Goal: Task Accomplishment & Management: Manage account settings

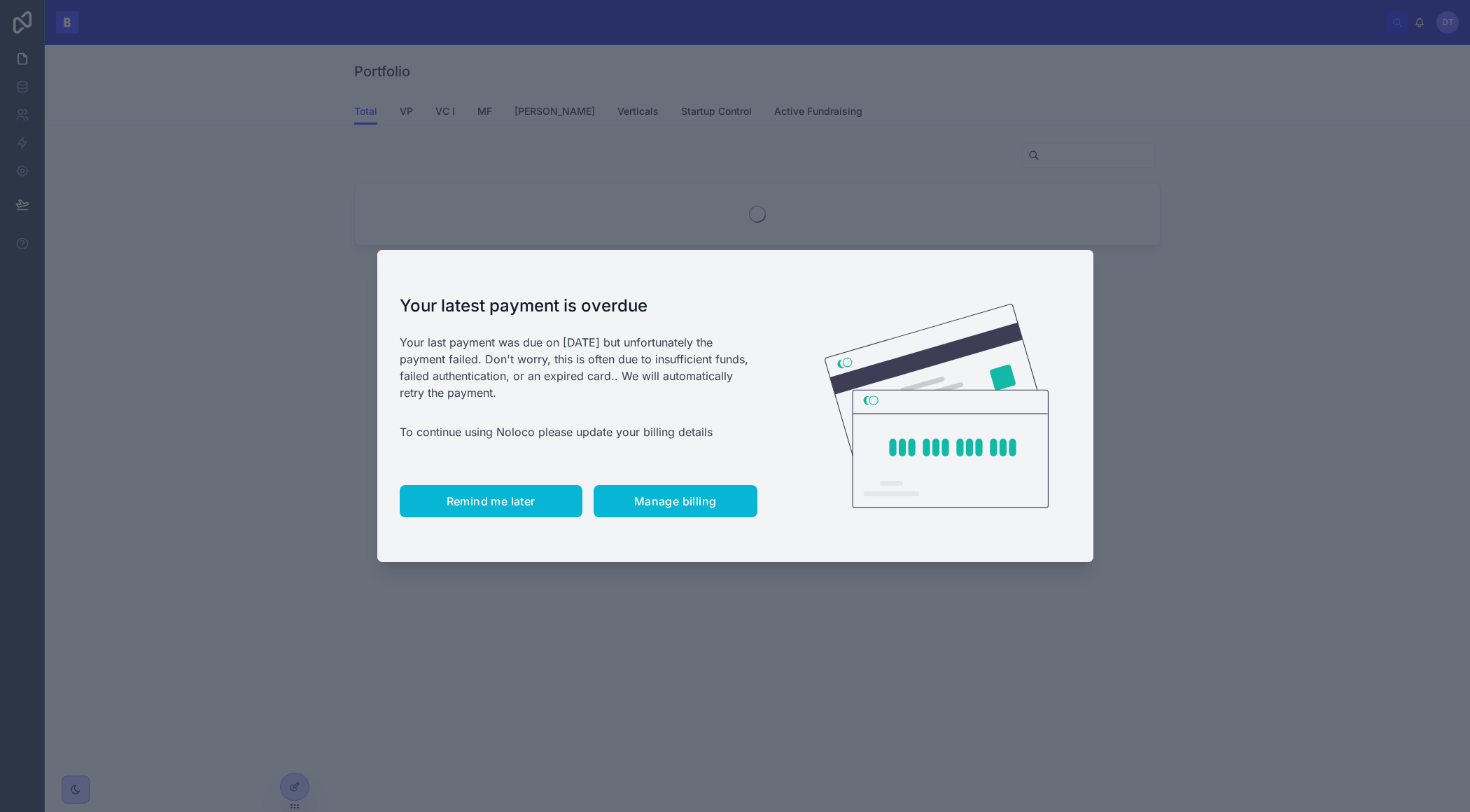
click at [480, 509] on button "Remind me later" at bounding box center [490, 501] width 183 height 33
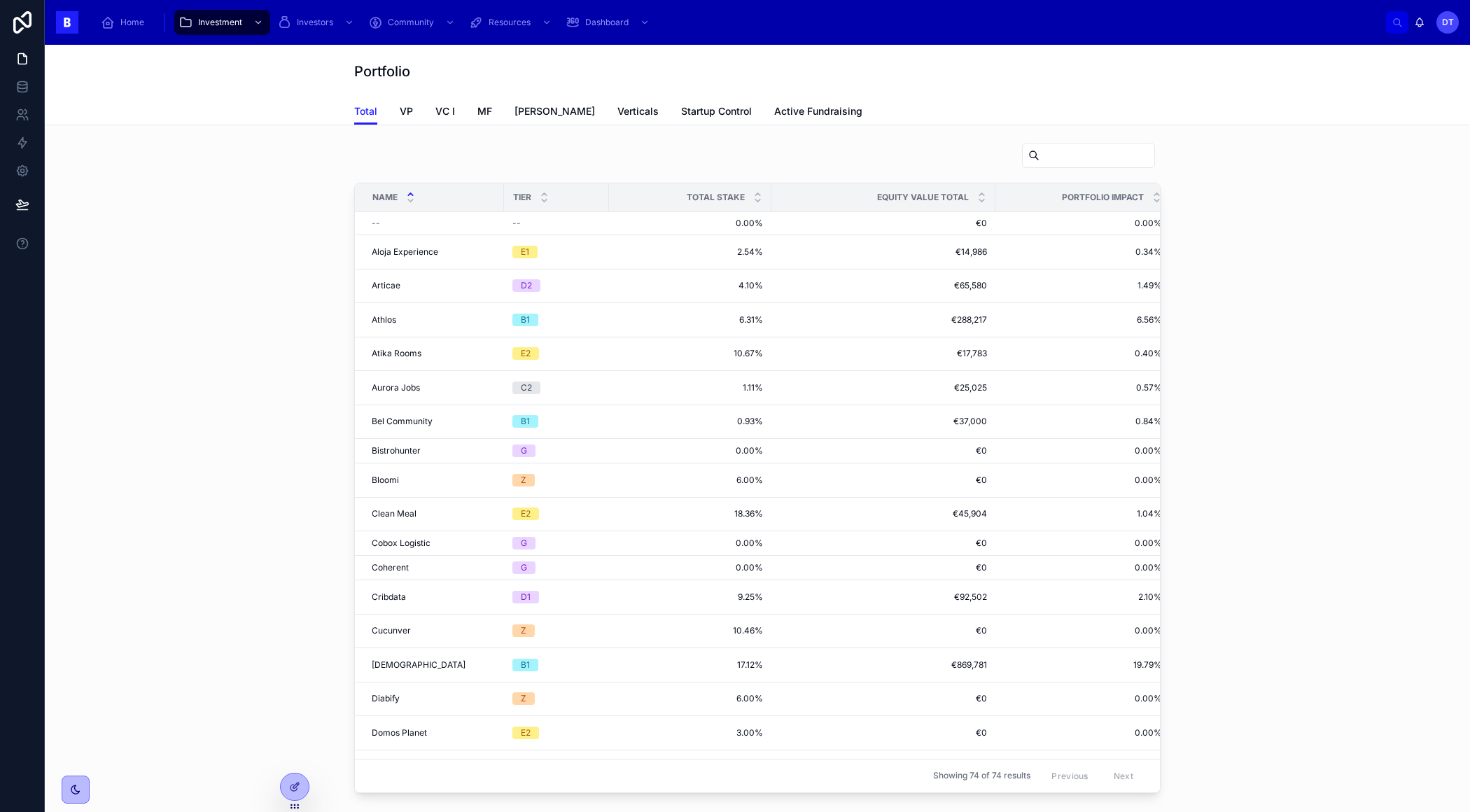
click at [1040, 150] on input "text" at bounding box center [1097, 155] width 115 height 19
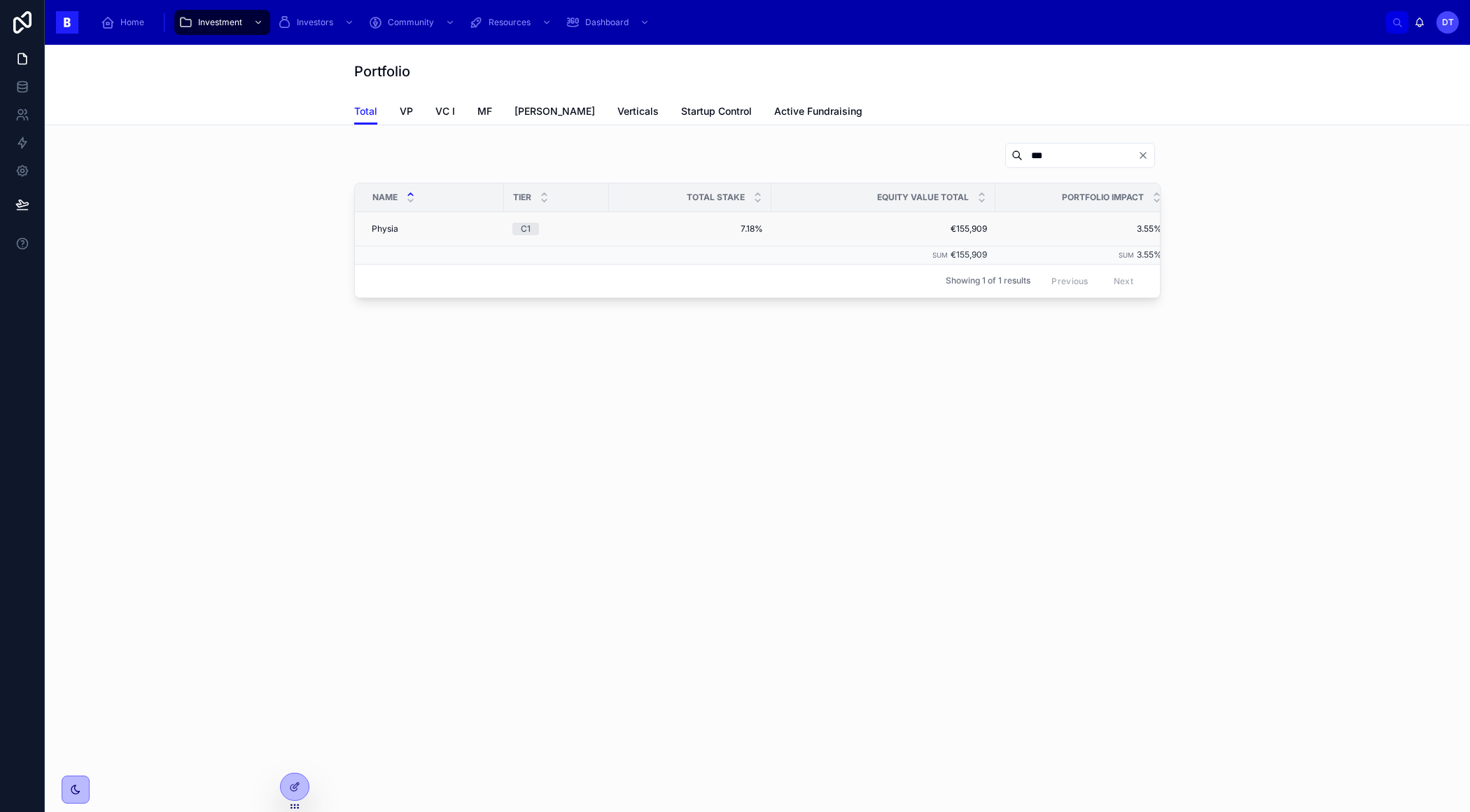
type input "***"
click at [433, 231] on div "Physia Physia" at bounding box center [433, 228] width 123 height 11
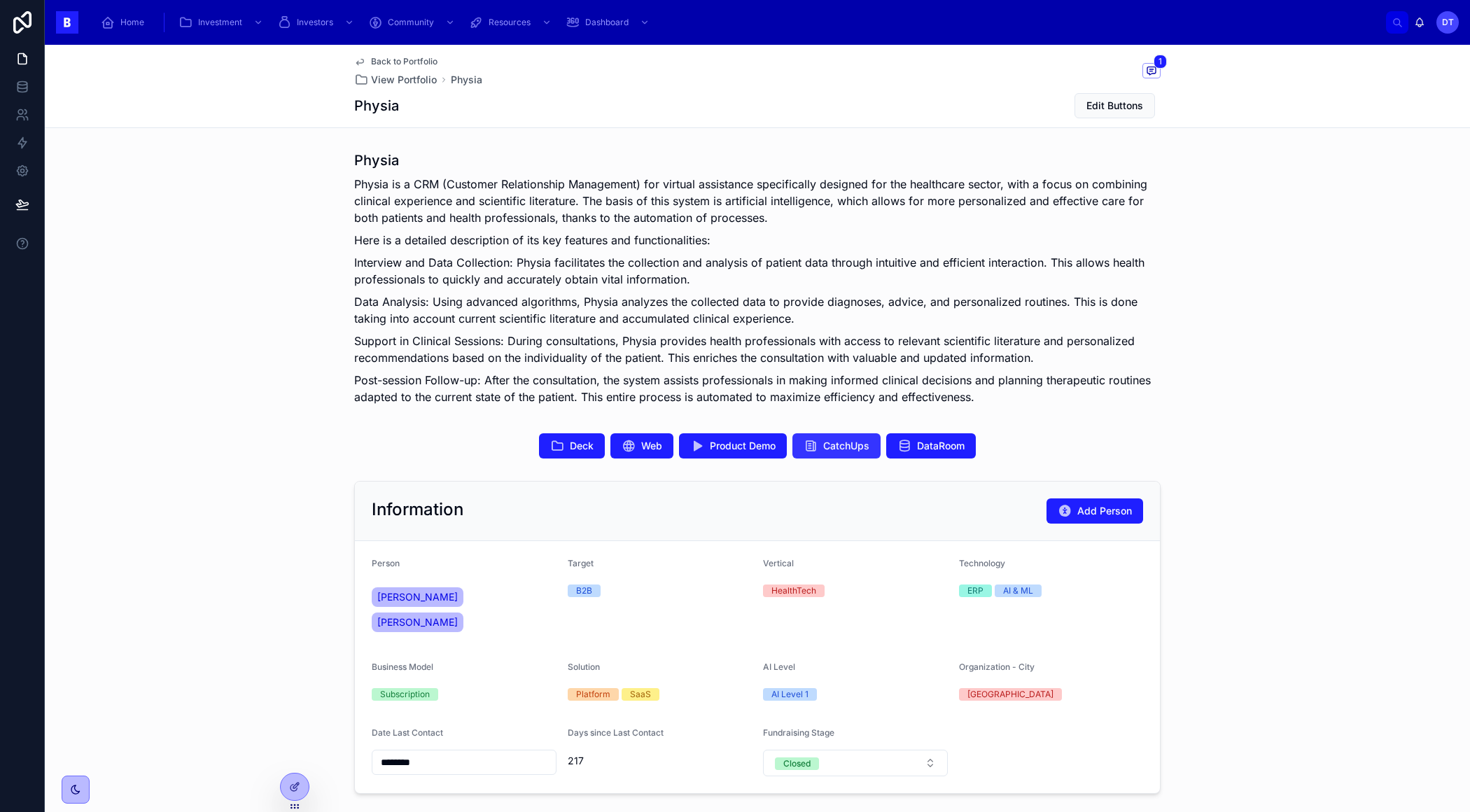
click at [835, 453] on button "CatchUps" at bounding box center [836, 445] width 88 height 26
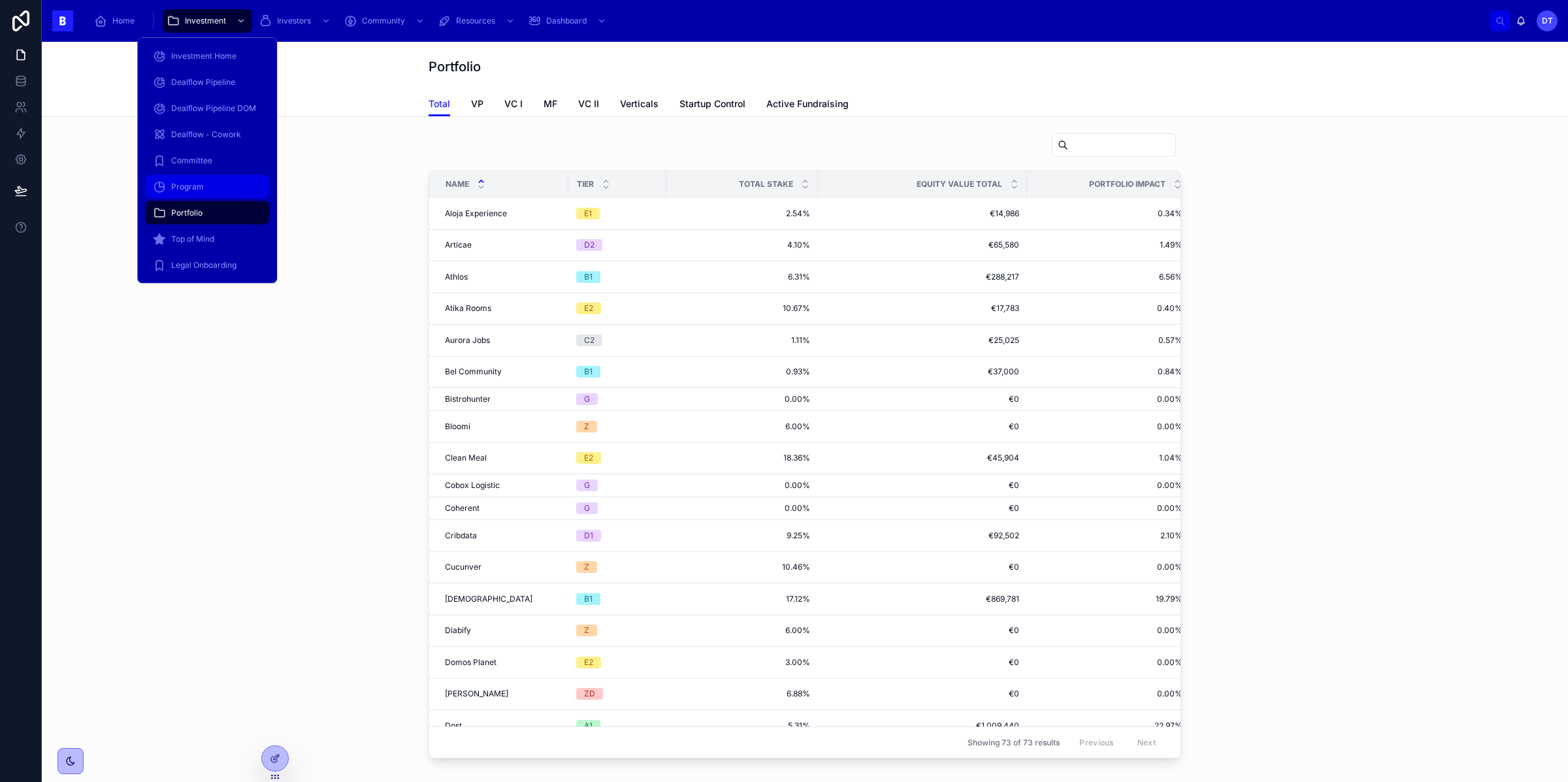
click at [213, 187] on div "Program" at bounding box center [207, 186] width 109 height 21
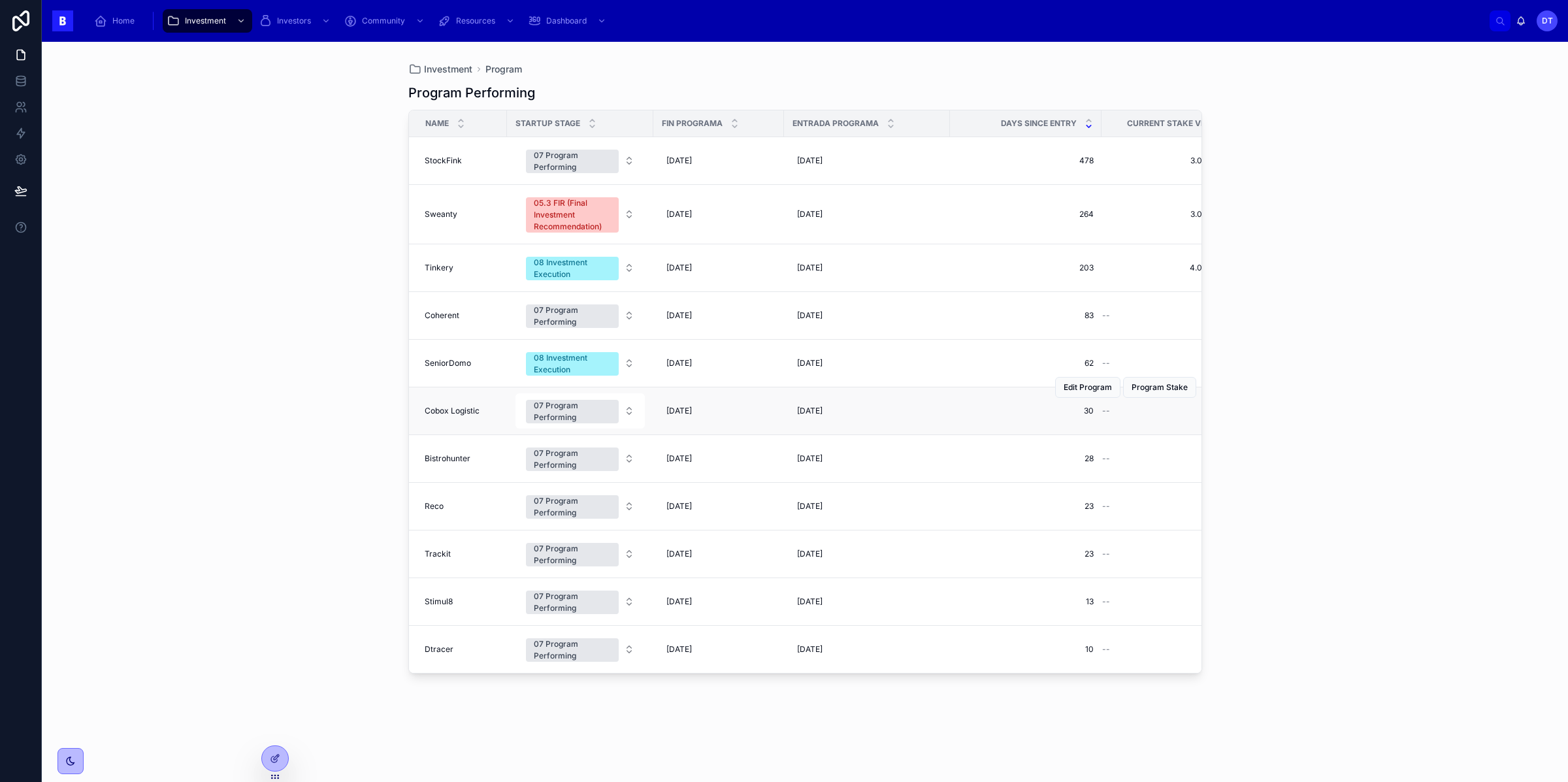
click at [451, 411] on span "Cobox Logistic" at bounding box center [452, 411] width 55 height 11
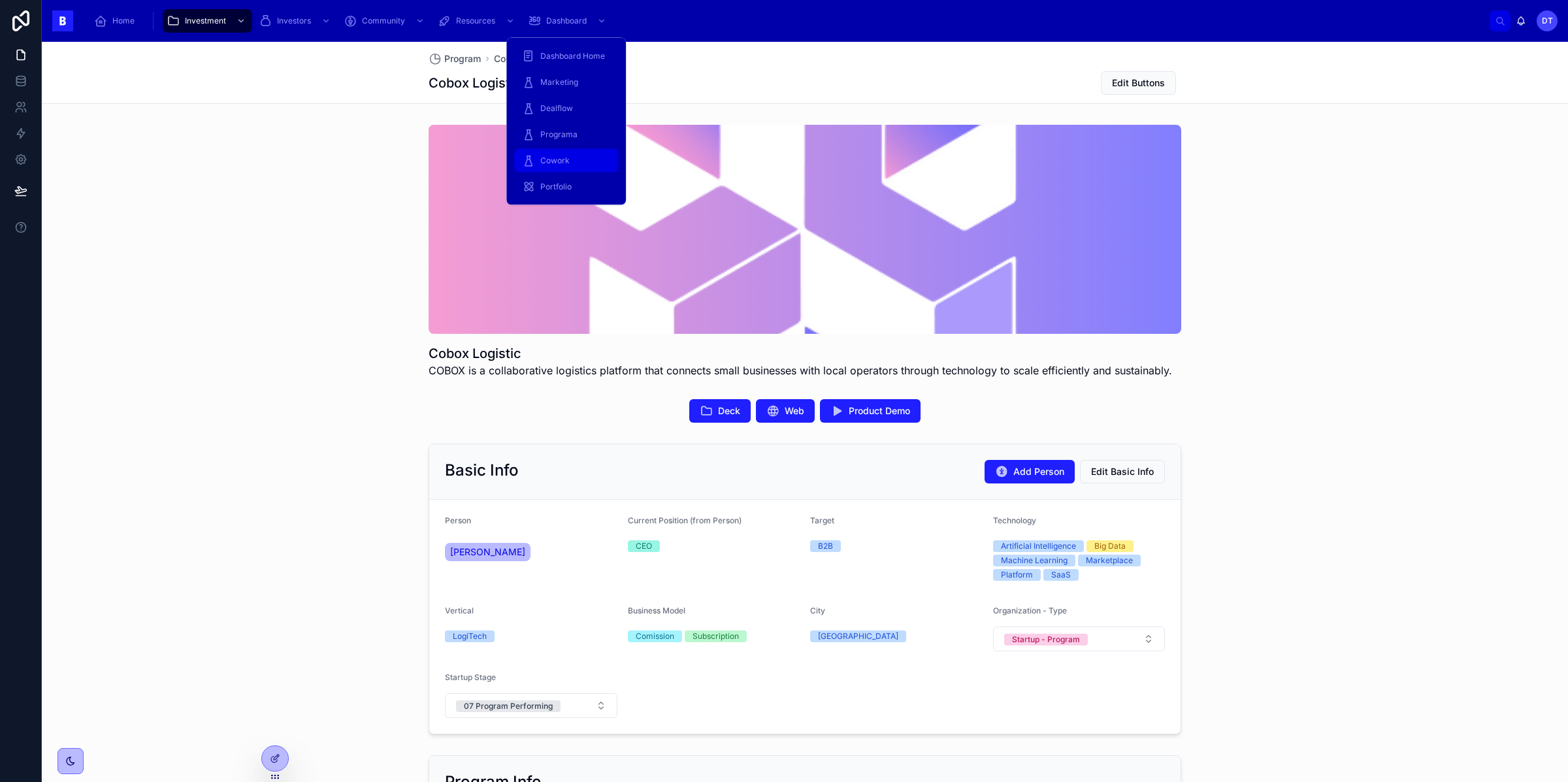
click at [557, 151] on div "Cowork" at bounding box center [565, 161] width 88 height 21
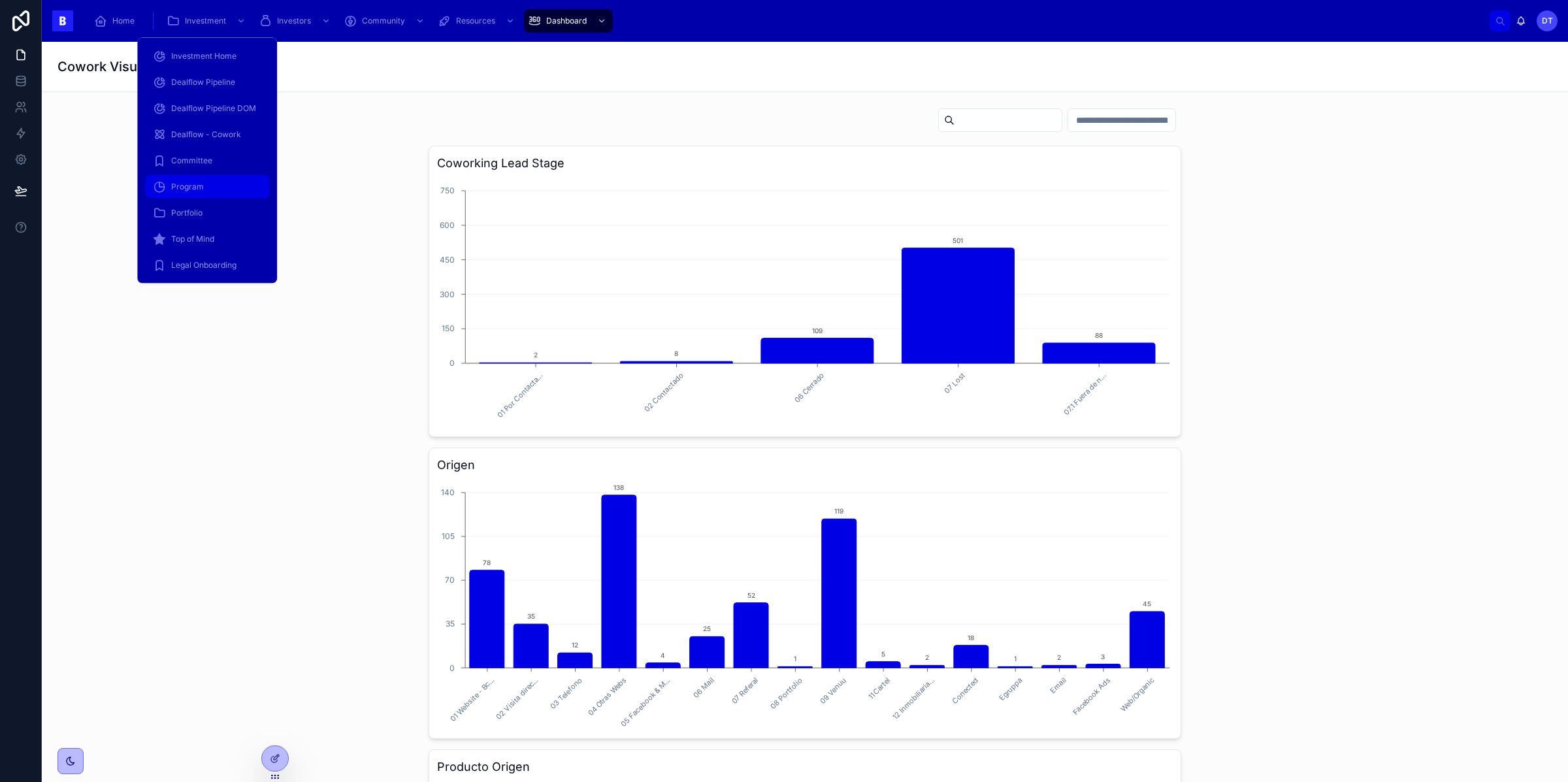
click at [199, 185] on span "Program" at bounding box center [188, 187] width 33 height 11
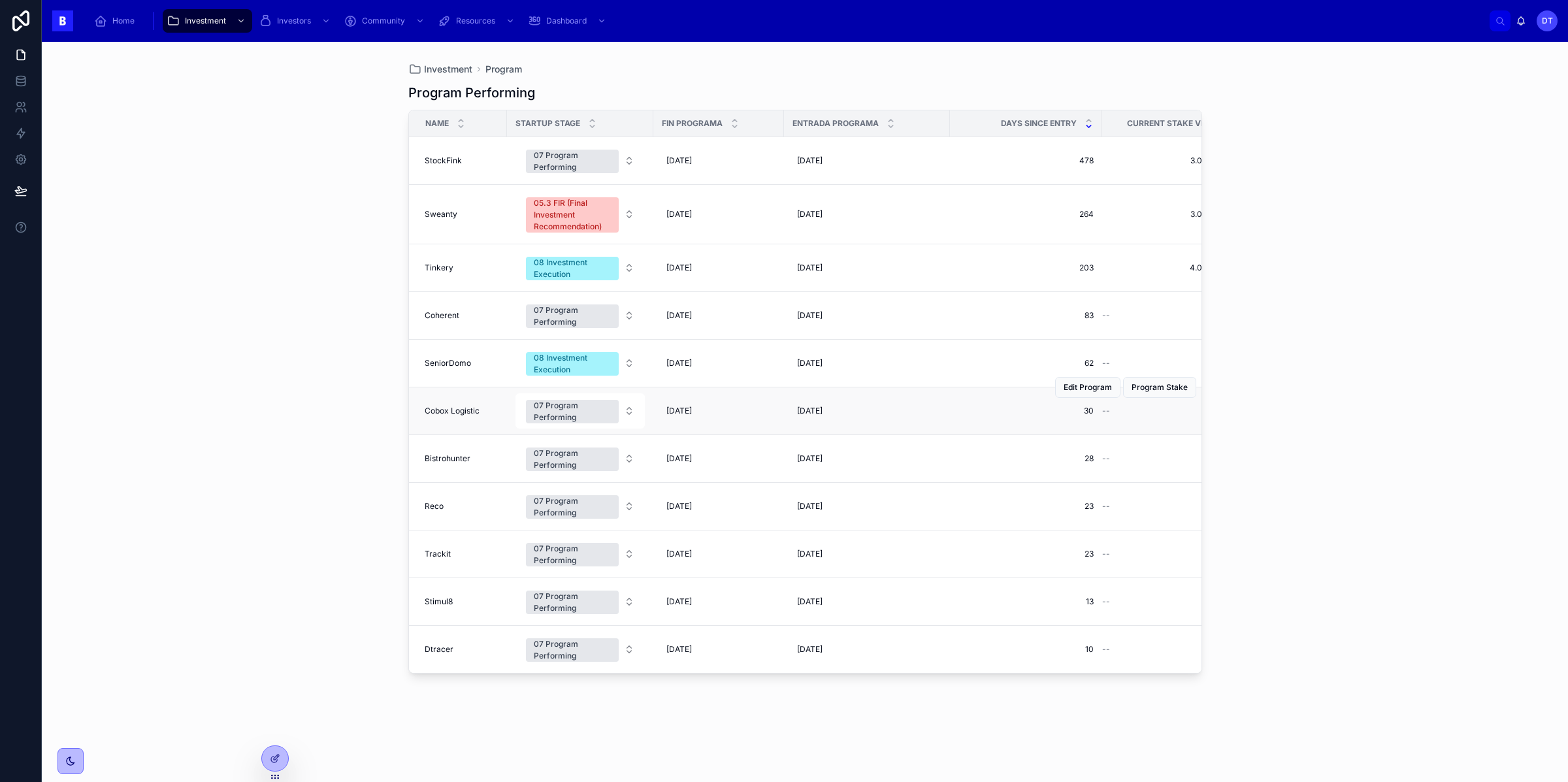
click at [467, 407] on td "Cobox Logistic Cobox Logistic" at bounding box center [458, 412] width 98 height 48
click at [462, 412] on span "Cobox Logistic" at bounding box center [452, 411] width 55 height 11
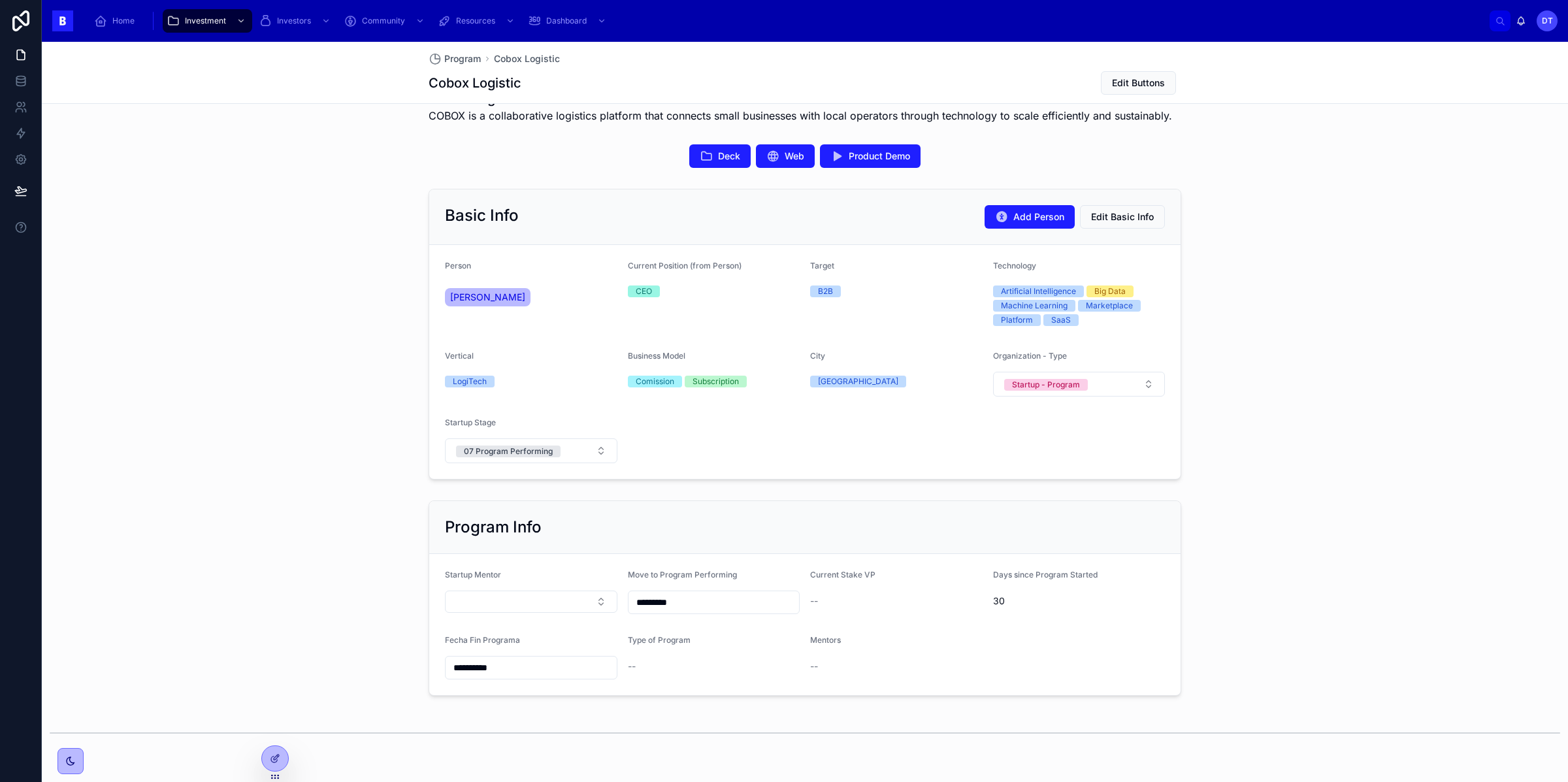
scroll to position [259, 0]
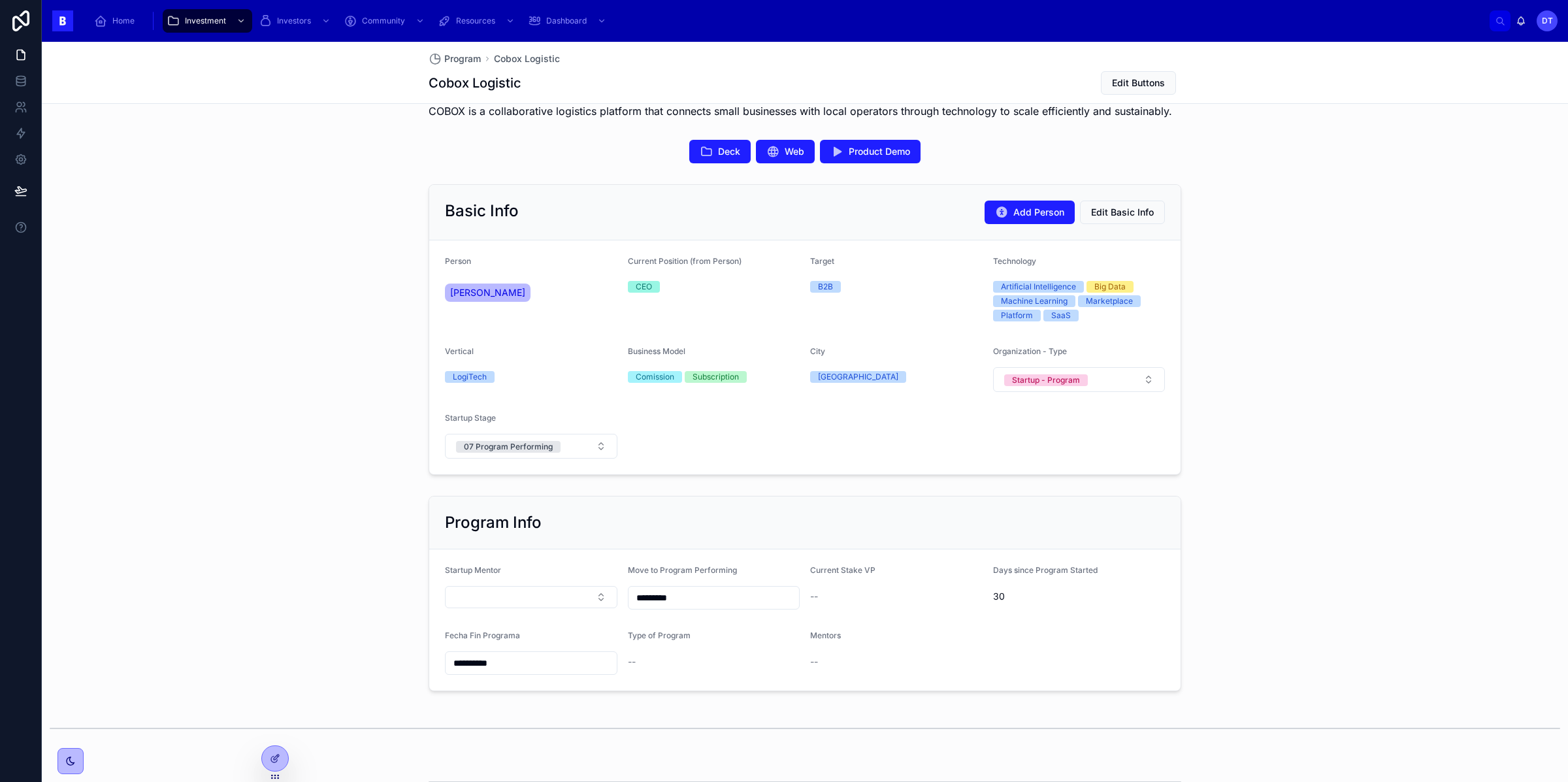
click at [668, 268] on div "Current Position (from Person)" at bounding box center [714, 263] width 173 height 16
click at [652, 280] on div "CEO" at bounding box center [714, 287] width 173 height 20
click at [272, 764] on div at bounding box center [275, 758] width 26 height 25
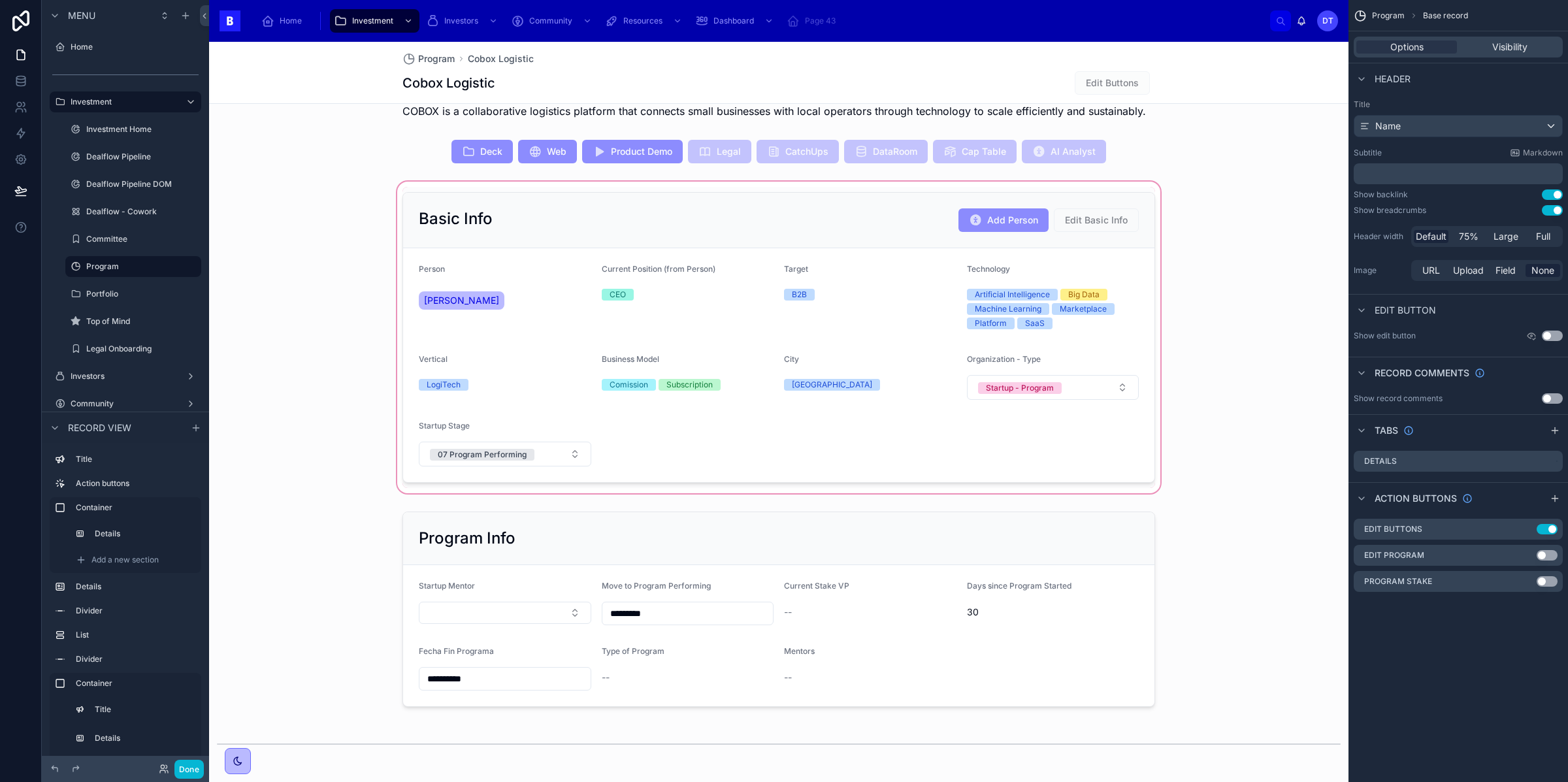
click at [648, 284] on div at bounding box center [779, 337] width 1139 height 317
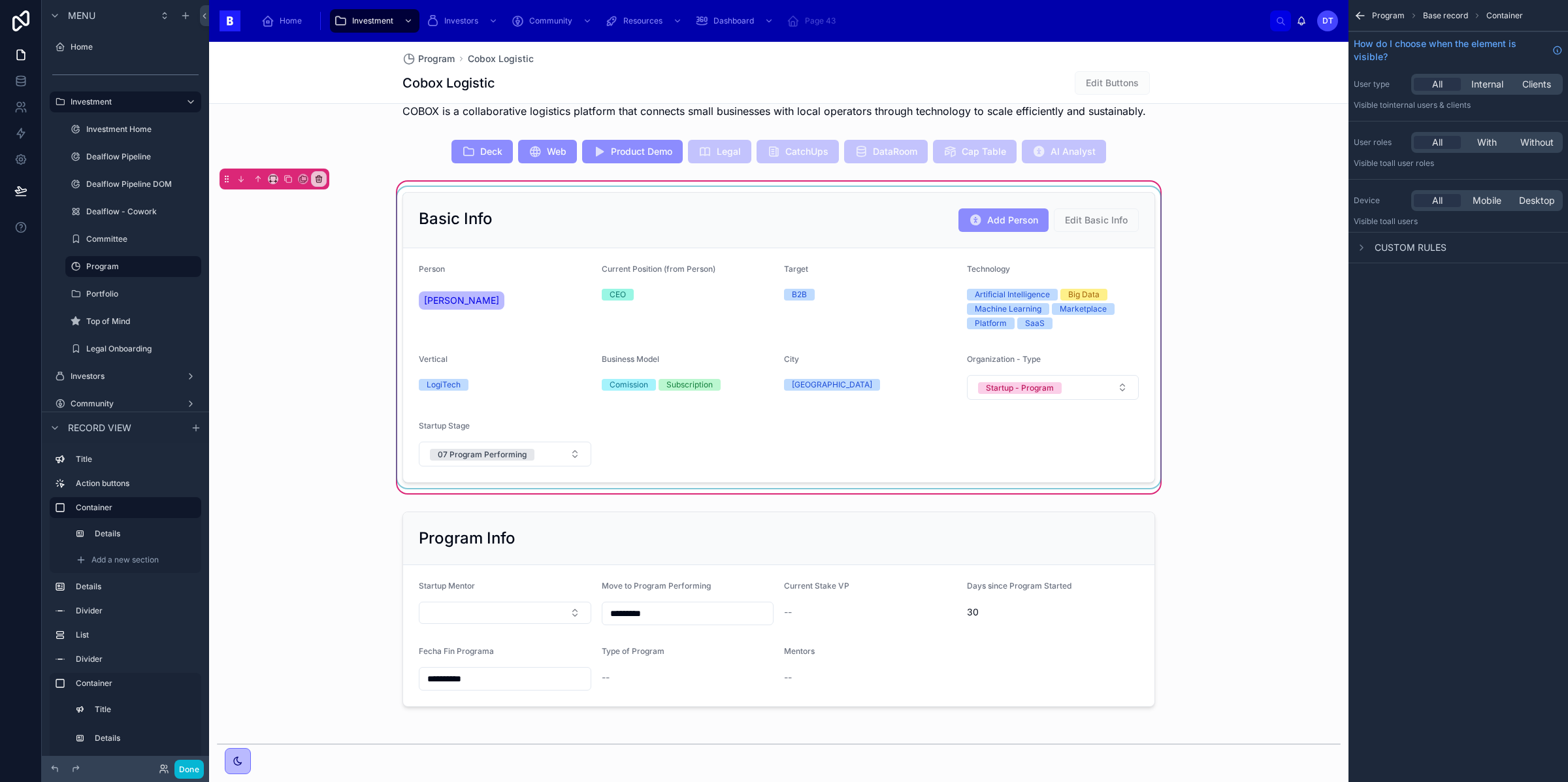
click at [711, 274] on div at bounding box center [778, 337] width 768 height 301
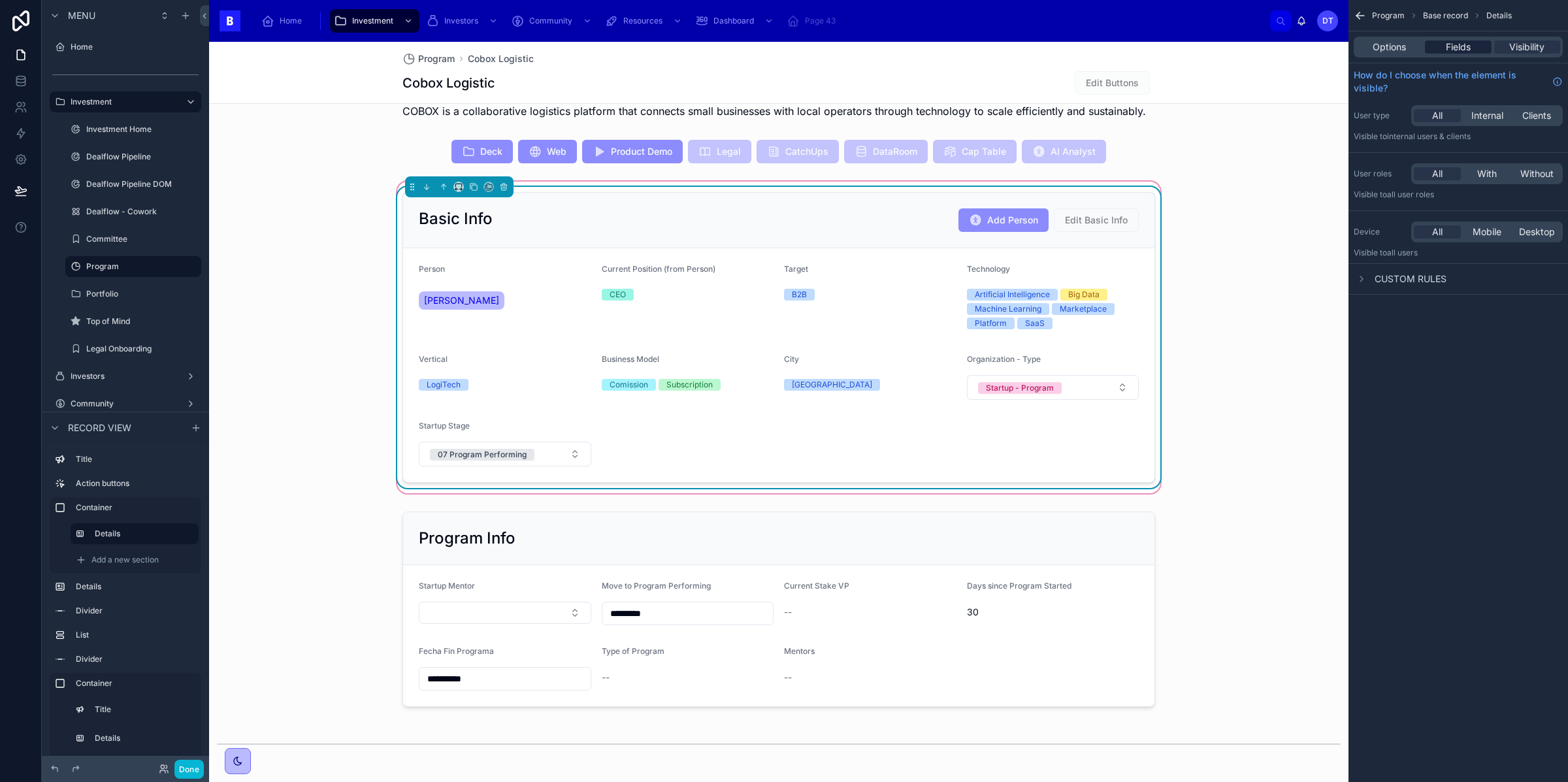
click at [1464, 44] on span "Fields" at bounding box center [1458, 47] width 25 height 13
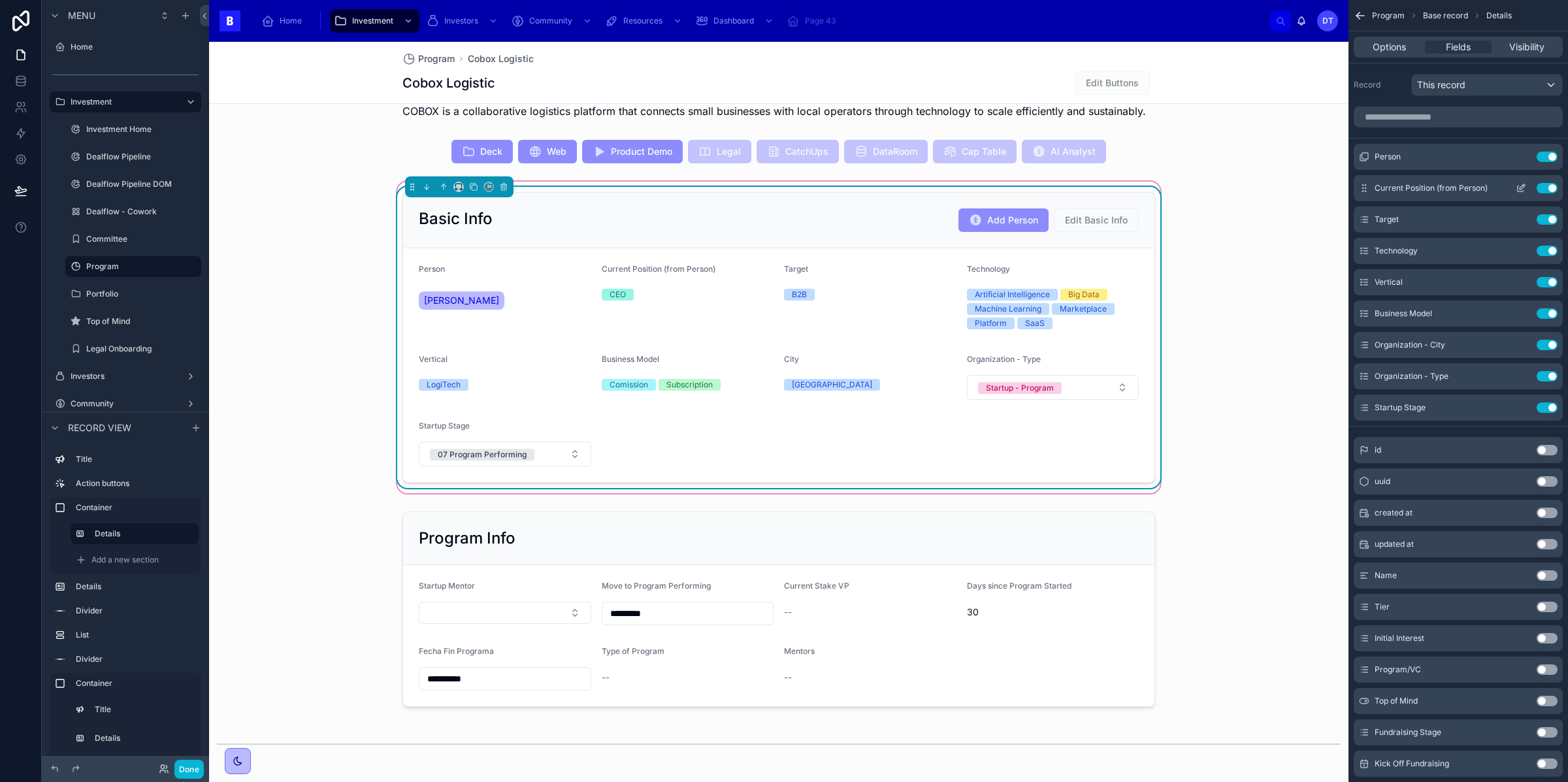
click at [1547, 186] on button "Use setting" at bounding box center [1547, 188] width 21 height 11
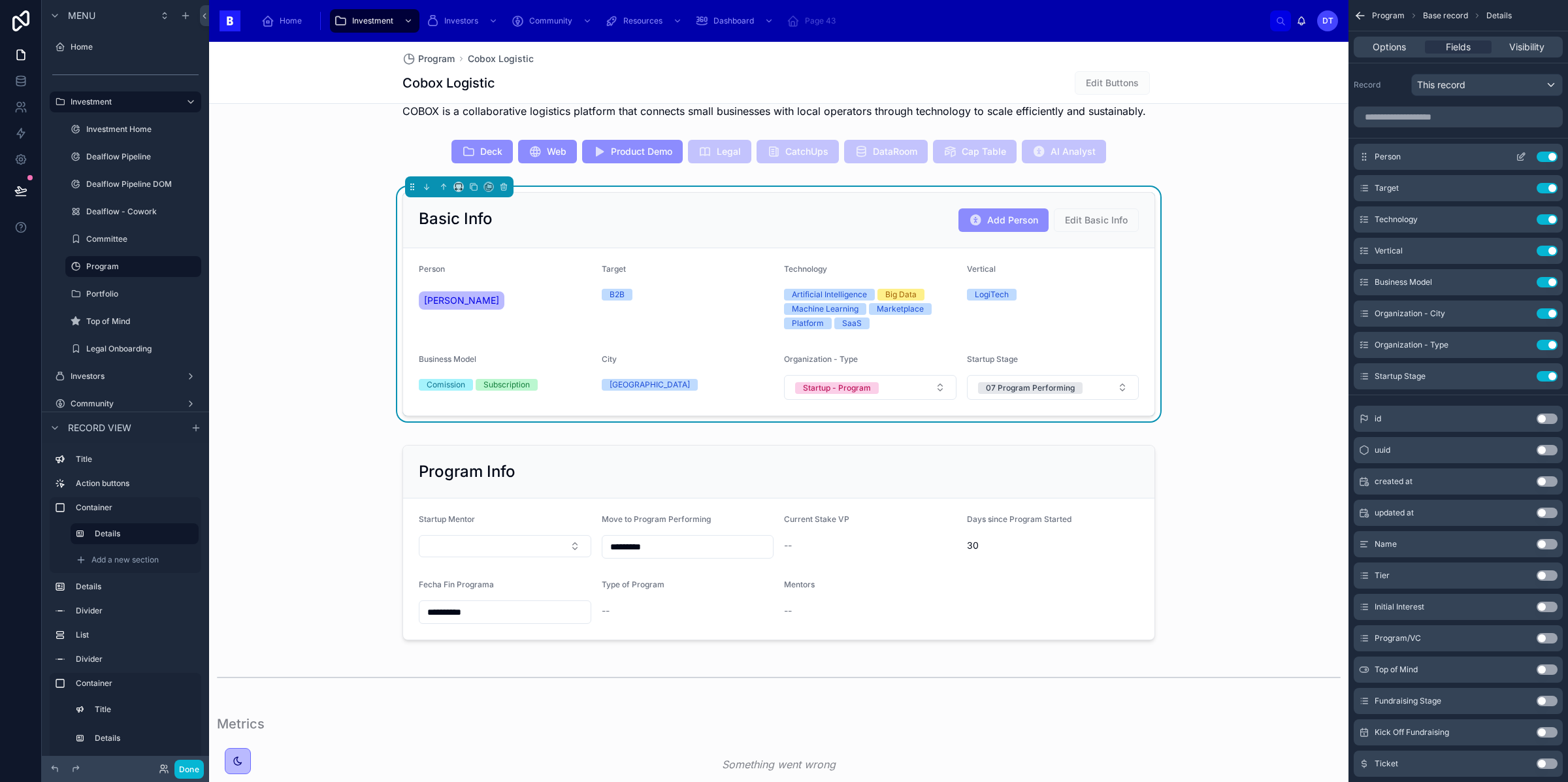
click at [1522, 160] on icon "scrollable content" at bounding box center [1520, 156] width 11 height 11
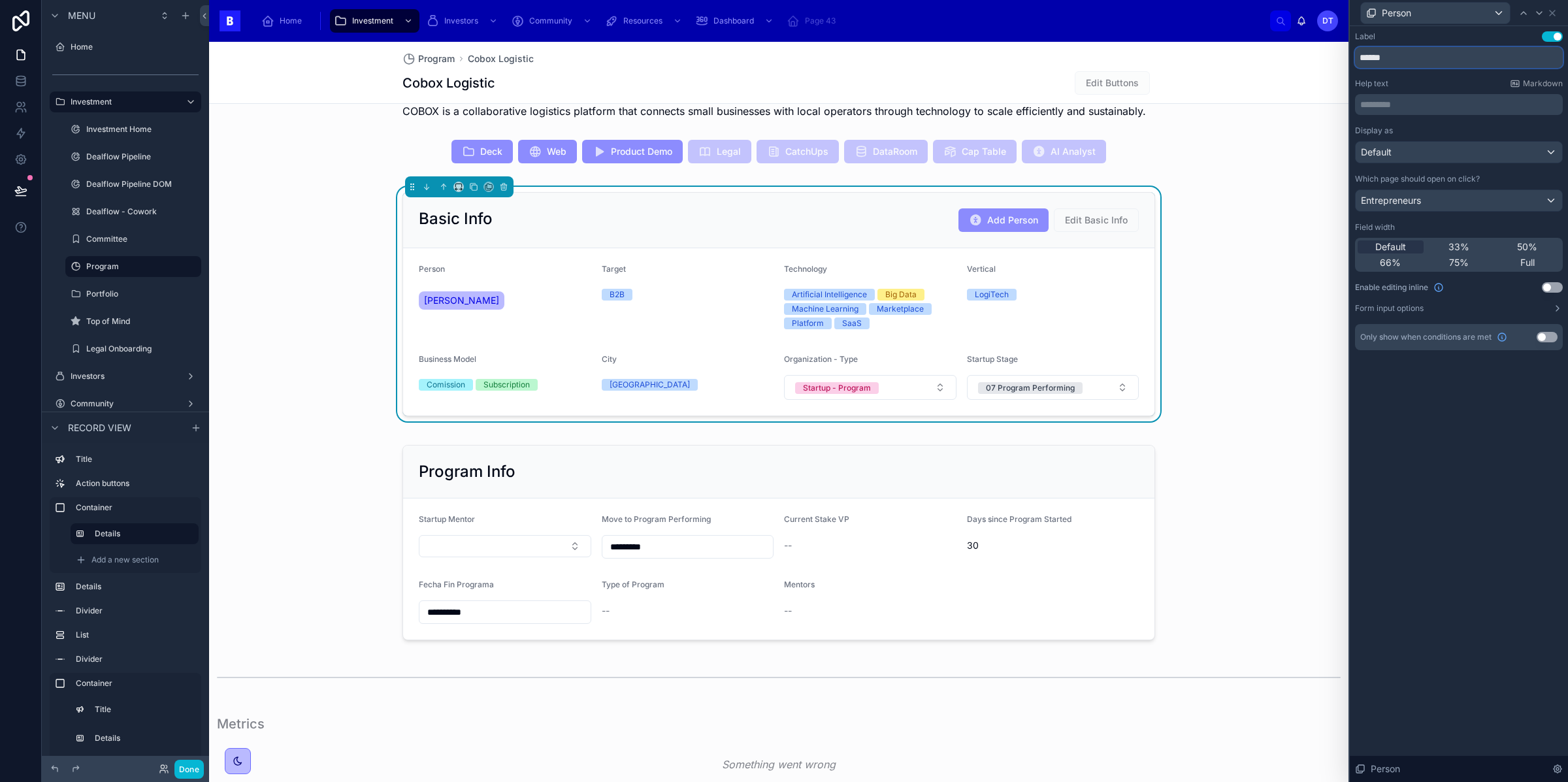
click at [1410, 60] on input "******" at bounding box center [1459, 57] width 207 height 21
type input "******"
click at [1552, 9] on icon at bounding box center [1552, 13] width 11 height 11
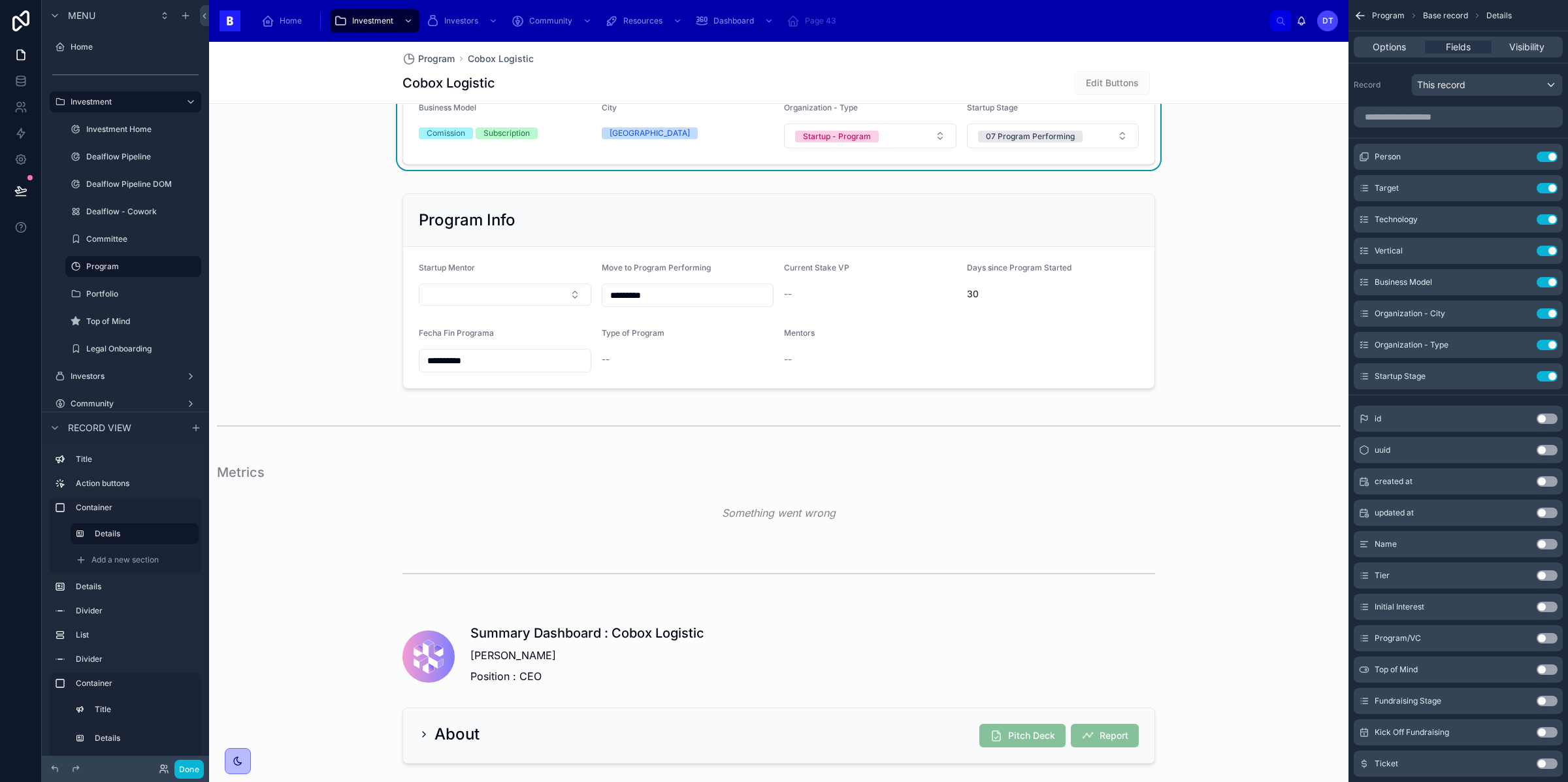
scroll to position [510, 0]
click at [787, 363] on div at bounding box center [779, 292] width 1139 height 206
click at [837, 342] on div "Mentors" at bounding box center [870, 337] width 173 height 16
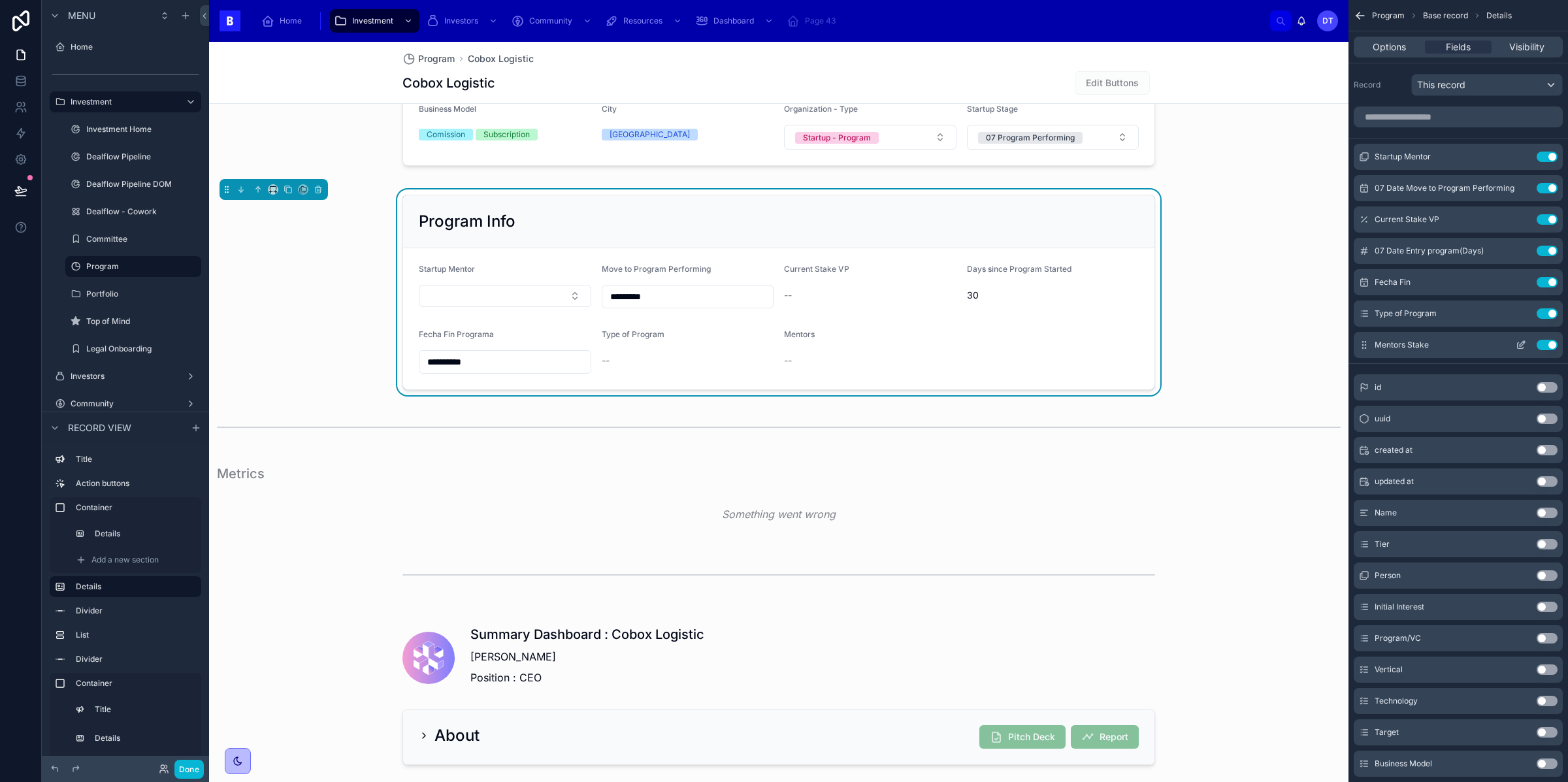
click at [1518, 344] on icon "scrollable content" at bounding box center [1520, 345] width 11 height 11
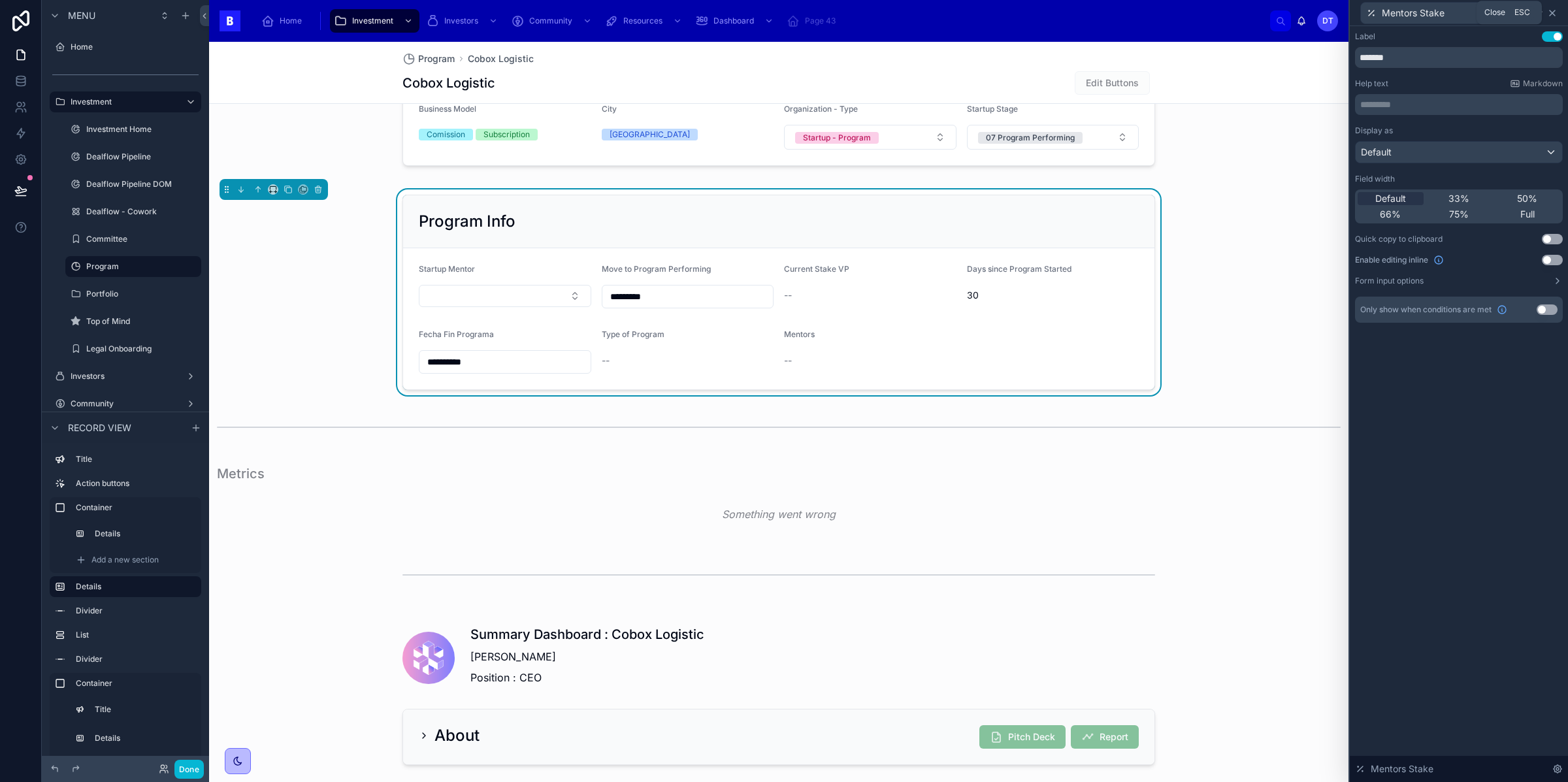
click at [1552, 15] on icon at bounding box center [1552, 13] width 11 height 11
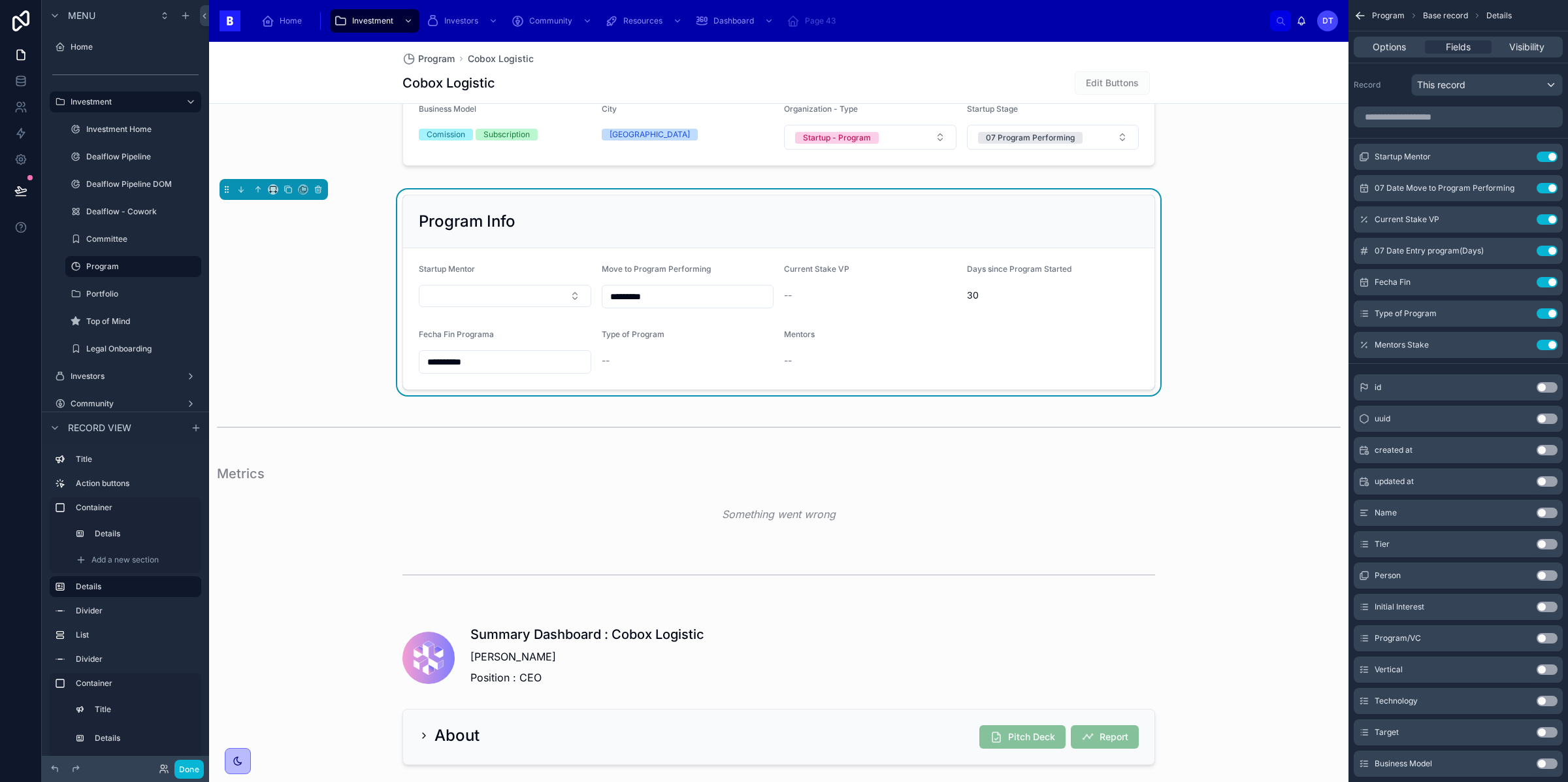
click at [1107, 319] on form "**********" at bounding box center [779, 319] width 751 height 141
click at [1553, 343] on button "Use setting" at bounding box center [1547, 345] width 21 height 11
click at [1547, 220] on button "Use setting" at bounding box center [1547, 219] width 21 height 11
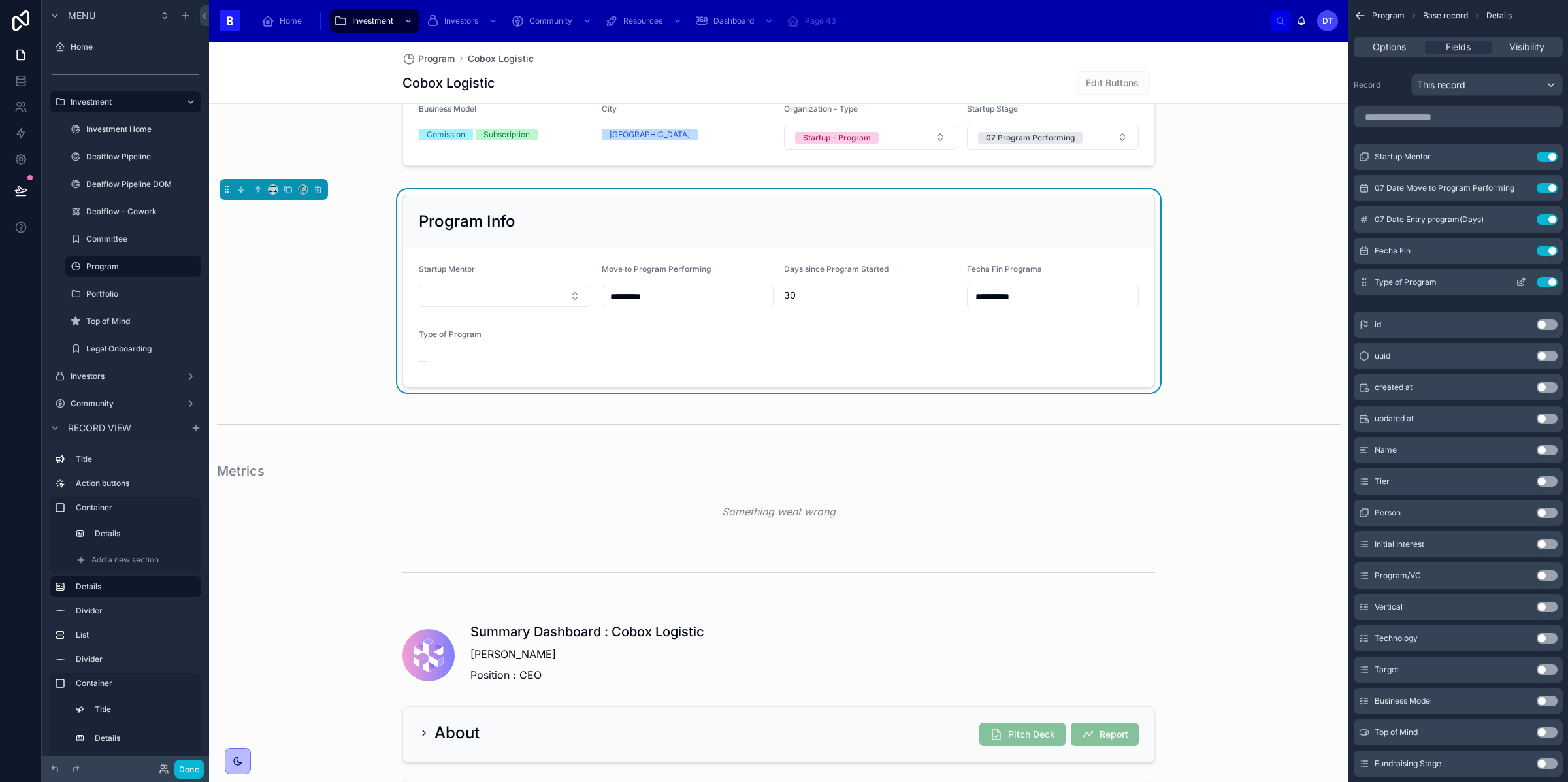
click at [1544, 280] on button "Use setting" at bounding box center [1547, 282] width 21 height 11
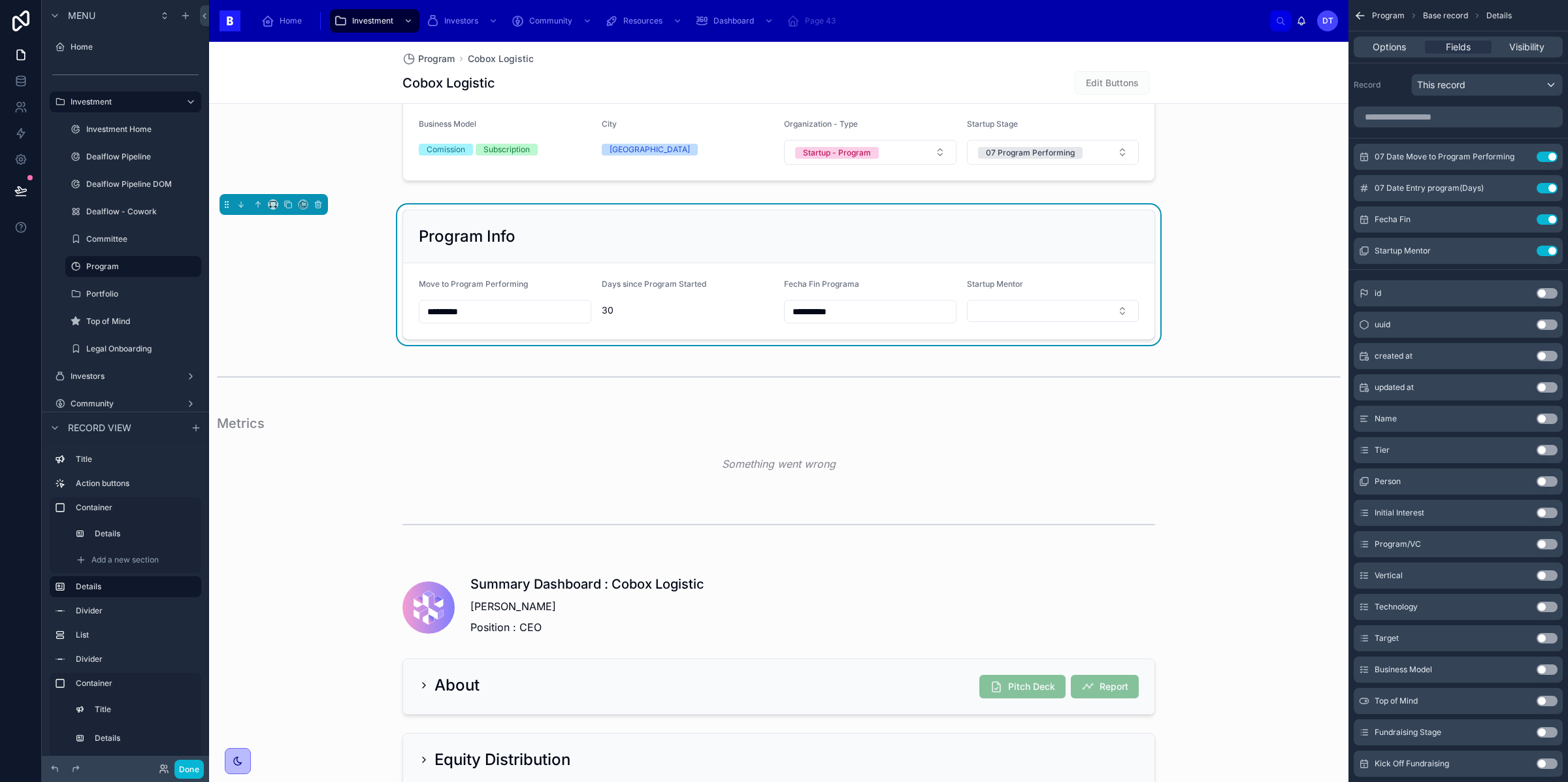
scroll to position [494, 0]
click at [191, 762] on button "Done" at bounding box center [189, 769] width 30 height 19
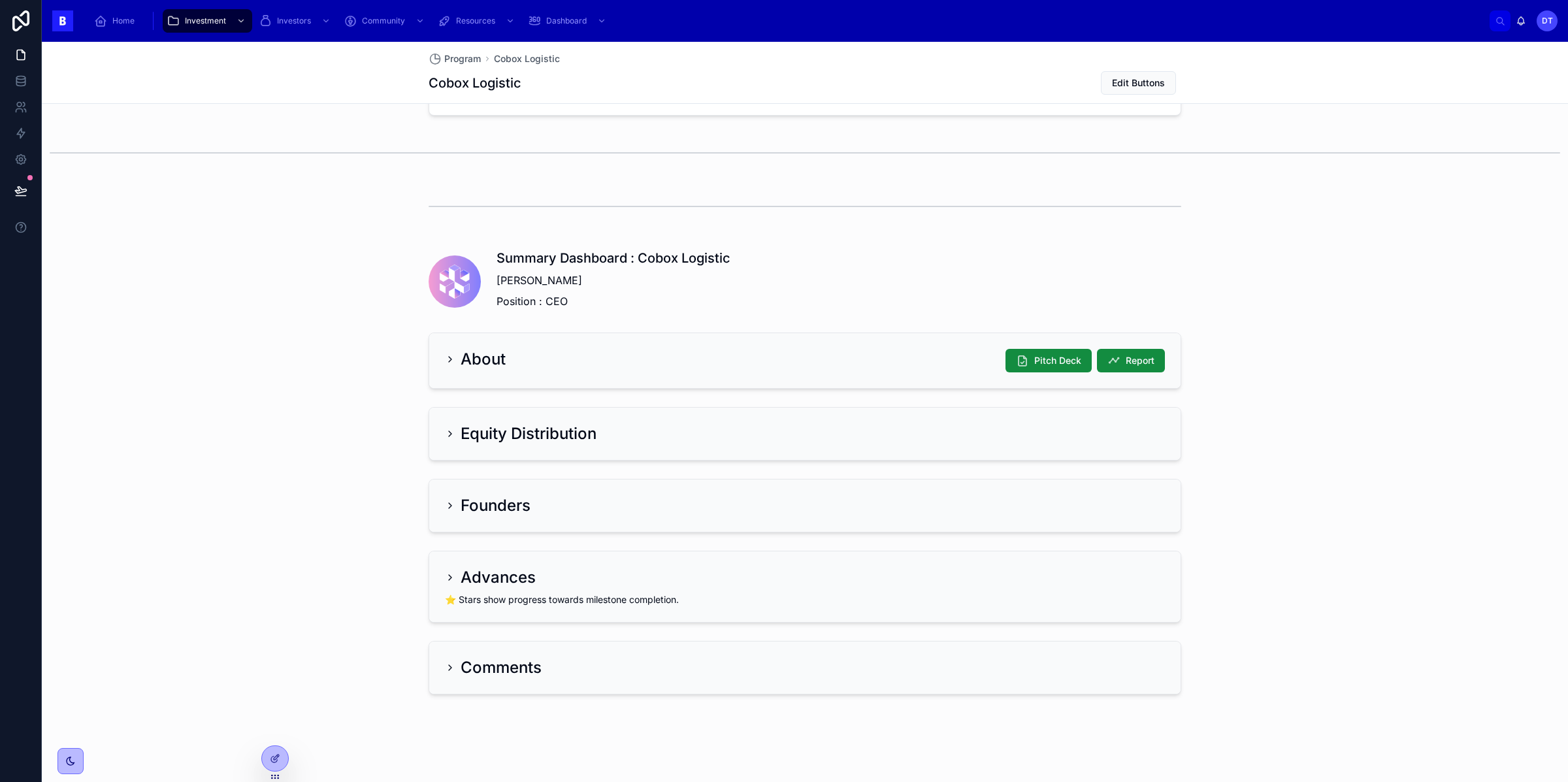
scroll to position [705, 0]
click at [454, 354] on icon at bounding box center [450, 358] width 11 height 11
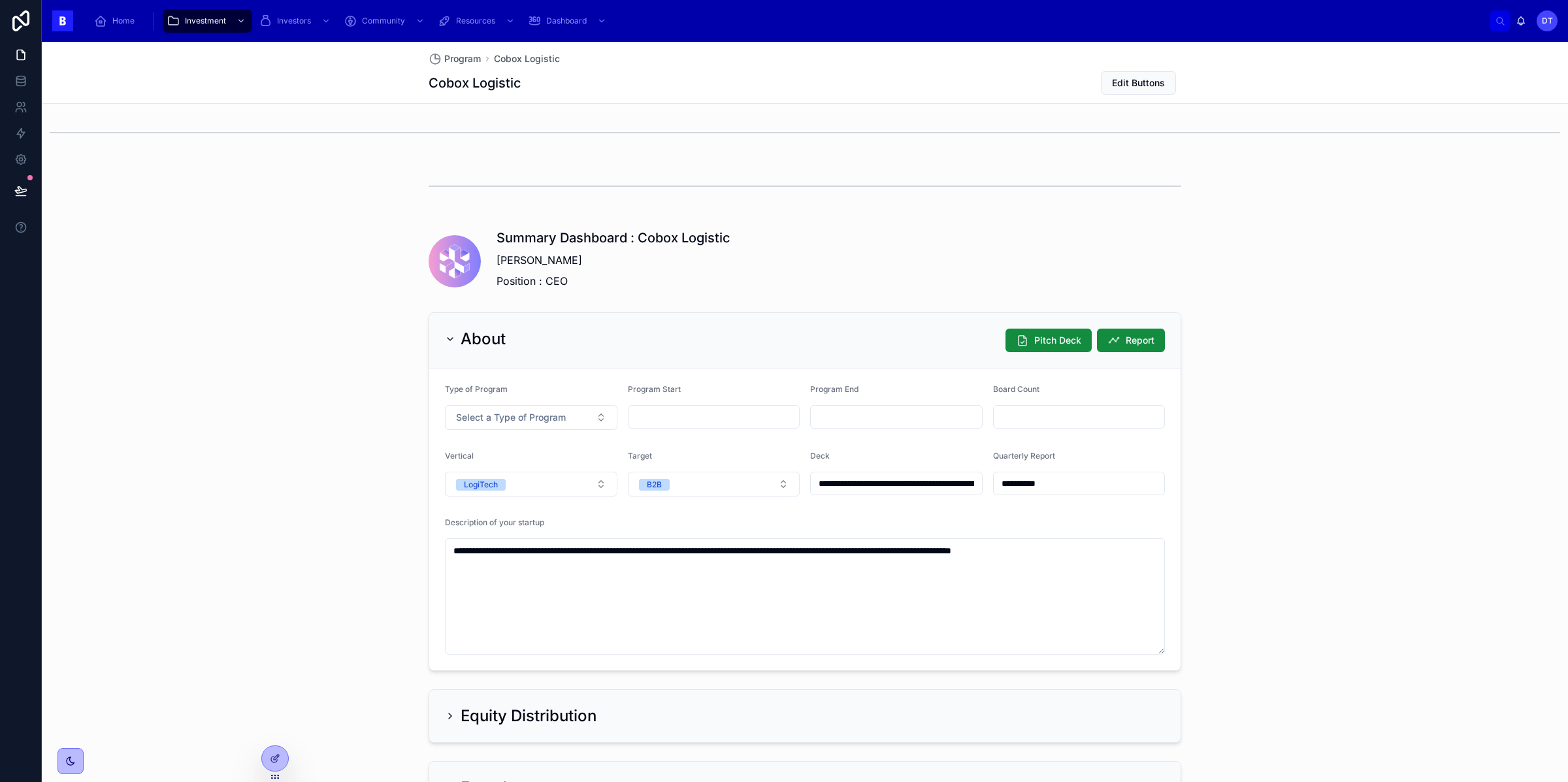
click at [452, 343] on icon at bounding box center [450, 339] width 11 height 11
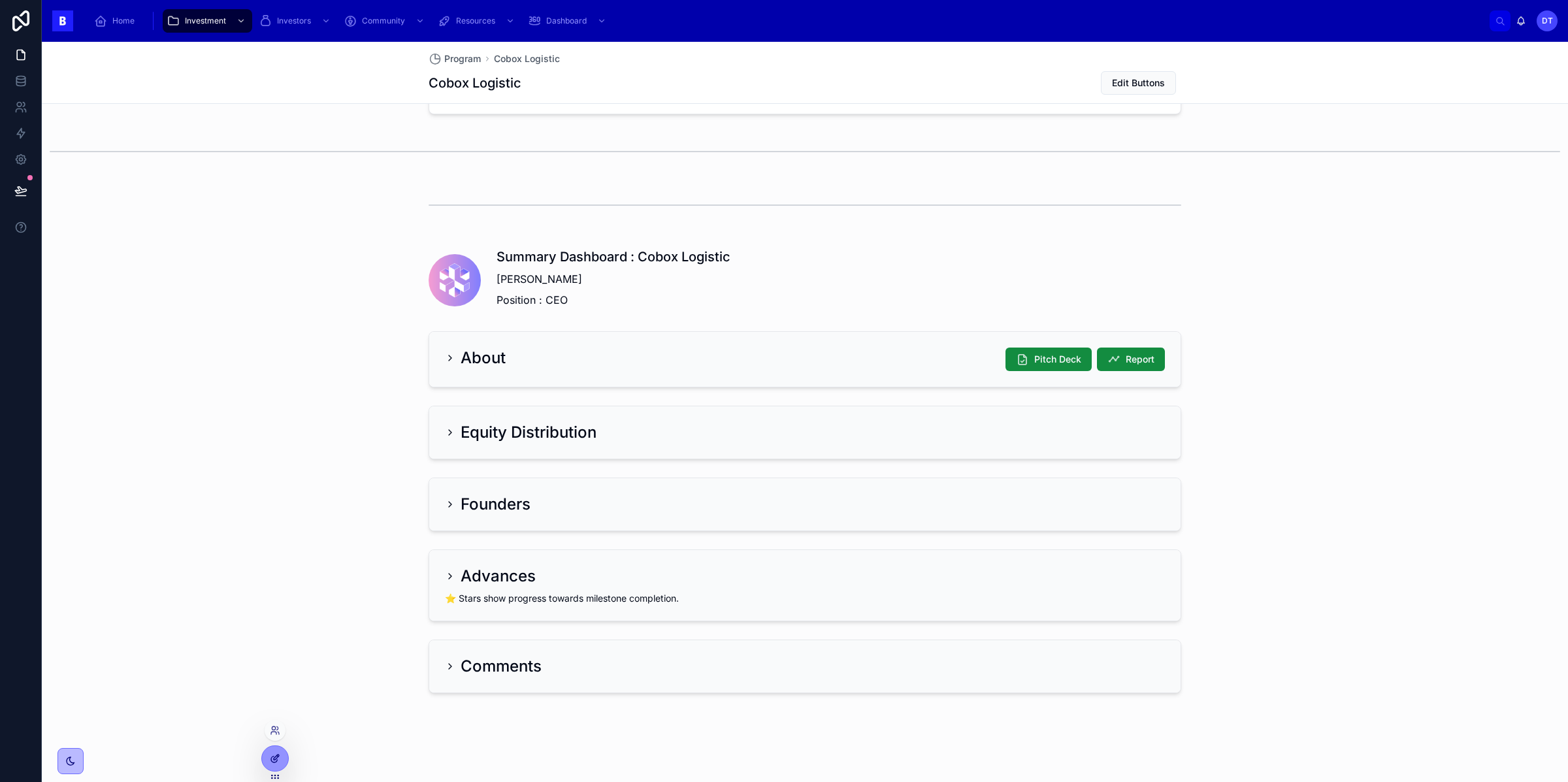
click at [285, 763] on div at bounding box center [275, 758] width 26 height 25
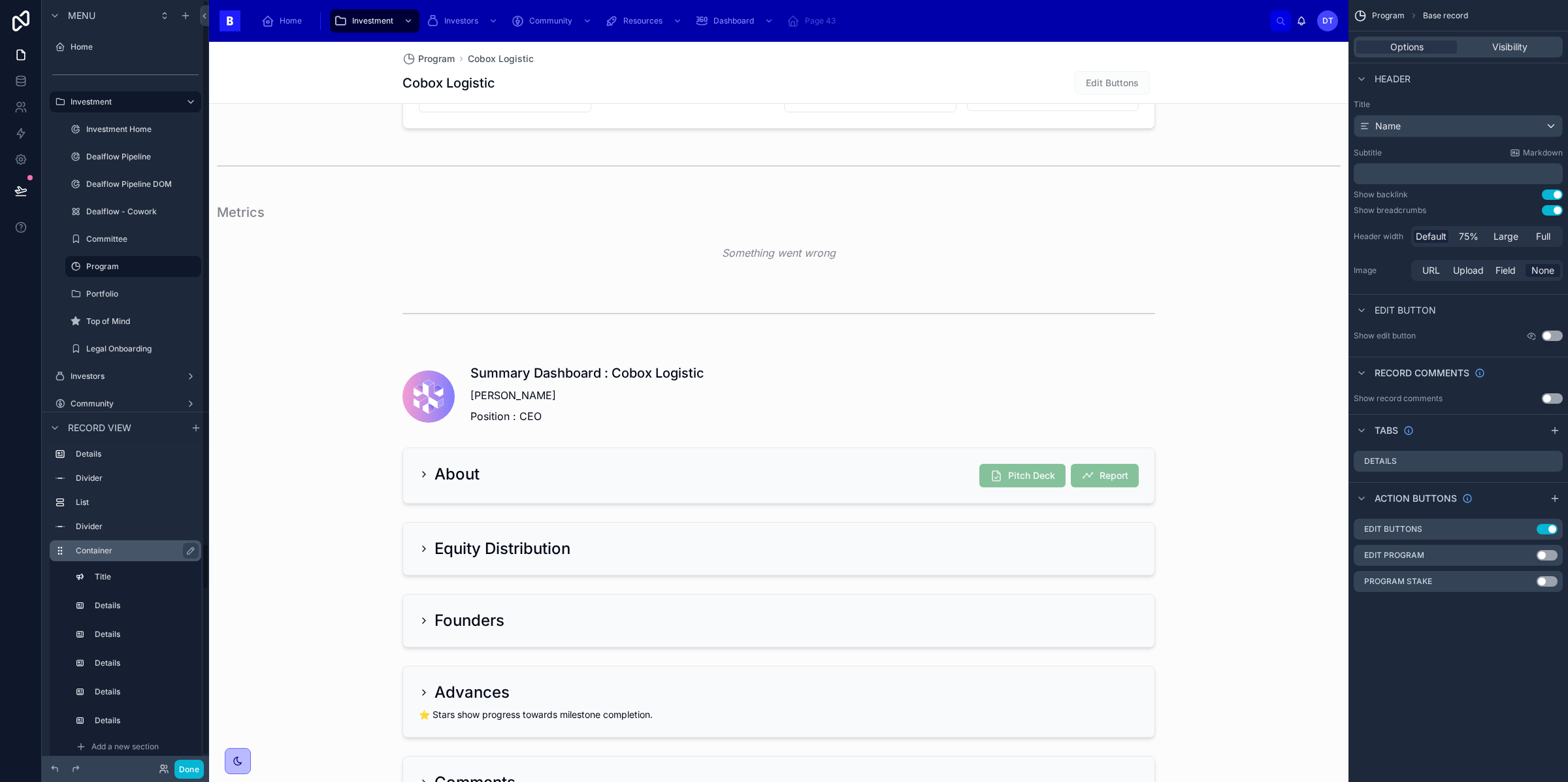
scroll to position [149, 0]
click at [136, 561] on label "Title" at bounding box center [142, 561] width 91 height 11
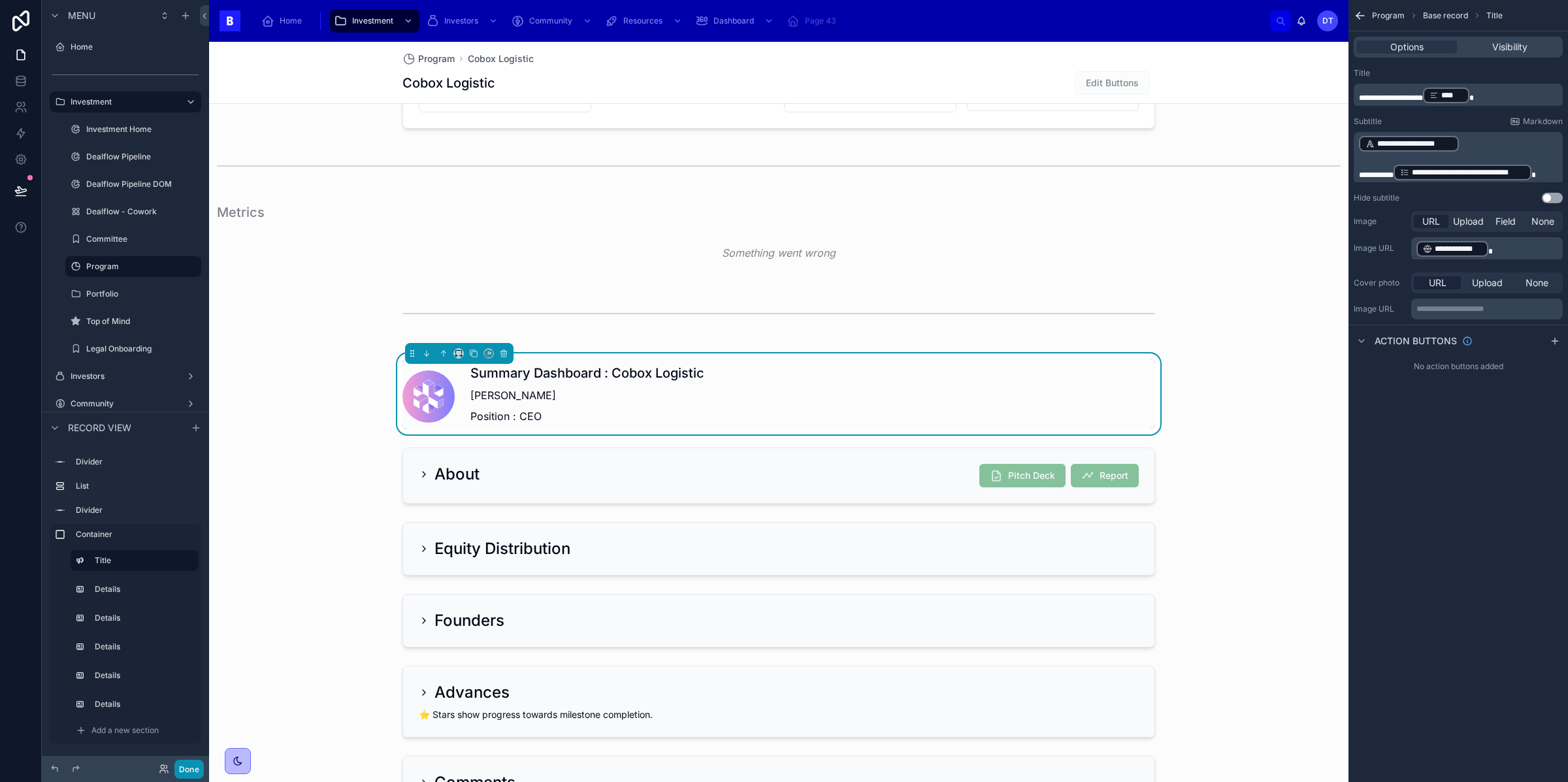
click at [181, 771] on button "Done" at bounding box center [189, 769] width 30 height 19
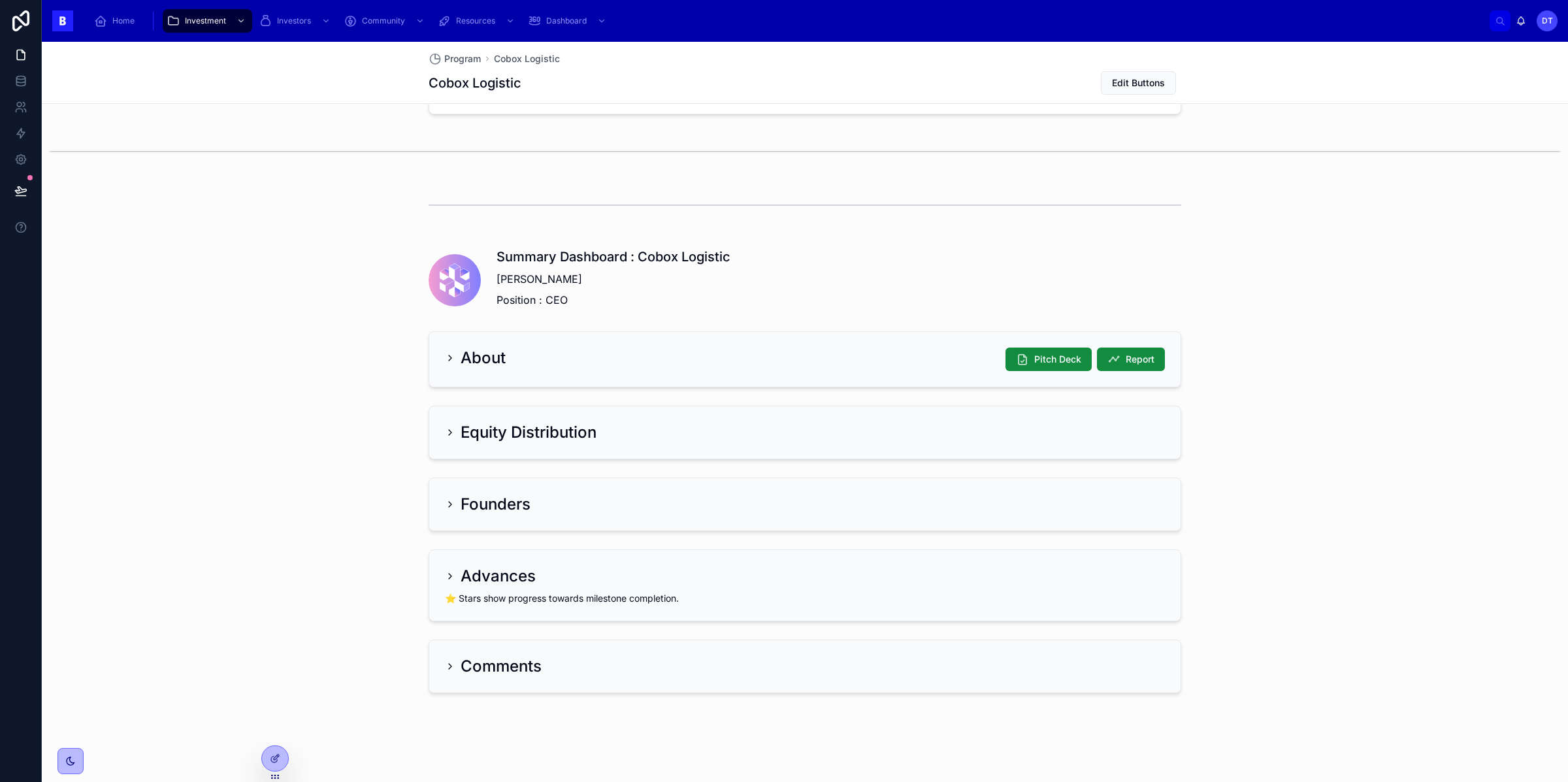
click at [448, 353] on icon at bounding box center [450, 358] width 11 height 11
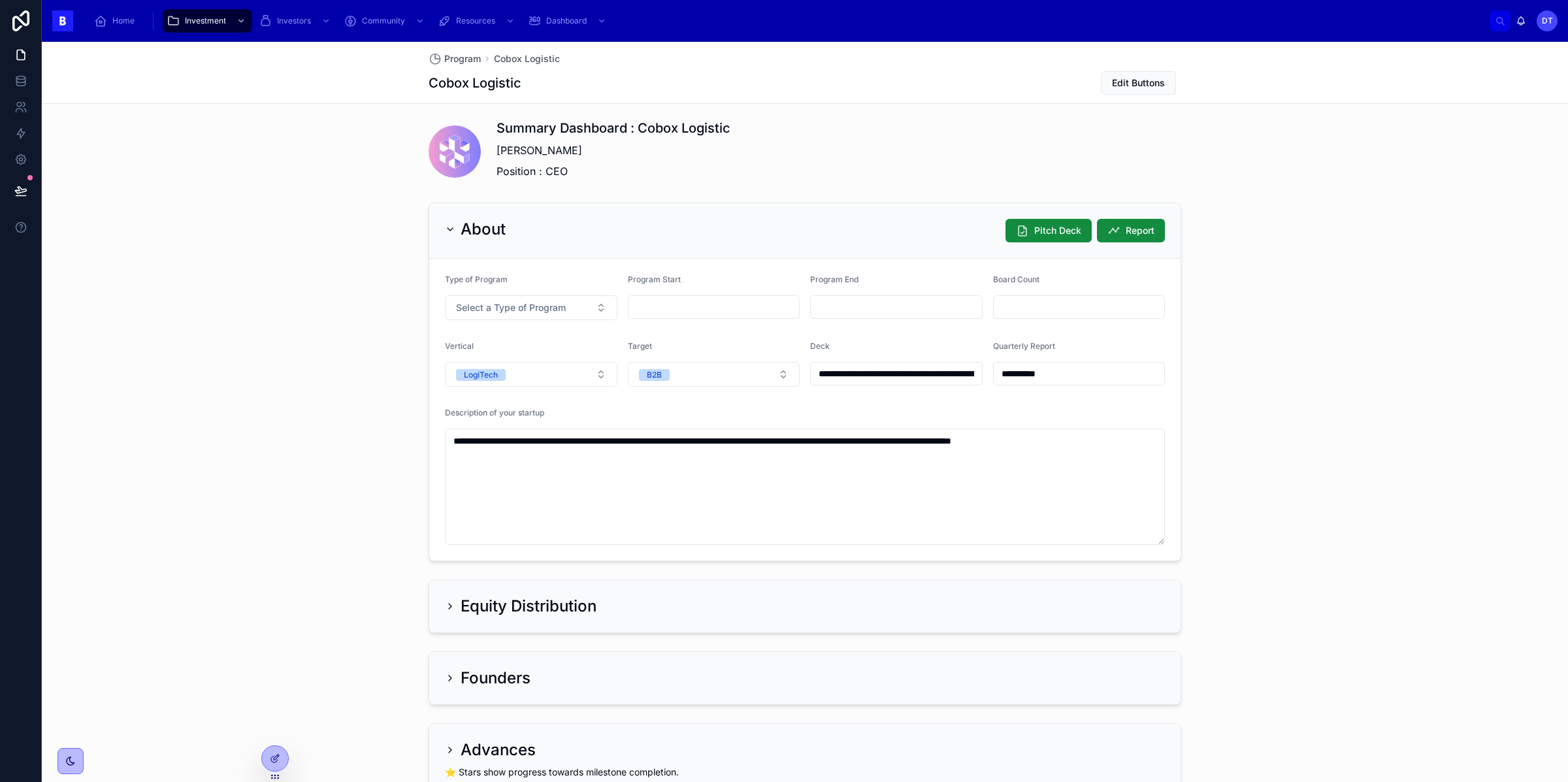
scroll to position [840, 0]
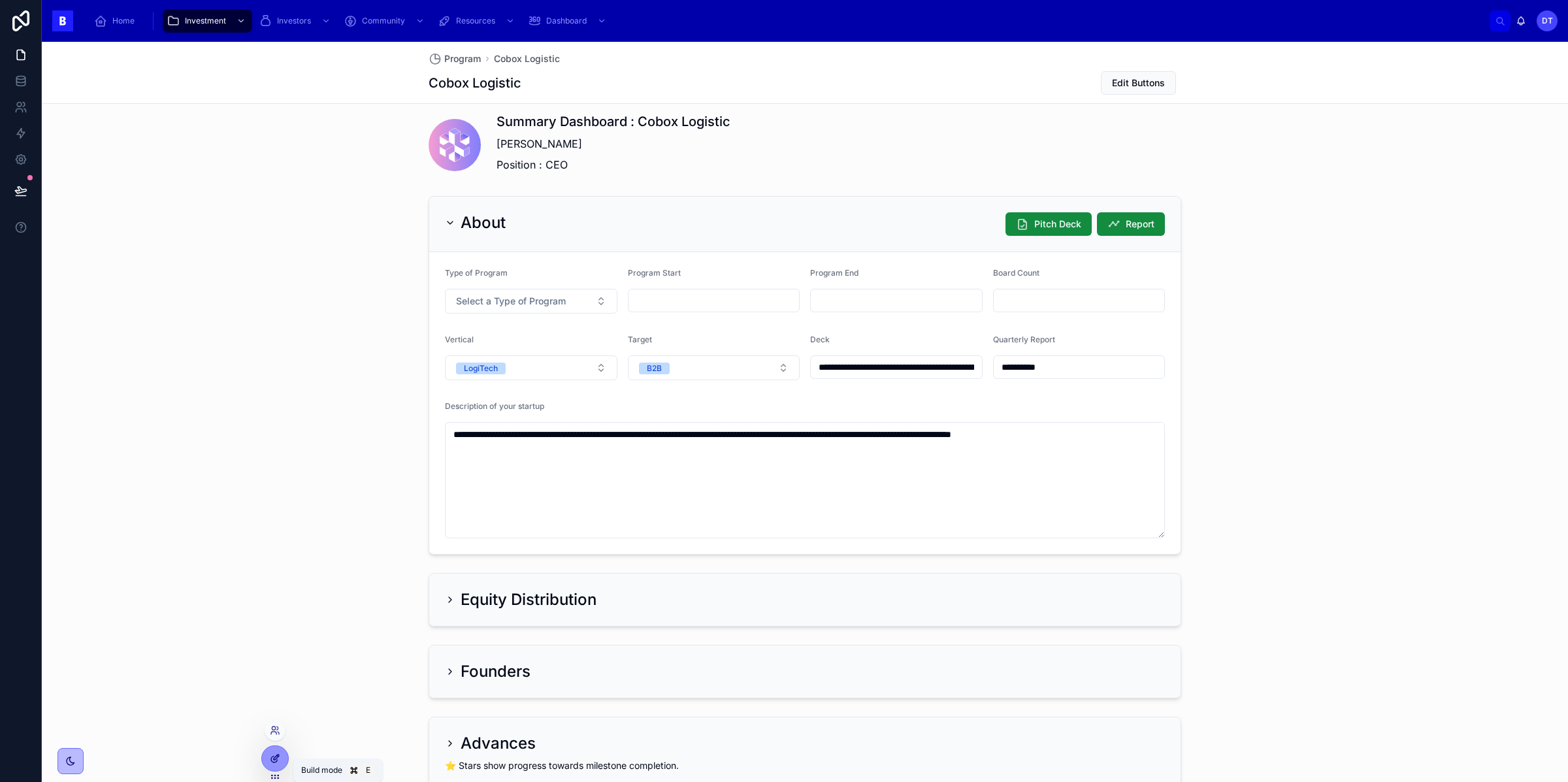
click at [274, 757] on icon at bounding box center [277, 757] width 5 height 5
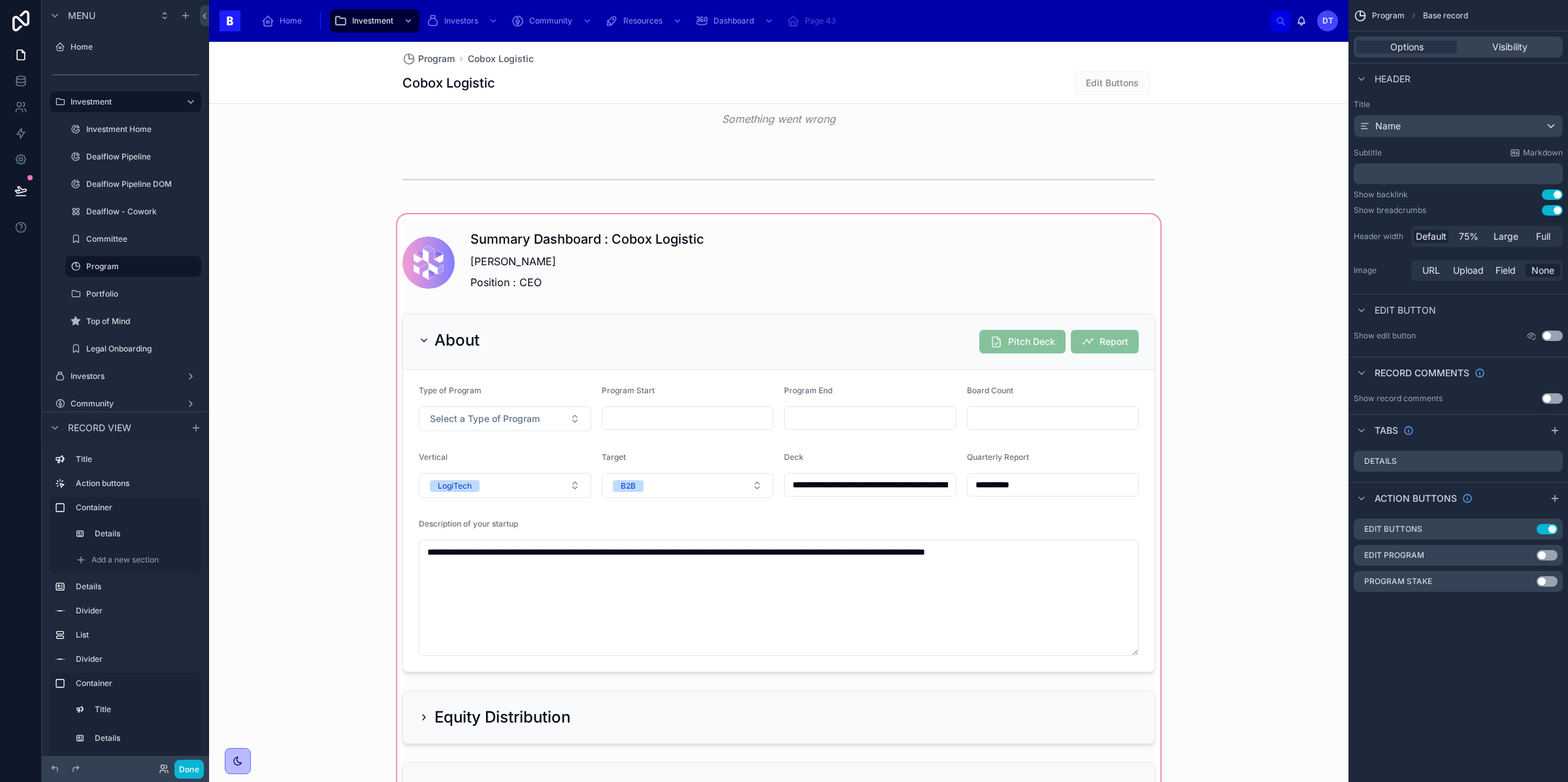
click at [727, 445] on div at bounding box center [779, 601] width 1139 height 780
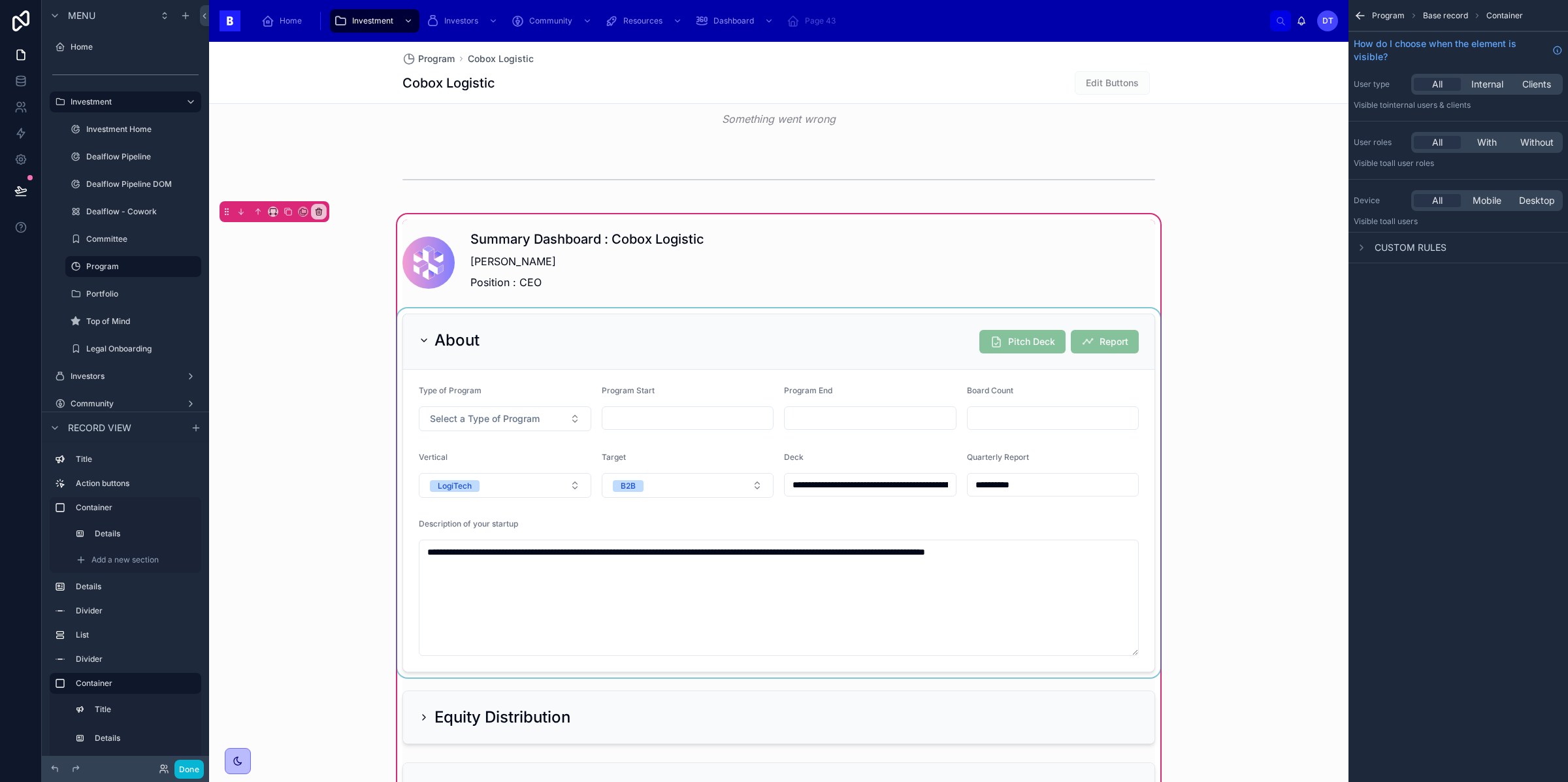
click at [863, 448] on div at bounding box center [778, 493] width 768 height 369
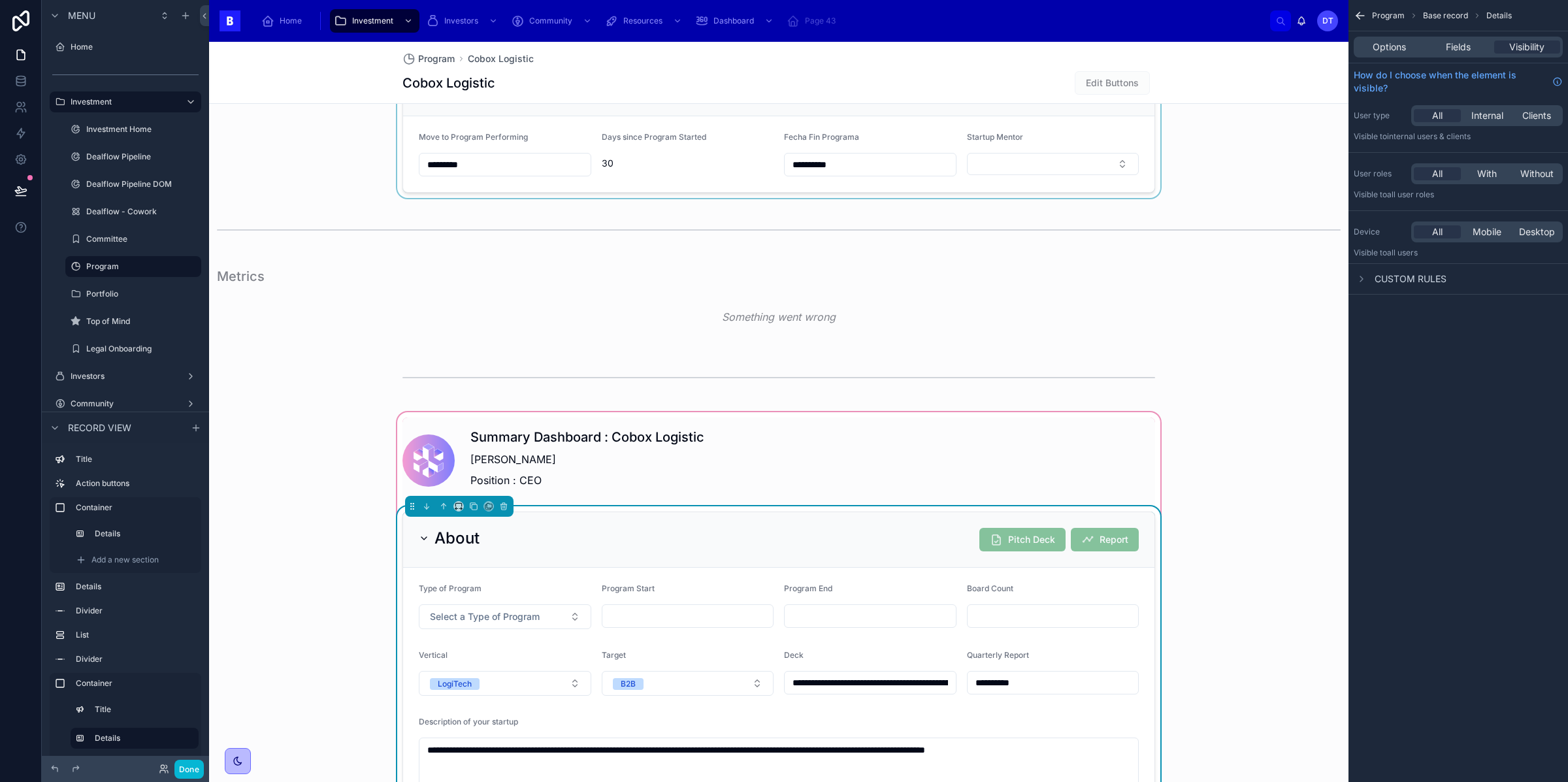
scroll to position [651, 0]
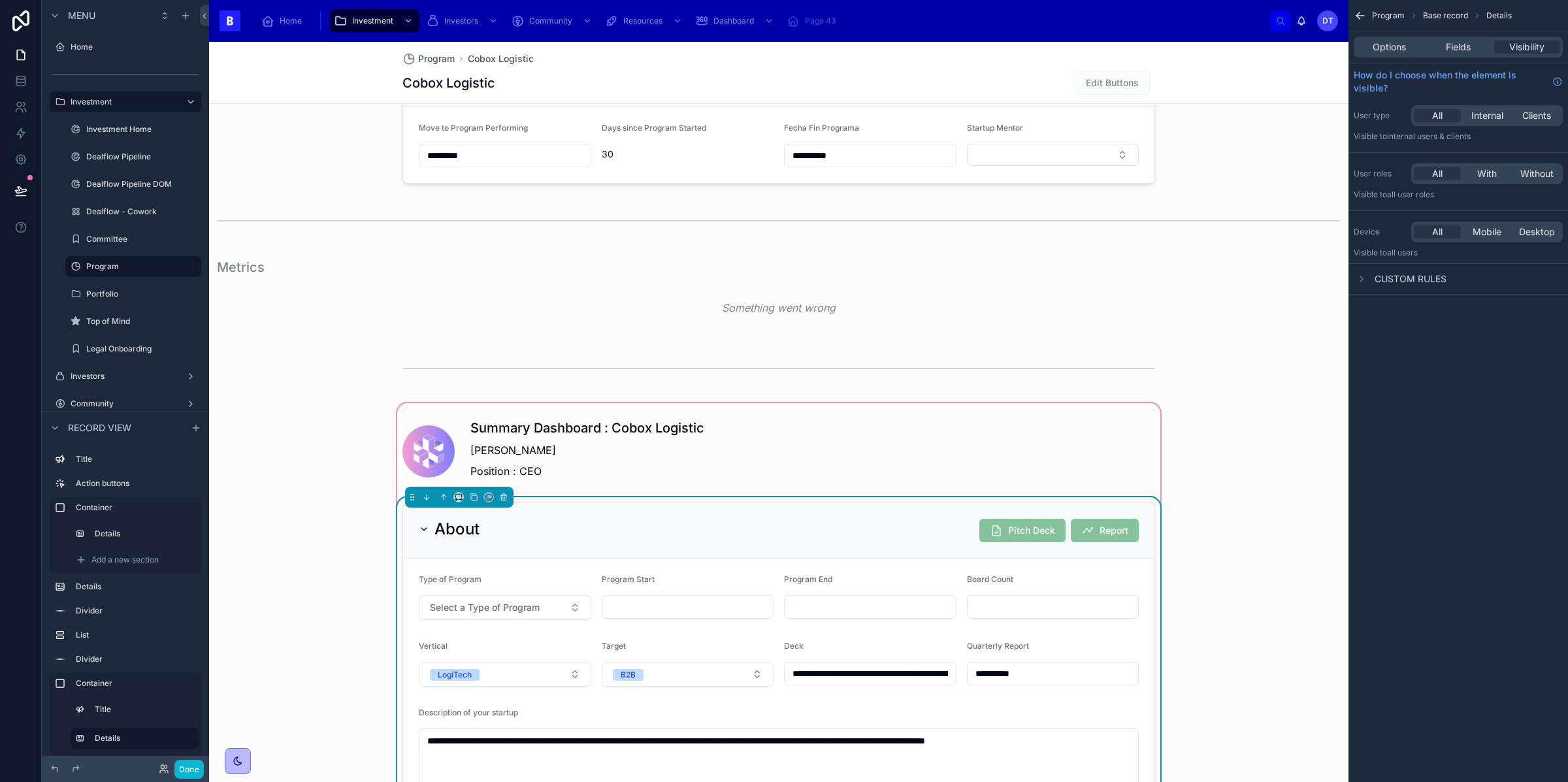
click at [674, 606] on input "text" at bounding box center [688, 607] width 171 height 18
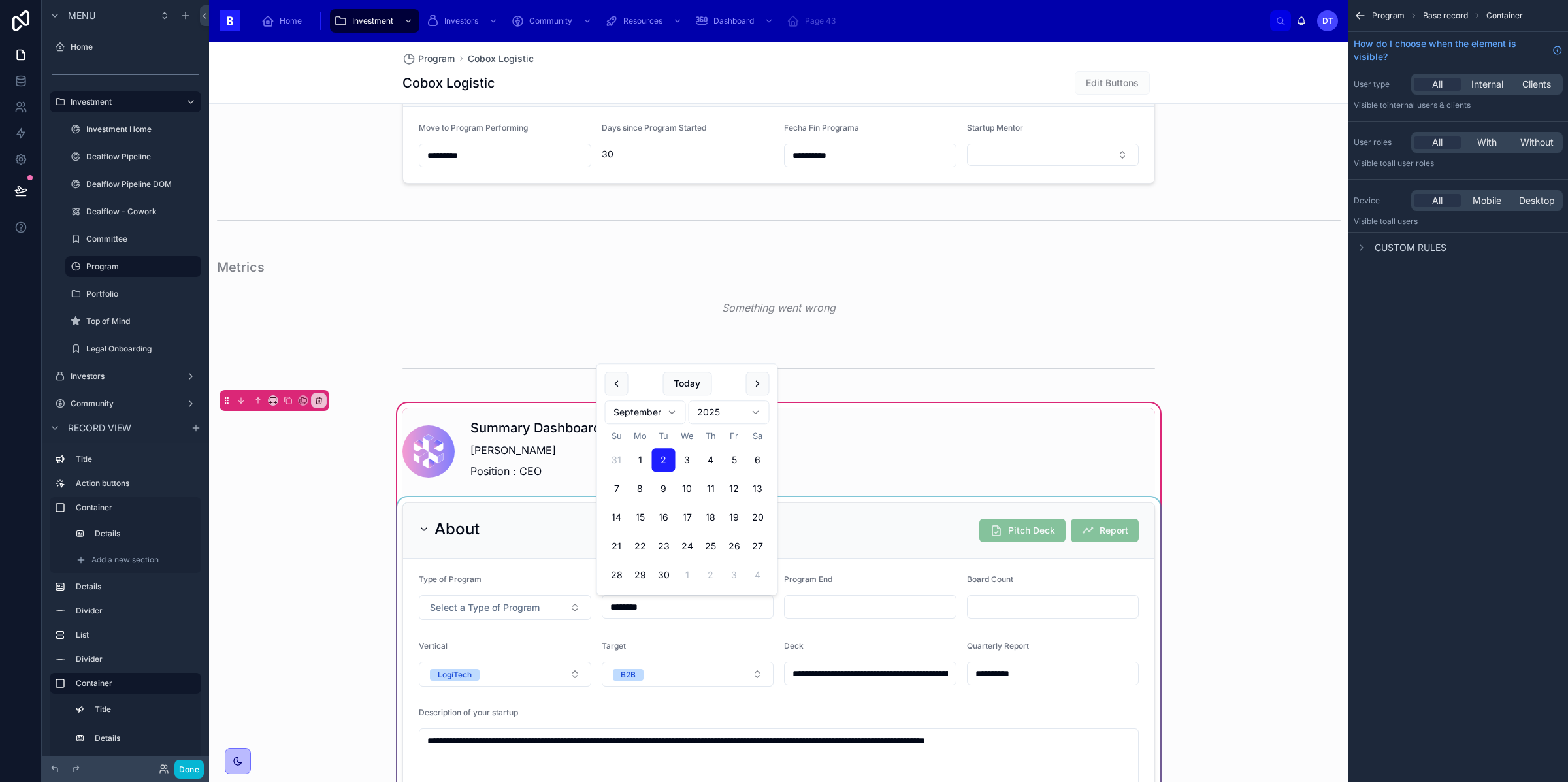
click at [822, 556] on div at bounding box center [778, 682] width 768 height 369
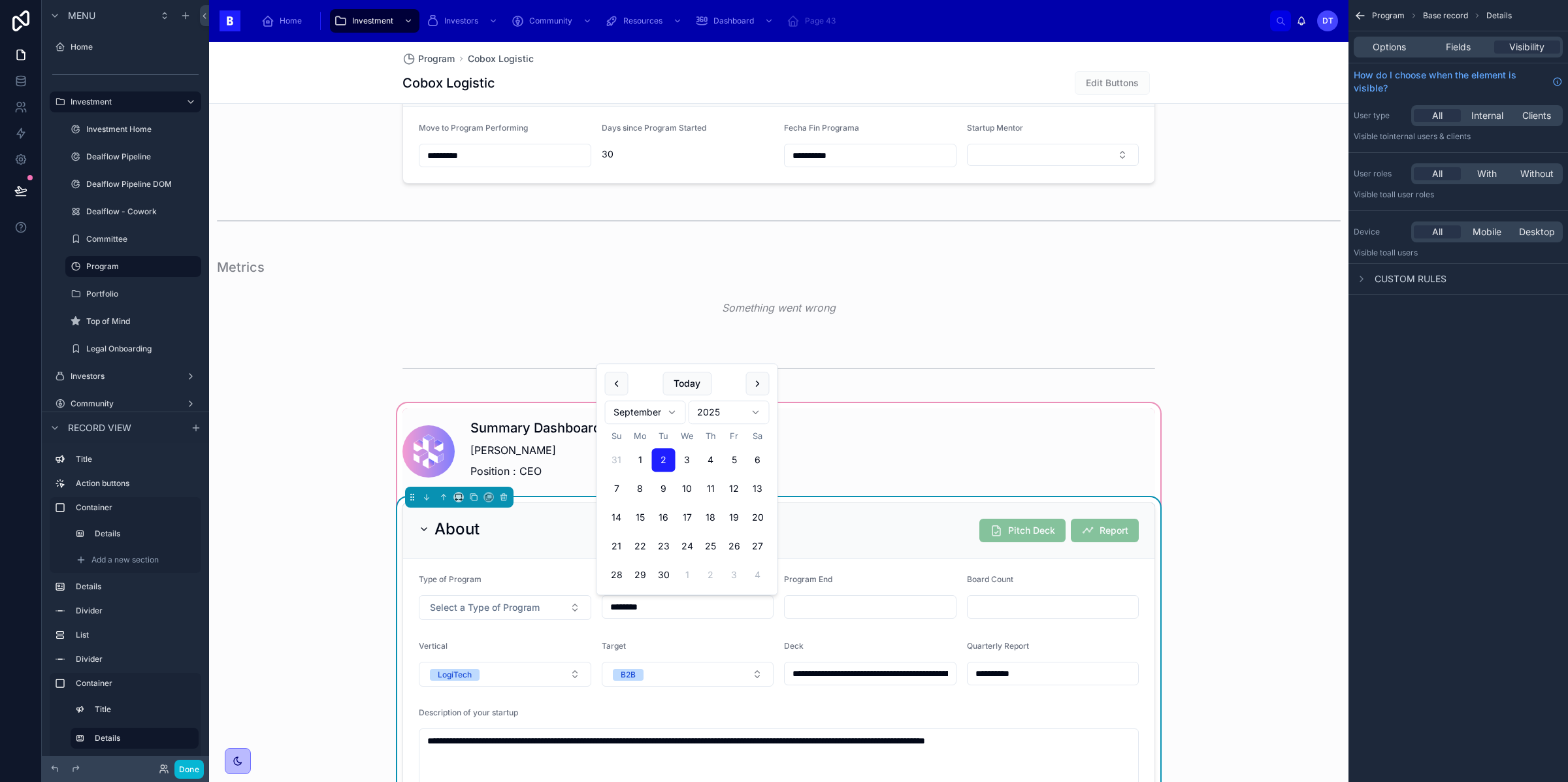
click at [700, 641] on div "Target" at bounding box center [688, 649] width 173 height 16
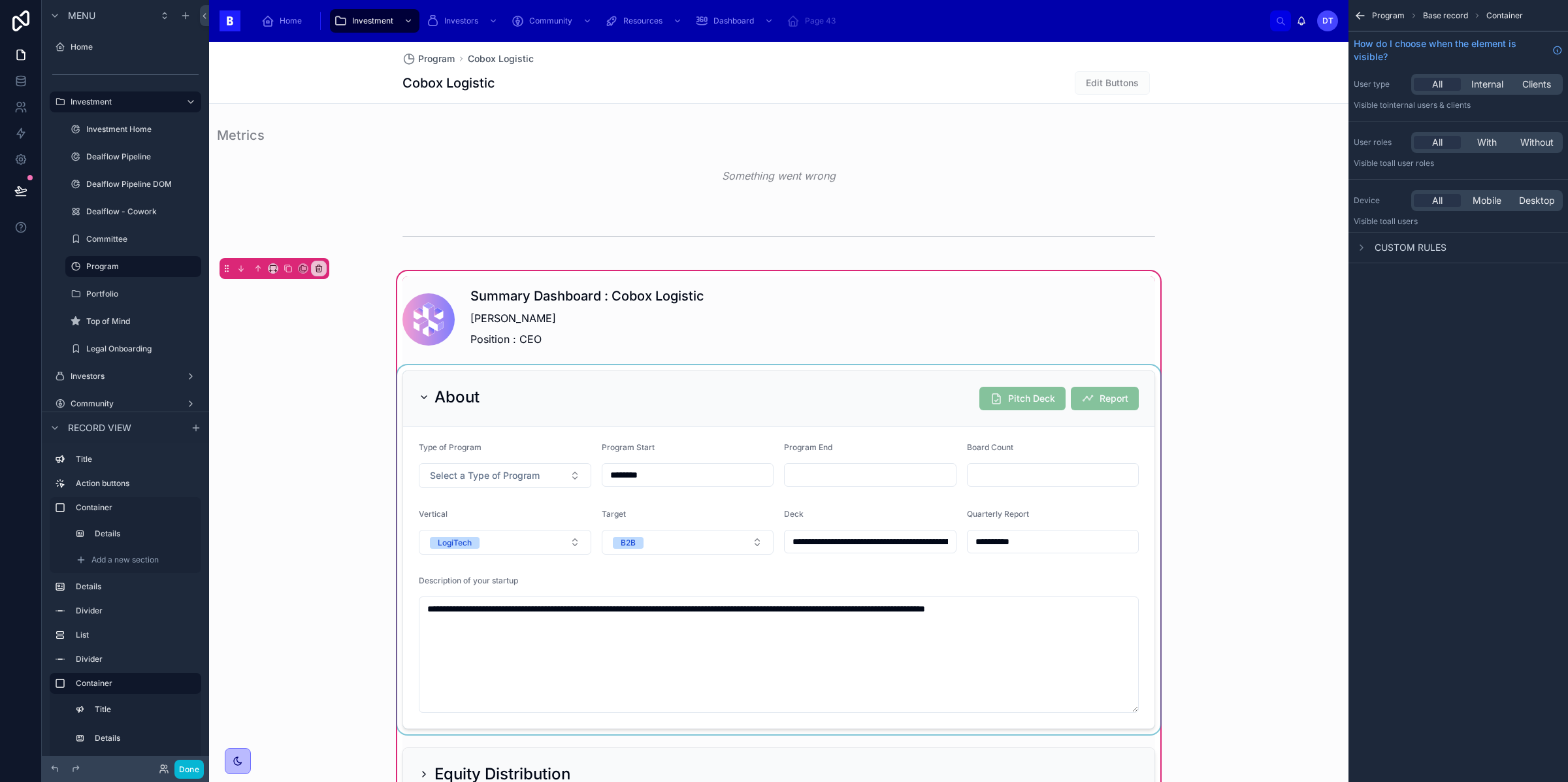
scroll to position [866, 0]
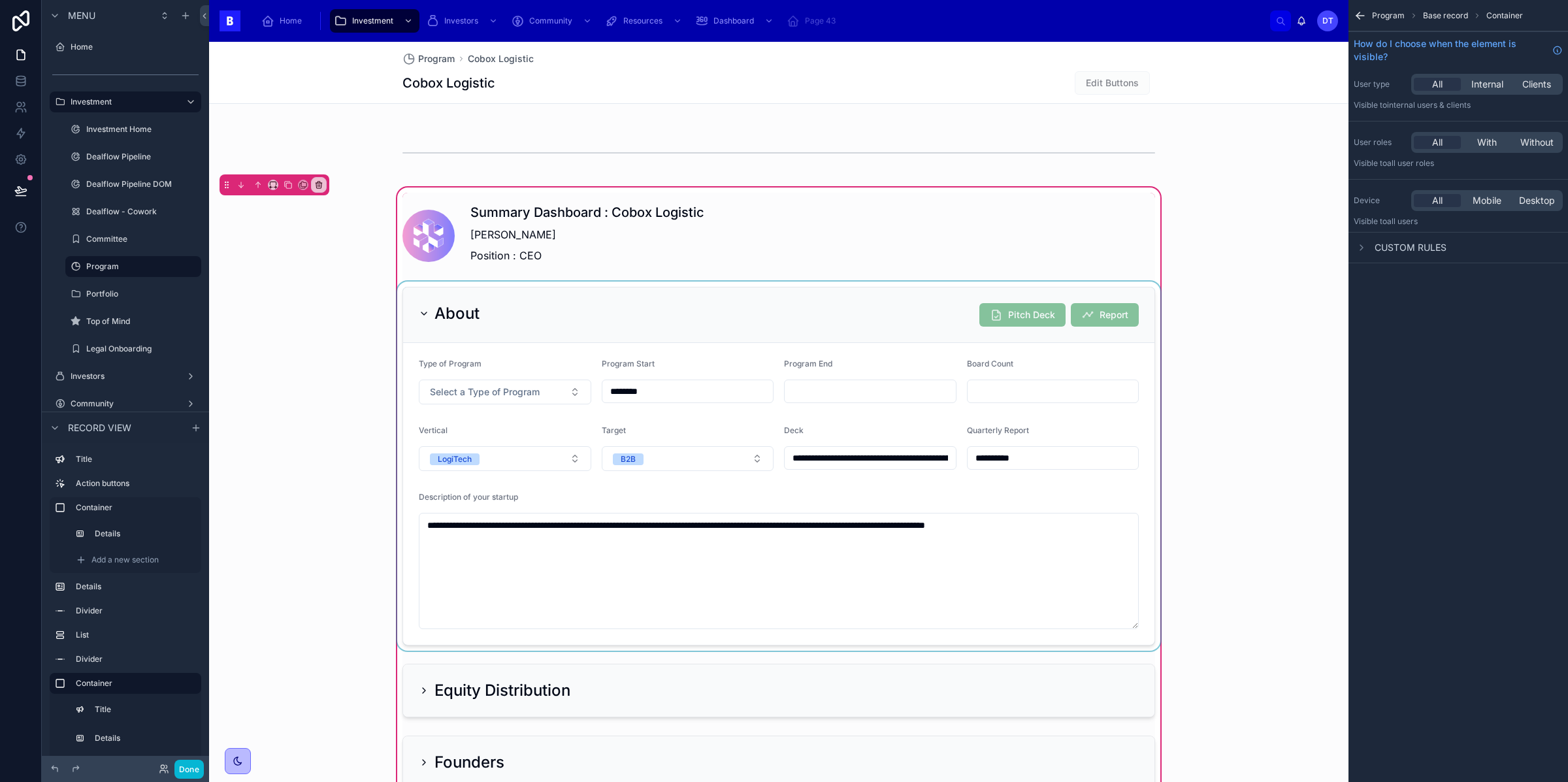
click at [682, 363] on div at bounding box center [778, 466] width 768 height 369
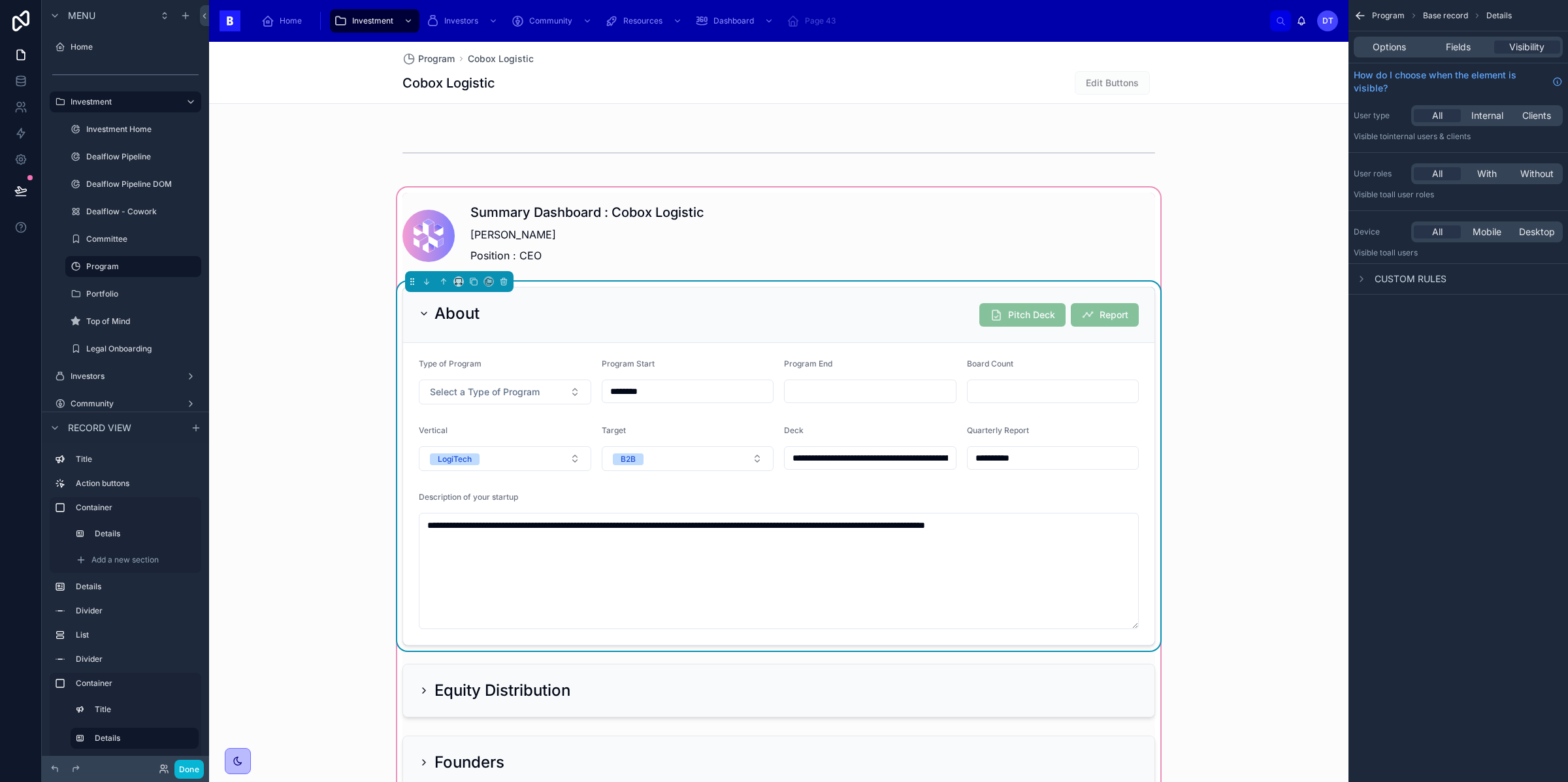
click at [675, 389] on input "********" at bounding box center [688, 391] width 171 height 18
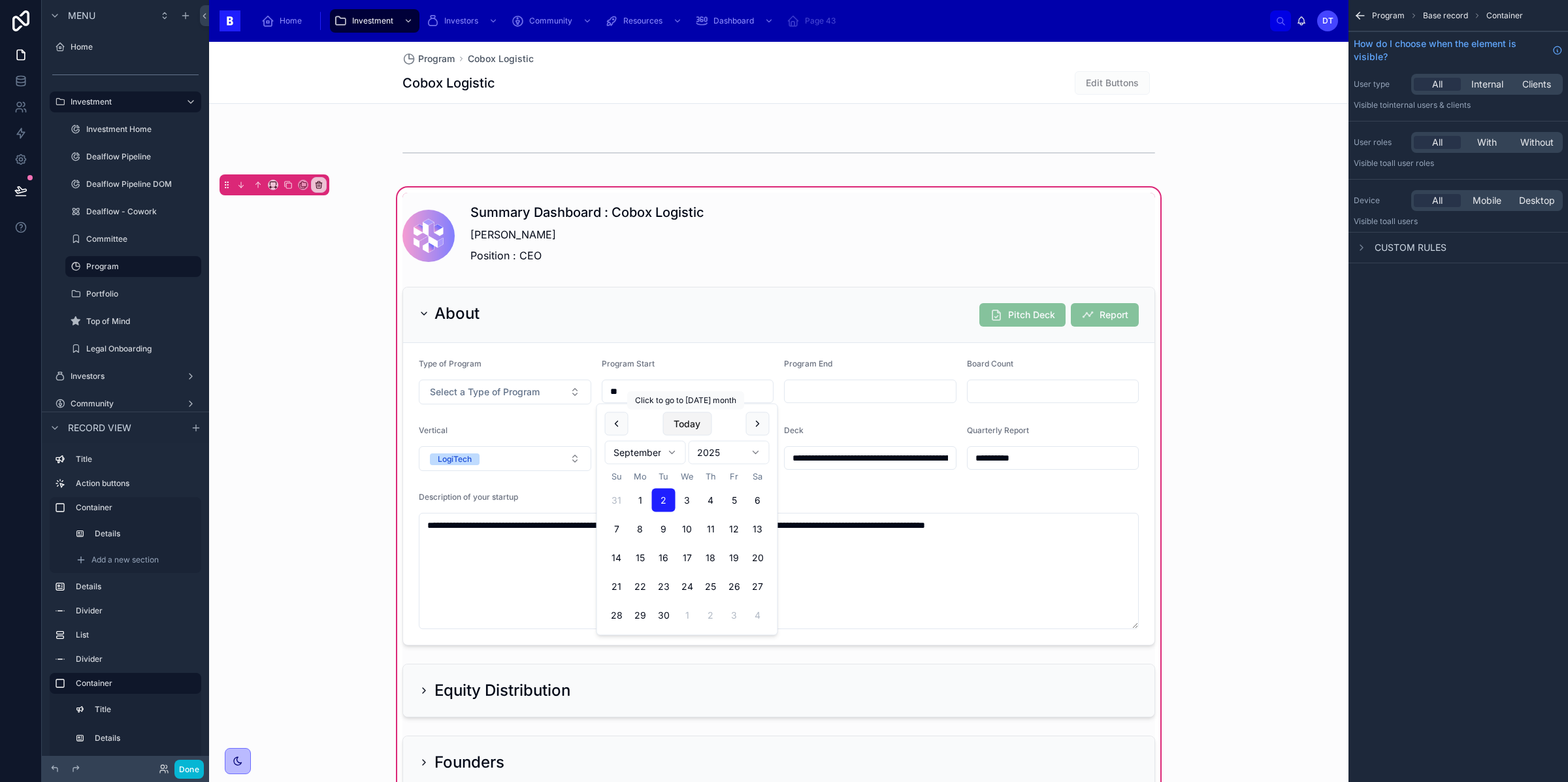
type input "*"
click at [897, 491] on div at bounding box center [778, 466] width 768 height 369
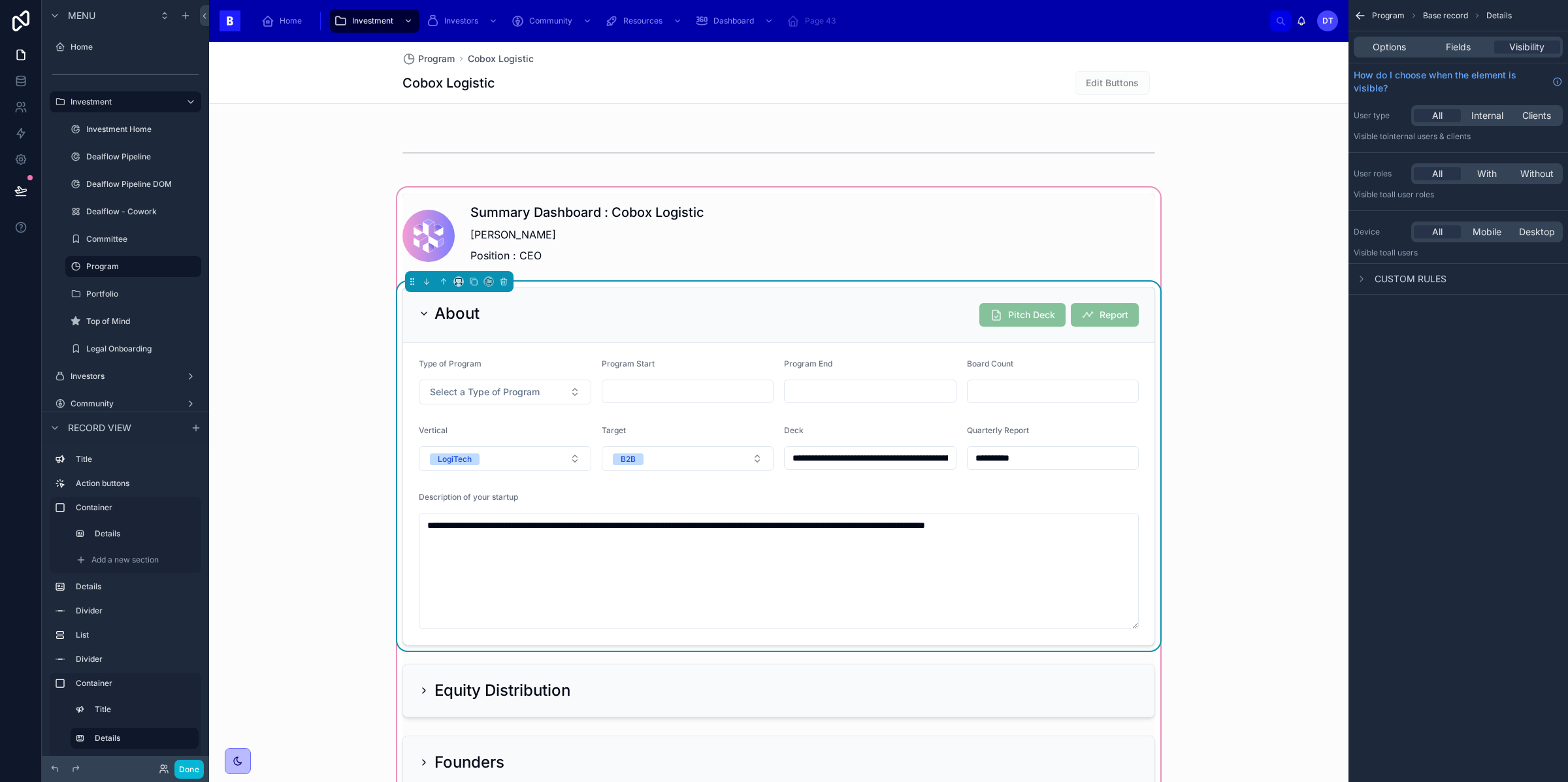
click at [939, 435] on div "Deck" at bounding box center [870, 433] width 173 height 16
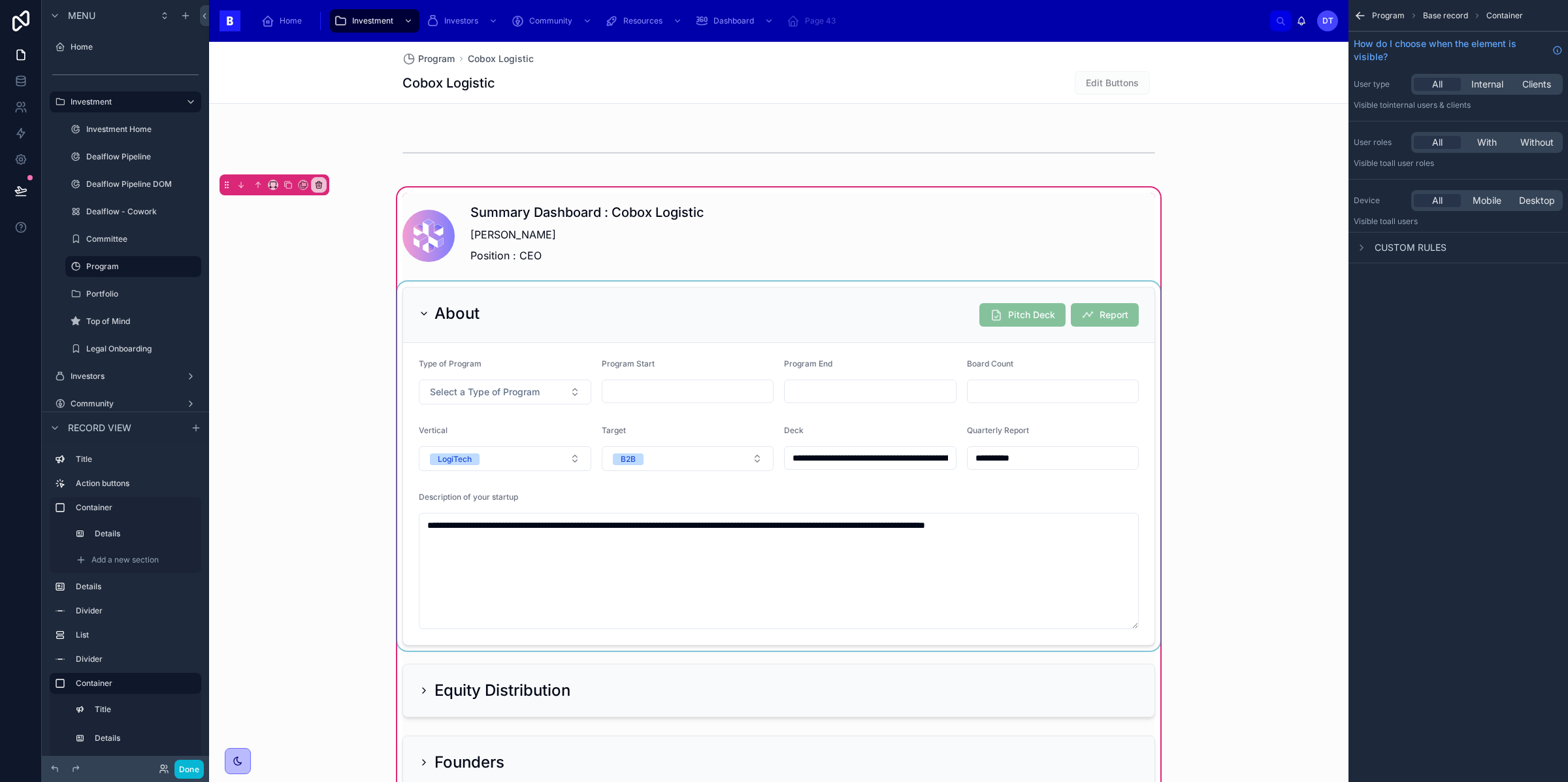
click at [878, 425] on div at bounding box center [778, 466] width 768 height 369
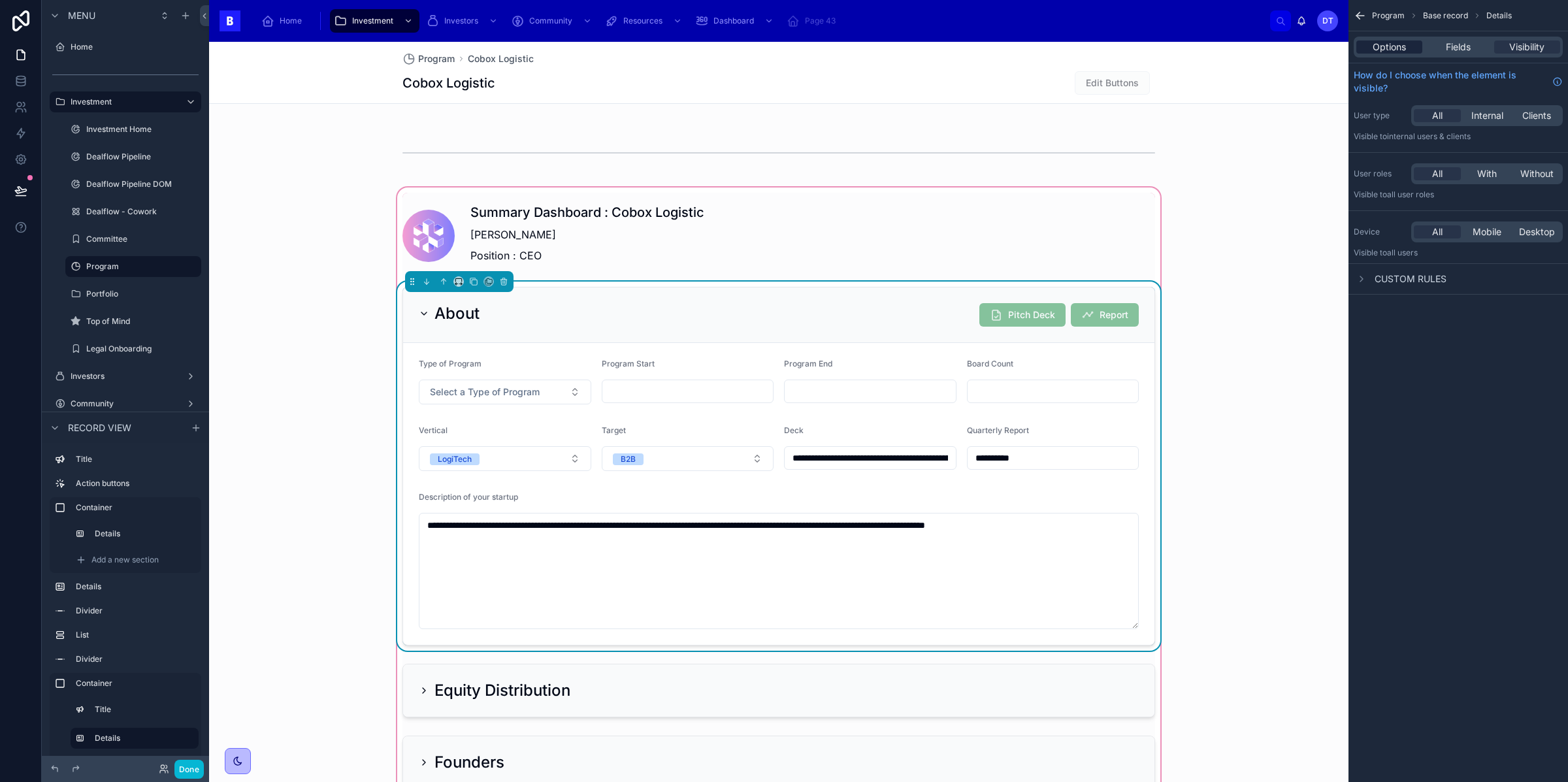
click at [1397, 48] on span "Options" at bounding box center [1389, 47] width 33 height 13
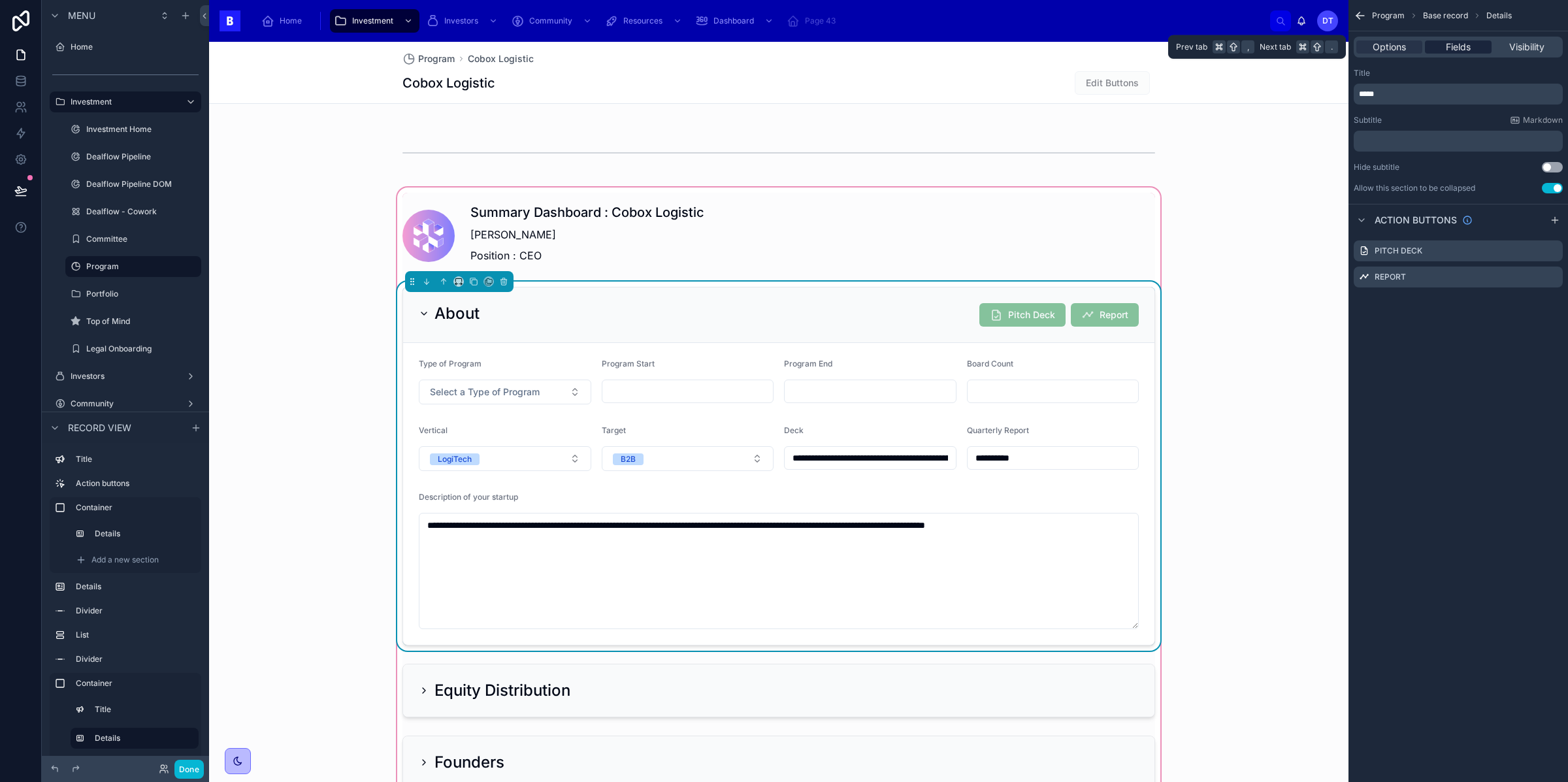
click at [1486, 40] on div "Fields" at bounding box center [1458, 47] width 66 height 13
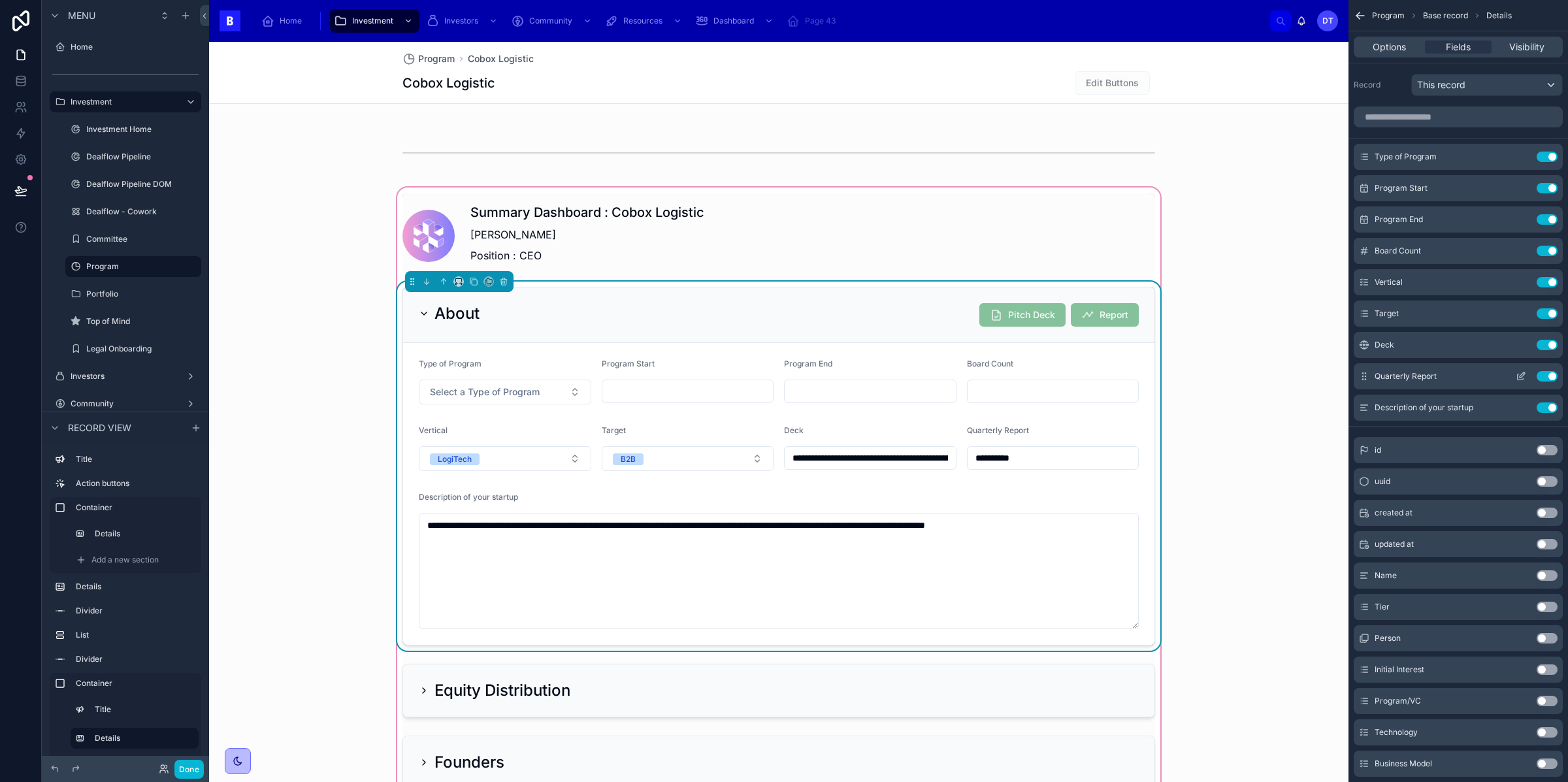
click at [1551, 375] on button "Use setting" at bounding box center [1547, 376] width 21 height 11
click at [1546, 157] on button "Use setting" at bounding box center [1547, 156] width 21 height 11
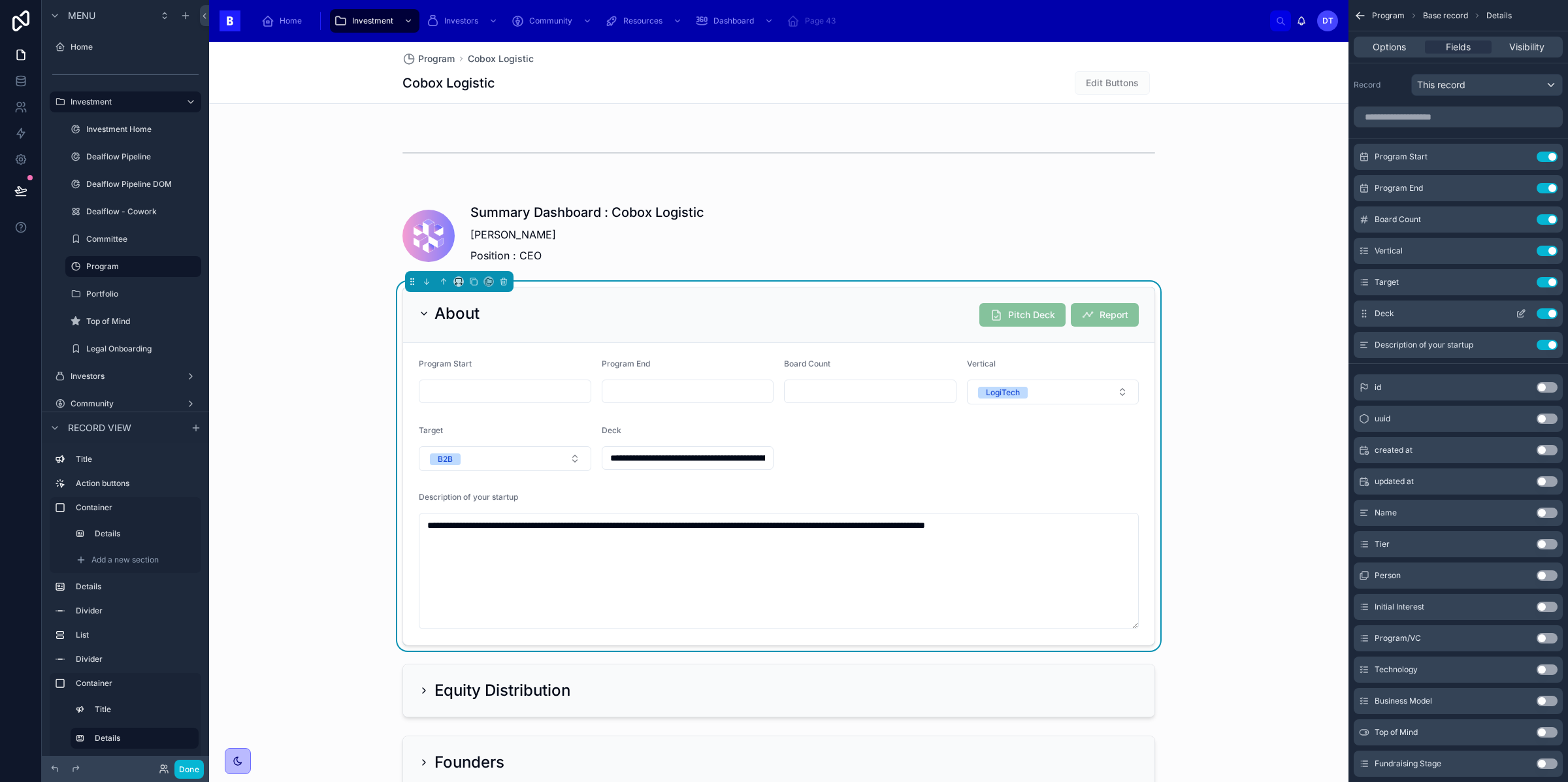
click at [1544, 314] on button "Use setting" at bounding box center [1547, 314] width 21 height 11
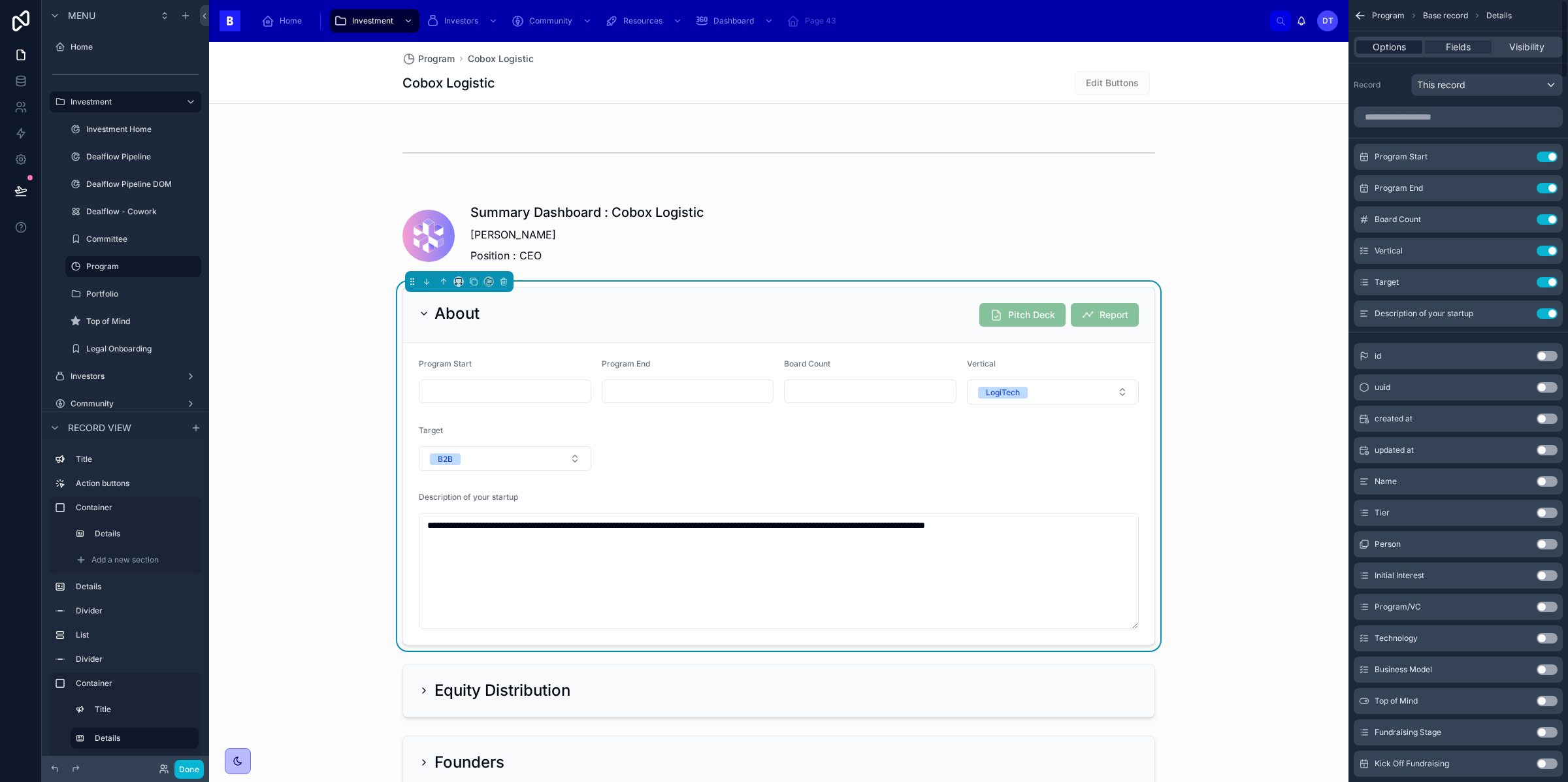
click at [1385, 46] on span "Options" at bounding box center [1389, 47] width 33 height 13
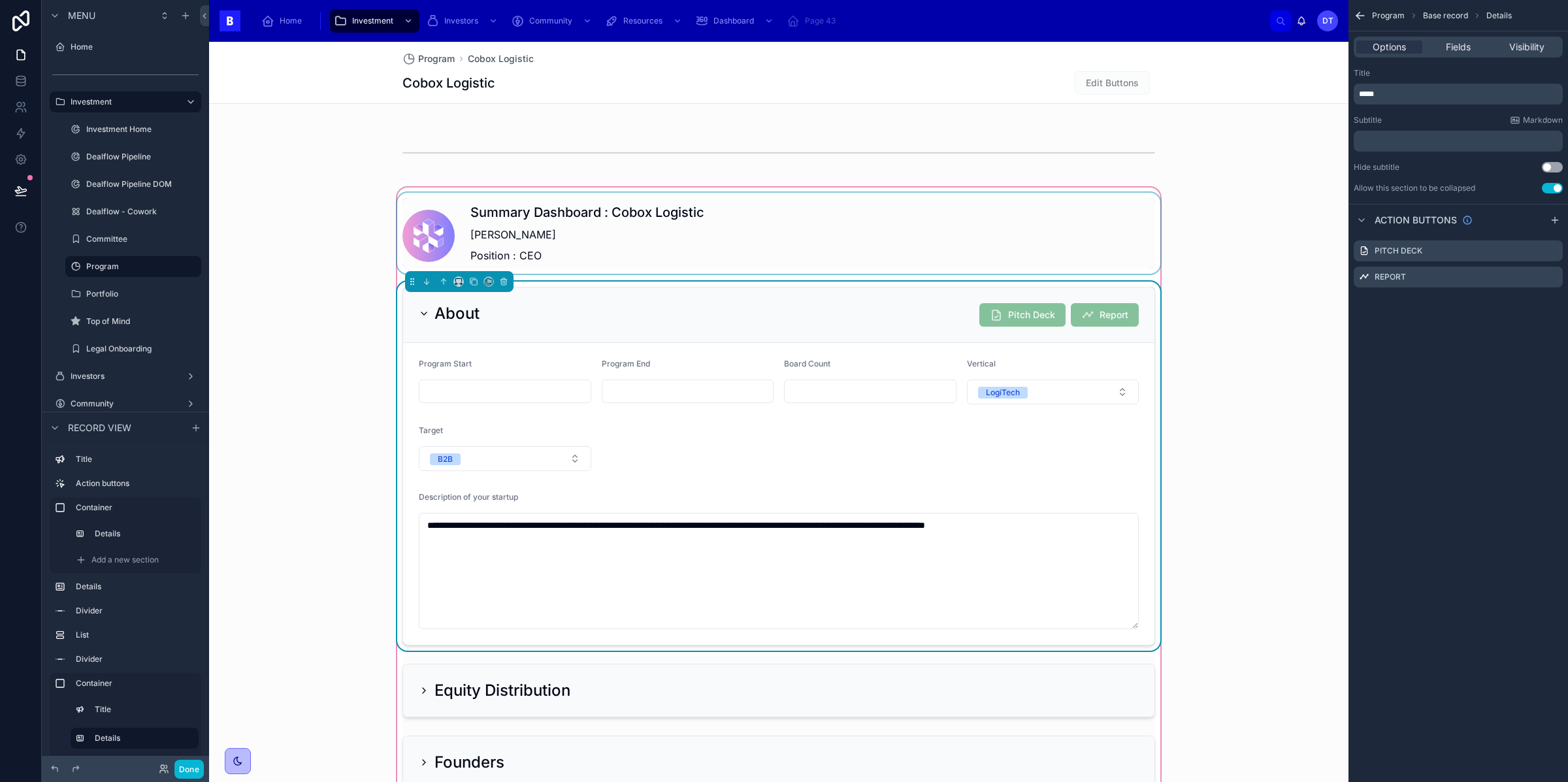
click at [879, 208] on div at bounding box center [778, 233] width 768 height 81
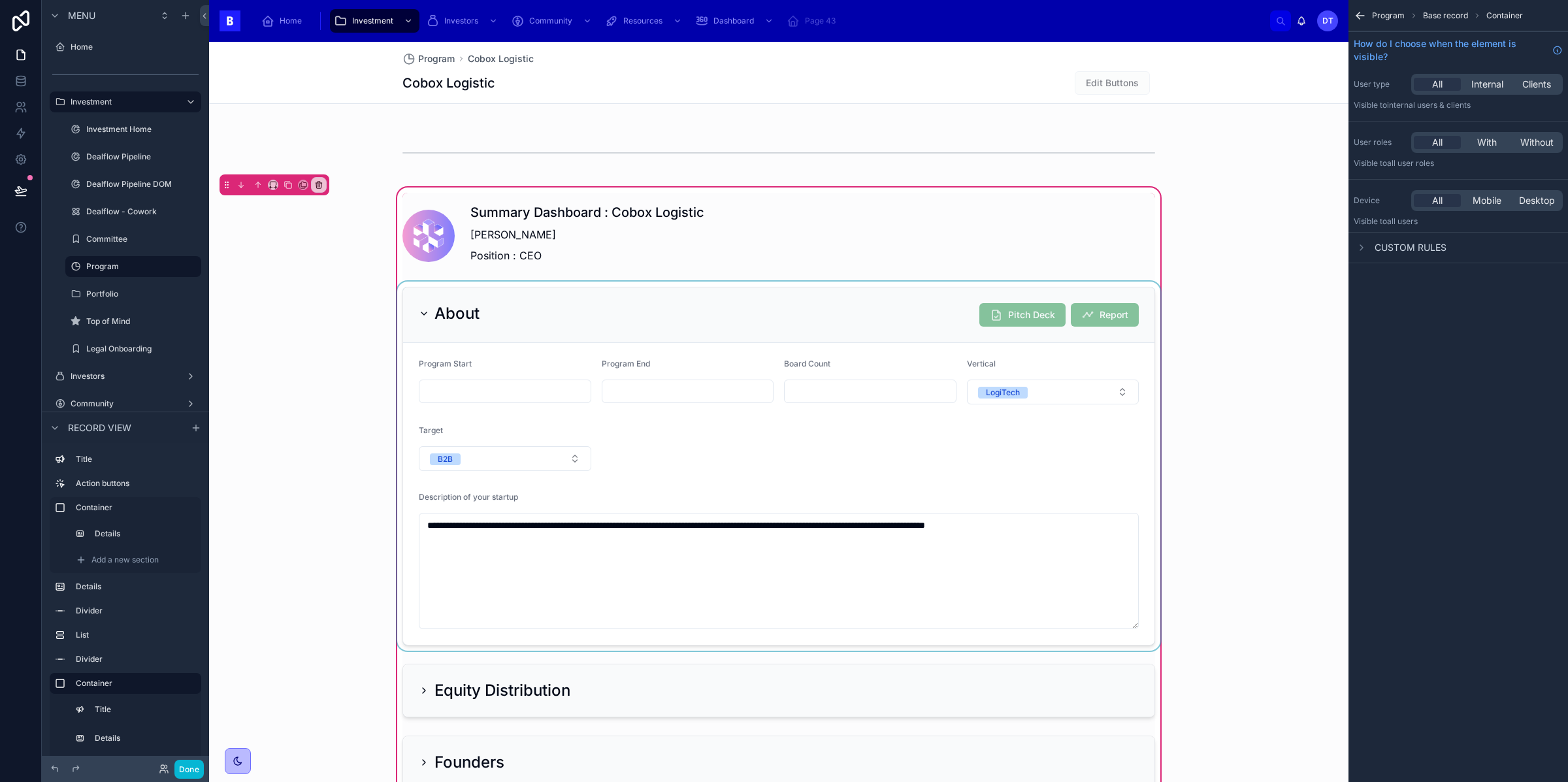
click at [1080, 429] on div at bounding box center [778, 466] width 768 height 369
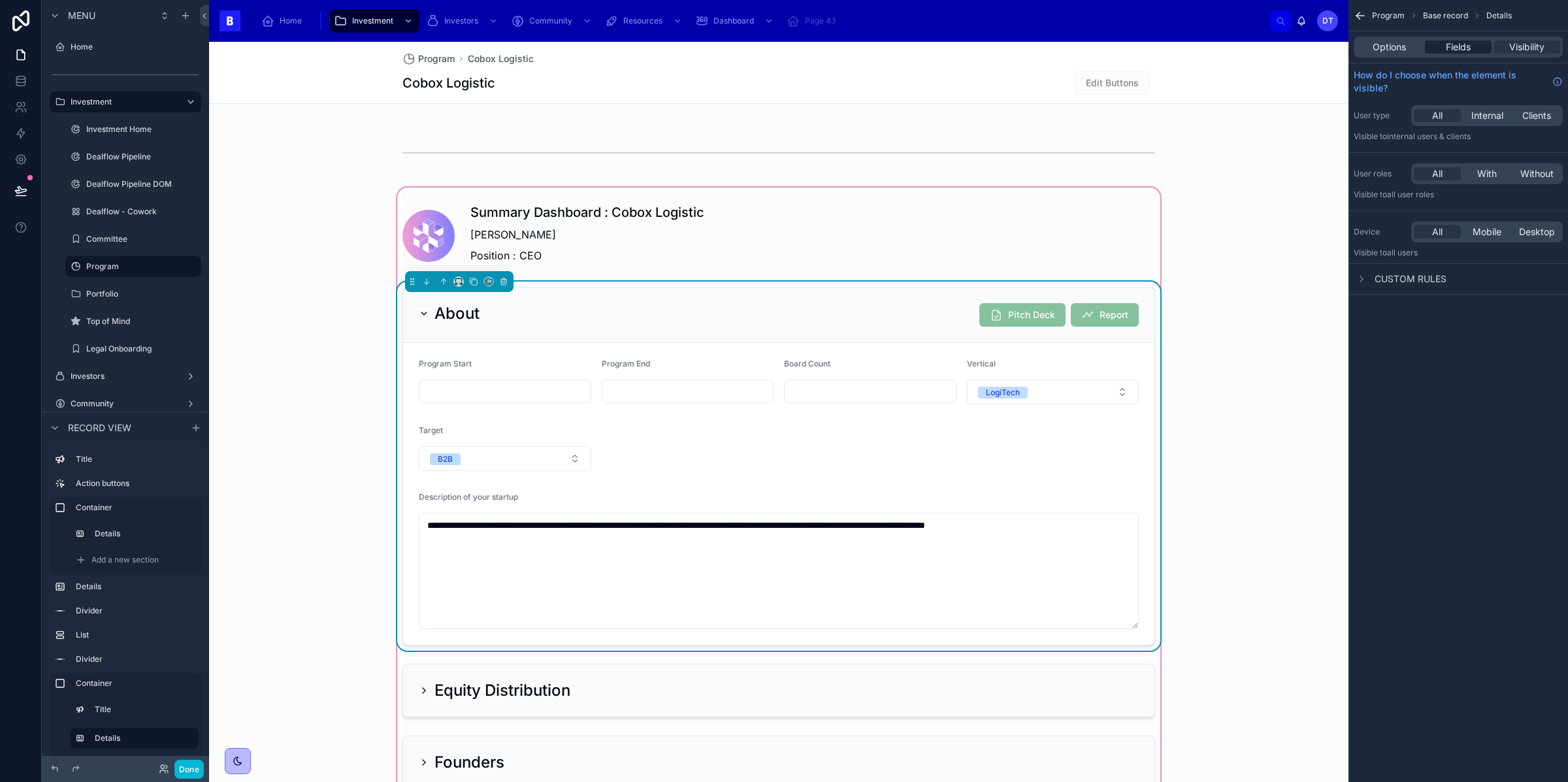
click at [1454, 49] on span "Fields" at bounding box center [1458, 47] width 25 height 13
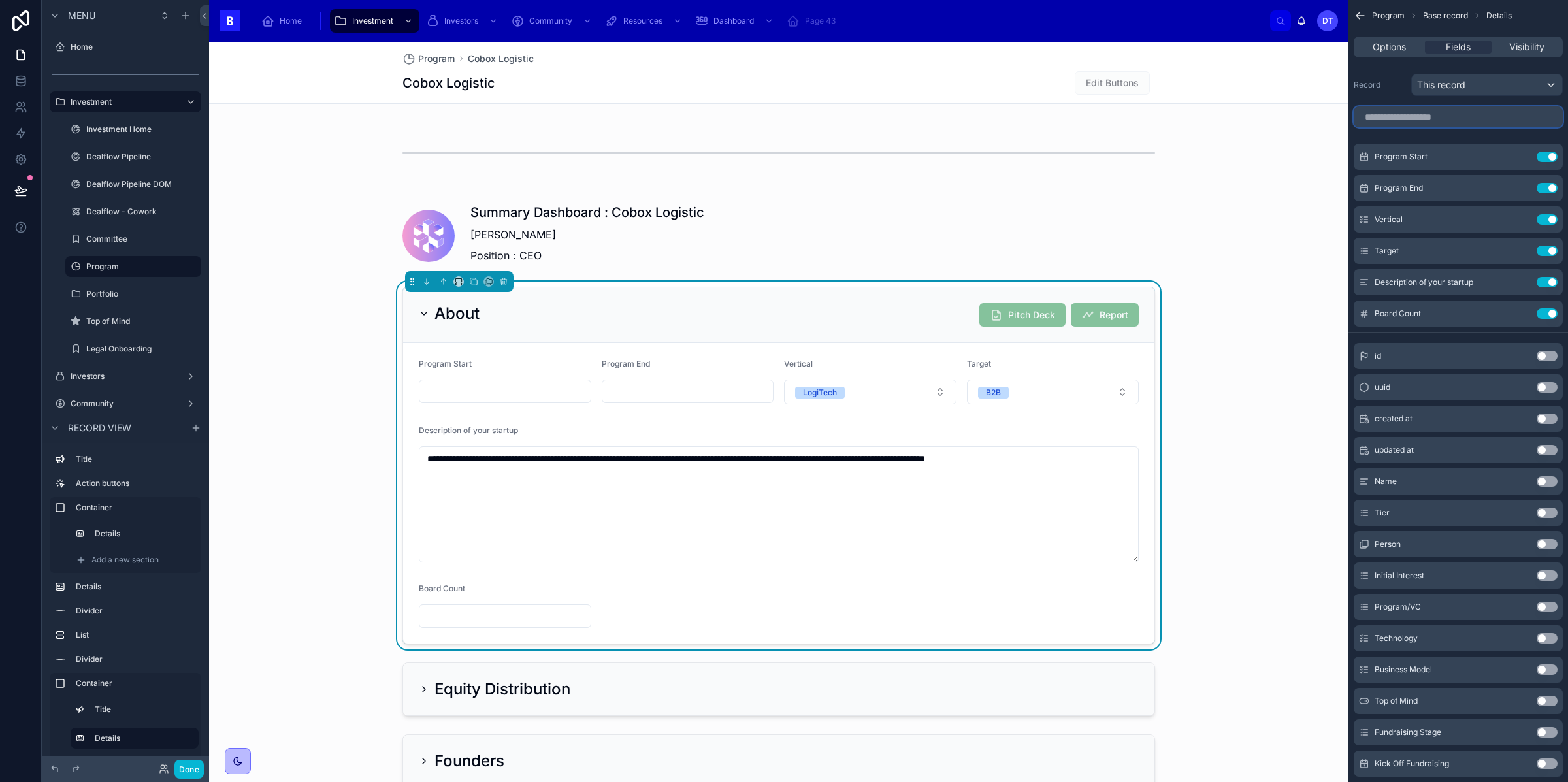
click at [1407, 123] on input "scrollable content" at bounding box center [1459, 116] width 209 height 21
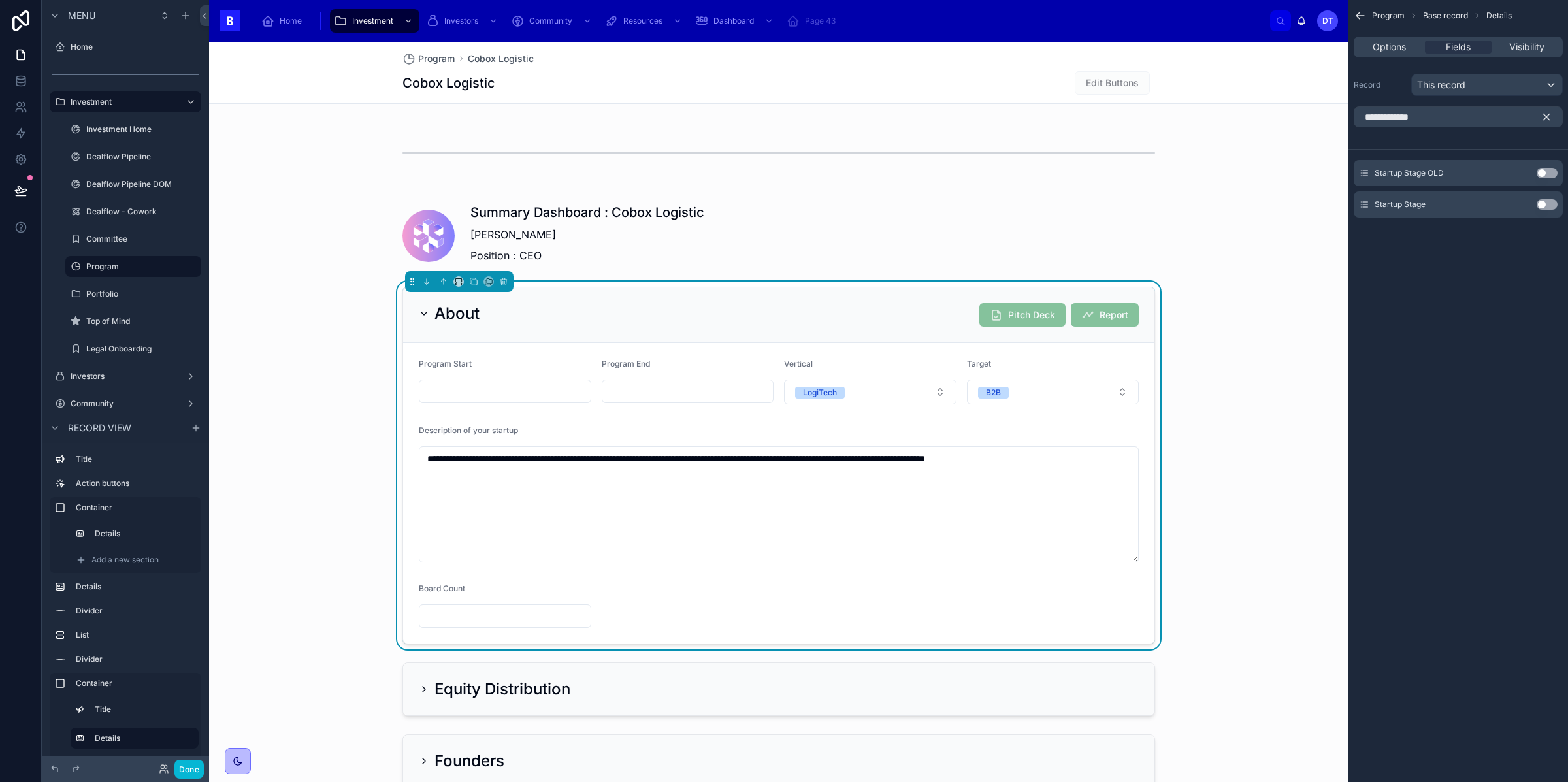
click at [1547, 202] on button "Use setting" at bounding box center [1547, 204] width 21 height 11
click at [1425, 119] on input "**********" at bounding box center [1459, 116] width 209 height 21
click at [1545, 173] on button "Use setting" at bounding box center [1547, 173] width 21 height 11
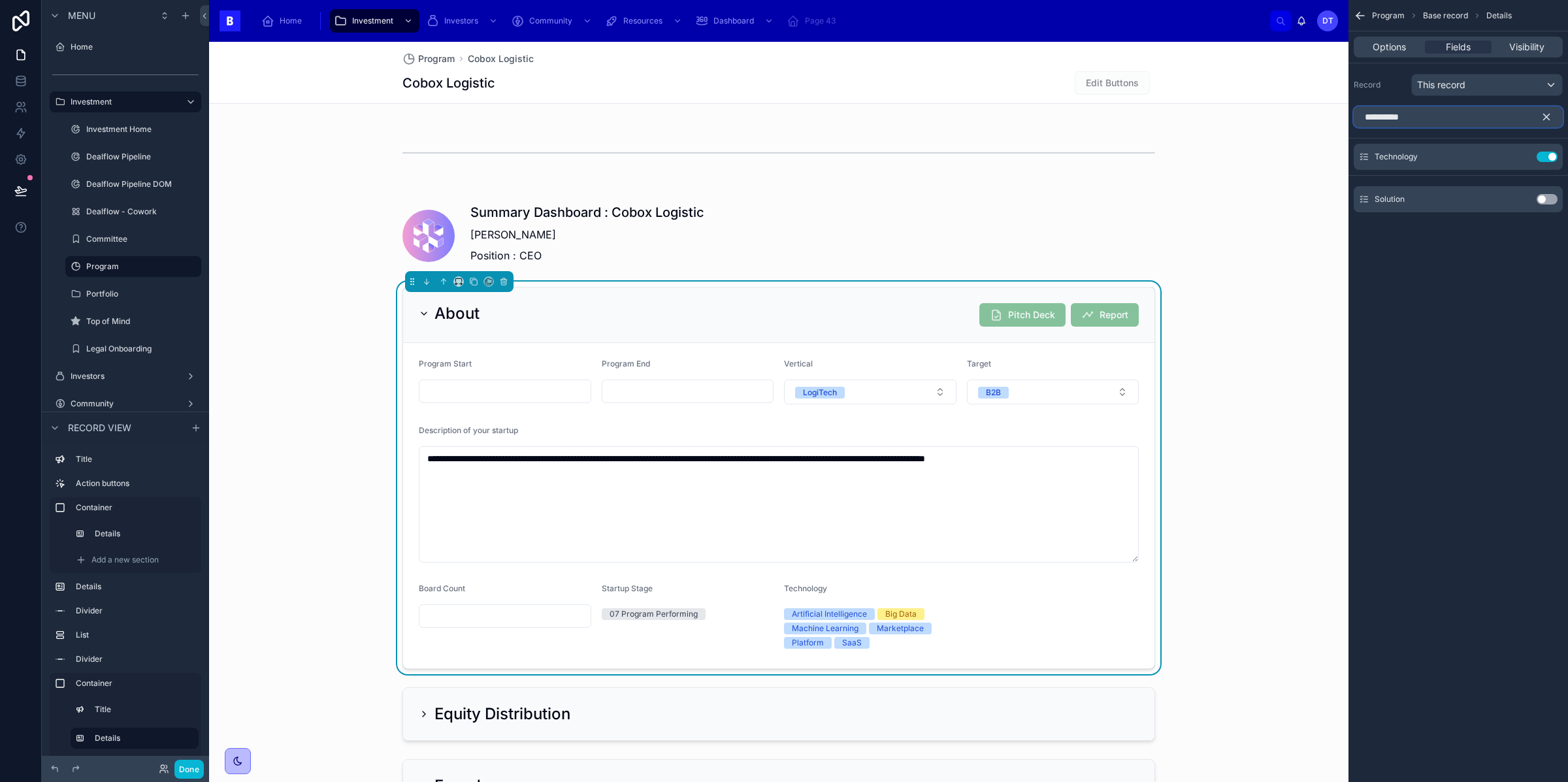
click at [1432, 115] on input "**********" at bounding box center [1459, 116] width 209 height 21
click at [1422, 123] on input "******" at bounding box center [1459, 116] width 209 height 21
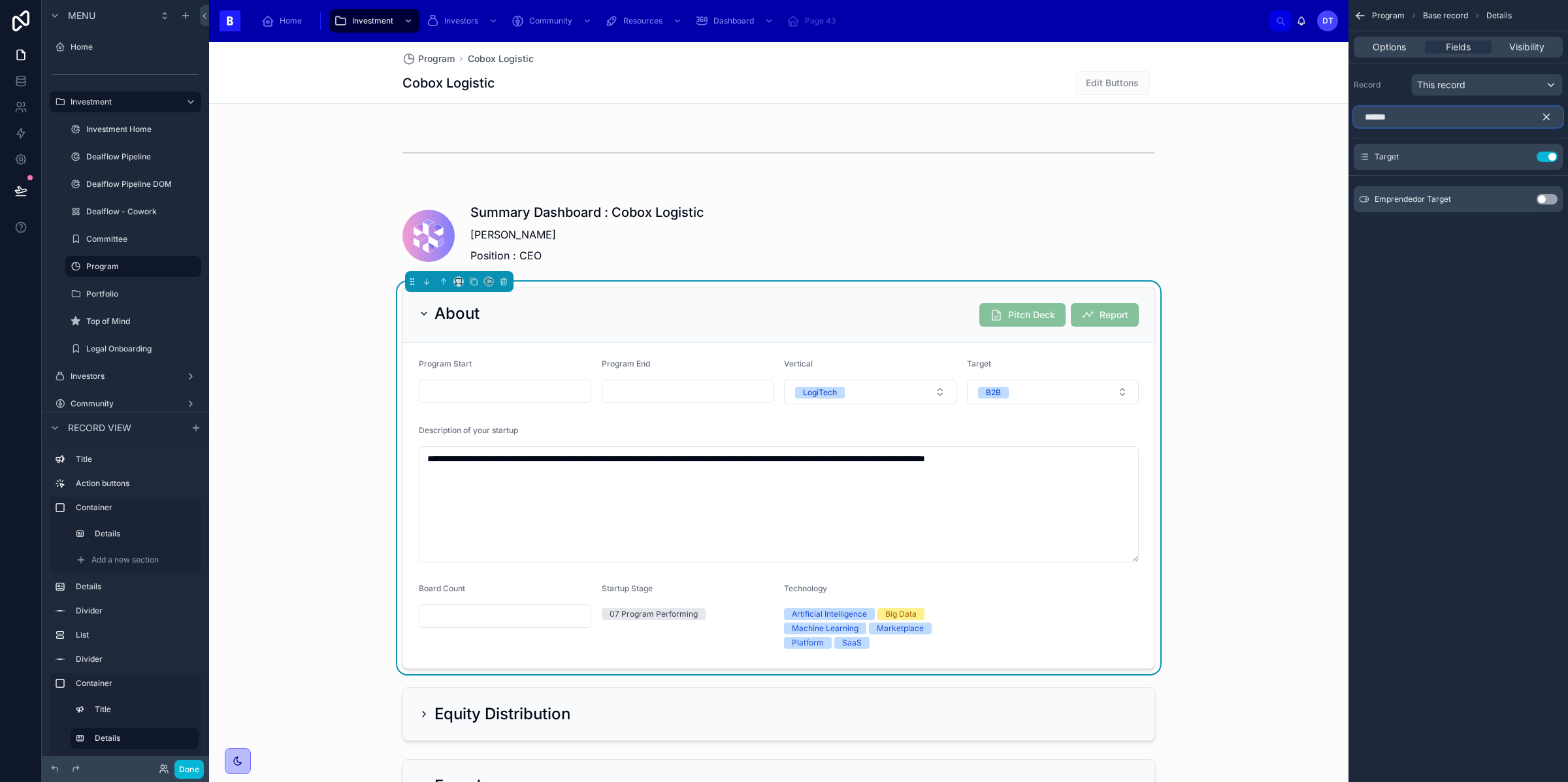
click at [1422, 123] on input "******" at bounding box center [1459, 116] width 209 height 21
type input "***"
click at [1542, 173] on button "Use setting" at bounding box center [1547, 173] width 21 height 11
click at [1392, 43] on span "Options" at bounding box center [1389, 47] width 33 height 13
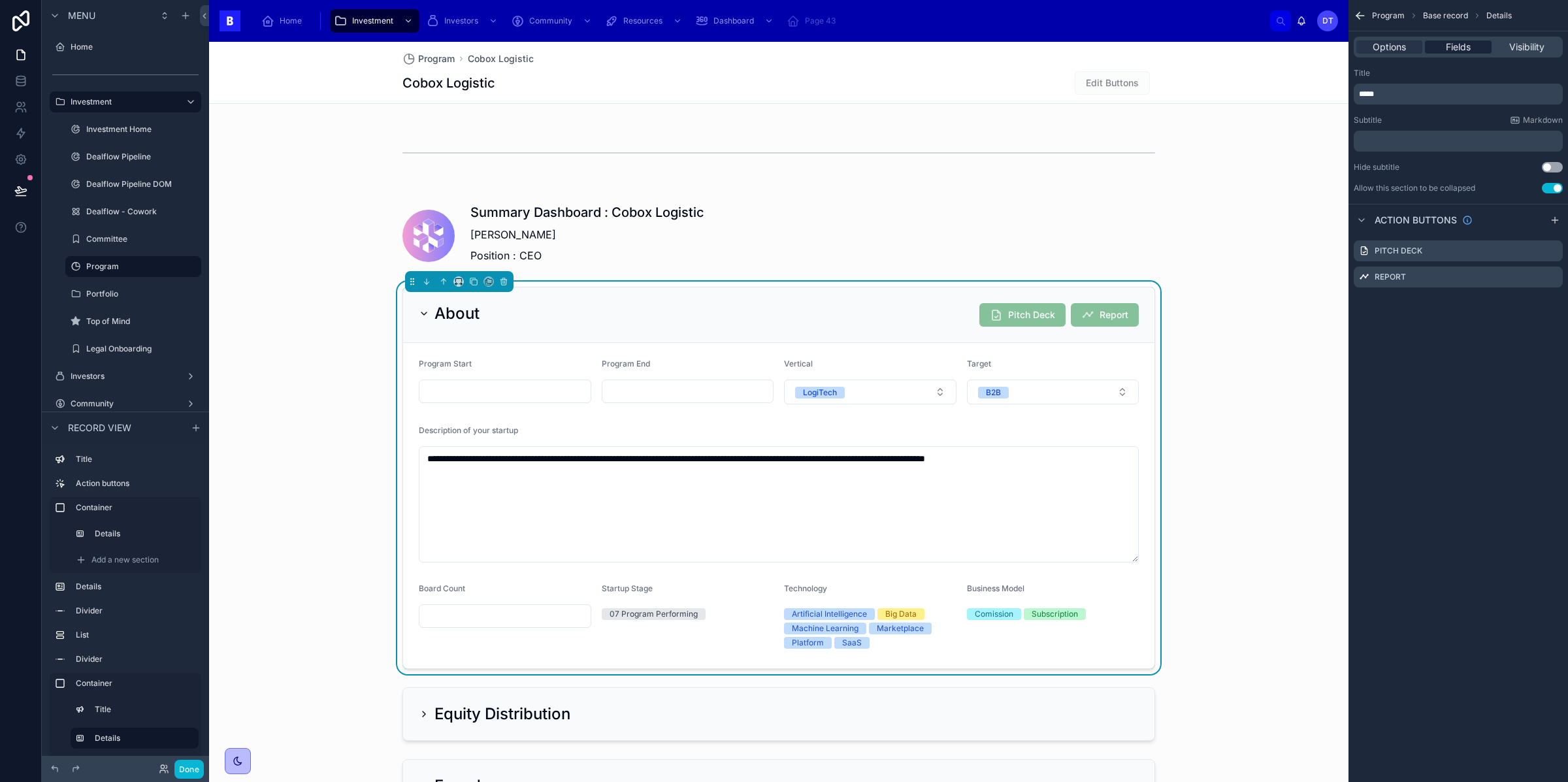
click at [1468, 51] on span "Fields" at bounding box center [1458, 47] width 25 height 13
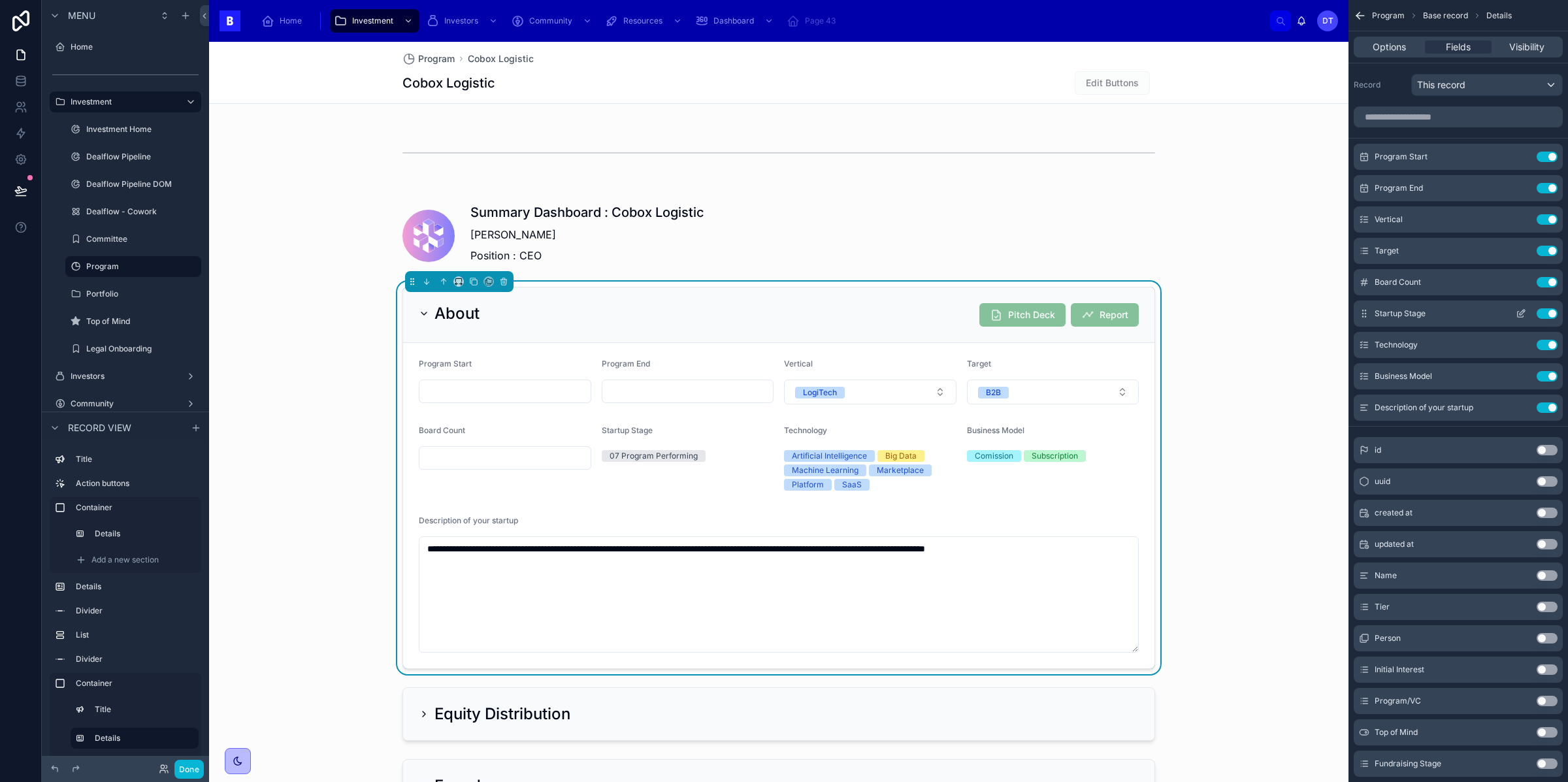
click at [1519, 313] on icon "scrollable content" at bounding box center [1522, 312] width 5 height 5
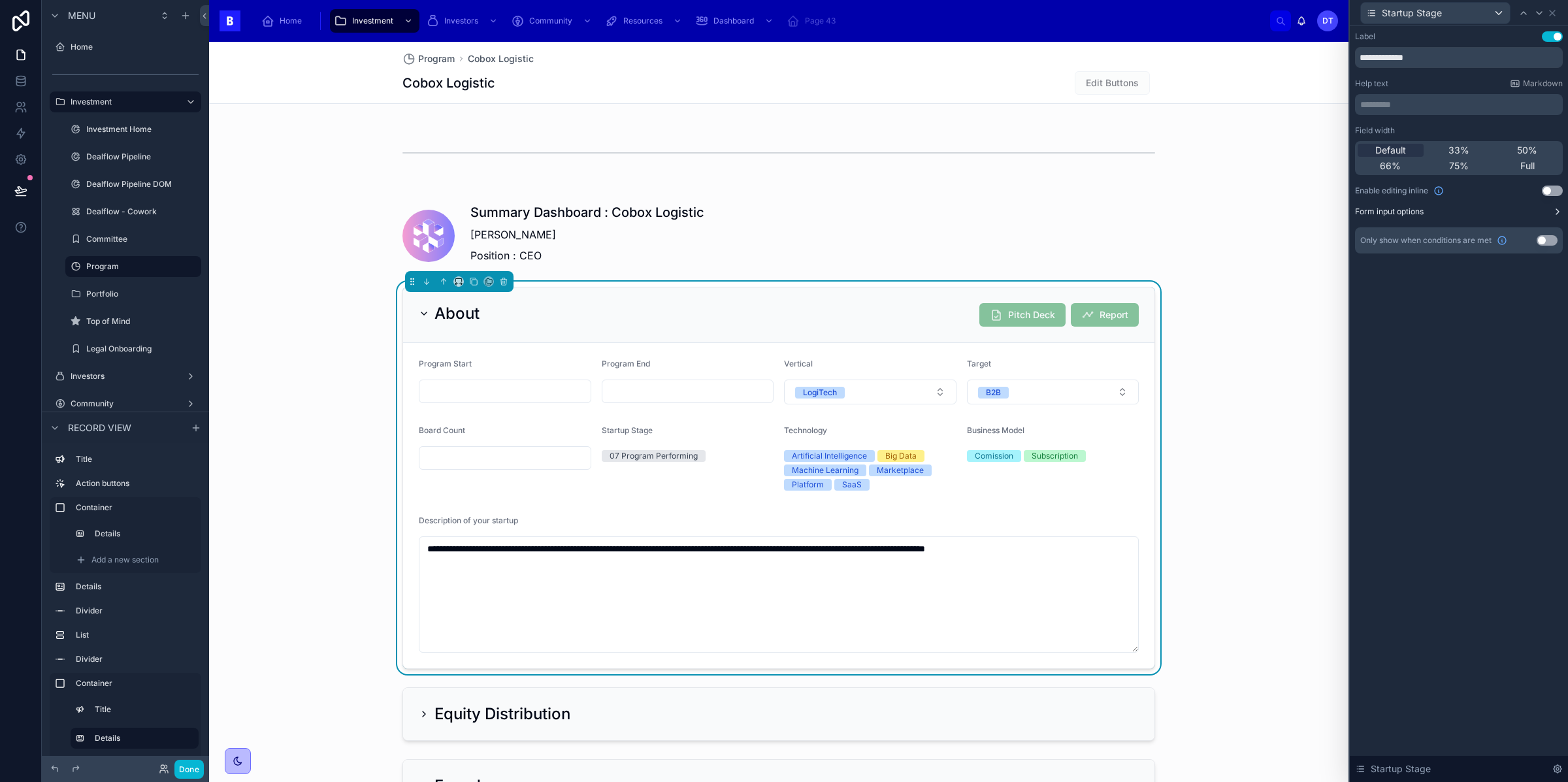
click at [1542, 211] on button "Form input options" at bounding box center [1459, 212] width 207 height 11
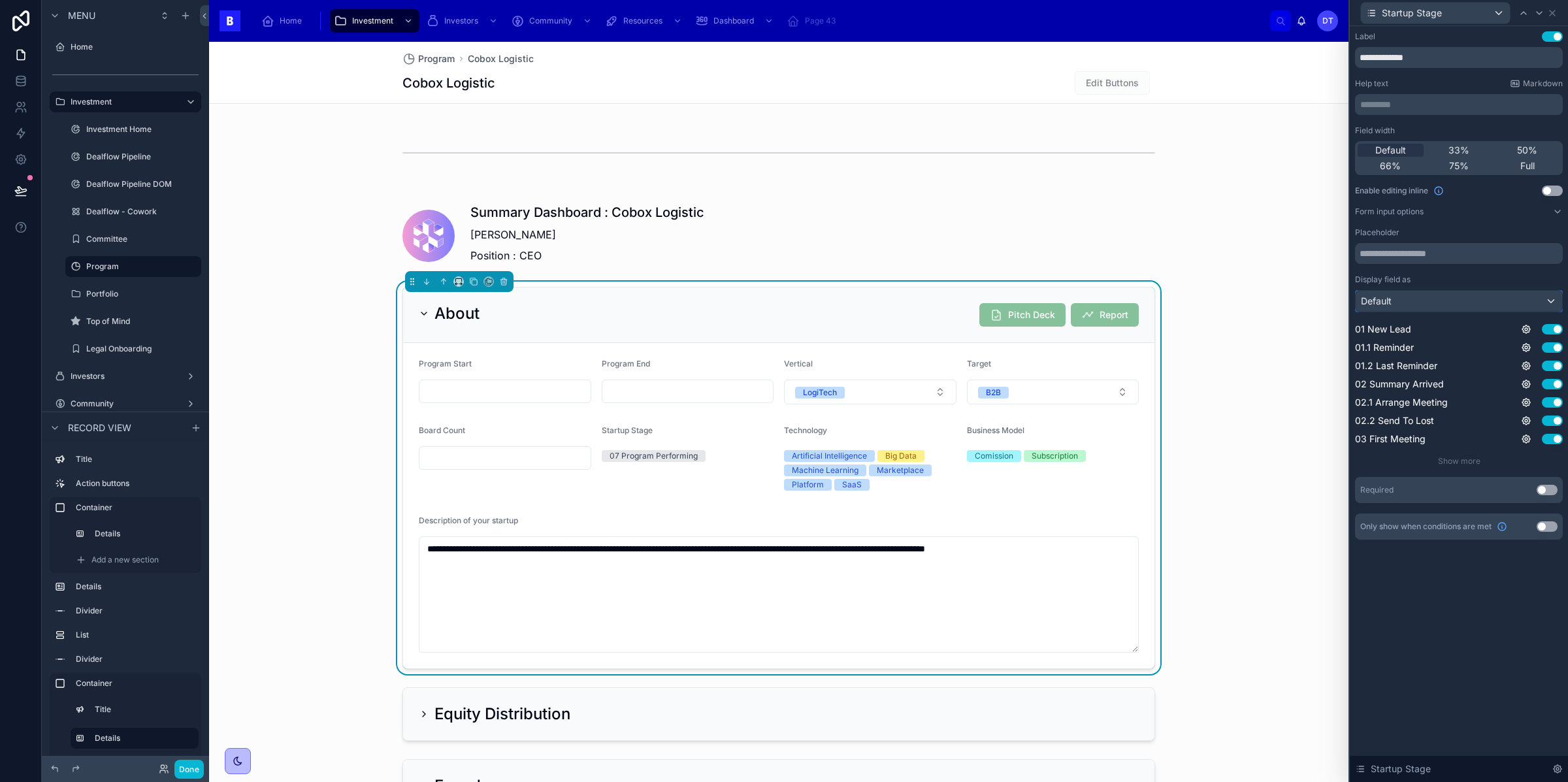
click at [1434, 300] on div "Default" at bounding box center [1459, 300] width 207 height 21
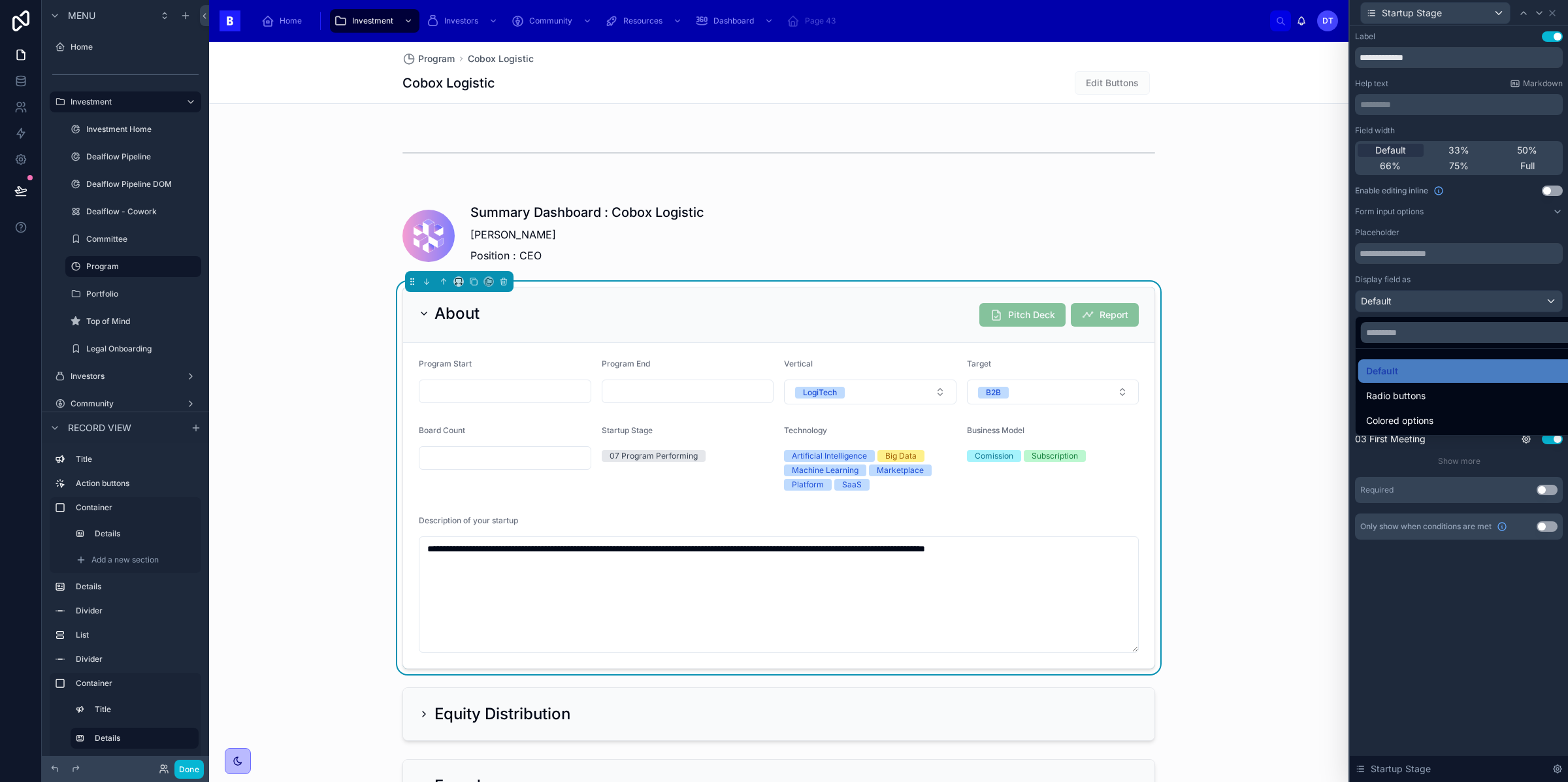
click at [1427, 615] on div at bounding box center [1459, 391] width 218 height 782
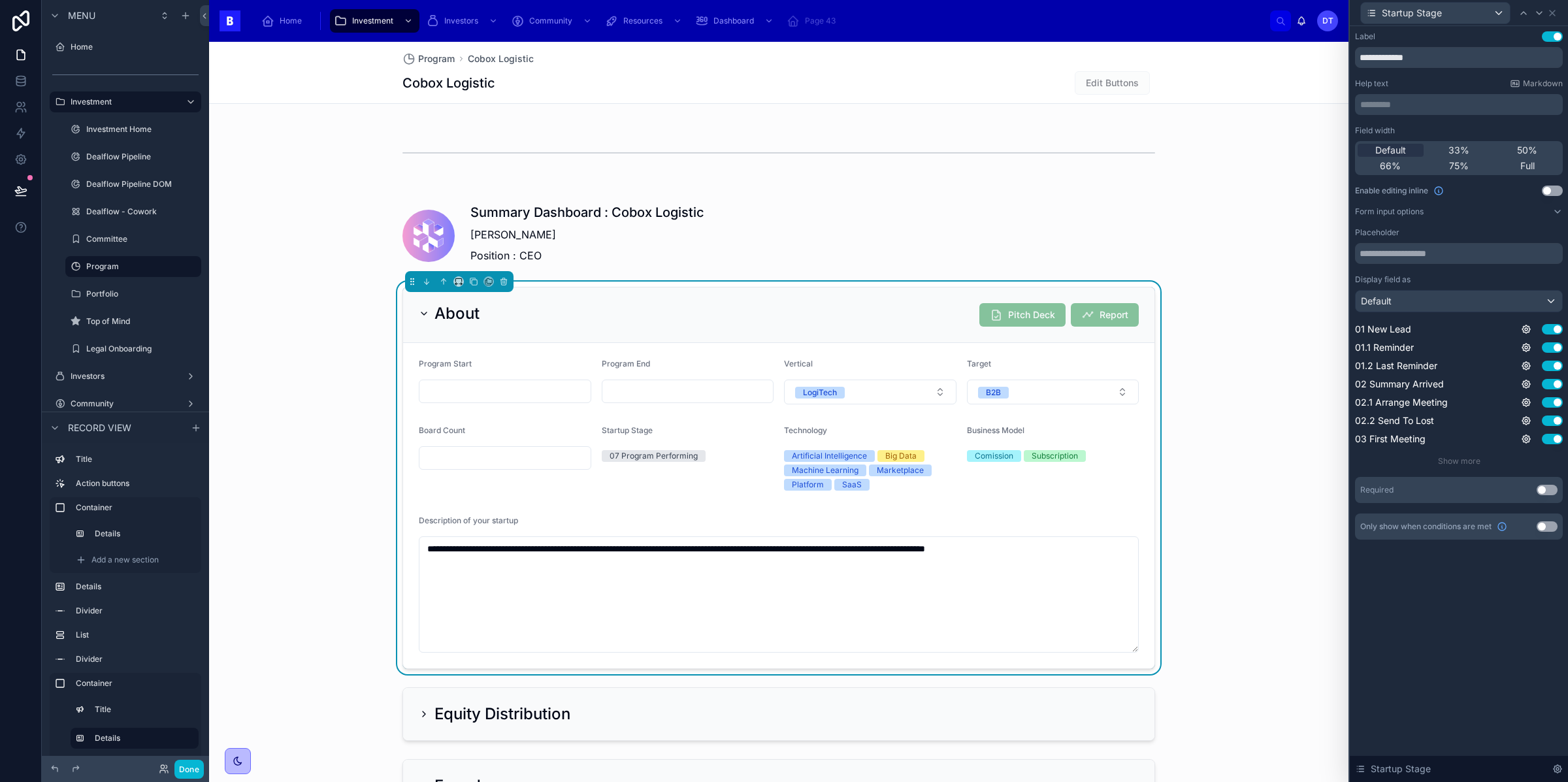
click at [1556, 187] on button "Use setting" at bounding box center [1552, 190] width 21 height 11
click at [1552, 12] on icon at bounding box center [1552, 13] width 5 height 5
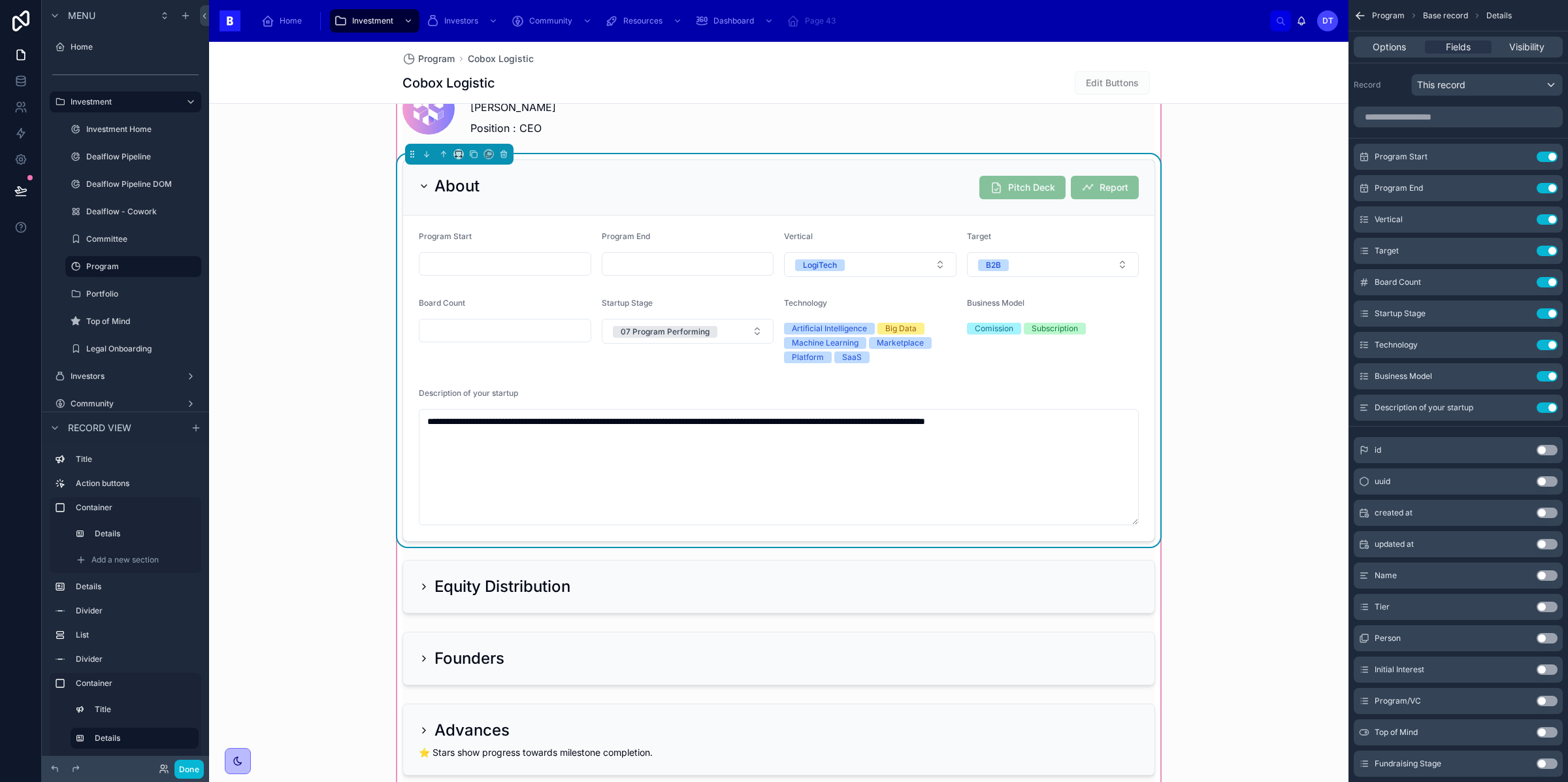
scroll to position [996, 0]
click at [426, 583] on div at bounding box center [778, 584] width 768 height 64
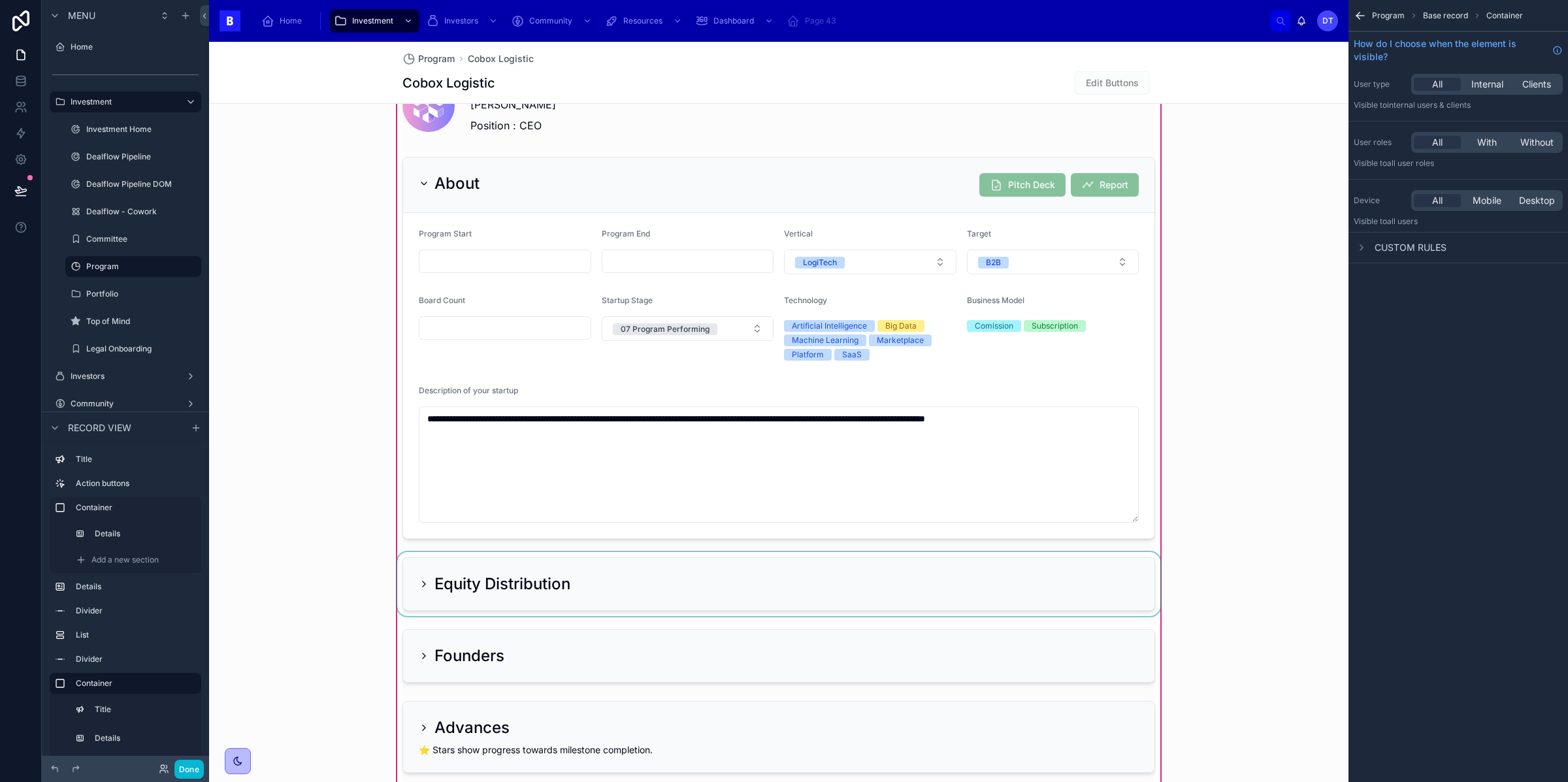
click at [421, 583] on div at bounding box center [778, 584] width 768 height 64
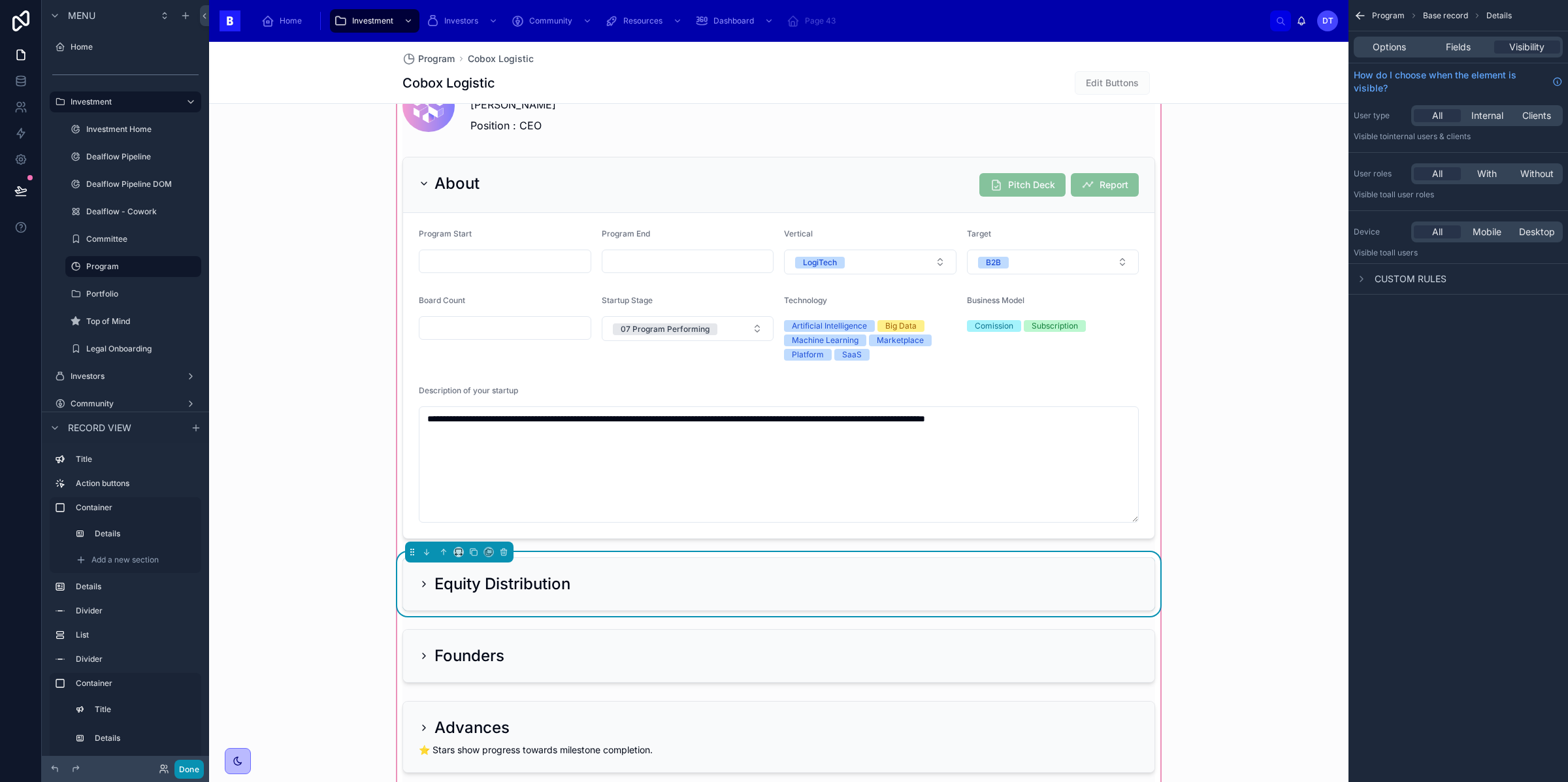
click at [198, 764] on button "Done" at bounding box center [189, 769] width 30 height 19
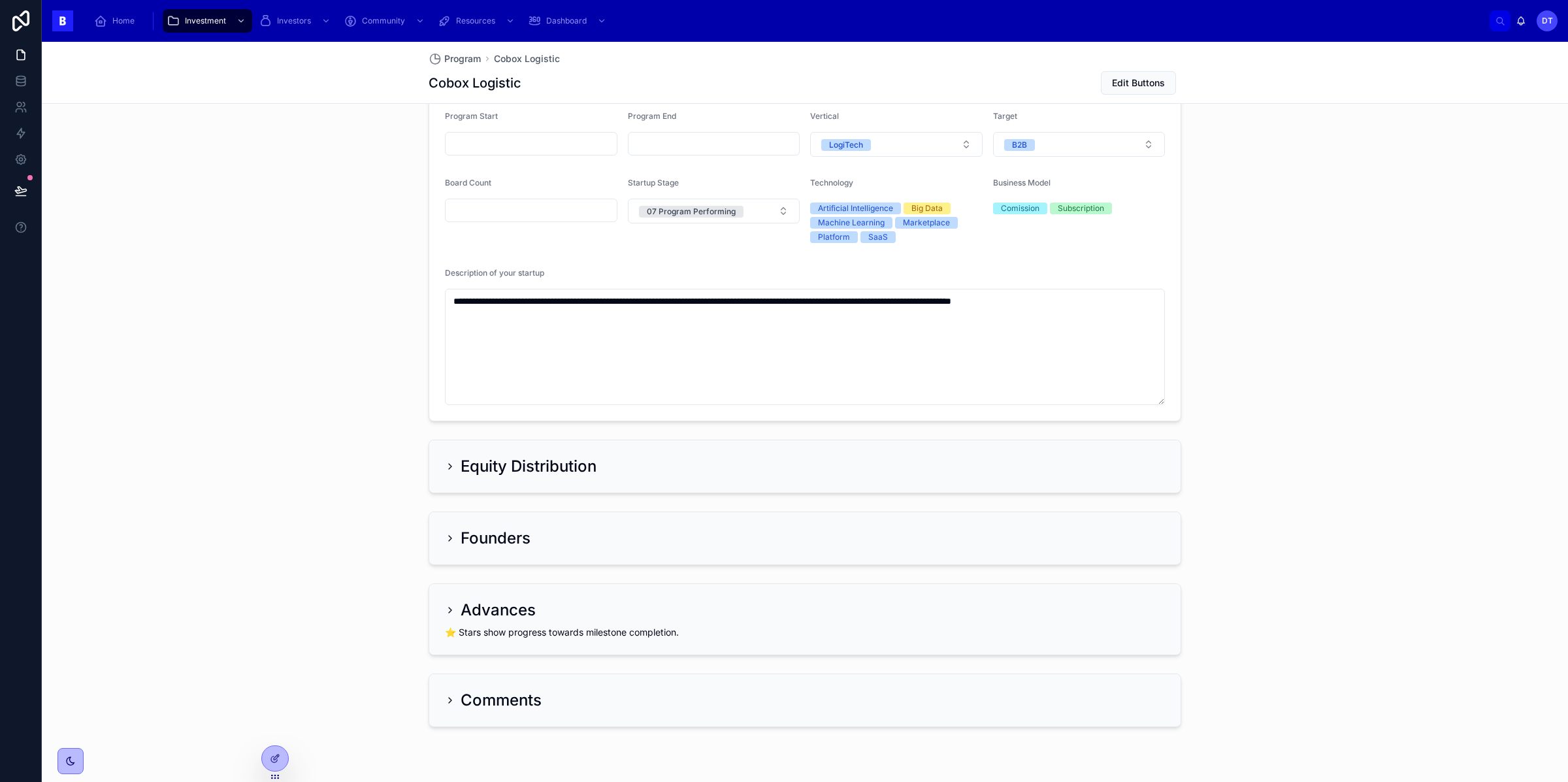
click at [454, 467] on icon at bounding box center [450, 466] width 11 height 11
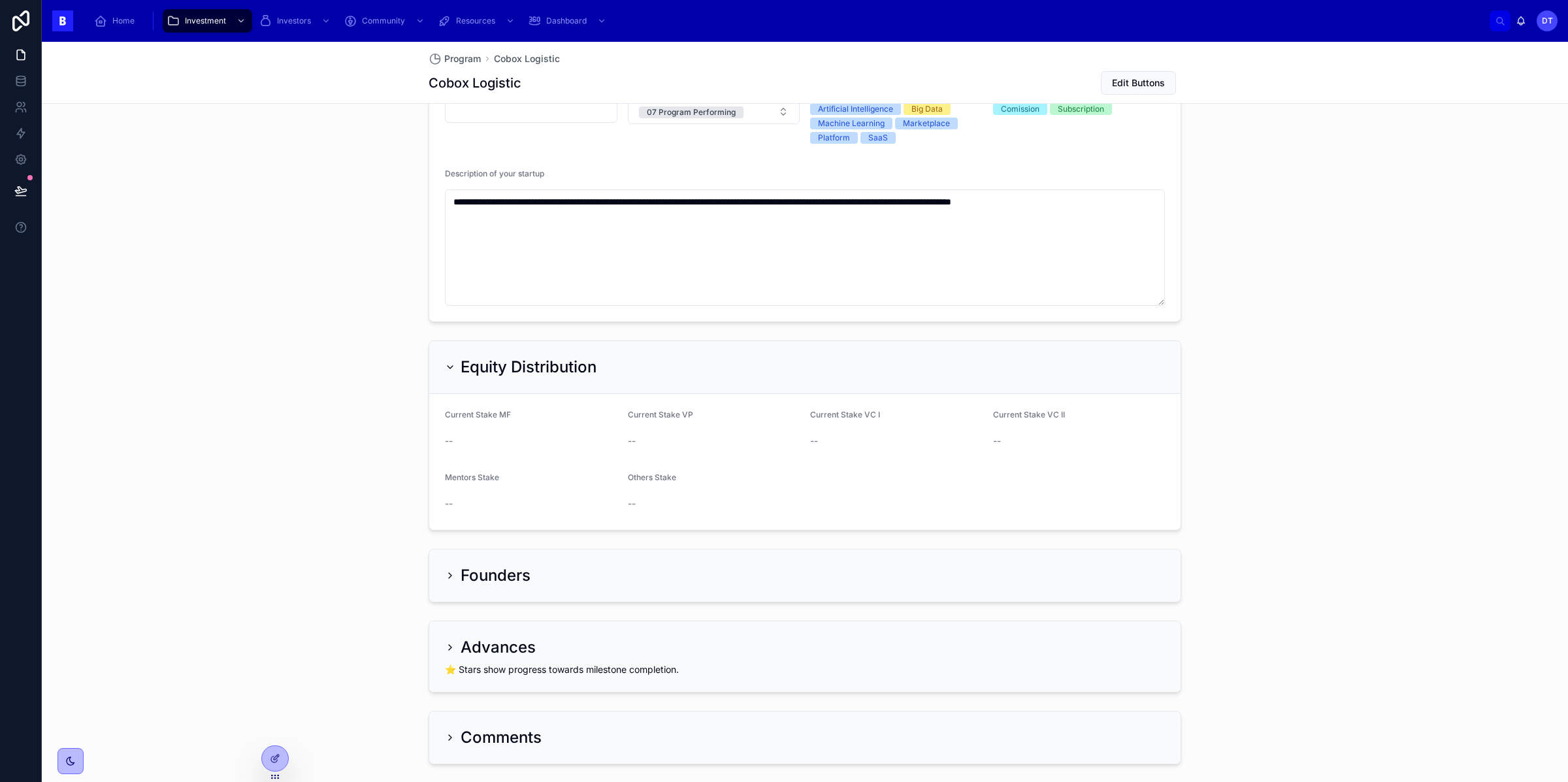
scroll to position [1170, 0]
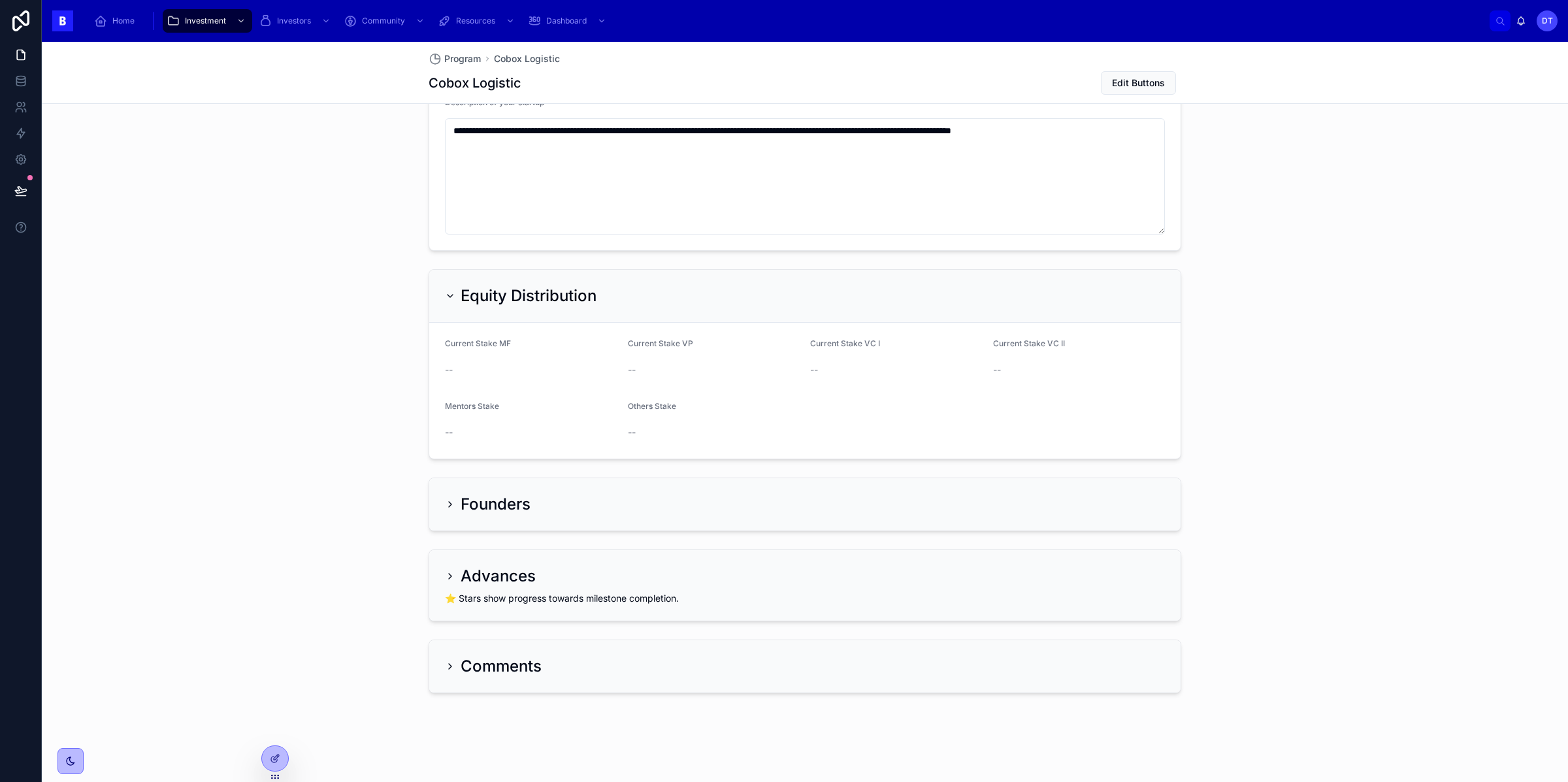
click at [664, 404] on span "Others Stake" at bounding box center [652, 406] width 49 height 10
click at [274, 761] on icon at bounding box center [275, 758] width 11 height 11
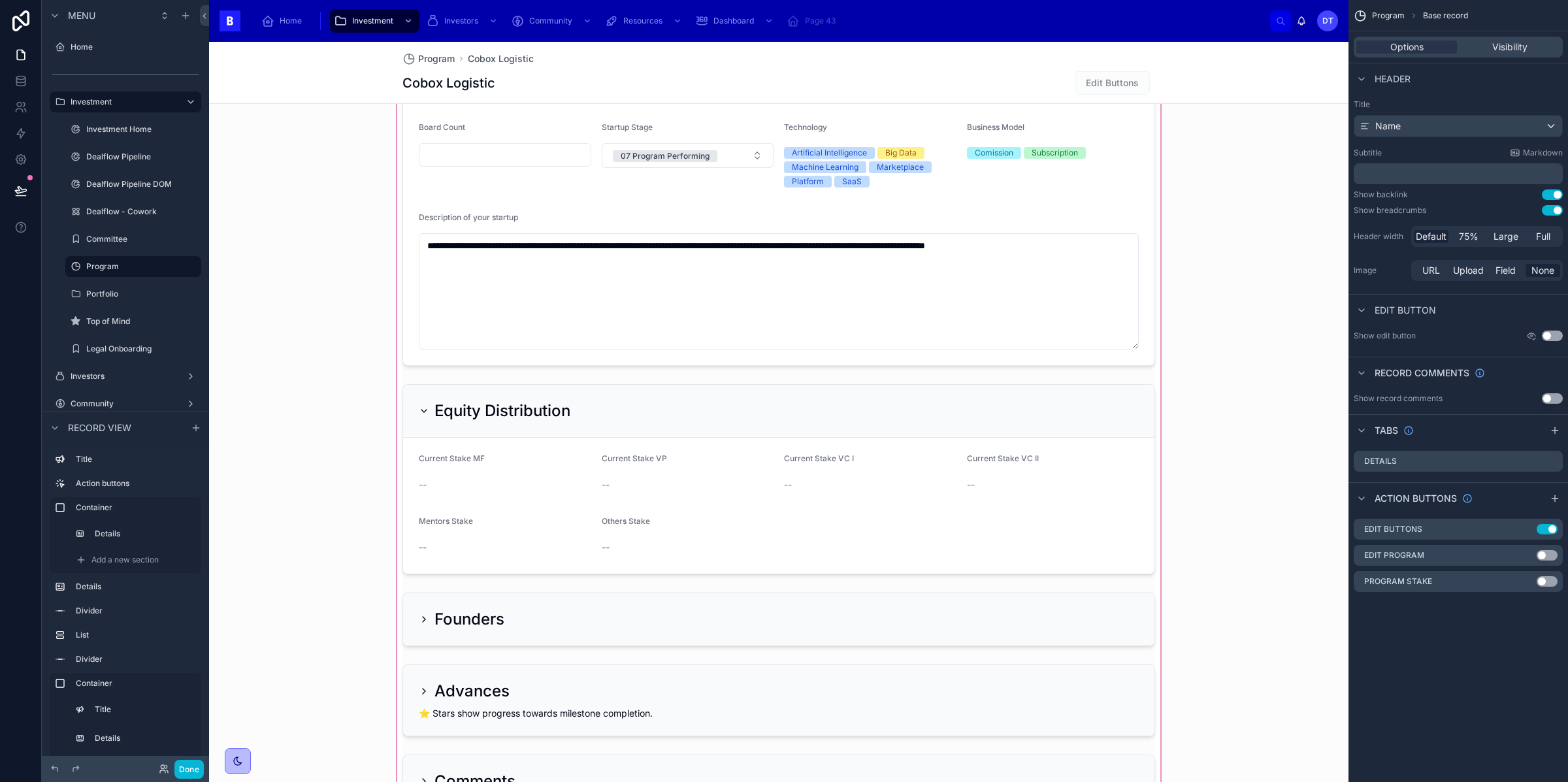
click at [640, 522] on div at bounding box center [779, 351] width 1139 height 939
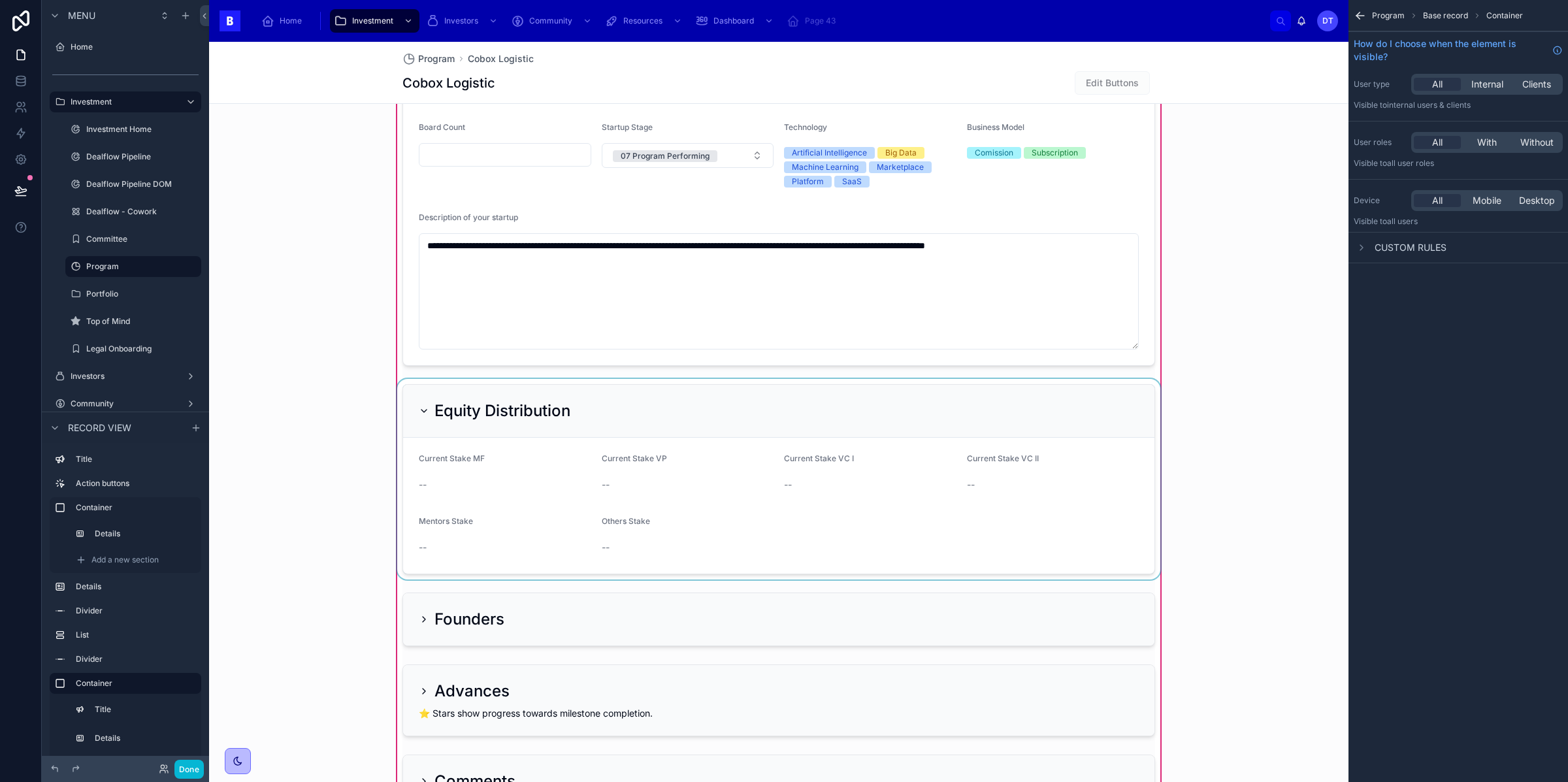
click at [681, 509] on div at bounding box center [778, 479] width 768 height 201
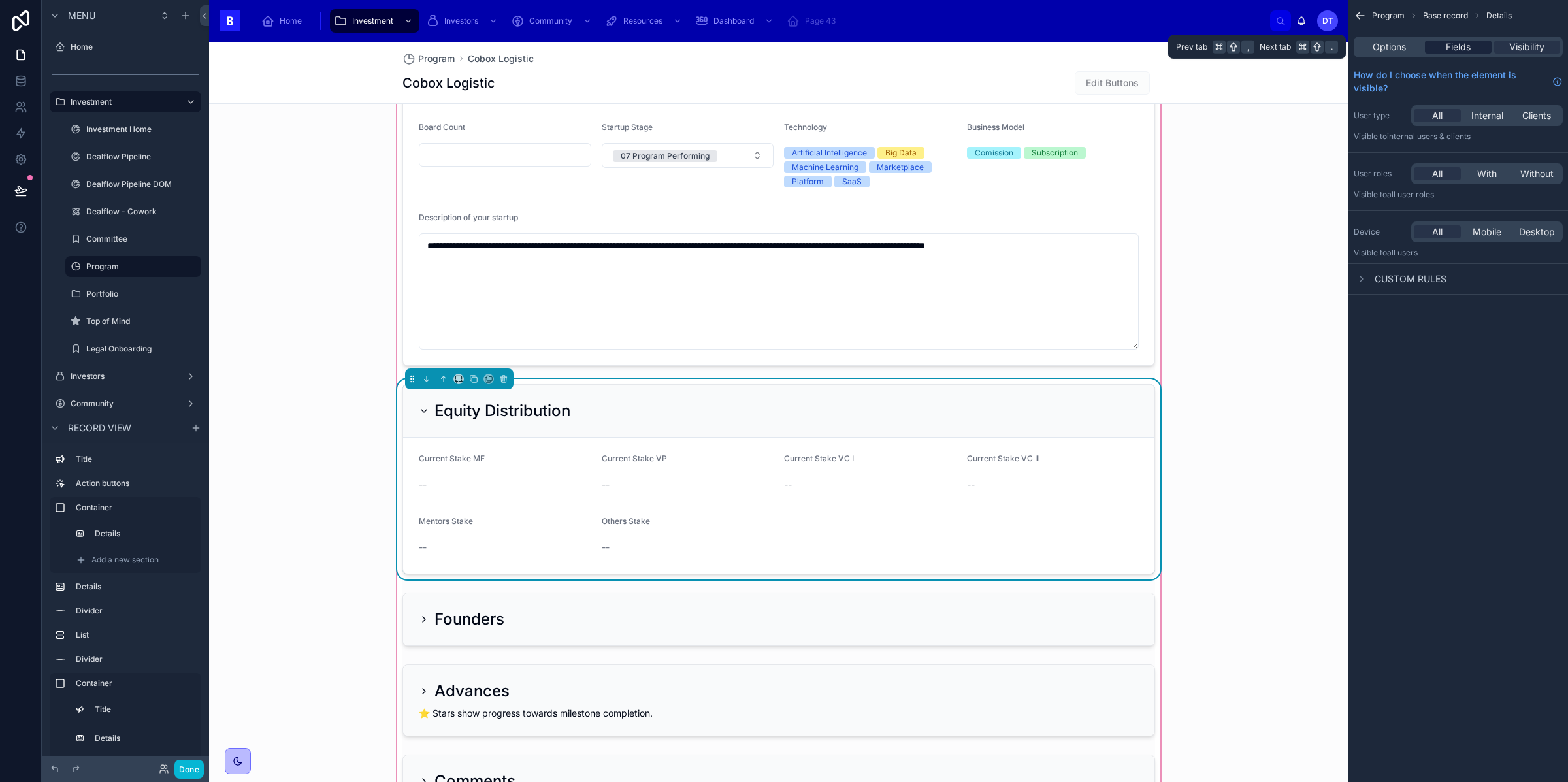
click at [1459, 44] on span "Fields" at bounding box center [1458, 47] width 25 height 13
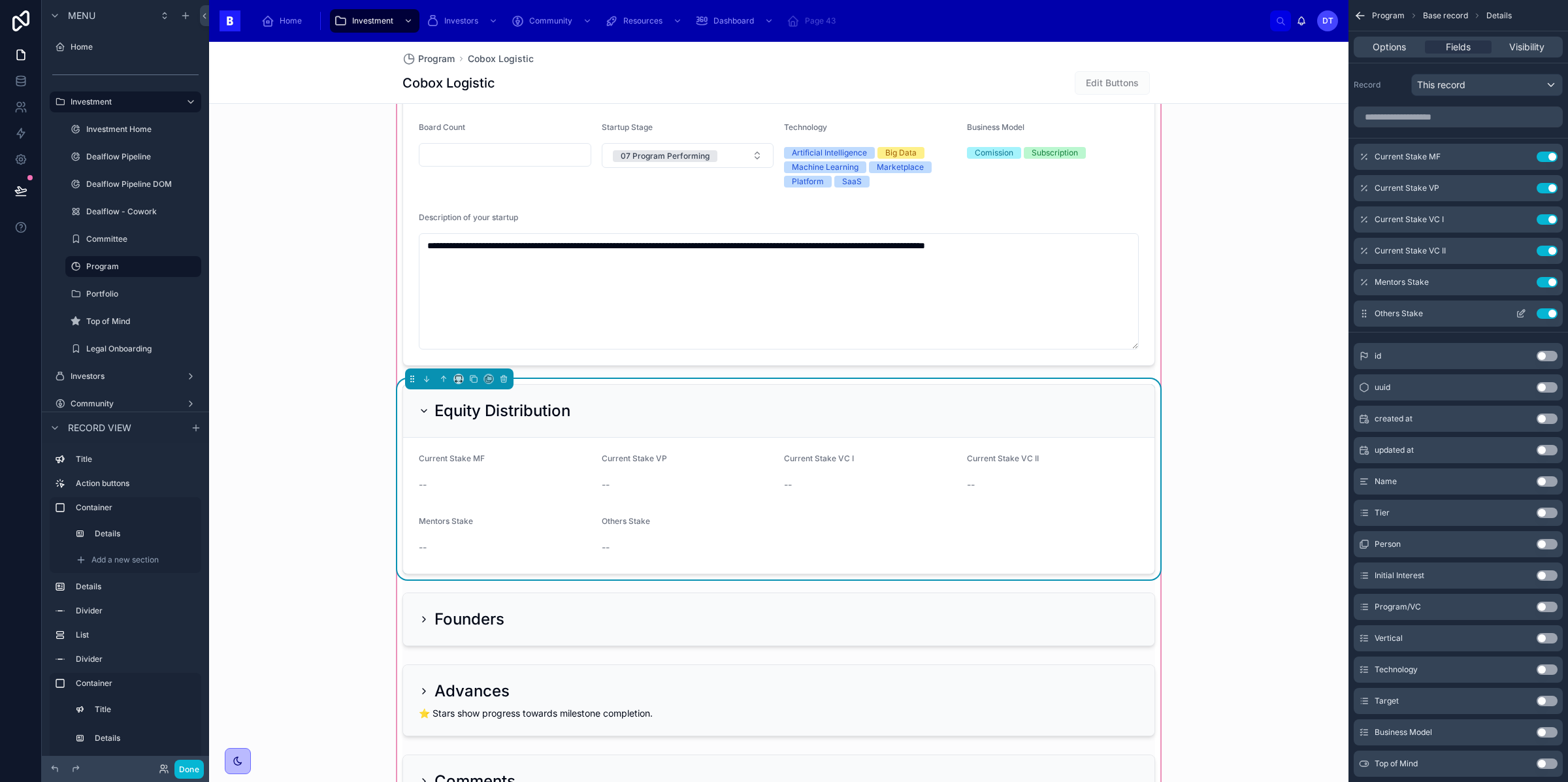
click at [1547, 311] on button "Use setting" at bounding box center [1547, 314] width 21 height 11
click at [419, 414] on icon at bounding box center [424, 411] width 11 height 11
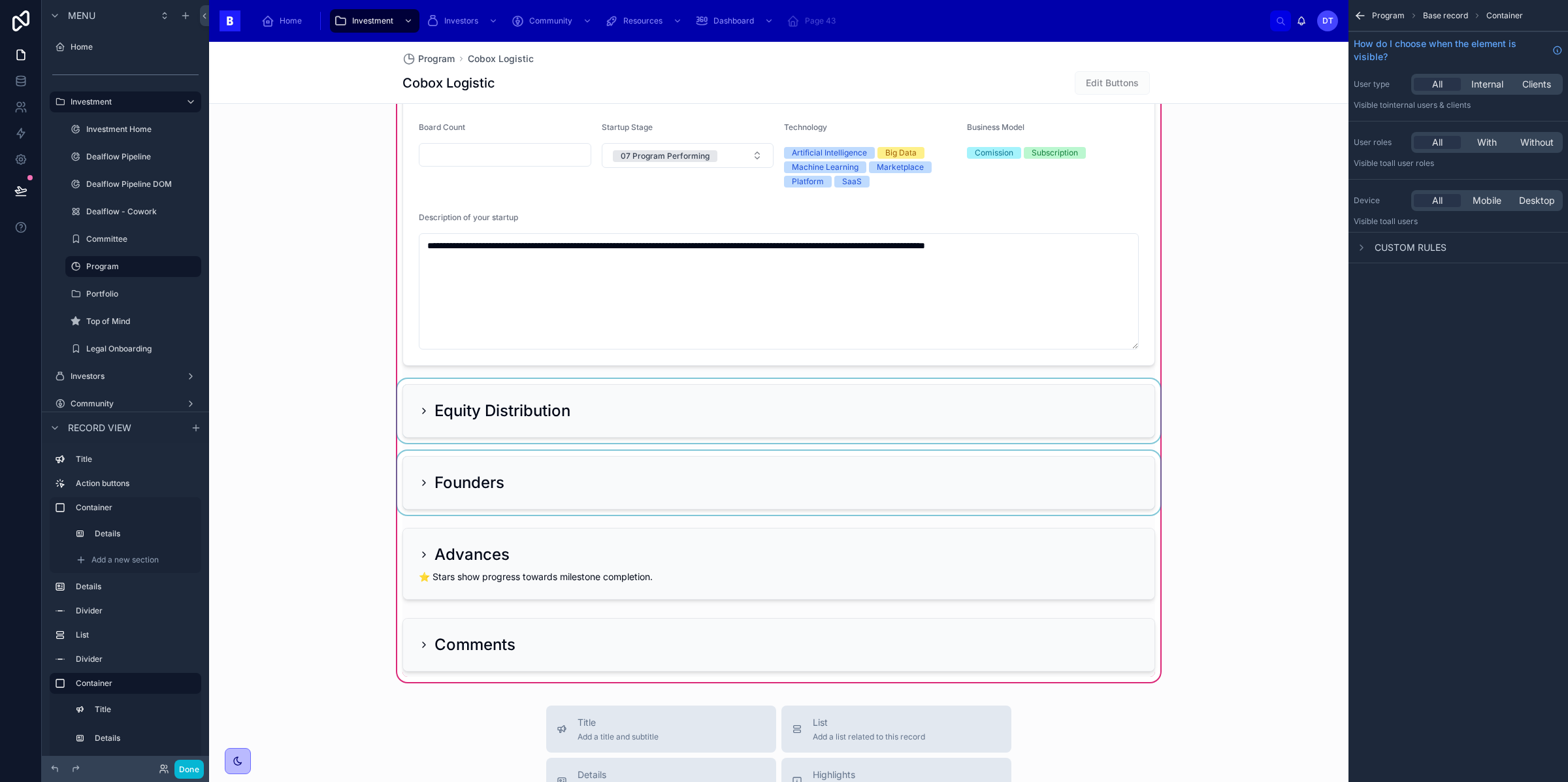
click at [422, 477] on div at bounding box center [778, 483] width 768 height 64
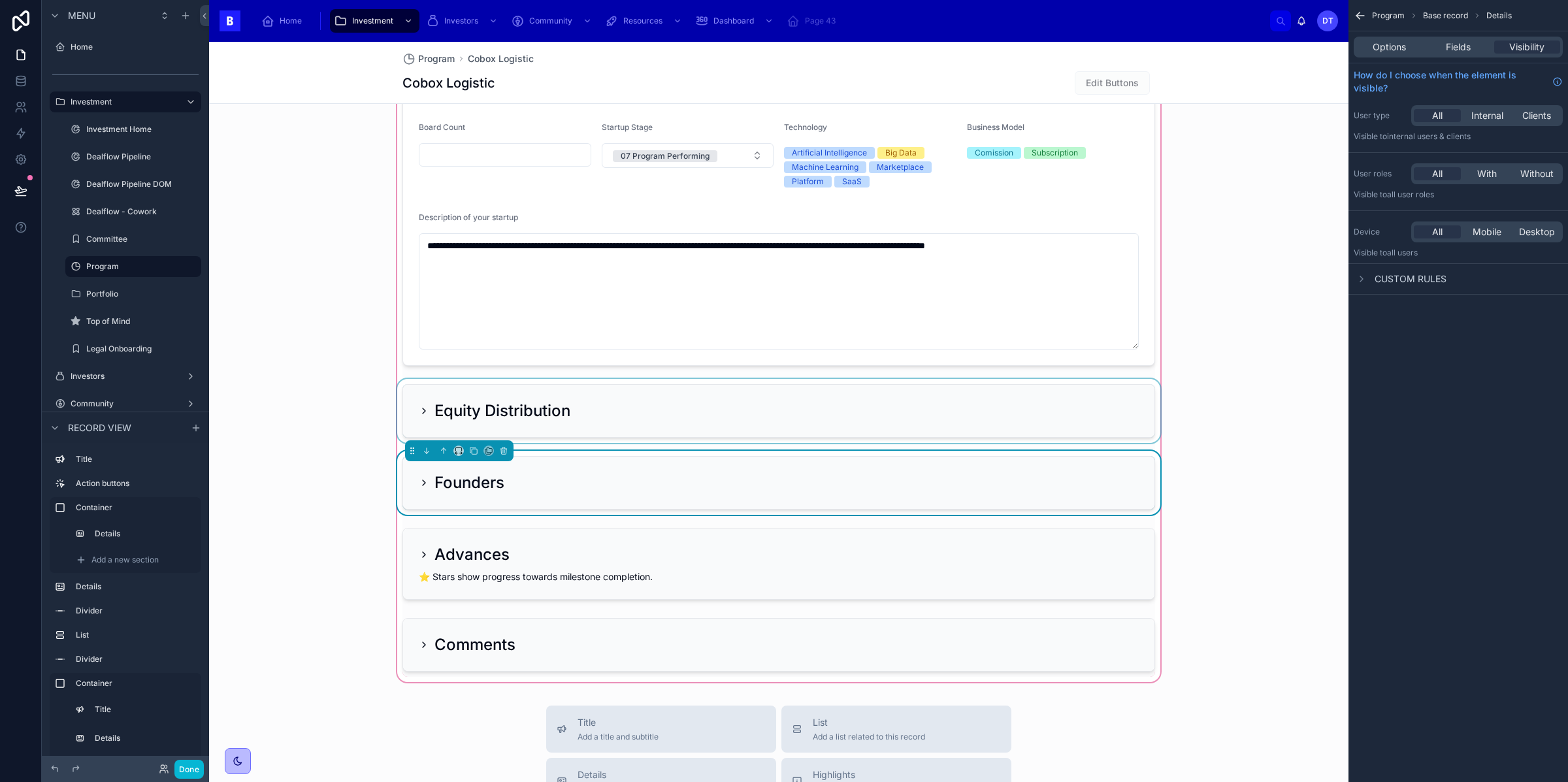
click at [422, 484] on icon at bounding box center [424, 482] width 11 height 11
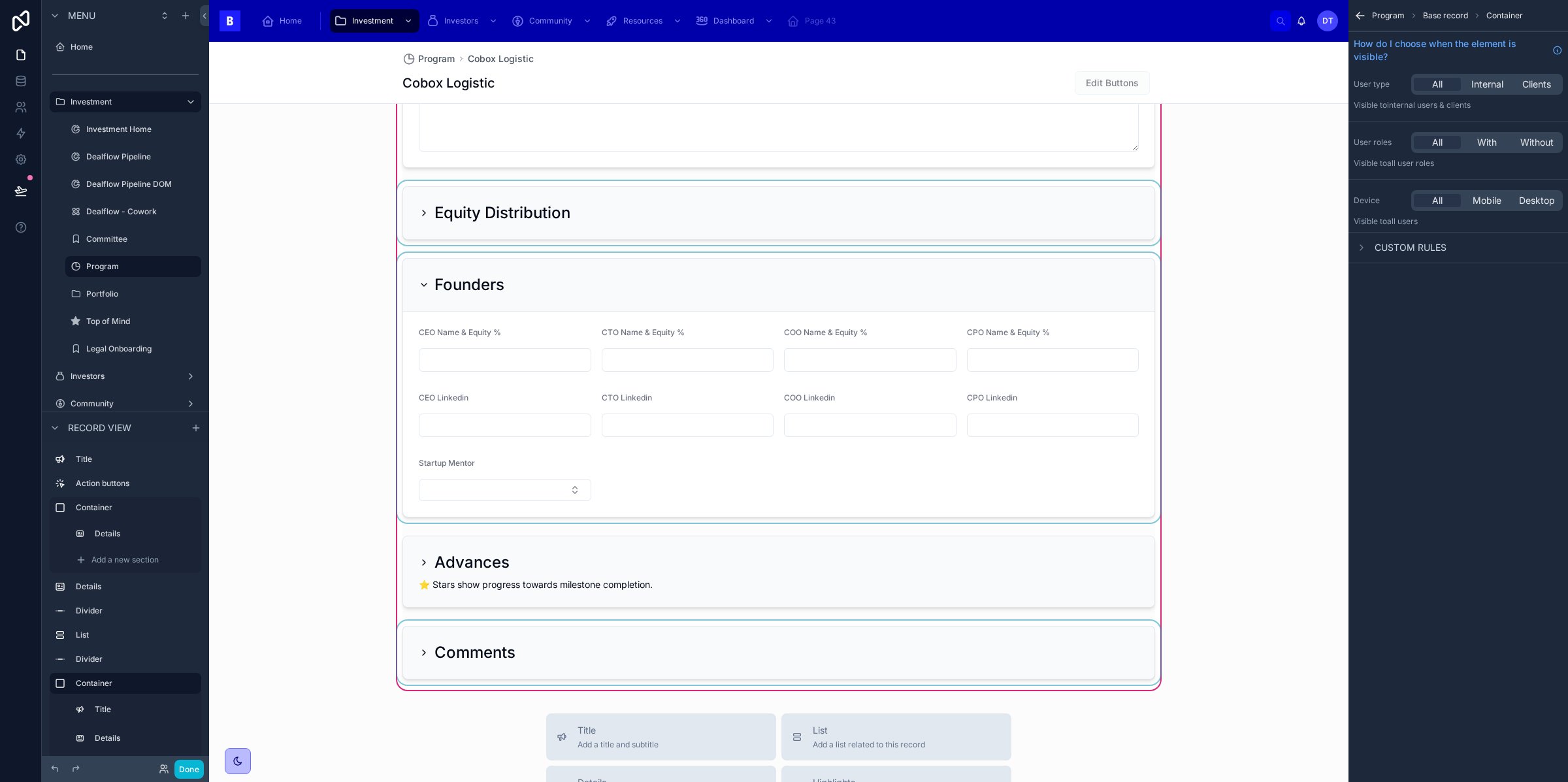
scroll to position [1373, 0]
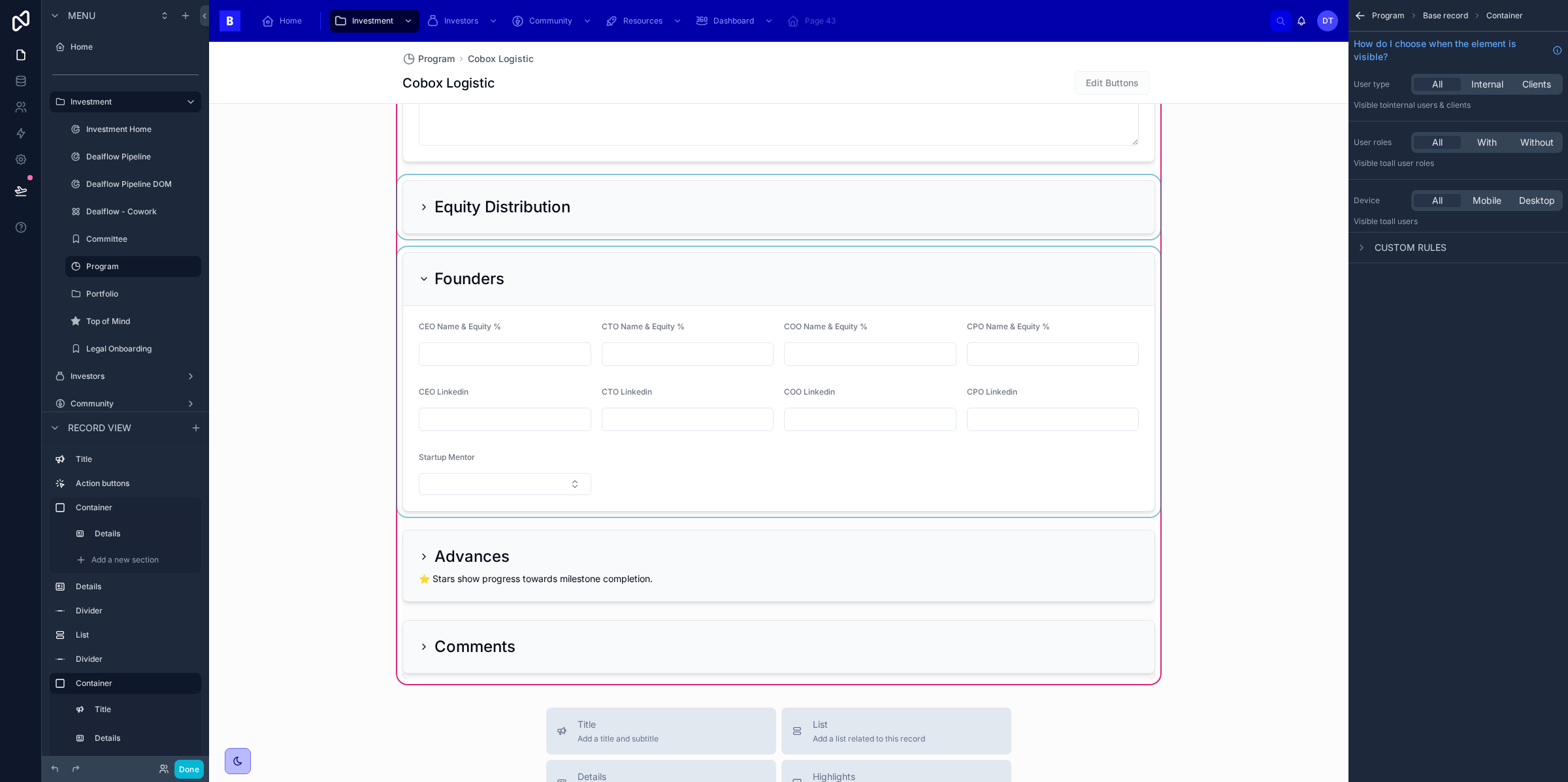
click at [518, 345] on div at bounding box center [778, 382] width 768 height 270
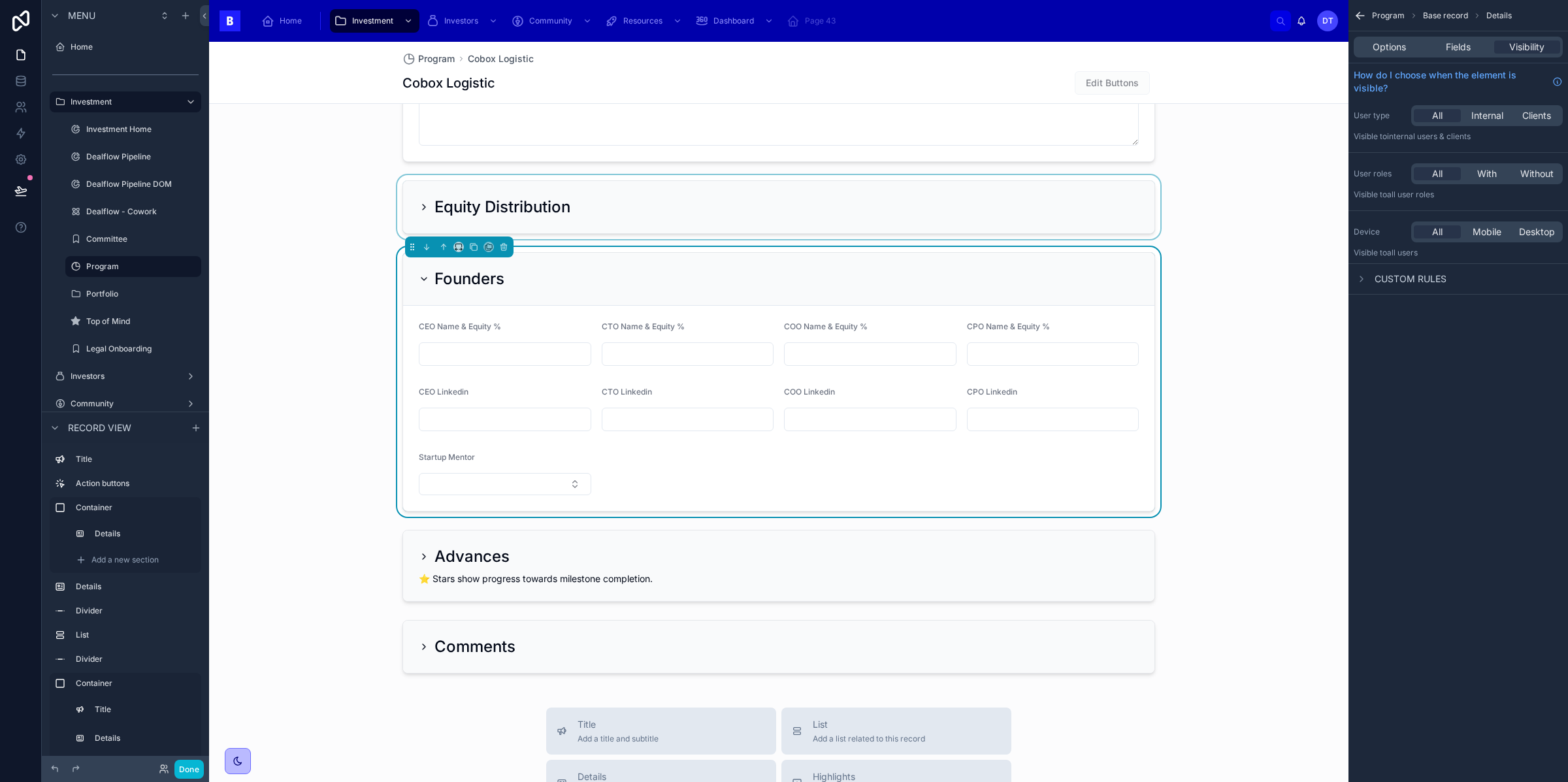
click at [556, 363] on input "text" at bounding box center [505, 354] width 171 height 18
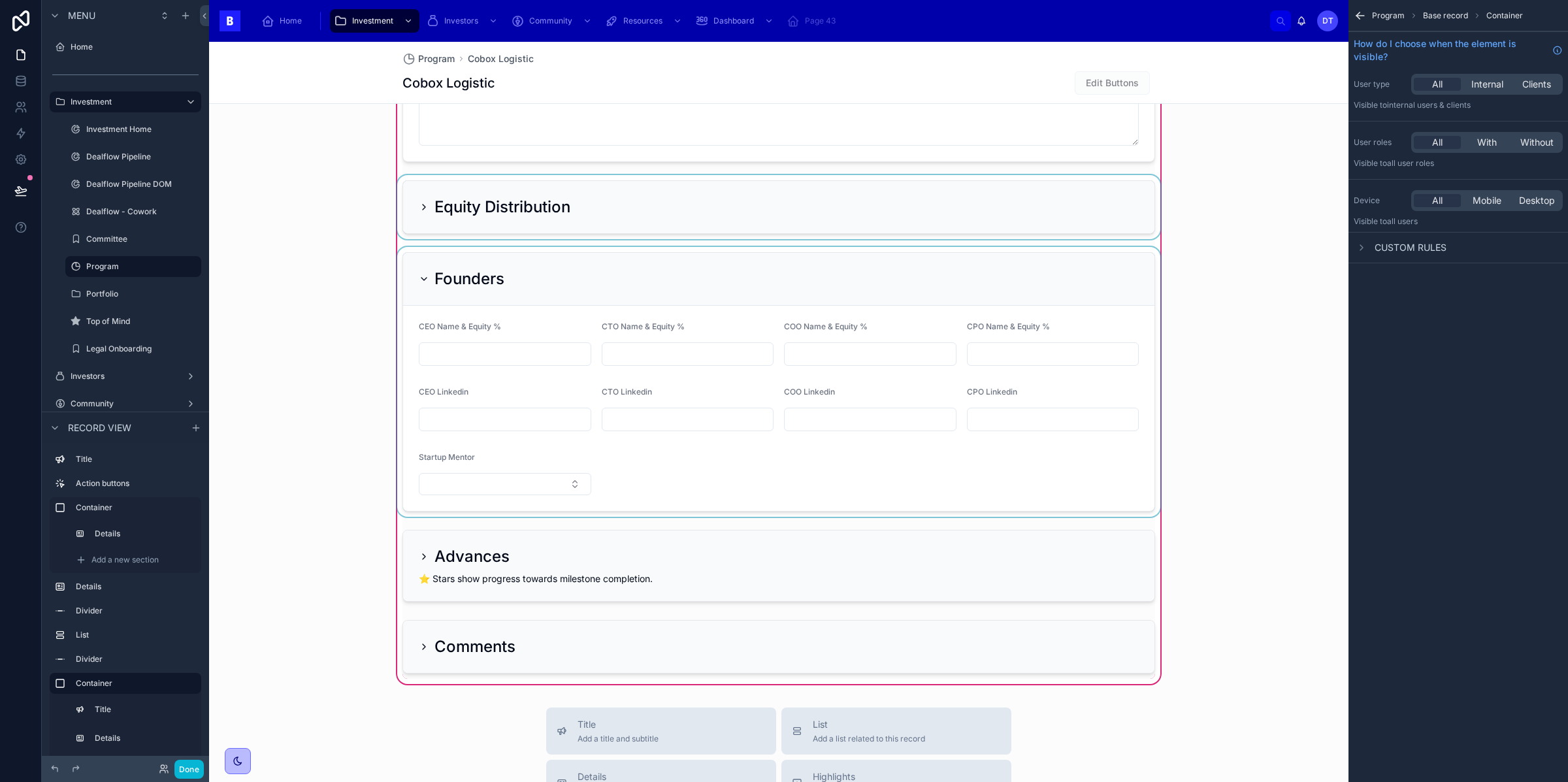
click at [545, 360] on div at bounding box center [778, 382] width 768 height 270
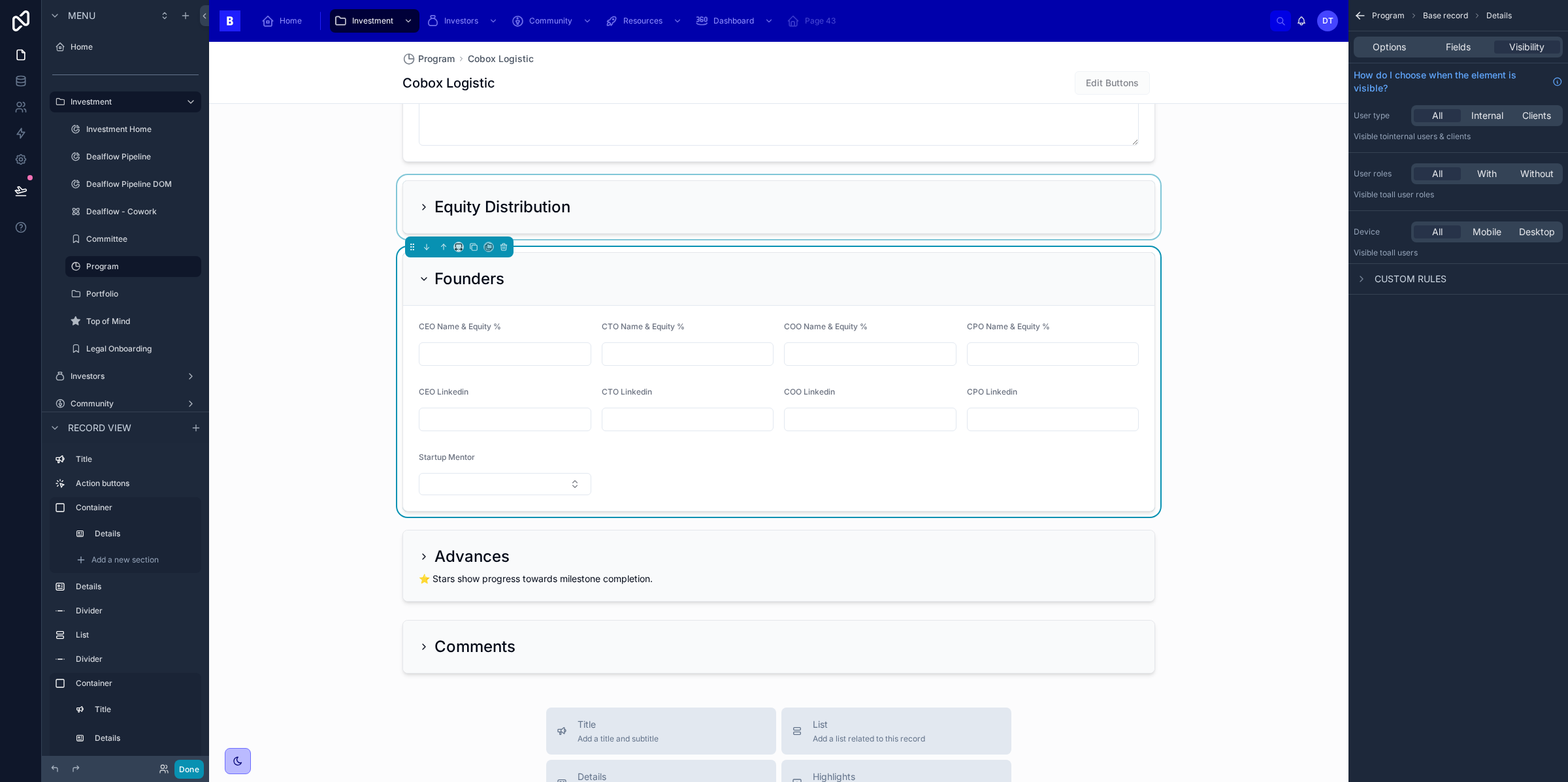
click at [195, 765] on button "Done" at bounding box center [189, 769] width 30 height 19
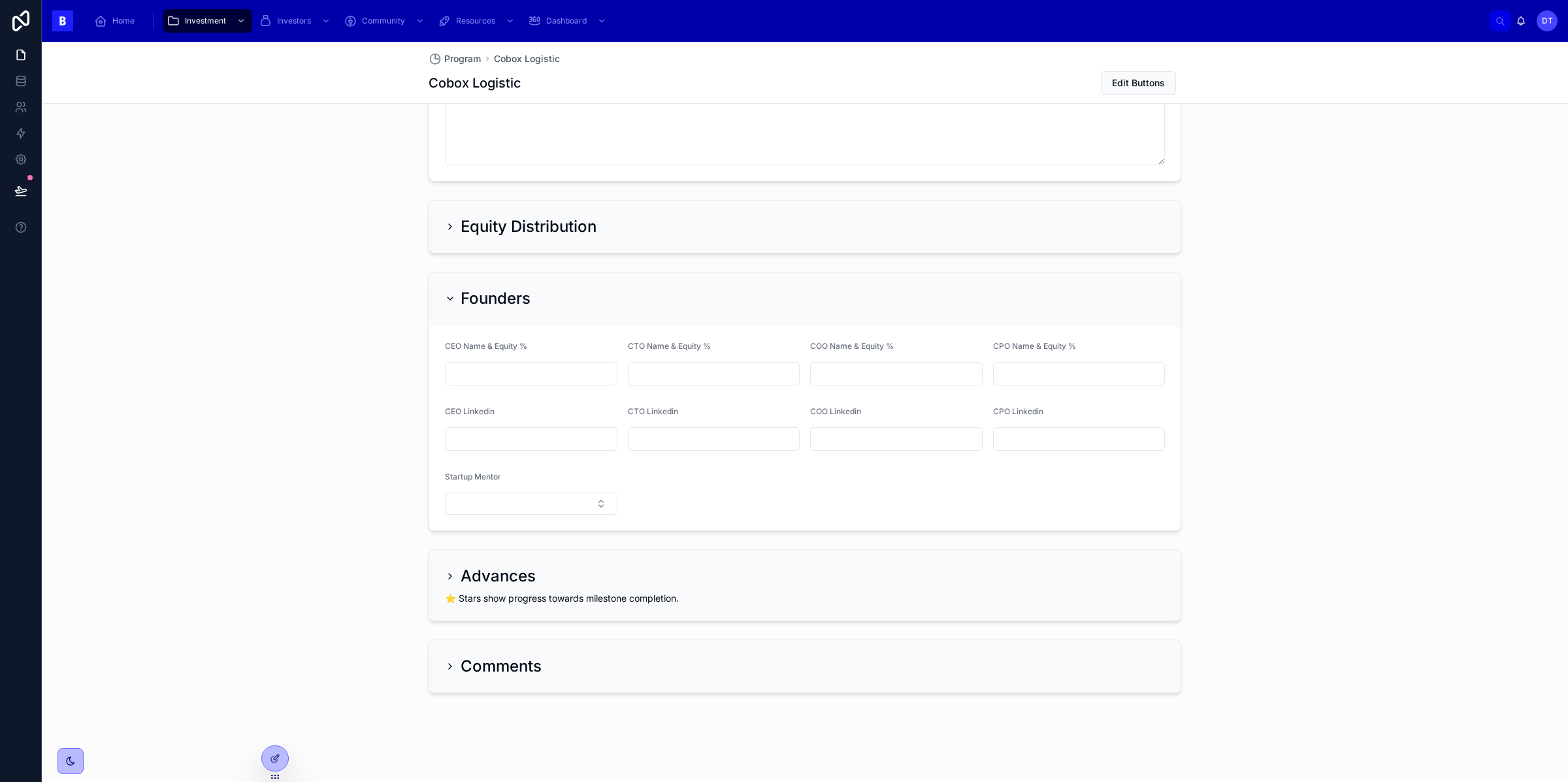
scroll to position [1239, 0]
click at [521, 360] on div "CEO Name & Equity %" at bounding box center [532, 363] width 173 height 44
click at [547, 359] on div "CEO Name & Equity %" at bounding box center [532, 363] width 173 height 44
click at [506, 362] on div at bounding box center [532, 374] width 173 height 24
click at [278, 761] on icon at bounding box center [275, 758] width 11 height 11
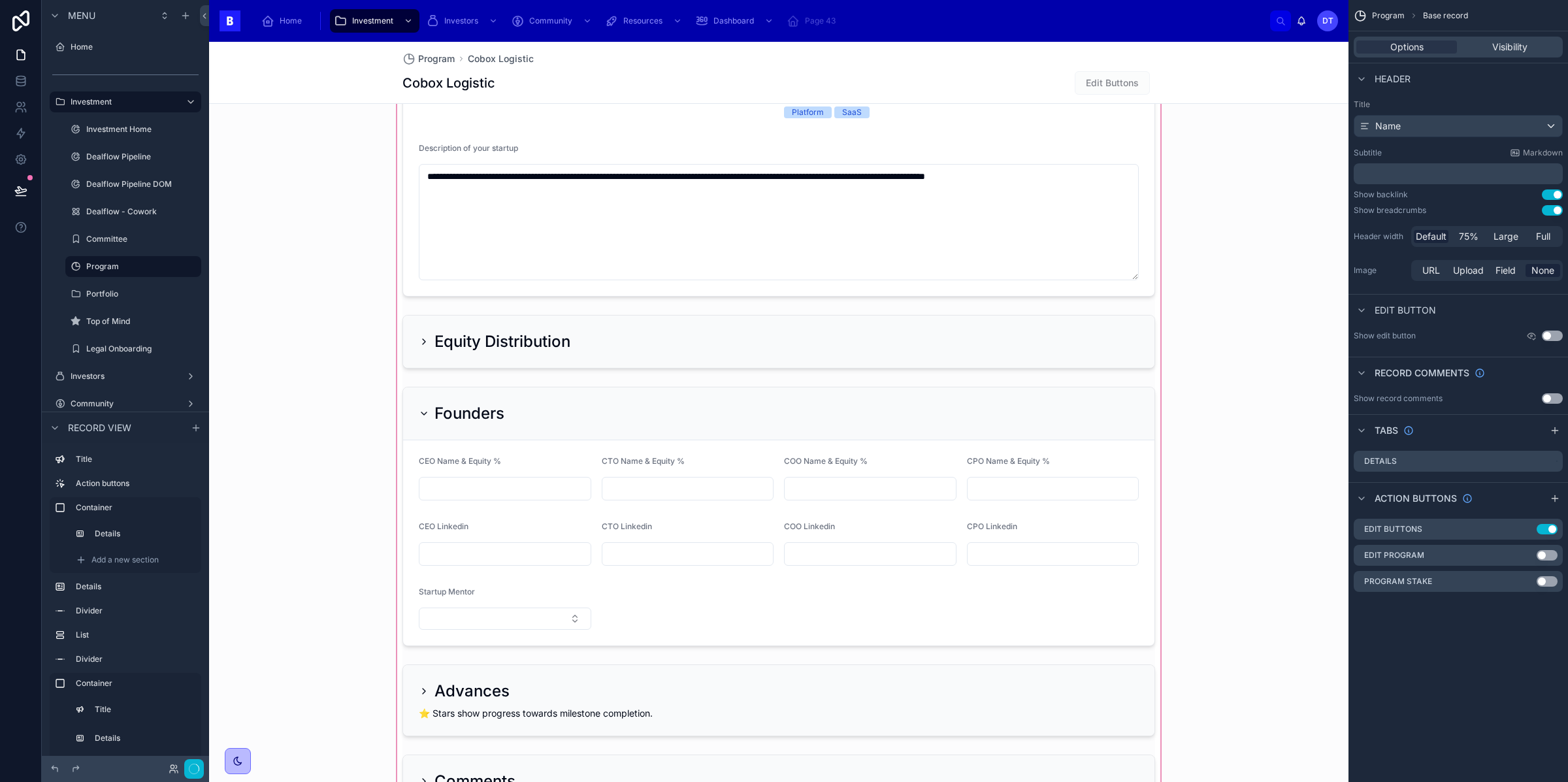
click at [560, 492] on div at bounding box center [779, 316] width 1139 height 1008
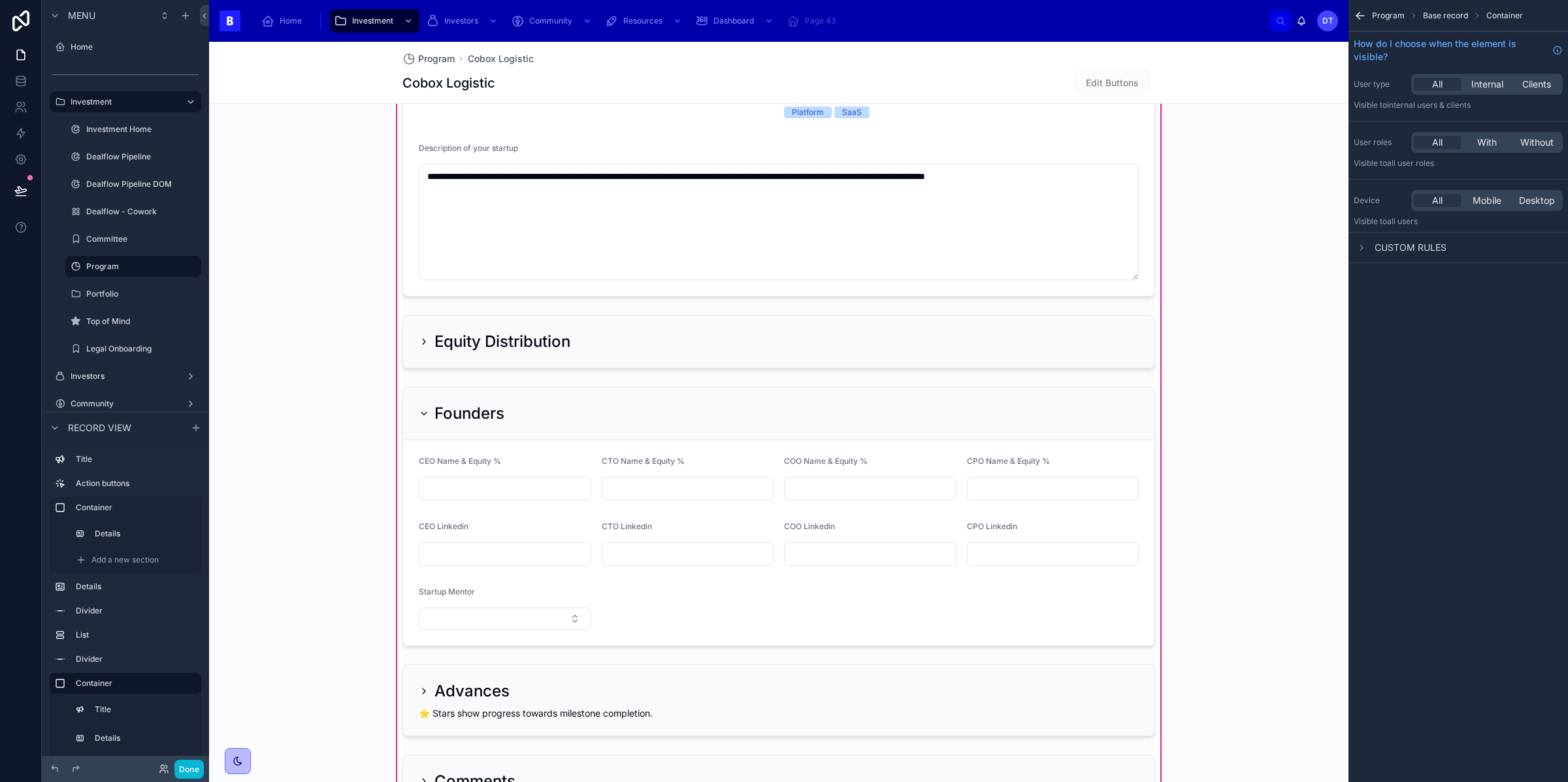
scroll to position [1297, 0]
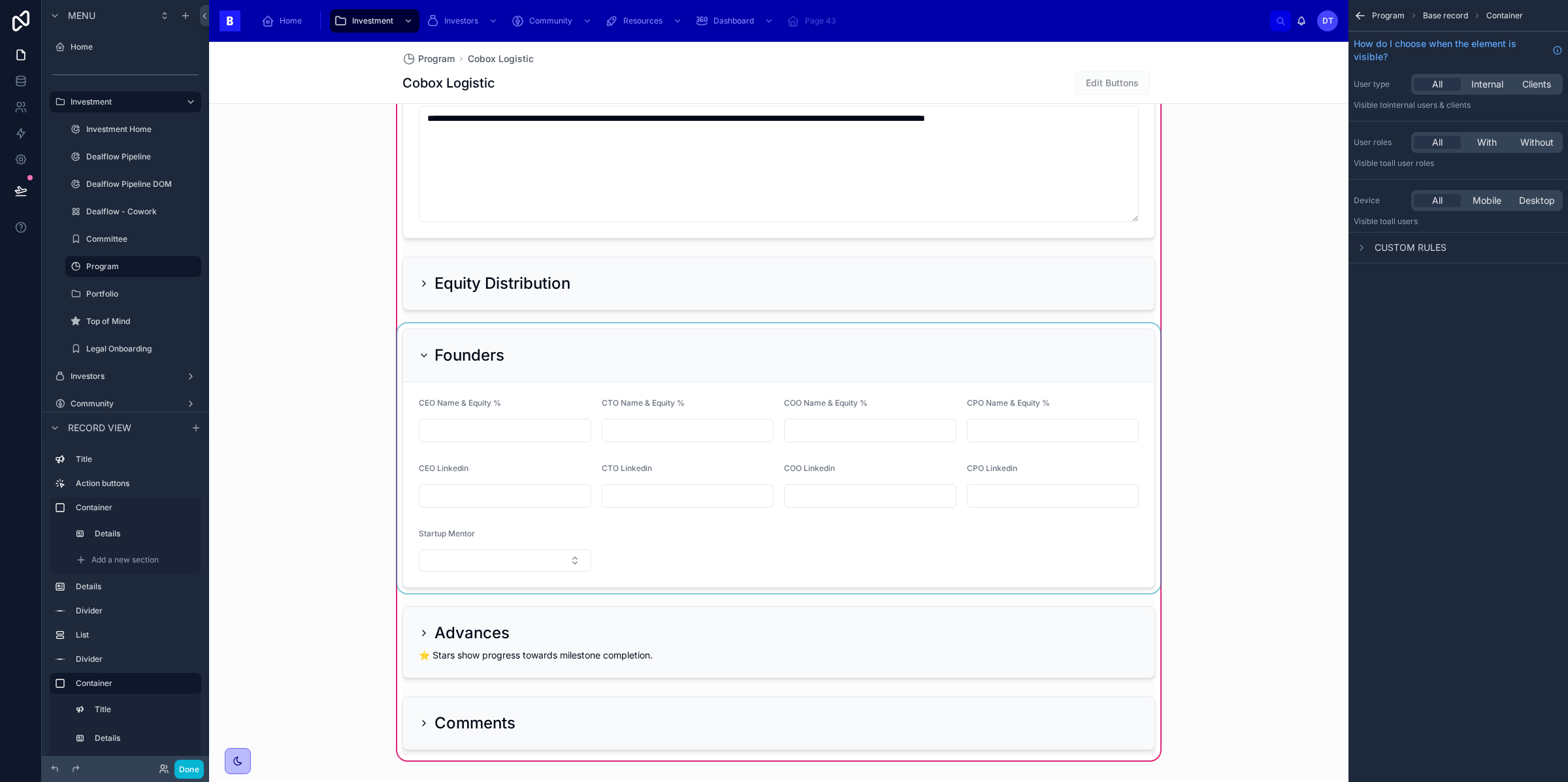
click at [505, 445] on div at bounding box center [778, 458] width 768 height 270
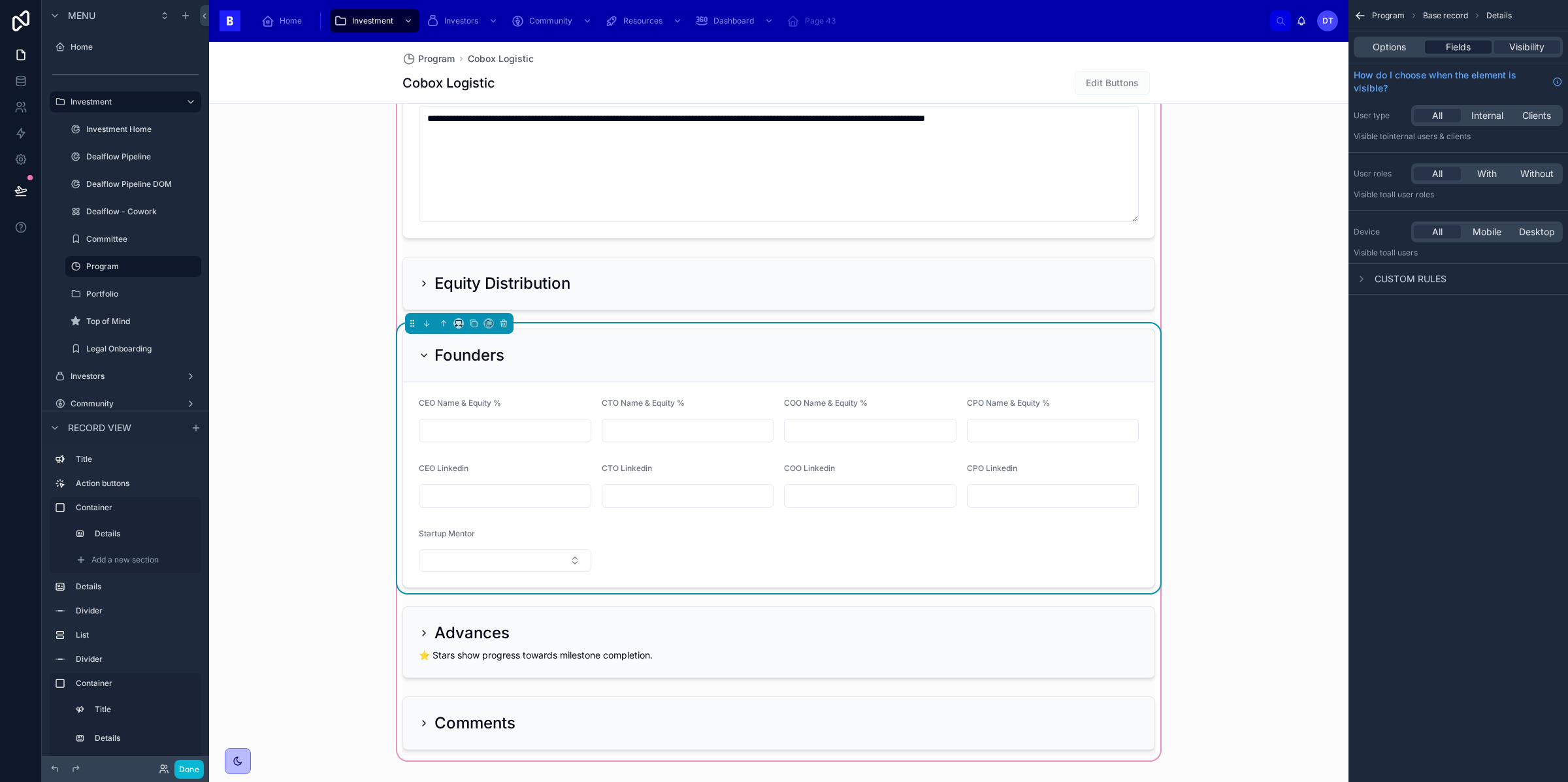
click at [1464, 49] on span "Fields" at bounding box center [1458, 47] width 25 height 13
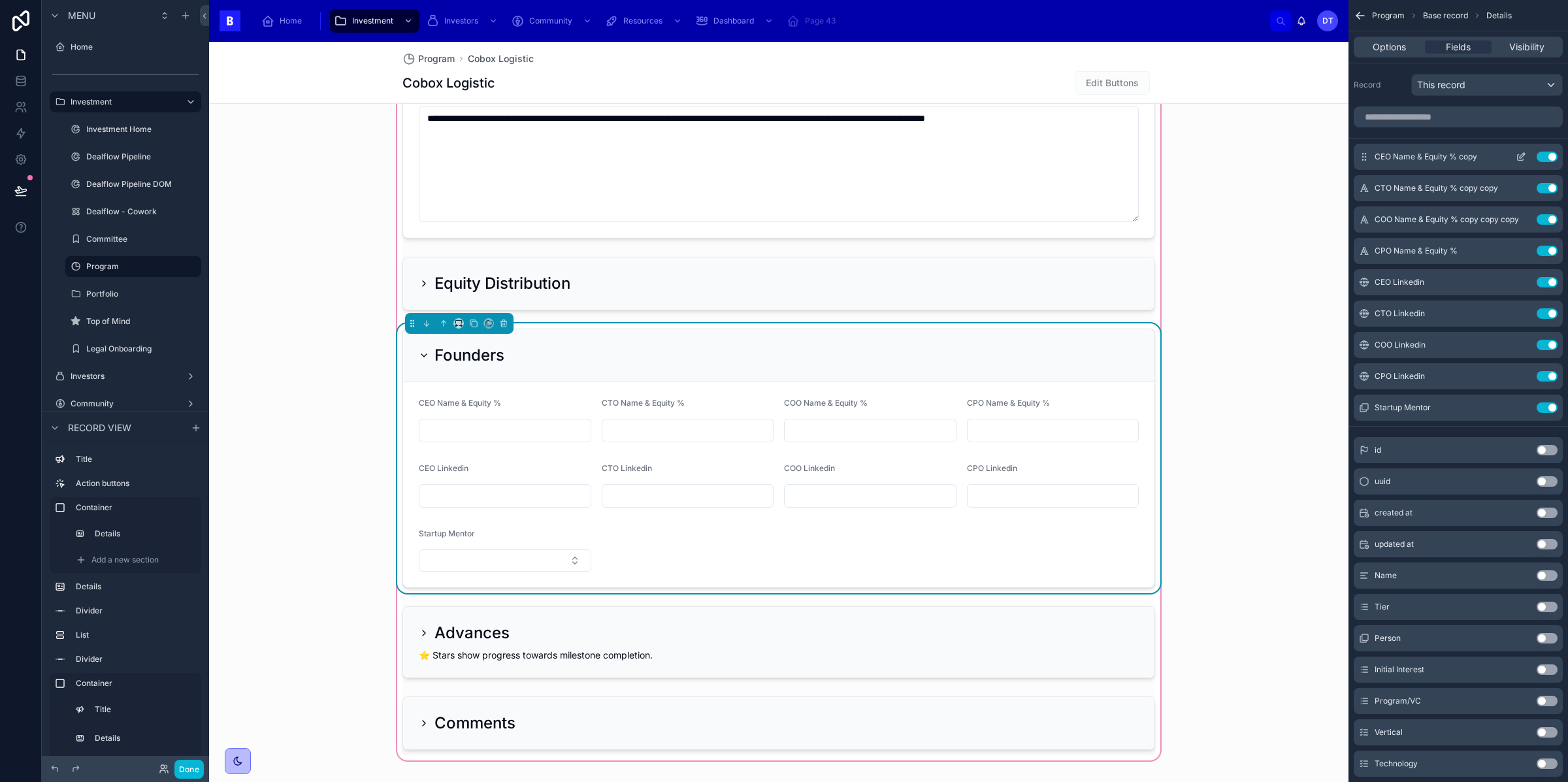
click at [1522, 159] on icon "scrollable content" at bounding box center [1520, 156] width 11 height 11
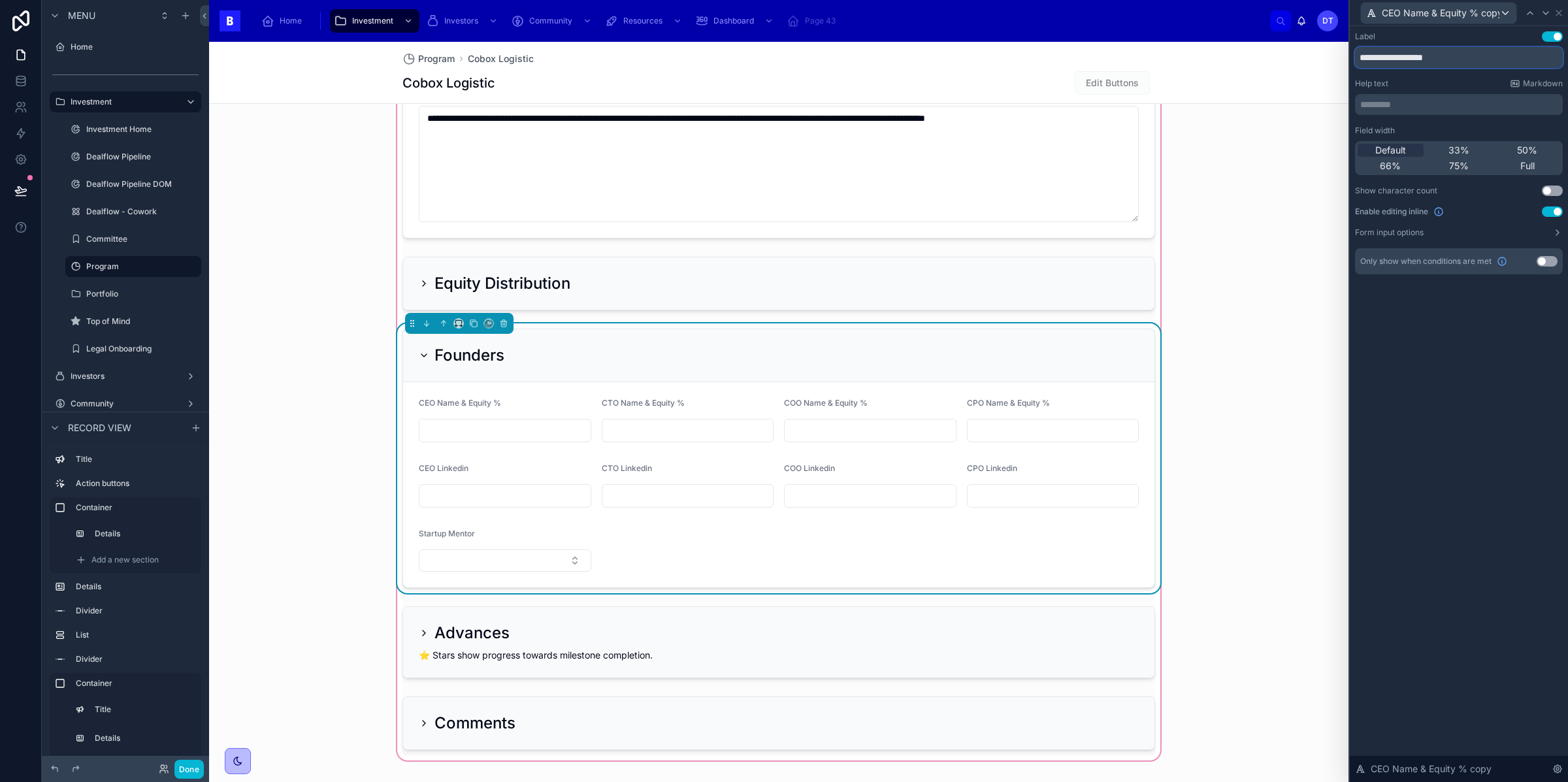
click at [1456, 57] on input "**********" at bounding box center [1459, 57] width 207 height 21
click at [1487, 63] on input "**********" at bounding box center [1459, 57] width 207 height 21
click at [1422, 375] on div "**********" at bounding box center [1459, 404] width 218 height 756
click at [1556, 11] on icon at bounding box center [1558, 13] width 11 height 11
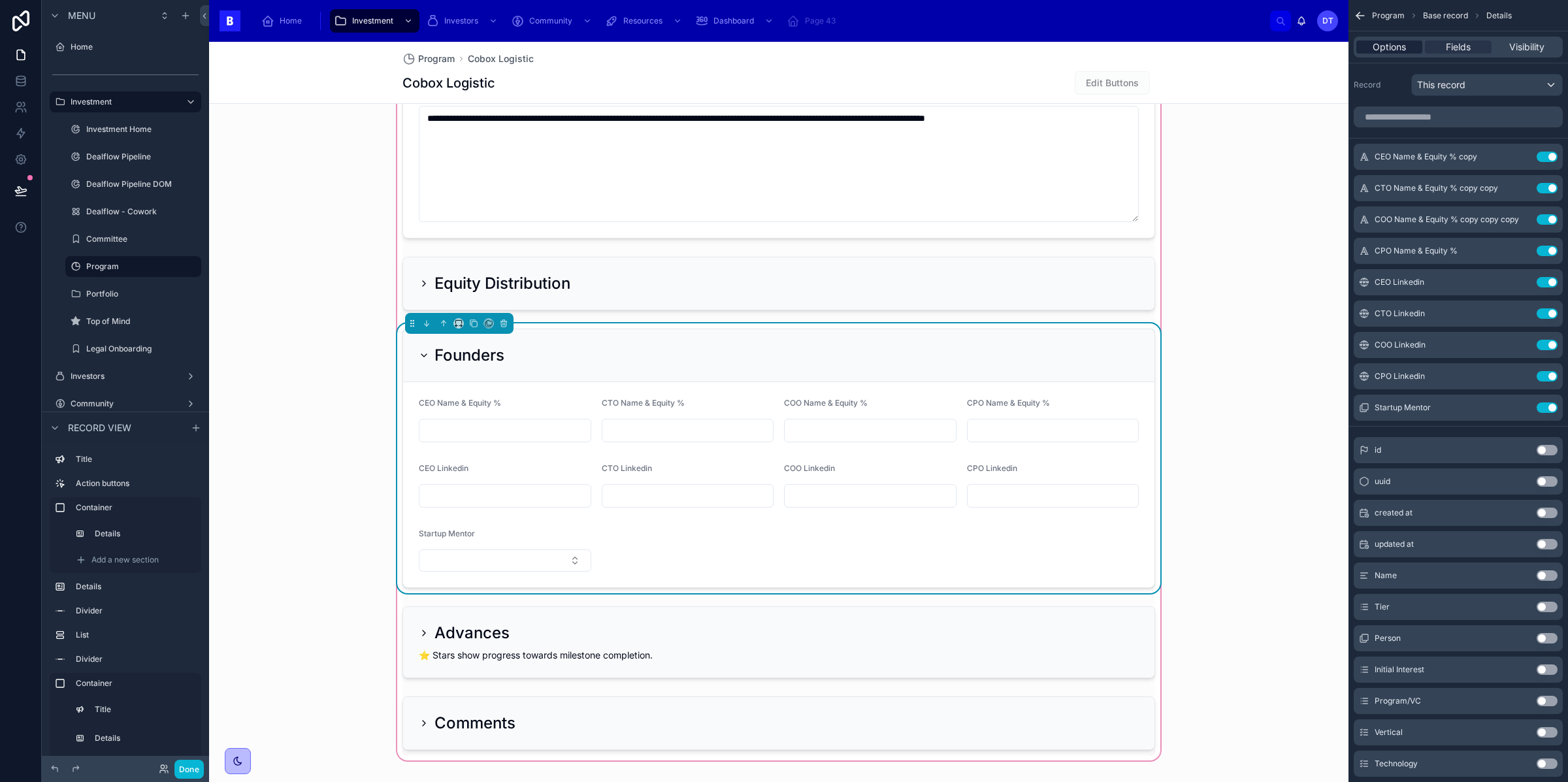
click at [1394, 47] on span "Options" at bounding box center [1389, 47] width 33 height 13
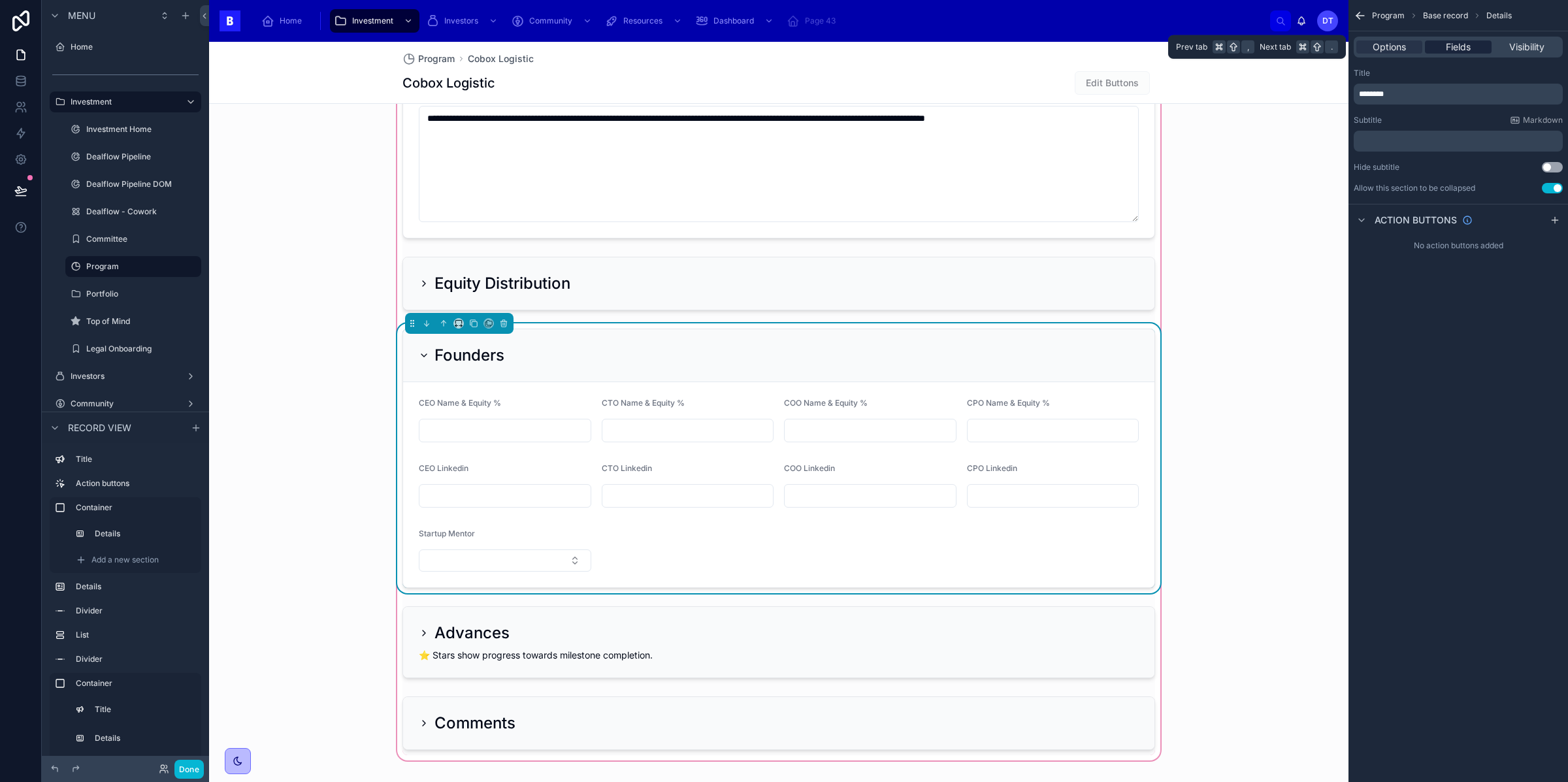
click at [1445, 51] on div "Fields" at bounding box center [1458, 47] width 66 height 13
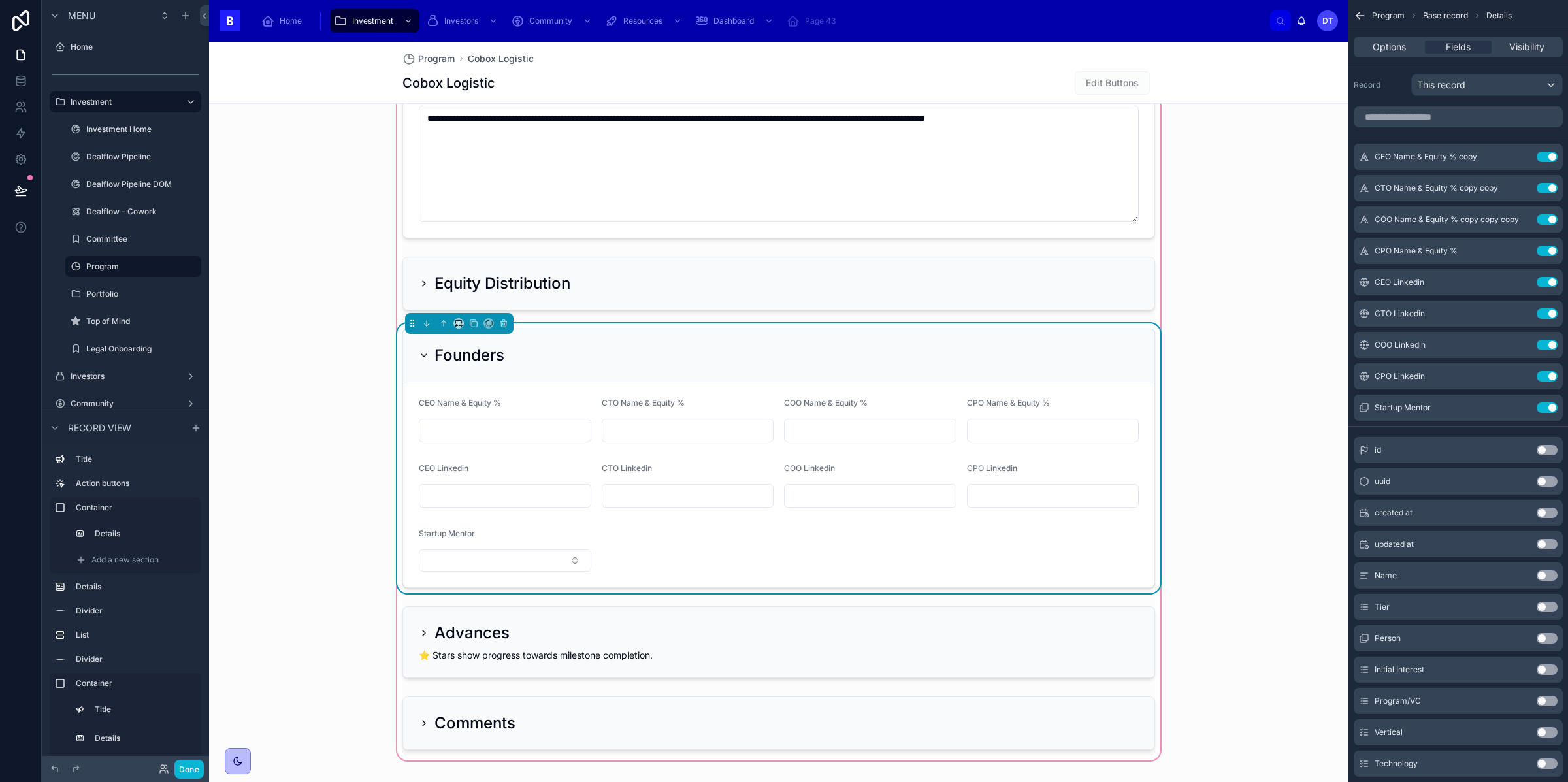
click at [451, 499] on input "text" at bounding box center [505, 496] width 171 height 18
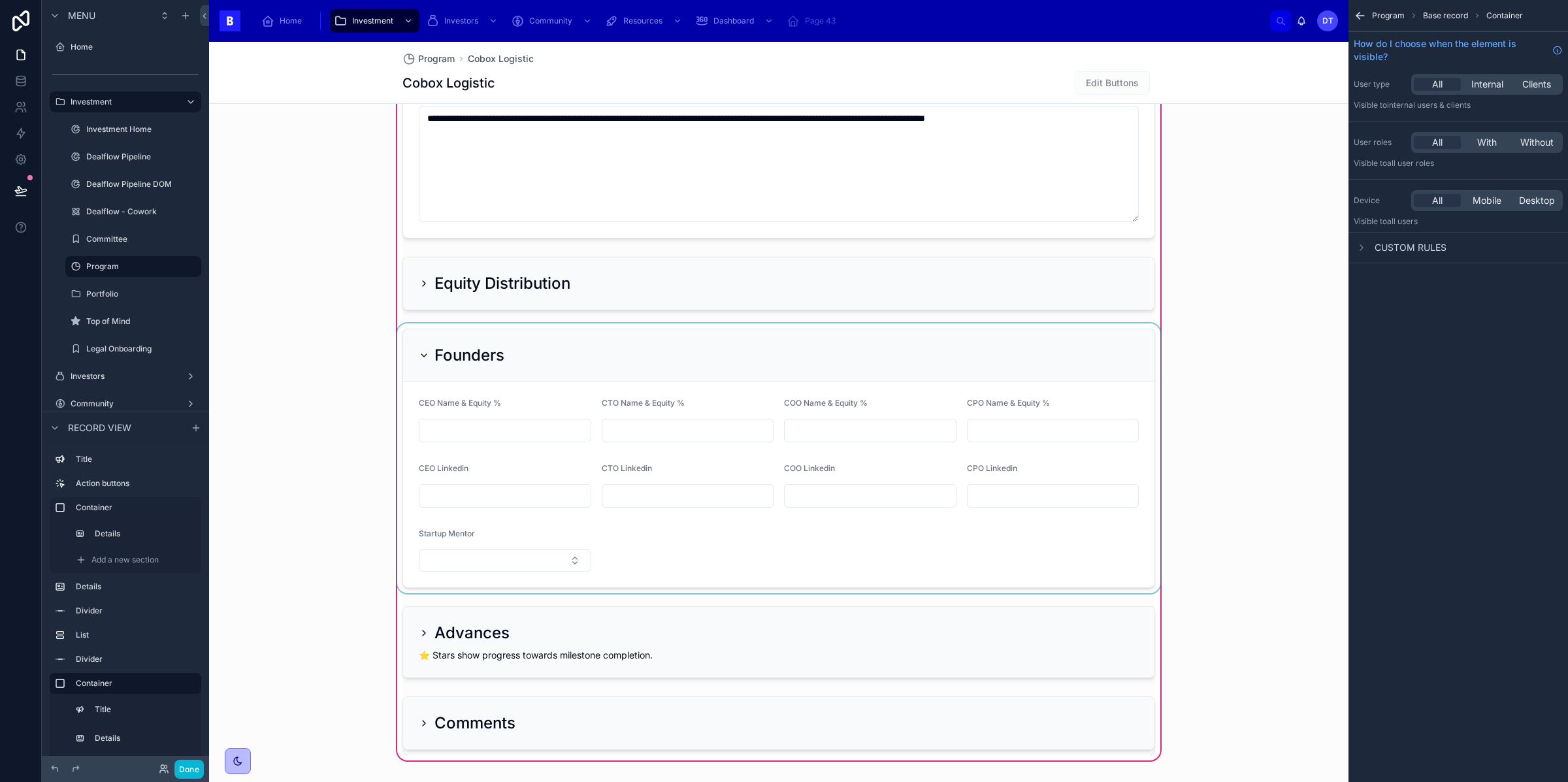
click at [482, 454] on div at bounding box center [778, 458] width 768 height 270
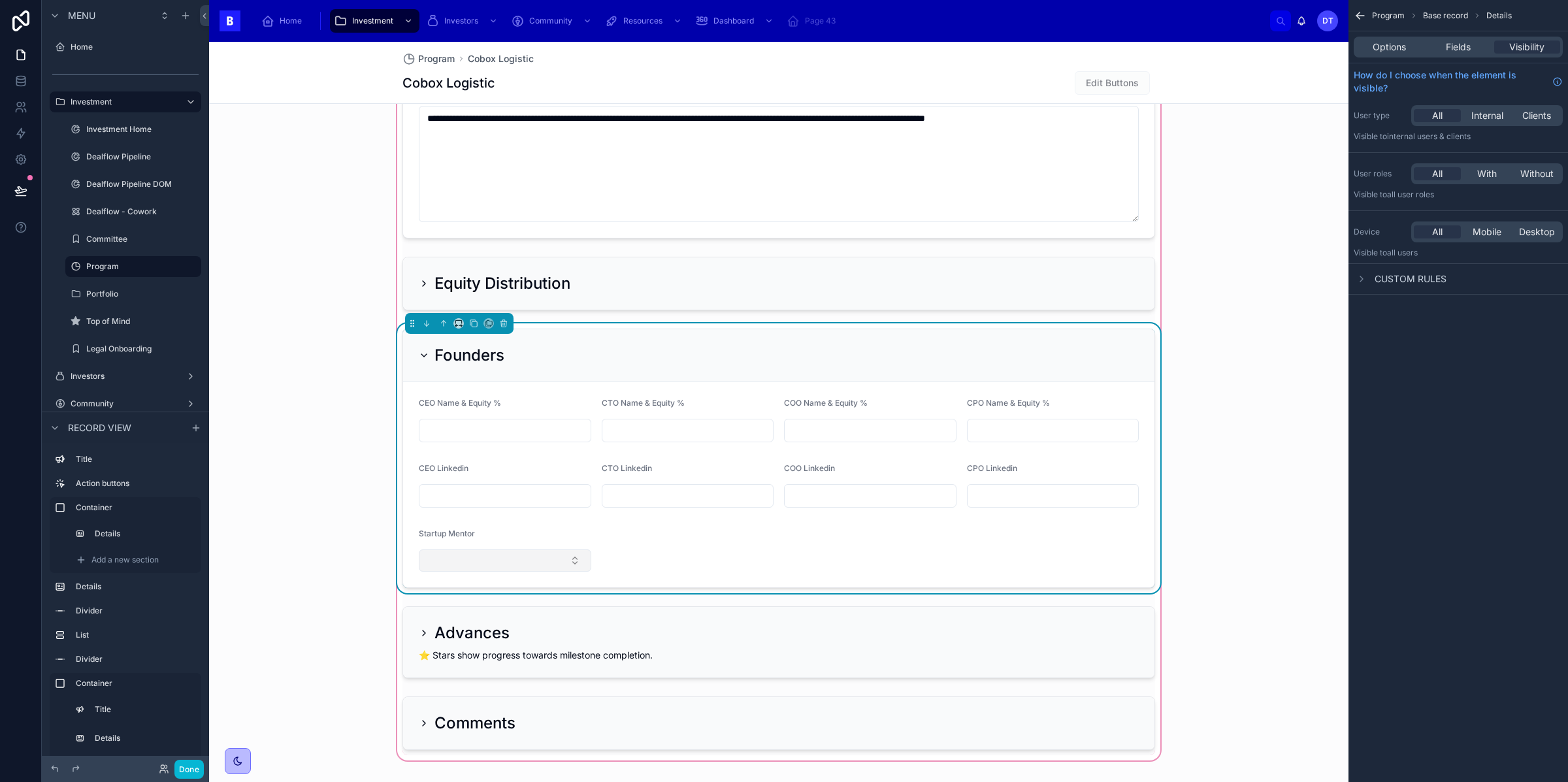
click at [568, 566] on button "Select Button" at bounding box center [505, 561] width 173 height 22
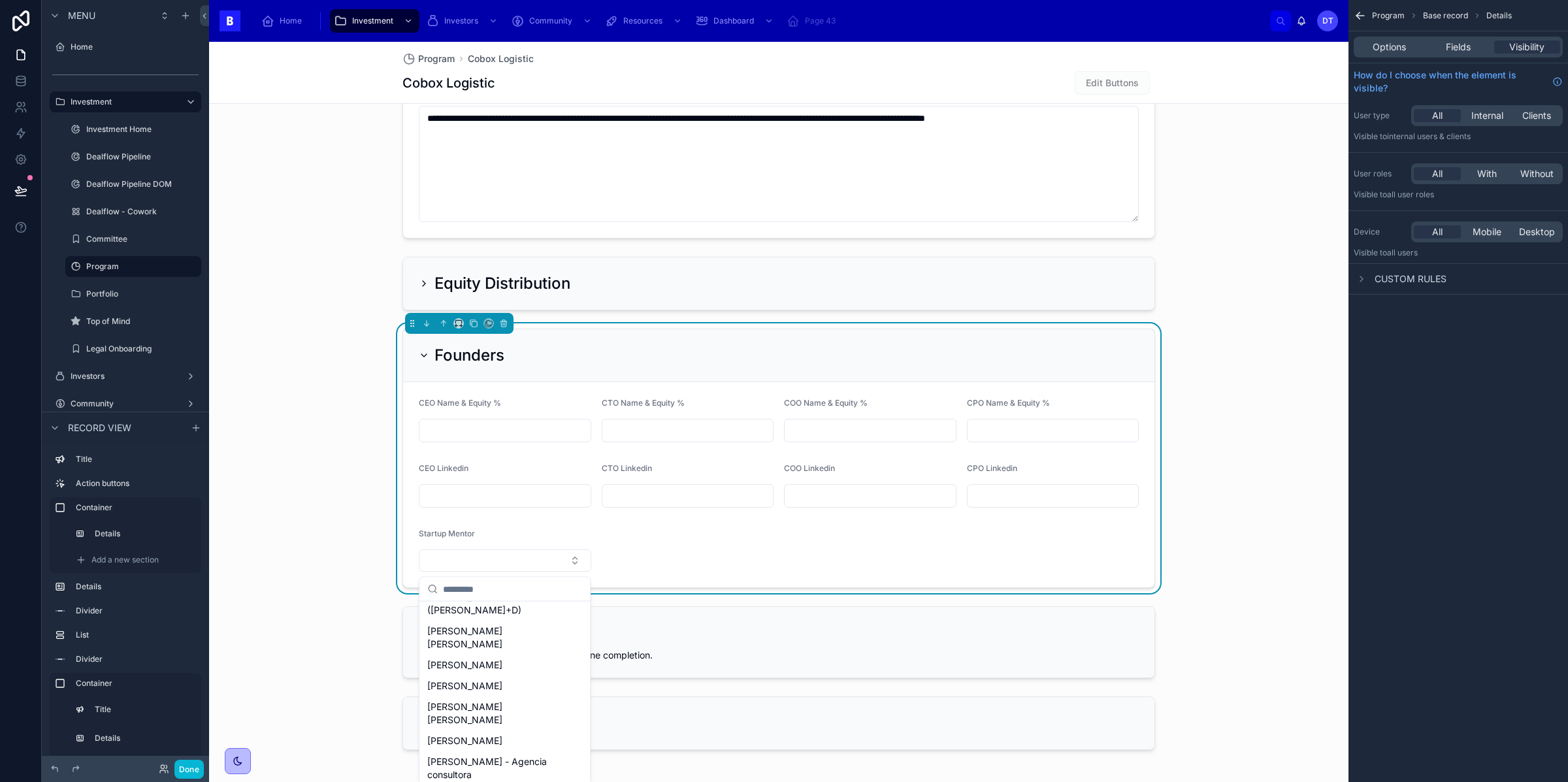
scroll to position [213, 0]
click at [667, 566] on form "CEO Name & Equity % CTO Name & Equity % COO Name & Equity % CPO Name & Equity %…" at bounding box center [779, 484] width 751 height 205
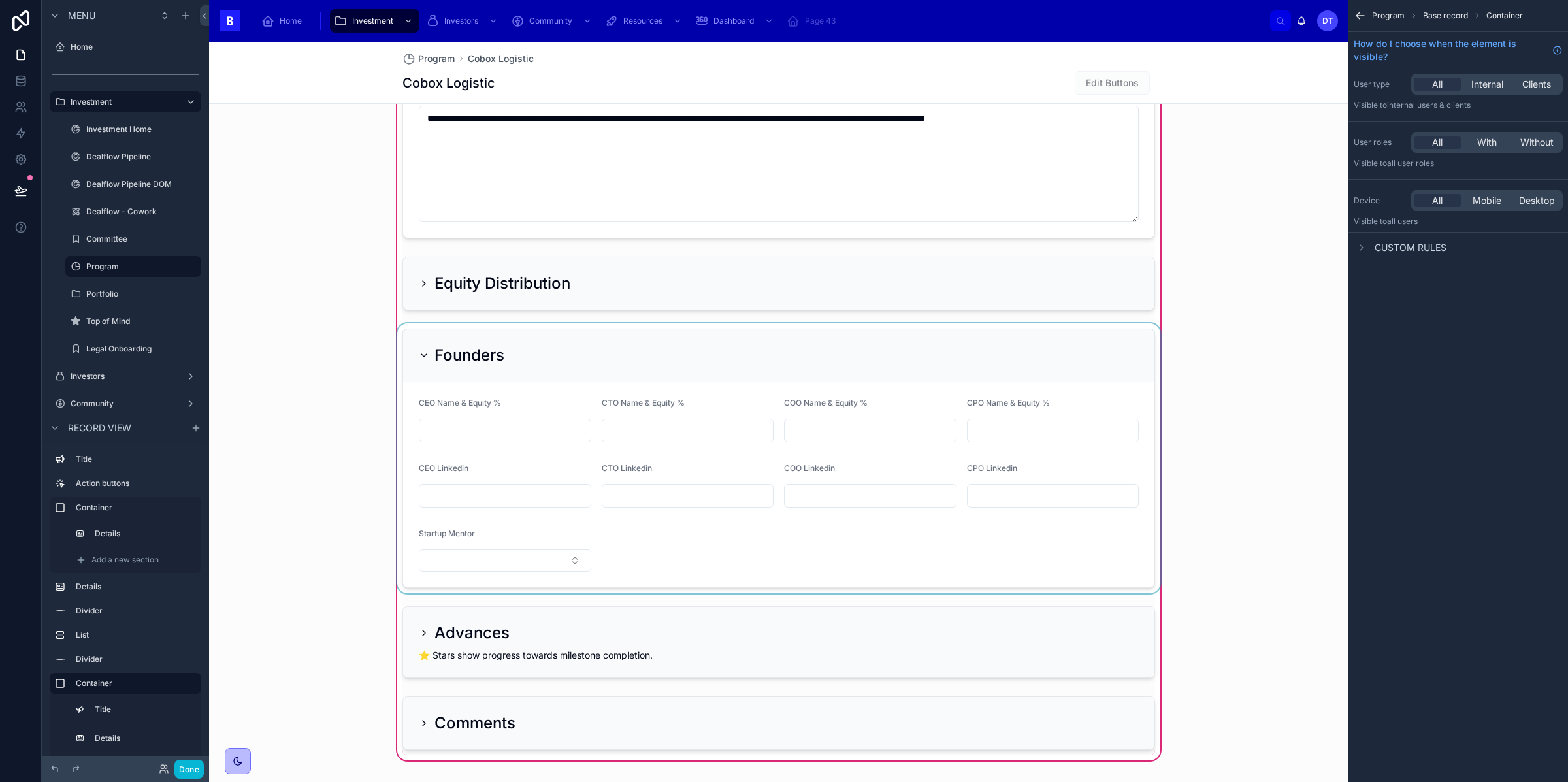
scroll to position [1313, 0]
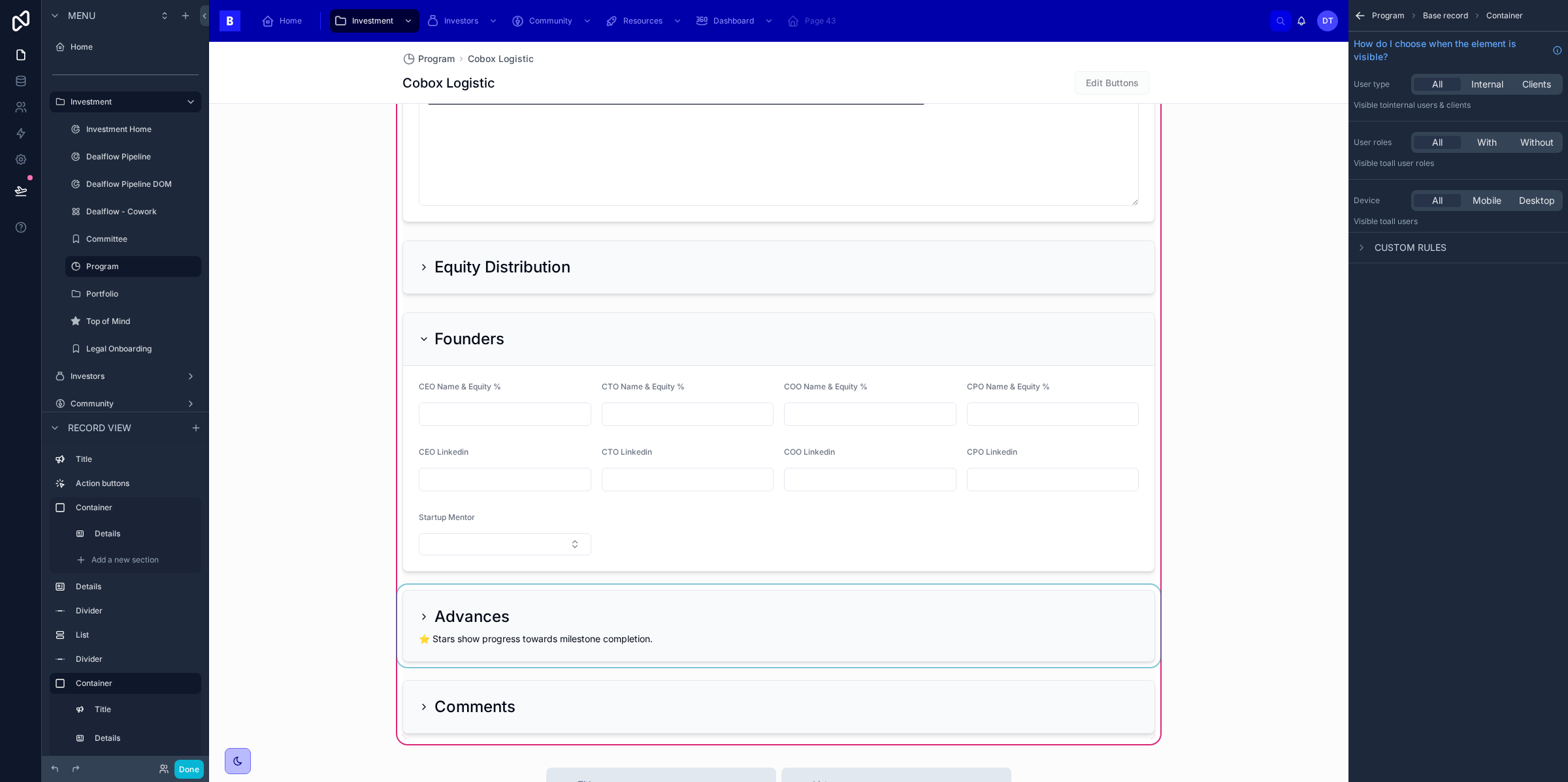
click at [428, 621] on div at bounding box center [778, 626] width 768 height 82
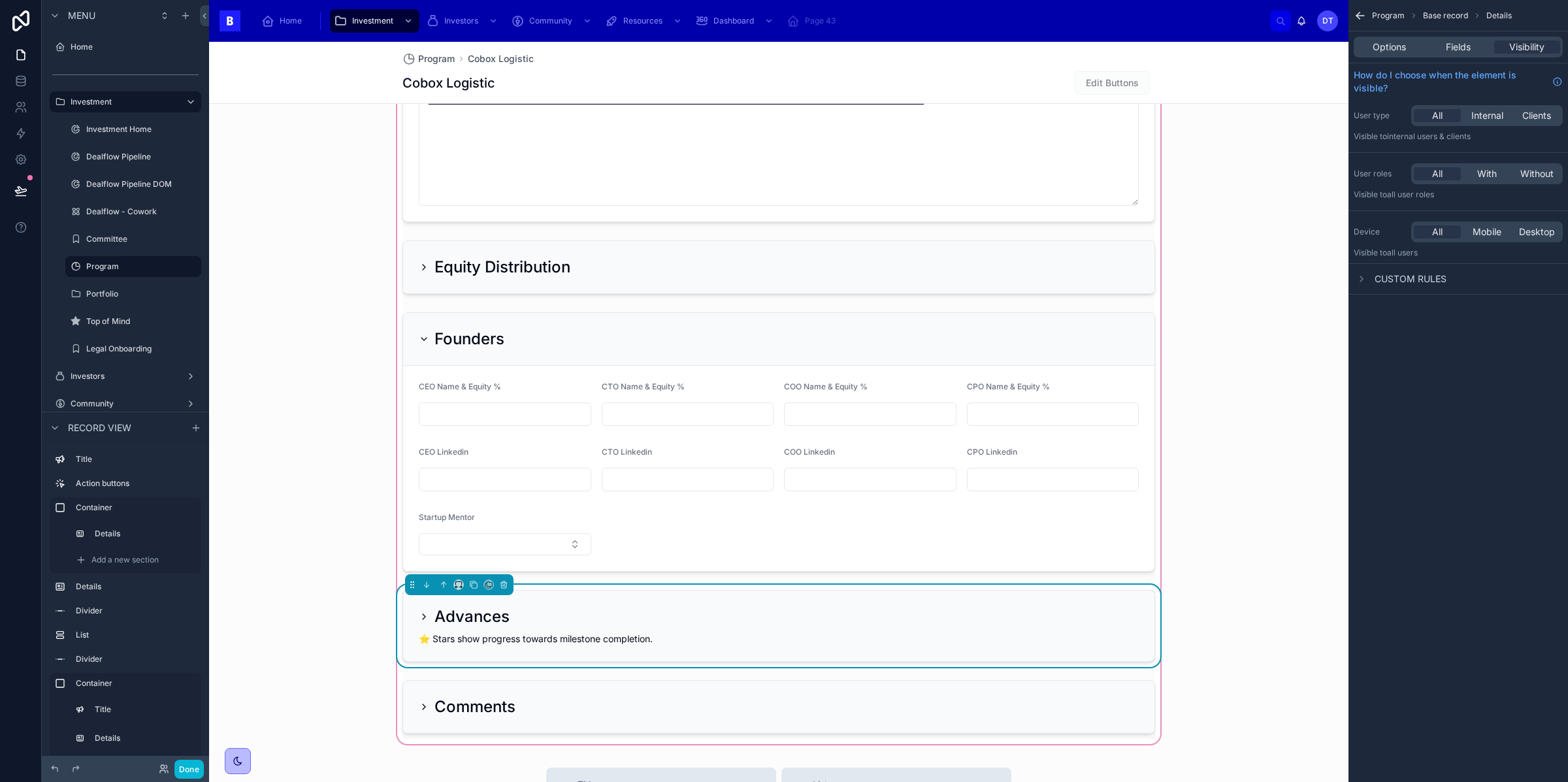
click at [420, 619] on icon at bounding box center [424, 617] width 11 height 11
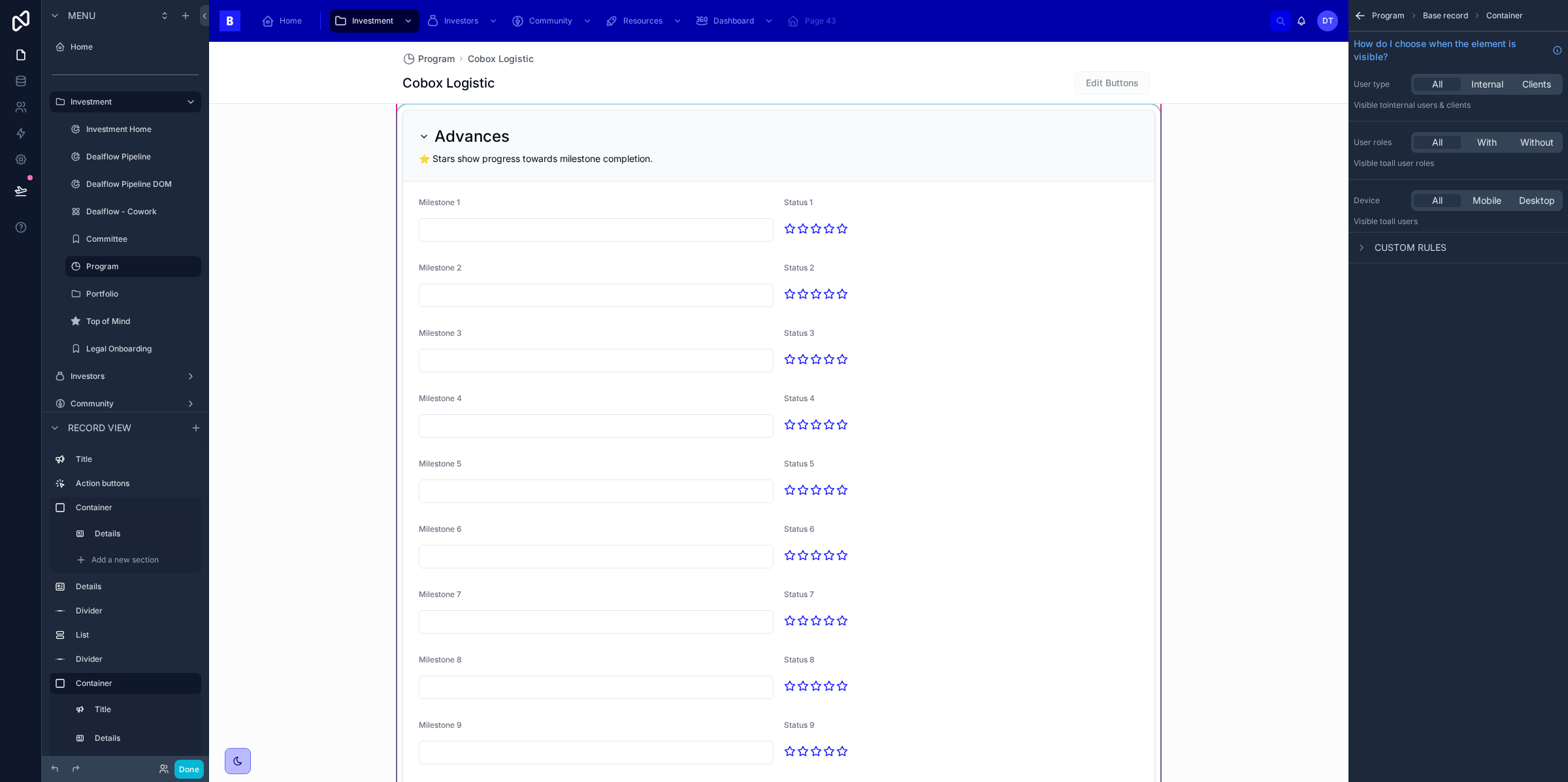
scroll to position [1797, 0]
click at [612, 231] on div at bounding box center [778, 524] width 768 height 847
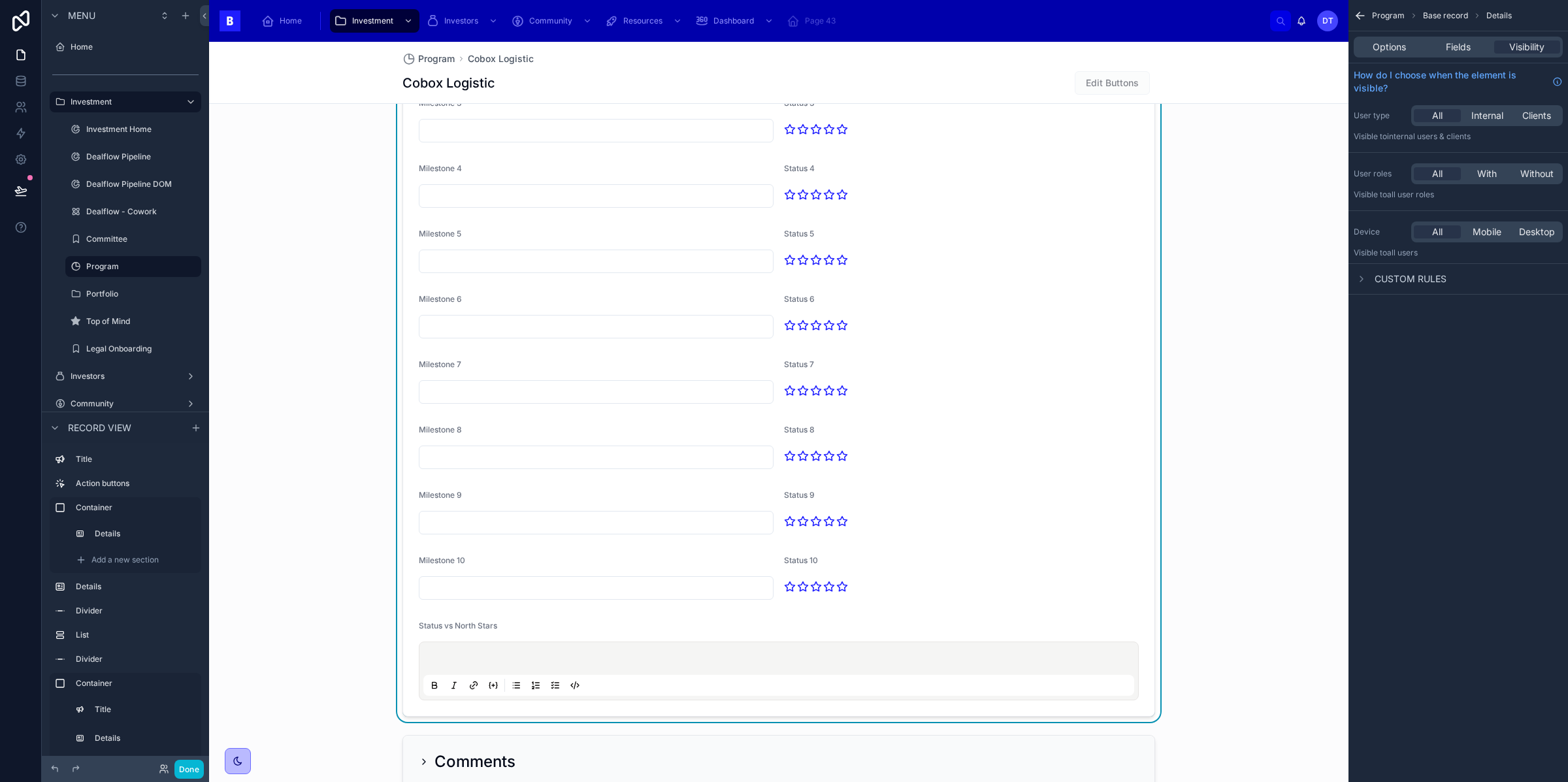
scroll to position [2034, 0]
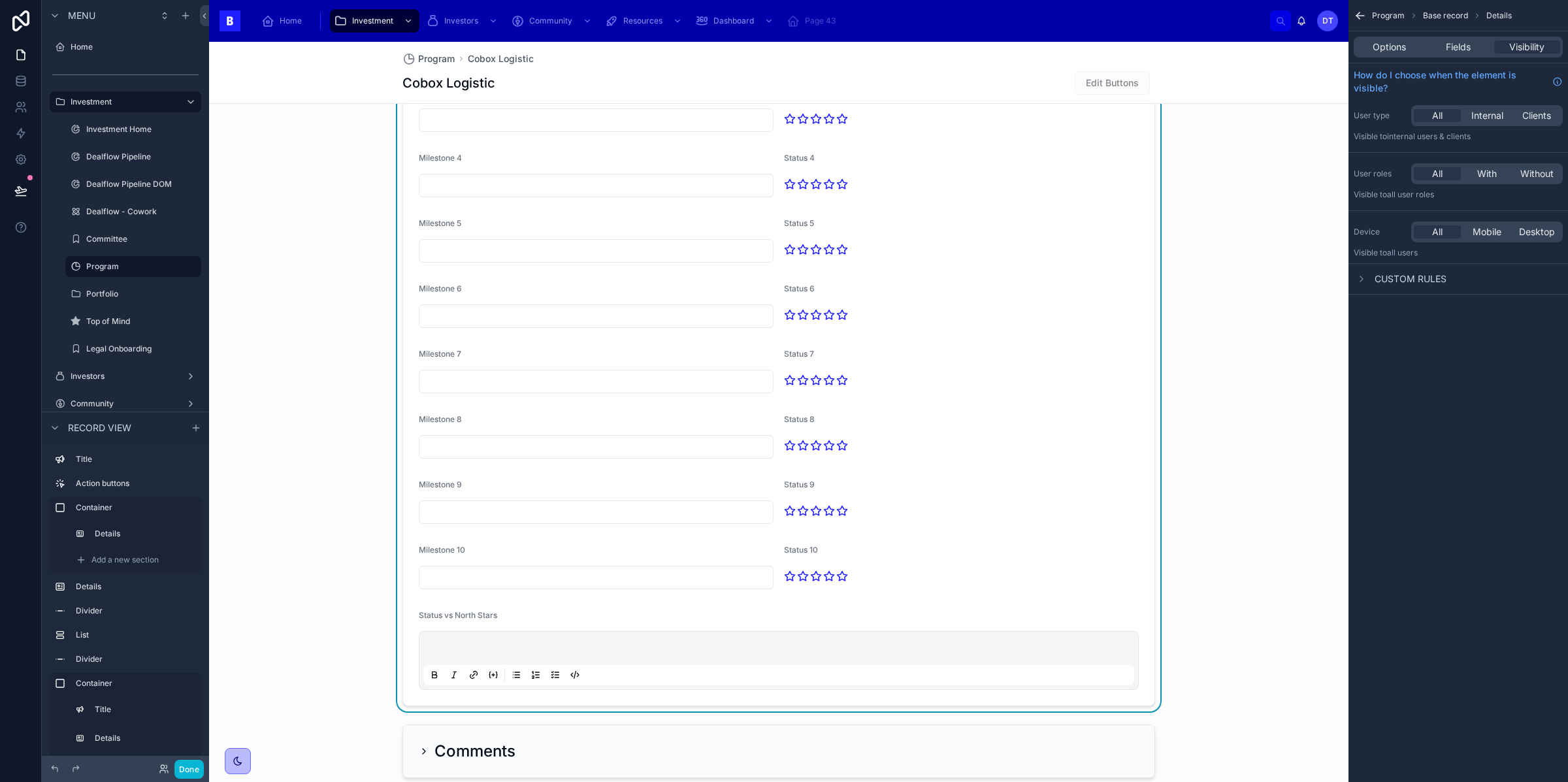
click at [593, 661] on div at bounding box center [779, 660] width 711 height 49
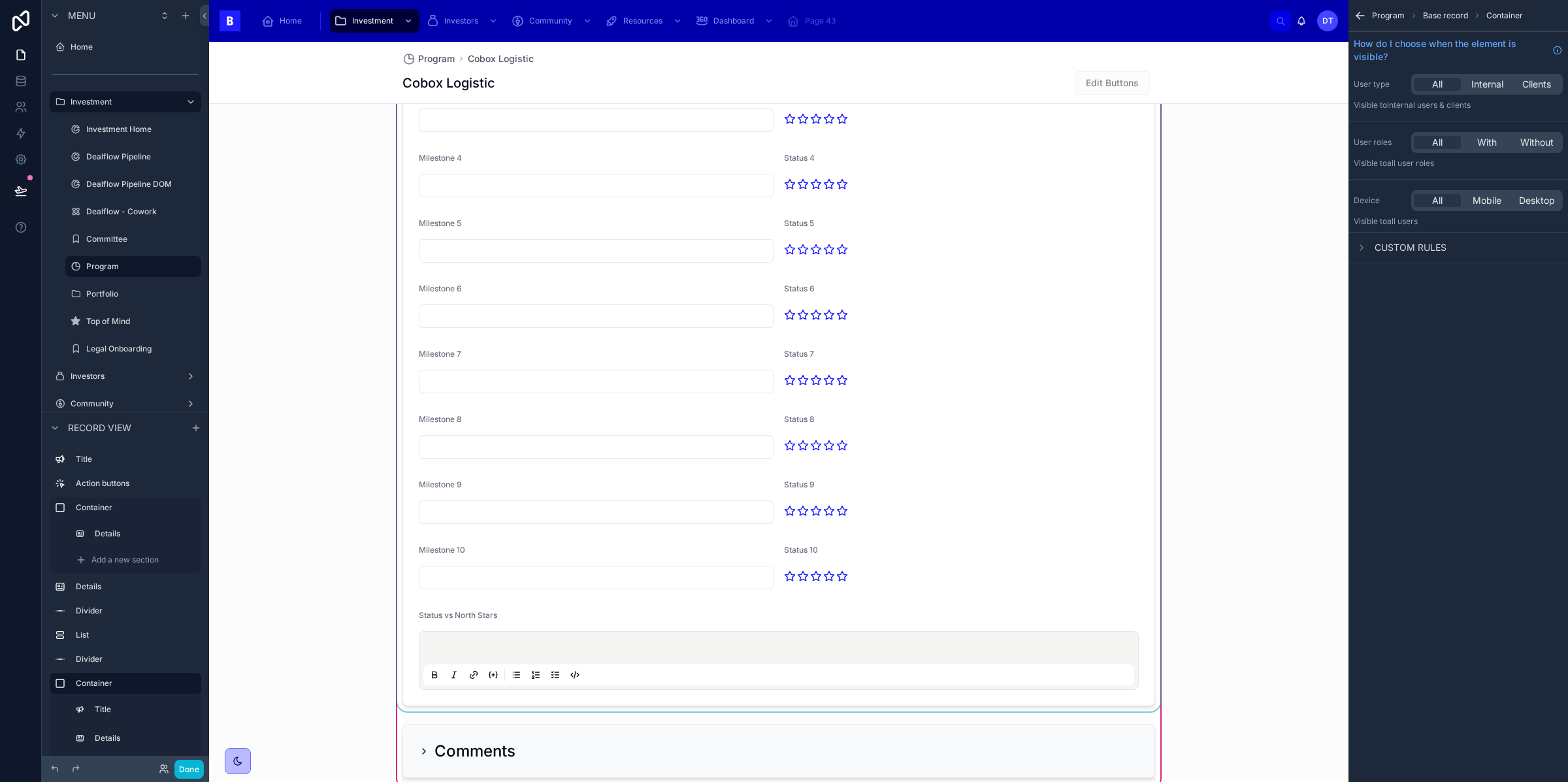
click at [556, 649] on div at bounding box center [778, 287] width 768 height 847
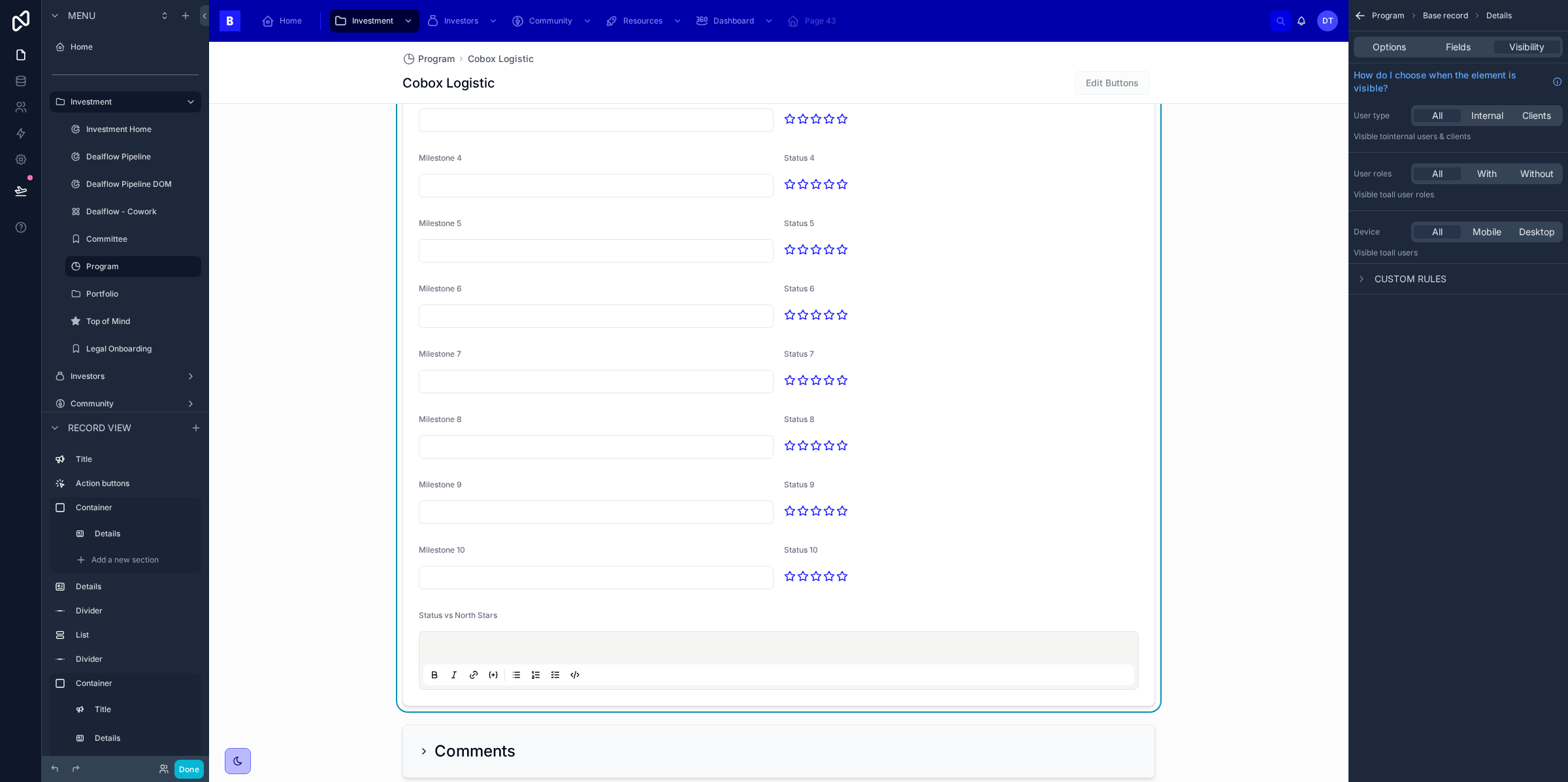
click at [463, 645] on div at bounding box center [779, 660] width 711 height 49
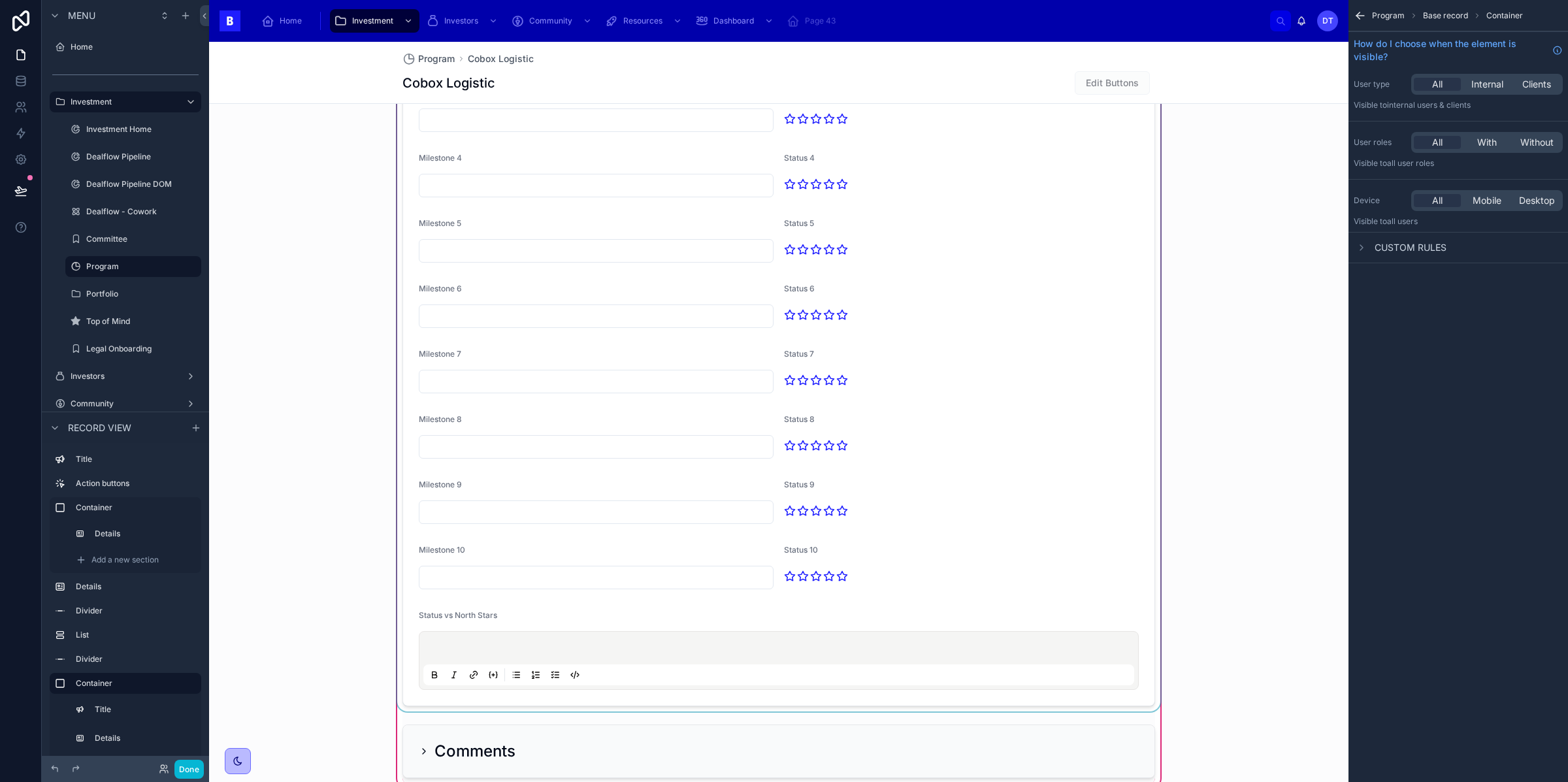
click at [472, 639] on div at bounding box center [778, 287] width 768 height 847
click at [472, 640] on div at bounding box center [779, 660] width 711 height 49
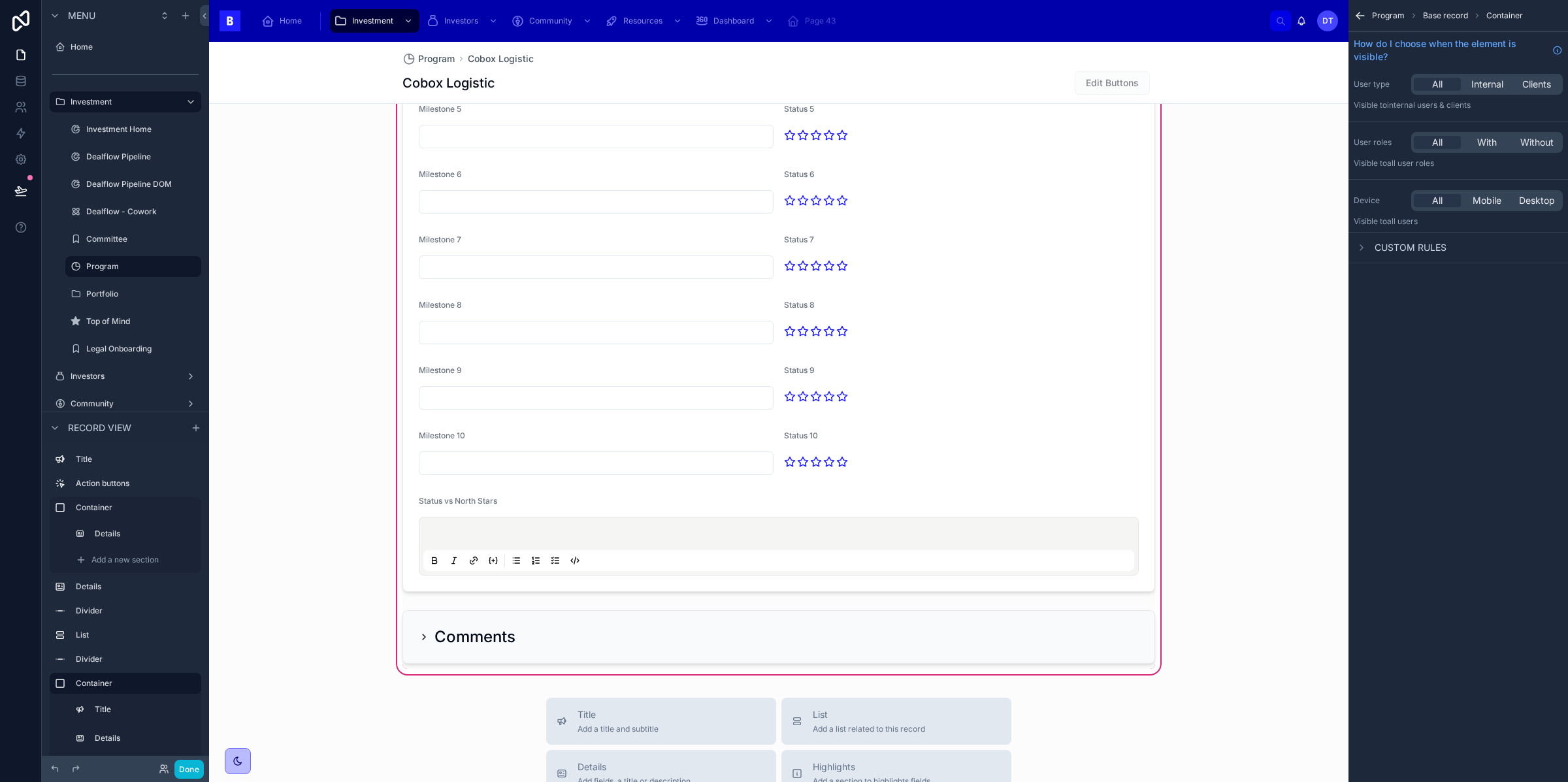
scroll to position [2151, 0]
click at [423, 634] on div at bounding box center [778, 635] width 768 height 64
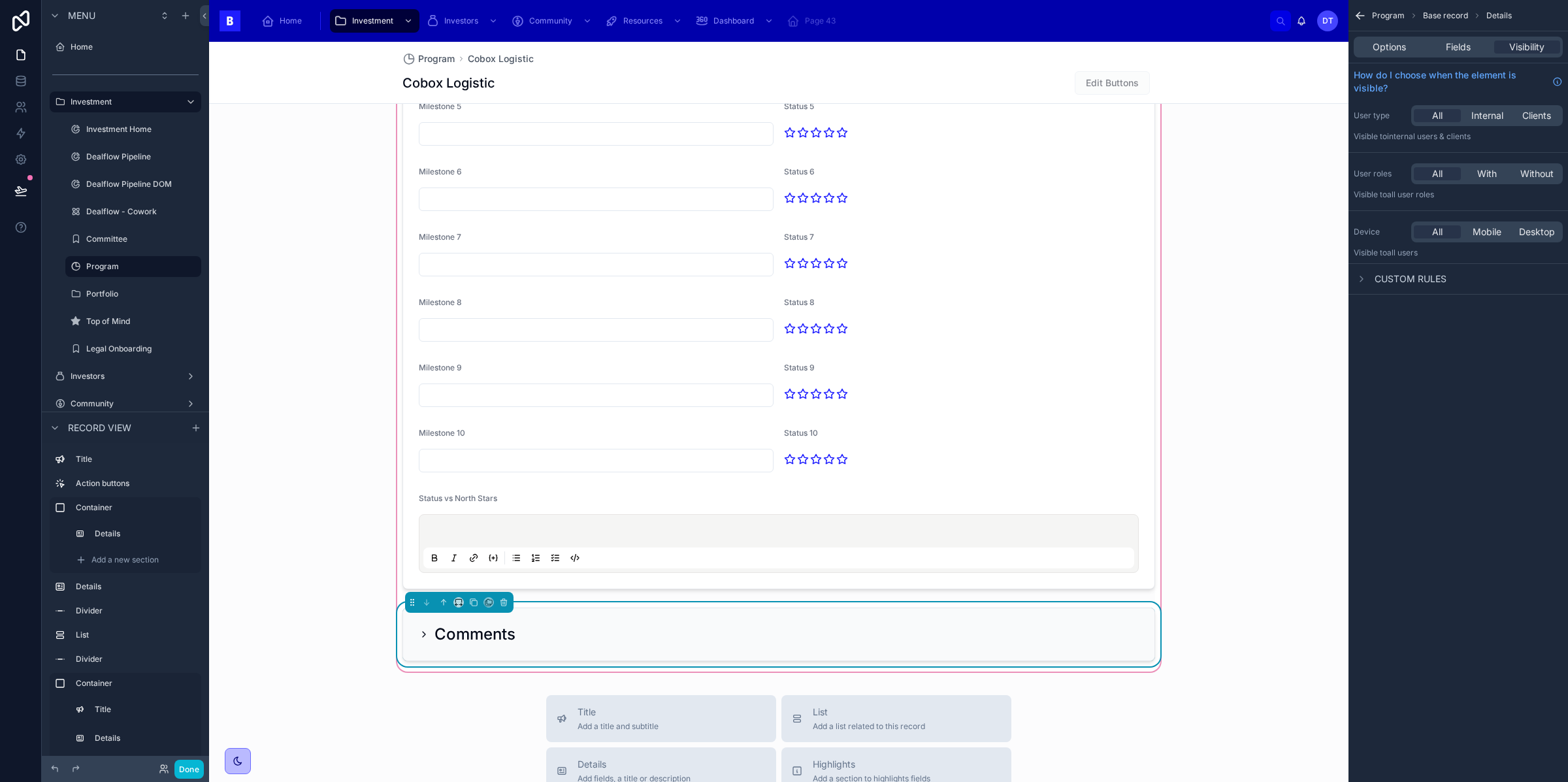
click at [423, 635] on icon at bounding box center [424, 634] width 11 height 11
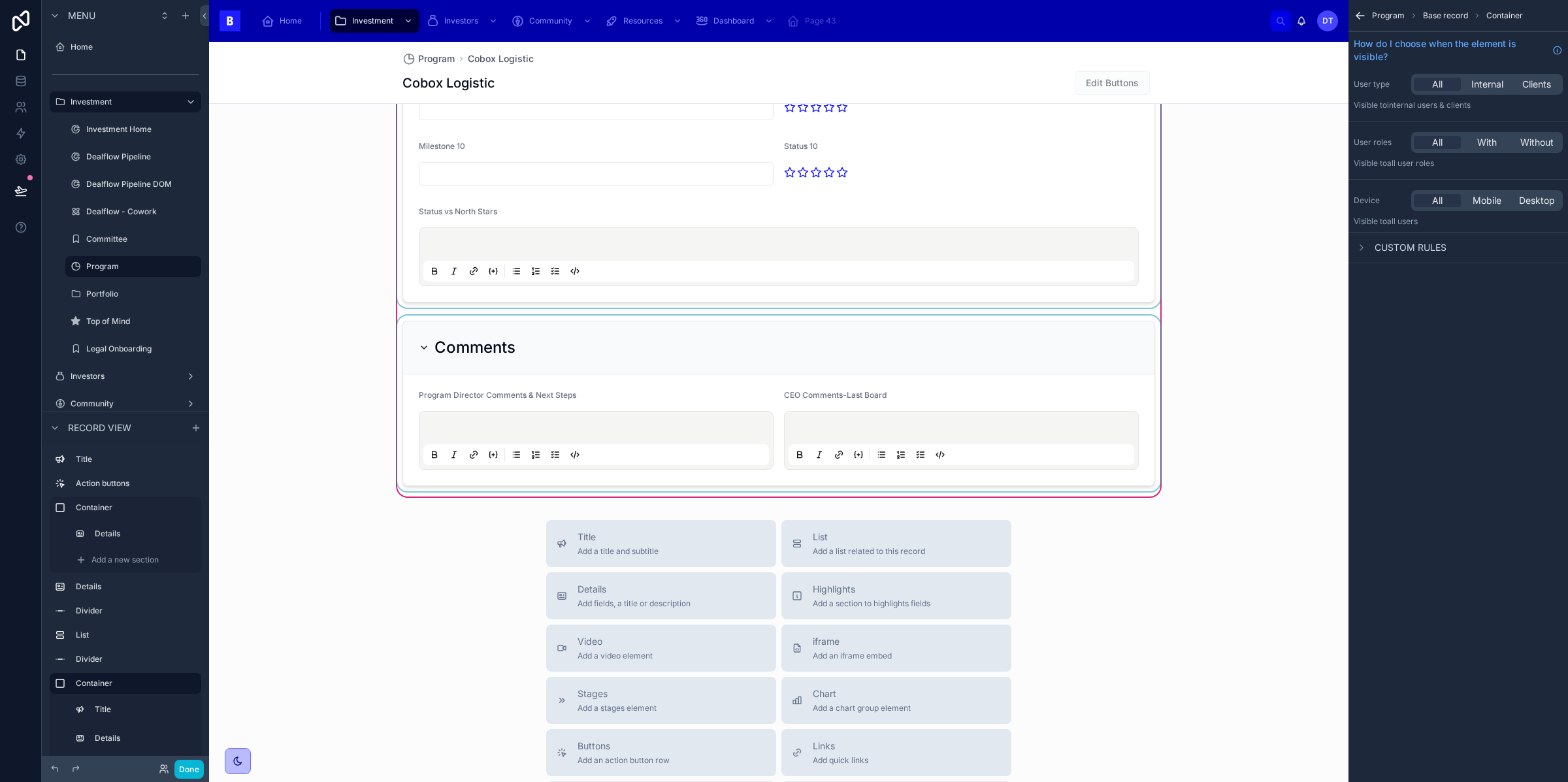
scroll to position [2438, 0]
click at [571, 418] on div at bounding box center [778, 403] width 768 height 176
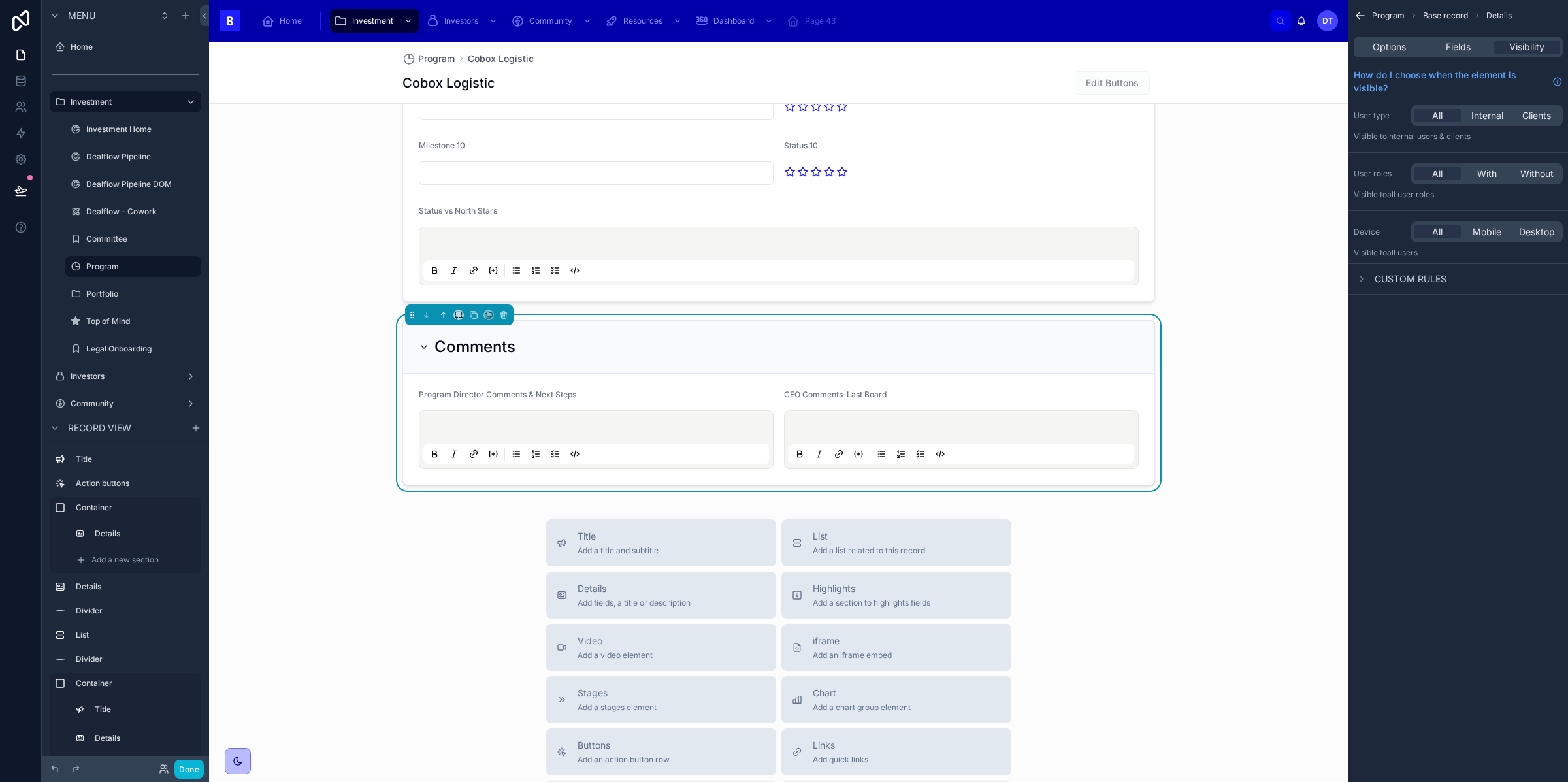
click at [583, 426] on p at bounding box center [598, 430] width 346 height 13
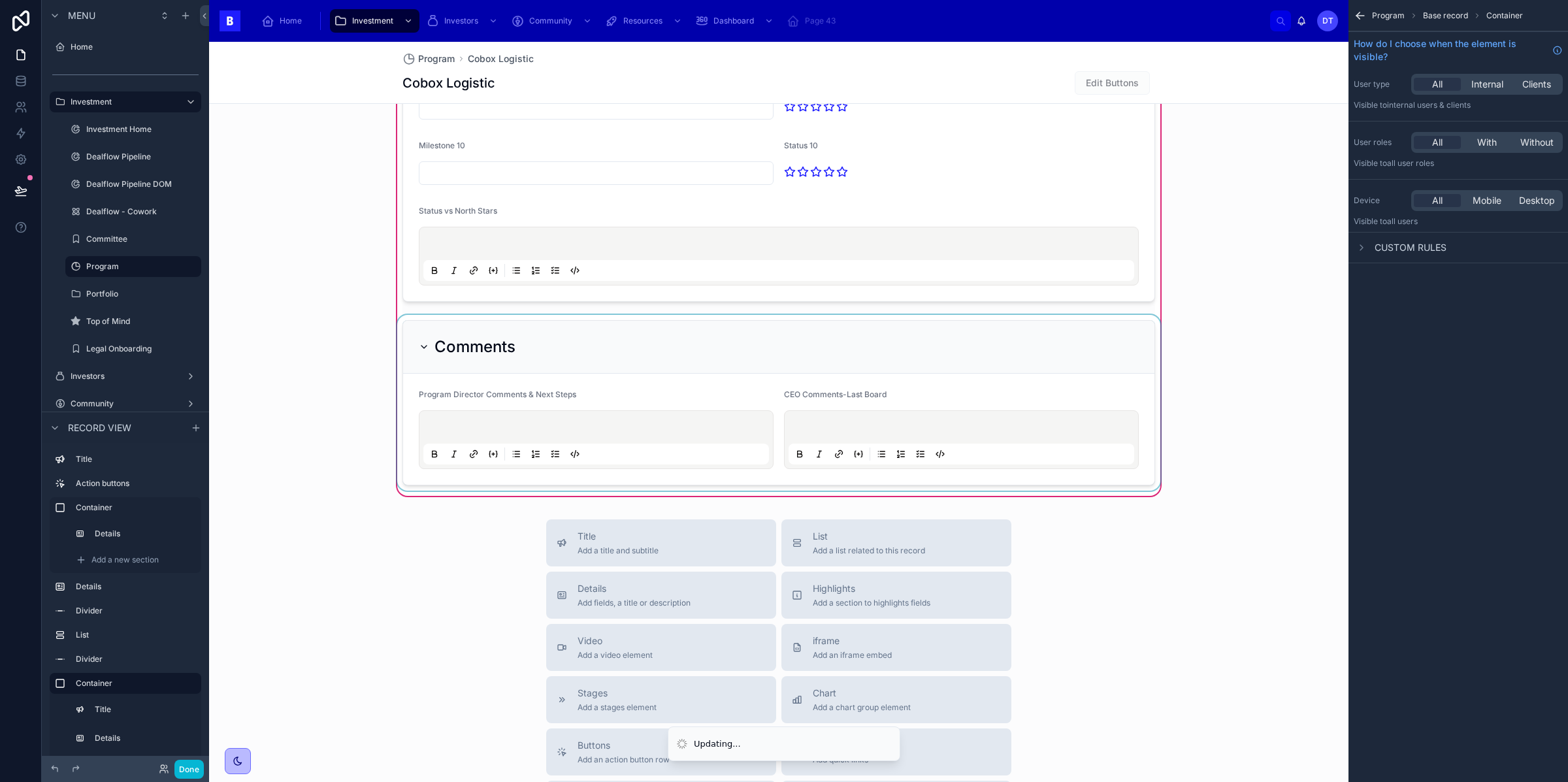
click at [645, 426] on div at bounding box center [778, 403] width 768 height 176
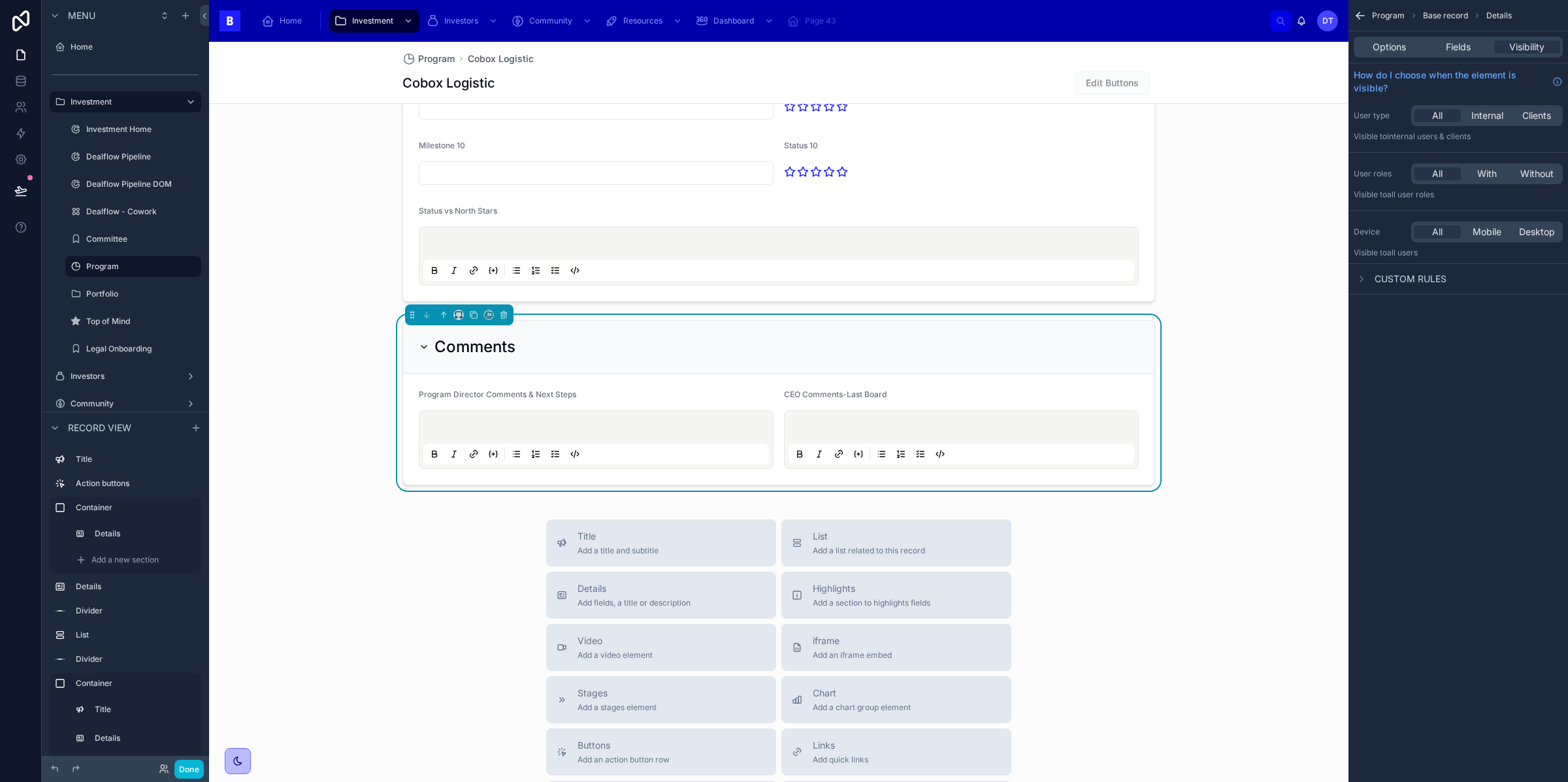
click at [803, 399] on span "CEO Comments-Last Board" at bounding box center [835, 394] width 103 height 10
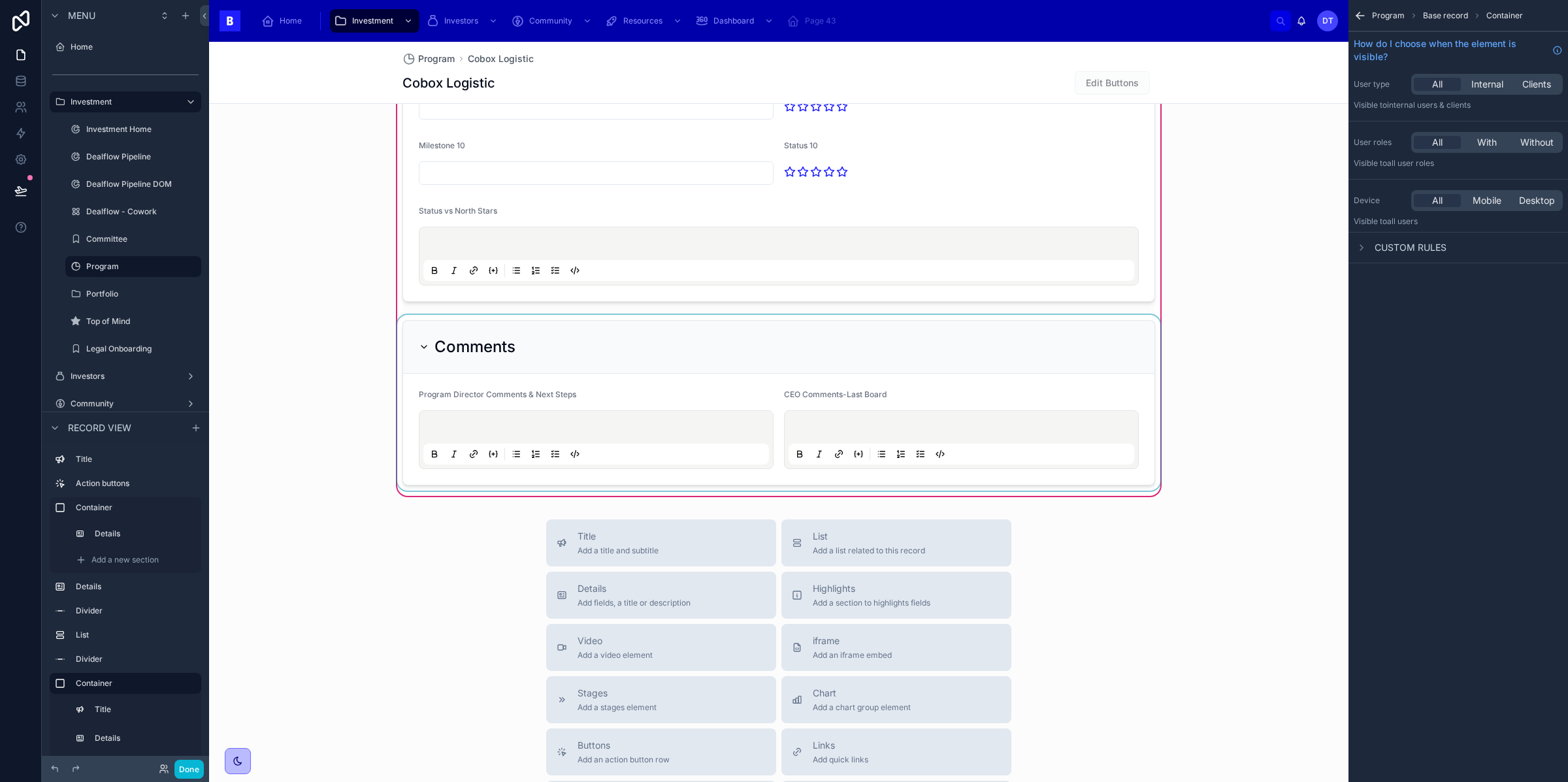
click at [831, 422] on div at bounding box center [778, 403] width 768 height 176
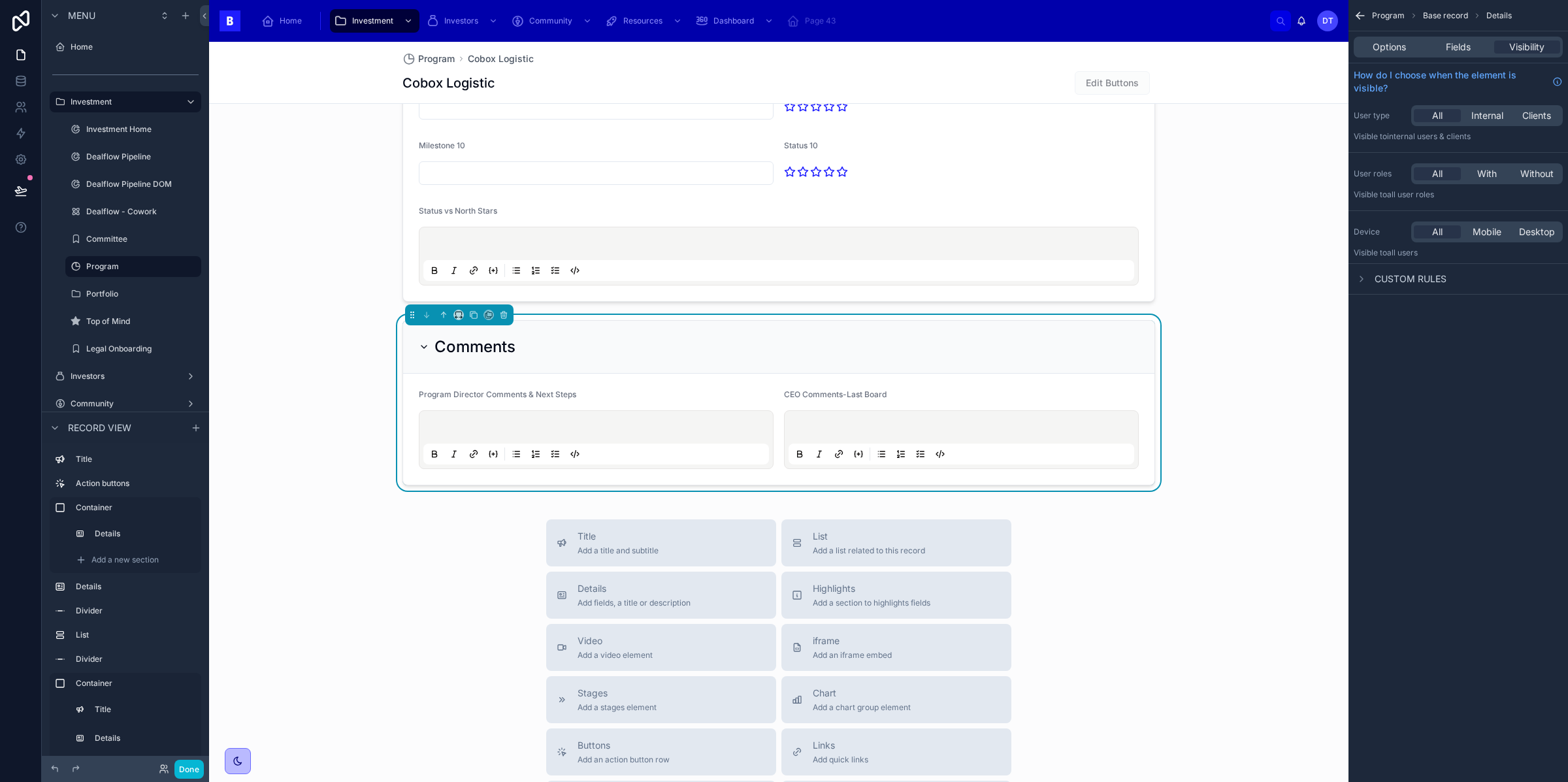
click at [1464, 54] on div "Options Fields Visibility" at bounding box center [1459, 46] width 209 height 21
click at [1459, 51] on span "Fields" at bounding box center [1458, 47] width 25 height 13
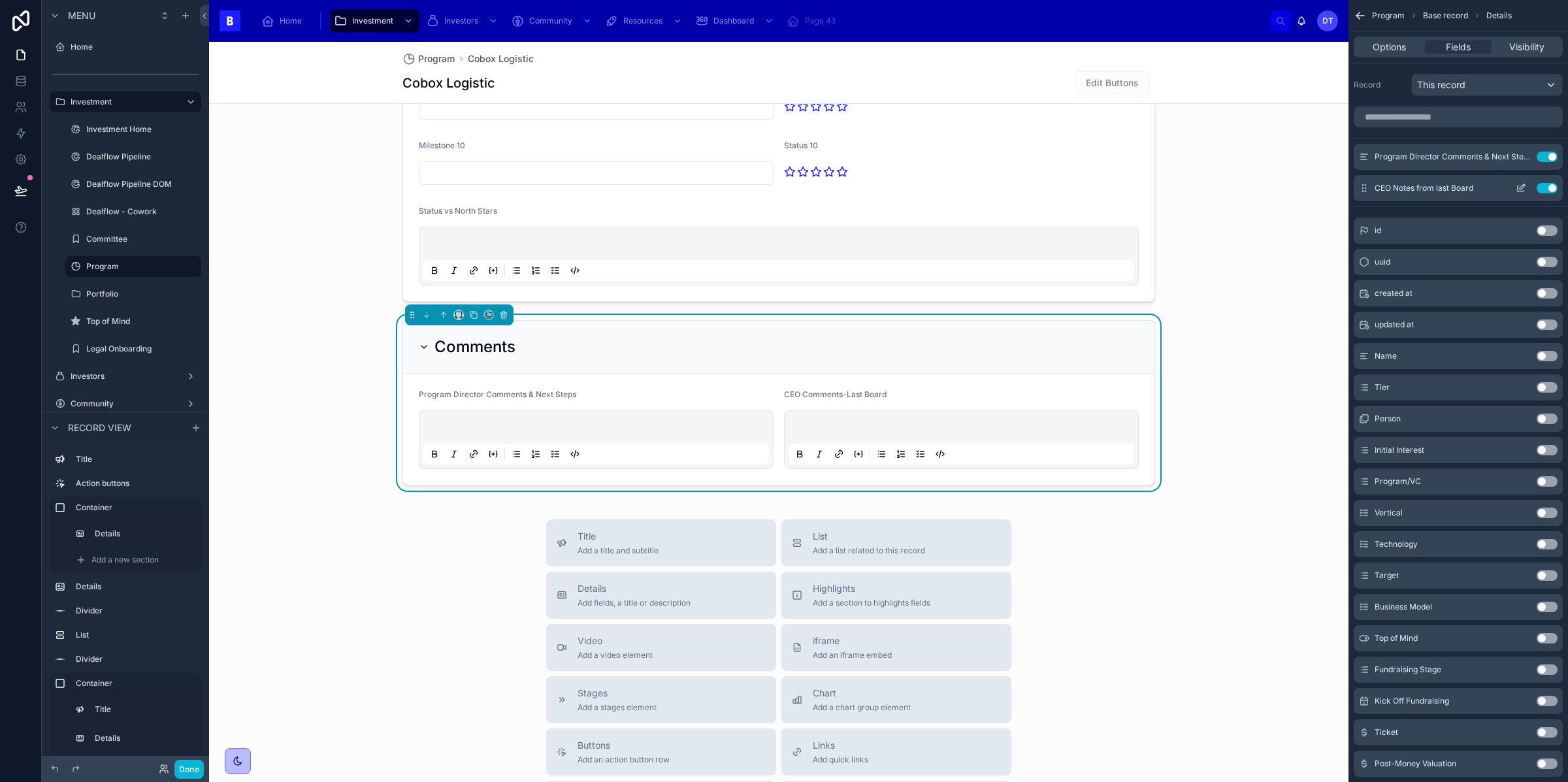
click at [1522, 184] on icon "scrollable content" at bounding box center [1520, 188] width 11 height 11
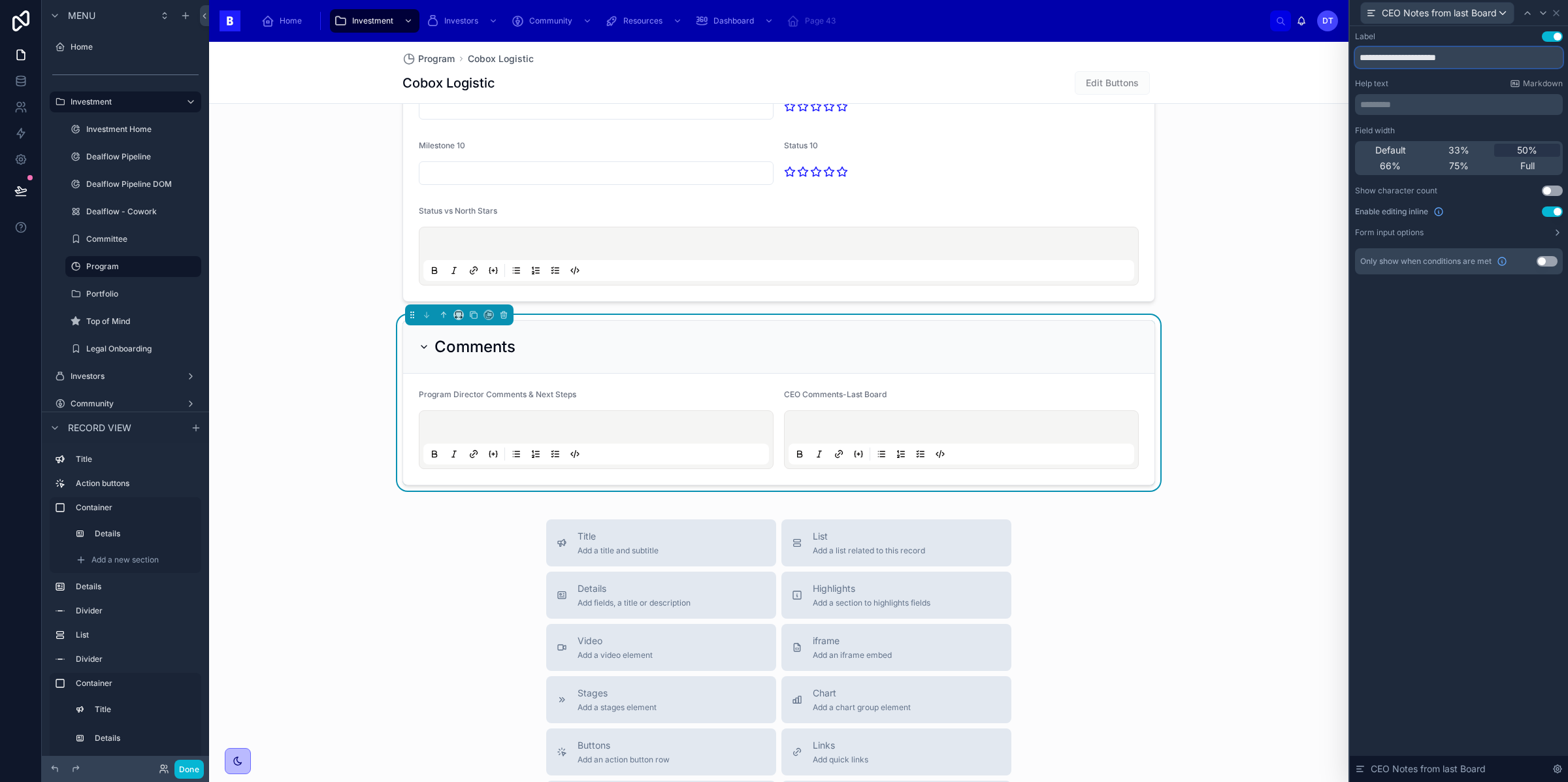
click at [1375, 58] on input "**********" at bounding box center [1459, 57] width 207 height 21
type input "**********"
click at [1467, 369] on div "**********" at bounding box center [1459, 404] width 218 height 756
click at [1556, 15] on icon at bounding box center [1556, 13] width 11 height 11
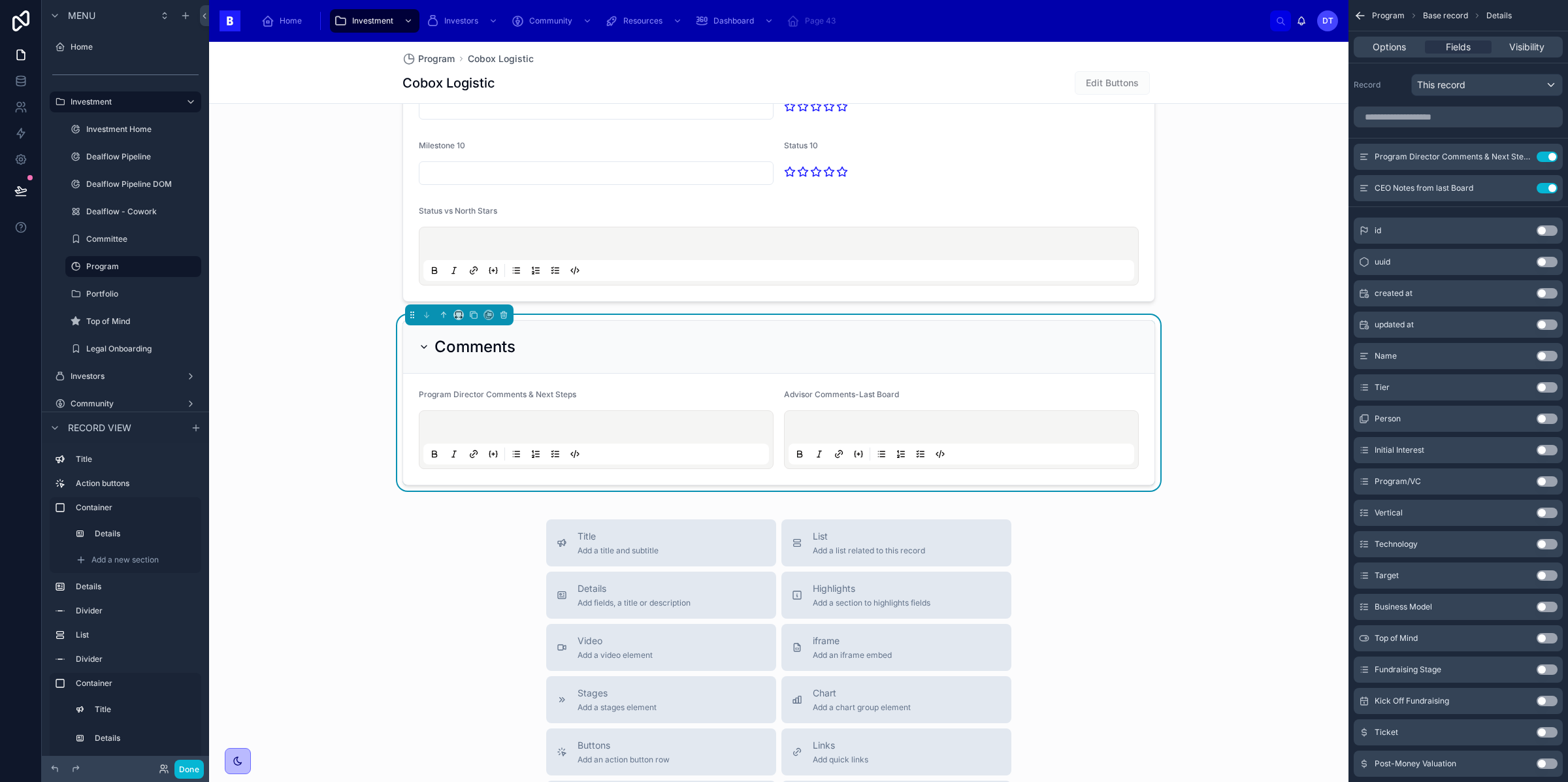
click at [1363, 16] on icon "scrollable content" at bounding box center [1361, 16] width 13 height 13
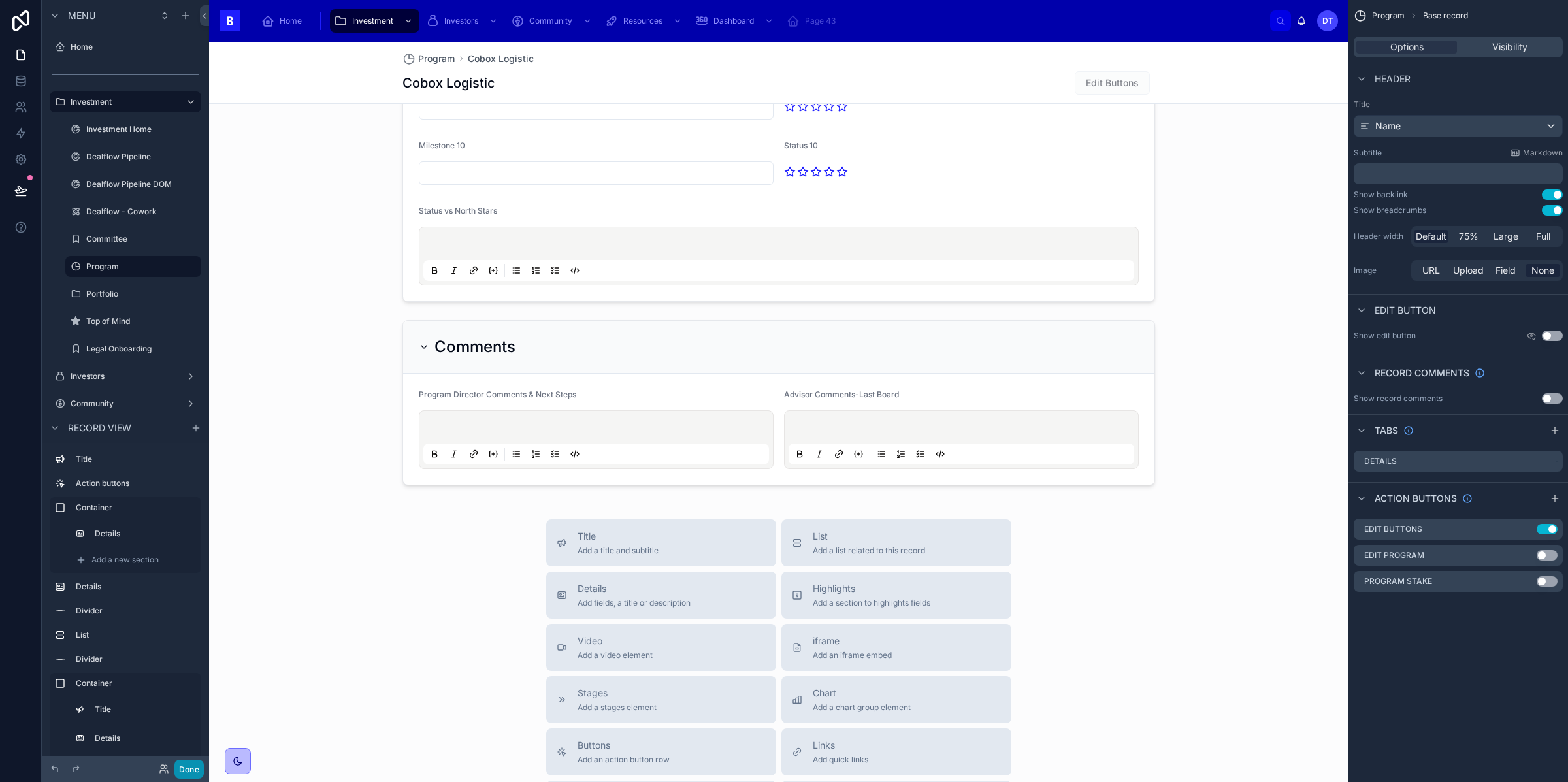
click at [198, 770] on button "Done" at bounding box center [189, 769] width 30 height 19
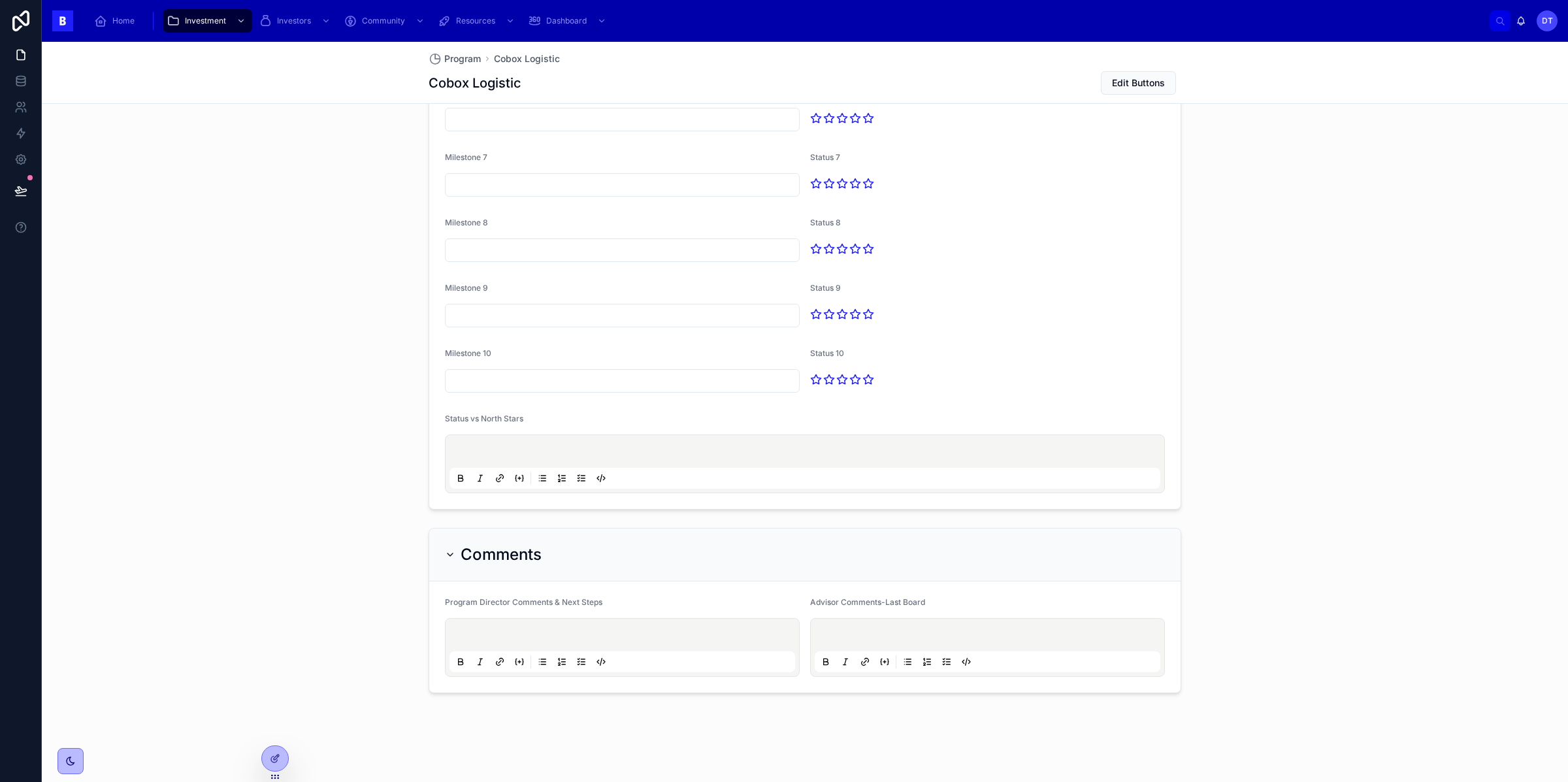
scroll to position [2116, 0]
click at [27, 192] on button at bounding box center [21, 191] width 29 height 36
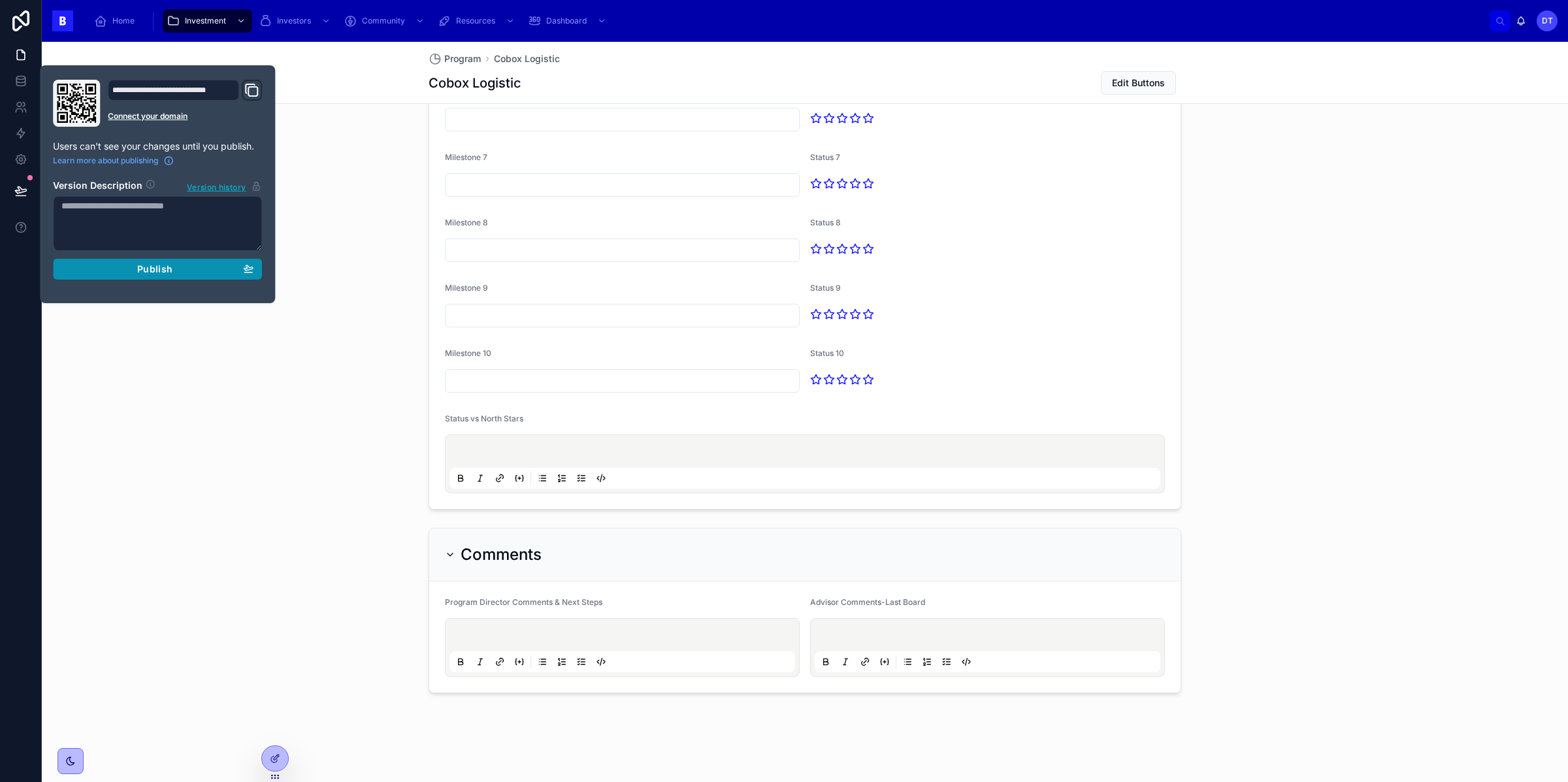
click at [131, 272] on div "Publish" at bounding box center [157, 269] width 192 height 12
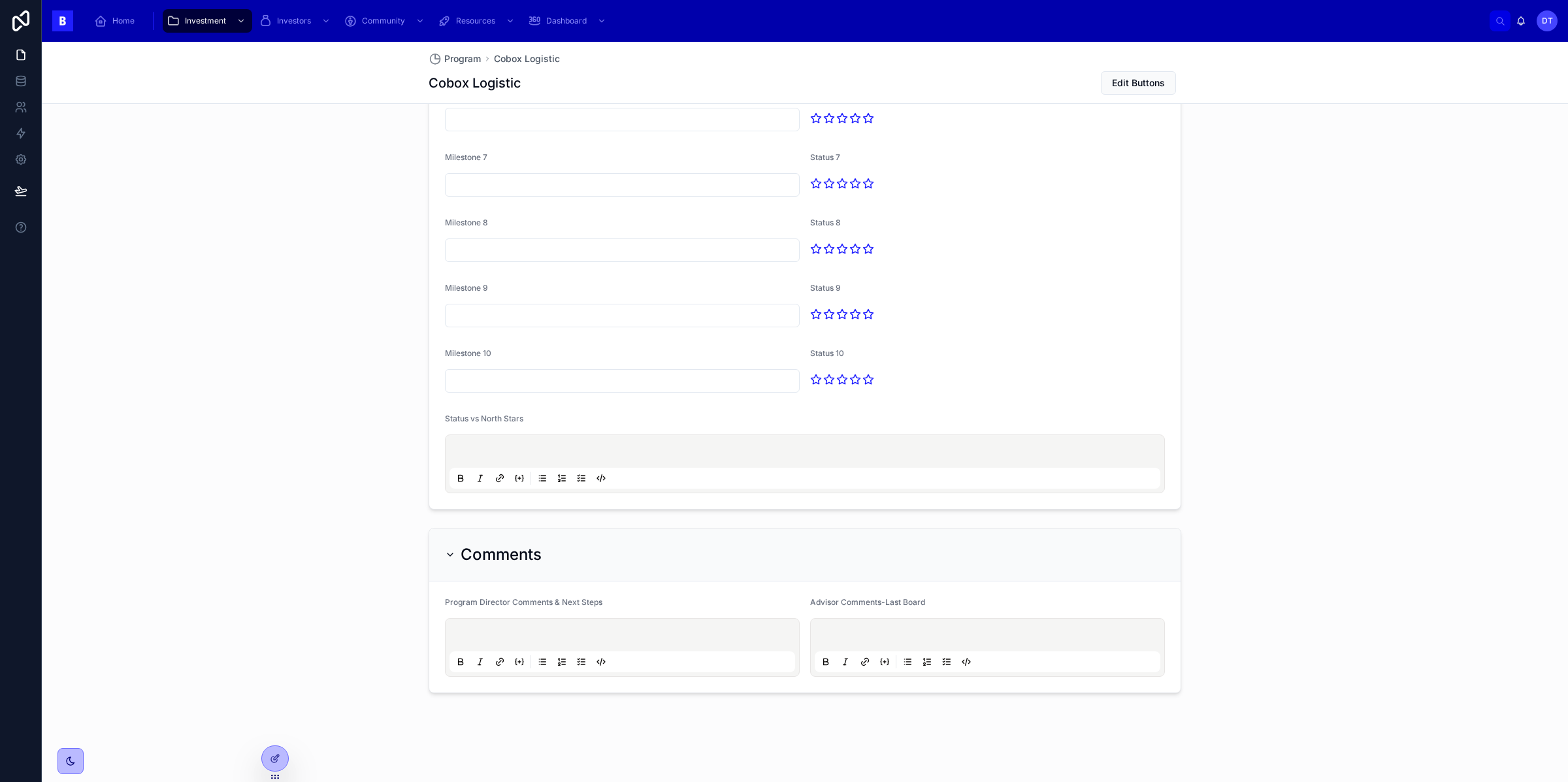
click at [454, 557] on icon at bounding box center [450, 555] width 11 height 11
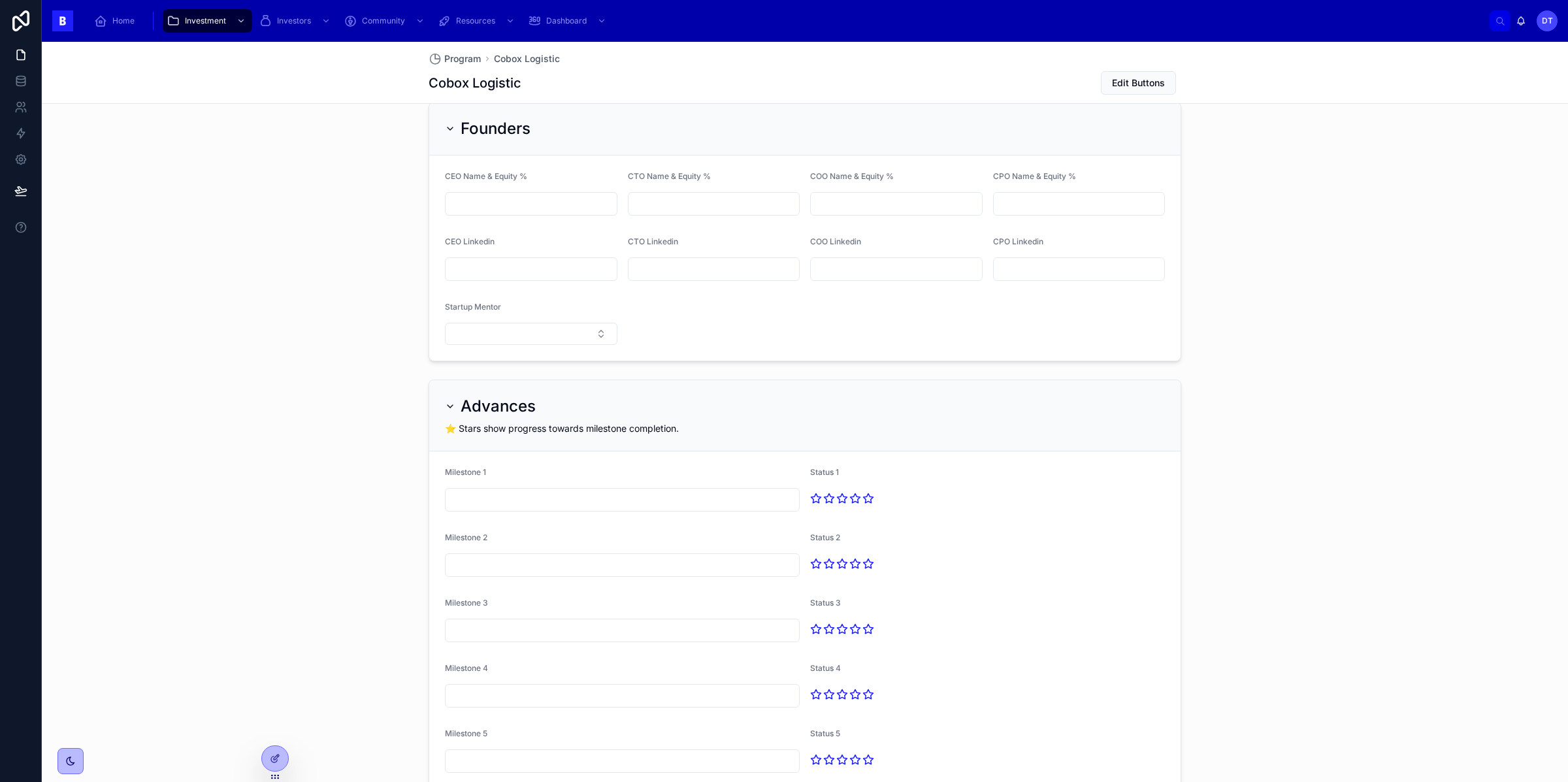
click at [454, 407] on icon at bounding box center [450, 406] width 11 height 11
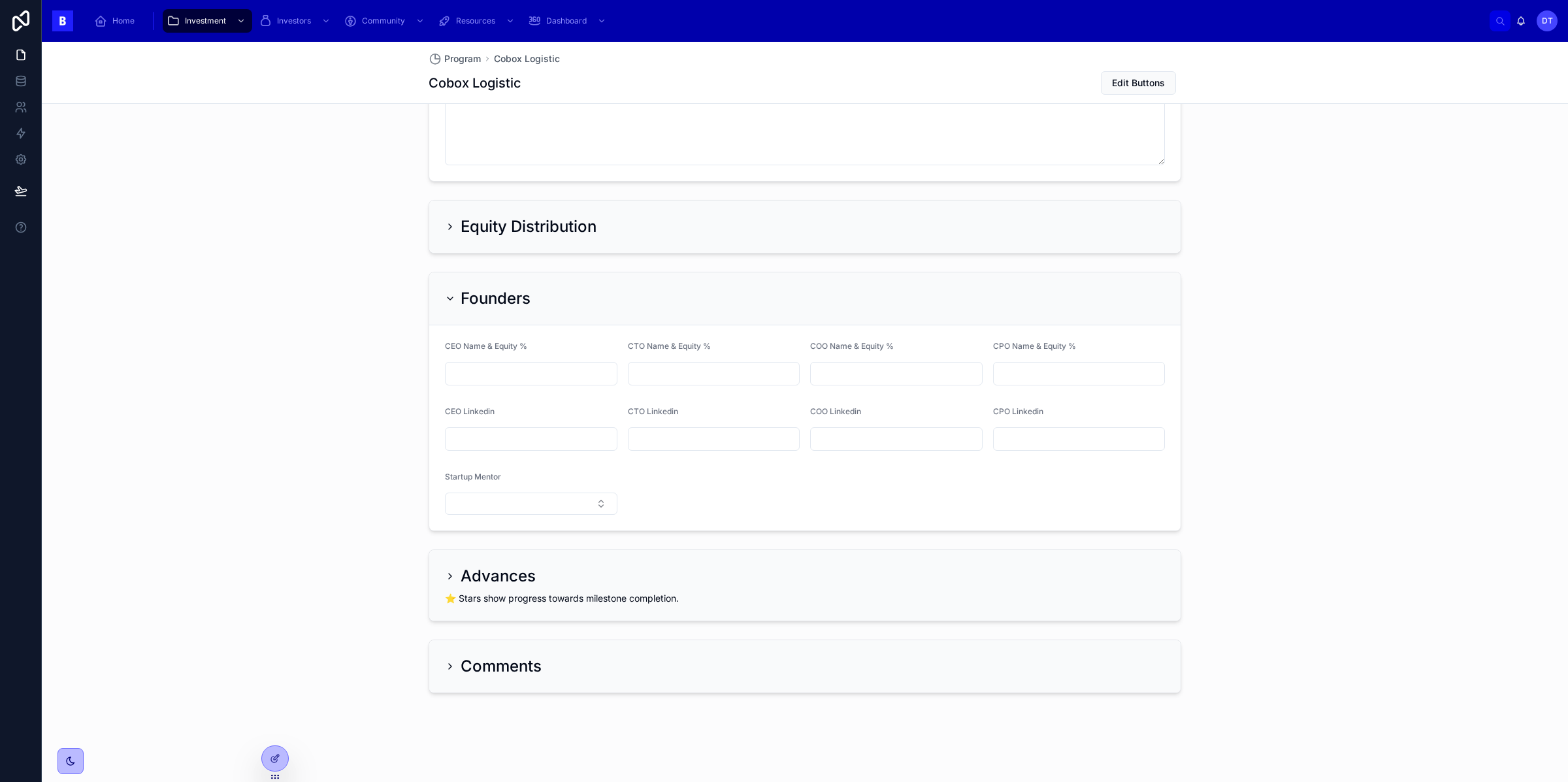
scroll to position [1239, 0]
click at [542, 333] on form "CEO Name & Equity % CTO Name & Equity % COO Name & Equity % CPO Name & Equity %…" at bounding box center [804, 427] width 751 height 205
click at [742, 342] on div "CTO Name & Equity %" at bounding box center [714, 348] width 173 height 16
click at [282, 752] on div at bounding box center [275, 758] width 26 height 25
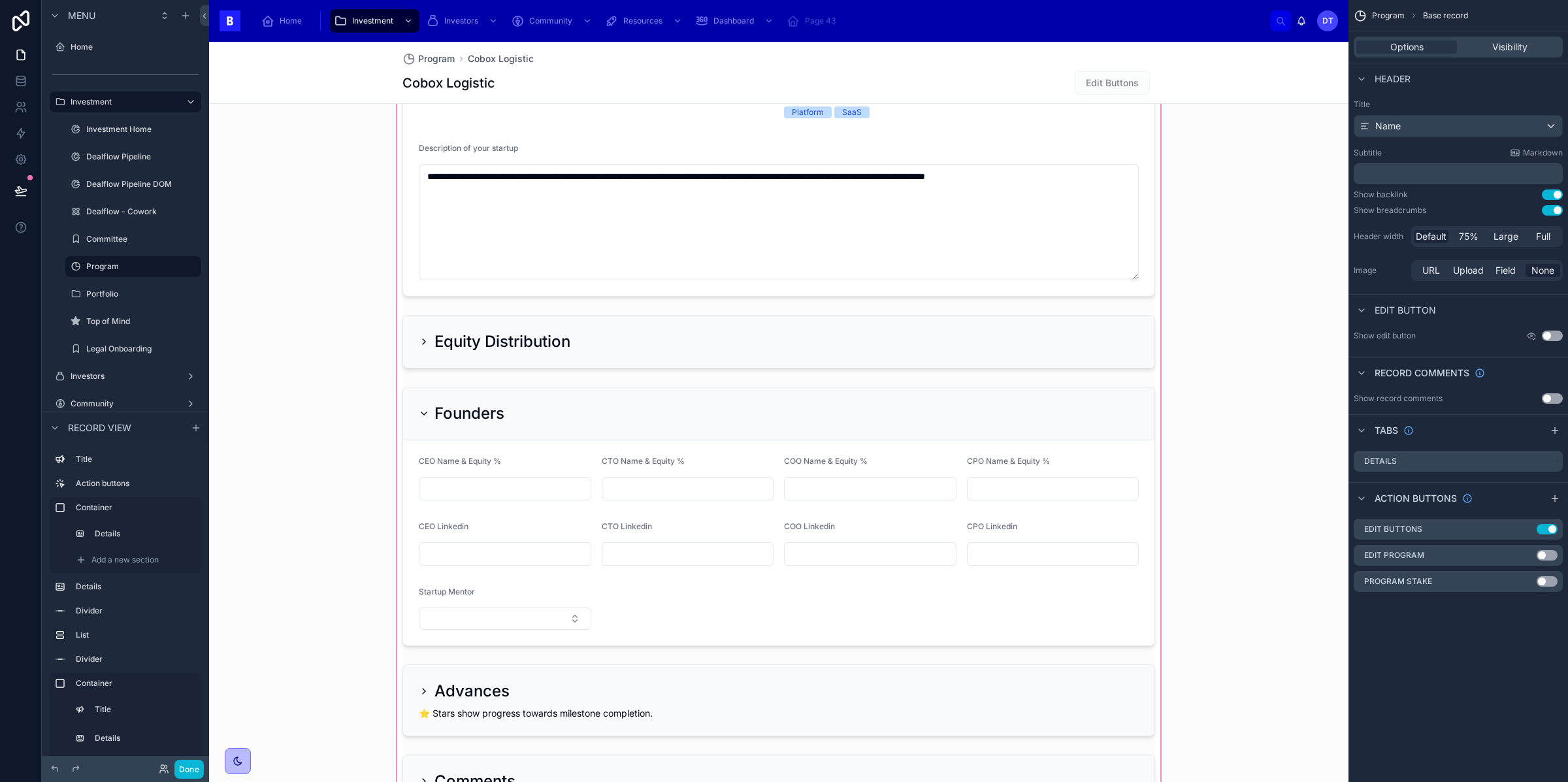
click at [696, 425] on div at bounding box center [779, 316] width 1139 height 1008
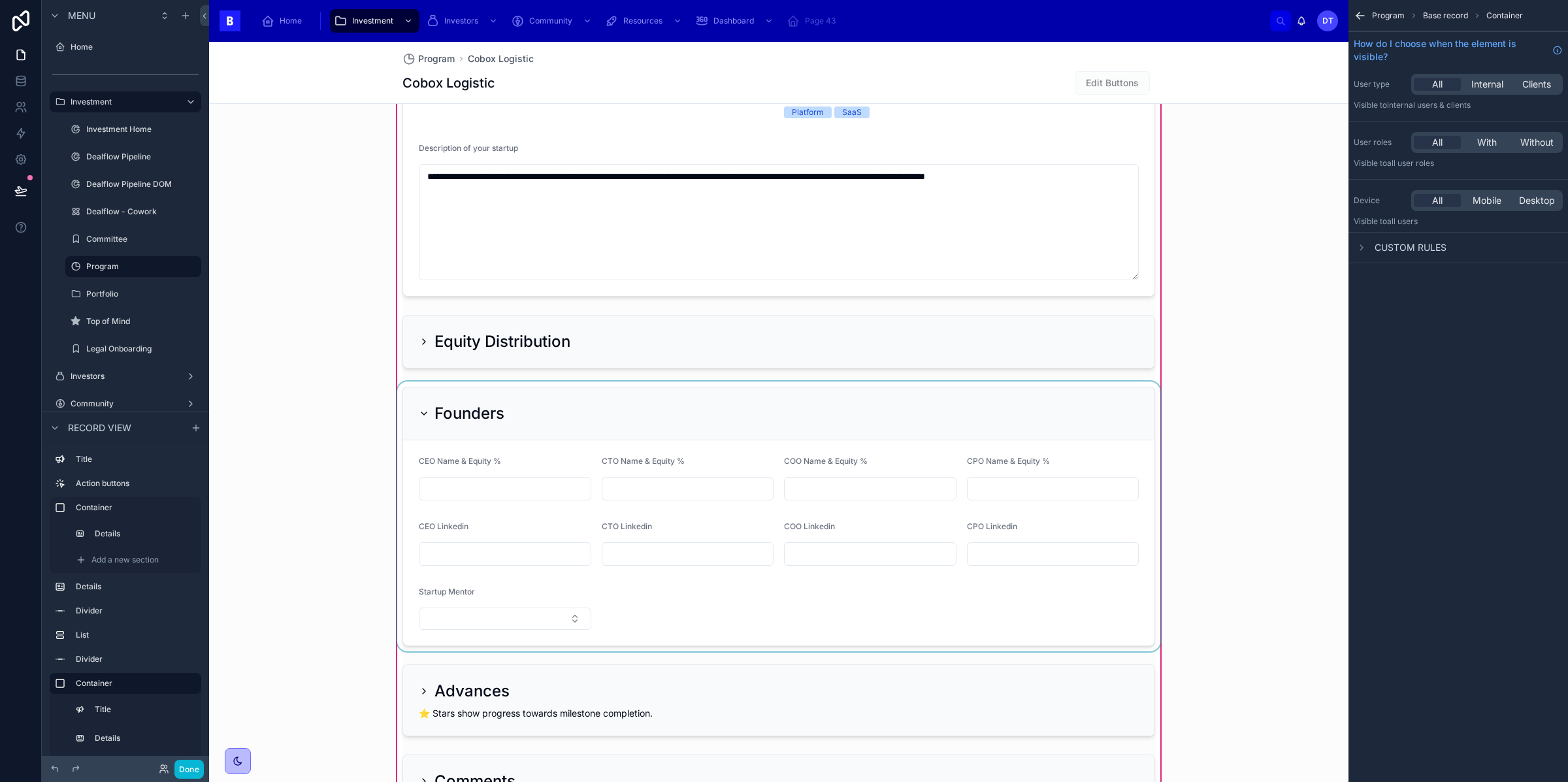
click at [1054, 407] on div at bounding box center [778, 517] width 768 height 270
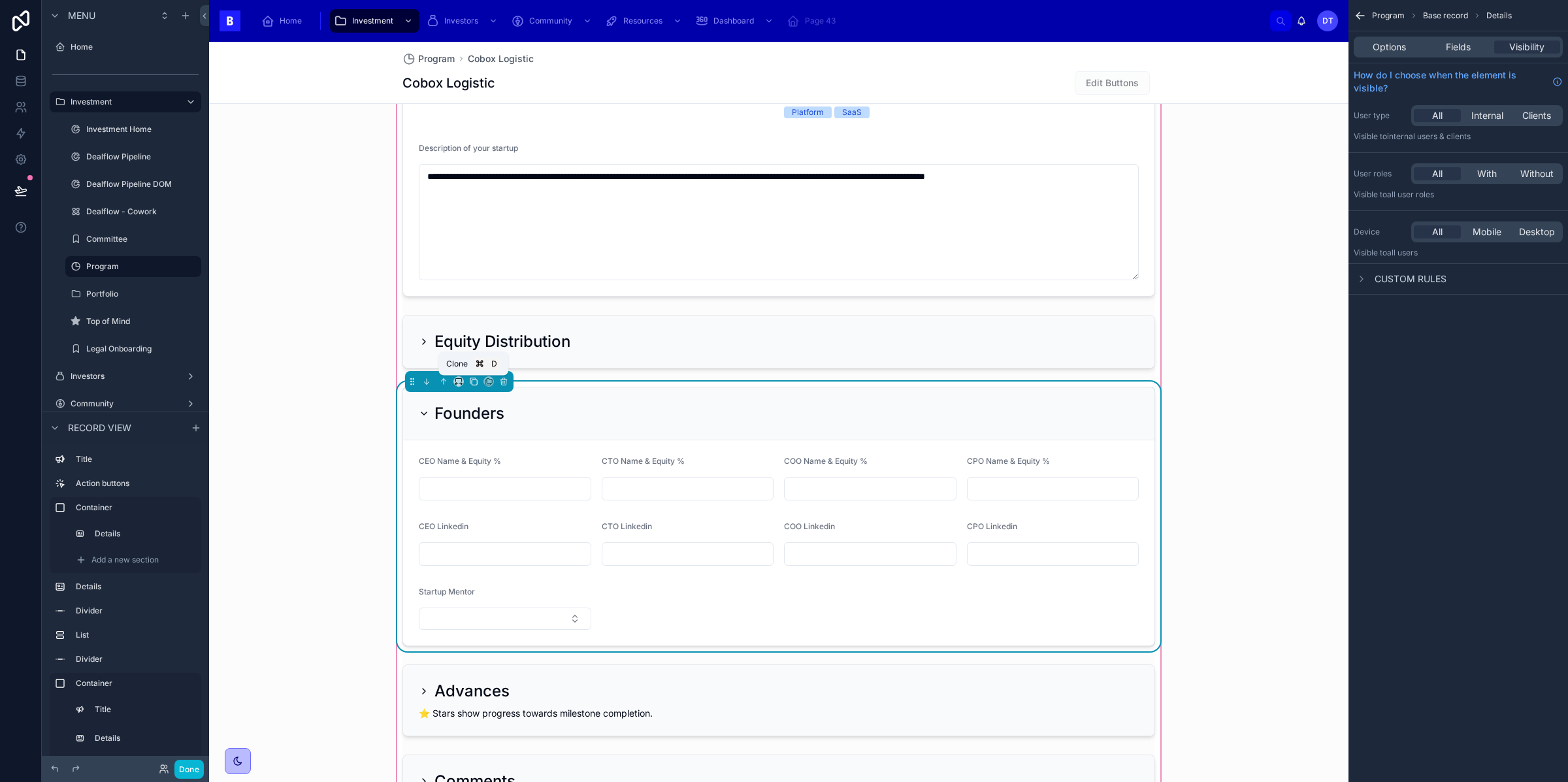
click at [474, 384] on icon at bounding box center [473, 381] width 9 height 9
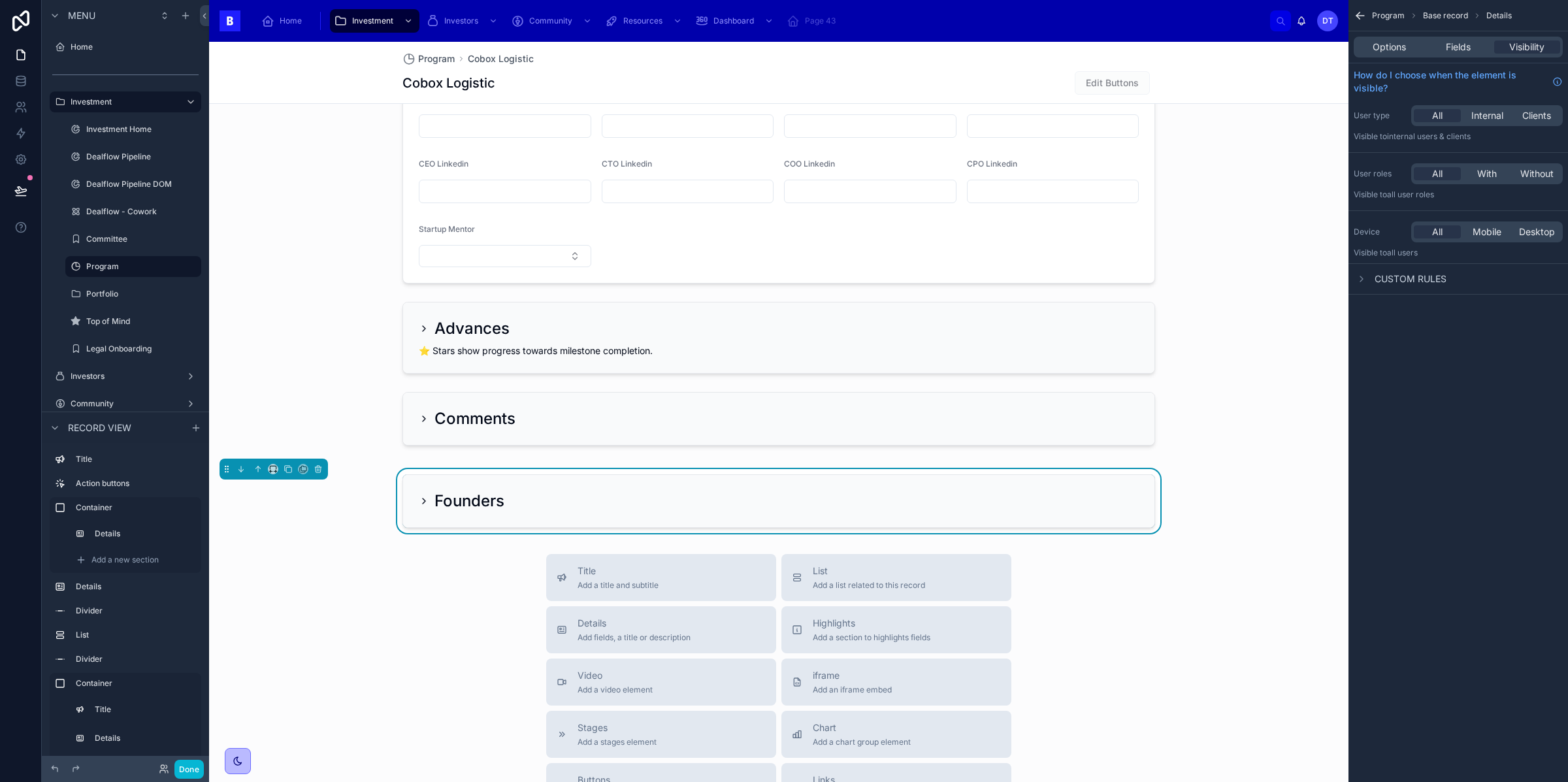
scroll to position [1613, 0]
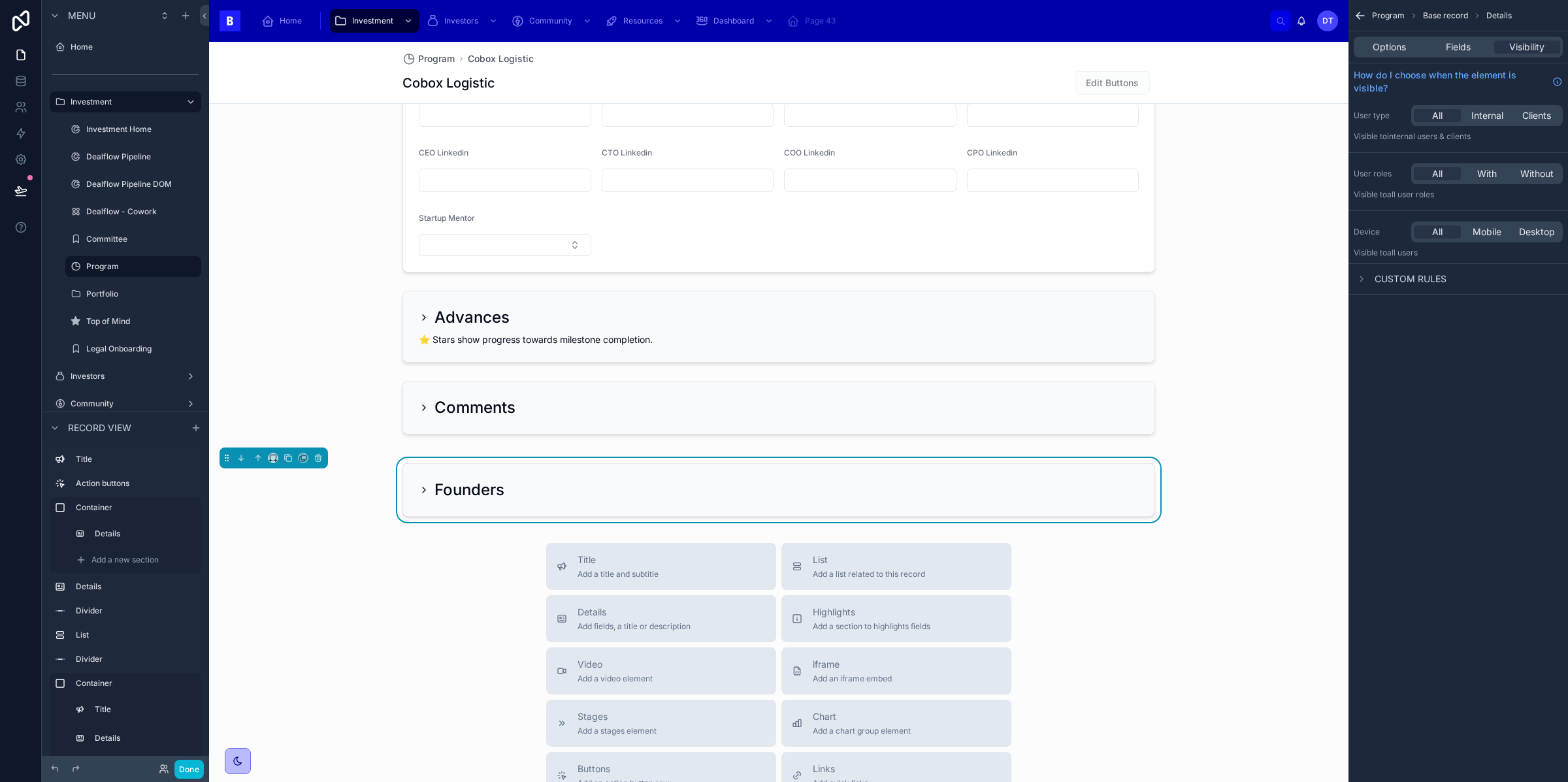
click at [420, 490] on icon at bounding box center [424, 490] width 11 height 11
click at [420, 491] on icon at bounding box center [424, 490] width 11 height 11
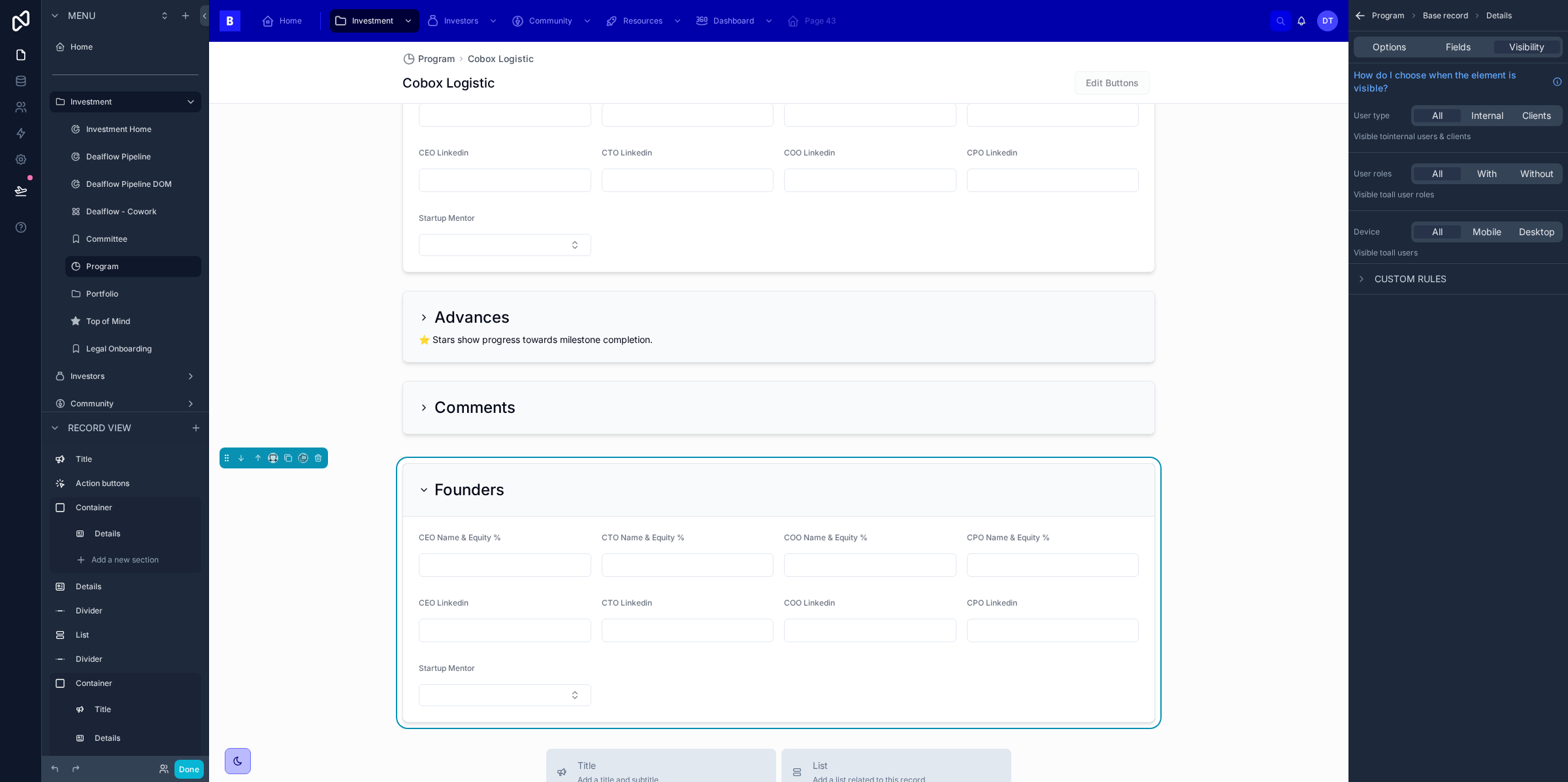
click at [470, 475] on div "Founders" at bounding box center [779, 491] width 751 height 53
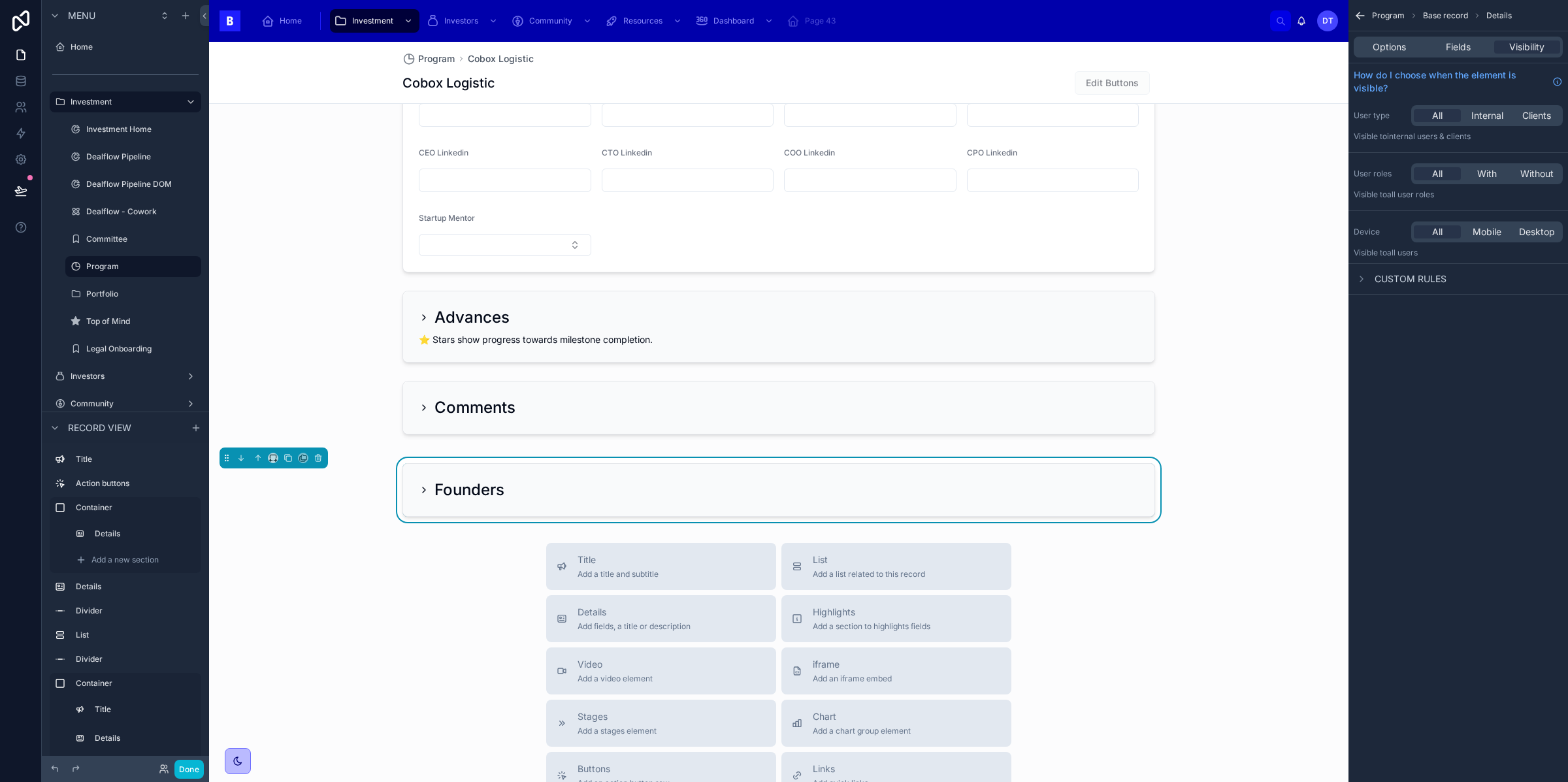
click at [473, 461] on div "Founders" at bounding box center [779, 490] width 1139 height 64
click at [319, 456] on icon at bounding box center [318, 455] width 2 height 2
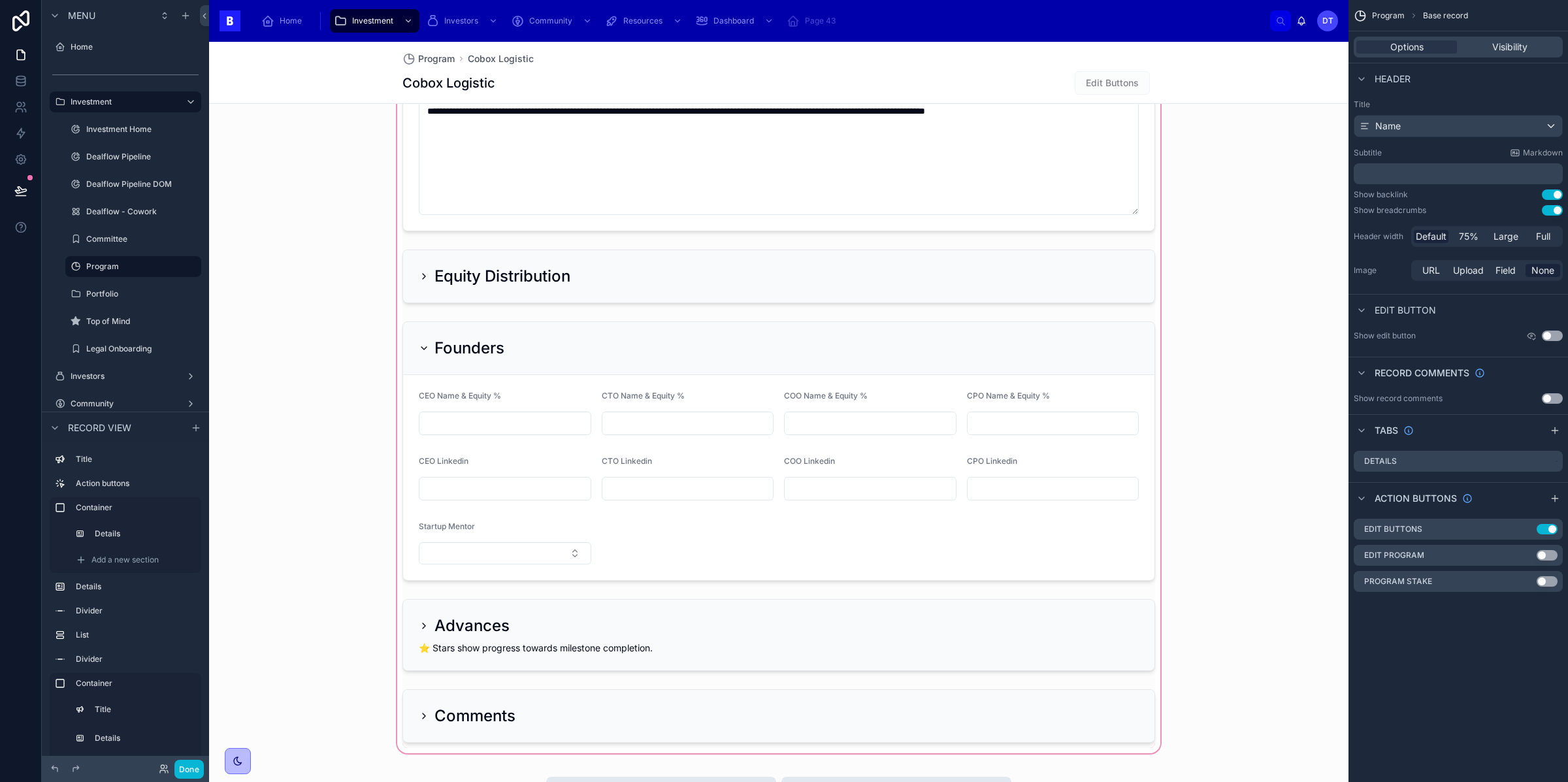
scroll to position [1302, 0]
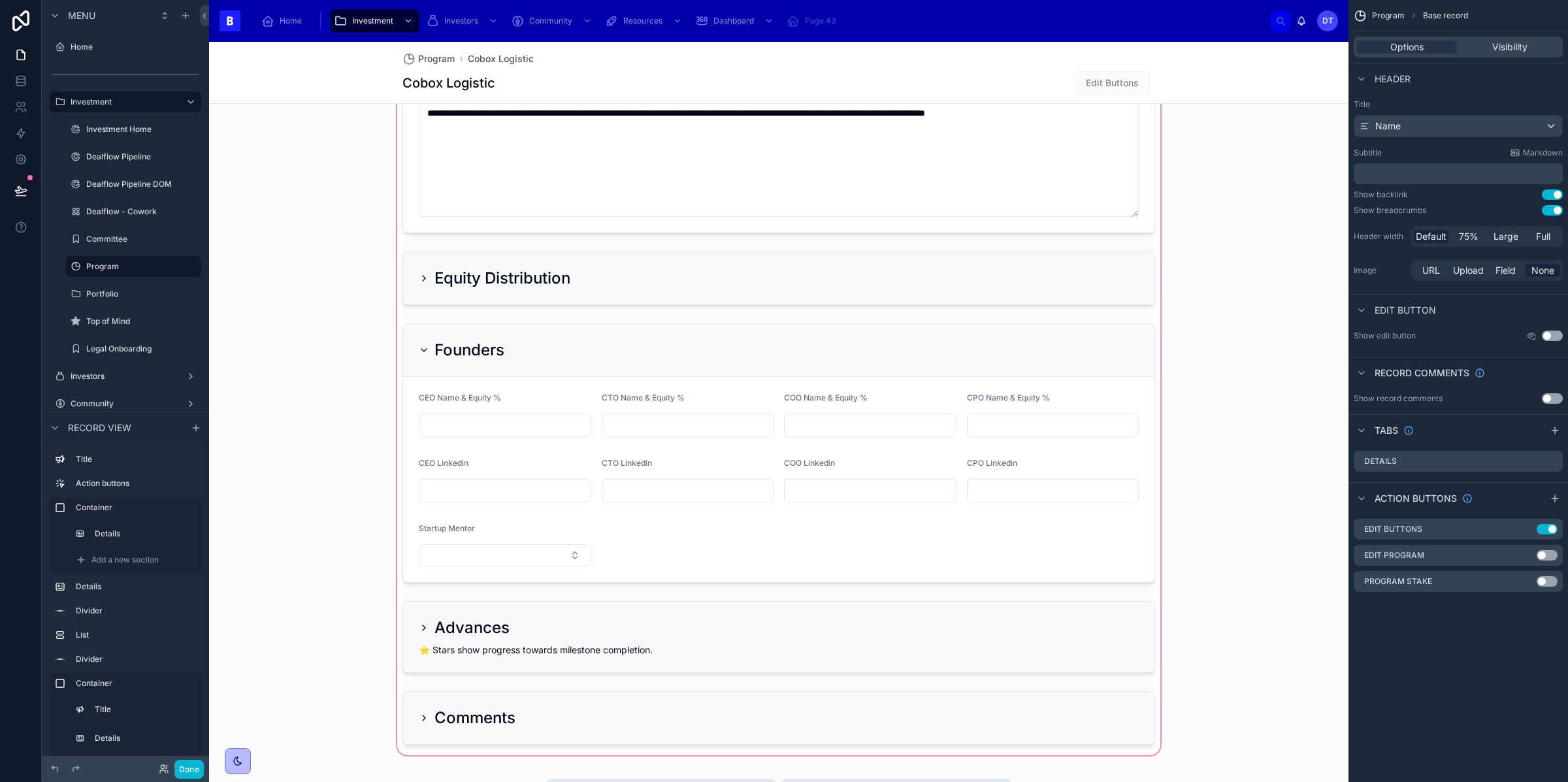
click at [611, 363] on div at bounding box center [779, 253] width 1139 height 1008
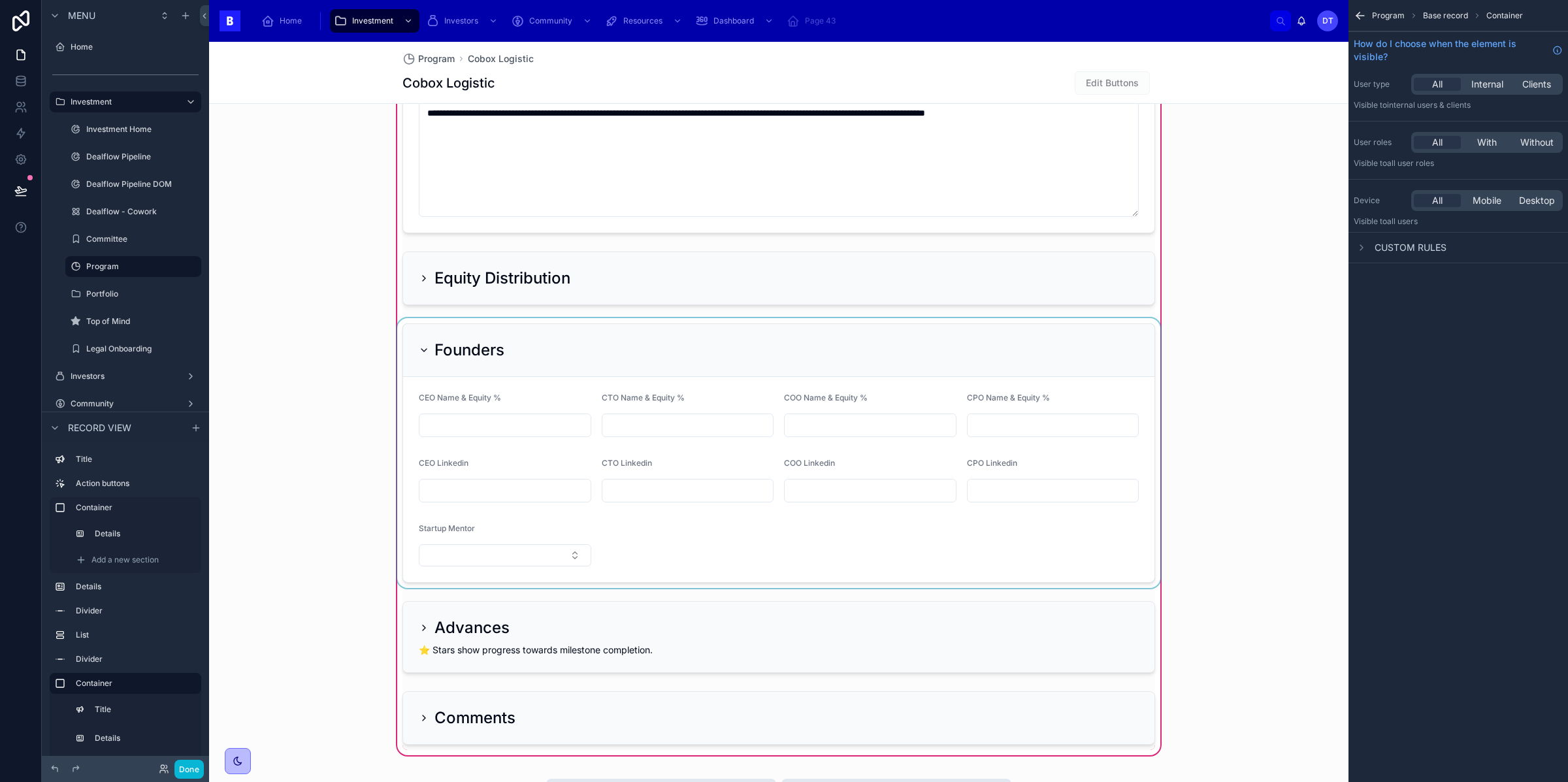
click at [676, 448] on div at bounding box center [778, 454] width 768 height 270
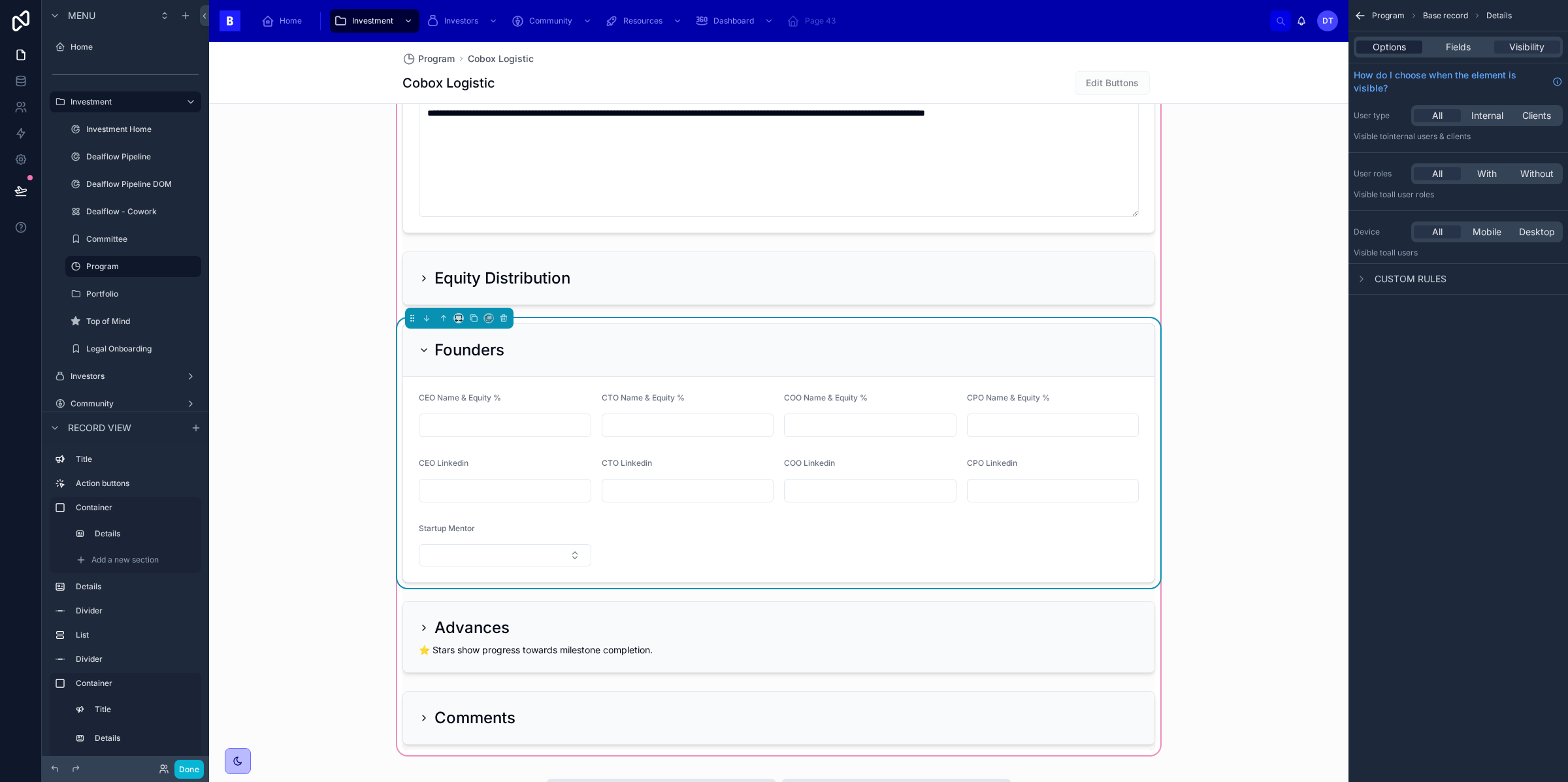
click at [1403, 45] on span "Options" at bounding box center [1389, 47] width 33 height 13
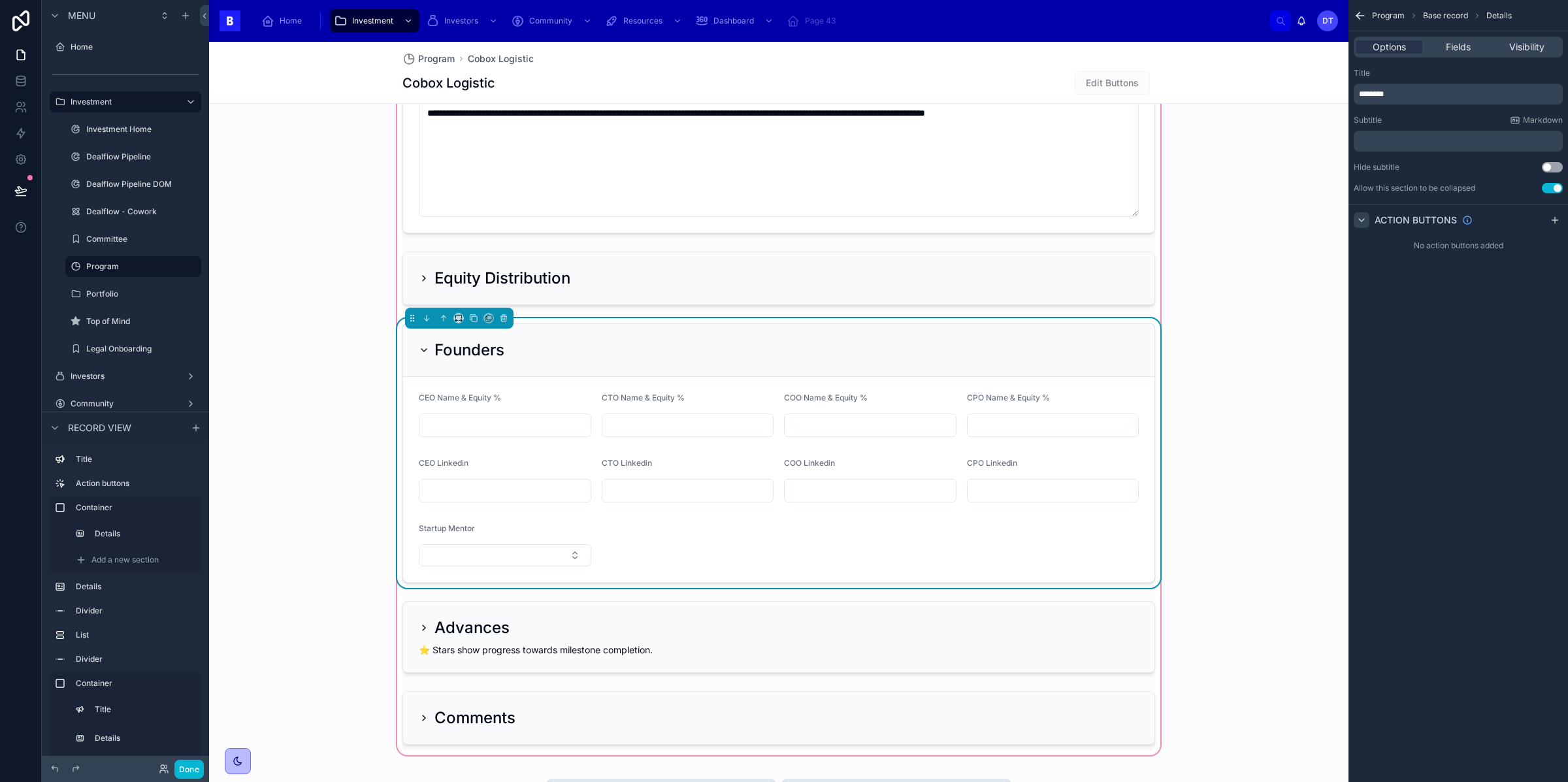
click at [1363, 221] on icon "scrollable content" at bounding box center [1361, 220] width 11 height 11
click at [186, 771] on button "Done" at bounding box center [189, 769] width 30 height 19
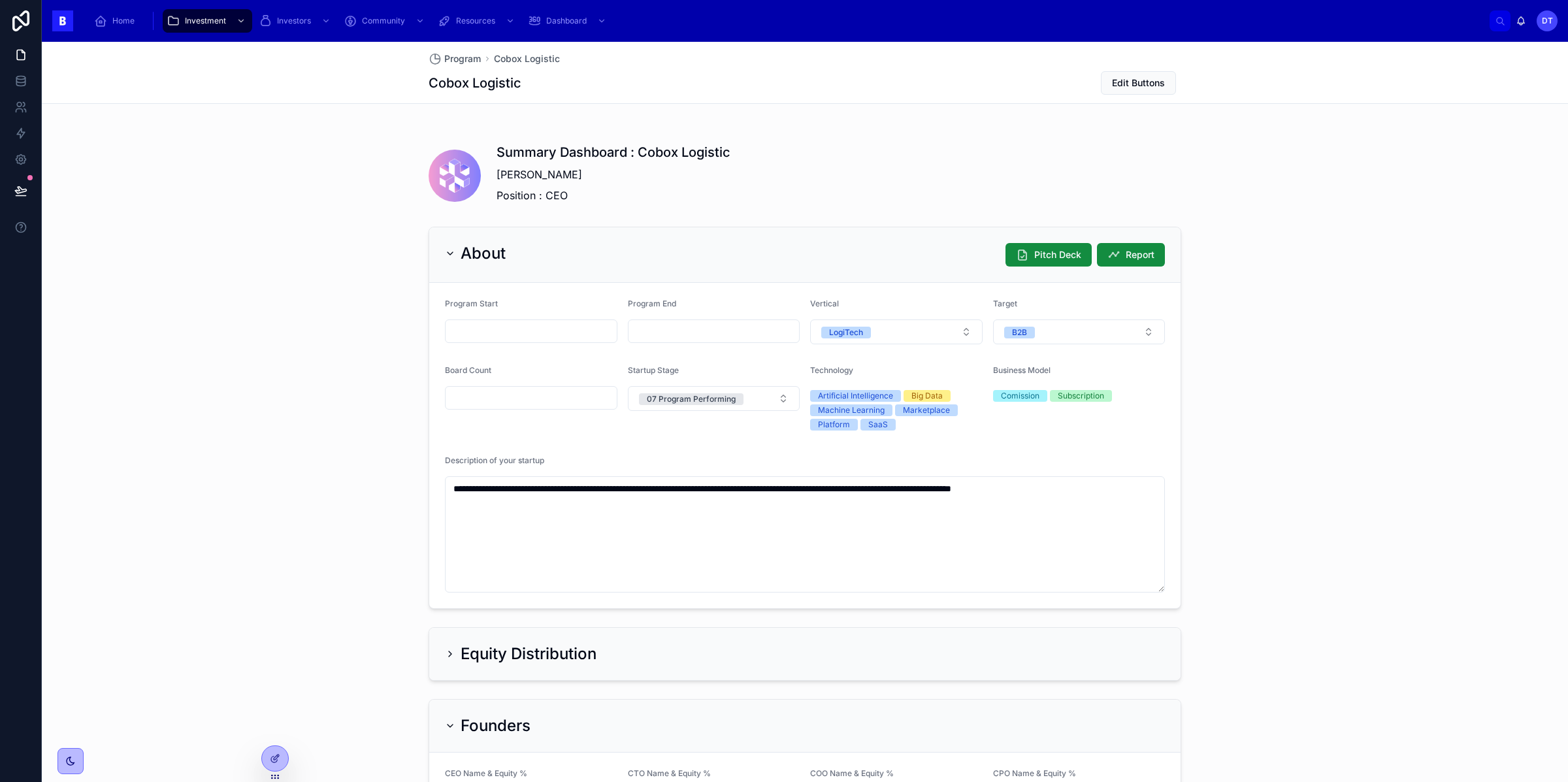
scroll to position [808, 0]
click at [445, 255] on icon at bounding box center [450, 254] width 11 height 11
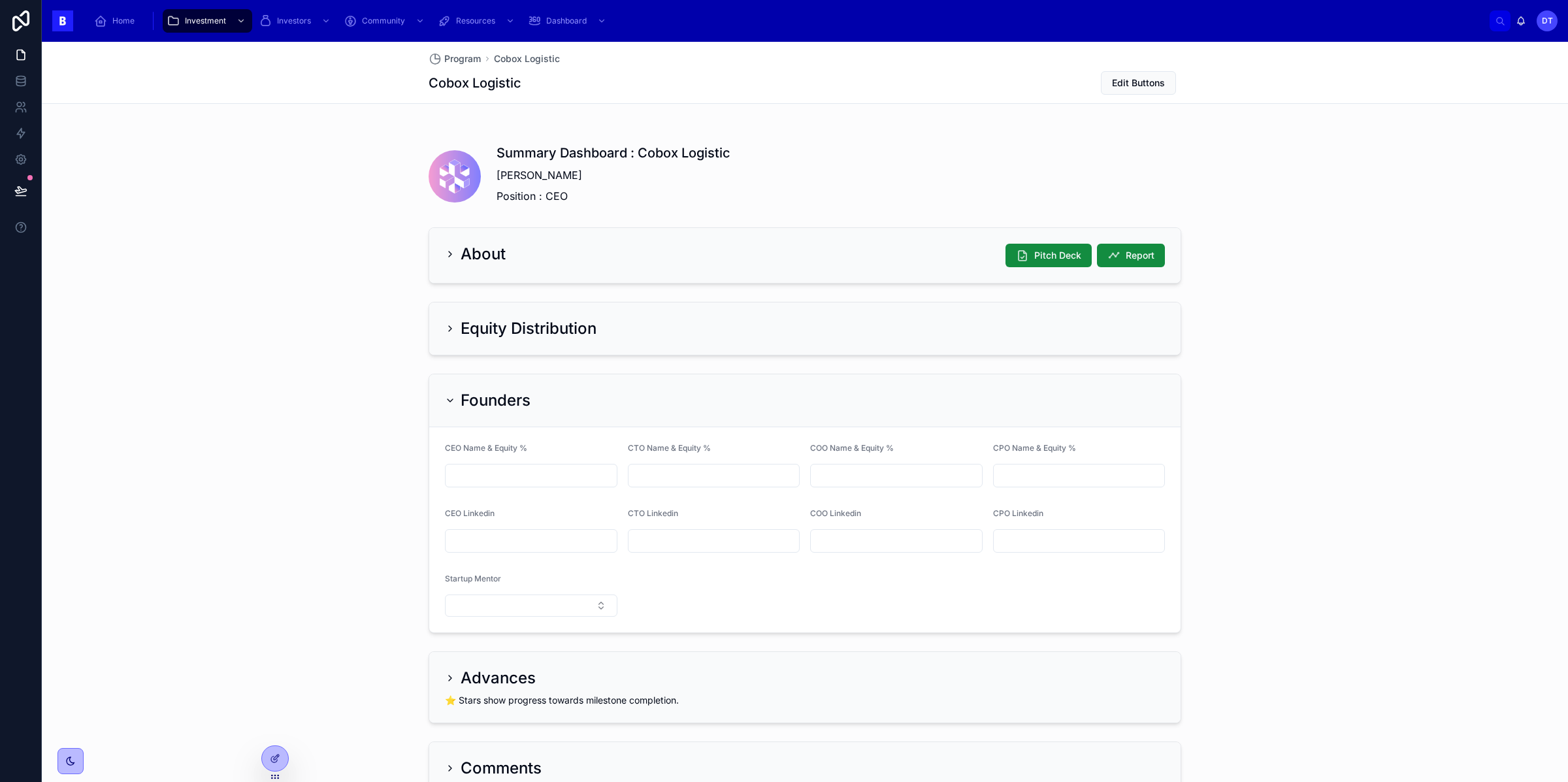
click at [441, 406] on div "Founders" at bounding box center [804, 401] width 751 height 53
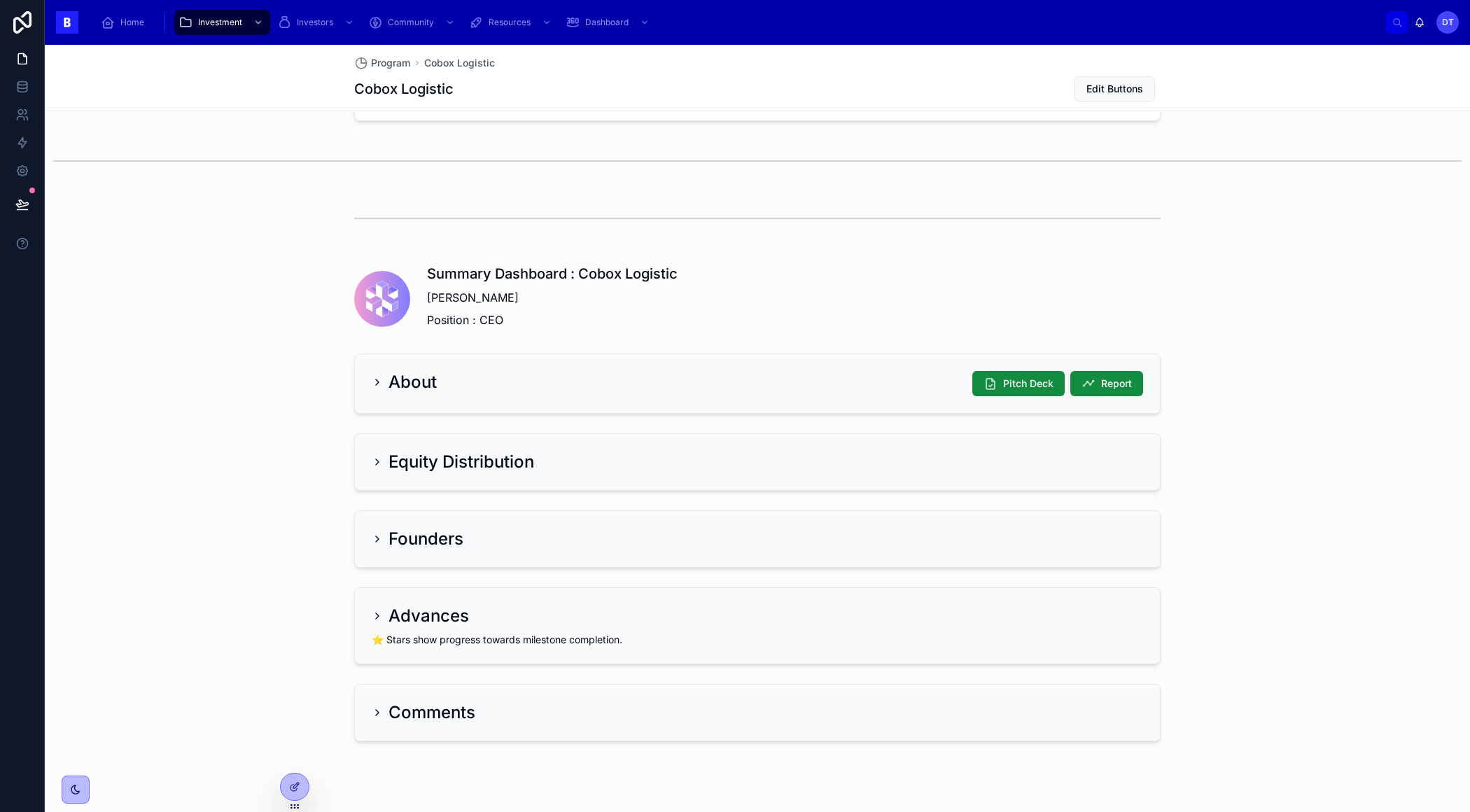
scroll to position [748, 0]
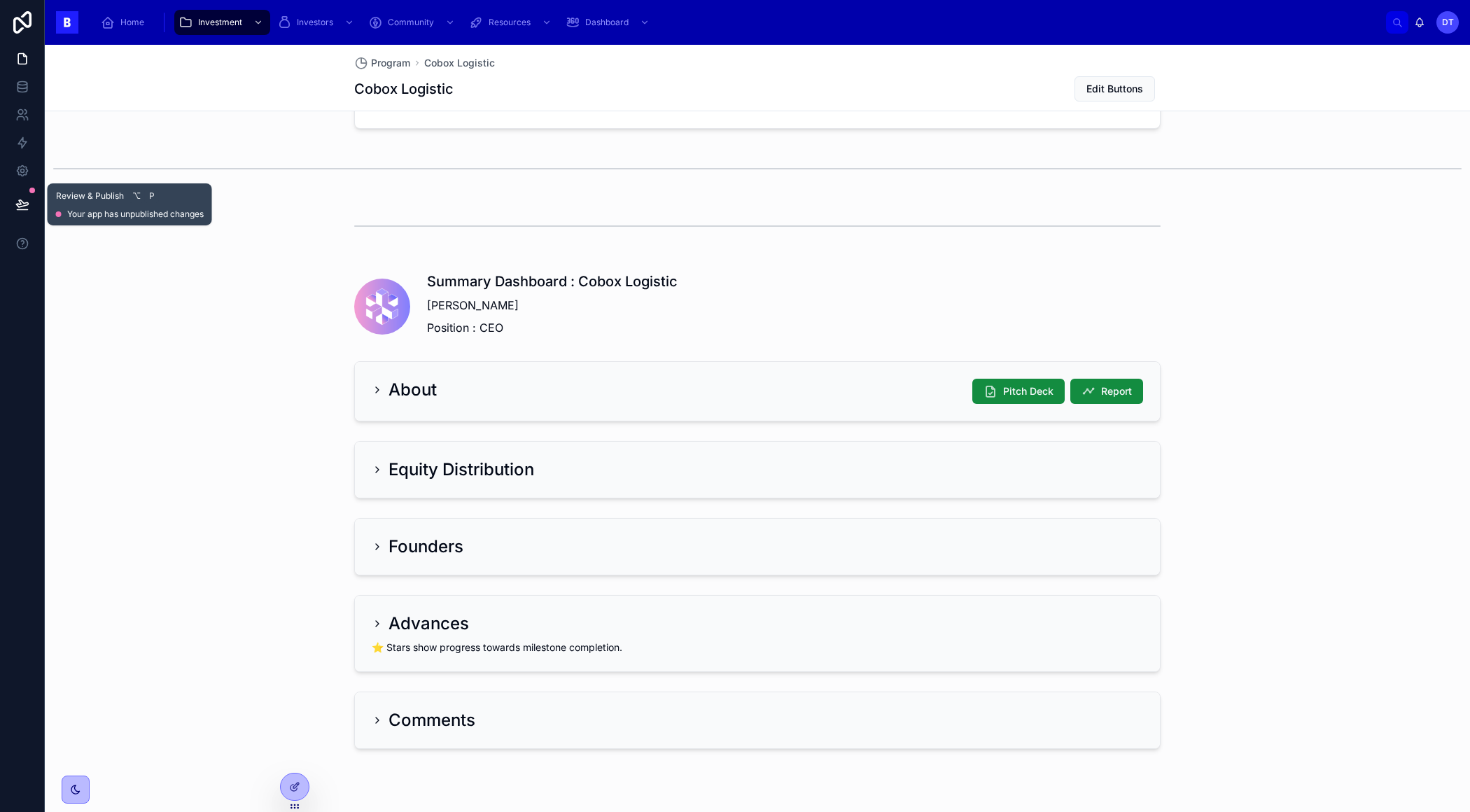
click at [19, 198] on icon at bounding box center [22, 205] width 14 height 14
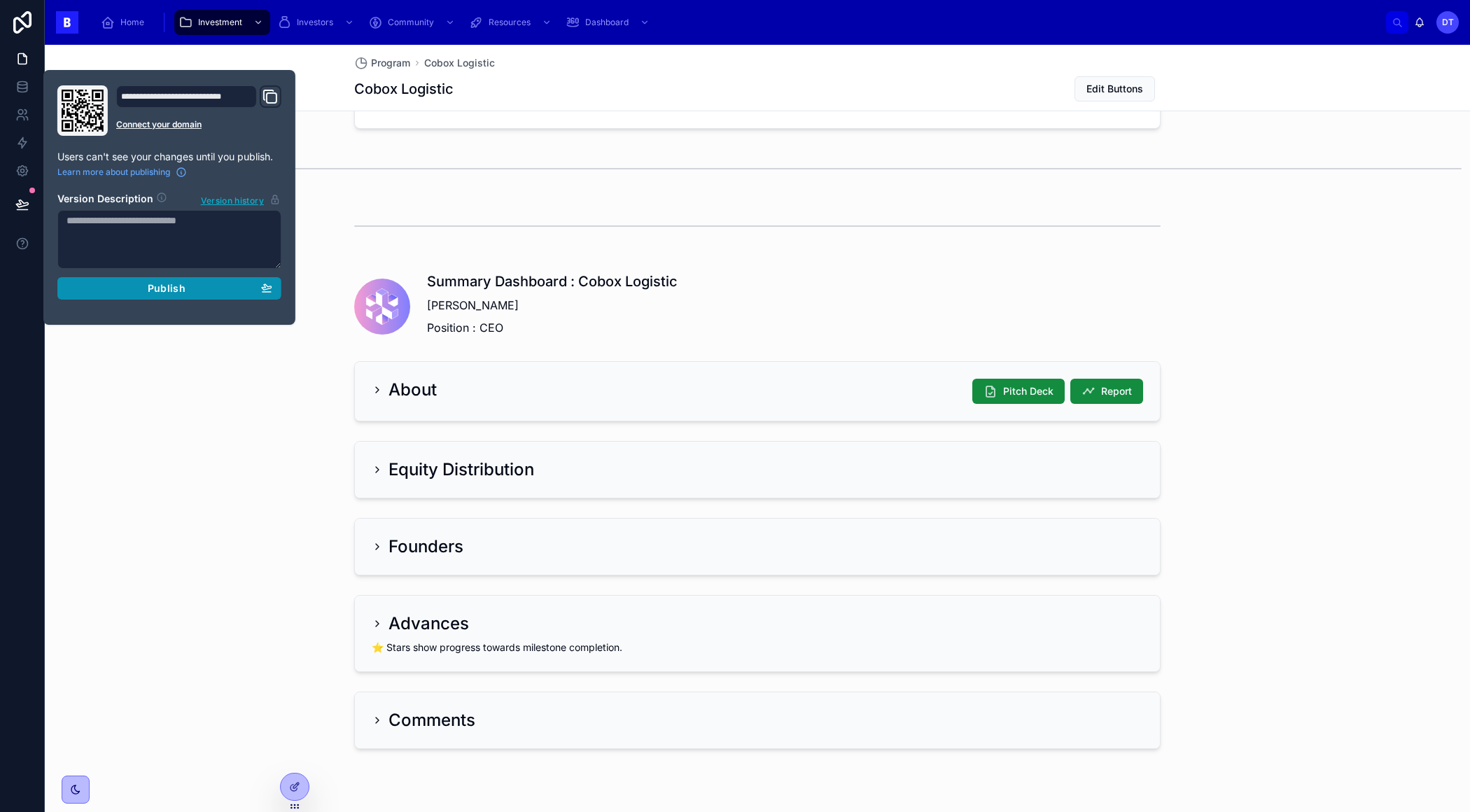
click at [194, 296] on button "Publish" at bounding box center [169, 287] width 224 height 22
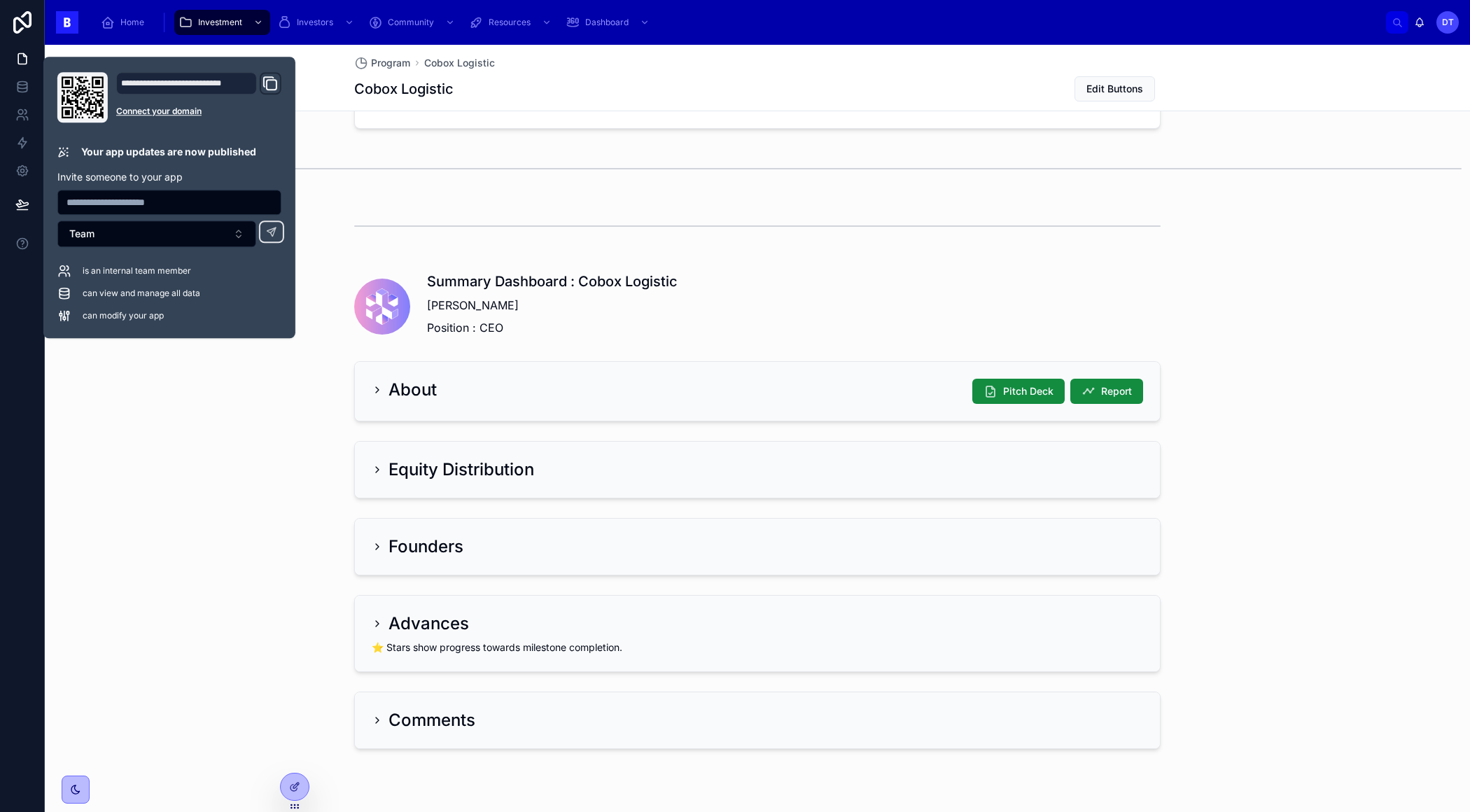
click at [183, 429] on div "Summary Dashboard : Cobox Logistic Max Figueroa Position : CEO About Pitch Deck…" at bounding box center [757, 507] width 1425 height 494
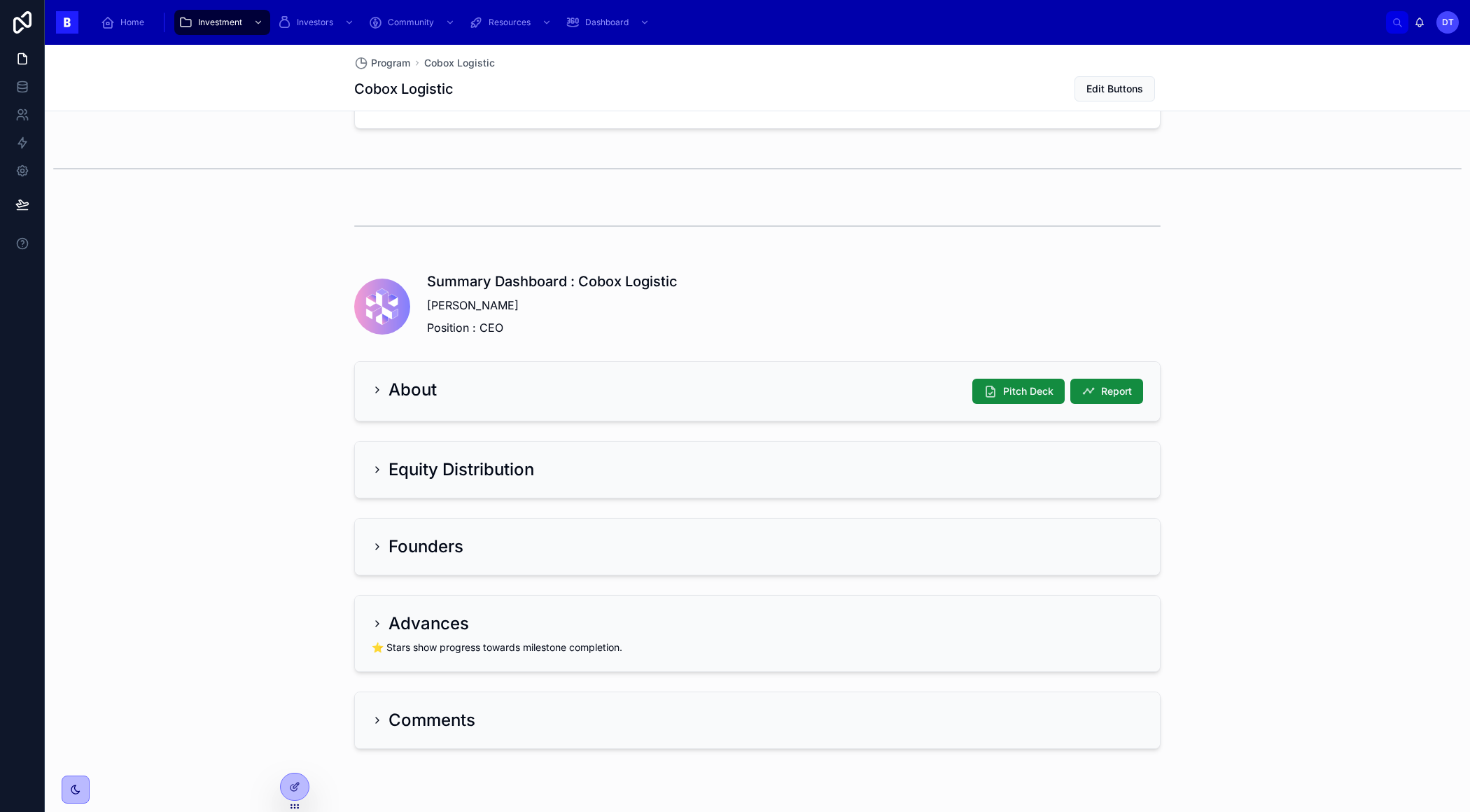
click at [154, 595] on div "Summary Dashboard : Cobox Logistic Max Figueroa Position : CEO About Pitch Deck…" at bounding box center [757, 507] width 1425 height 494
click at [1111, 82] on span "Edit Buttons" at bounding box center [1115, 89] width 56 height 14
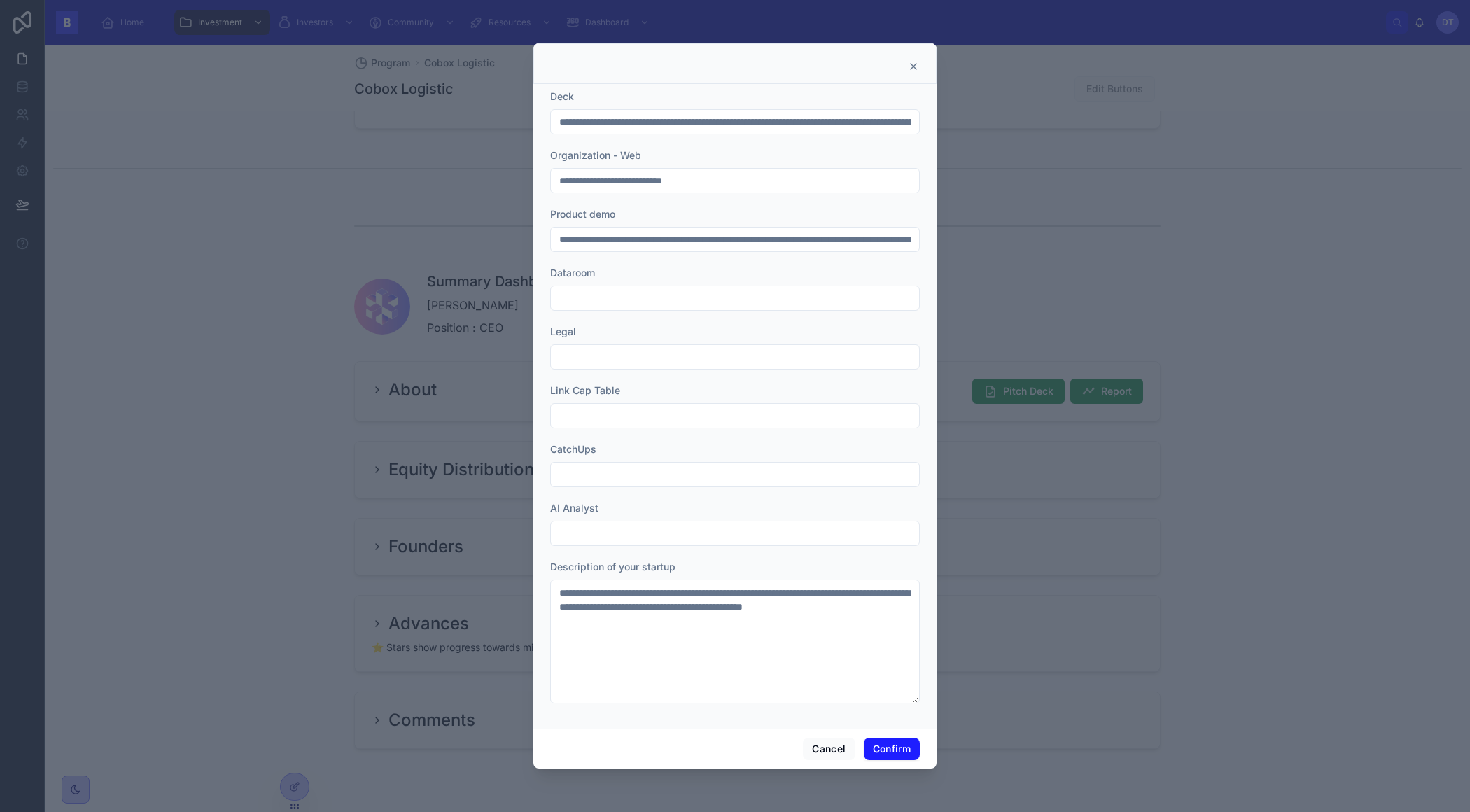
click at [908, 63] on icon at bounding box center [913, 66] width 11 height 11
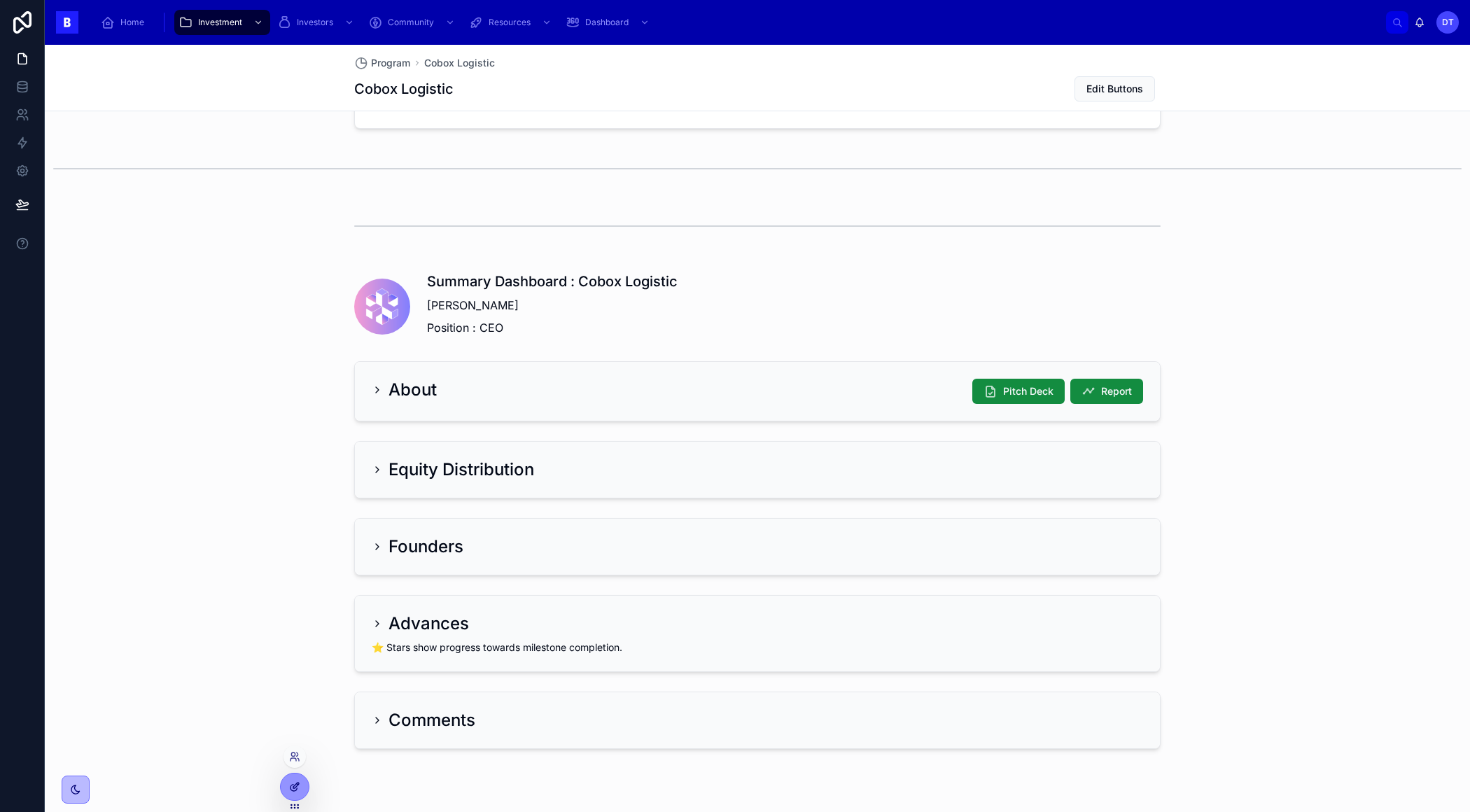
click at [297, 783] on icon at bounding box center [298, 784] width 2 height 2
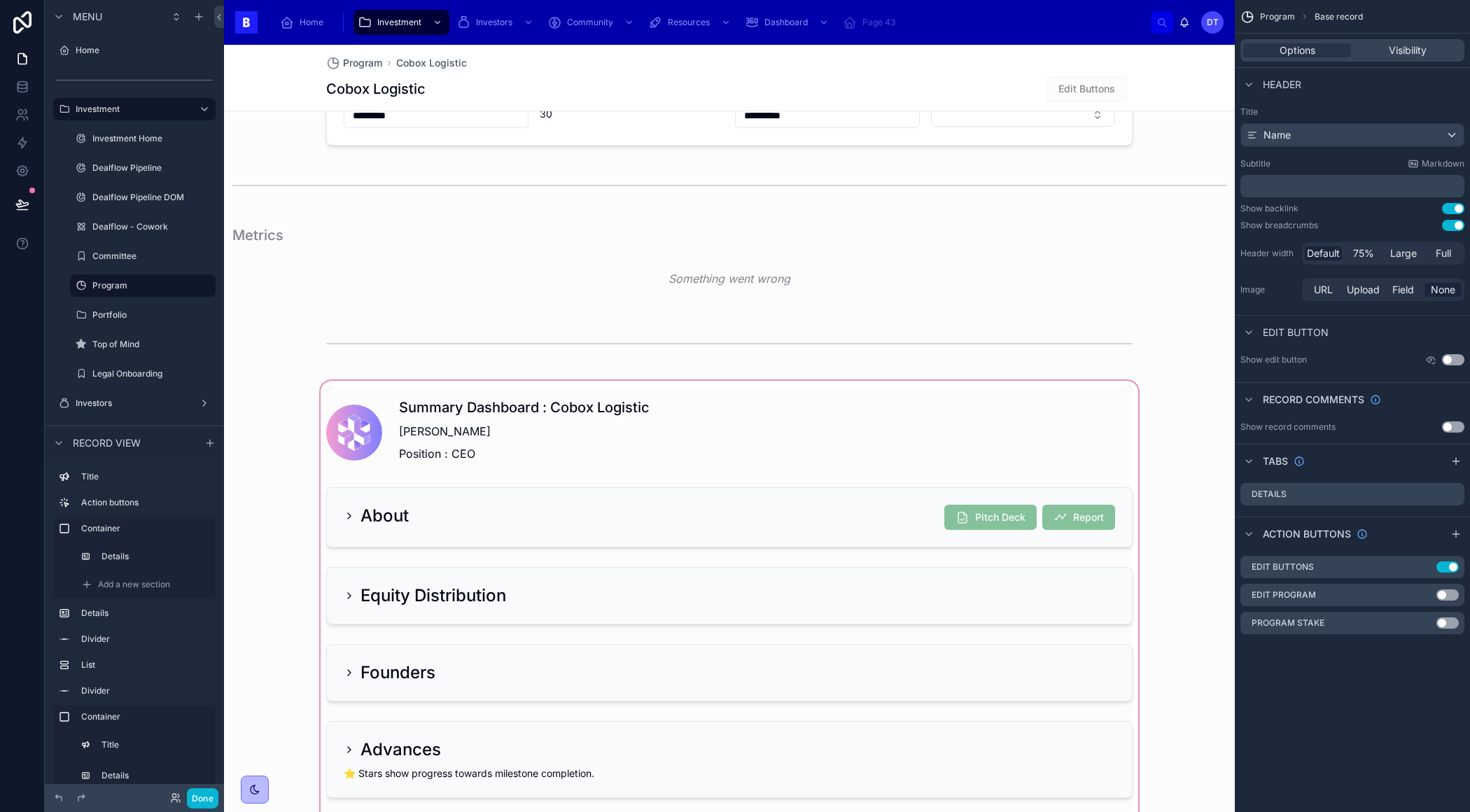
click at [1069, 484] on div at bounding box center [729, 633] width 1011 height 510
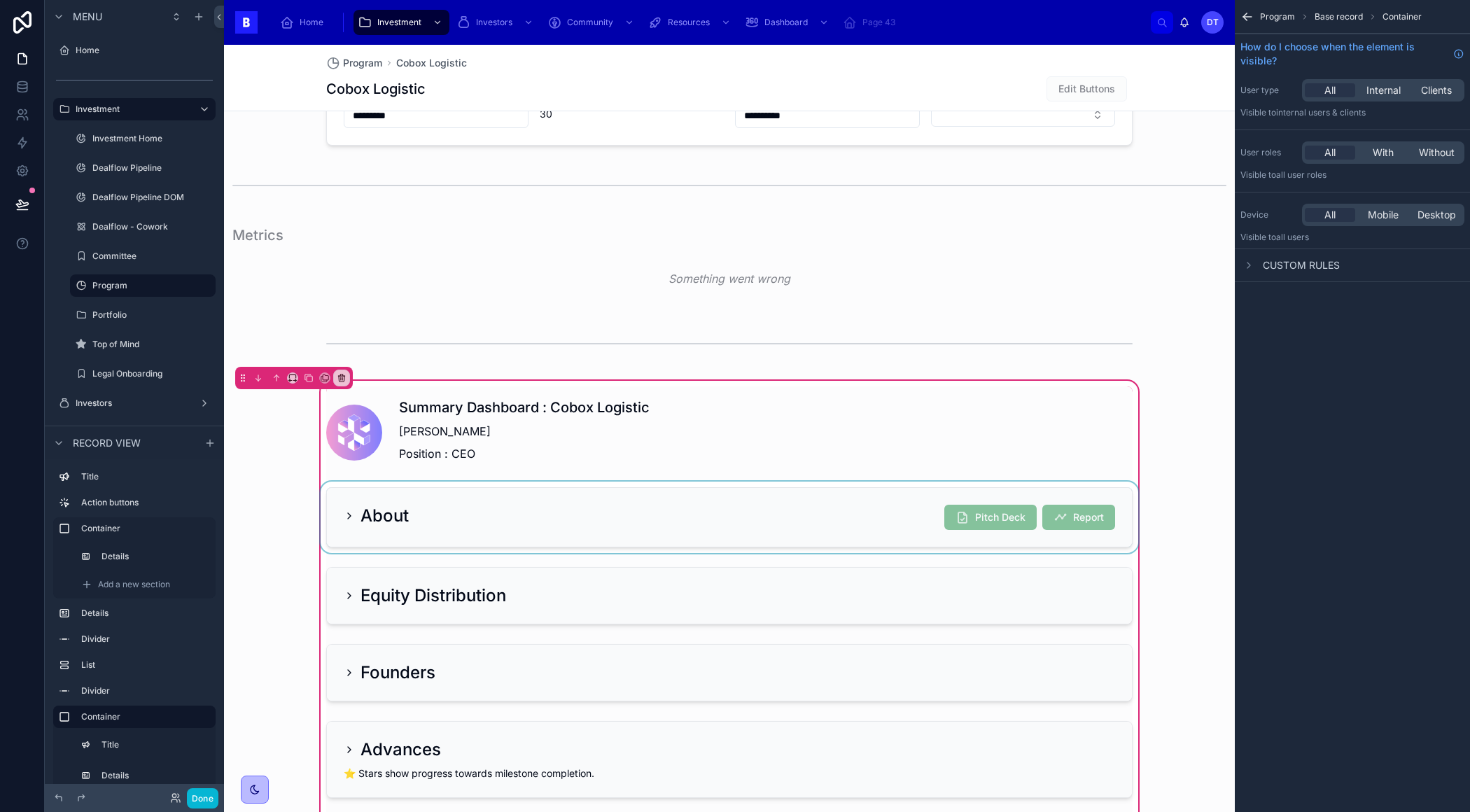
click at [913, 507] on div at bounding box center [728, 517] width 823 height 71
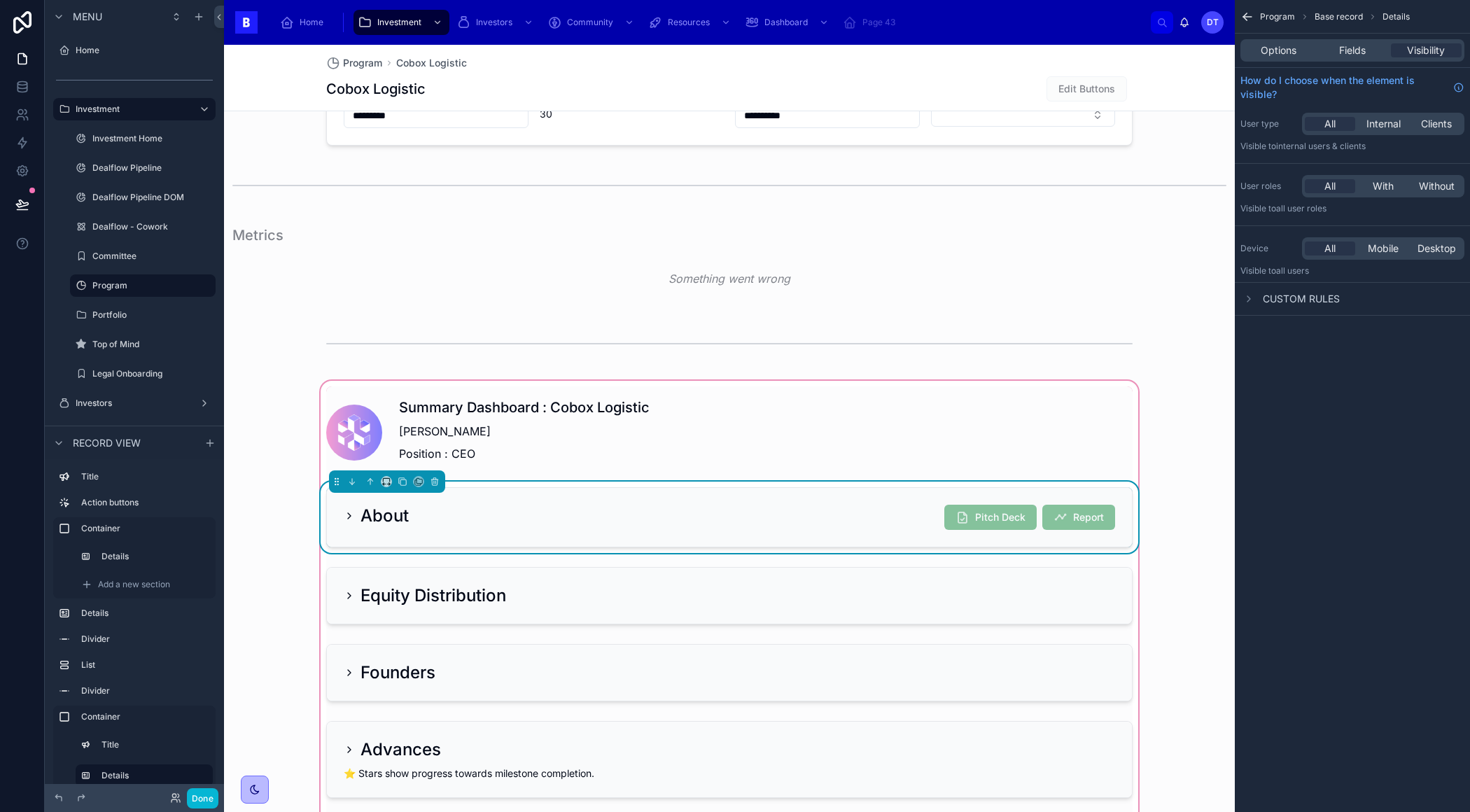
click at [1291, 59] on div "Options Fields Visibility" at bounding box center [1352, 49] width 224 height 22
click at [1291, 54] on span "Options" at bounding box center [1278, 50] width 35 height 14
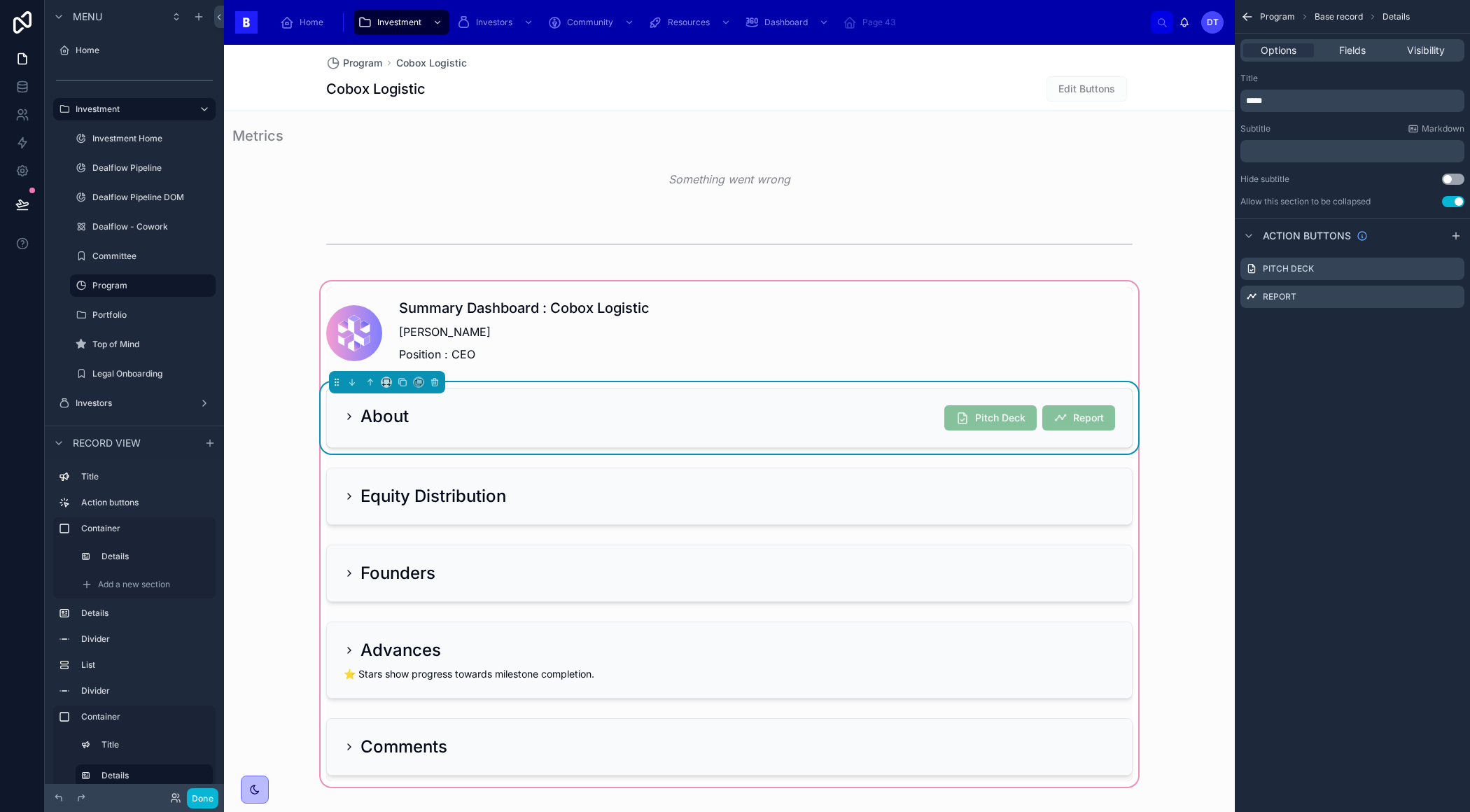
scroll to position [874, 0]
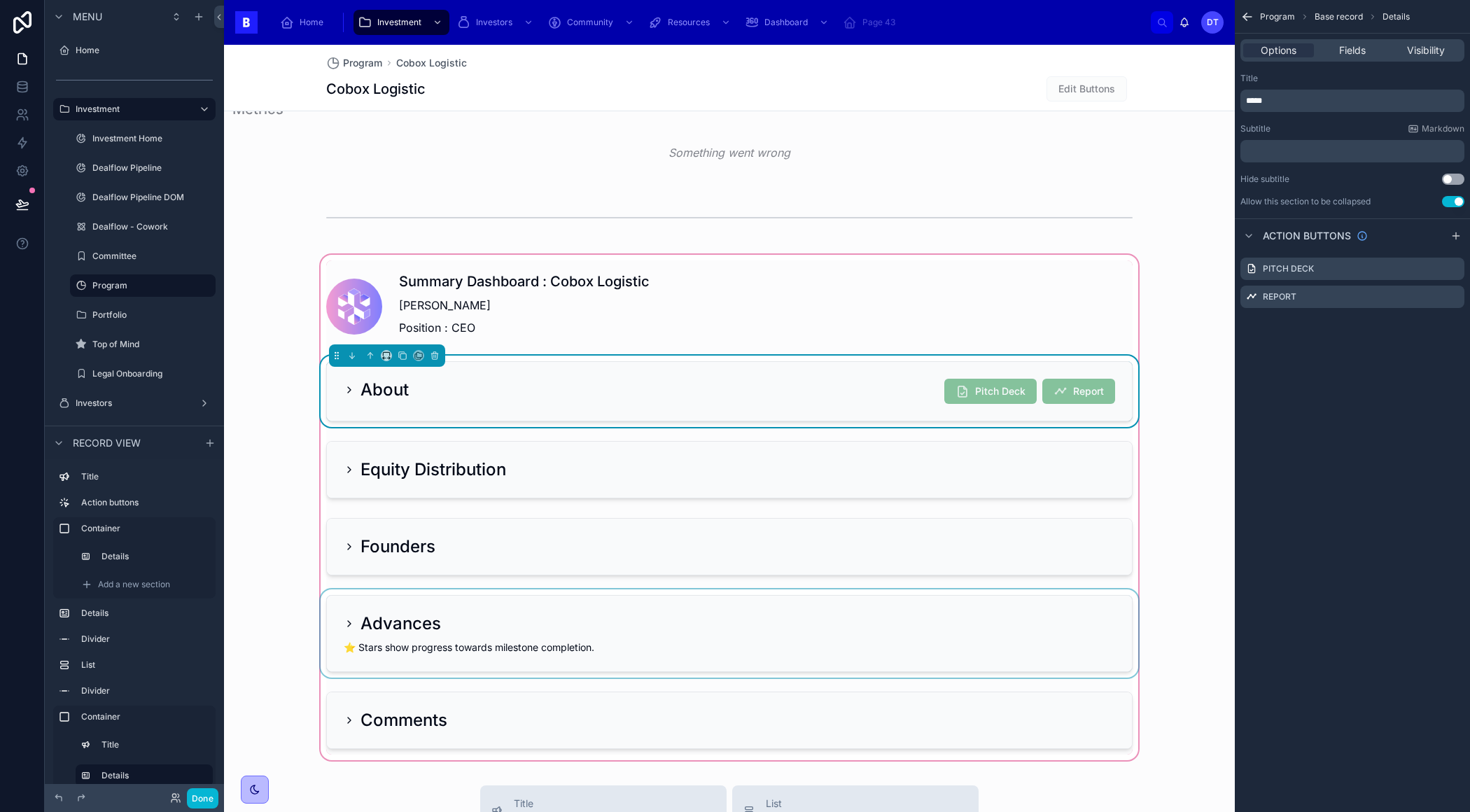
click at [351, 611] on div at bounding box center [728, 633] width 823 height 88
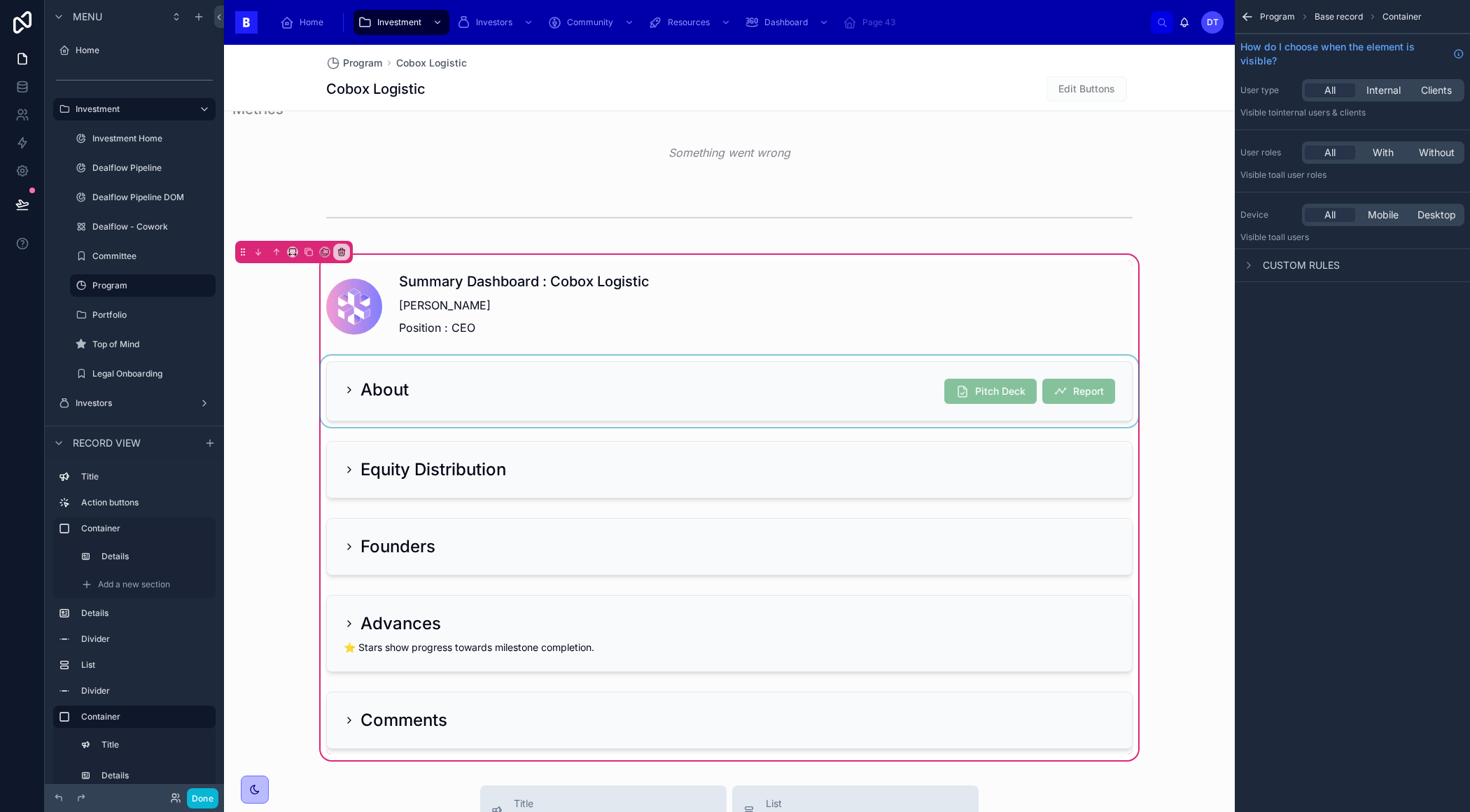
click at [565, 398] on div at bounding box center [728, 391] width 823 height 71
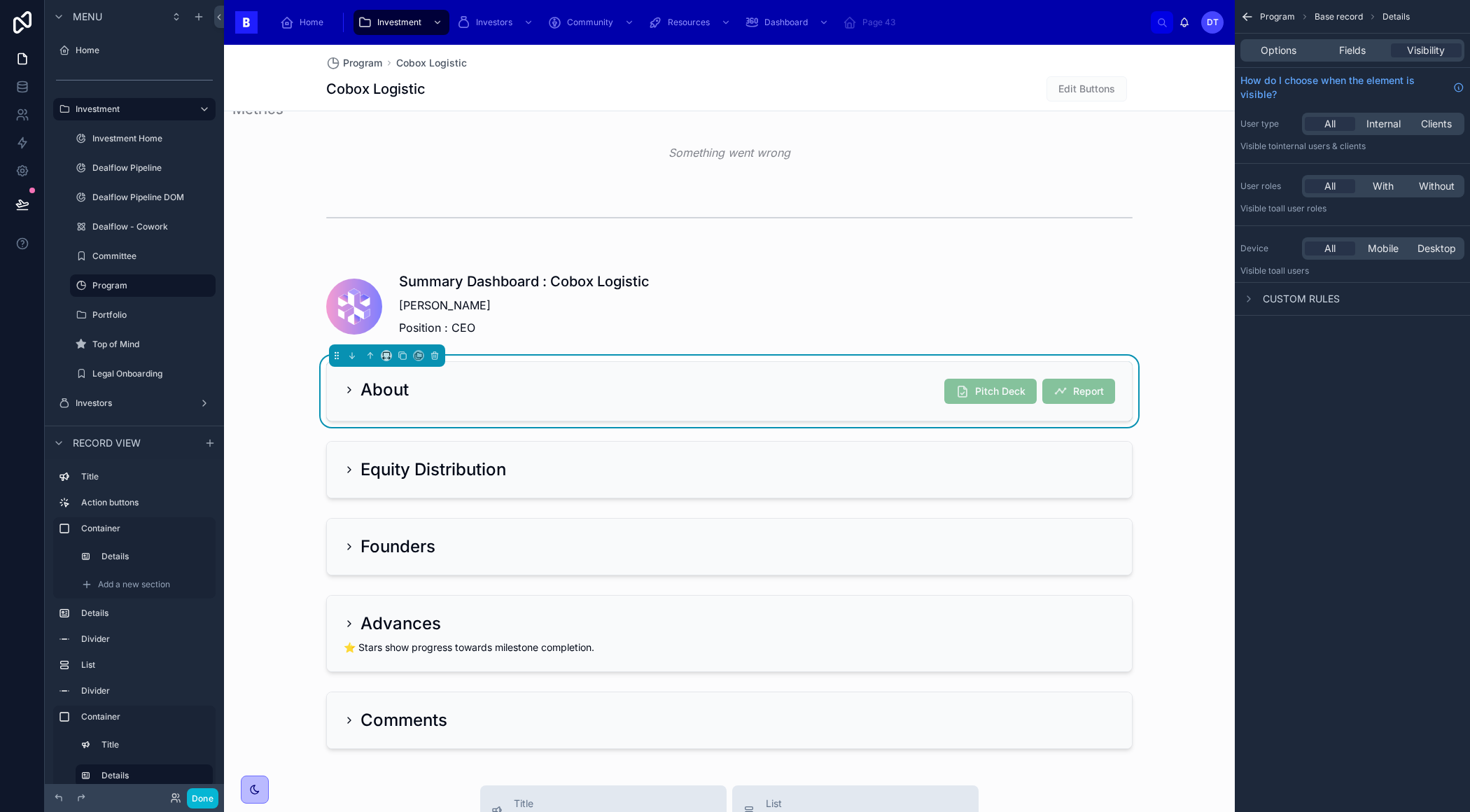
click at [1280, 59] on div "Options Fields Visibility" at bounding box center [1352, 49] width 224 height 22
click at [1280, 54] on span "Options" at bounding box center [1278, 50] width 35 height 14
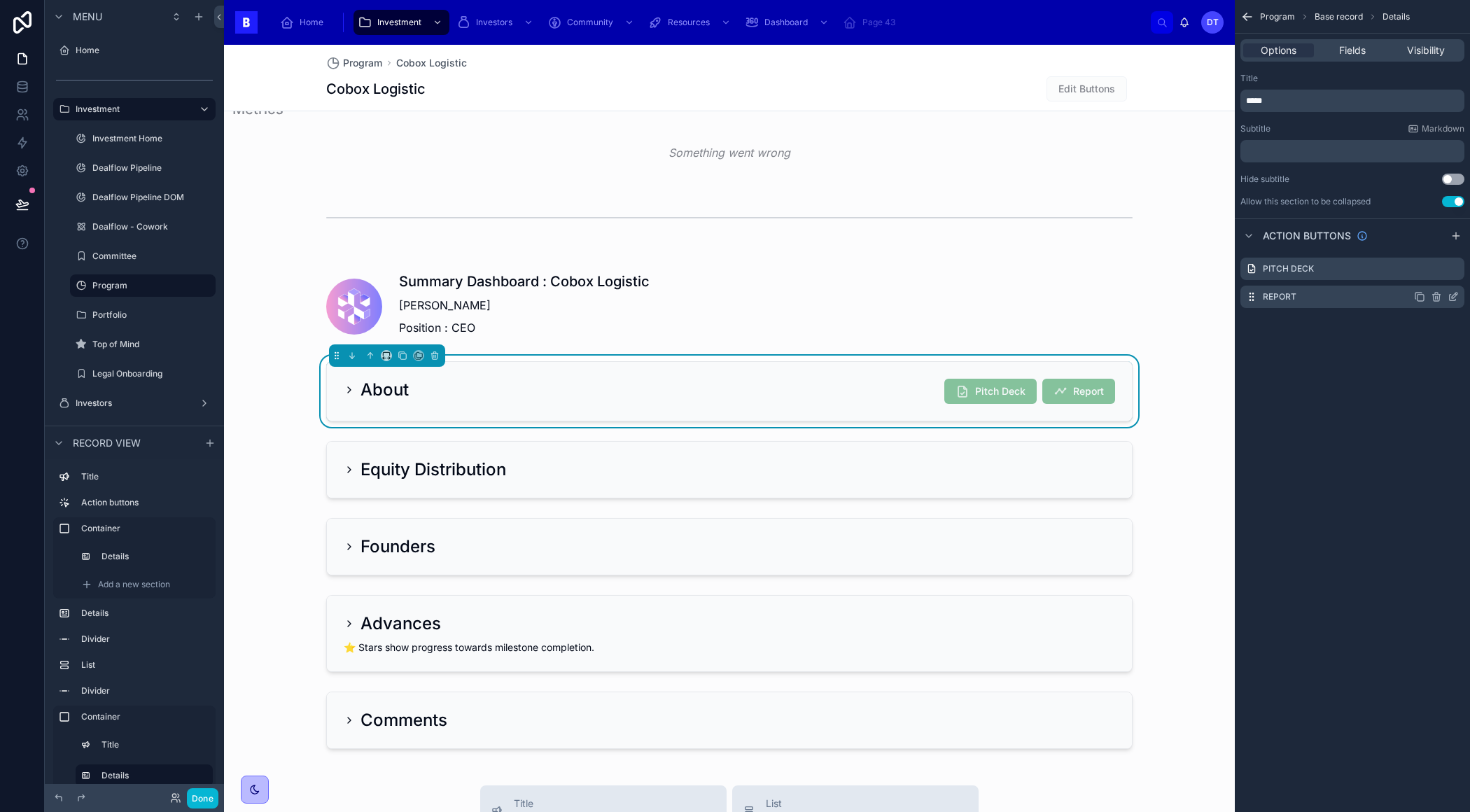
click at [1436, 297] on icon "scrollable content" at bounding box center [1436, 296] width 11 height 11
click at [1435, 277] on icon at bounding box center [1430, 274] width 11 height 11
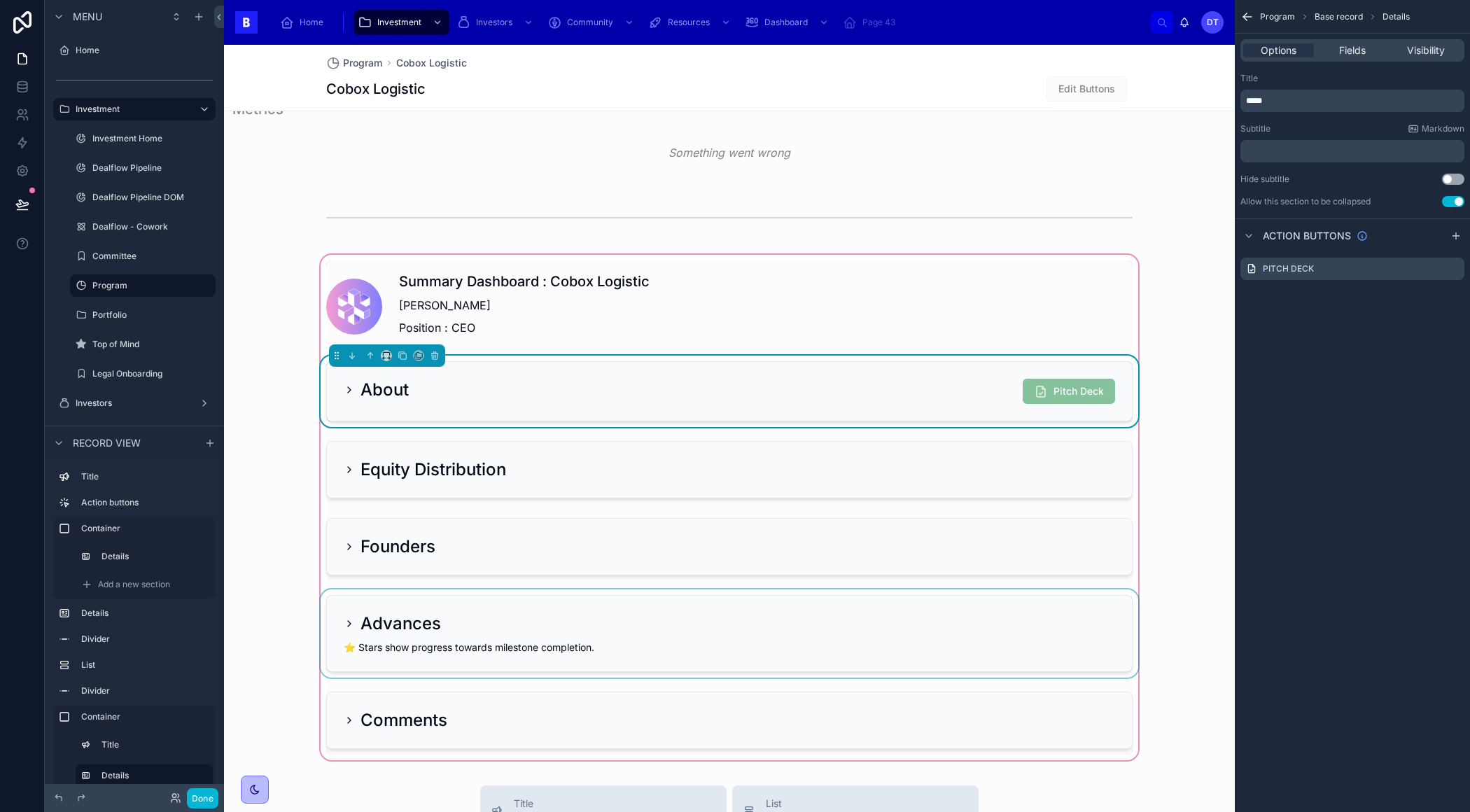
click at [345, 626] on div at bounding box center [728, 633] width 823 height 88
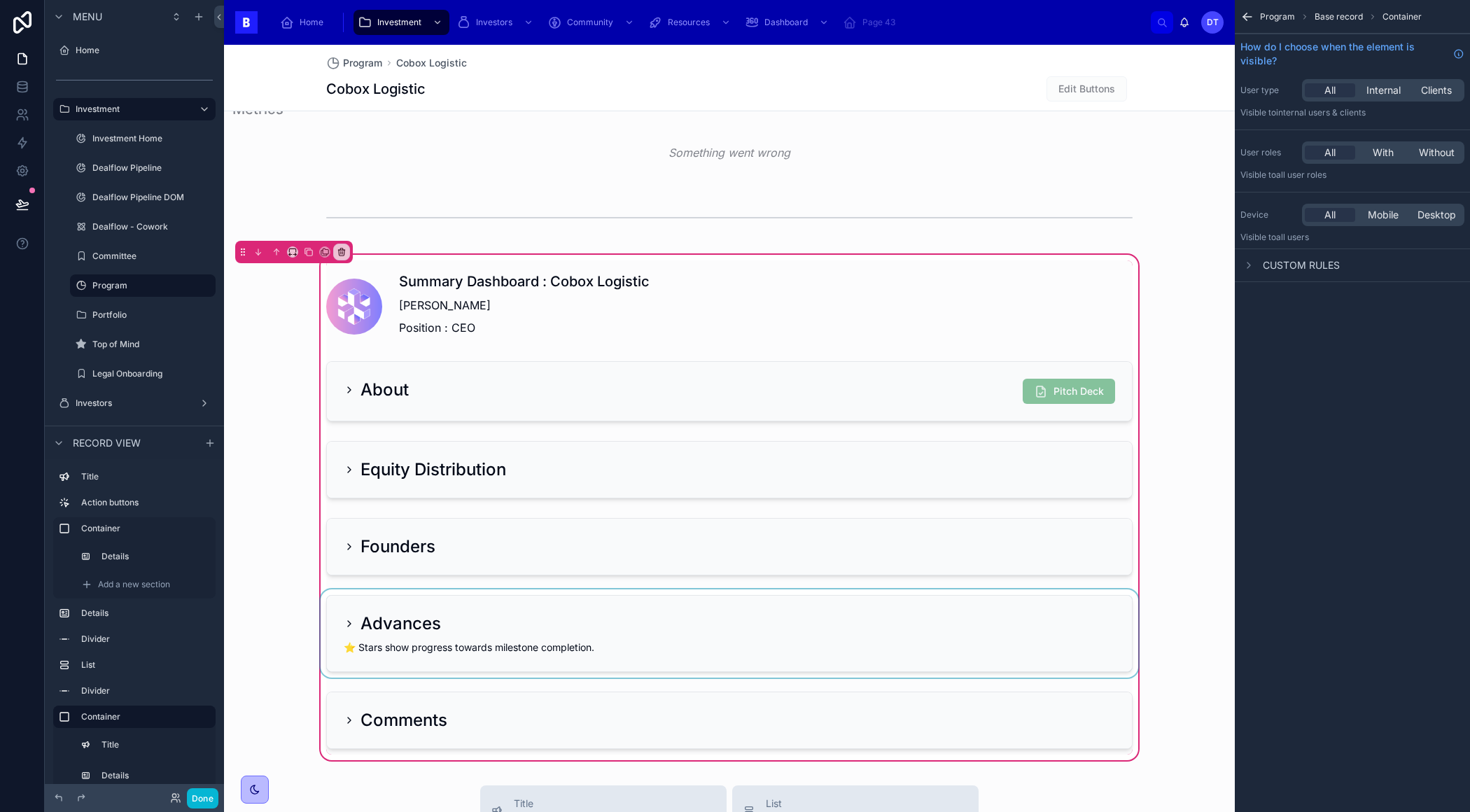
click at [350, 615] on div at bounding box center [728, 633] width 823 height 88
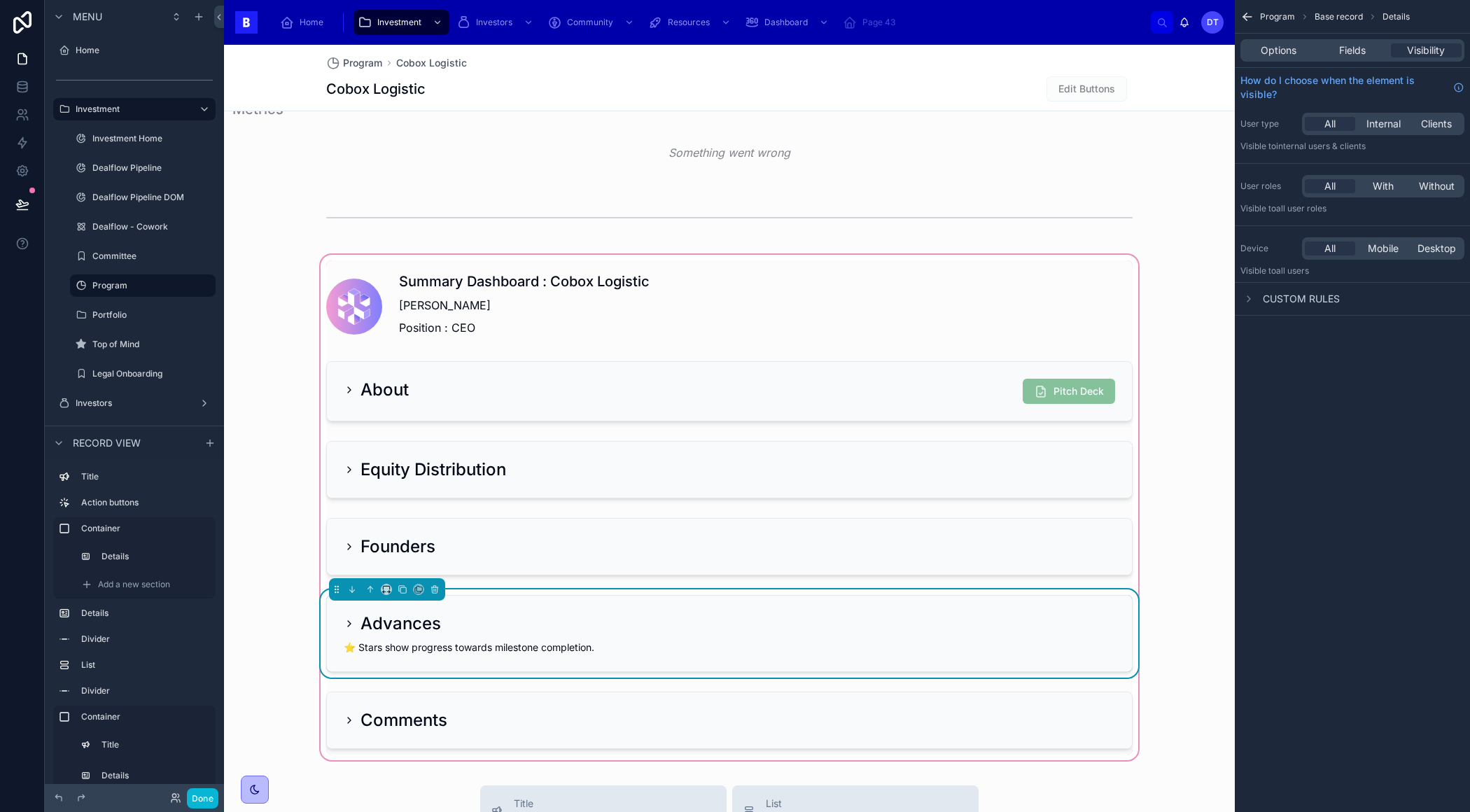
click at [347, 618] on icon at bounding box center [349, 623] width 11 height 11
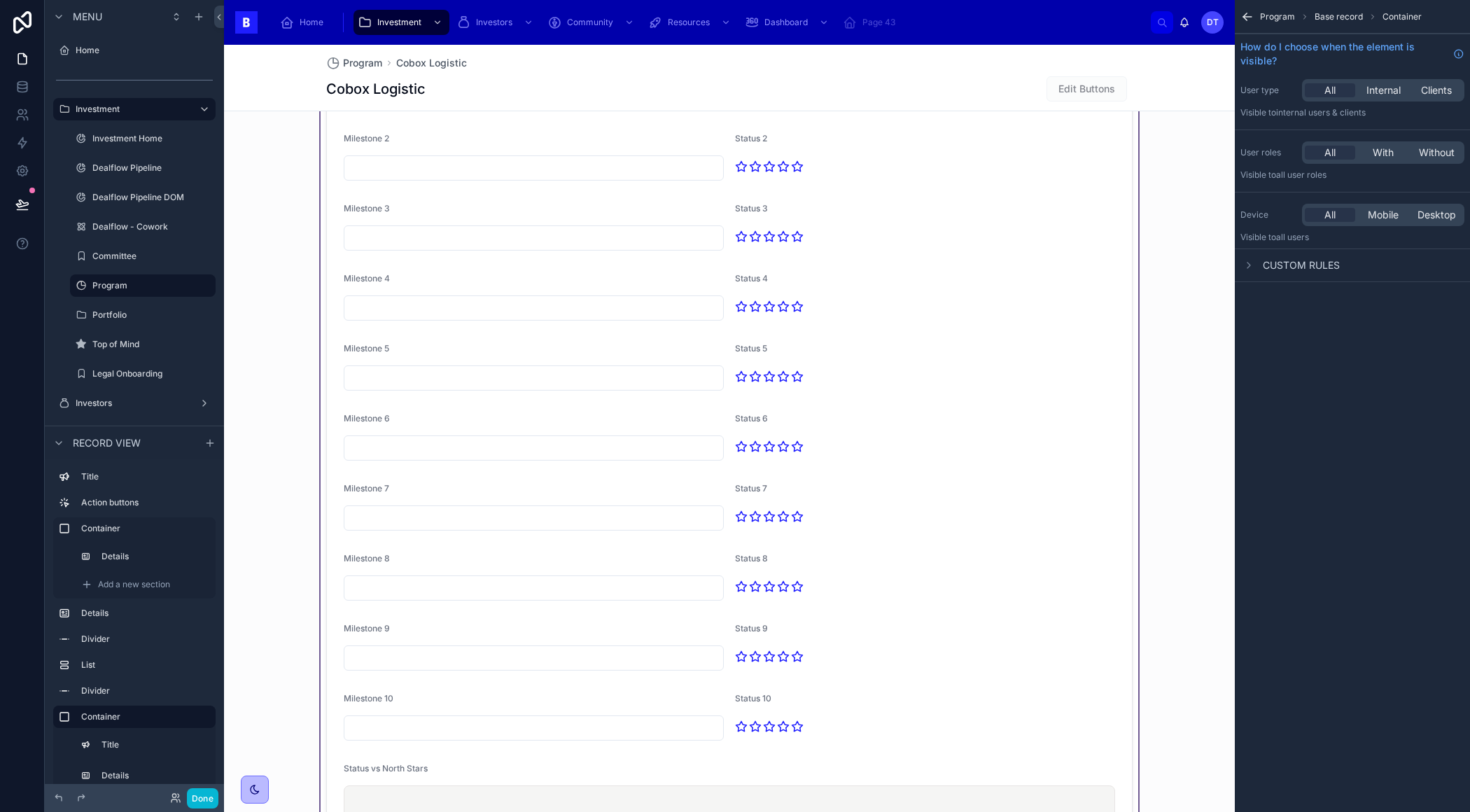
scroll to position [1628, 0]
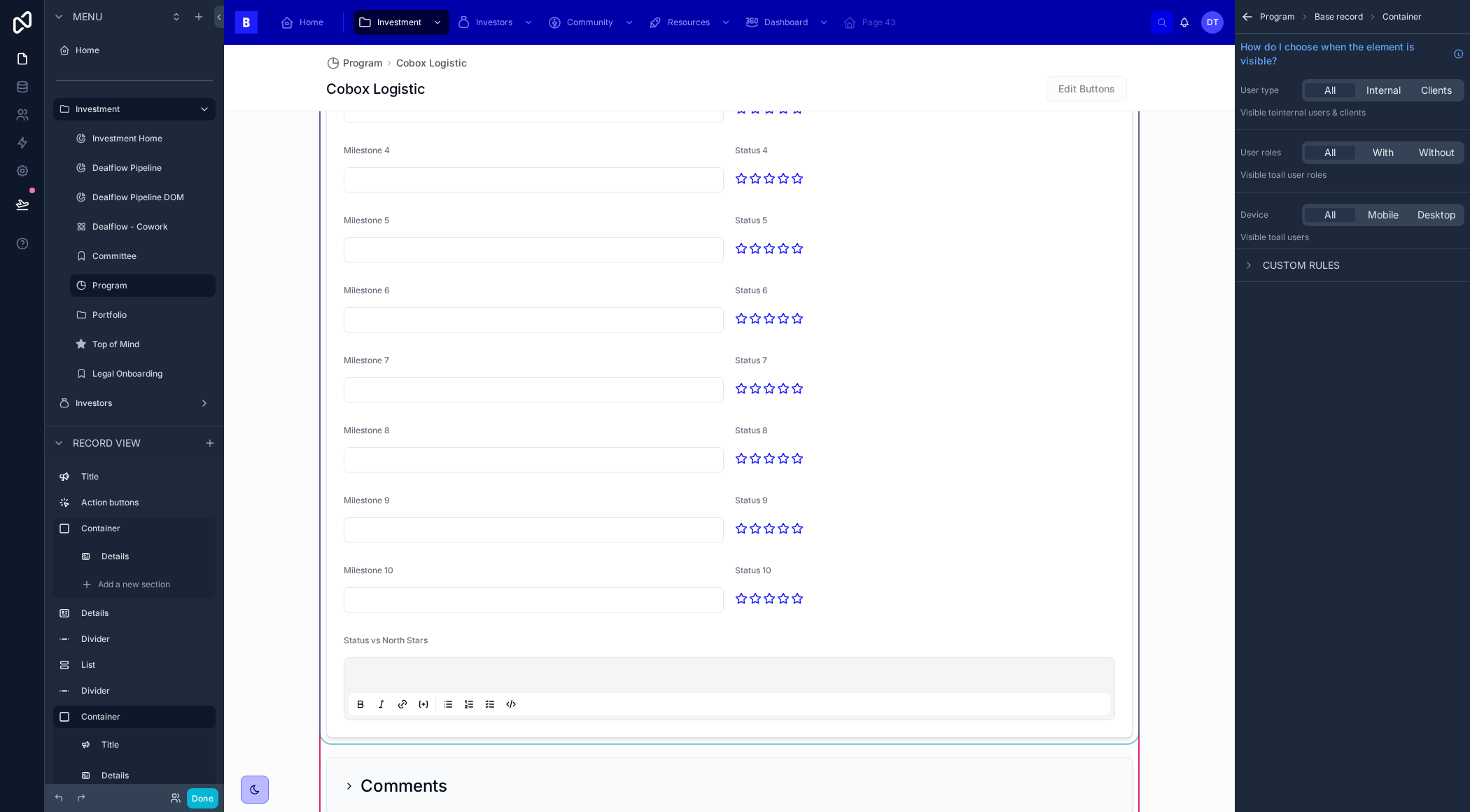
click at [901, 424] on div at bounding box center [728, 288] width 823 height 907
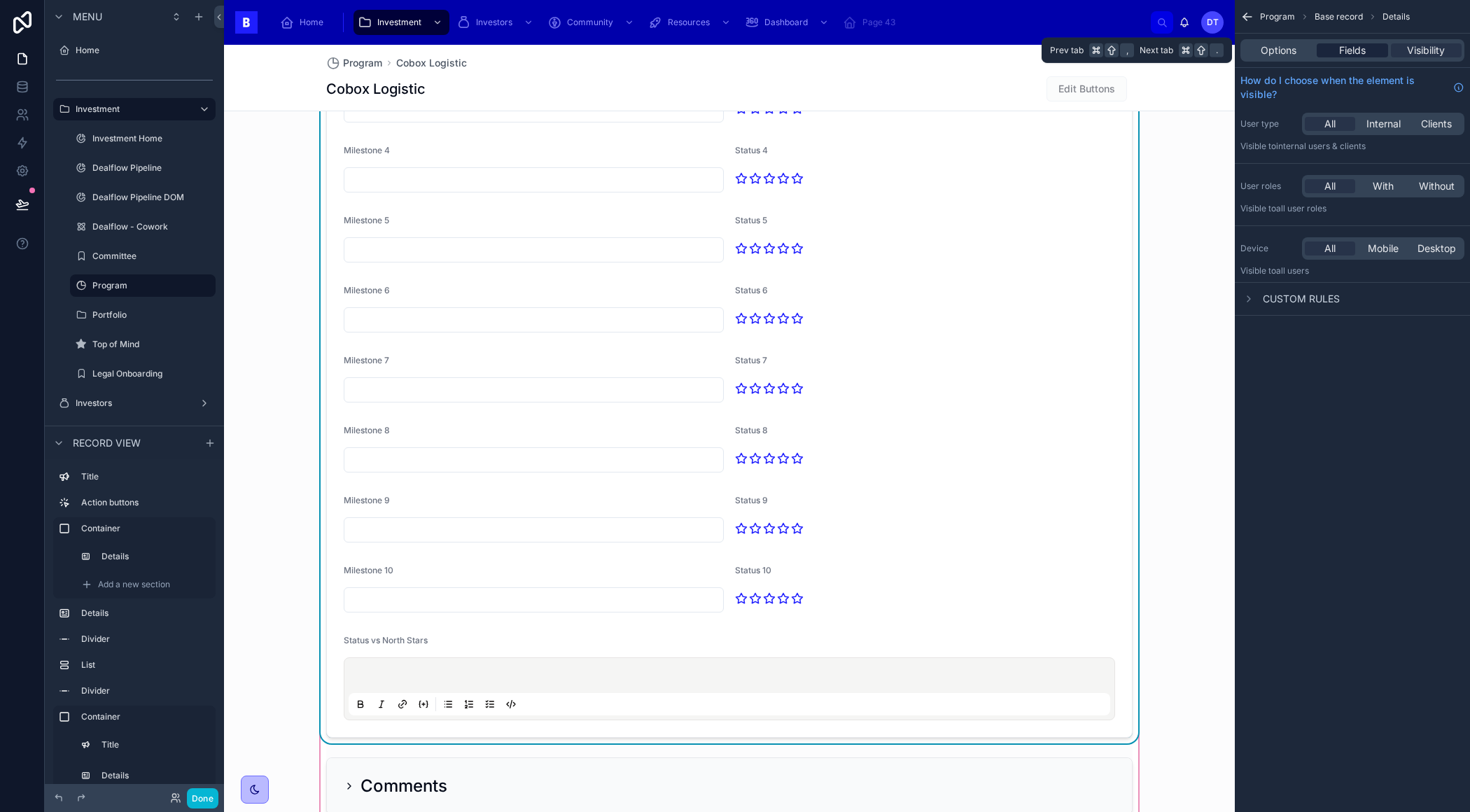
click at [1361, 53] on span "Fields" at bounding box center [1352, 50] width 26 height 14
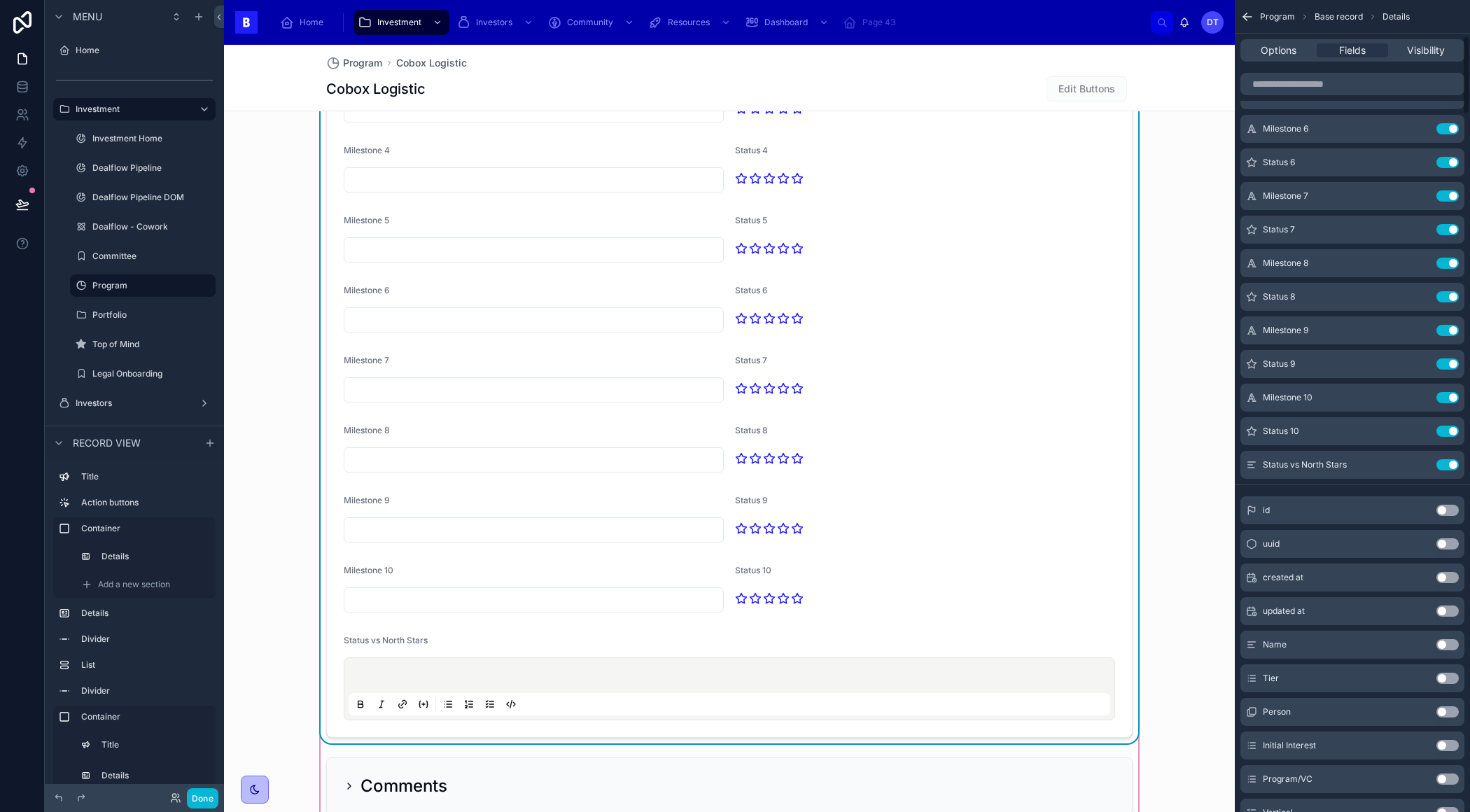
scroll to position [366, 0]
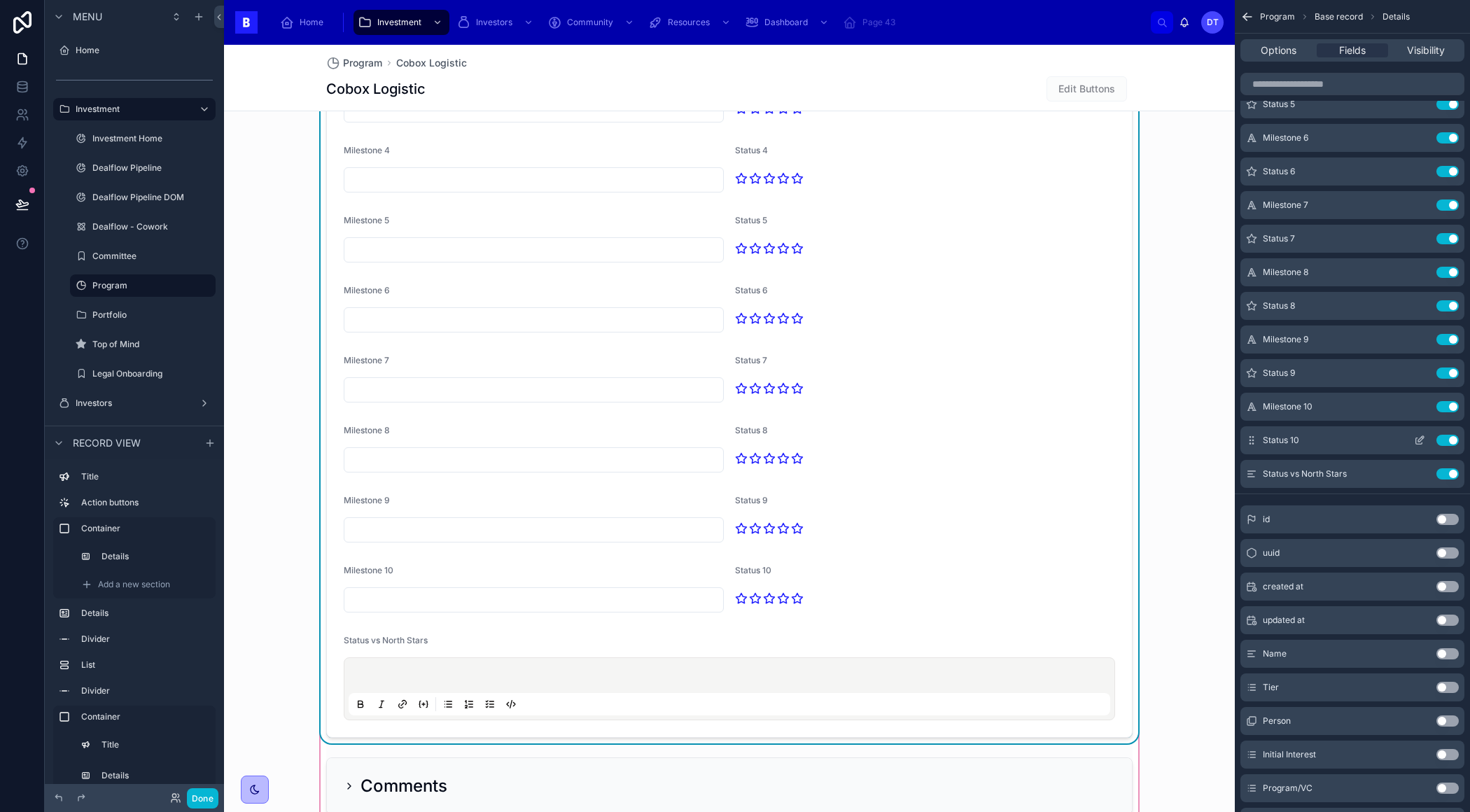
click at [1450, 439] on button "Use setting" at bounding box center [1447, 440] width 22 height 11
click at [1447, 406] on button "Use setting" at bounding box center [1447, 406] width 22 height 11
click at [1451, 371] on button "Use setting" at bounding box center [1447, 373] width 22 height 11
click at [1449, 338] on button "Use setting" at bounding box center [1447, 339] width 22 height 11
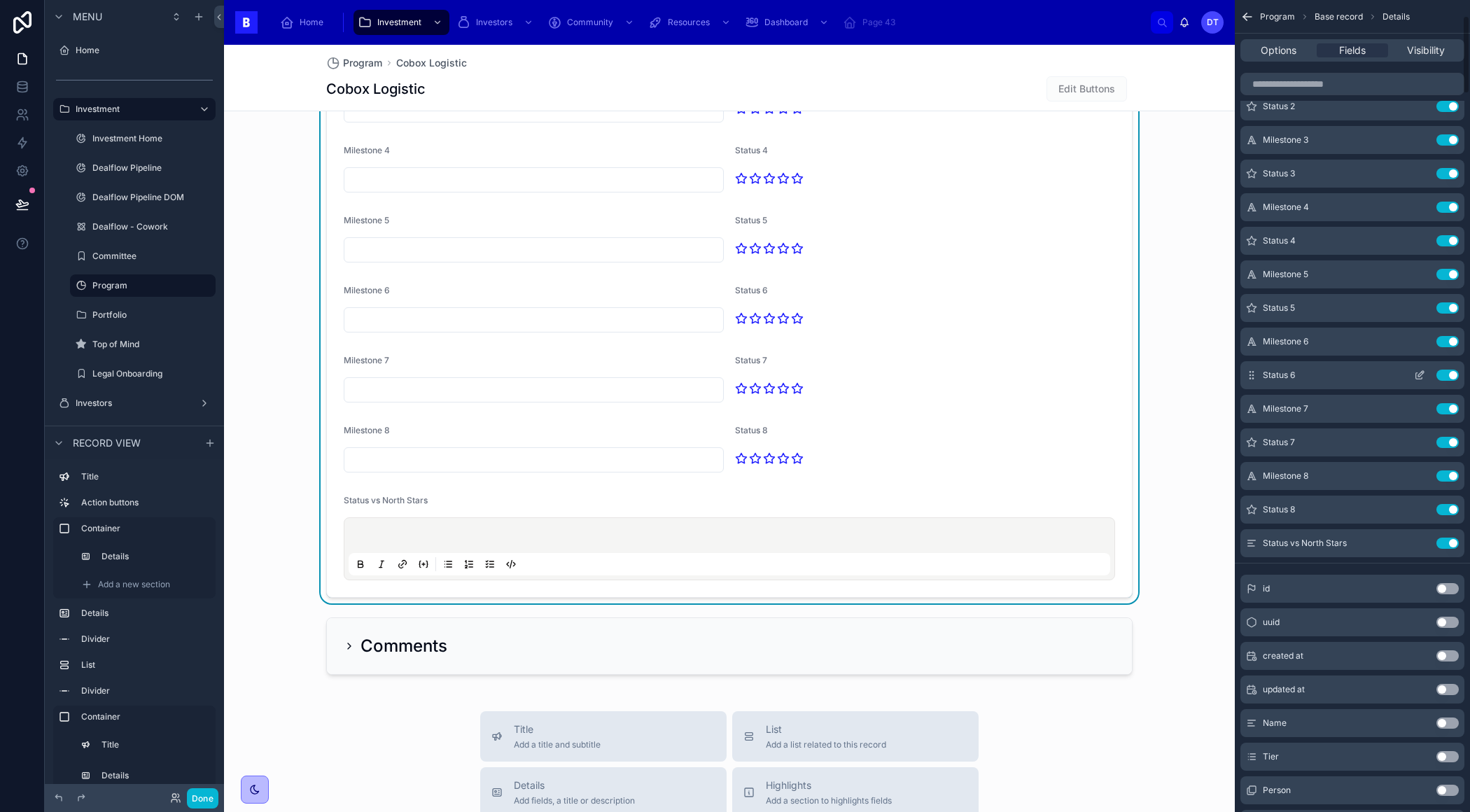
scroll to position [158, 0]
click at [1445, 344] on button "Use setting" at bounding box center [1447, 346] width 22 height 11
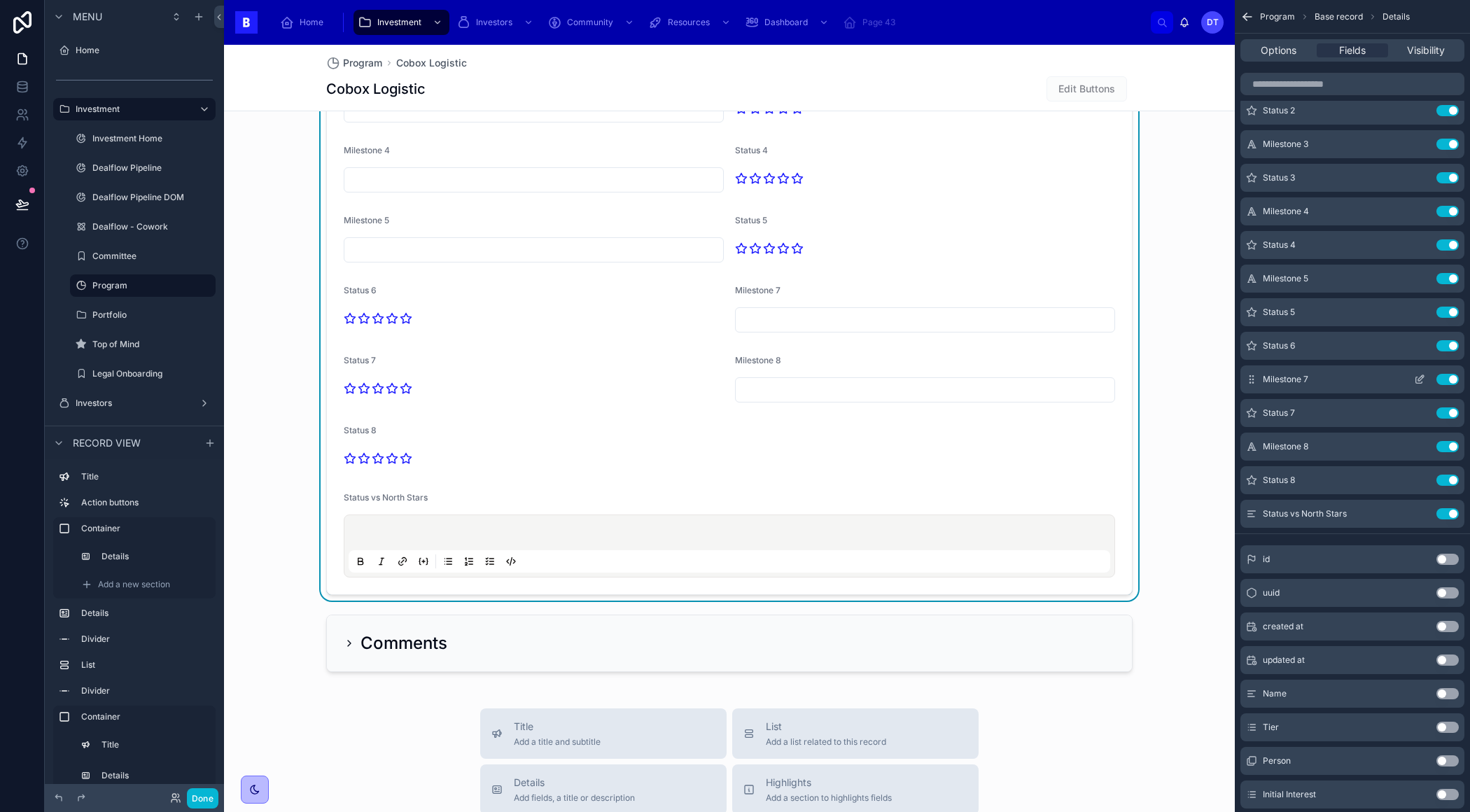
click at [1447, 378] on button "Use setting" at bounding box center [1447, 379] width 22 height 11
click at [1445, 441] on button "Use setting" at bounding box center [1447, 446] width 22 height 11
click at [1446, 508] on button "Use setting" at bounding box center [1447, 513] width 22 height 11
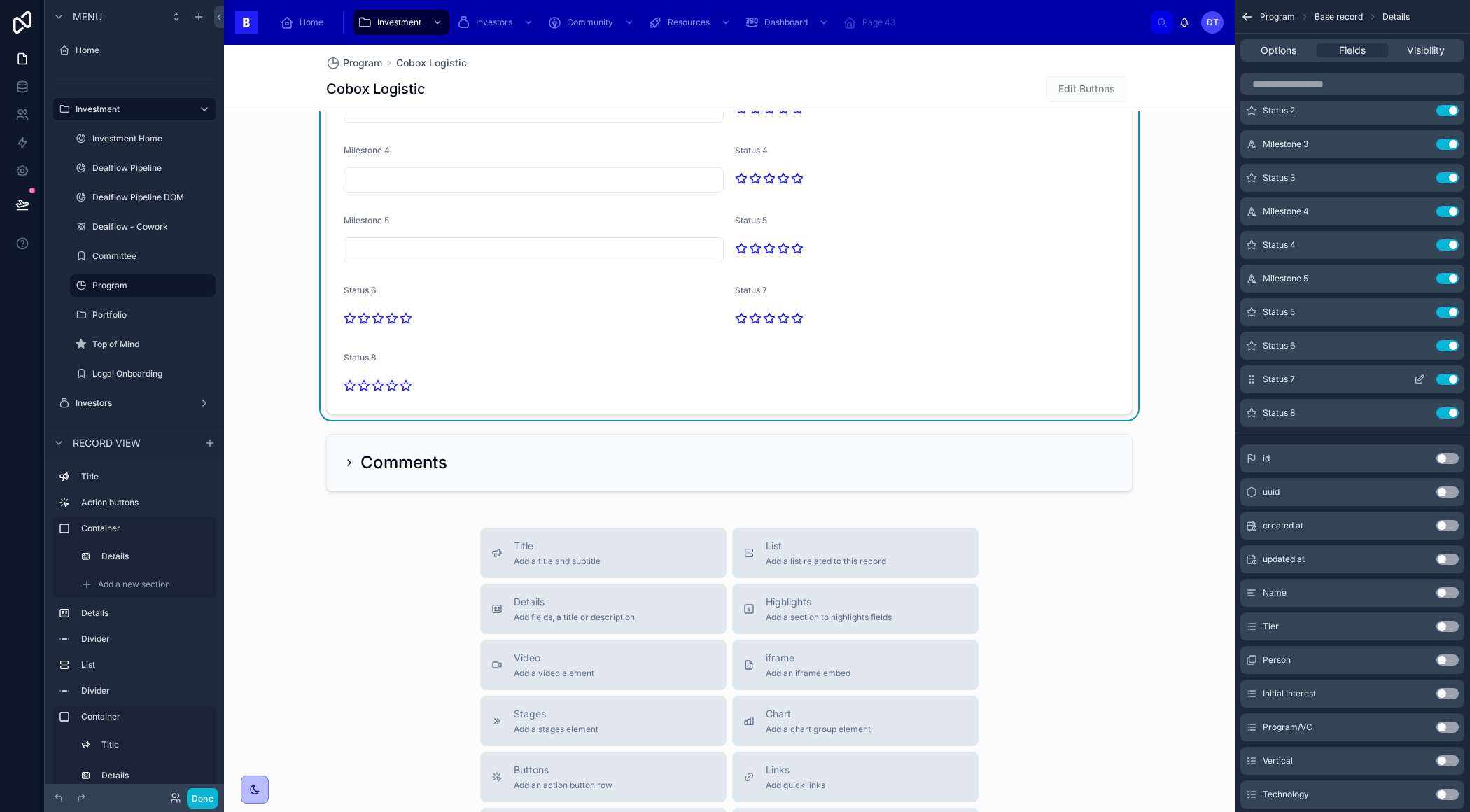
click at [1449, 375] on button "Use setting" at bounding box center [1447, 379] width 22 height 11
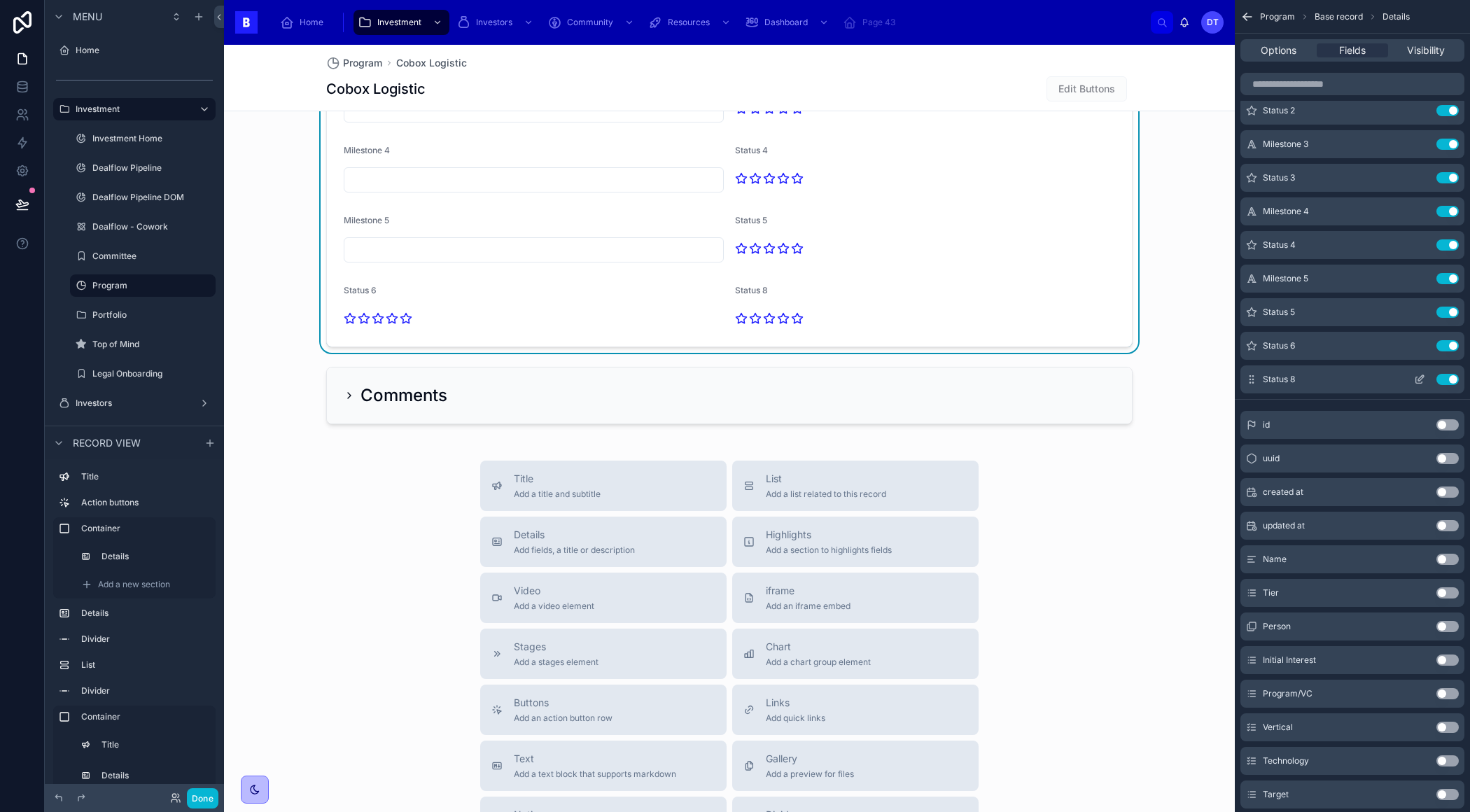
click at [1449, 376] on button "Use setting" at bounding box center [1447, 379] width 22 height 11
click at [1451, 345] on button "Use setting" at bounding box center [1447, 346] width 22 height 11
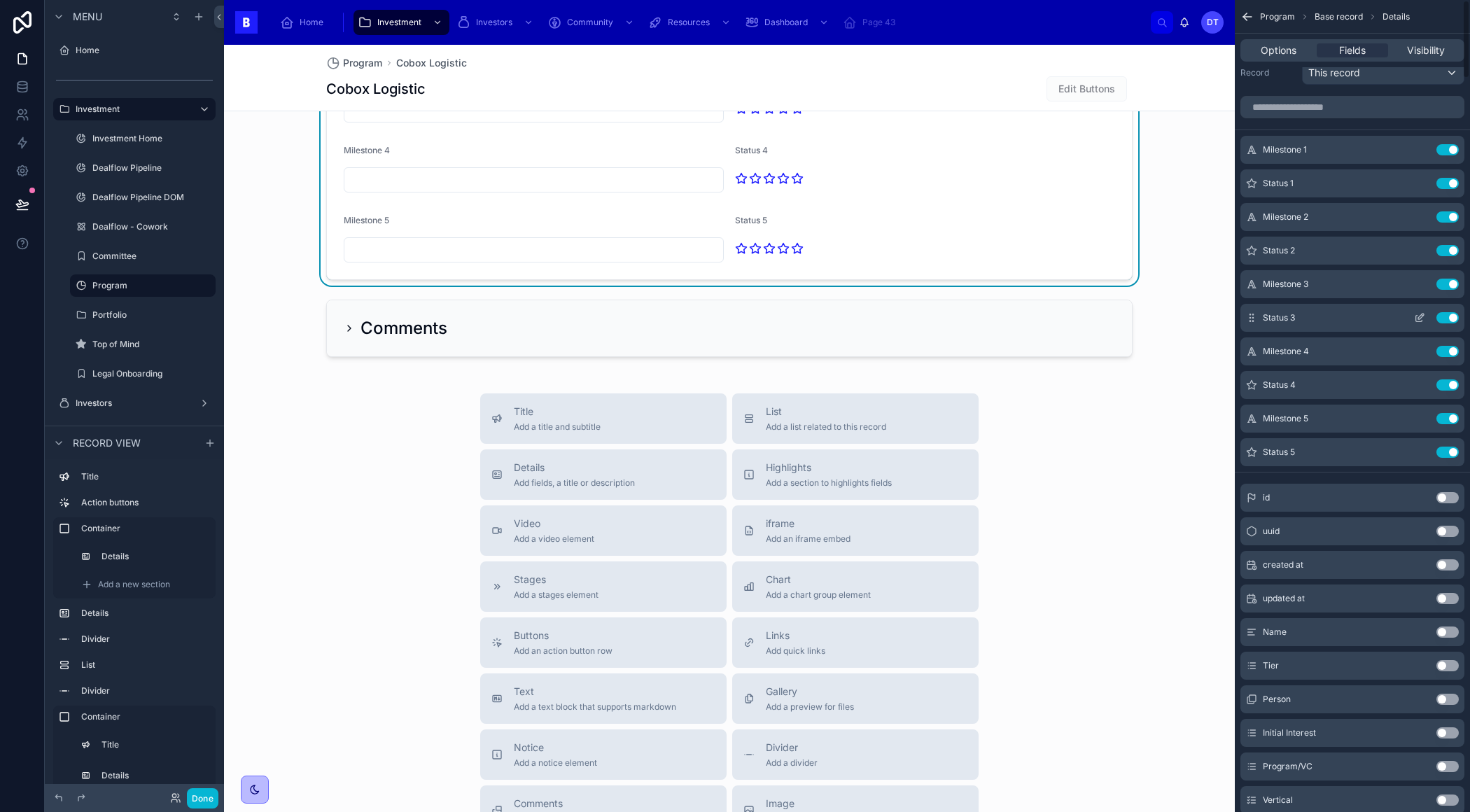
scroll to position [0, 0]
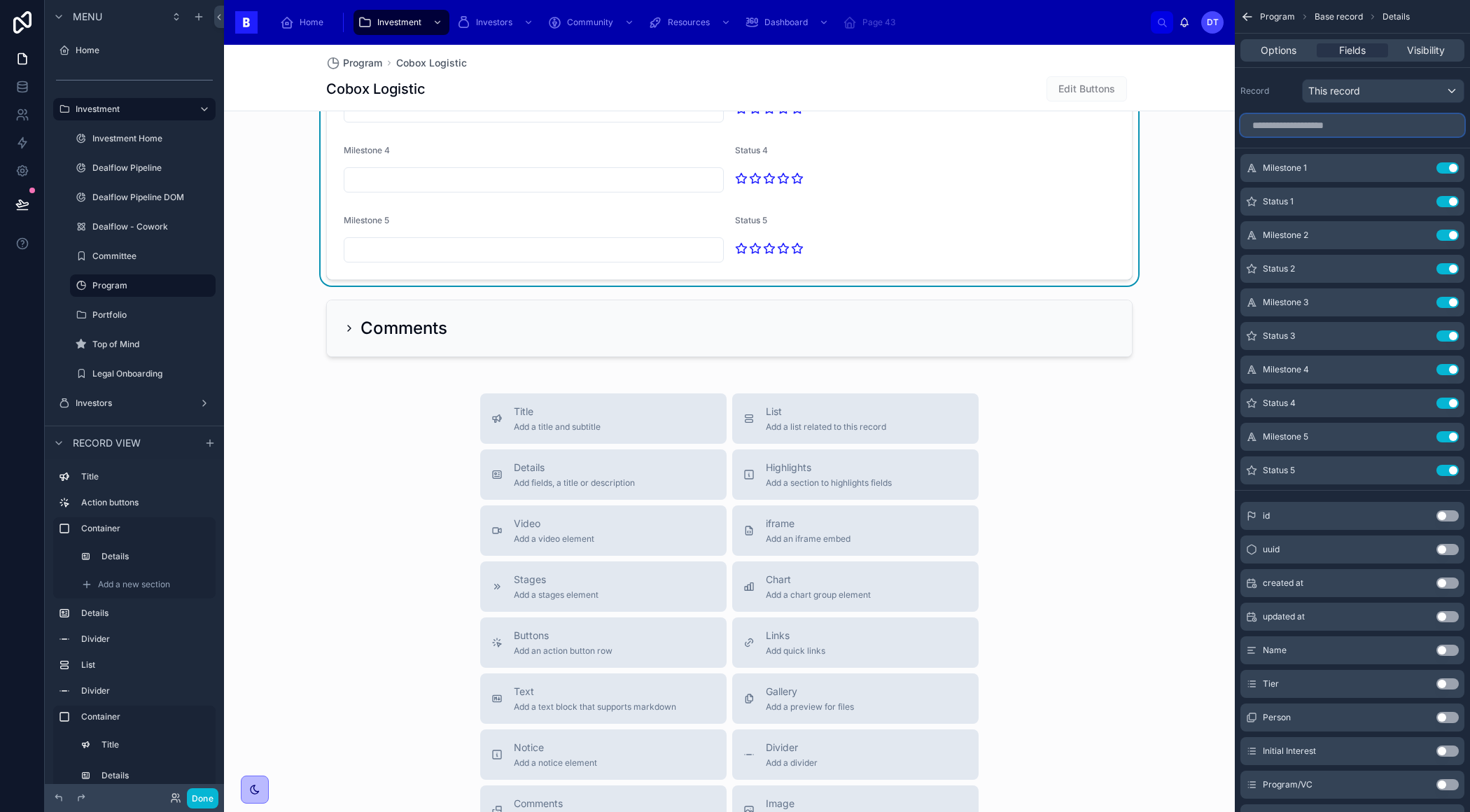
click at [1317, 123] on input "scrollable content" at bounding box center [1352, 124] width 224 height 22
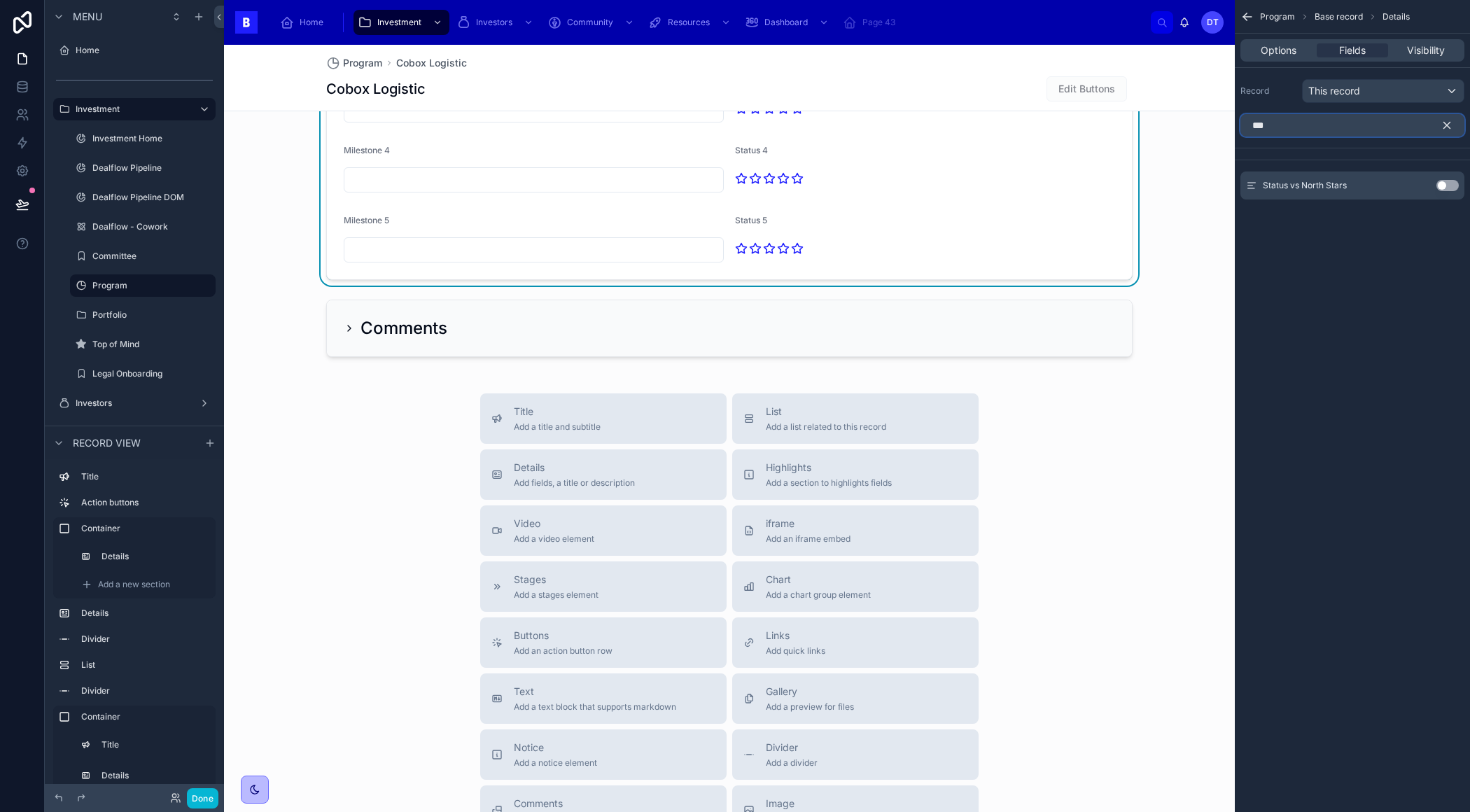
type input "***"
click at [1441, 184] on button "Use setting" at bounding box center [1447, 185] width 22 height 11
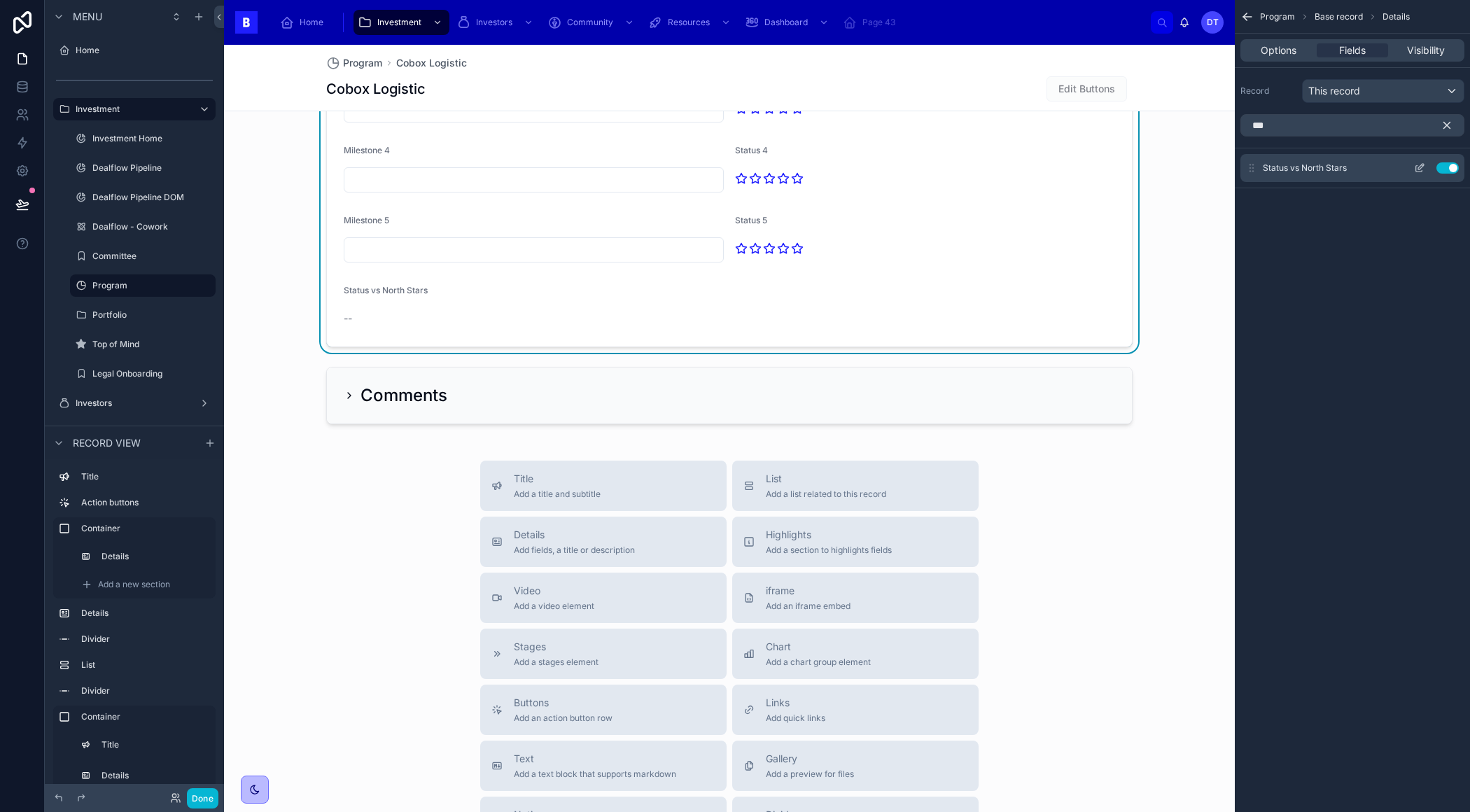
click at [1417, 167] on icon "scrollable content" at bounding box center [1419, 168] width 11 height 11
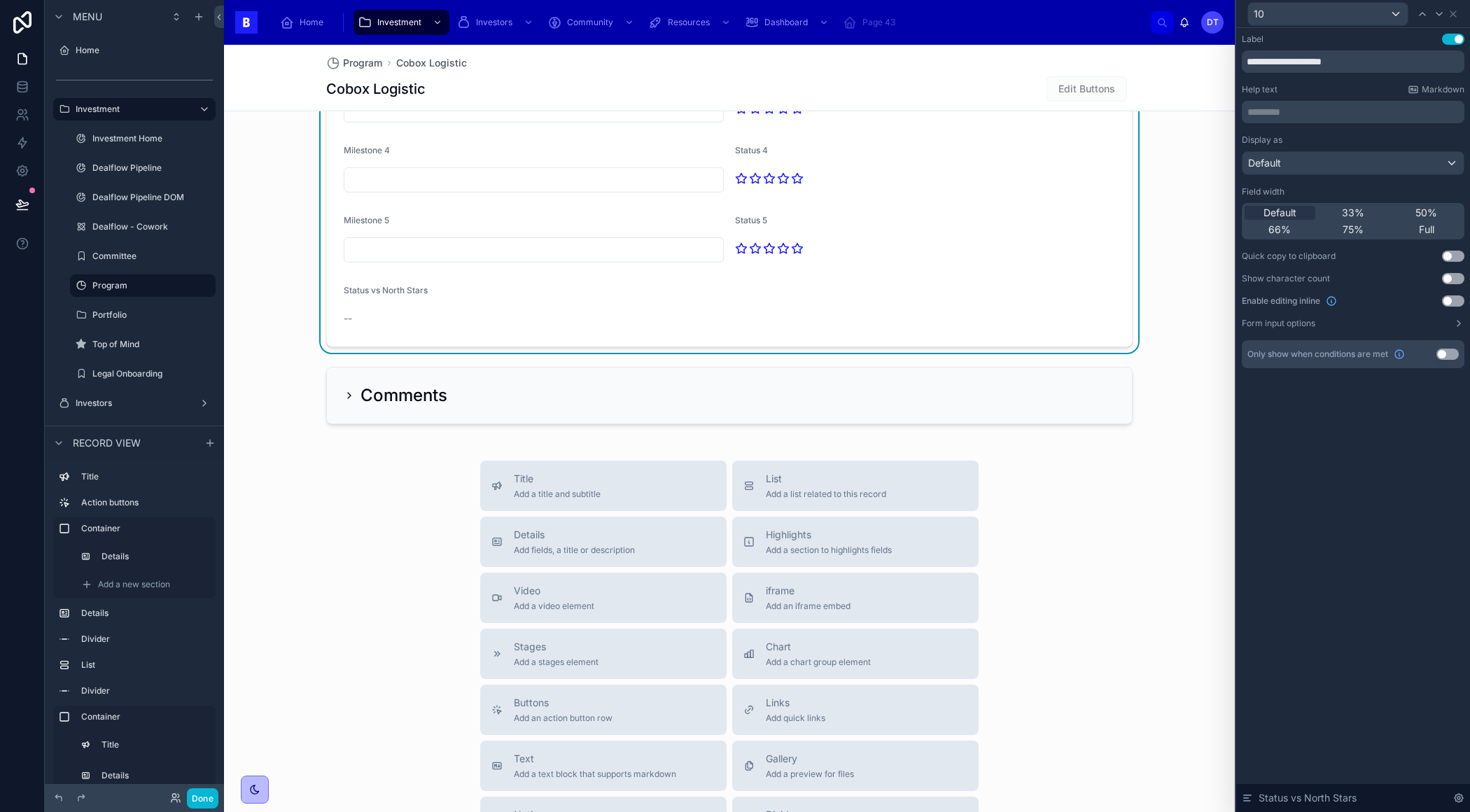
click at [1450, 296] on button "Use setting" at bounding box center [1452, 301] width 22 height 11
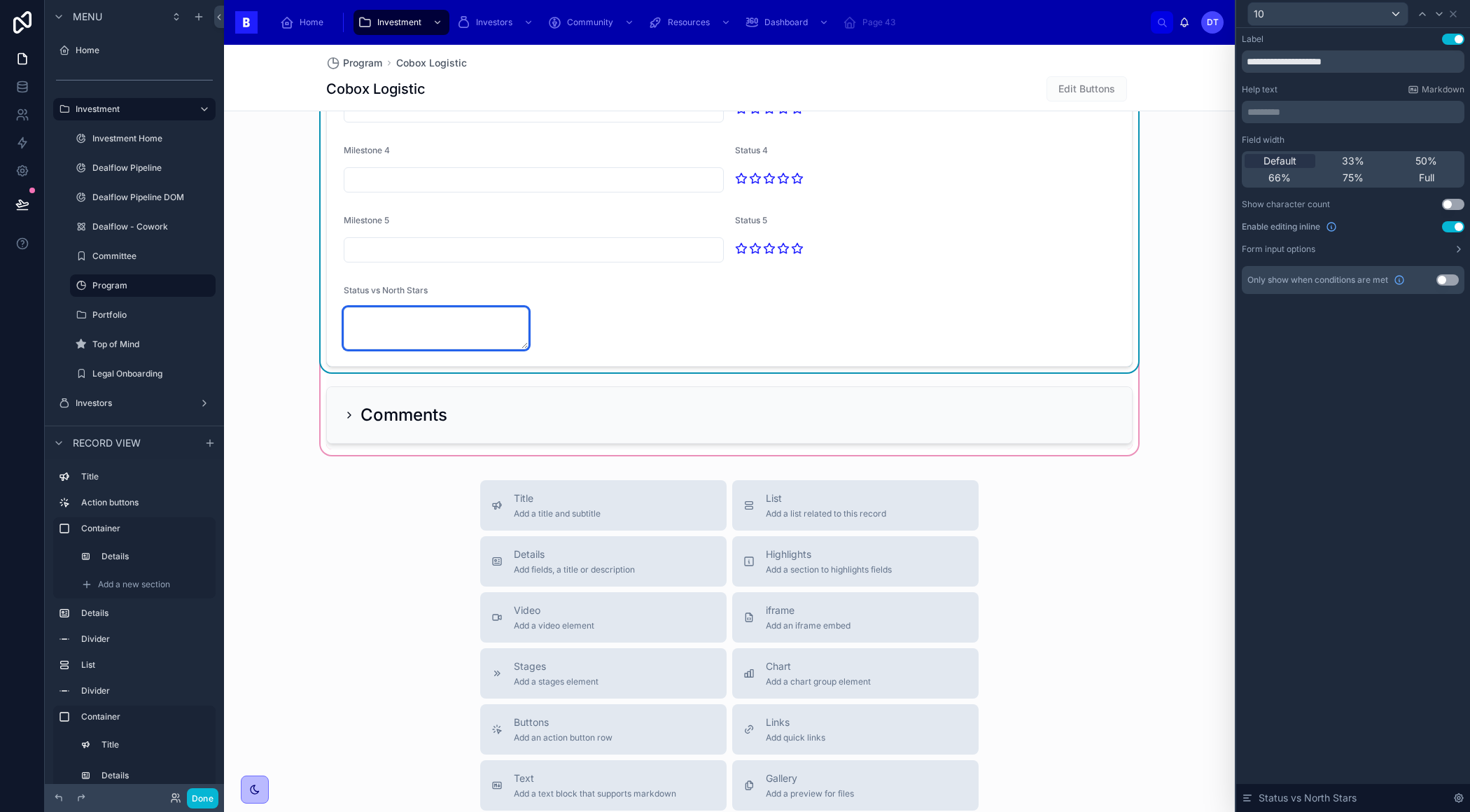
click at [482, 322] on textarea at bounding box center [437, 328] width 185 height 42
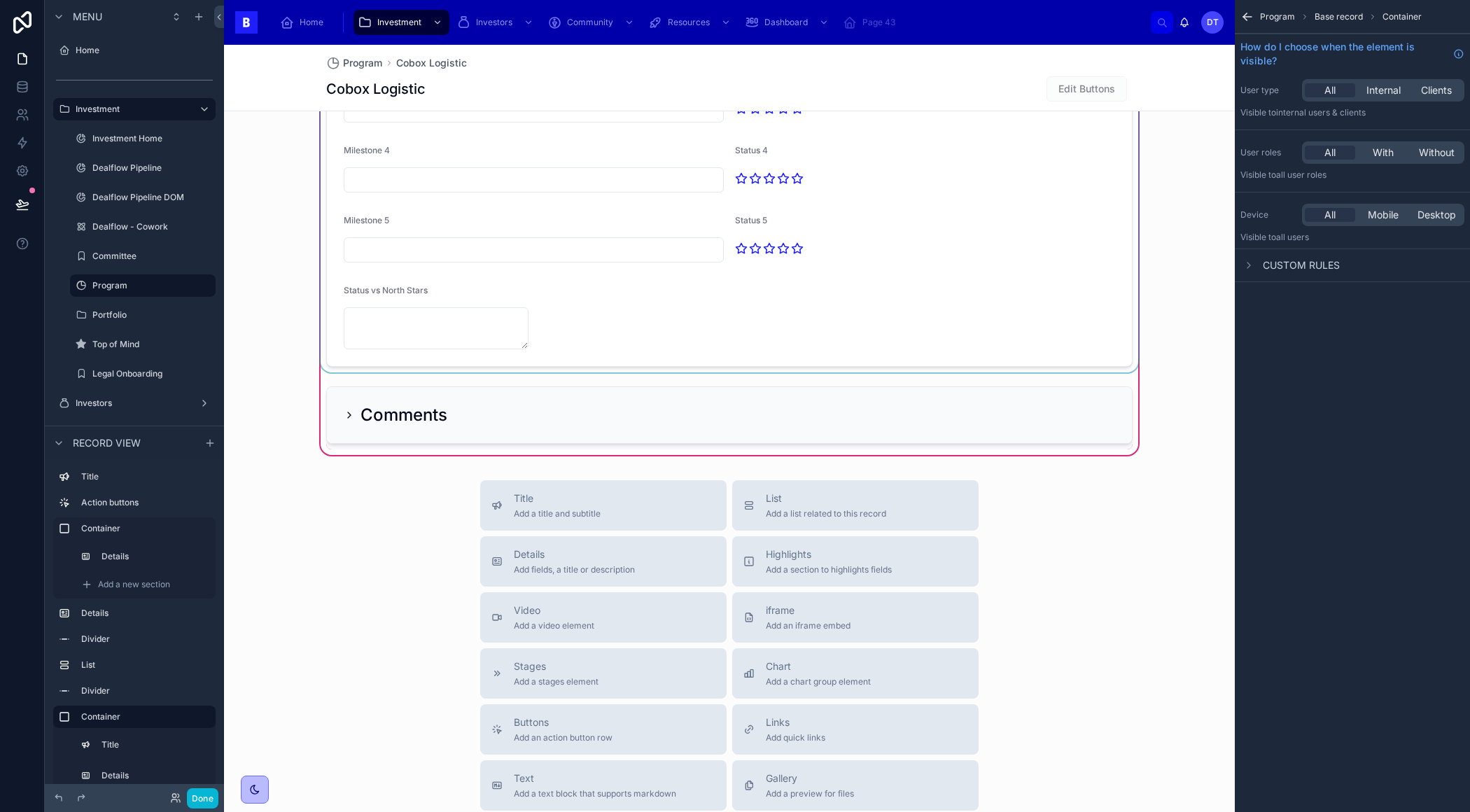
click at [497, 302] on div at bounding box center [728, 103] width 823 height 537
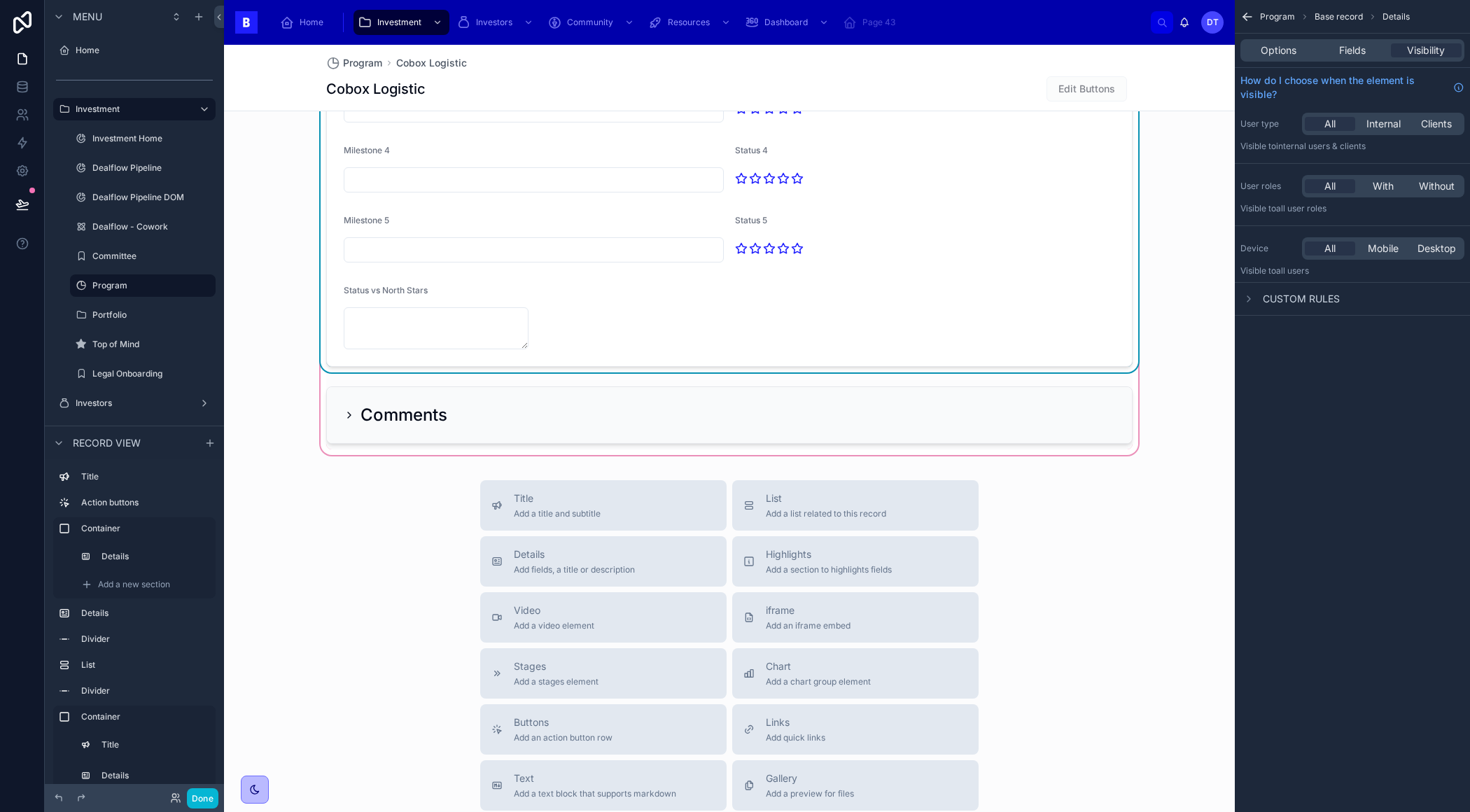
click at [574, 324] on form "Milestone 1 Status 1 Milestone 2 Status 2 Milestone 3 Status 3 Milestone 4 Stat…" at bounding box center [729, 142] width 805 height 448
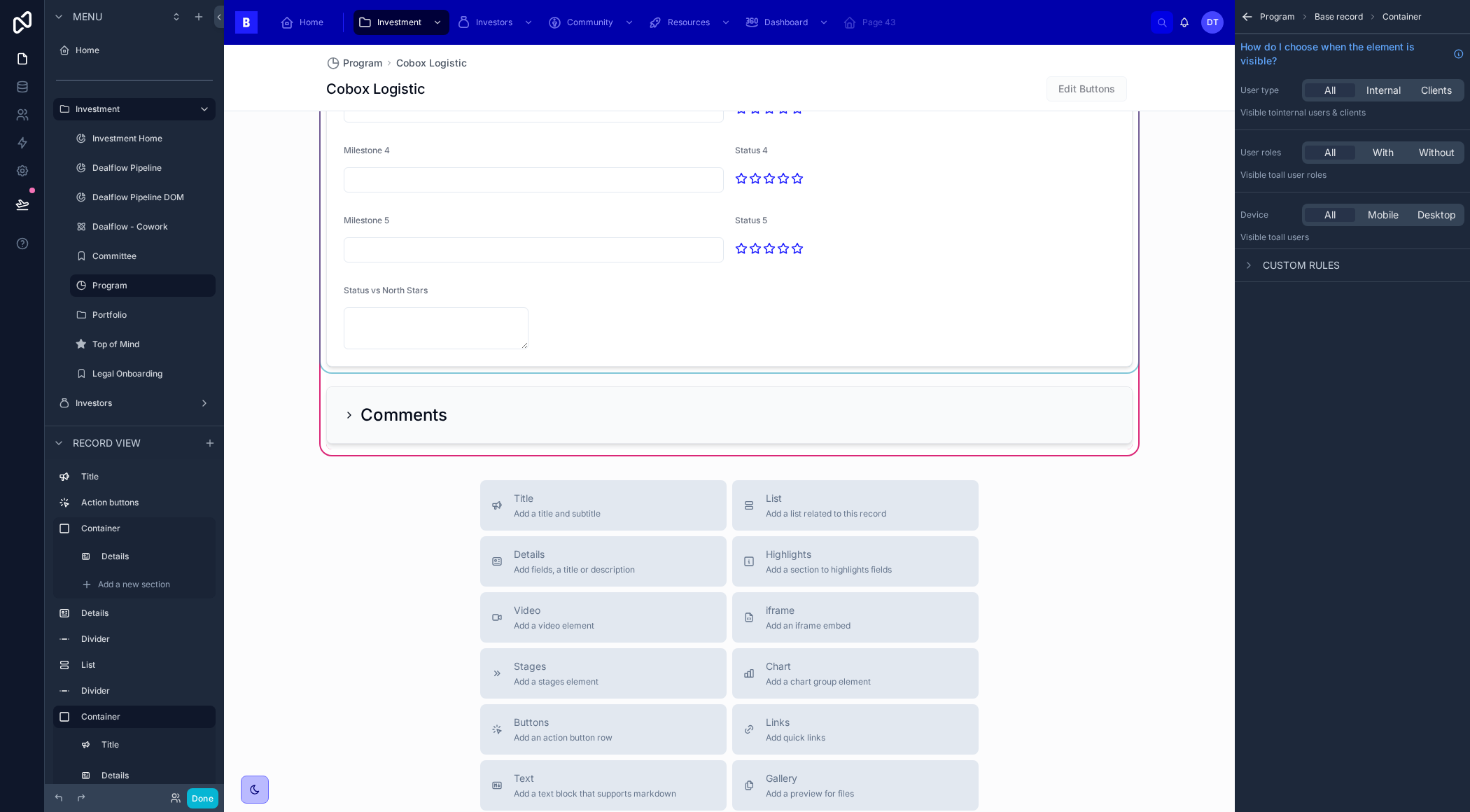
click at [504, 324] on div at bounding box center [728, 103] width 823 height 537
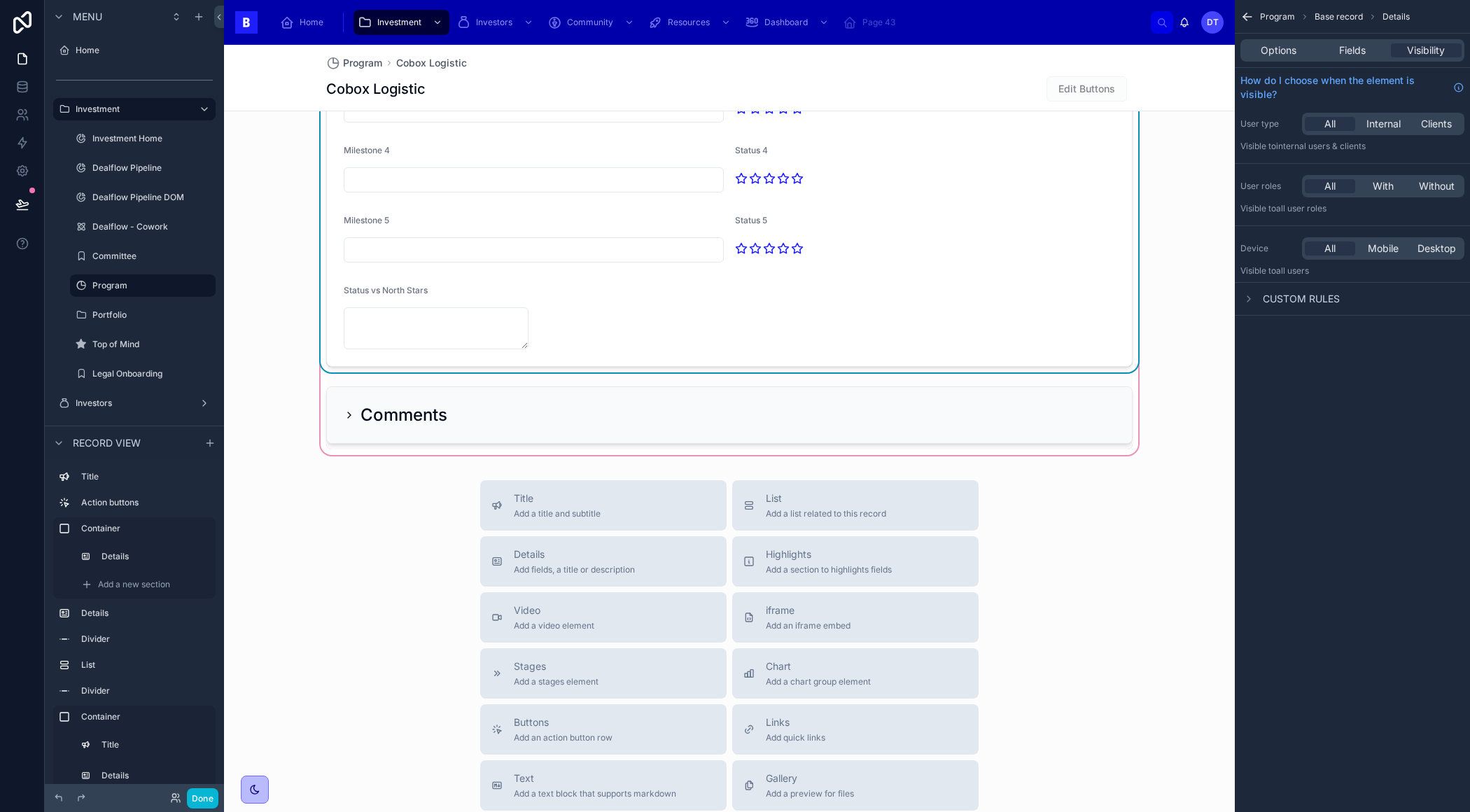
click at [0, 0] on div at bounding box center [0, 0] width 0 height 0
click at [482, 317] on textarea at bounding box center [437, 328] width 185 height 42
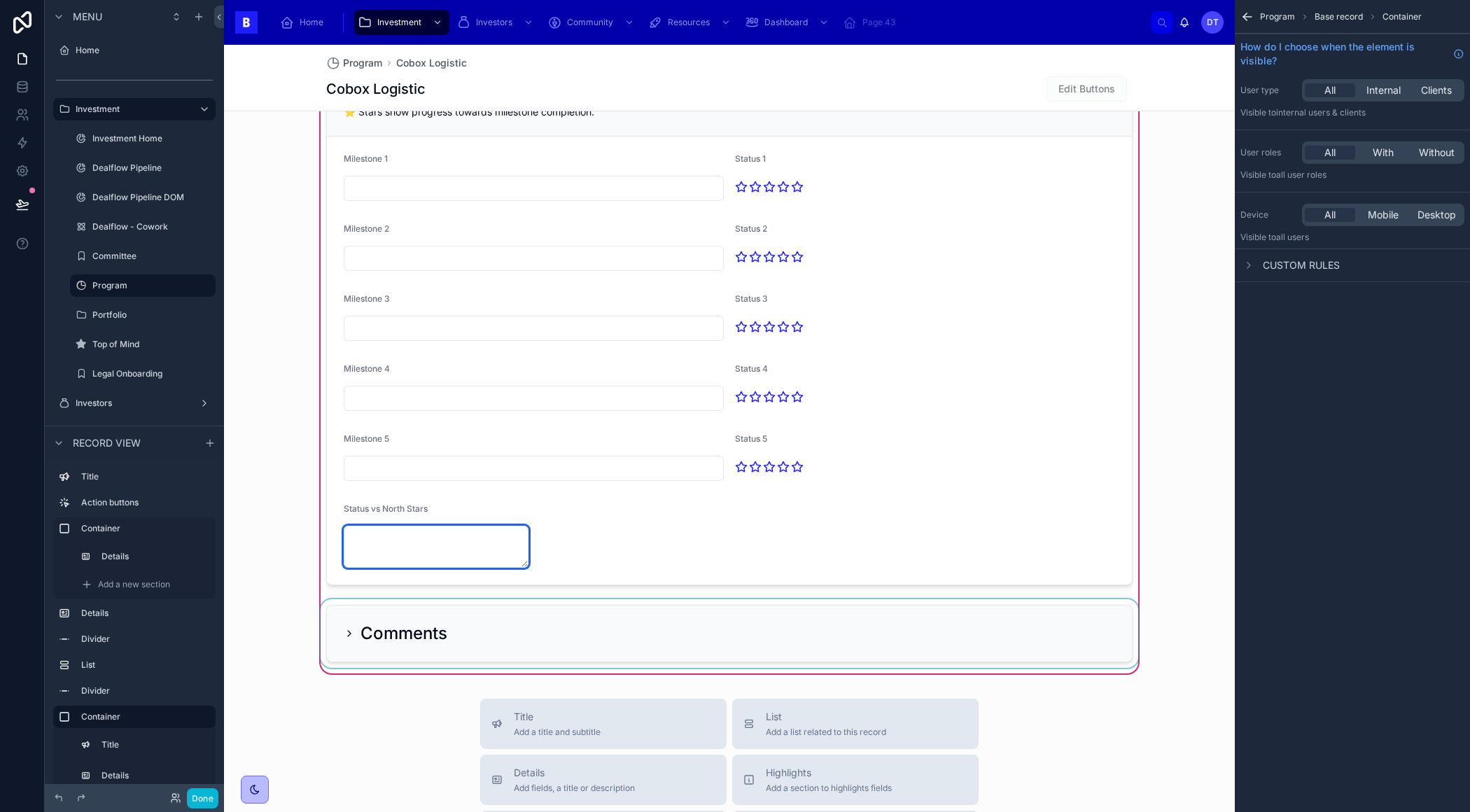
scroll to position [1300, 0]
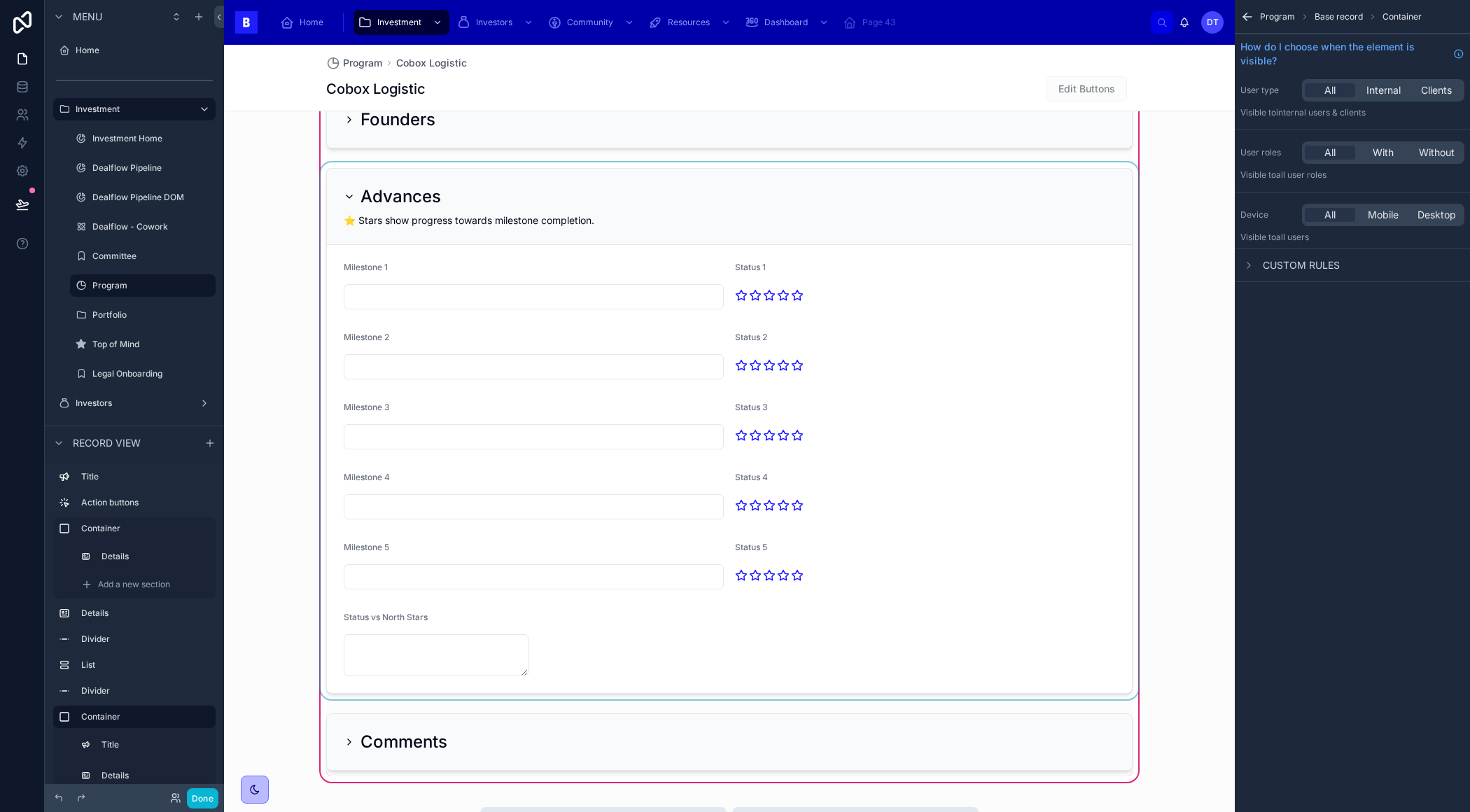
click at [618, 618] on div at bounding box center [728, 430] width 823 height 537
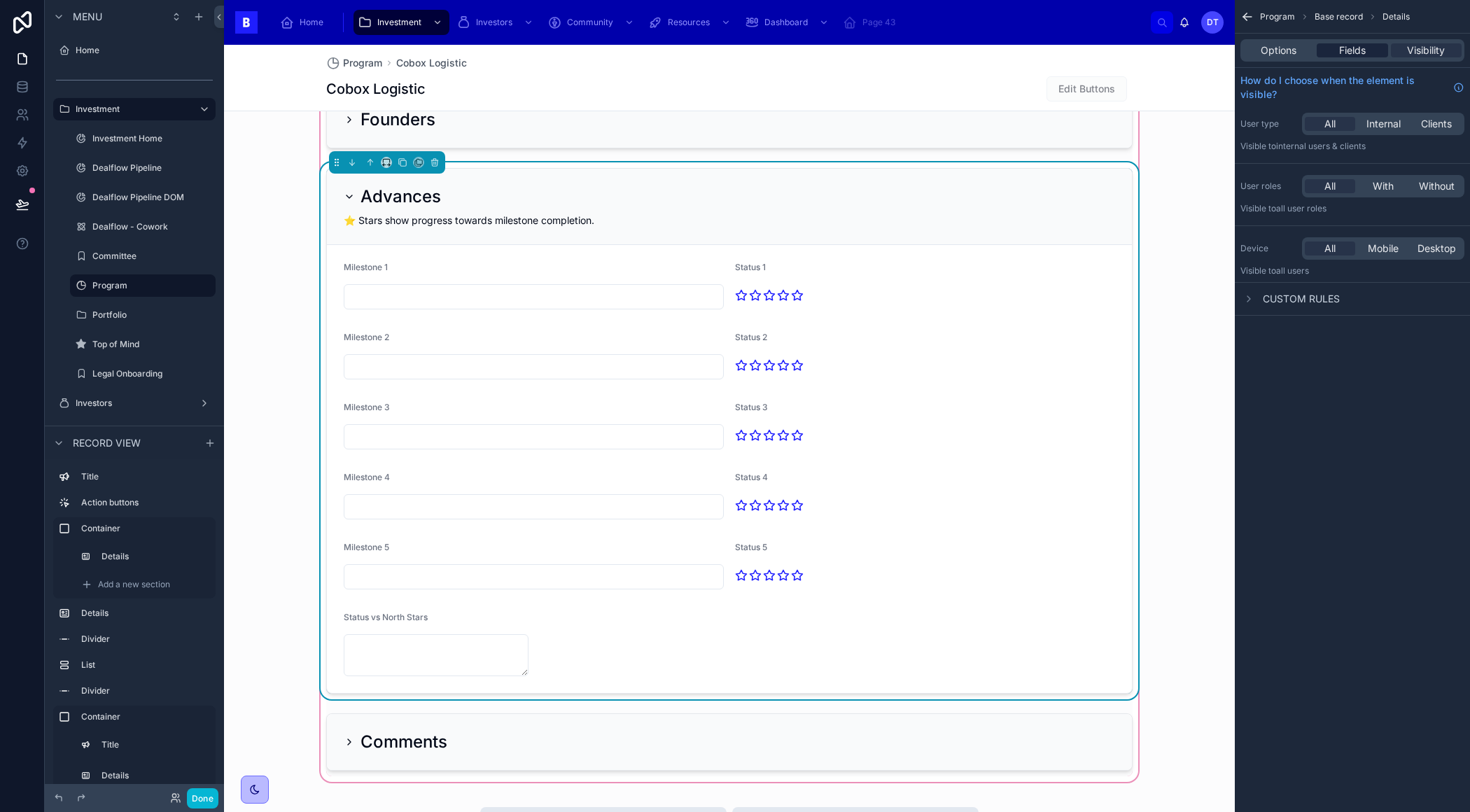
click at [1358, 53] on span "Fields" at bounding box center [1352, 50] width 26 height 14
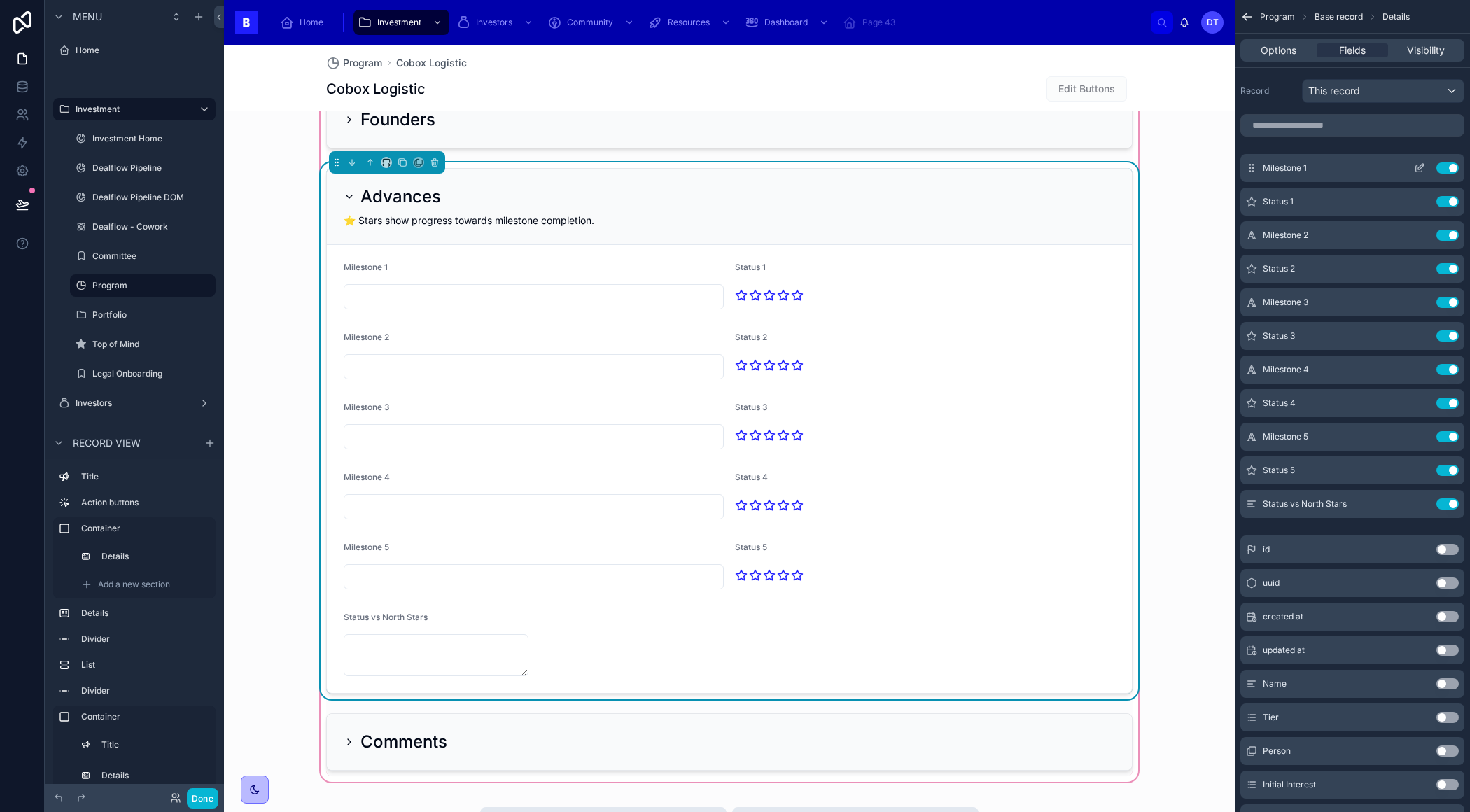
click at [1448, 166] on button "Use setting" at bounding box center [1447, 168] width 22 height 11
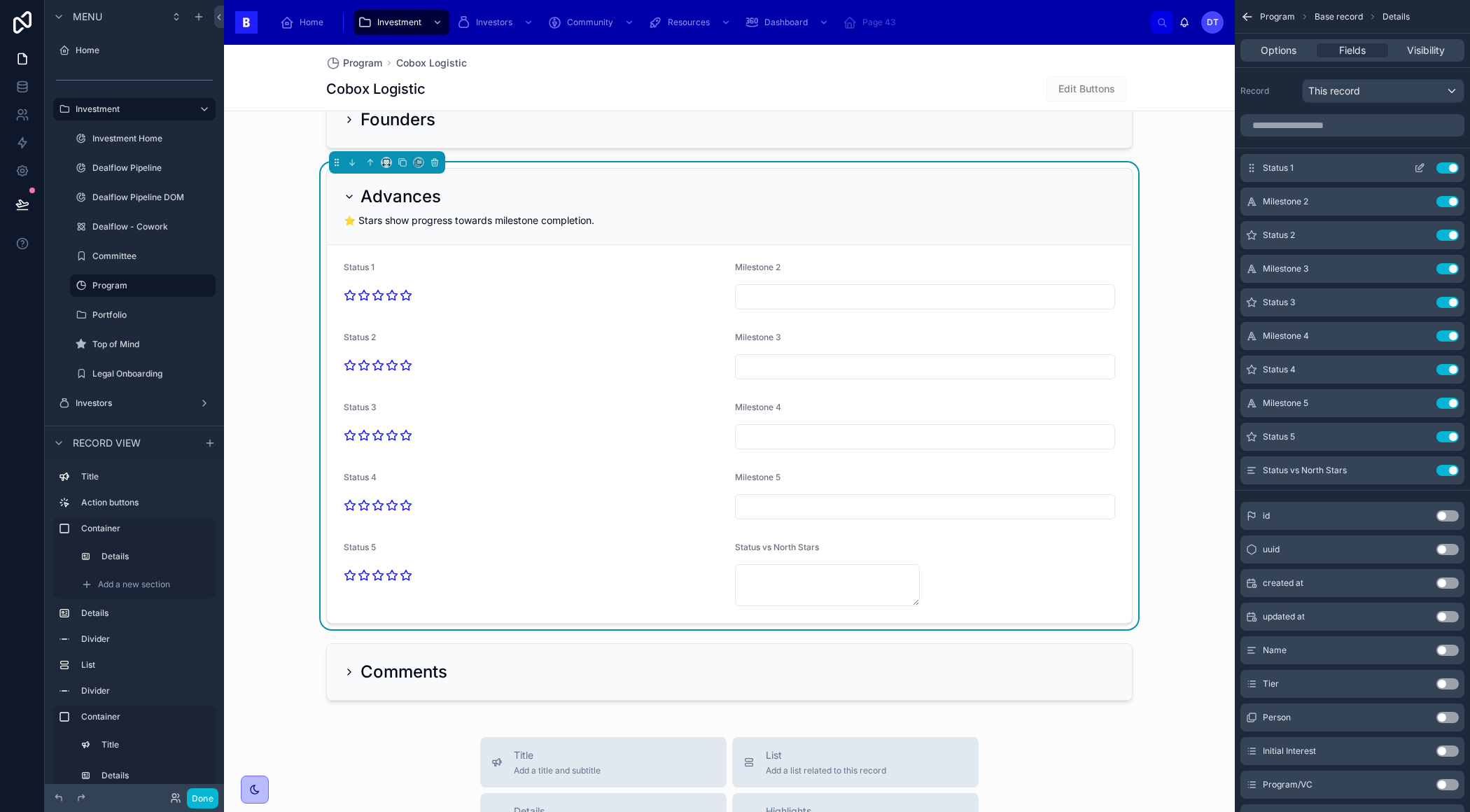
click at [1451, 168] on button "Use setting" at bounding box center [1447, 168] width 22 height 11
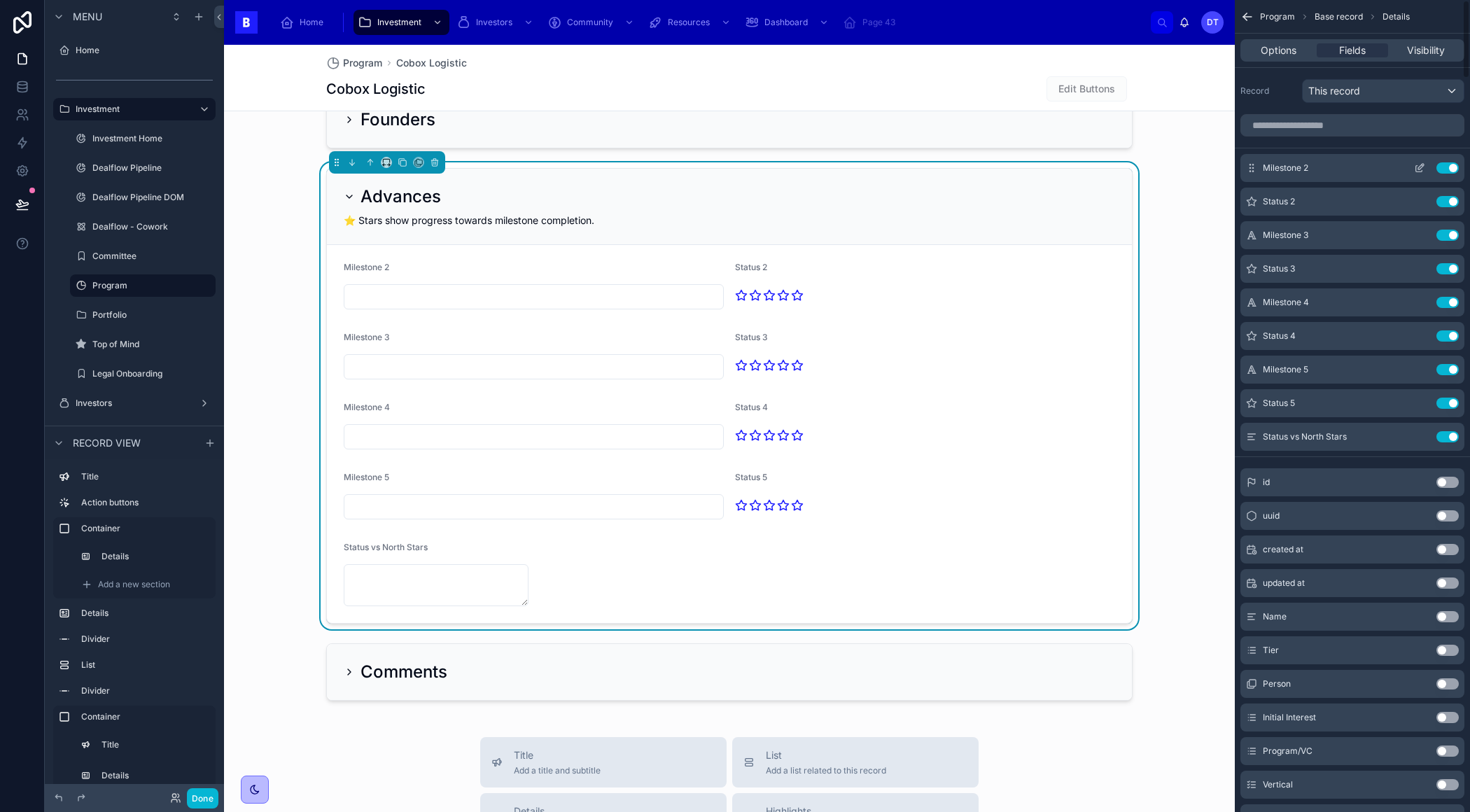
click at [1449, 165] on button "Use setting" at bounding box center [1447, 168] width 22 height 11
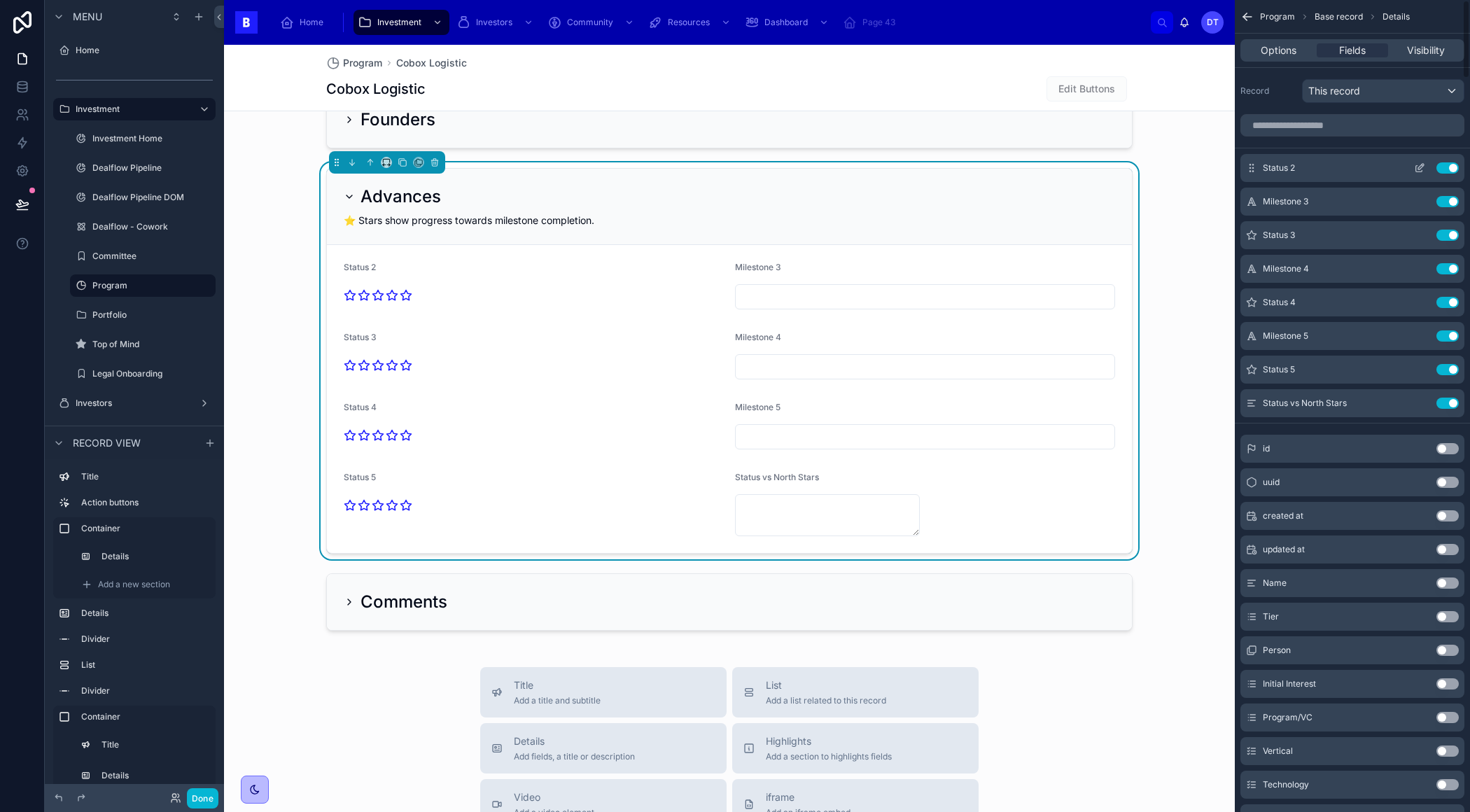
click at [1450, 169] on button "Use setting" at bounding box center [1447, 168] width 22 height 11
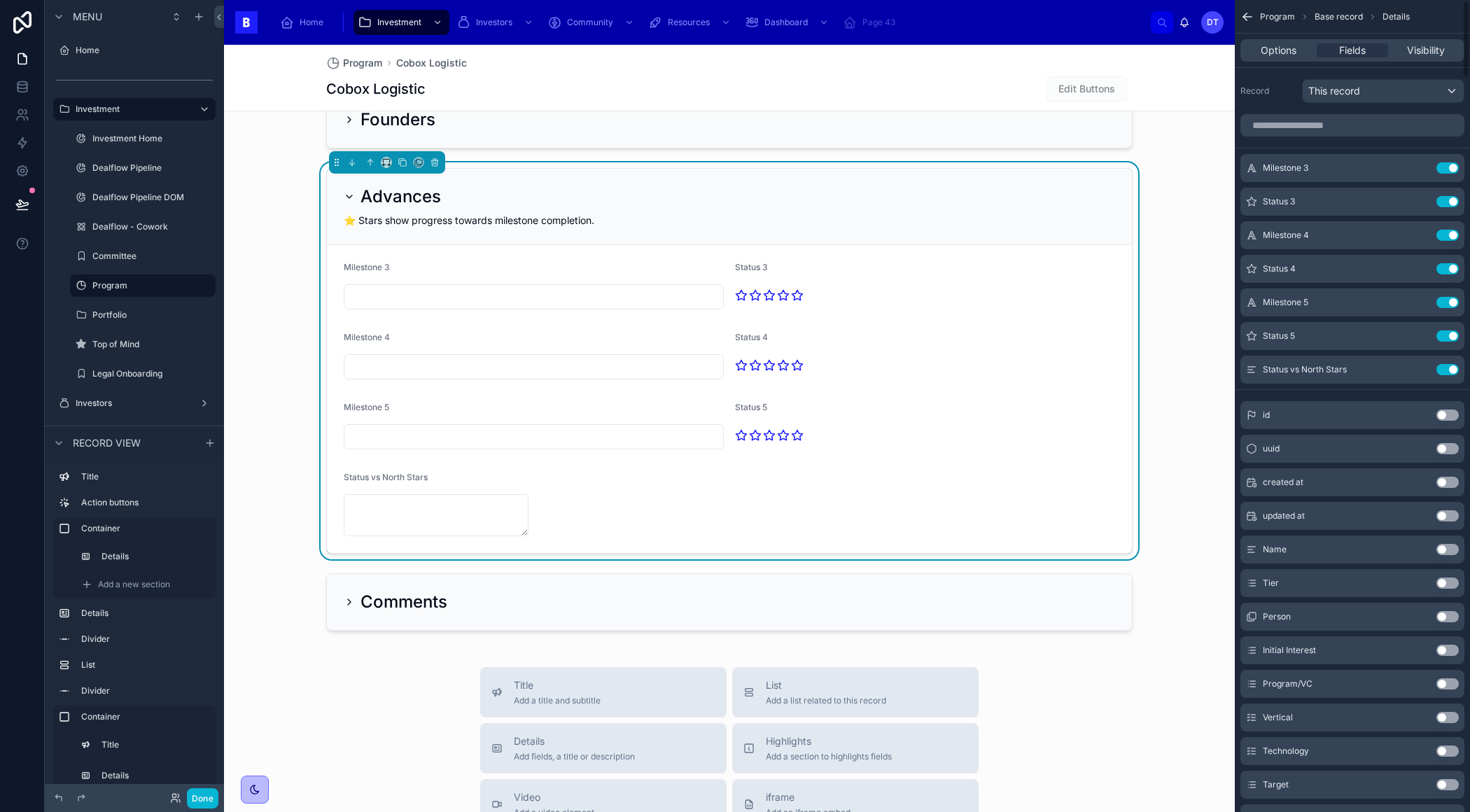
click at [1450, 169] on button "Use setting" at bounding box center [1447, 168] width 22 height 11
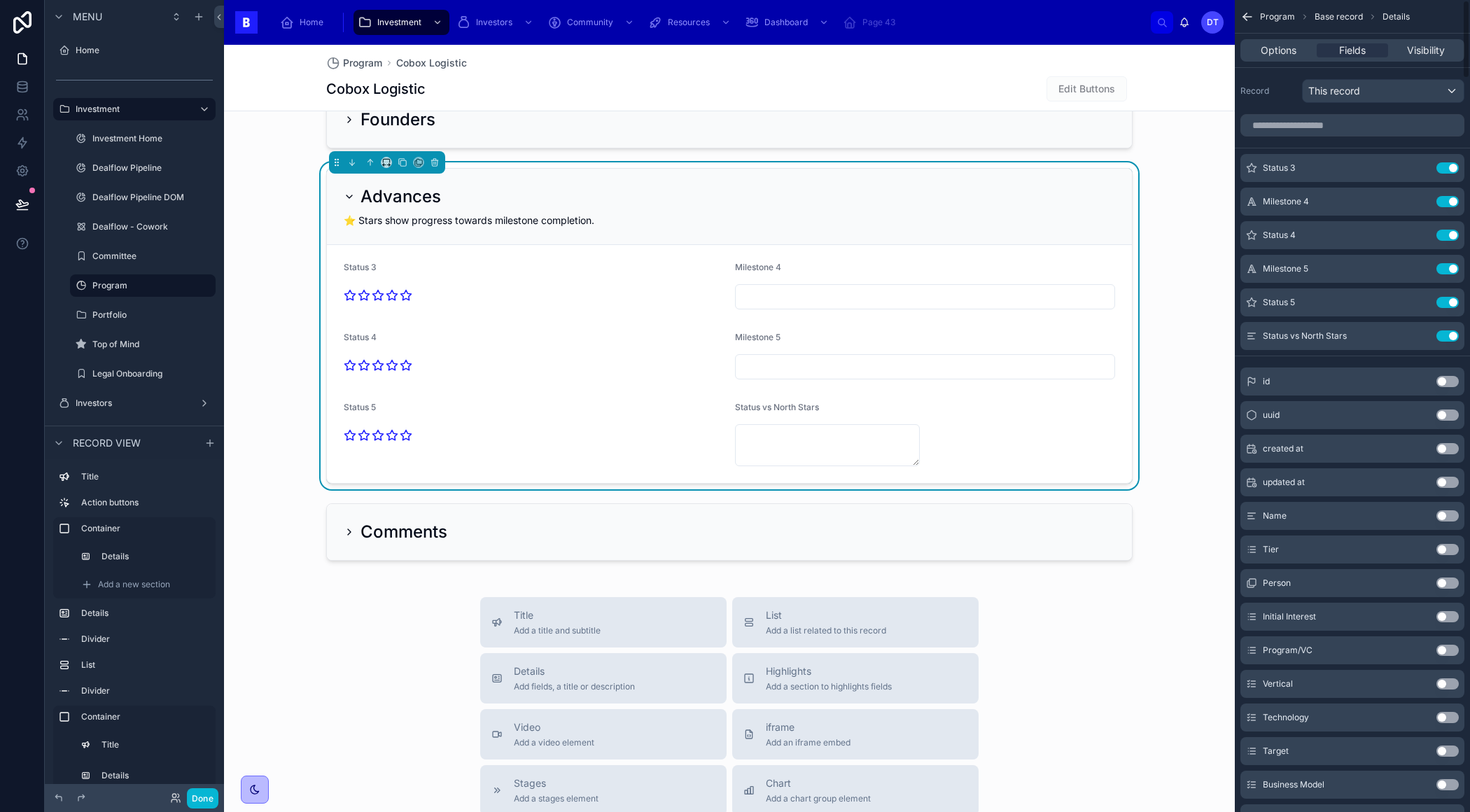
click at [1450, 169] on button "Use setting" at bounding box center [1447, 168] width 22 height 11
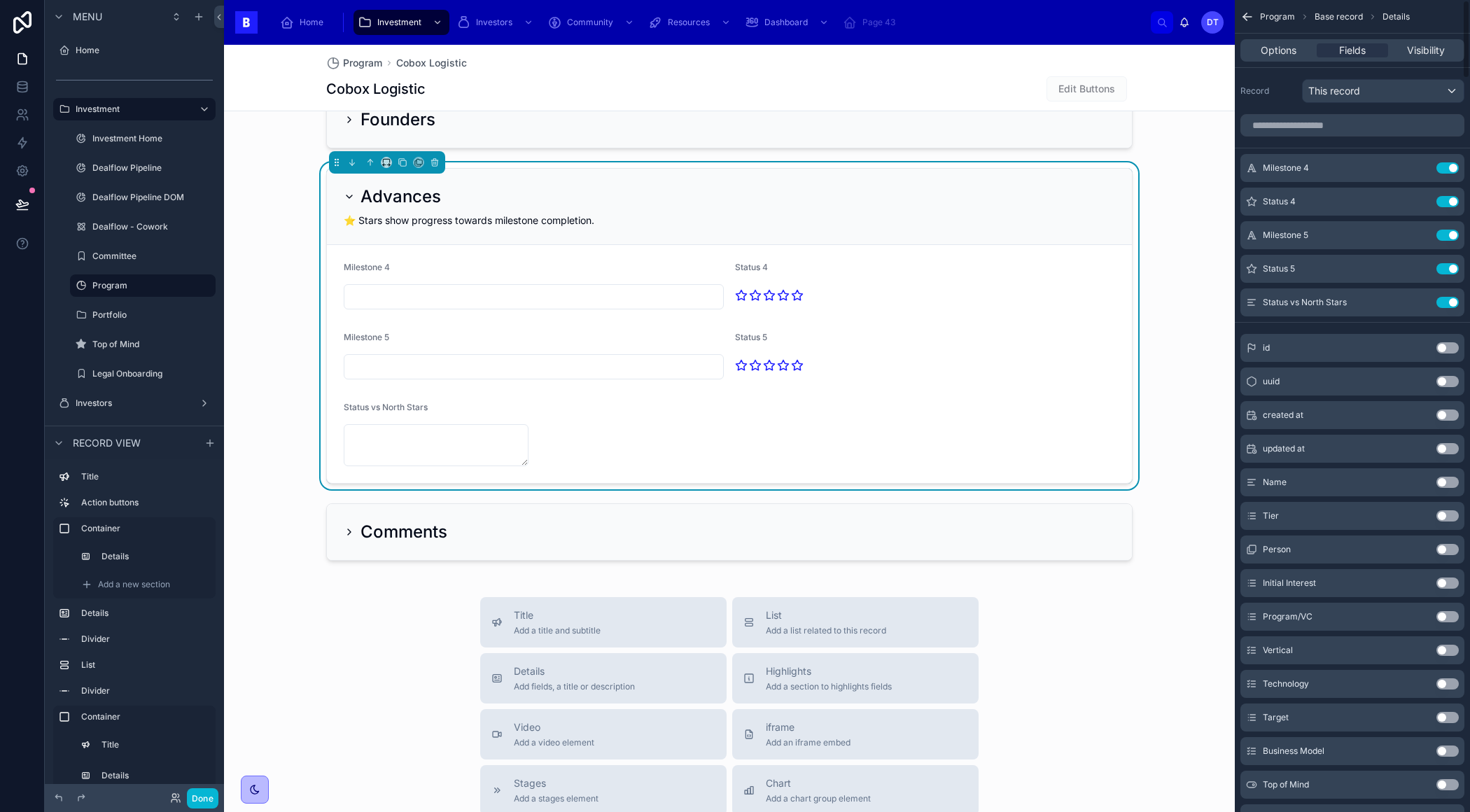
click at [1450, 169] on button "Use setting" at bounding box center [1447, 168] width 22 height 11
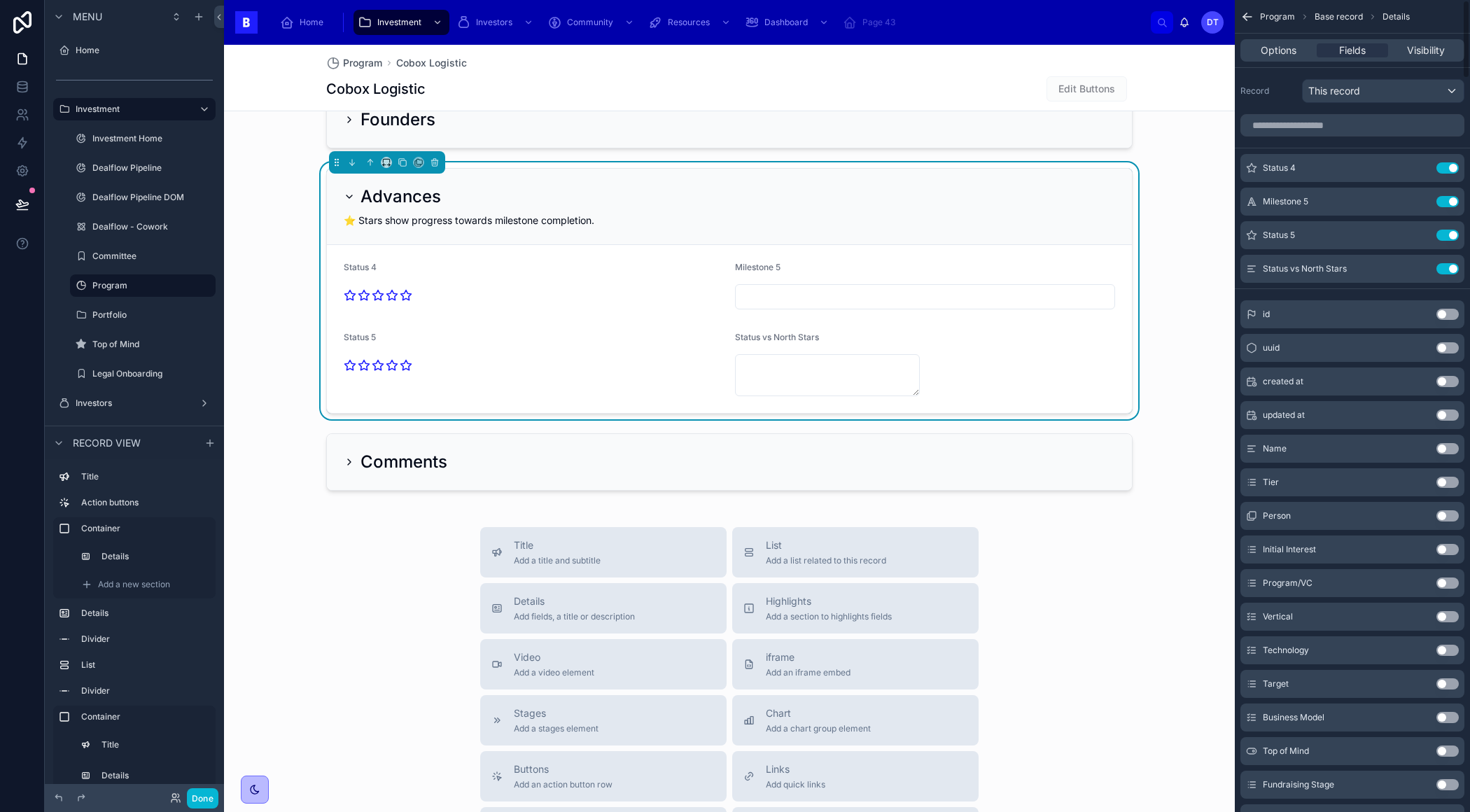
click at [1450, 169] on button "Use setting" at bounding box center [1447, 168] width 22 height 11
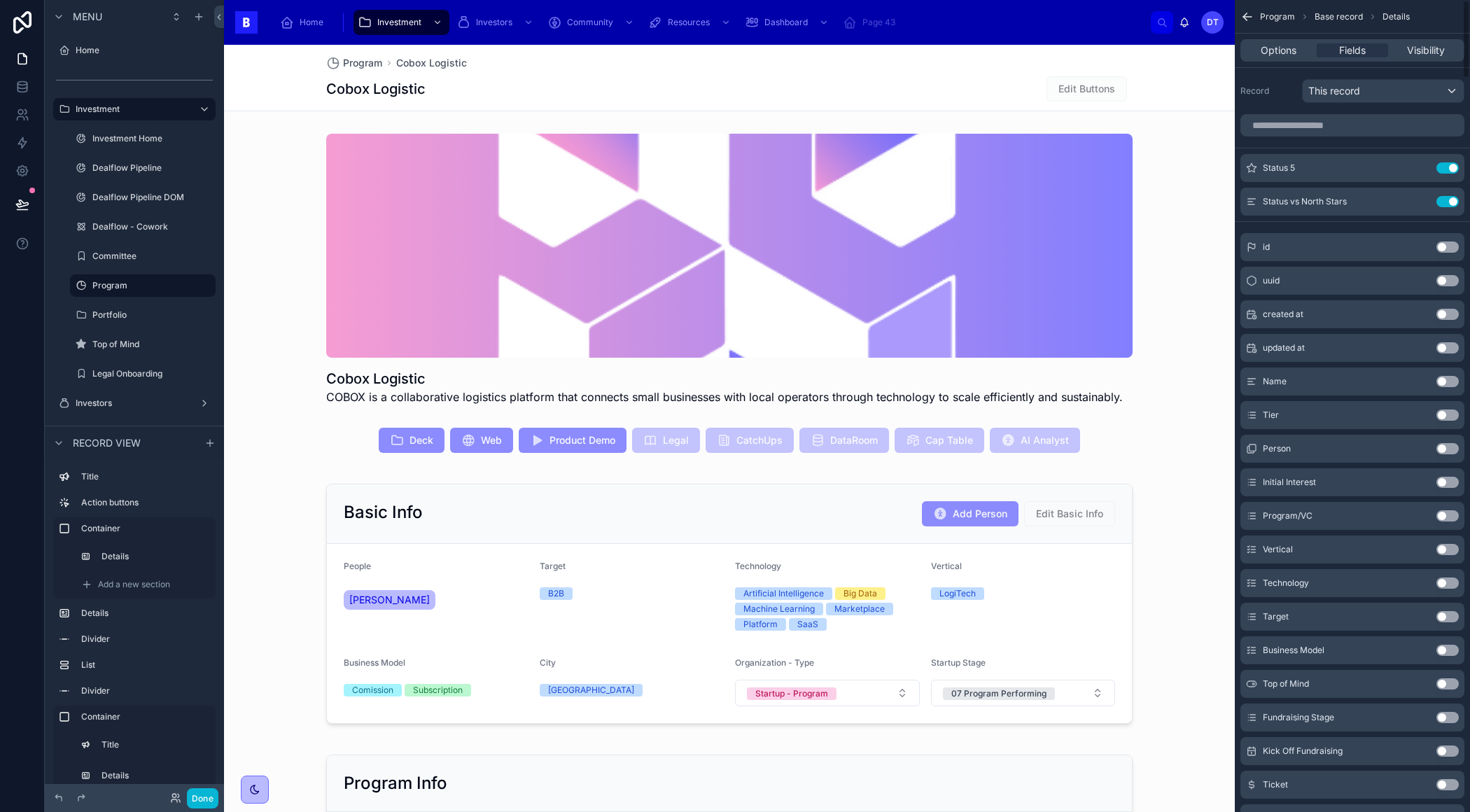
scroll to position [1300, 0]
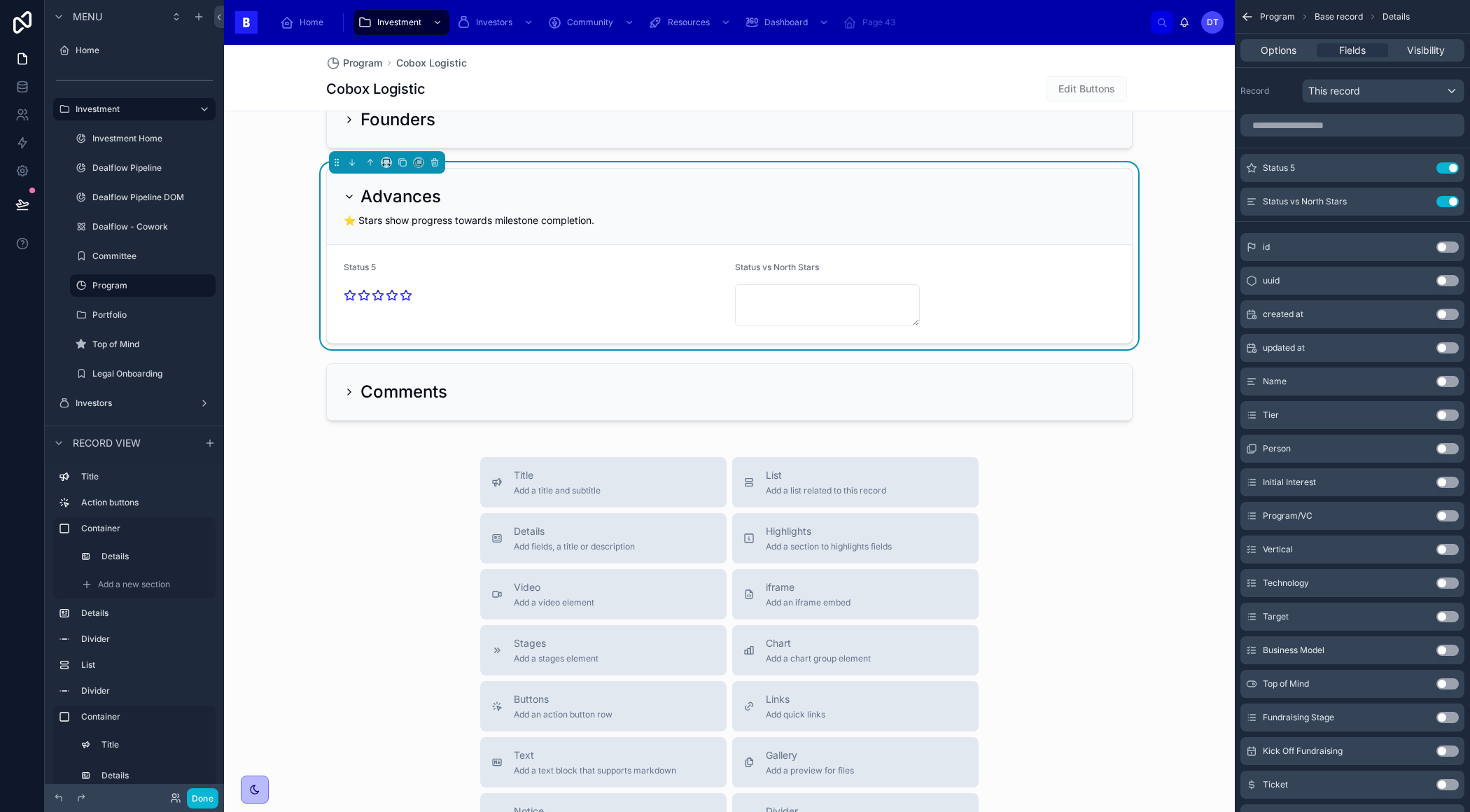
click at [1450, 169] on button "Use setting" at bounding box center [1447, 168] width 22 height 11
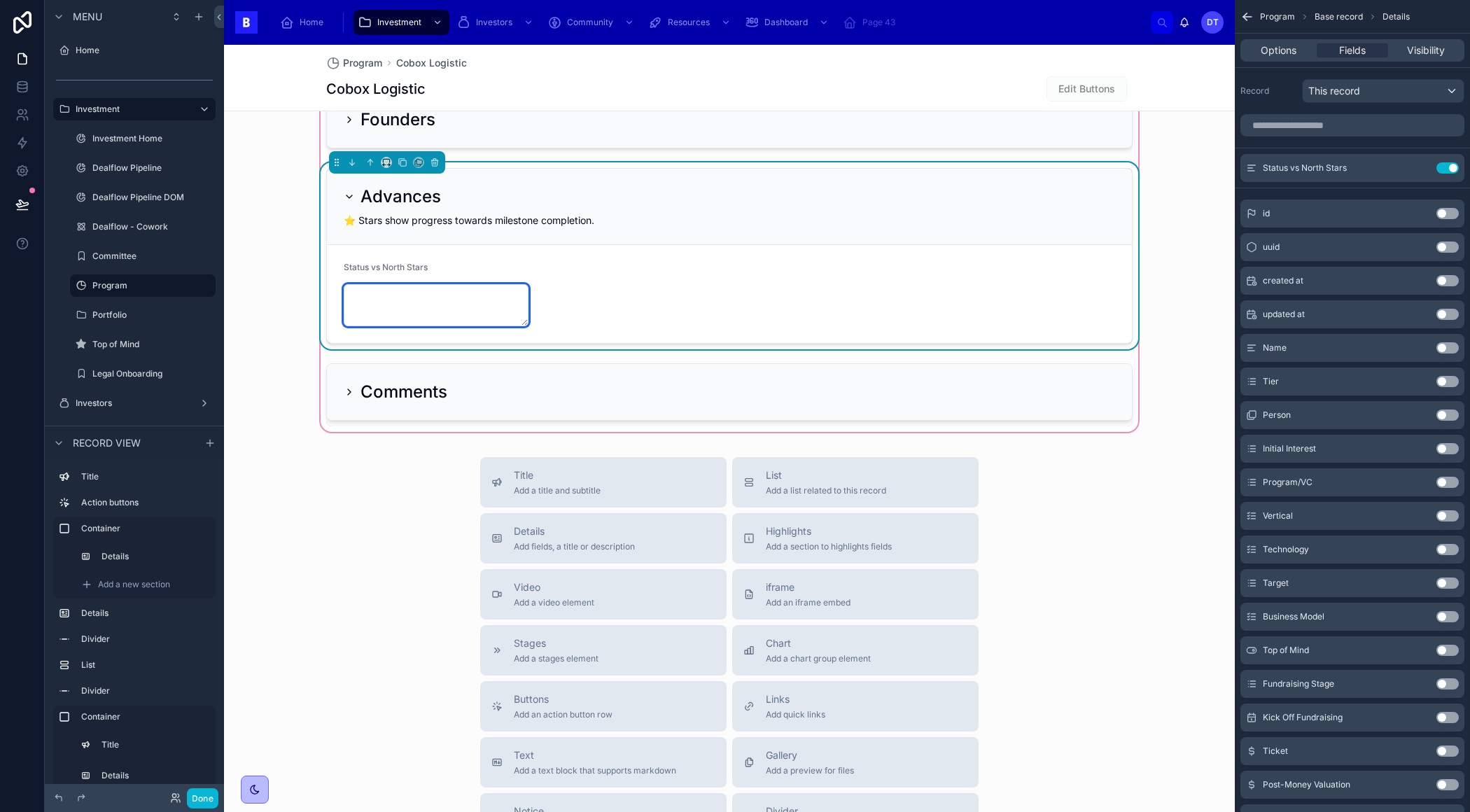
click at [478, 287] on textarea at bounding box center [437, 305] width 185 height 42
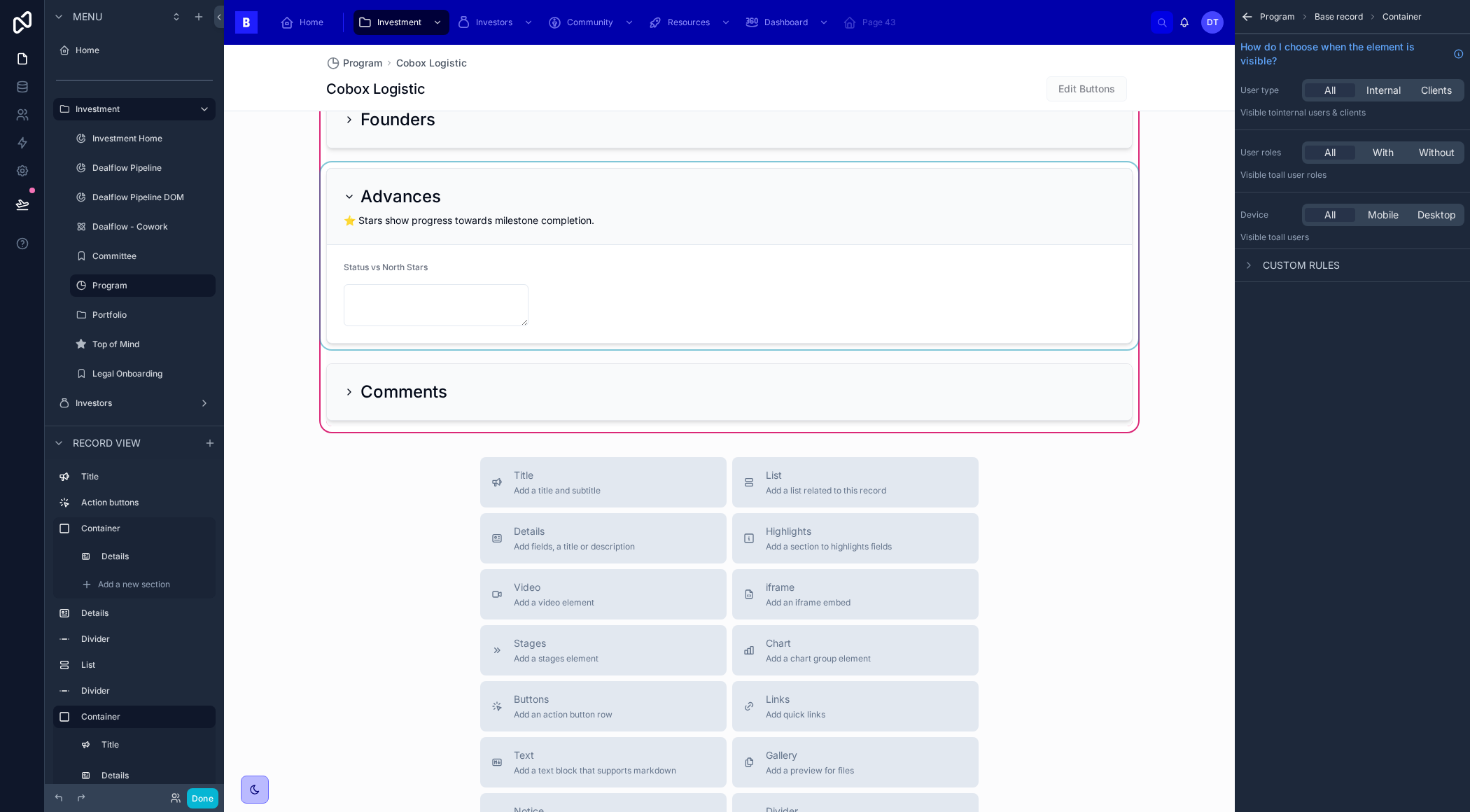
click at [591, 260] on div at bounding box center [728, 256] width 823 height 187
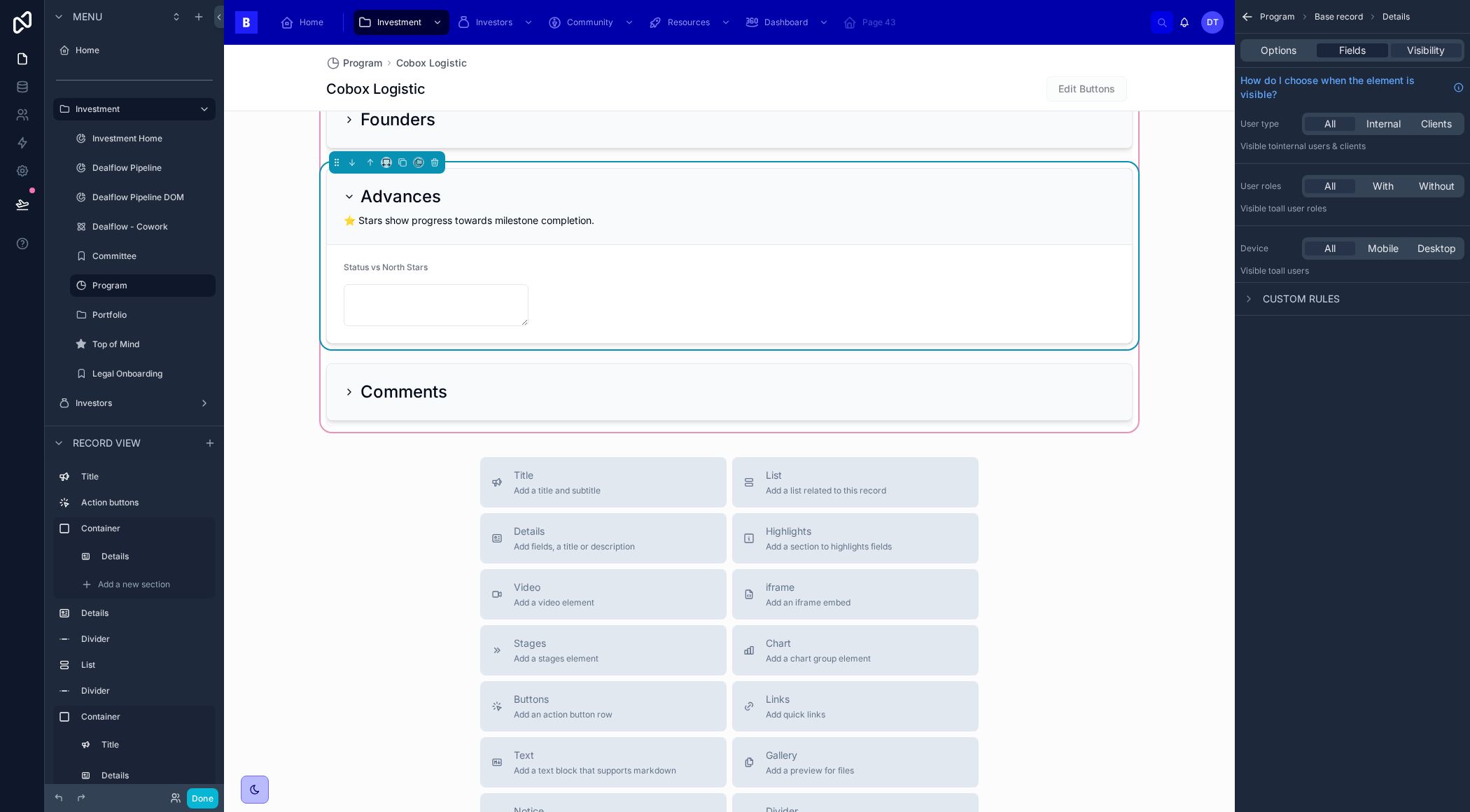
click at [1342, 51] on span "Fields" at bounding box center [1352, 50] width 26 height 14
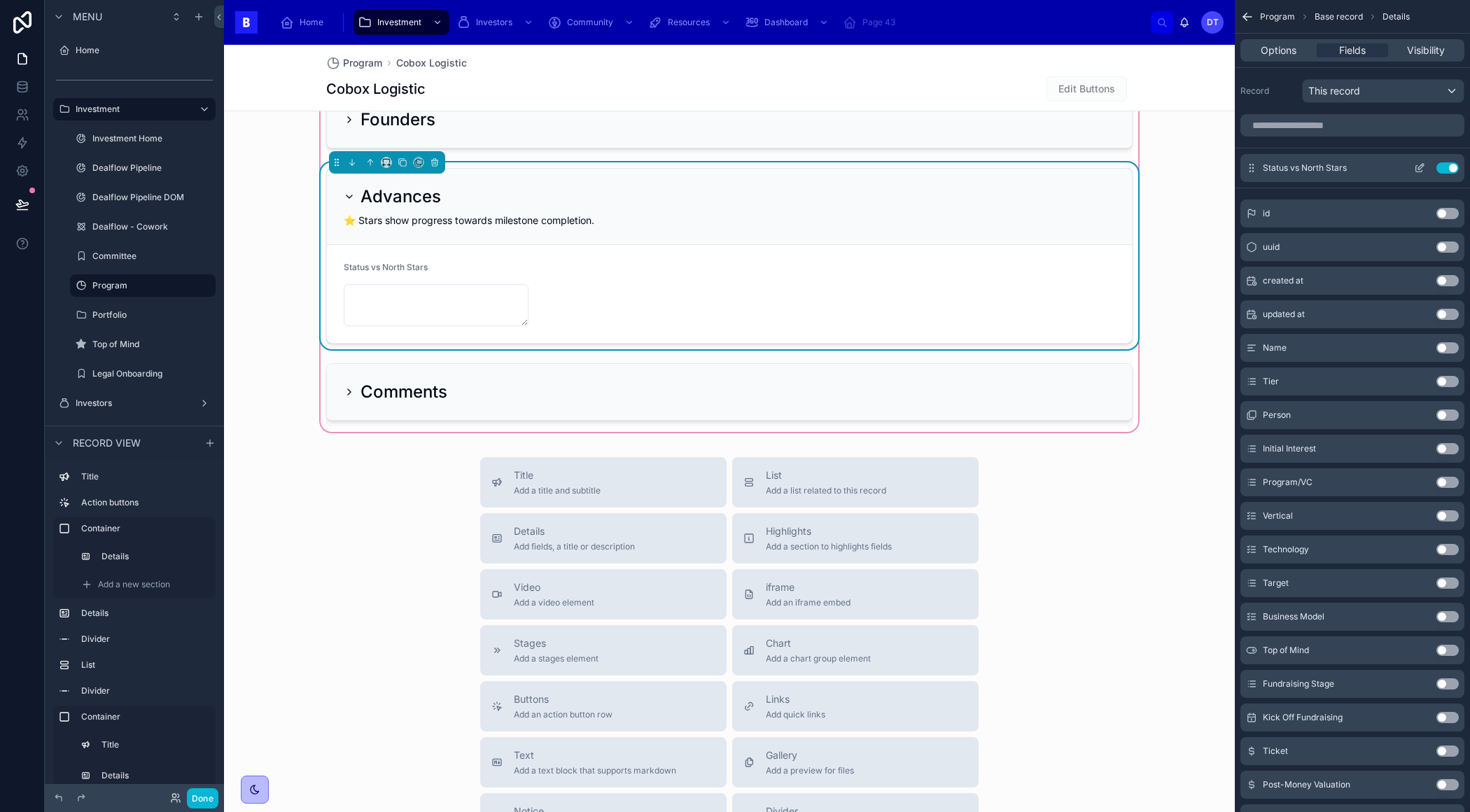
click at [1420, 165] on icon "scrollable content" at bounding box center [1419, 168] width 11 height 11
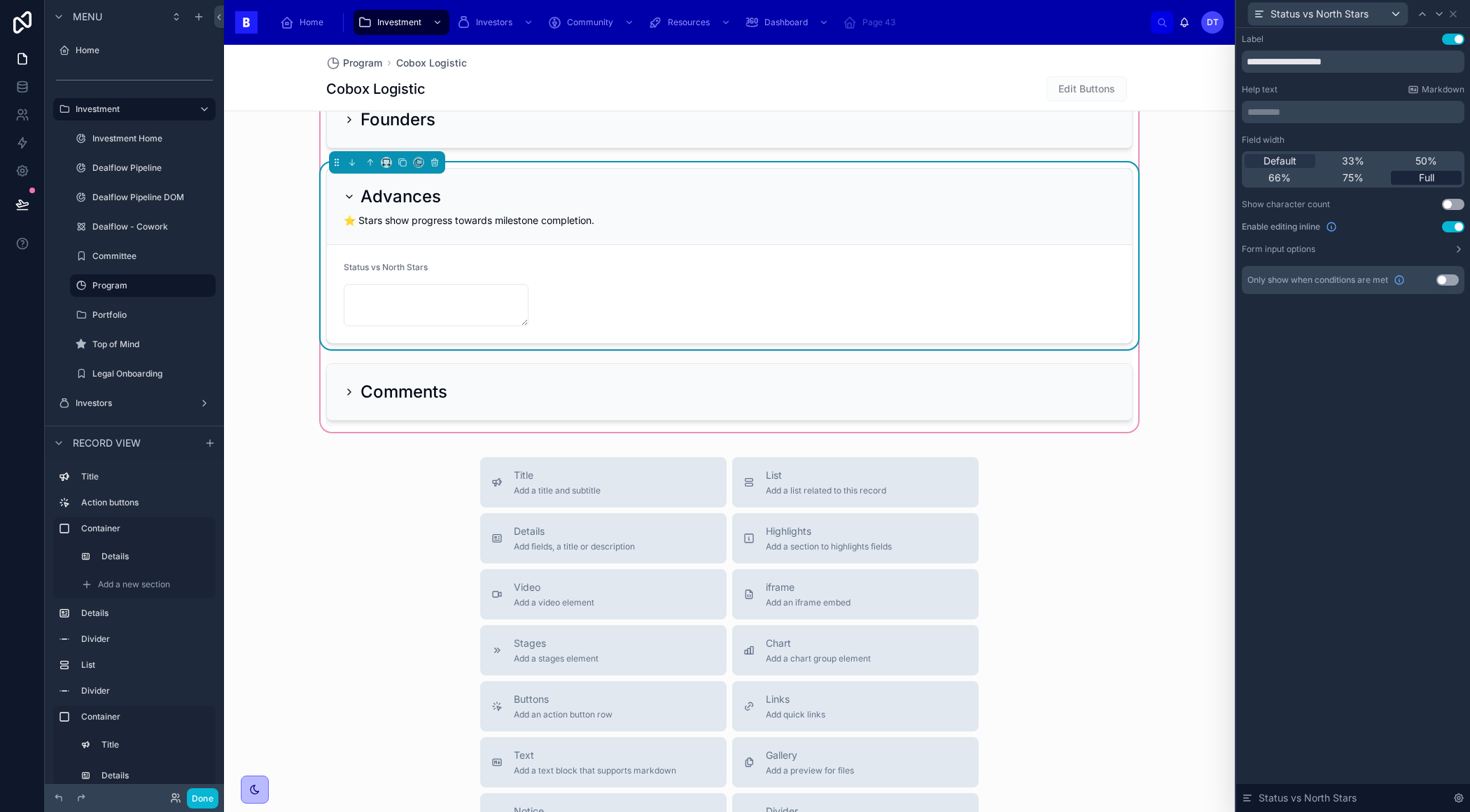
click at [1427, 178] on span "Full" at bounding box center [1426, 178] width 15 height 14
click at [1451, 12] on icon at bounding box center [1453, 14] width 5 height 5
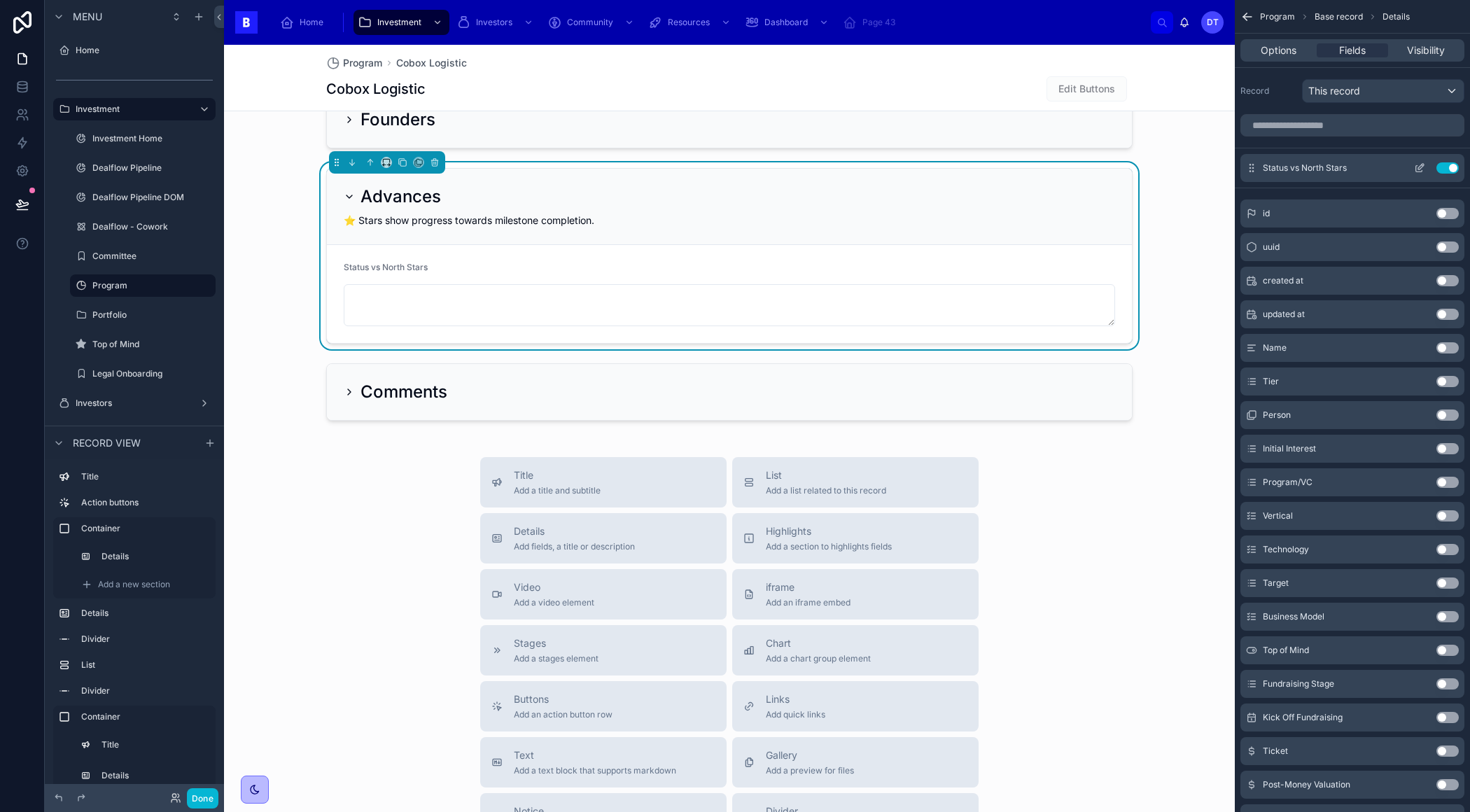
click at [1421, 166] on icon "scrollable content" at bounding box center [1419, 168] width 11 height 11
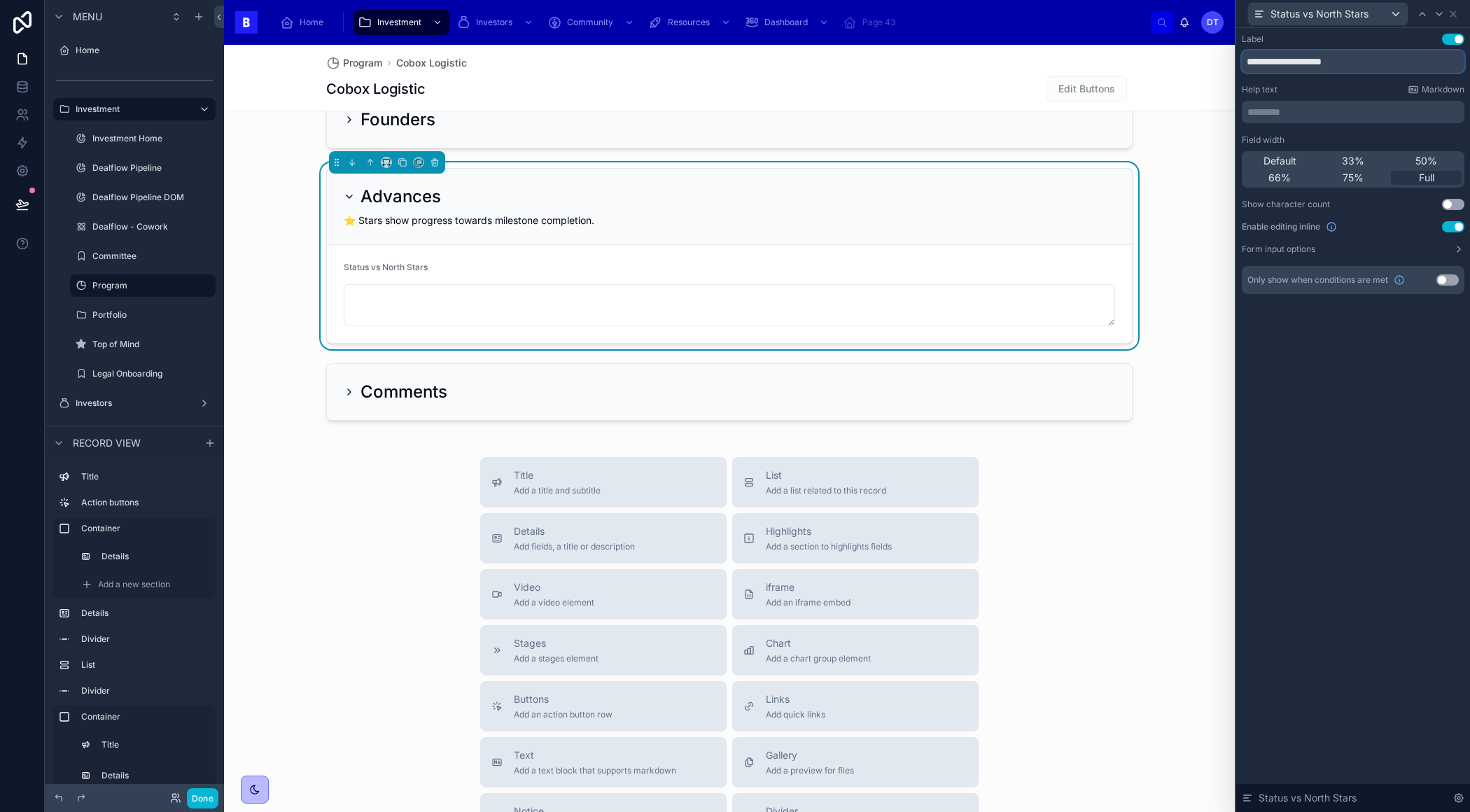
click at [1323, 65] on input "**********" at bounding box center [1353, 61] width 222 height 22
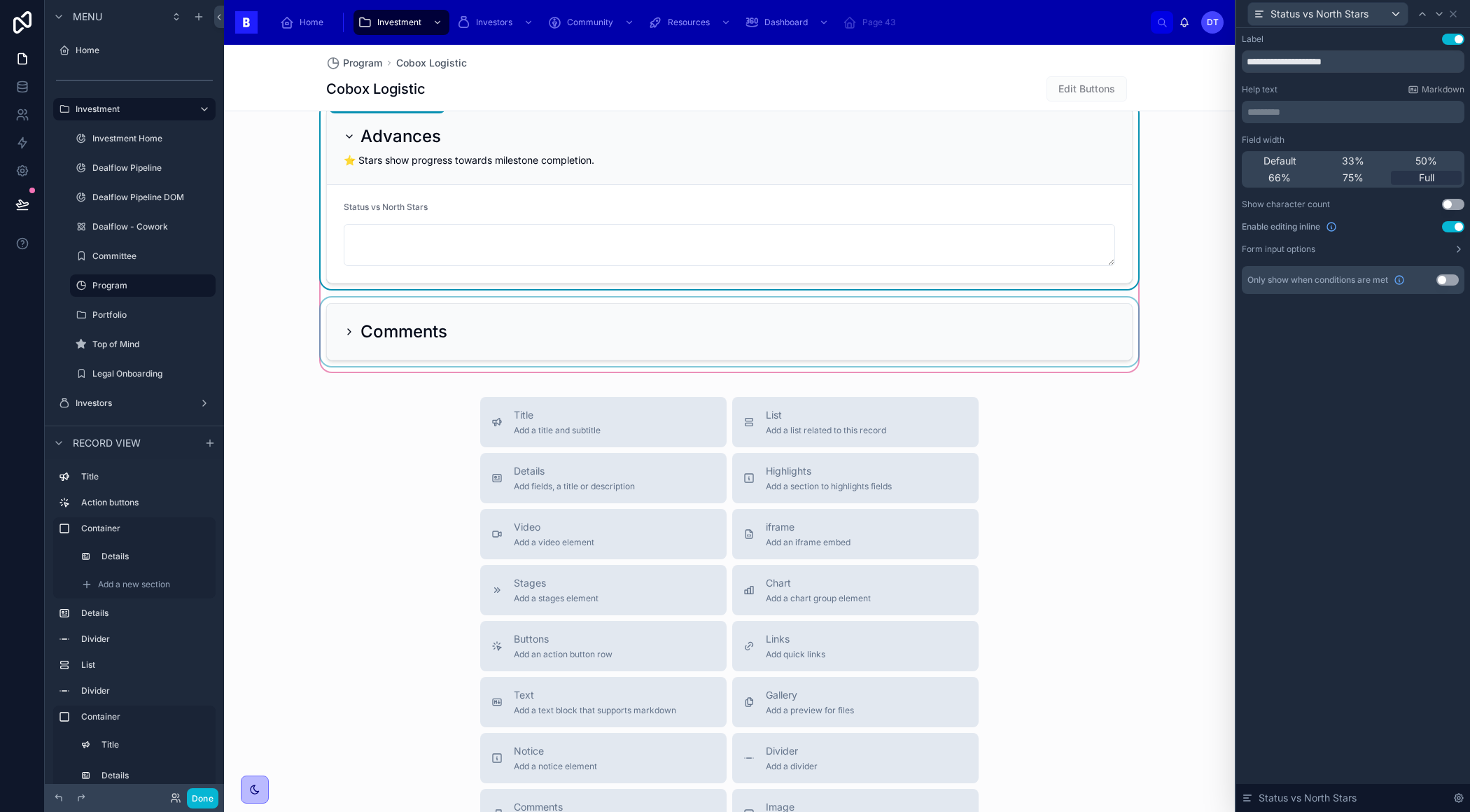
click at [1045, 329] on div at bounding box center [728, 332] width 823 height 69
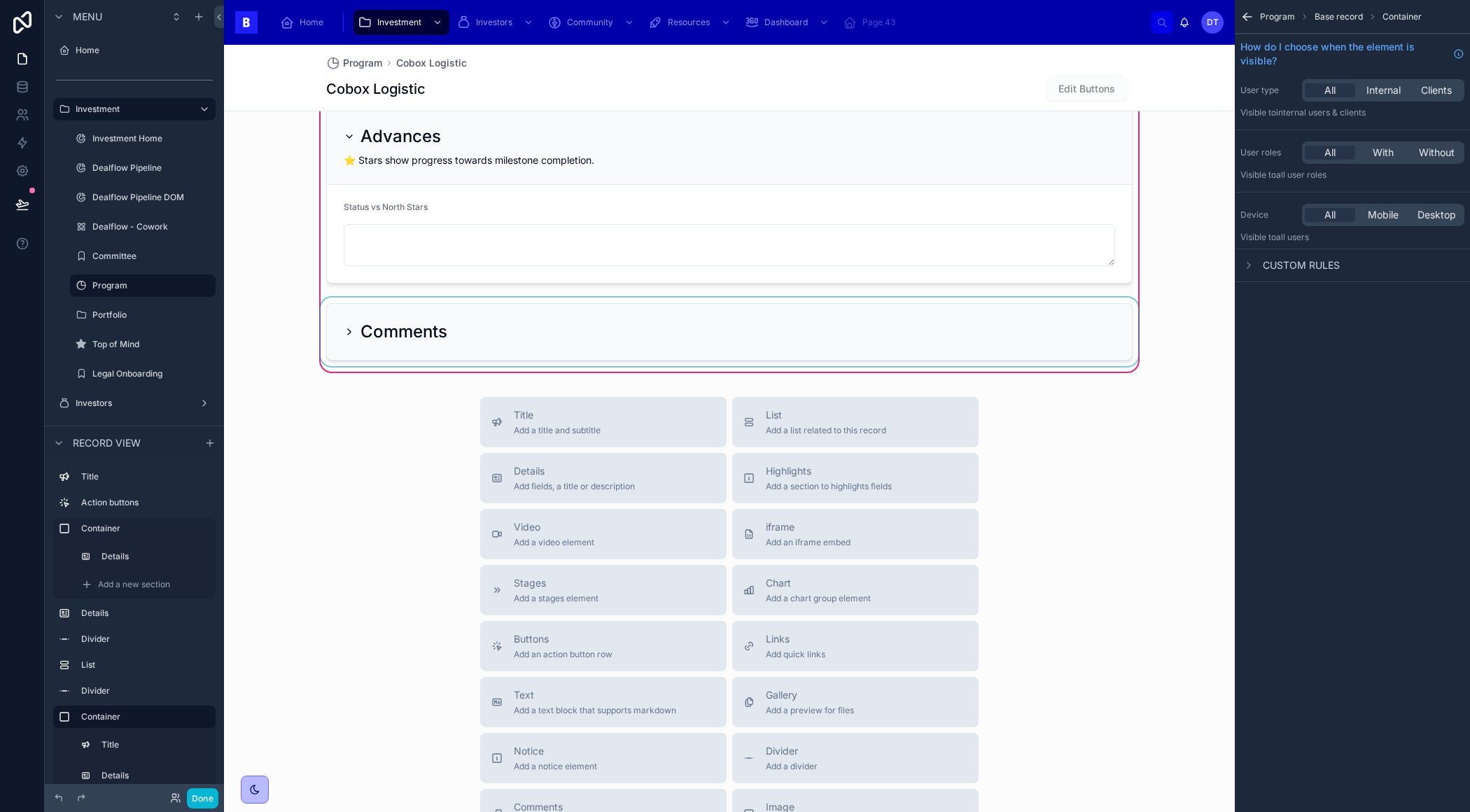
drag, startPoint x: 1042, startPoint y: 324, endPoint x: 345, endPoint y: 325, distance: 697.0
click at [1042, 324] on div at bounding box center [728, 332] width 823 height 69
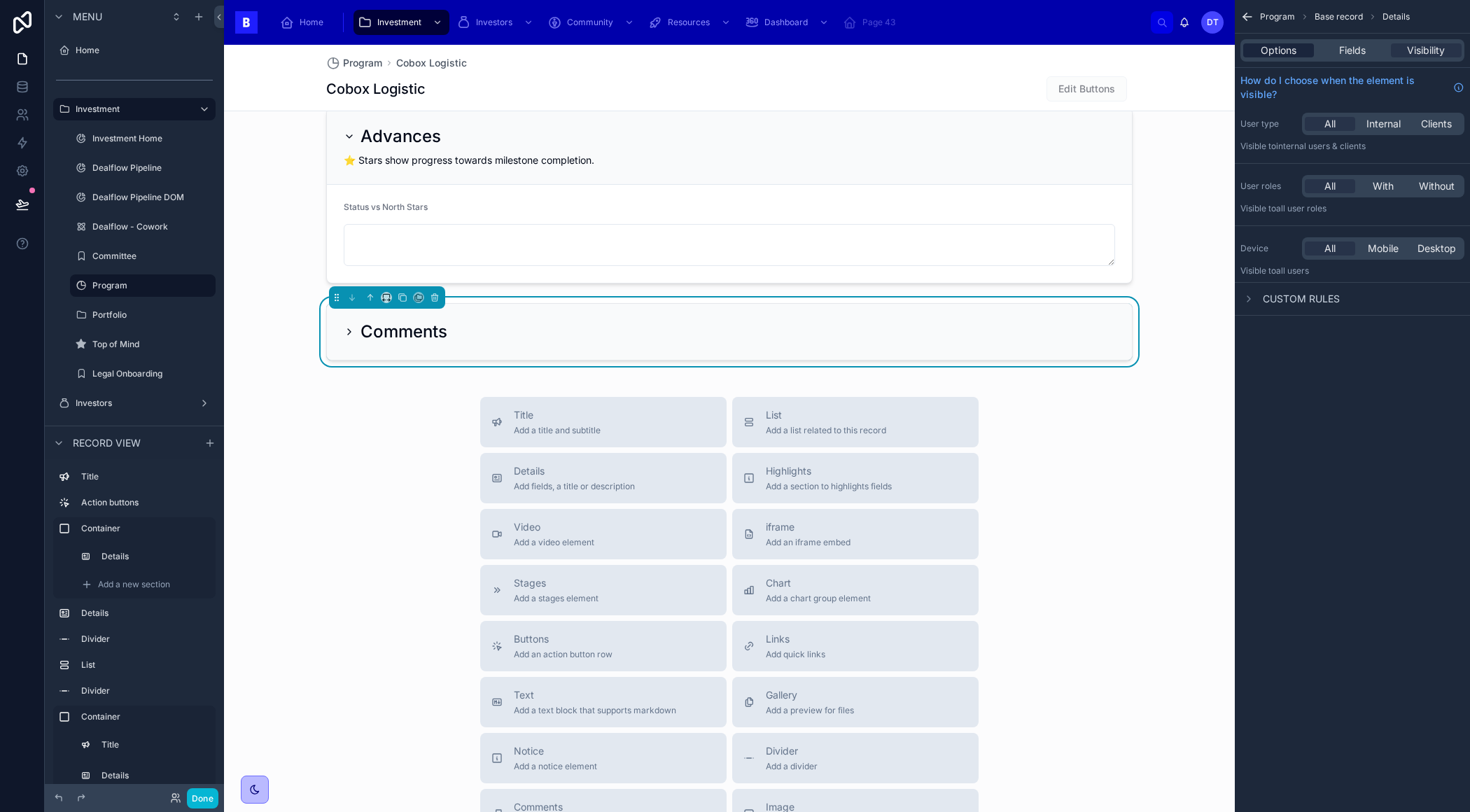
click at [1290, 56] on span "Options" at bounding box center [1278, 50] width 35 height 14
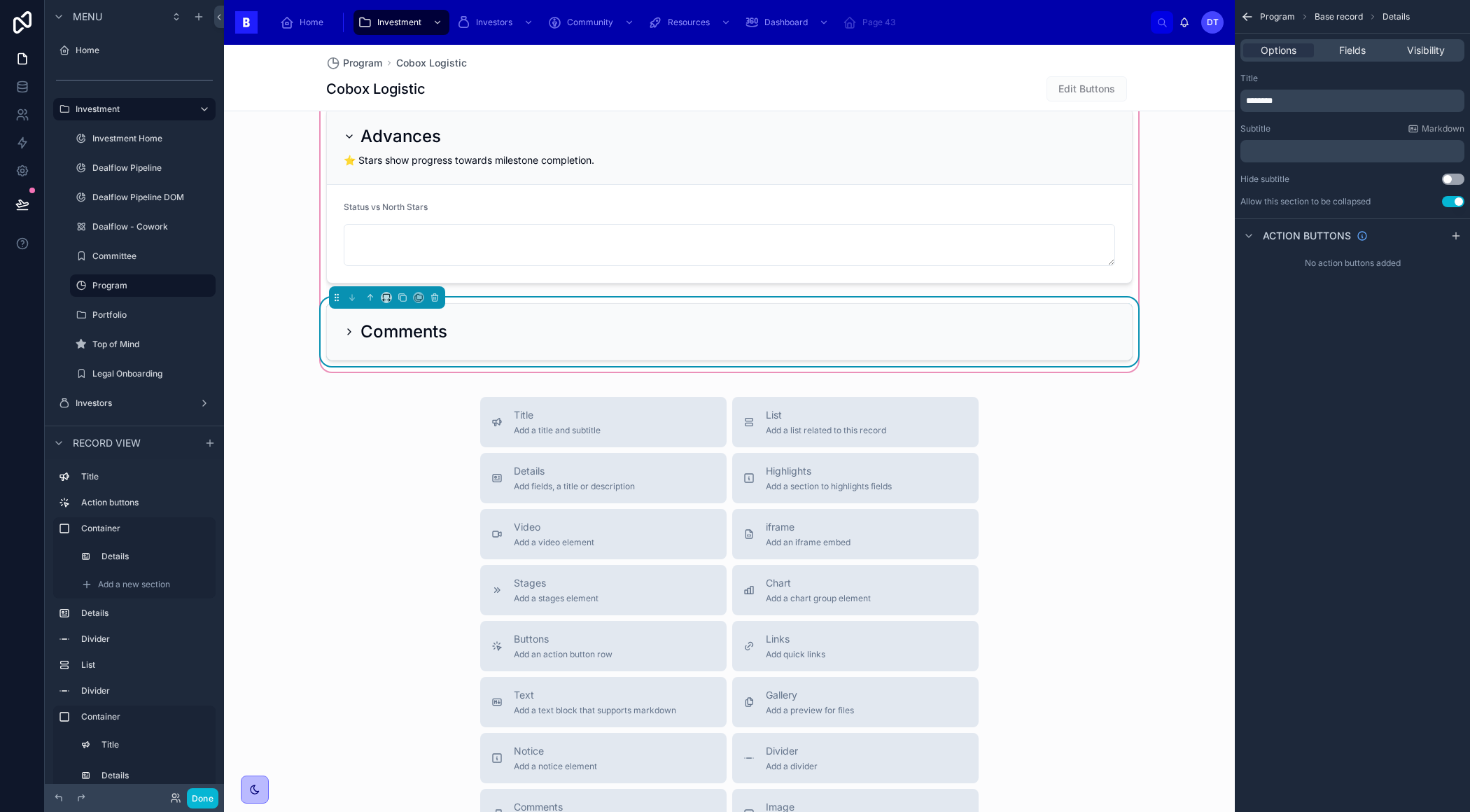
click at [710, 321] on div "Comments" at bounding box center [729, 332] width 772 height 22
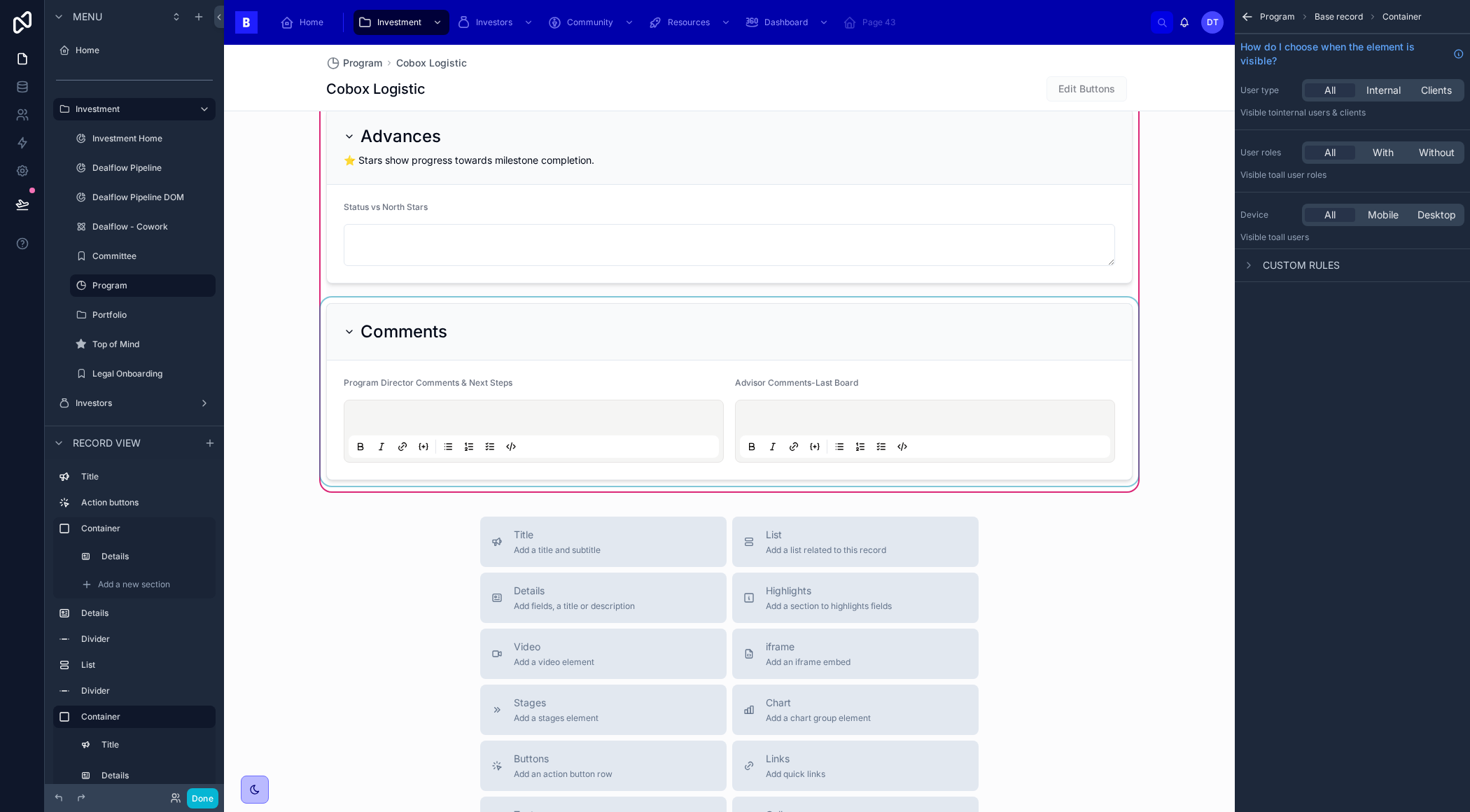
click at [492, 334] on div at bounding box center [728, 391] width 823 height 189
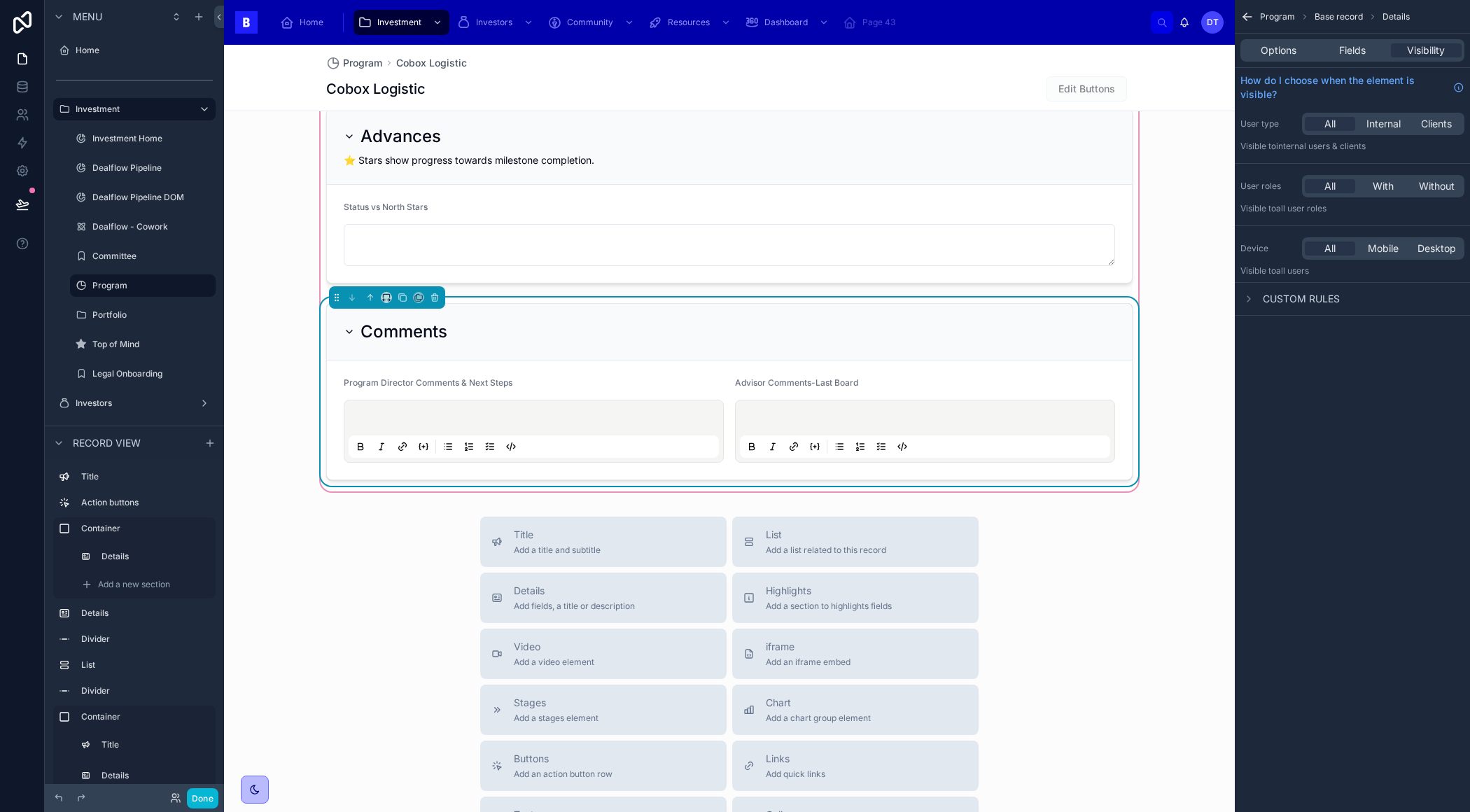
click at [348, 326] on icon at bounding box center [349, 332] width 11 height 11
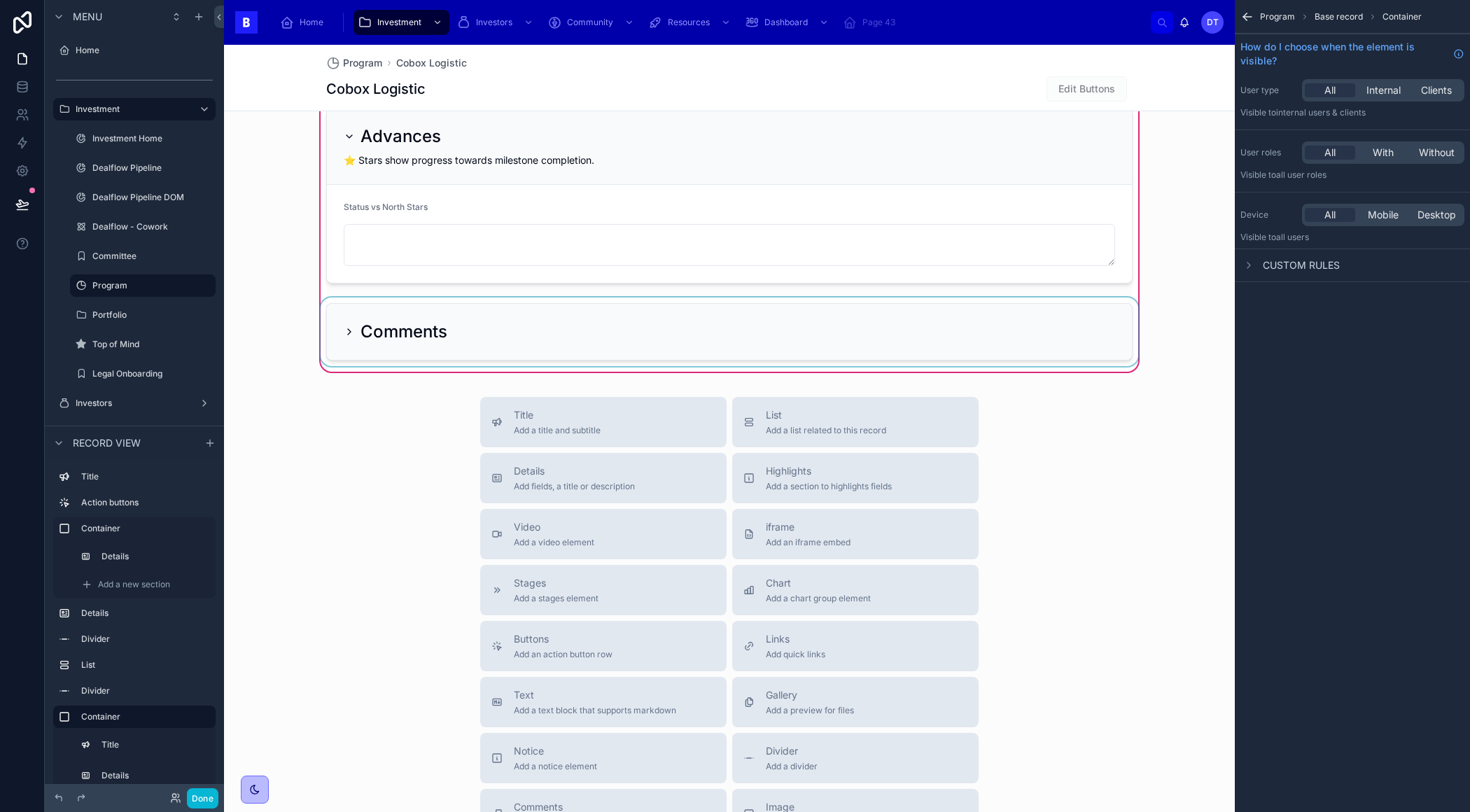
click at [322, 412] on div "Title Add a title and subtitle List Add a list related to this record Details A…" at bounding box center [729, 645] width 1011 height 498
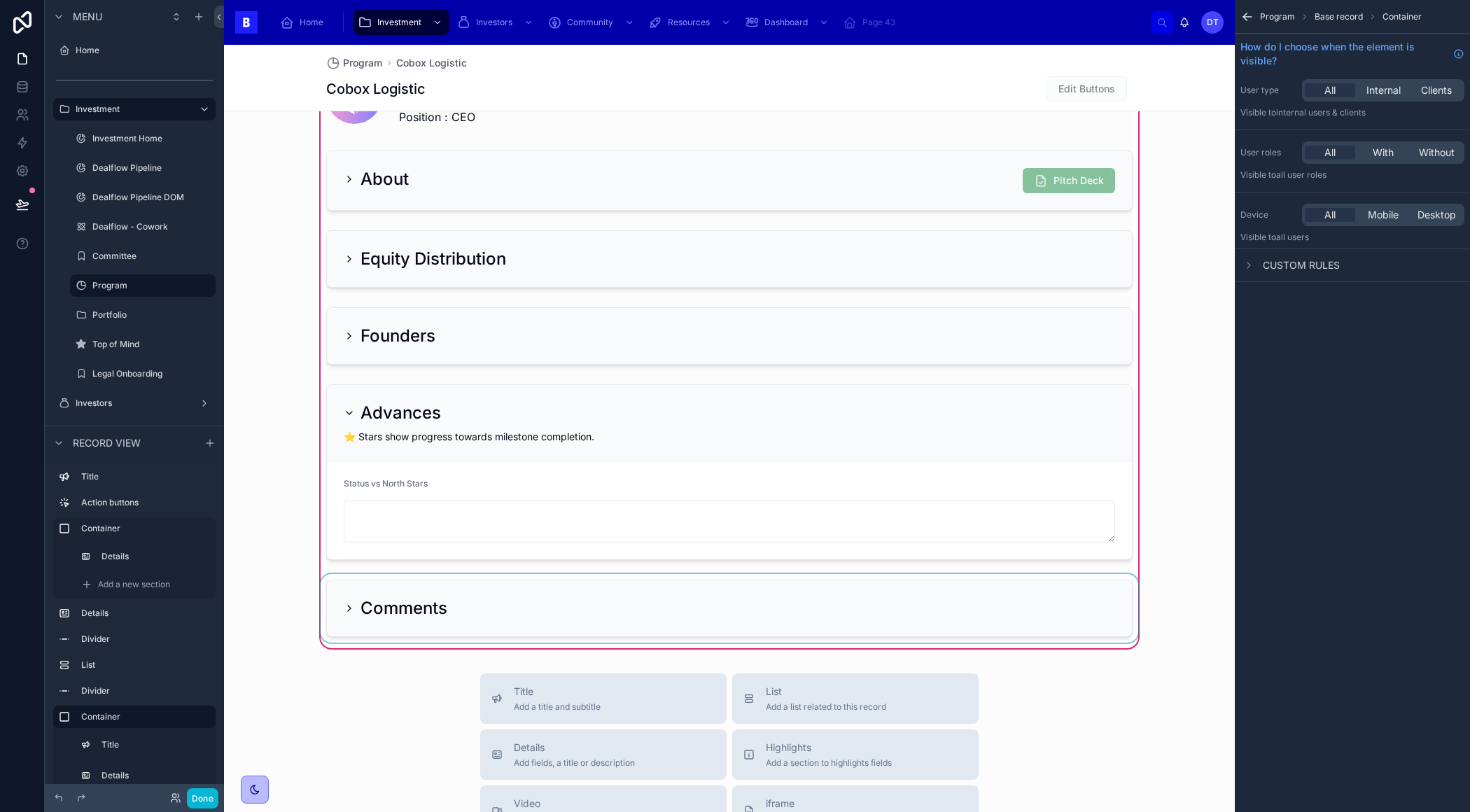
scroll to position [1078, 0]
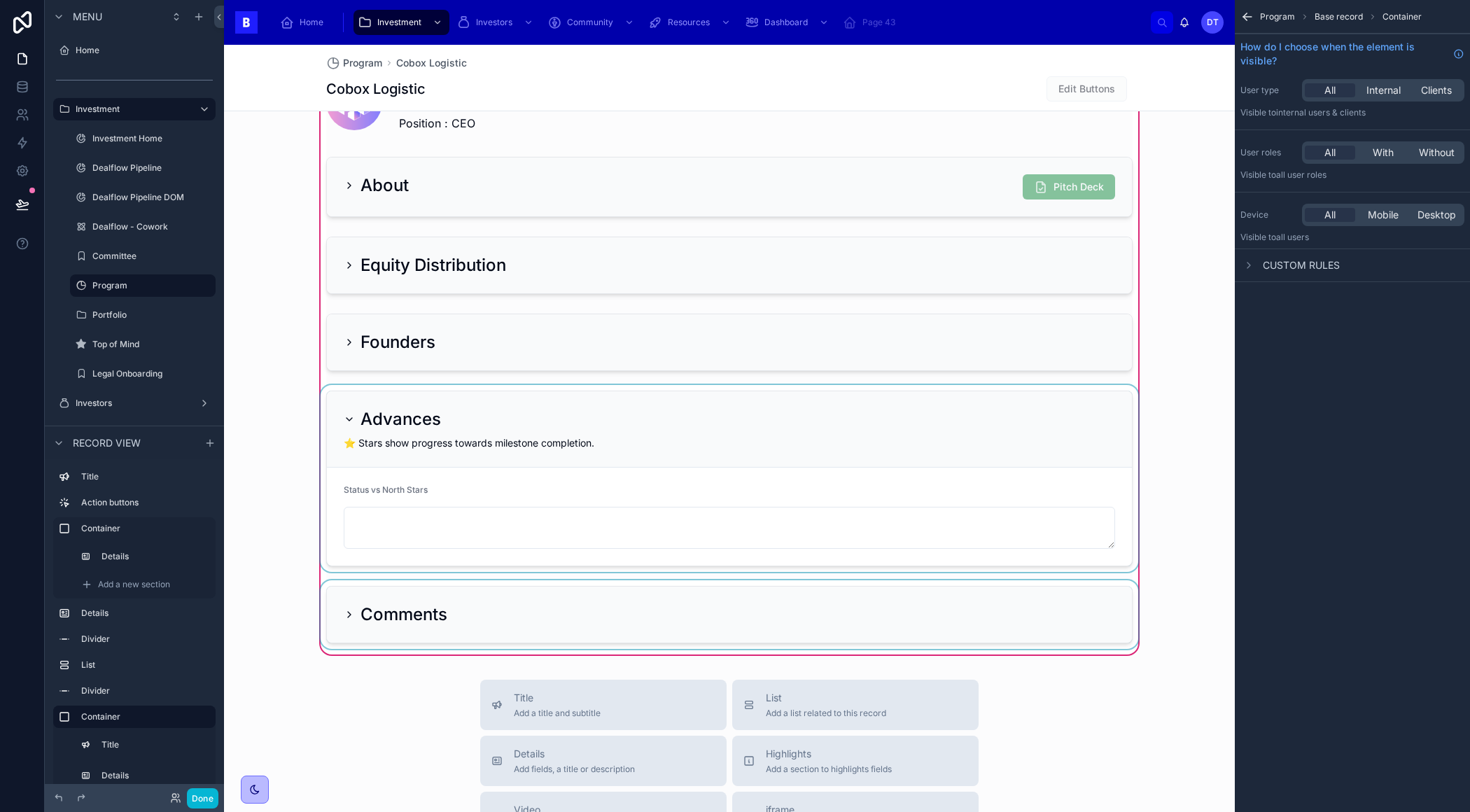
click at [421, 494] on div at bounding box center [728, 479] width 823 height 187
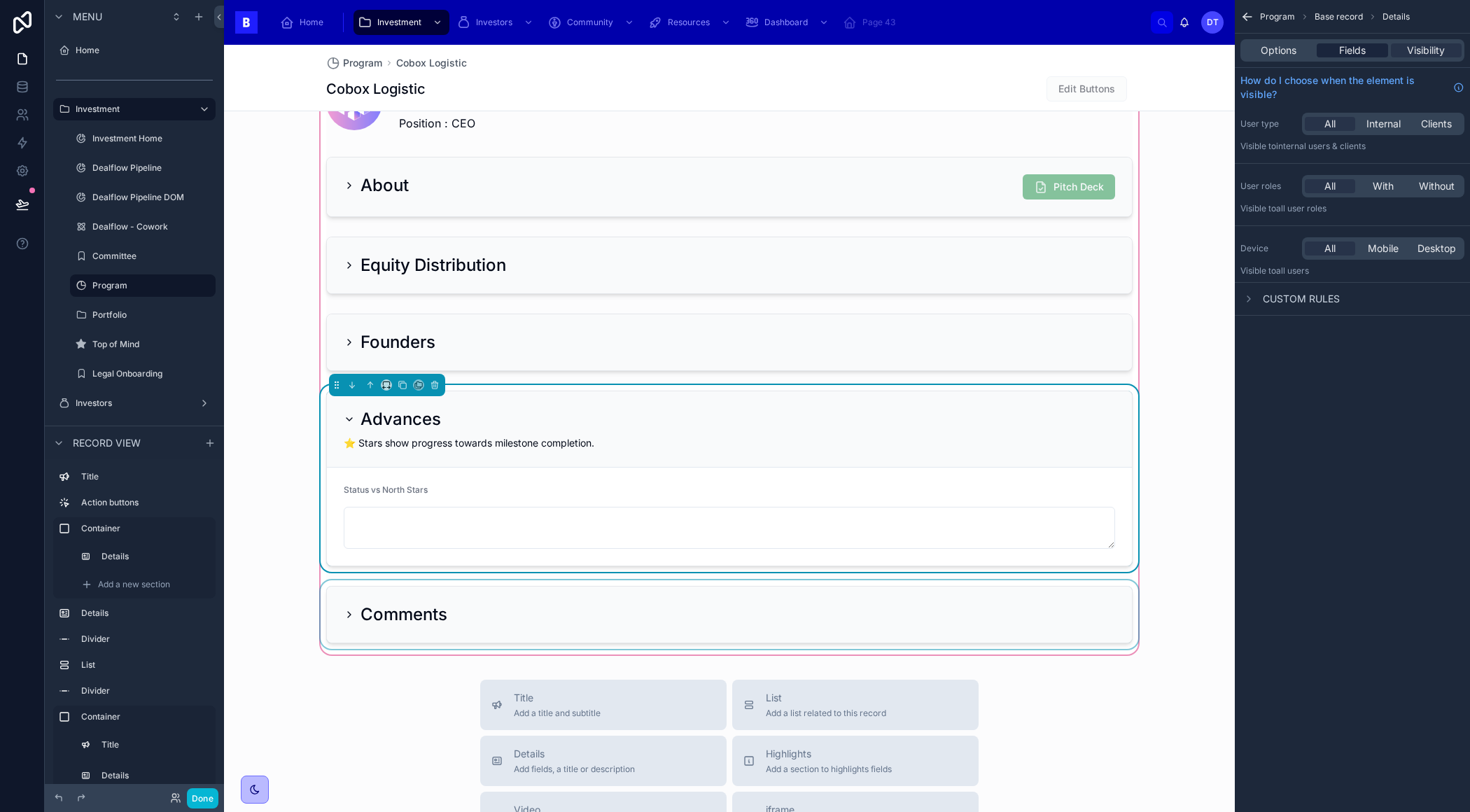
click at [1356, 56] on span "Fields" at bounding box center [1352, 50] width 26 height 14
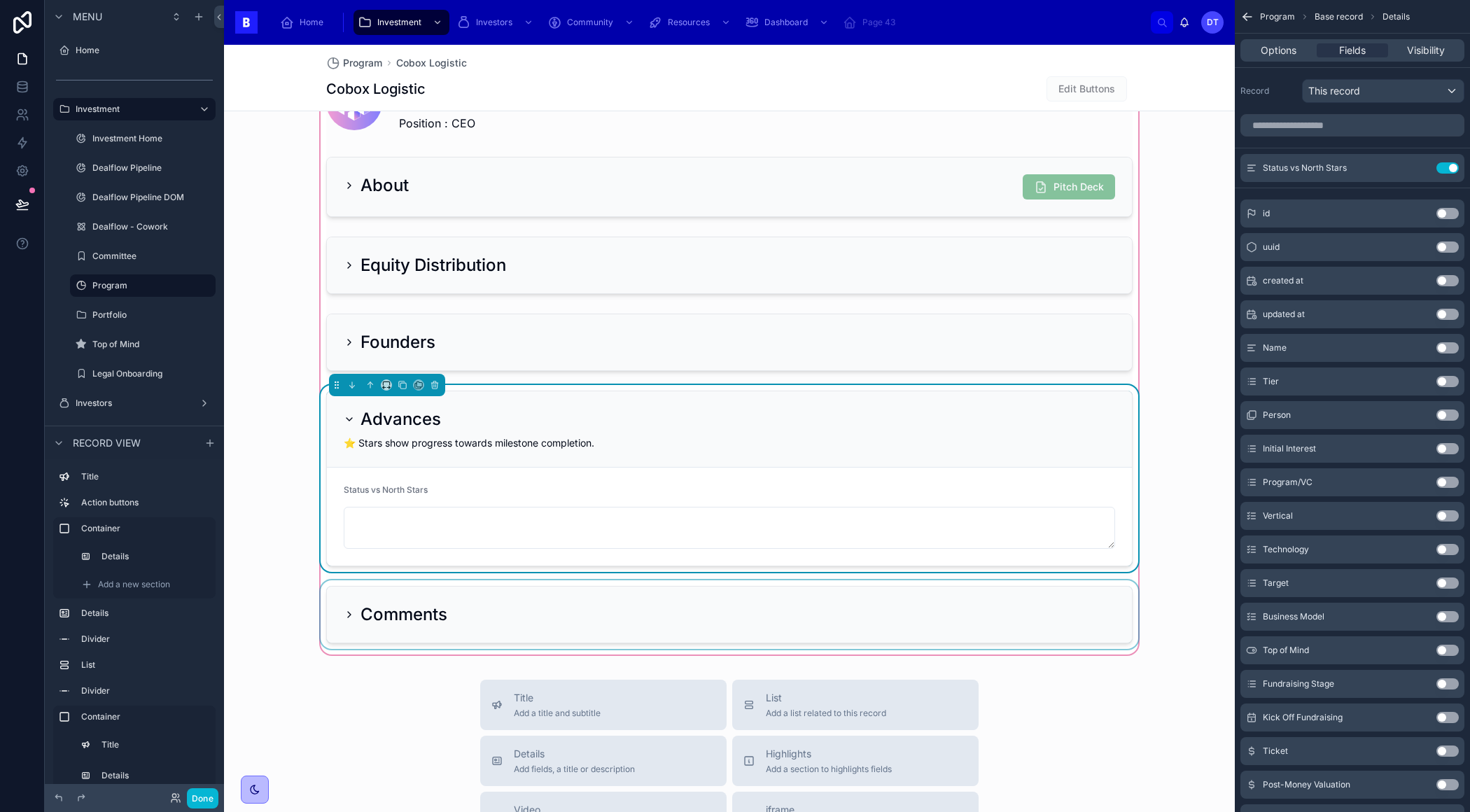
click at [815, 619] on div at bounding box center [728, 615] width 823 height 69
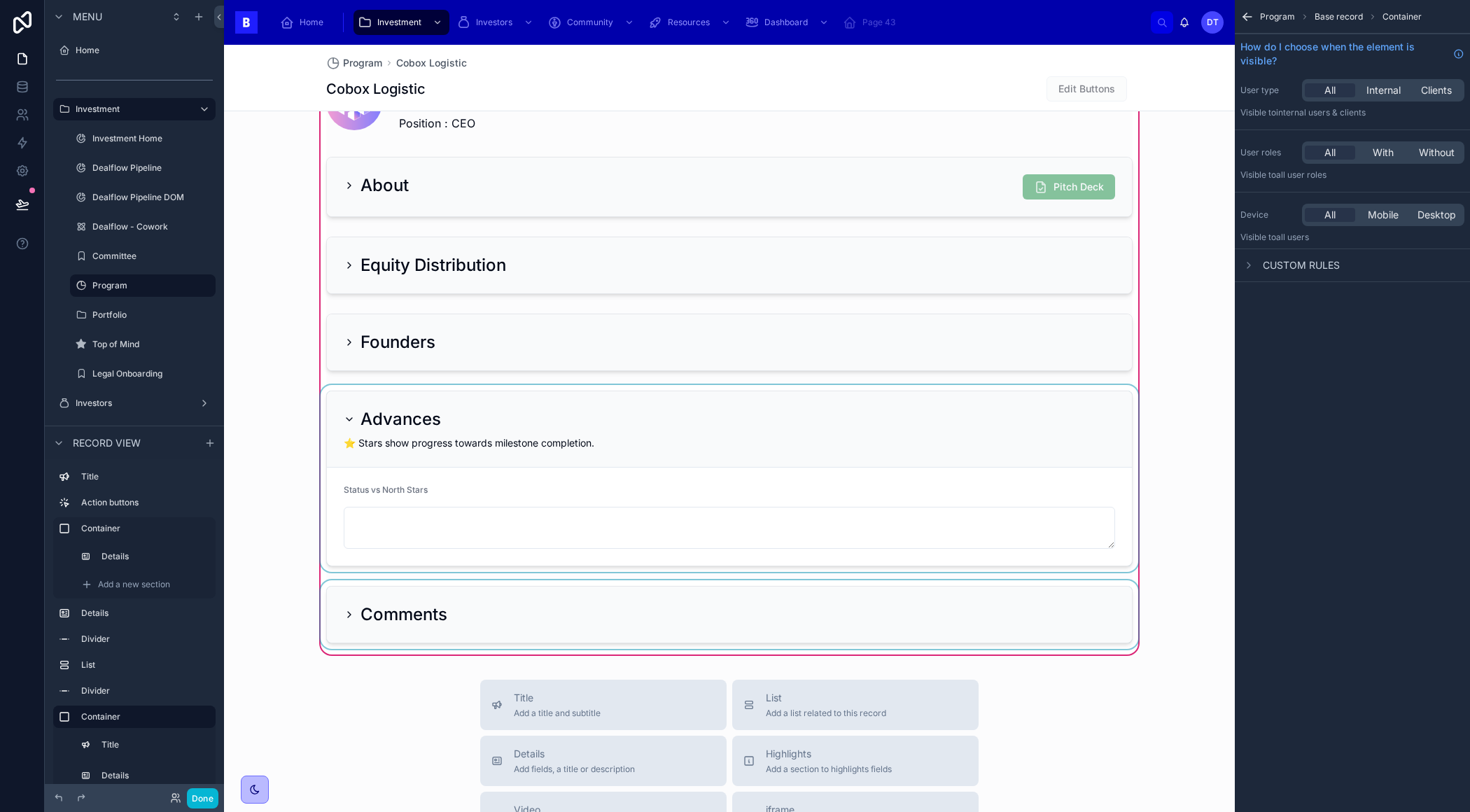
click at [757, 610] on div at bounding box center [728, 615] width 823 height 69
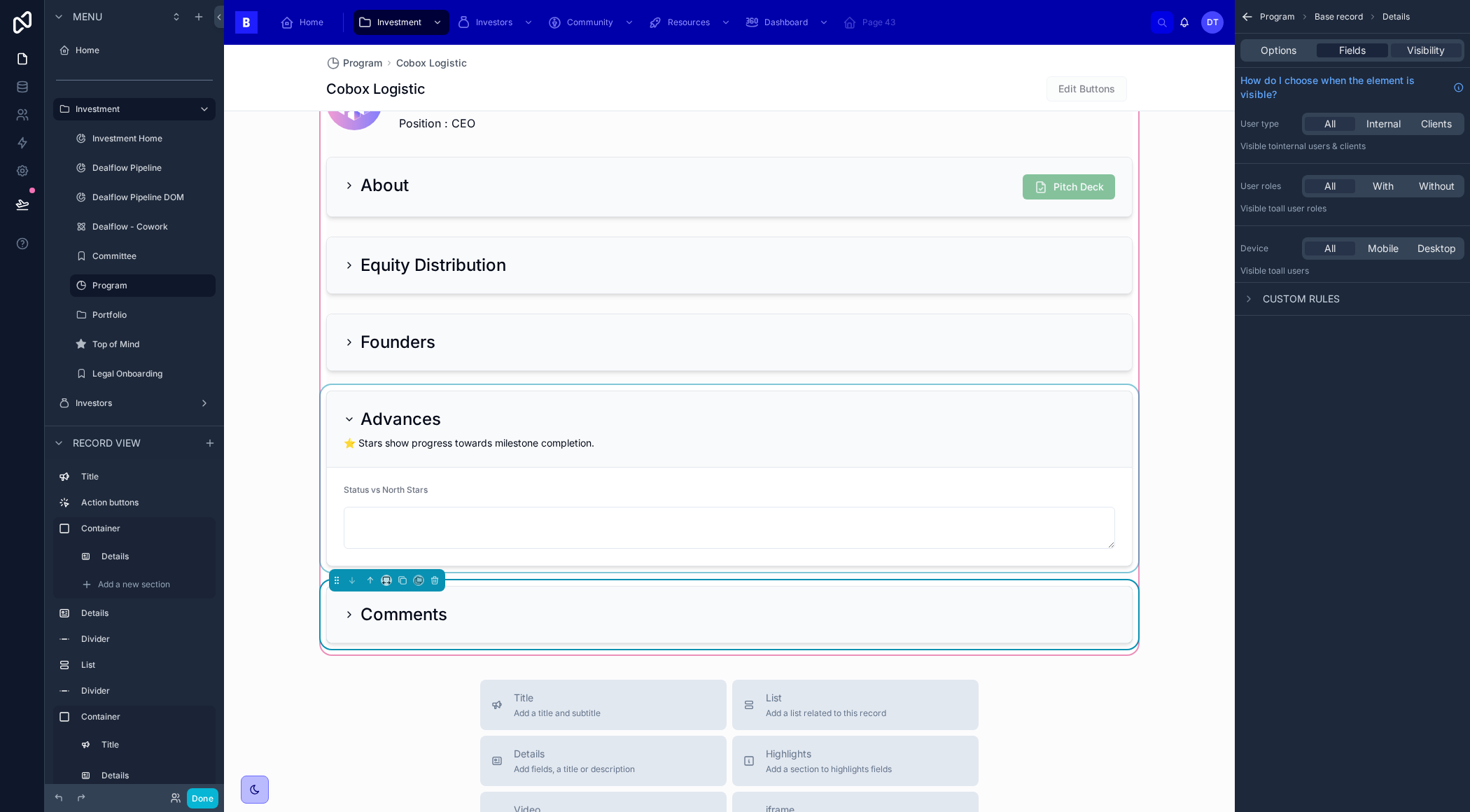
click at [1351, 54] on span "Fields" at bounding box center [1352, 50] width 26 height 14
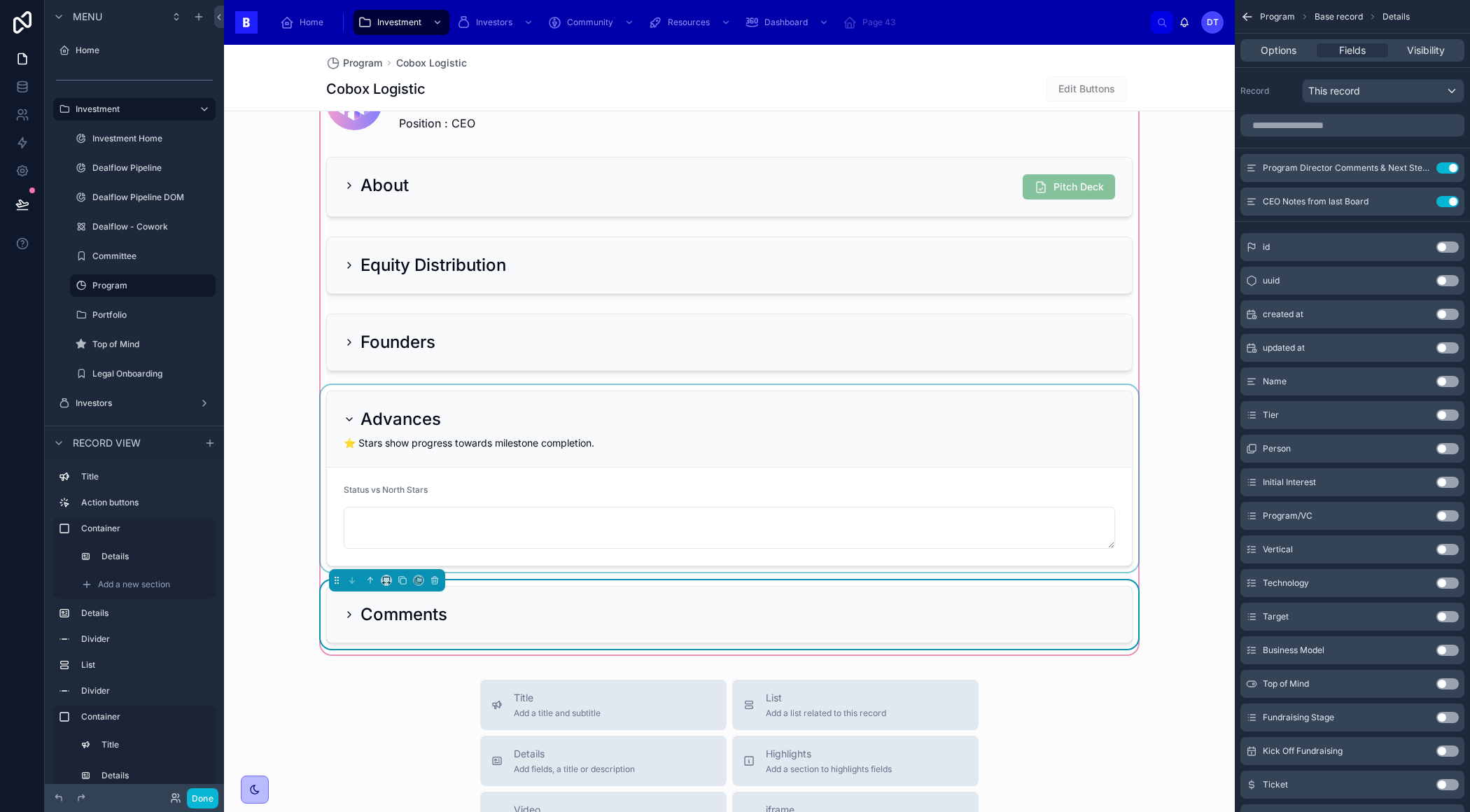
click at [779, 588] on div "Comments" at bounding box center [729, 614] width 805 height 56
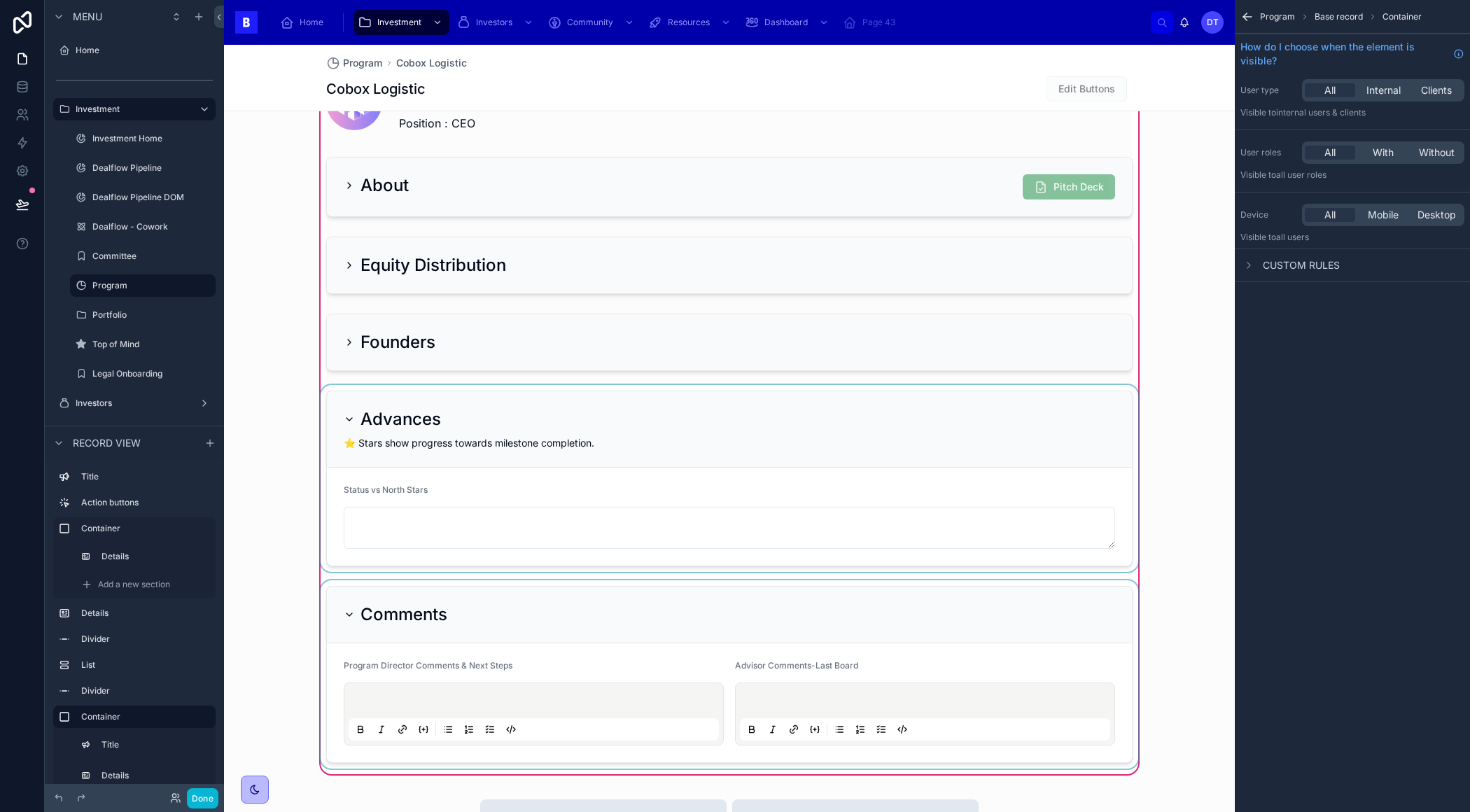
click at [592, 602] on div at bounding box center [728, 674] width 823 height 189
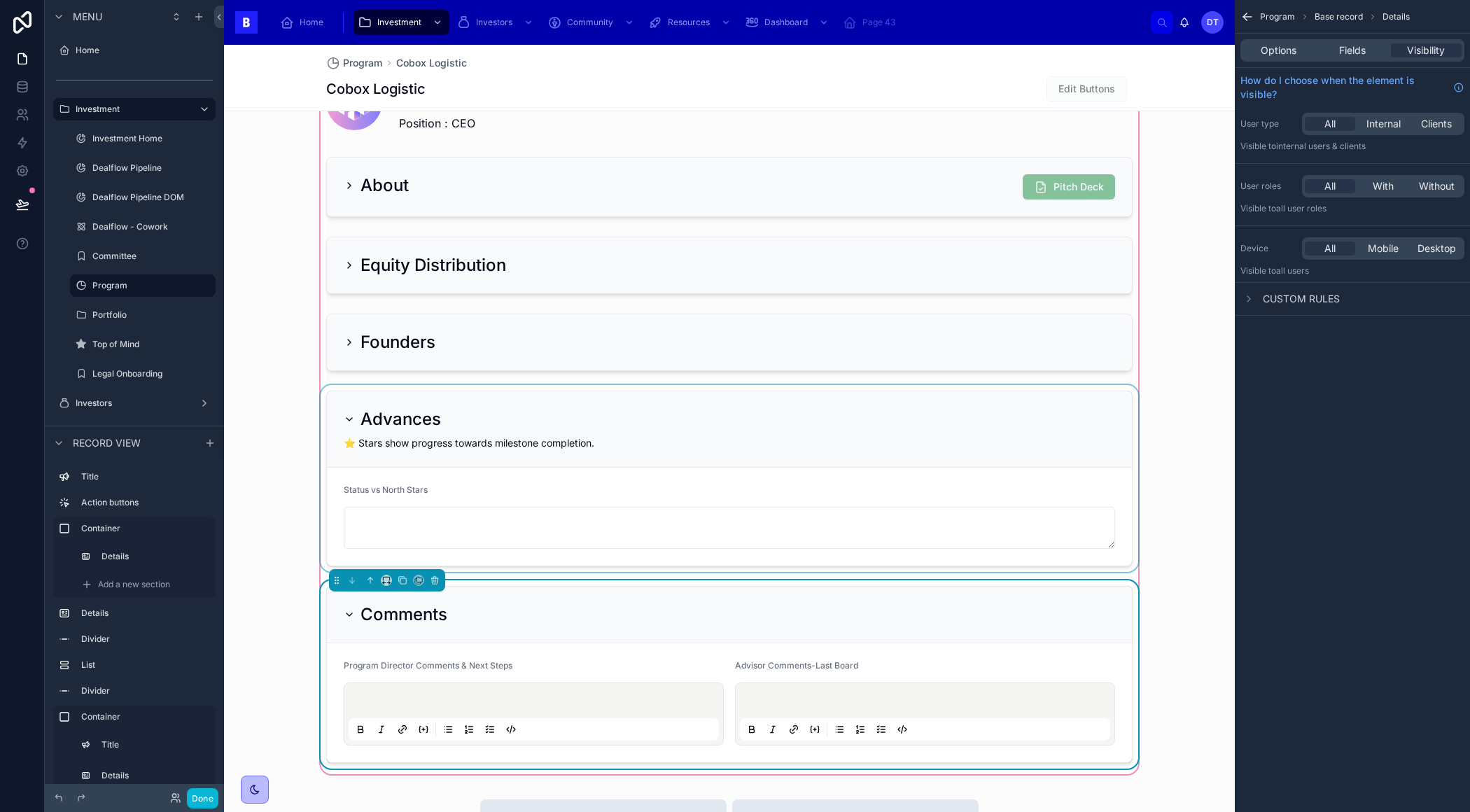
click at [1384, 123] on span "Internal" at bounding box center [1383, 124] width 34 height 14
click at [1381, 190] on span "With" at bounding box center [1383, 186] width 21 height 14
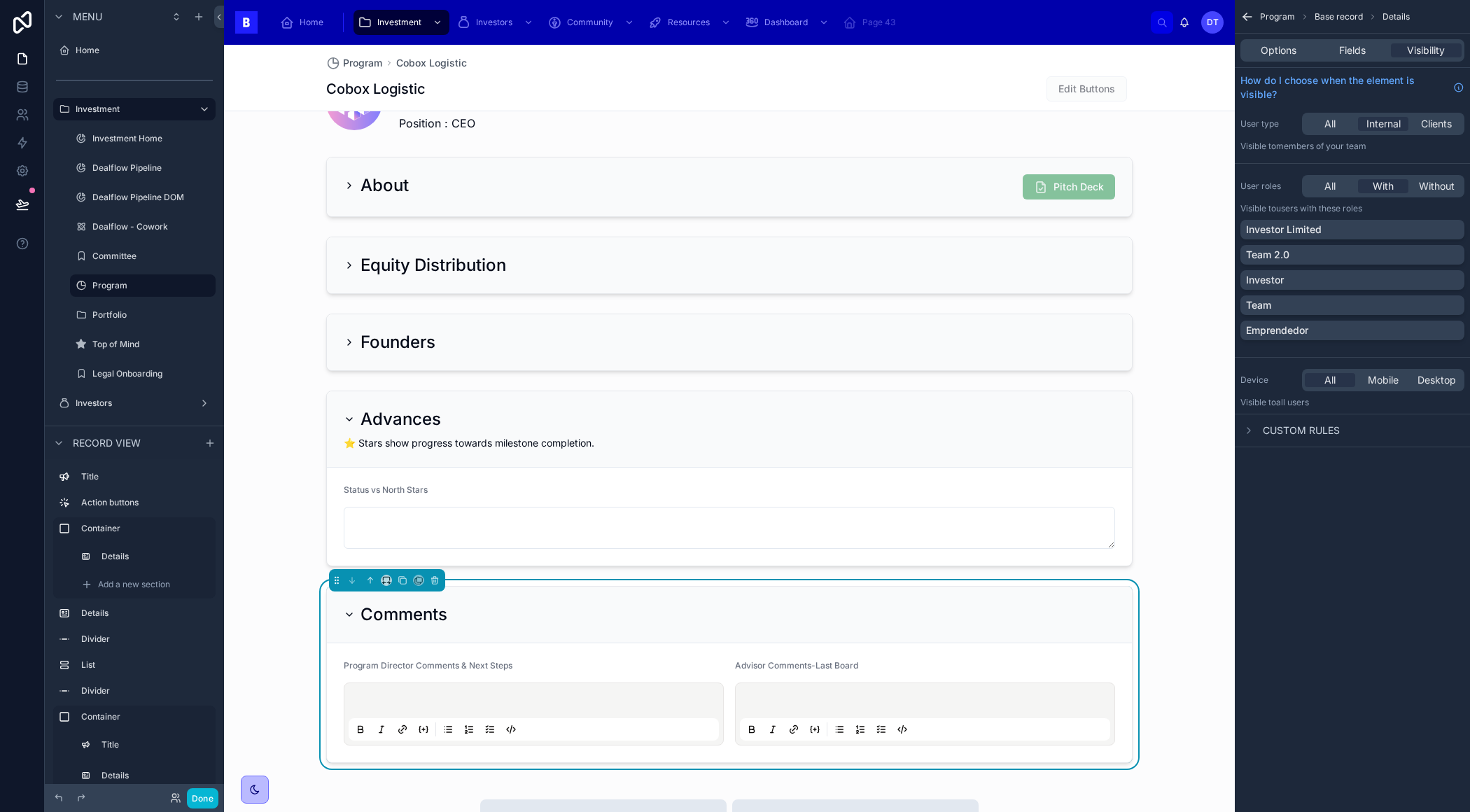
click at [1268, 431] on span "Custom rules" at bounding box center [1301, 430] width 77 height 14
click at [1284, 433] on span "Custom rules" at bounding box center [1301, 430] width 77 height 14
click at [1291, 436] on div "Custom rules" at bounding box center [1289, 430] width 100 height 17
click at [1287, 466] on span "New rule" at bounding box center [1277, 469] width 56 height 12
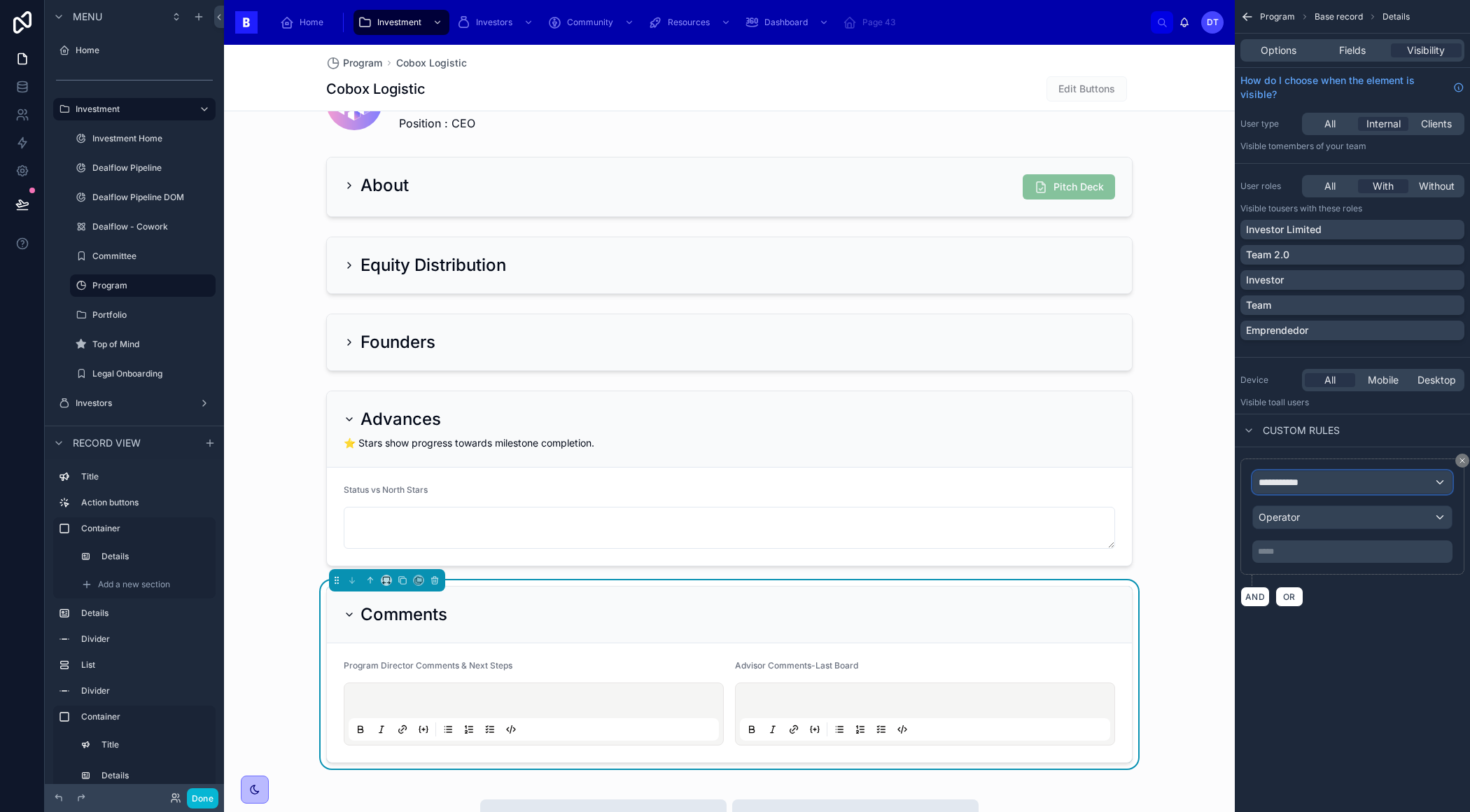
click at [1288, 481] on span "**********" at bounding box center [1284, 482] width 52 height 14
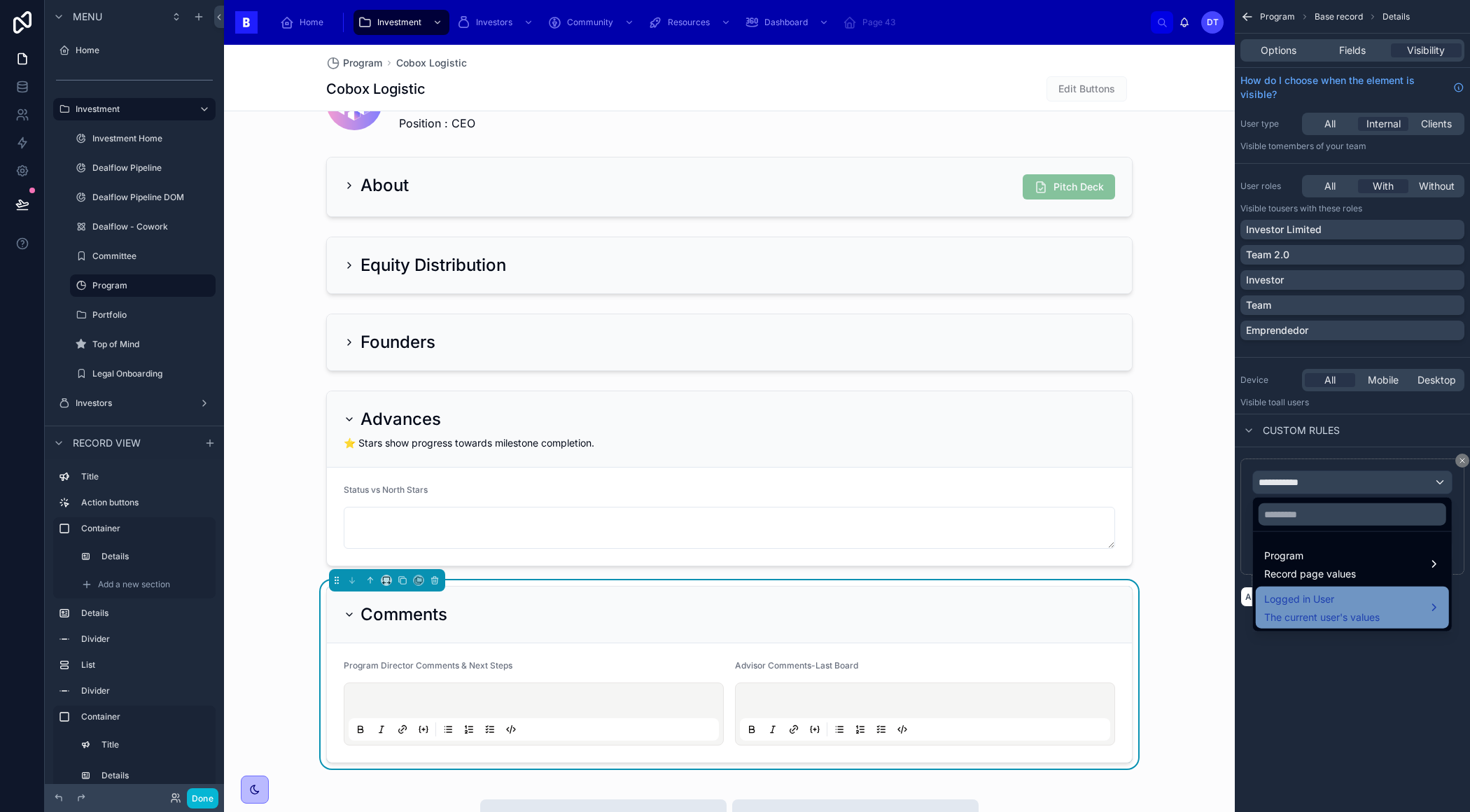
click at [1317, 615] on span "The current user's values" at bounding box center [1321, 617] width 116 height 14
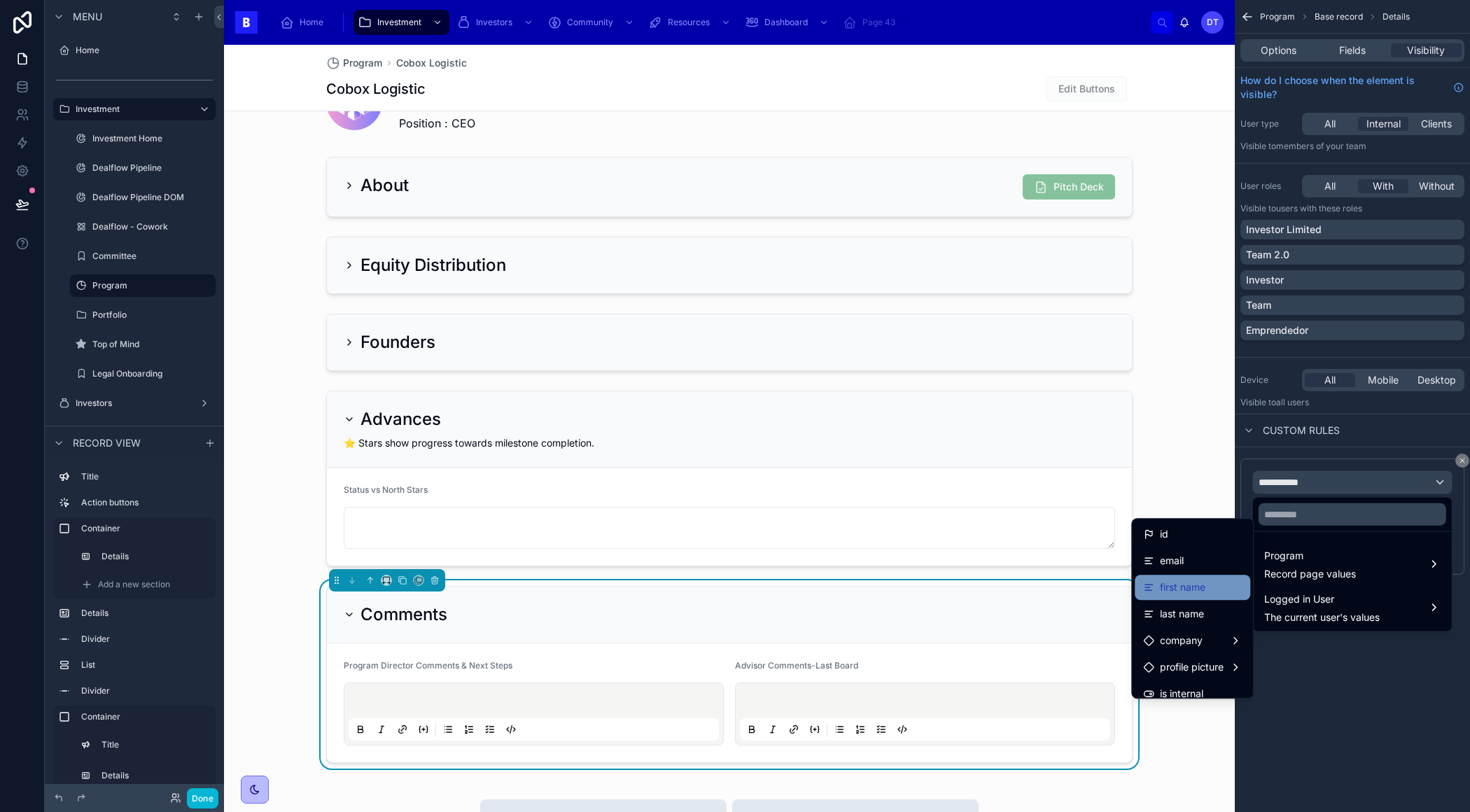
click at [1187, 583] on span "first name" at bounding box center [1183, 586] width 46 height 17
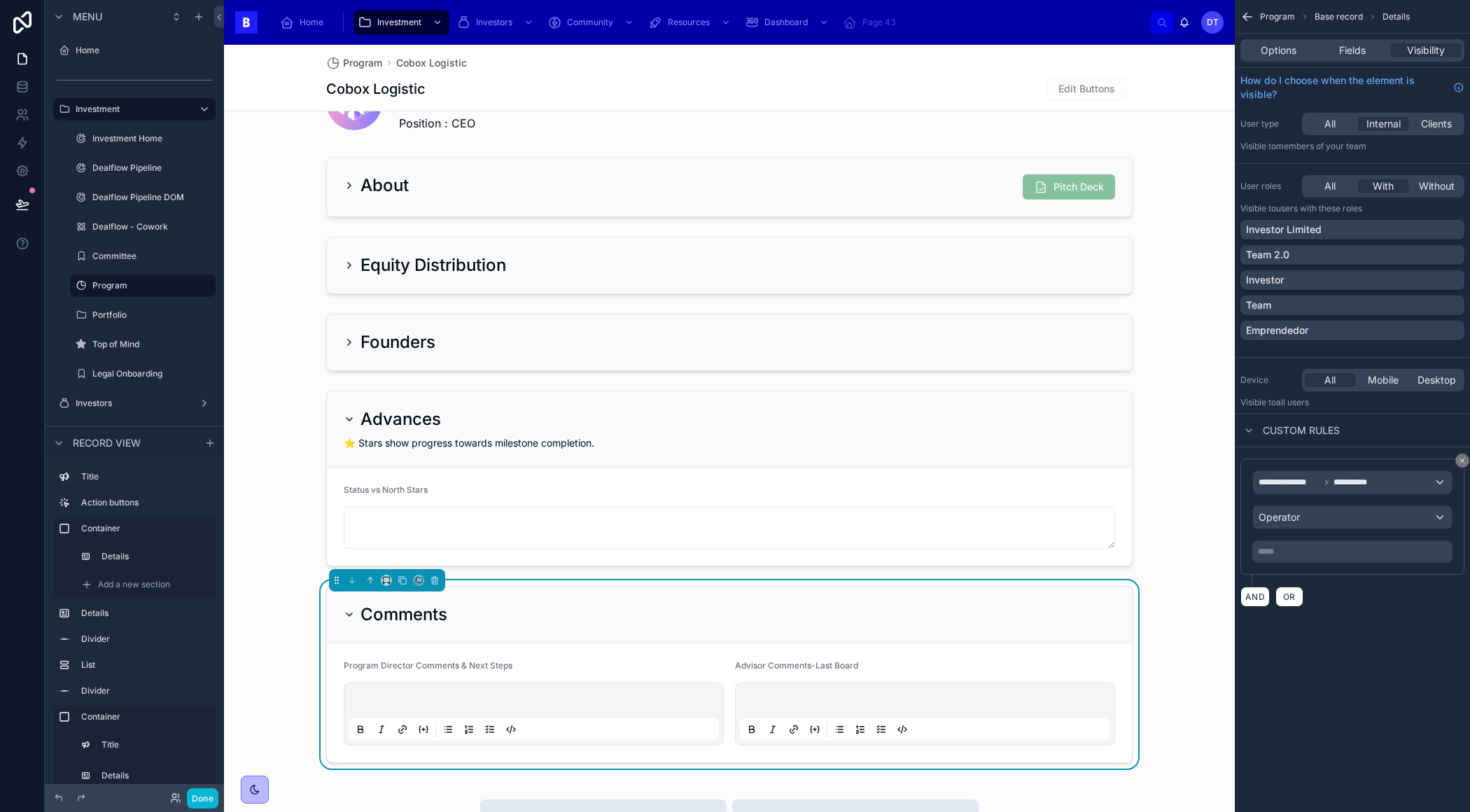
click at [1304, 527] on div "**********" at bounding box center [1352, 516] width 200 height 93
click at [1298, 519] on span "Operator" at bounding box center [1279, 516] width 41 height 11
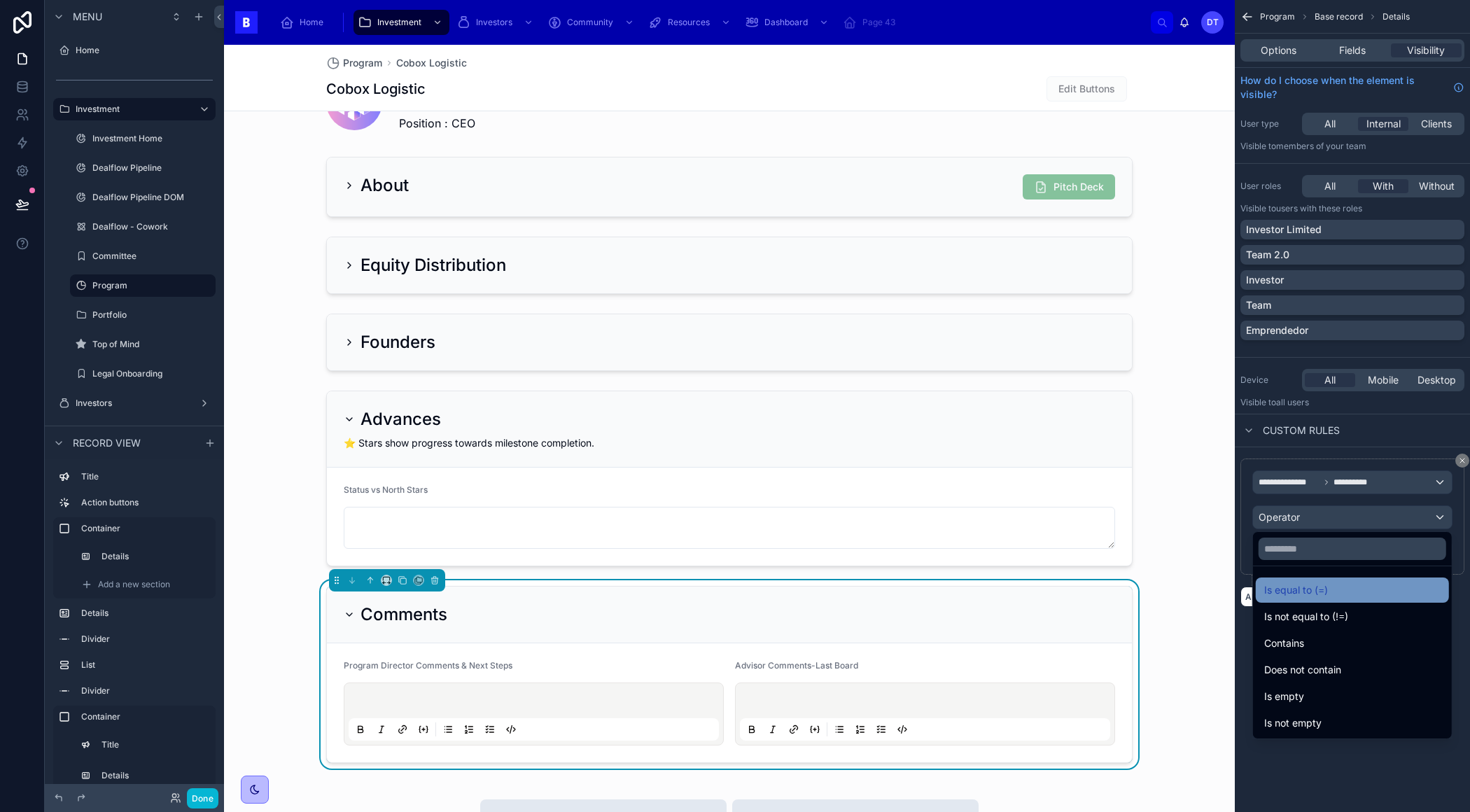
click at [1292, 596] on span "Is equal to (=)" at bounding box center [1295, 590] width 63 height 17
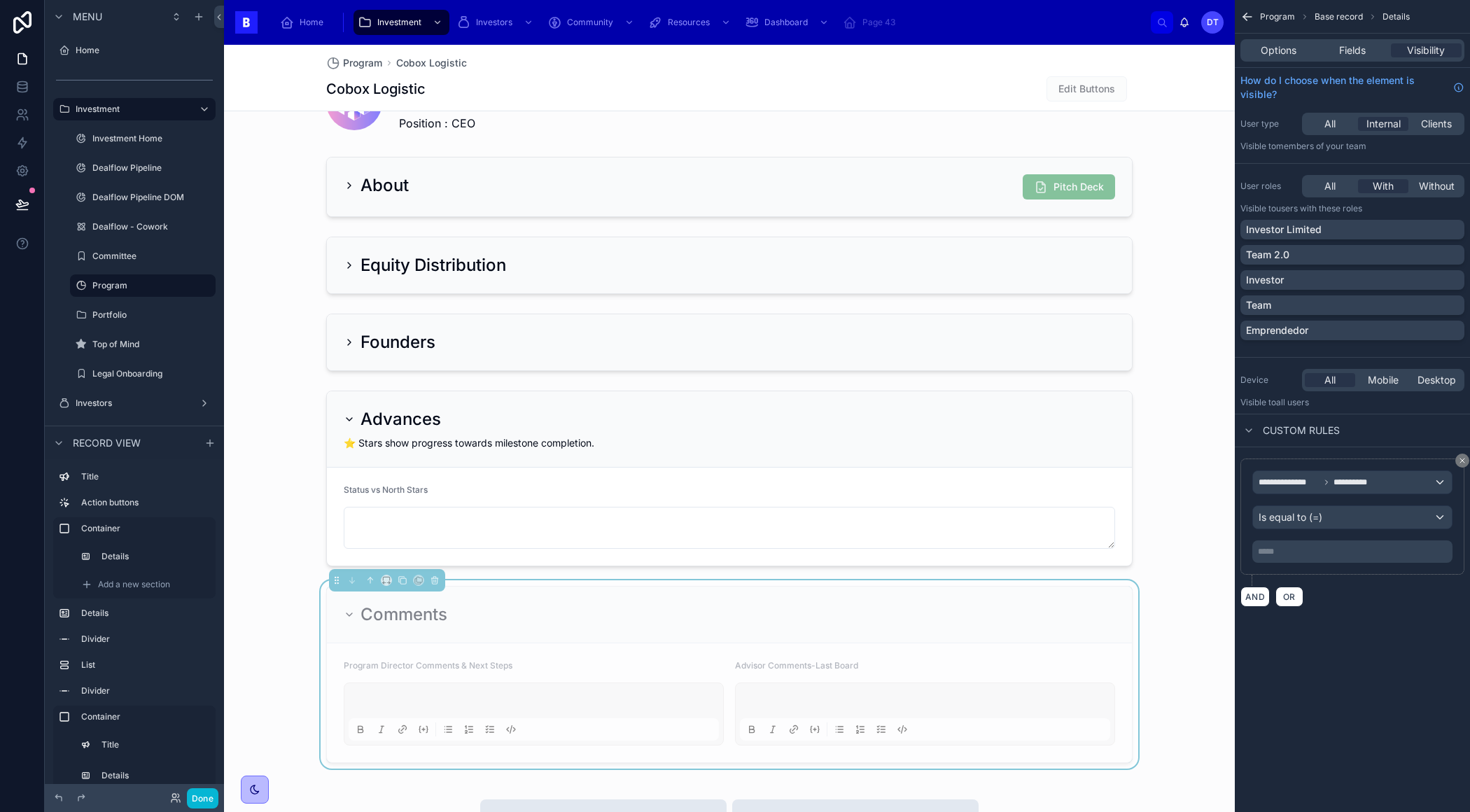
click at [1287, 550] on p "***** ﻿" at bounding box center [1353, 551] width 191 height 11
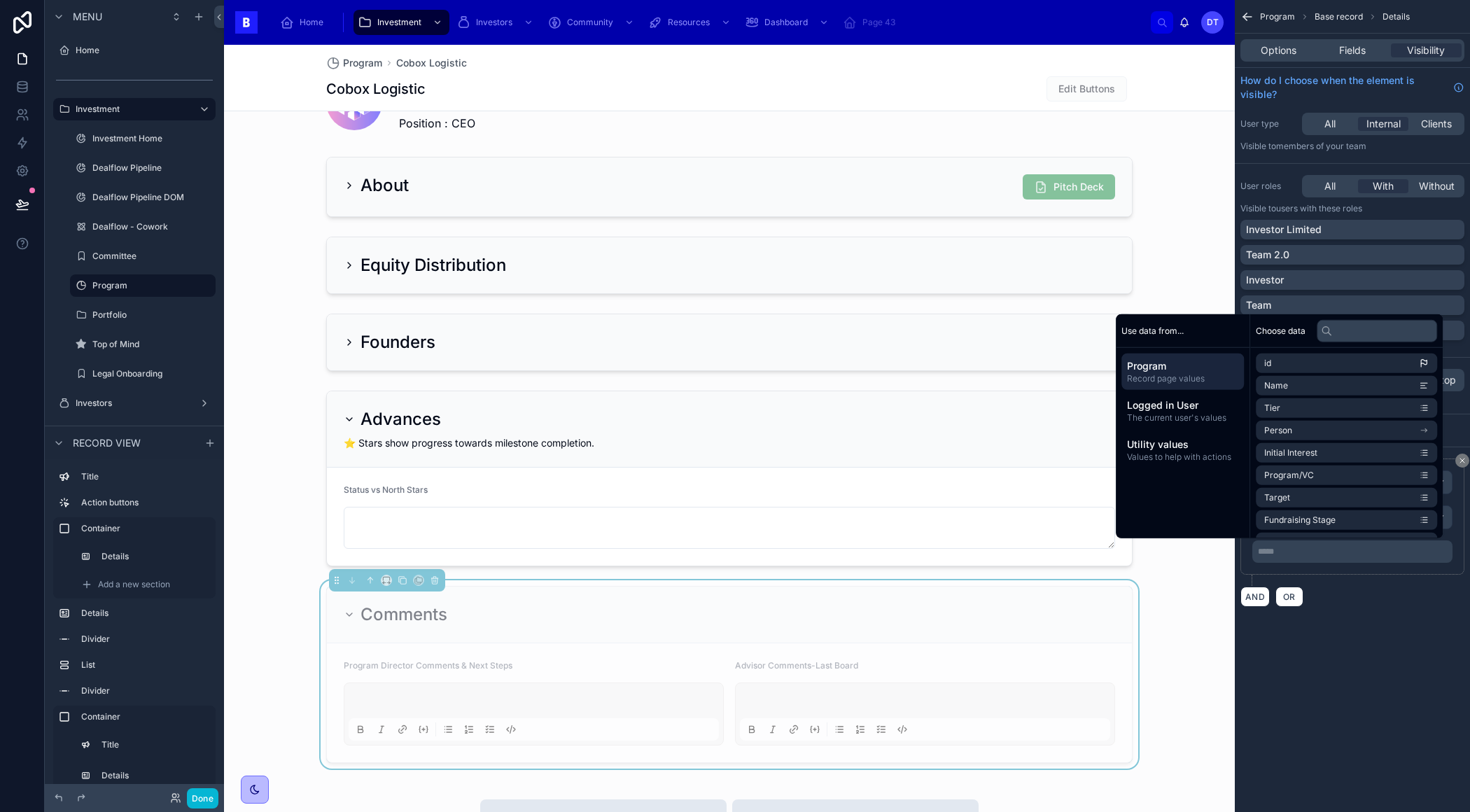
click at [1355, 620] on div "**********" at bounding box center [1352, 320] width 235 height 640
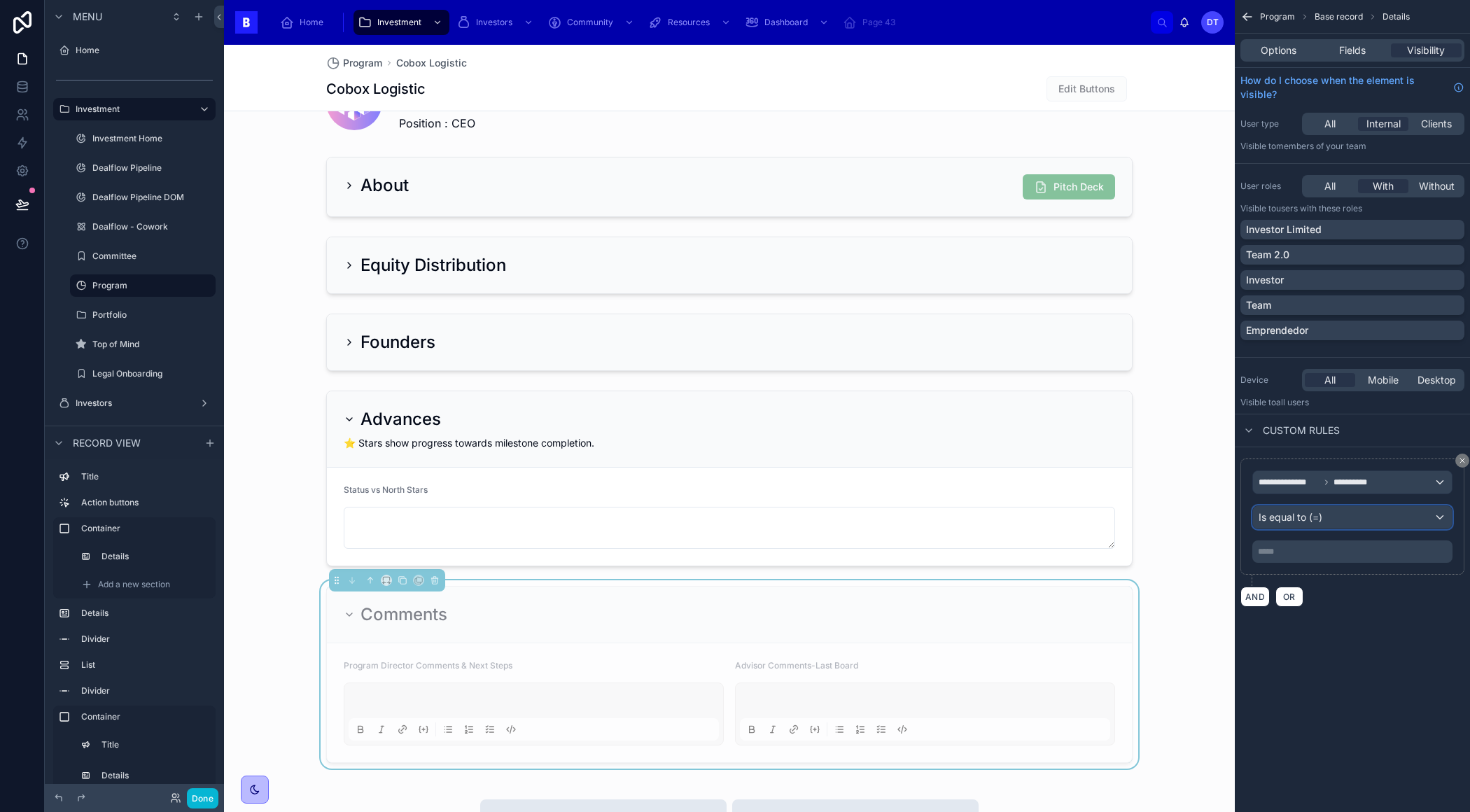
click at [1292, 518] on span "Is equal to (=)" at bounding box center [1290, 518] width 63 height 14
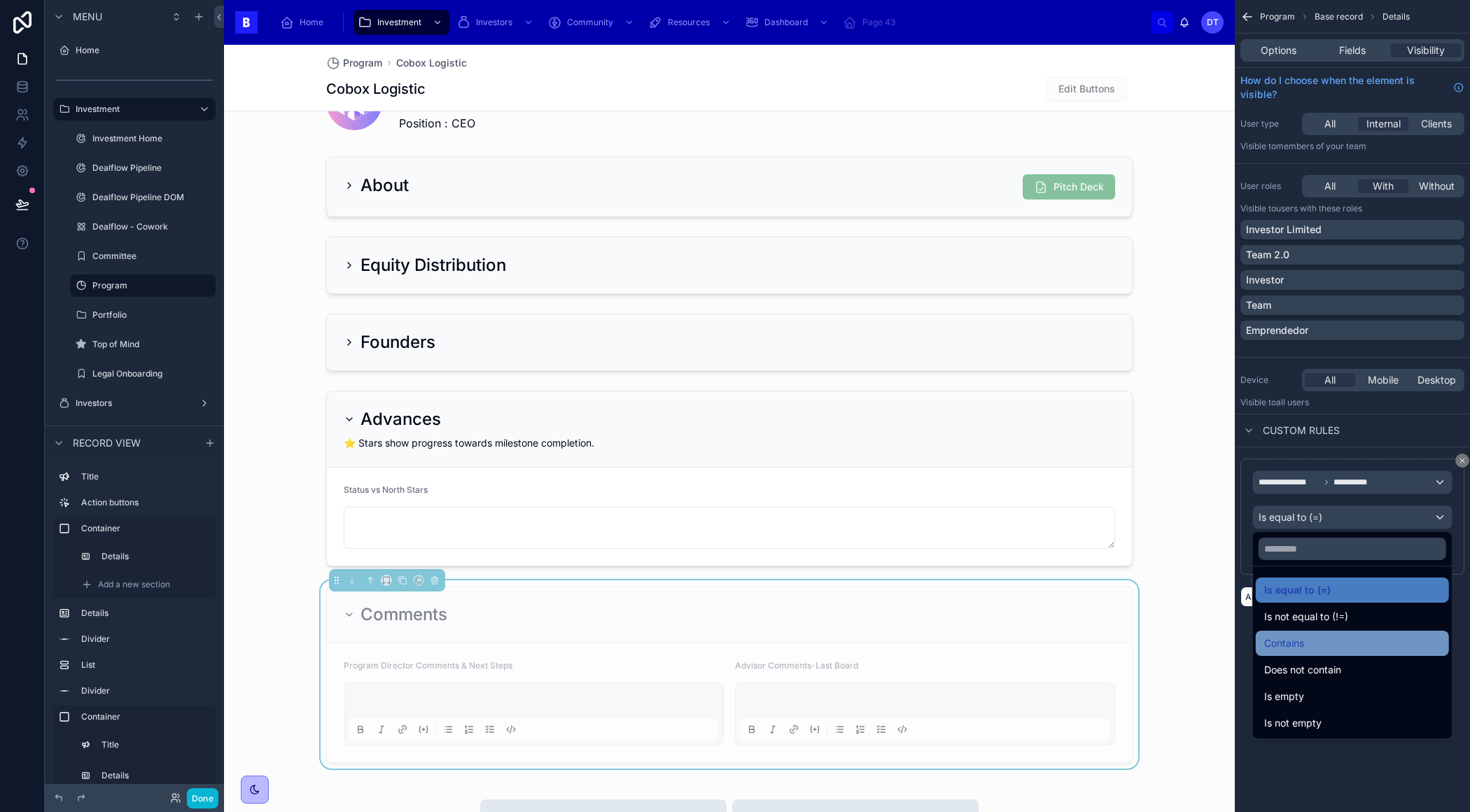
drag, startPoint x: 1303, startPoint y: 656, endPoint x: 1299, endPoint y: 639, distance: 17.5
click at [1299, 639] on ul "Is equal to (=) Is not equal to (!=) Contains Does not contain Is empty Is not …" at bounding box center [1352, 652] width 198 height 172
click at [1299, 639] on span "Contains" at bounding box center [1283, 643] width 40 height 17
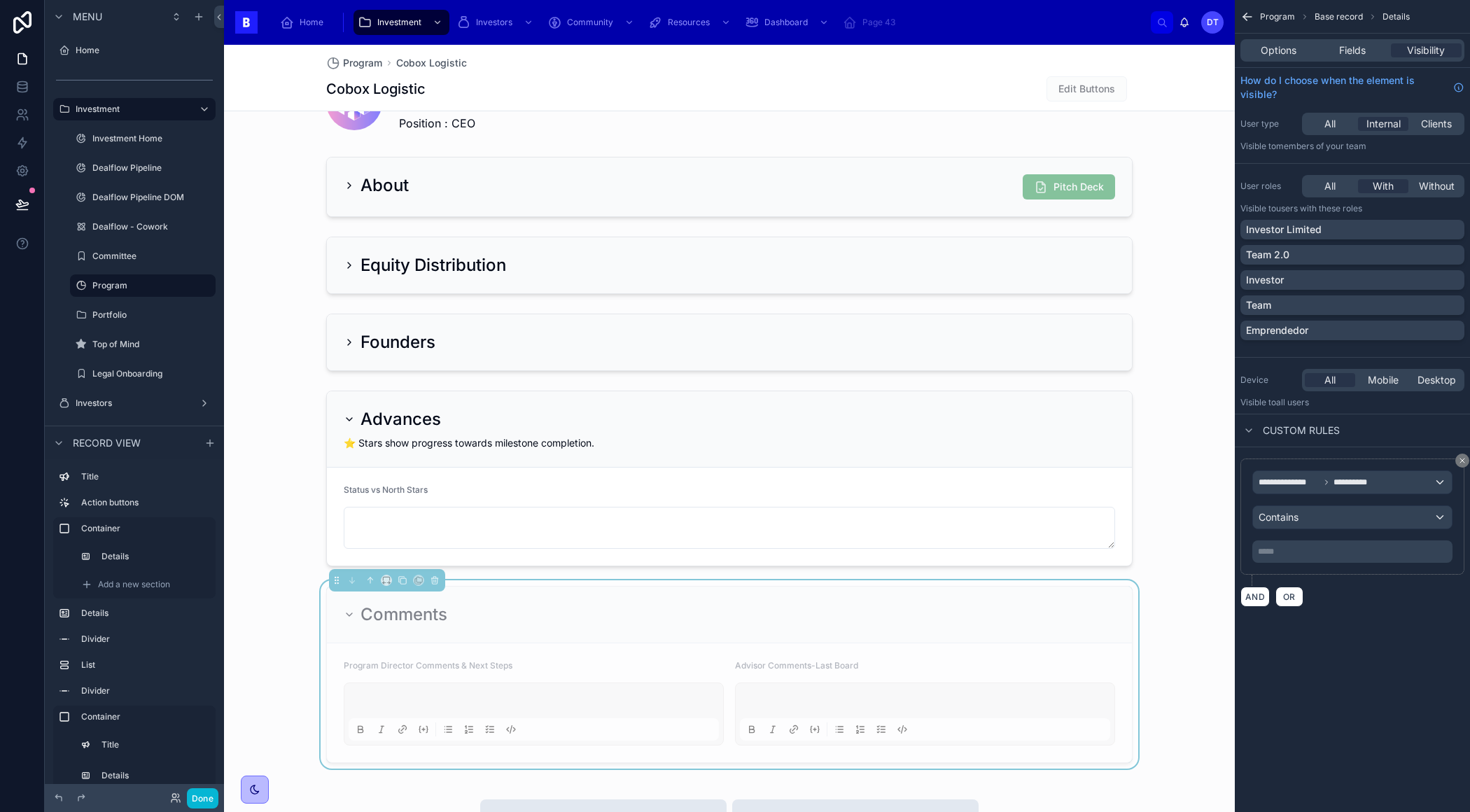
click at [1295, 548] on p "***** ﻿" at bounding box center [1353, 551] width 191 height 11
click at [1372, 727] on div "**********" at bounding box center [1352, 406] width 235 height 812
click at [295, 585] on div "Summary Dashboard : Cobox Logistic Max Figueroa Position : CEO About Pitch Deck…" at bounding box center [729, 412] width 1011 height 729
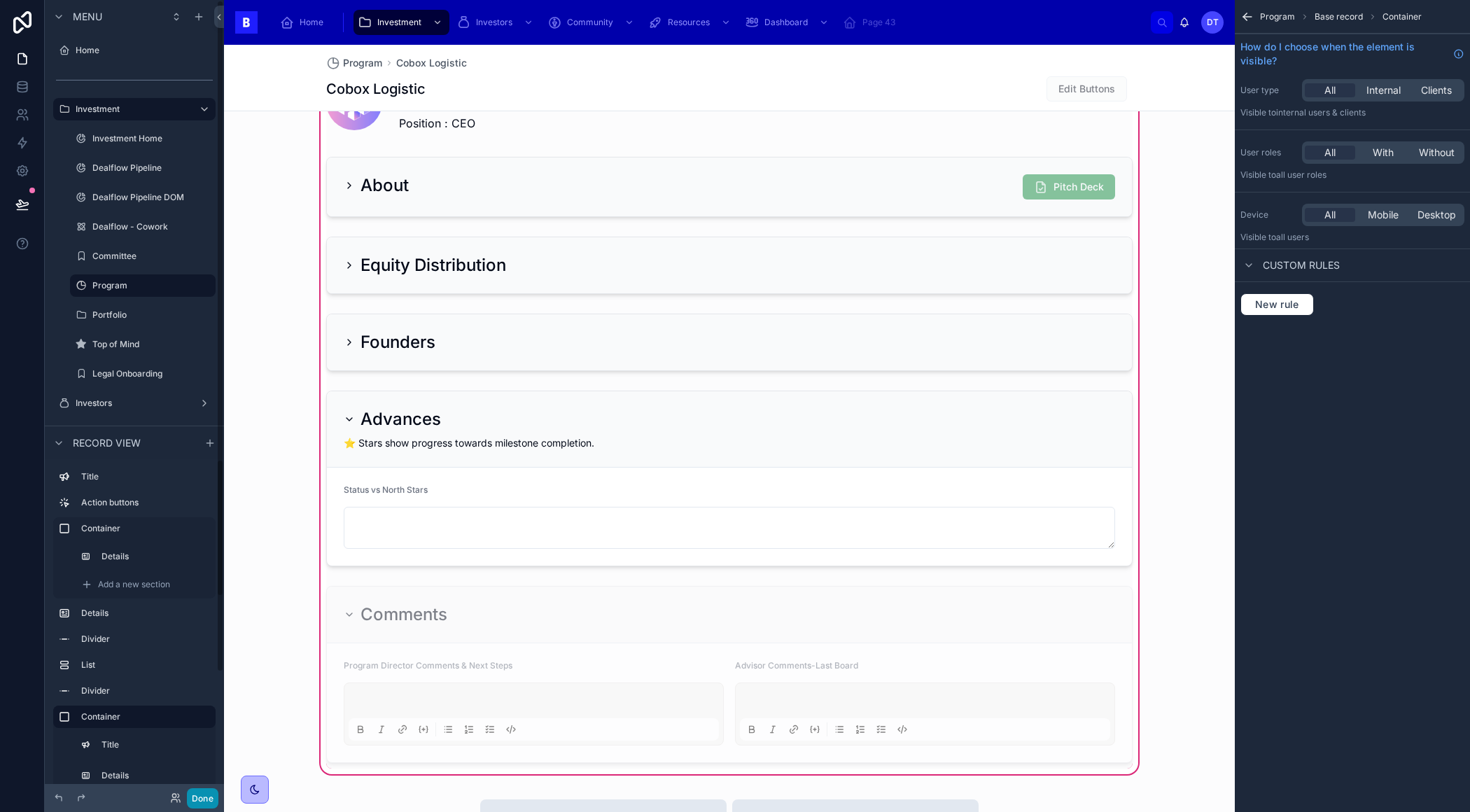
click at [190, 804] on button "Done" at bounding box center [203, 798] width 32 height 20
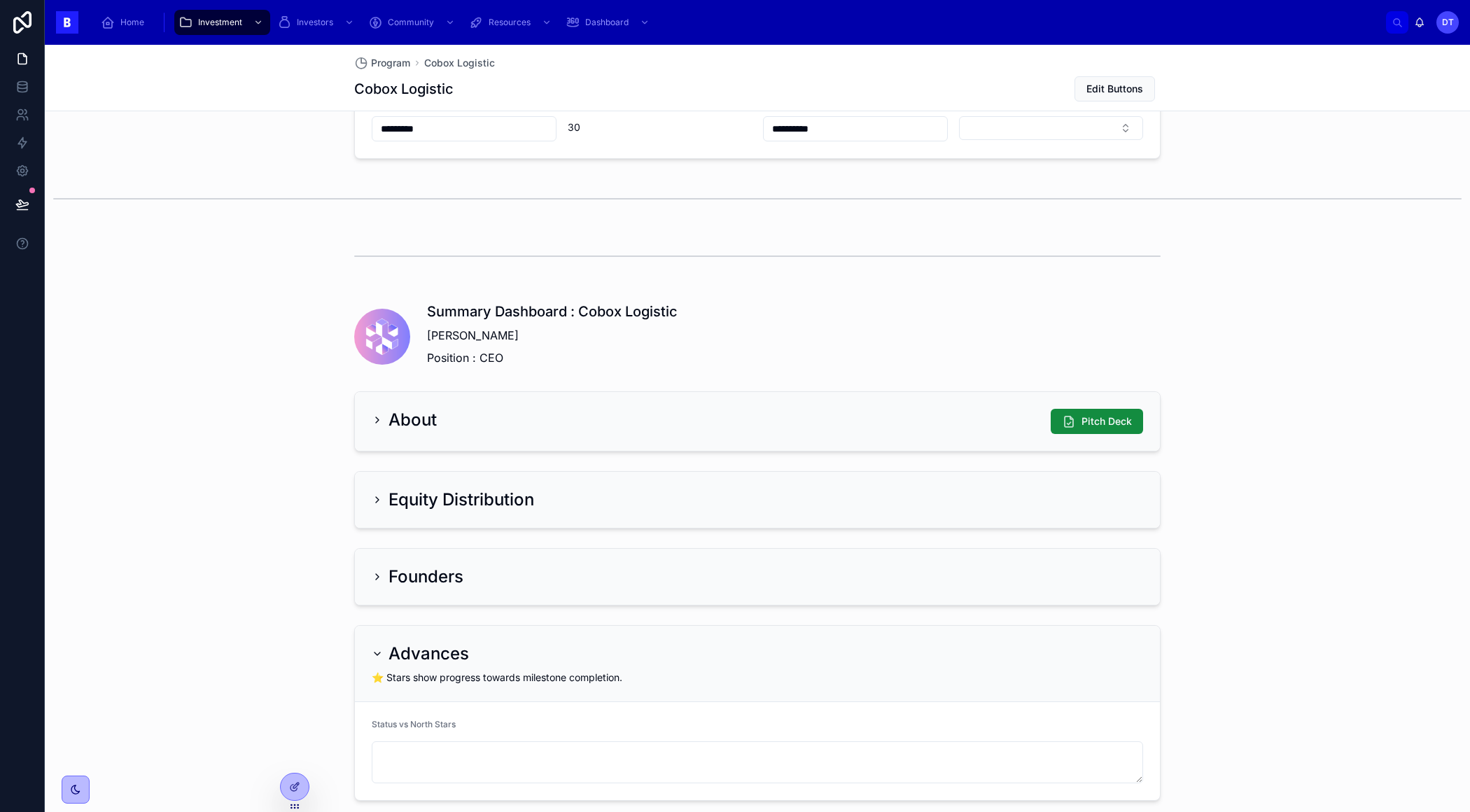
scroll to position [796, 0]
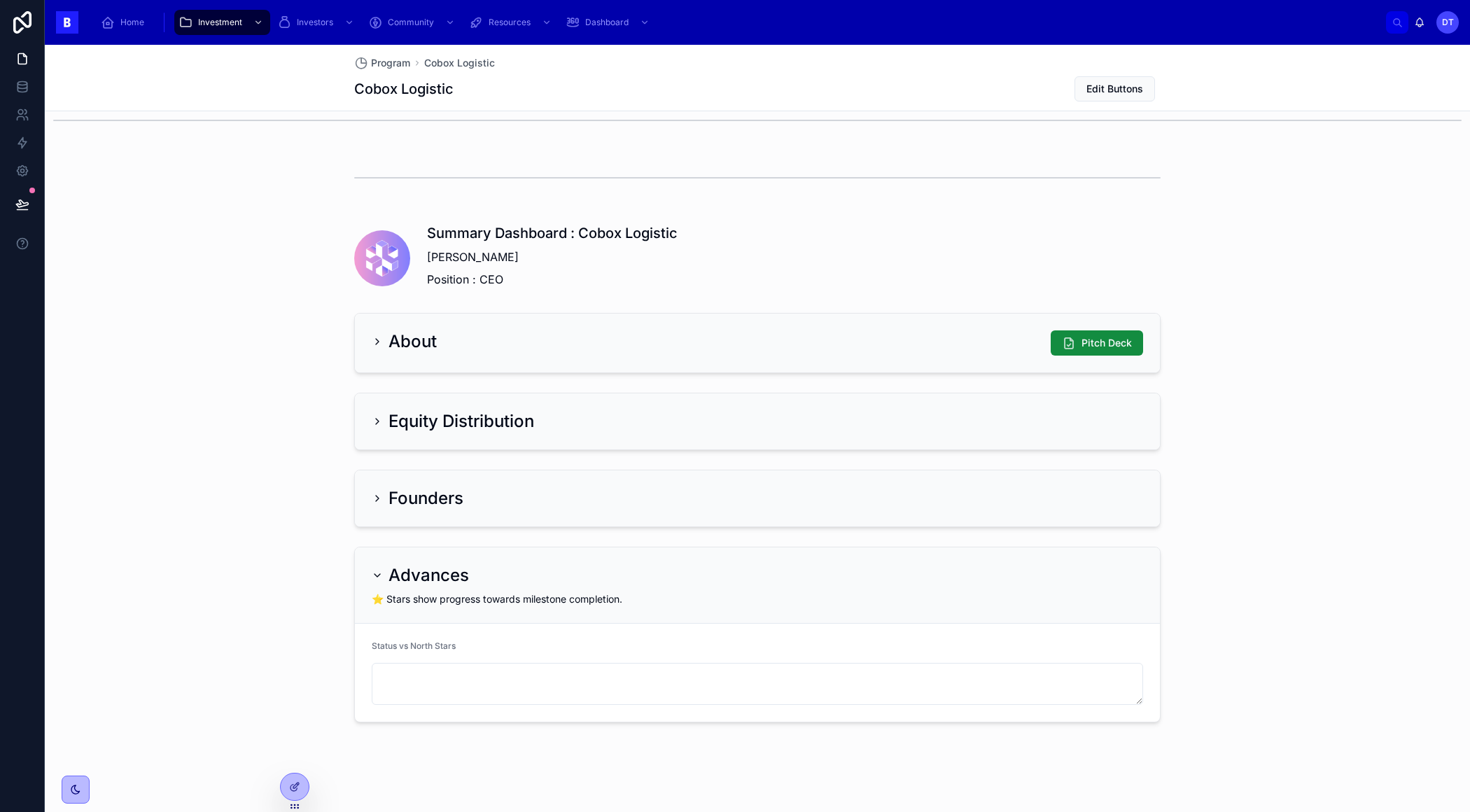
click at [499, 646] on div "Status vs North Stars" at bounding box center [757, 648] width 772 height 17
click at [291, 786] on icon at bounding box center [295, 786] width 11 height 11
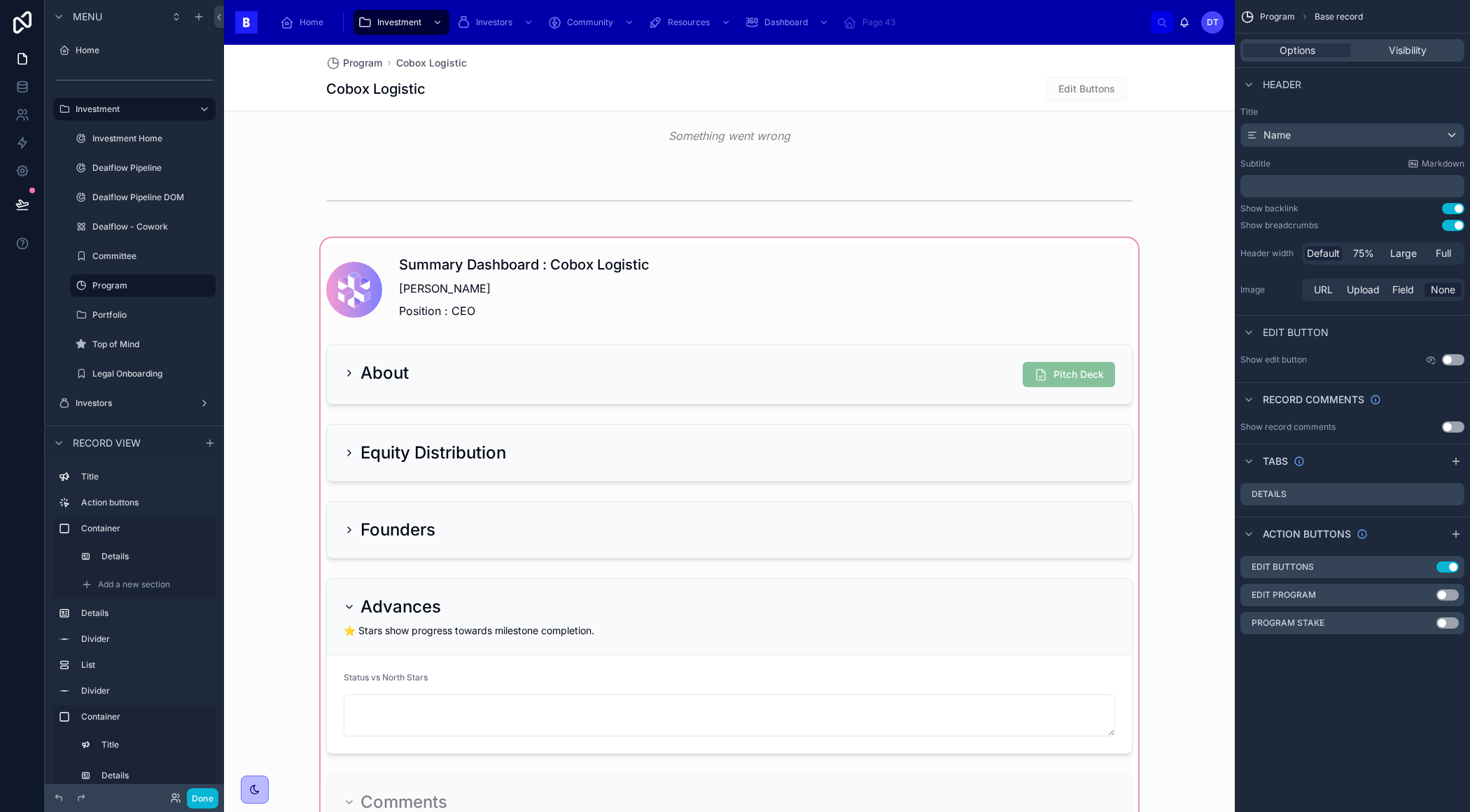
scroll to position [916, 0]
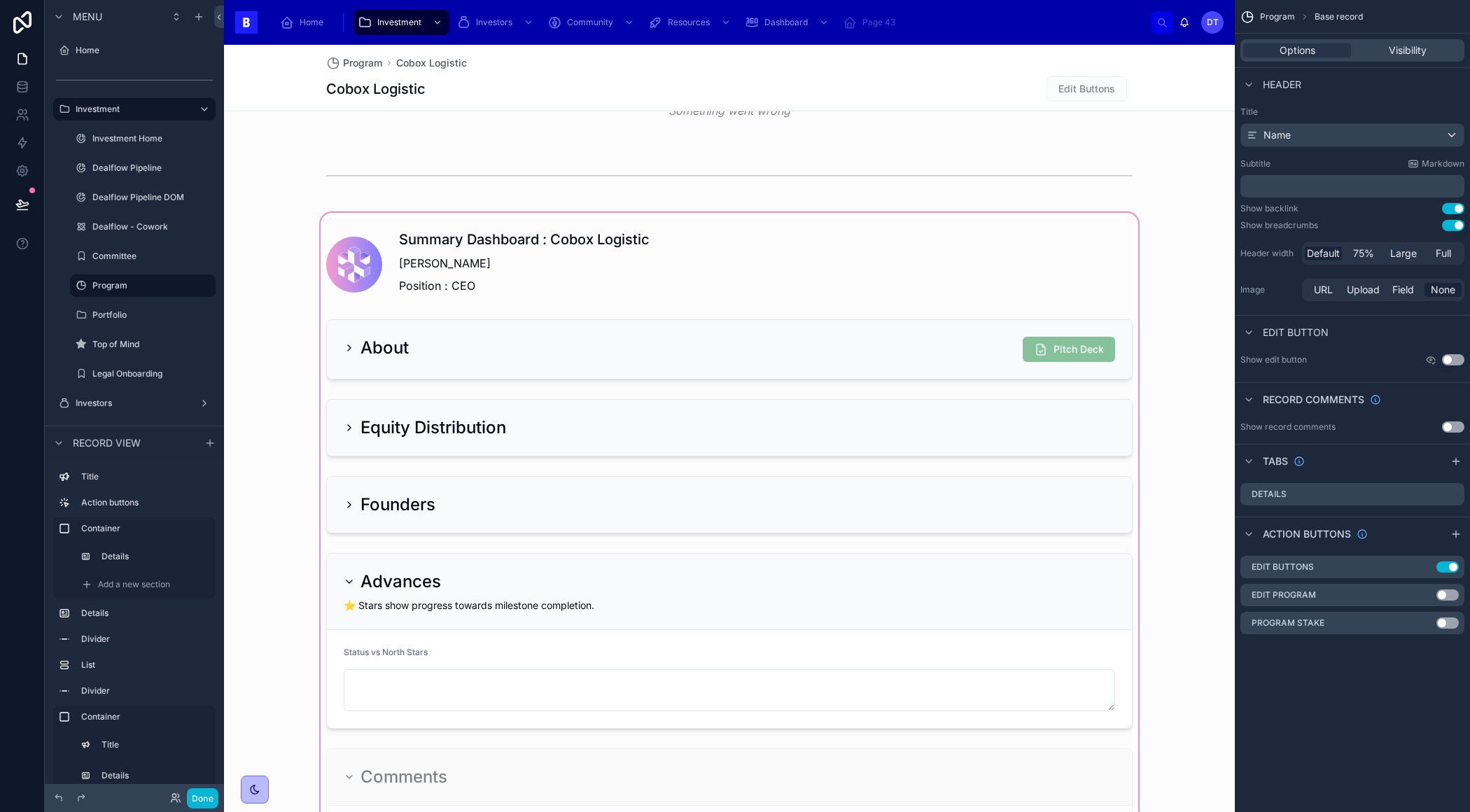
click at [409, 643] on div at bounding box center [729, 574] width 1011 height 729
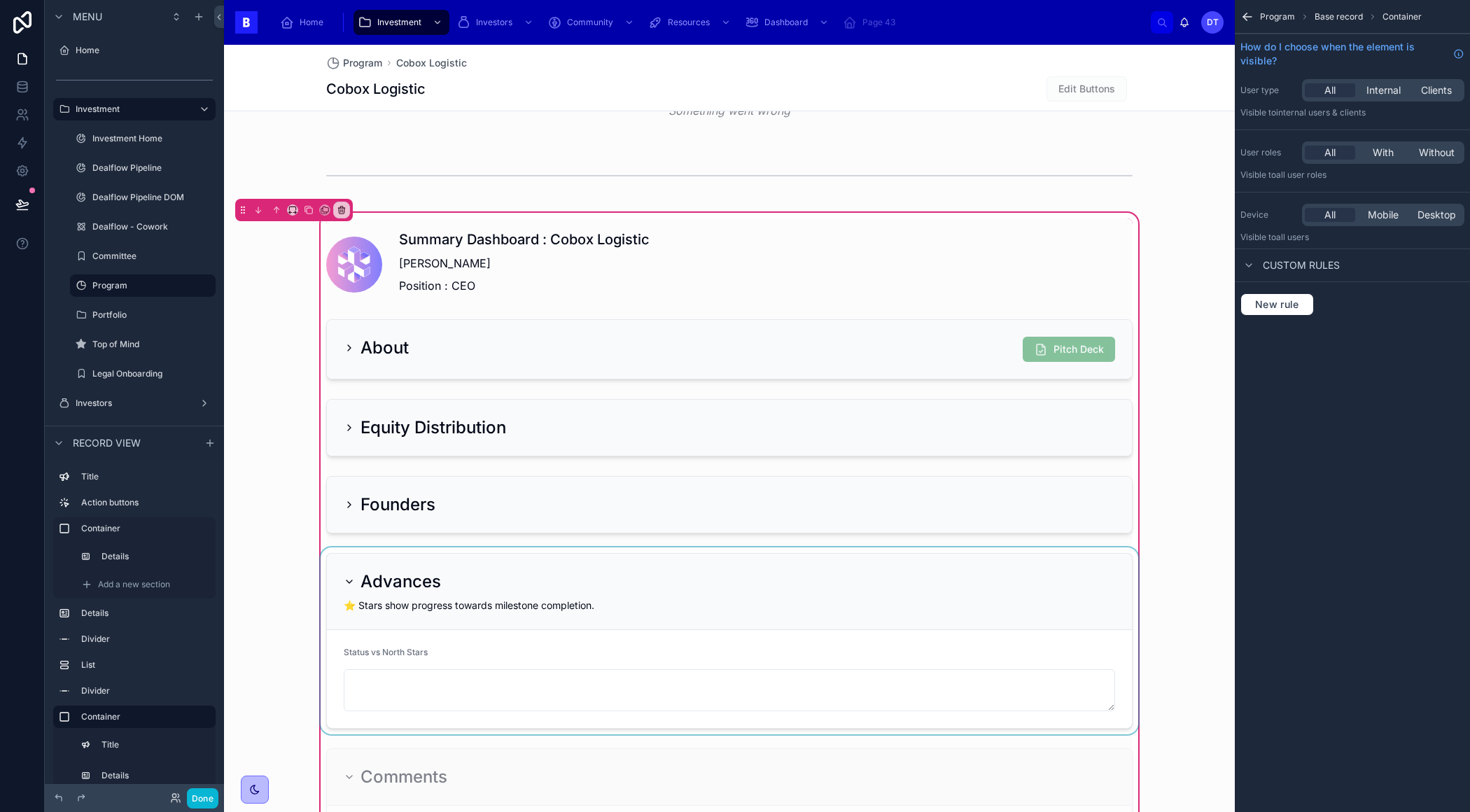
click at [411, 653] on div at bounding box center [728, 641] width 823 height 187
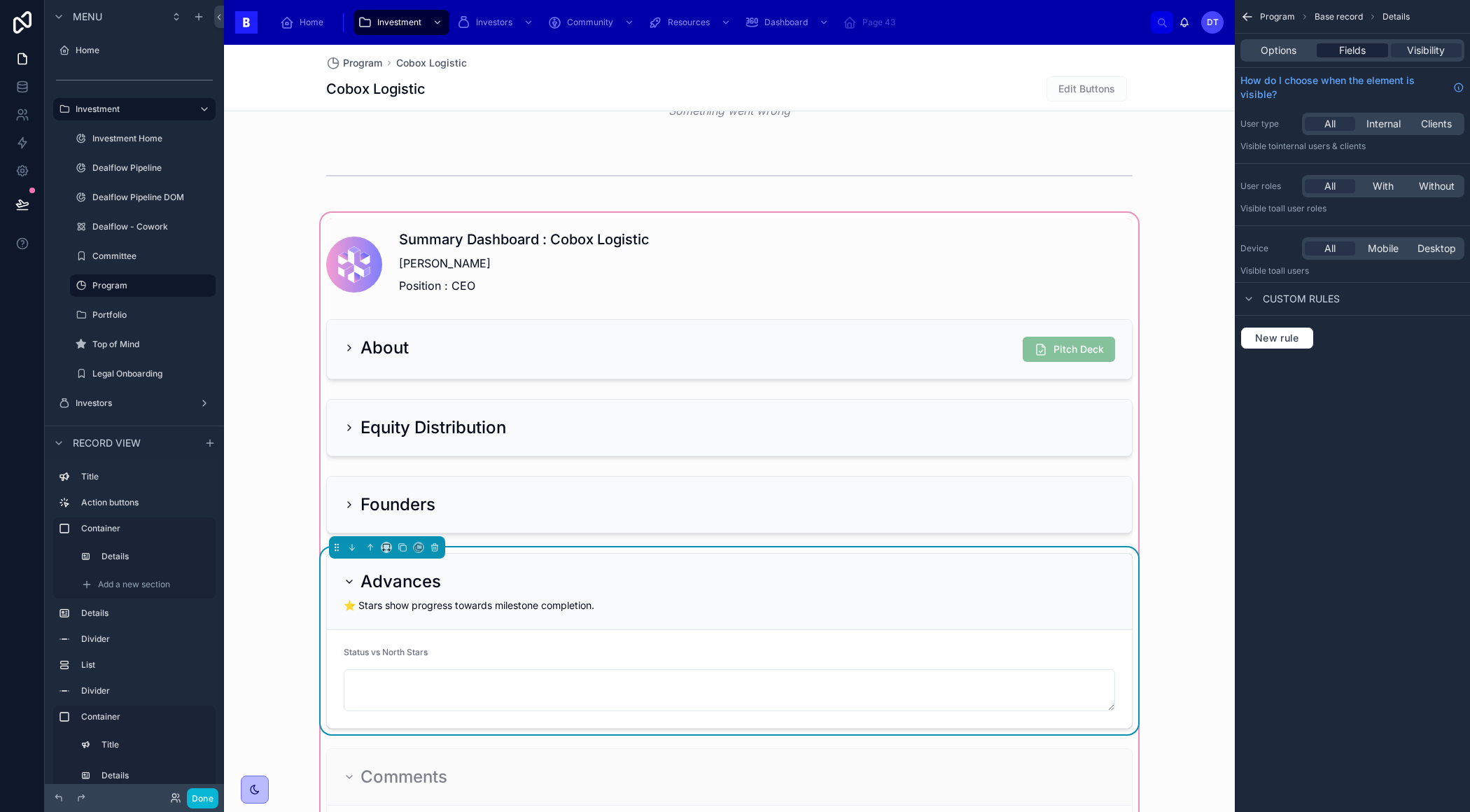
click at [1342, 55] on span "Fields" at bounding box center [1352, 50] width 26 height 14
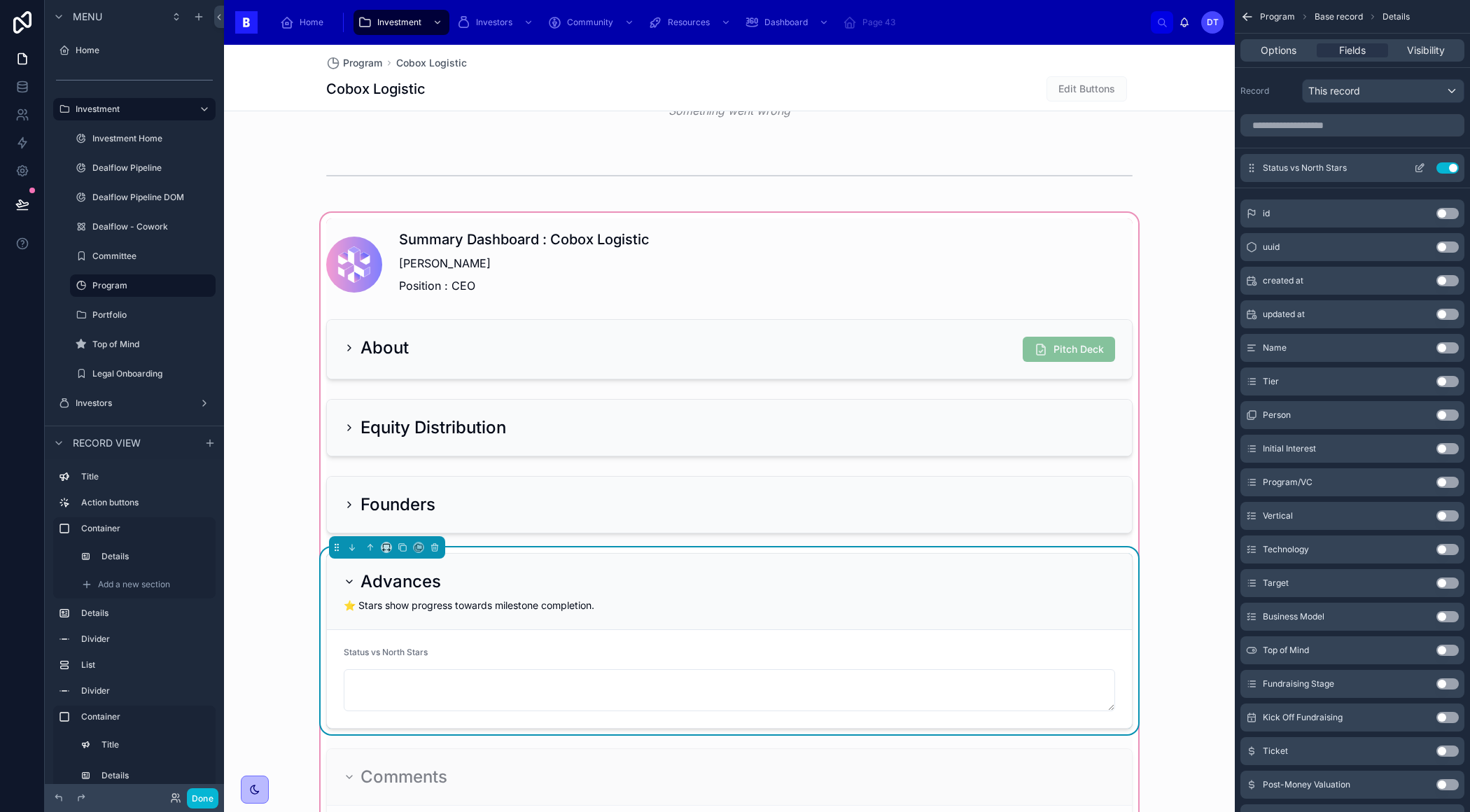
click at [1420, 168] on icon "scrollable content" at bounding box center [1419, 168] width 11 height 11
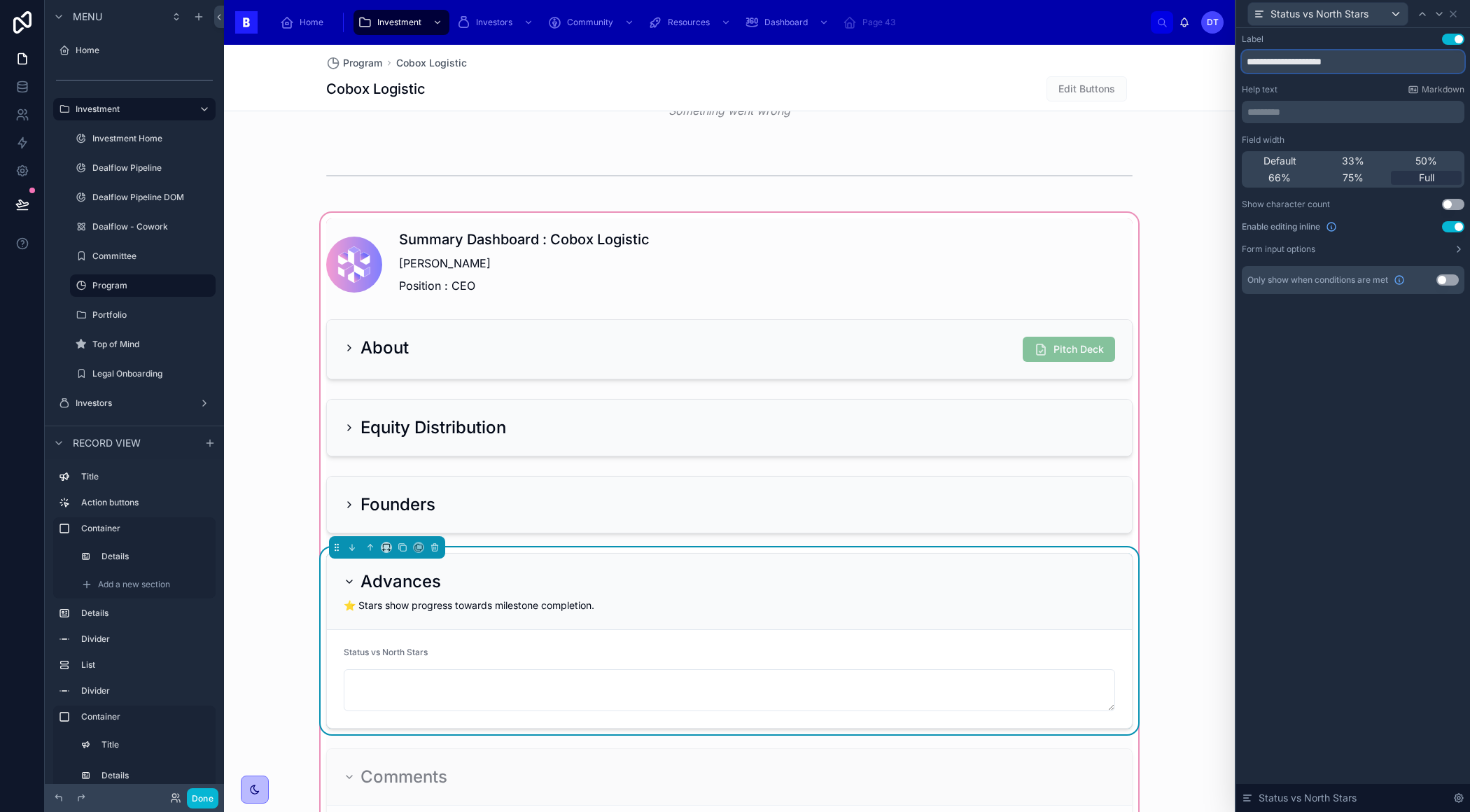
click at [1280, 64] on input "**********" at bounding box center [1353, 61] width 222 height 22
type input "**********"
click at [1322, 412] on div "**********" at bounding box center [1353, 420] width 234 height 784
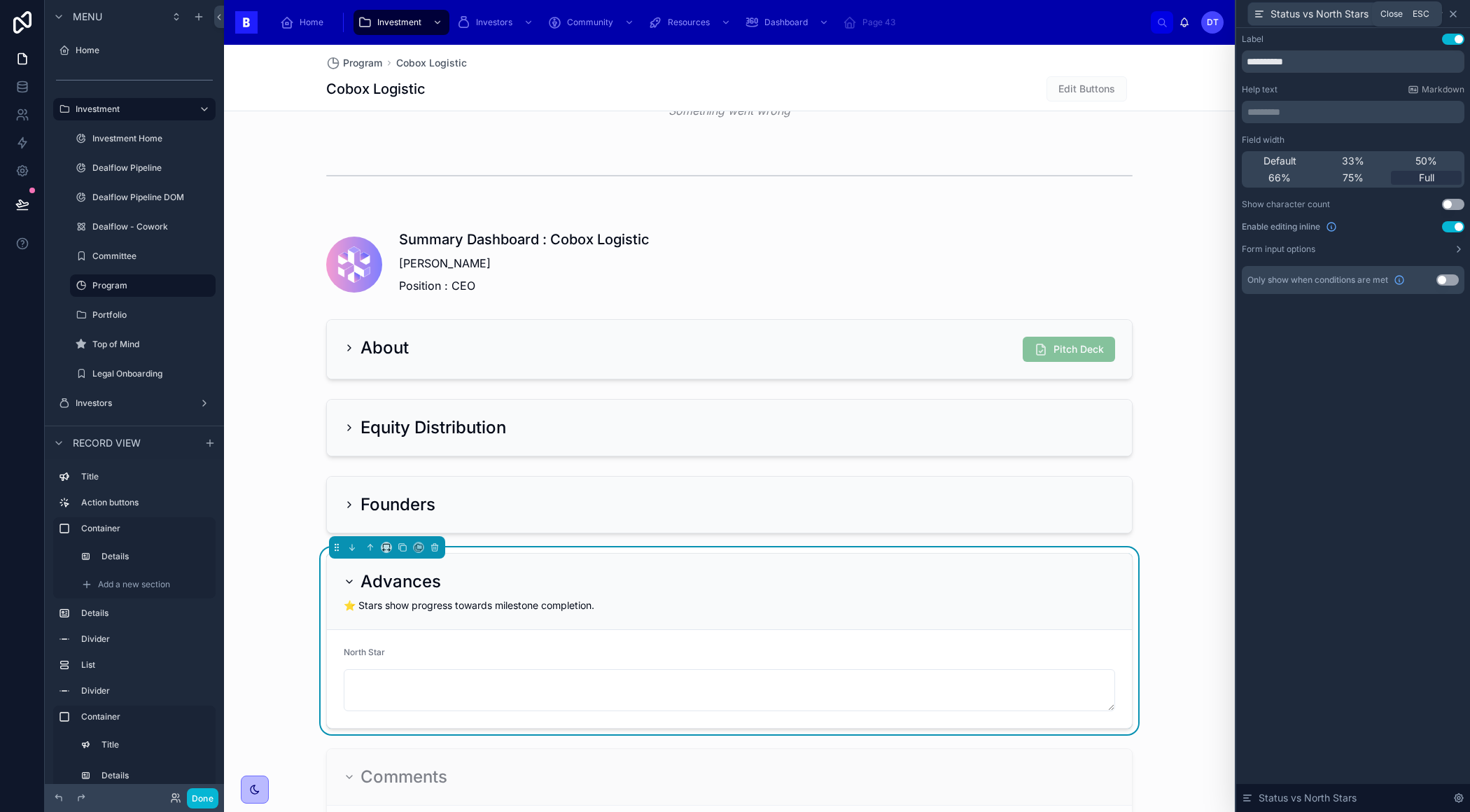
click at [1453, 13] on icon at bounding box center [1453, 14] width 5 height 5
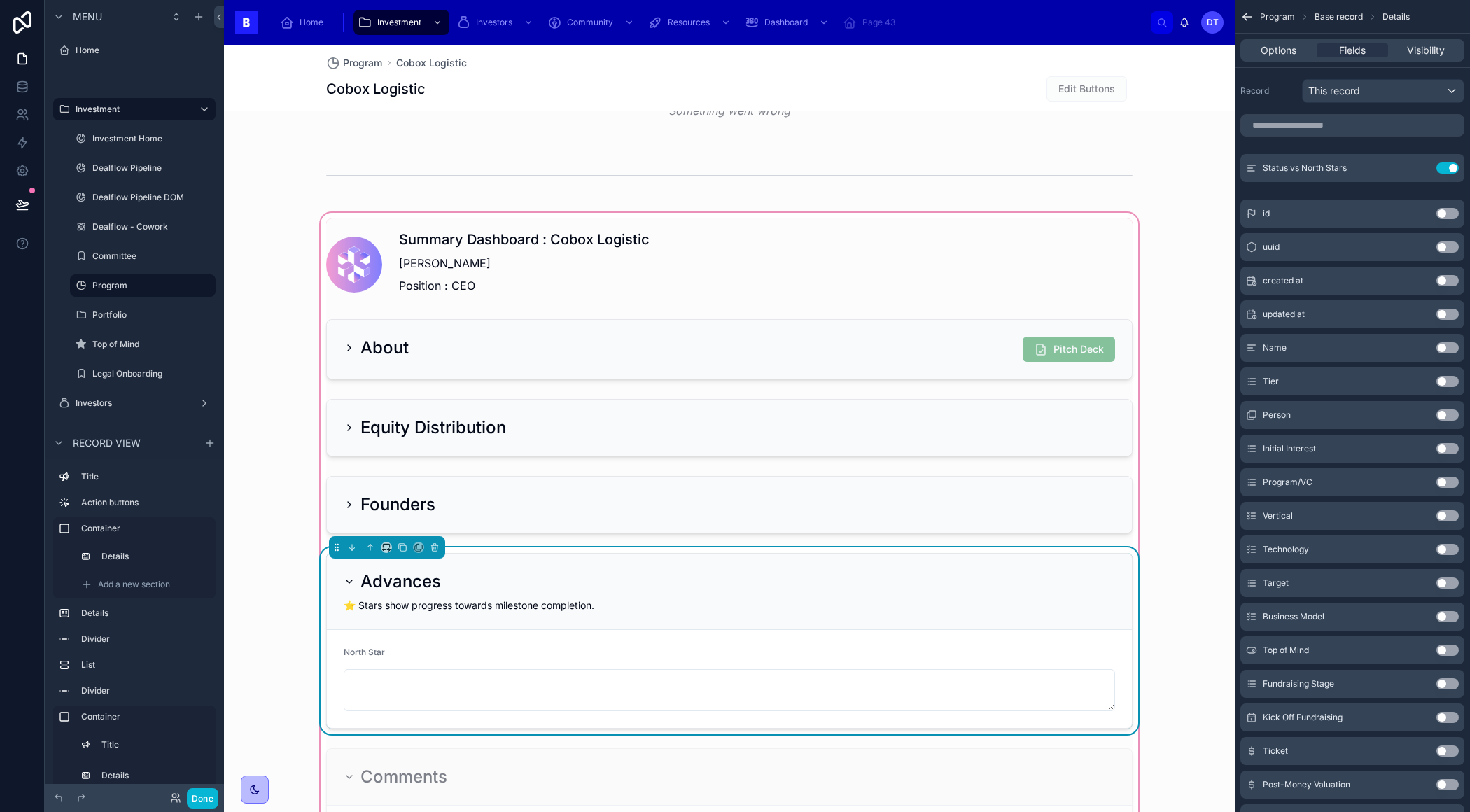
click at [388, 599] on span "⭐️ Stars show progress towards milestone completion." at bounding box center [469, 604] width 250 height 11
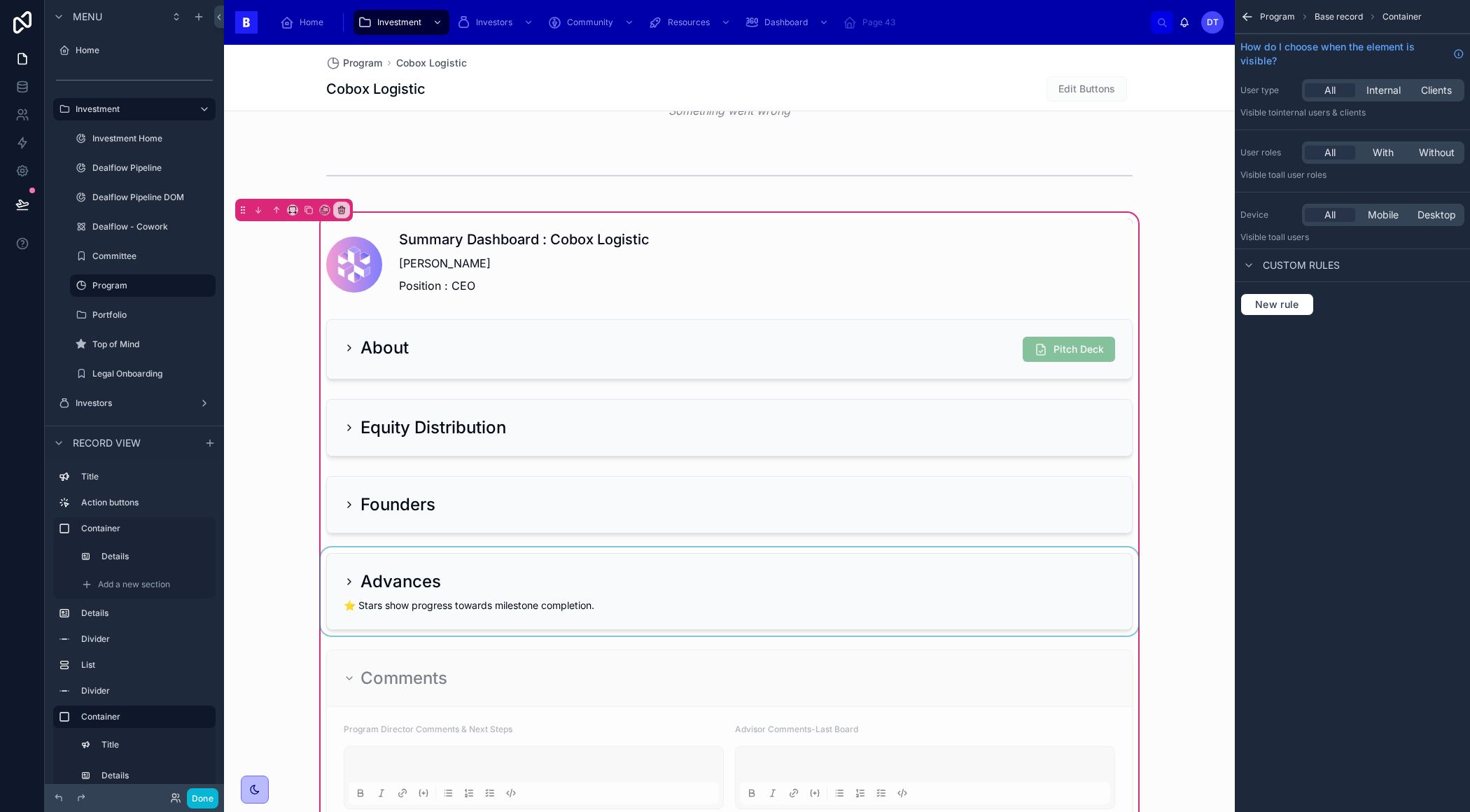
click at [388, 598] on div at bounding box center [728, 592] width 823 height 88
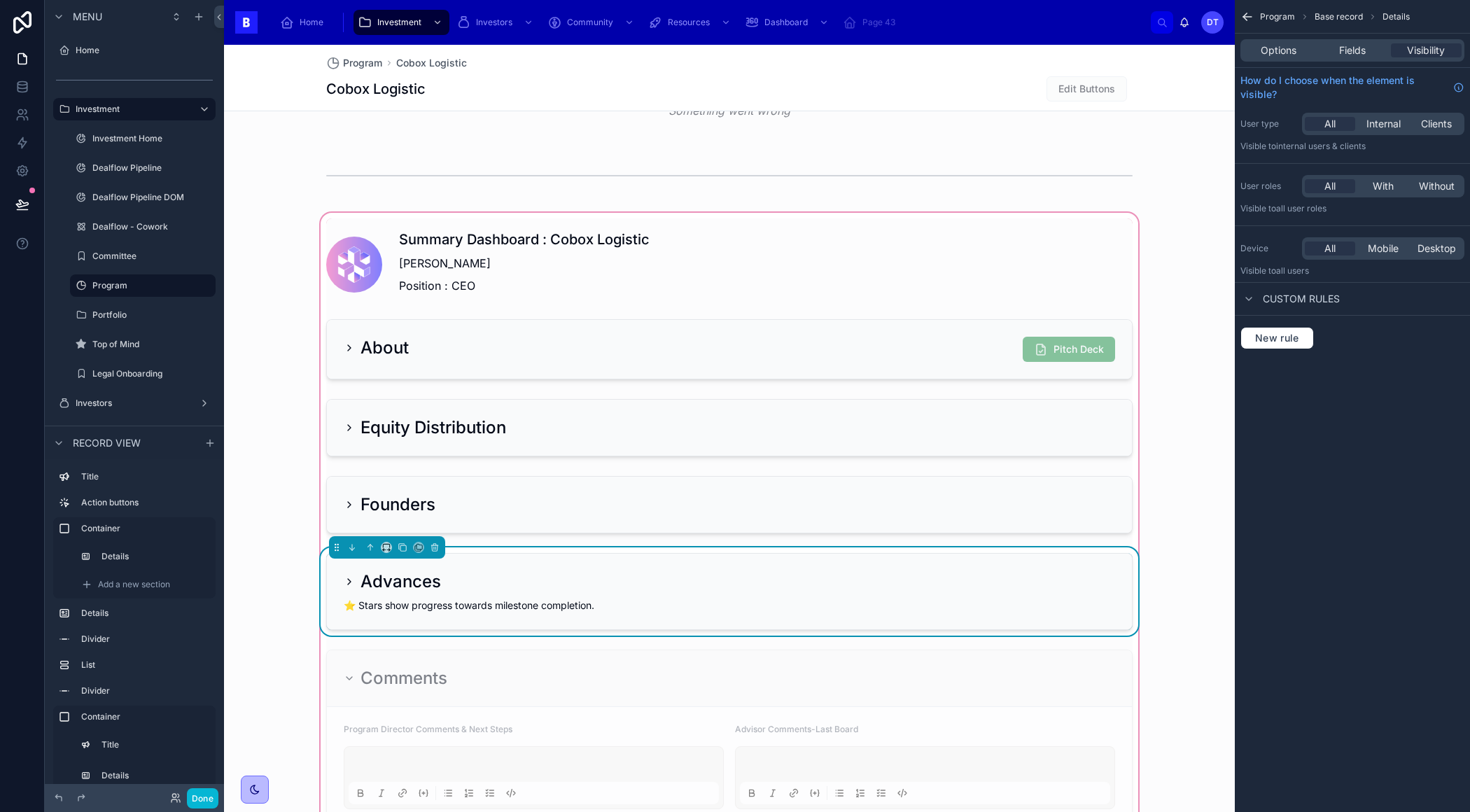
click at [388, 599] on span "⭐️ Stars show progress towards milestone completion." at bounding box center [469, 604] width 250 height 11
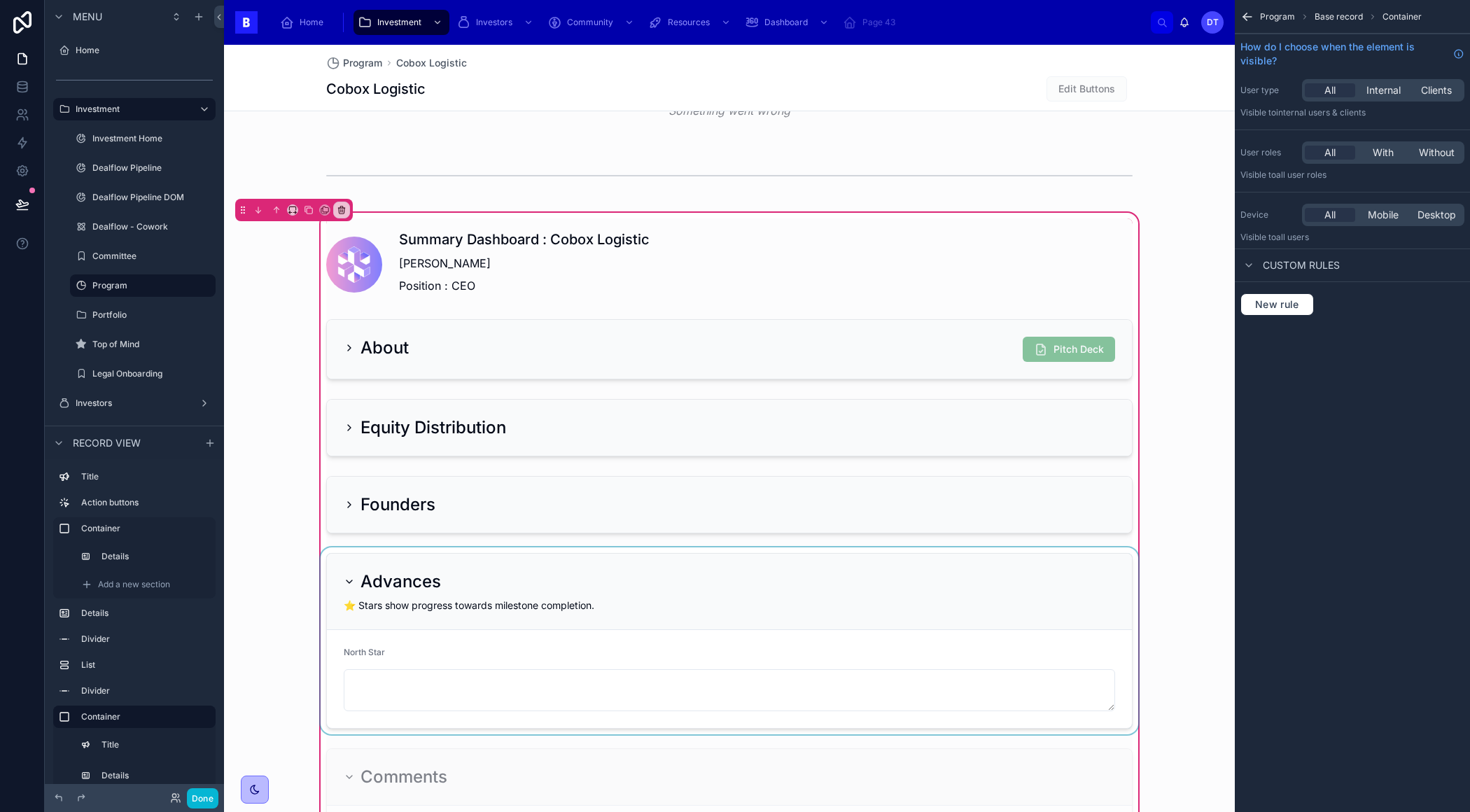
click at [638, 577] on div at bounding box center [728, 641] width 823 height 187
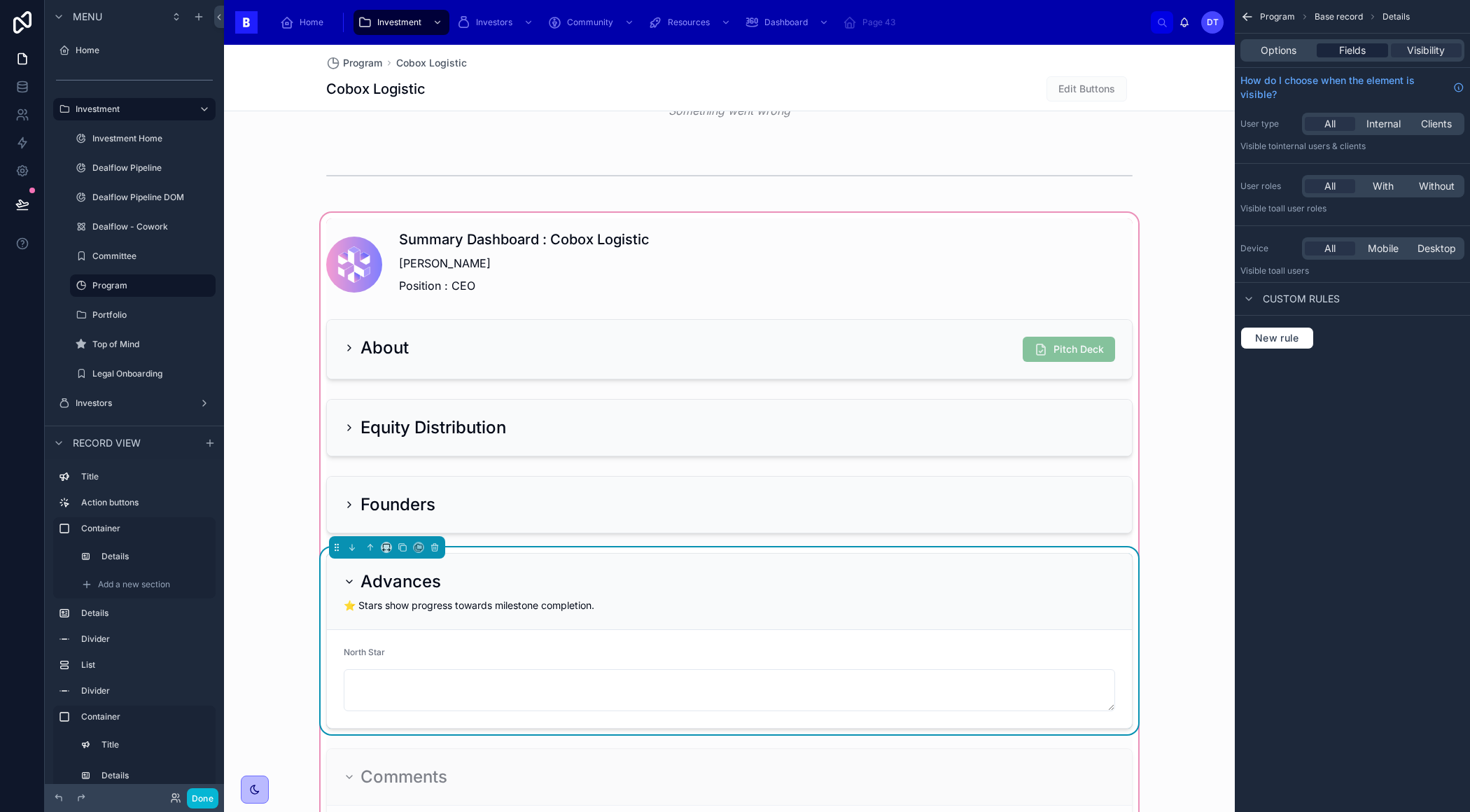
click at [1373, 49] on div "Fields" at bounding box center [1352, 50] width 71 height 14
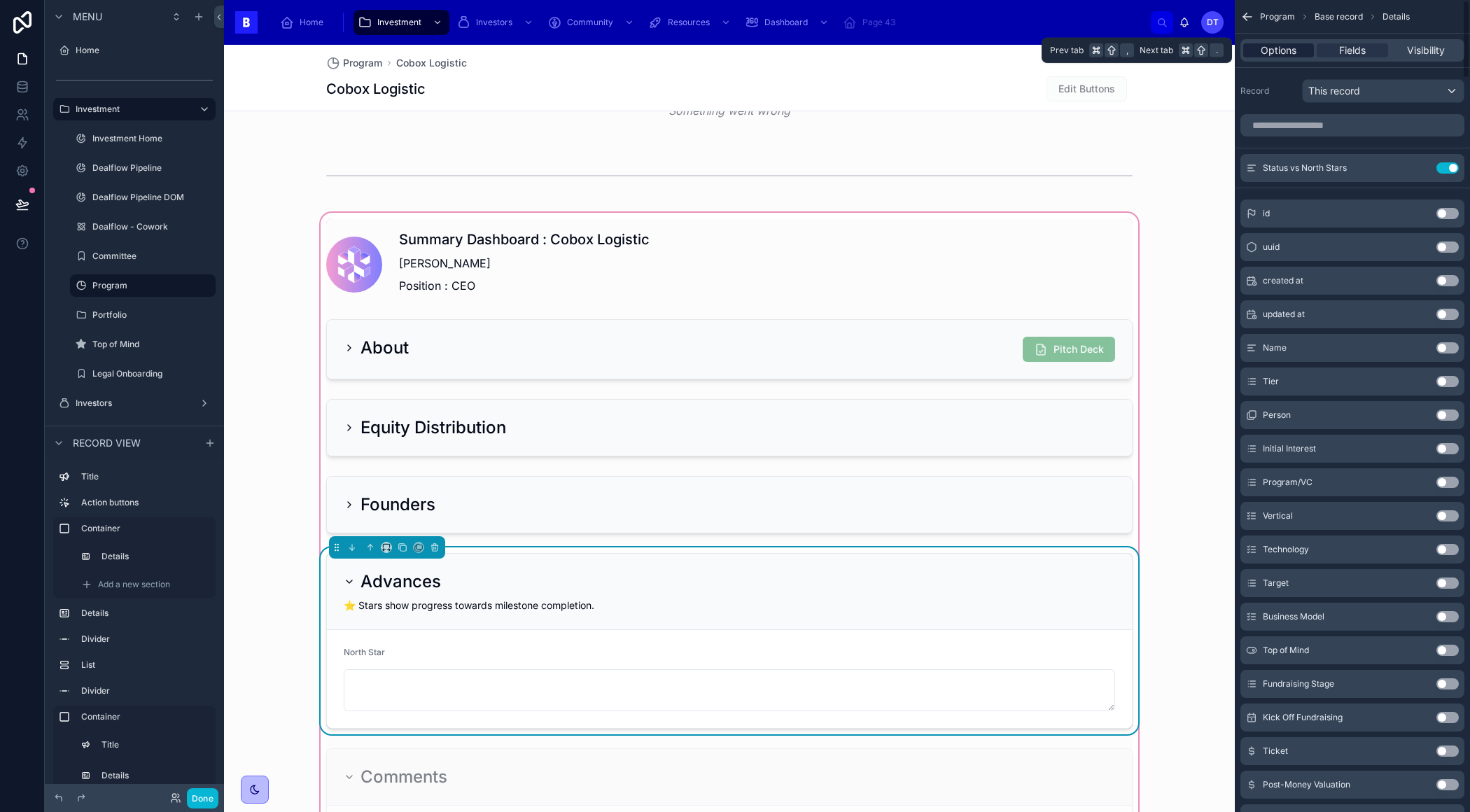
click at [1288, 55] on span "Options" at bounding box center [1278, 50] width 35 height 14
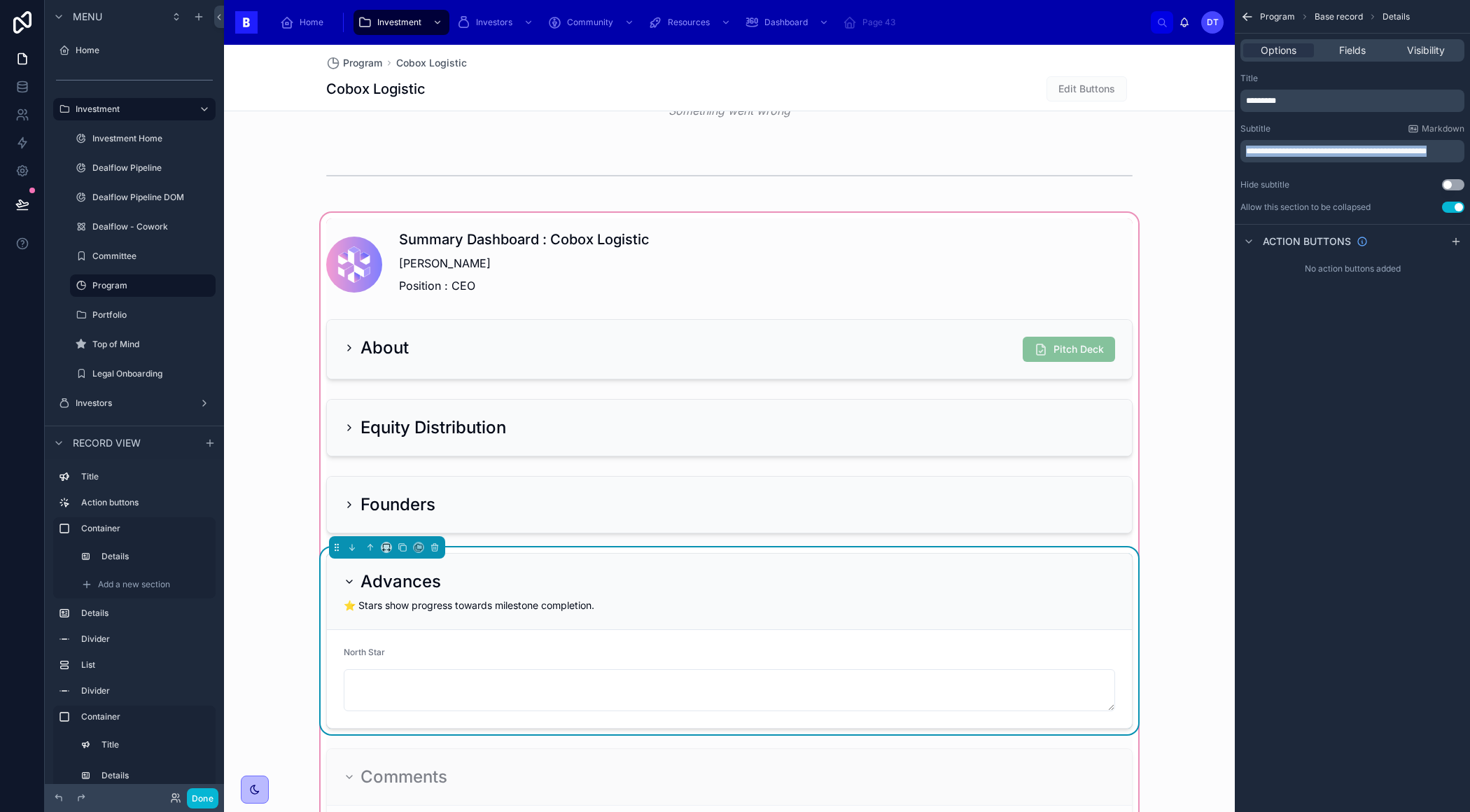
drag, startPoint x: 1336, startPoint y: 165, endPoint x: 1190, endPoint y: 145, distance: 147.4
click at [1190, 145] on div "**********" at bounding box center [847, 406] width 1246 height 812
click at [1372, 395] on div "Program Base record Details Options Fields Visibility Title ******** Subtitle M…" at bounding box center [1352, 406] width 235 height 812
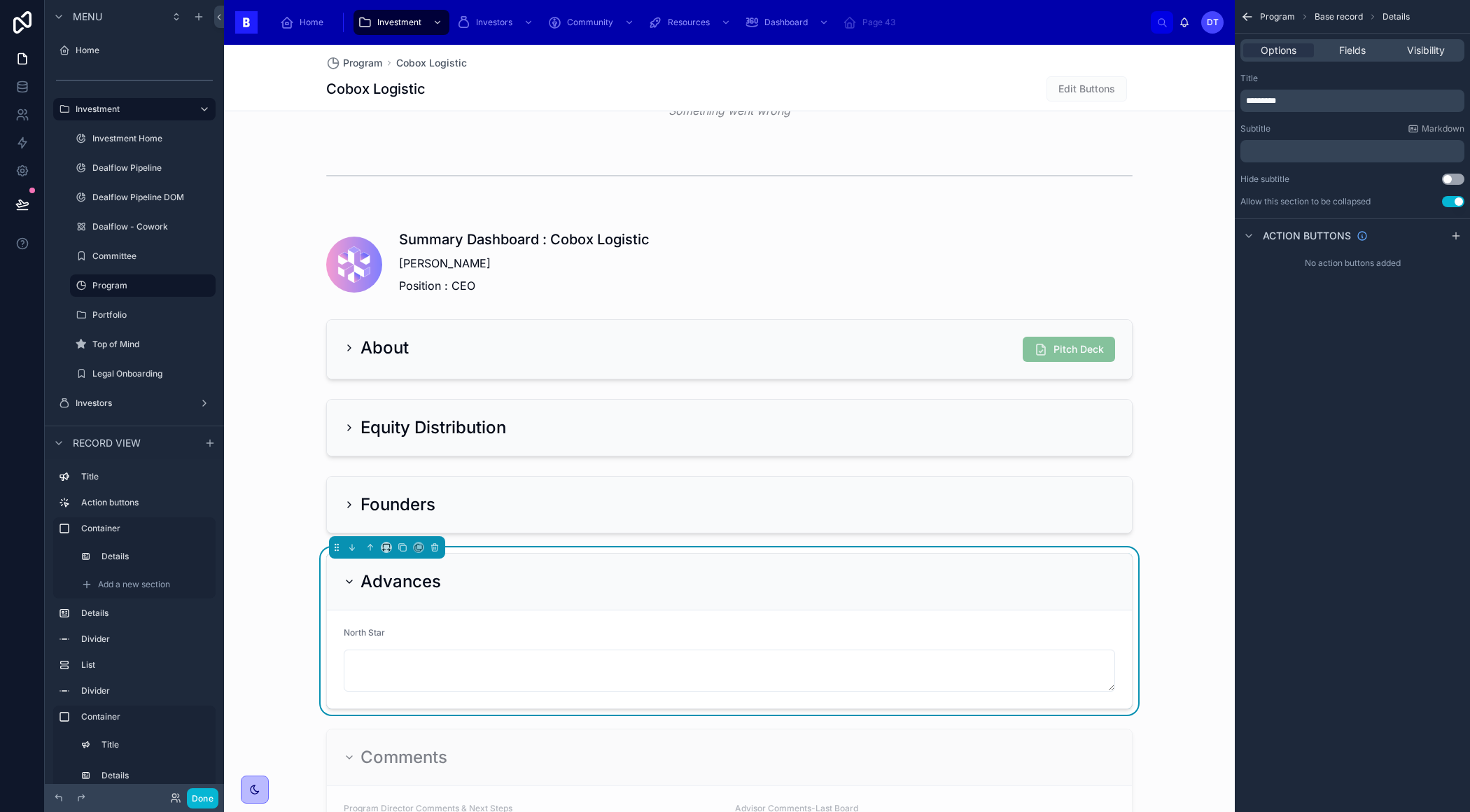
click at [1448, 177] on button "Use setting" at bounding box center [1452, 179] width 22 height 11
click at [1451, 178] on button "Use setting" at bounding box center [1452, 179] width 22 height 11
click at [1249, 17] on icon "scrollable content" at bounding box center [1247, 17] width 14 height 14
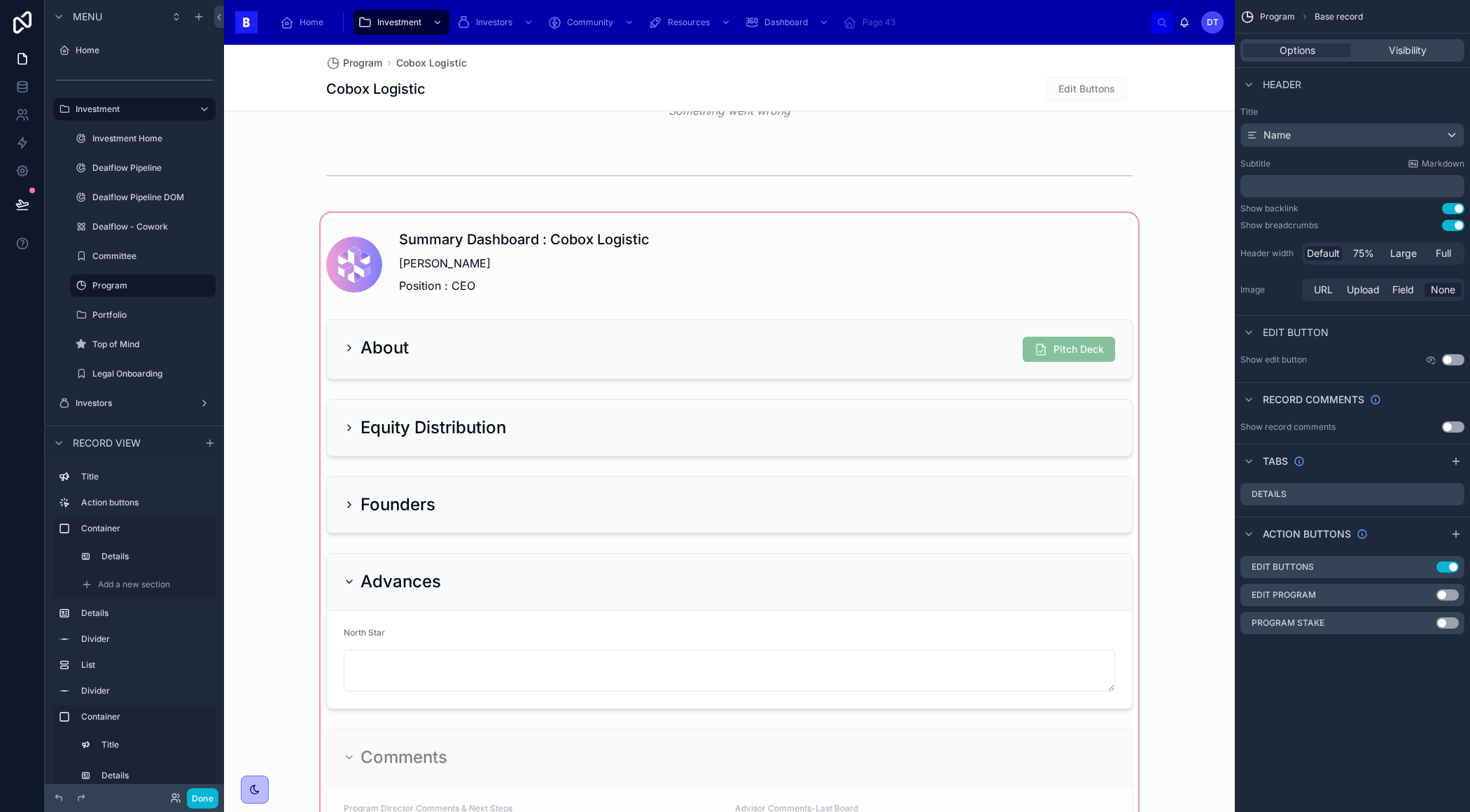
click at [323, 582] on div at bounding box center [729, 564] width 1011 height 710
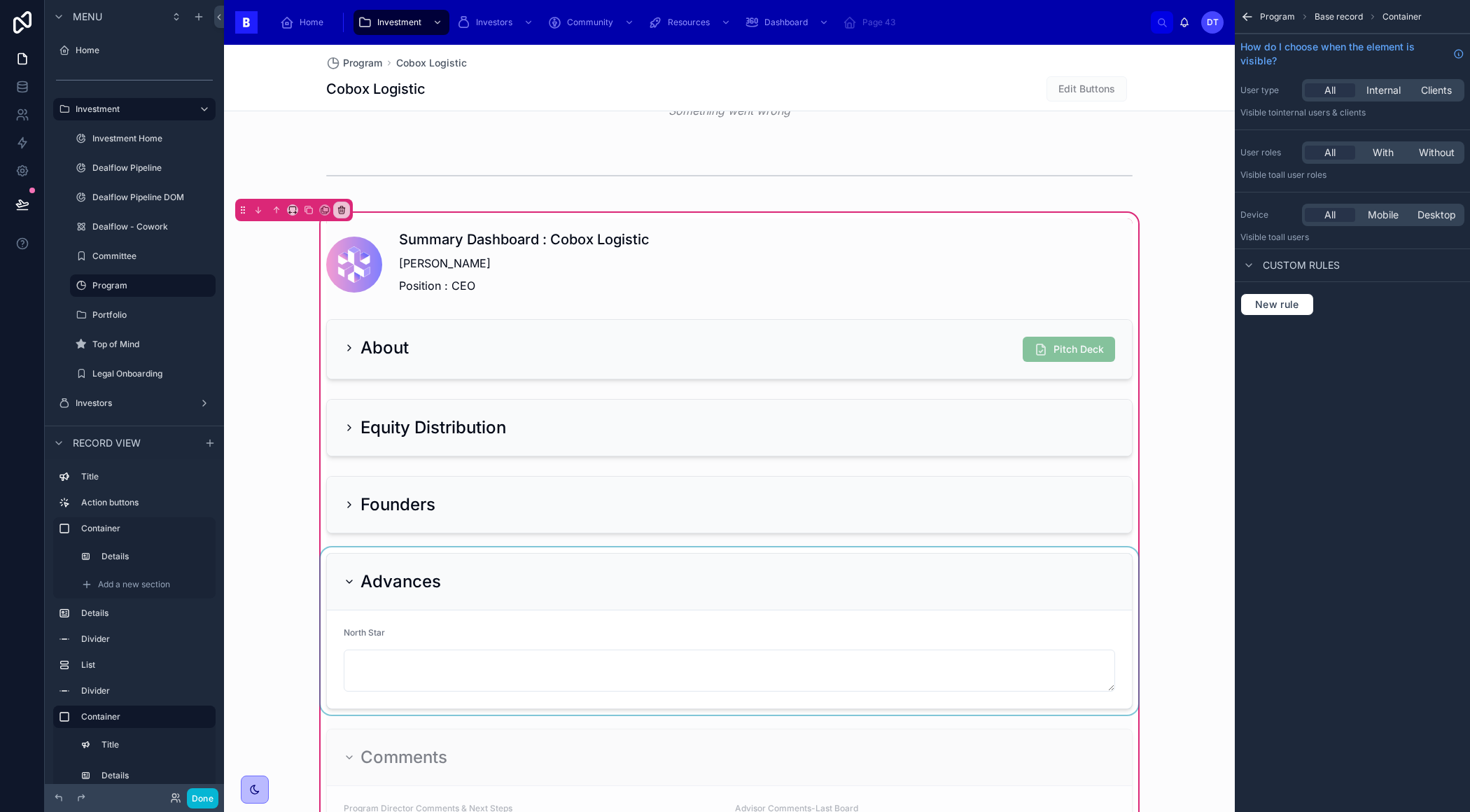
click at [351, 582] on div at bounding box center [728, 631] width 823 height 168
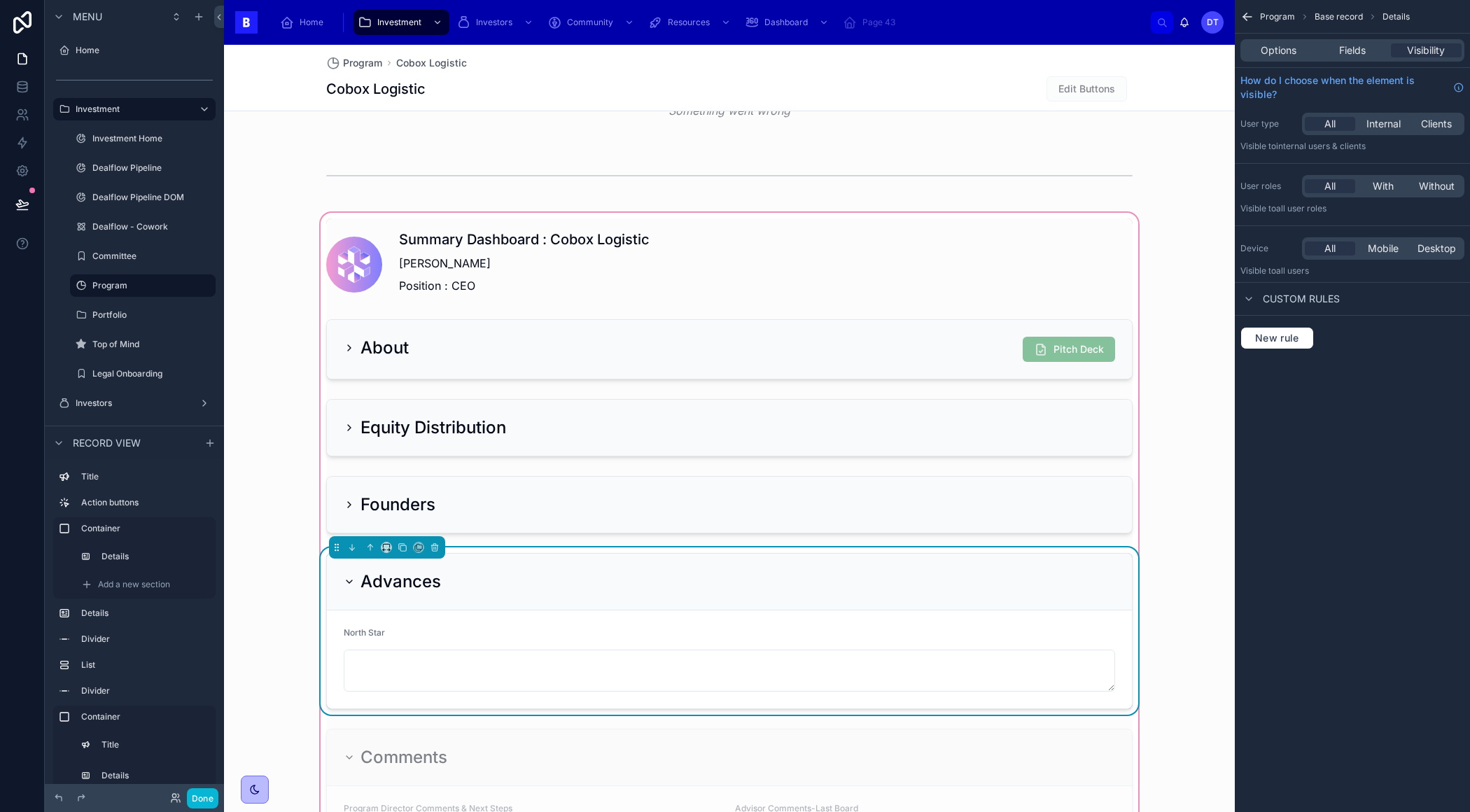
click at [351, 577] on icon at bounding box center [349, 581] width 11 height 11
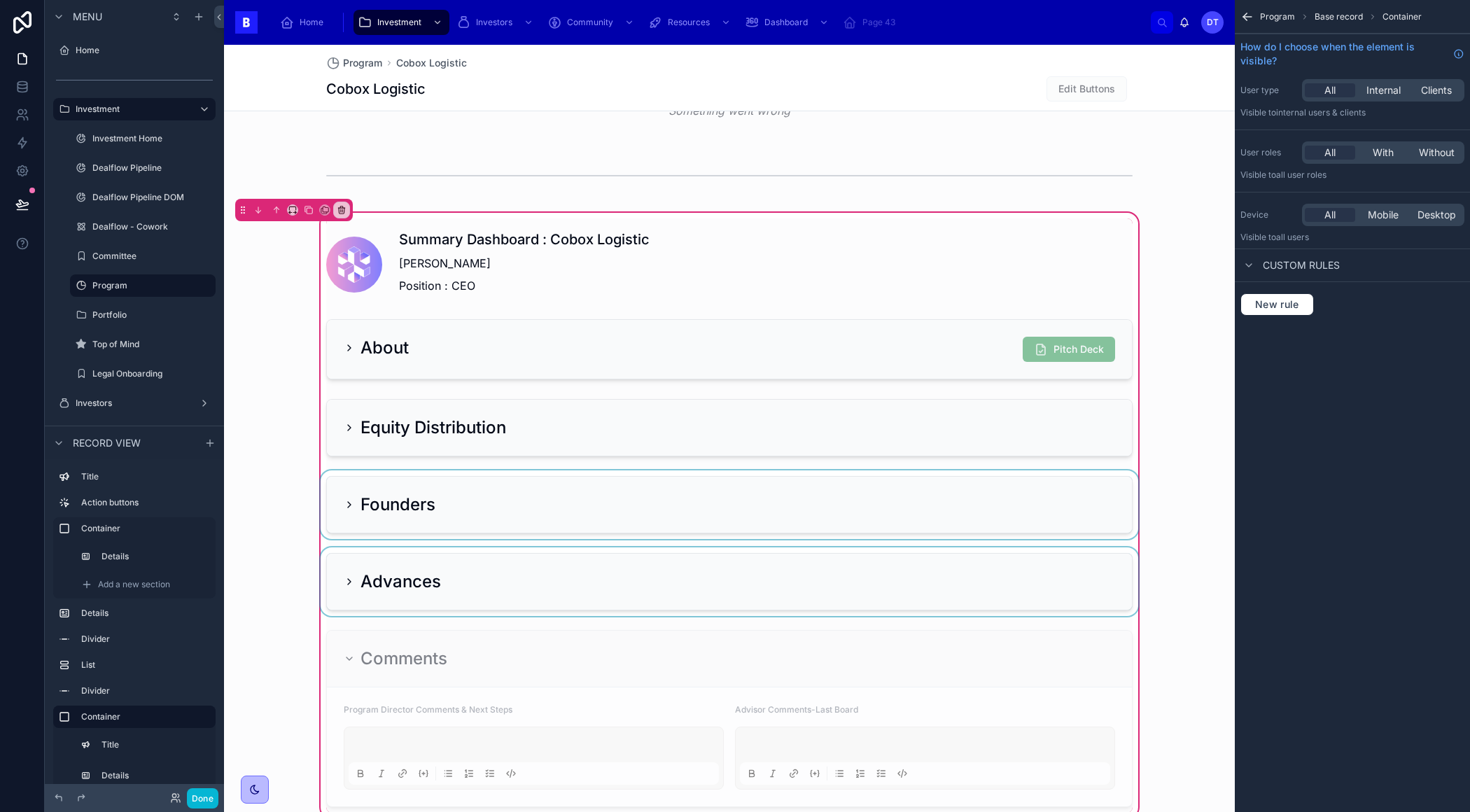
click at [374, 496] on div at bounding box center [728, 504] width 823 height 69
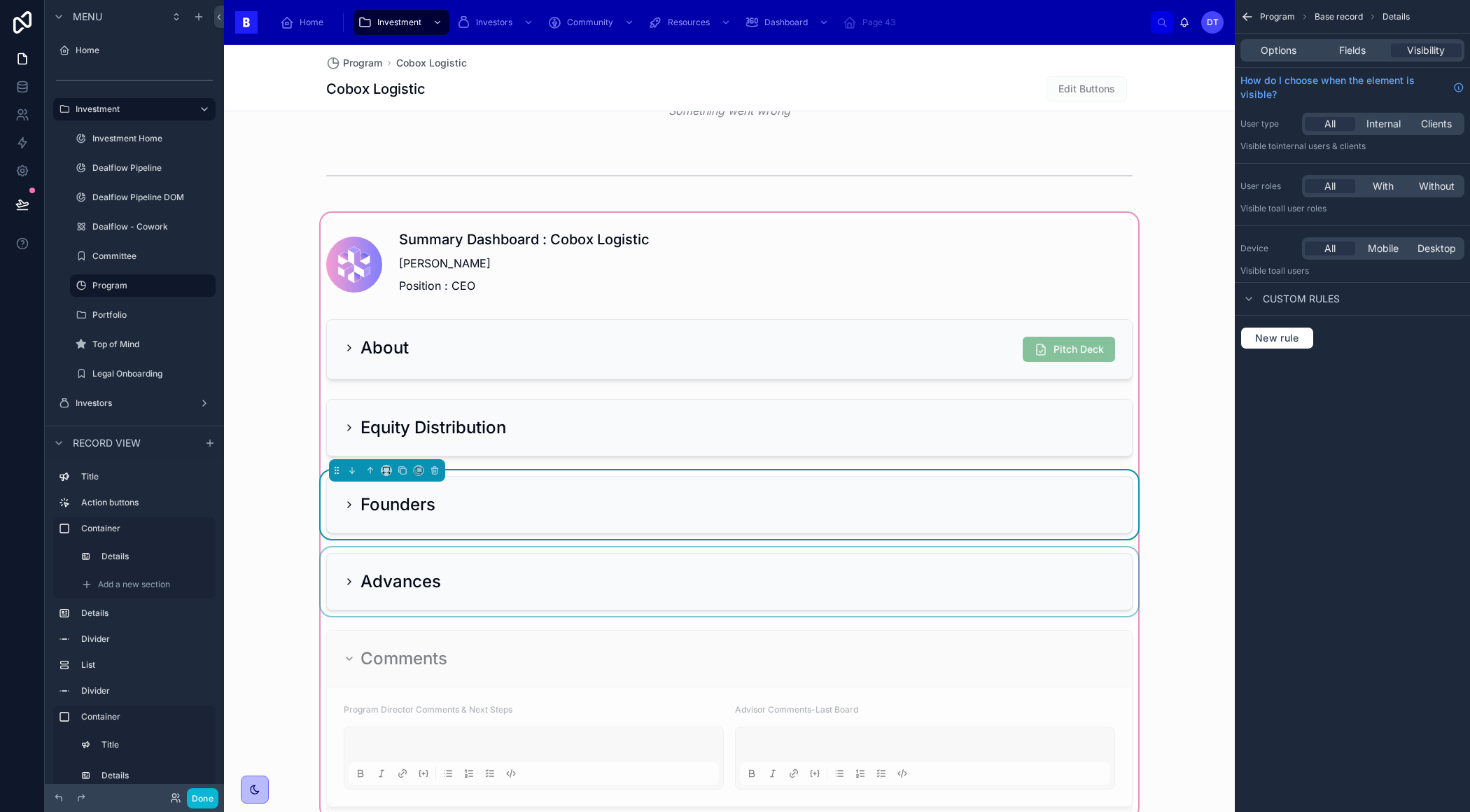
click at [350, 499] on icon at bounding box center [349, 504] width 11 height 11
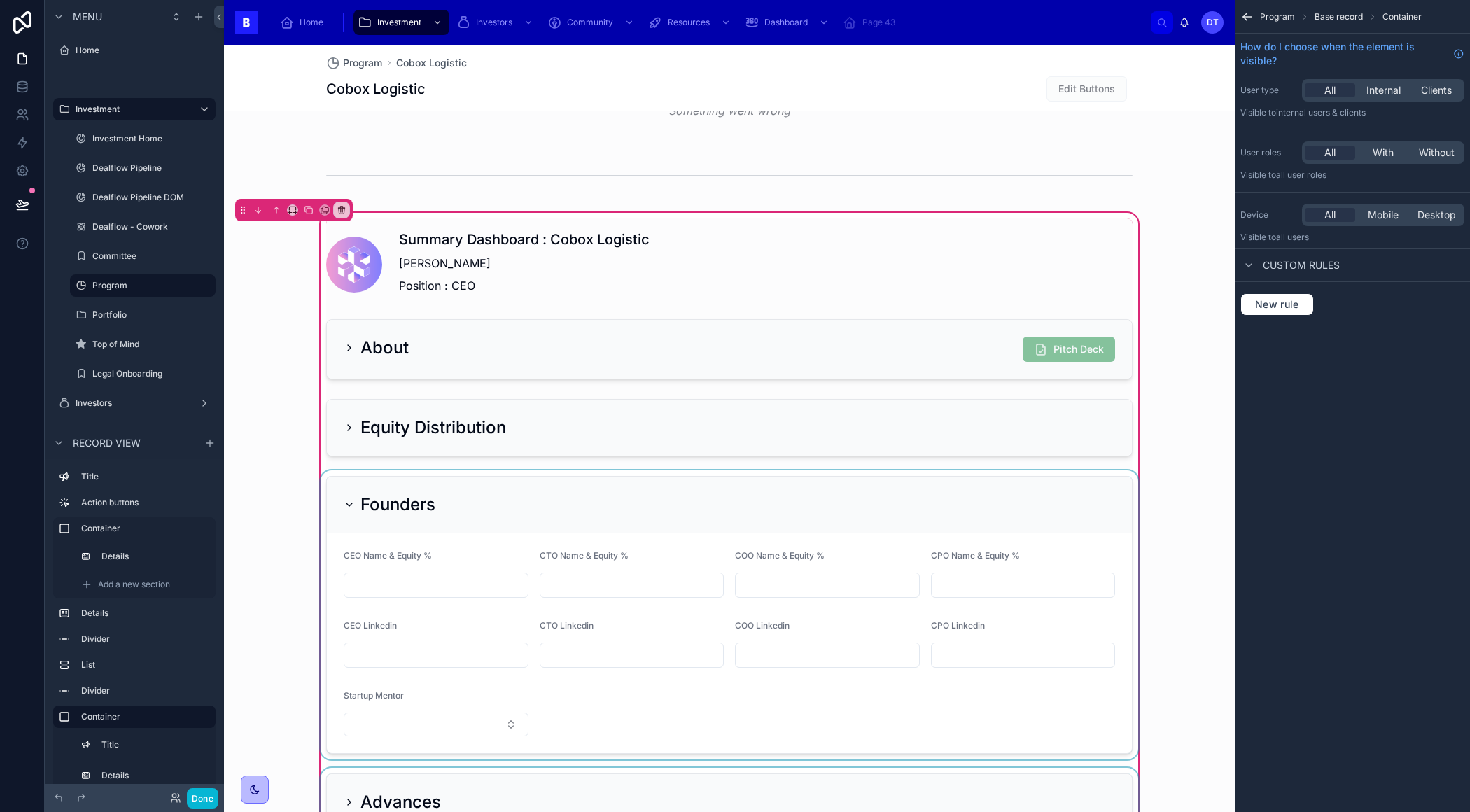
click at [424, 534] on div at bounding box center [728, 615] width 823 height 289
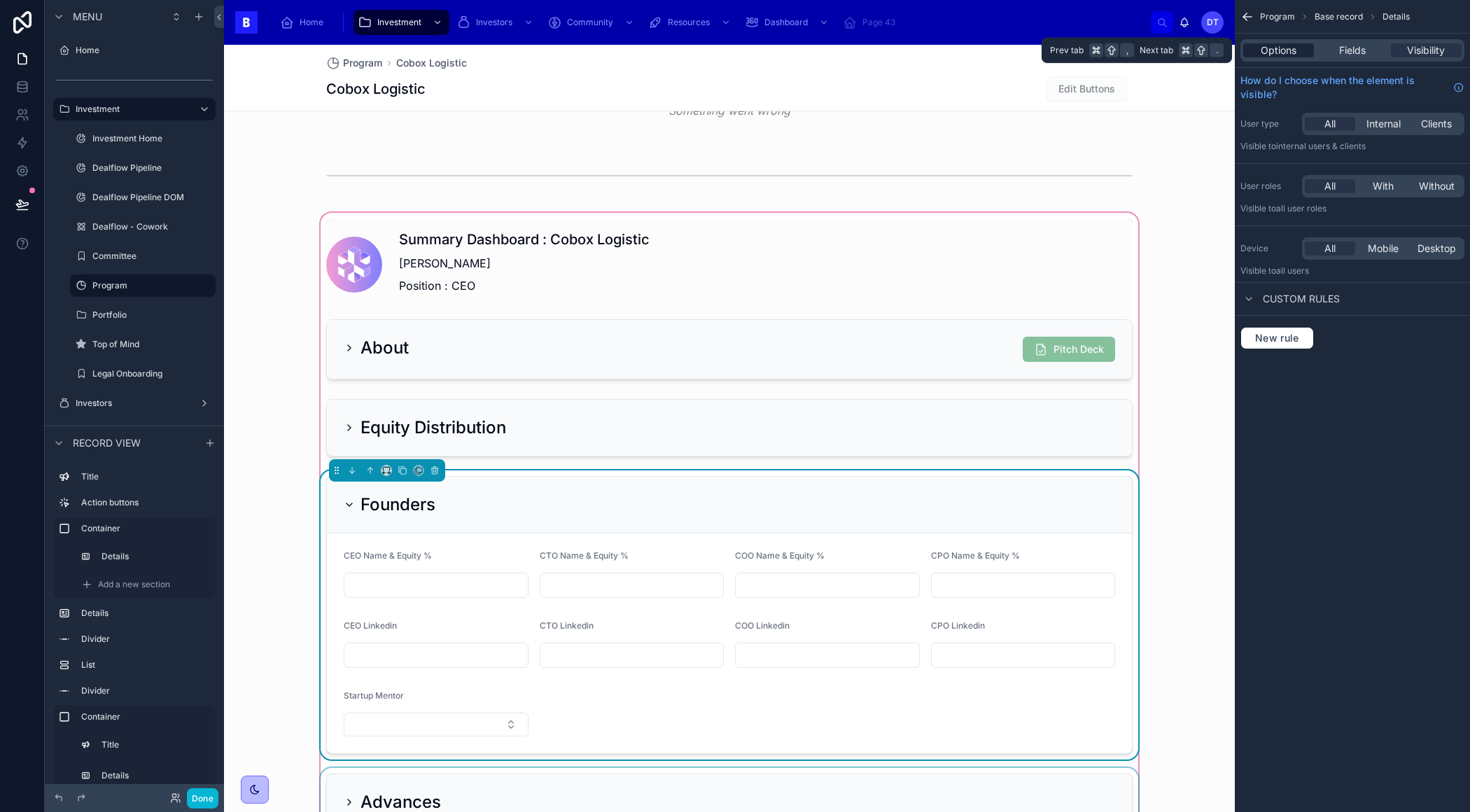
click at [1295, 50] on span "Options" at bounding box center [1278, 50] width 35 height 14
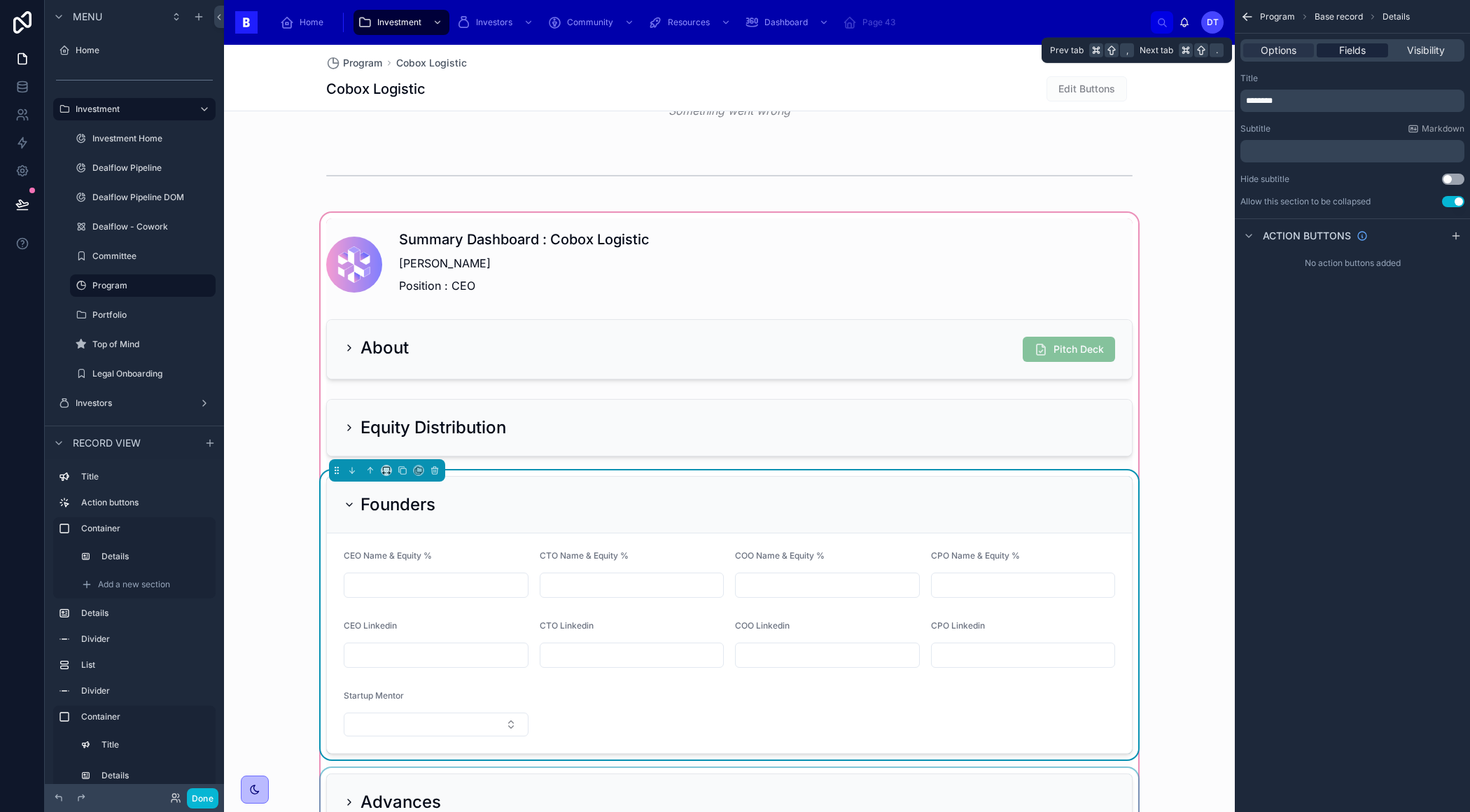
click at [1342, 48] on span "Fields" at bounding box center [1352, 50] width 26 height 14
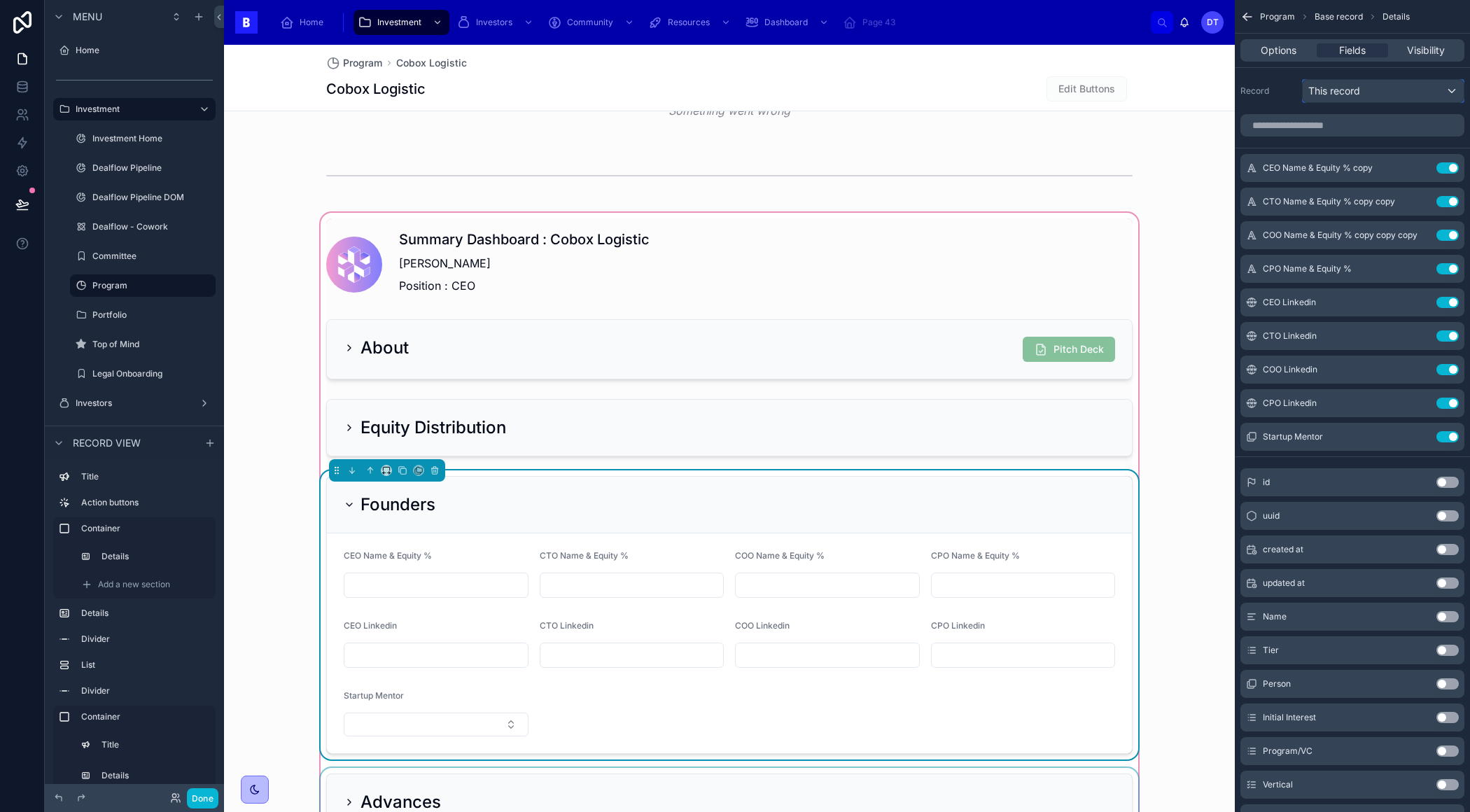
click at [1345, 92] on span "This record" at bounding box center [1333, 91] width 52 height 14
click at [1280, 93] on div "scrollable content" at bounding box center [735, 406] width 1470 height 812
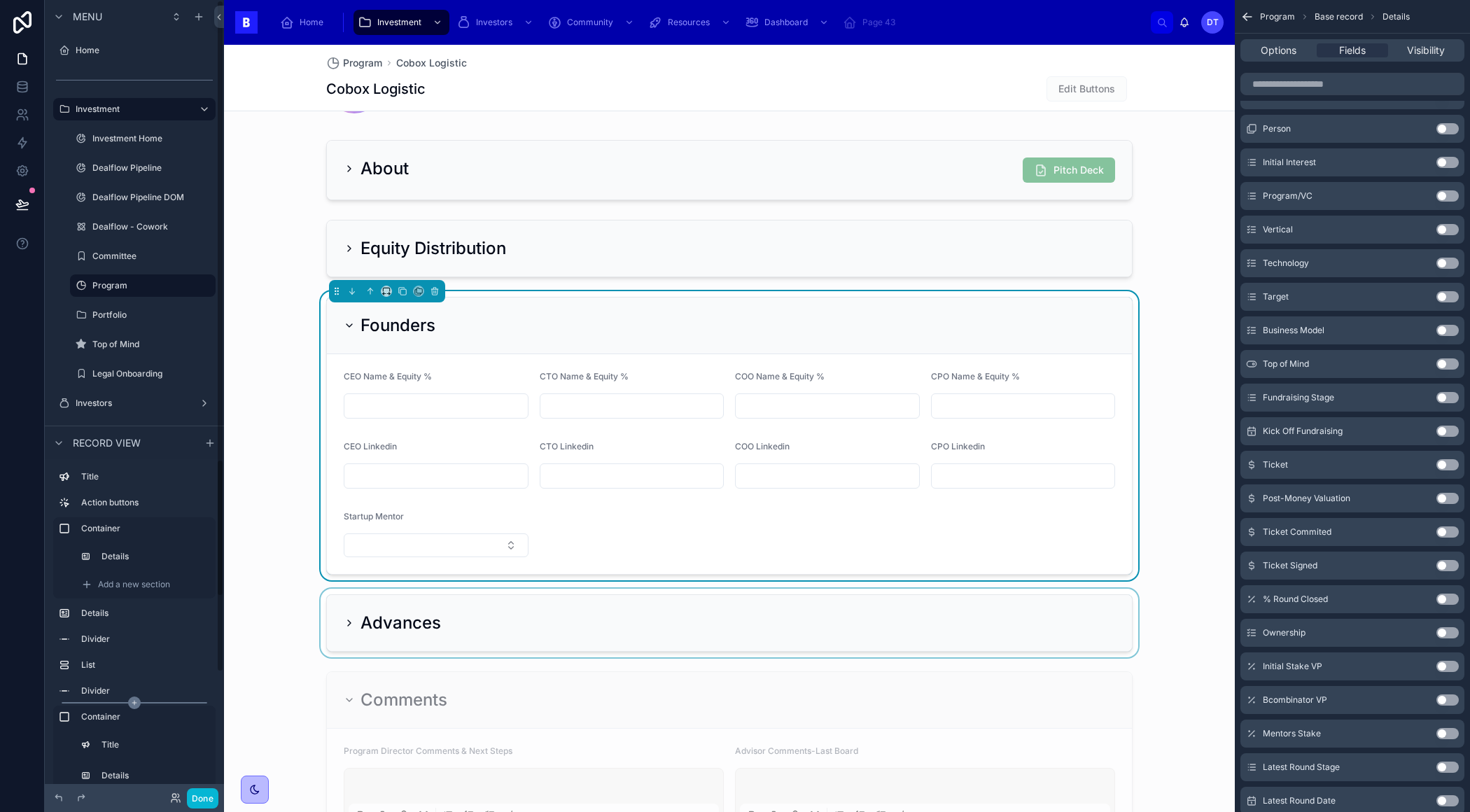
scroll to position [170, 0]
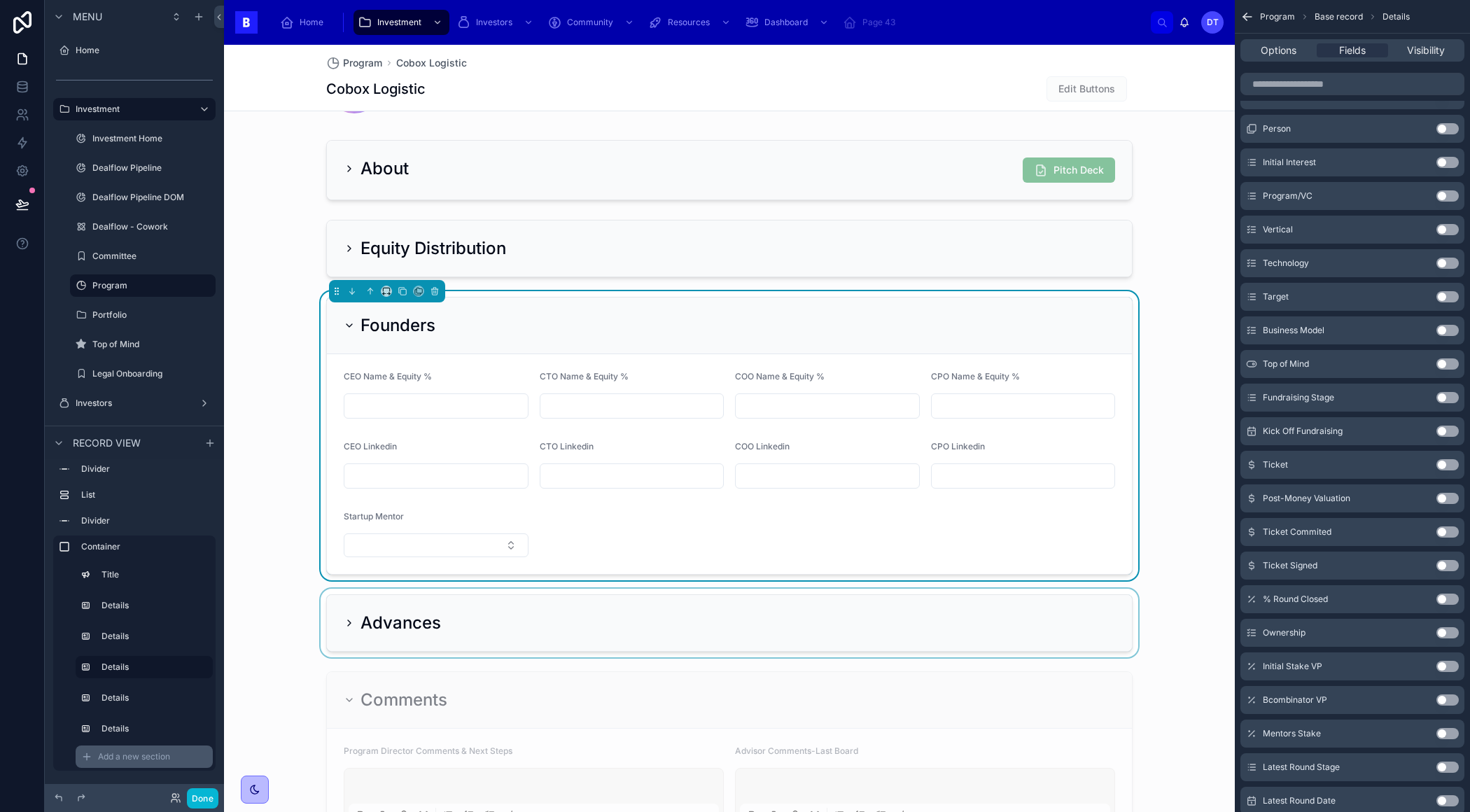
click at [161, 760] on span "Add a new section" at bounding box center [134, 756] width 72 height 11
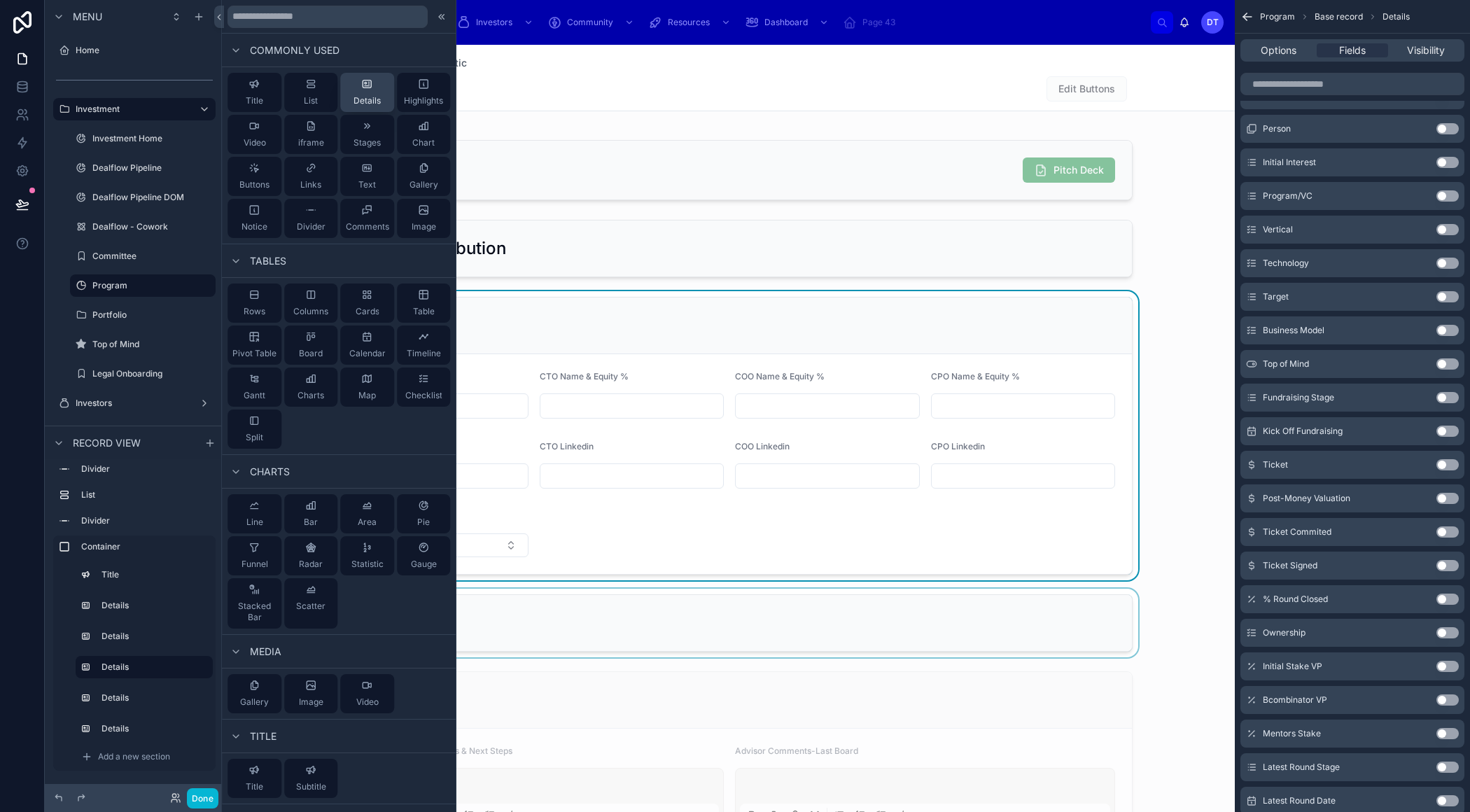
click at [360, 99] on span "Details" at bounding box center [367, 101] width 27 height 11
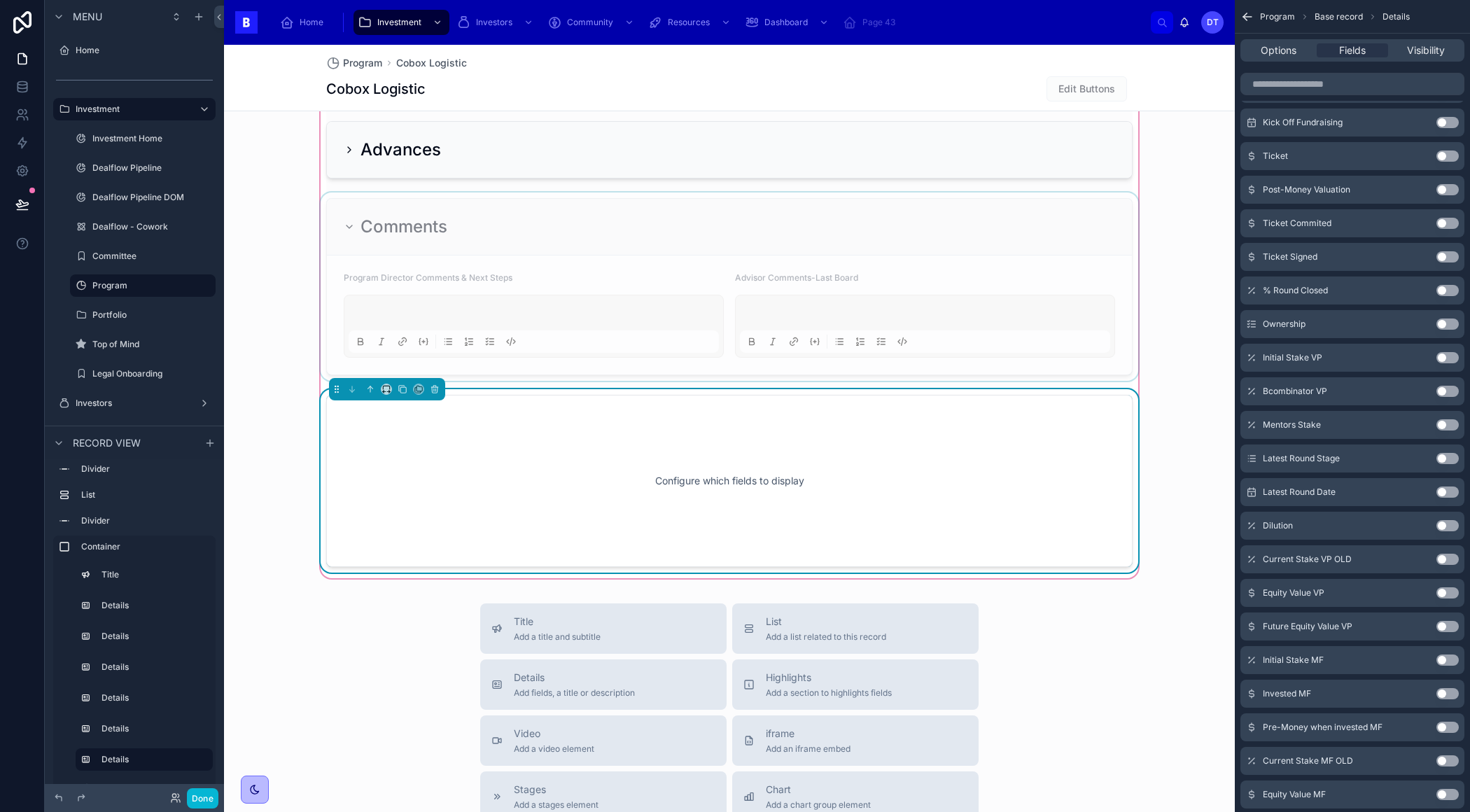
scroll to position [1558, 0]
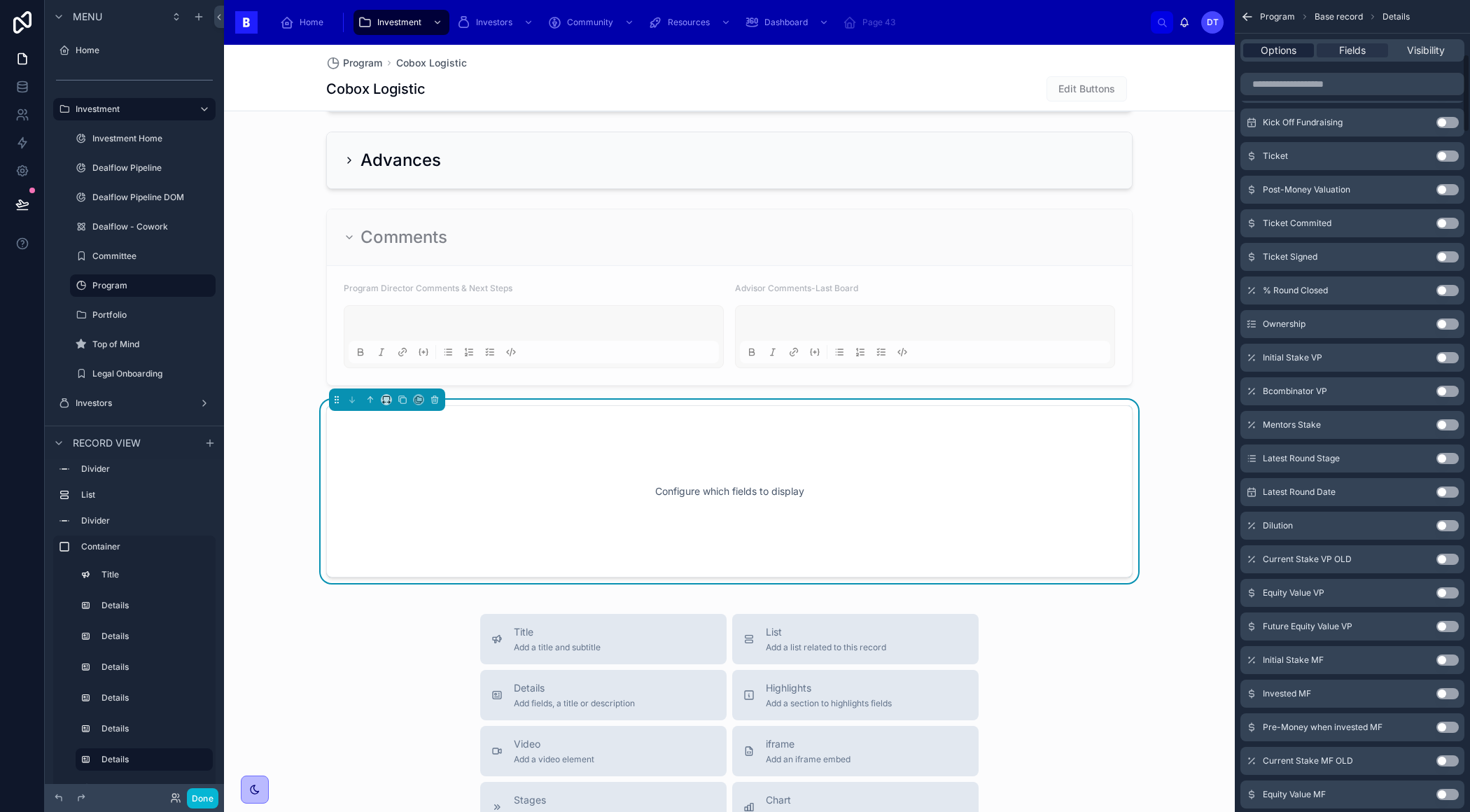
click at [1285, 49] on span "Options" at bounding box center [1278, 50] width 35 height 14
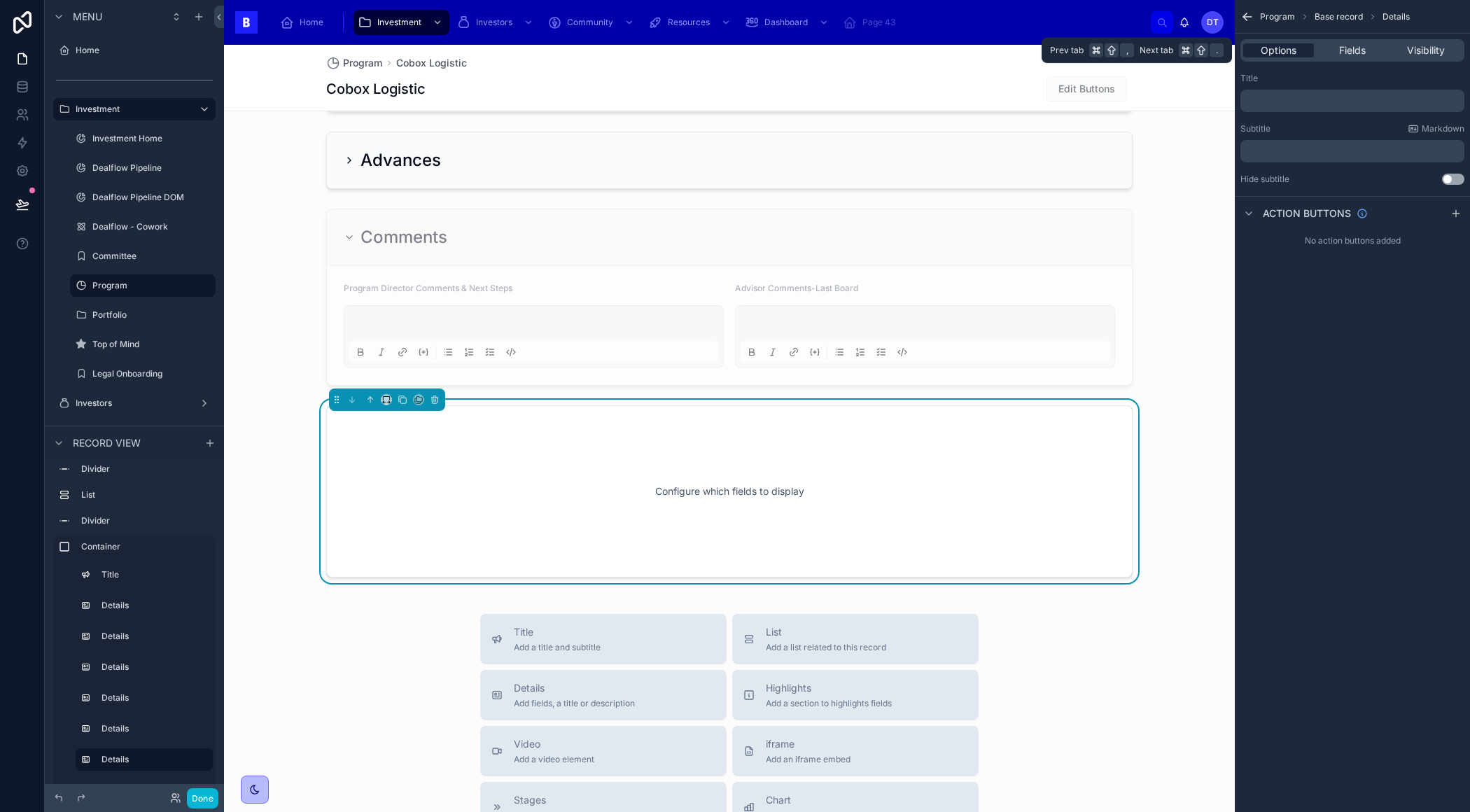
scroll to position [0, 0]
click at [1352, 55] on span "Fields" at bounding box center [1352, 50] width 26 height 14
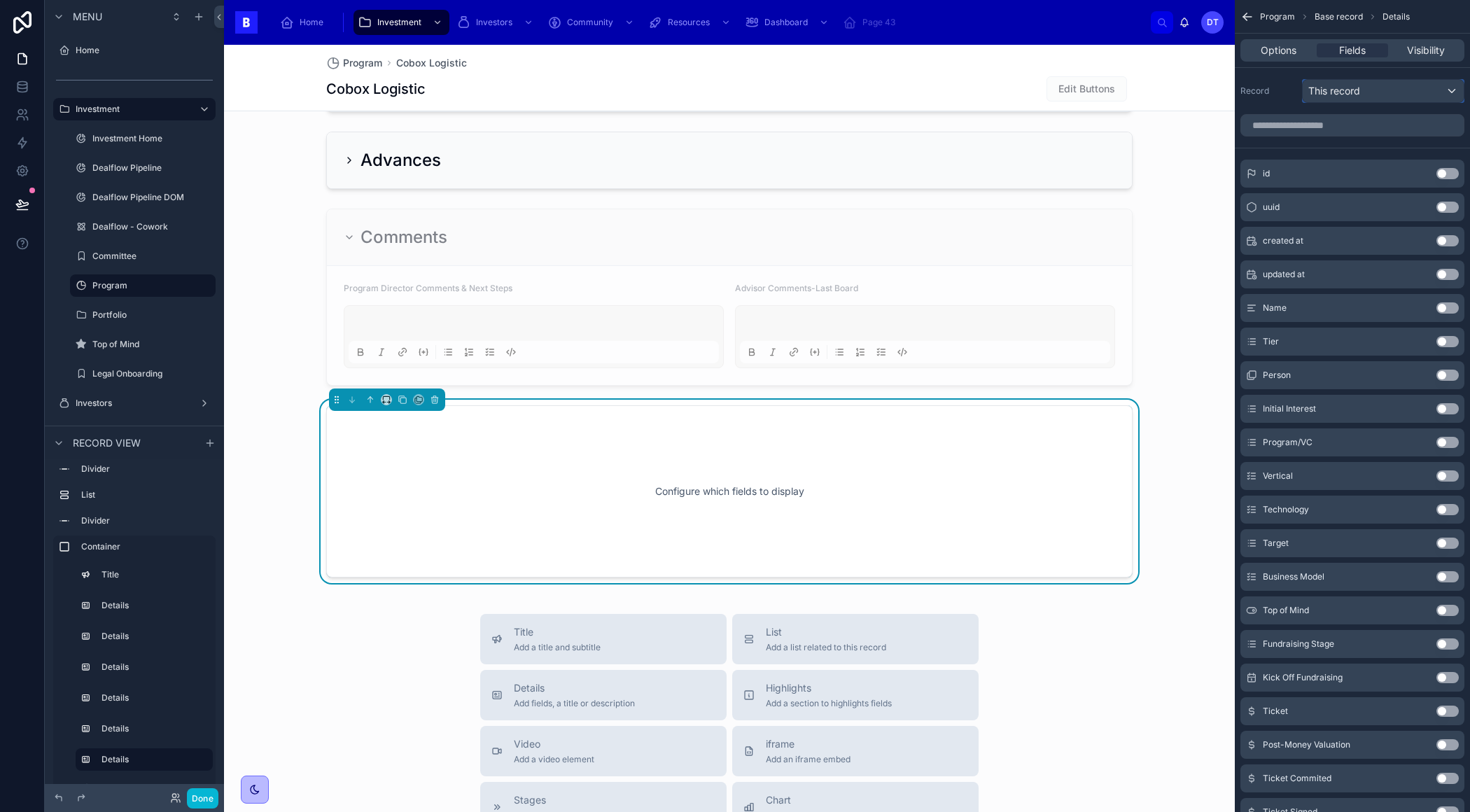
click at [1343, 84] on span "This record" at bounding box center [1333, 91] width 52 height 14
click at [1342, 84] on div "scrollable content" at bounding box center [735, 406] width 1470 height 812
click at [1384, 96] on div "This record" at bounding box center [1383, 90] width 161 height 22
click at [1292, 49] on div "scrollable content" at bounding box center [735, 406] width 1470 height 812
click at [1292, 49] on span "Options" at bounding box center [1278, 50] width 35 height 14
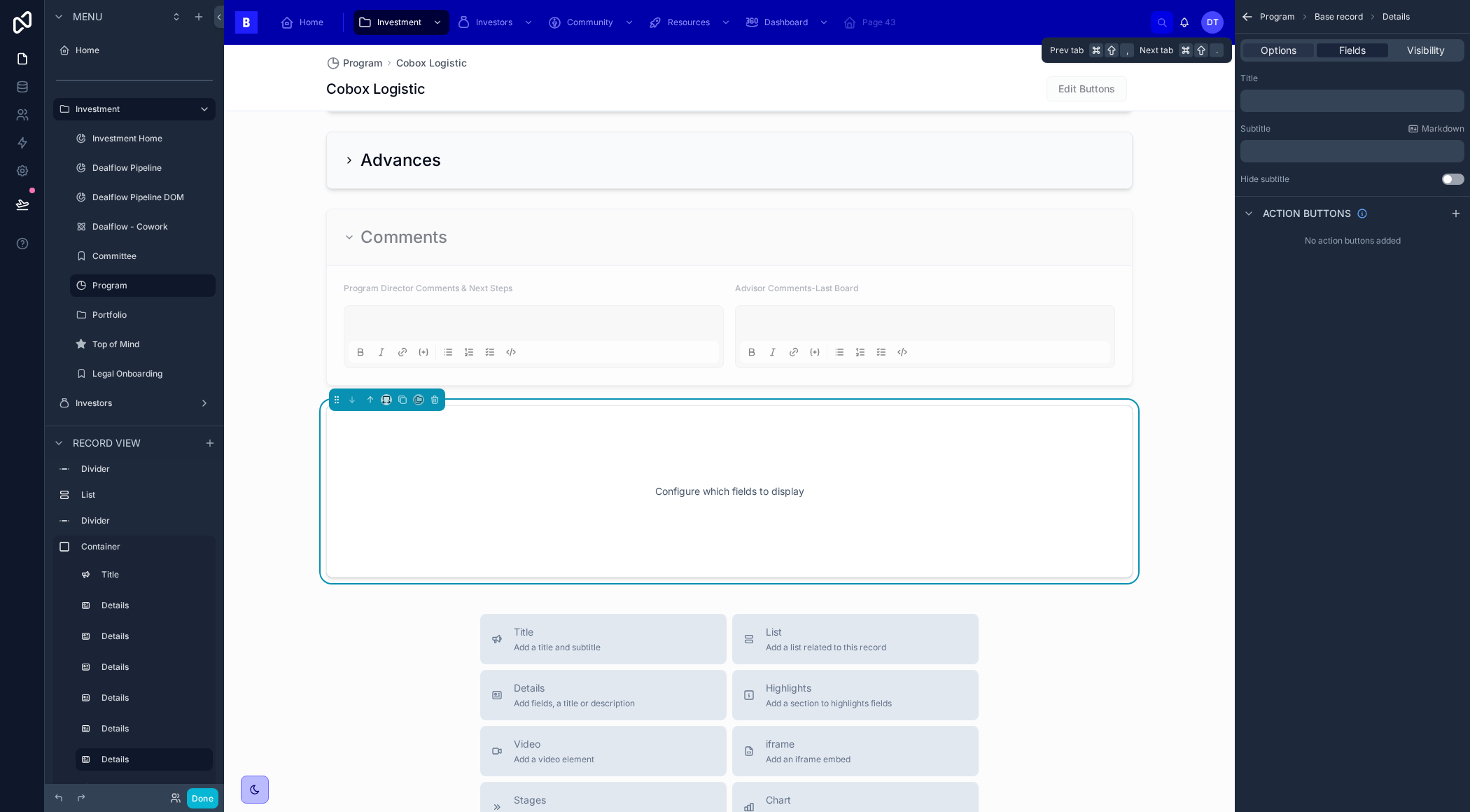
click at [1356, 48] on span "Fields" at bounding box center [1352, 50] width 26 height 14
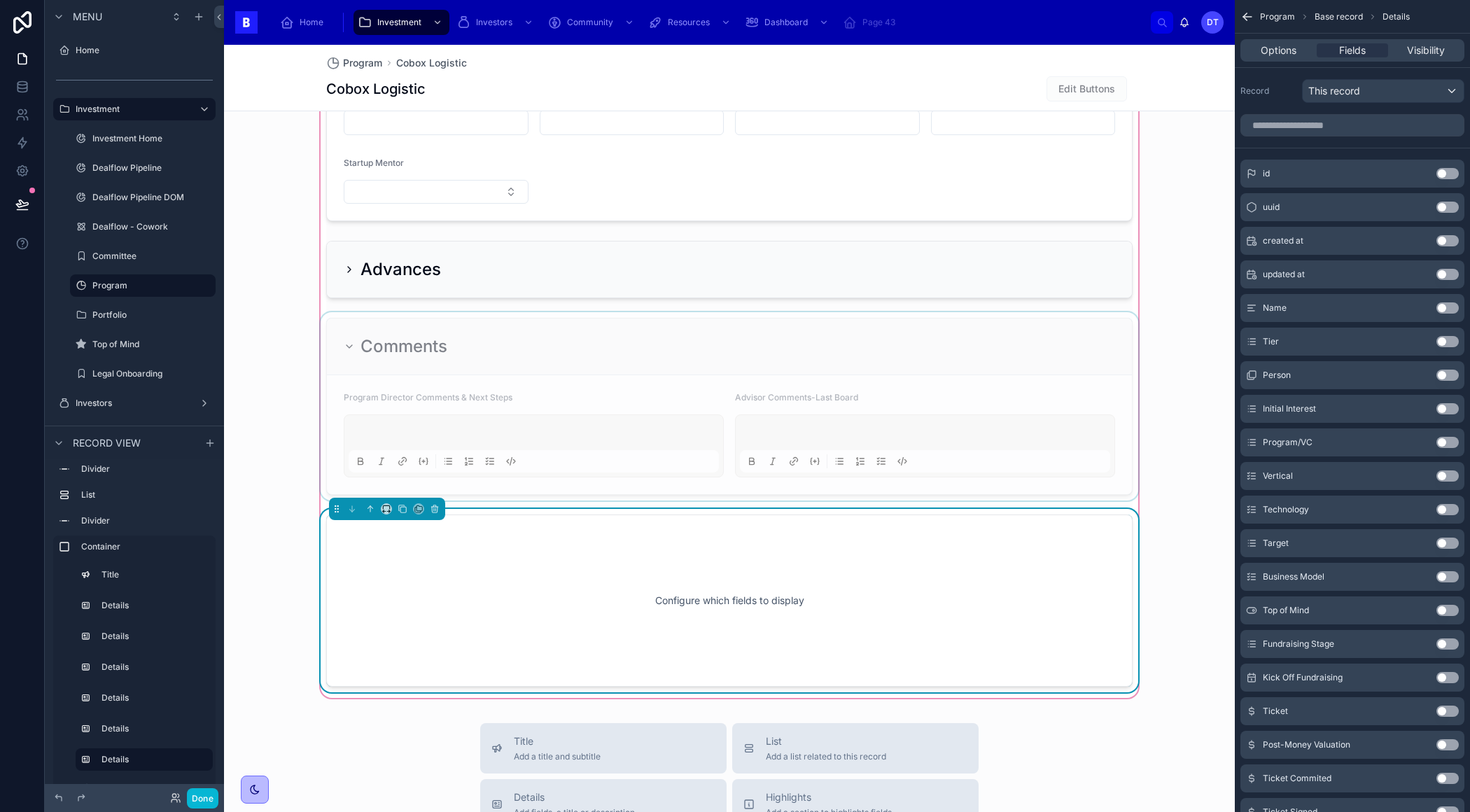
scroll to position [1683, 0]
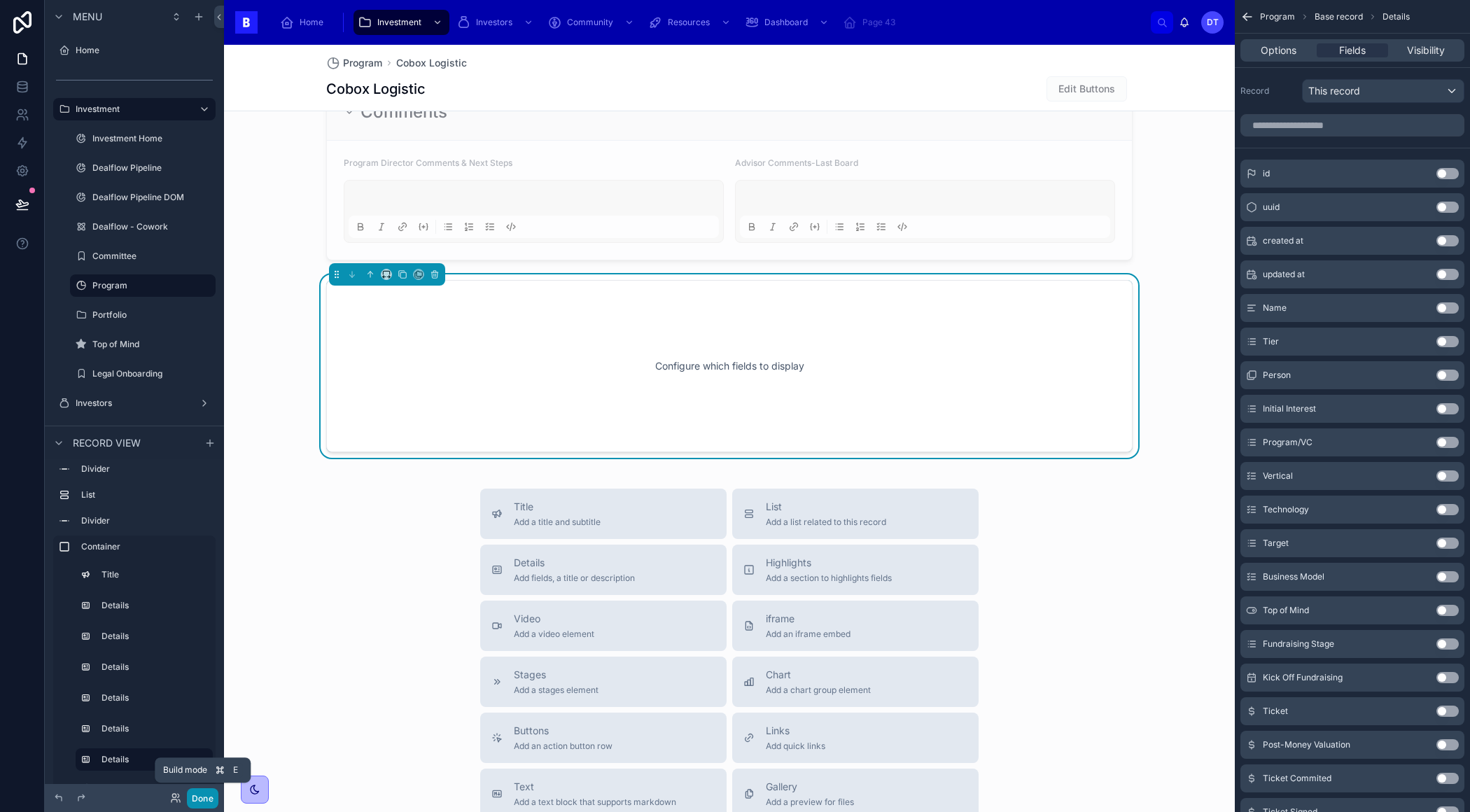
click at [201, 799] on button "Done" at bounding box center [203, 798] width 32 height 20
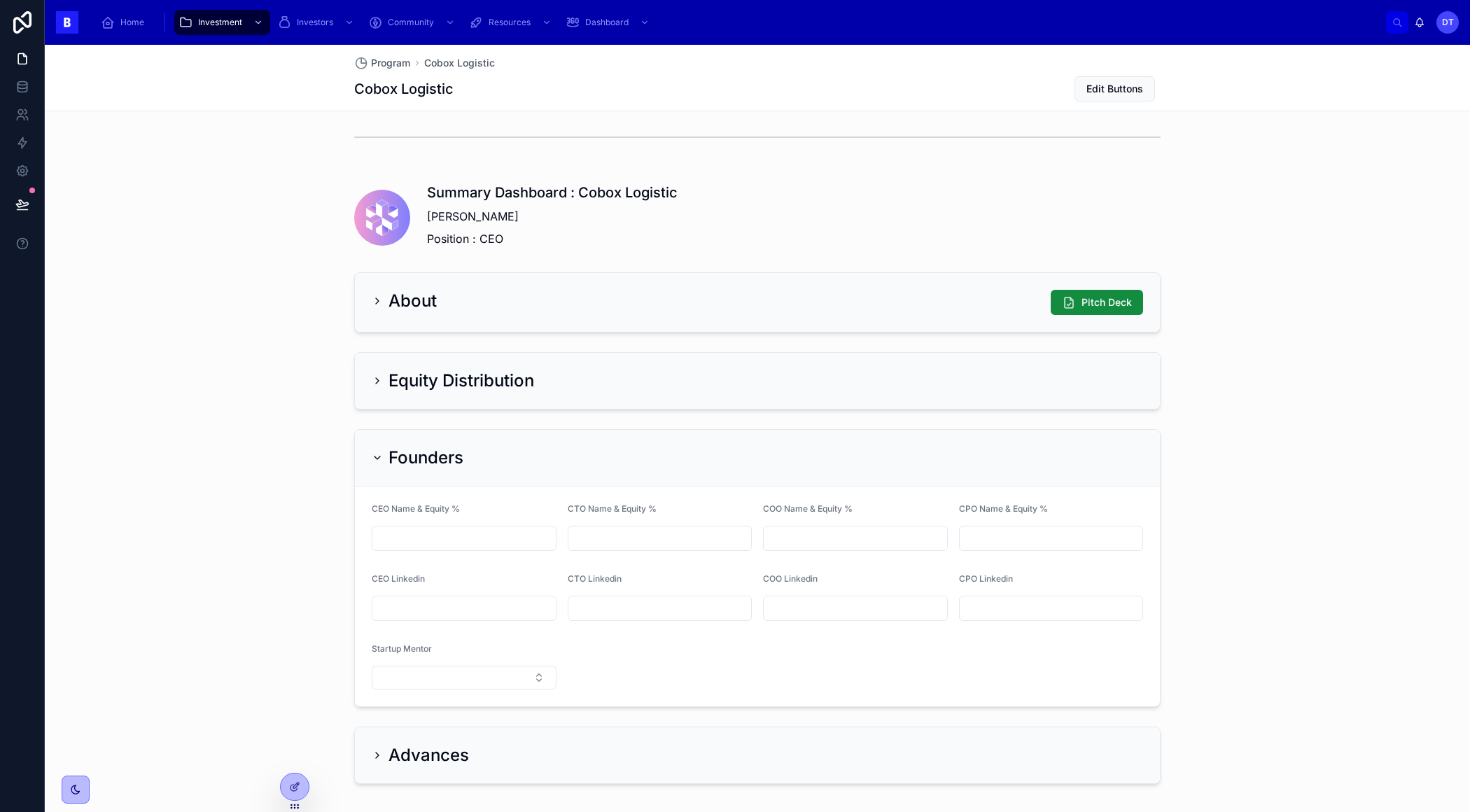
scroll to position [836, 0]
click at [302, 786] on div at bounding box center [295, 786] width 28 height 26
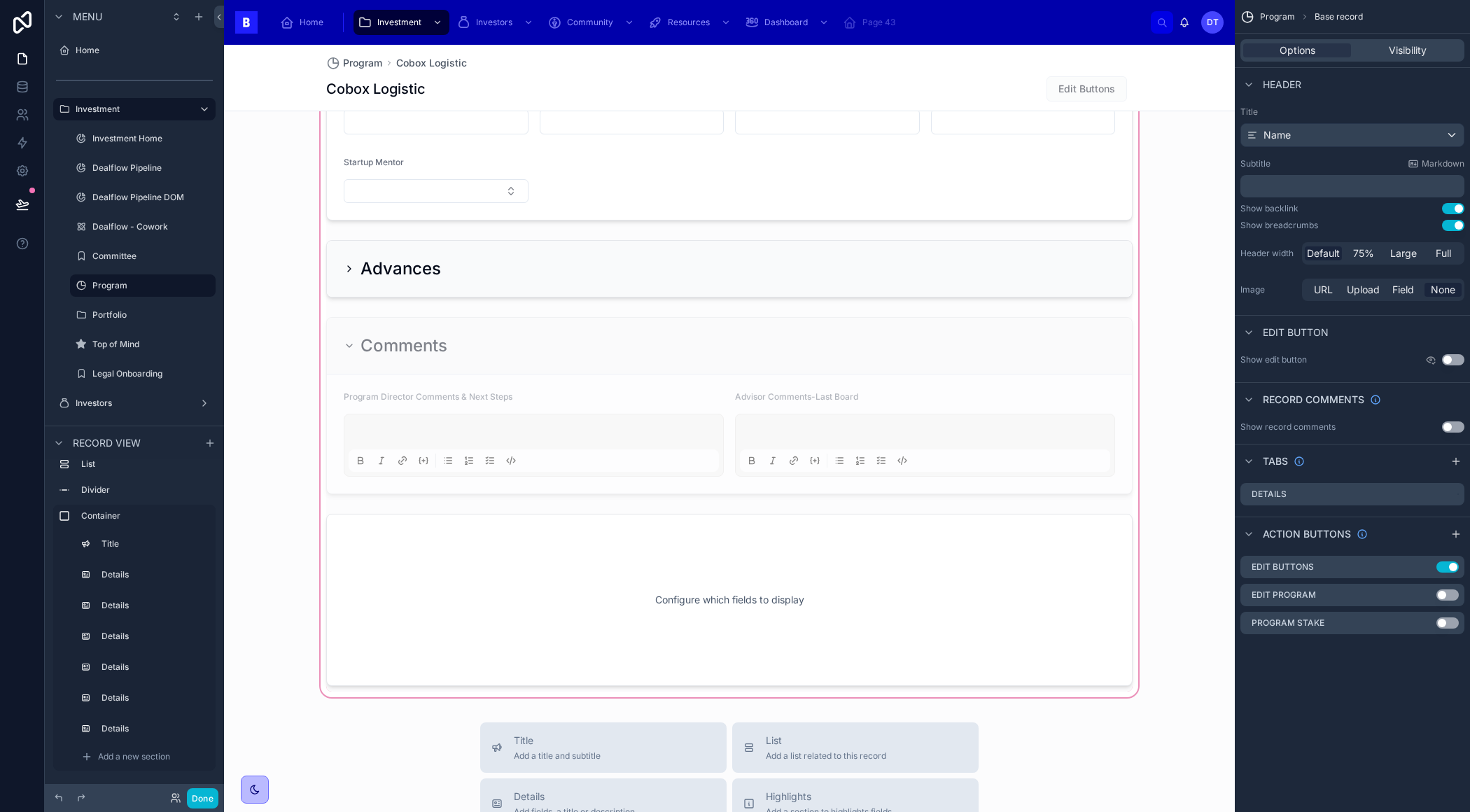
scroll to position [1471, 0]
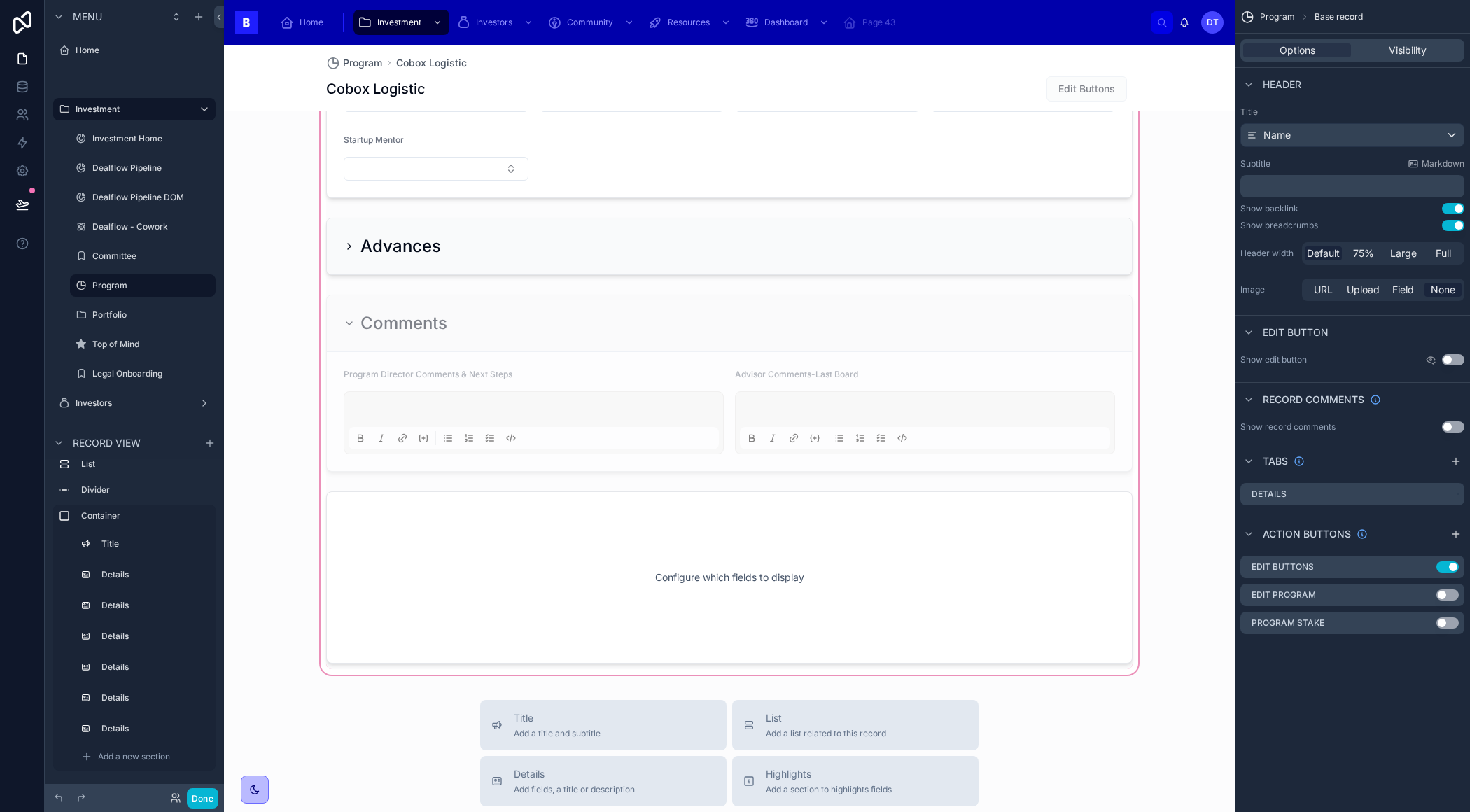
click at [599, 531] on div at bounding box center [729, 166] width 1011 height 1023
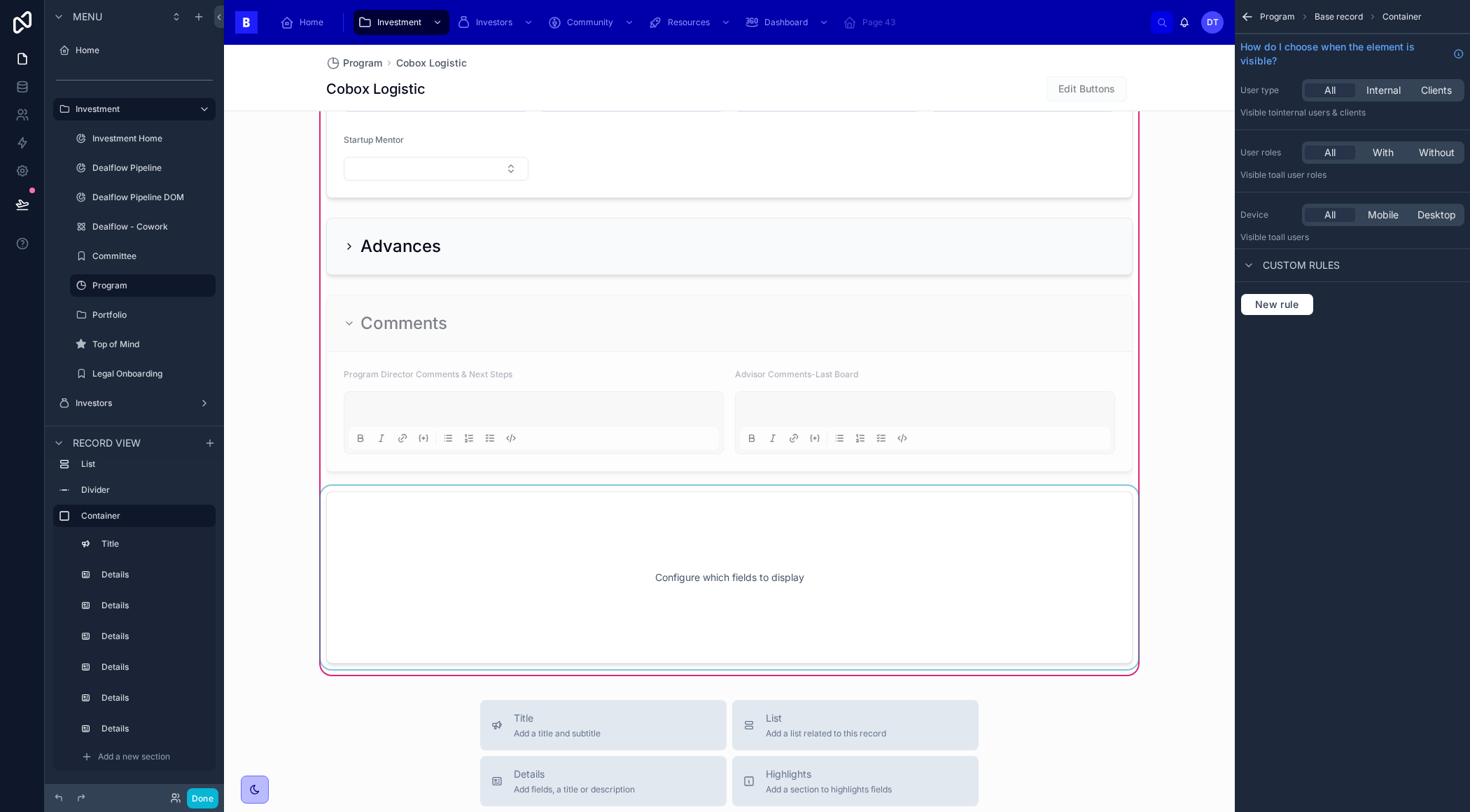
click at [824, 541] on div at bounding box center [728, 577] width 823 height 183
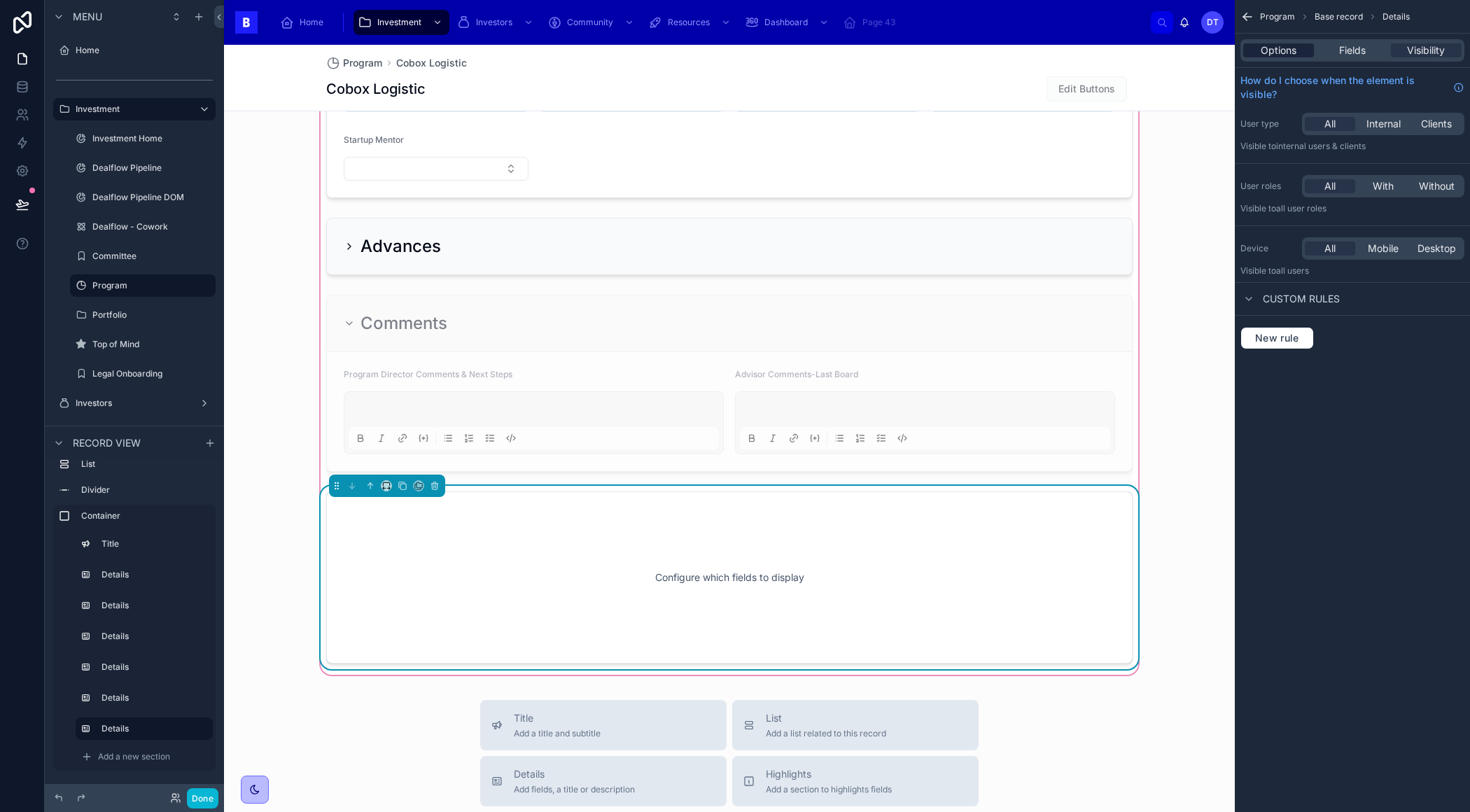
click at [1279, 50] on span "Options" at bounding box center [1278, 50] width 35 height 14
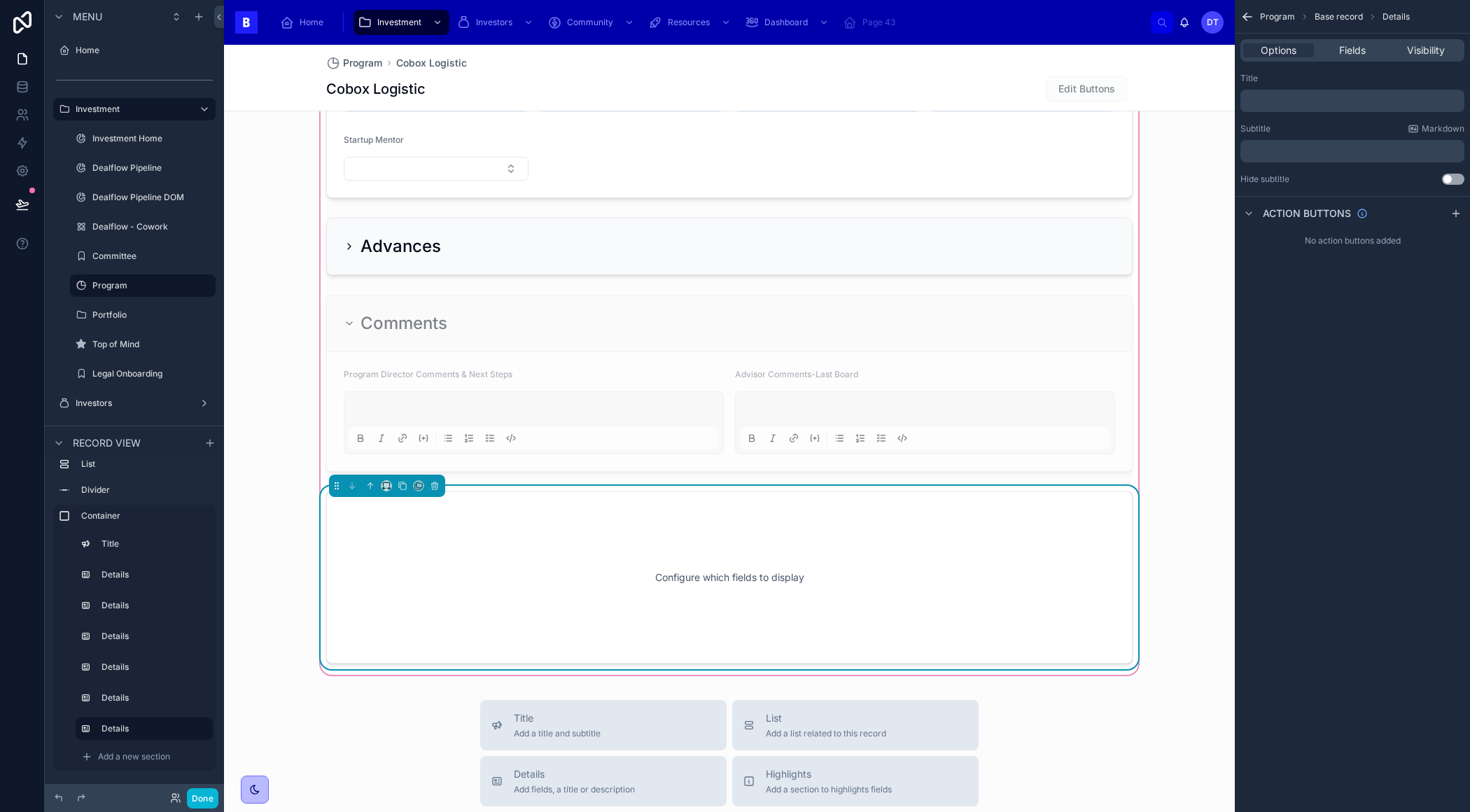
click at [994, 535] on div "Configure which fields to display" at bounding box center [729, 577] width 760 height 126
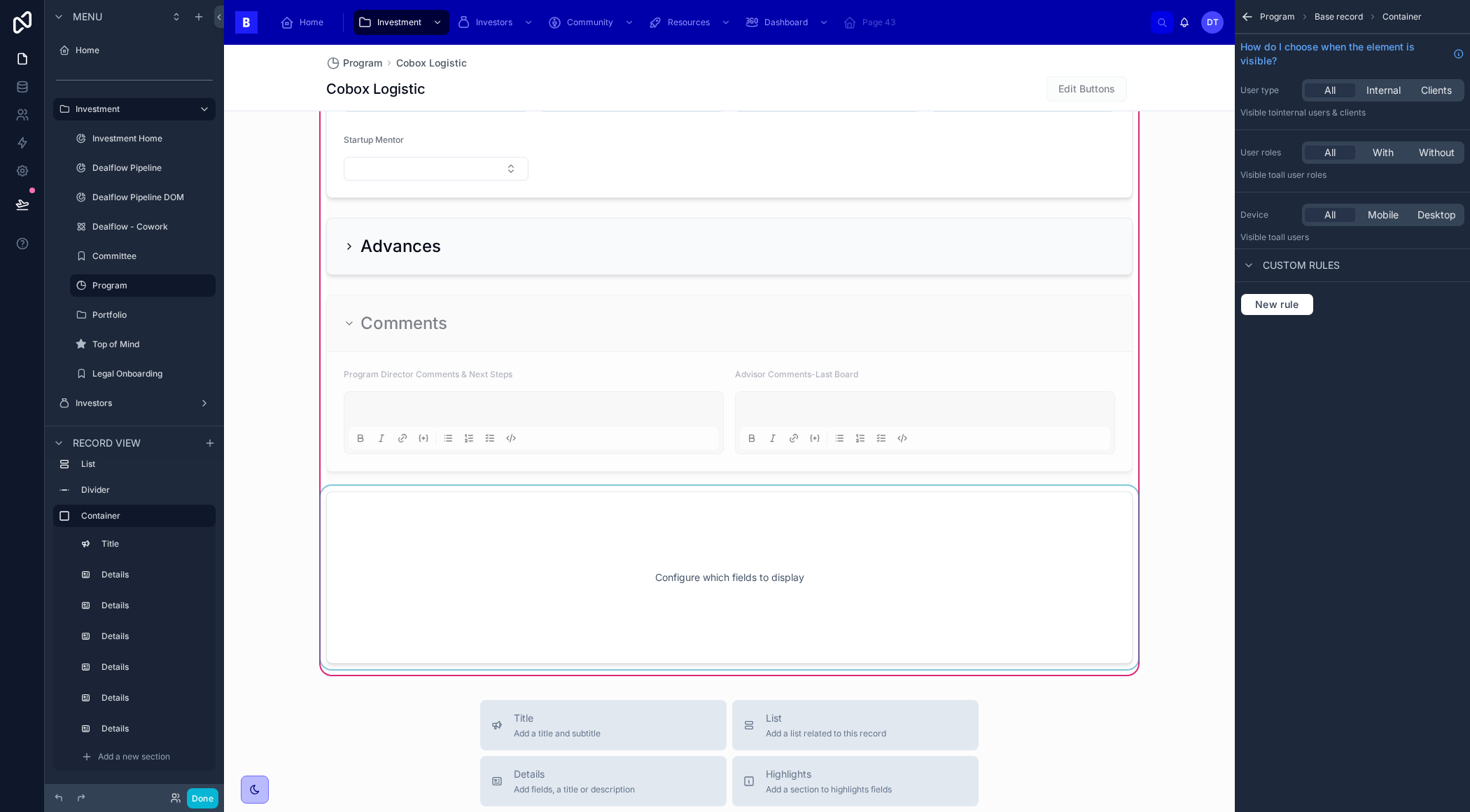
click at [911, 571] on div at bounding box center [728, 577] width 823 height 183
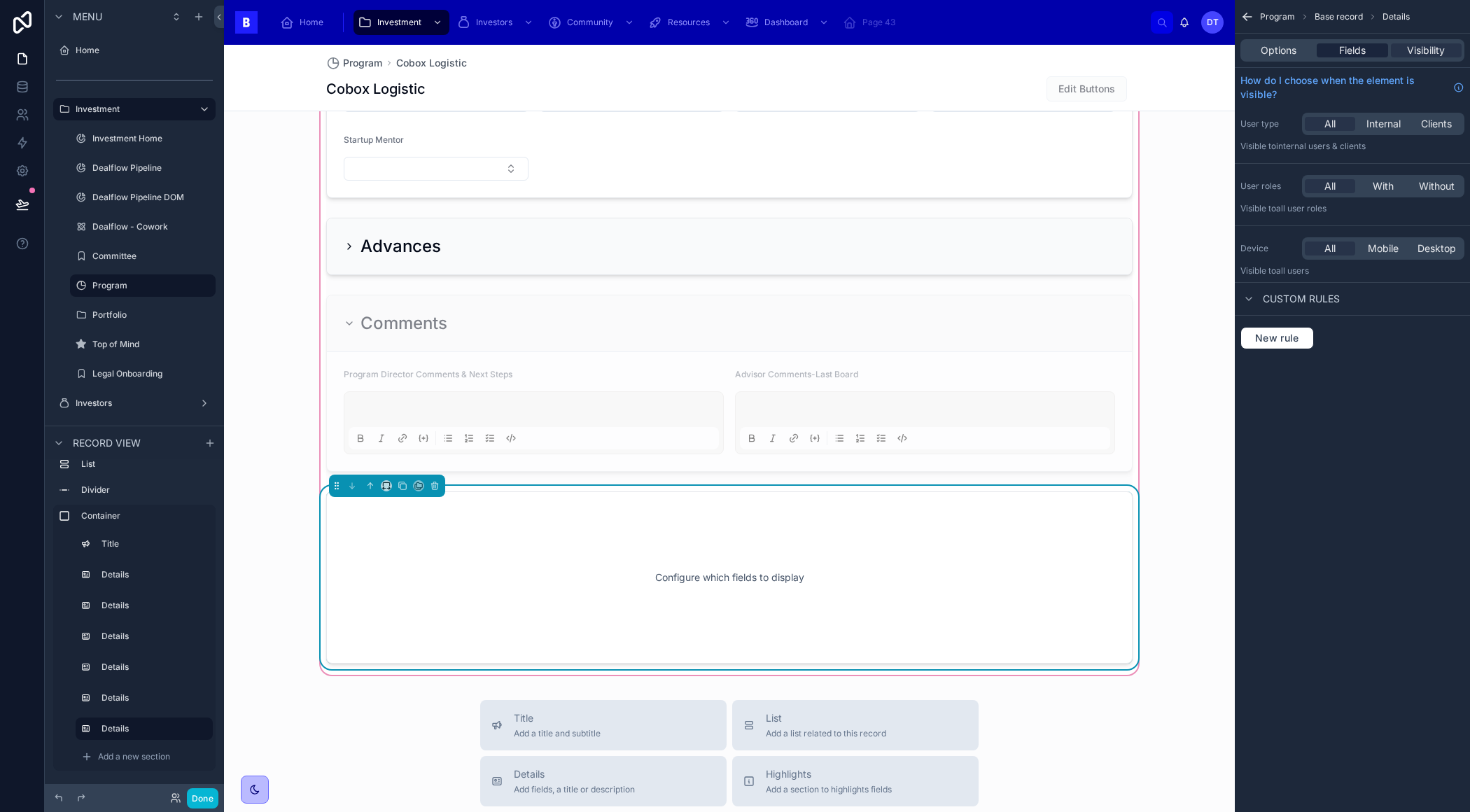
click at [1359, 56] on span "Fields" at bounding box center [1352, 50] width 26 height 14
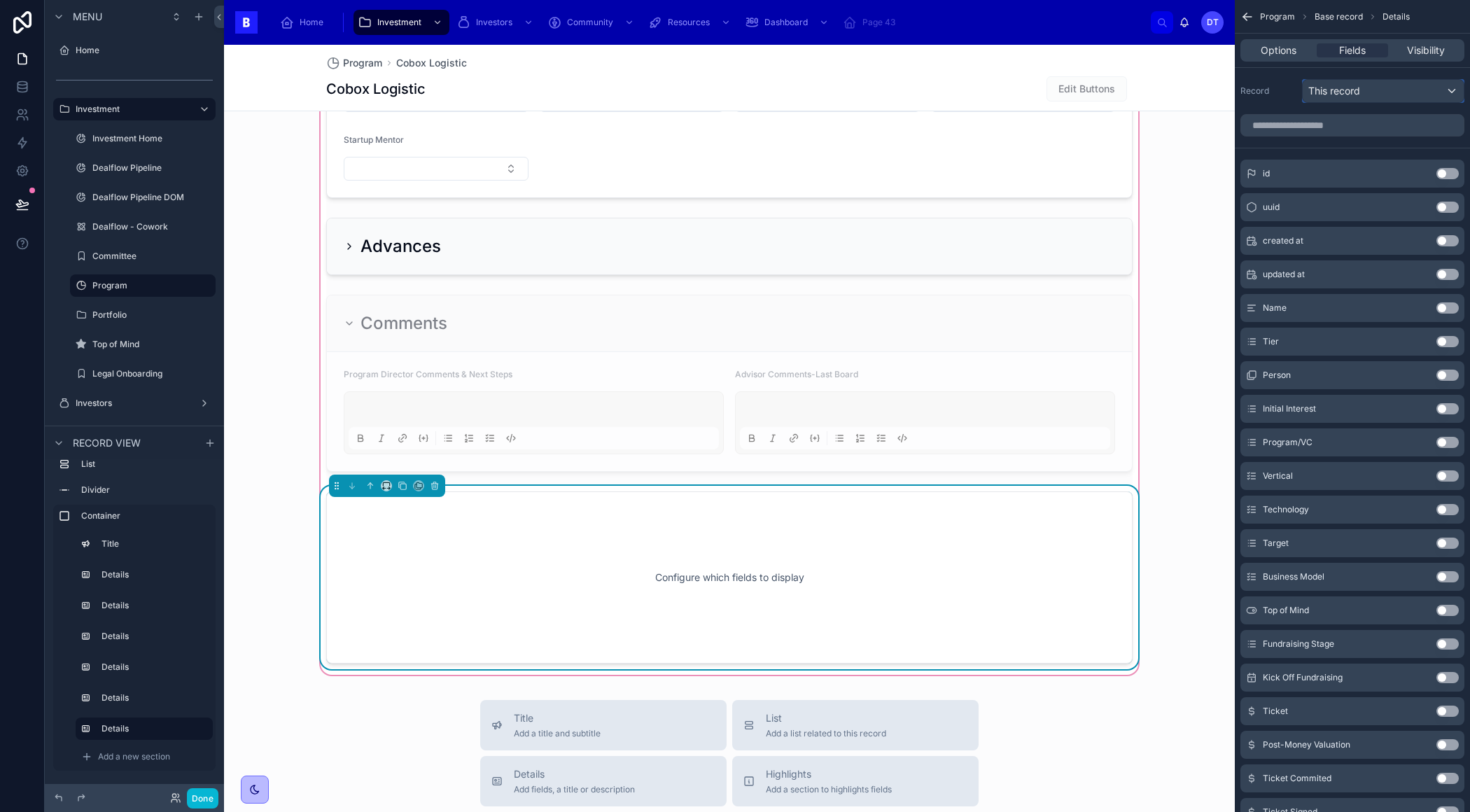
click at [1348, 88] on span "This record" at bounding box center [1333, 91] width 52 height 14
click at [1348, 90] on div "scrollable content" at bounding box center [735, 406] width 1470 height 812
click at [1315, 132] on input "scrollable content" at bounding box center [1352, 124] width 224 height 22
click at [1441, 375] on button "Use setting" at bounding box center [1447, 375] width 22 height 11
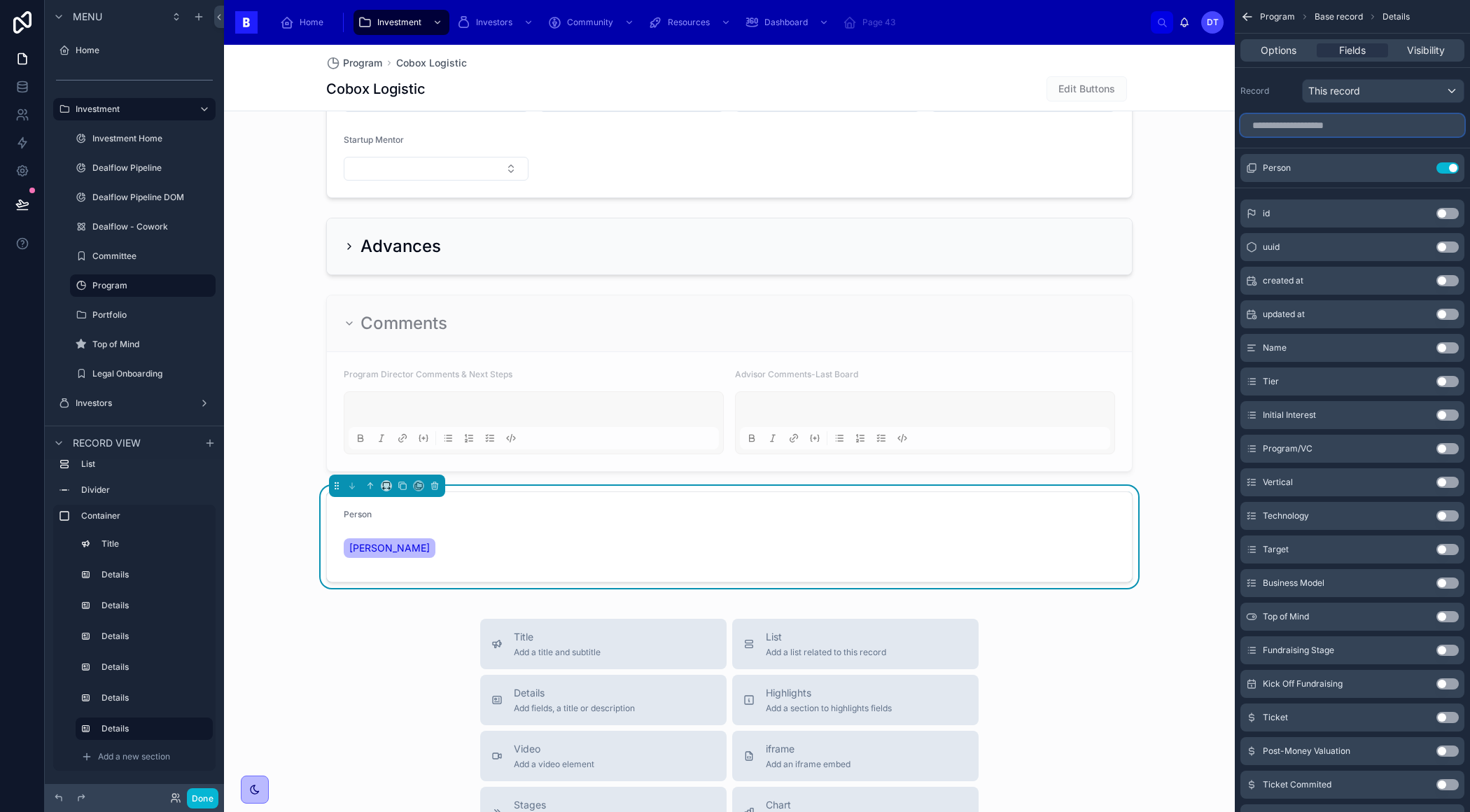
click at [1379, 127] on input "scrollable content" at bounding box center [1352, 124] width 224 height 22
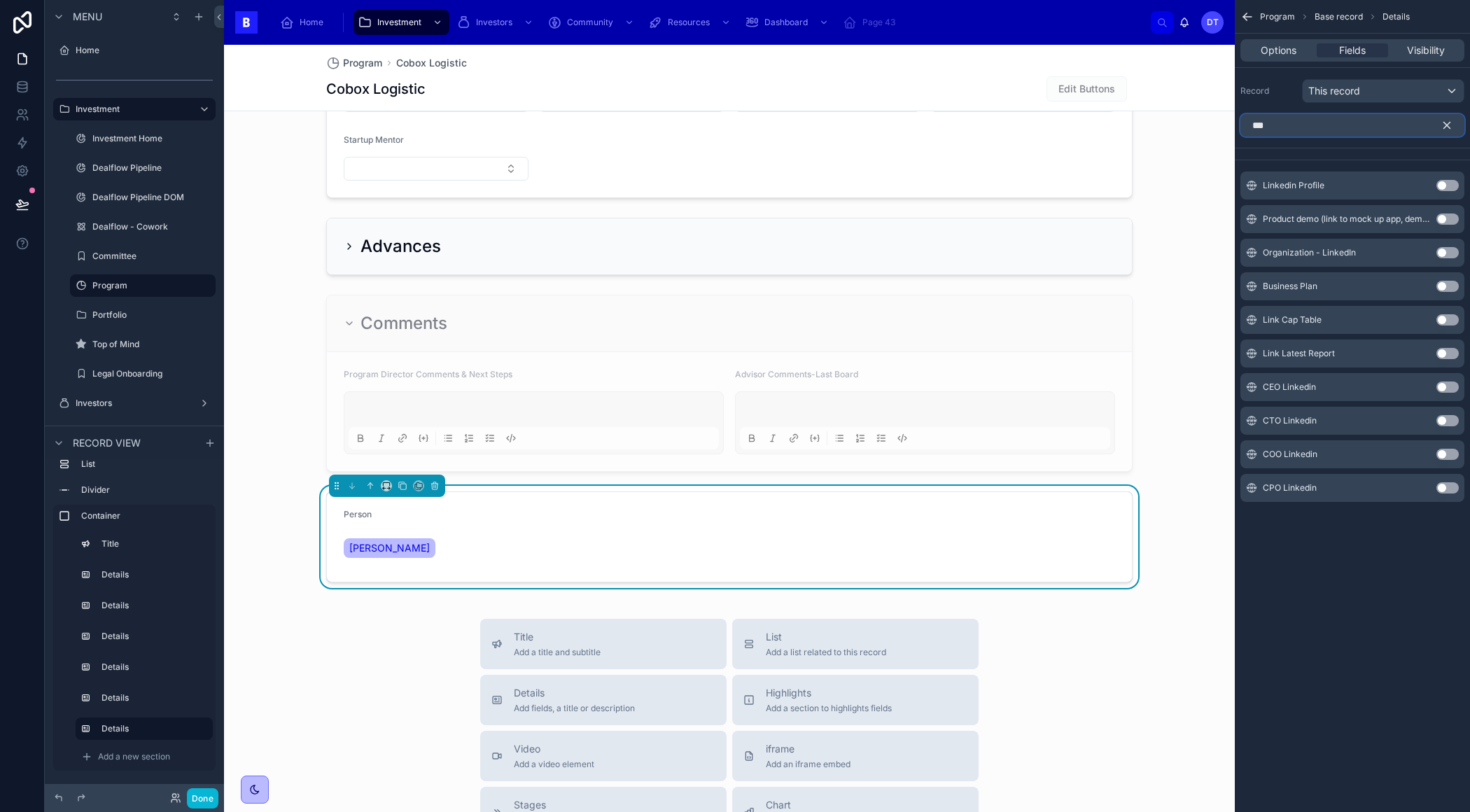
type input "***"
click at [1444, 183] on button "Use setting" at bounding box center [1447, 185] width 22 height 11
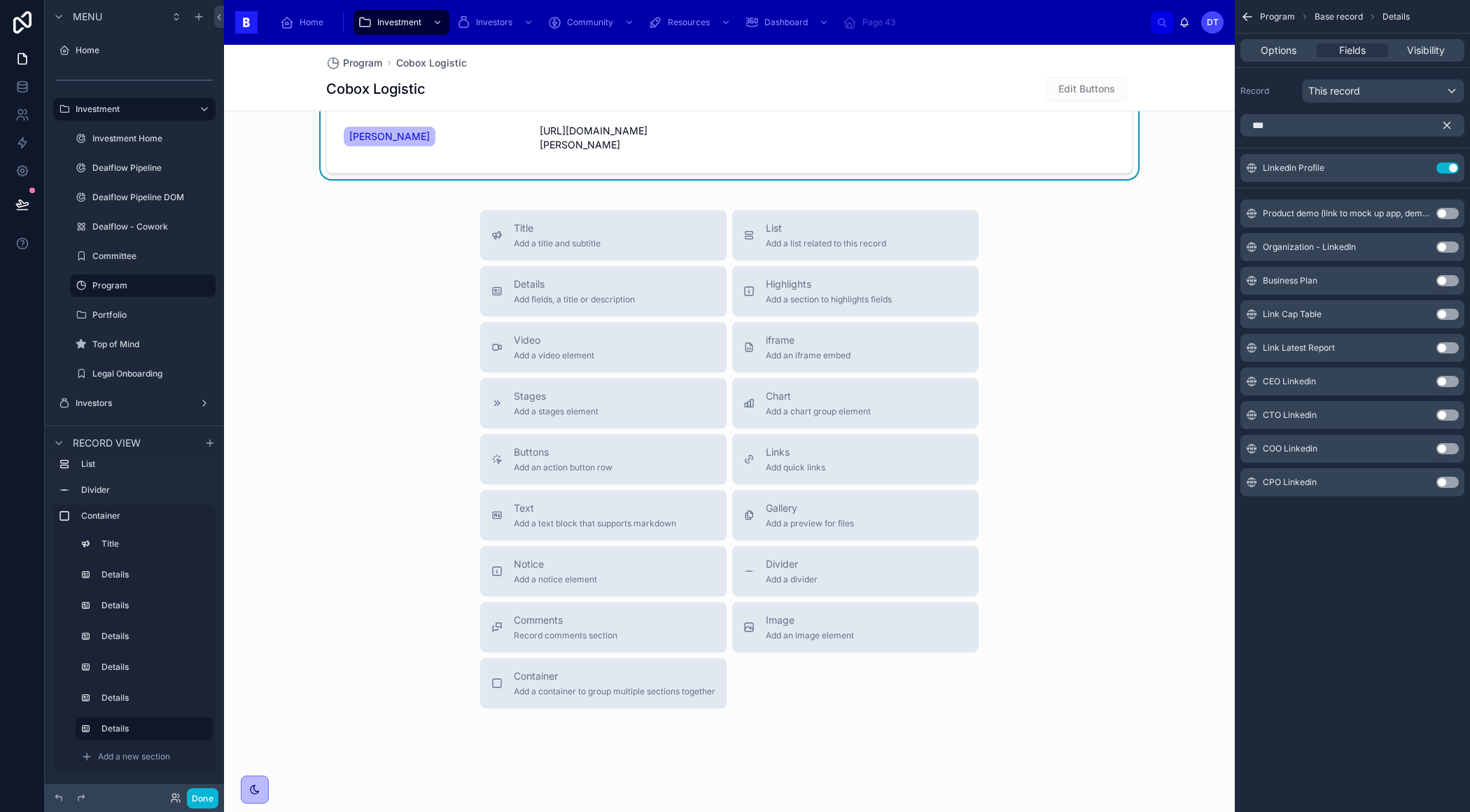
scroll to position [1696, 0]
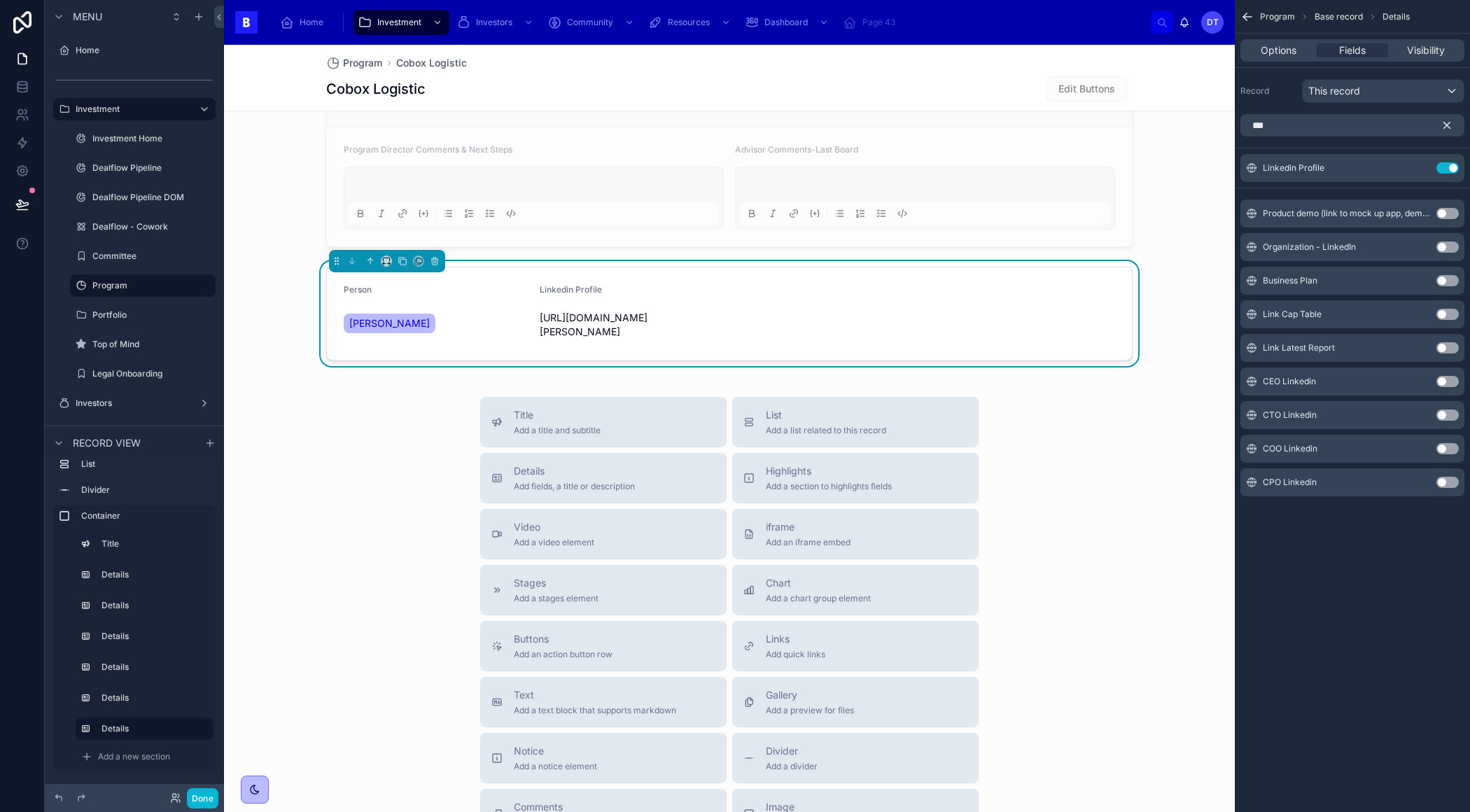
click at [1352, 551] on div "Program Base record Details Options Fields Visibility Record This record *** Li…" at bounding box center [1352, 406] width 235 height 812
click at [690, 310] on span "https://www.linkedin.com/in/maxelias-figueroa/" at bounding box center [632, 324] width 185 height 28
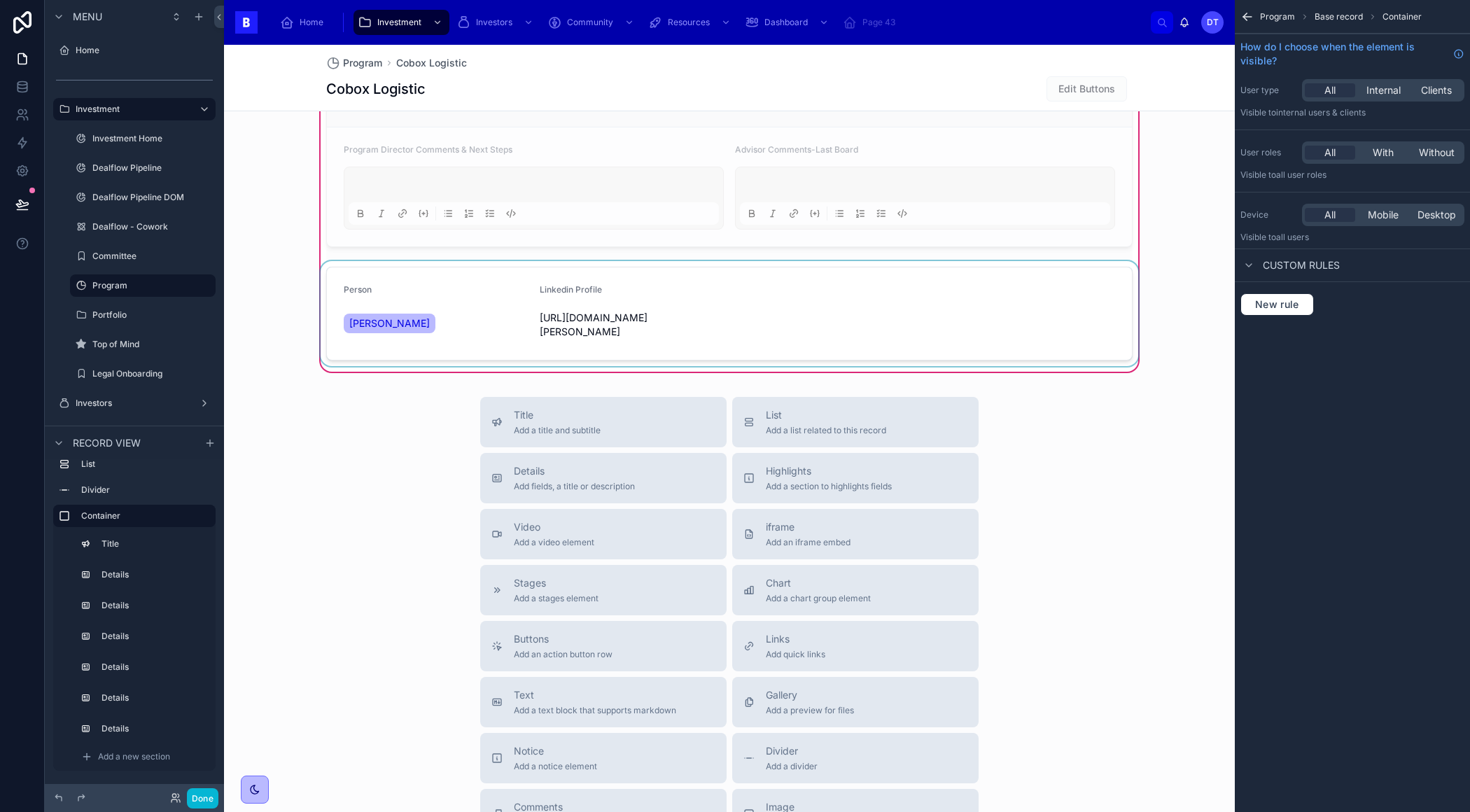
click at [839, 302] on div at bounding box center [728, 313] width 823 height 105
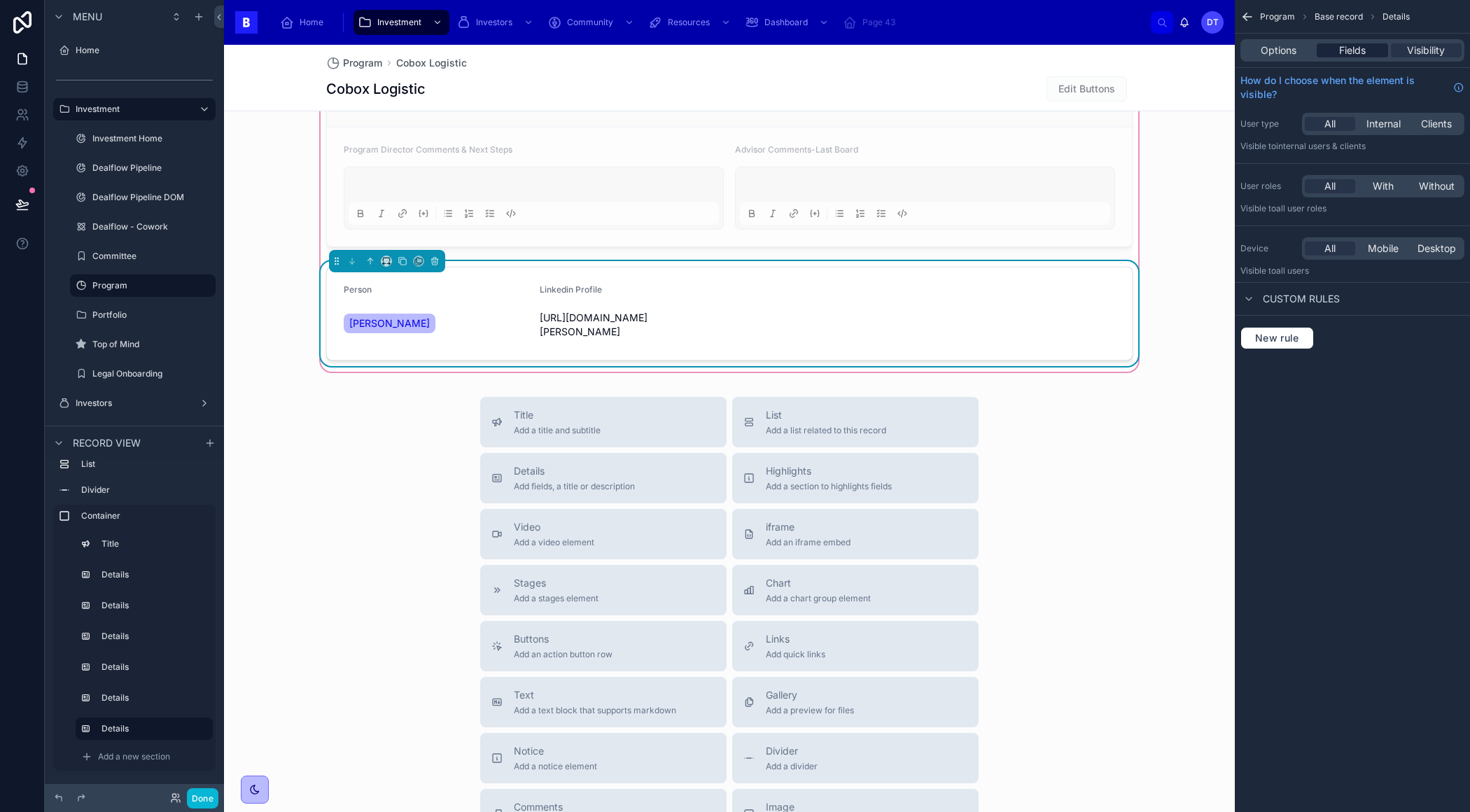
click at [1361, 47] on span "Fields" at bounding box center [1352, 50] width 26 height 14
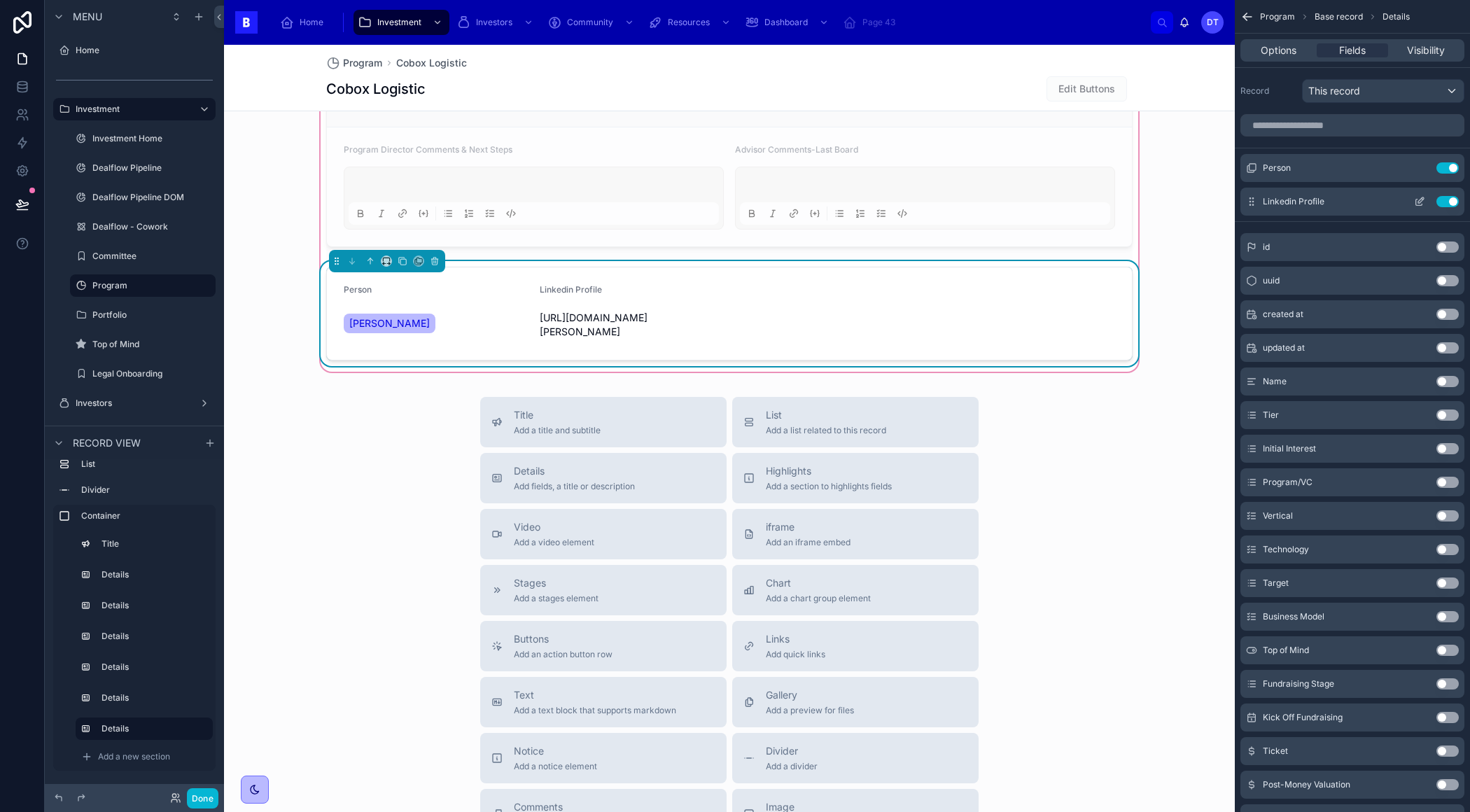
click at [1418, 201] on icon "scrollable content" at bounding box center [1419, 201] width 11 height 11
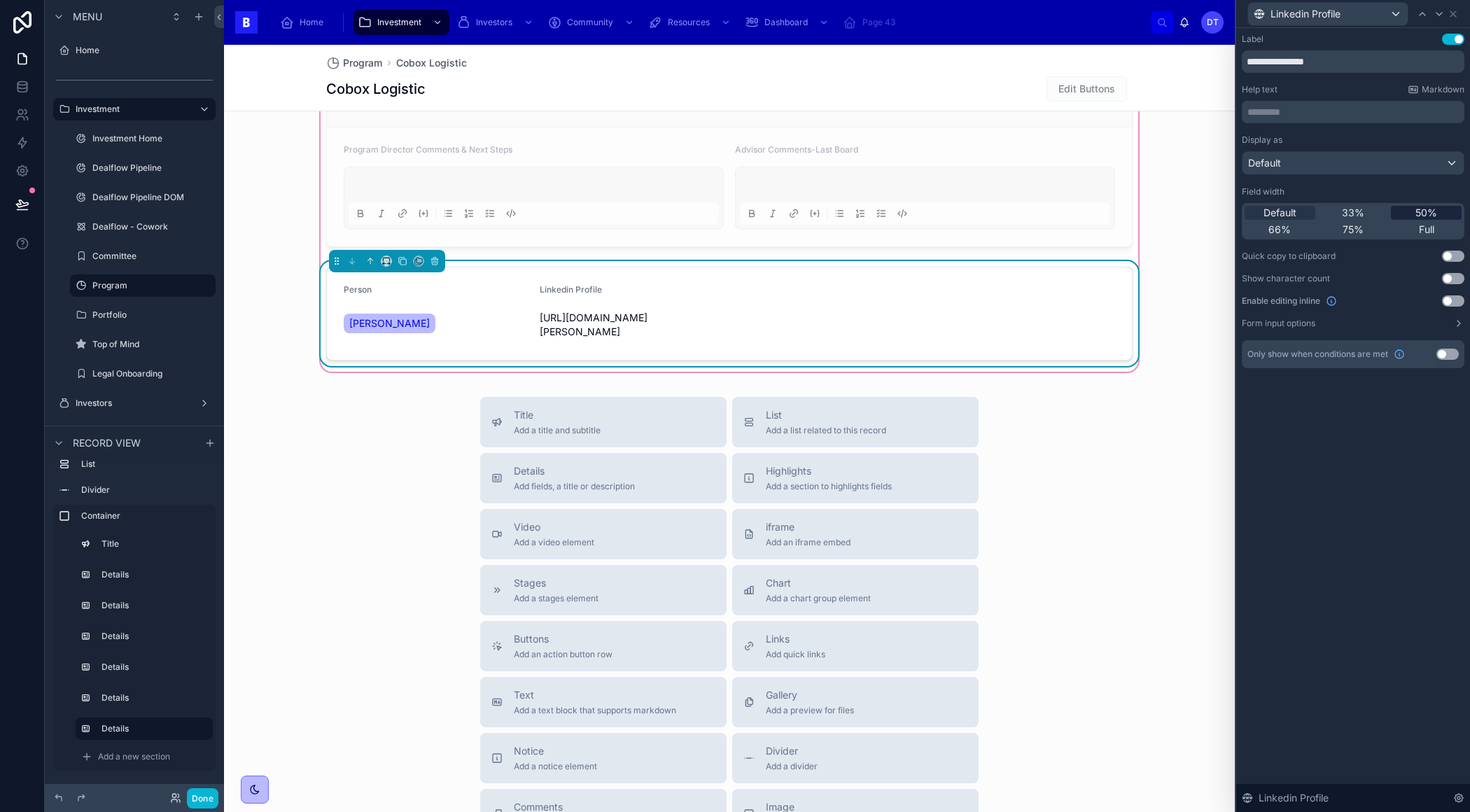
click at [1430, 214] on span "50%" at bounding box center [1426, 212] width 22 height 14
click at [414, 314] on link "[PERSON_NAME]" at bounding box center [390, 324] width 92 height 19
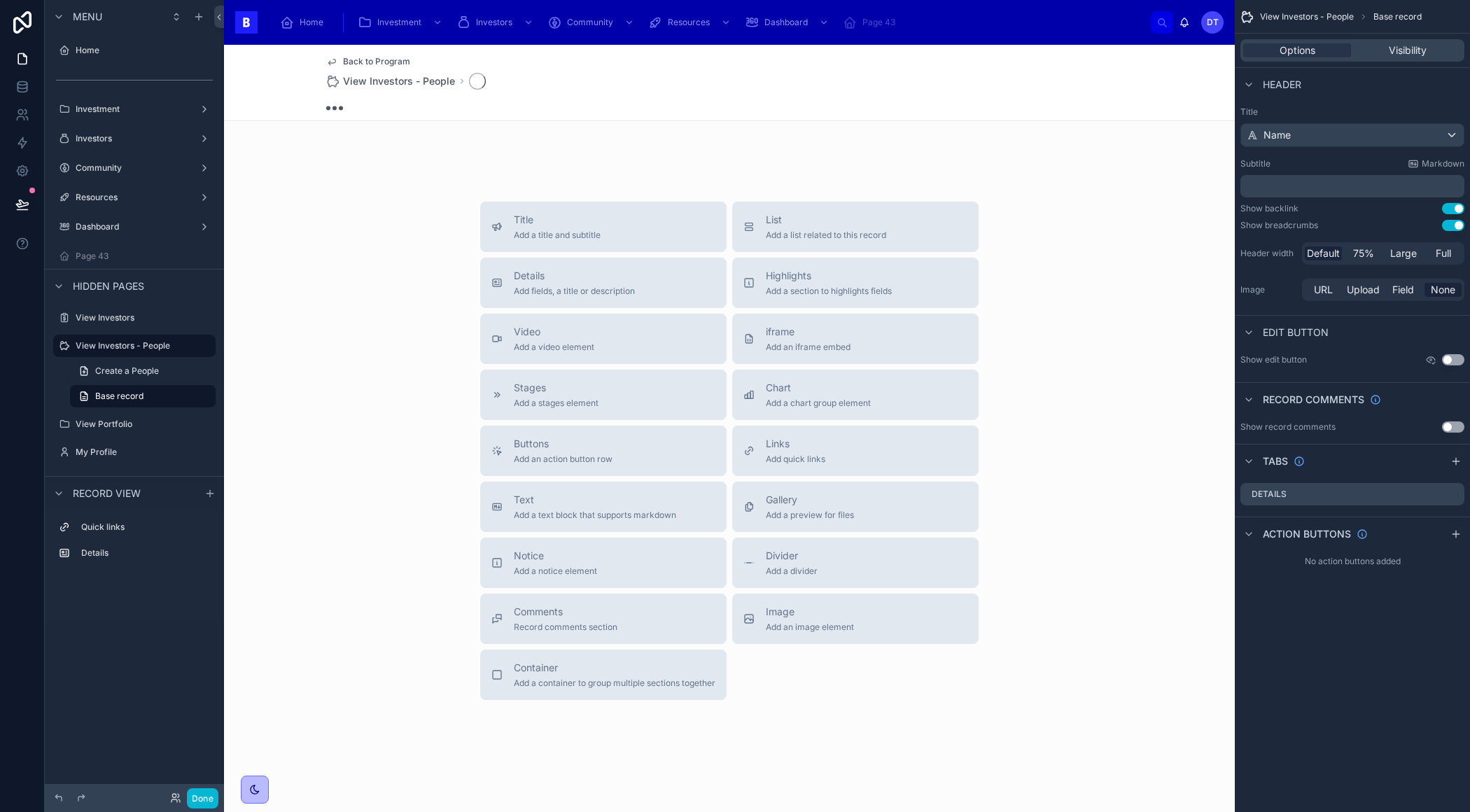
scroll to position [179, 0]
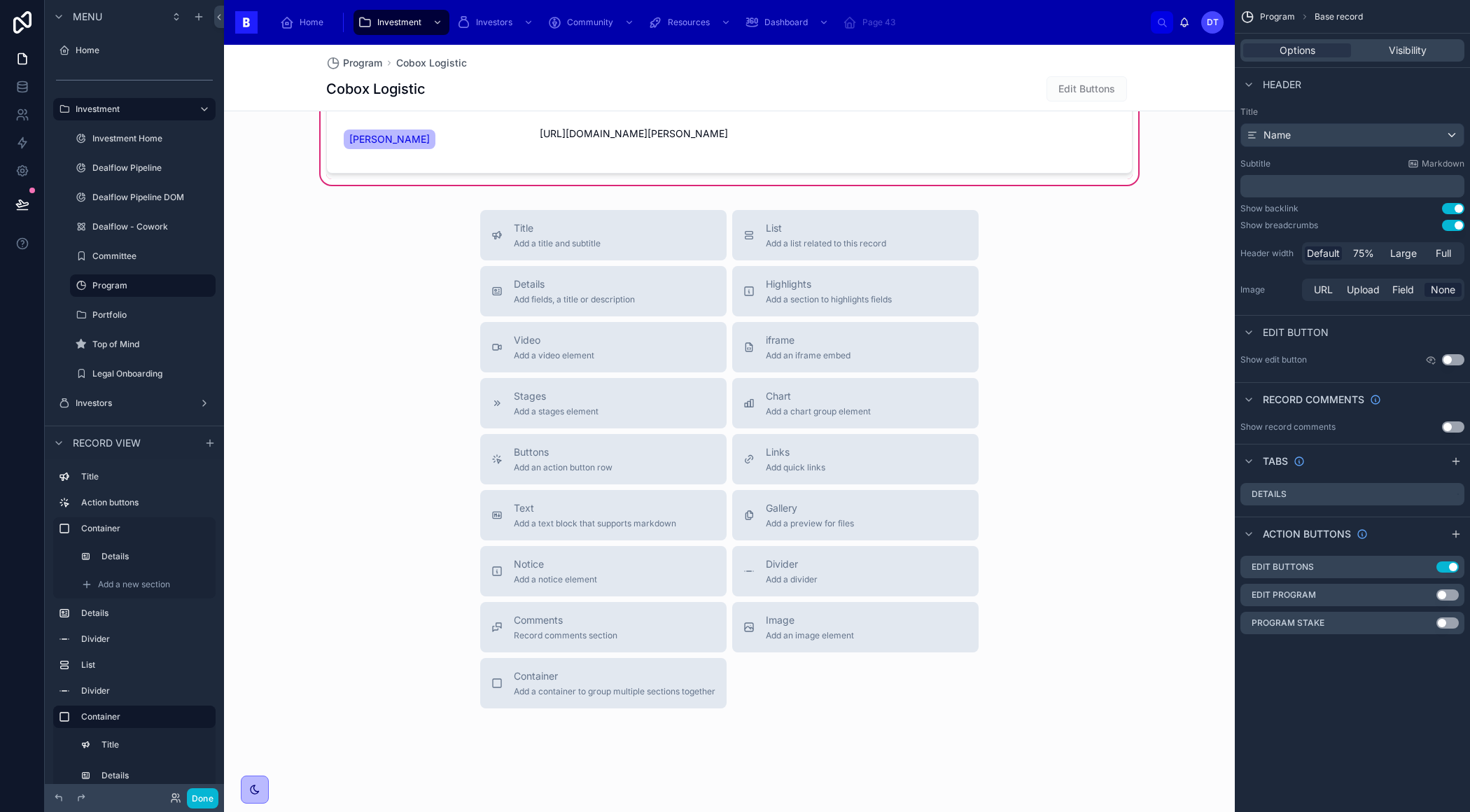
scroll to position [1502, 0]
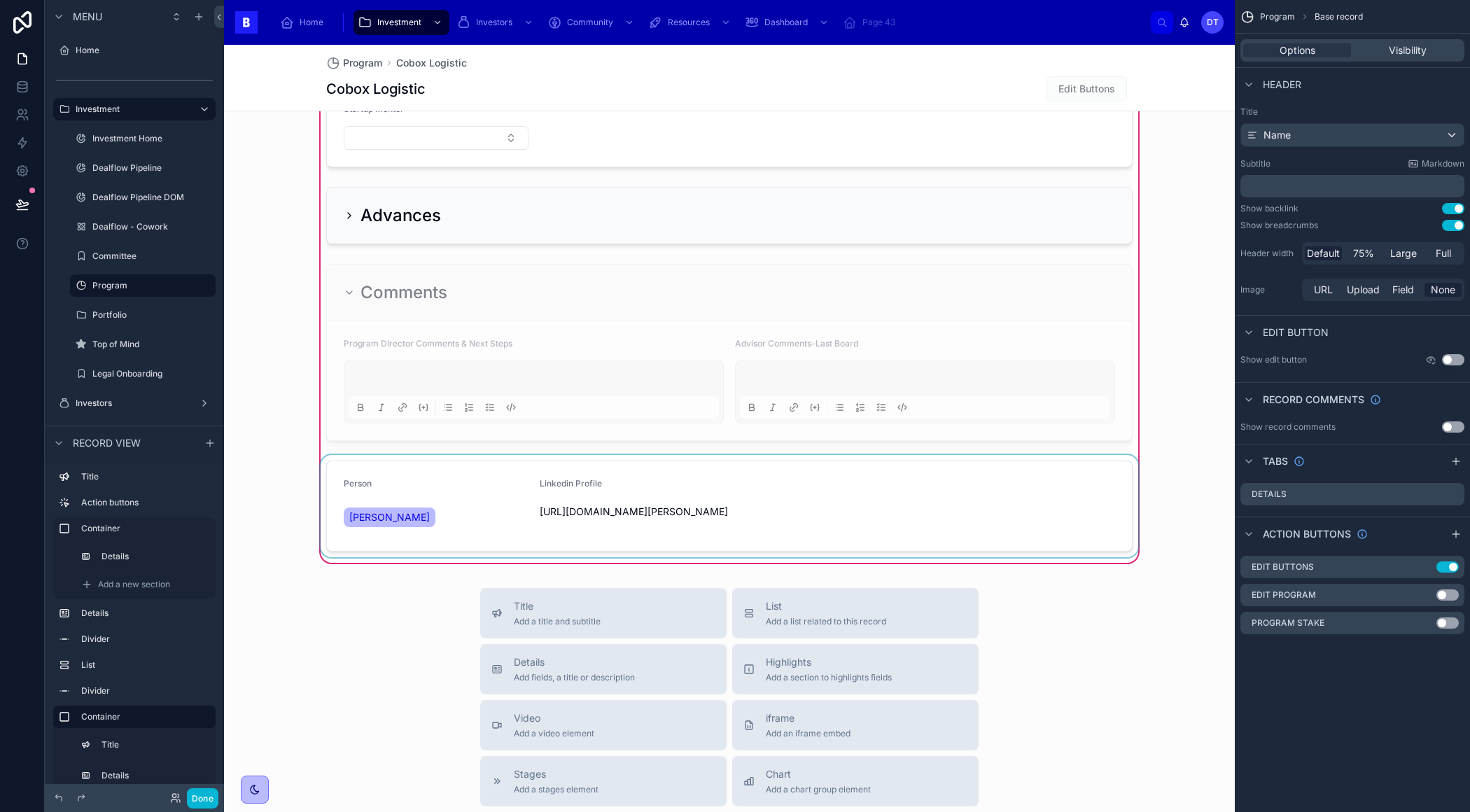
click at [470, 506] on div at bounding box center [728, 506] width 823 height 102
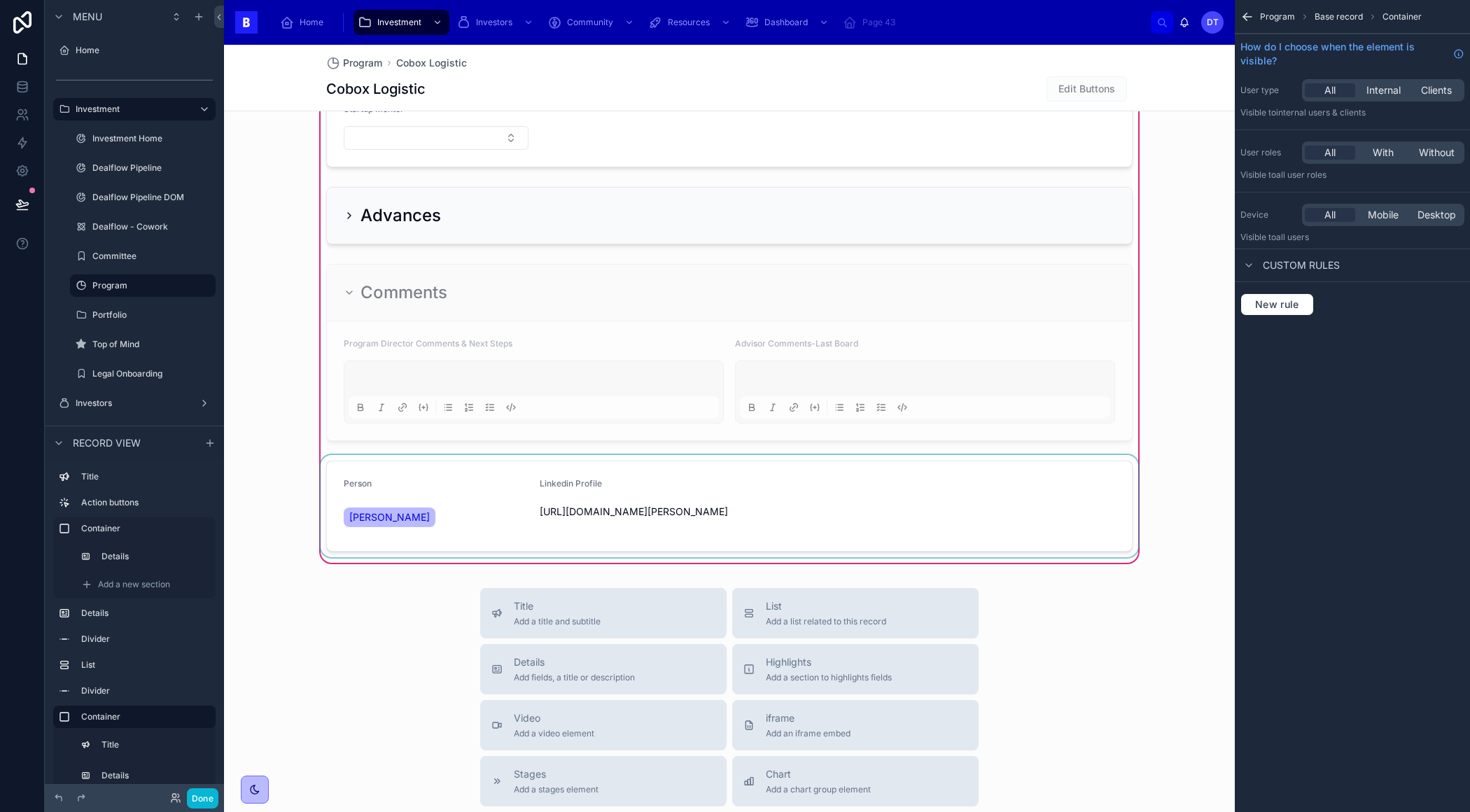
click at [389, 479] on div at bounding box center [728, 506] width 823 height 102
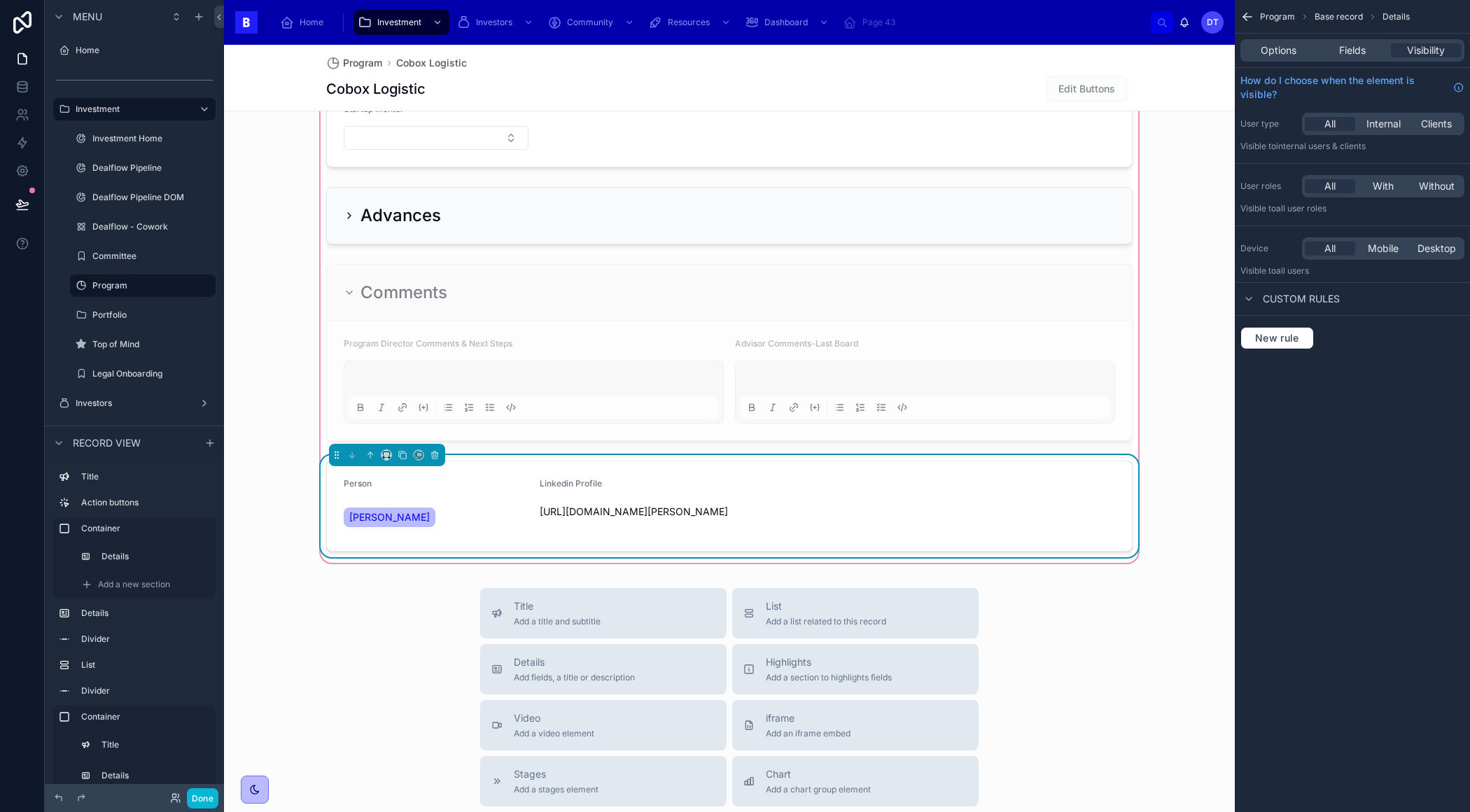
click at [393, 484] on div "Person" at bounding box center [437, 486] width 185 height 17
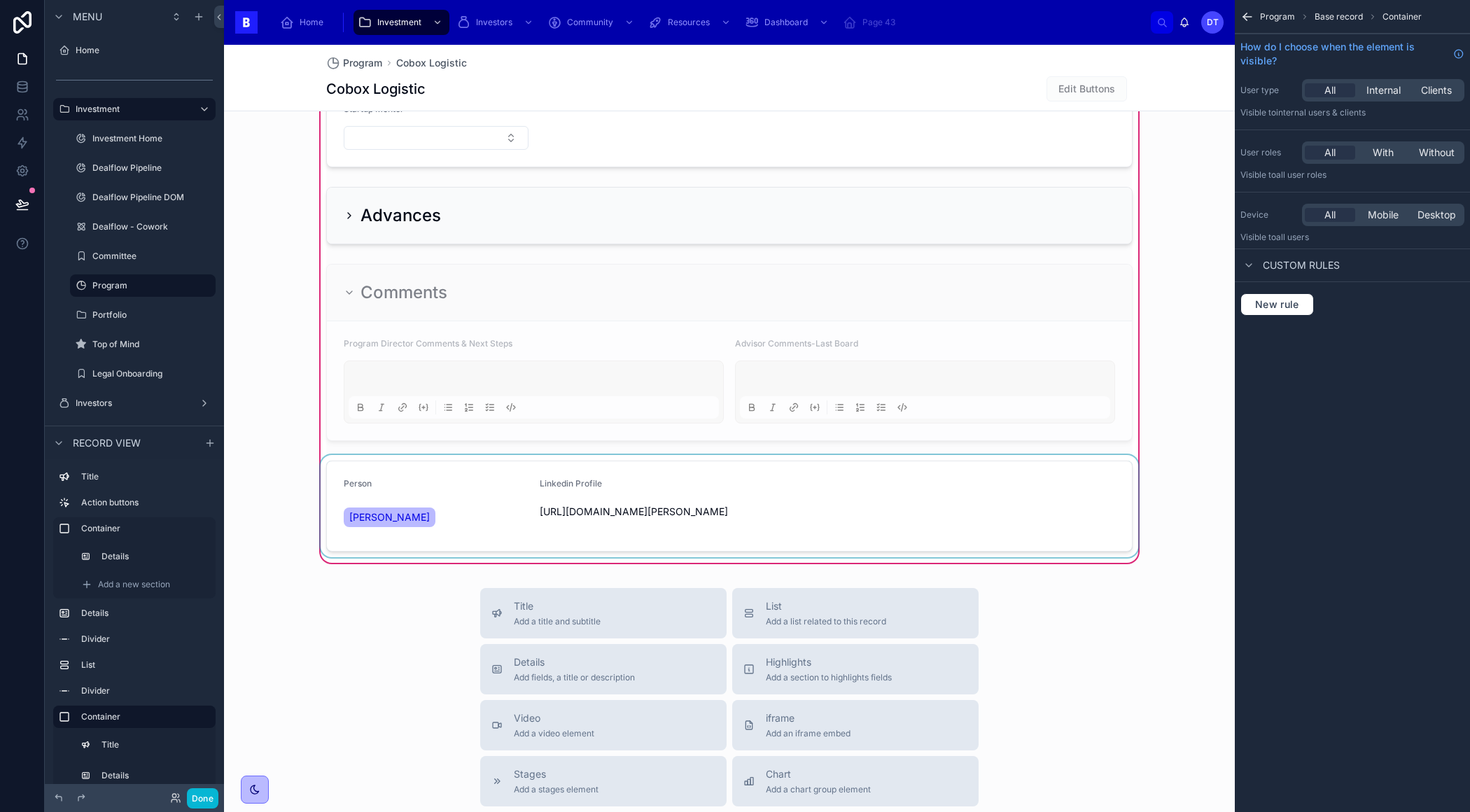
click at [420, 487] on div at bounding box center [728, 506] width 823 height 102
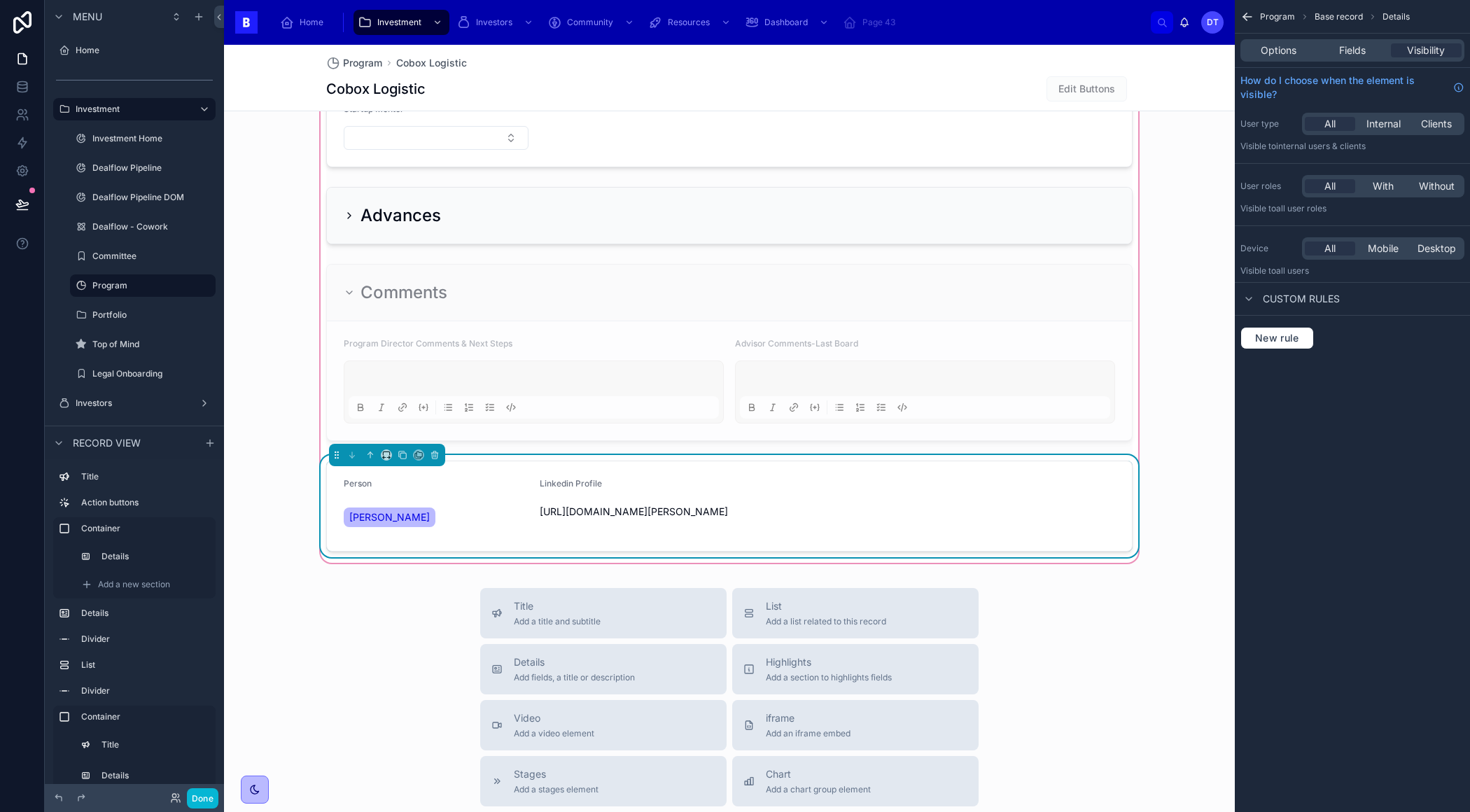
click at [436, 507] on div "[PERSON_NAME]" at bounding box center [437, 517] width 185 height 26
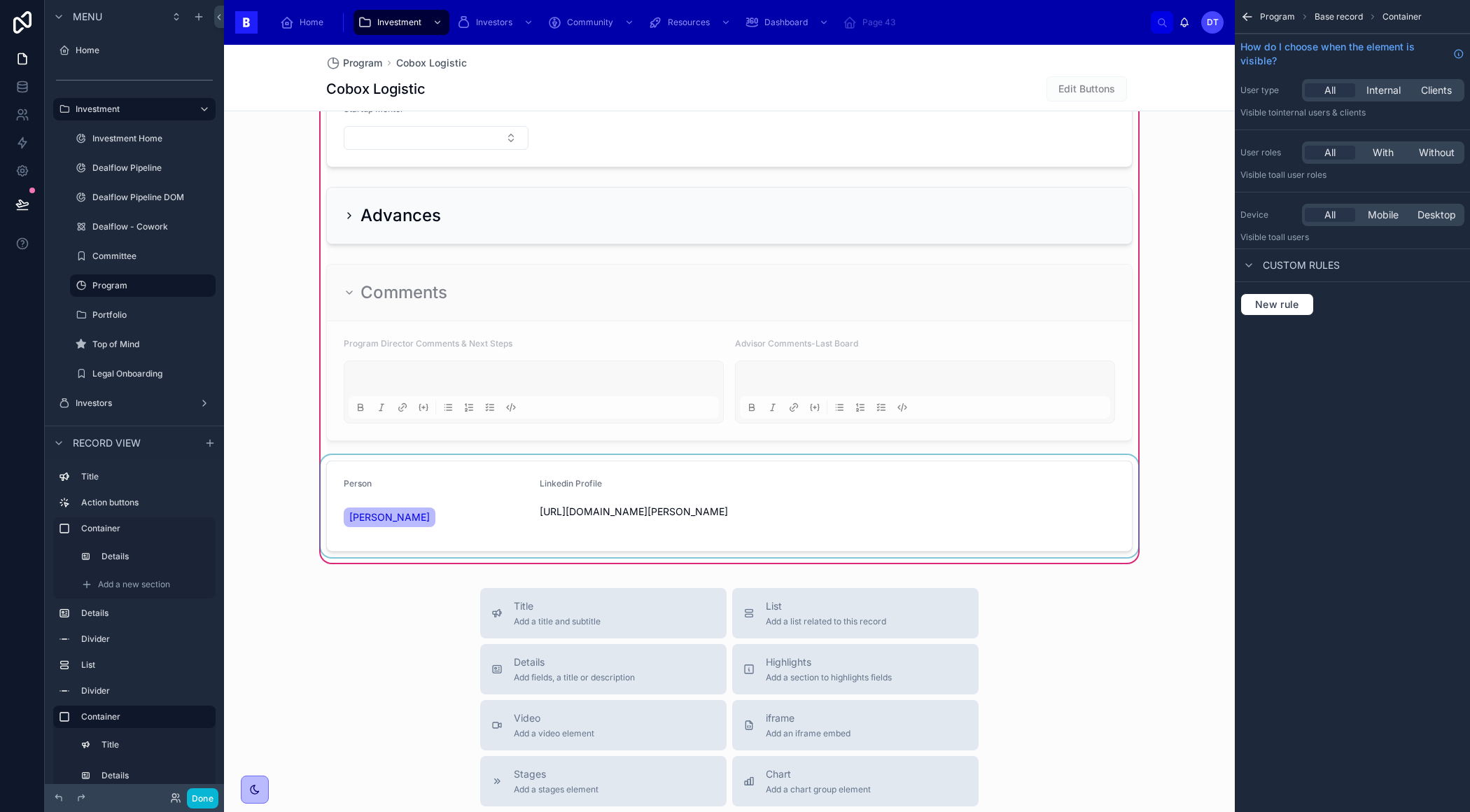
click at [436, 507] on div at bounding box center [728, 506] width 823 height 102
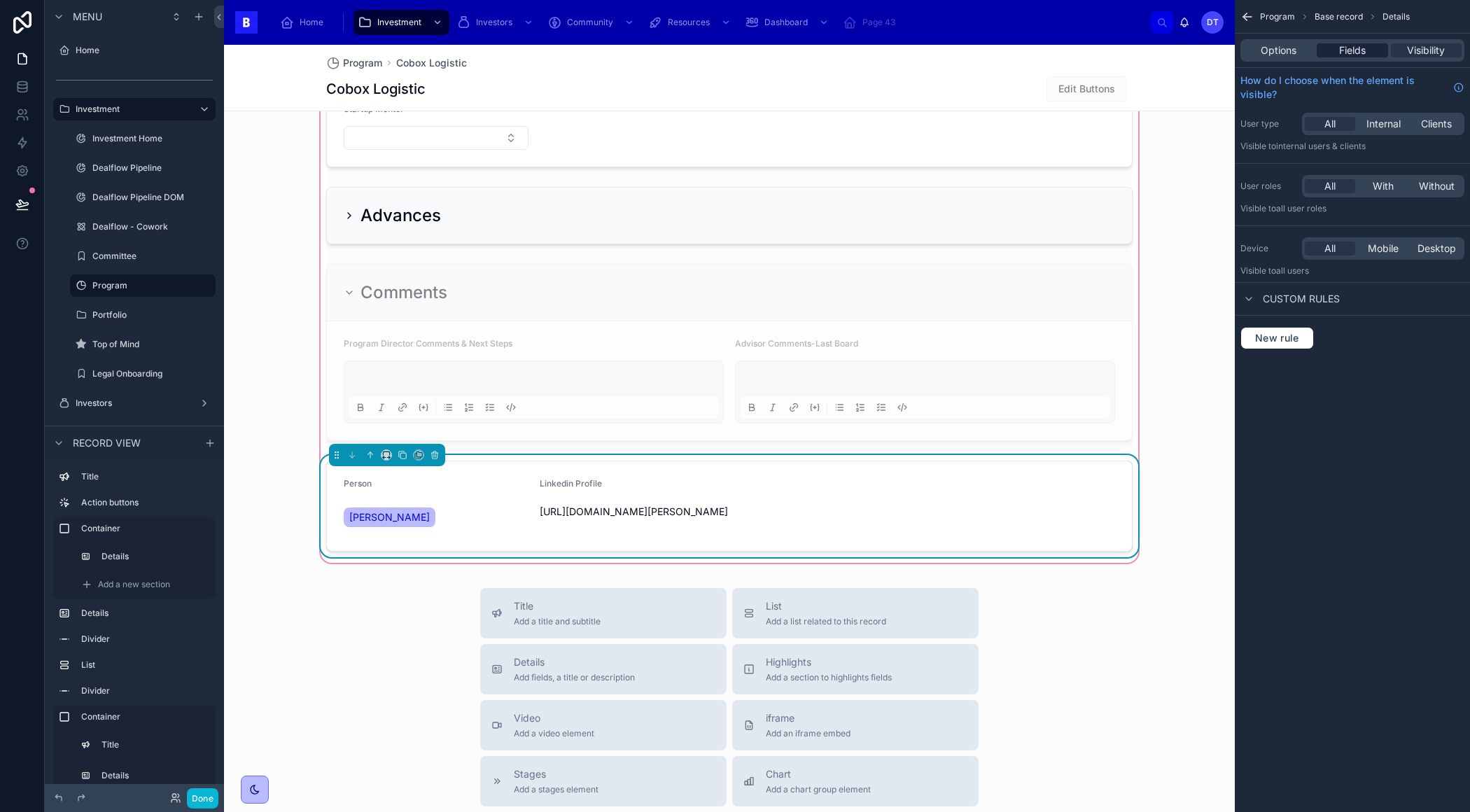
click at [1349, 51] on span "Fields" at bounding box center [1352, 50] width 26 height 14
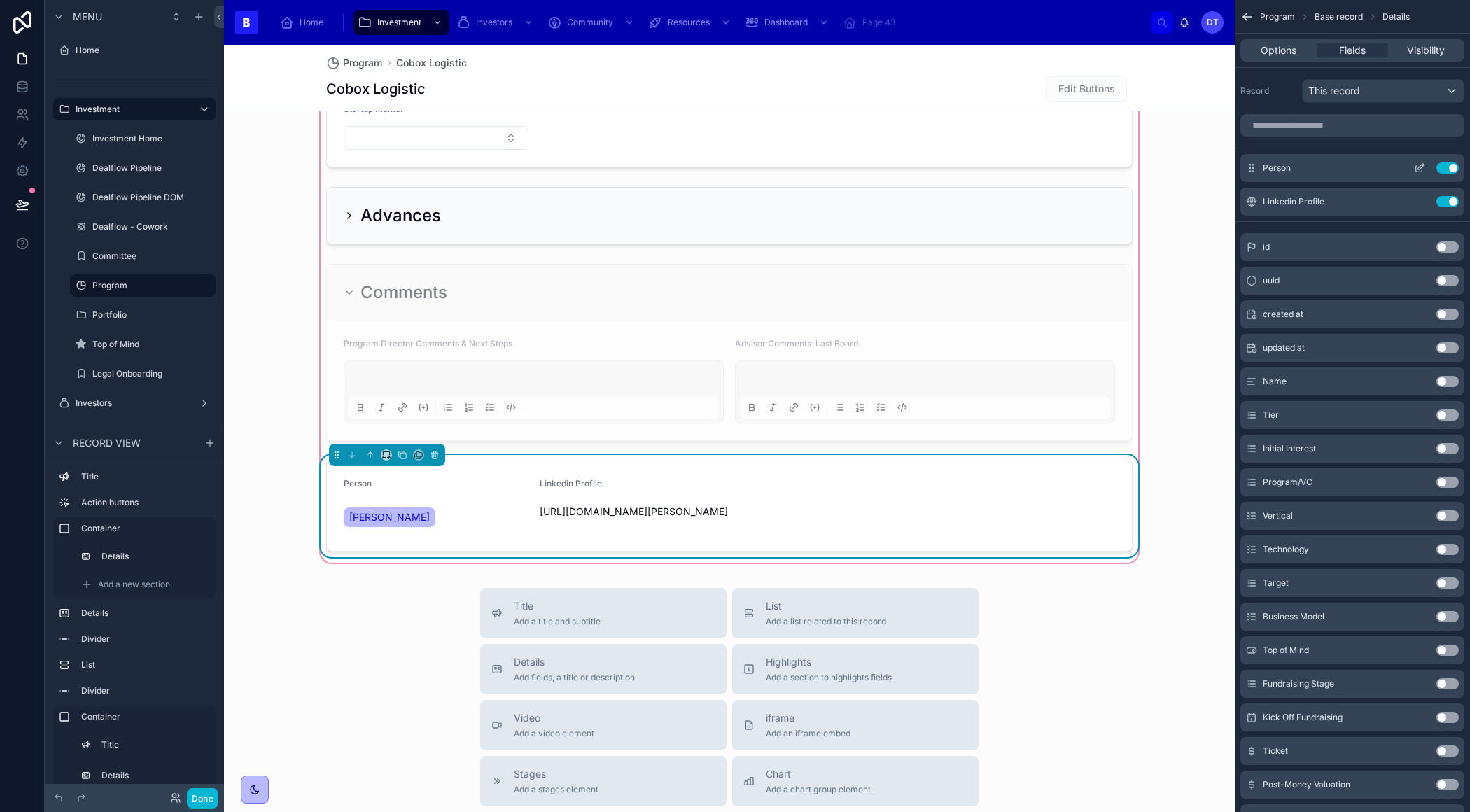
click at [1416, 166] on icon "scrollable content" at bounding box center [1419, 168] width 6 height 6
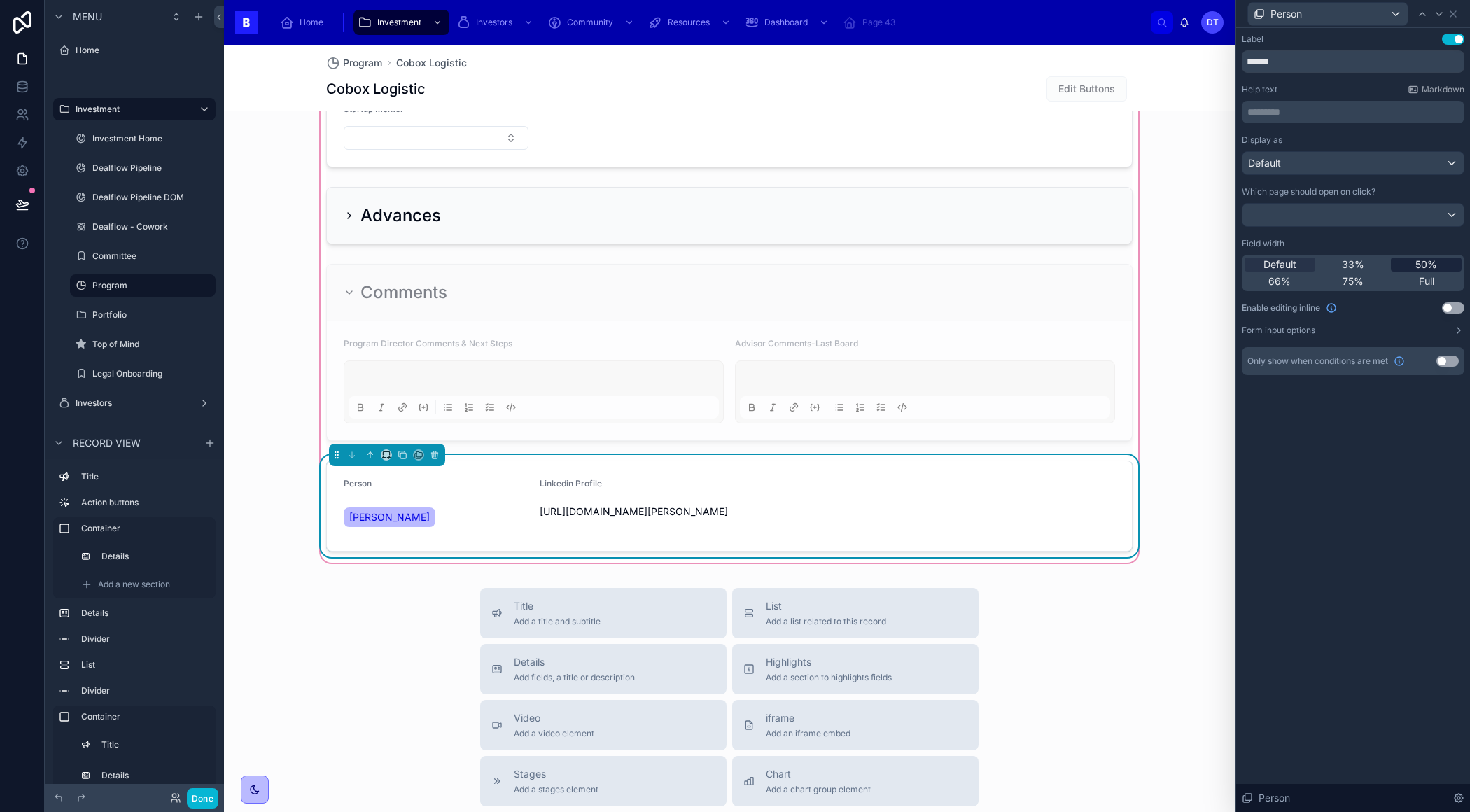
click at [1415, 260] on span "50%" at bounding box center [1426, 264] width 22 height 14
click at [1331, 114] on p "********* ﻿" at bounding box center [1354, 112] width 214 height 14
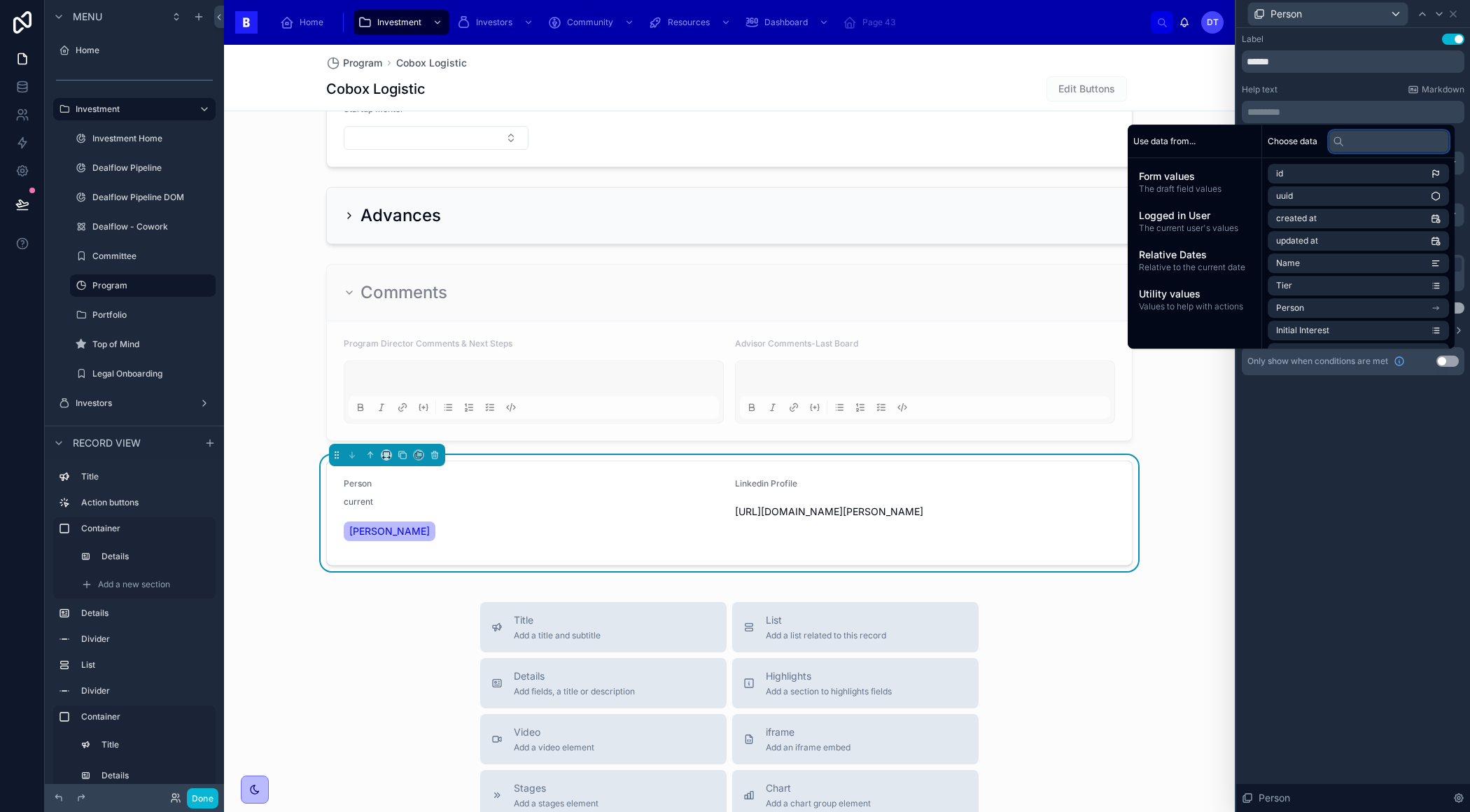
click at [1349, 145] on input "text" at bounding box center [1388, 141] width 121 height 22
click at [1380, 146] on input "text" at bounding box center [1388, 141] width 121 height 22
click at [1381, 143] on input "text" at bounding box center [1388, 141] width 121 height 22
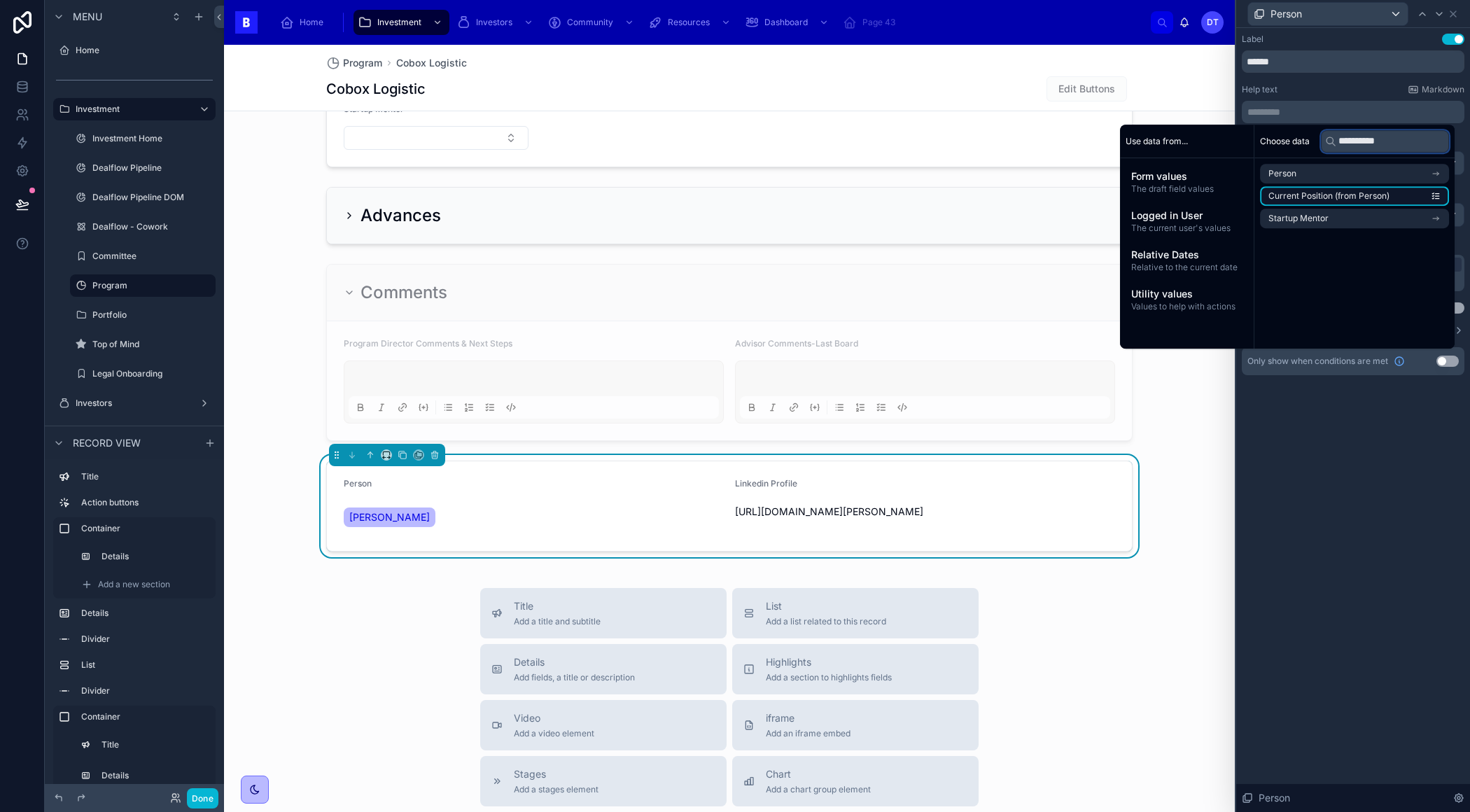
type input "**********"
click at [1409, 197] on li "Current Position (from Person)" at bounding box center [1354, 196] width 189 height 19
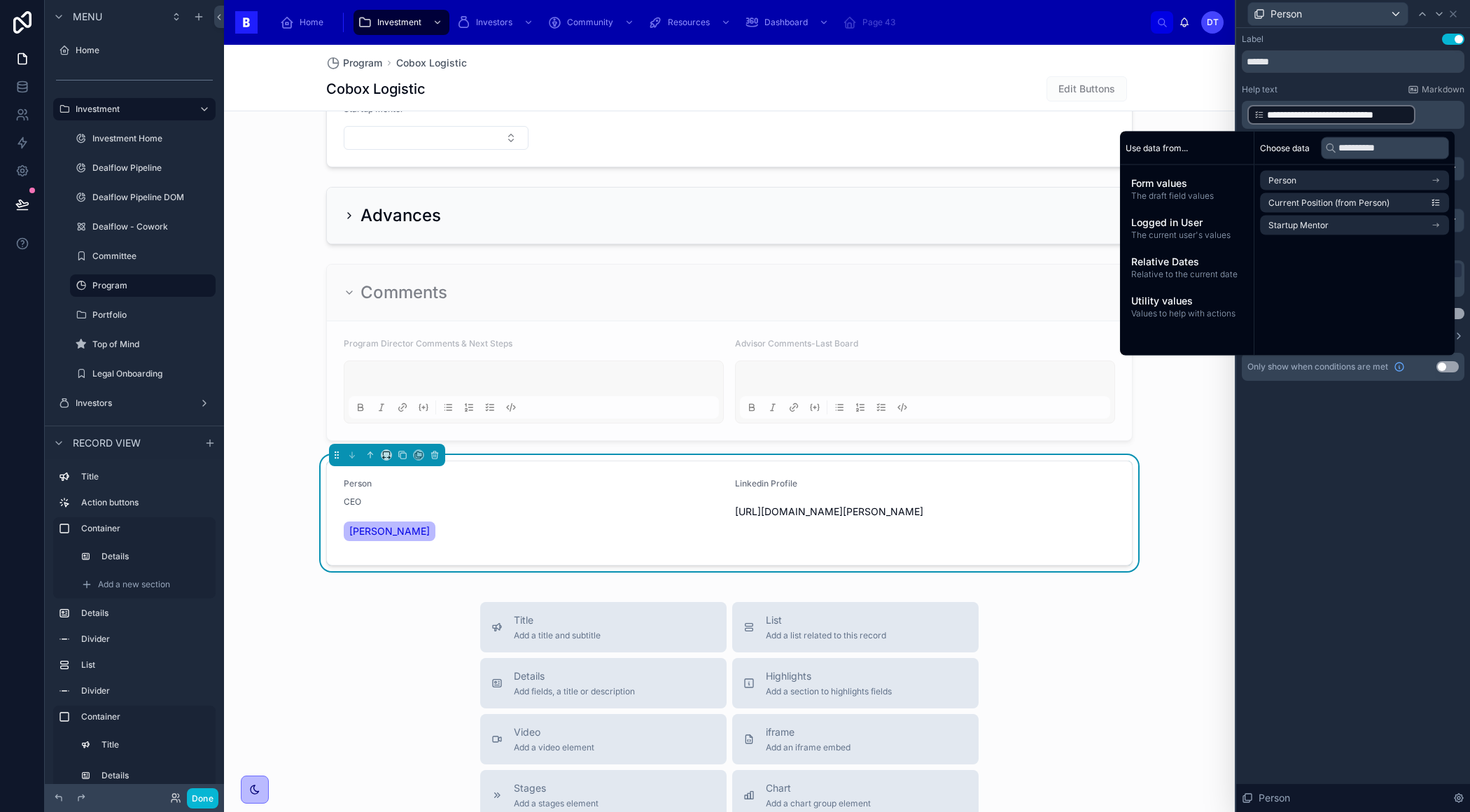
click at [1365, 538] on div "**********" at bounding box center [1353, 420] width 234 height 784
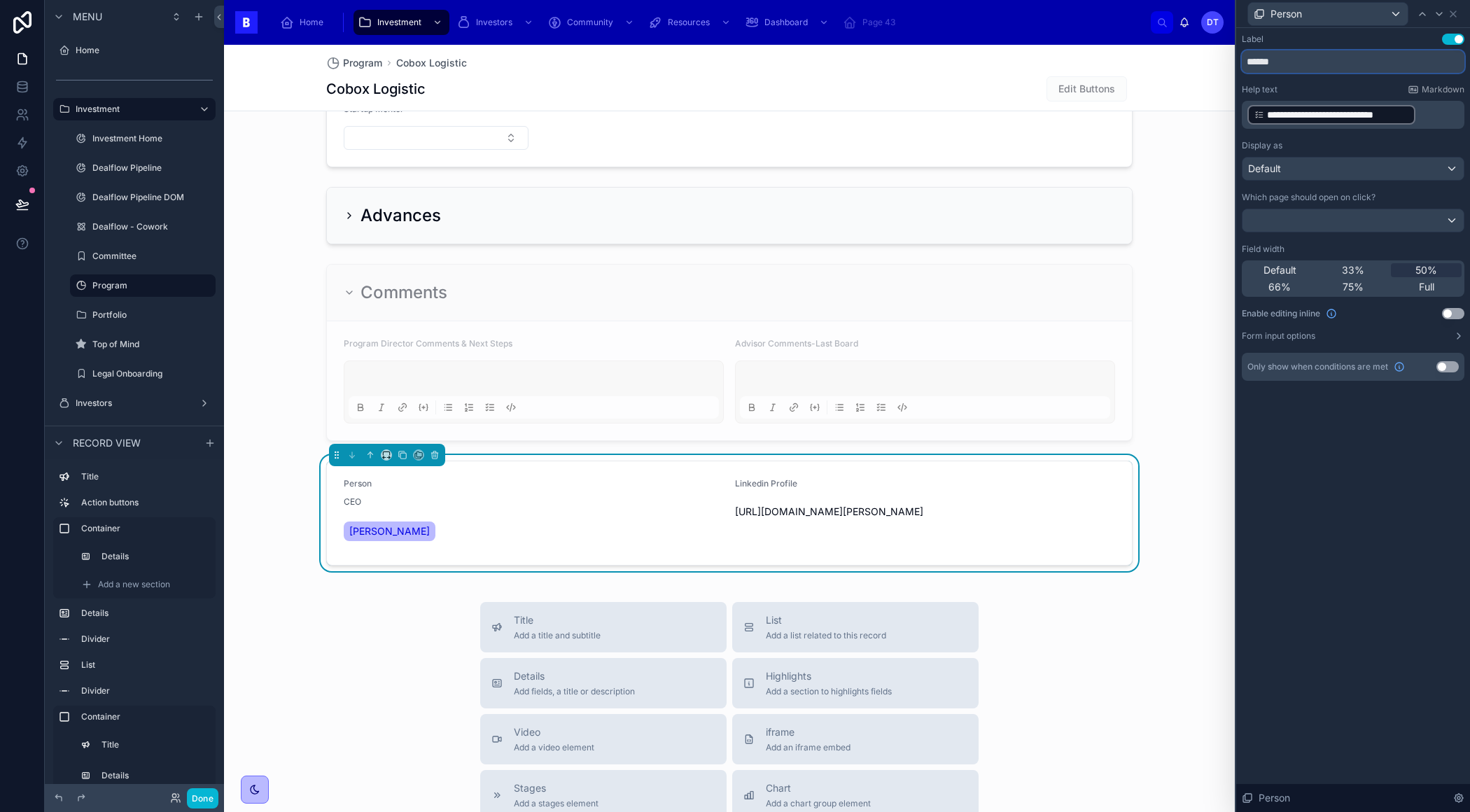
click at [1293, 64] on input "******" at bounding box center [1353, 61] width 222 height 22
type input "******"
click at [1421, 114] on p "**********" at bounding box center [1354, 114] width 214 height 22
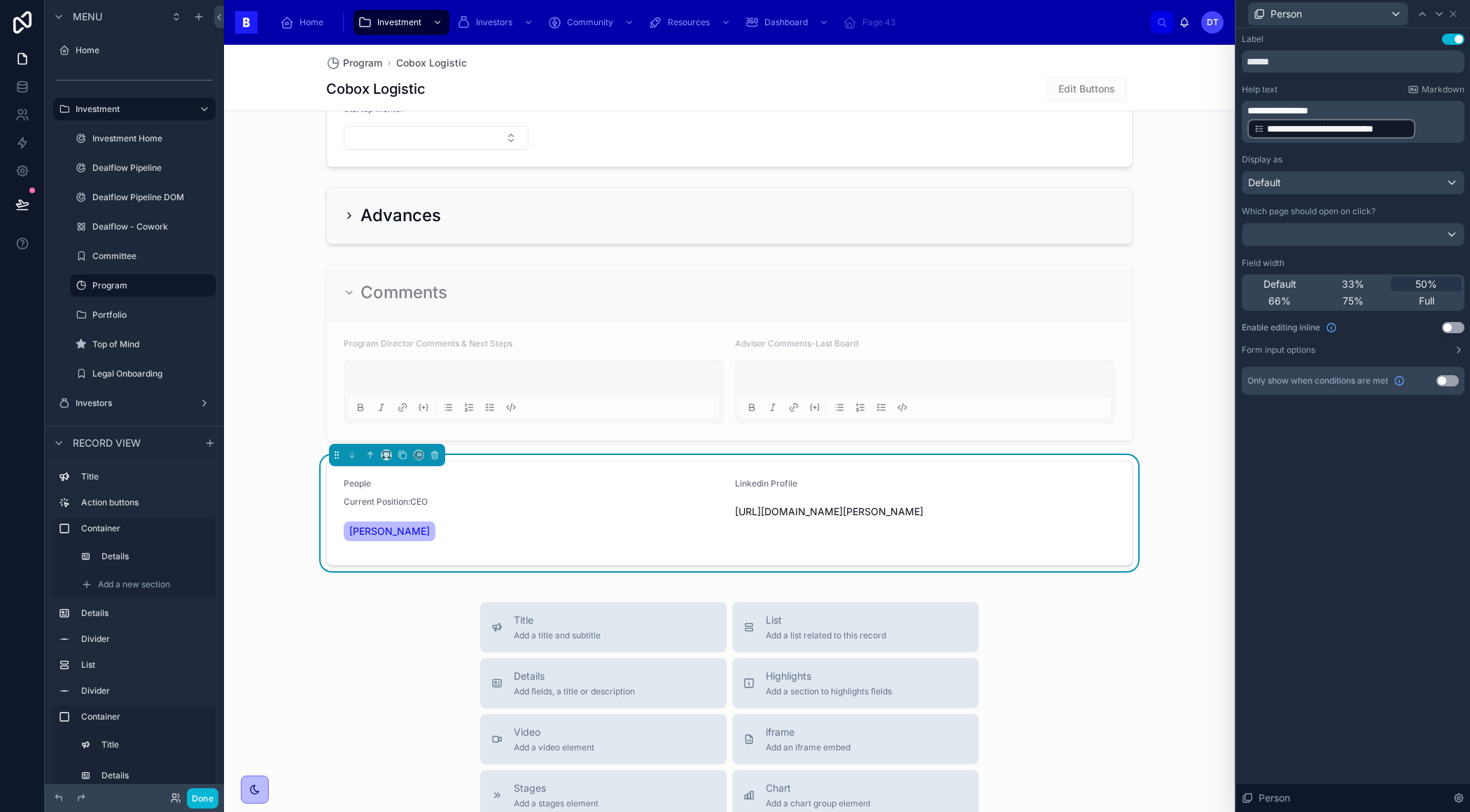
click at [1362, 105] on p "**********" at bounding box center [1354, 121] width 214 height 36
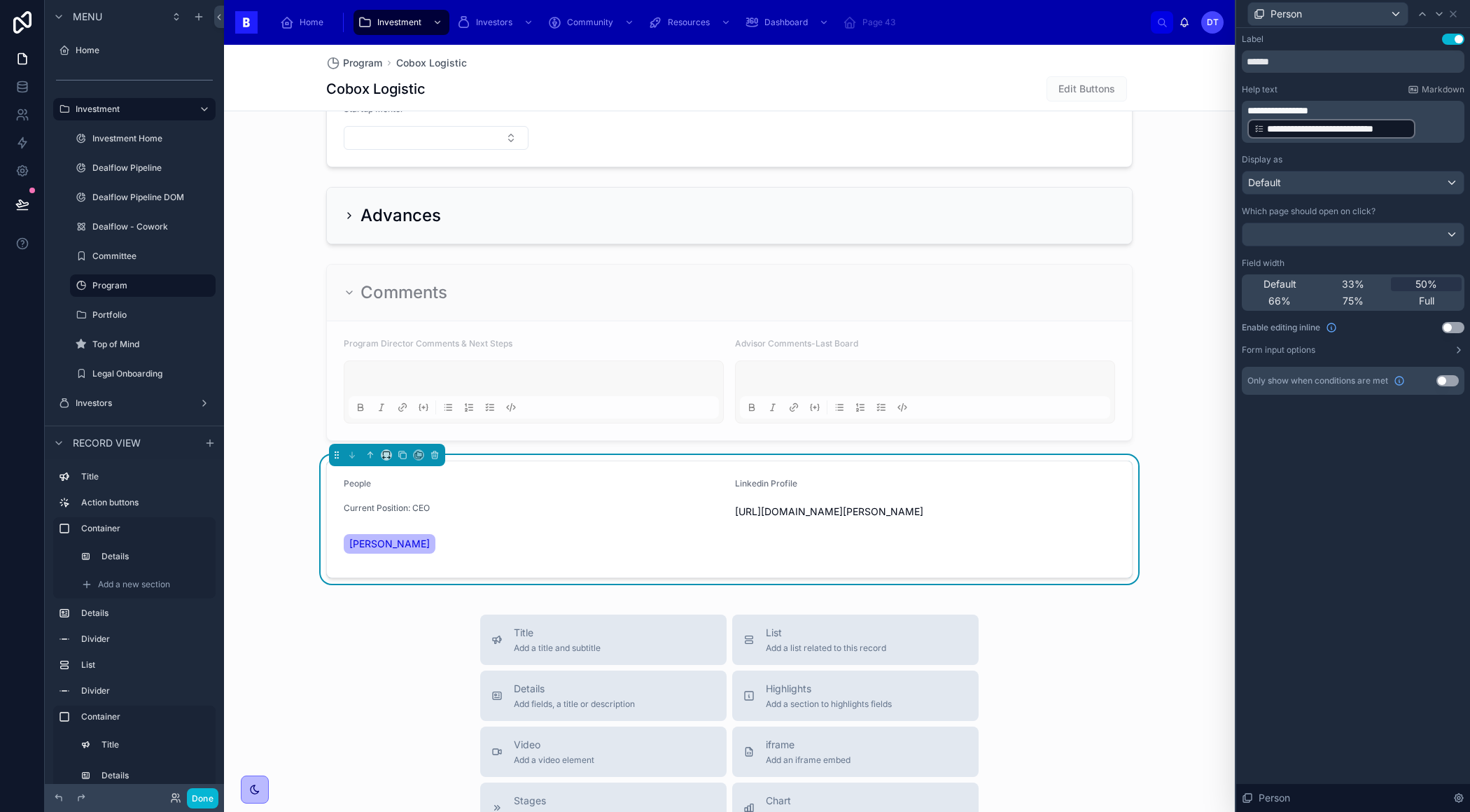
click at [1379, 579] on div "**********" at bounding box center [1353, 420] width 234 height 784
drag, startPoint x: 1419, startPoint y: 127, endPoint x: 1230, endPoint y: 99, distance: 191.1
click at [1230, 99] on div "**********" at bounding box center [735, 406] width 1470 height 812
click at [1332, 110] on p "**********" at bounding box center [1354, 110] width 214 height 14
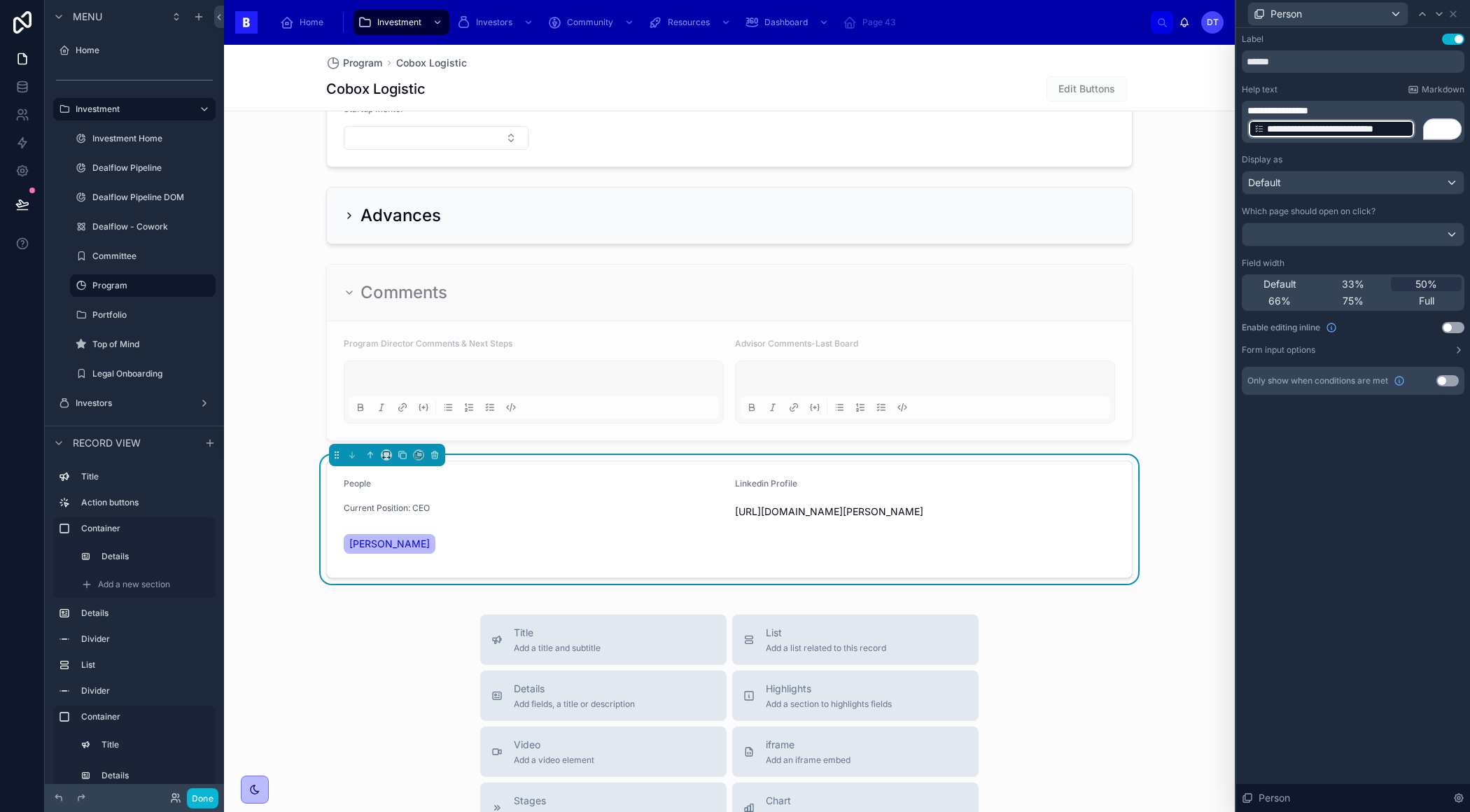
click at [1332, 110] on p "**********" at bounding box center [1354, 110] width 214 height 14
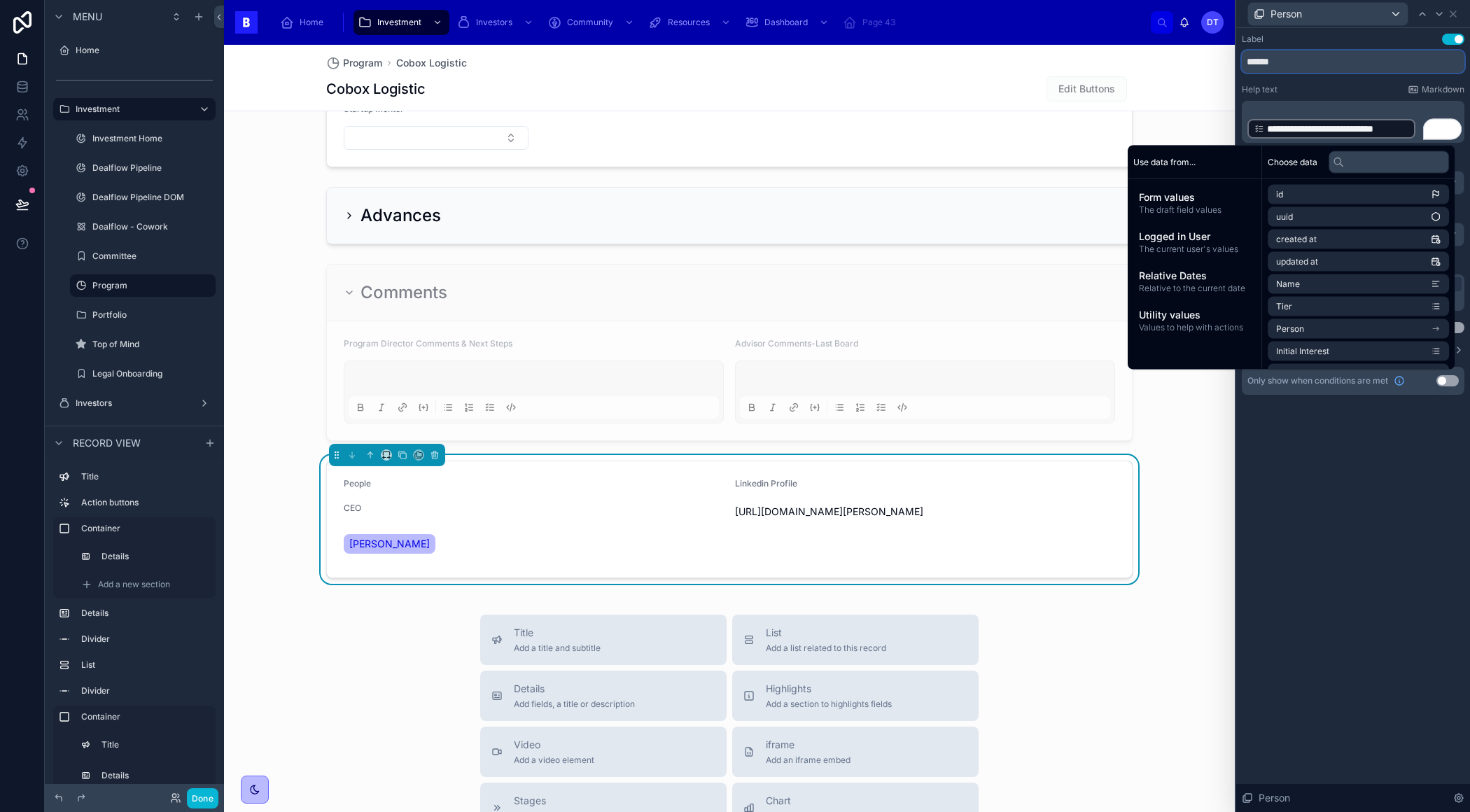
click at [1296, 62] on input "******" at bounding box center [1353, 61] width 222 height 22
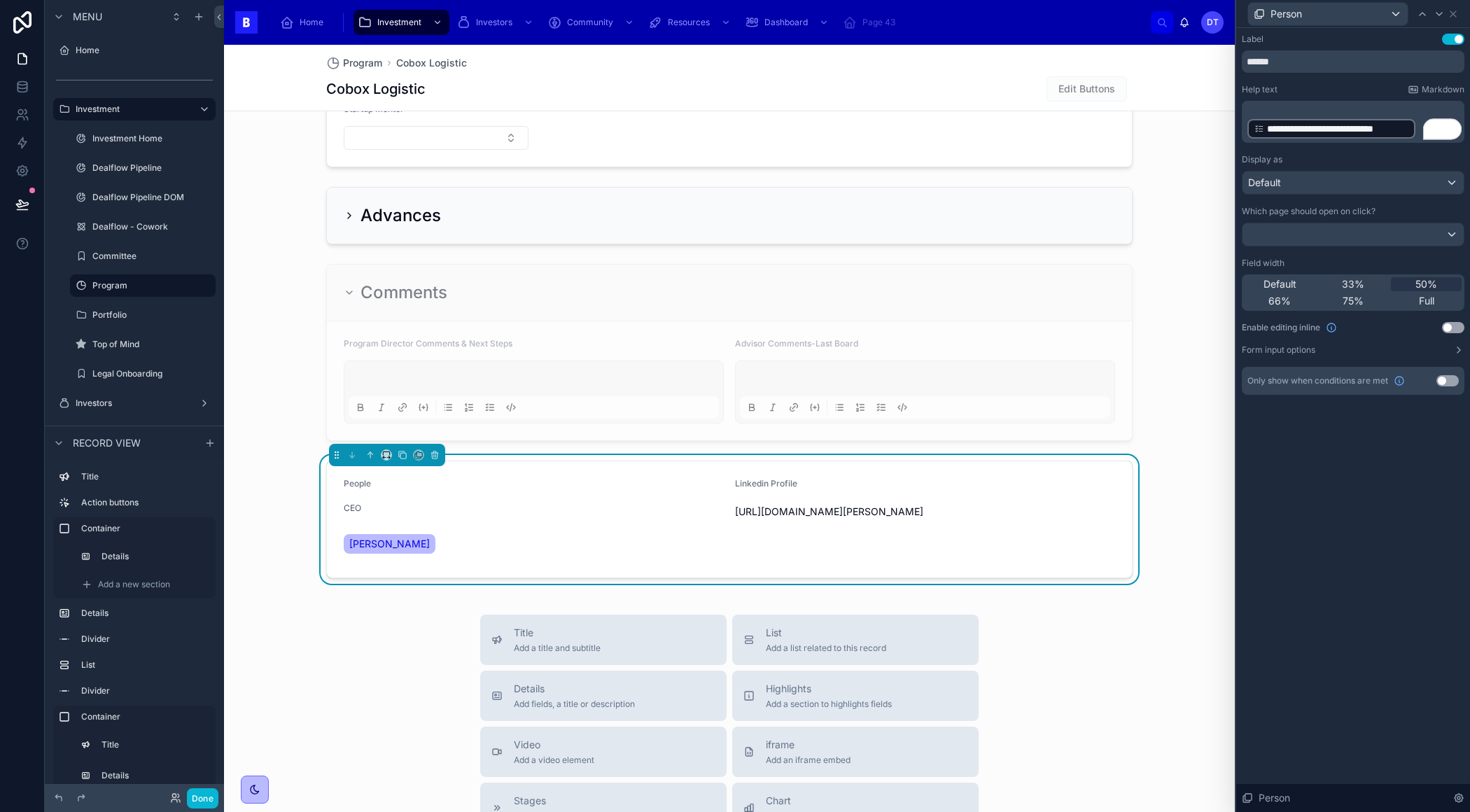
click at [1392, 127] on span "**********" at bounding box center [1338, 129] width 141 height 14
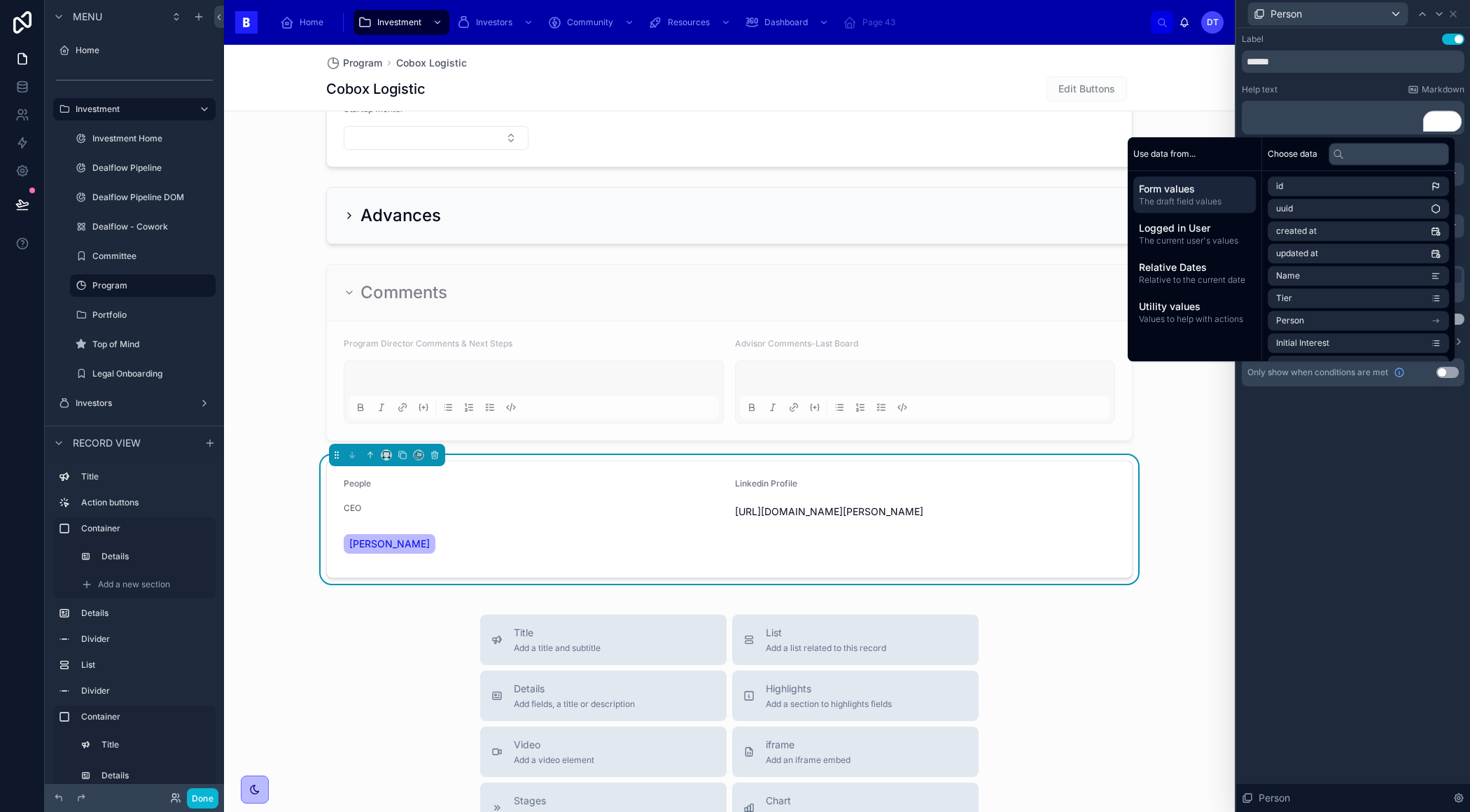
click at [1392, 127] on div "﻿ ﻿" at bounding box center [1353, 117] width 222 height 34
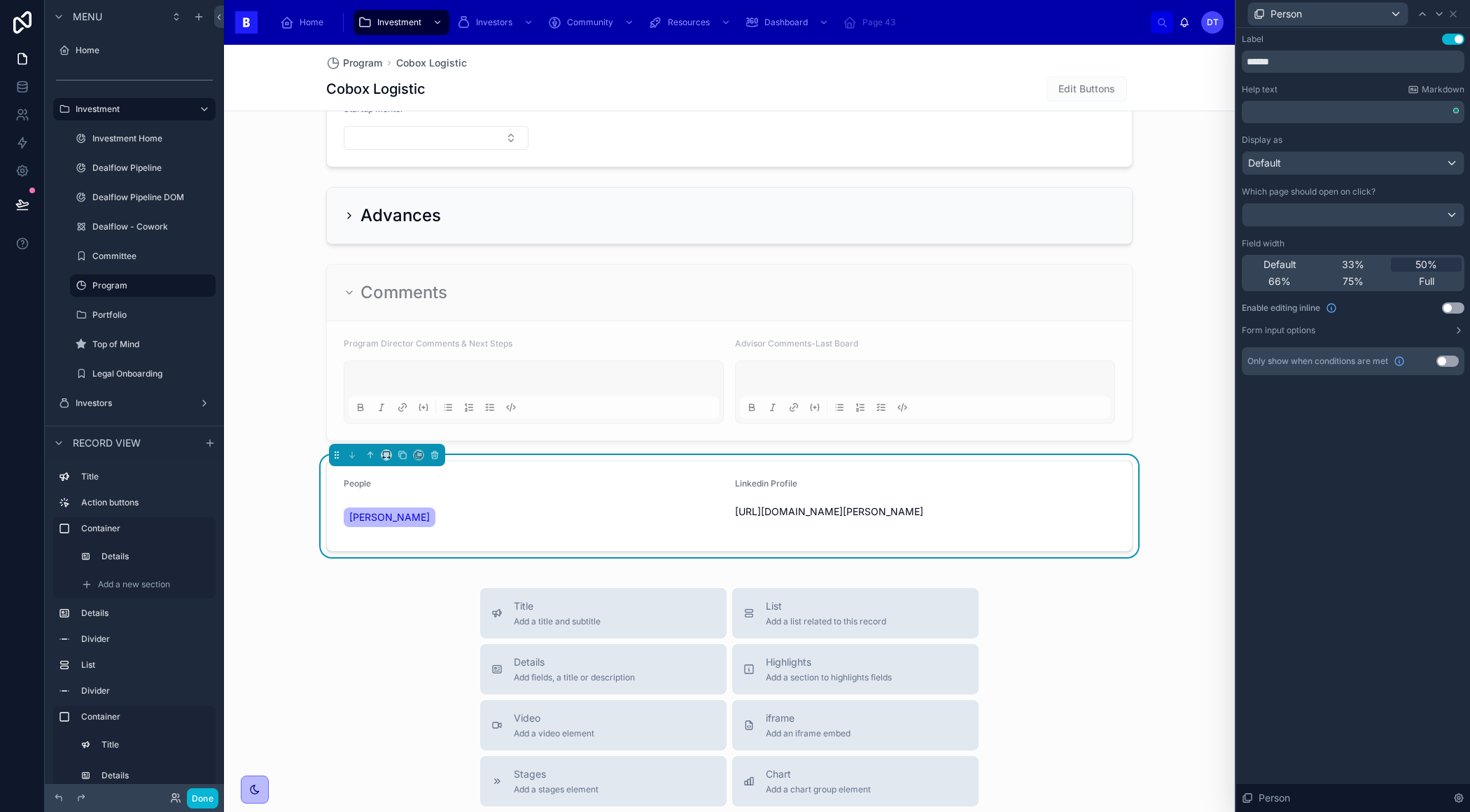
click at [1315, 510] on div "Label Use setting ****** Help text Markdown ﻿ Display as Default Which page sho…" at bounding box center [1353, 420] width 234 height 784
click at [1454, 15] on icon at bounding box center [1453, 14] width 5 height 5
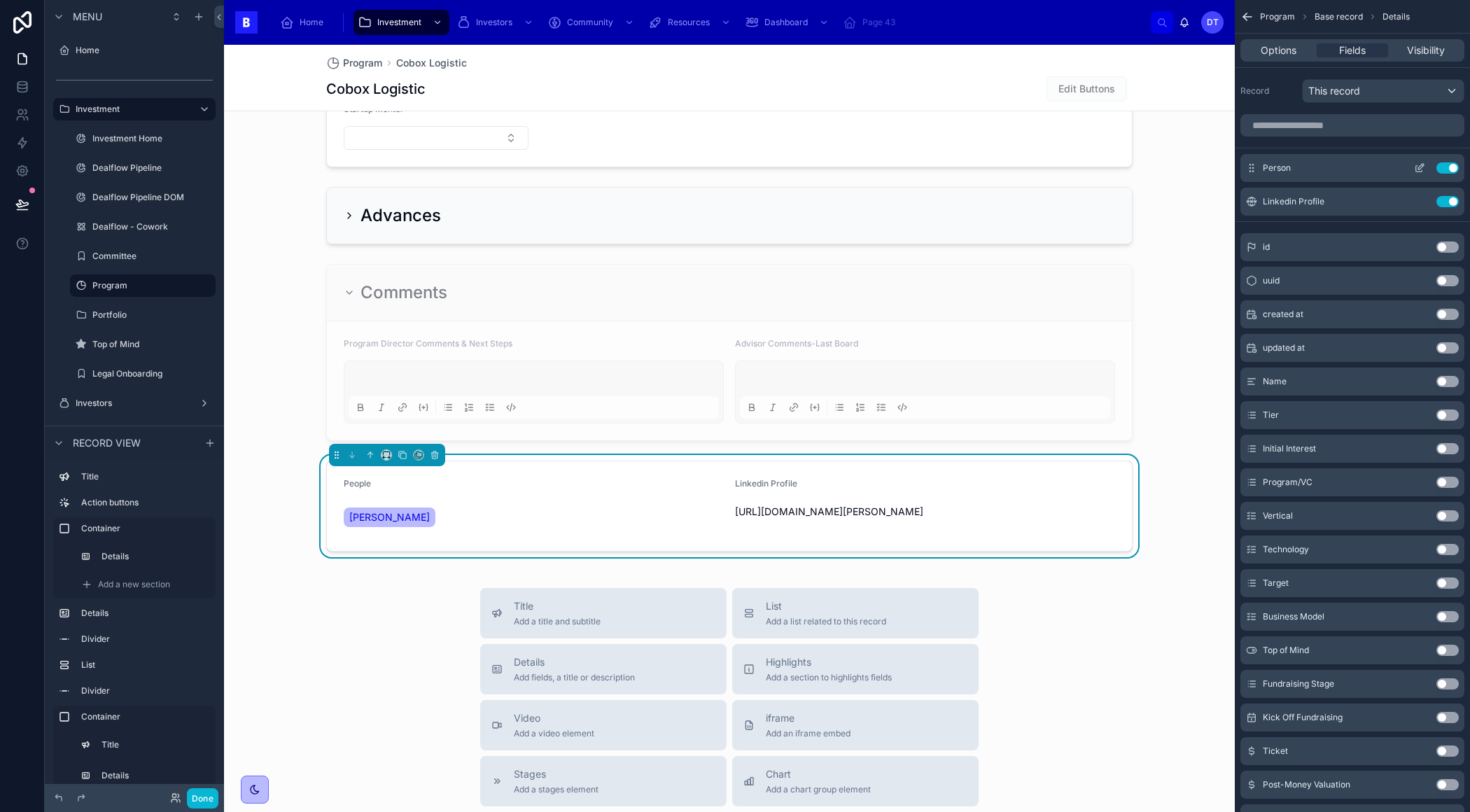
click at [1419, 166] on icon "scrollable content" at bounding box center [1421, 167] width 5 height 5
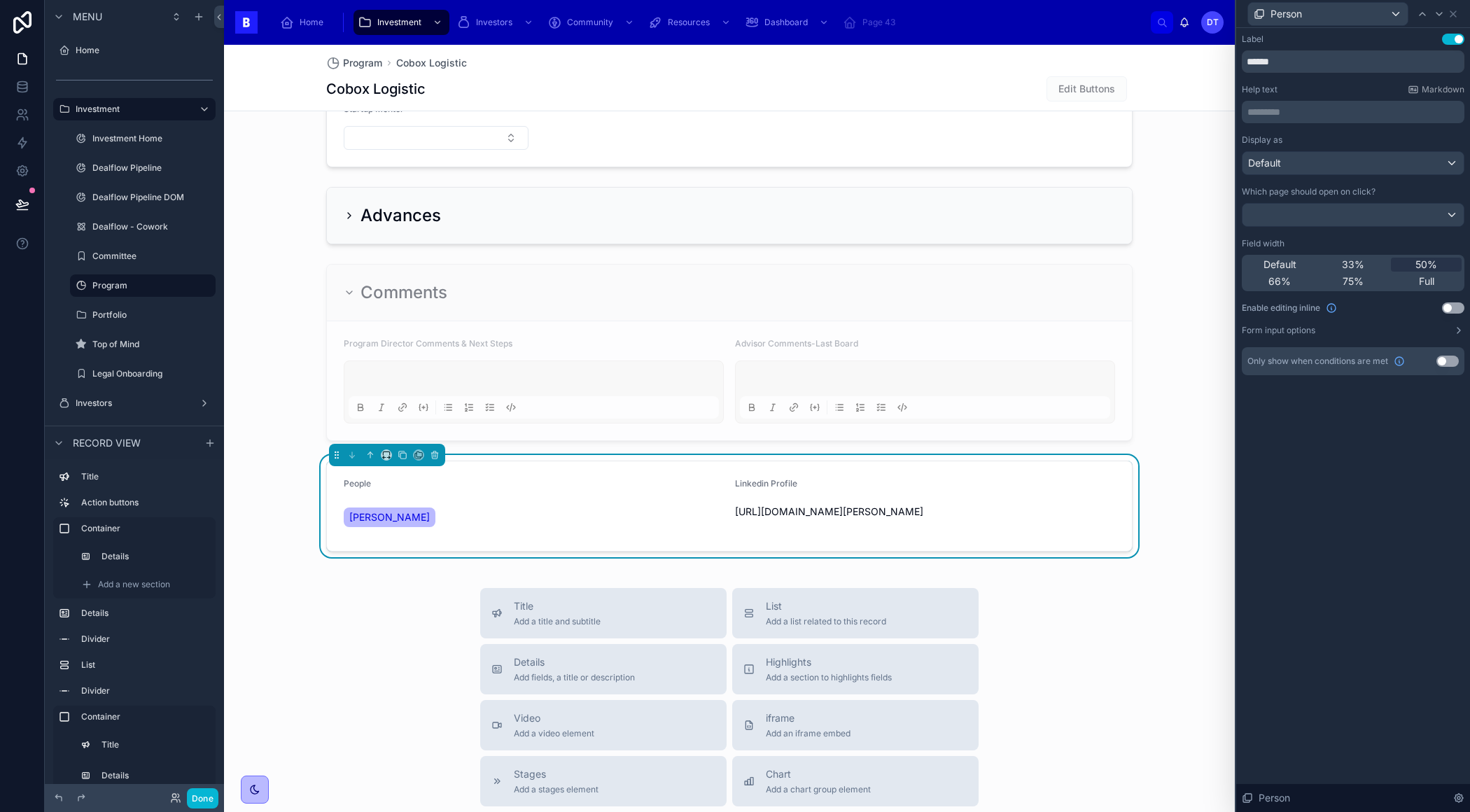
click at [1315, 115] on p "********* ﻿" at bounding box center [1354, 112] width 214 height 14
click at [1386, 533] on div "Label Use setting ****** Help text Markdown ********* ﻿ Display as Default Whic…" at bounding box center [1353, 420] width 234 height 784
click at [1451, 306] on button "Use setting" at bounding box center [1452, 308] width 22 height 11
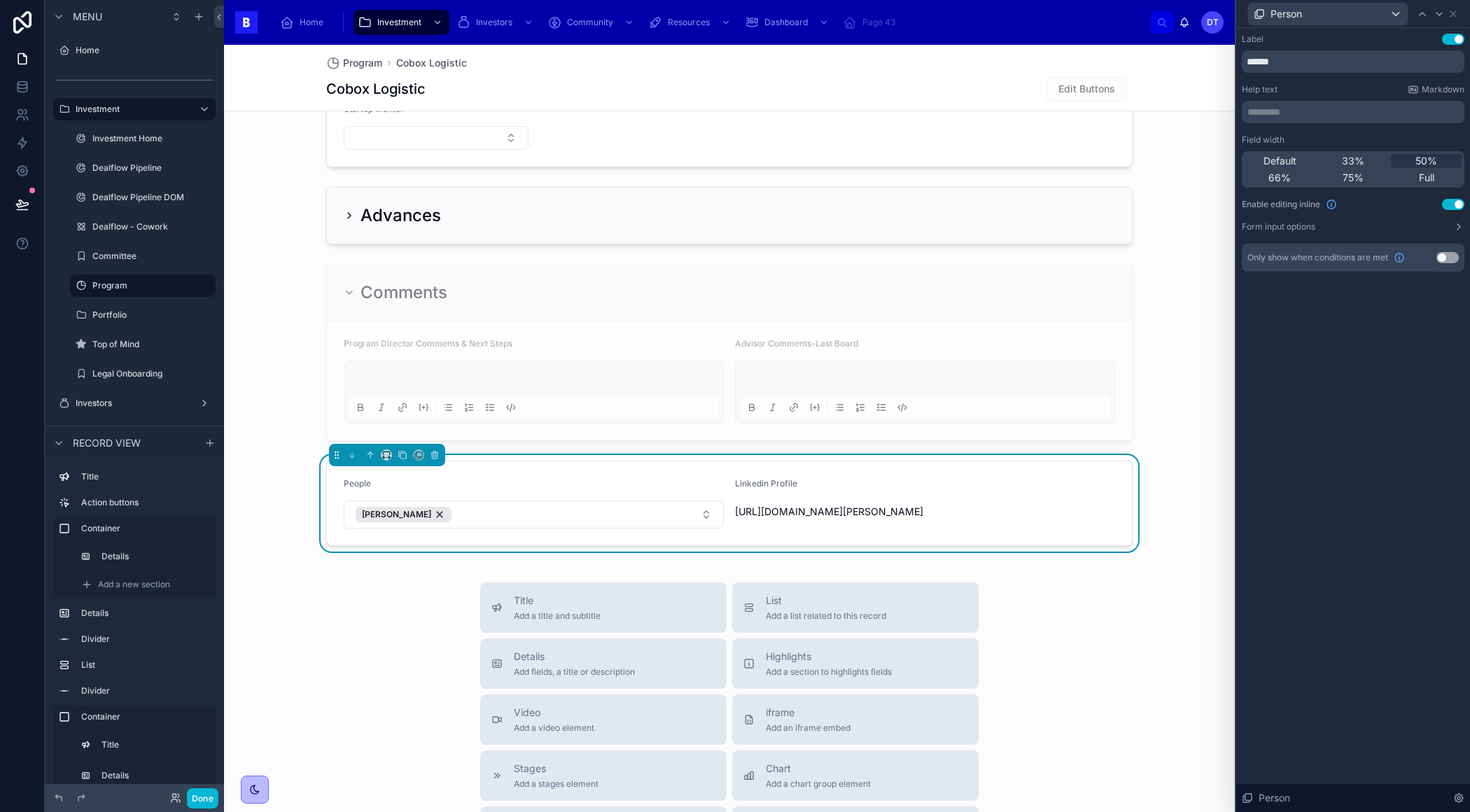
click at [1387, 480] on div "Label Use setting ****** Help text Markdown ********* ﻿ Field width Default 33%…" at bounding box center [1353, 420] width 234 height 784
click at [1384, 227] on button "Form input options" at bounding box center [1353, 227] width 222 height 11
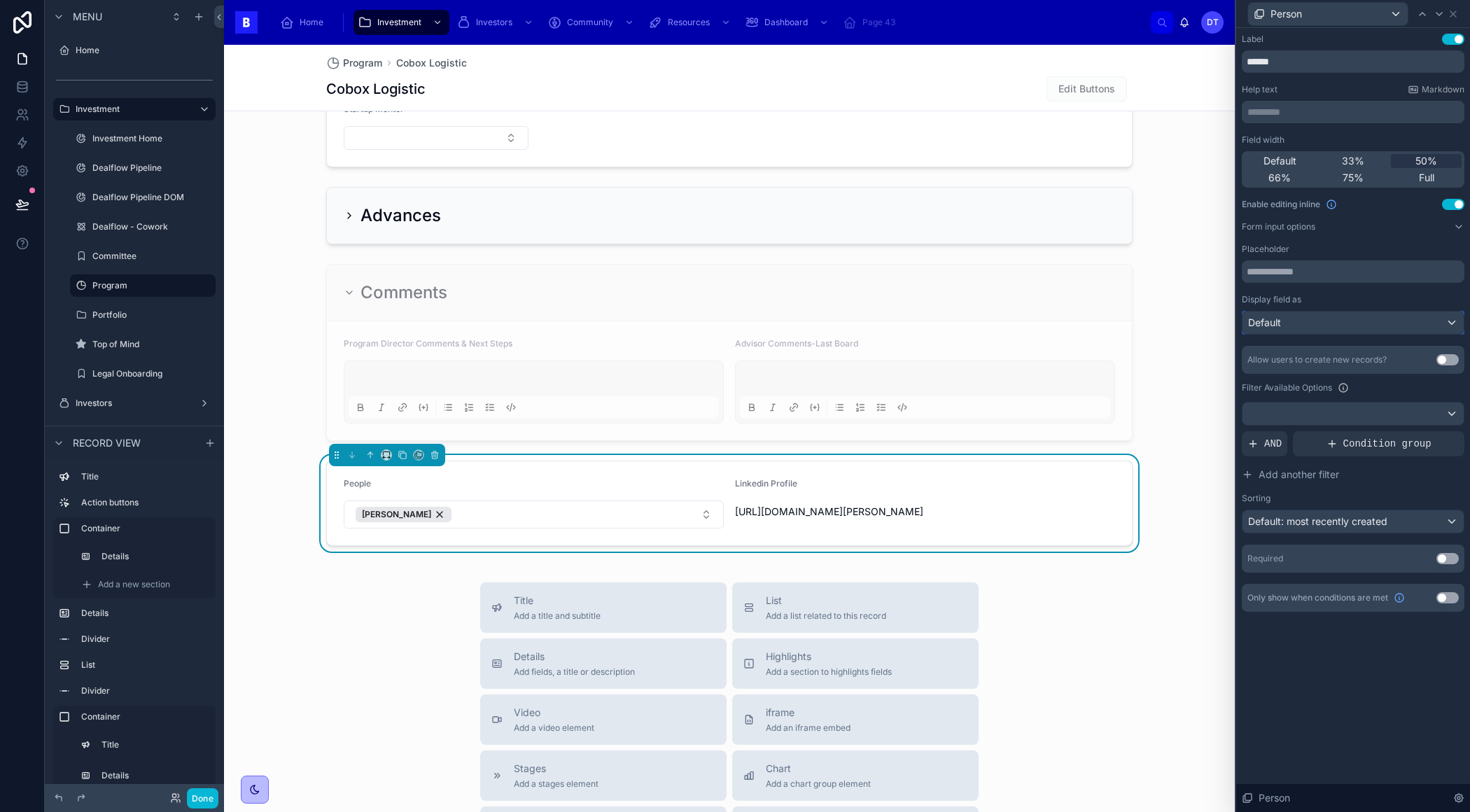
click at [1359, 331] on div "Default" at bounding box center [1353, 322] width 221 height 22
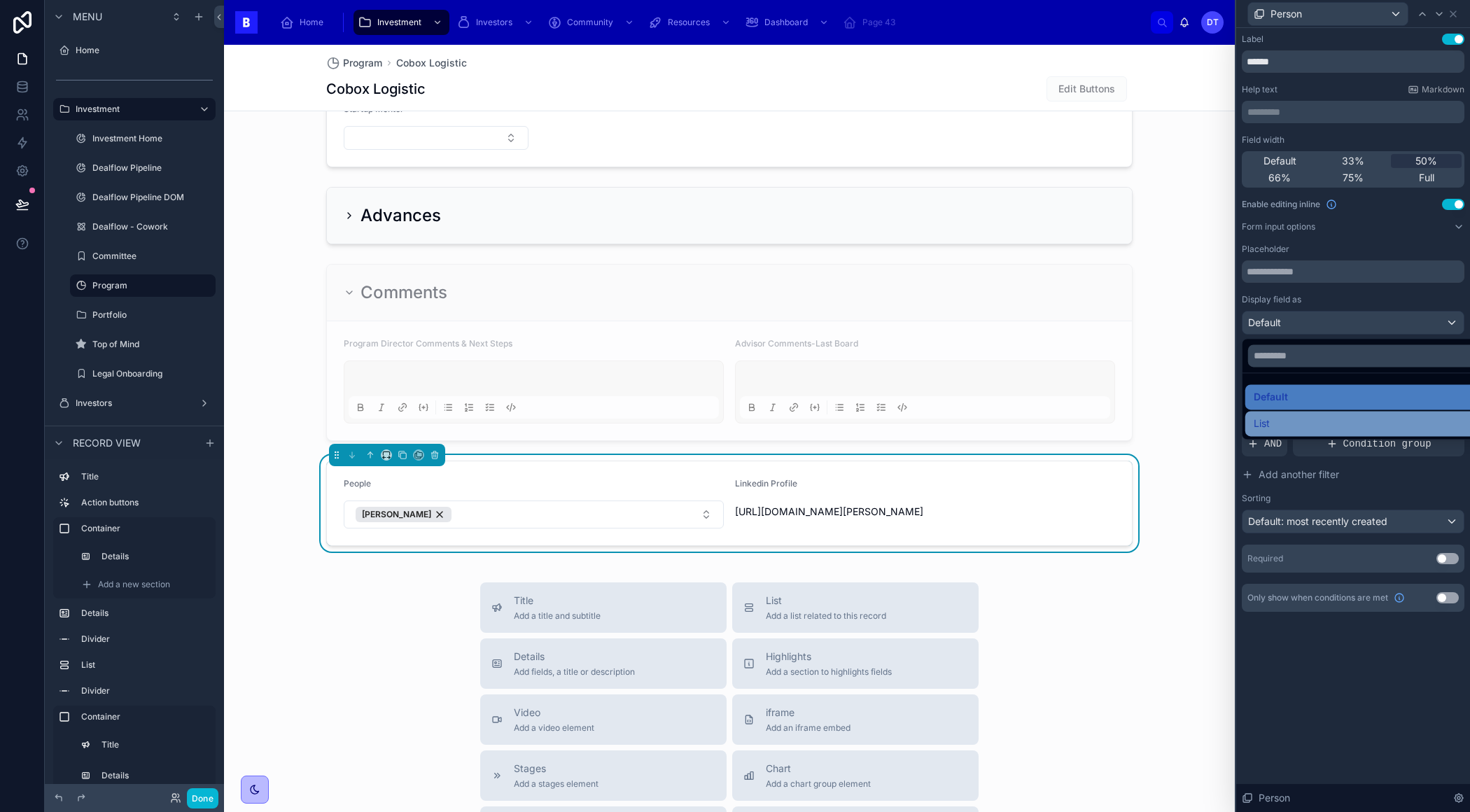
click at [1335, 420] on div "List" at bounding box center [1369, 423] width 232 height 17
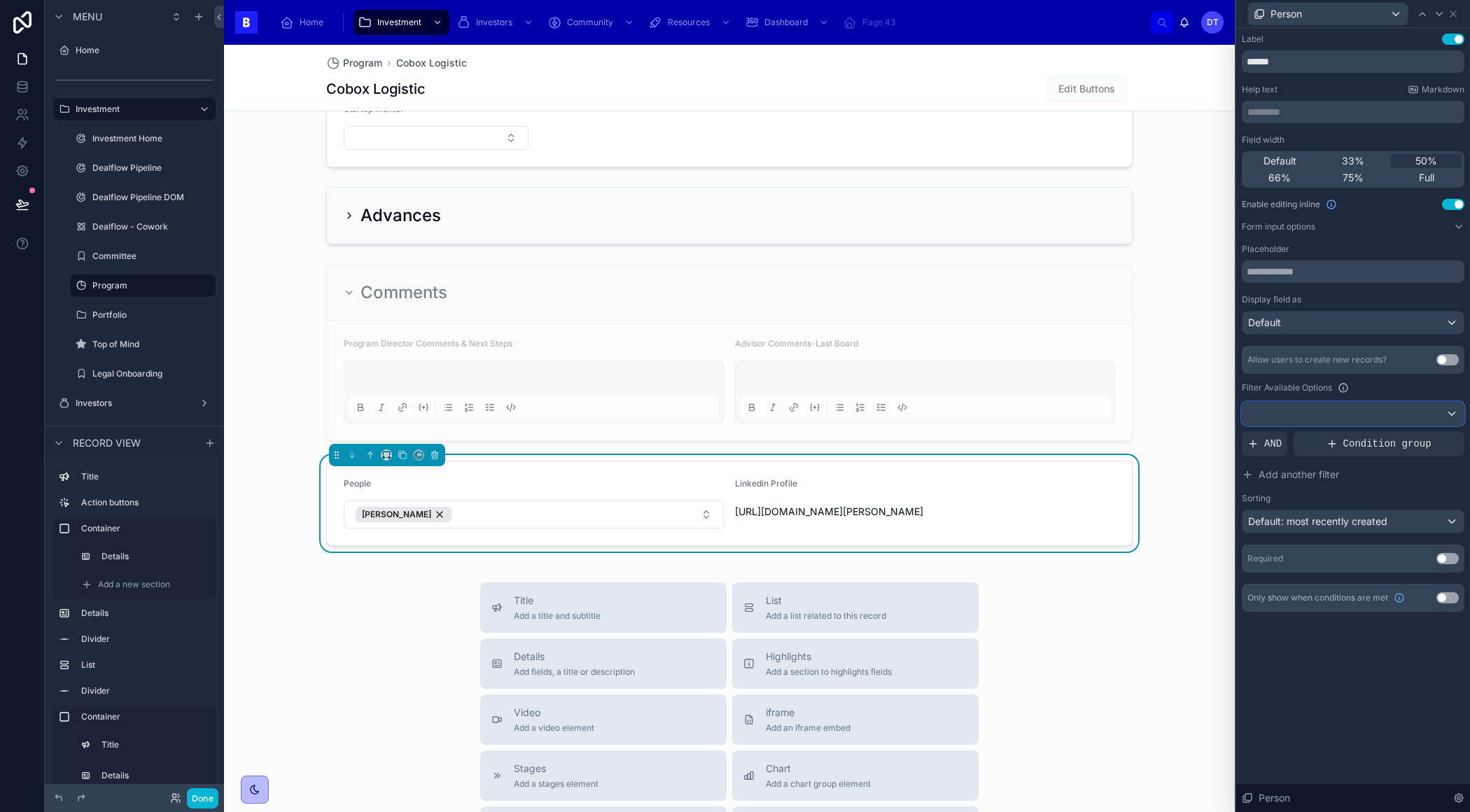
click at [1355, 406] on div at bounding box center [1353, 413] width 221 height 22
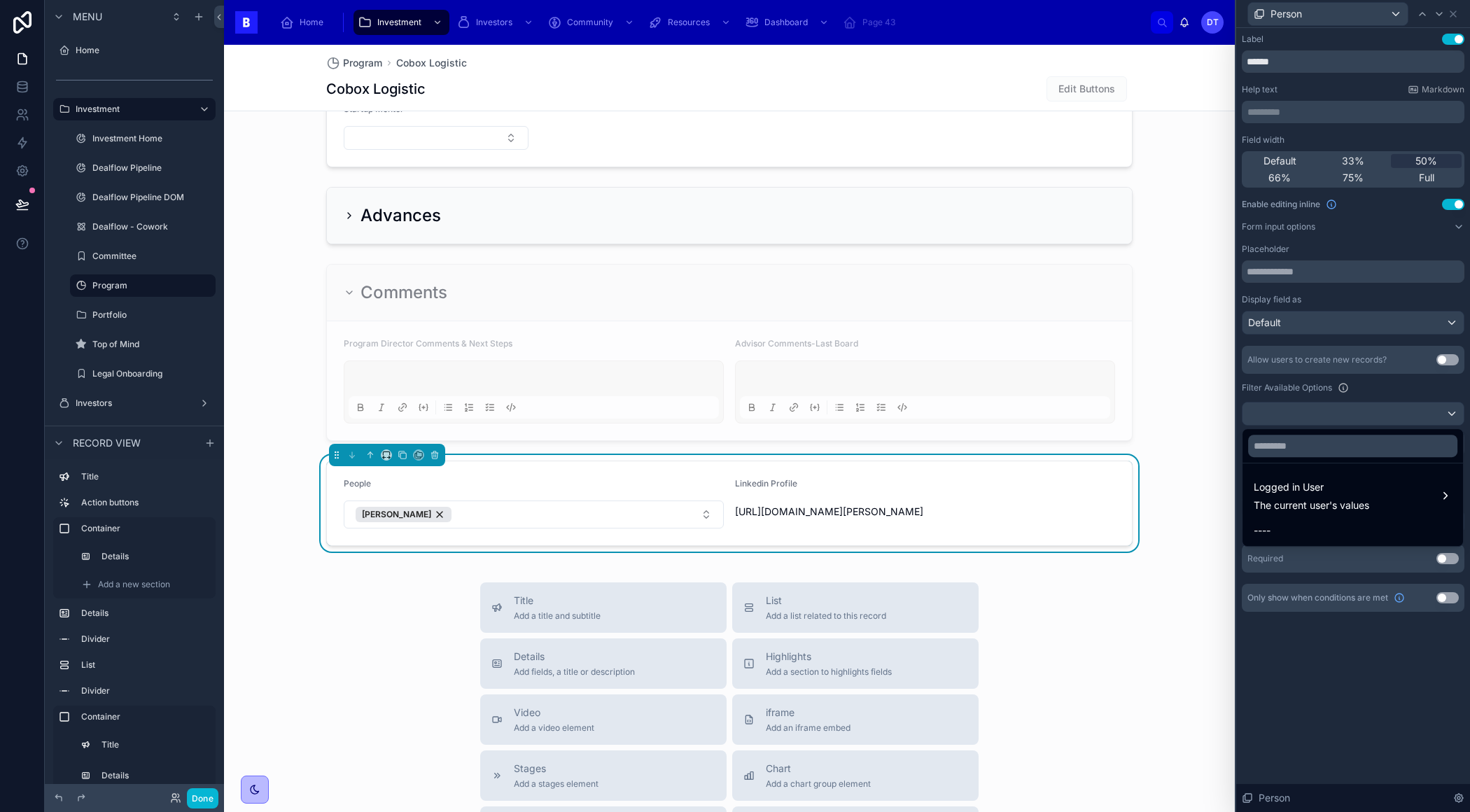
click at [1330, 663] on div at bounding box center [1353, 406] width 234 height 812
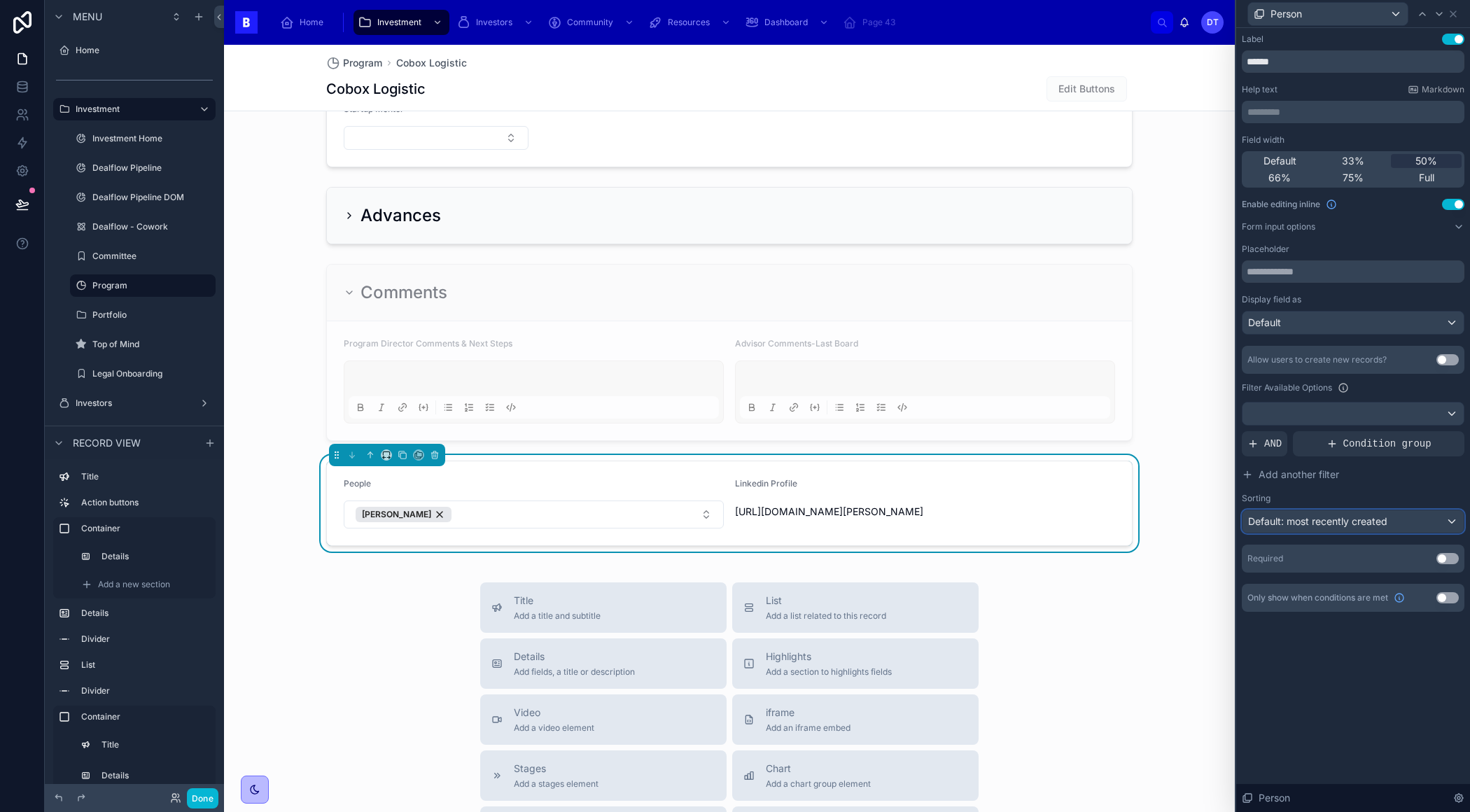
click at [1318, 524] on span "Default: most recently created" at bounding box center [1317, 520] width 139 height 11
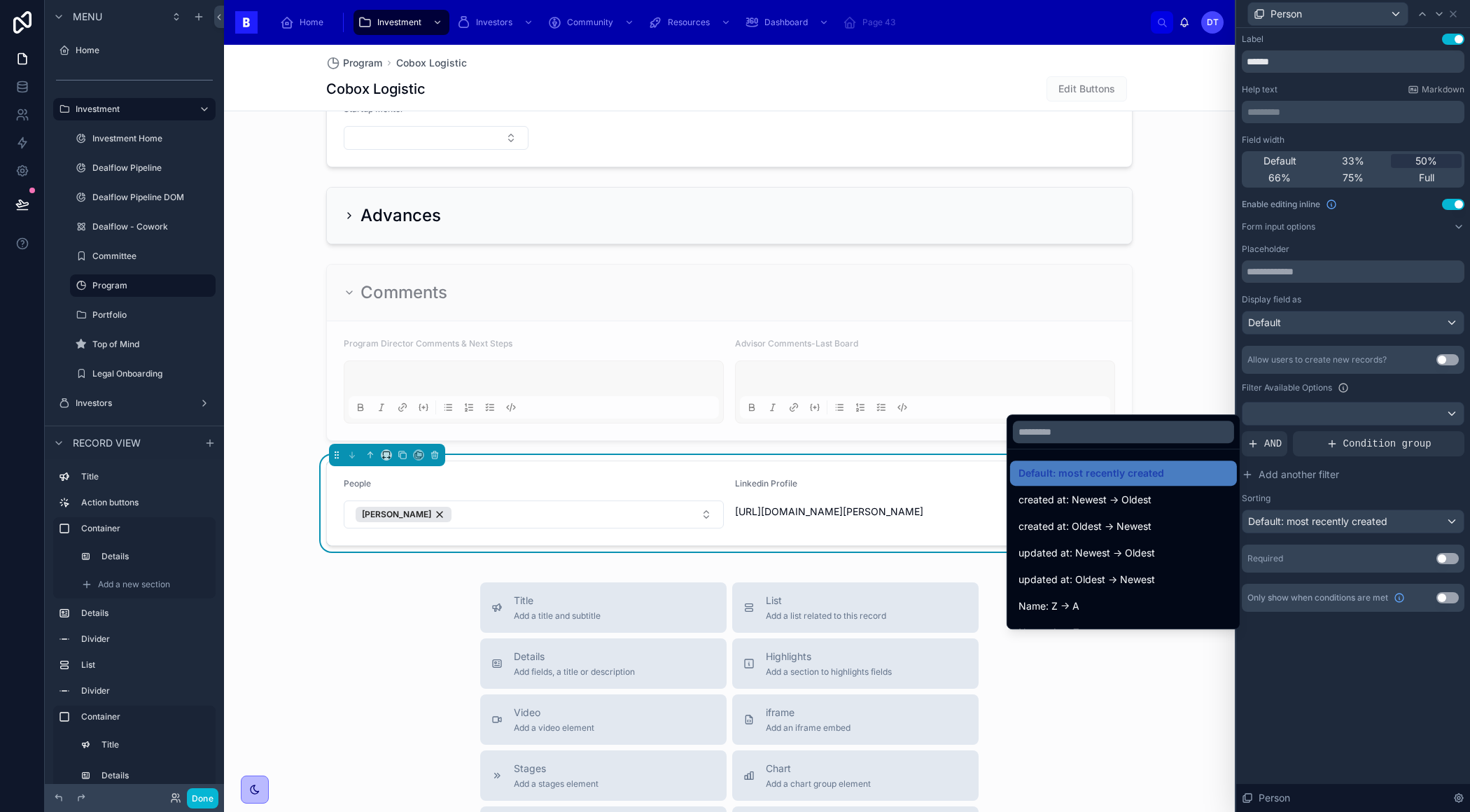
click at [1311, 663] on div at bounding box center [1353, 406] width 234 height 812
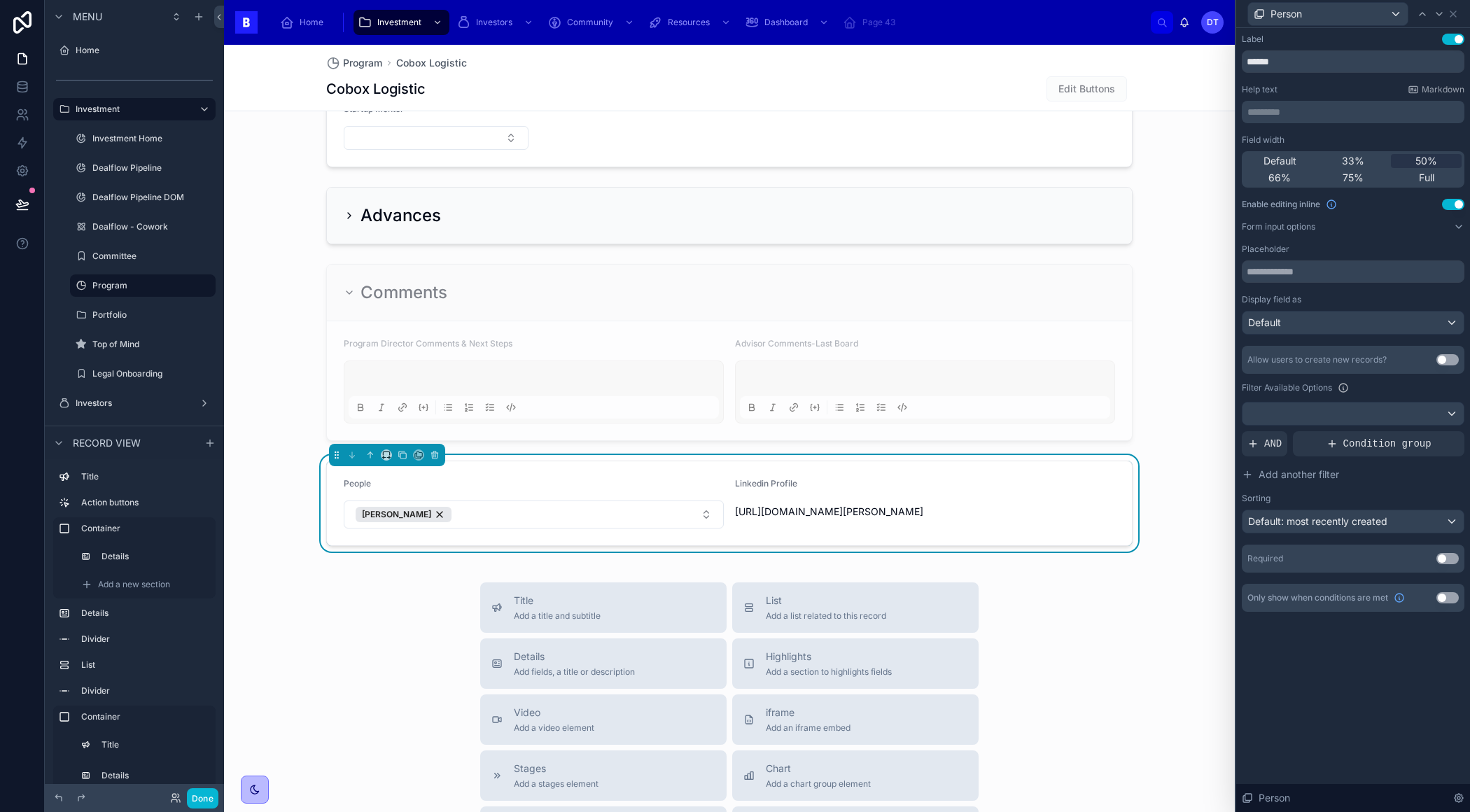
click at [1447, 355] on button "Use setting" at bounding box center [1447, 360] width 22 height 11
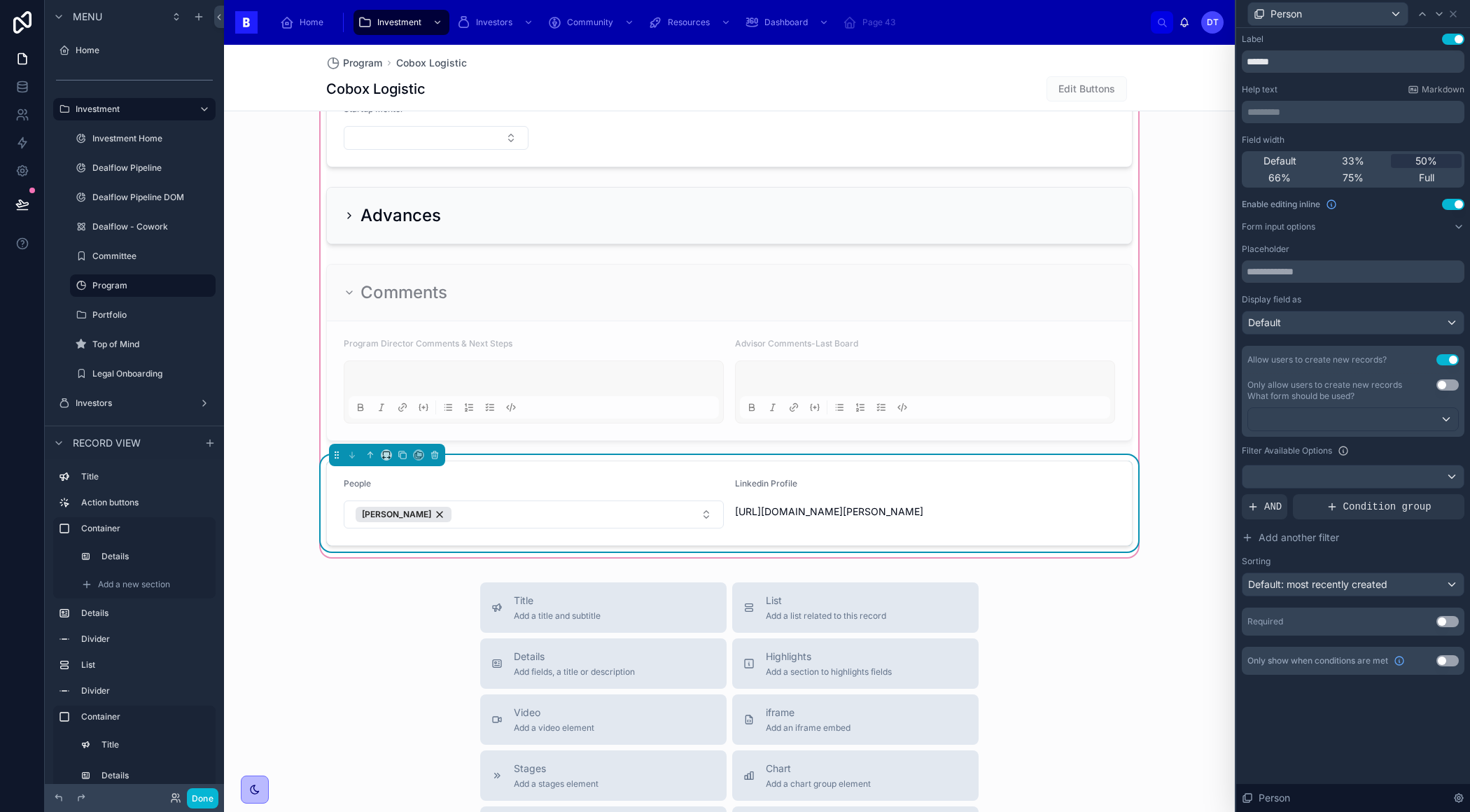
click at [1003, 504] on span "https://www.linkedin.com/in/maxelias-figueroa/" at bounding box center [924, 511] width 380 height 14
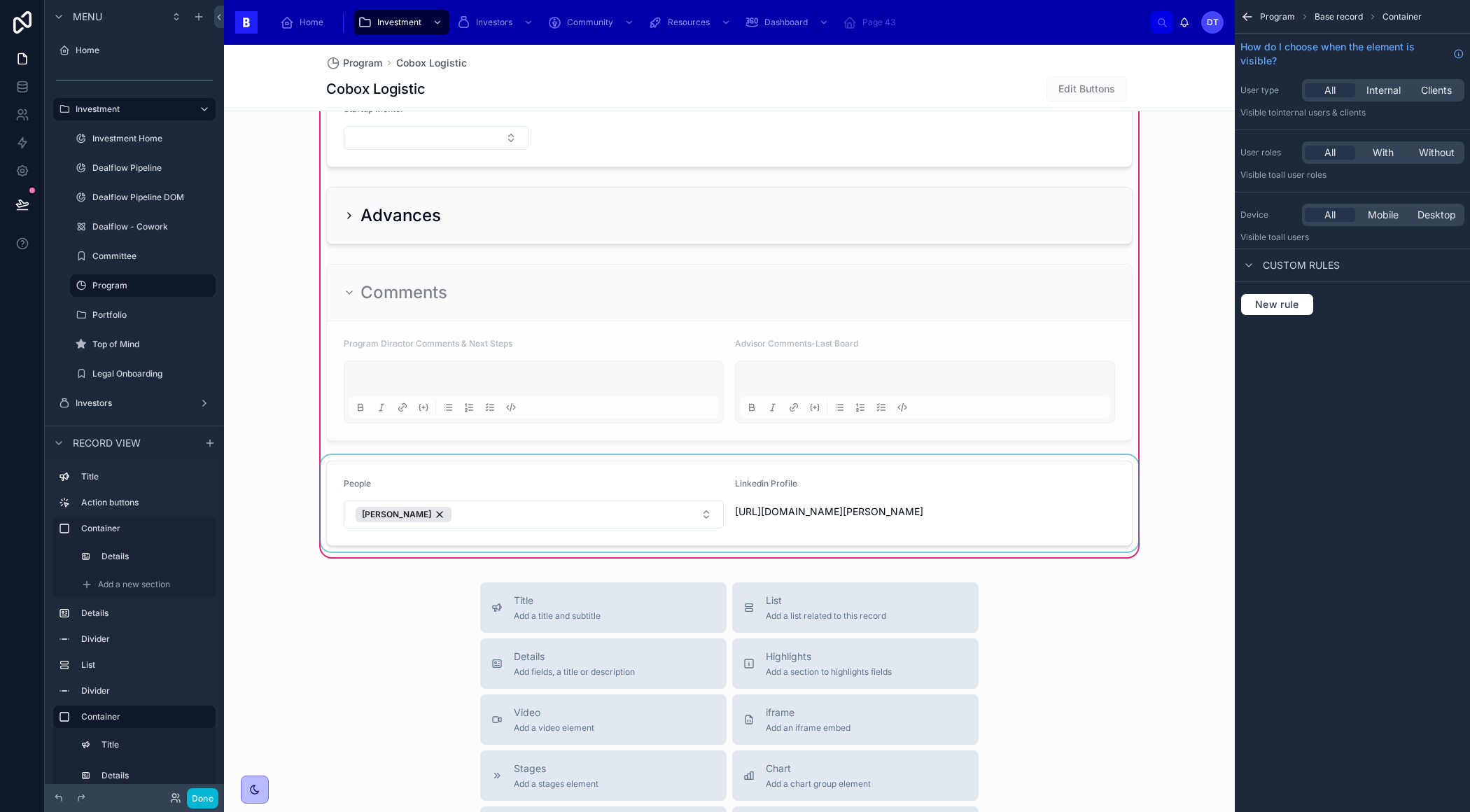
click at [959, 503] on div at bounding box center [728, 503] width 823 height 97
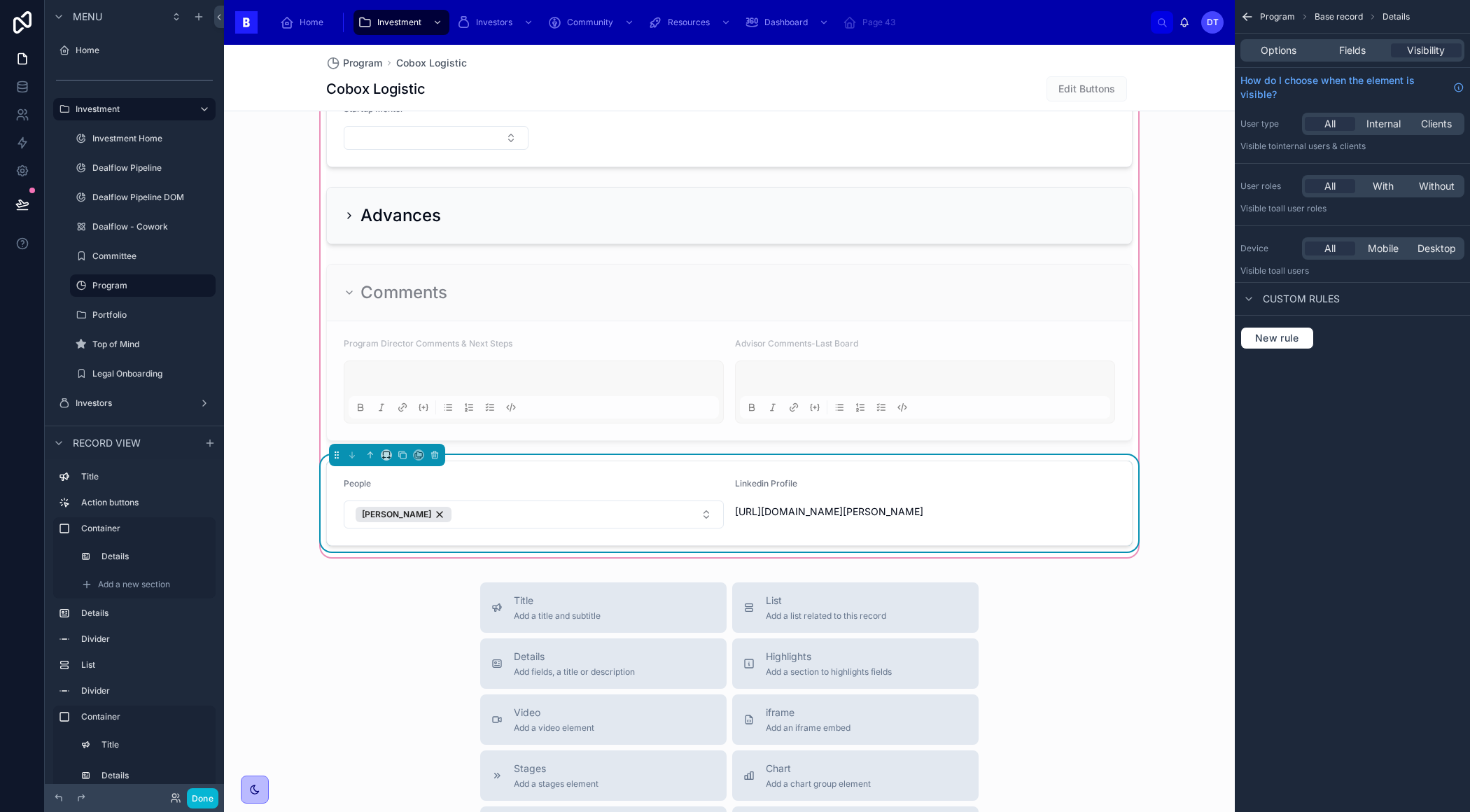
click at [913, 505] on span "https://www.linkedin.com/in/maxelias-figueroa/" at bounding box center [924, 511] width 380 height 14
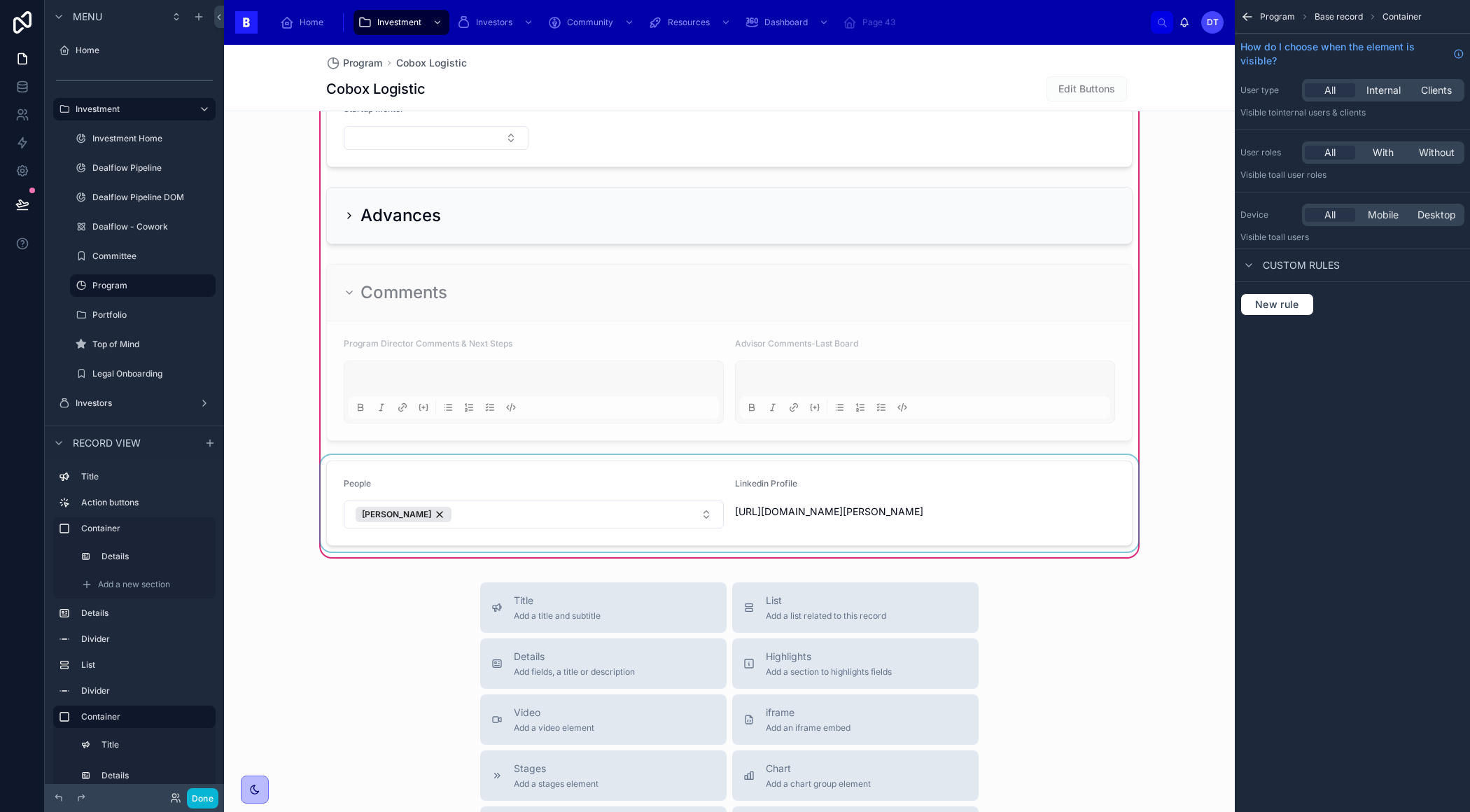
click at [899, 503] on div at bounding box center [728, 503] width 823 height 97
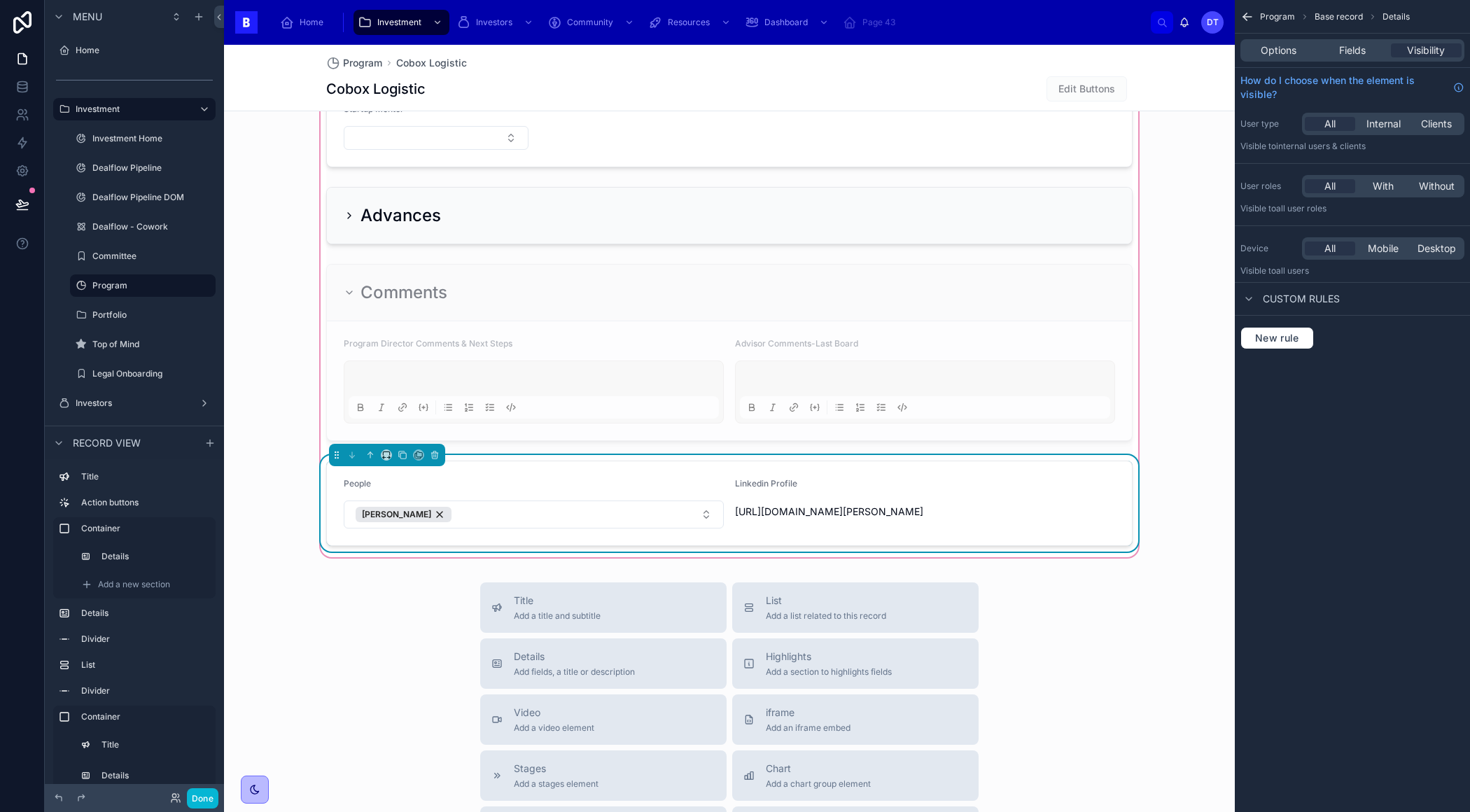
click at [972, 482] on div "Linkedin Profile" at bounding box center [924, 486] width 380 height 17
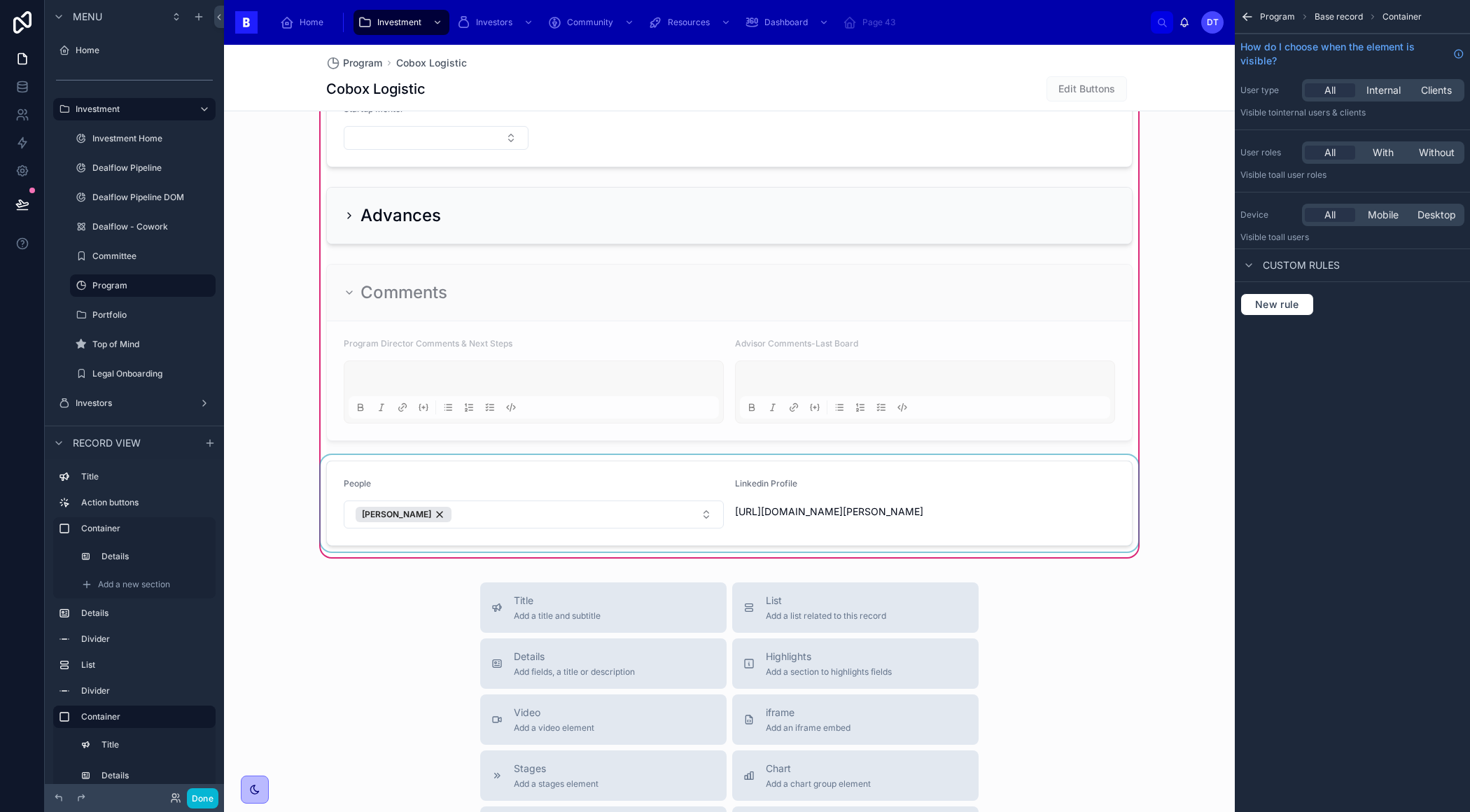
click at [972, 482] on div at bounding box center [728, 503] width 823 height 97
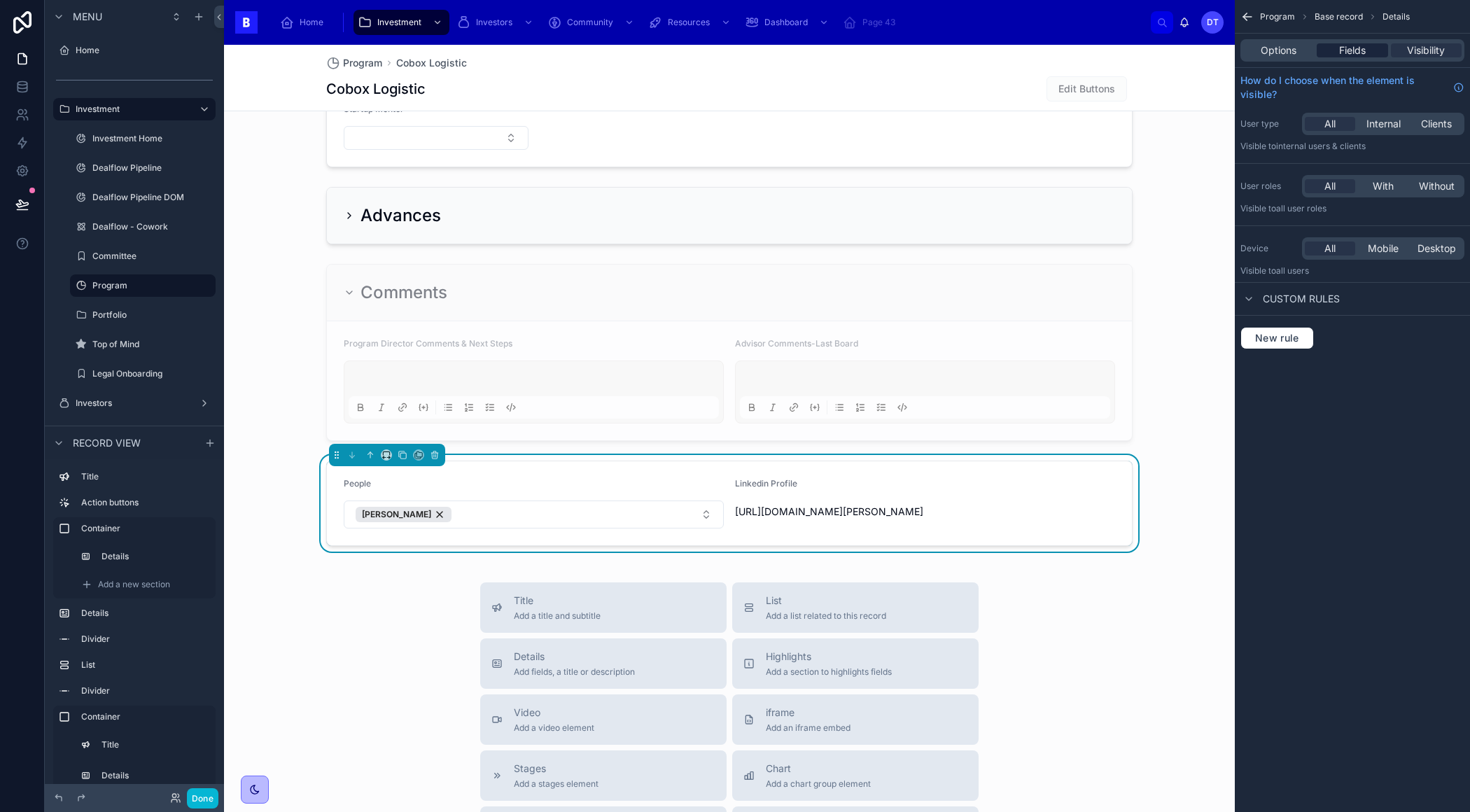
click at [1359, 51] on span "Fields" at bounding box center [1352, 50] width 26 height 14
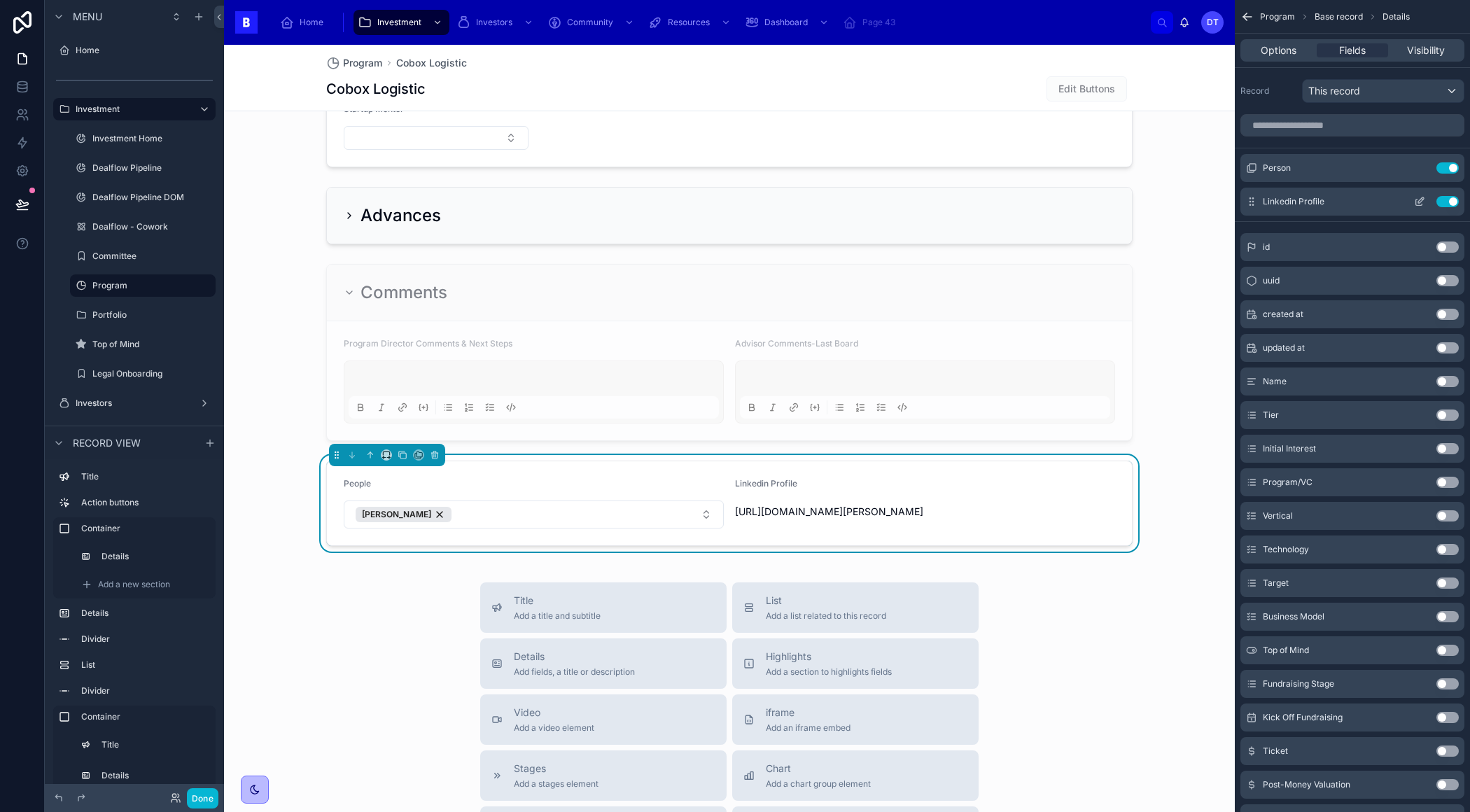
click at [1419, 201] on icon "scrollable content" at bounding box center [1419, 201] width 11 height 11
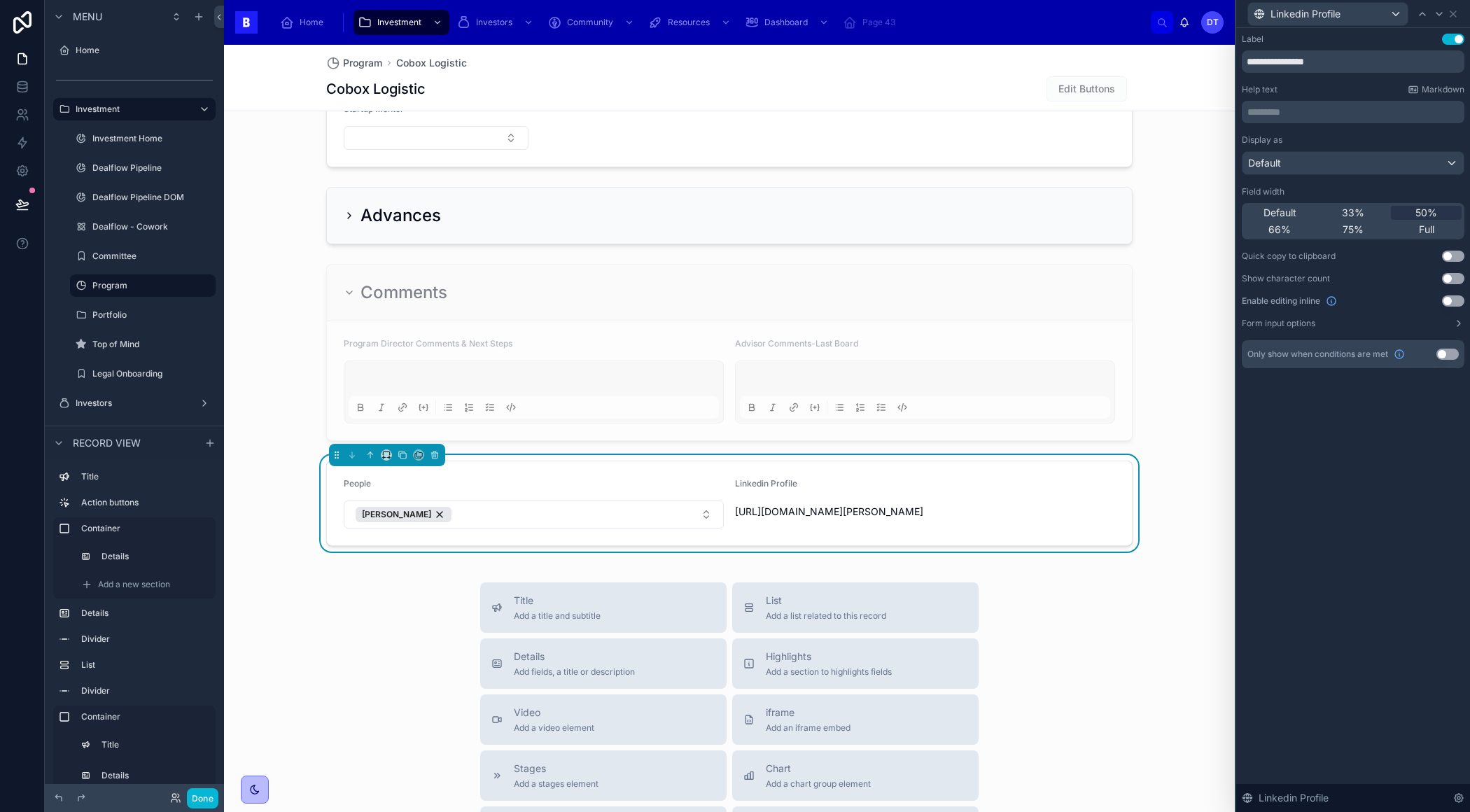
click at [1447, 300] on button "Use setting" at bounding box center [1452, 301] width 22 height 11
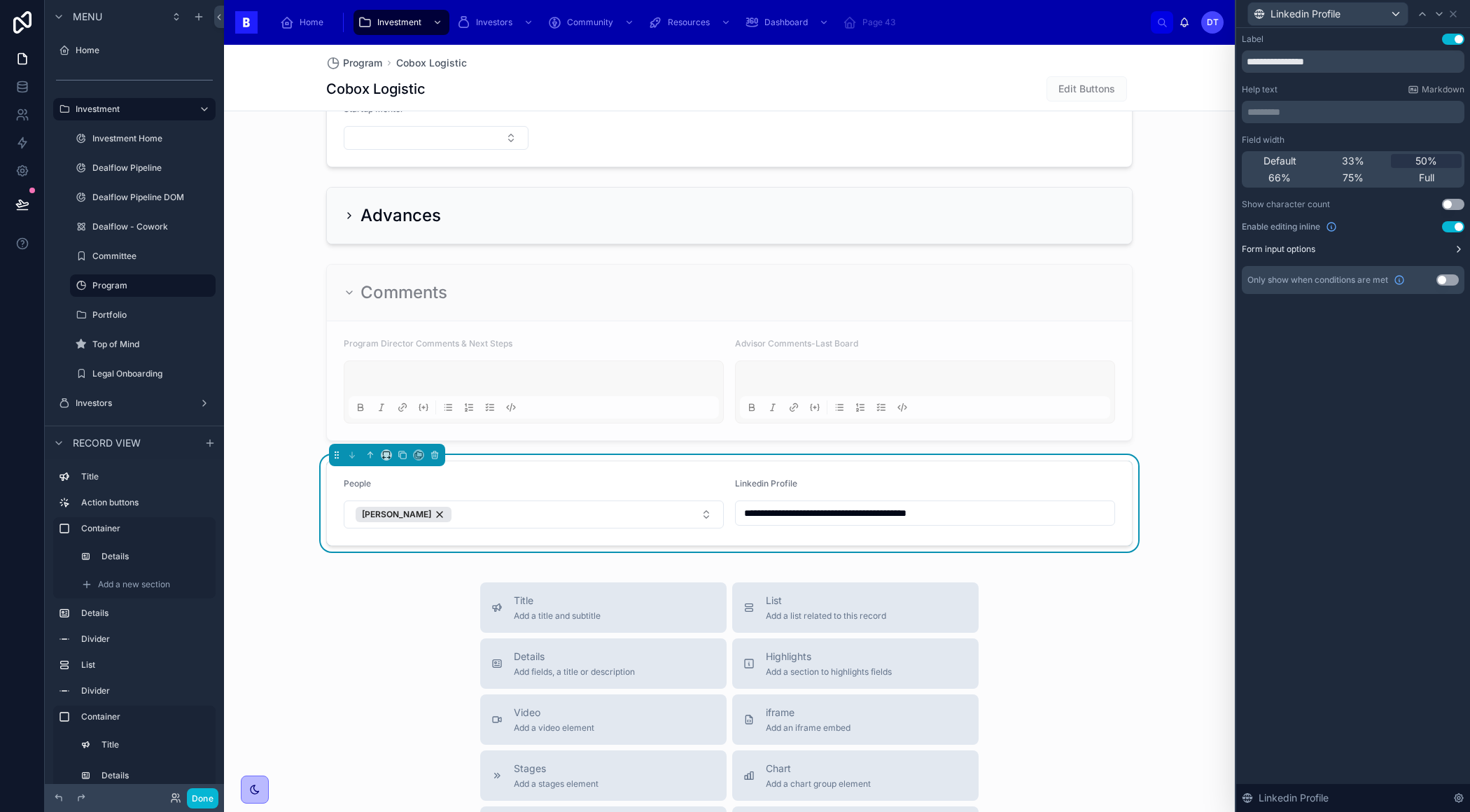
click at [1434, 248] on button "Form input options" at bounding box center [1353, 249] width 222 height 11
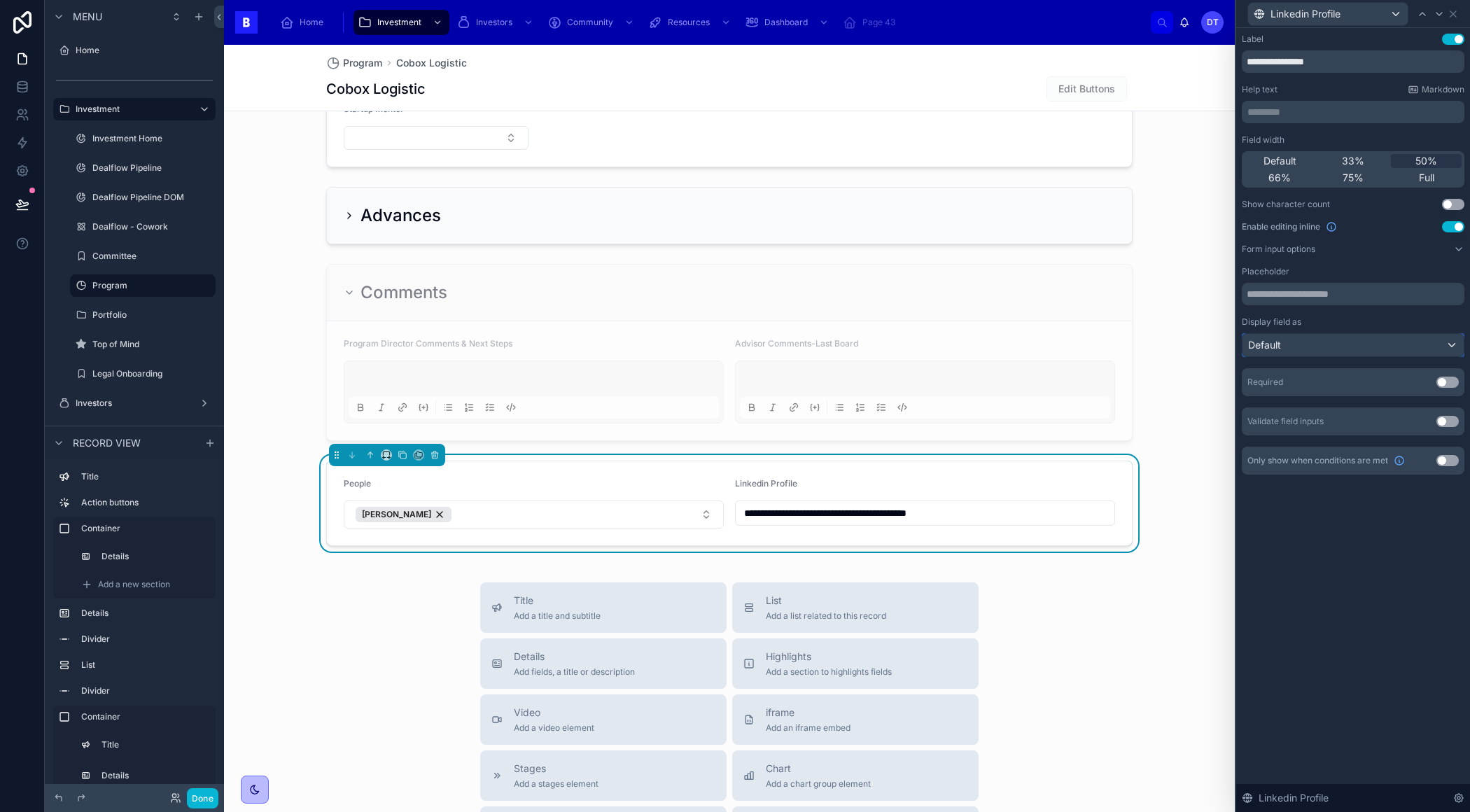
click at [1357, 334] on div "Default" at bounding box center [1353, 345] width 221 height 22
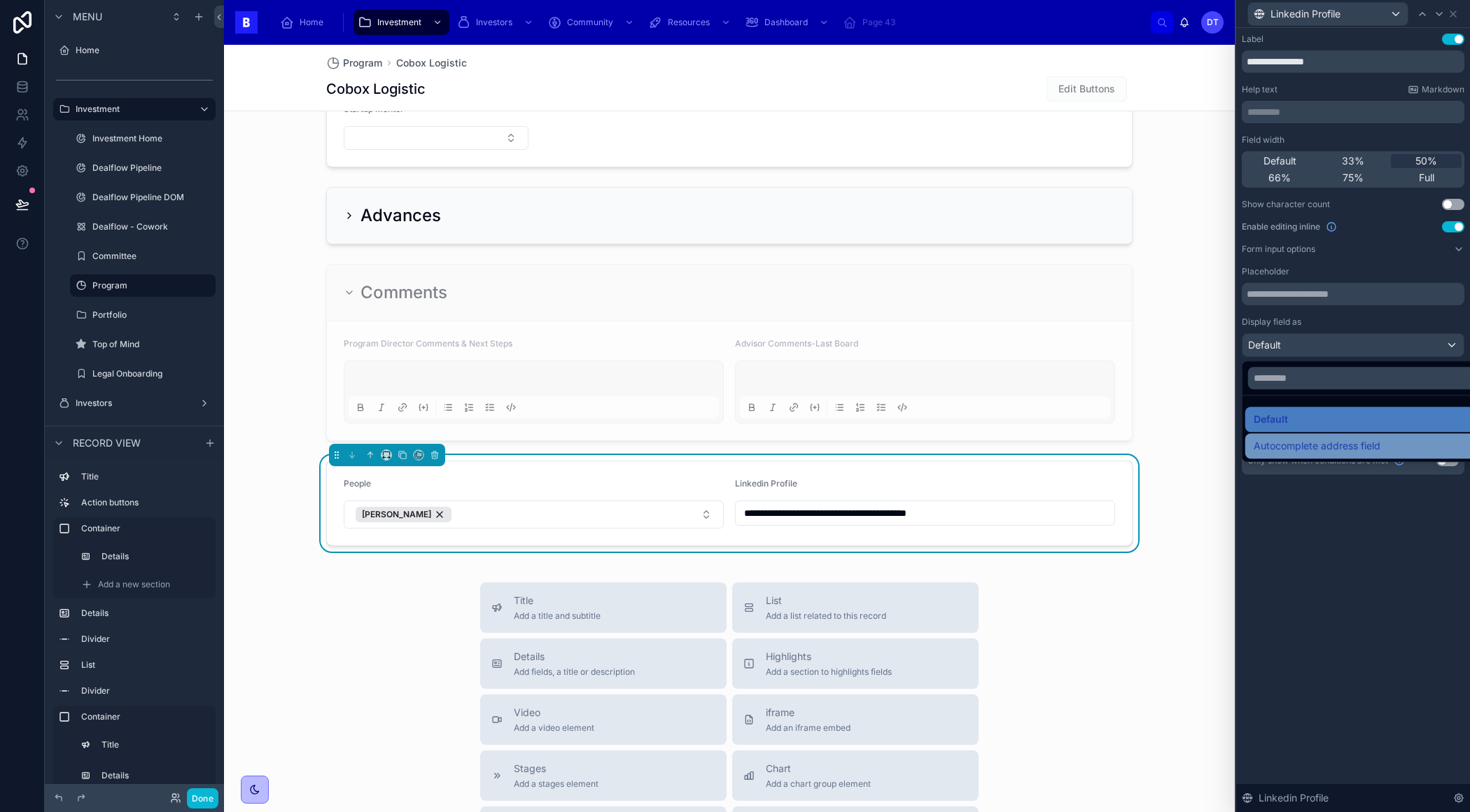
click at [1335, 451] on span "Autocomplete address field" at bounding box center [1317, 445] width 127 height 17
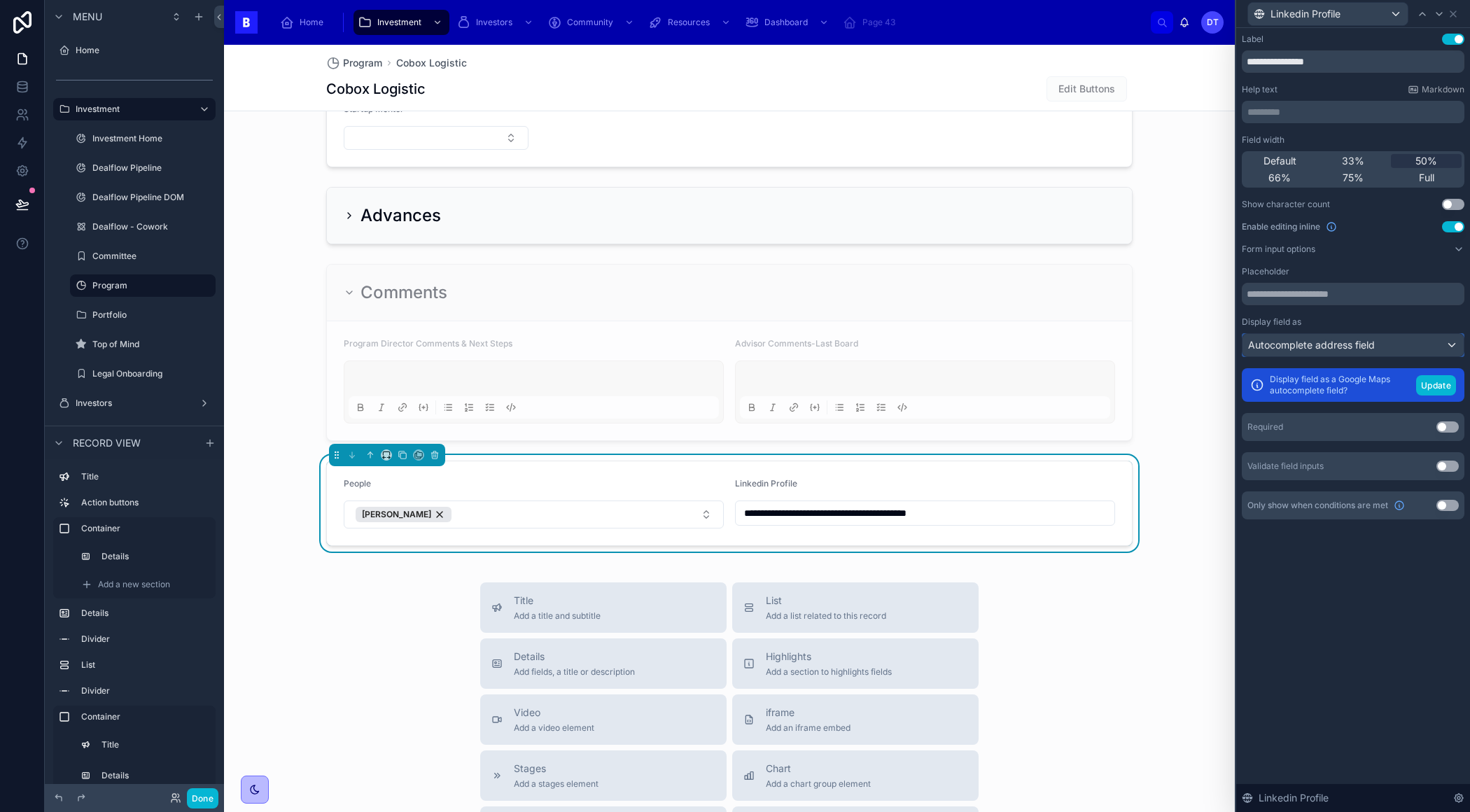
click at [1383, 351] on div "Autocomplete address field" at bounding box center [1353, 345] width 221 height 22
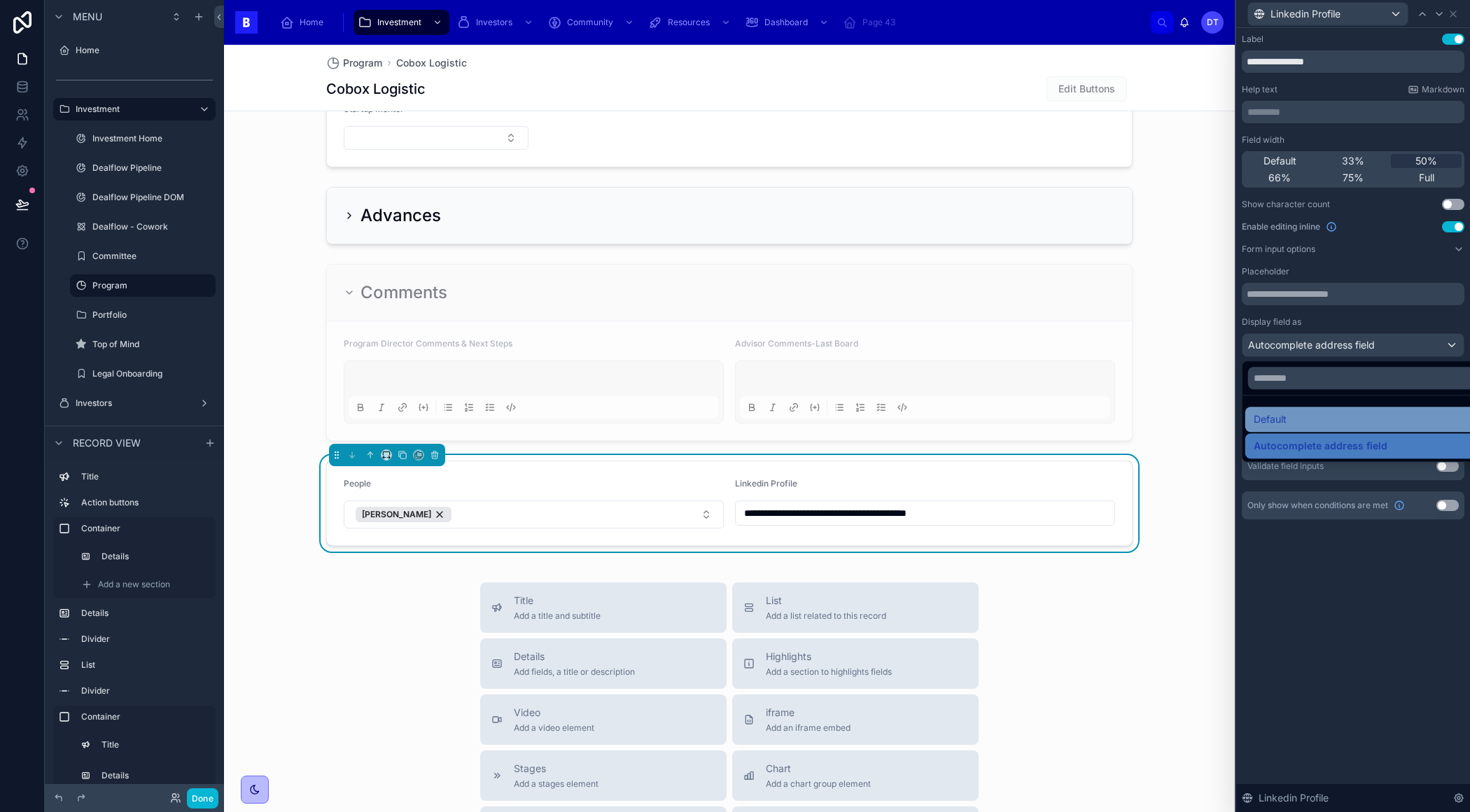
click at [1332, 430] on div "Default" at bounding box center [1369, 419] width 249 height 26
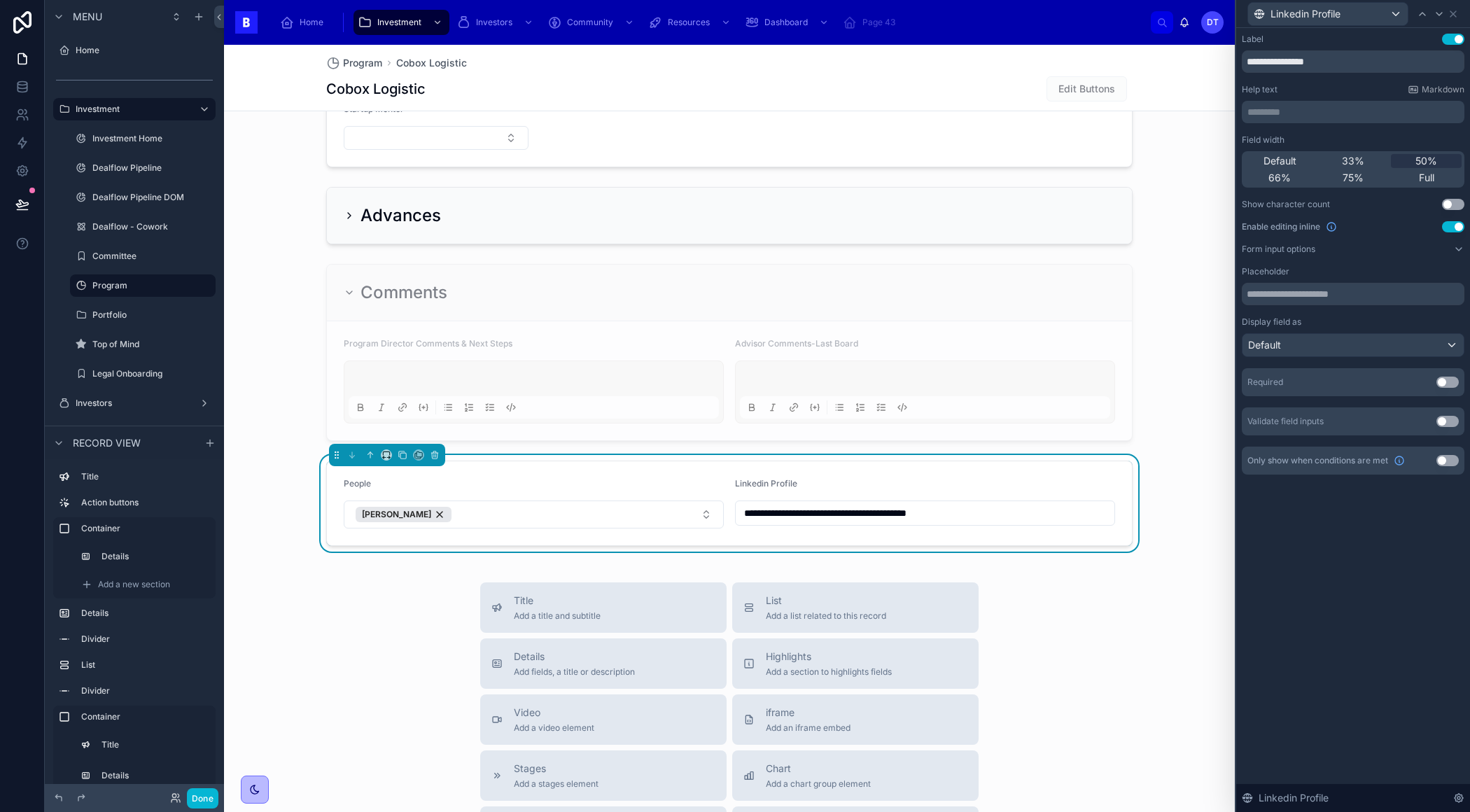
click at [1311, 255] on div "Field width Default 33% 50% 66% 75% Full Show character count Use setting Enabl…" at bounding box center [1353, 284] width 222 height 301
click at [1454, 250] on icon at bounding box center [1459, 249] width 11 height 11
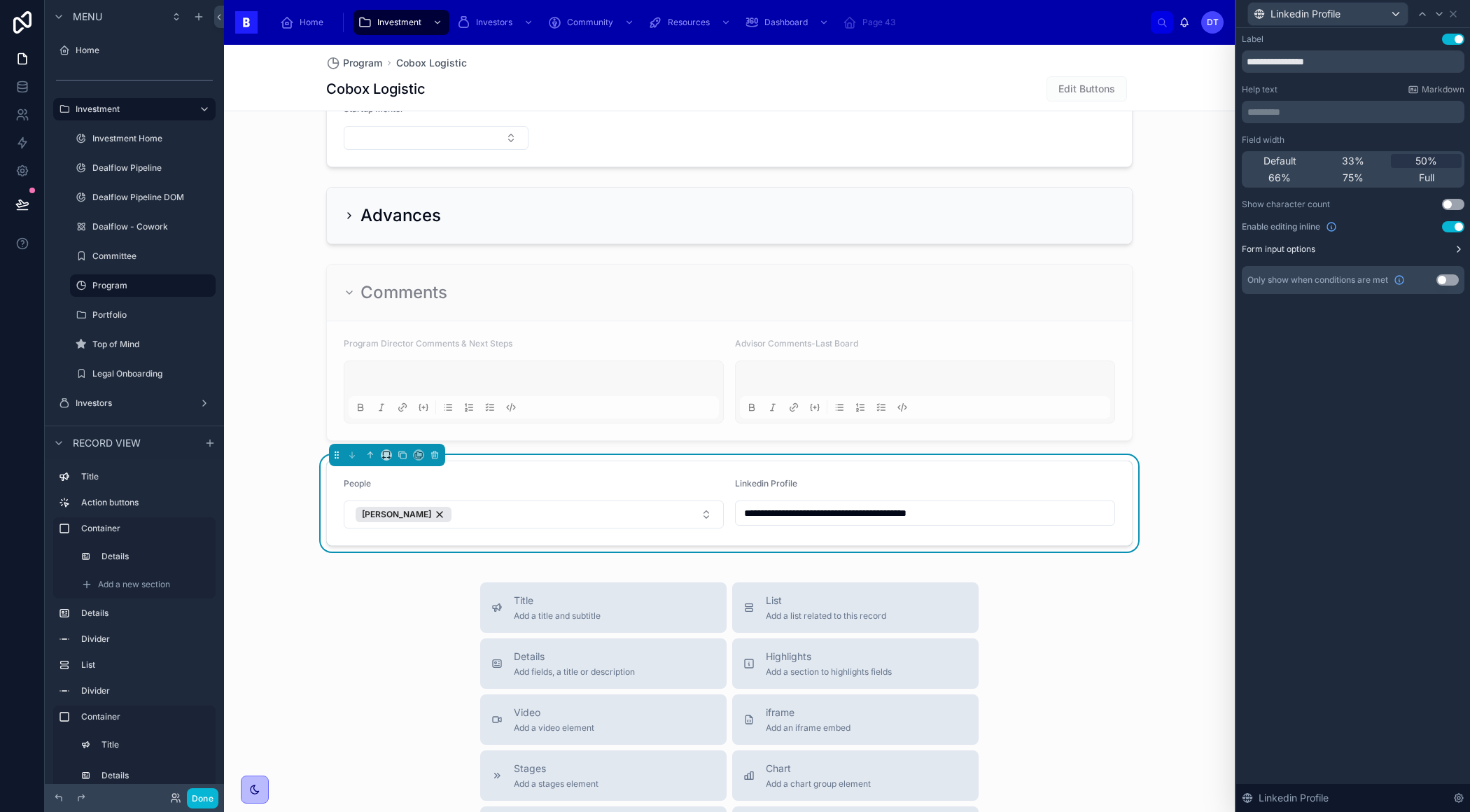
click at [1454, 250] on icon at bounding box center [1459, 249] width 11 height 11
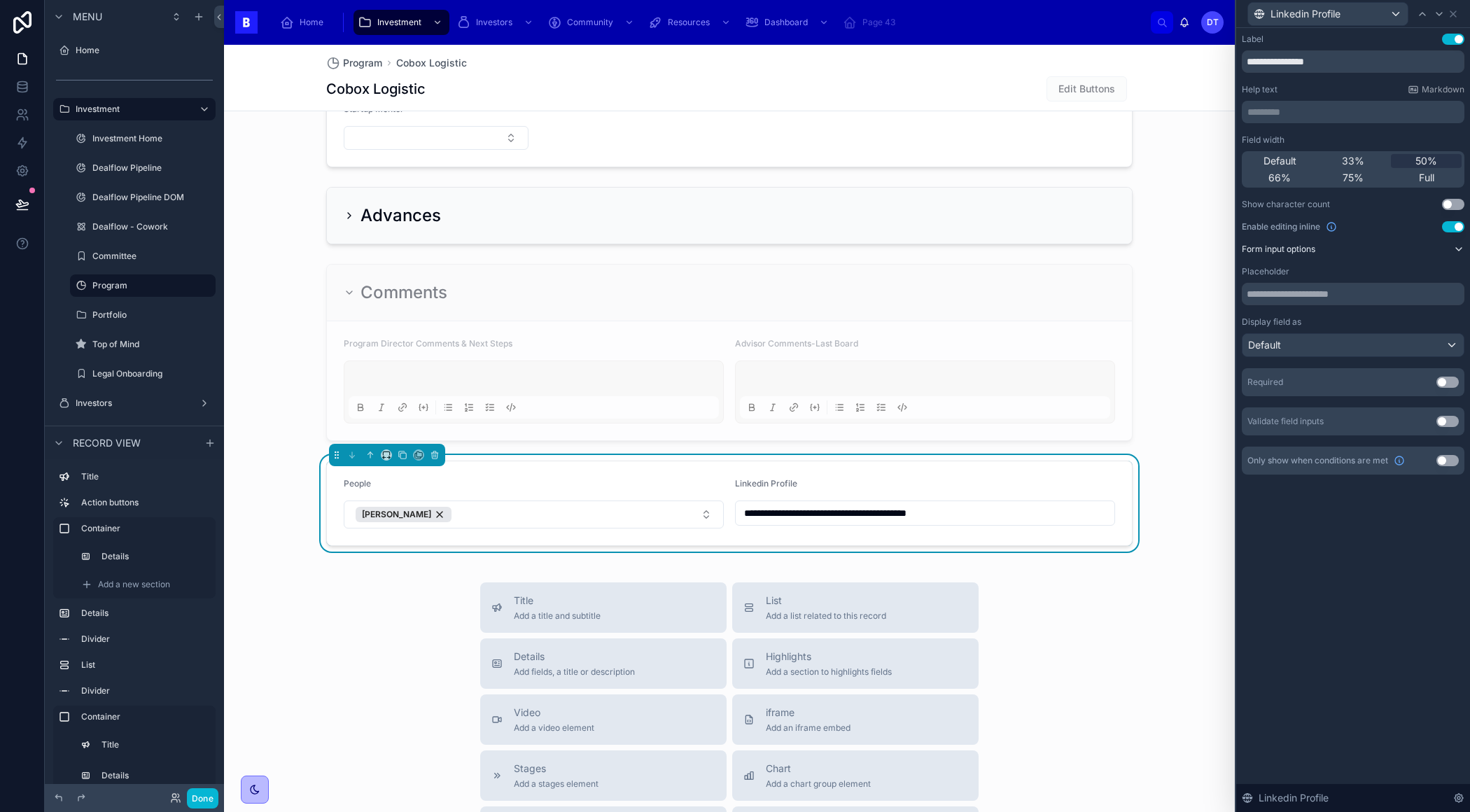
click at [1454, 250] on icon at bounding box center [1459, 249] width 11 height 11
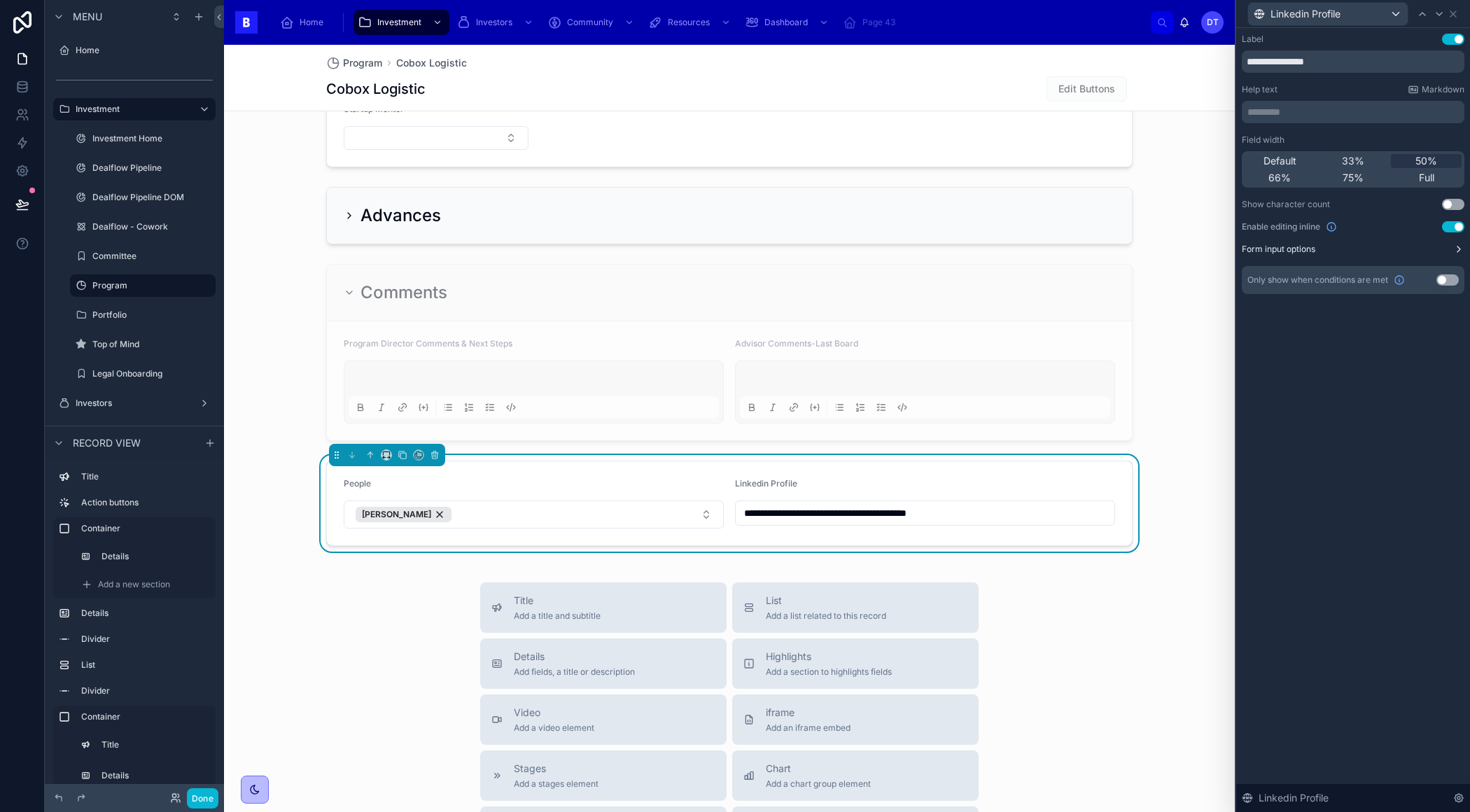
click at [1453, 250] on icon at bounding box center [1459, 249] width 11 height 11
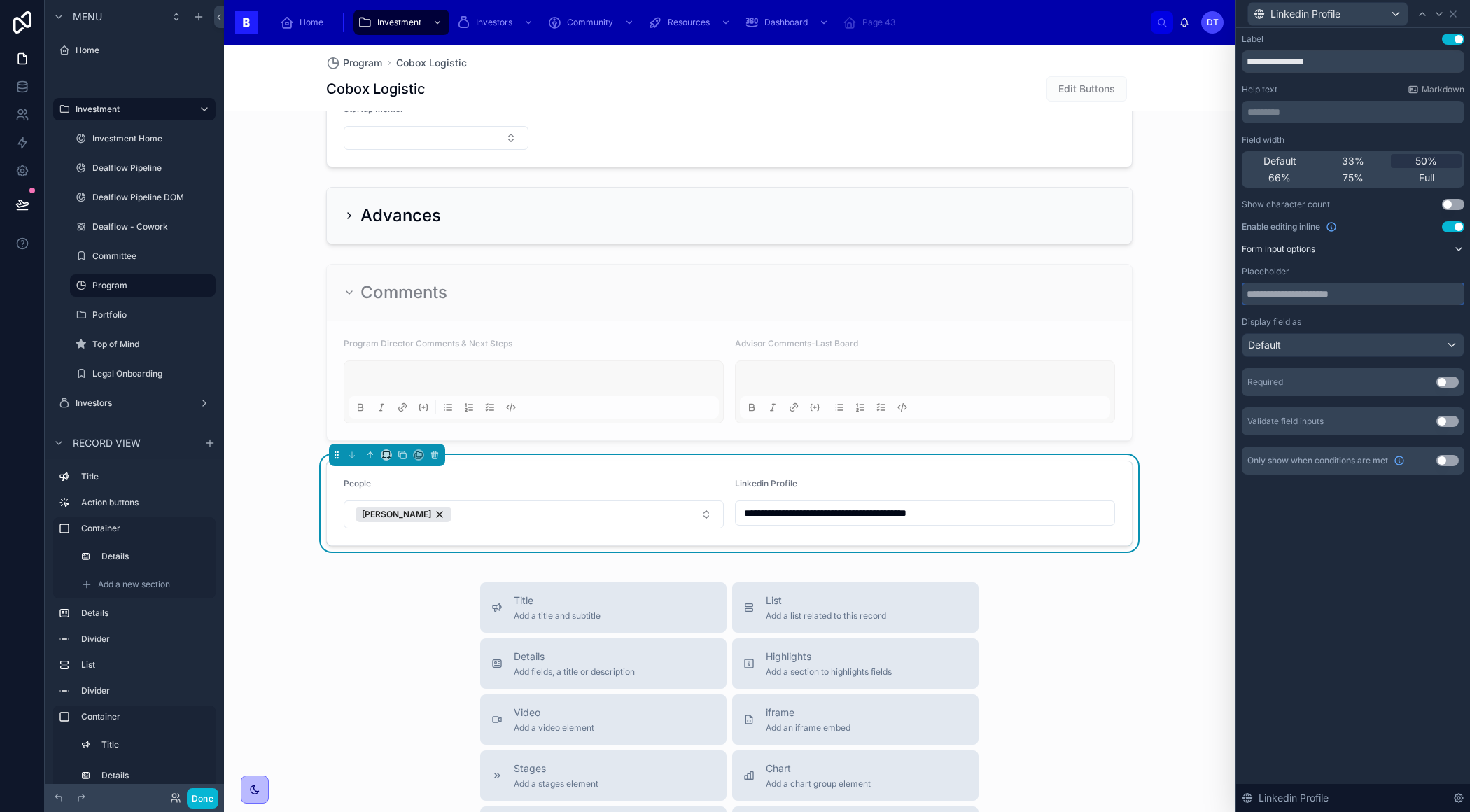
click at [1387, 294] on input "text" at bounding box center [1353, 294] width 222 height 22
click at [1331, 610] on div "**********" at bounding box center [1353, 420] width 234 height 784
click at [1295, 294] on input "text" at bounding box center [1353, 294] width 222 height 22
click at [1441, 419] on button "Use setting" at bounding box center [1447, 421] width 22 height 11
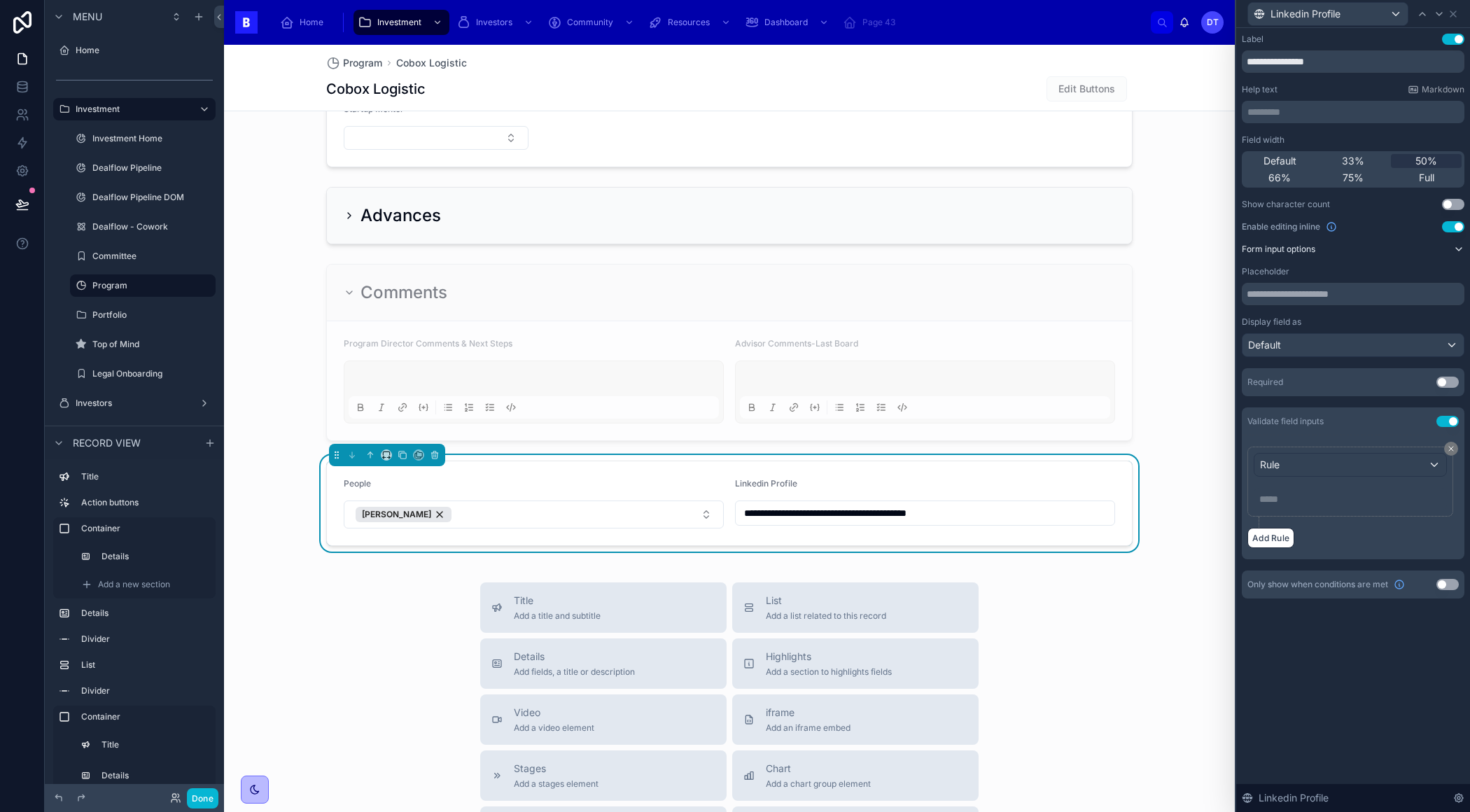
click at [1450, 416] on button "Use setting" at bounding box center [1447, 421] width 22 height 11
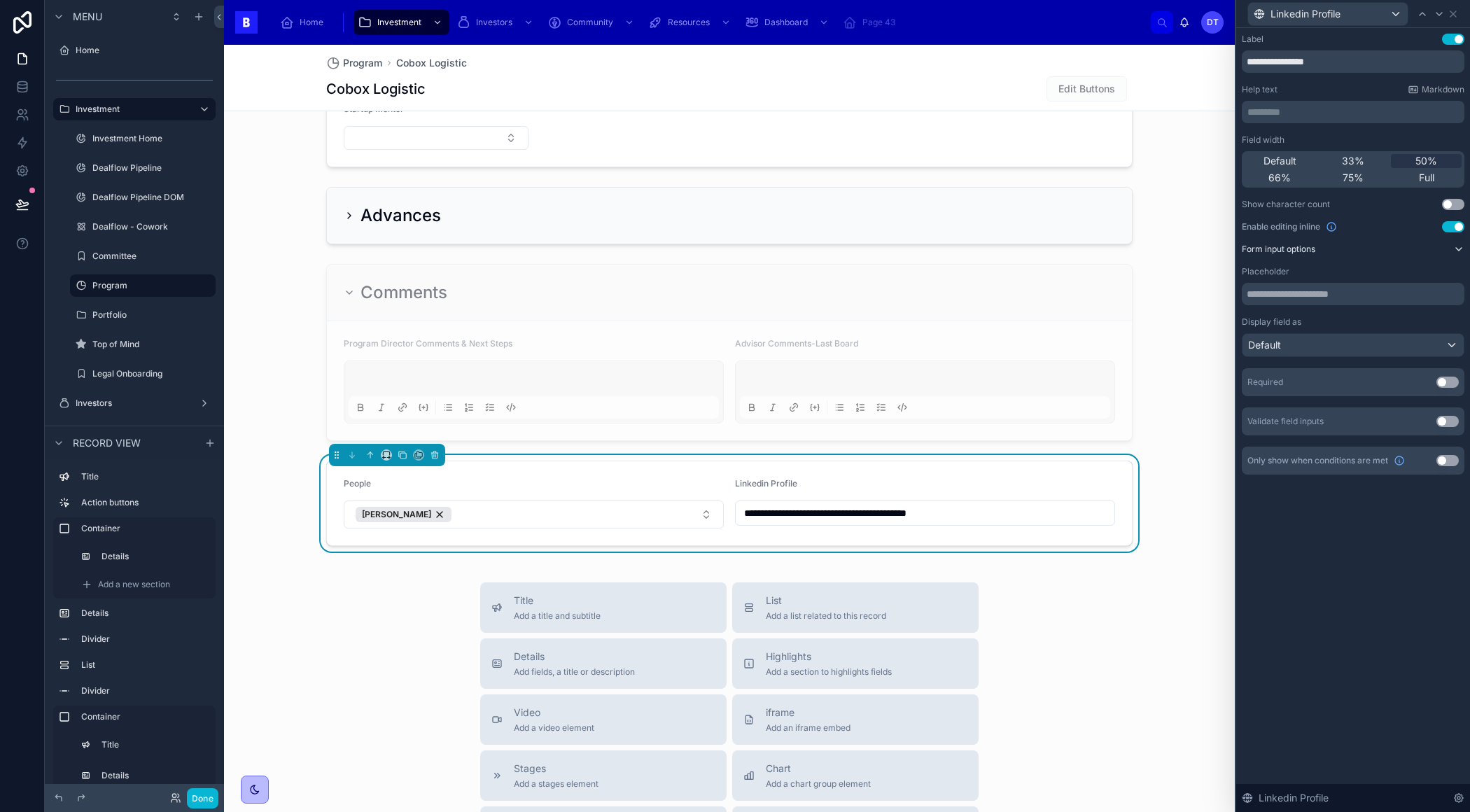
click at [1394, 506] on div "**********" at bounding box center [1353, 268] width 234 height 480
click at [1451, 11] on icon at bounding box center [1453, 14] width 5 height 5
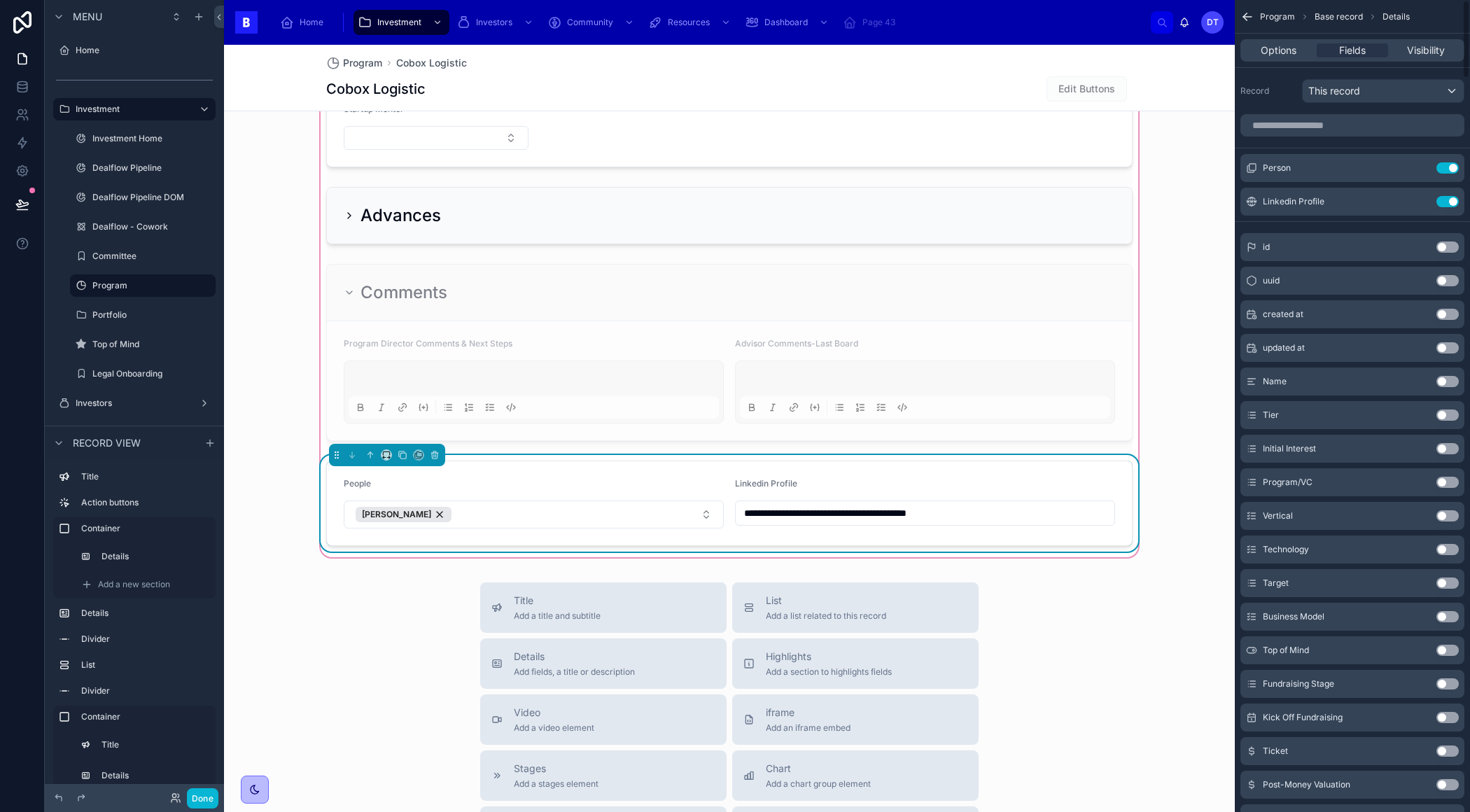
click at [1030, 508] on input "**********" at bounding box center [924, 513] width 378 height 19
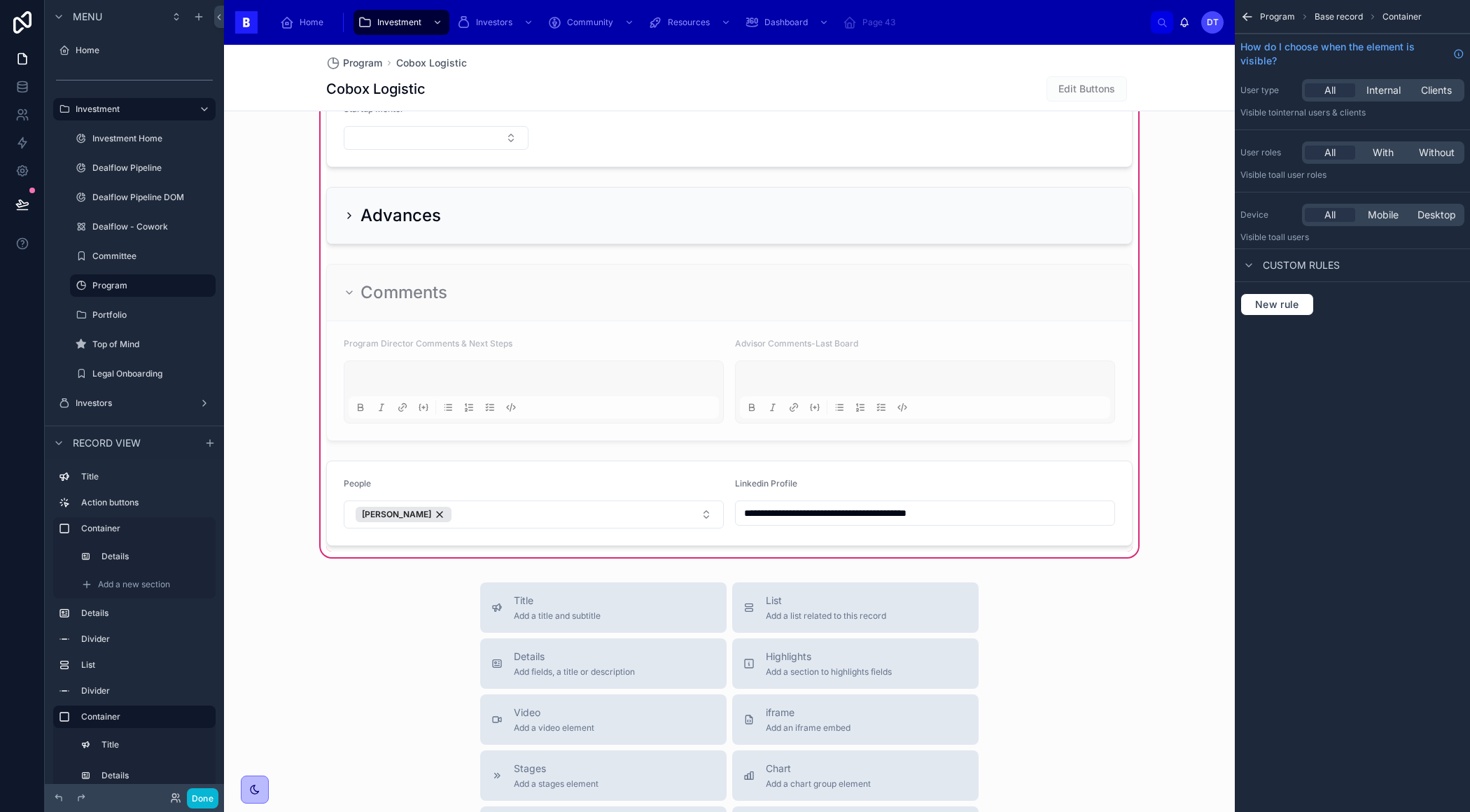
click at [630, 506] on div at bounding box center [728, 503] width 823 height 97
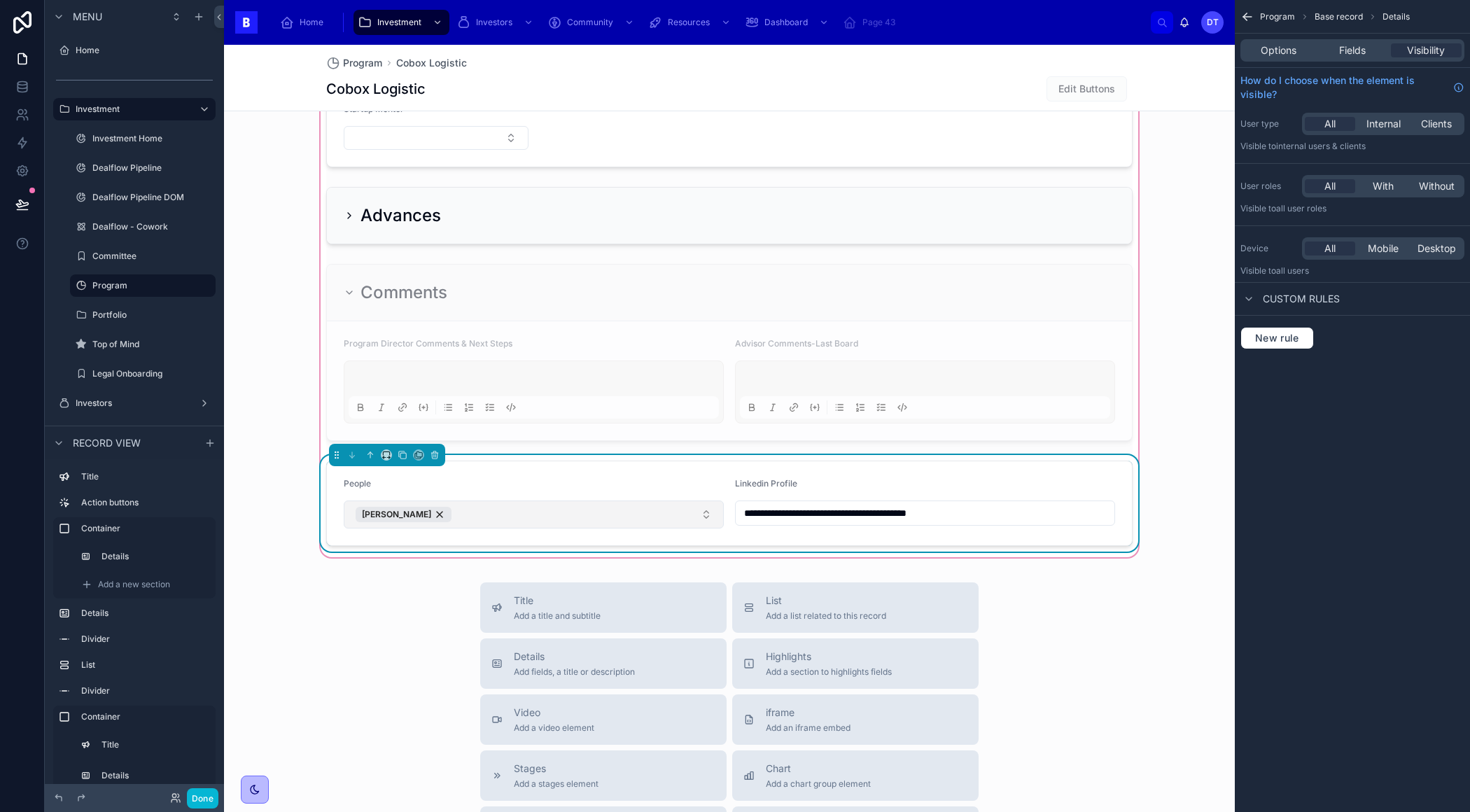
click at [630, 507] on button "[PERSON_NAME]" at bounding box center [534, 514] width 380 height 28
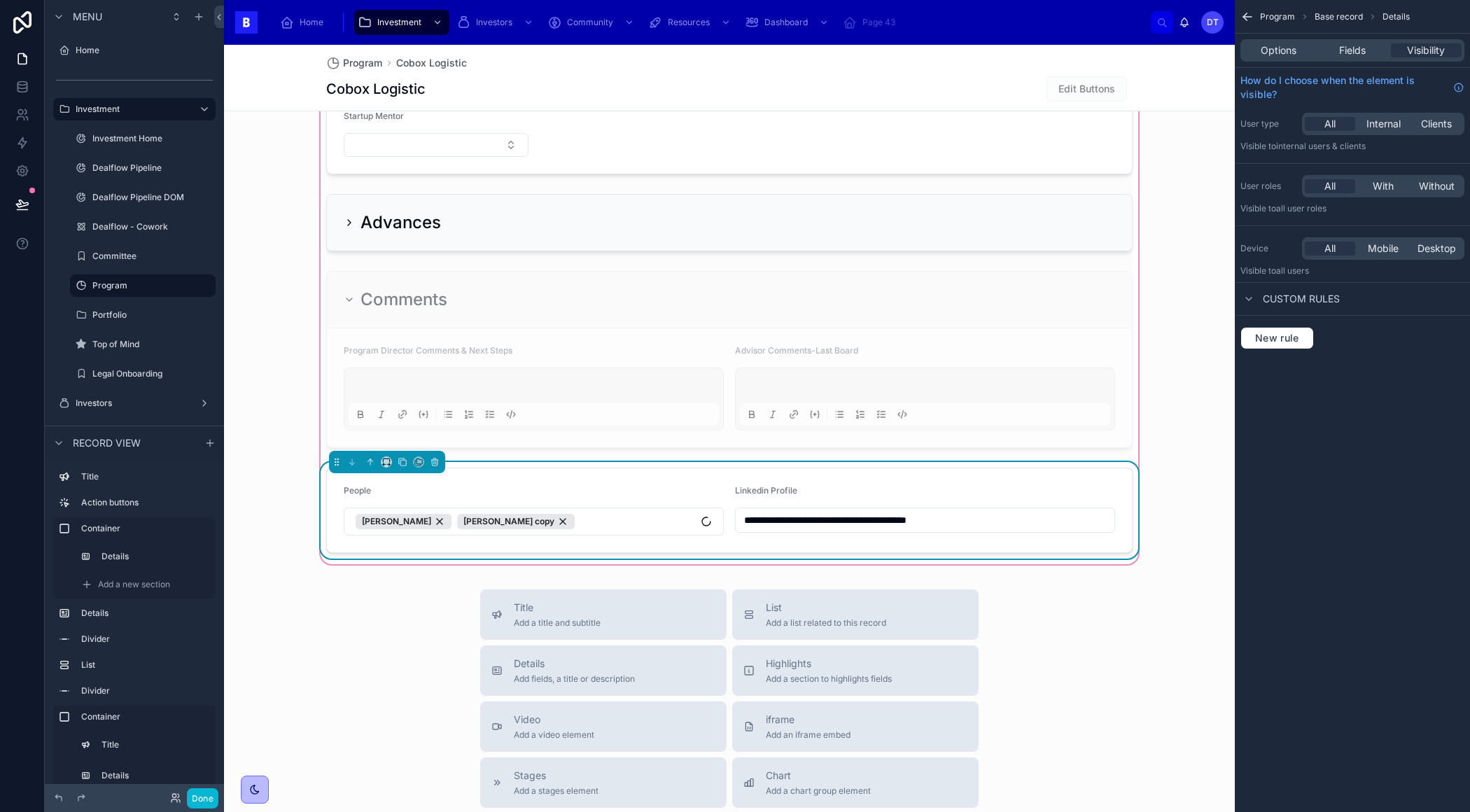
scroll to position [1509, 0]
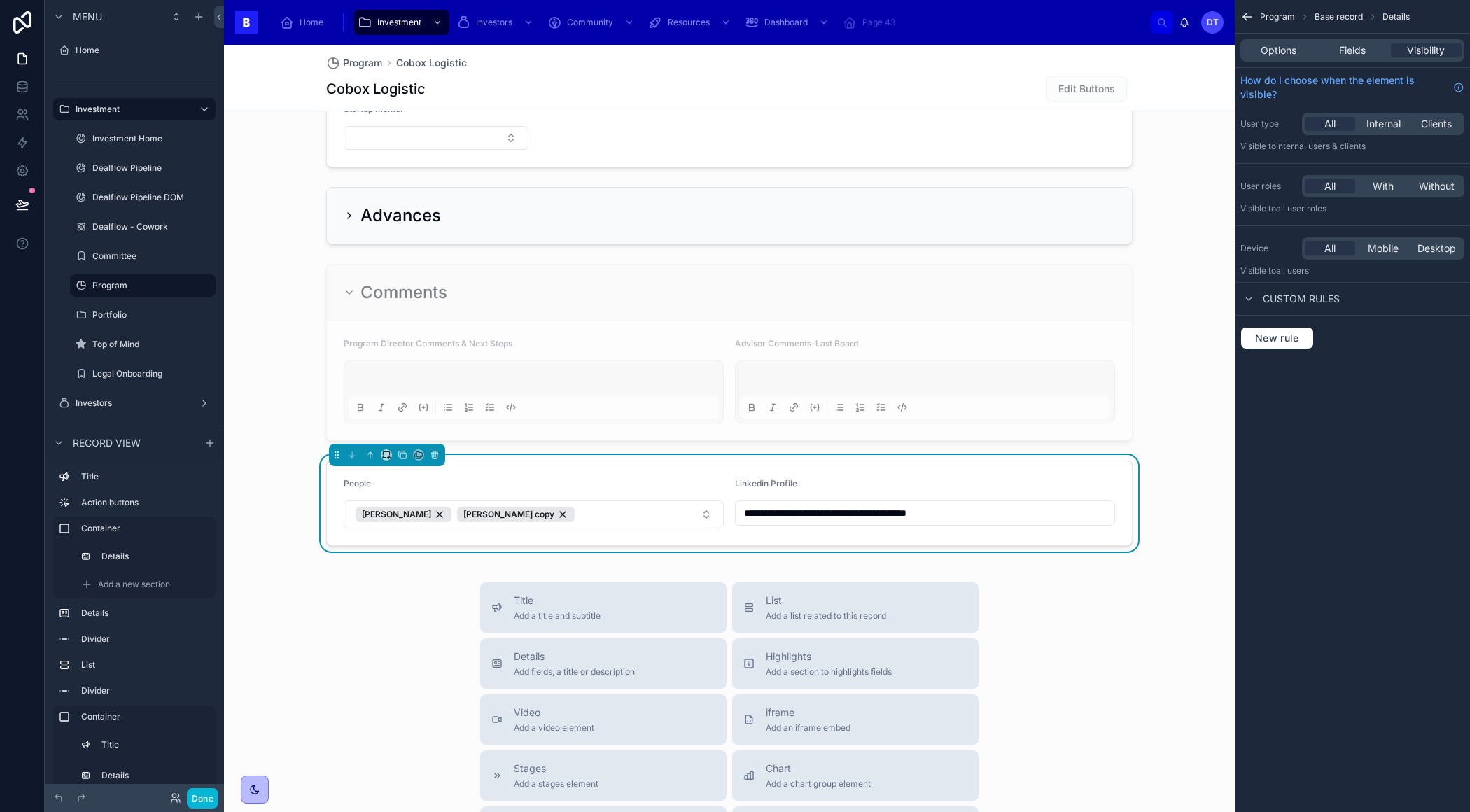
click at [691, 478] on div "People" at bounding box center [534, 486] width 380 height 17
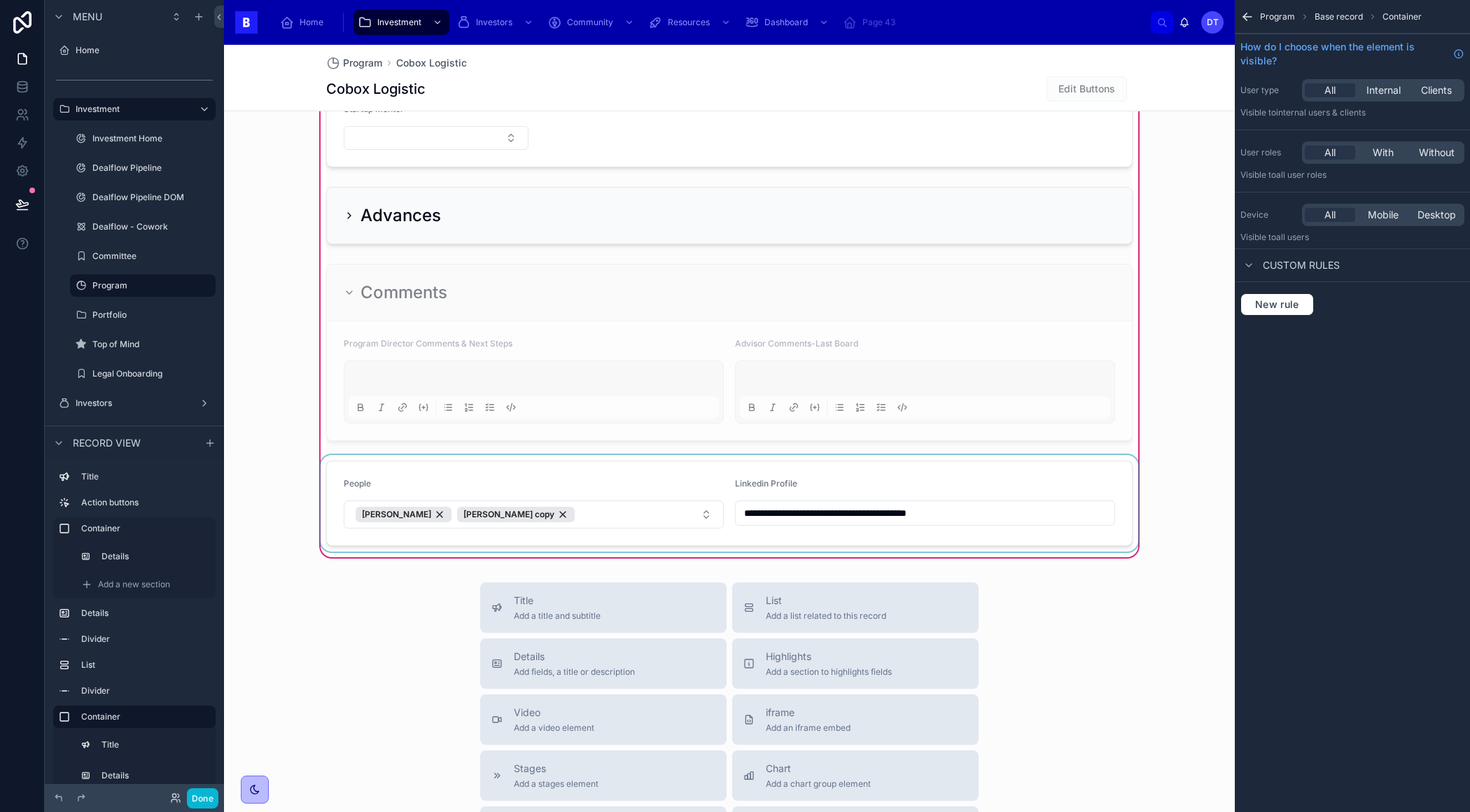
click at [921, 470] on div at bounding box center [728, 503] width 823 height 97
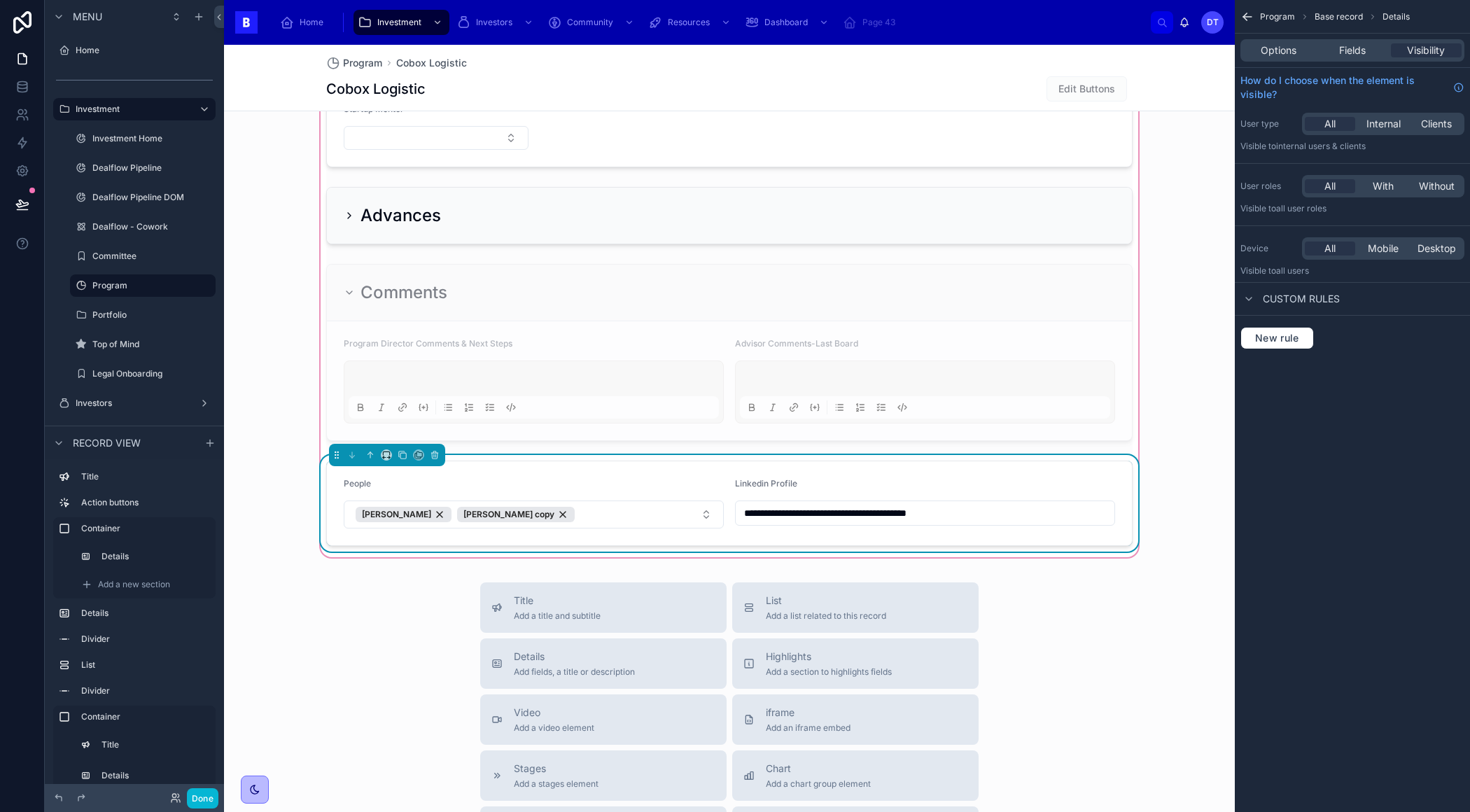
click at [764, 484] on div "Linkedin Profile" at bounding box center [924, 486] width 380 height 17
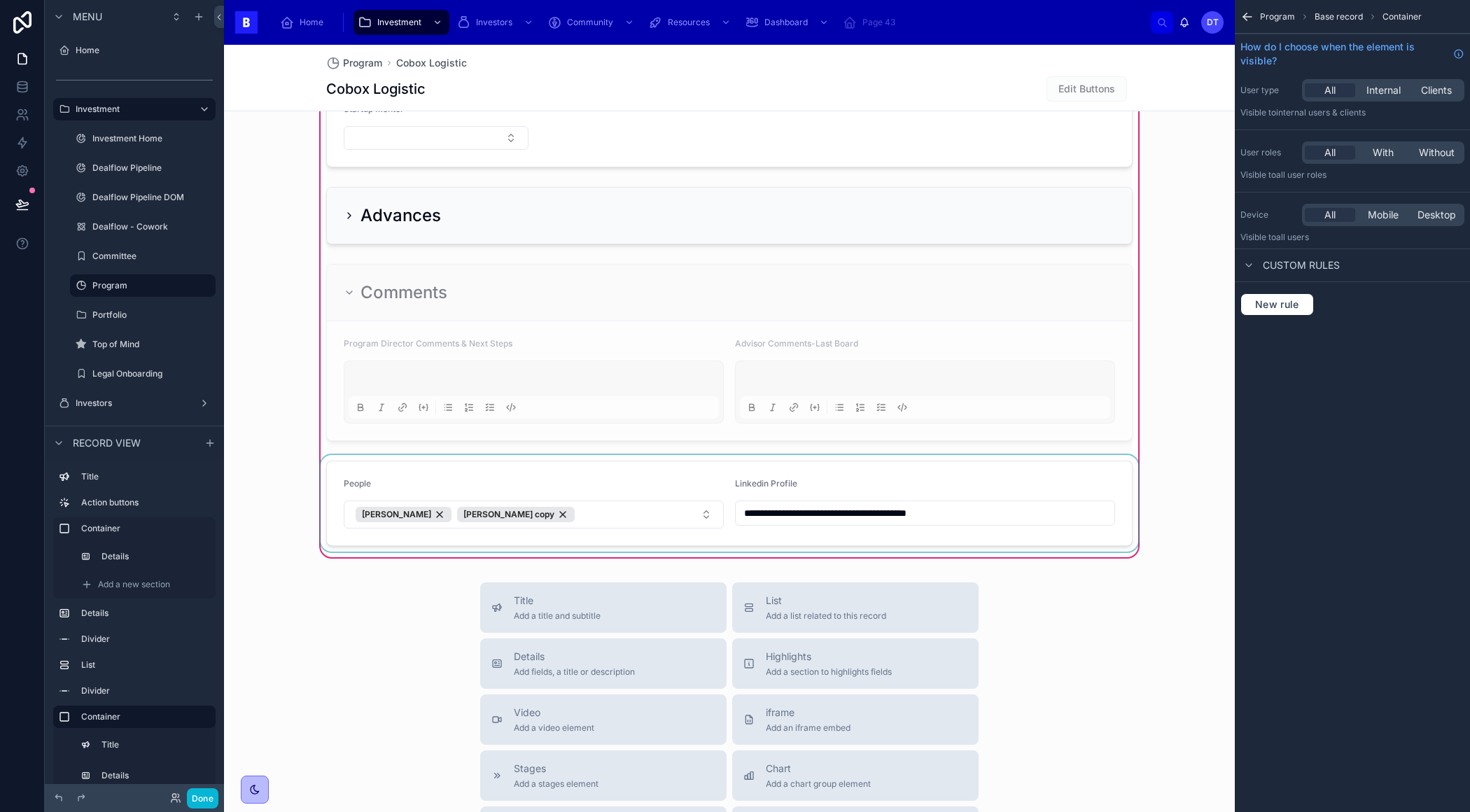
click at [1000, 503] on div at bounding box center [728, 503] width 823 height 97
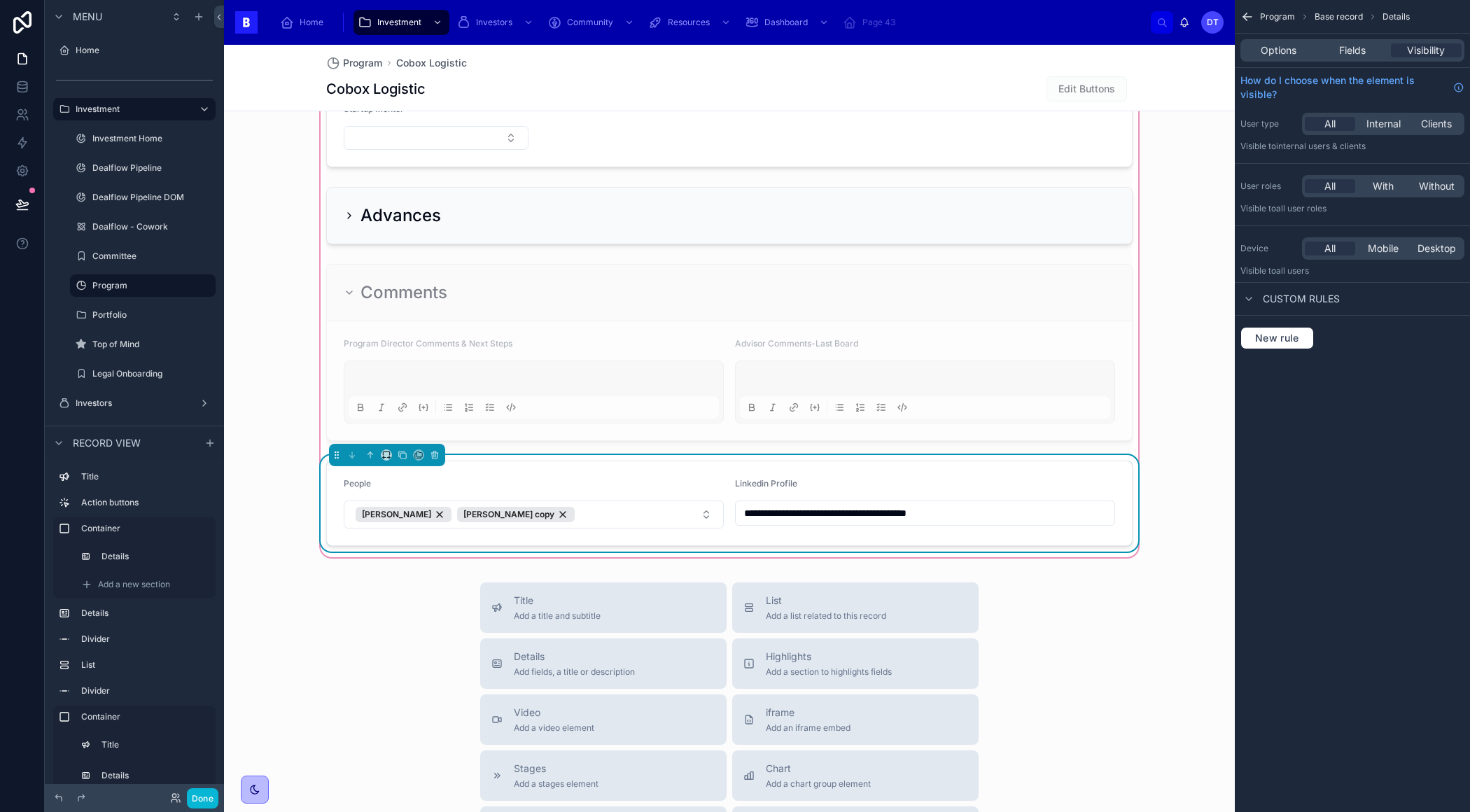
click at [201, 795] on button "Done" at bounding box center [203, 798] width 32 height 20
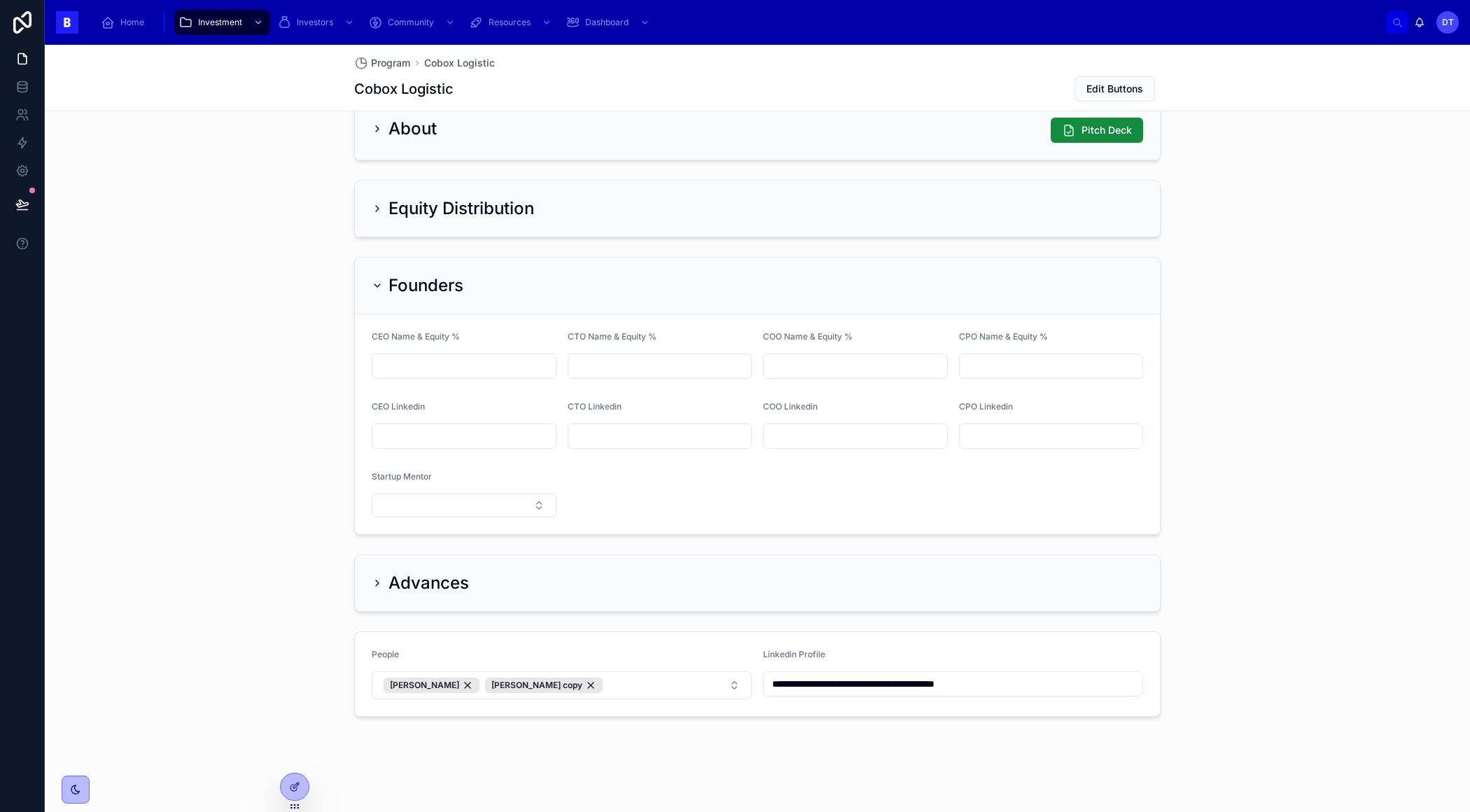
scroll to position [1009, 0]
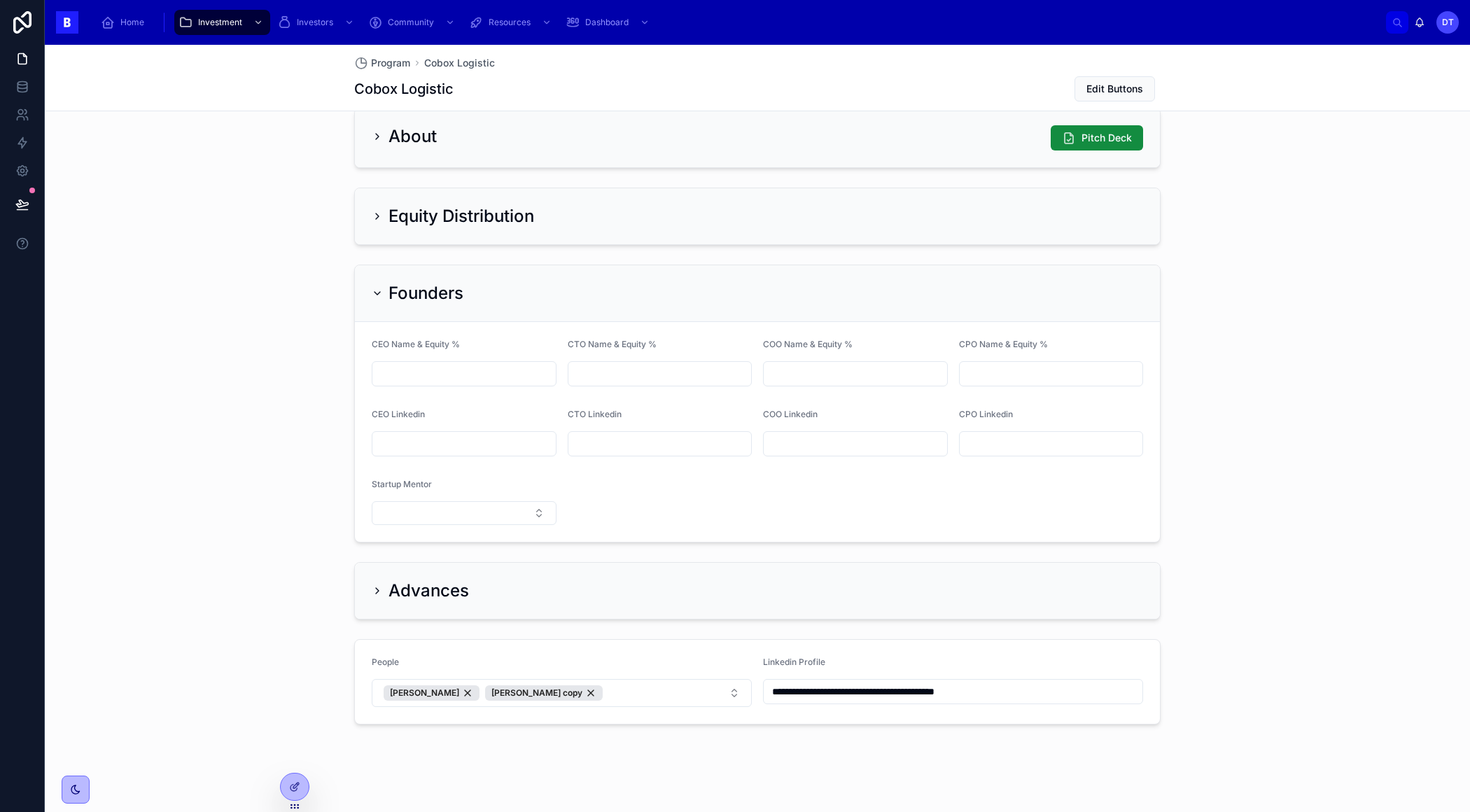
click at [833, 656] on div "Linkedin Profile" at bounding box center [952, 664] width 380 height 17
click at [307, 782] on div at bounding box center [295, 786] width 28 height 26
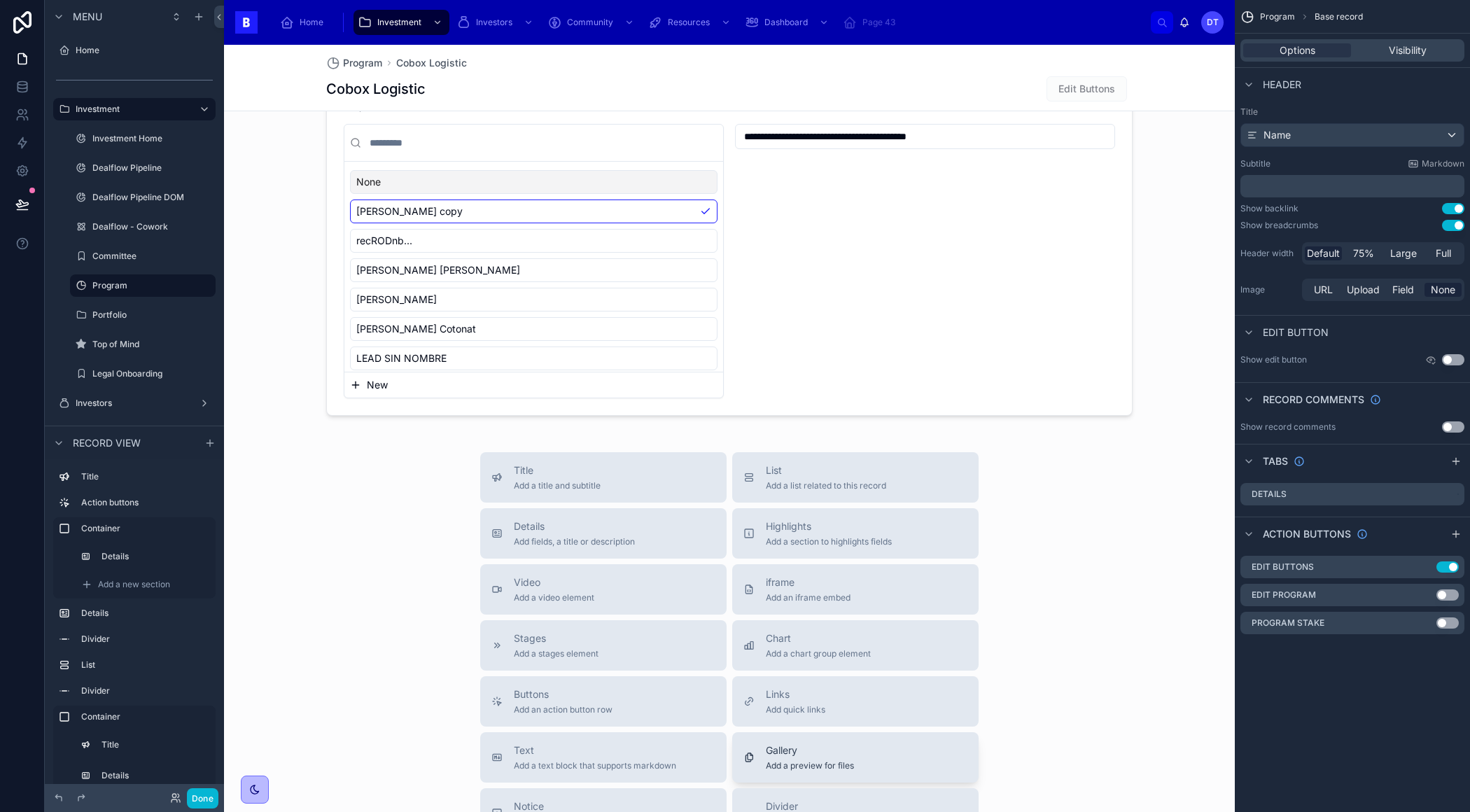
scroll to position [1778, 0]
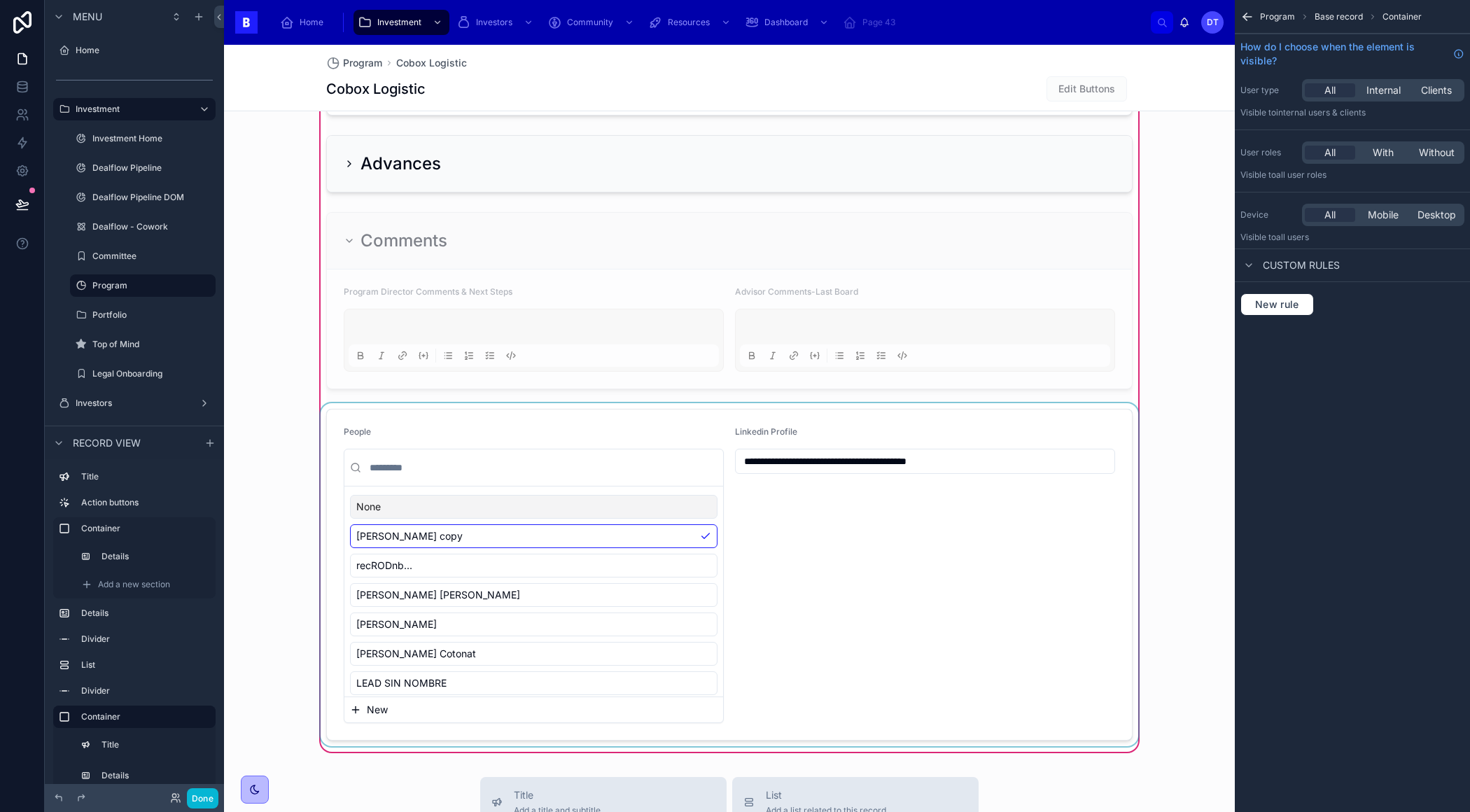
scroll to position [1543, 0]
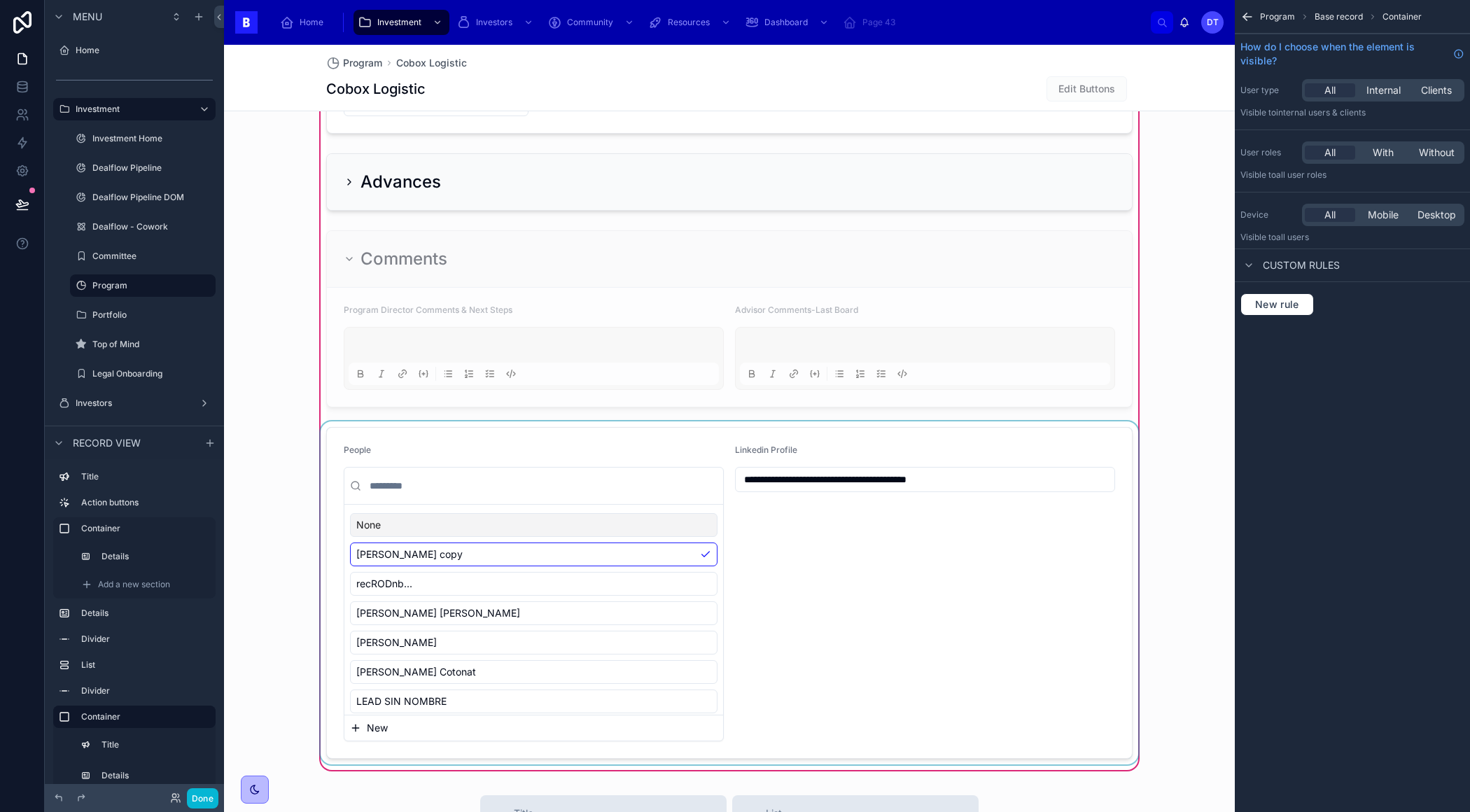
click at [795, 566] on div at bounding box center [728, 592] width 823 height 343
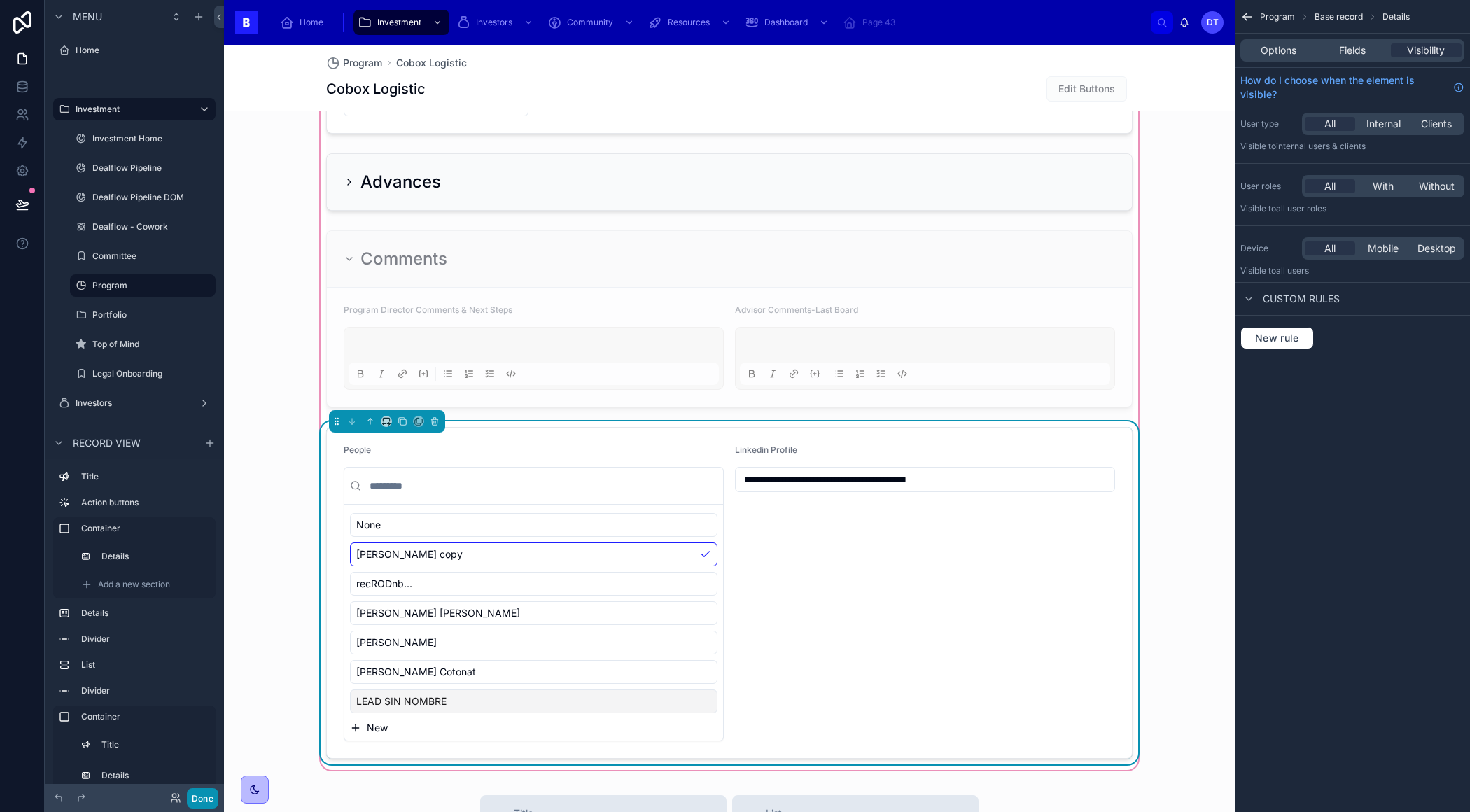
click at [192, 798] on button "Done" at bounding box center [203, 798] width 32 height 20
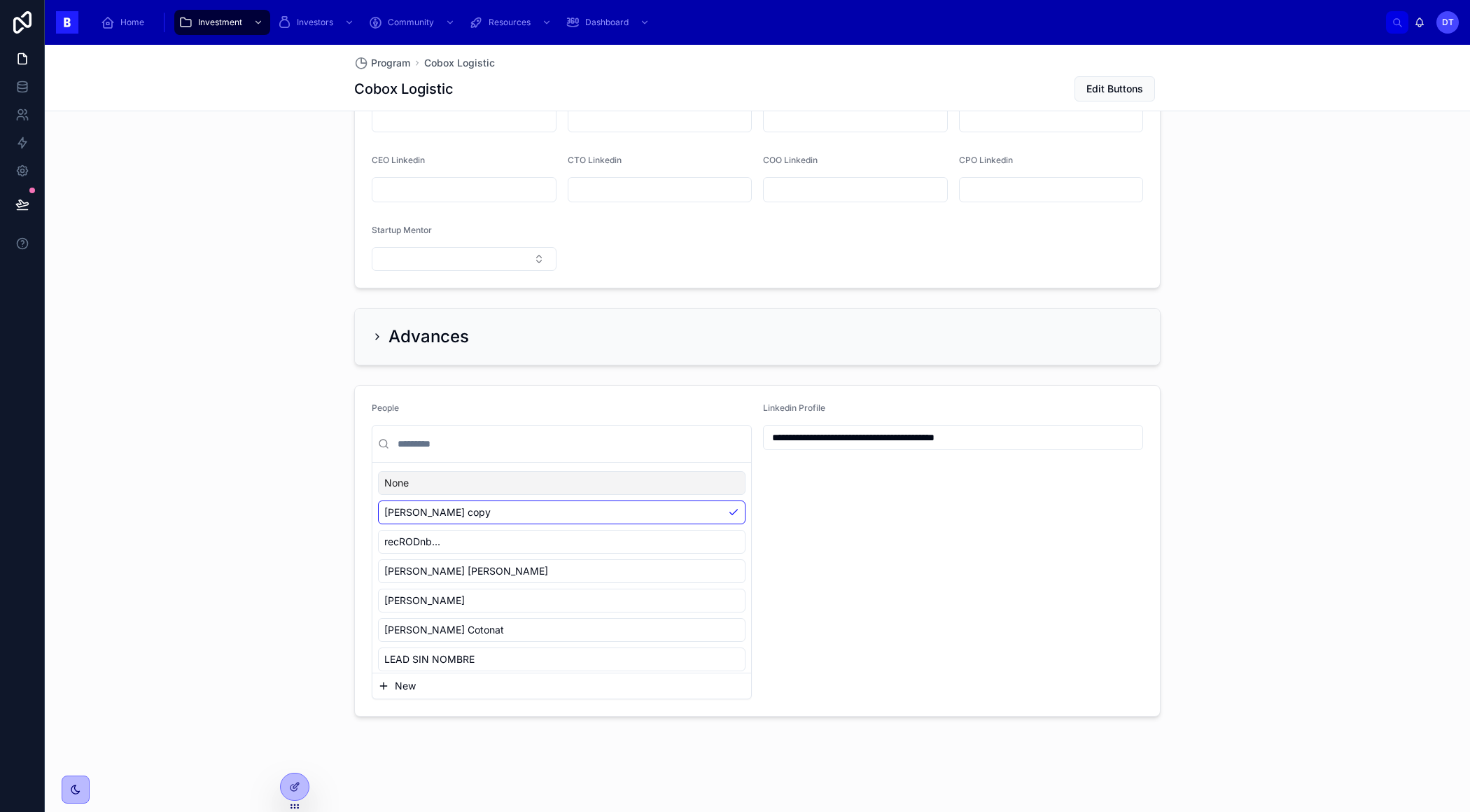
scroll to position [1255, 0]
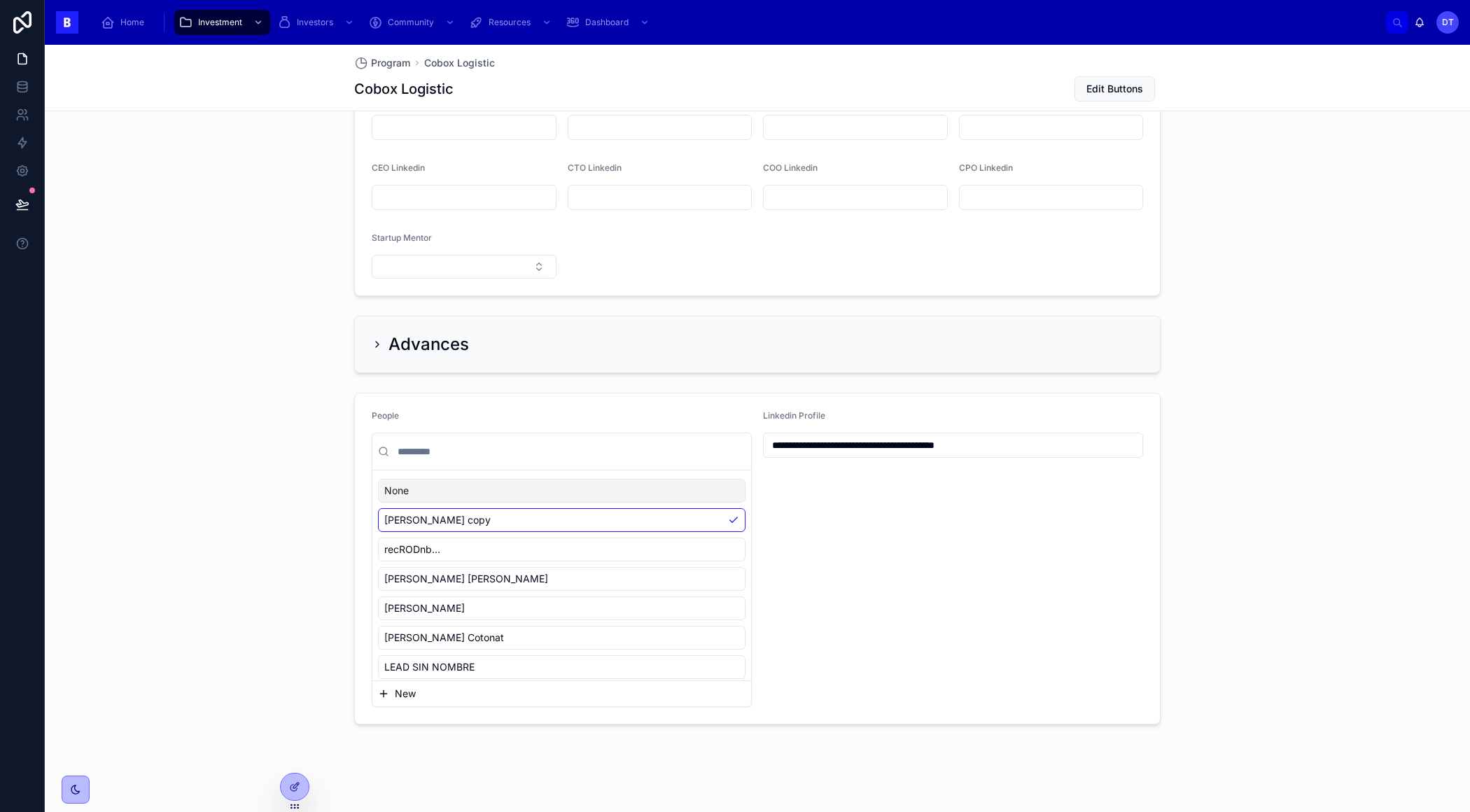
click at [454, 453] on input "text" at bounding box center [571, 451] width 351 height 26
click at [781, 521] on div "**********" at bounding box center [952, 558] width 380 height 297
click at [302, 791] on div at bounding box center [295, 786] width 28 height 26
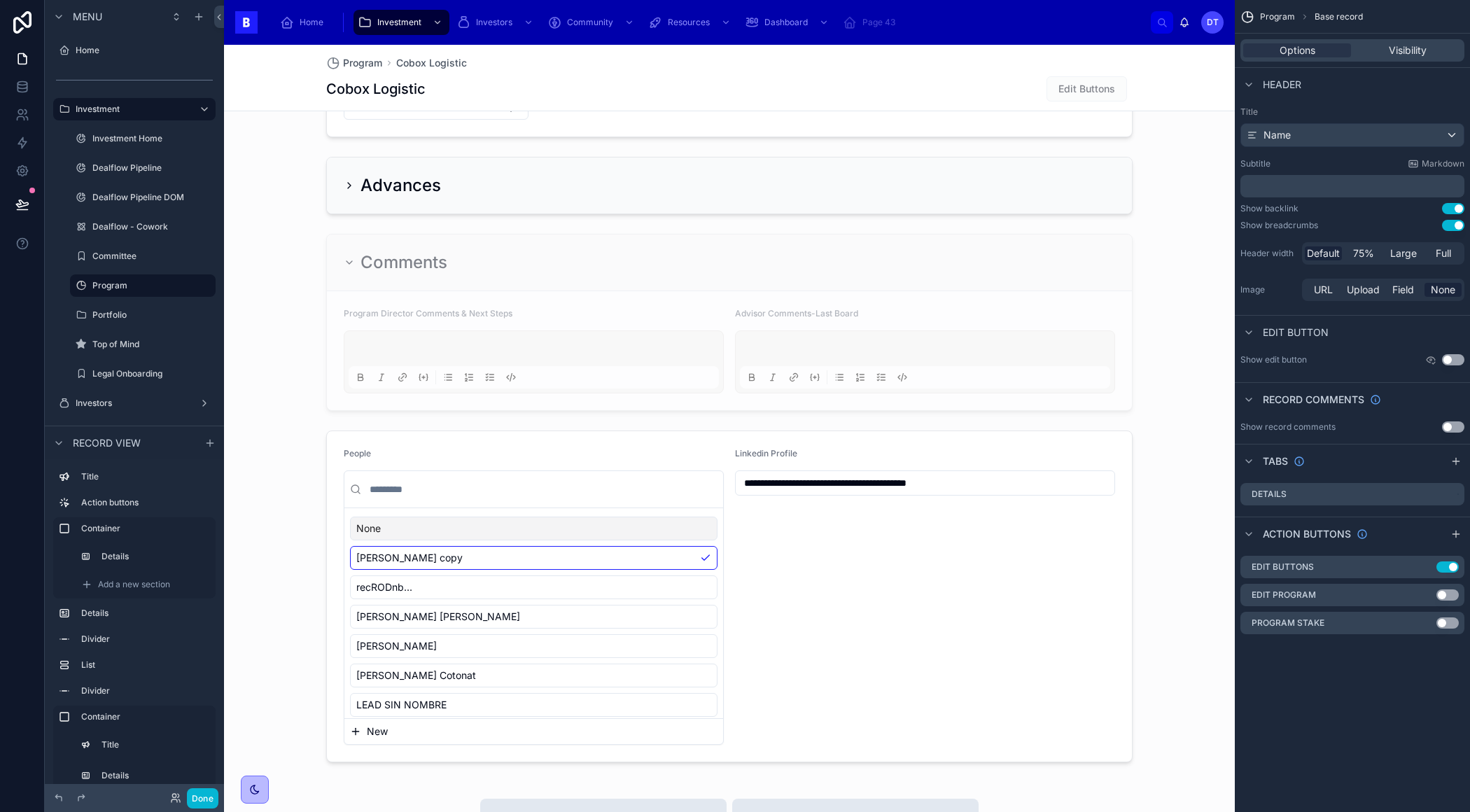
scroll to position [1538, 0]
click at [756, 545] on div at bounding box center [729, 186] width 1011 height 1182
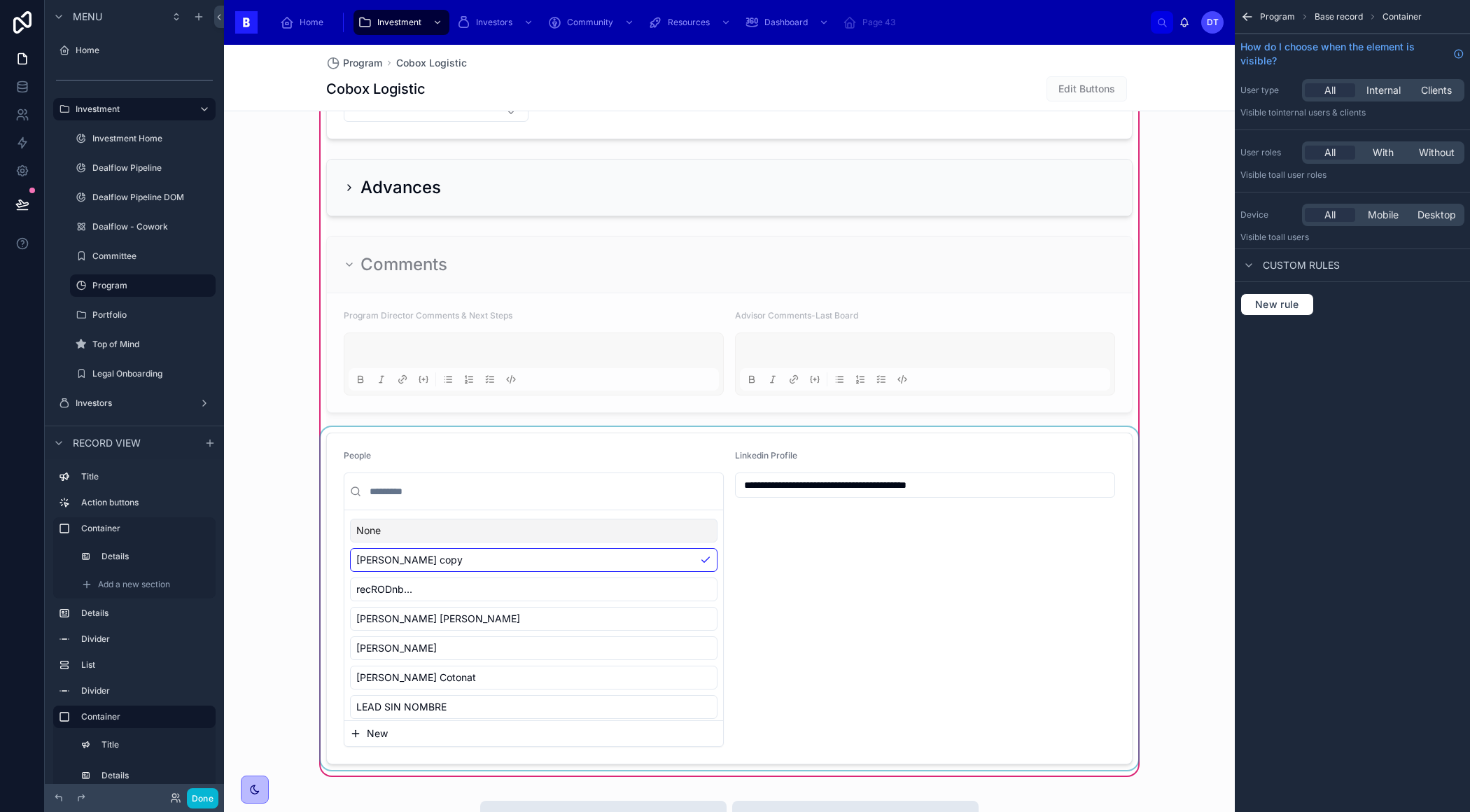
click at [825, 572] on div at bounding box center [728, 598] width 823 height 343
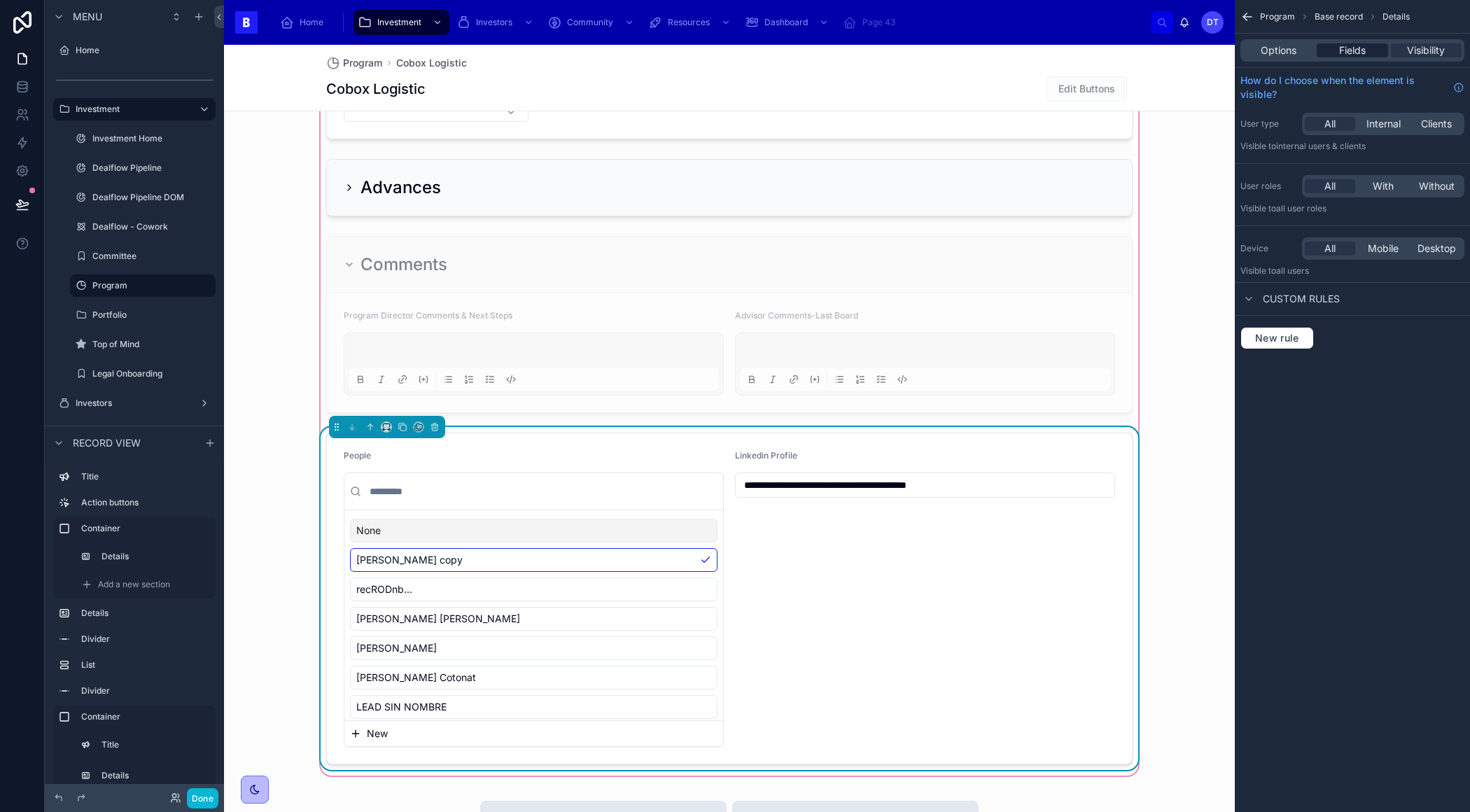
click at [1350, 56] on span "Fields" at bounding box center [1352, 50] width 26 height 14
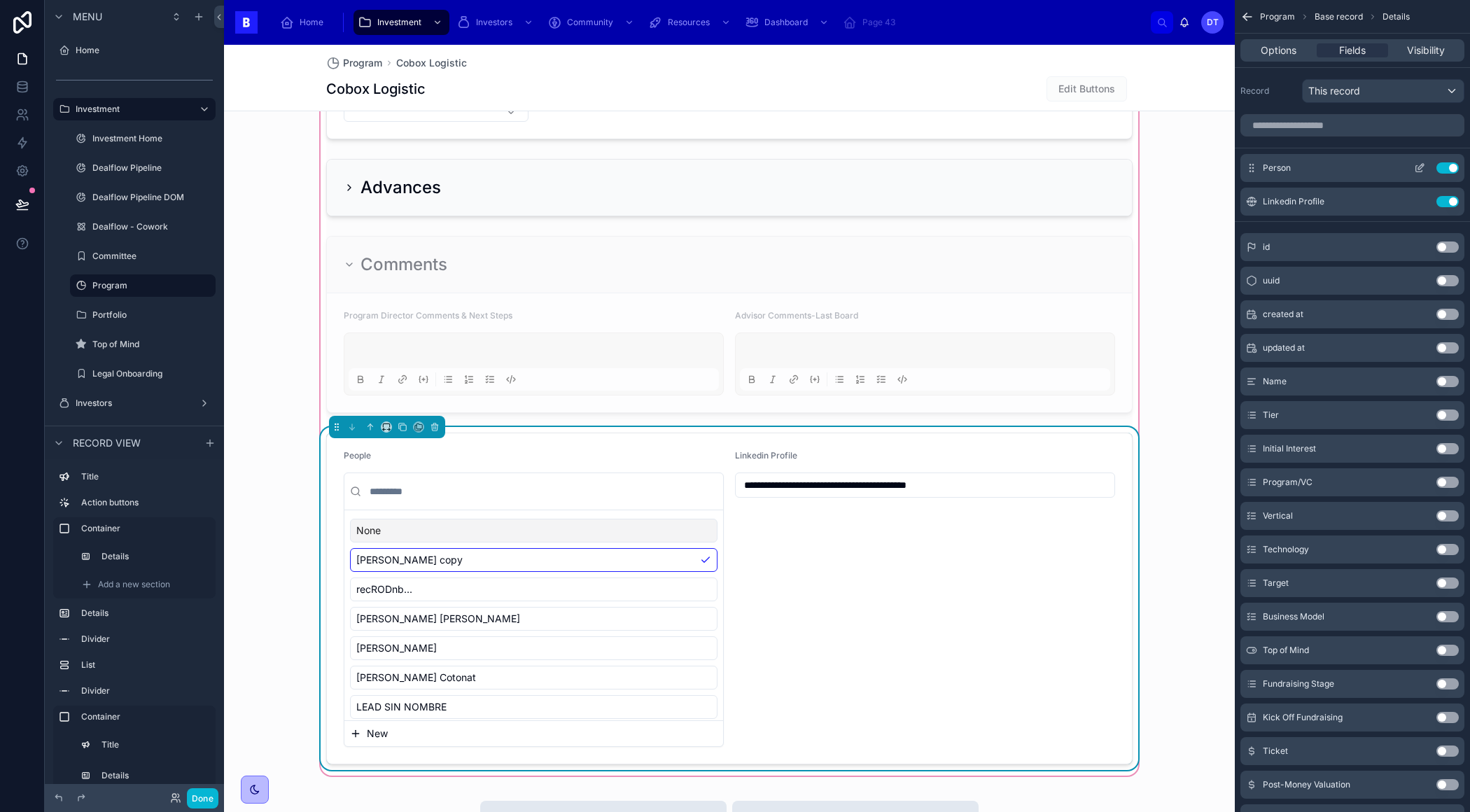
click at [1416, 169] on icon "scrollable content" at bounding box center [1419, 168] width 11 height 11
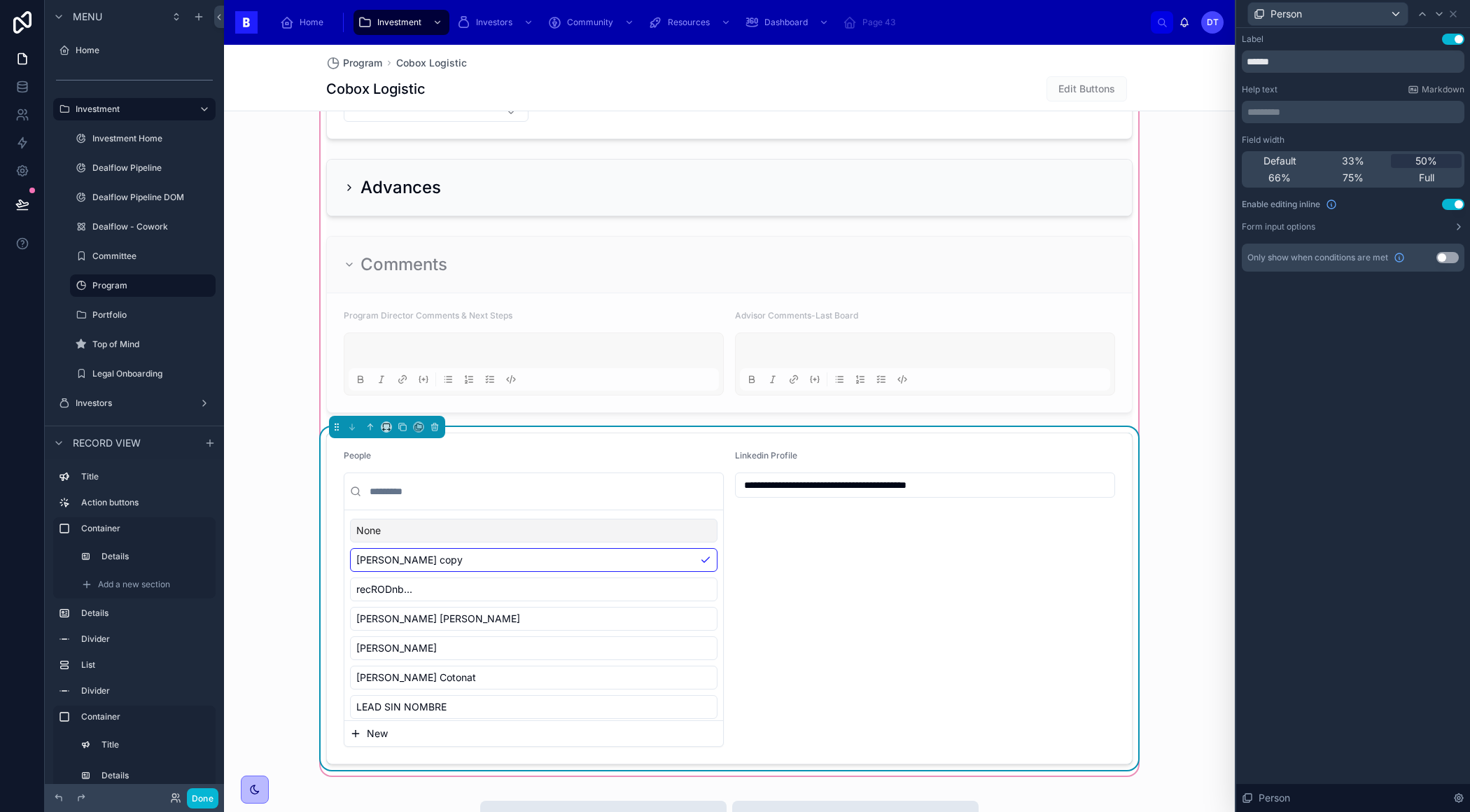
click at [1392, 234] on div "Label Use setting ****** Help text Markdown ********* ﻿ Field width Default 33%…" at bounding box center [1353, 153] width 222 height 238
click at [1358, 233] on div "Label Use setting ****** Help text Markdown ********* ﻿ Field width Default 33%…" at bounding box center [1353, 153] width 222 height 238
click at [1451, 224] on button "Form input options" at bounding box center [1353, 227] width 222 height 11
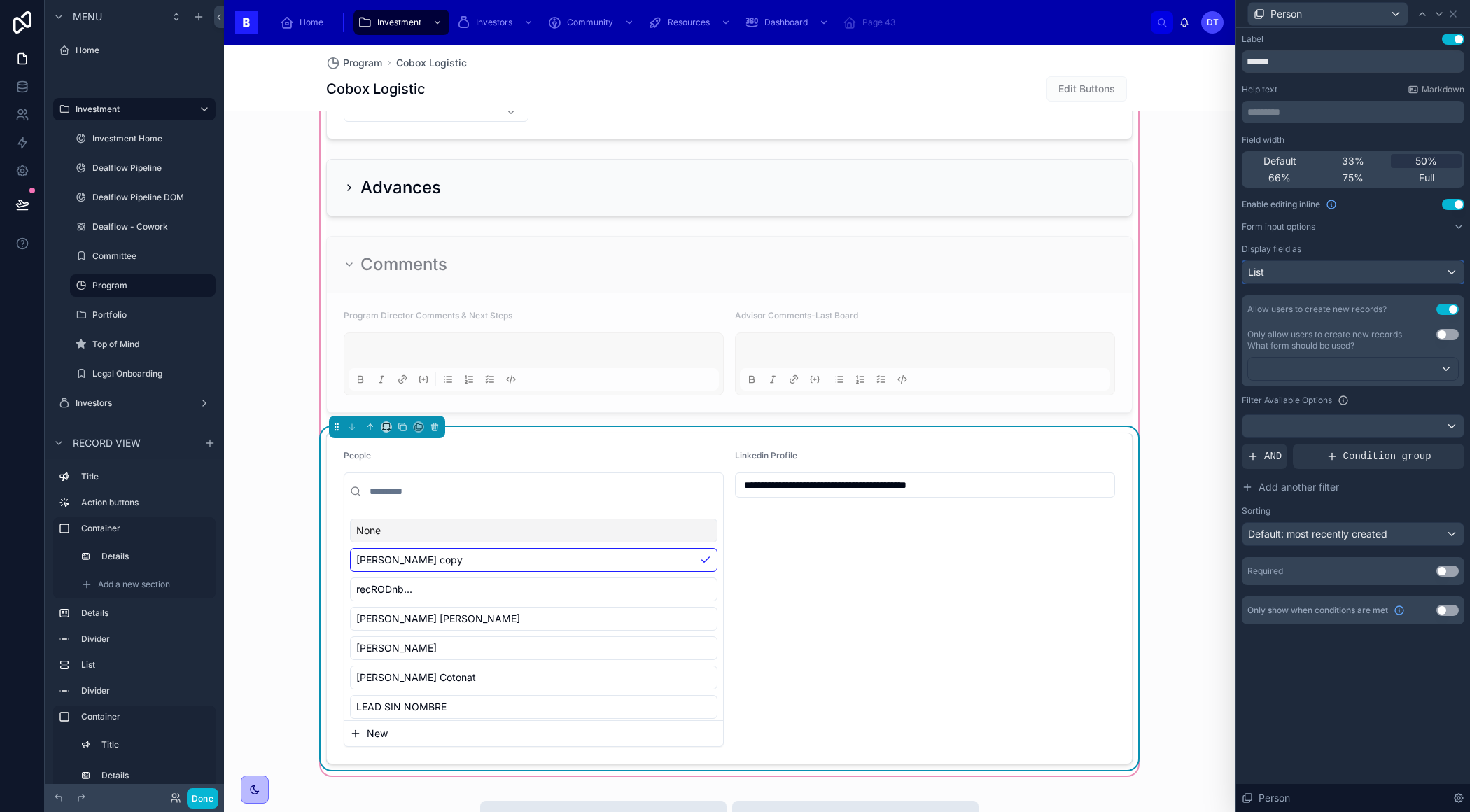
click at [1445, 272] on div "List" at bounding box center [1353, 272] width 221 height 22
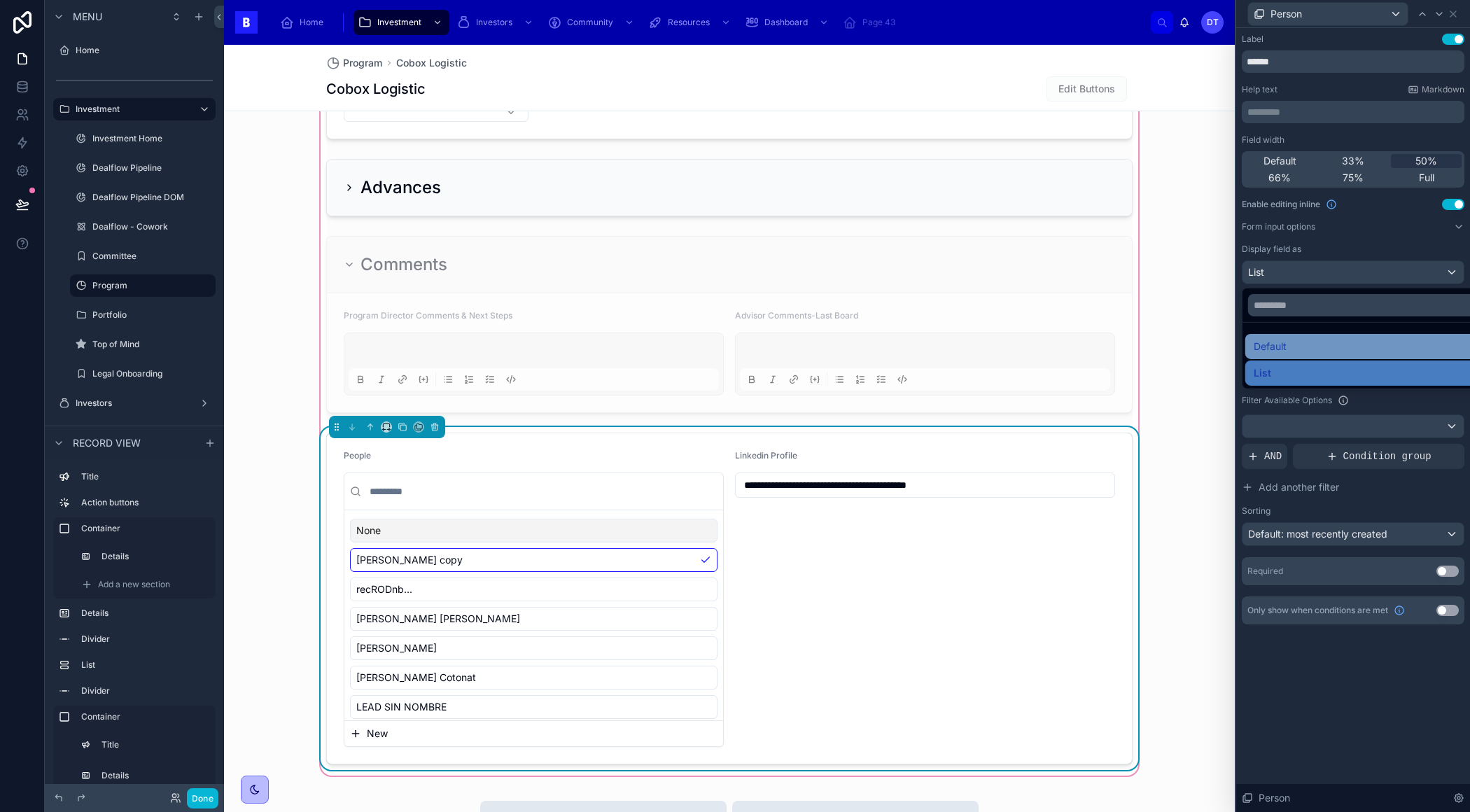
click at [1347, 357] on div "Default" at bounding box center [1369, 346] width 249 height 26
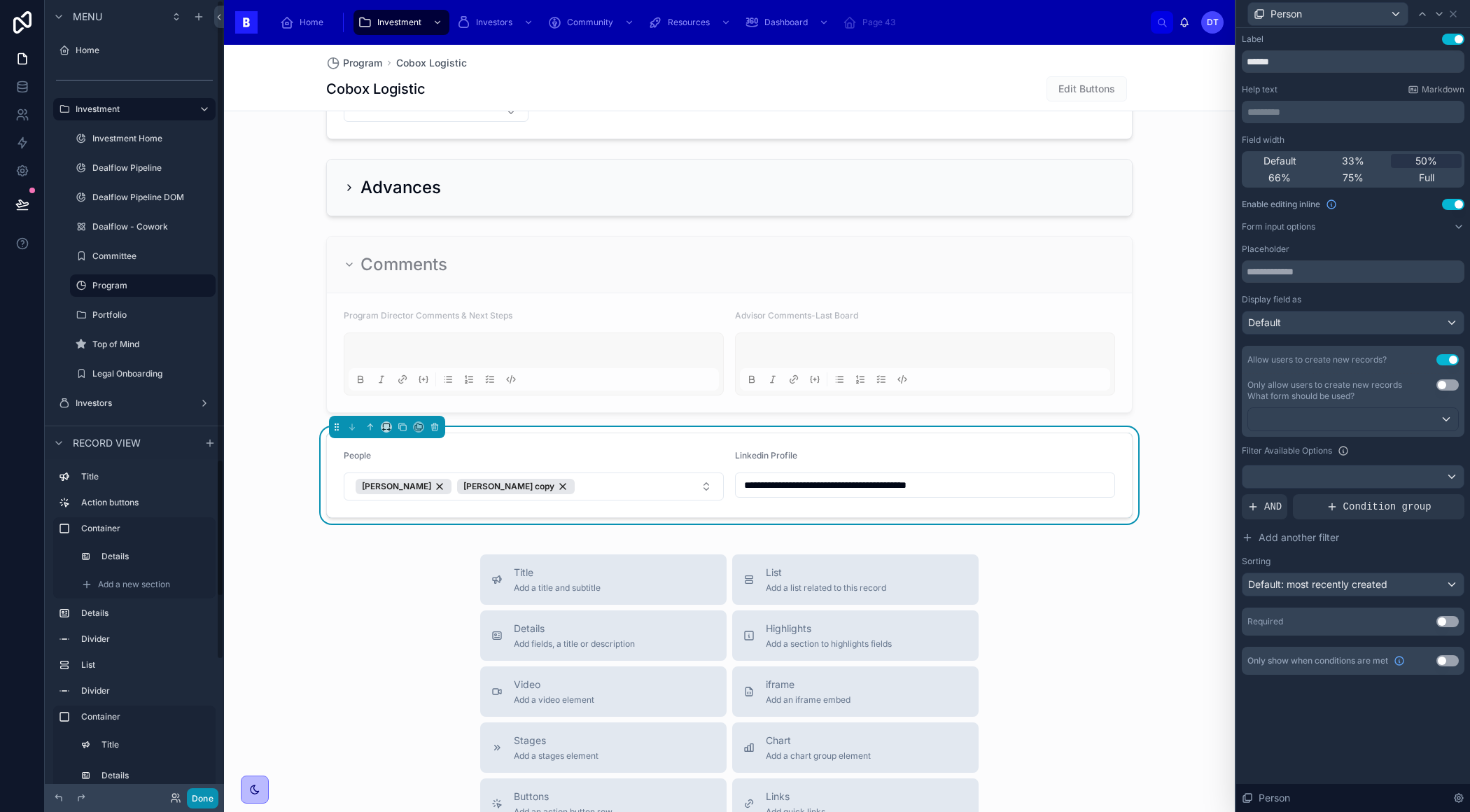
click at [205, 797] on button "Done" at bounding box center [203, 798] width 32 height 20
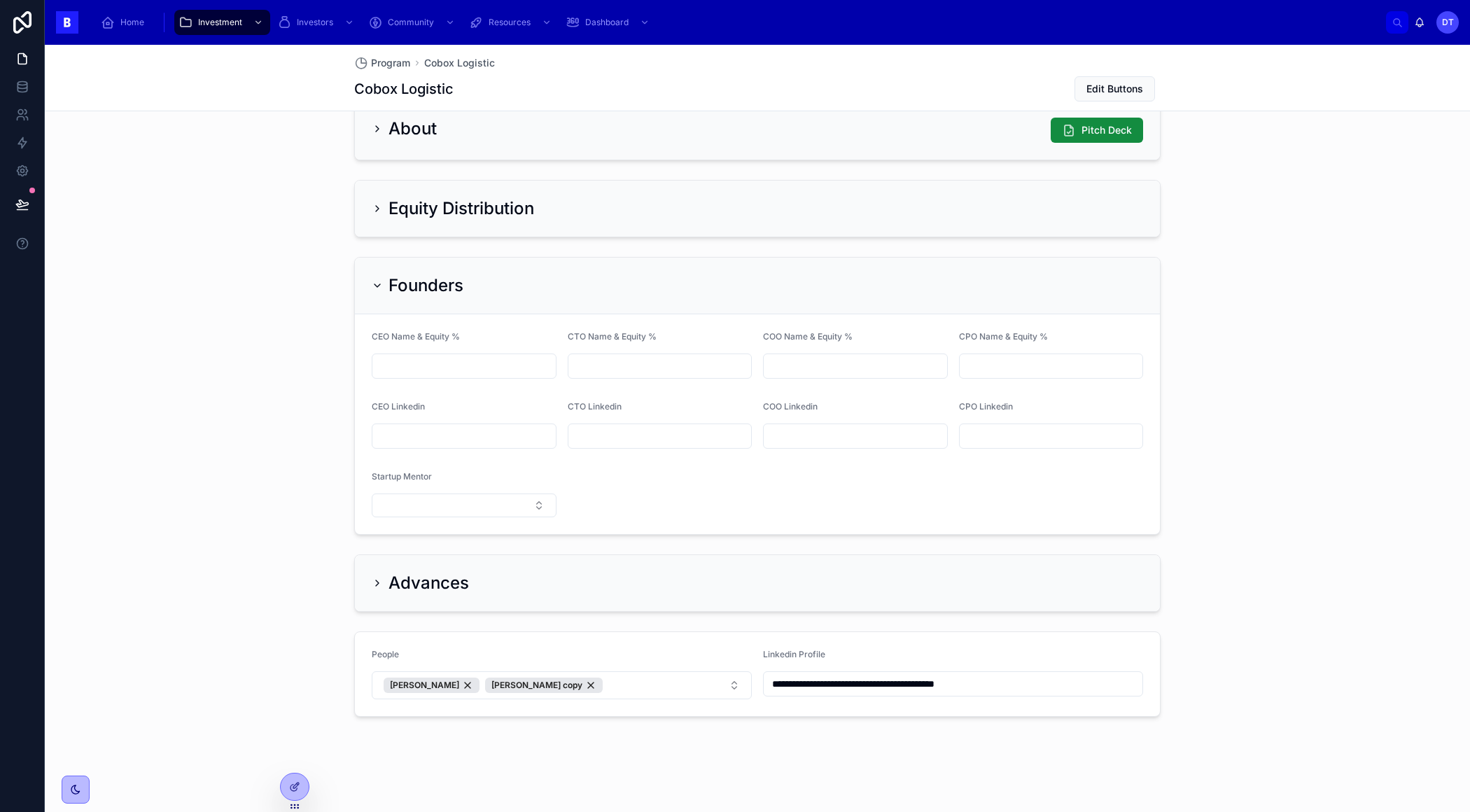
scroll to position [1009, 0]
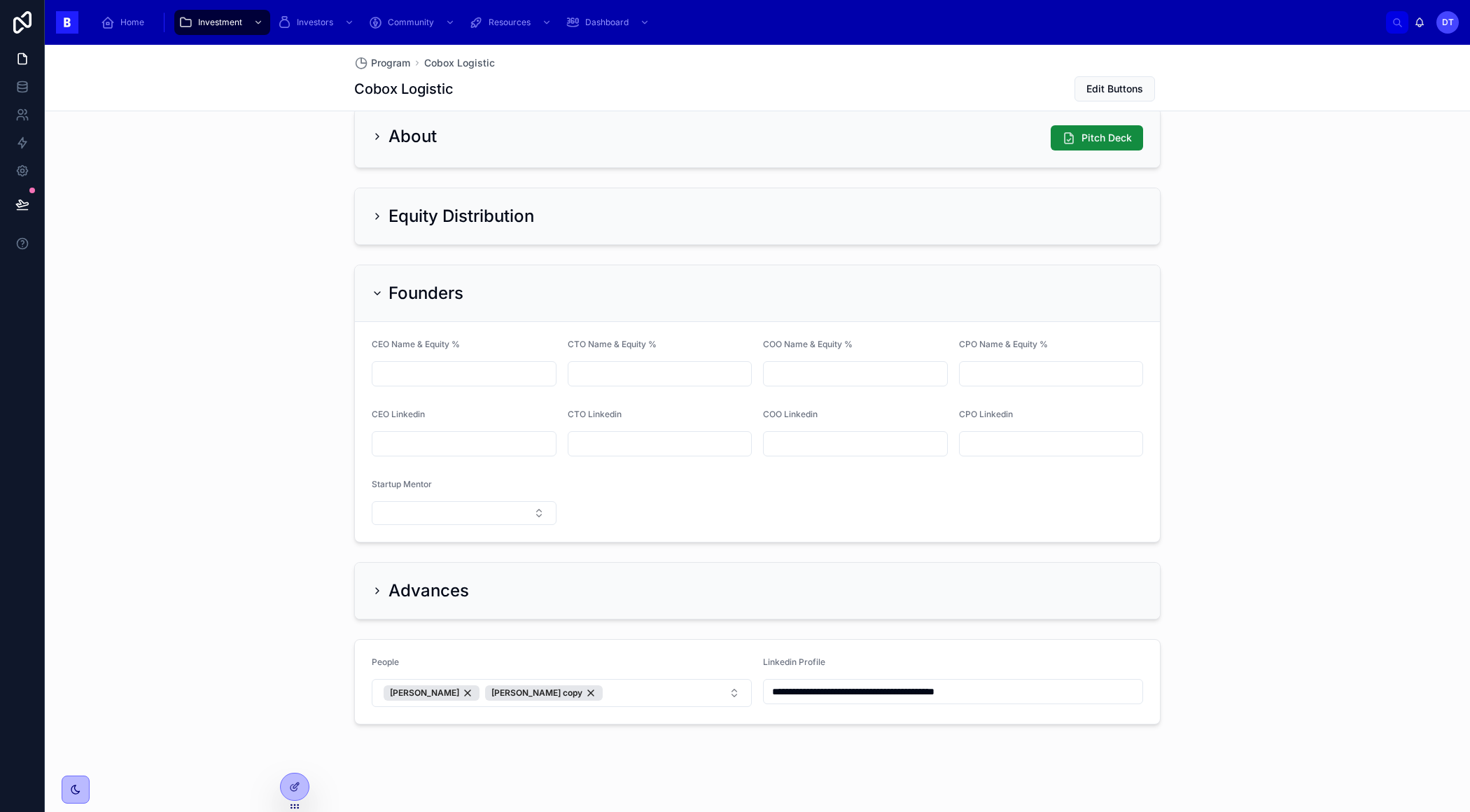
click at [645, 656] on div "People" at bounding box center [561, 664] width 380 height 17
click at [307, 786] on div at bounding box center [295, 786] width 28 height 26
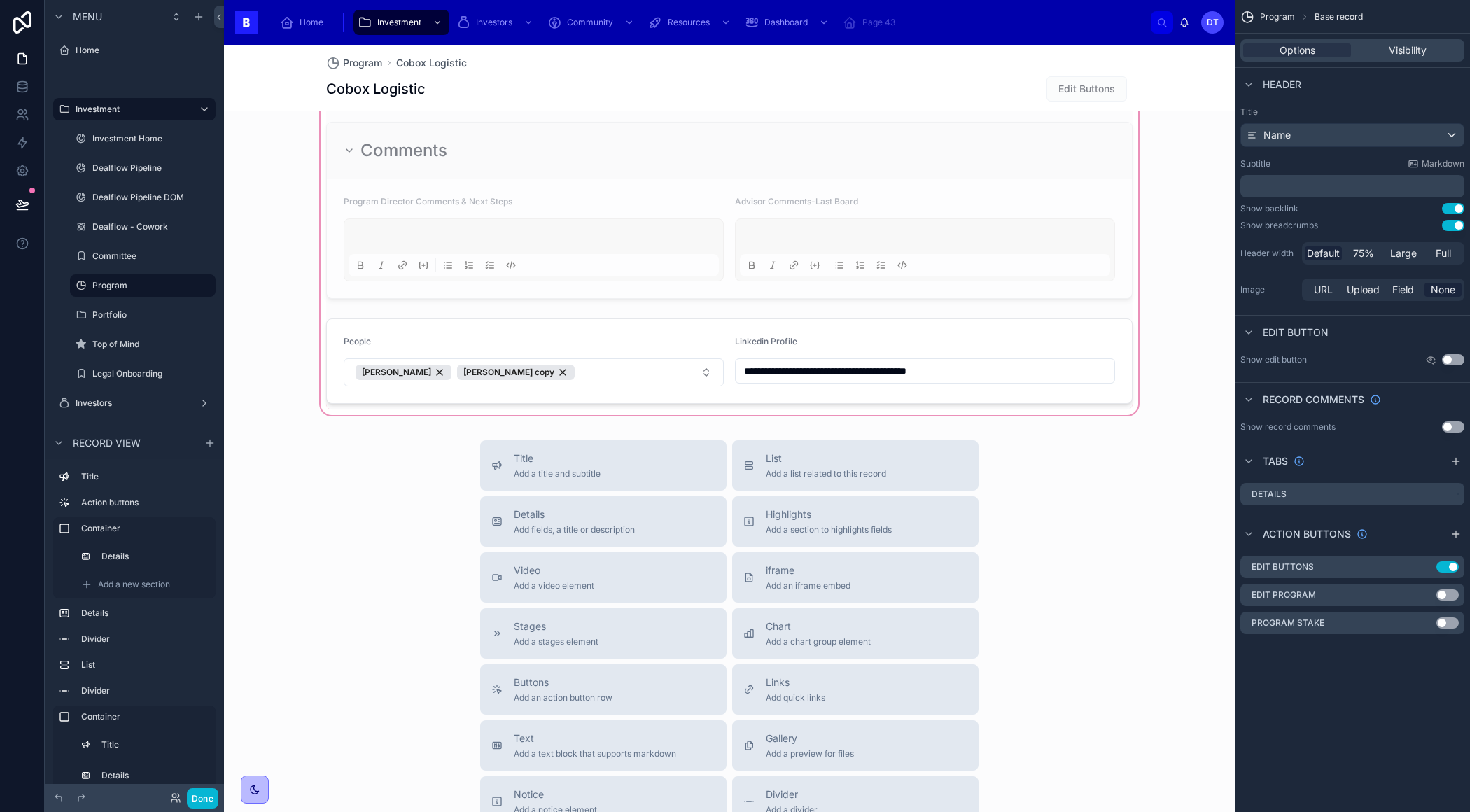
scroll to position [1634, 0]
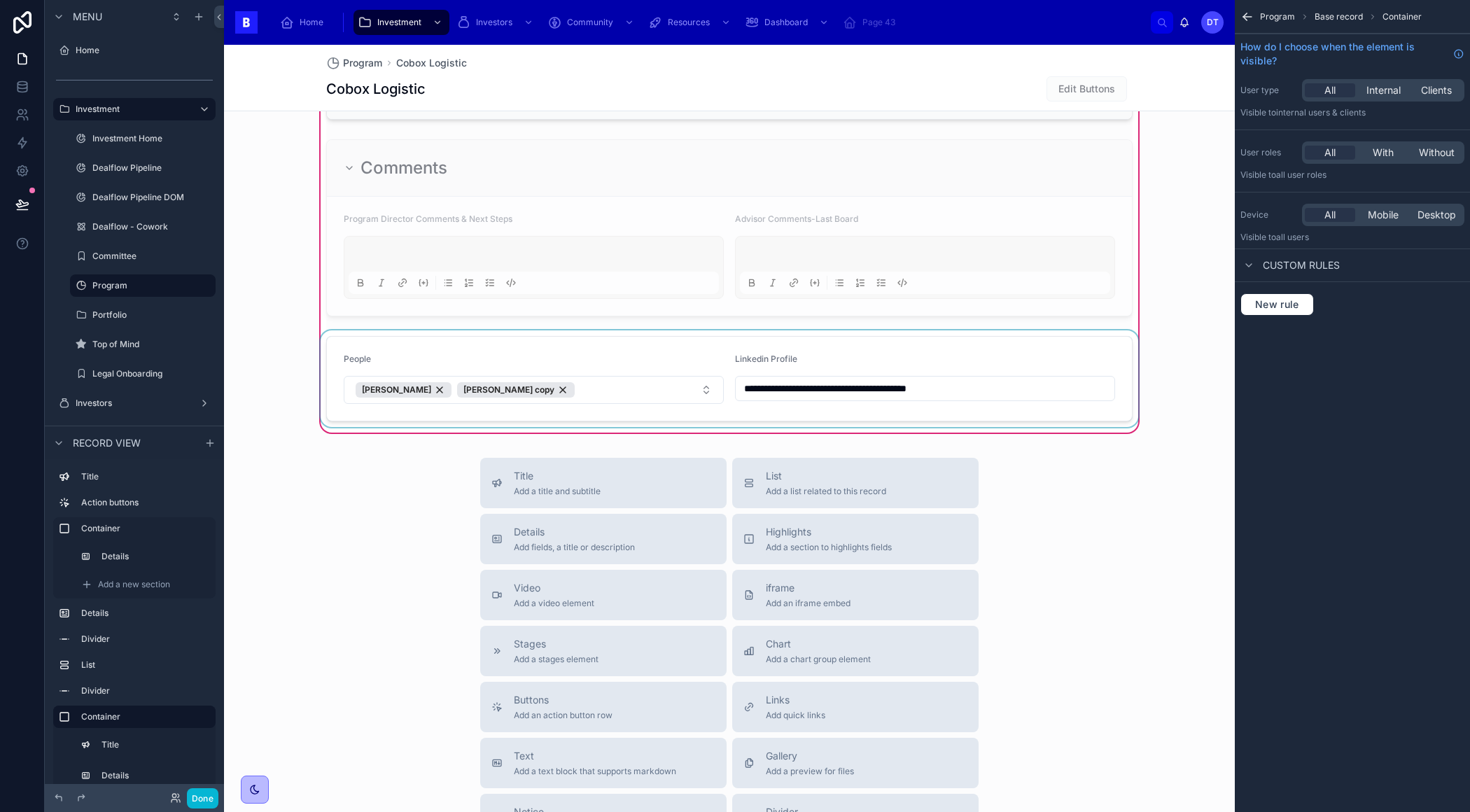
click at [849, 357] on div at bounding box center [728, 379] width 823 height 97
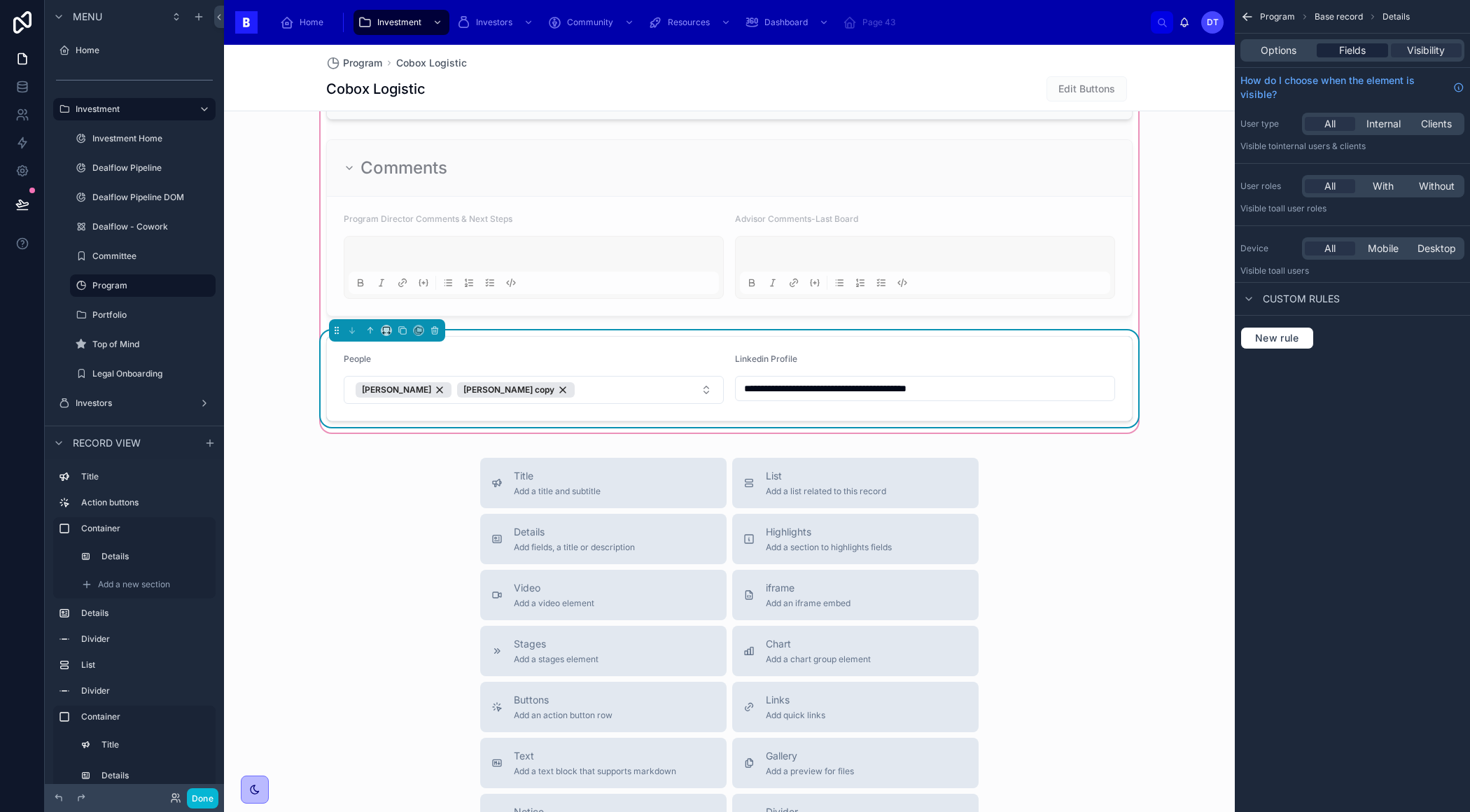
click at [1366, 46] on div "Fields" at bounding box center [1352, 50] width 71 height 14
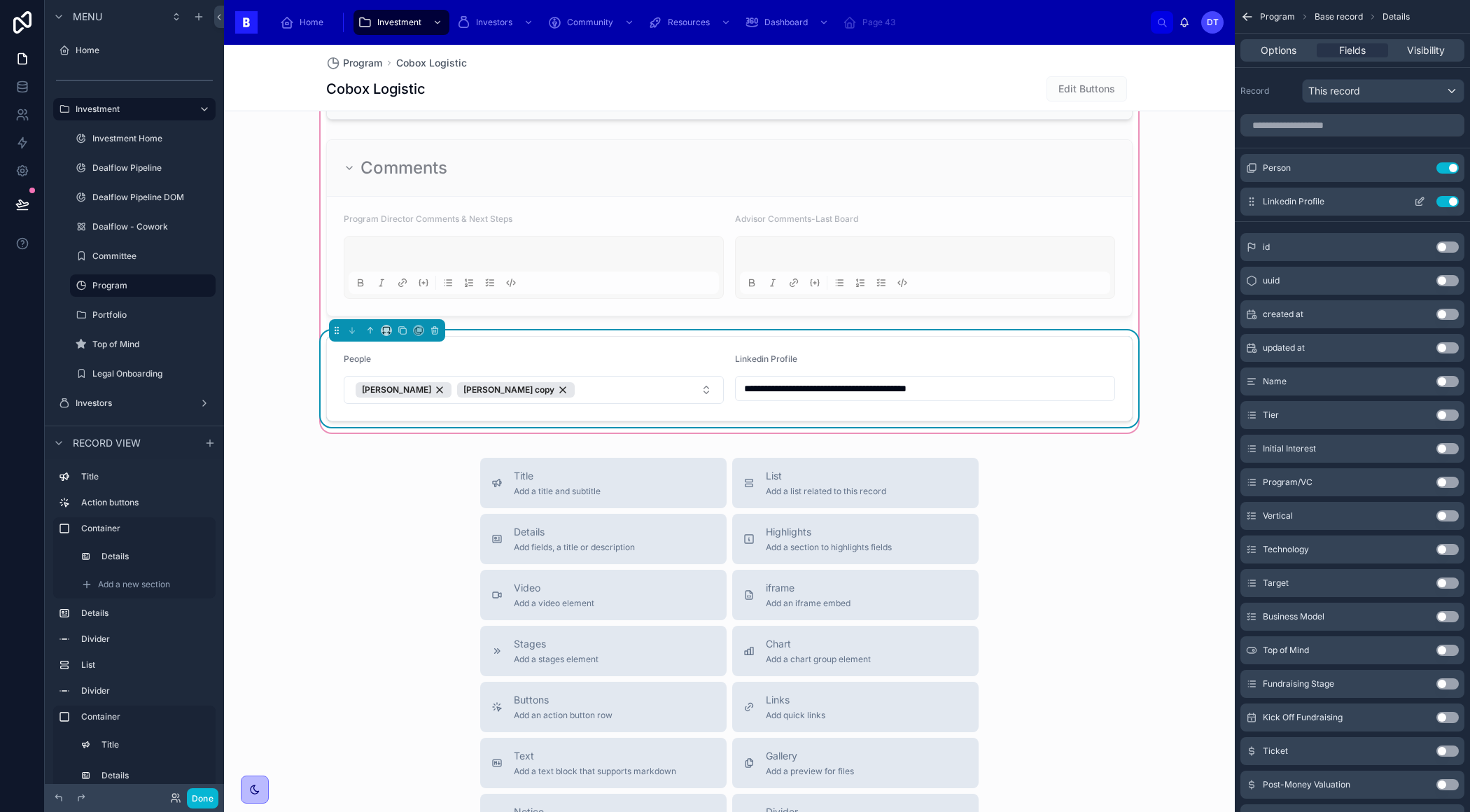
click at [1418, 202] on icon "scrollable content" at bounding box center [1421, 200] width 5 height 5
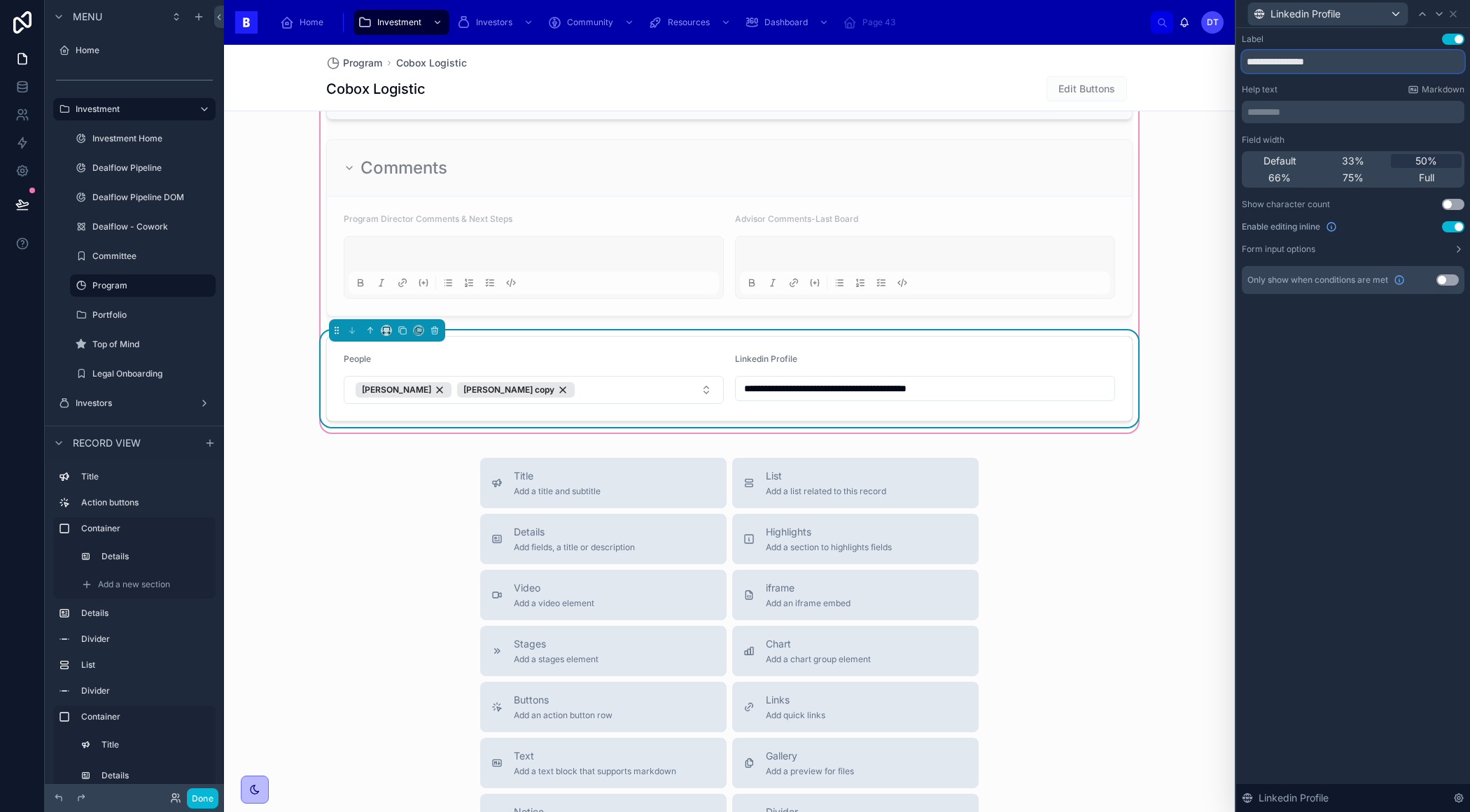
click at [1326, 63] on input "**********" at bounding box center [1353, 61] width 222 height 22
click at [1329, 395] on div "**********" at bounding box center [1353, 420] width 234 height 784
click at [1324, 254] on button "Form input options" at bounding box center [1353, 249] width 222 height 11
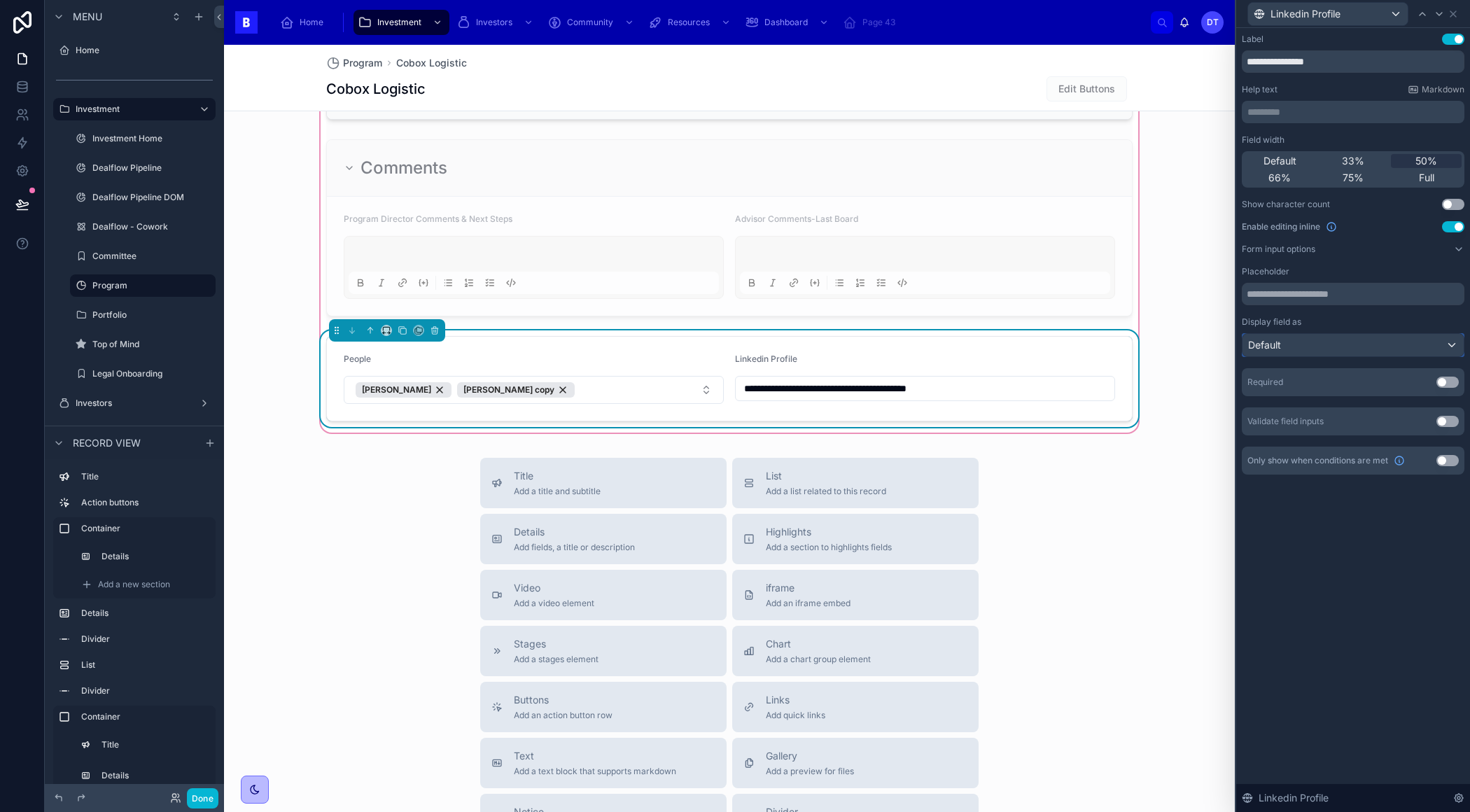
click at [1318, 341] on div "Default" at bounding box center [1353, 345] width 221 height 22
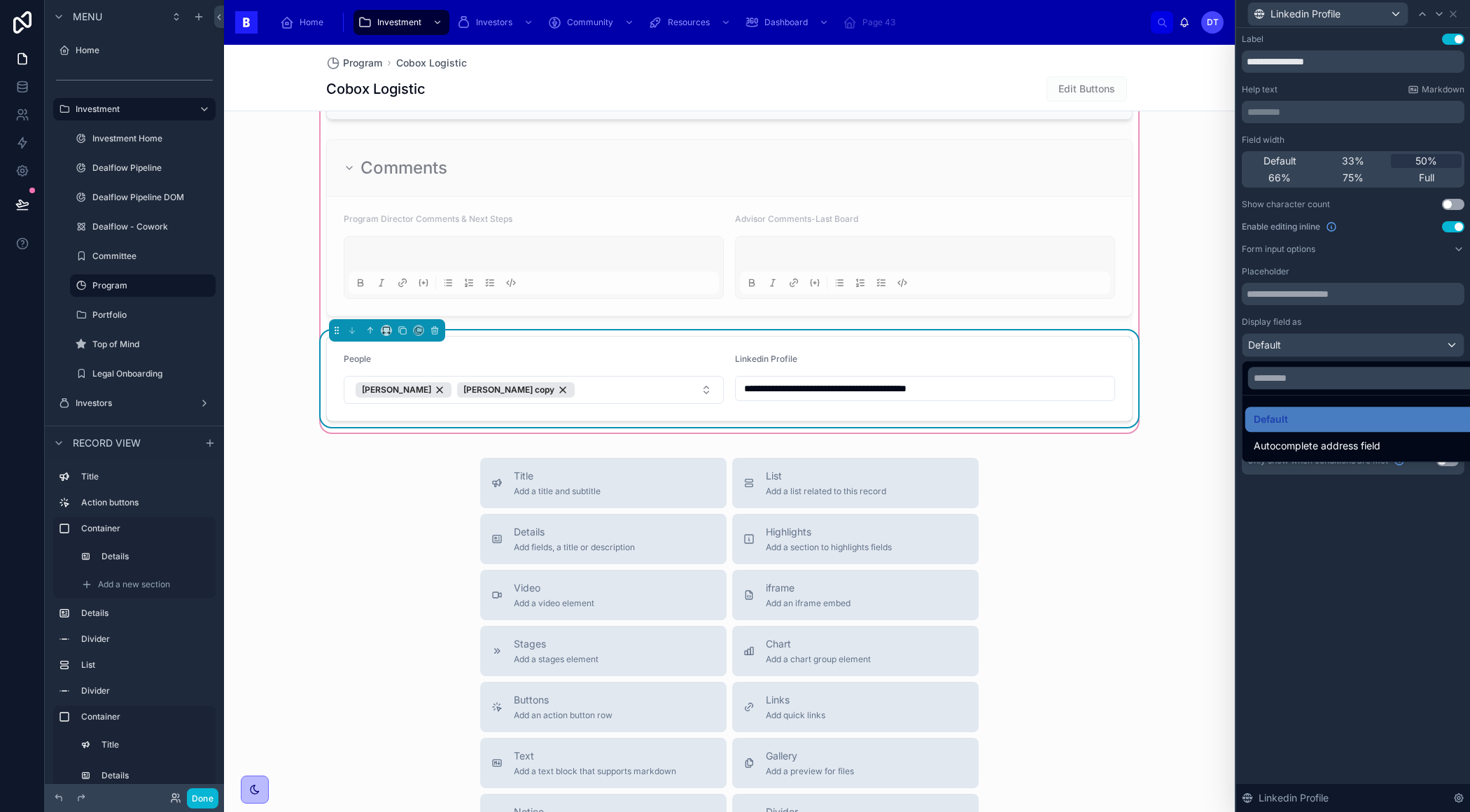
click at [1289, 553] on div at bounding box center [1353, 406] width 234 height 812
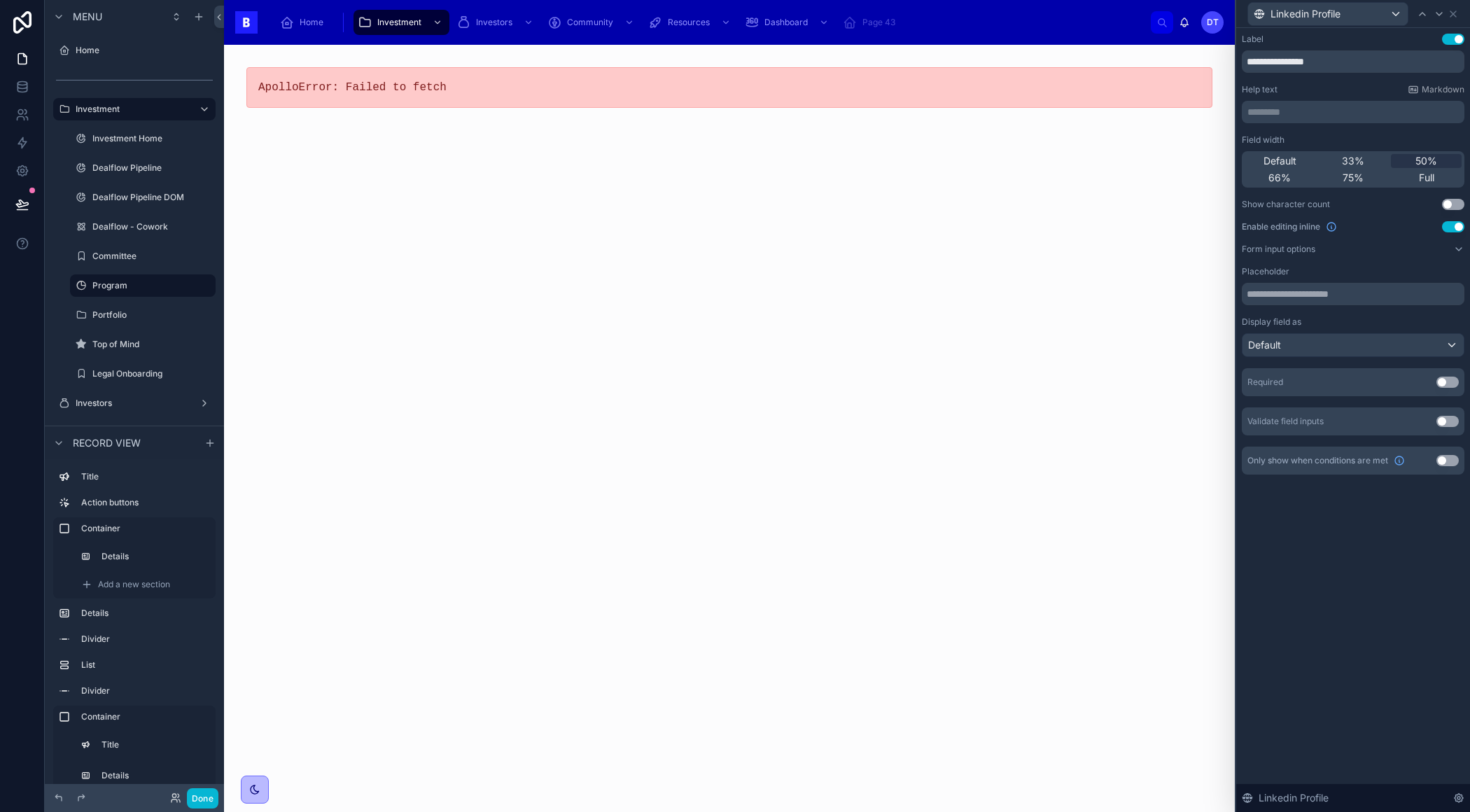
scroll to position [0, 0]
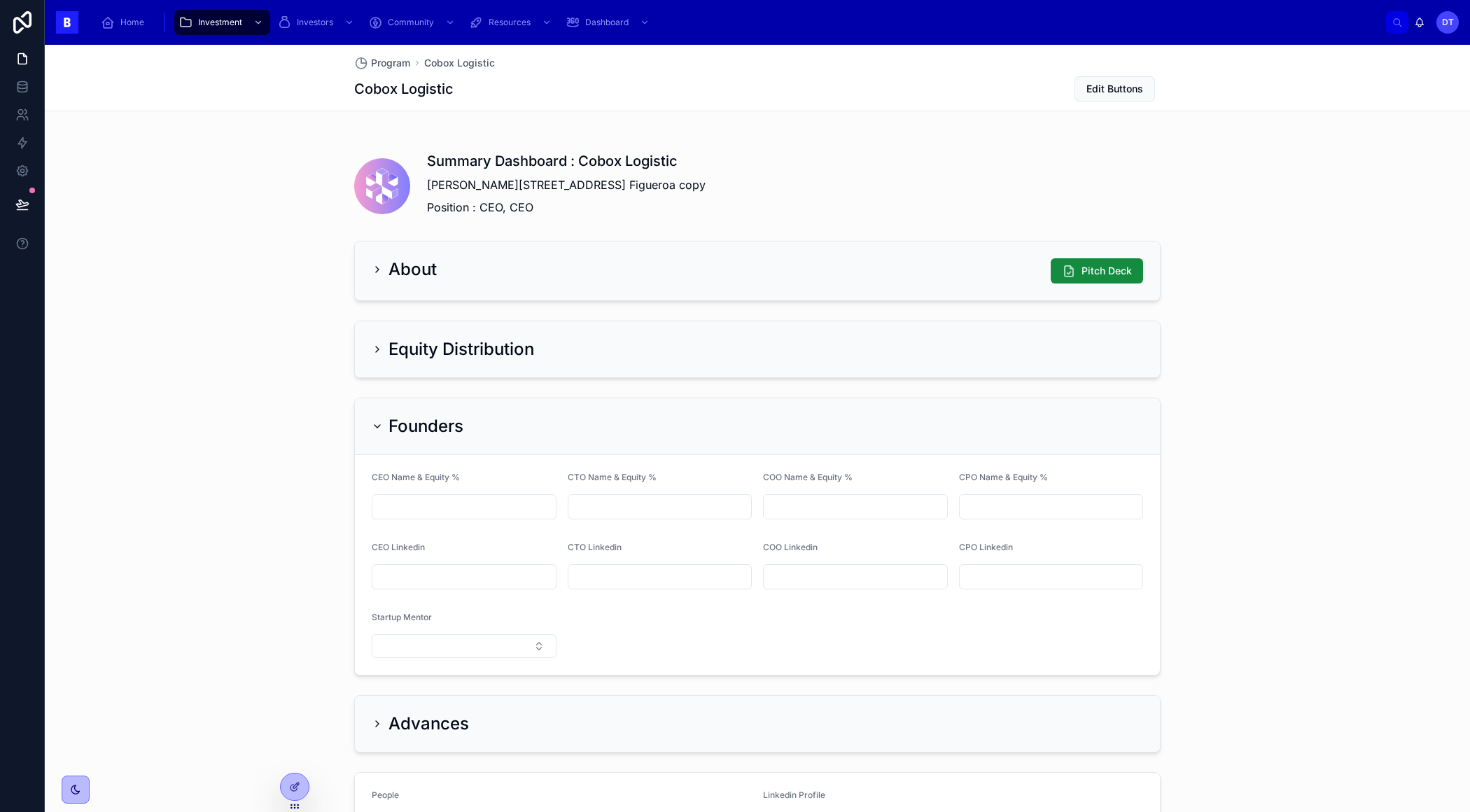
scroll to position [1009, 0]
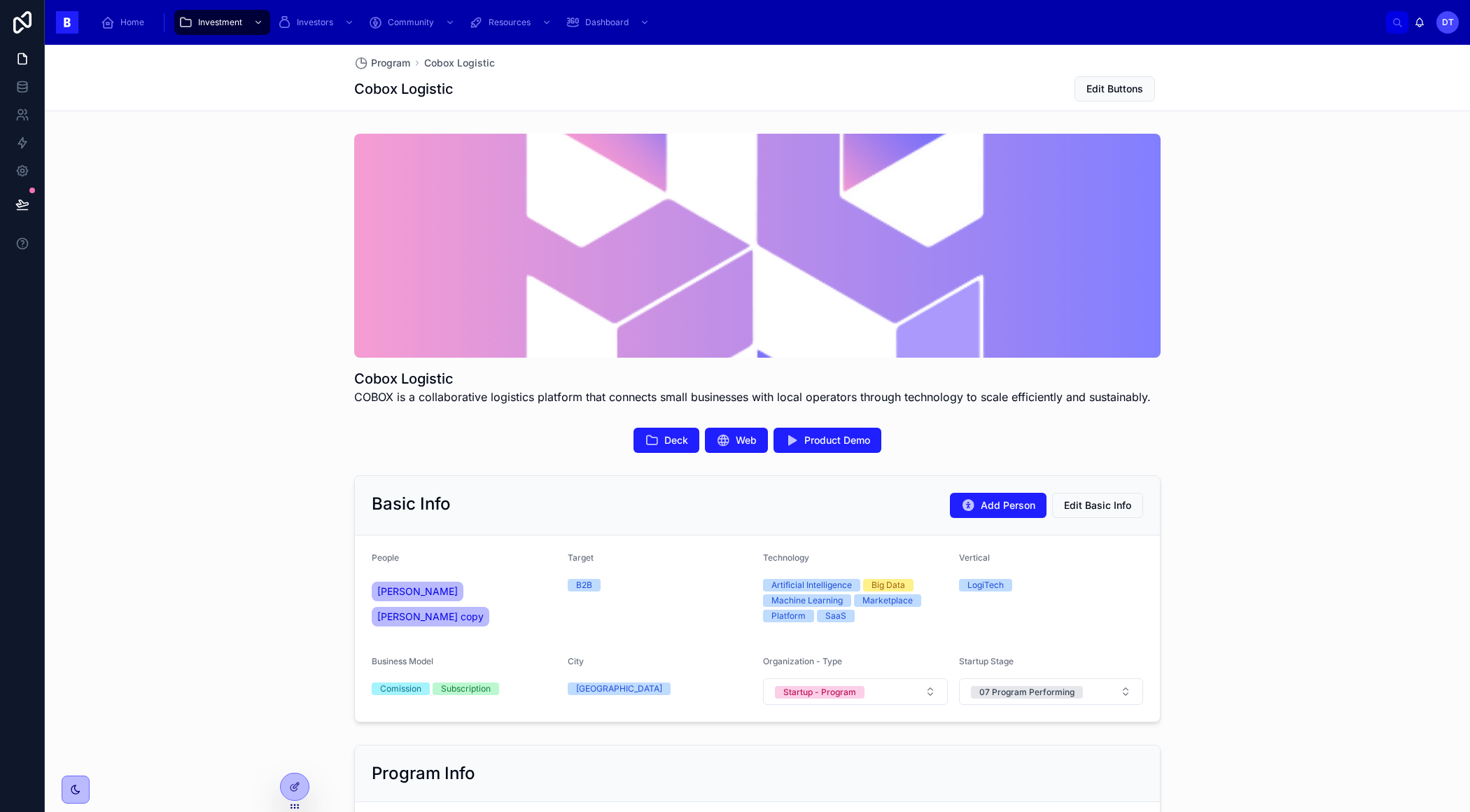
scroll to position [1009, 0]
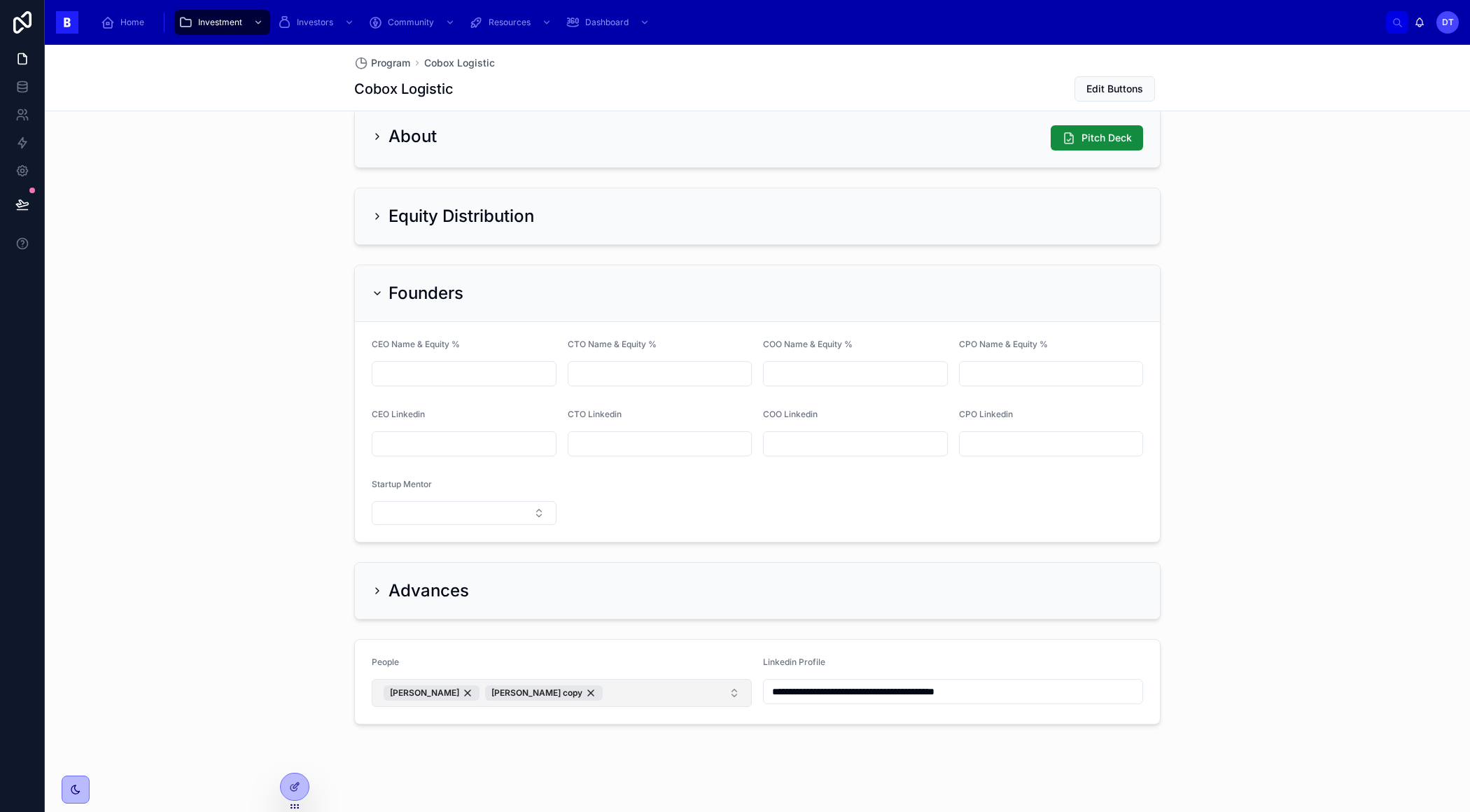
click at [680, 693] on button "Max Figueroa Max Figueroa copy" at bounding box center [561, 693] width 380 height 28
click at [559, 687] on div "Max Figueroa copy" at bounding box center [543, 692] width 117 height 15
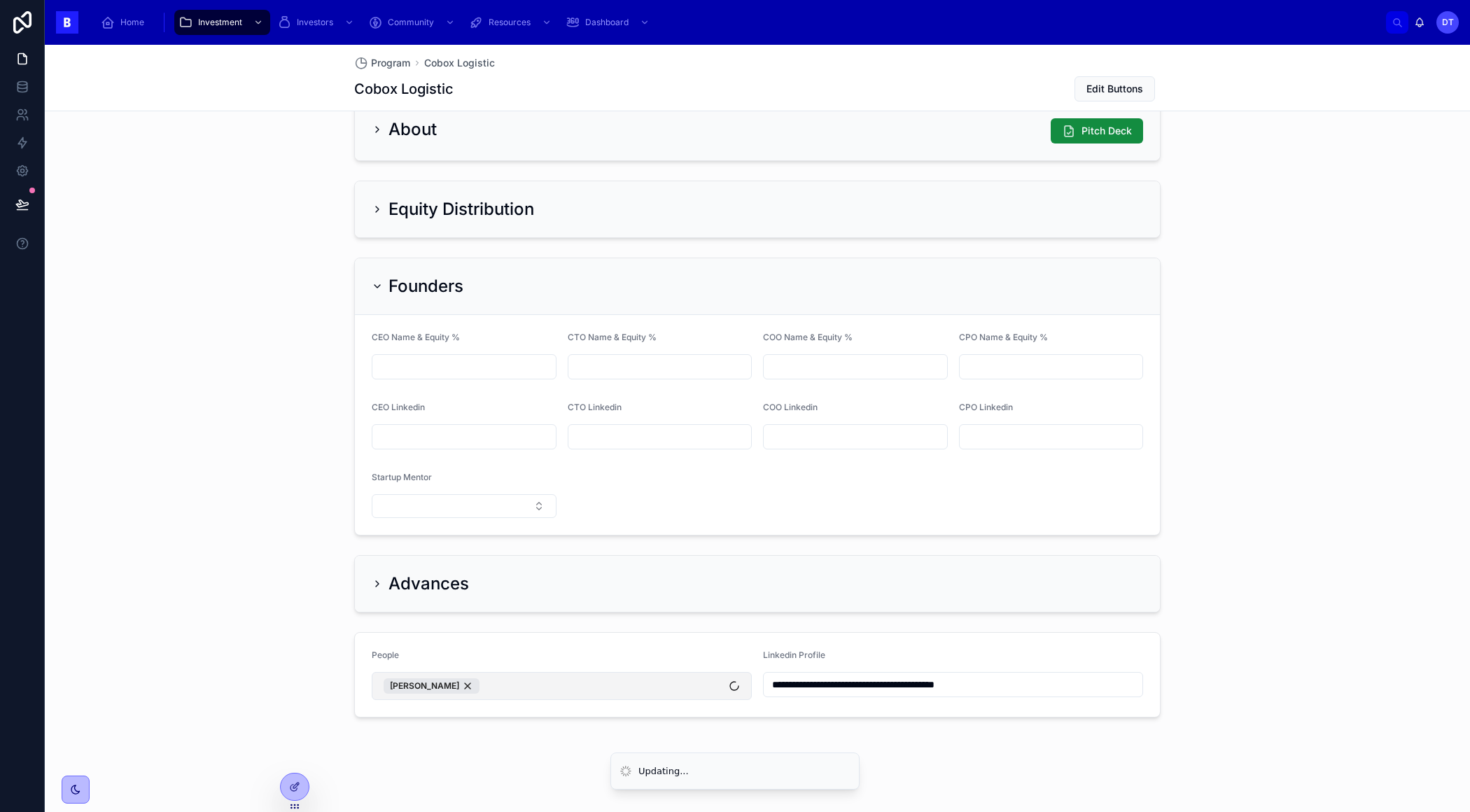
scroll to position [1002, 0]
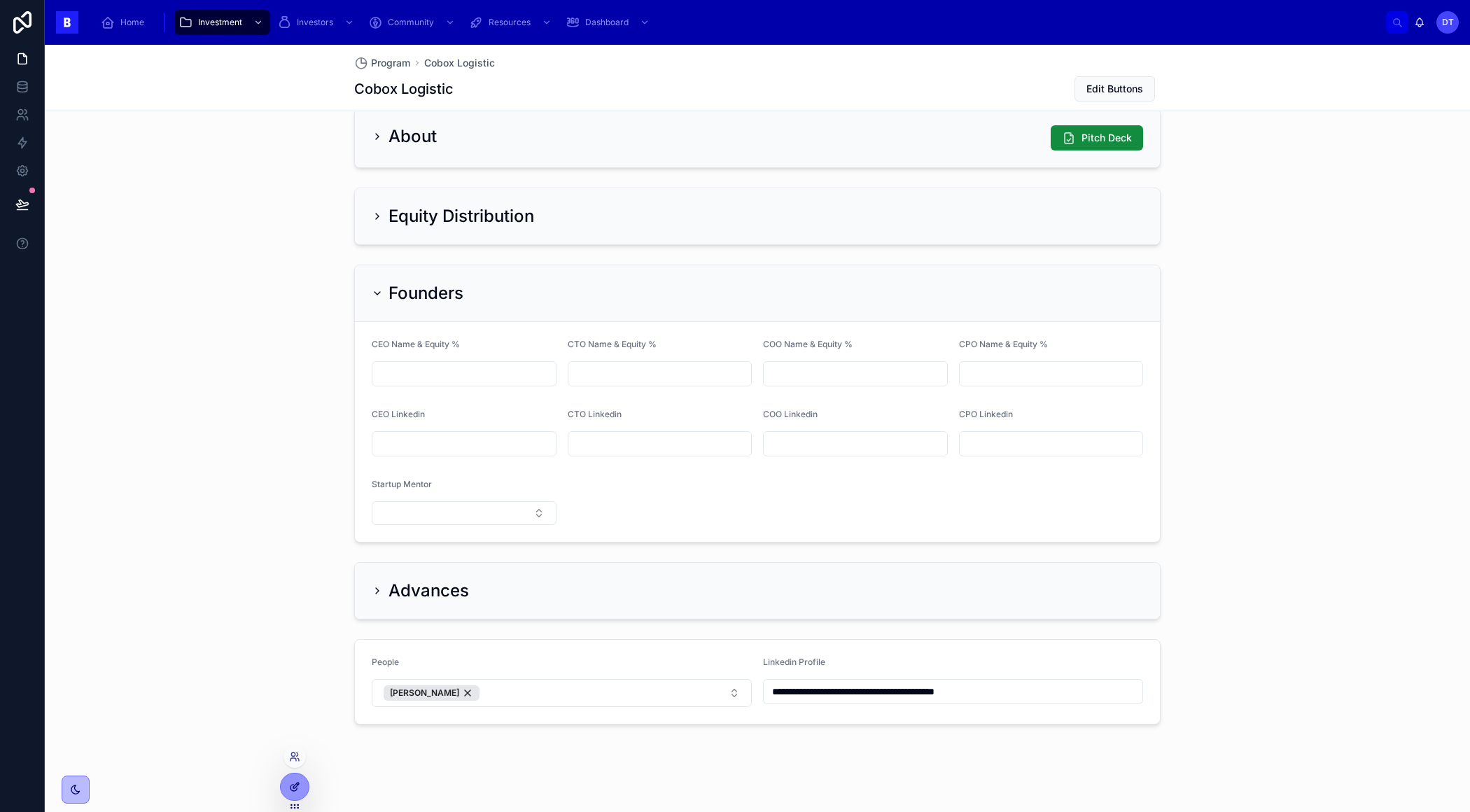
click at [299, 783] on icon at bounding box center [295, 786] width 11 height 11
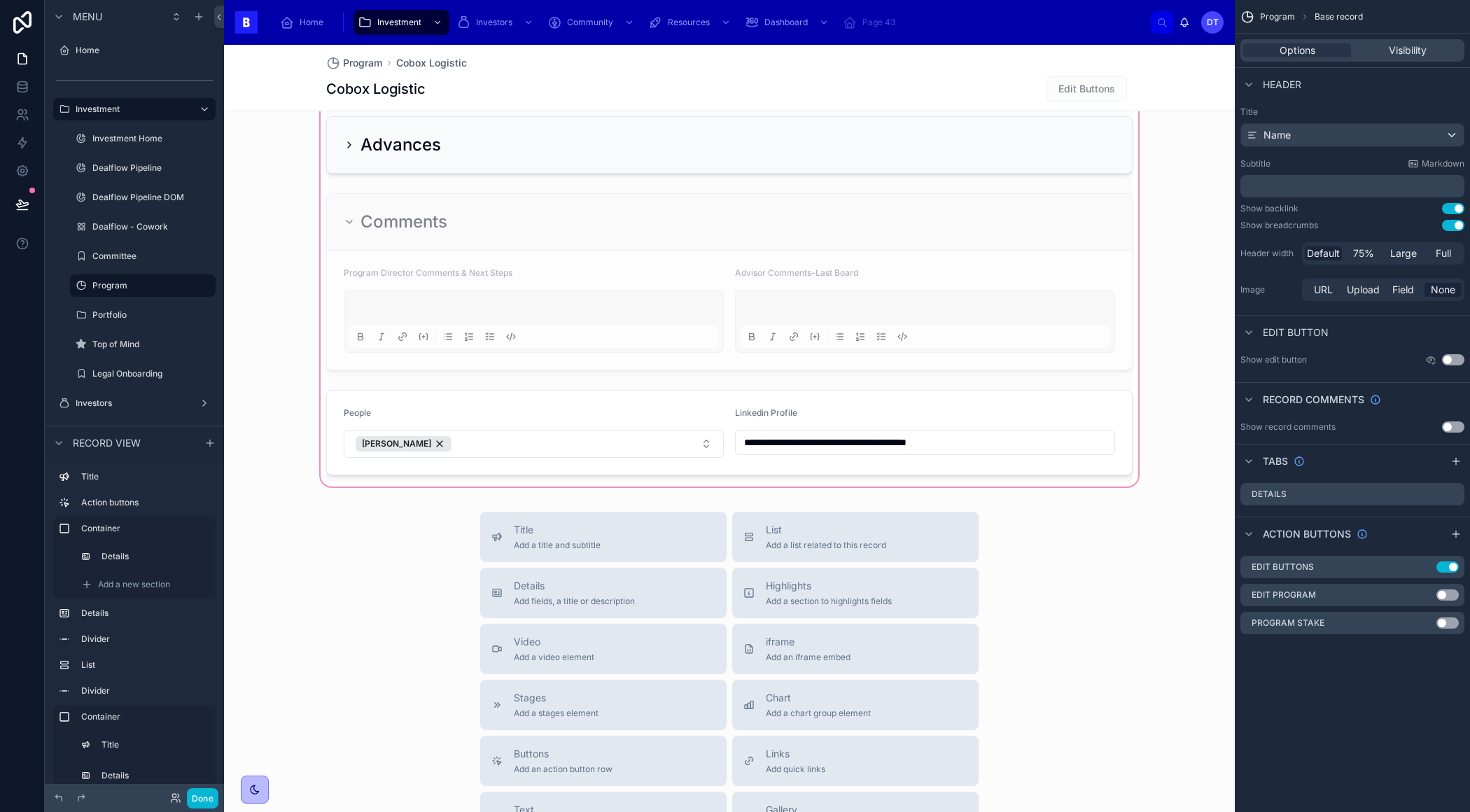
scroll to position [1727, 0]
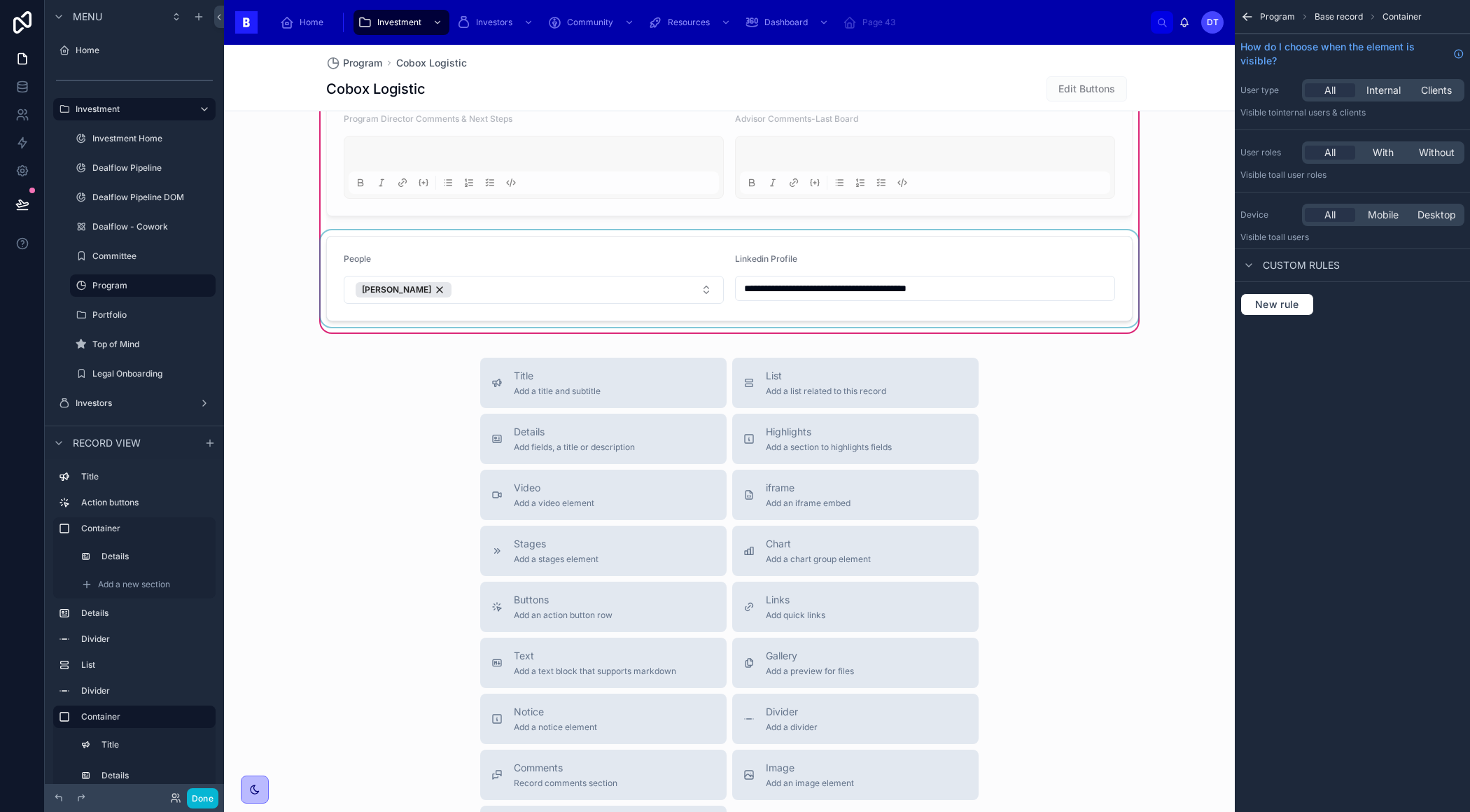
click at [553, 280] on div at bounding box center [728, 279] width 823 height 97
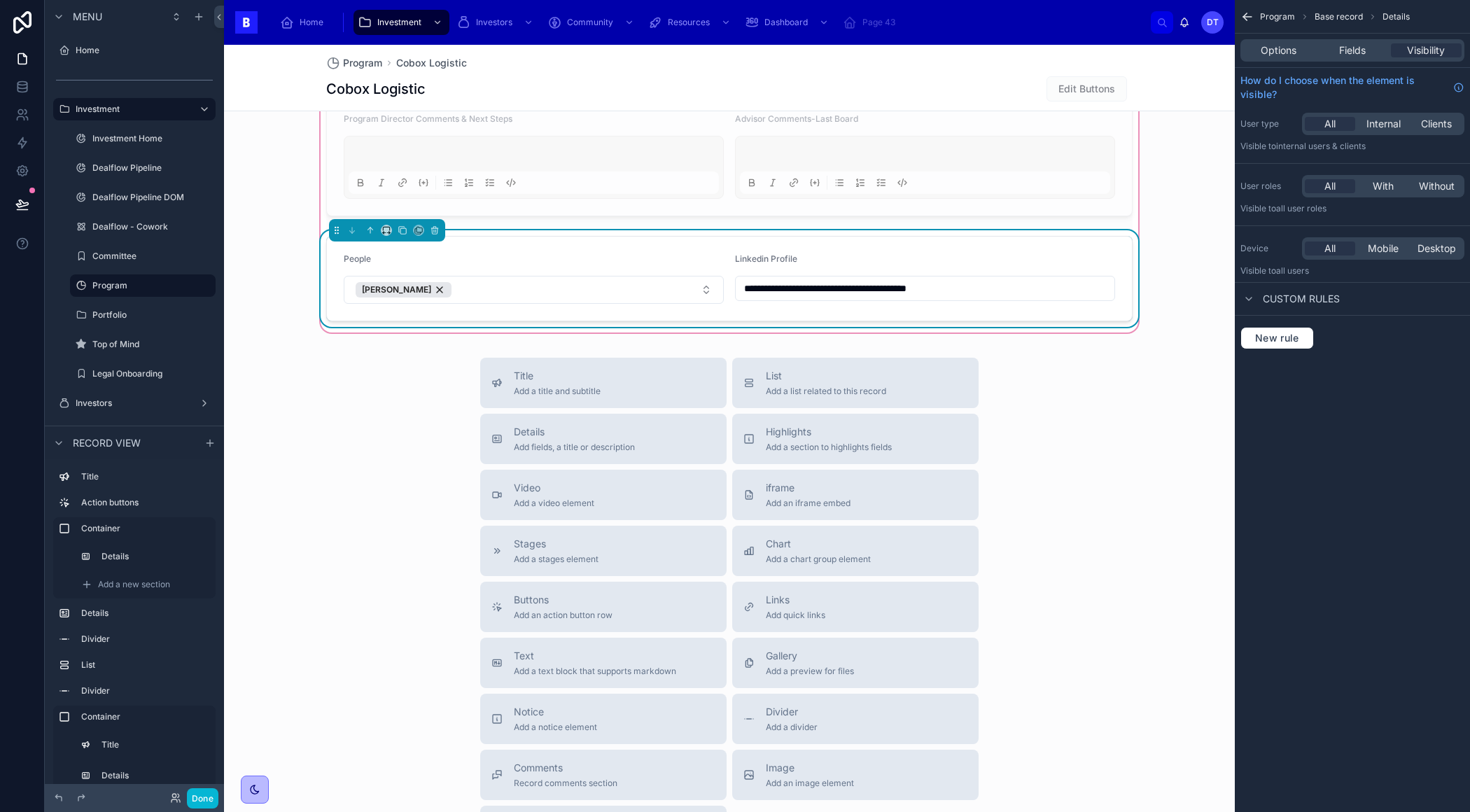
click at [562, 255] on div "People" at bounding box center [534, 261] width 380 height 17
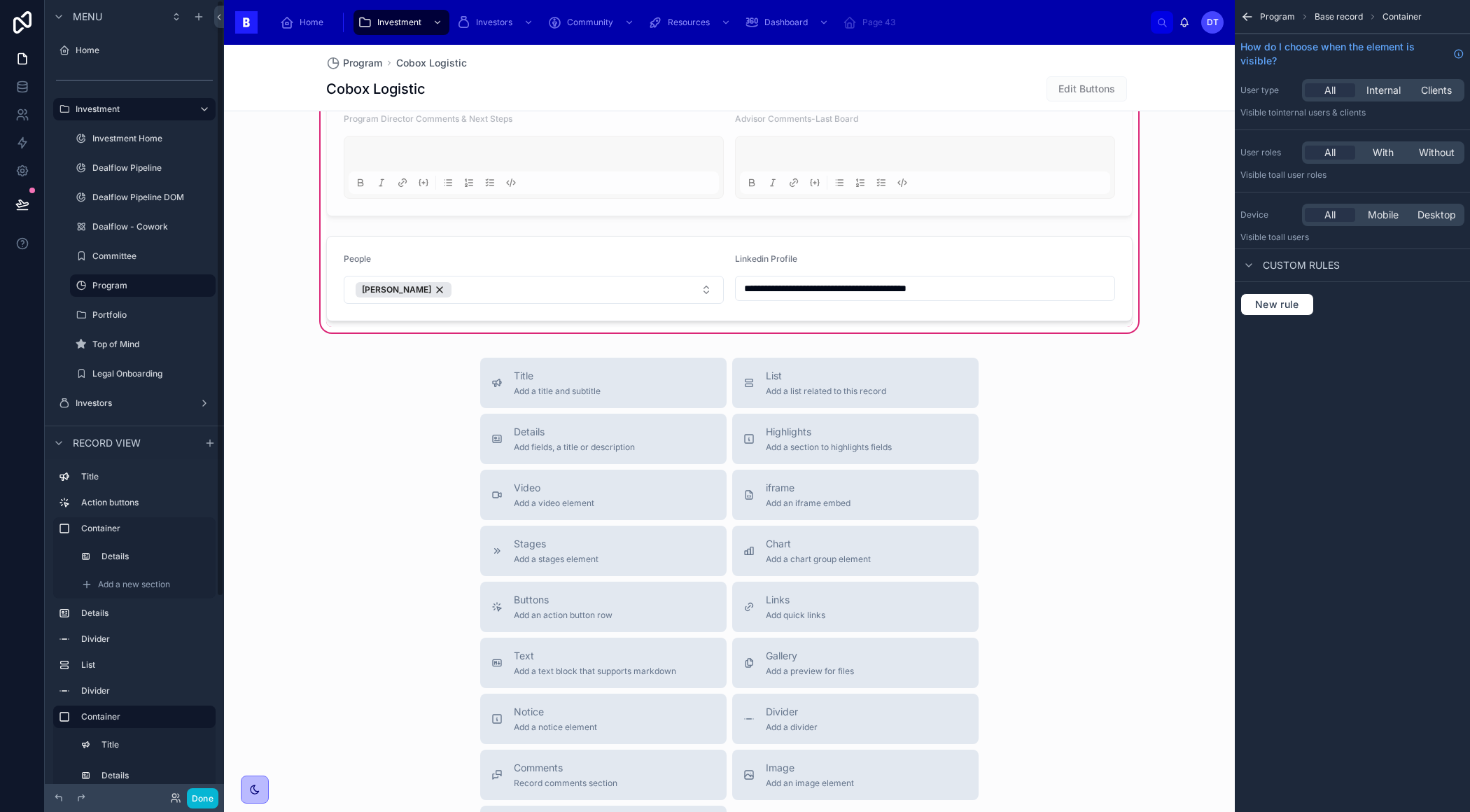
click at [404, 432] on div "Title Add a title and subtitle List Add a list related to this record Details A…" at bounding box center [729, 607] width 1011 height 498
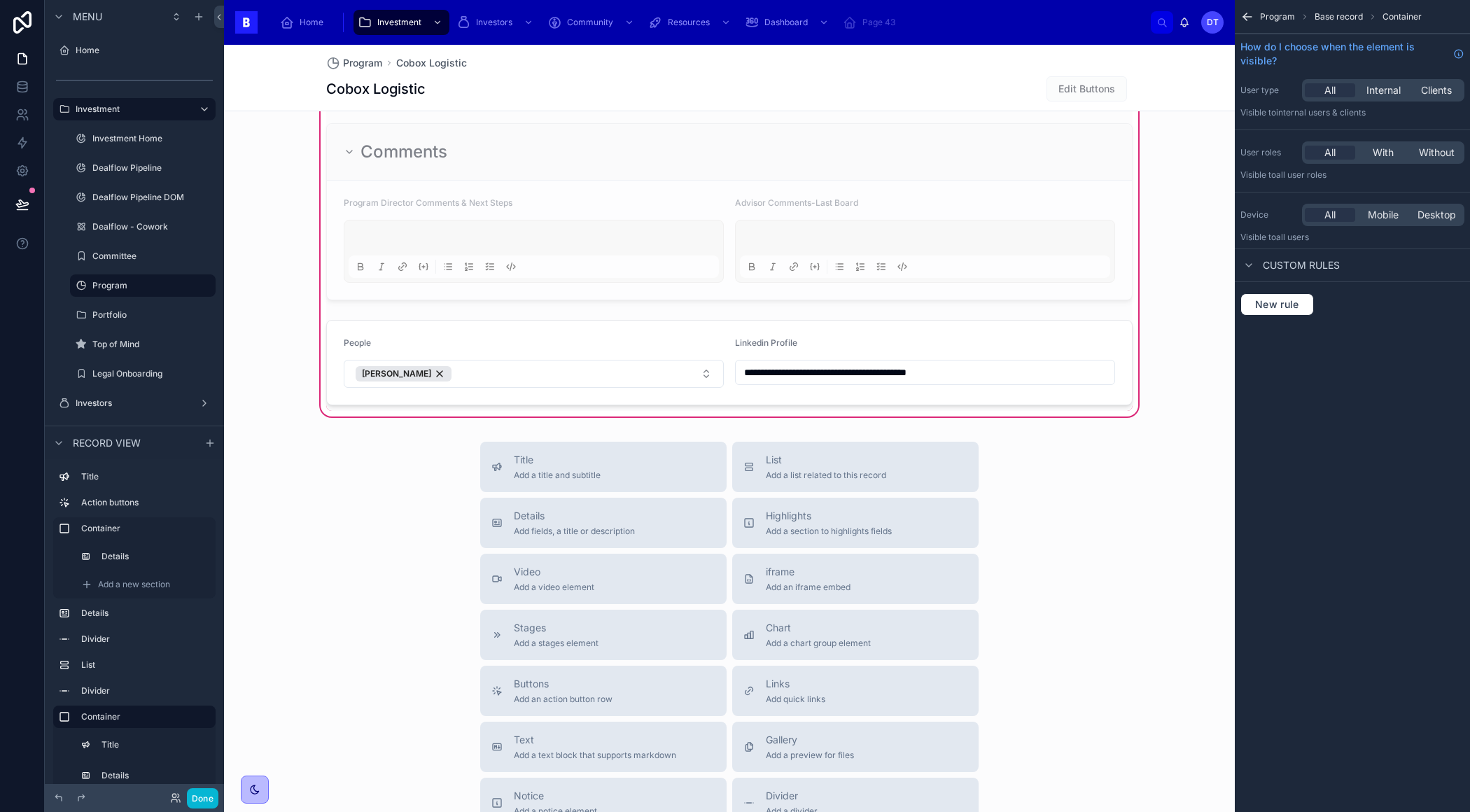
scroll to position [1642, 0]
click at [446, 328] on div at bounding box center [728, 364] width 823 height 97
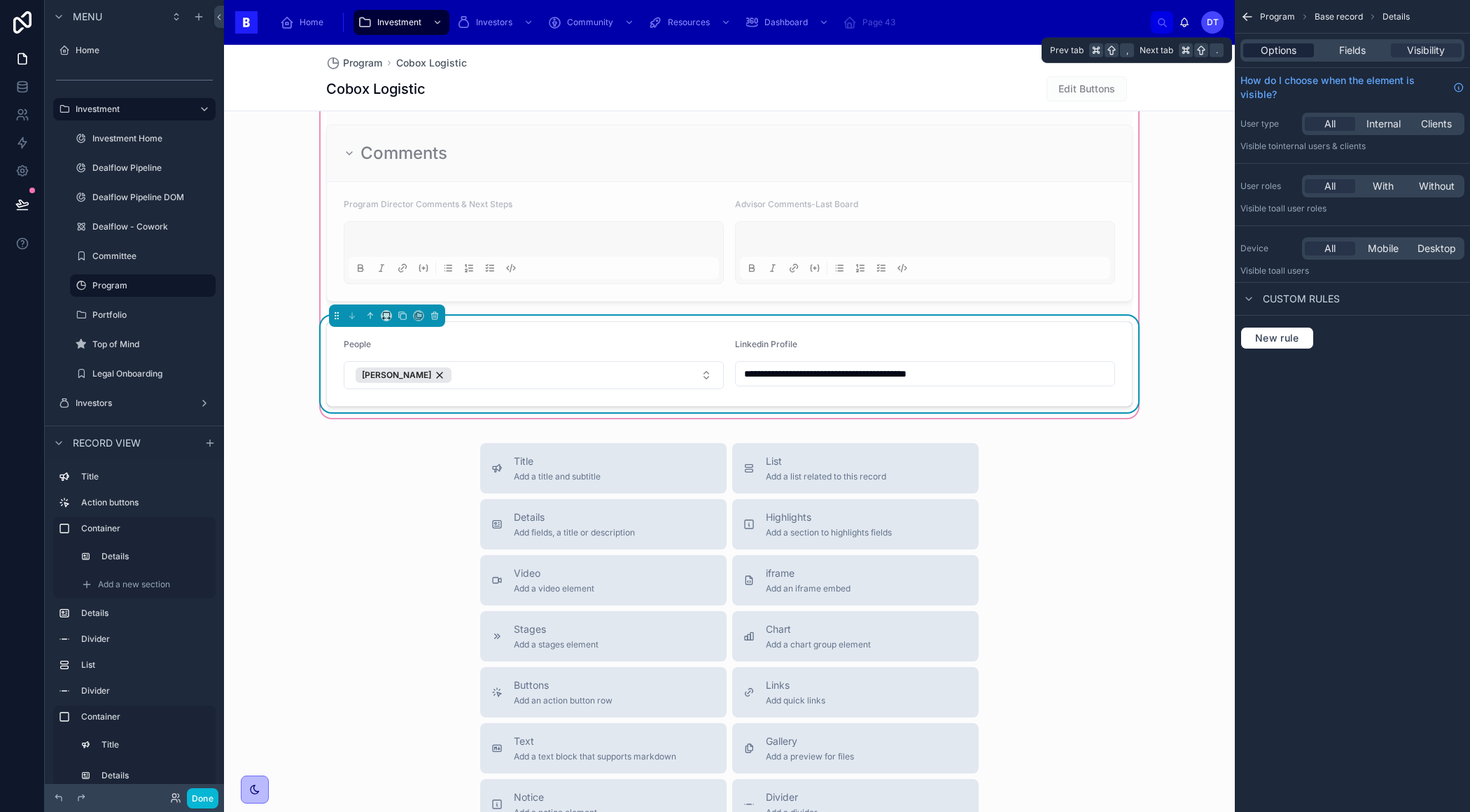
click at [1283, 49] on span "Options" at bounding box center [1278, 50] width 35 height 14
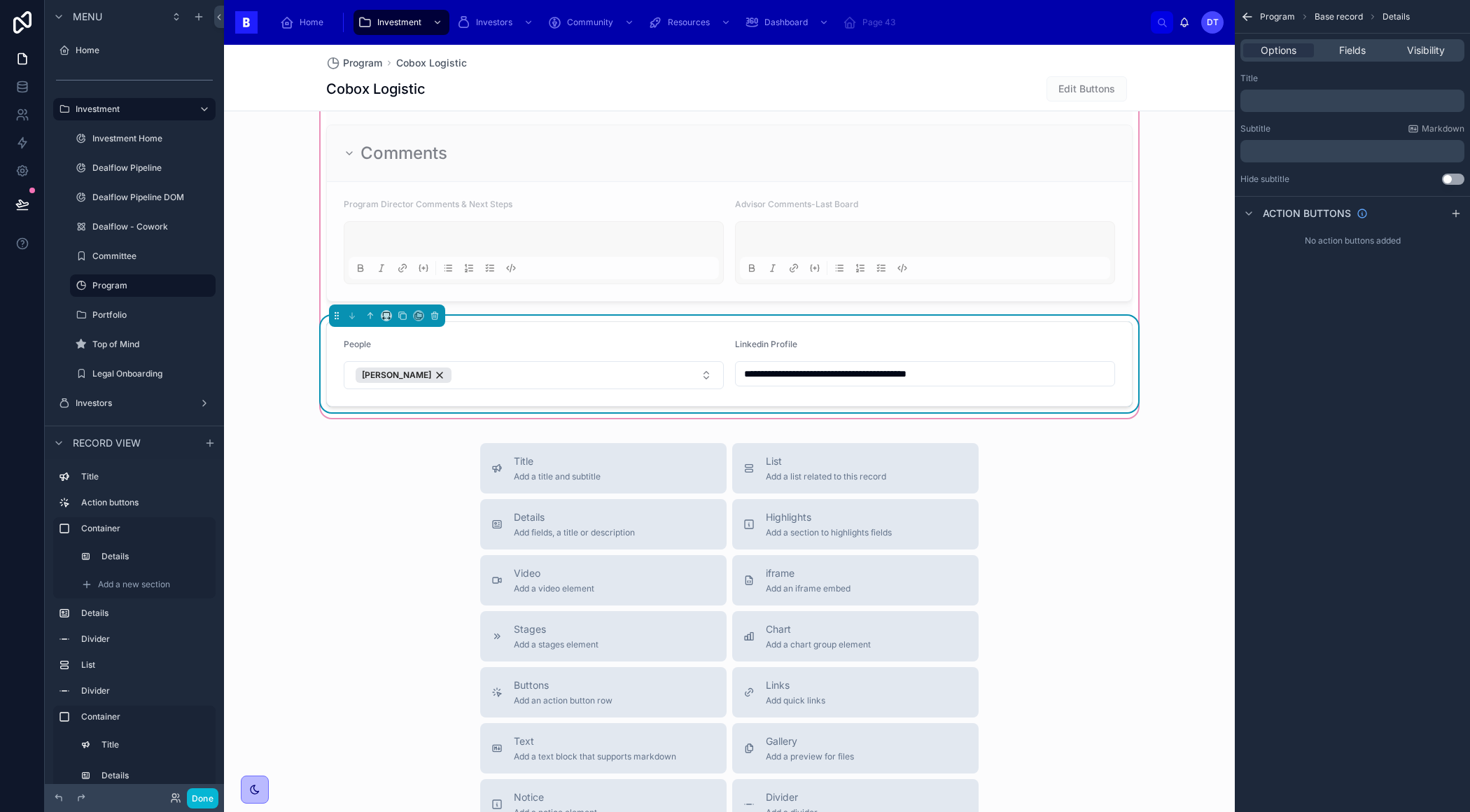
click at [1287, 96] on p "﻿" at bounding box center [1354, 101] width 215 height 11
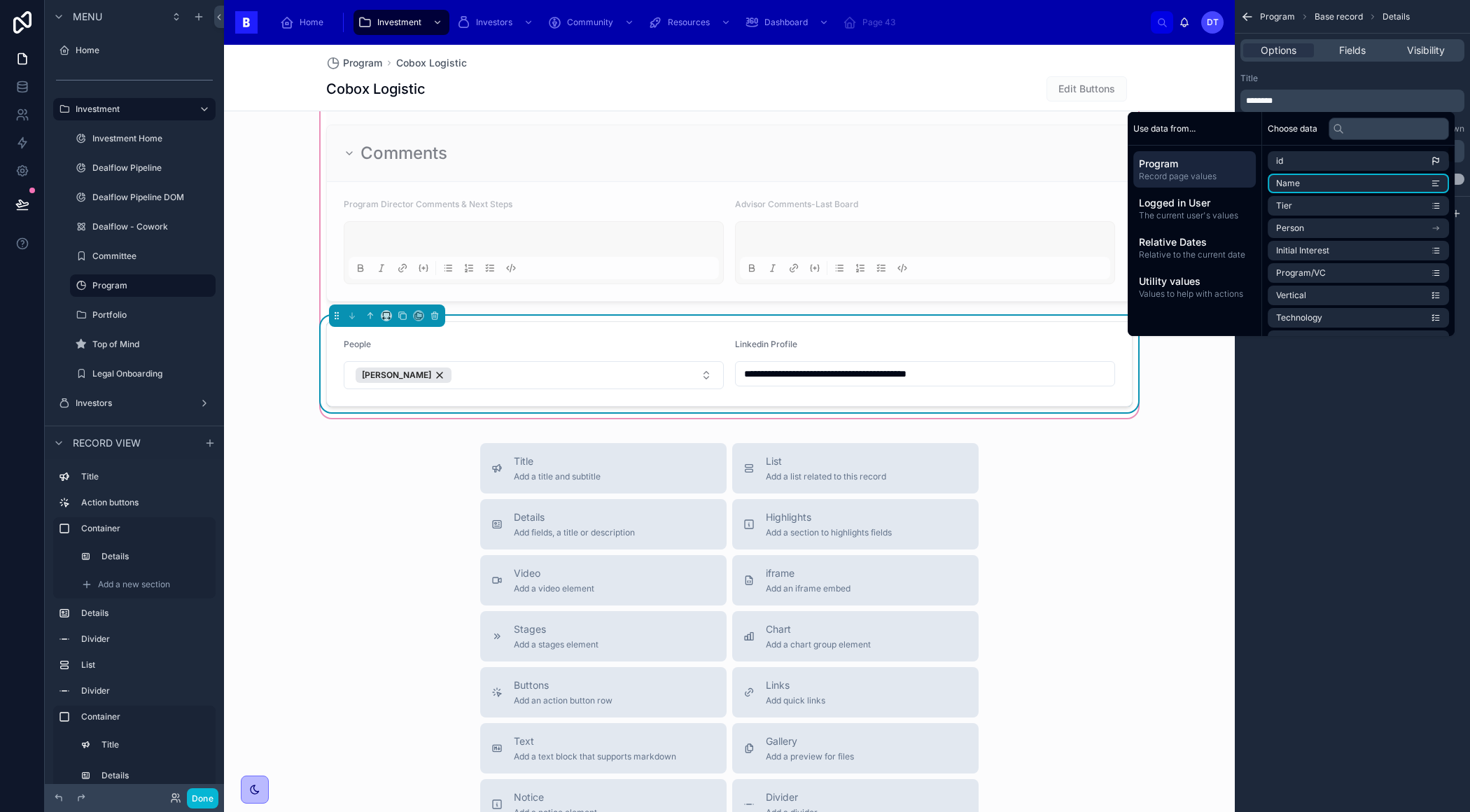
click at [1352, 429] on div "Program Base record Details Options Fields Visibility Title ******** Subtitle M…" at bounding box center [1352, 406] width 235 height 812
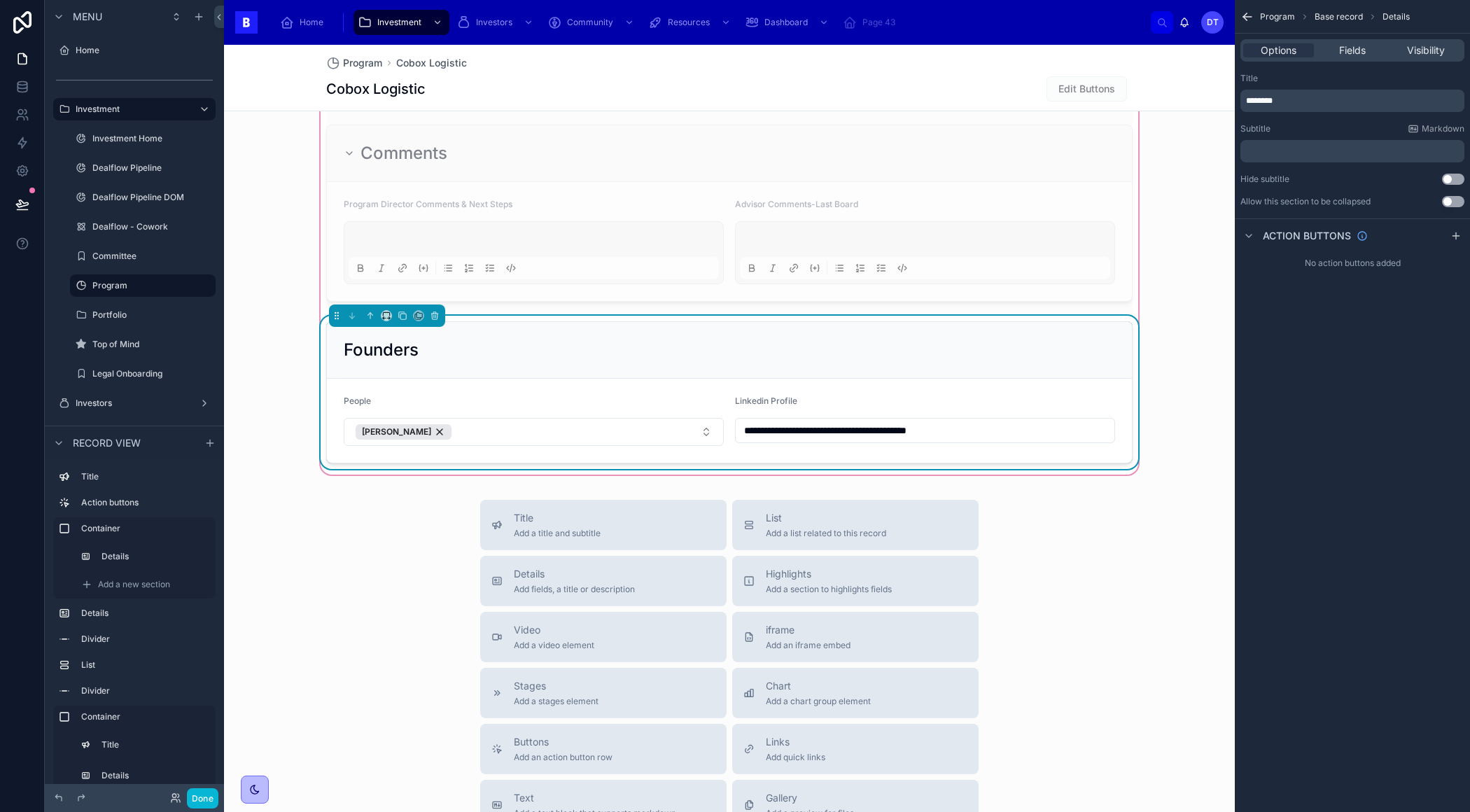
click at [551, 407] on div "People Max Figueroa" at bounding box center [534, 420] width 380 height 50
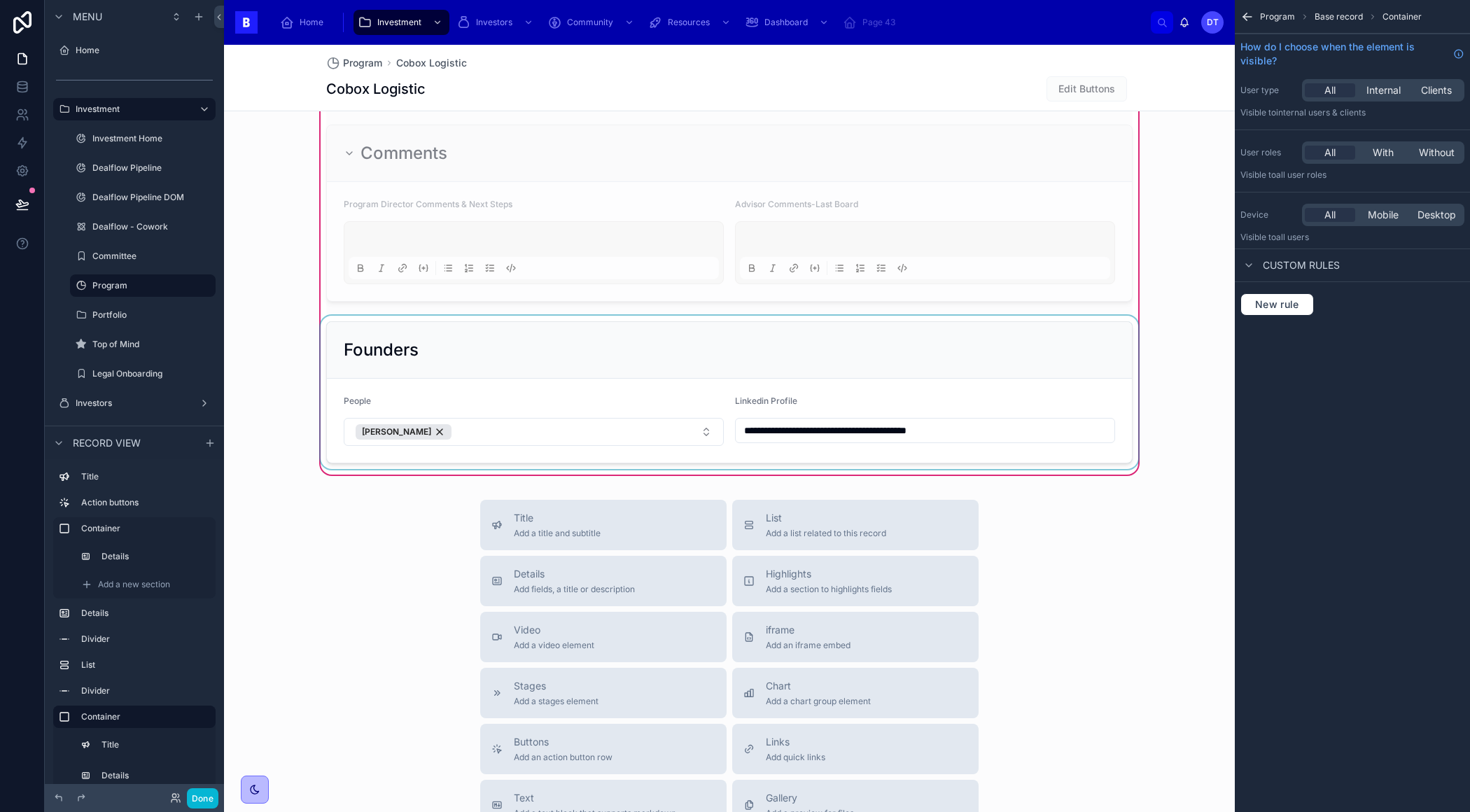
click at [782, 367] on div at bounding box center [728, 392] width 823 height 153
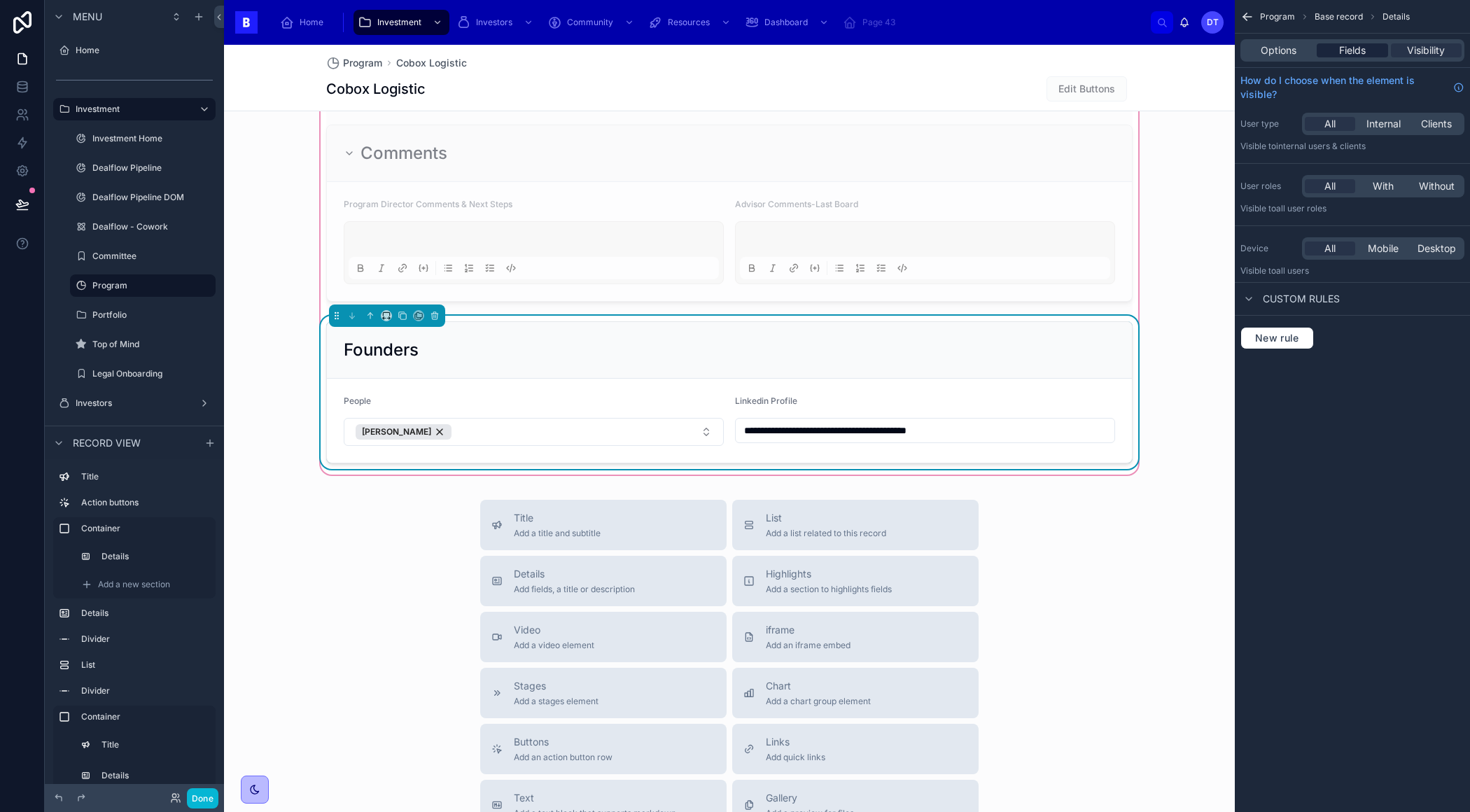
click at [1361, 54] on span "Fields" at bounding box center [1352, 50] width 26 height 14
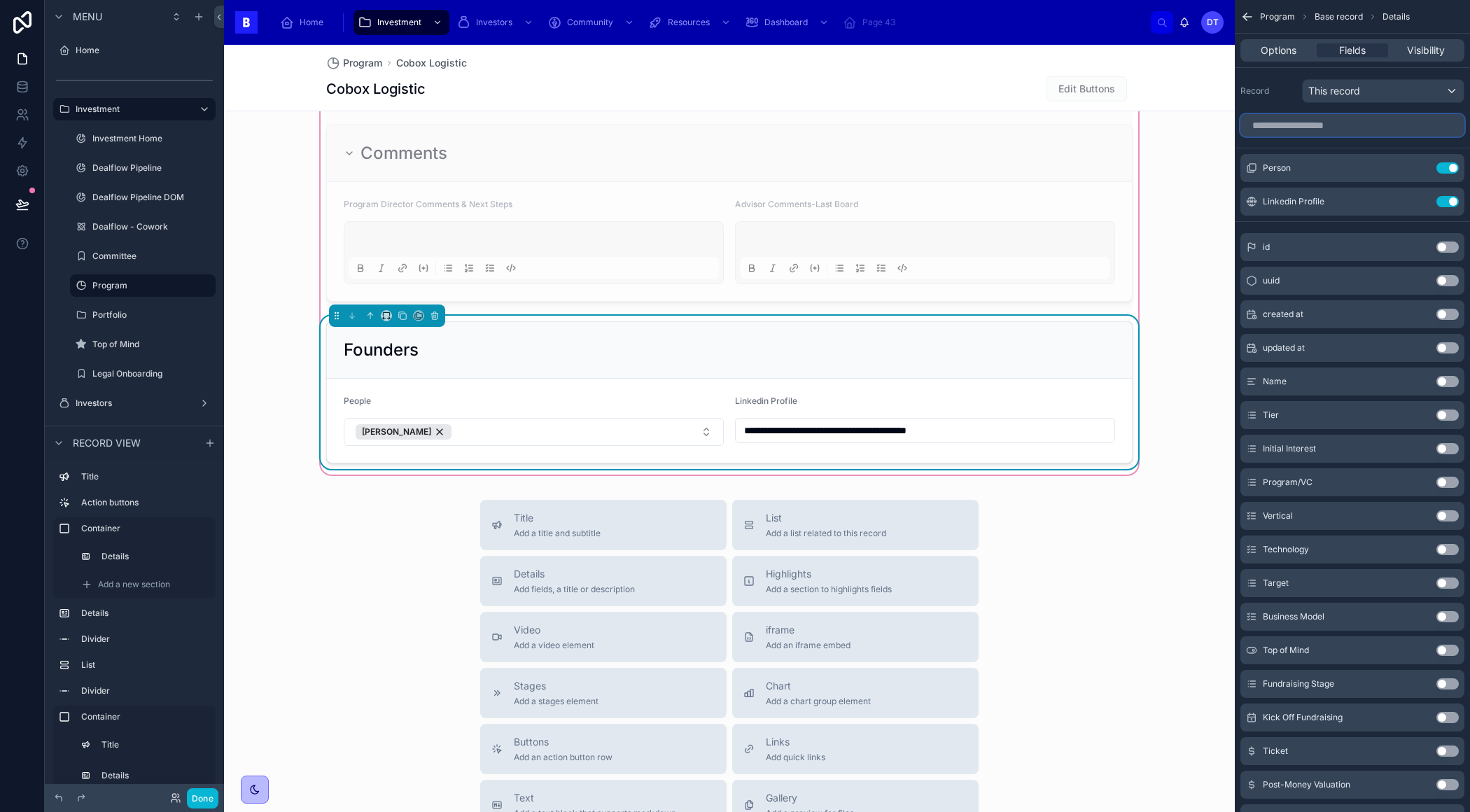
click at [1318, 127] on input "scrollable content" at bounding box center [1352, 124] width 224 height 22
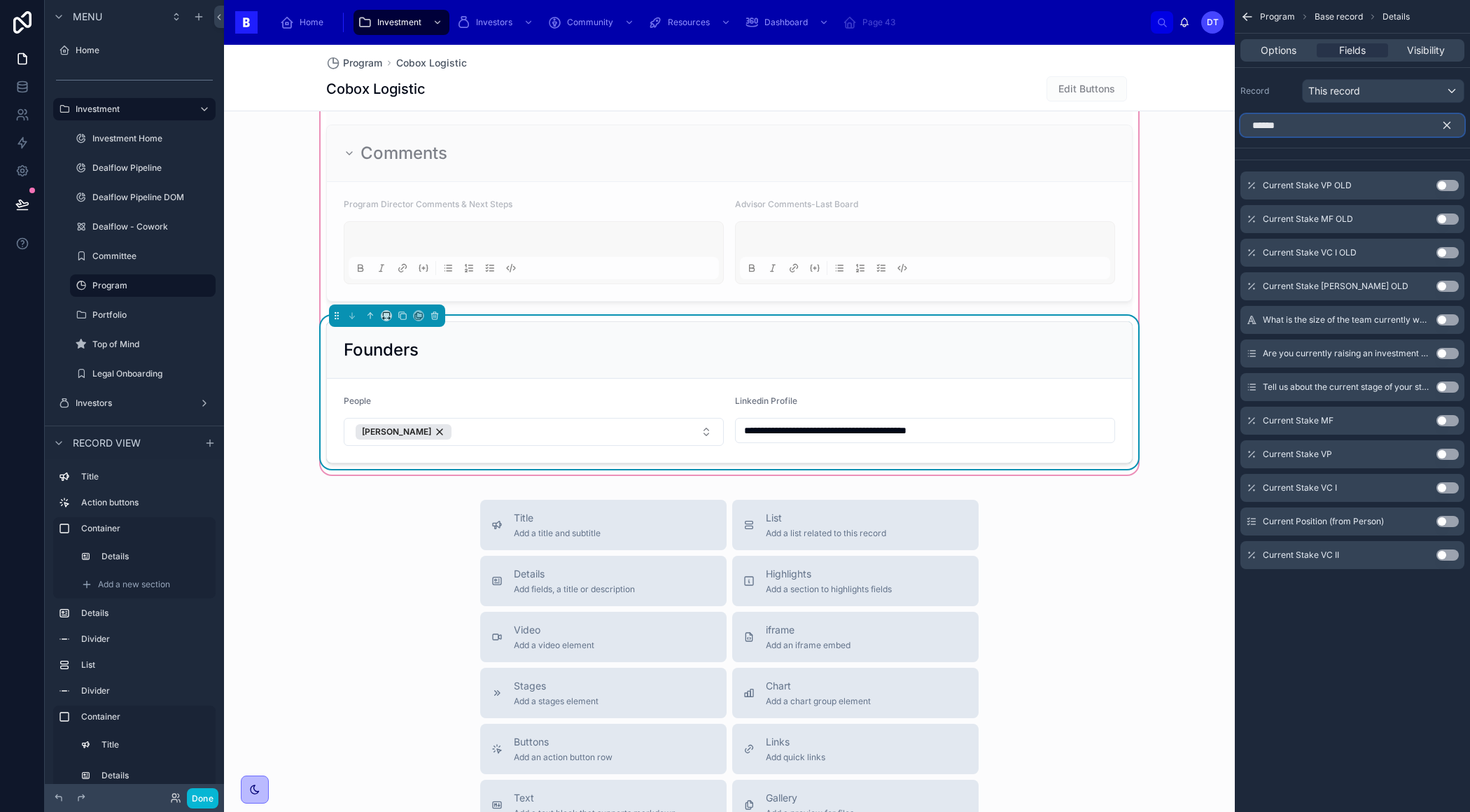
type input "******"
click at [1444, 521] on button "Use setting" at bounding box center [1447, 521] width 22 height 11
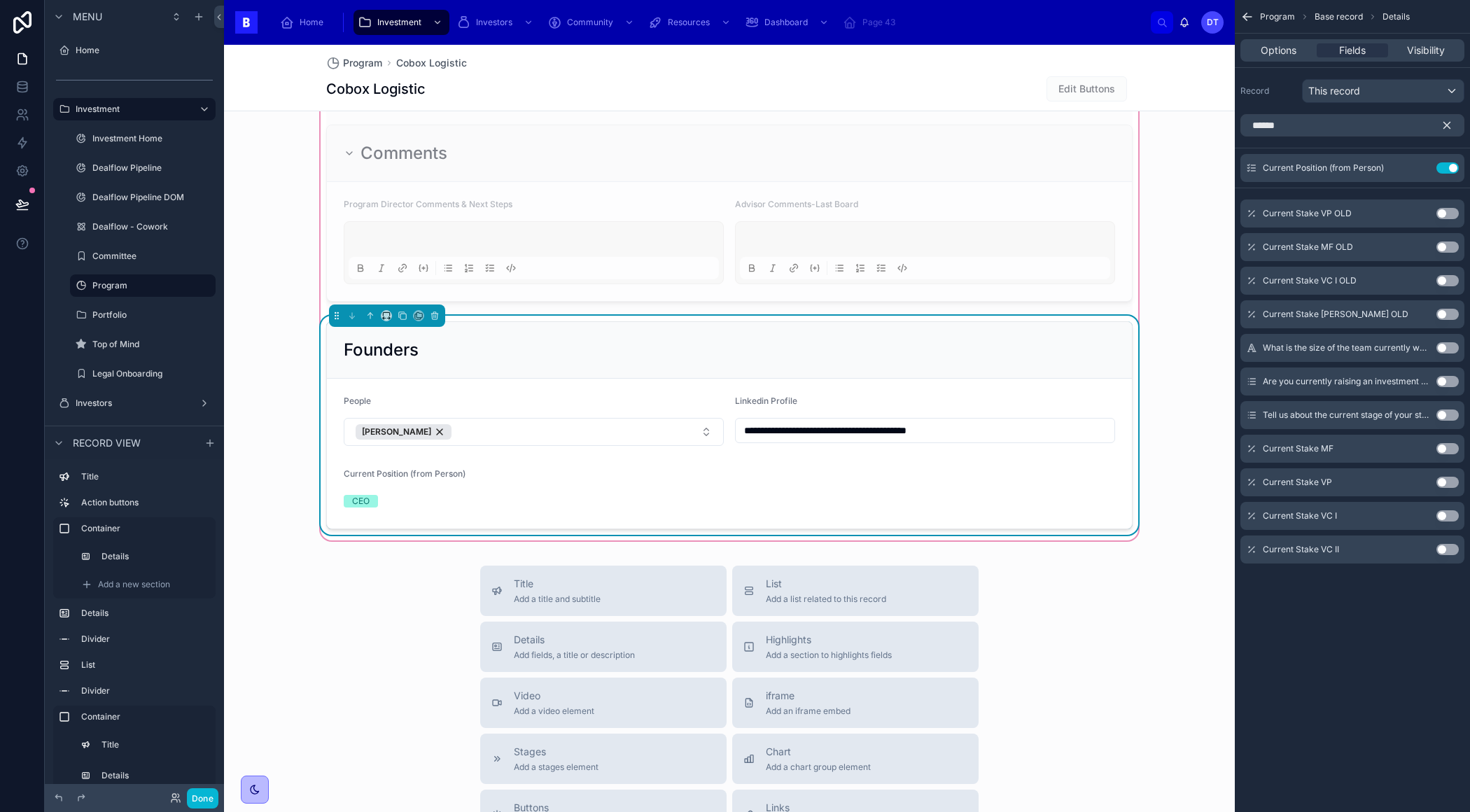
scroll to position [1683, 0]
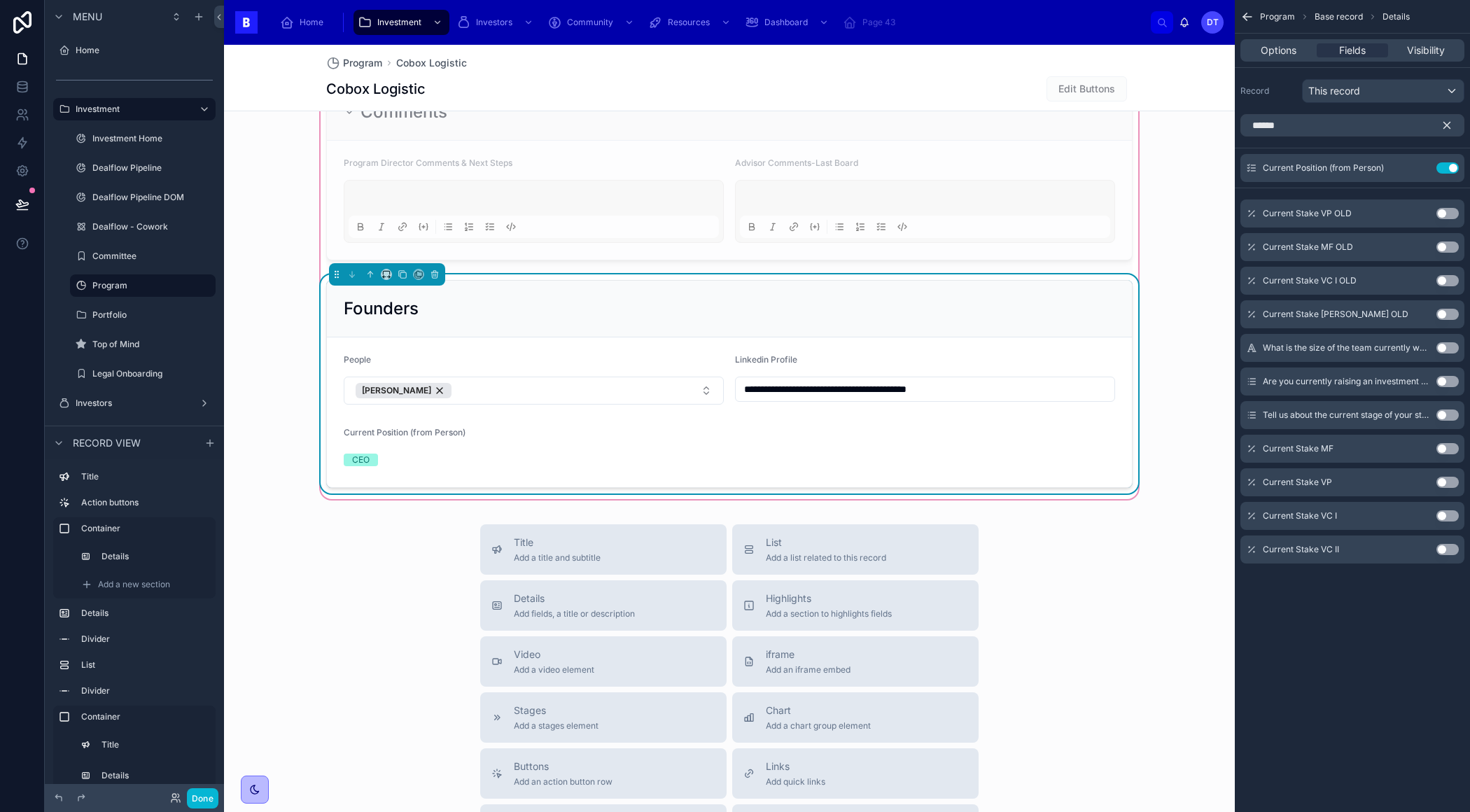
click at [402, 450] on div "CEO" at bounding box center [437, 460] width 185 height 21
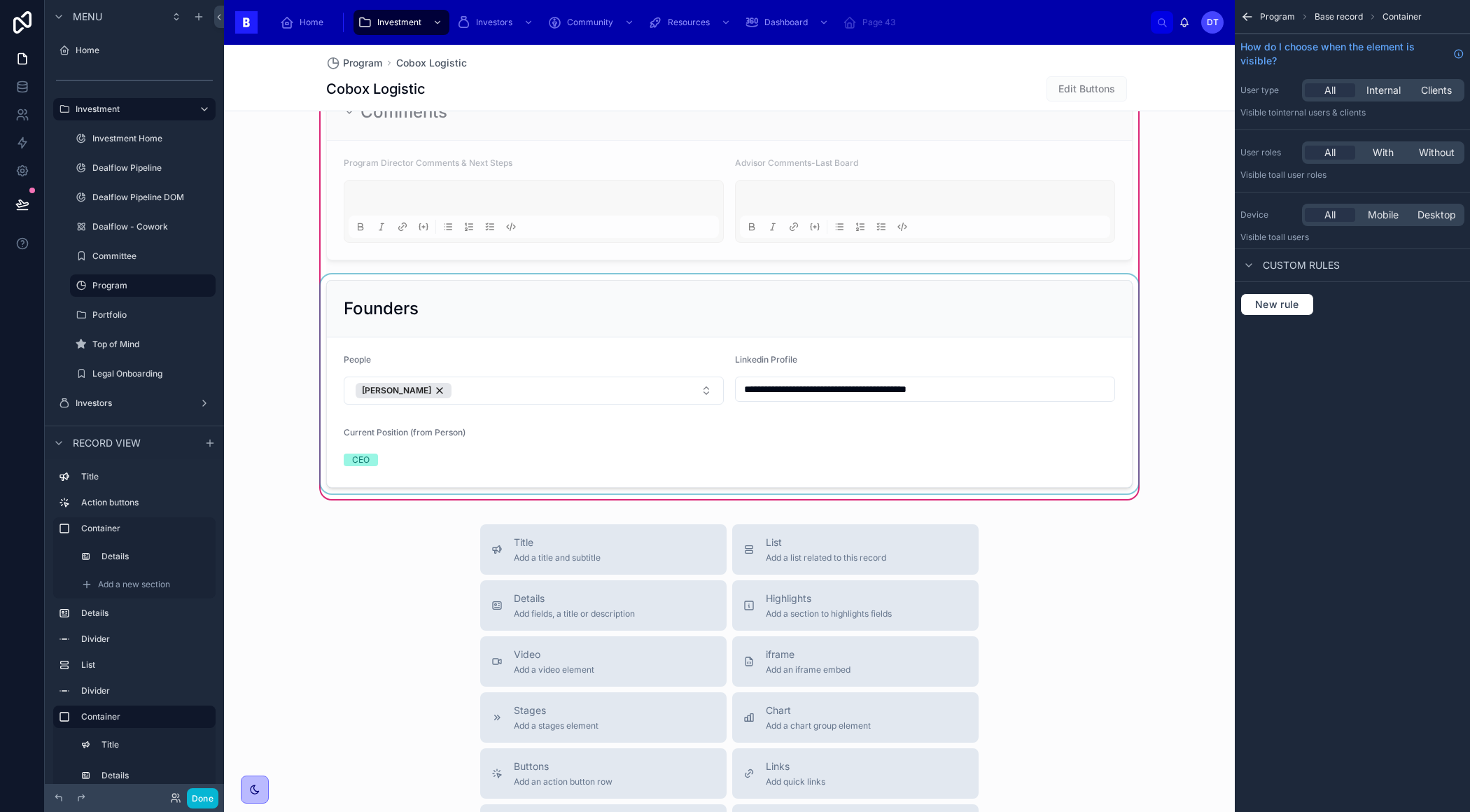
click at [600, 436] on div at bounding box center [728, 384] width 823 height 219
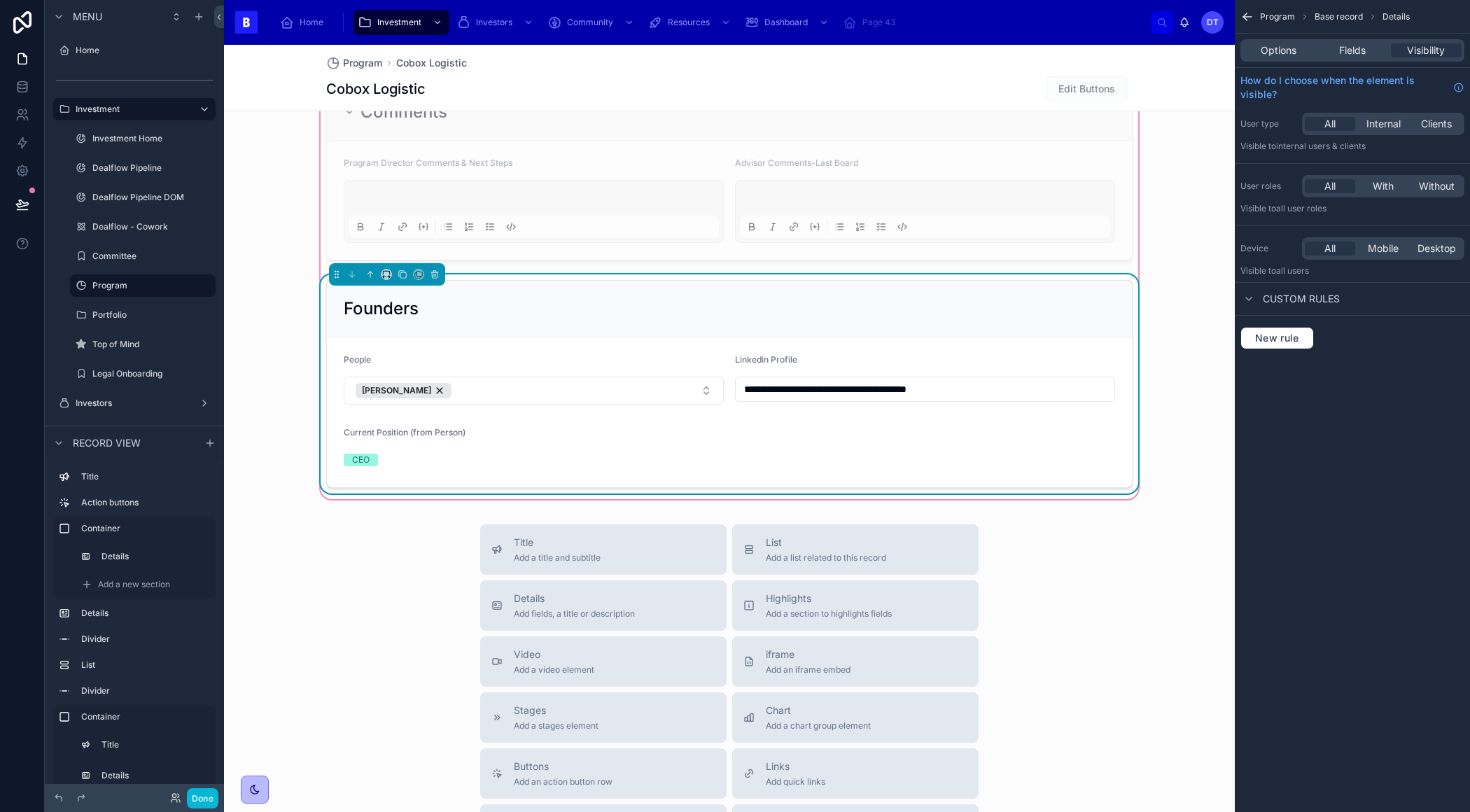
click at [400, 439] on div "Current Position (from Person) CEO" at bounding box center [437, 448] width 185 height 43
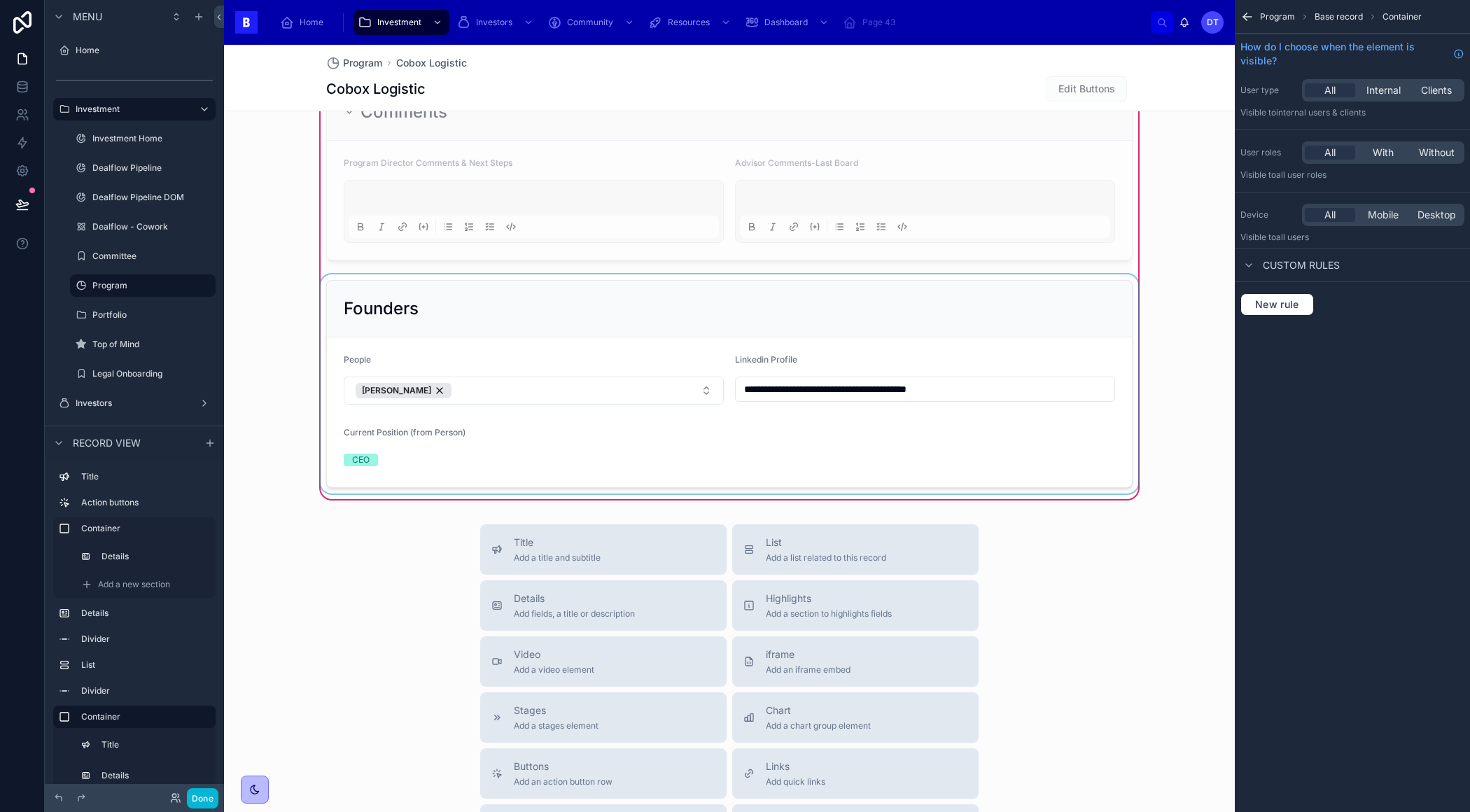
click at [400, 439] on div at bounding box center [728, 384] width 823 height 219
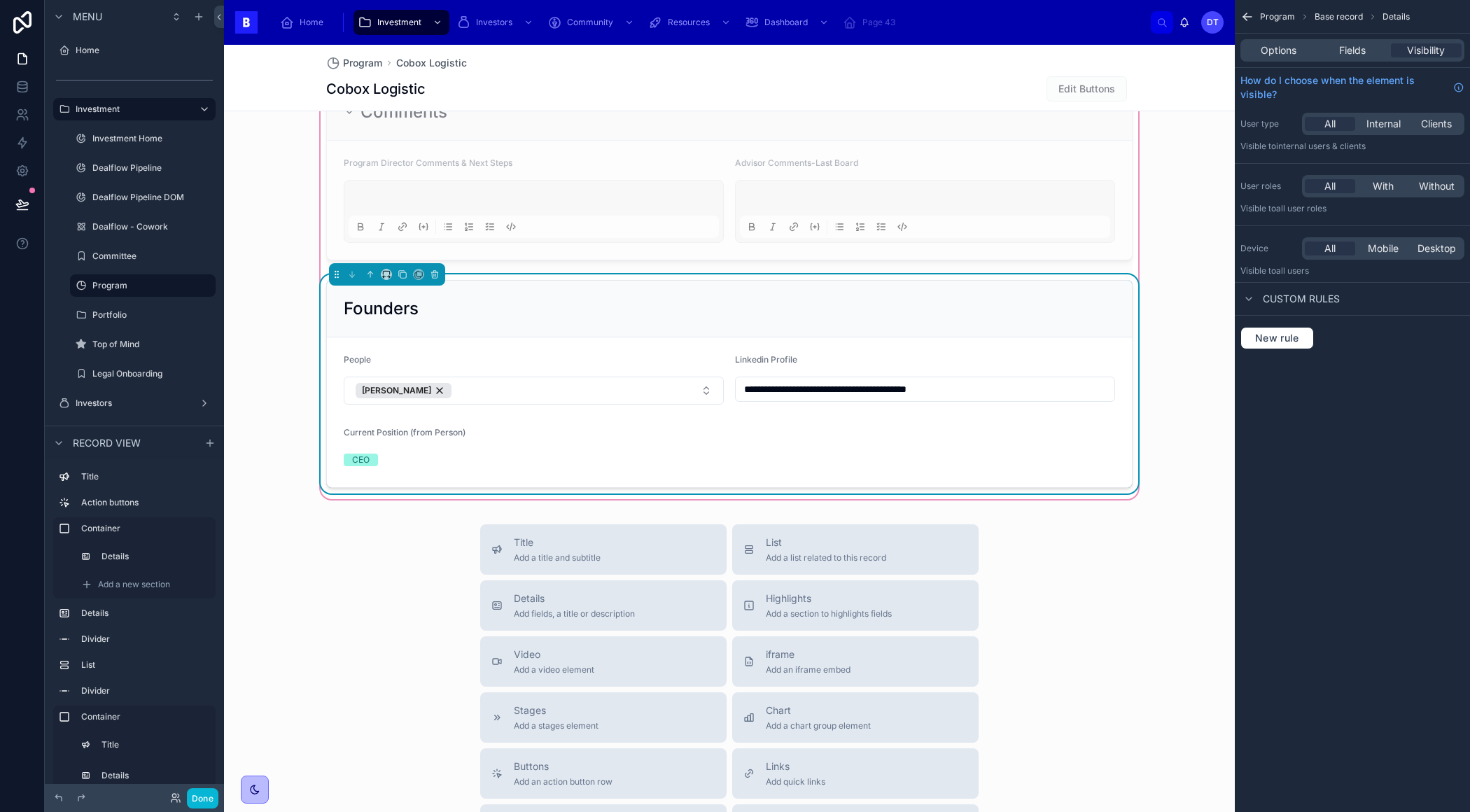
click at [859, 406] on form "**********" at bounding box center [729, 413] width 805 height 150
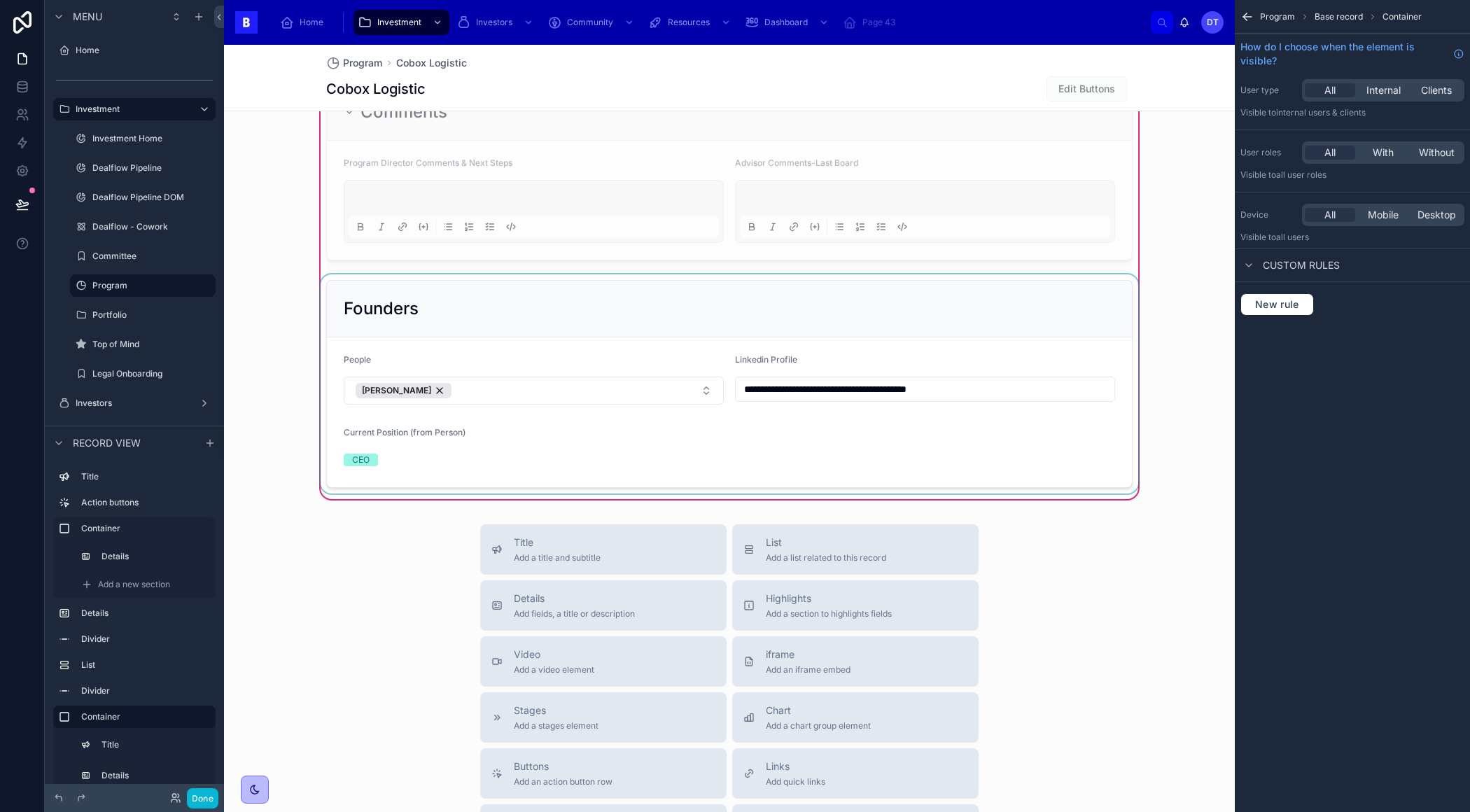
click at [1002, 317] on div at bounding box center [728, 384] width 823 height 219
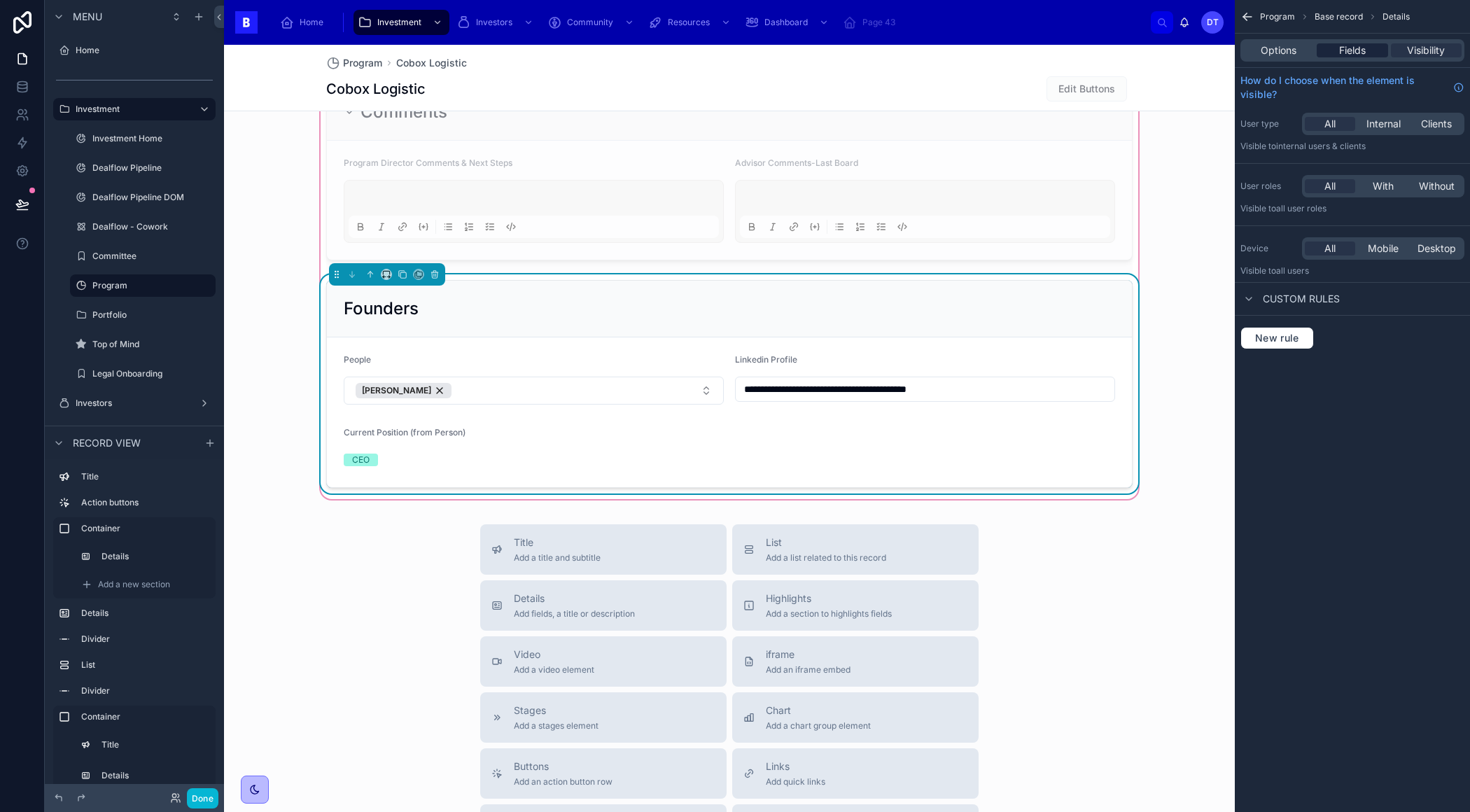
click at [1353, 56] on span "Fields" at bounding box center [1352, 50] width 26 height 14
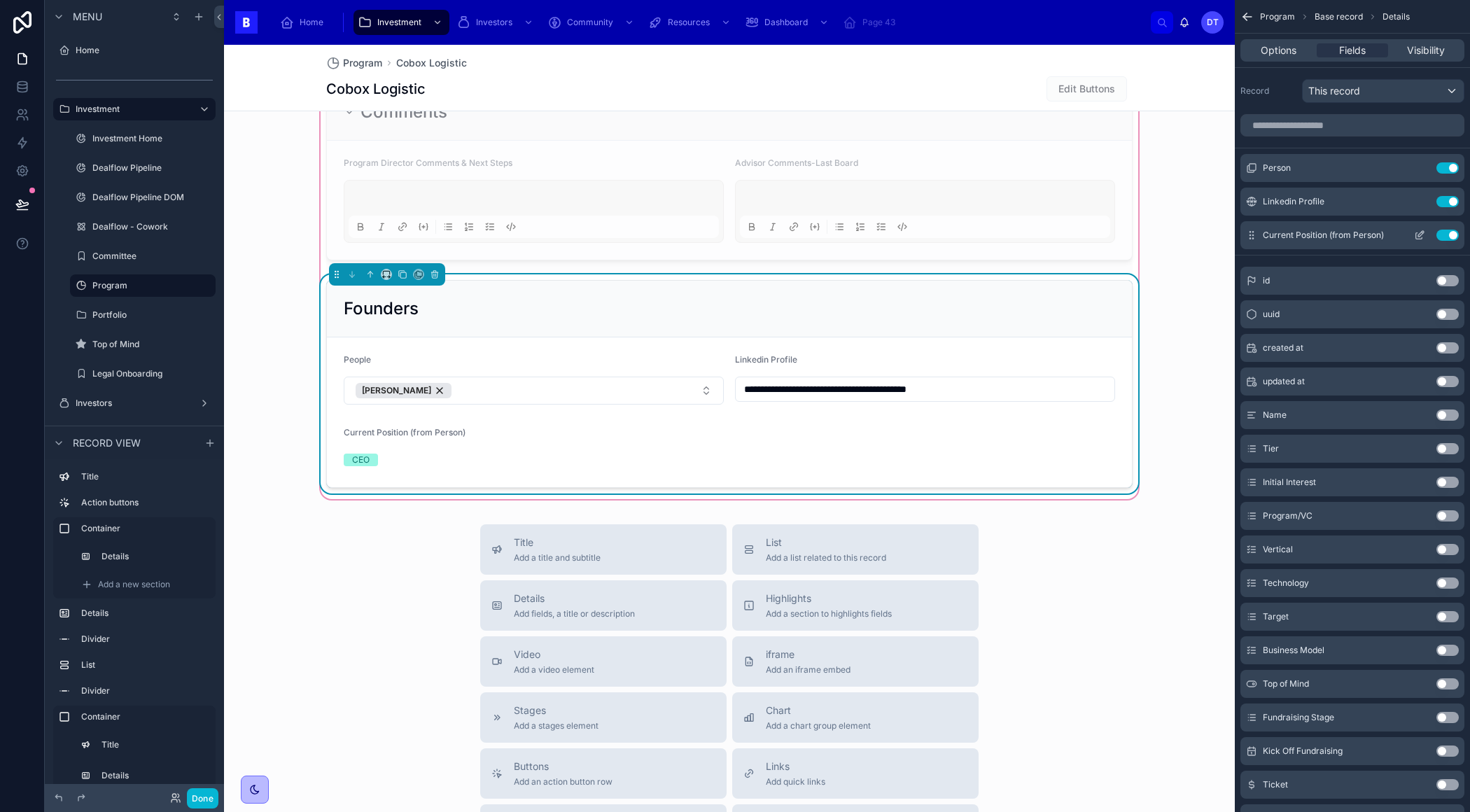
click at [1423, 234] on icon "scrollable content" at bounding box center [1419, 235] width 11 height 11
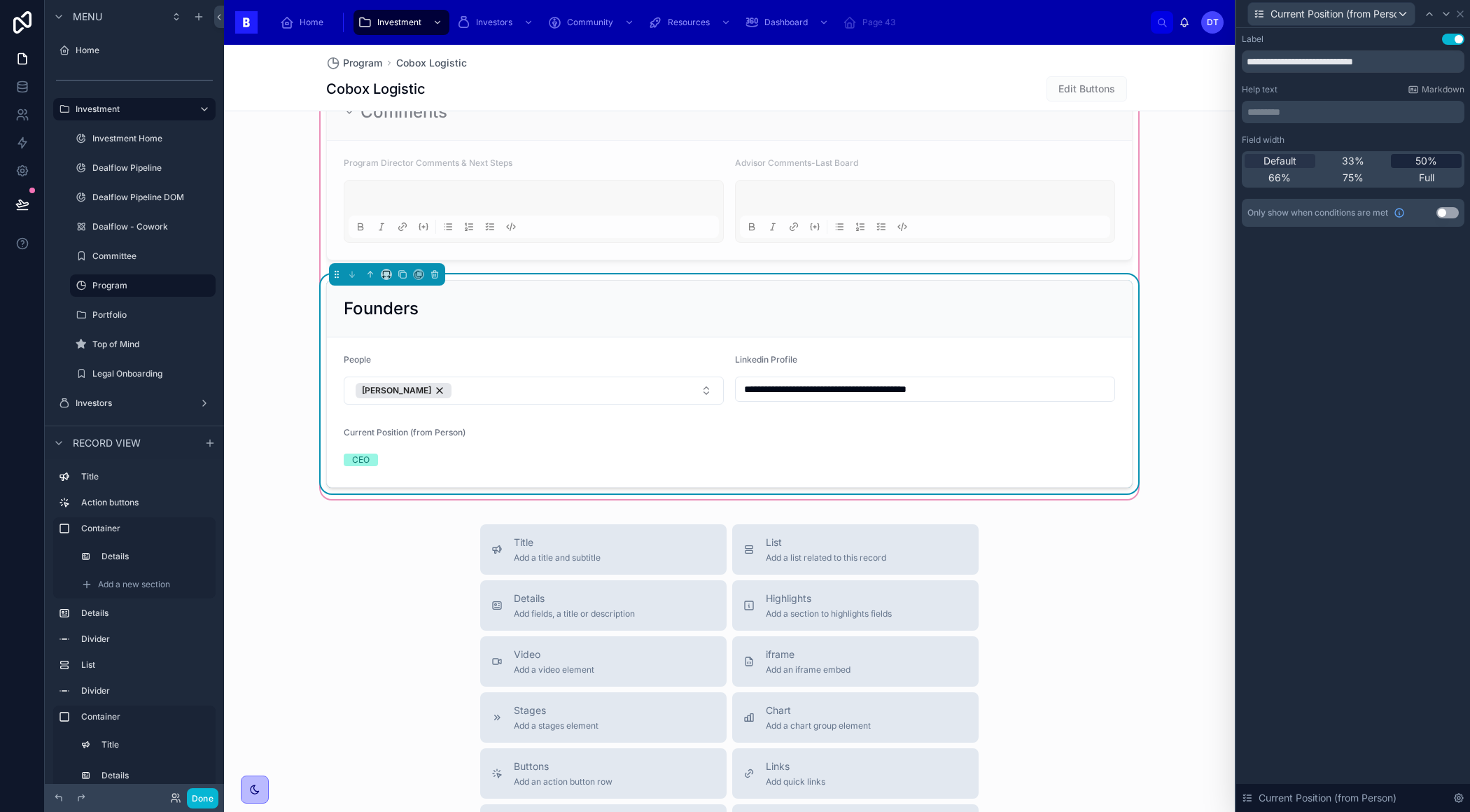
click at [1423, 160] on span "50%" at bounding box center [1426, 161] width 22 height 14
click at [1459, 15] on icon at bounding box center [1459, 14] width 5 height 5
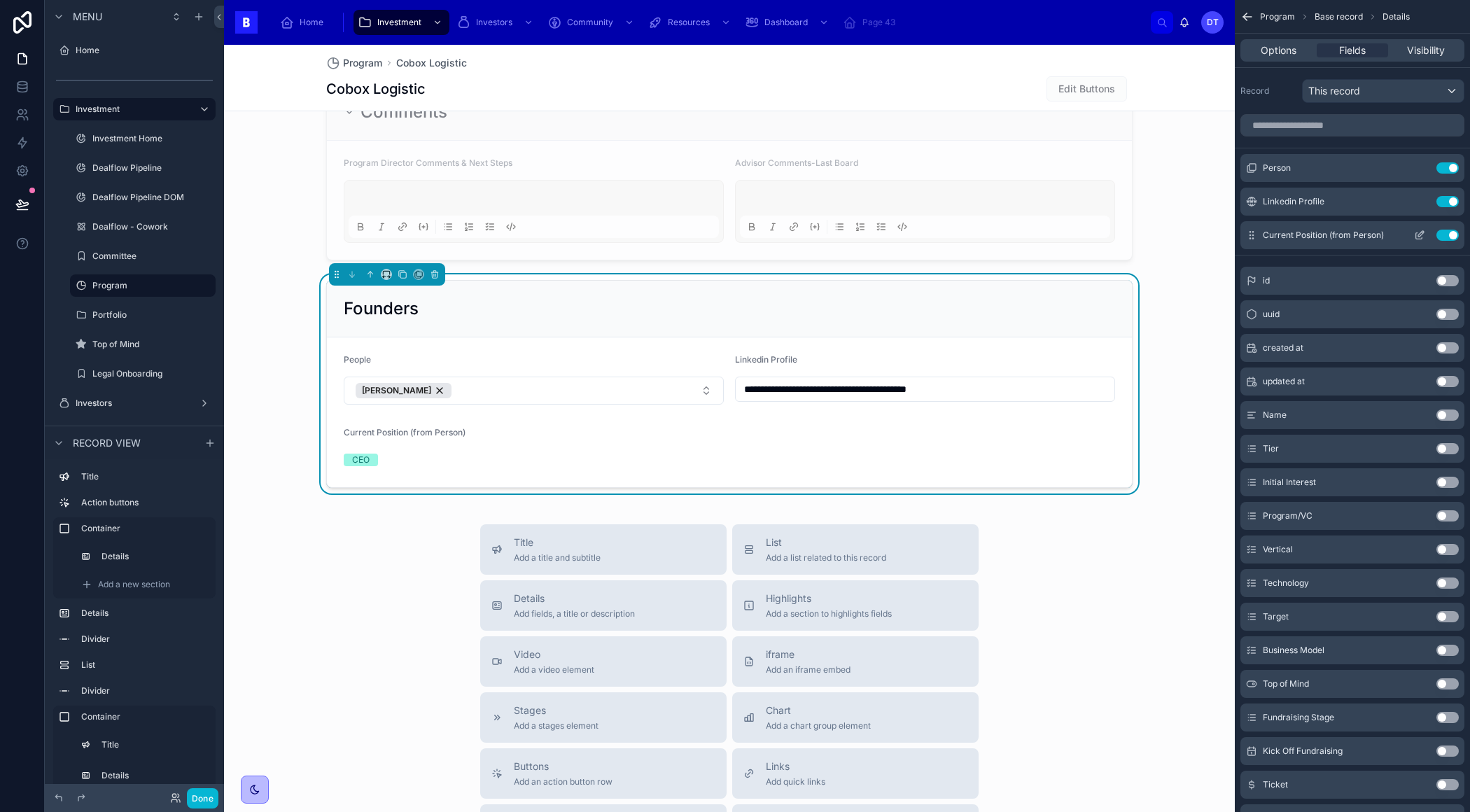
click at [1416, 233] on icon "scrollable content" at bounding box center [1419, 235] width 11 height 11
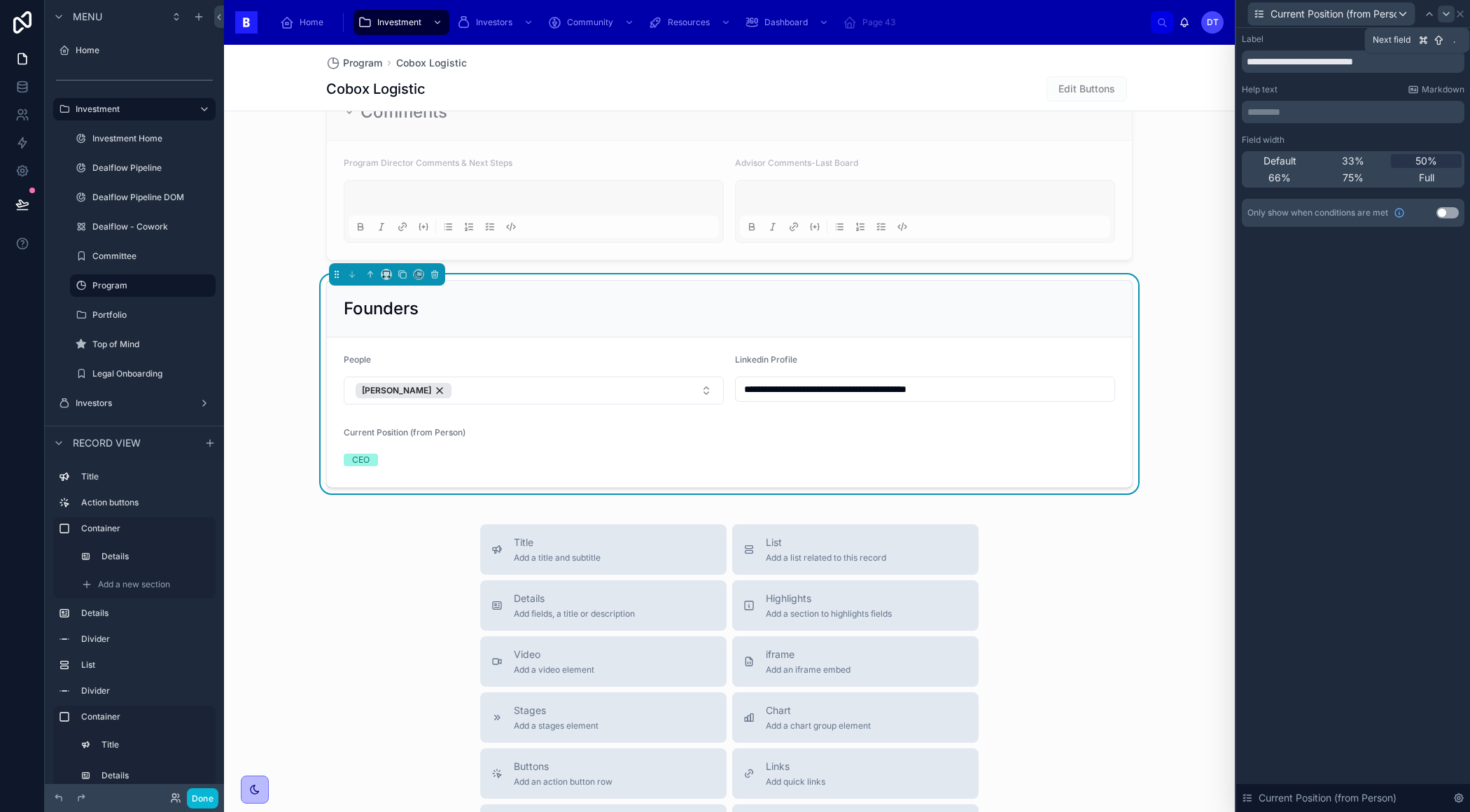
click at [1447, 20] on div at bounding box center [1445, 13] width 17 height 17
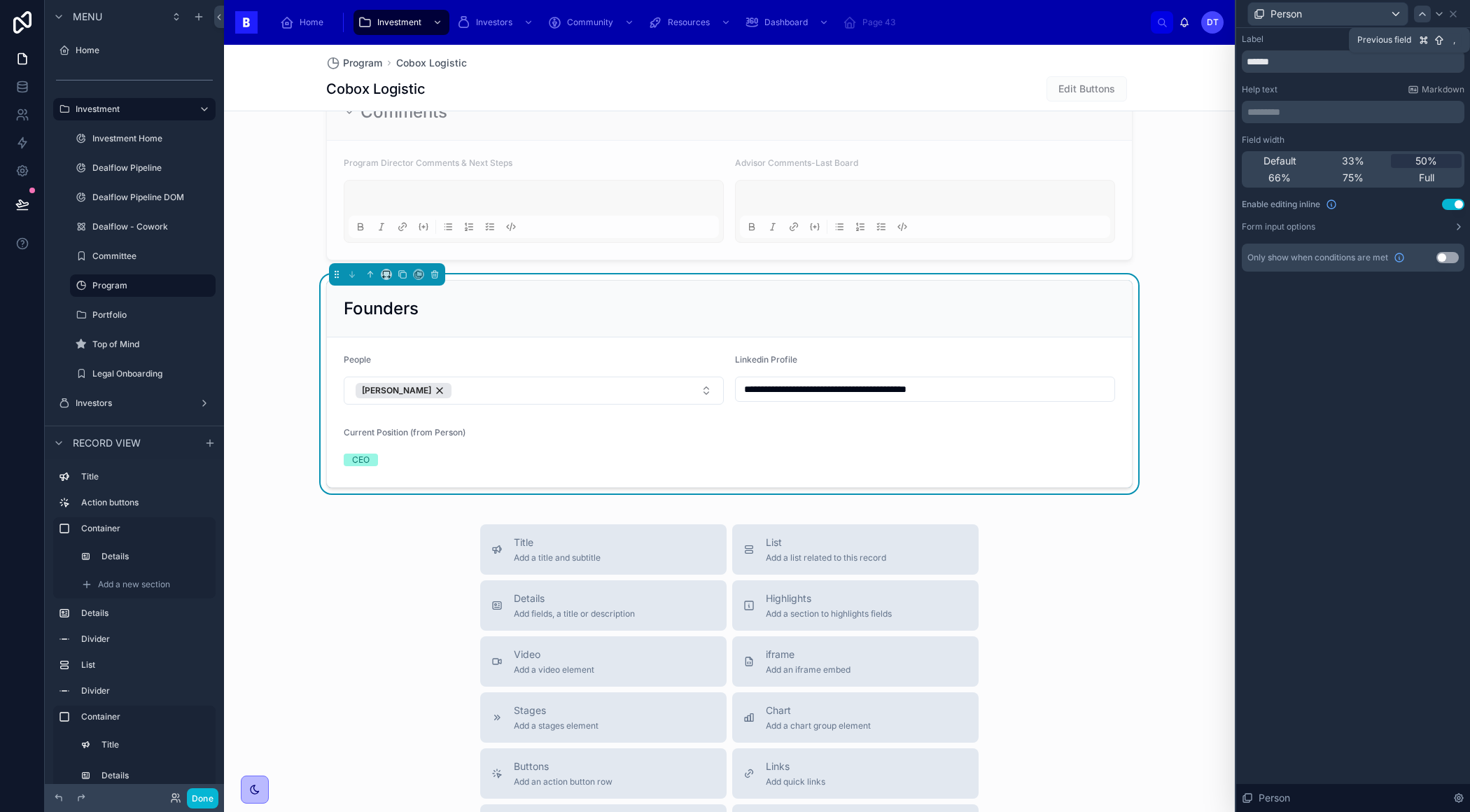
click at [1421, 19] on div at bounding box center [1421, 13] width 17 height 17
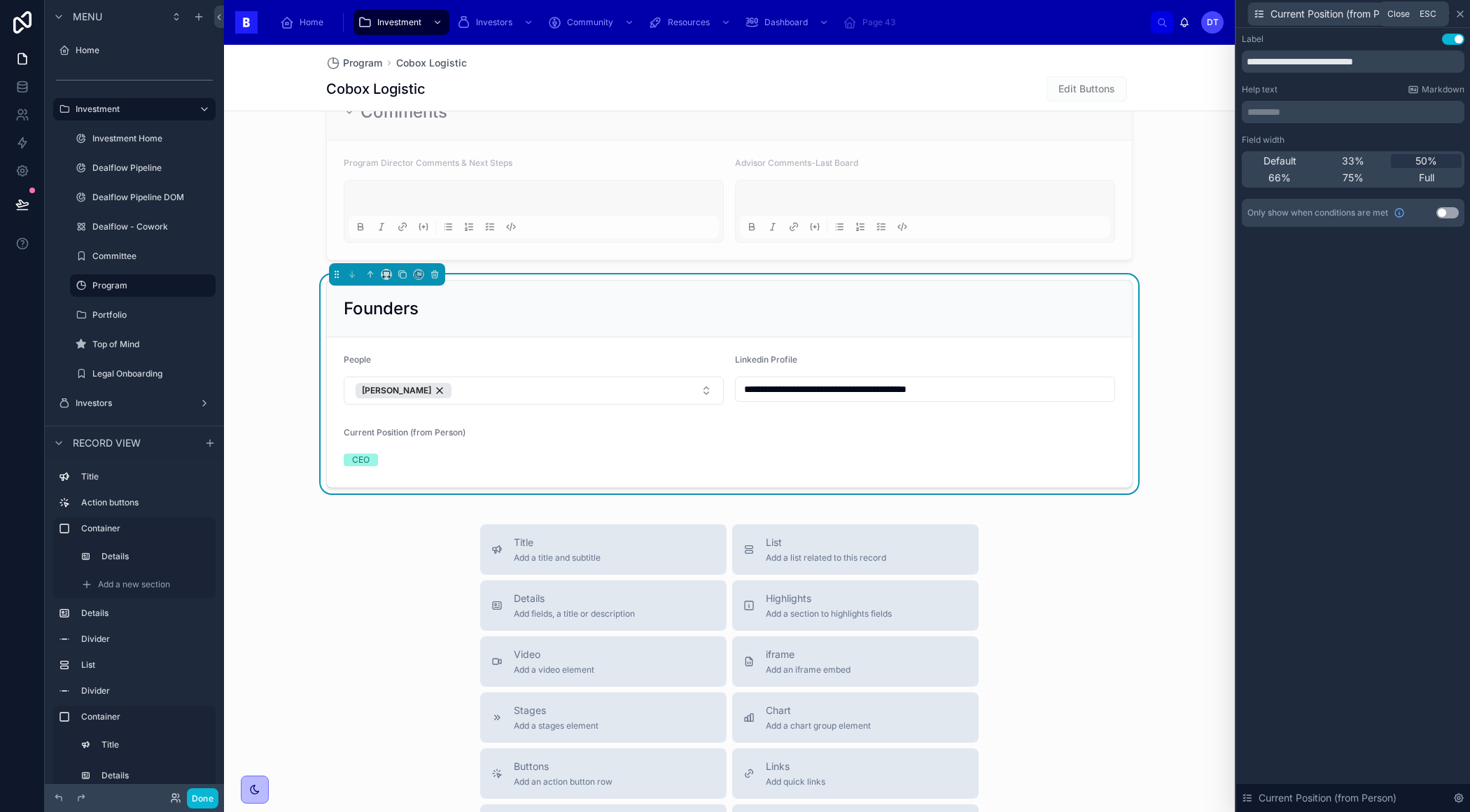
click at [1457, 19] on icon at bounding box center [1459, 14] width 11 height 11
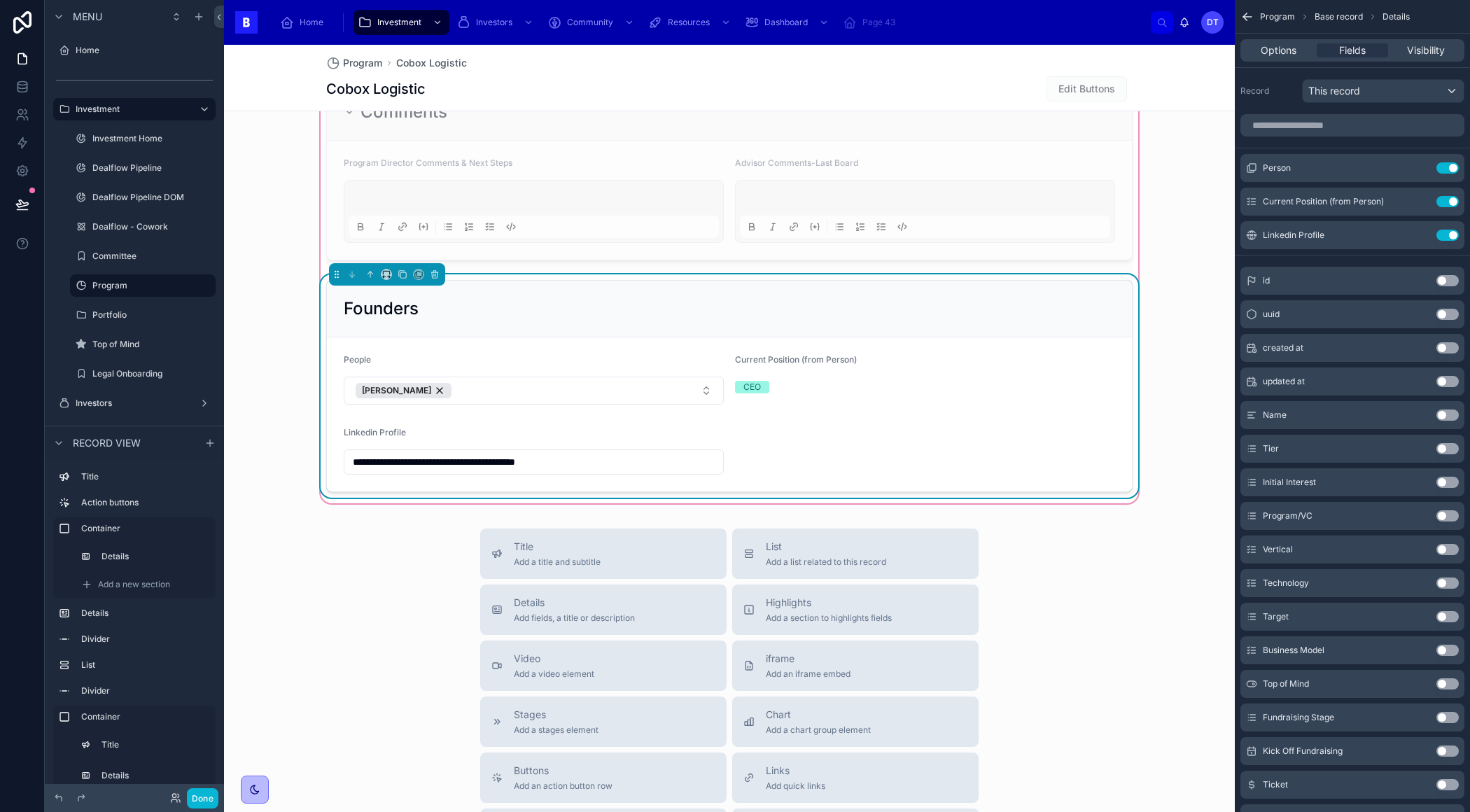
click at [887, 415] on form "**********" at bounding box center [729, 414] width 805 height 154
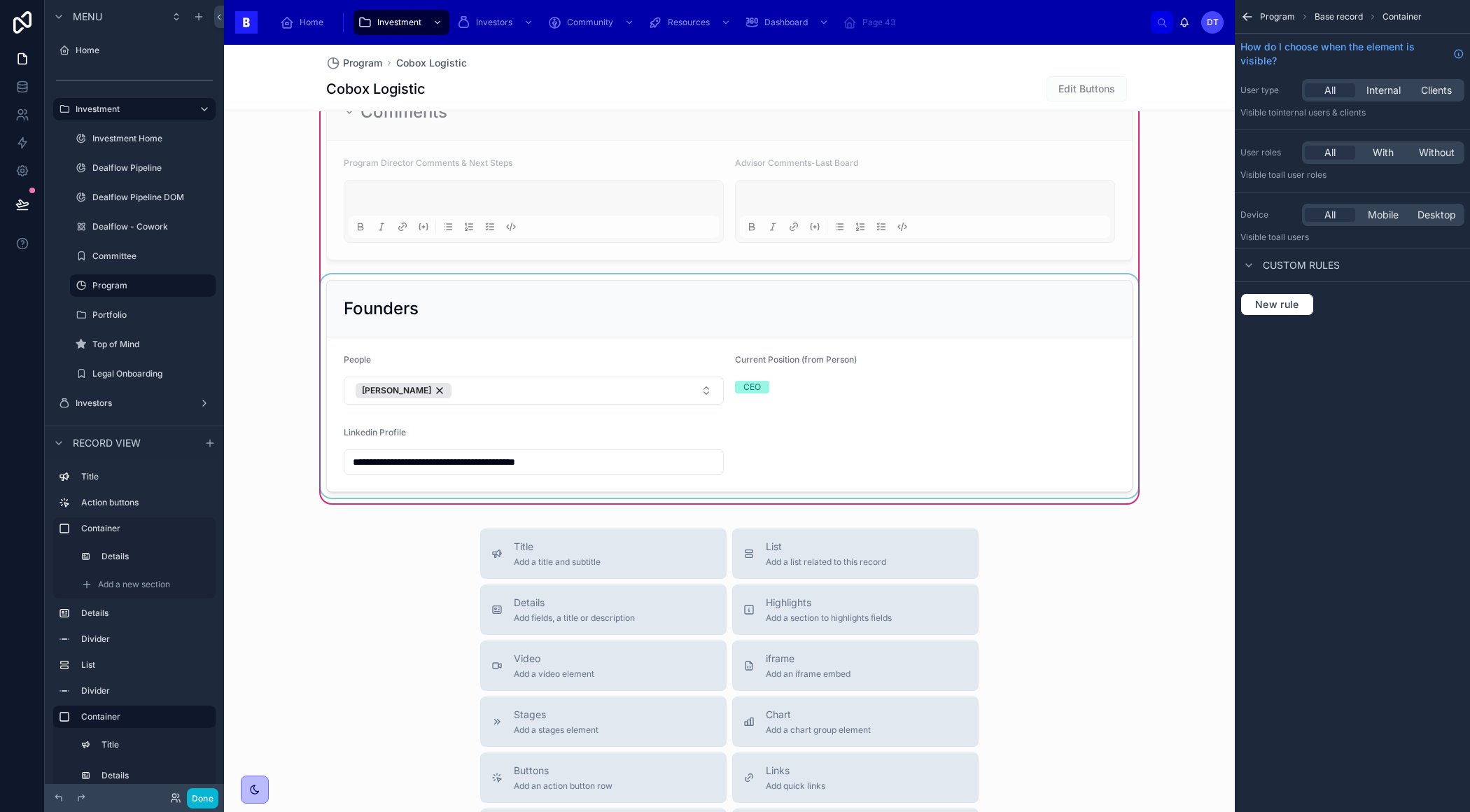
click at [818, 376] on div at bounding box center [728, 385] width 823 height 223
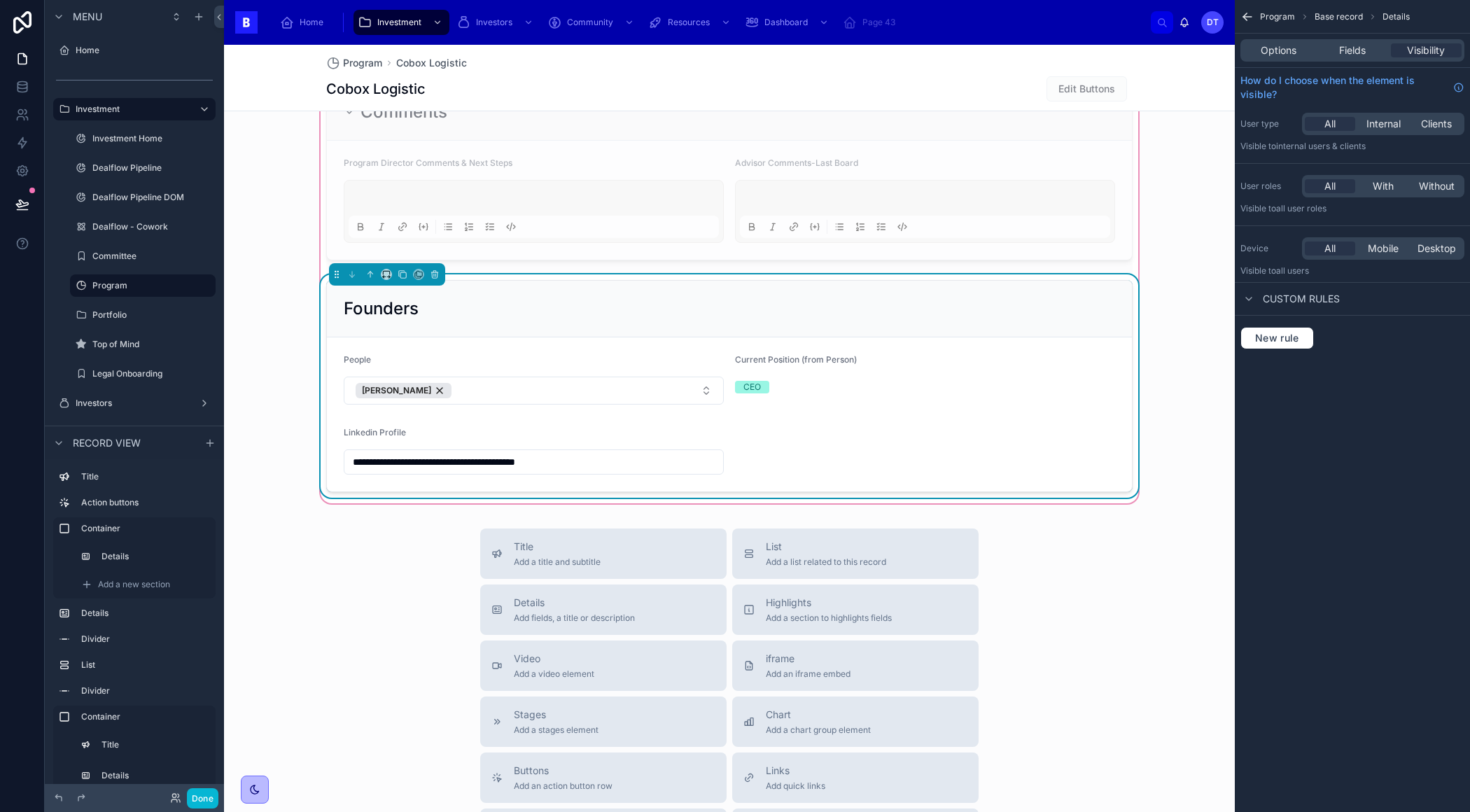
click at [819, 354] on span "Current Position (from Person)" at bounding box center [795, 360] width 122 height 11
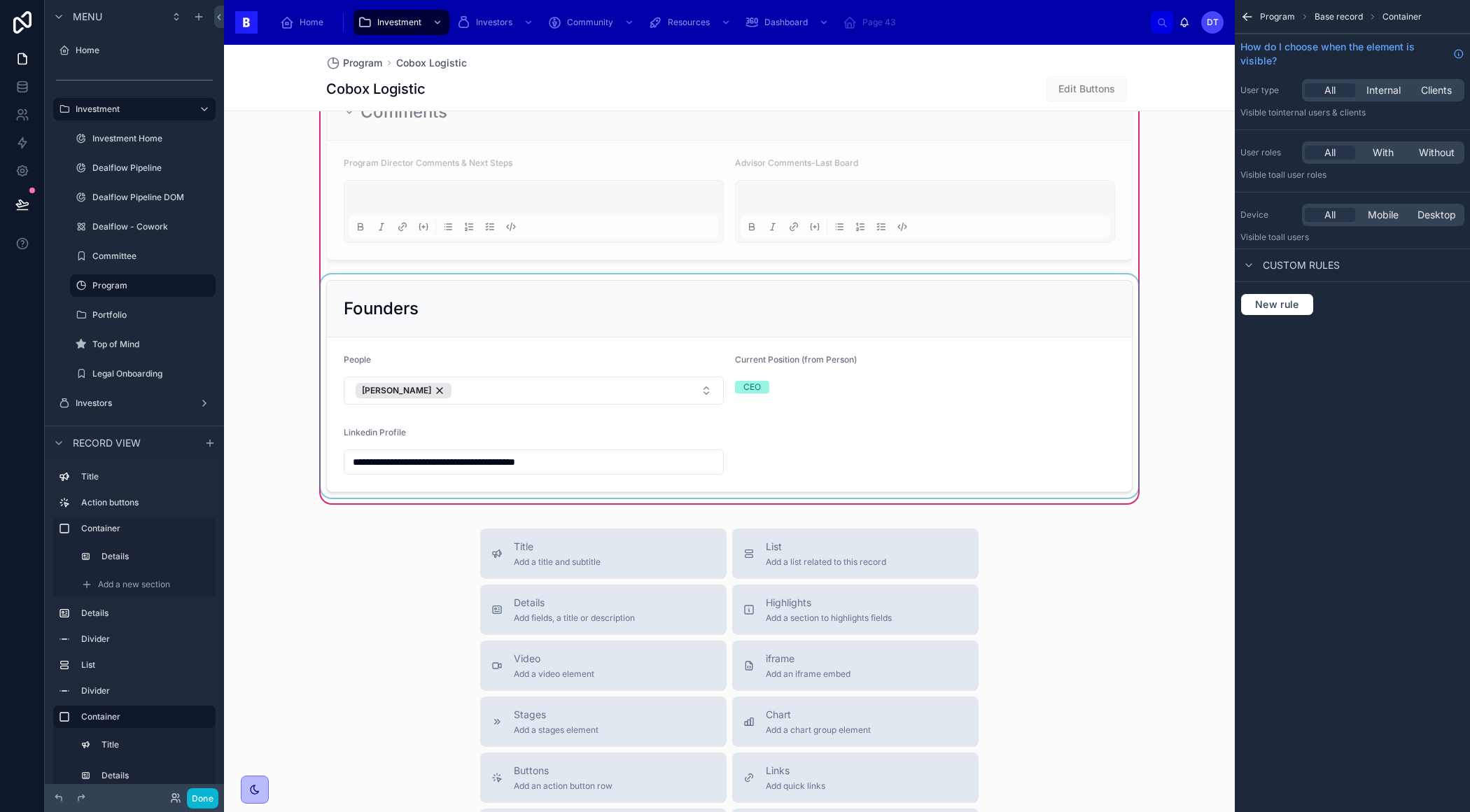
click at [820, 351] on div at bounding box center [728, 385] width 823 height 223
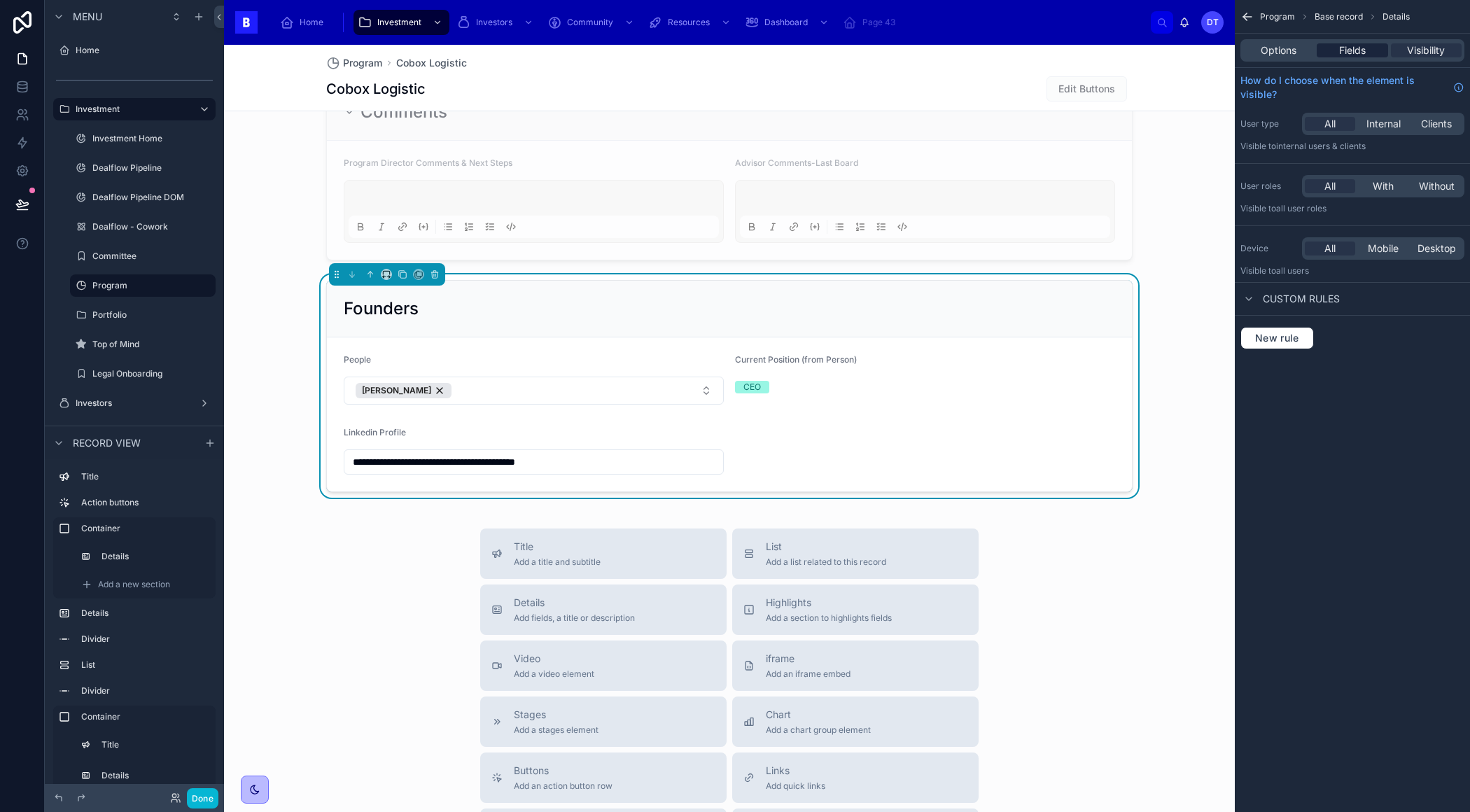
click at [1357, 46] on span "Fields" at bounding box center [1352, 50] width 26 height 14
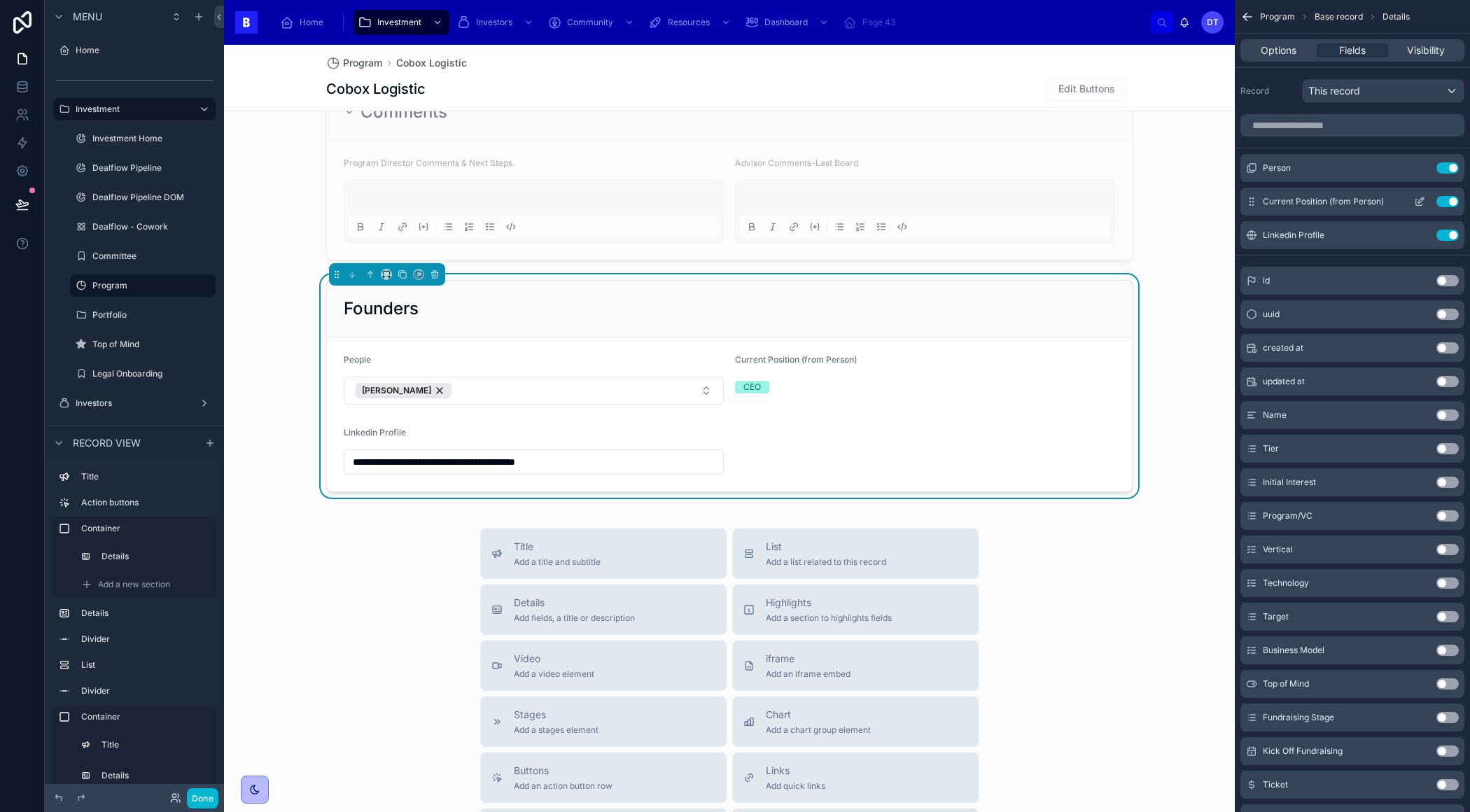
click at [1420, 202] on icon "scrollable content" at bounding box center [1419, 201] width 11 height 11
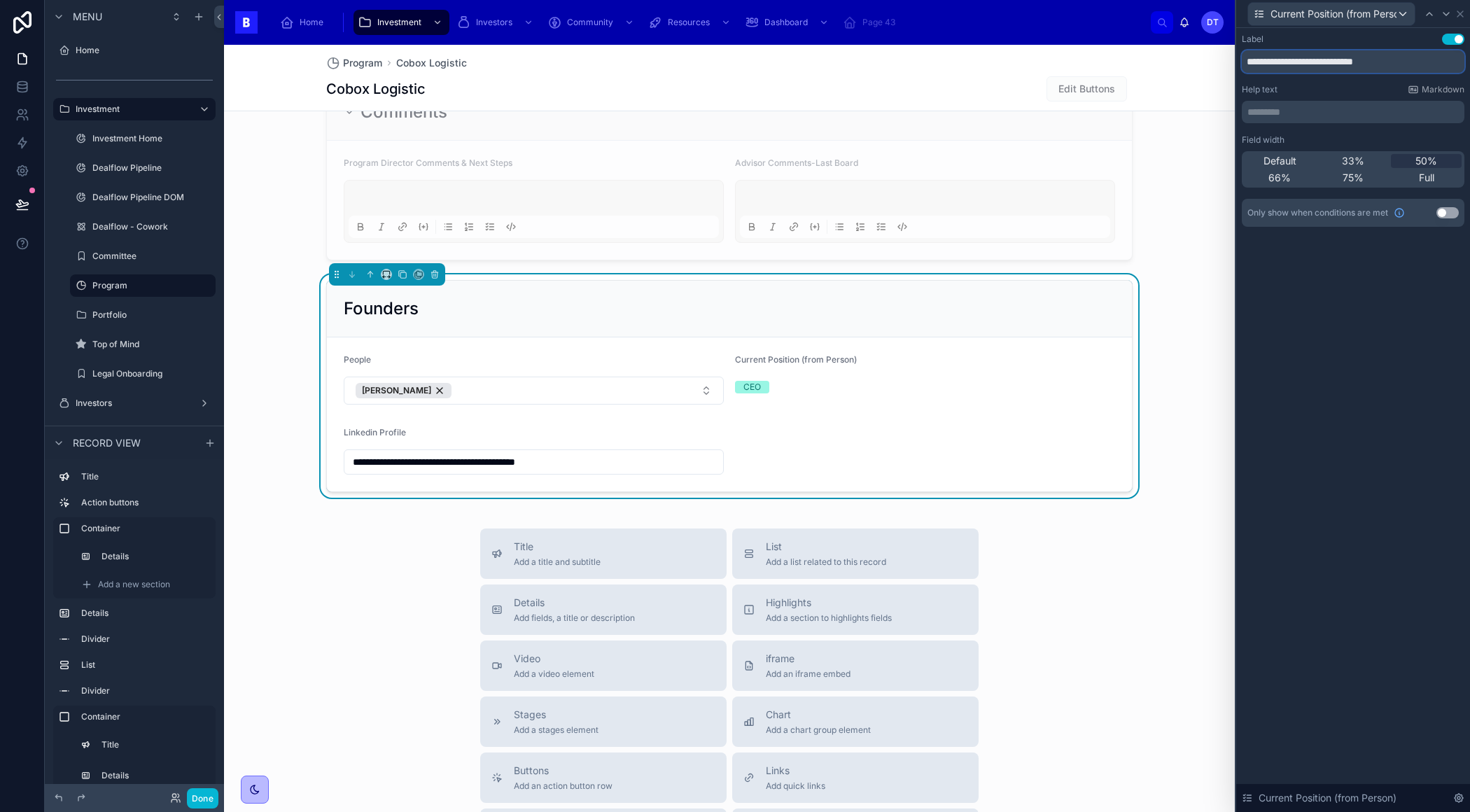
click at [1358, 60] on input "**********" at bounding box center [1353, 61] width 222 height 22
drag, startPoint x: 1398, startPoint y: 62, endPoint x: 1325, endPoint y: 60, distance: 73.0
click at [1325, 60] on input "**********" at bounding box center [1353, 61] width 222 height 22
type input "**********"
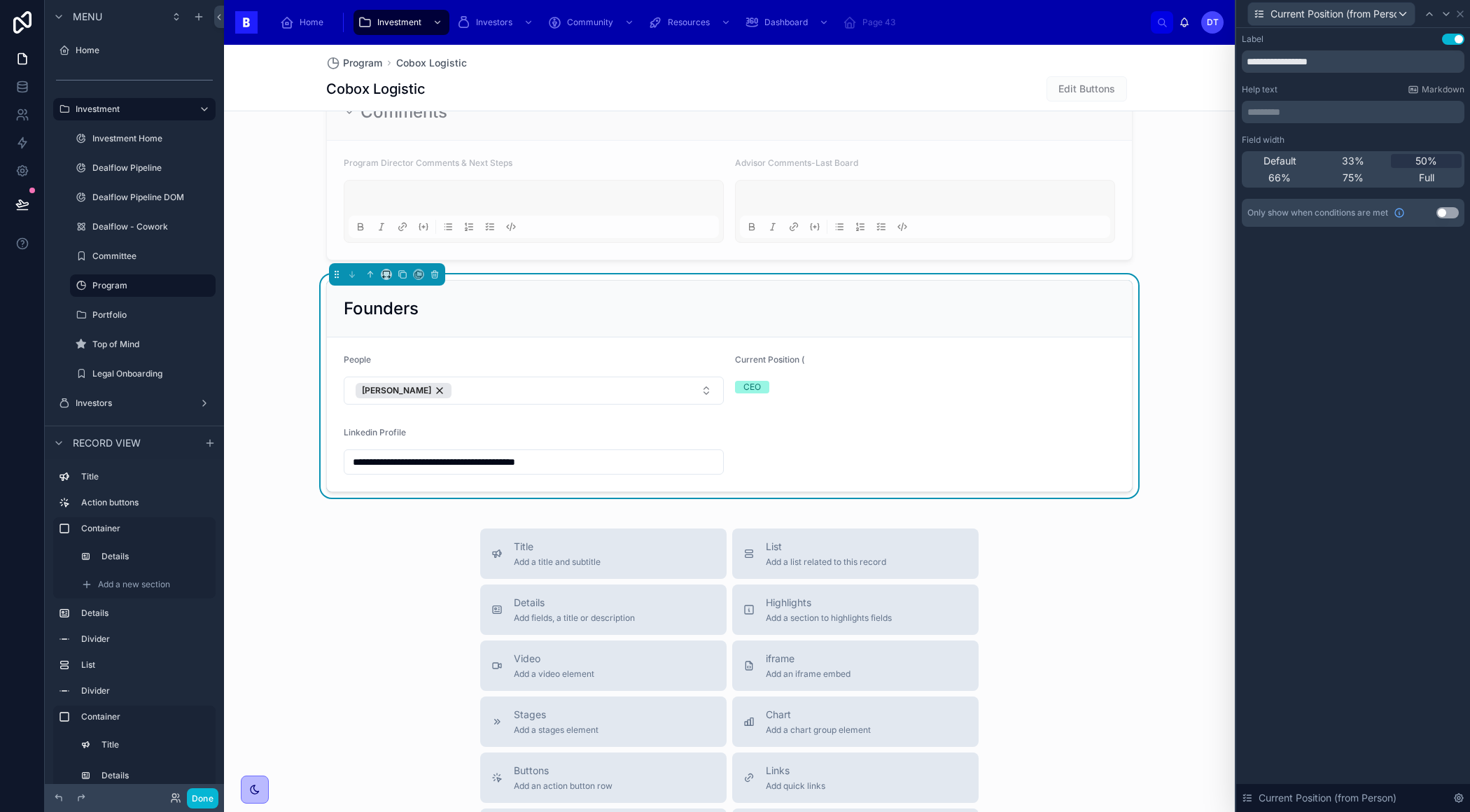
click at [1326, 329] on div "**********" at bounding box center [1353, 420] width 234 height 784
click at [1455, 11] on icon at bounding box center [1459, 14] width 11 height 11
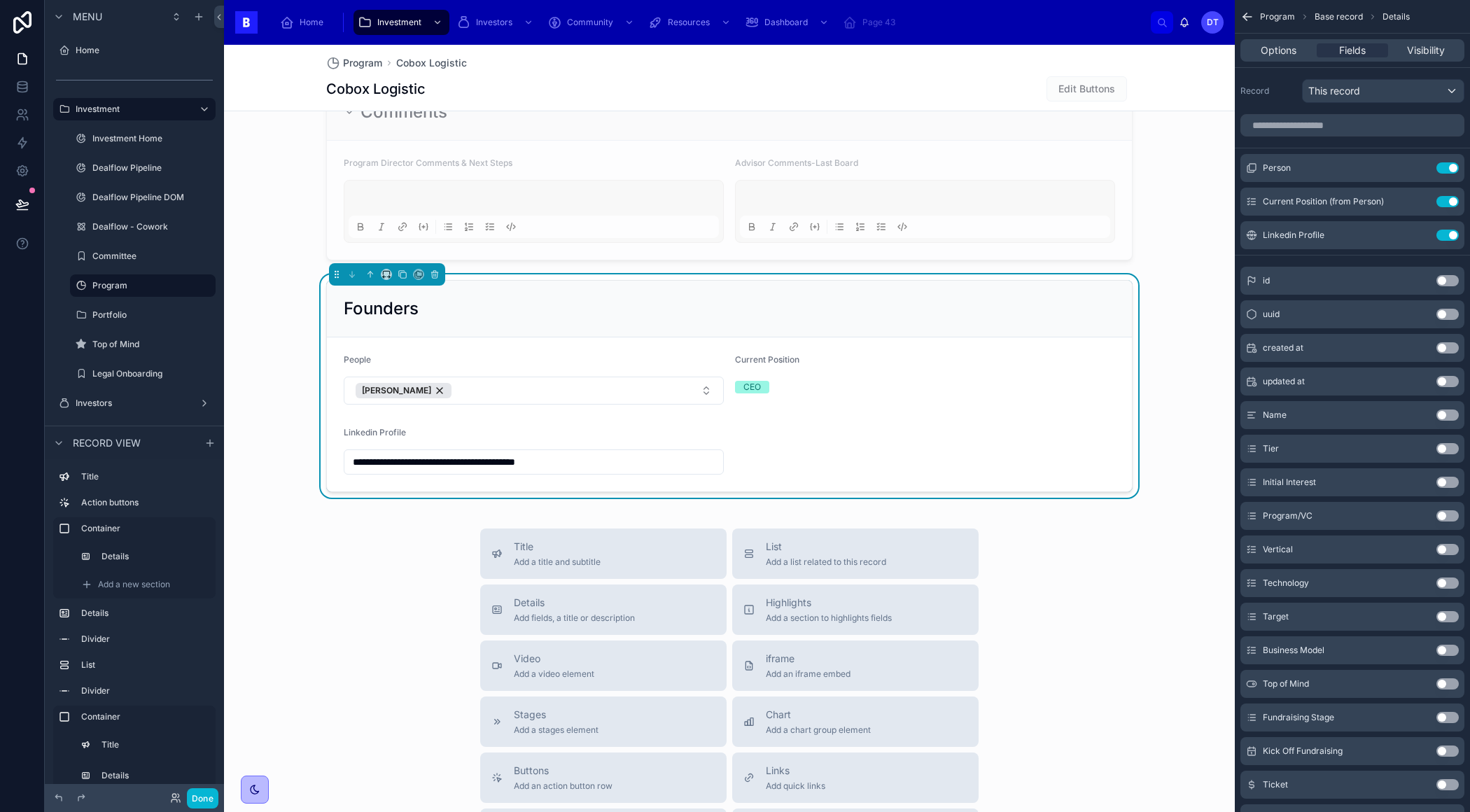
click at [416, 651] on div "Title Add a title and subtitle List Add a list related to this record Details A…" at bounding box center [729, 777] width 1011 height 498
click at [1361, 89] on div "This record" at bounding box center [1383, 90] width 161 height 22
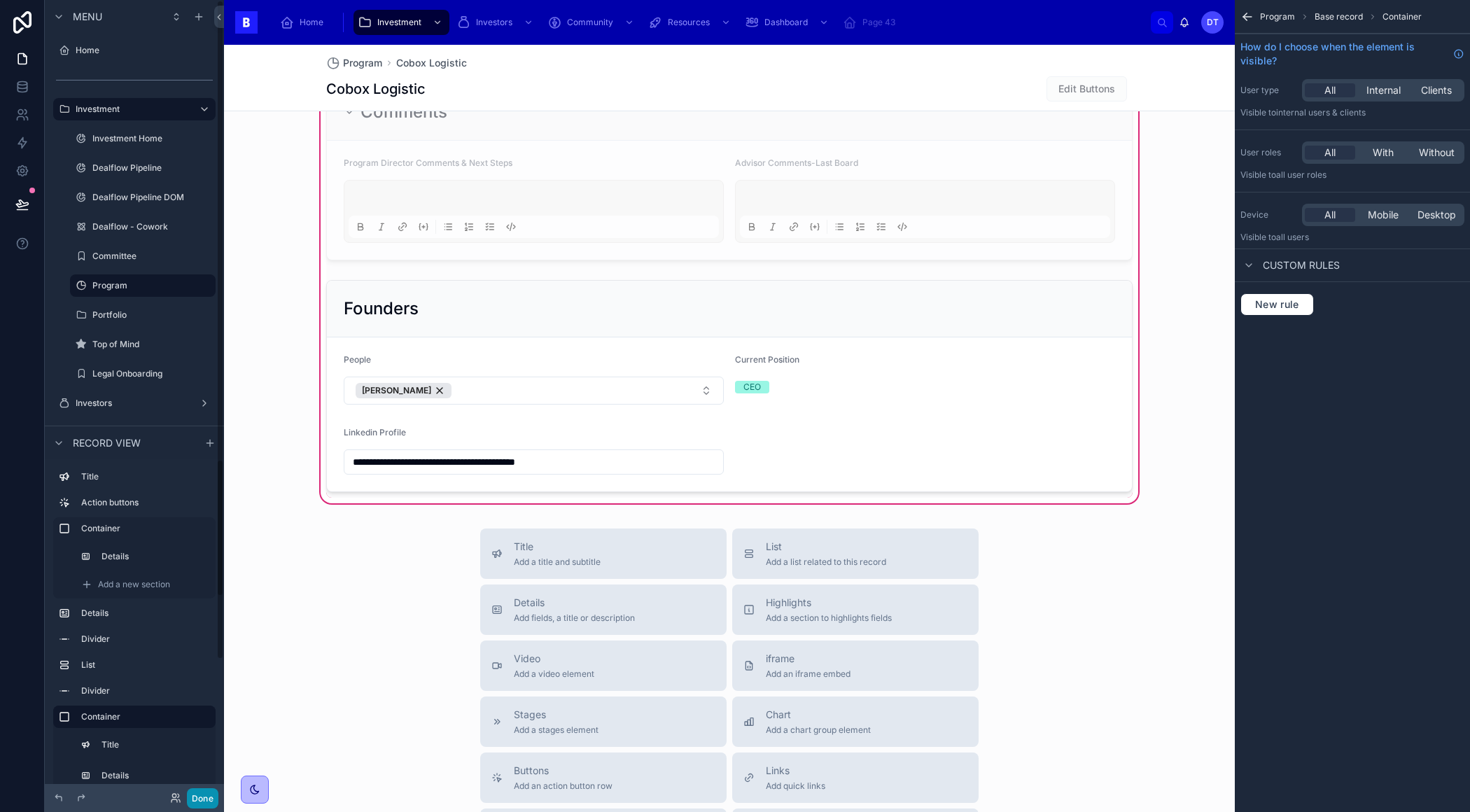
click at [209, 807] on button "Done" at bounding box center [203, 798] width 32 height 20
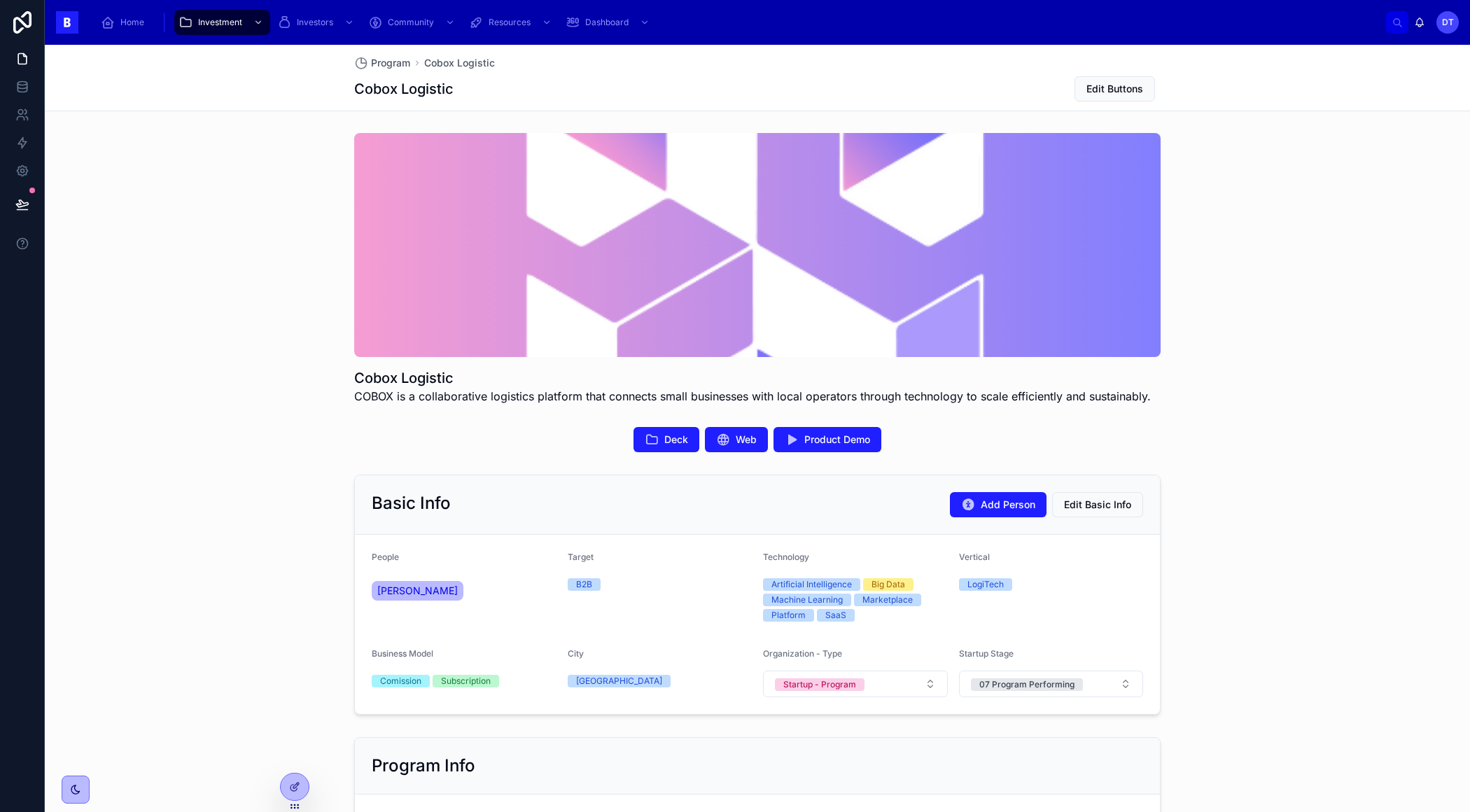
scroll to position [0, 0]
click at [284, 787] on div at bounding box center [295, 786] width 28 height 26
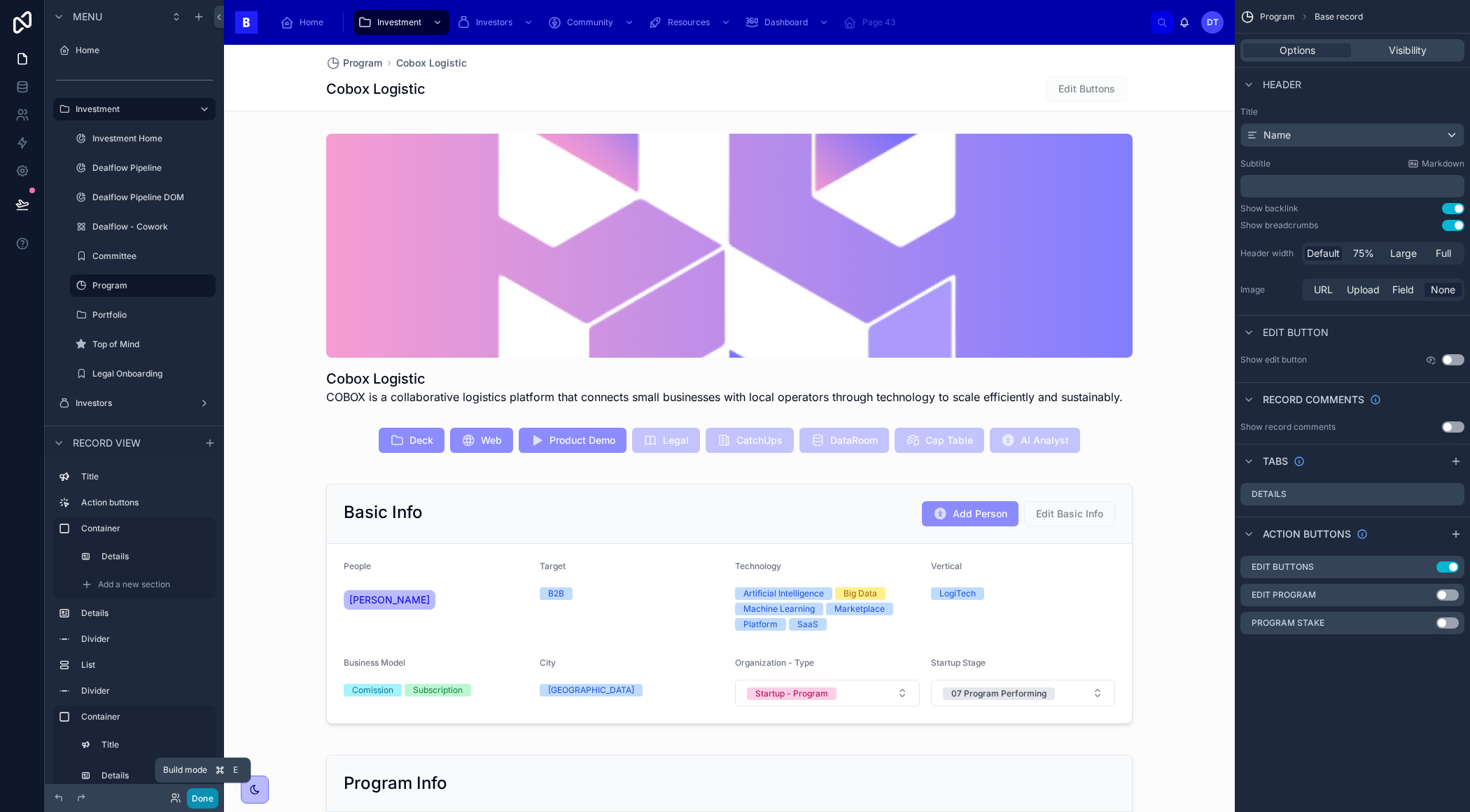
click at [199, 798] on button "Done" at bounding box center [203, 798] width 32 height 20
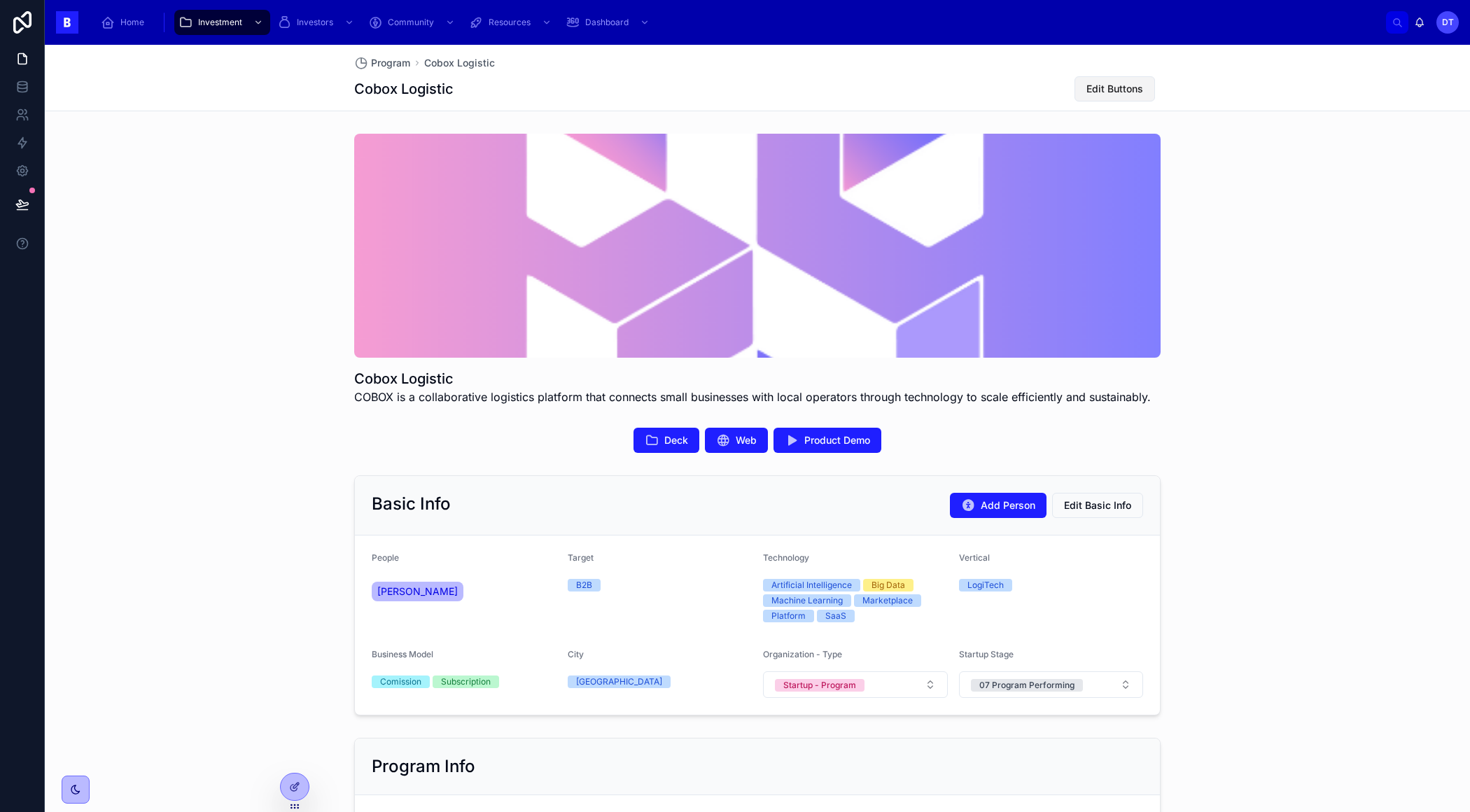
click at [1121, 90] on span "Edit Buttons" at bounding box center [1115, 89] width 56 height 14
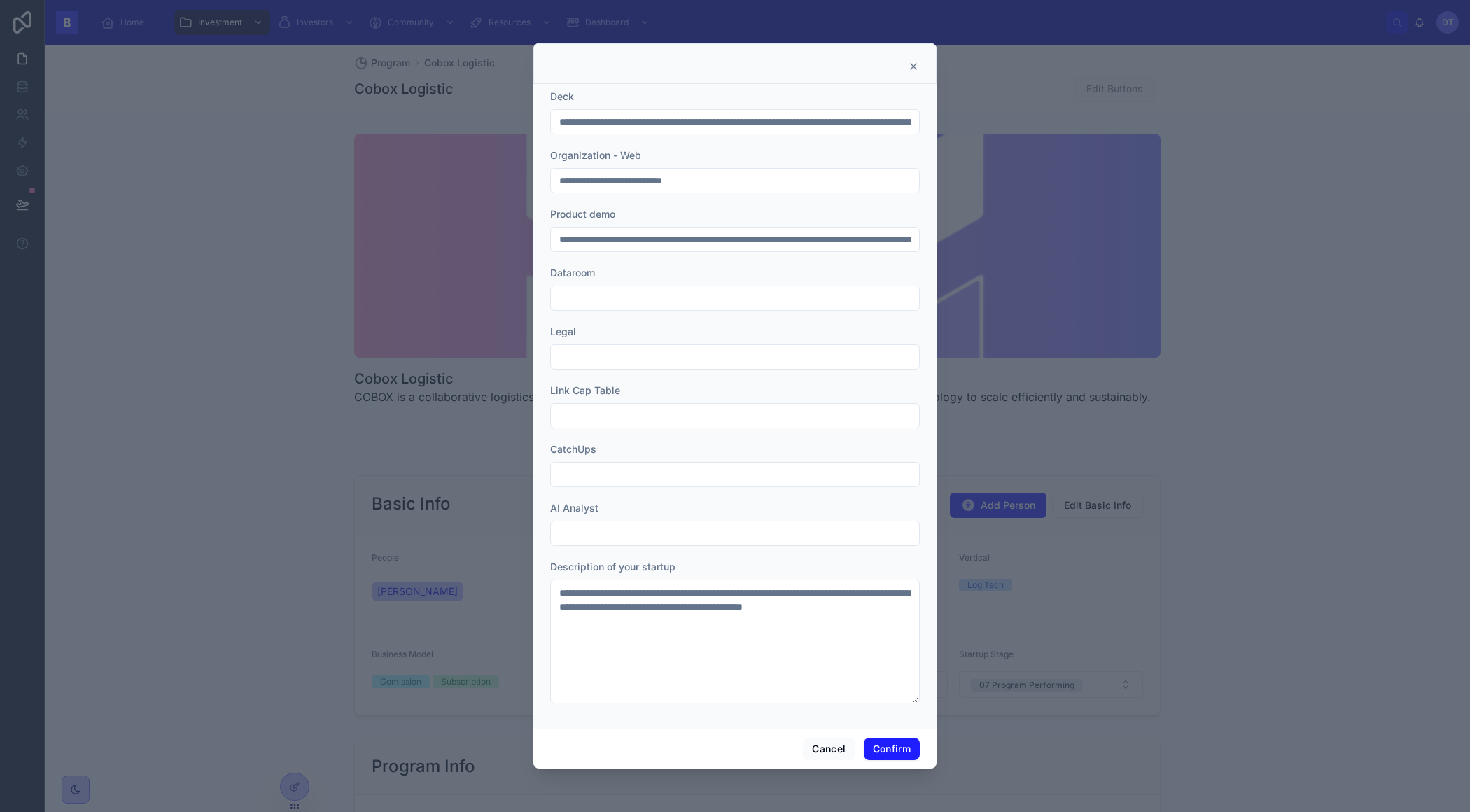
click at [713, 475] on input "text" at bounding box center [735, 474] width 368 height 19
click at [914, 66] on icon at bounding box center [914, 66] width 5 height 5
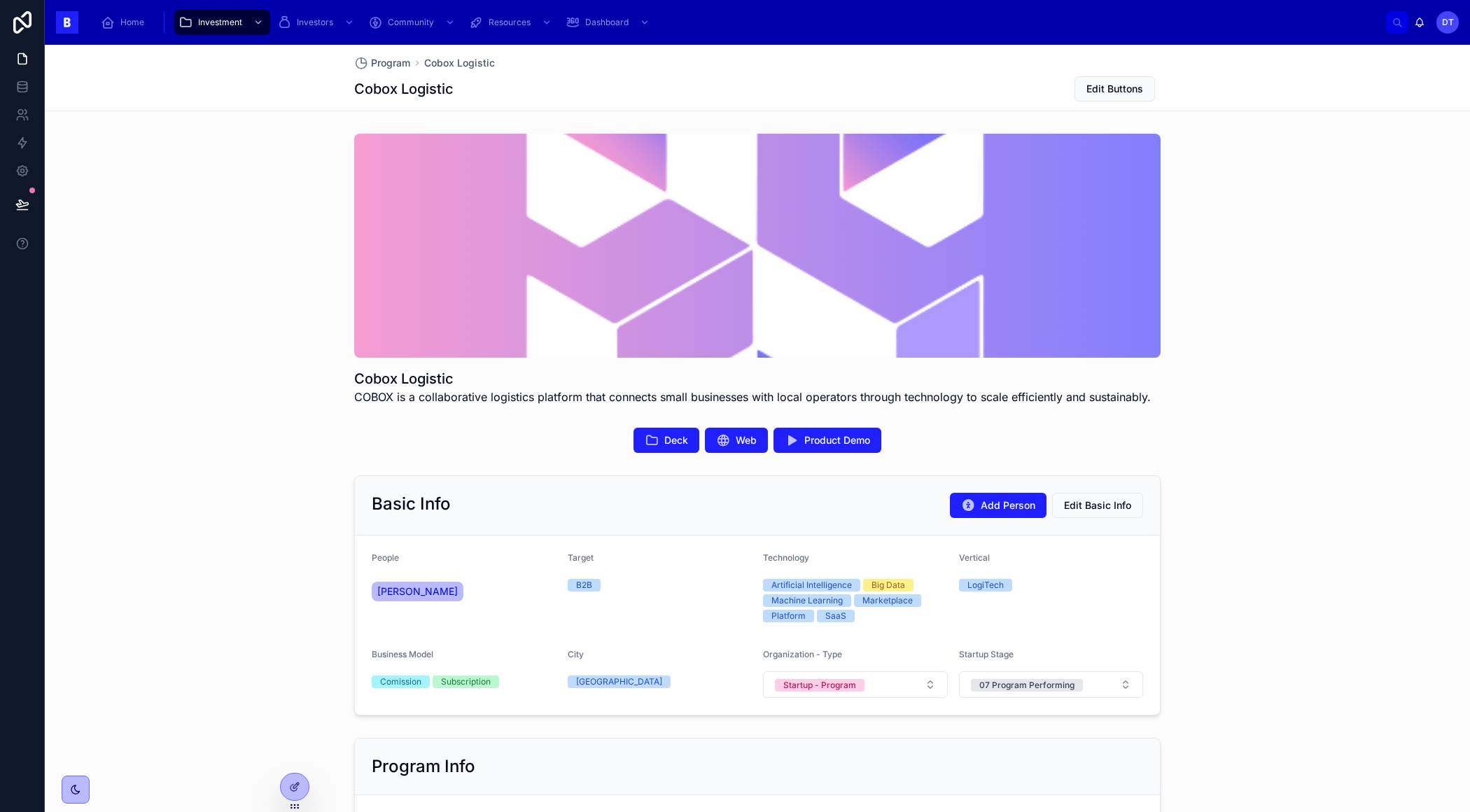
click at [476, 578] on div "[PERSON_NAME]" at bounding box center [464, 591] width 185 height 26
click at [989, 503] on span "Add Person" at bounding box center [1008, 505] width 55 height 14
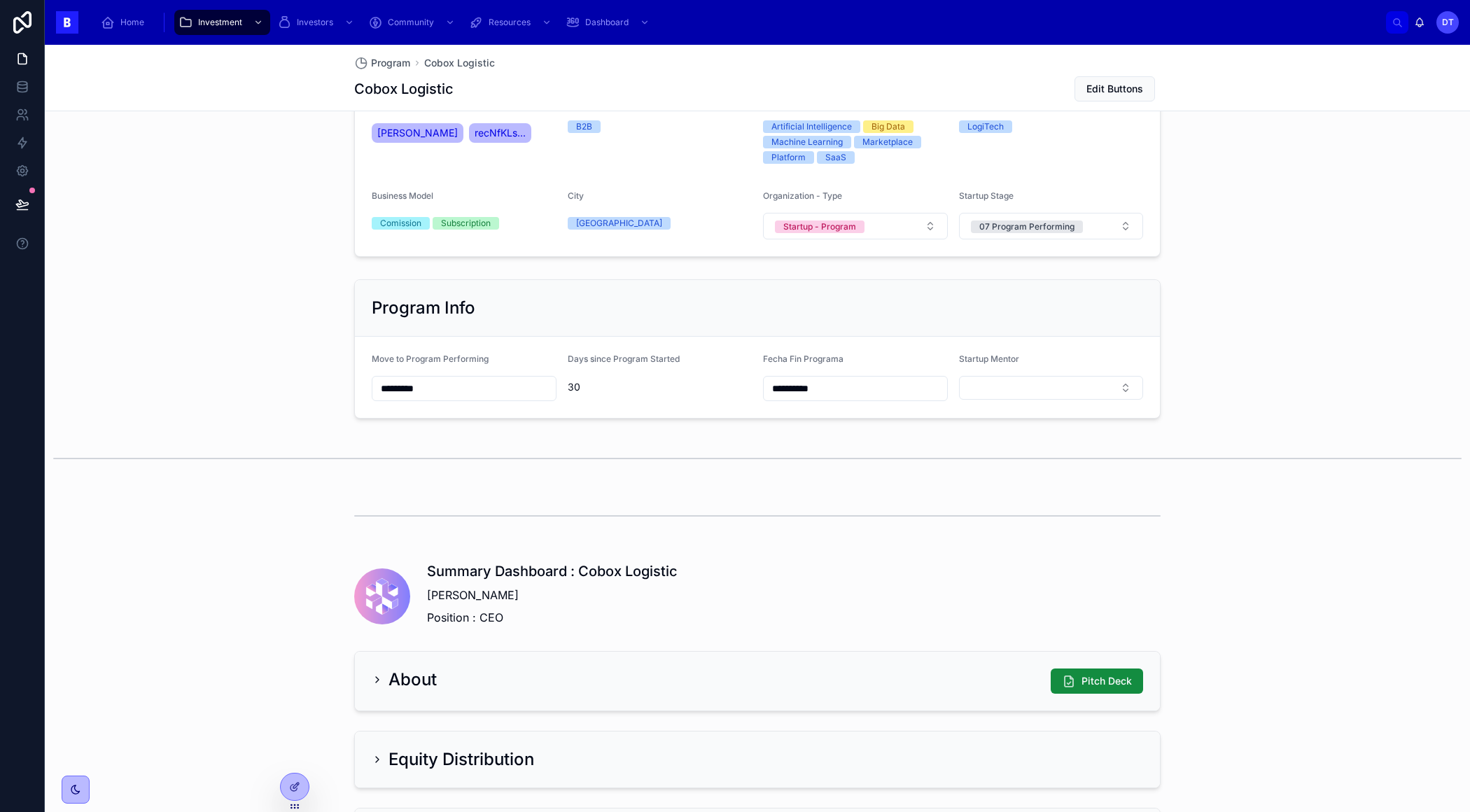
scroll to position [106, 0]
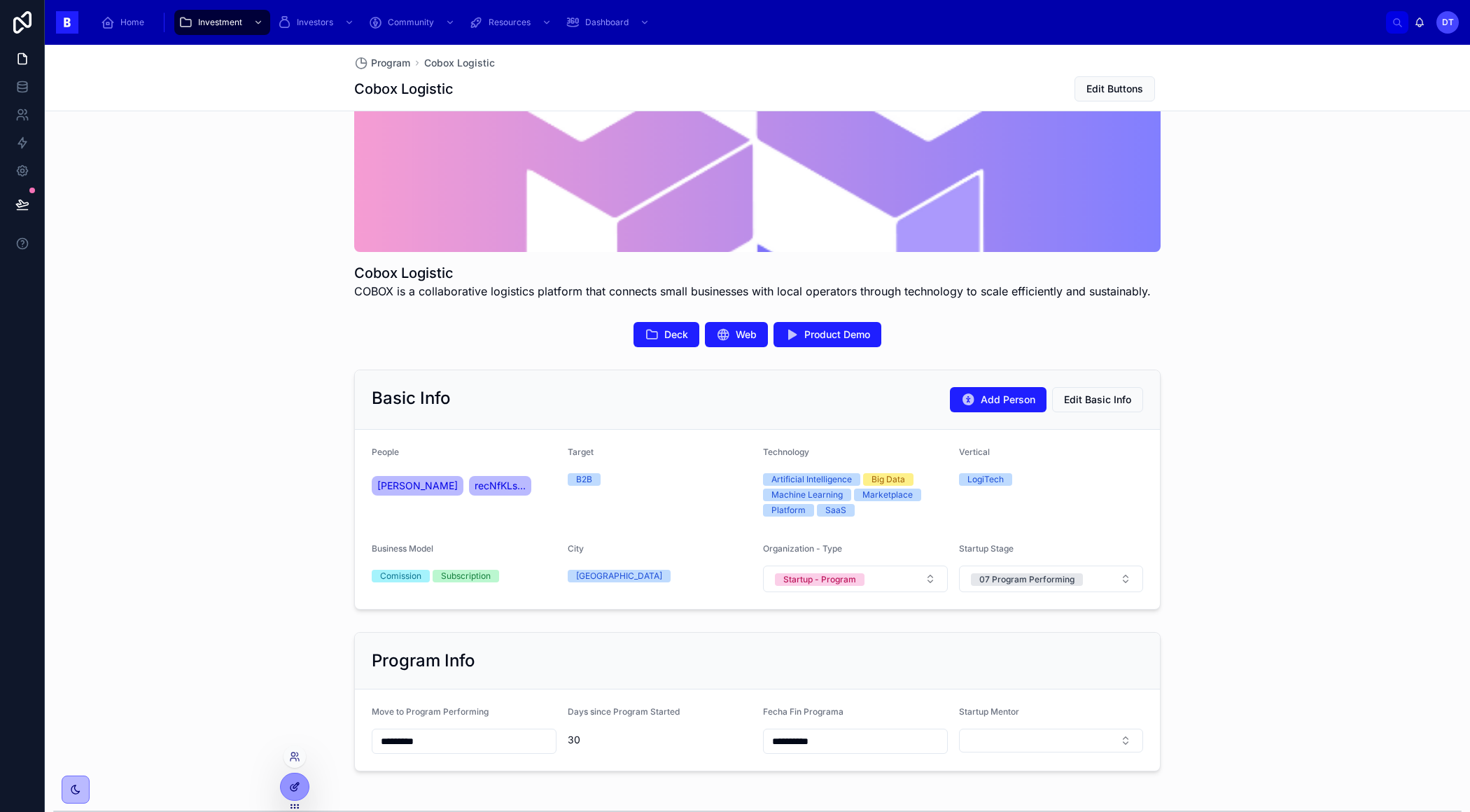
click at [294, 776] on div at bounding box center [295, 786] width 28 height 26
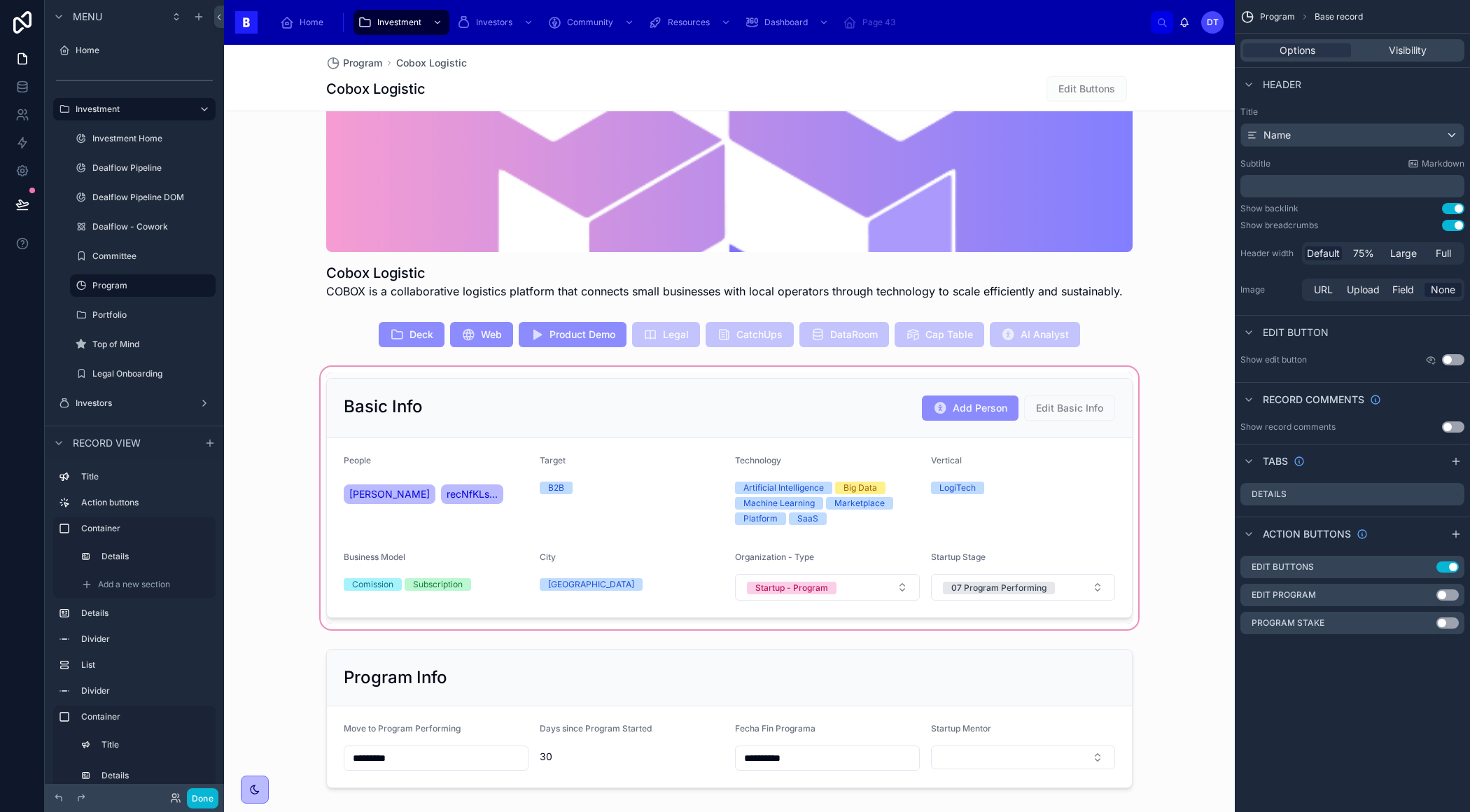
click at [968, 402] on div at bounding box center [729, 498] width 1011 height 268
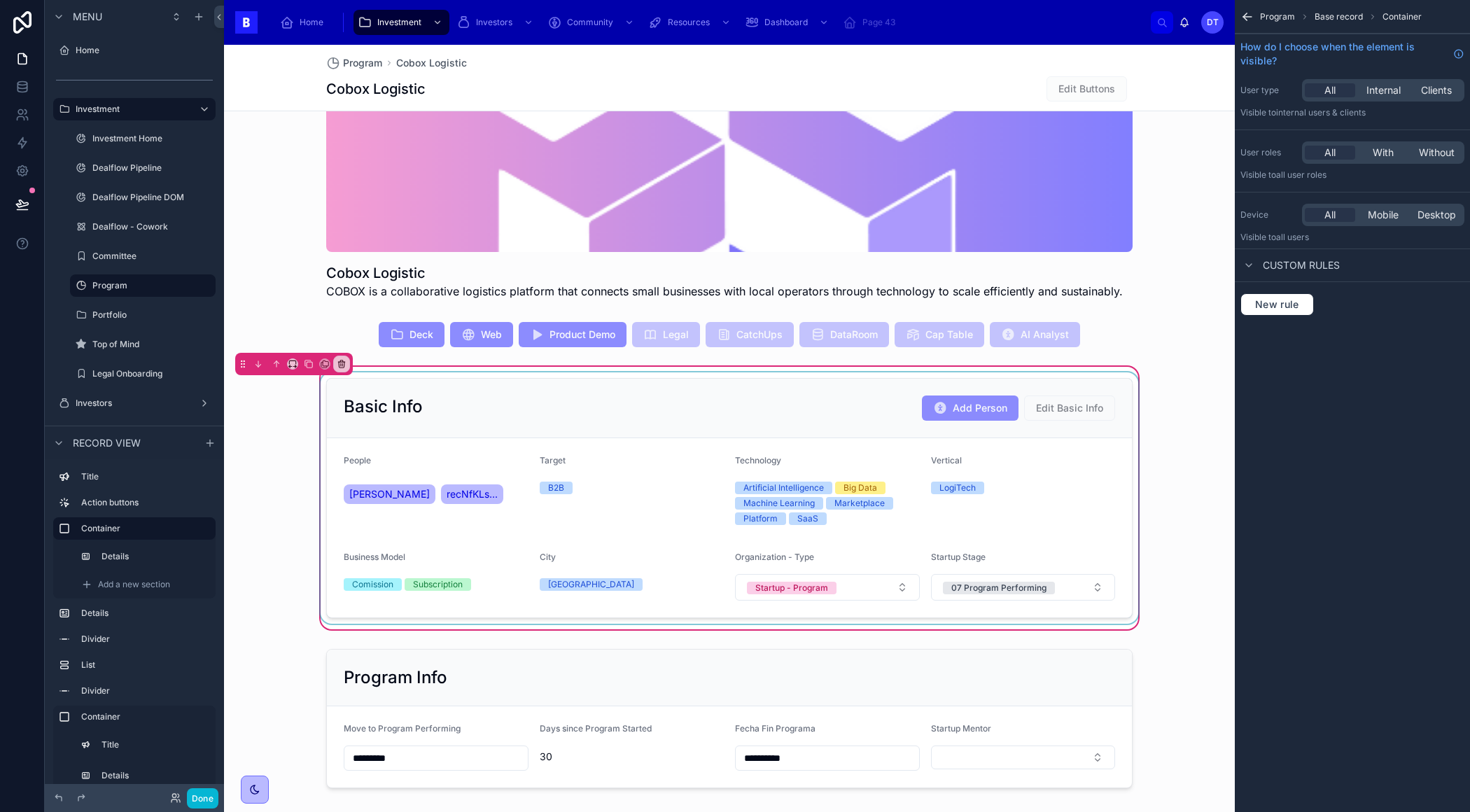
click at [968, 408] on div at bounding box center [728, 497] width 823 height 251
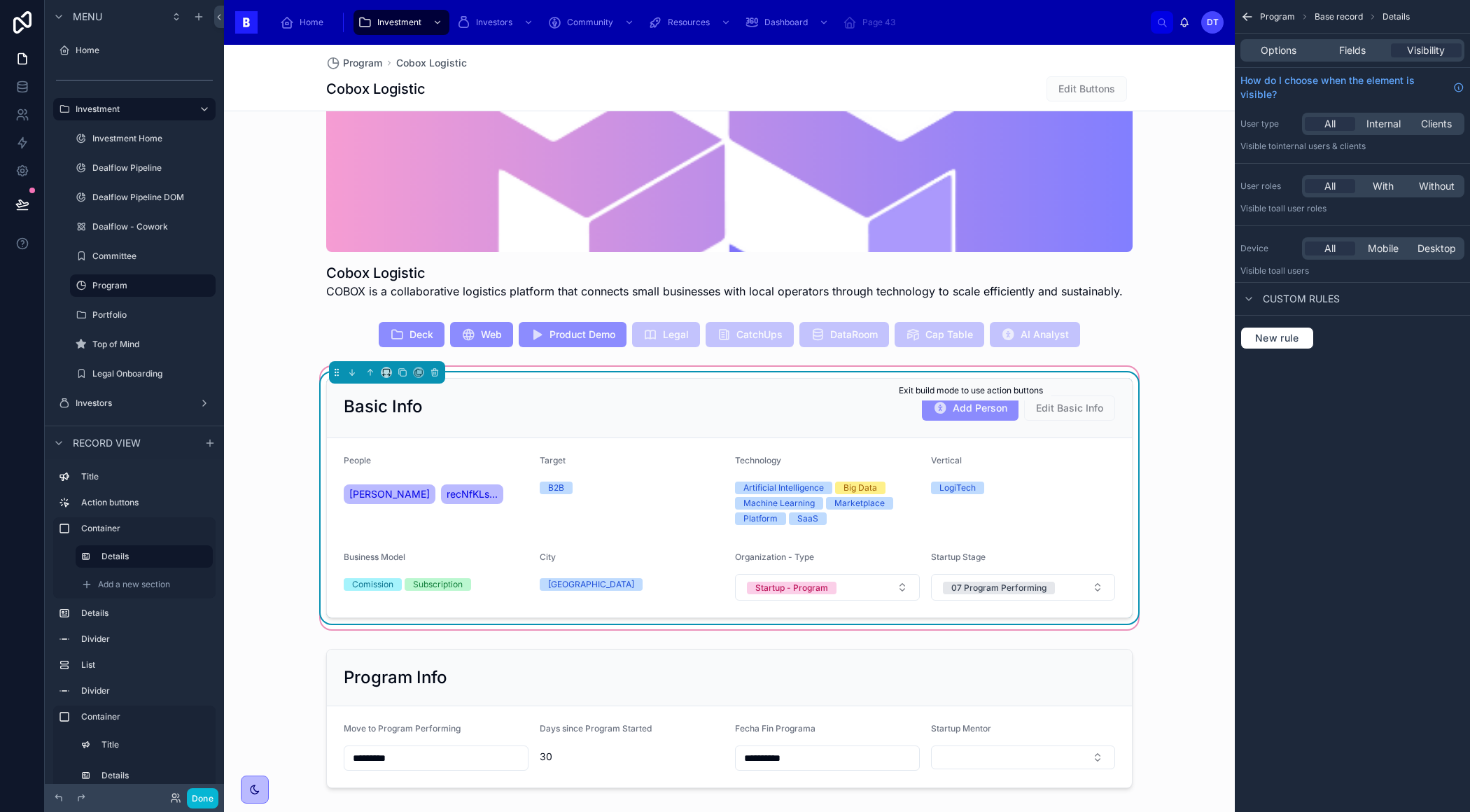
click at [984, 406] on span "Add Person" at bounding box center [970, 409] width 97 height 11
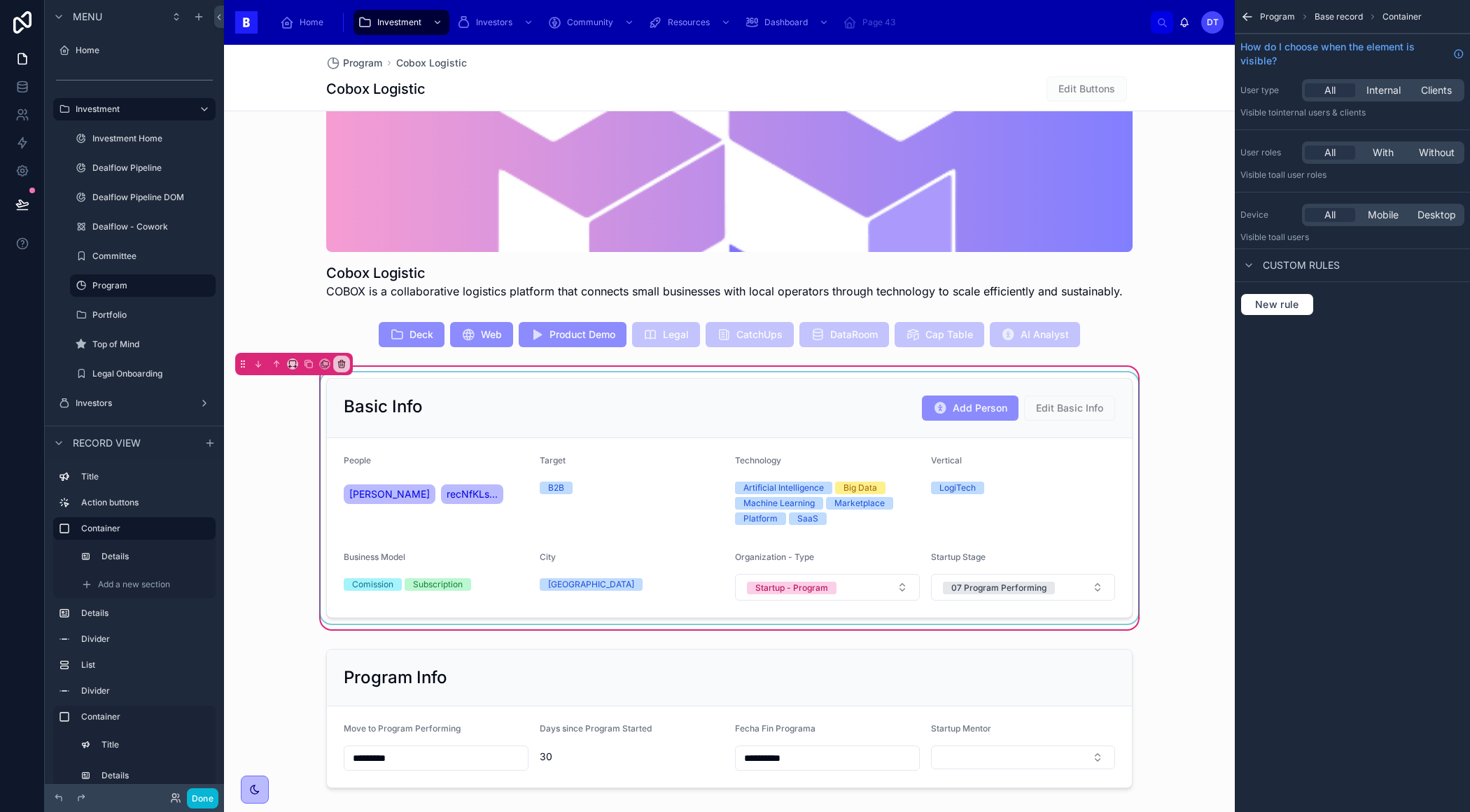
click at [805, 401] on div at bounding box center [728, 497] width 823 height 251
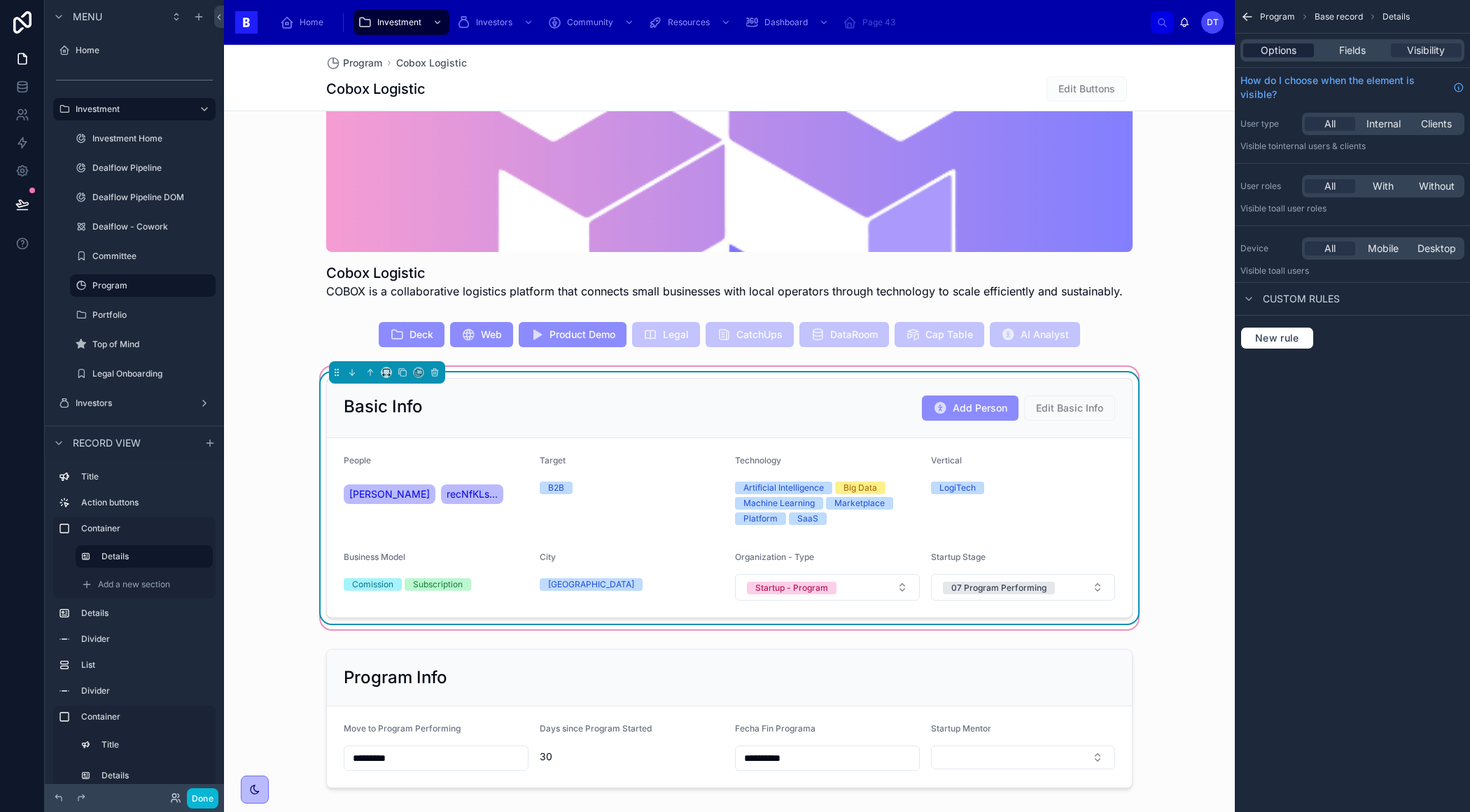
click at [1287, 47] on span "Options" at bounding box center [1278, 50] width 35 height 14
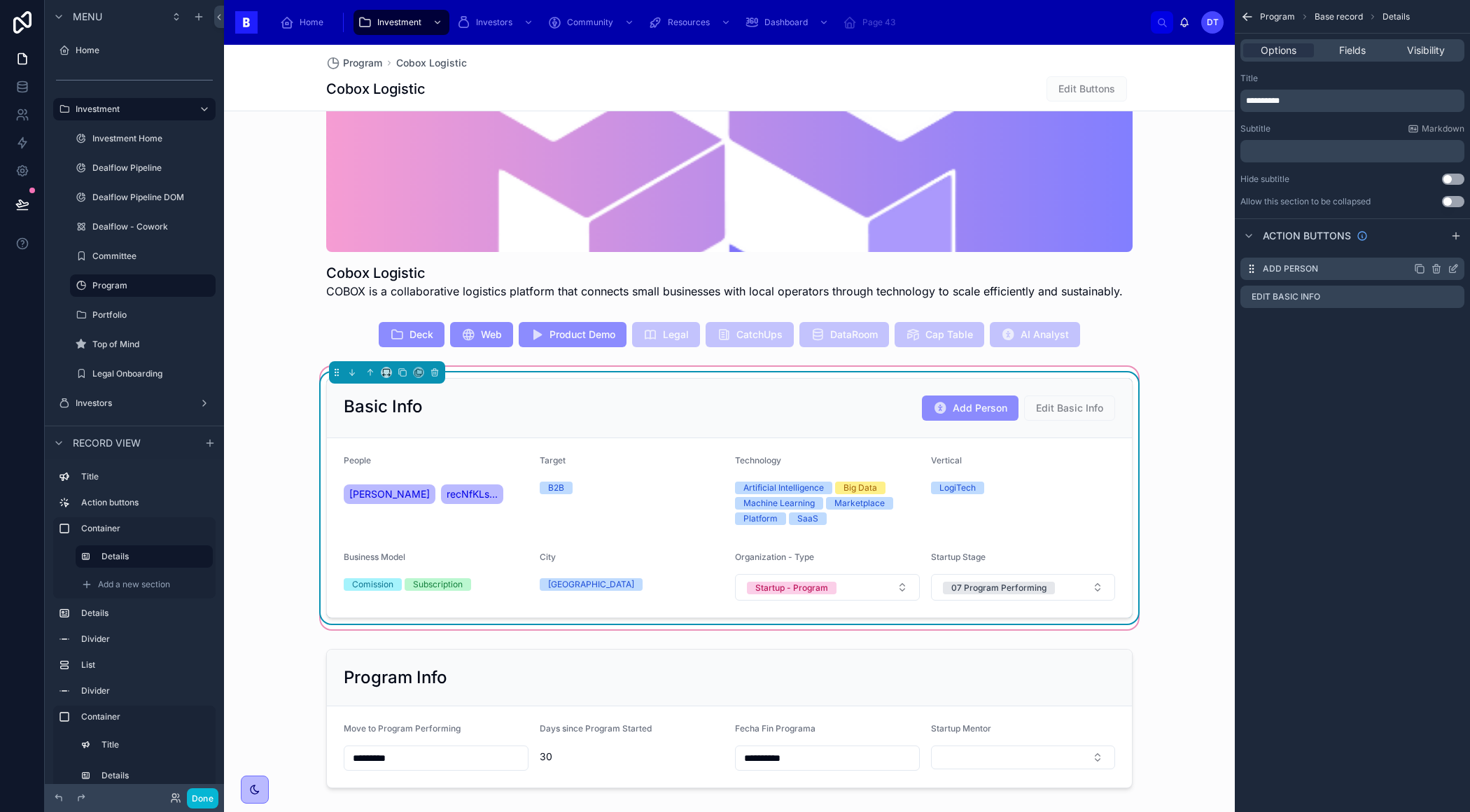
click at [1454, 273] on icon "scrollable content" at bounding box center [1452, 268] width 11 height 11
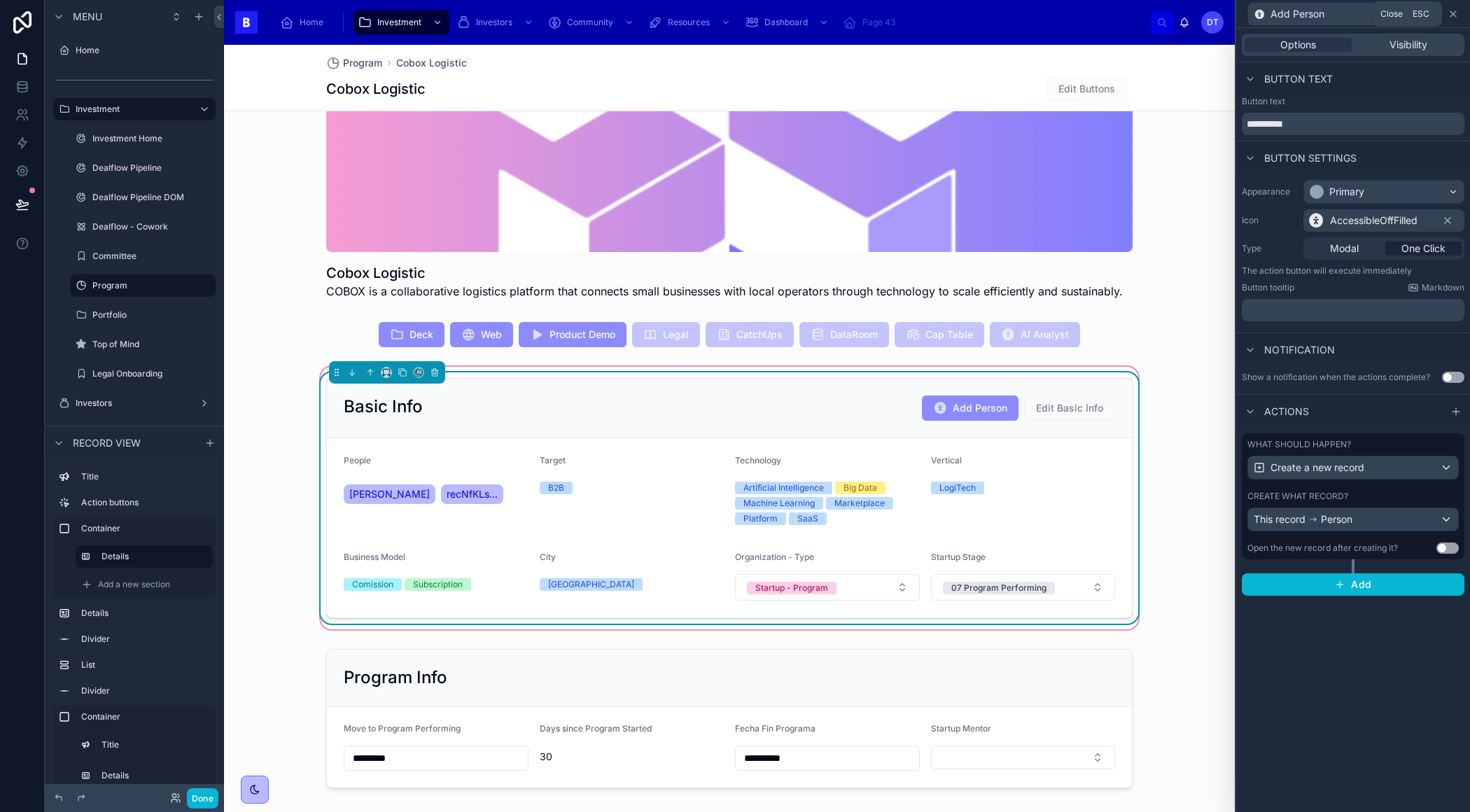
click at [1456, 15] on icon at bounding box center [1452, 14] width 11 height 11
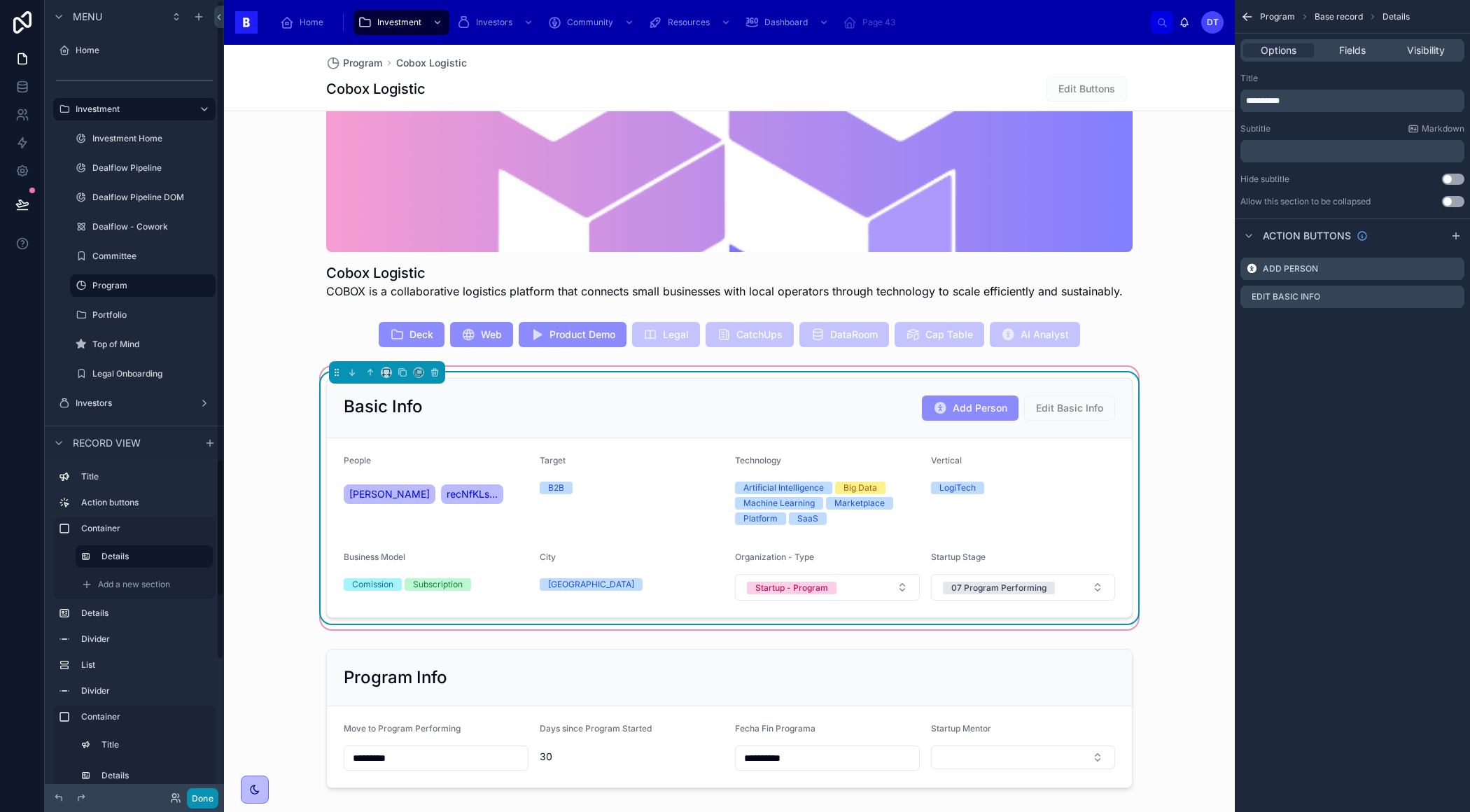
click at [193, 801] on button "Done" at bounding box center [203, 798] width 32 height 20
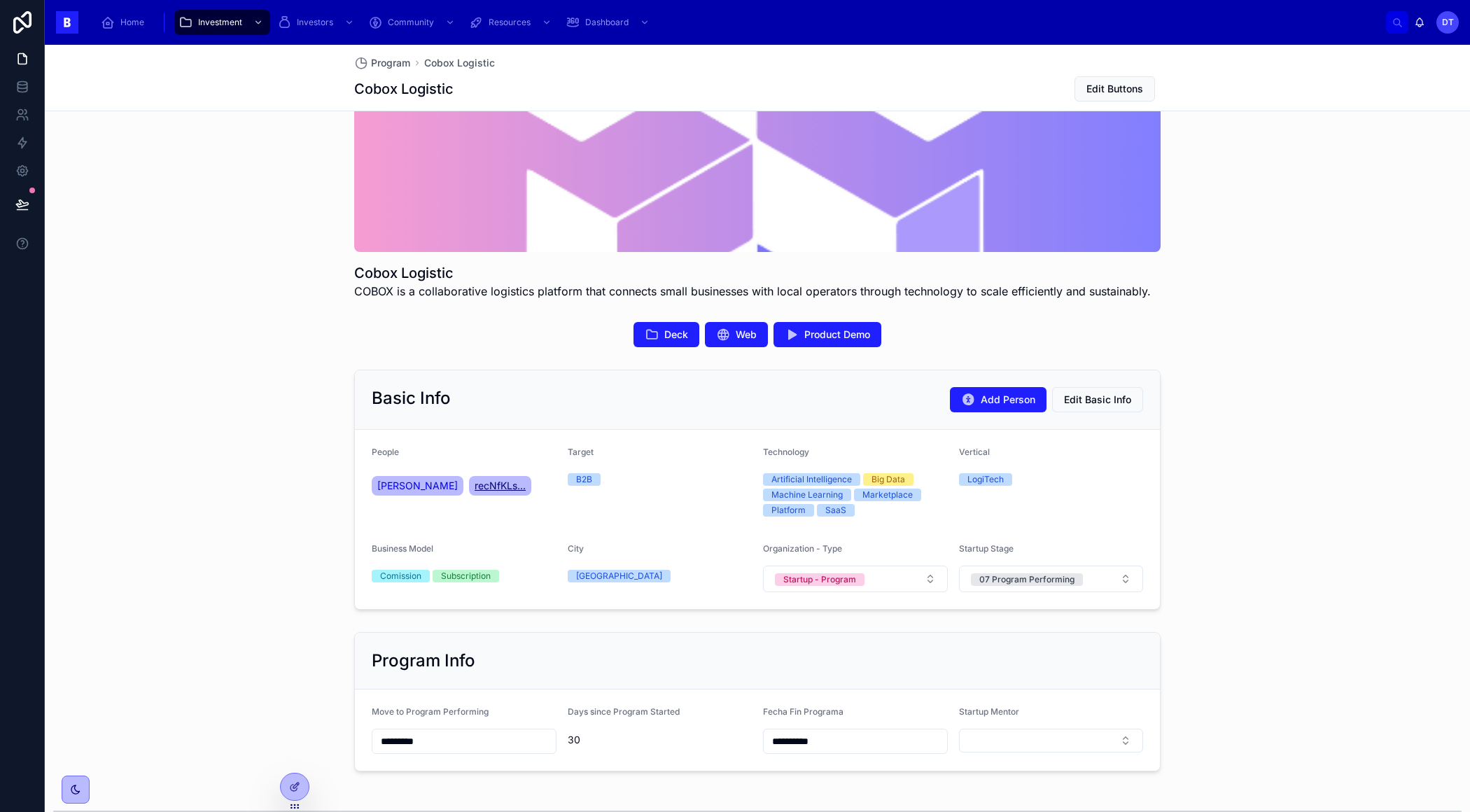
click at [490, 487] on span "recNfKLs..." at bounding box center [500, 486] width 51 height 14
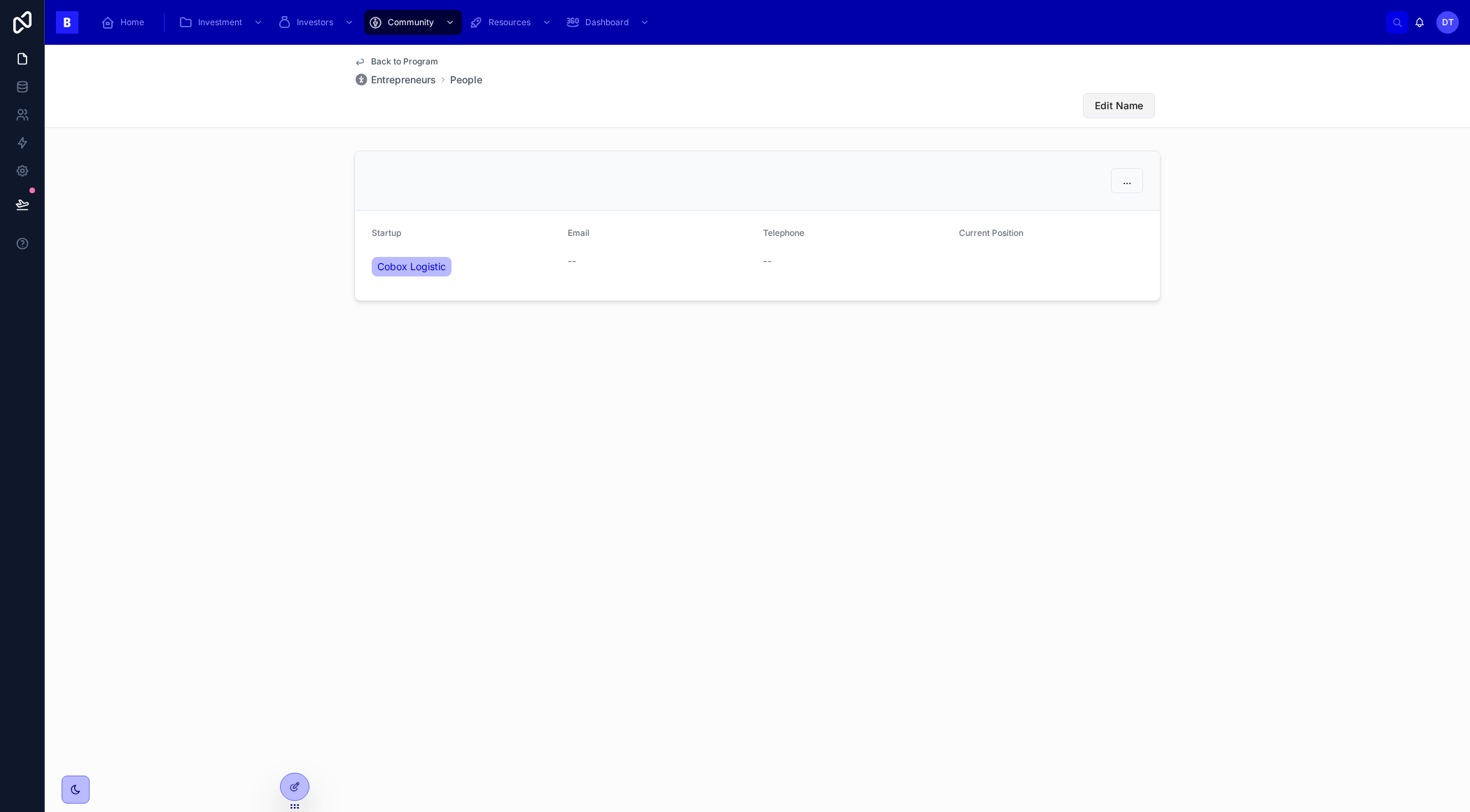
click at [1113, 107] on span "Edit Name" at bounding box center [1118, 106] width 49 height 14
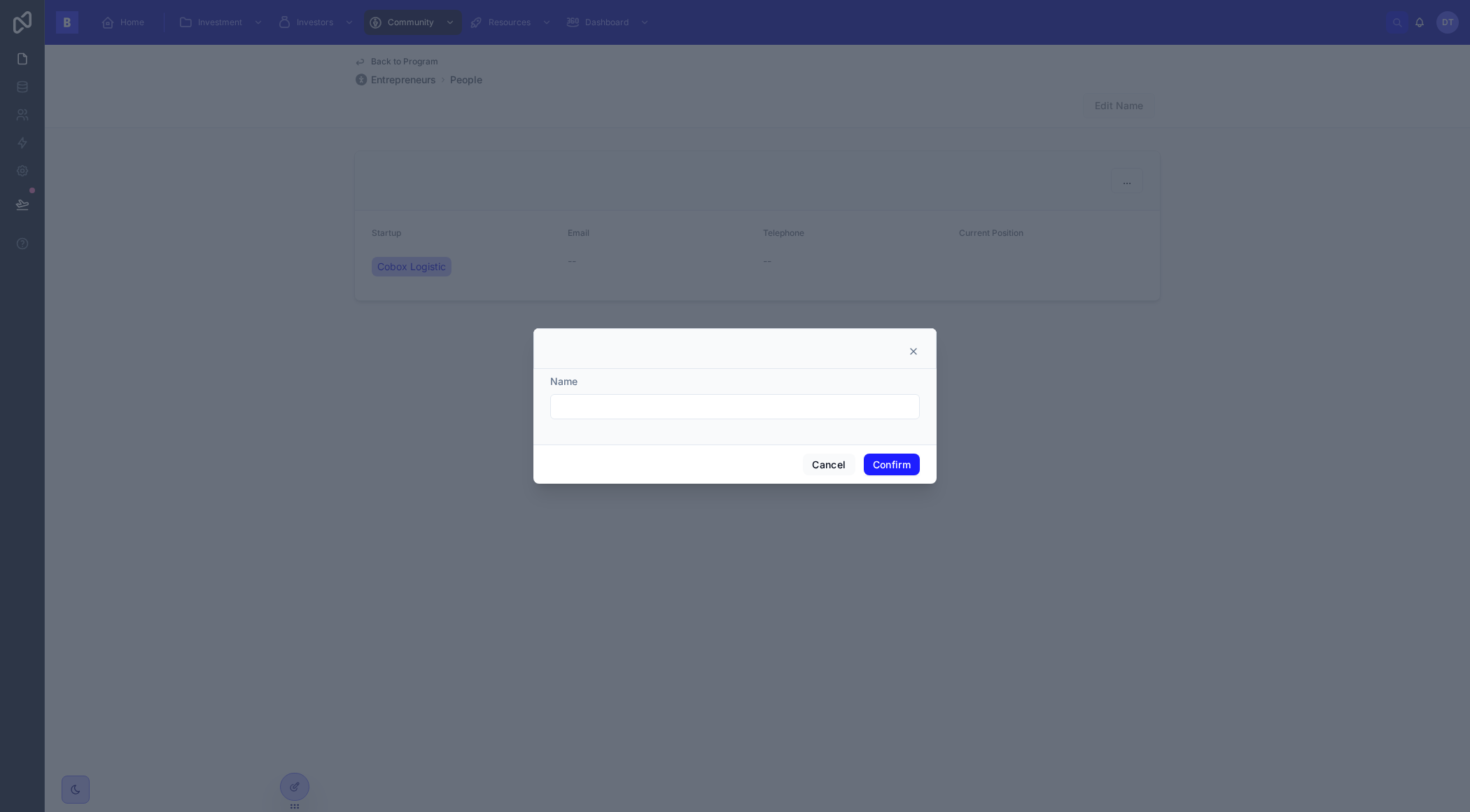
click at [784, 415] on input "text" at bounding box center [735, 406] width 368 height 19
click at [1046, 327] on div at bounding box center [735, 406] width 1470 height 812
click at [833, 464] on button "Cancel" at bounding box center [828, 464] width 52 height 22
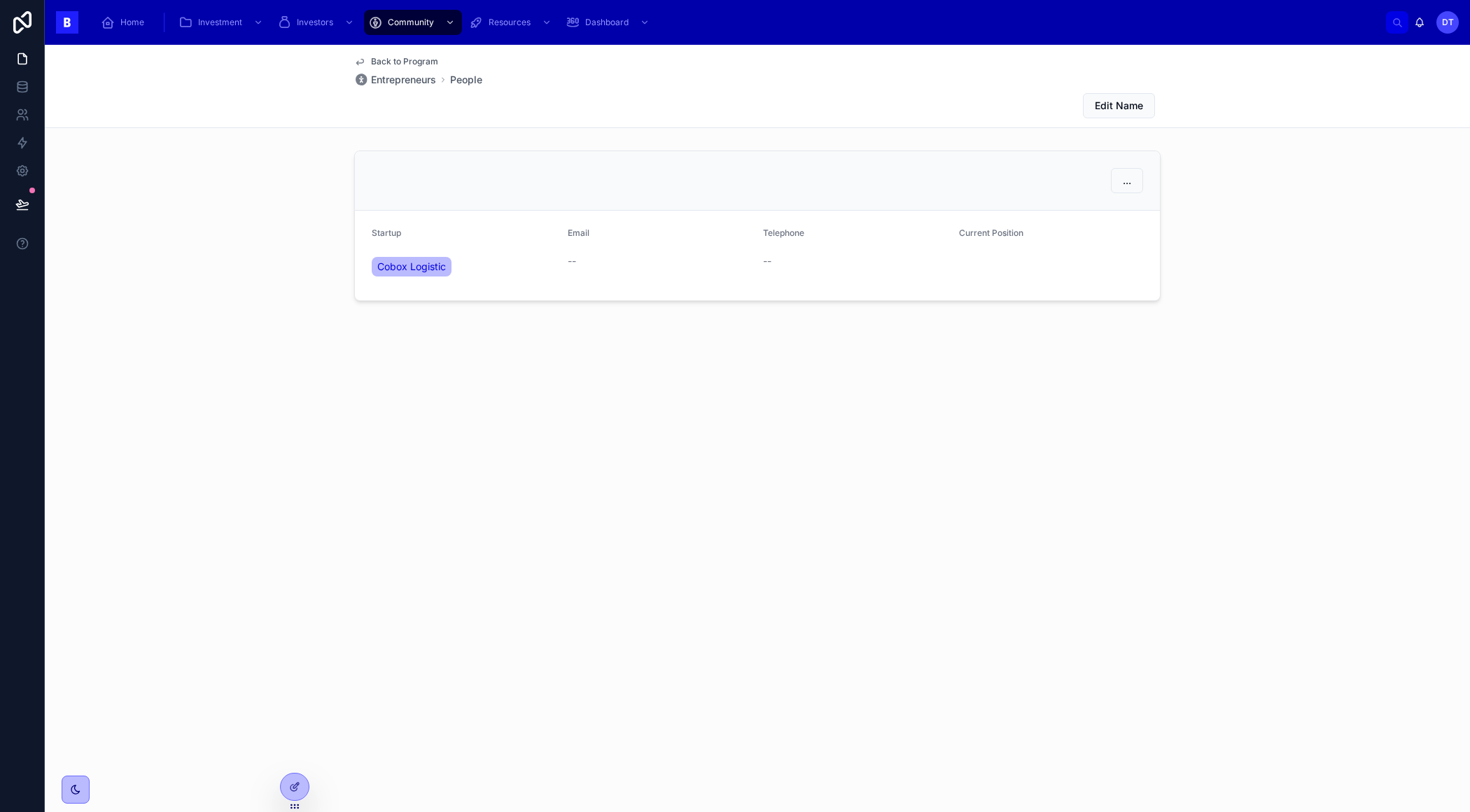
click at [999, 252] on div at bounding box center [1051, 254] width 185 height 9
click at [1123, 167] on div "..." at bounding box center [757, 180] width 805 height 59
click at [1123, 175] on span "..." at bounding box center [1127, 181] width 9 height 14
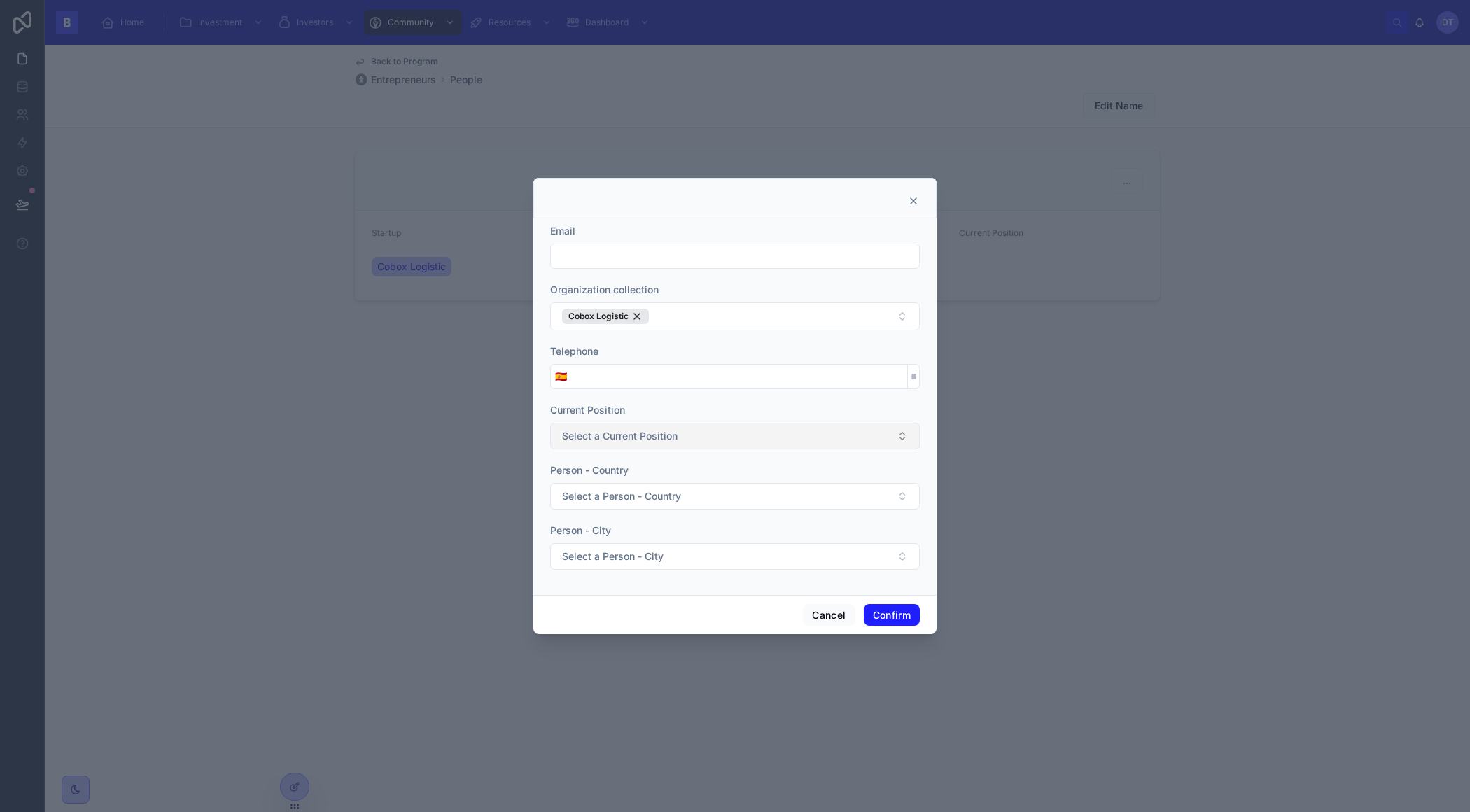
click at [672, 435] on span "Select a Current Position" at bounding box center [619, 436] width 116 height 14
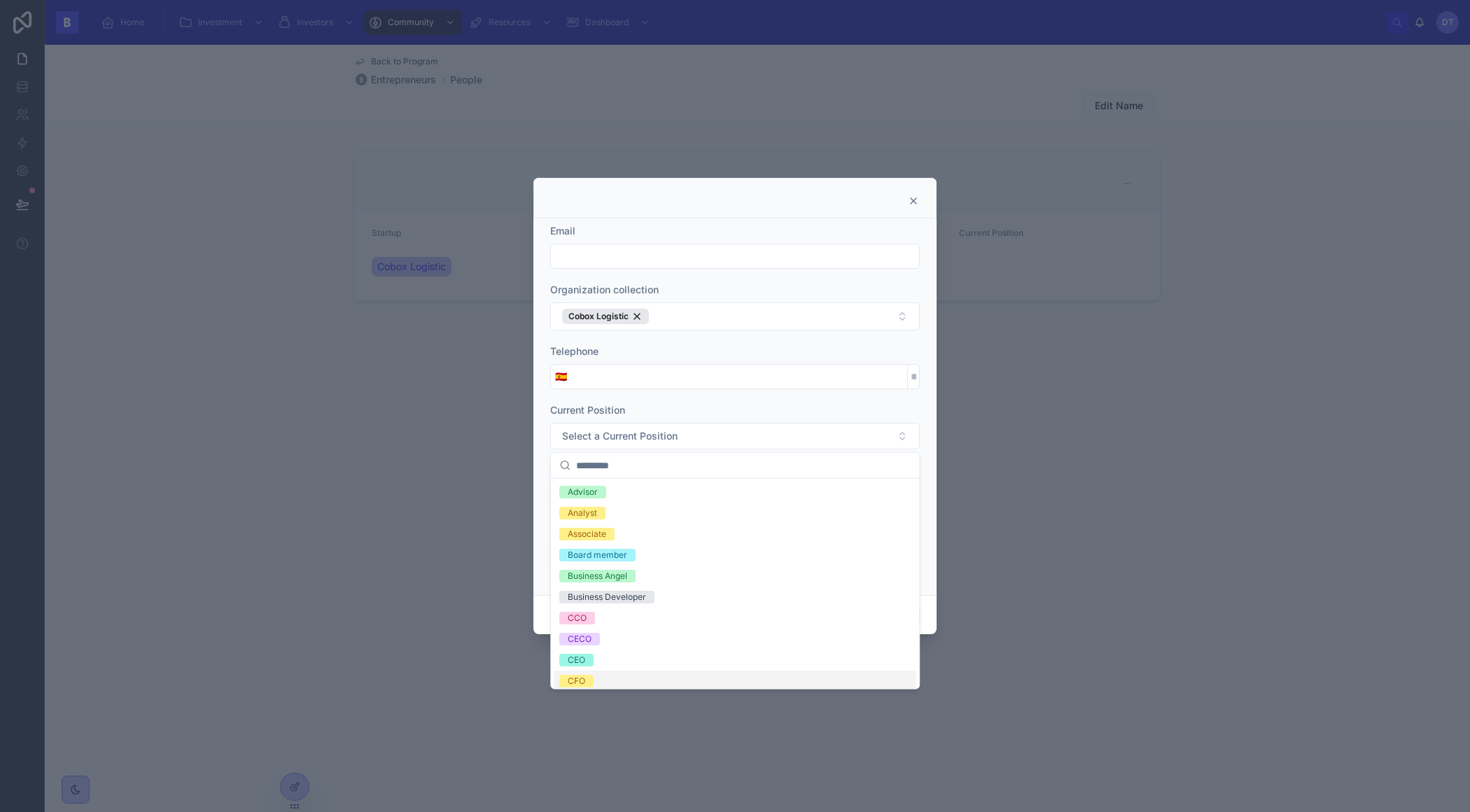
drag, startPoint x: 601, startPoint y: 652, endPoint x: 596, endPoint y: 674, distance: 22.6
click at [596, 674] on div "CFO" at bounding box center [735, 681] width 362 height 21
click at [932, 737] on div at bounding box center [735, 406] width 1470 height 812
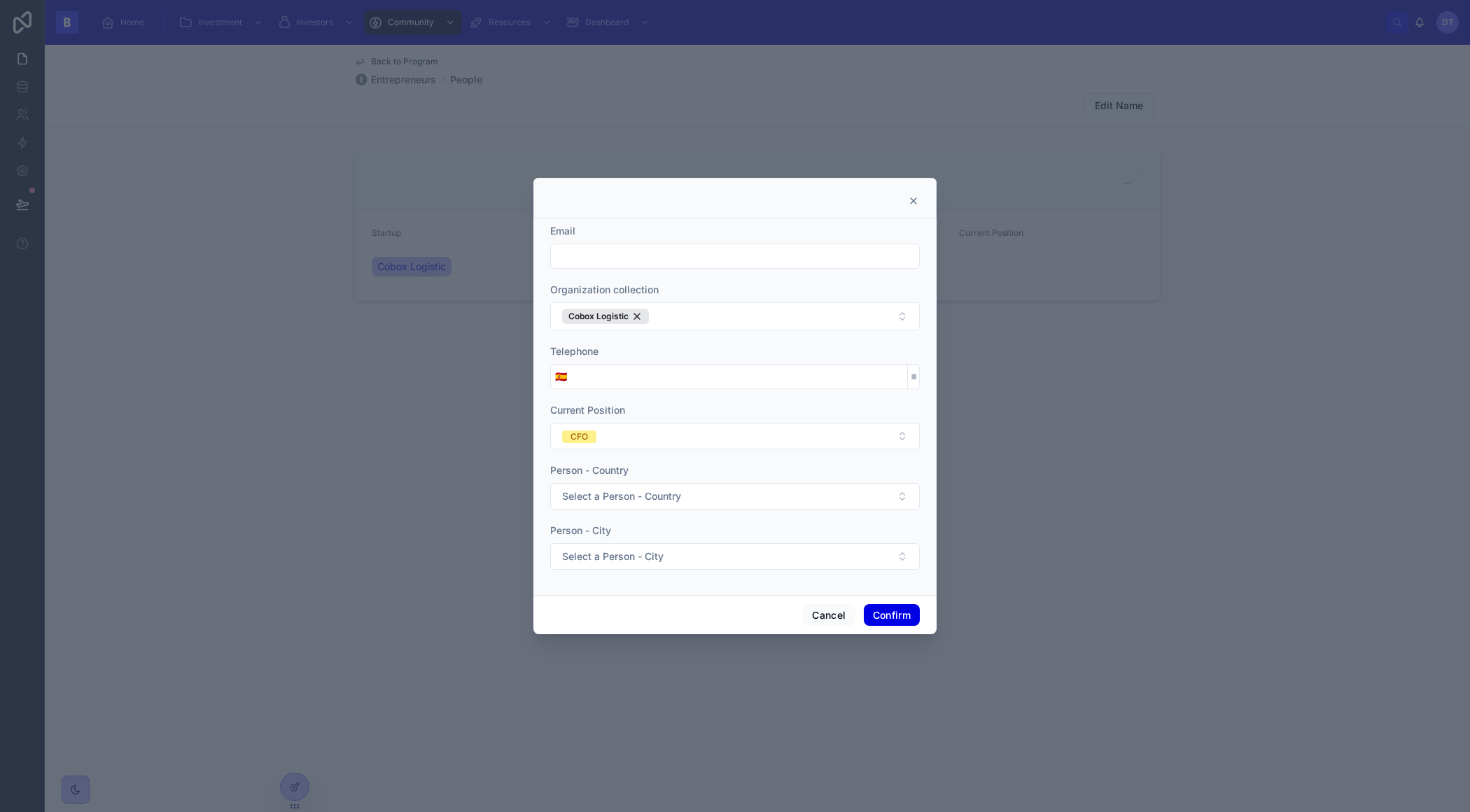
click at [882, 609] on button "Confirm" at bounding box center [891, 615] width 56 height 22
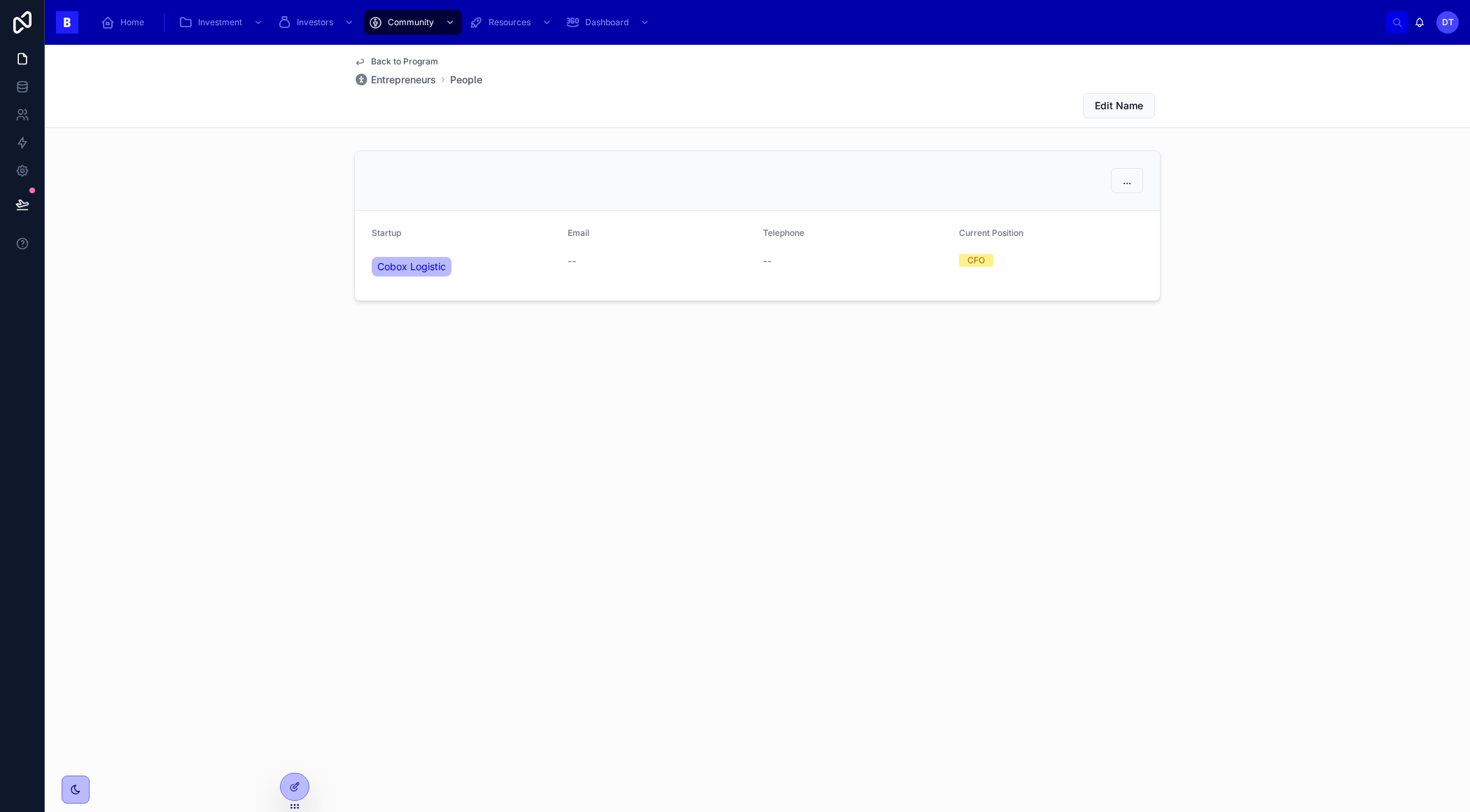
click at [916, 198] on div "..." at bounding box center [757, 180] width 805 height 59
click at [824, 251] on div "--" at bounding box center [855, 260] width 185 height 22
click at [573, 235] on span "Email" at bounding box center [578, 233] width 22 height 11
click at [1123, 176] on span "..." at bounding box center [1127, 181] width 9 height 14
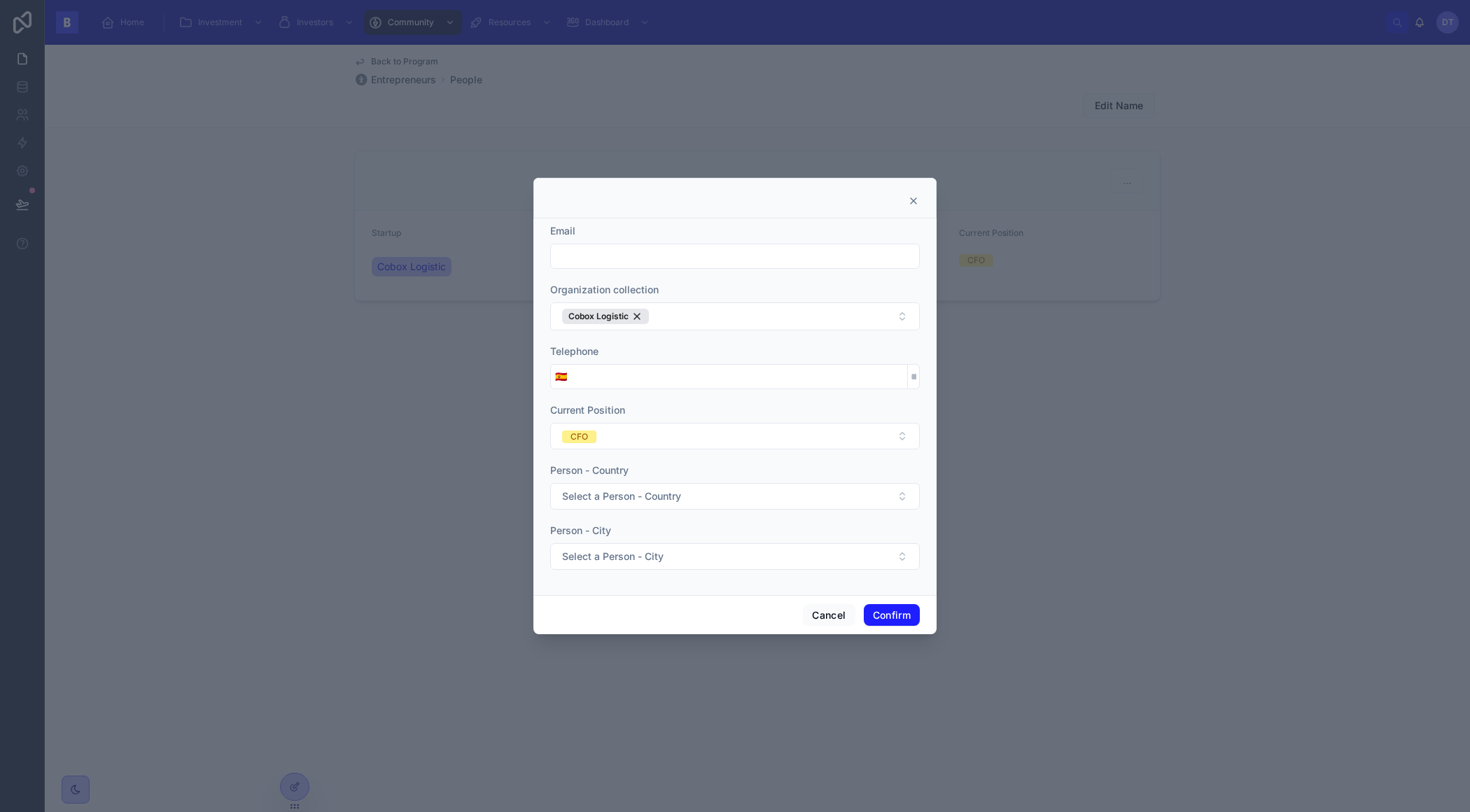
click at [1006, 432] on div at bounding box center [735, 406] width 1470 height 812
click at [839, 621] on button "Cancel" at bounding box center [828, 615] width 52 height 22
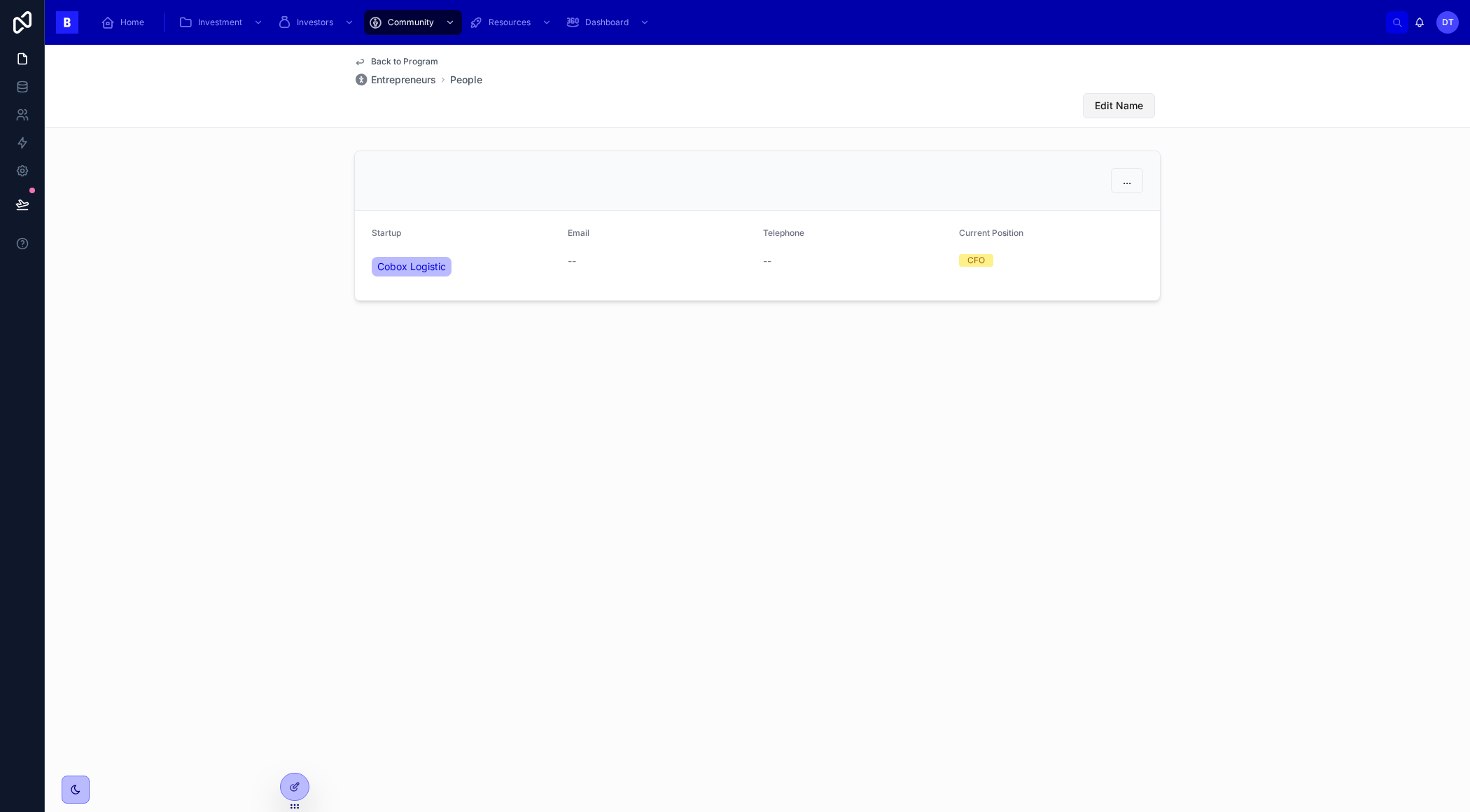
click at [1113, 103] on span "Edit Name" at bounding box center [1118, 106] width 49 height 14
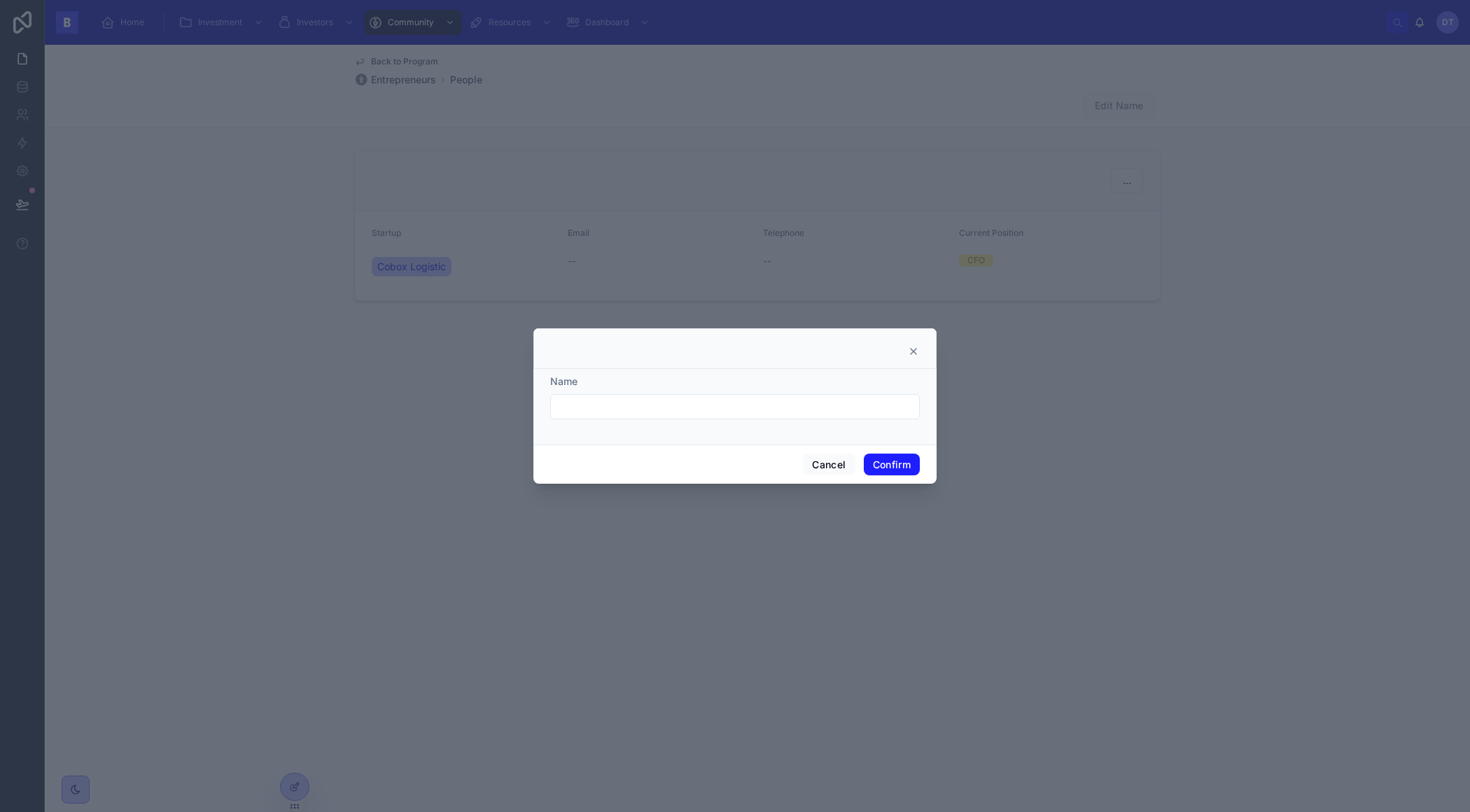
click at [690, 410] on input "text" at bounding box center [735, 406] width 368 height 19
type input "**********"
click at [894, 460] on button "Confirm" at bounding box center [891, 464] width 56 height 22
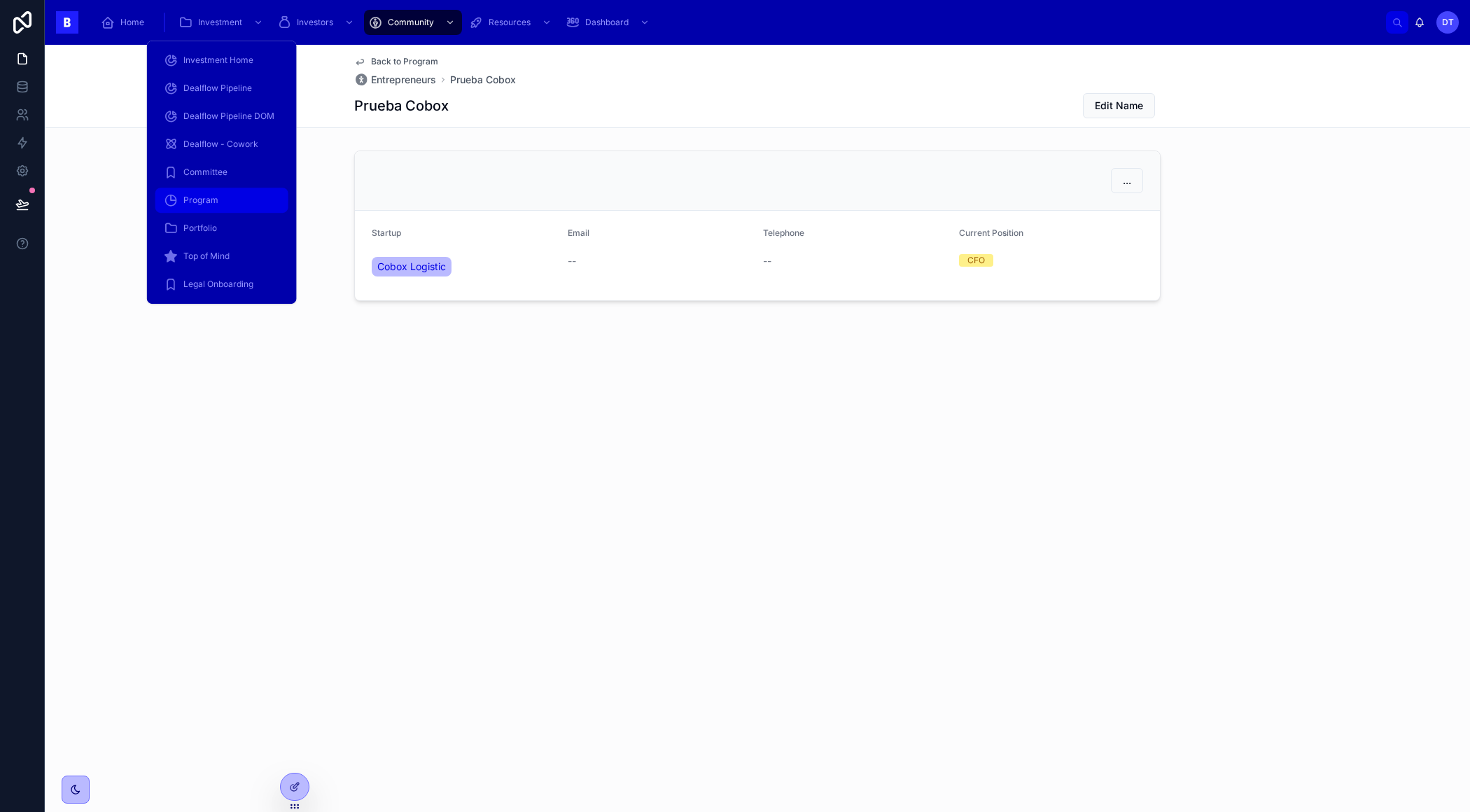
click at [220, 195] on div "Program" at bounding box center [222, 199] width 116 height 22
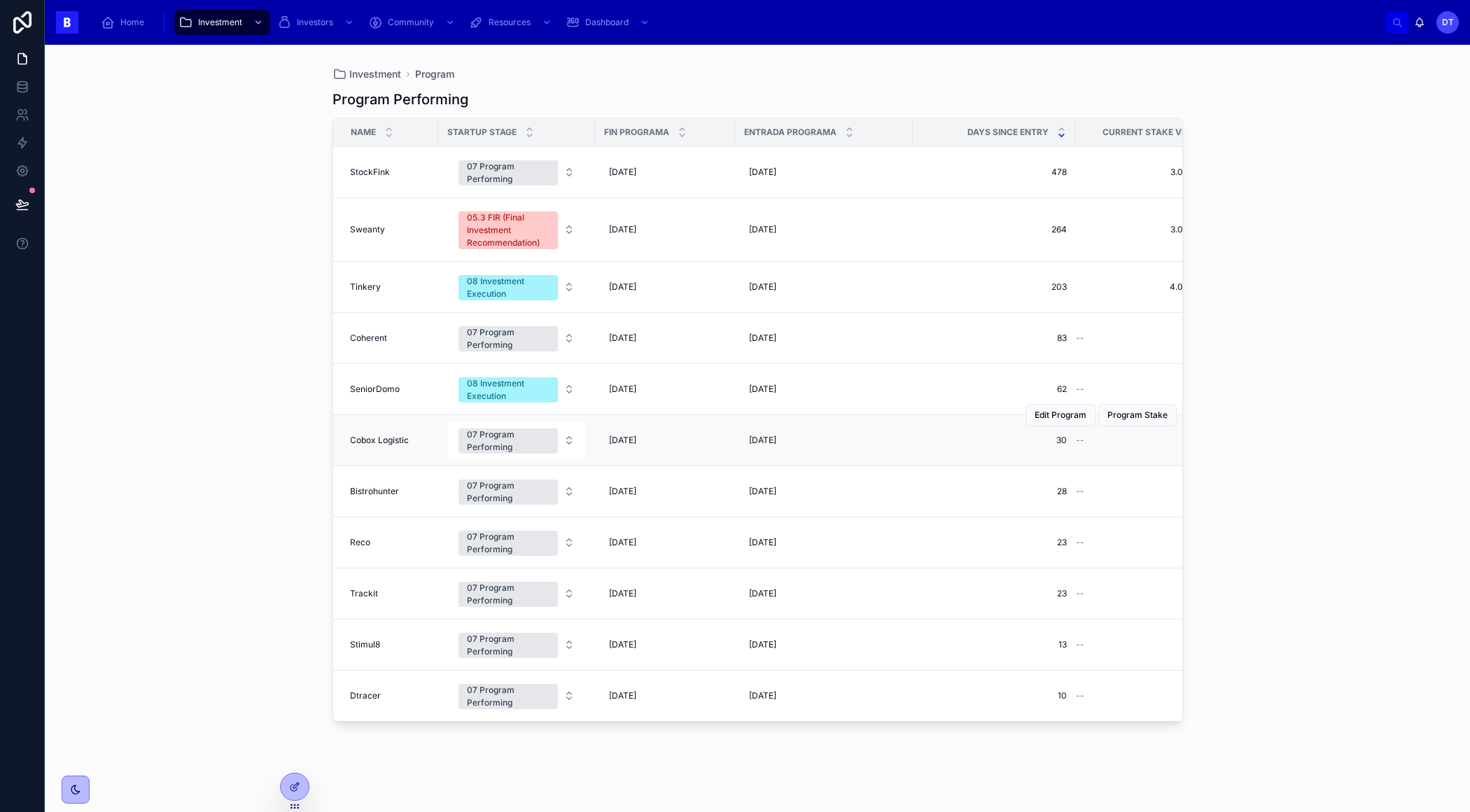
click at [395, 436] on span "Cobox Logistic" at bounding box center [379, 440] width 59 height 11
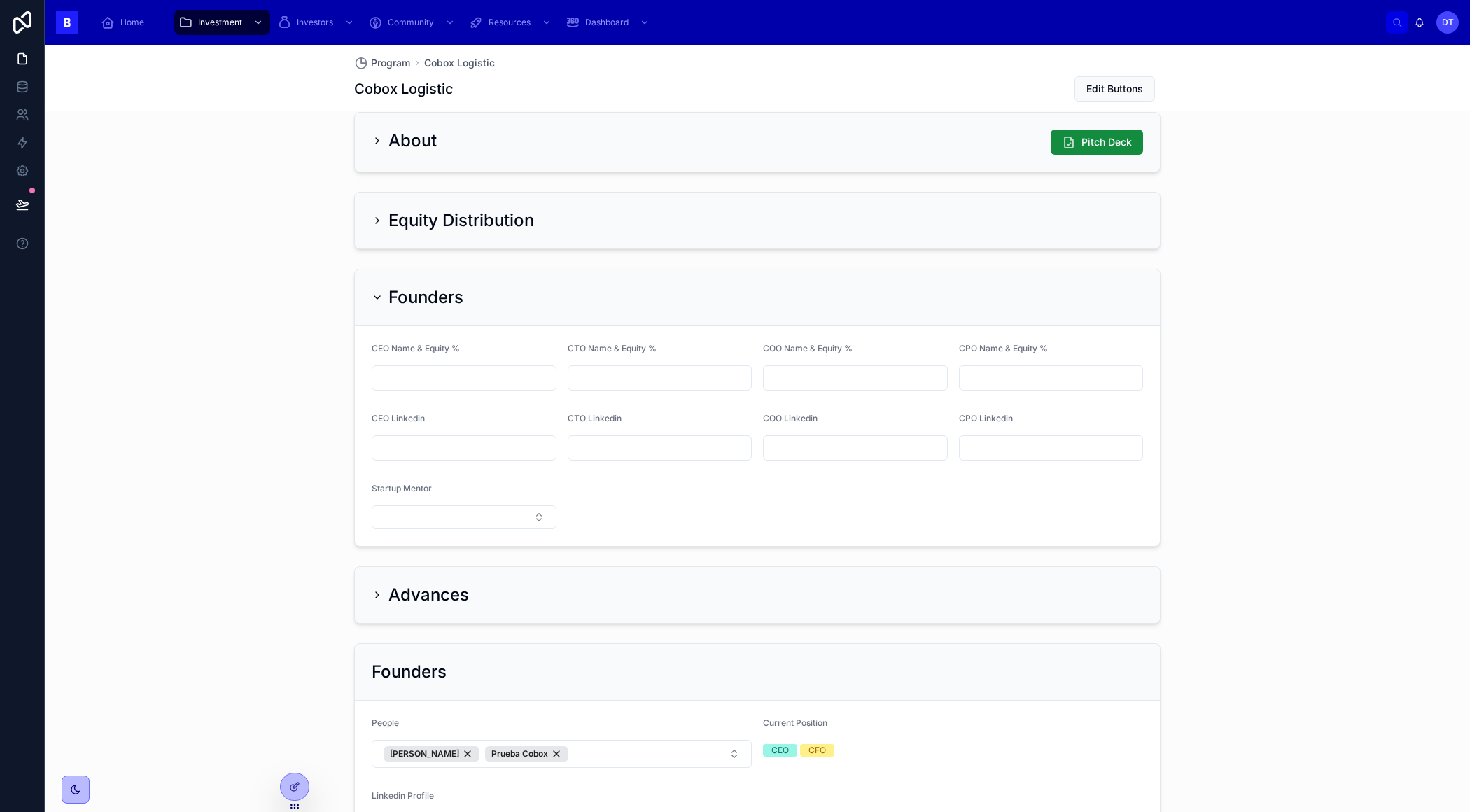
scroll to position [1128, 0]
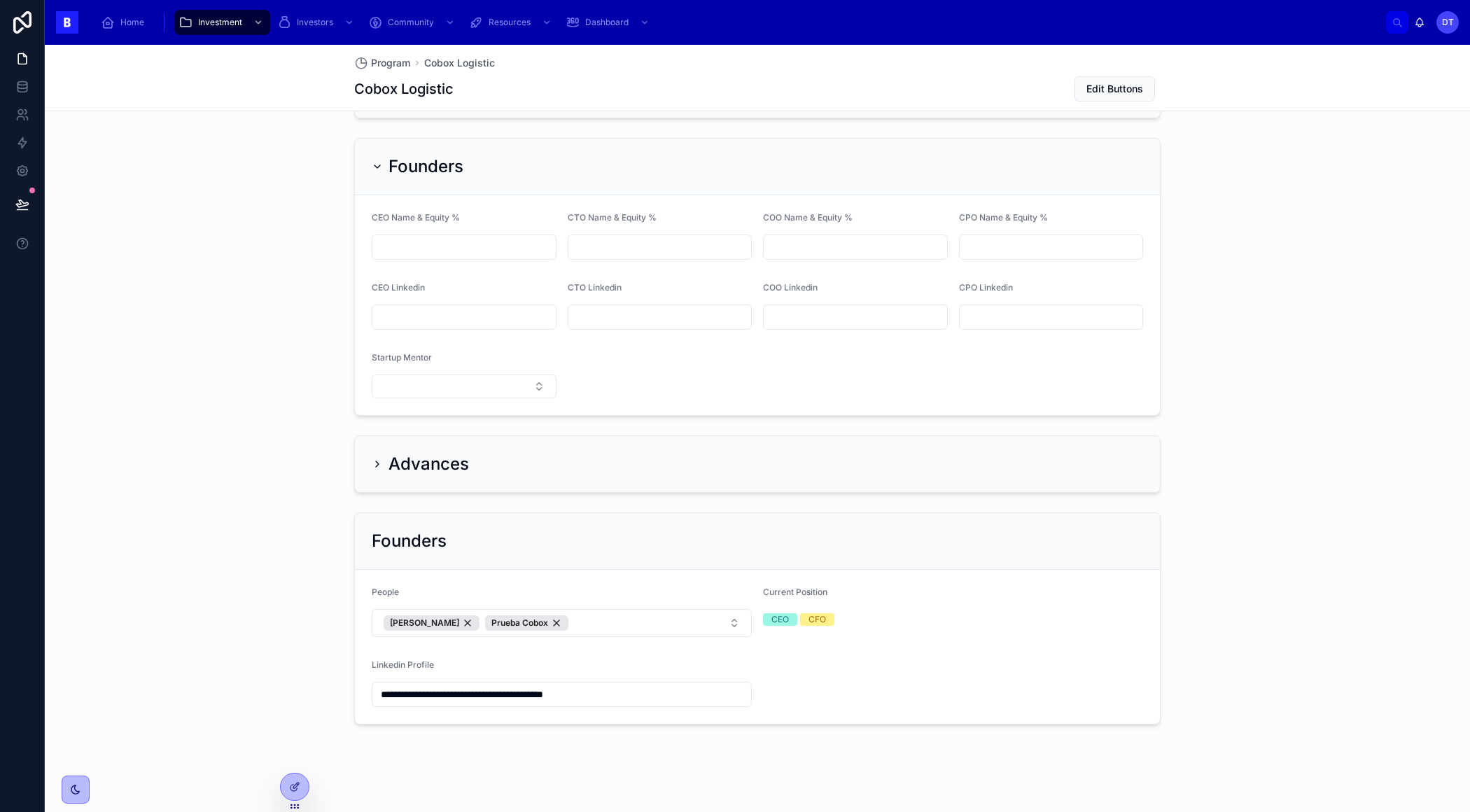
click at [737, 687] on input "**********" at bounding box center [561, 694] width 378 height 19
click at [883, 672] on form "**********" at bounding box center [757, 646] width 805 height 154
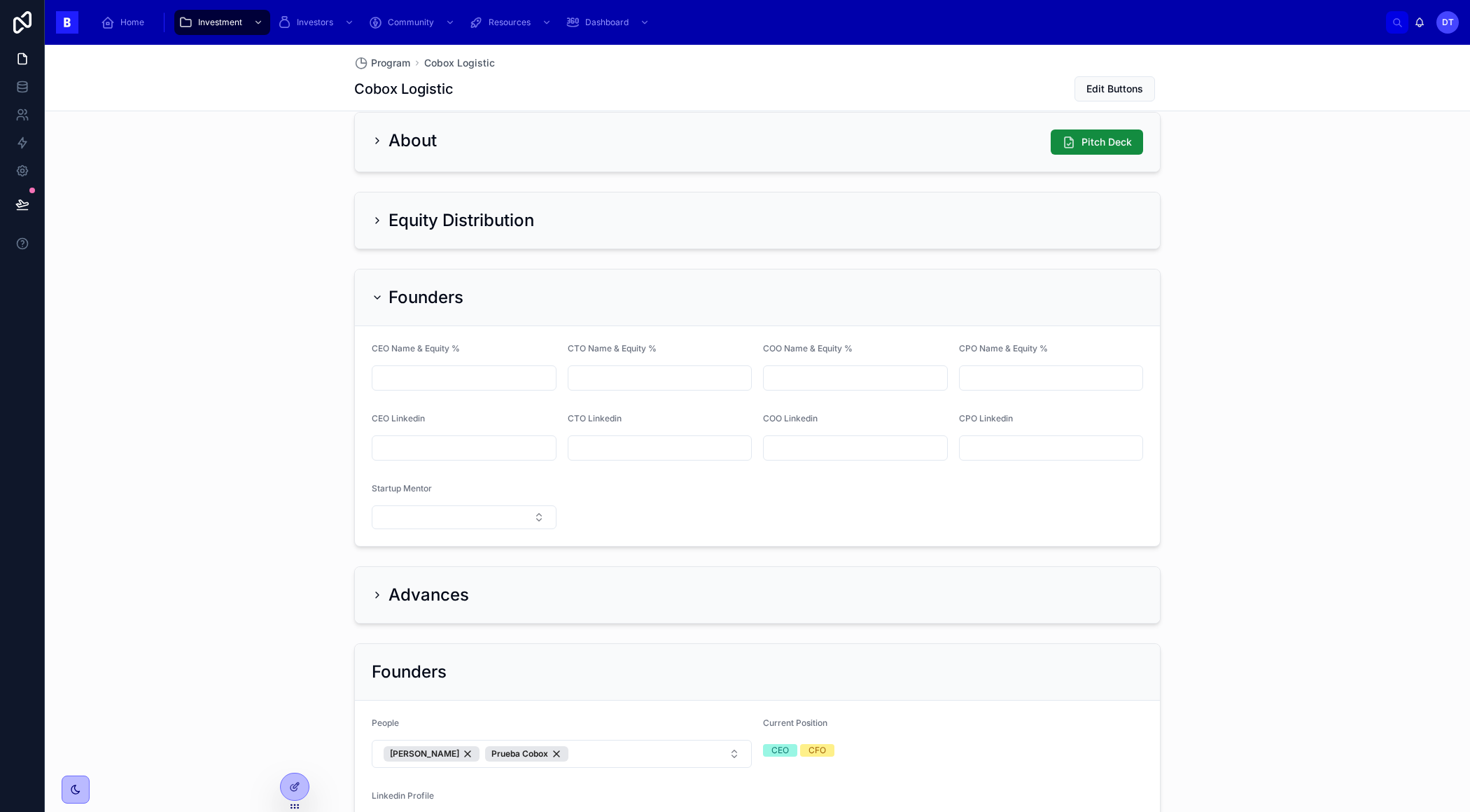
scroll to position [1128, 0]
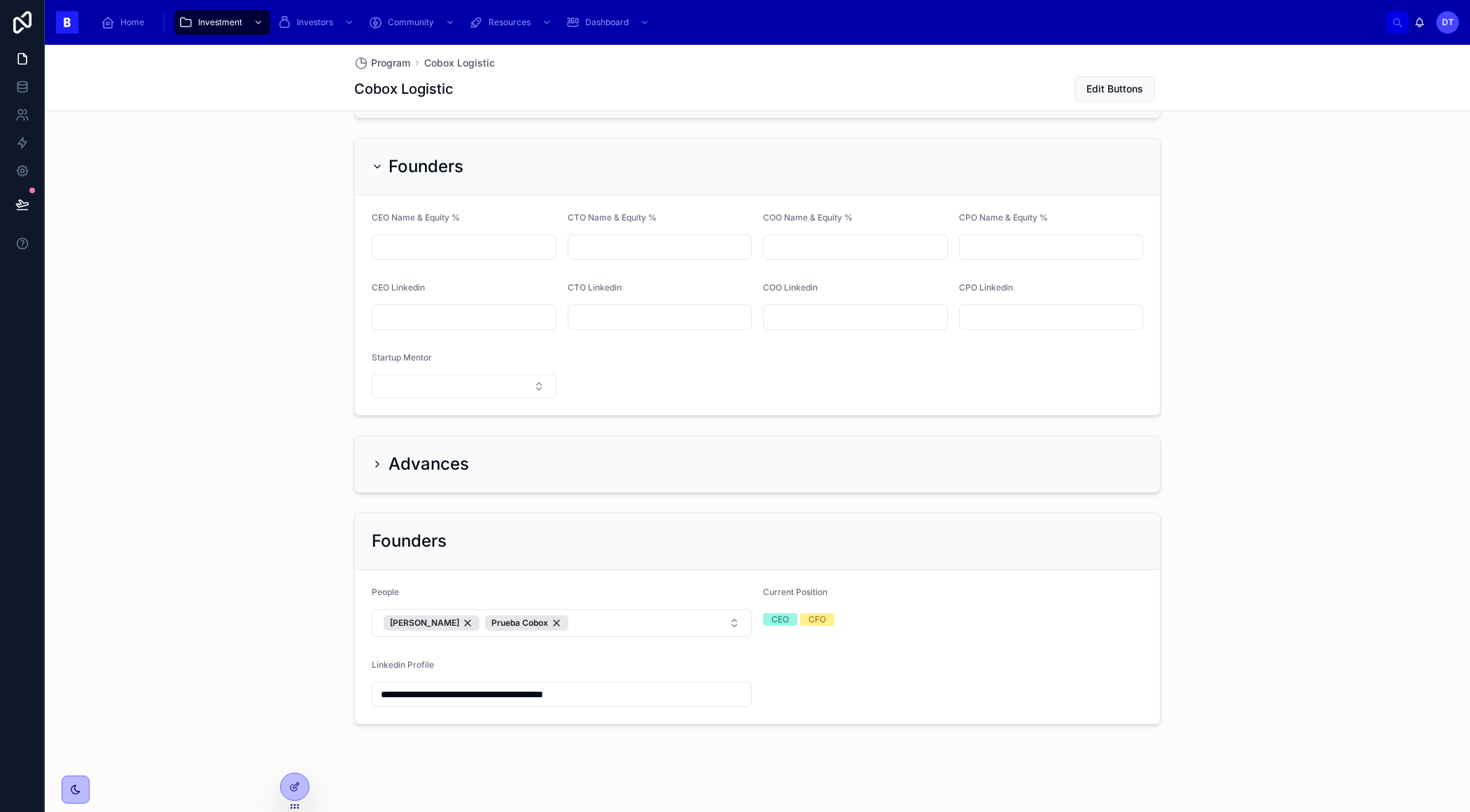
click at [736, 659] on div "Linkedin Profile" at bounding box center [561, 667] width 380 height 17
click at [297, 778] on div at bounding box center [295, 786] width 28 height 26
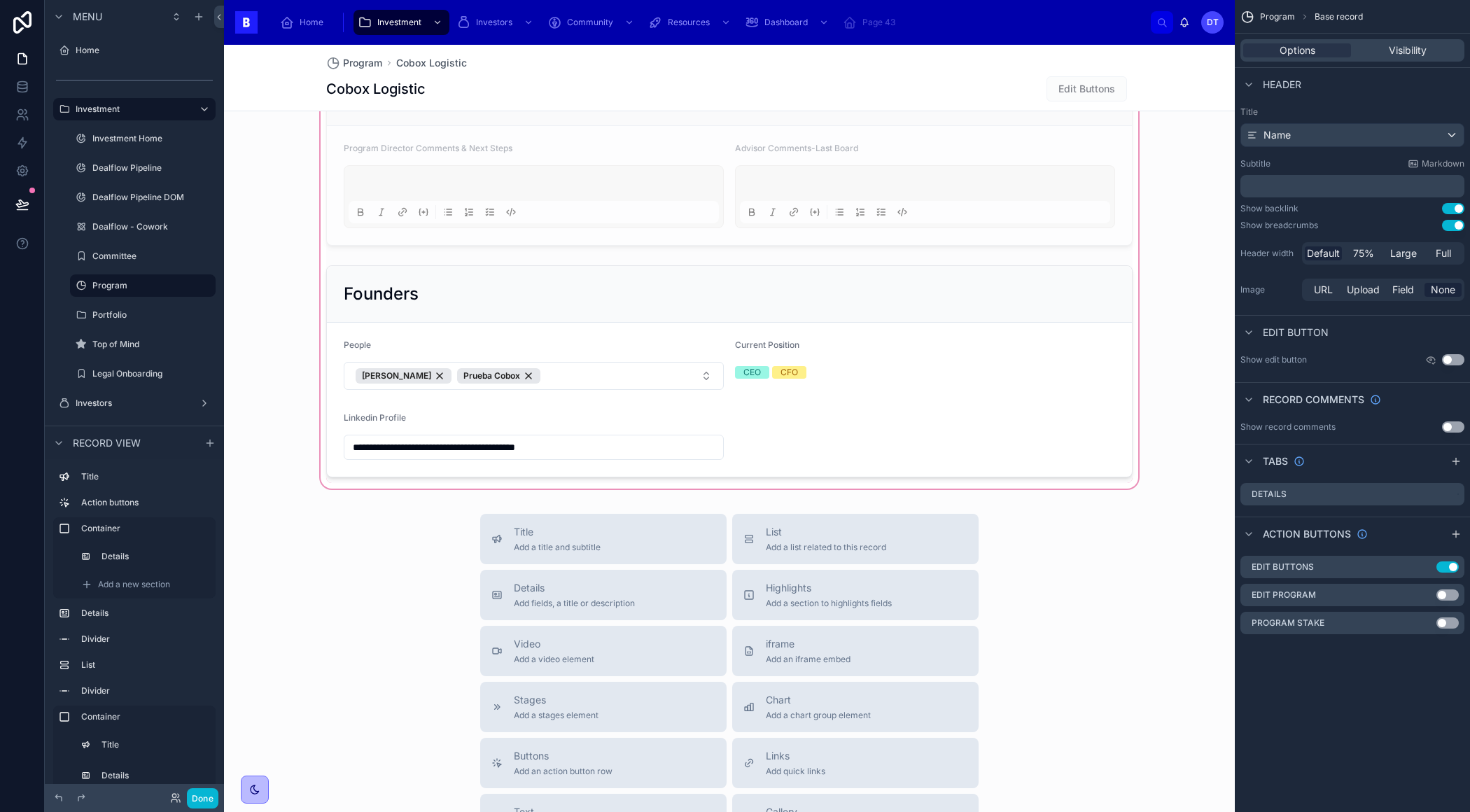
scroll to position [1699, 0]
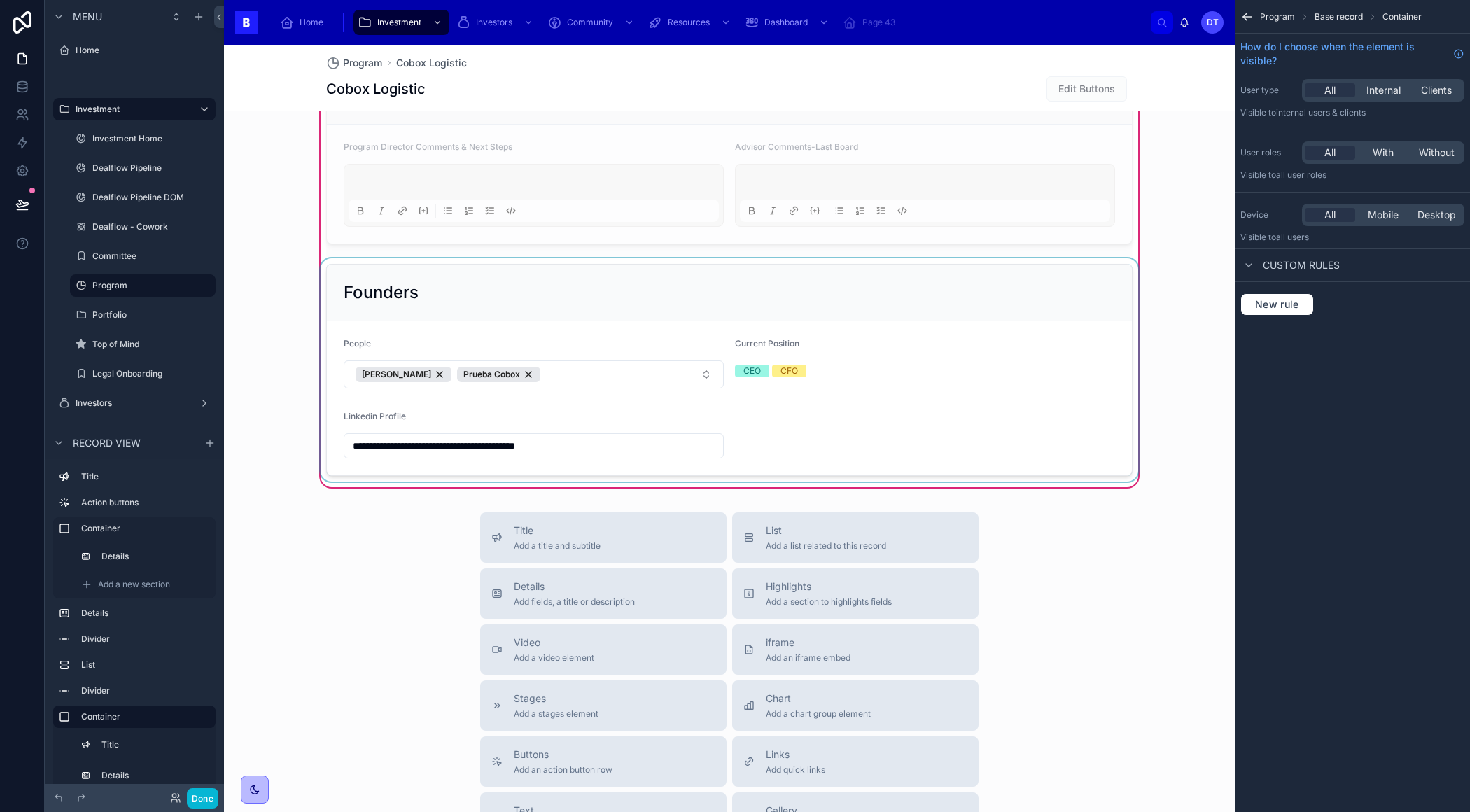
click at [806, 397] on div at bounding box center [728, 369] width 823 height 223
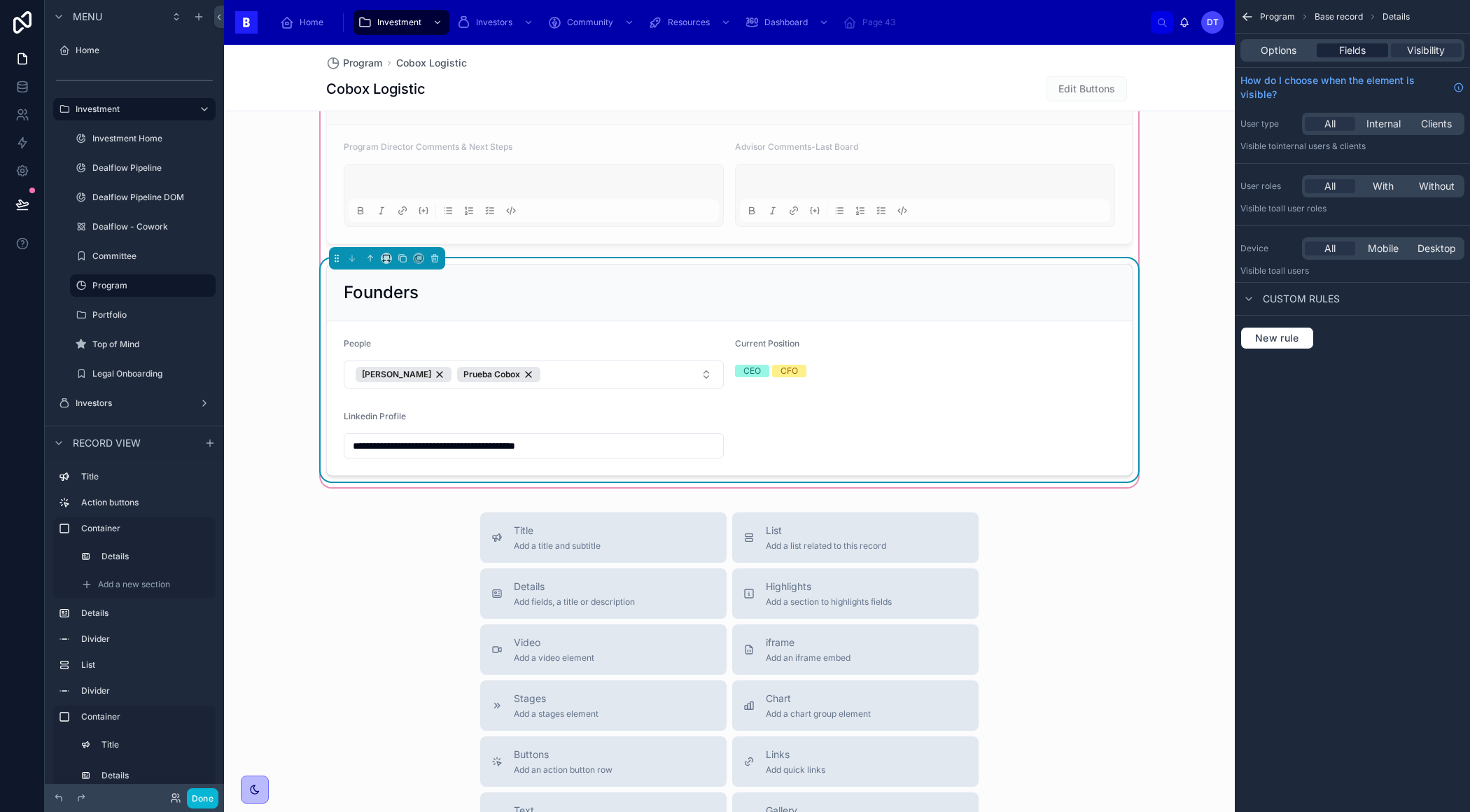
click at [1359, 49] on span "Fields" at bounding box center [1352, 50] width 26 height 14
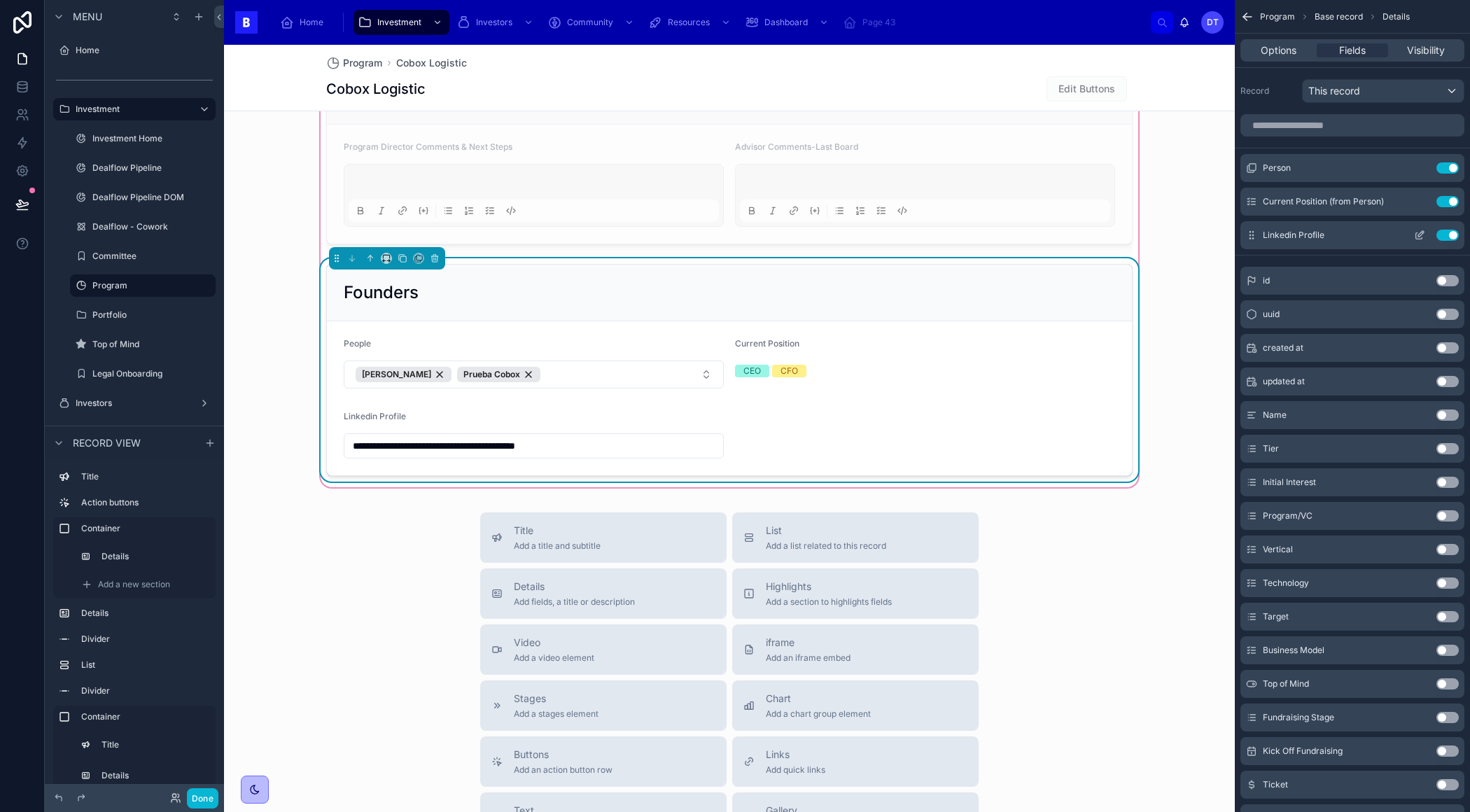
click at [1421, 232] on icon "scrollable content" at bounding box center [1419, 235] width 11 height 11
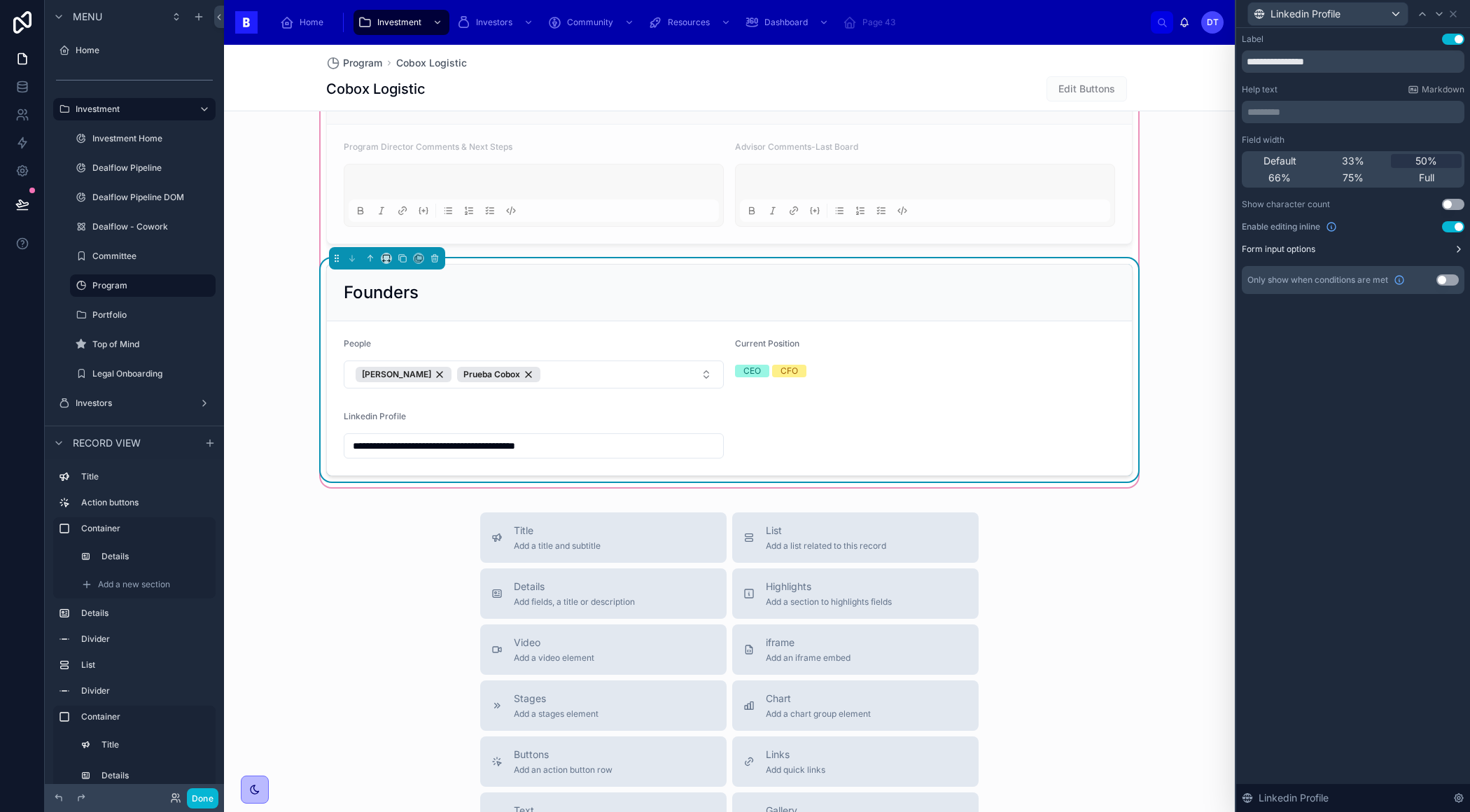
click at [1428, 250] on button "Form input options" at bounding box center [1353, 249] width 222 height 11
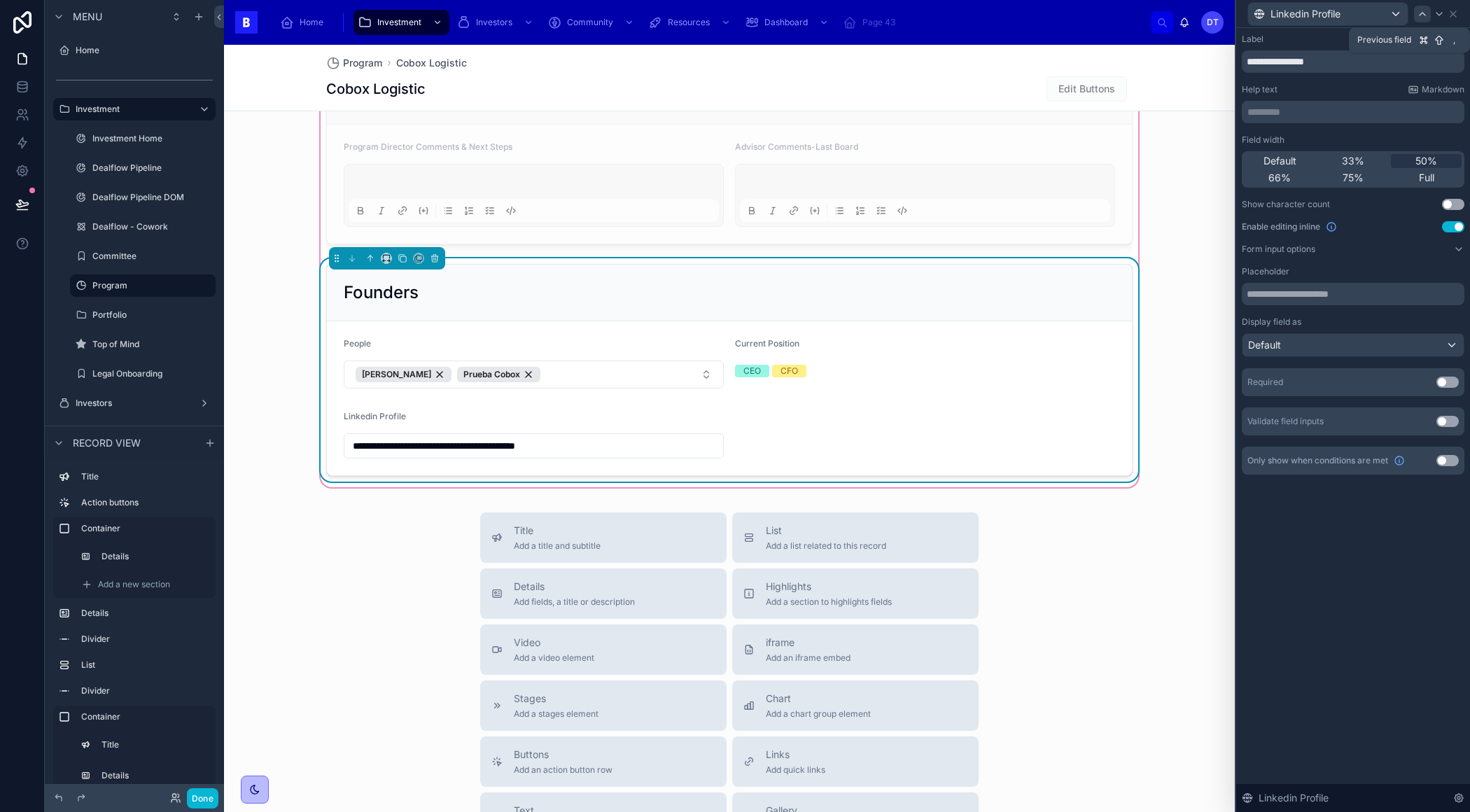
click at [1421, 15] on icon at bounding box center [1421, 14] width 11 height 11
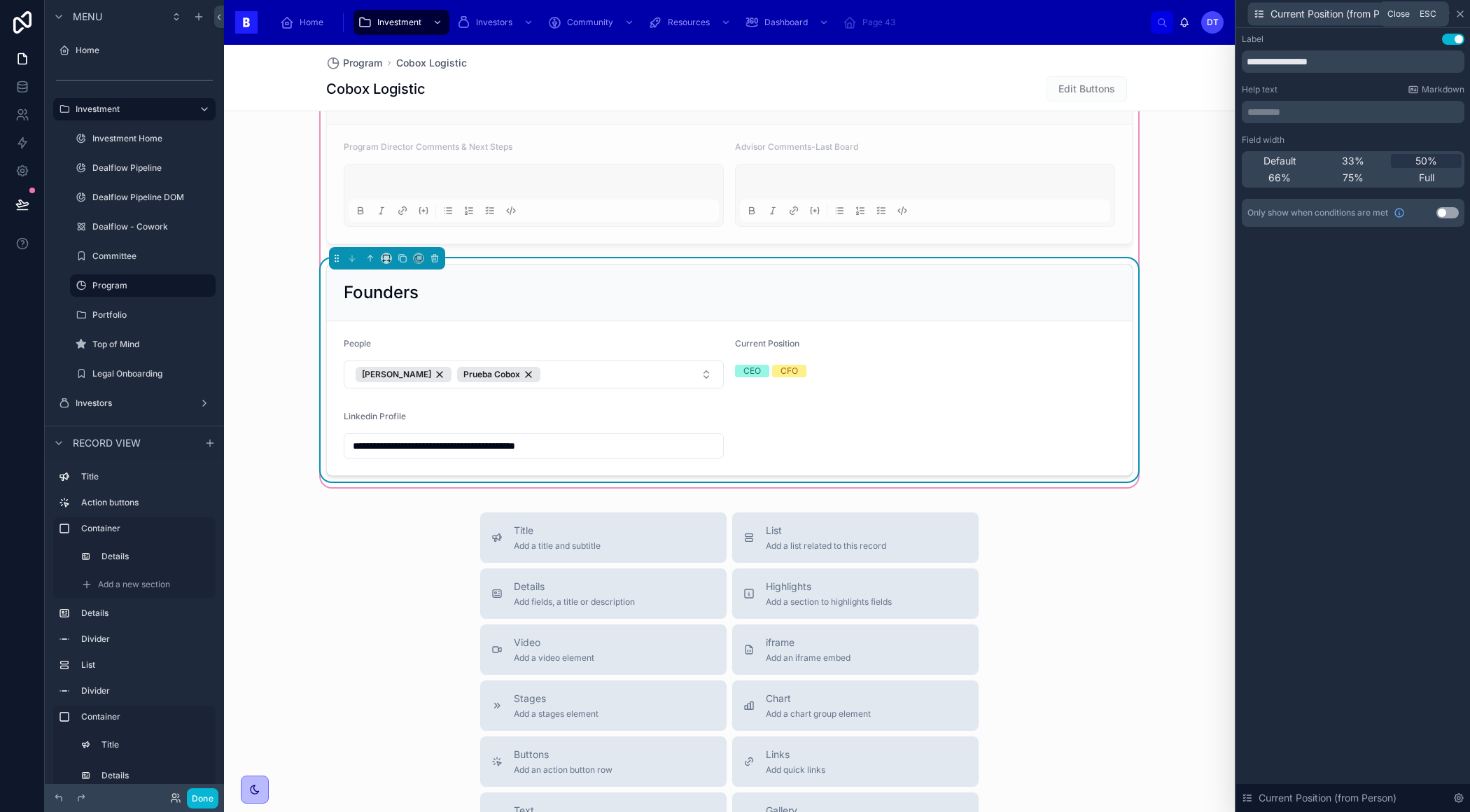
click at [1459, 12] on icon at bounding box center [1459, 14] width 5 height 5
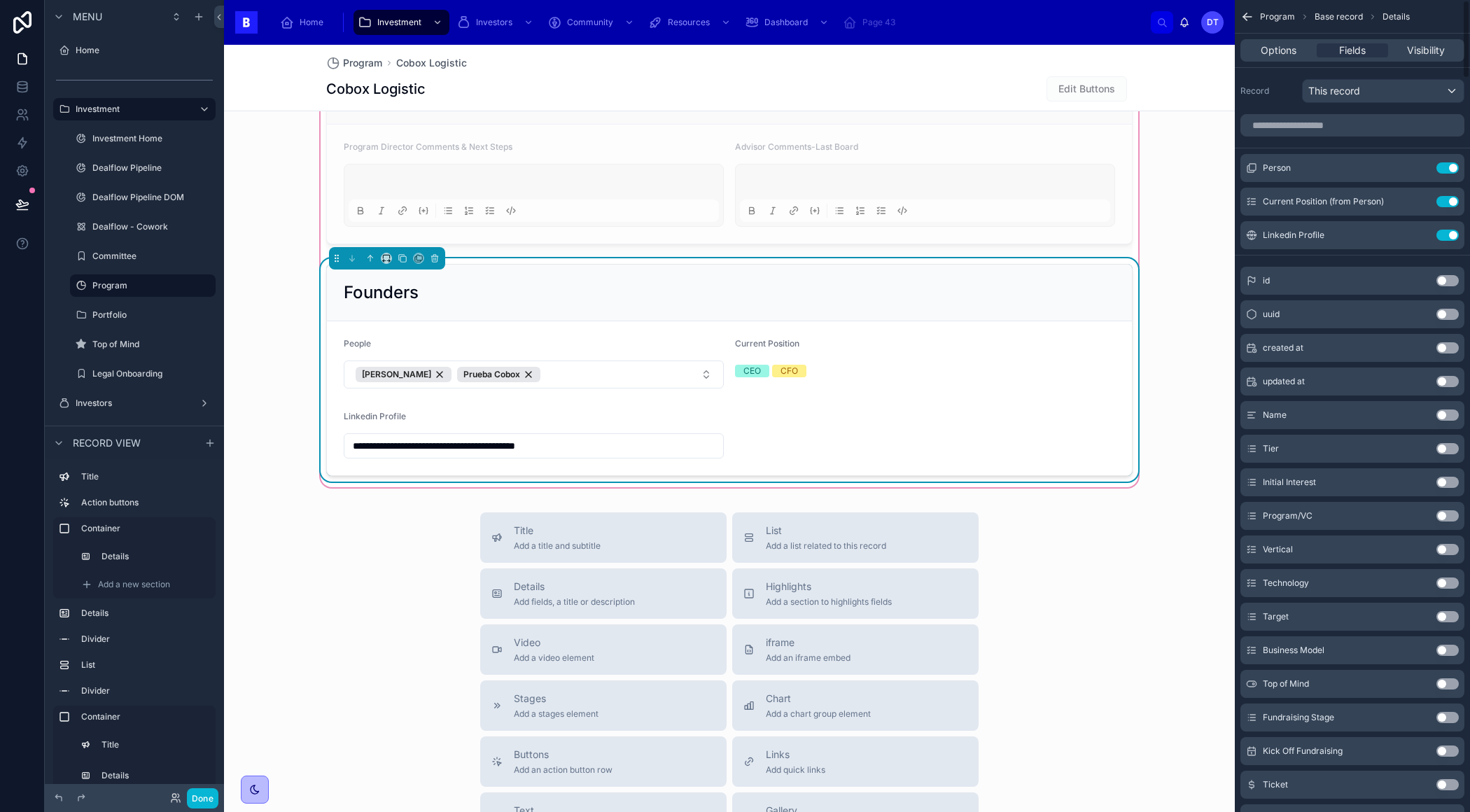
click at [1251, 13] on icon "scrollable content" at bounding box center [1247, 17] width 14 height 14
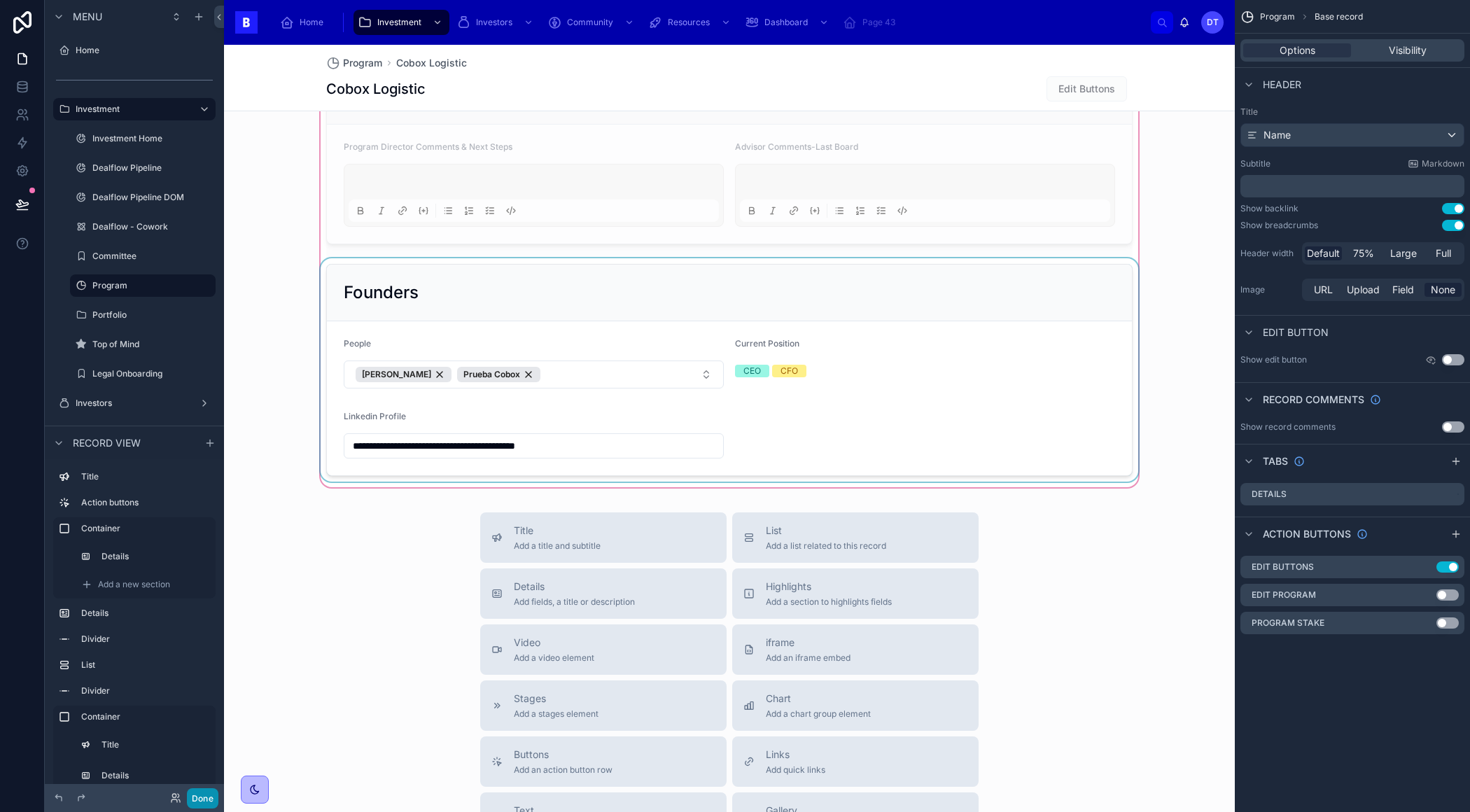
click at [206, 793] on button "Done" at bounding box center [203, 798] width 32 height 20
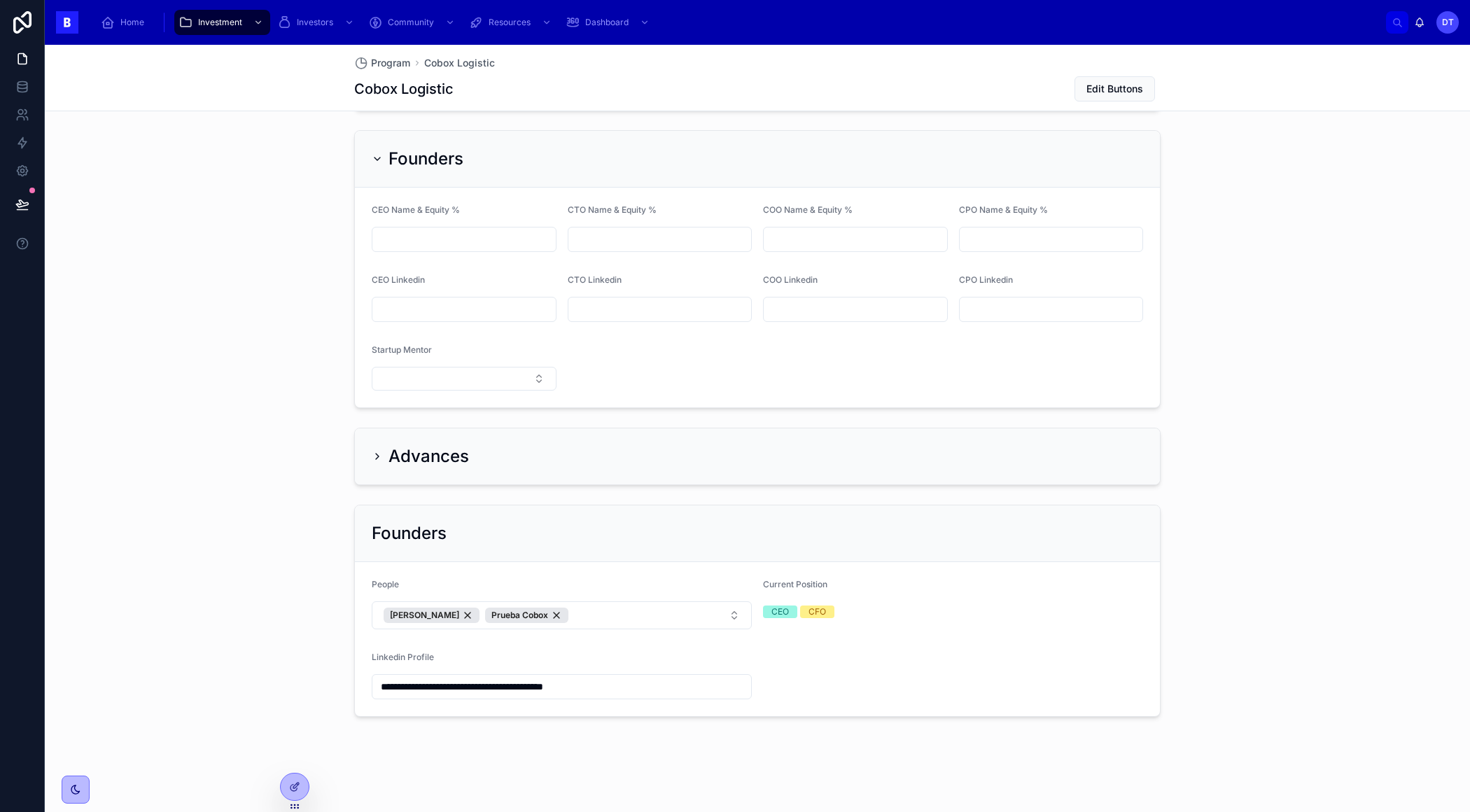
scroll to position [1128, 0]
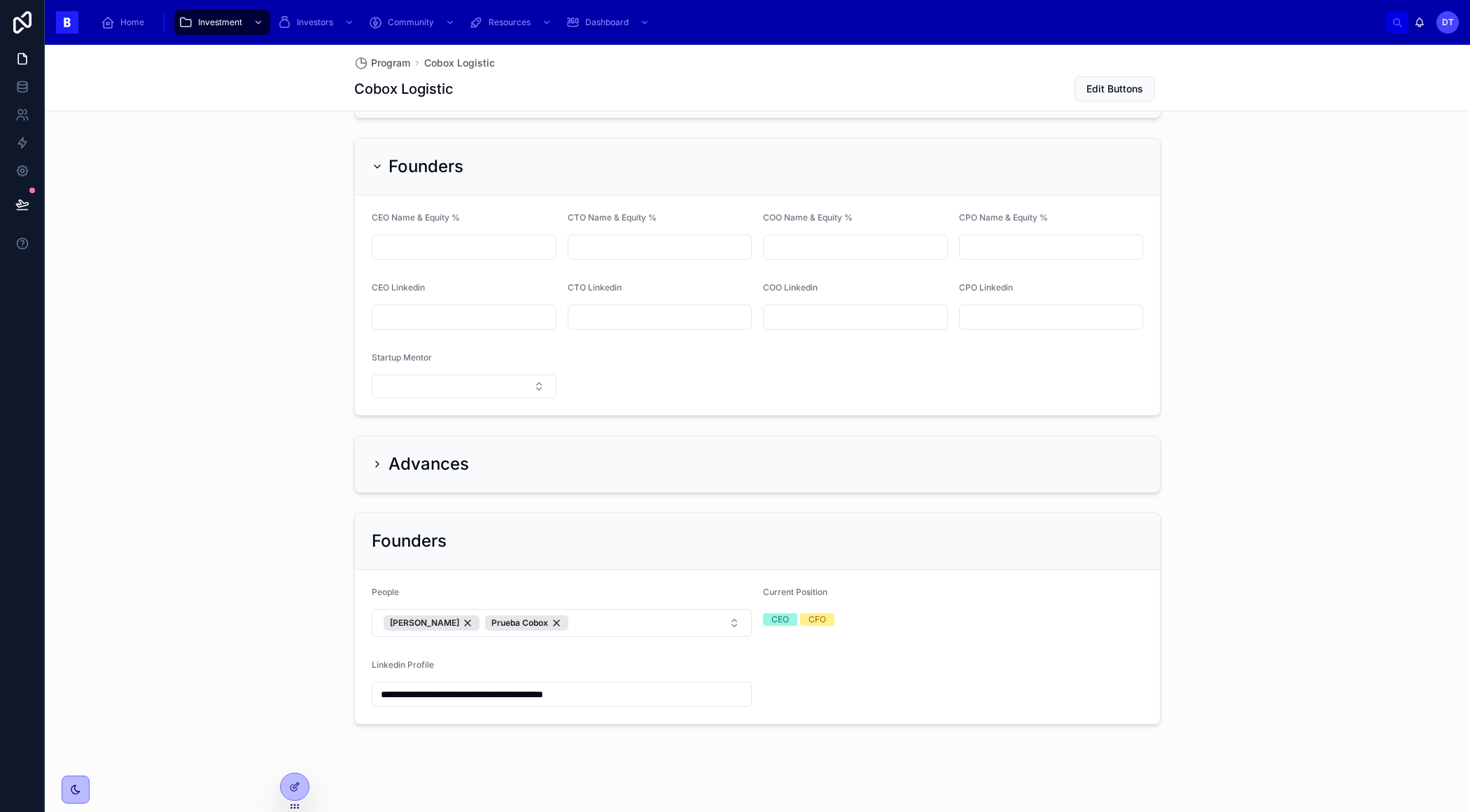
click at [614, 686] on input "**********" at bounding box center [561, 694] width 378 height 19
click at [290, 785] on icon at bounding box center [295, 786] width 11 height 11
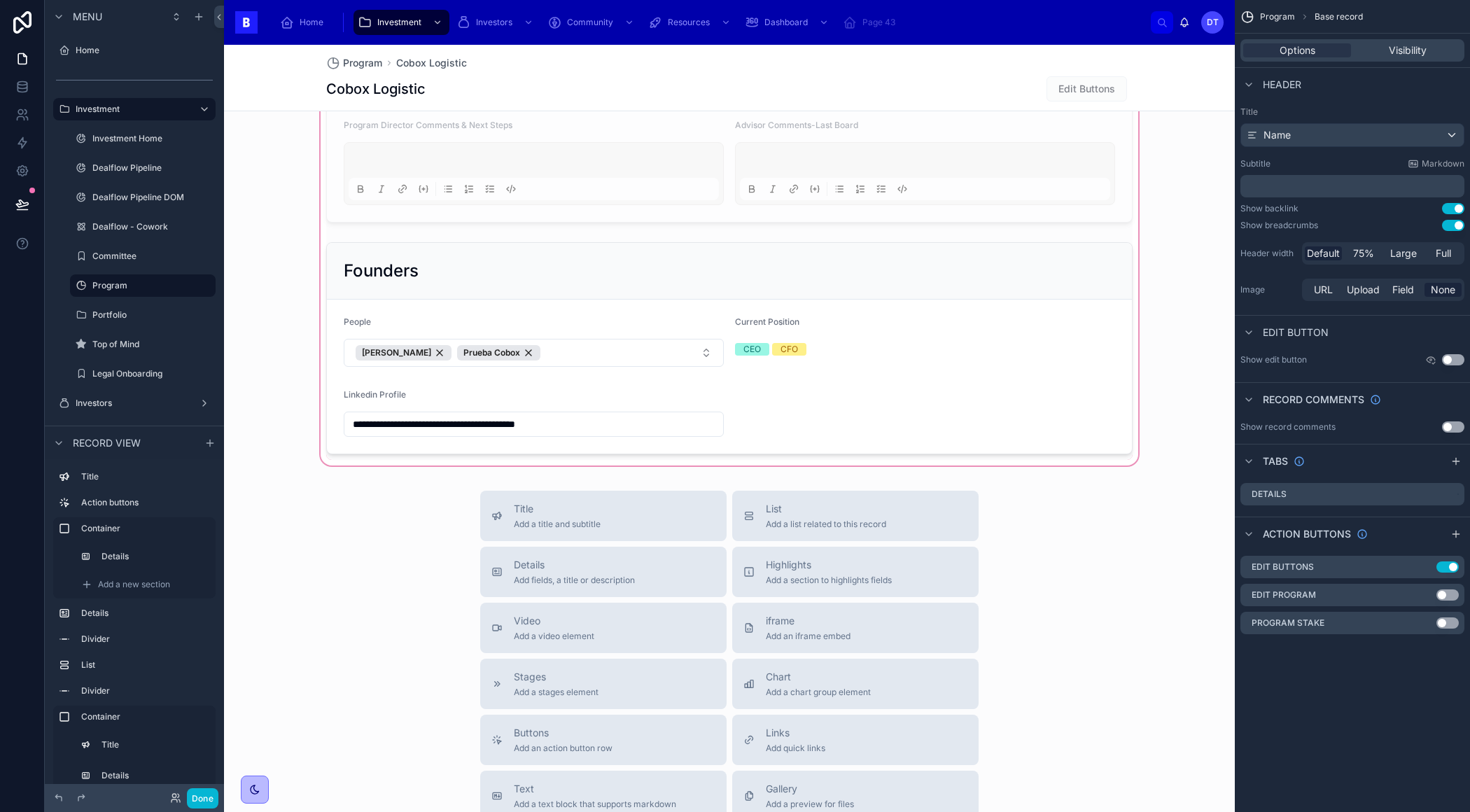
scroll to position [1711, 0]
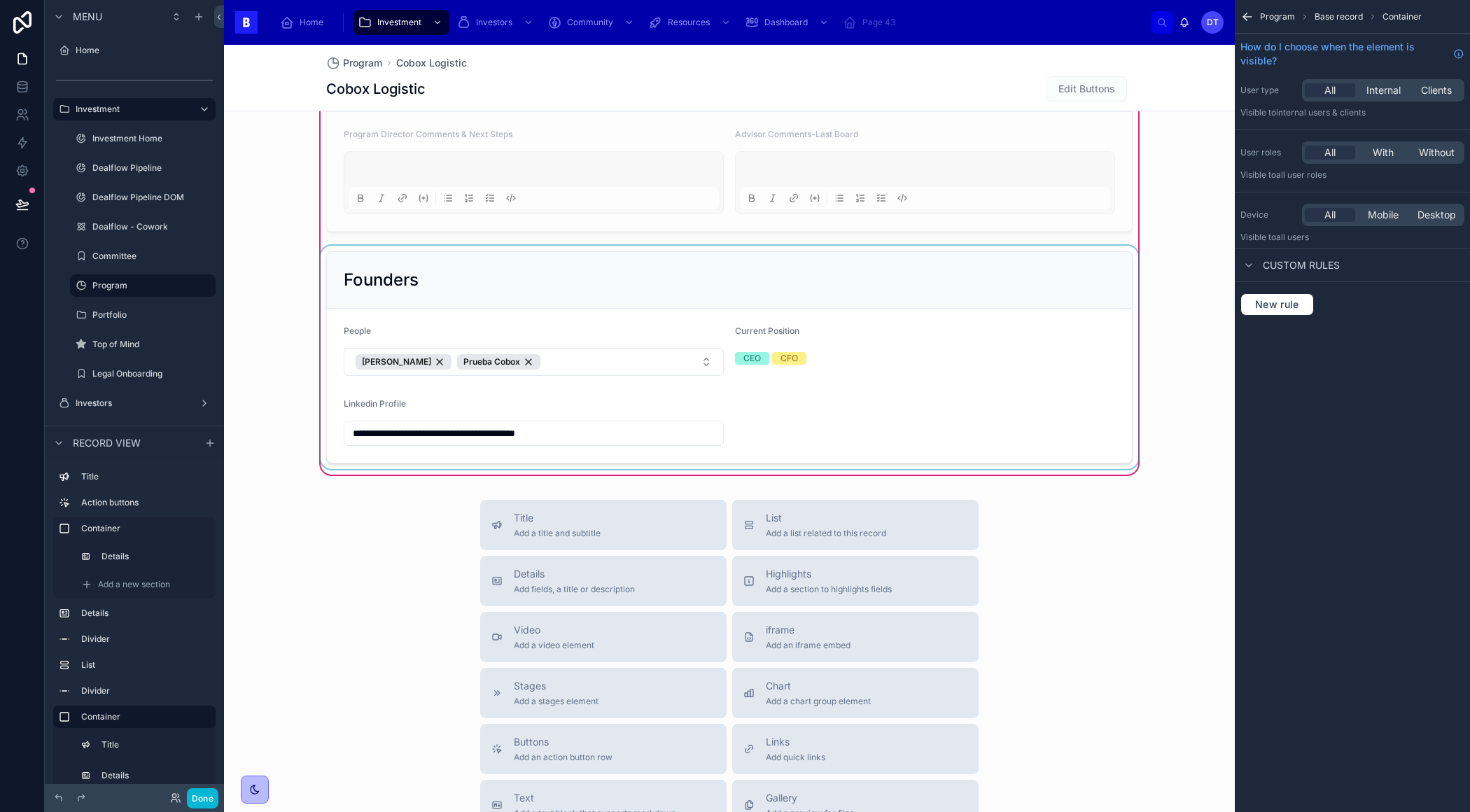
click at [622, 346] on div at bounding box center [728, 357] width 823 height 223
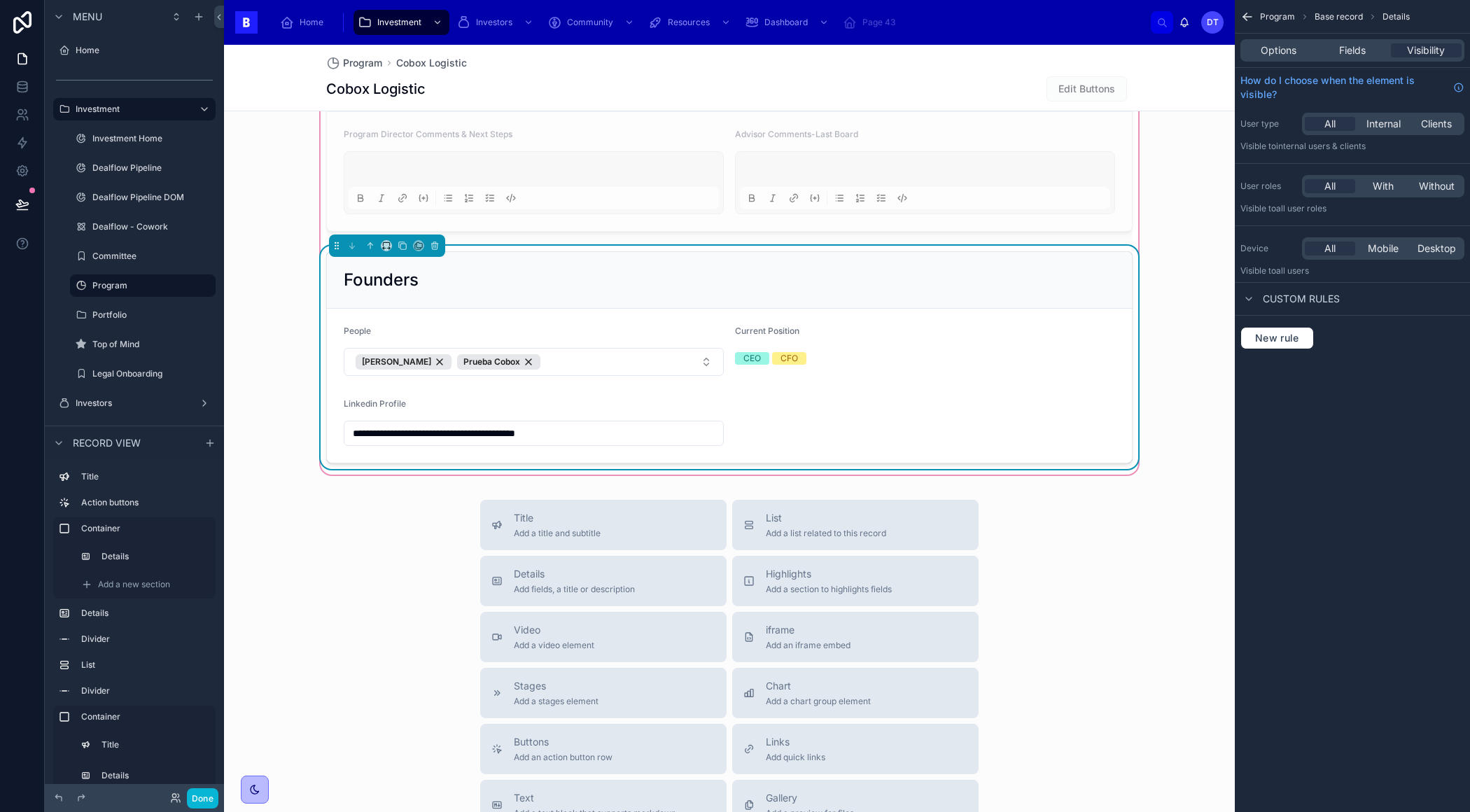
click at [671, 311] on form "**********" at bounding box center [729, 385] width 805 height 154
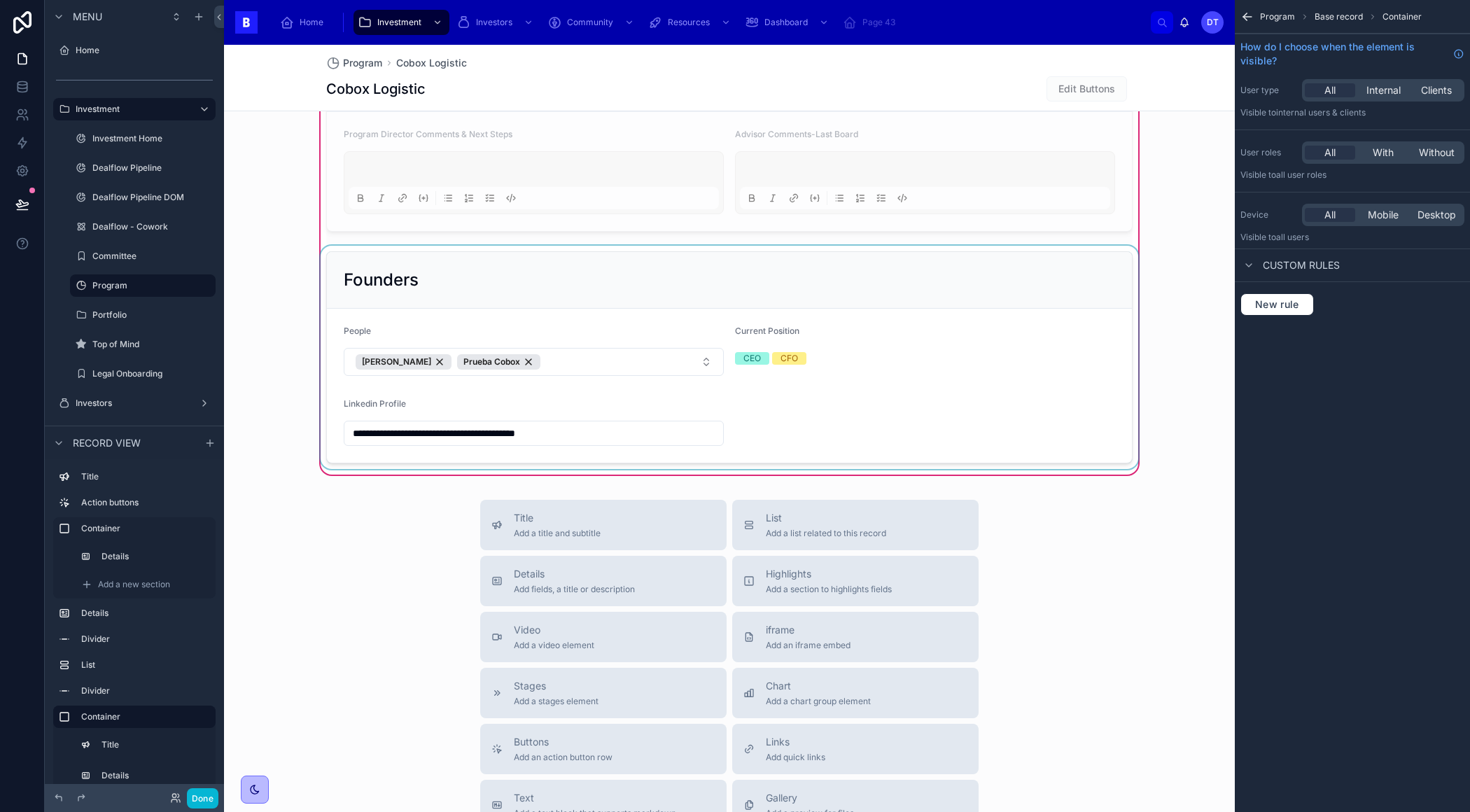
click at [670, 311] on div at bounding box center [728, 357] width 823 height 223
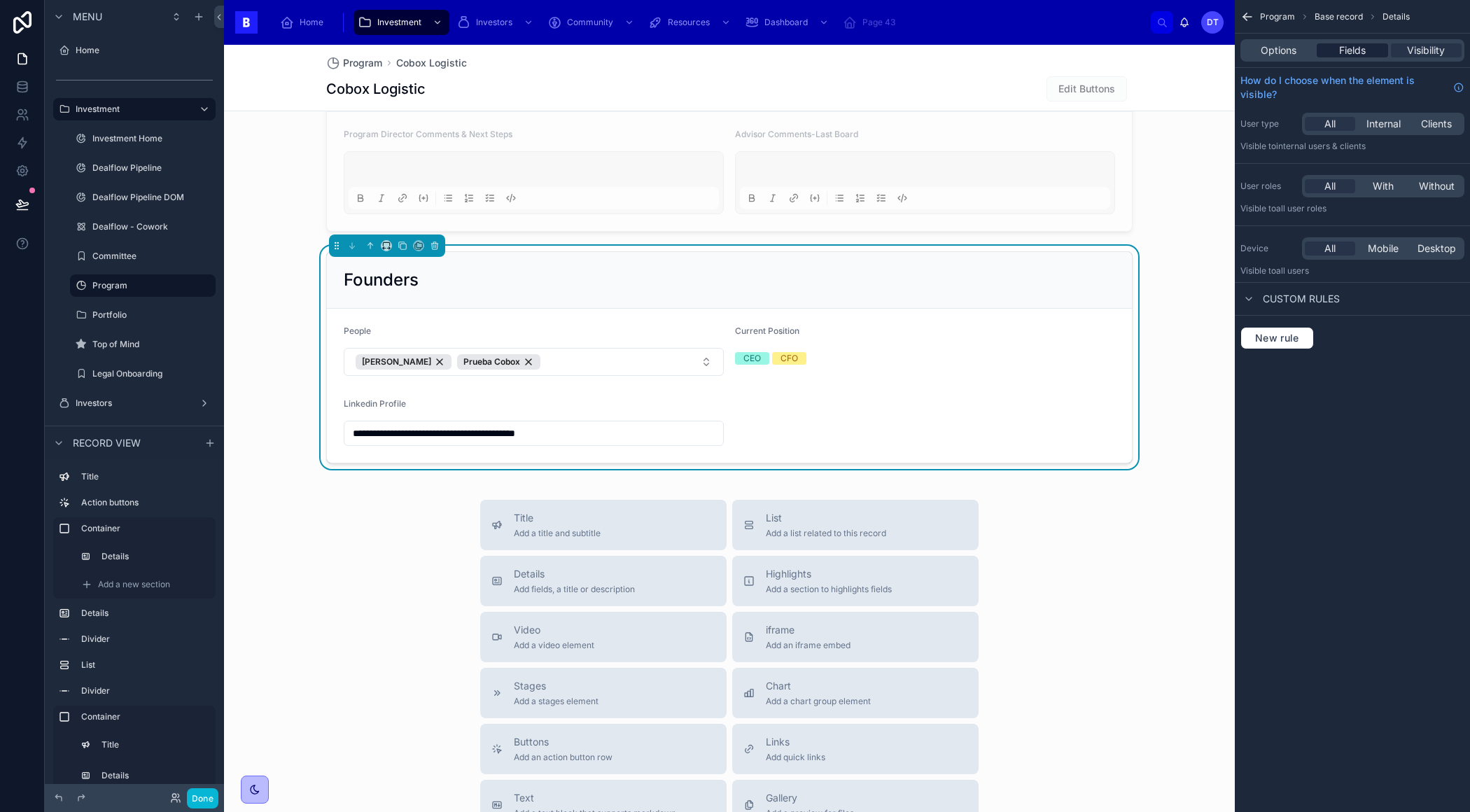
click at [1342, 52] on span "Fields" at bounding box center [1352, 50] width 26 height 14
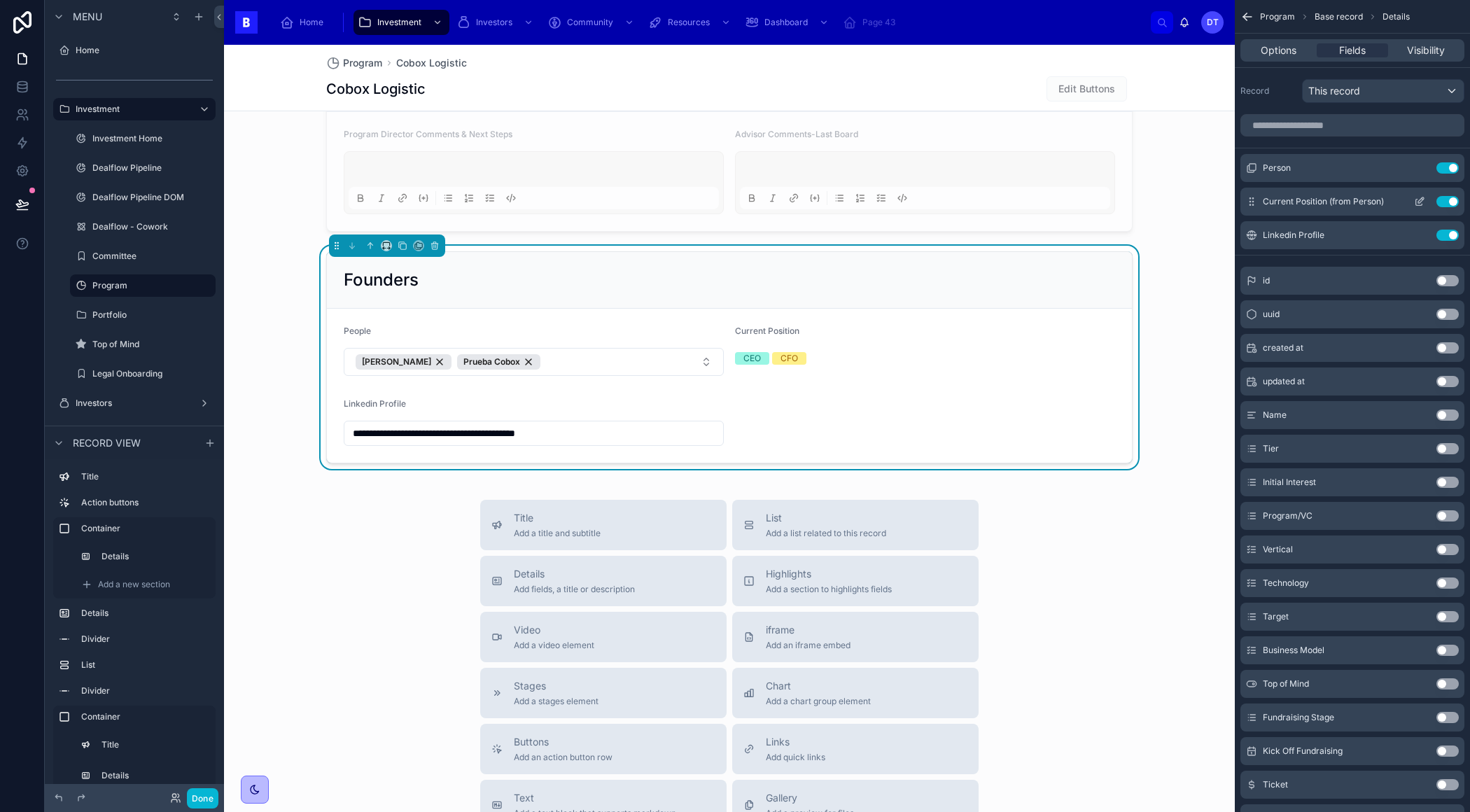
click at [1449, 200] on button "Use setting" at bounding box center [1447, 201] width 22 height 11
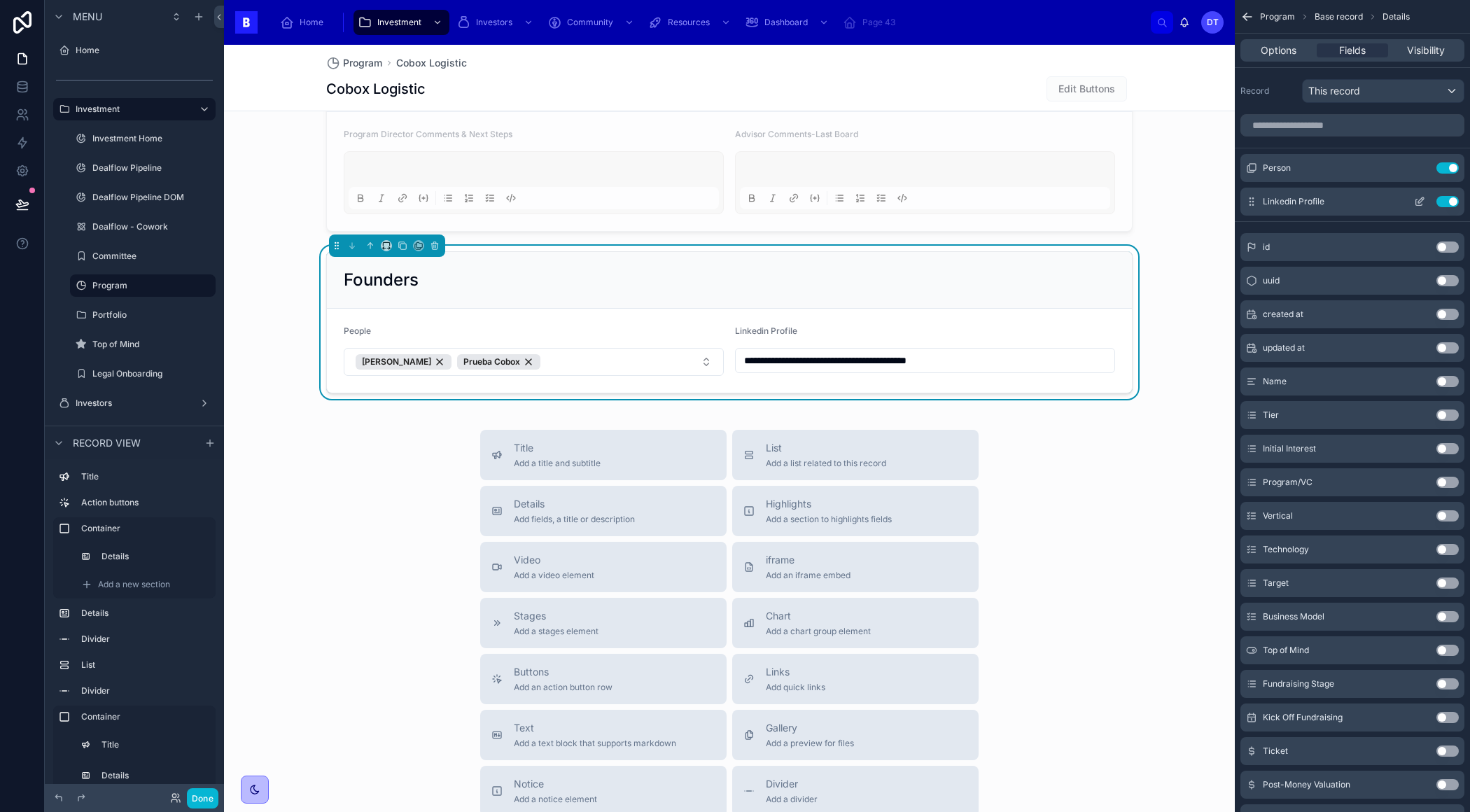
click at [1446, 198] on button "Use setting" at bounding box center [1447, 201] width 22 height 11
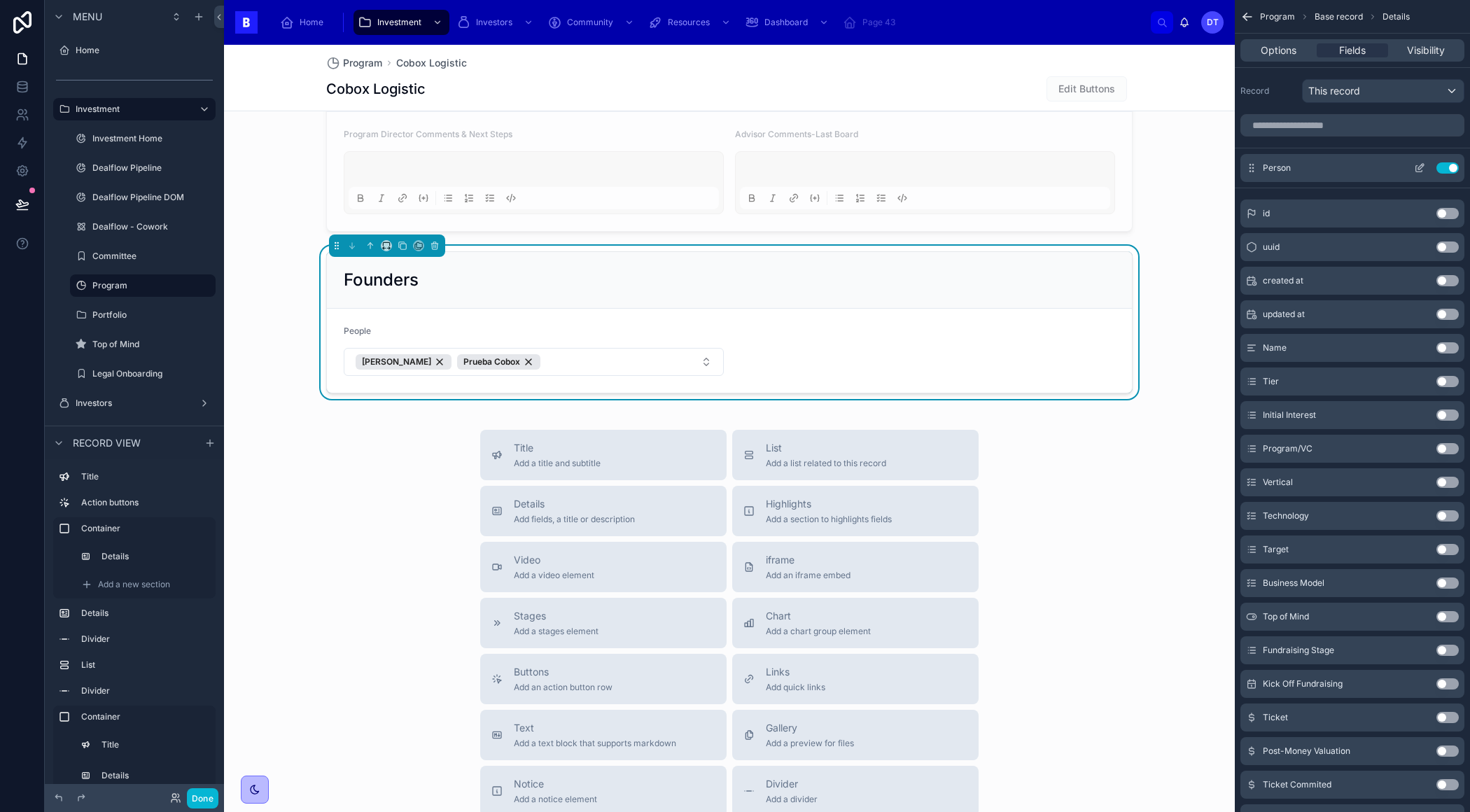
click at [1416, 168] on icon "scrollable content" at bounding box center [1419, 168] width 11 height 11
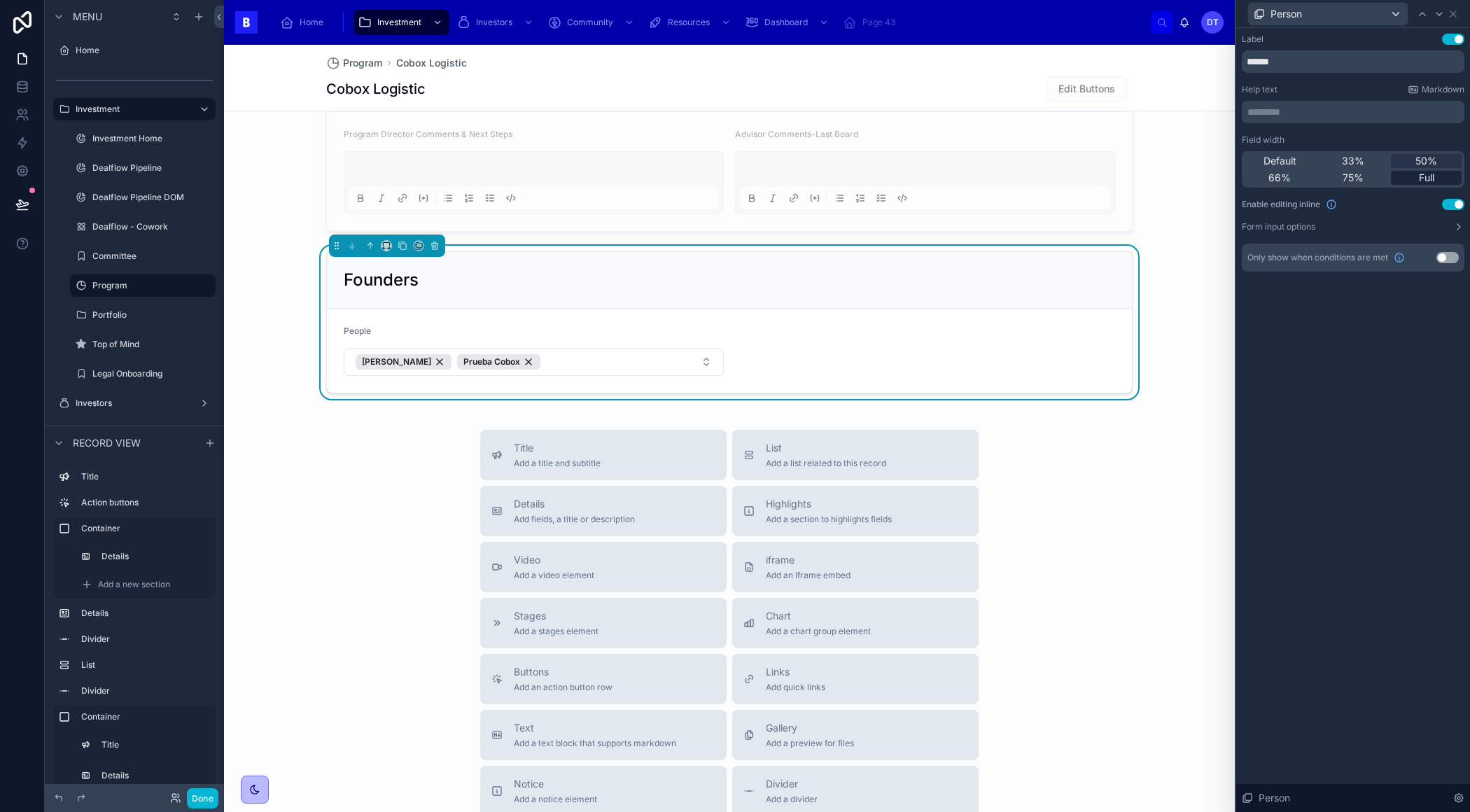
click at [1407, 175] on div "Full" at bounding box center [1426, 178] width 71 height 14
click at [207, 795] on button "Done" at bounding box center [203, 798] width 32 height 20
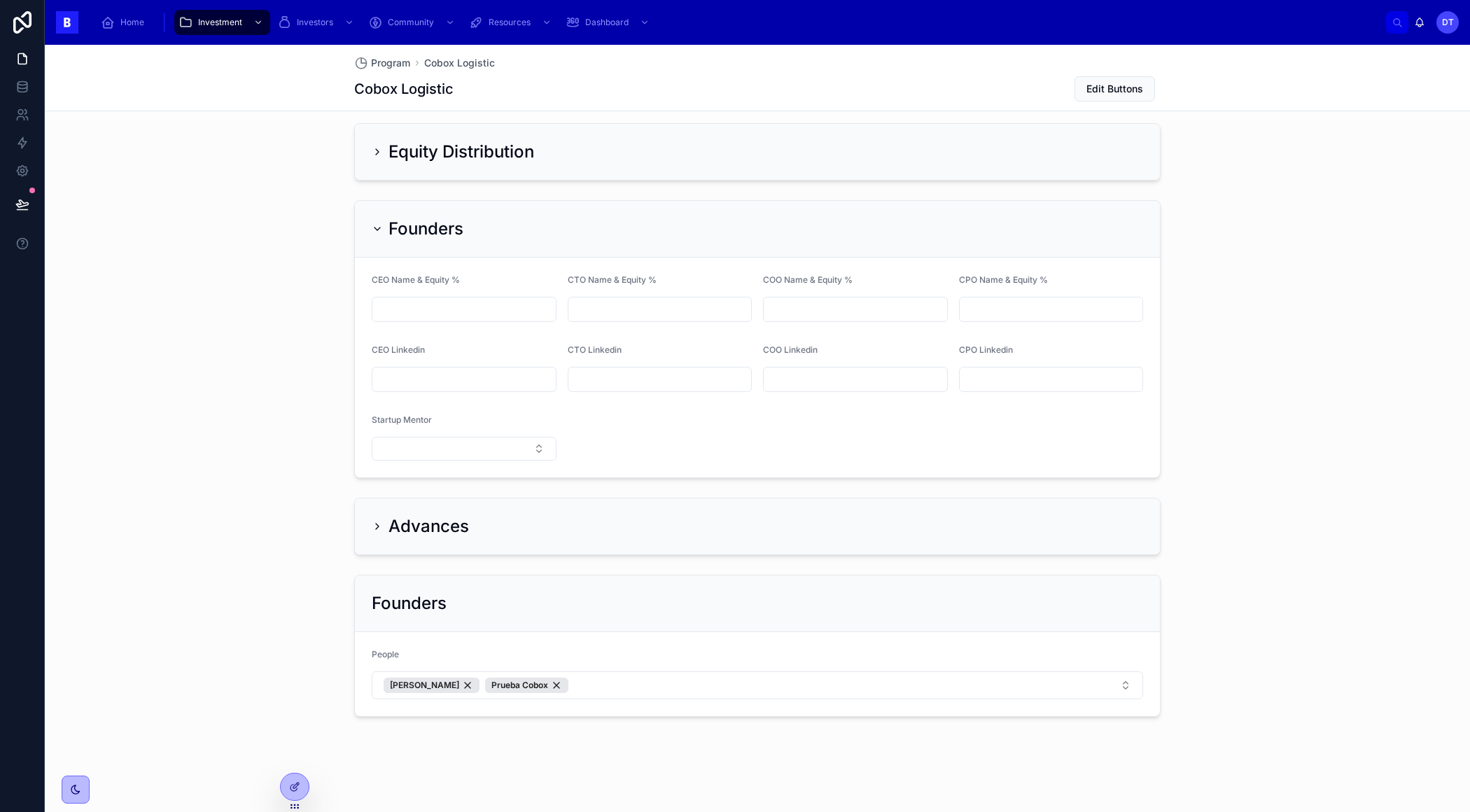
scroll to position [1058, 0]
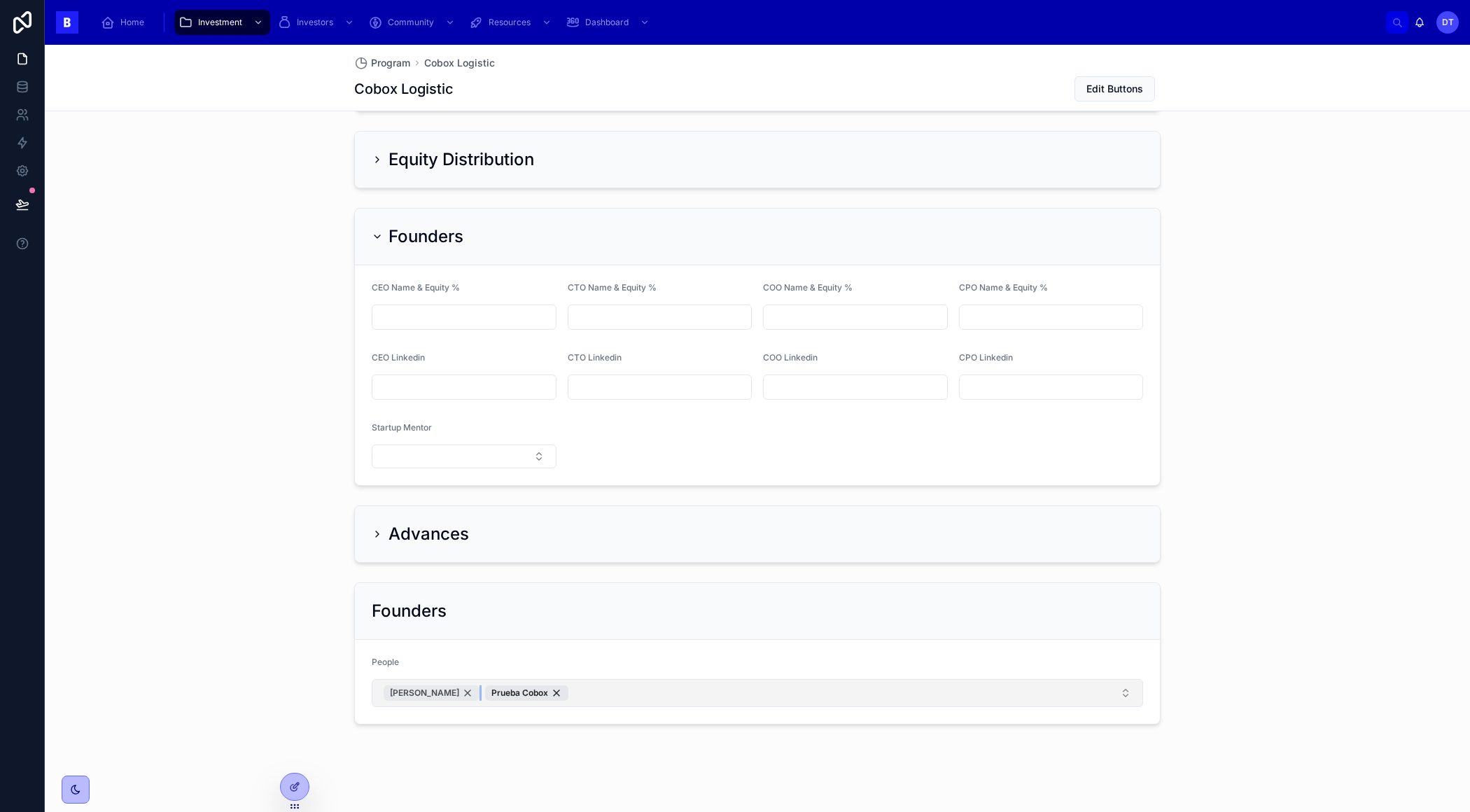
click at [421, 687] on span "[PERSON_NAME]" at bounding box center [424, 692] width 70 height 11
click at [518, 683] on button "Prueba Cobox" at bounding box center [757, 693] width 772 height 28
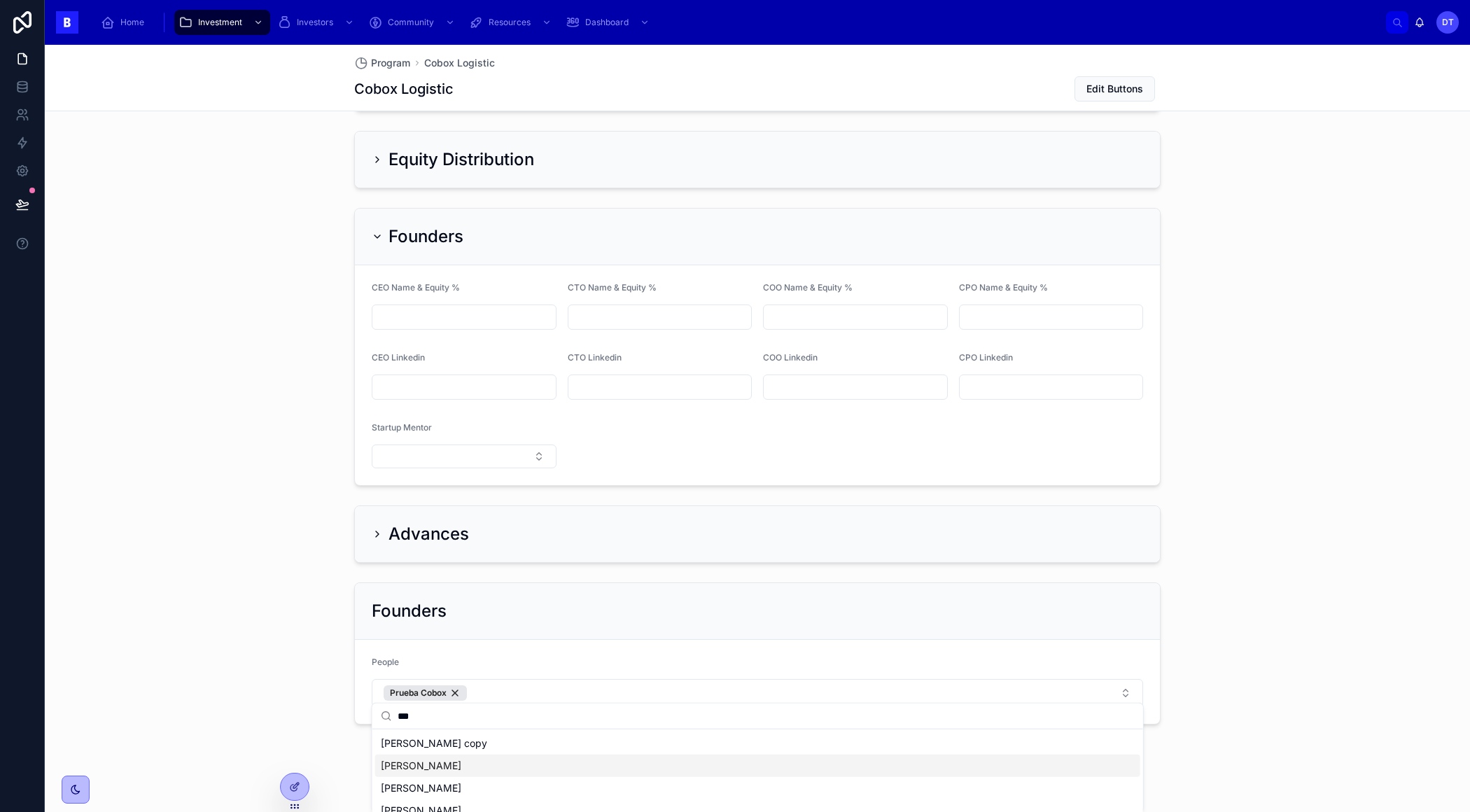
type input "***"
click at [480, 762] on div "[PERSON_NAME]" at bounding box center [757, 765] width 765 height 22
click at [297, 780] on div at bounding box center [295, 786] width 28 height 26
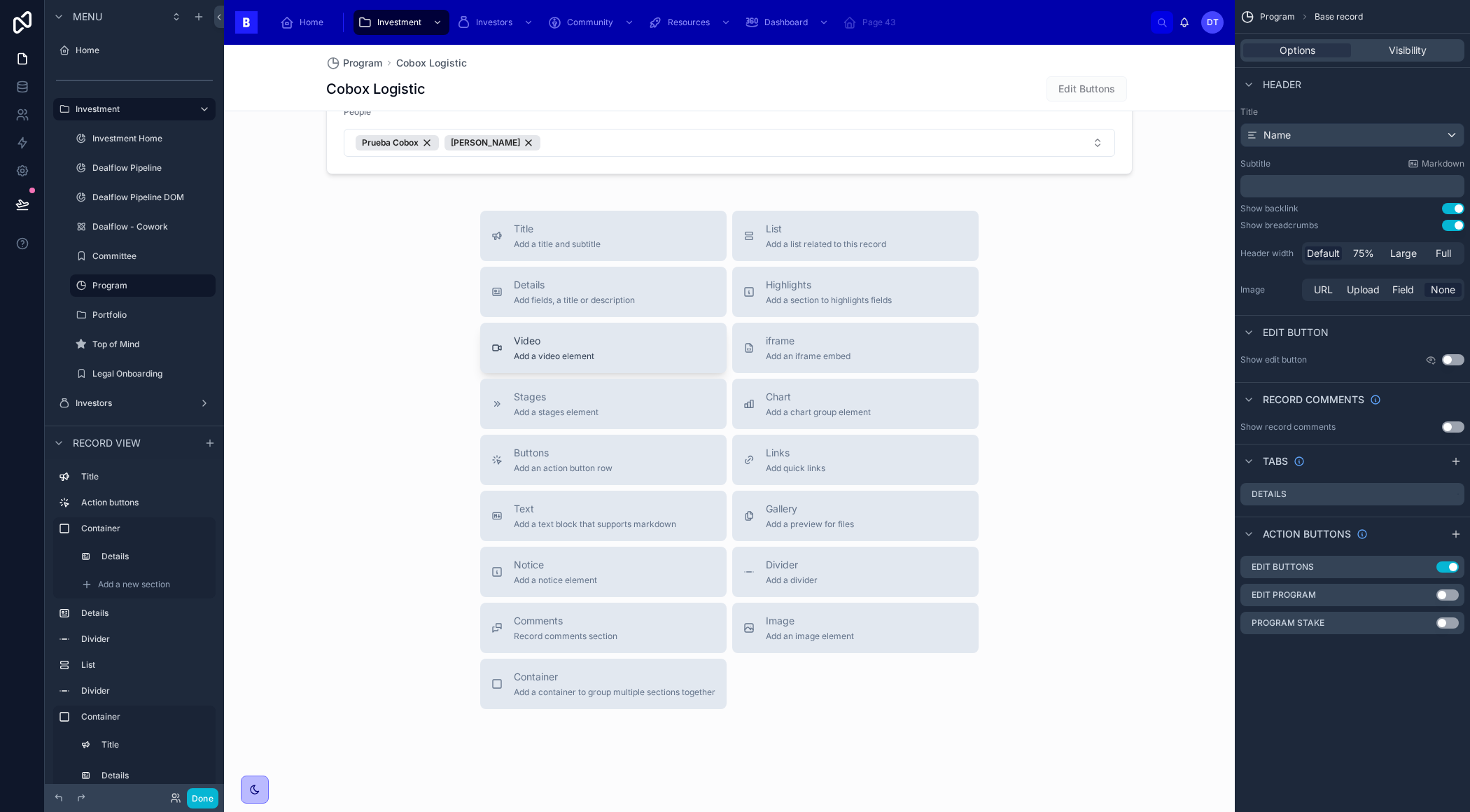
scroll to position [1784, 0]
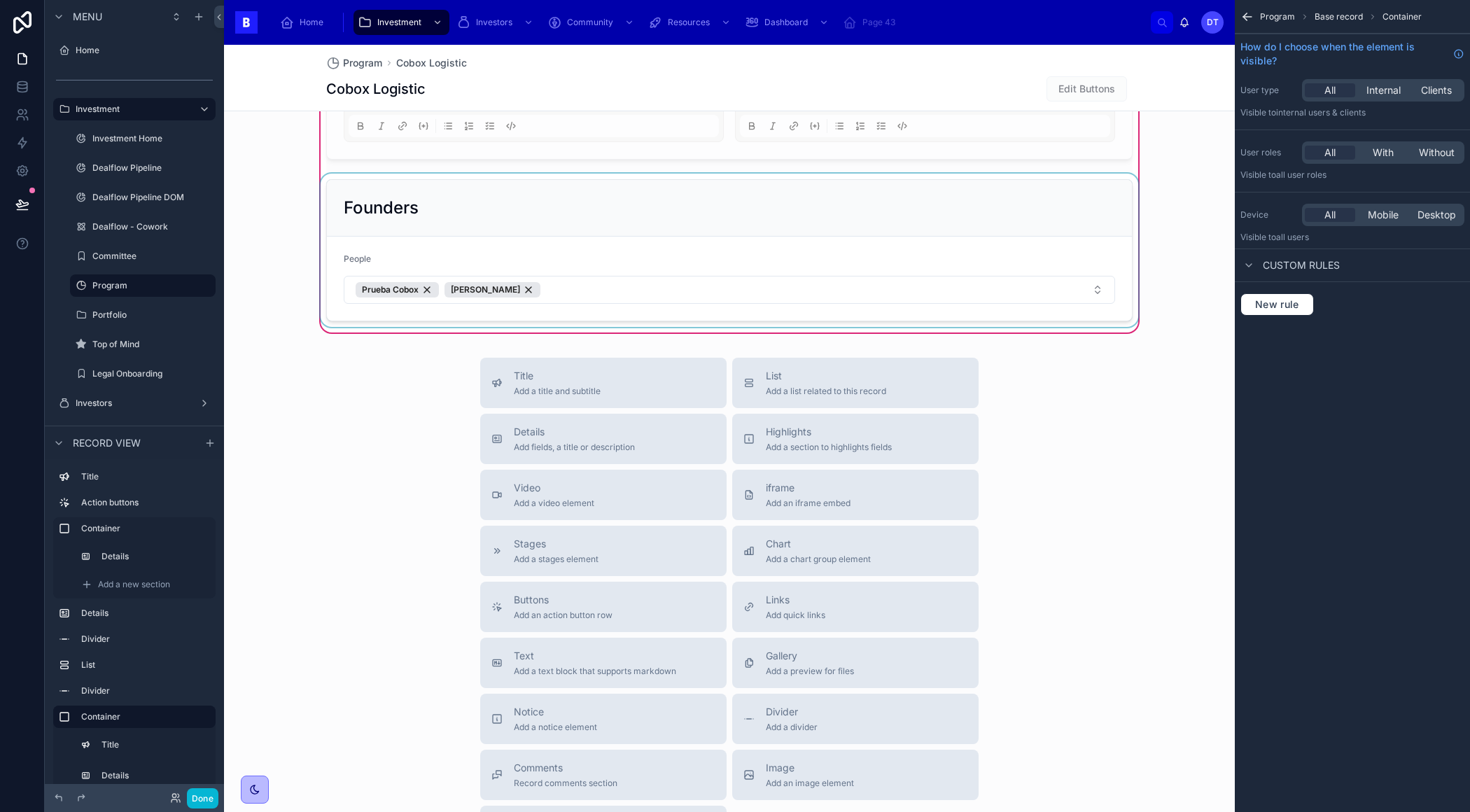
click at [586, 216] on div at bounding box center [728, 250] width 823 height 153
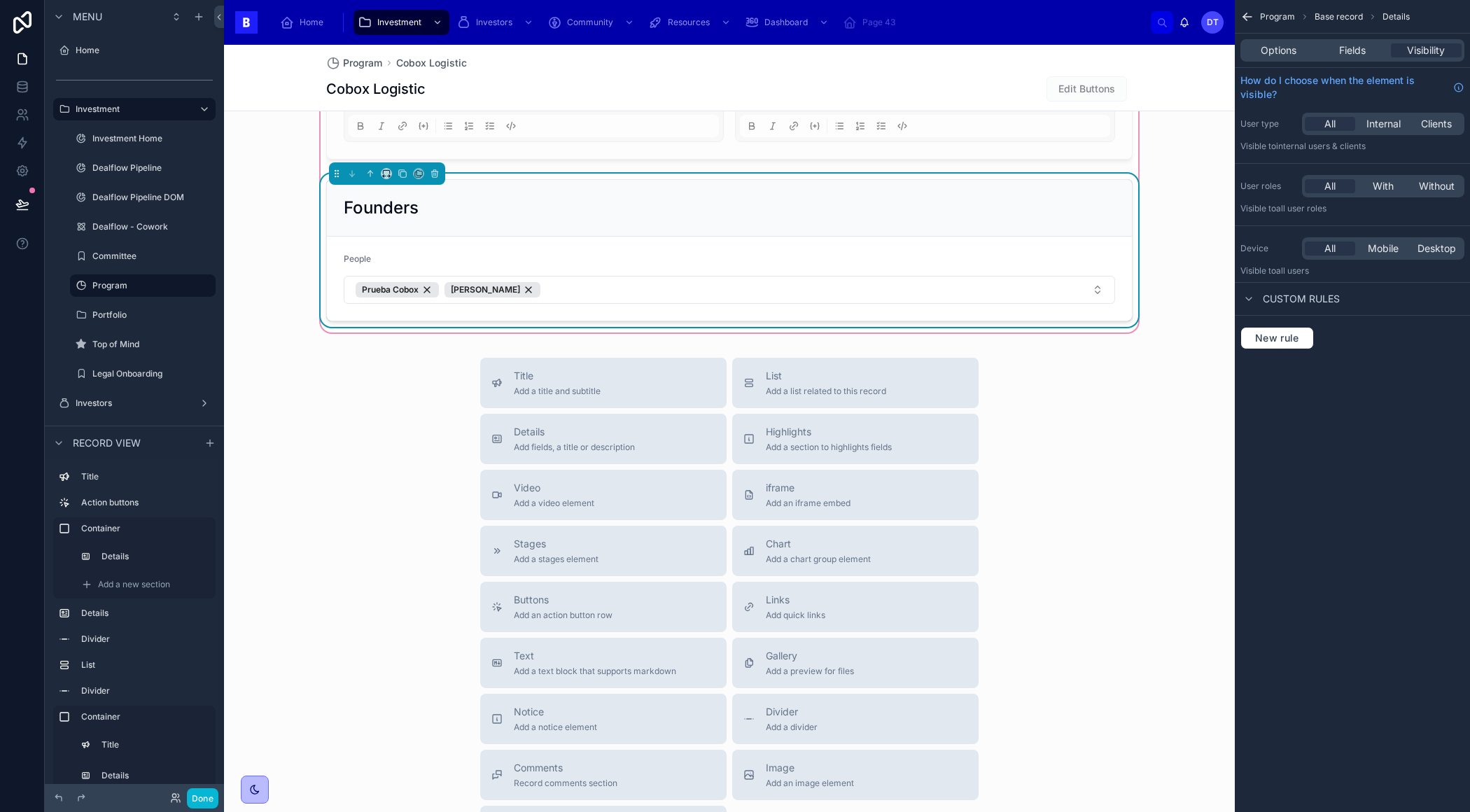
click at [1353, 39] on div "Options Fields Visibility" at bounding box center [1352, 49] width 224 height 22
click at [1353, 53] on span "Fields" at bounding box center [1352, 50] width 26 height 14
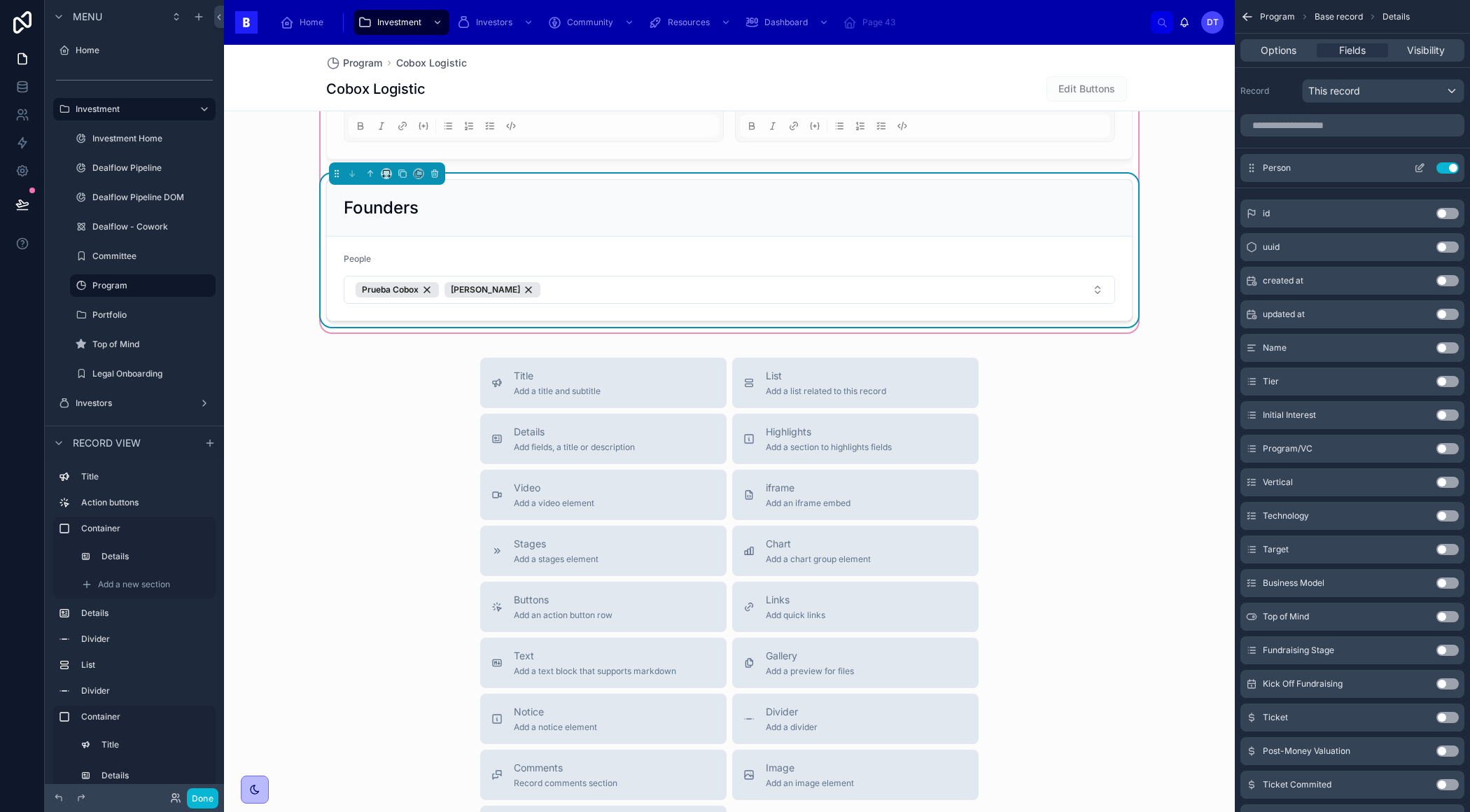
click at [1416, 166] on icon "scrollable content" at bounding box center [1419, 168] width 6 height 6
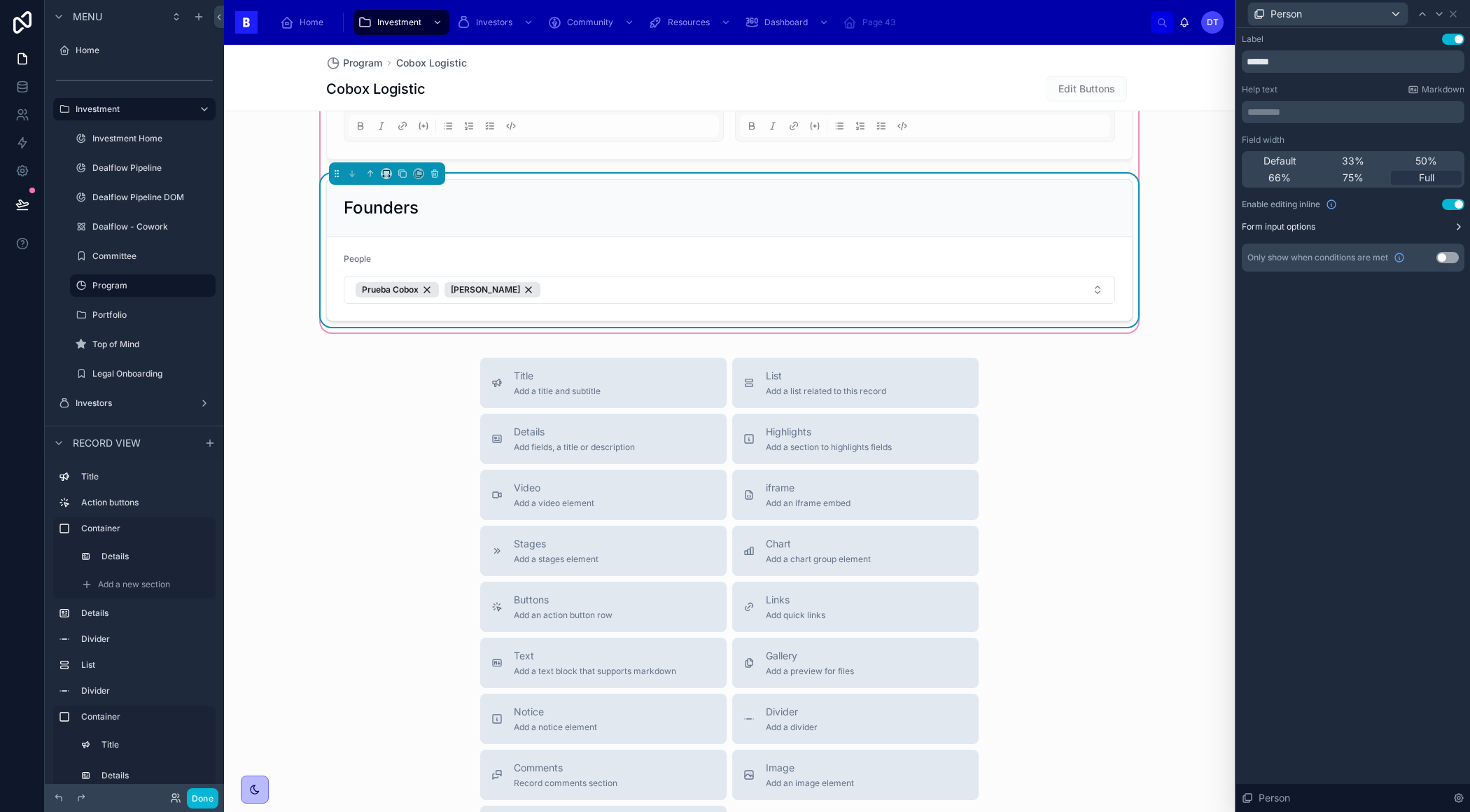
click at [1448, 224] on button "Form input options" at bounding box center [1353, 227] width 222 height 11
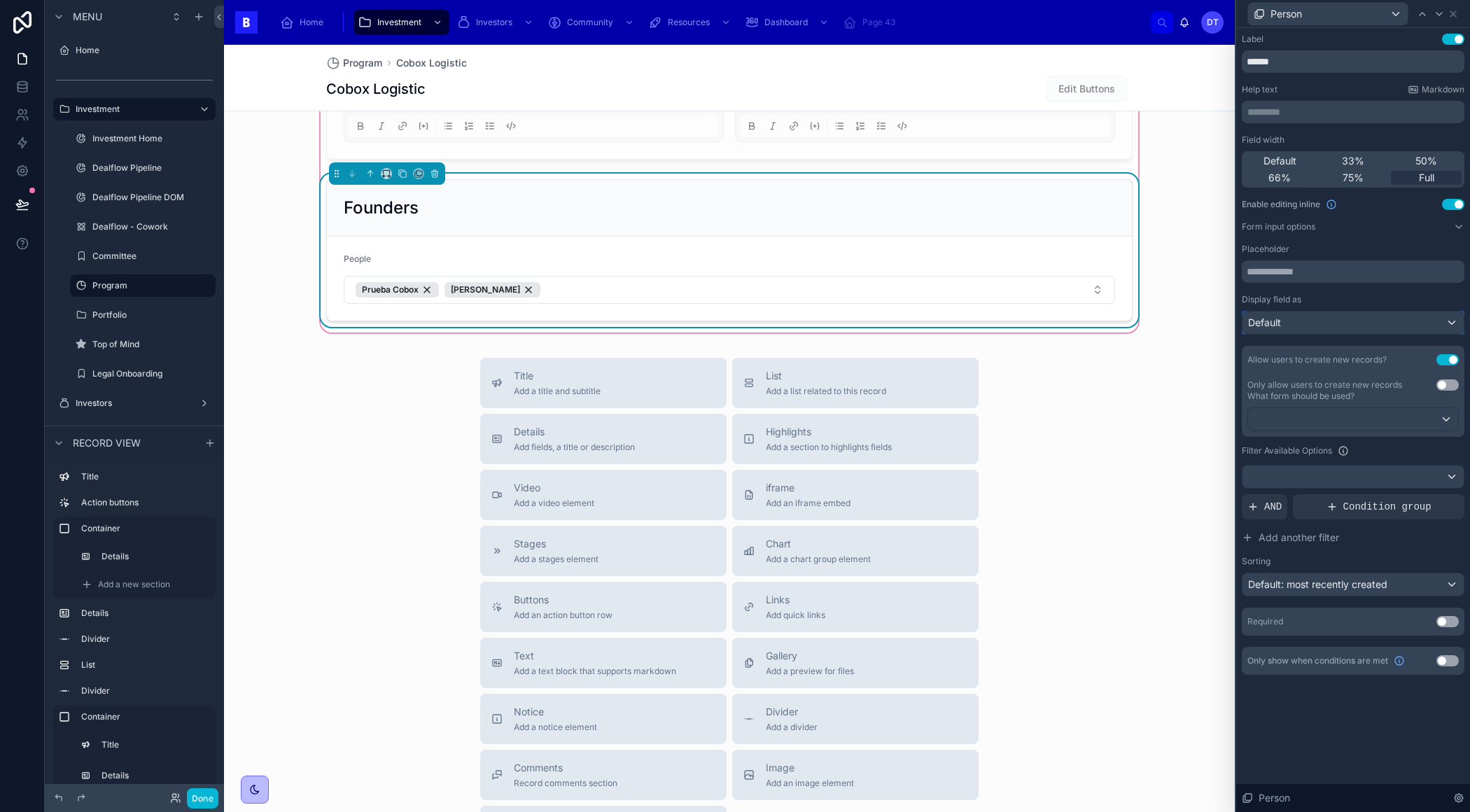
click at [1351, 324] on div "Default" at bounding box center [1353, 322] width 221 height 22
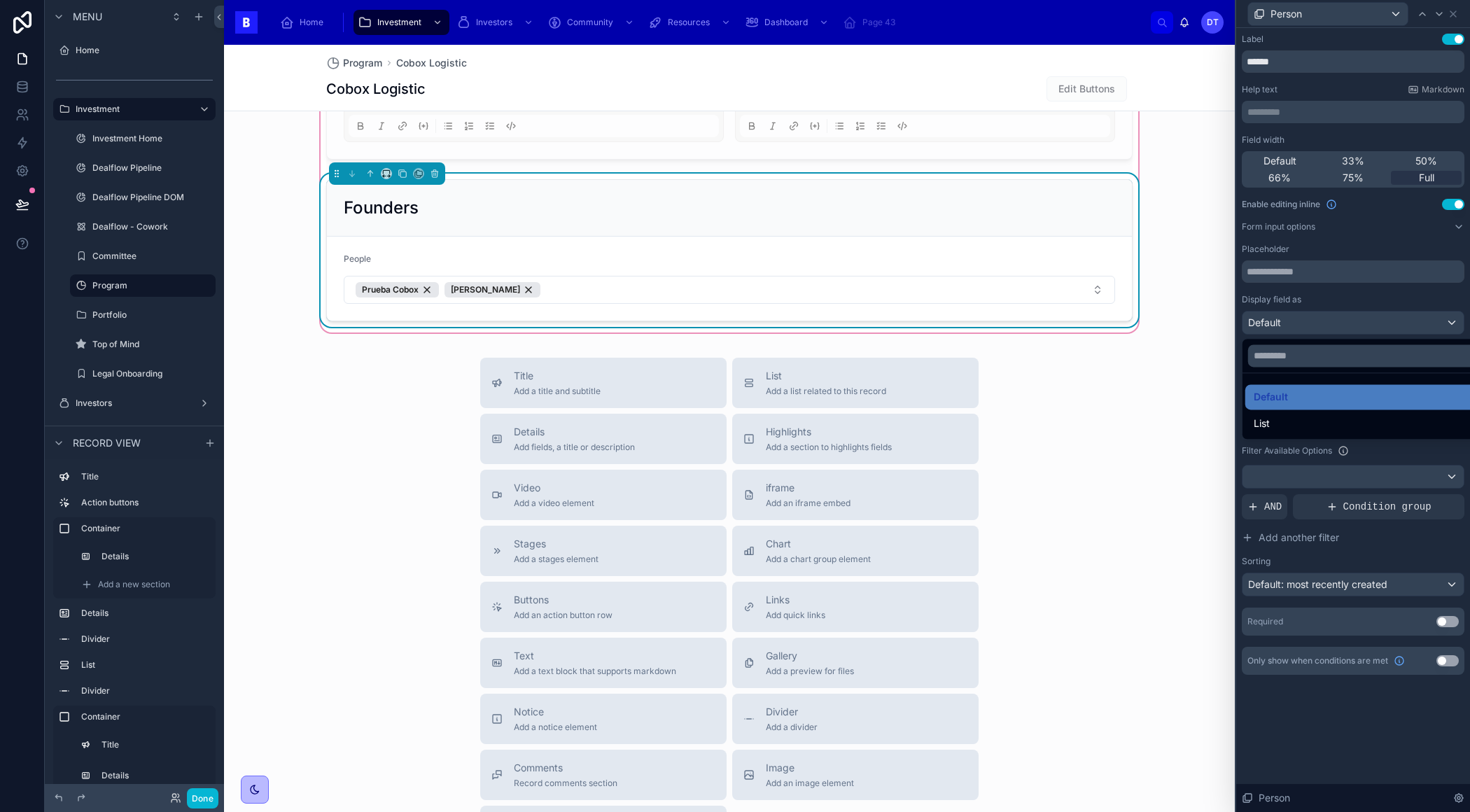
click at [1351, 325] on div at bounding box center [1353, 406] width 234 height 812
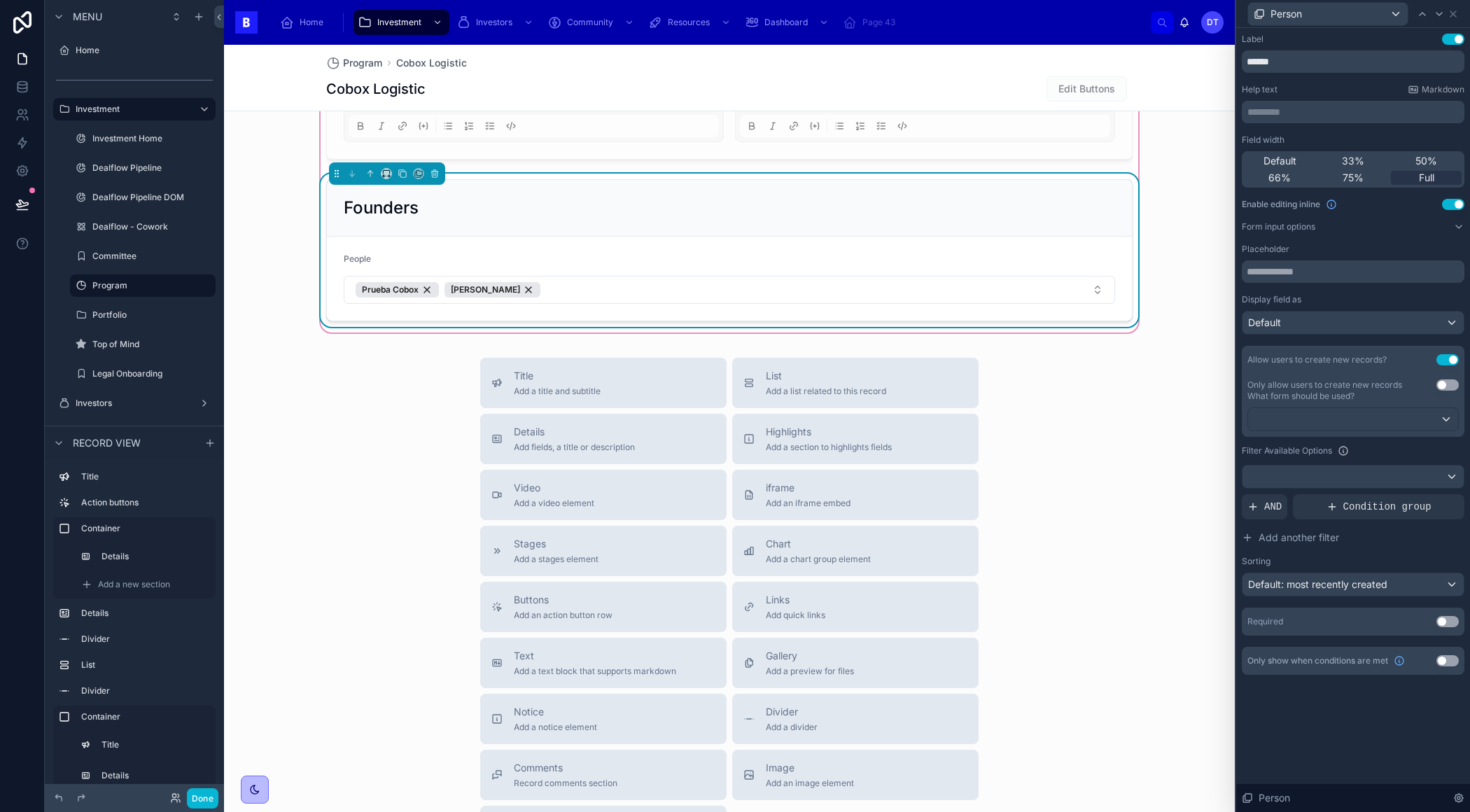
scroll to position [1524, 0]
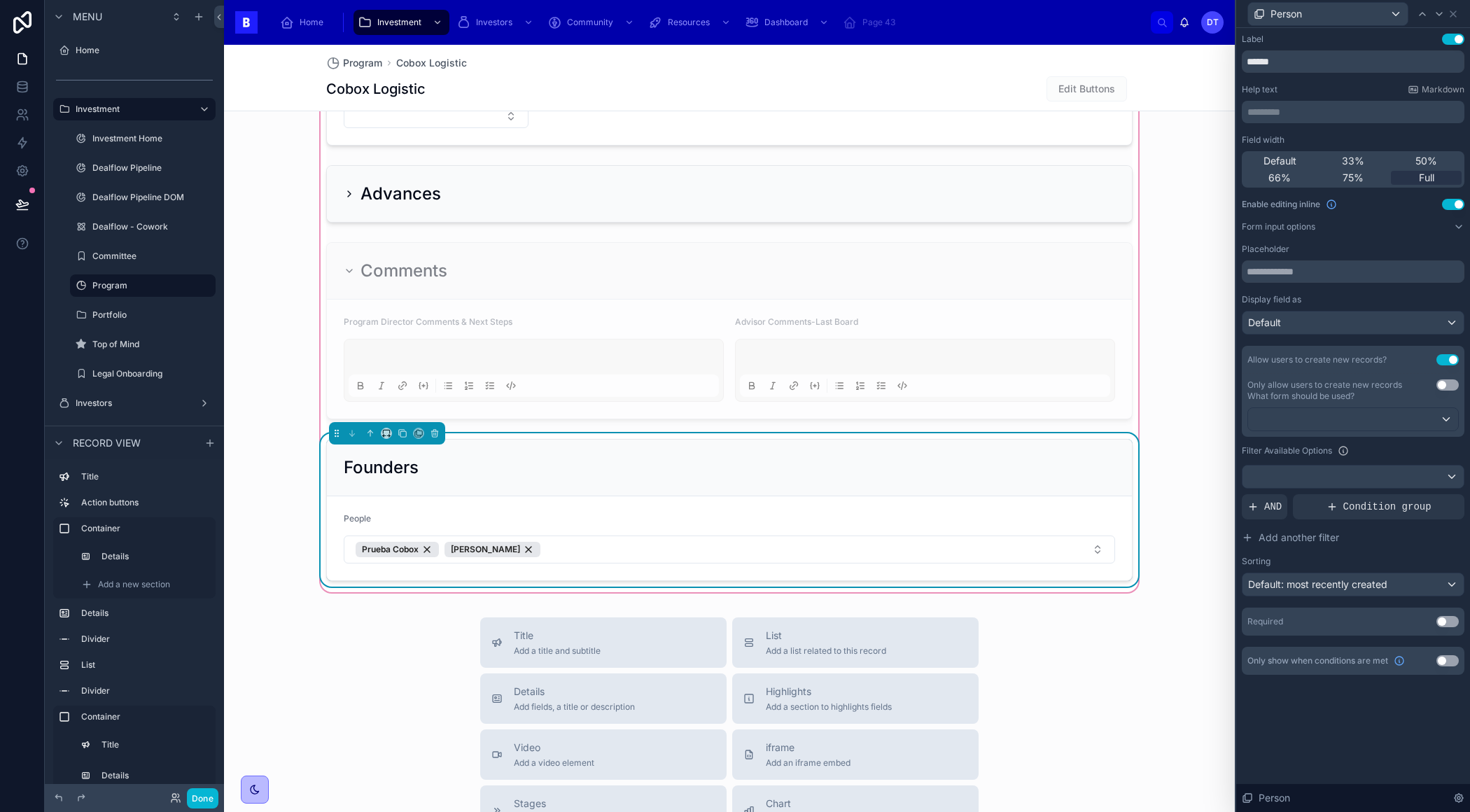
click at [695, 486] on div "Founders" at bounding box center [729, 467] width 805 height 56
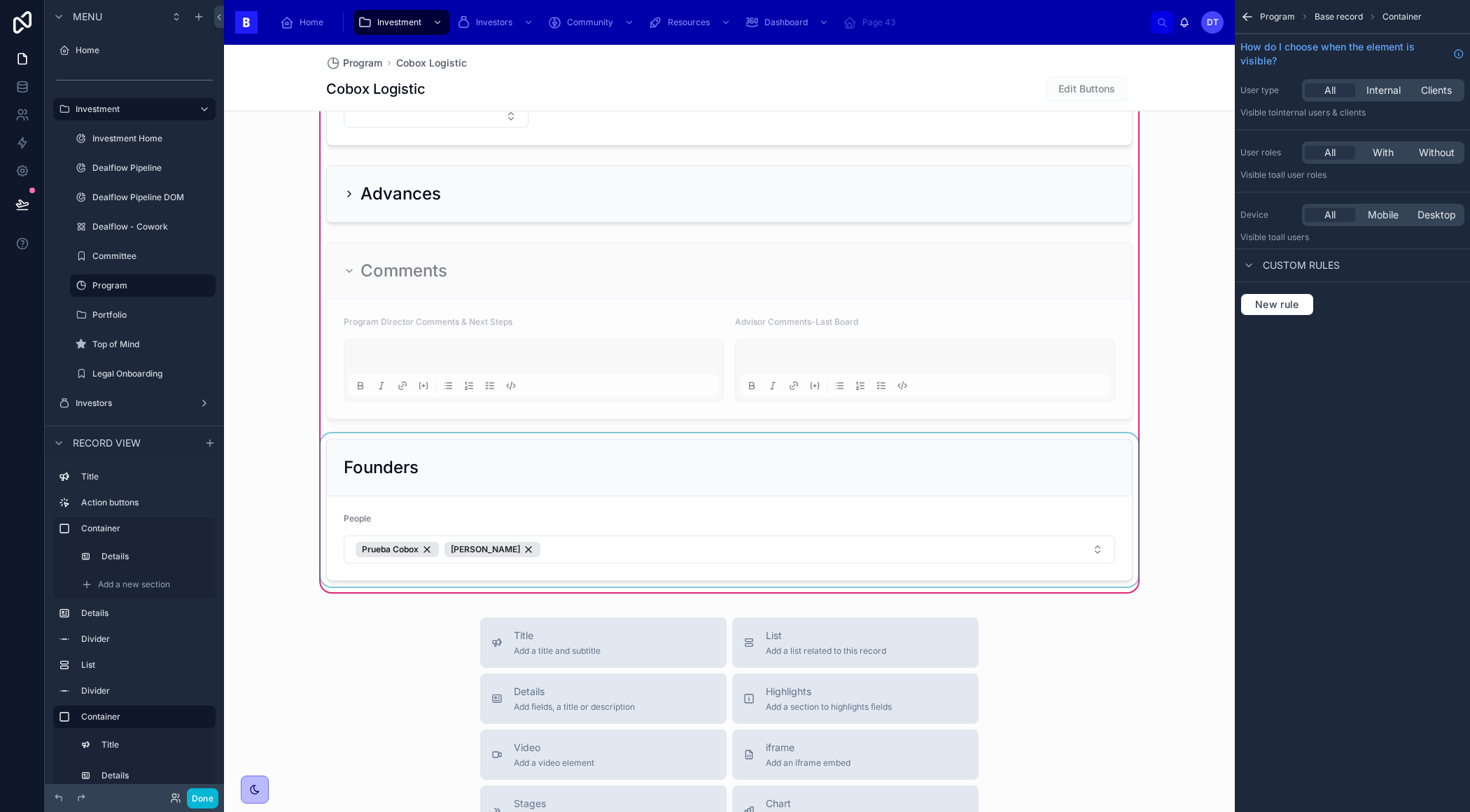
click at [733, 470] on div at bounding box center [728, 510] width 823 height 153
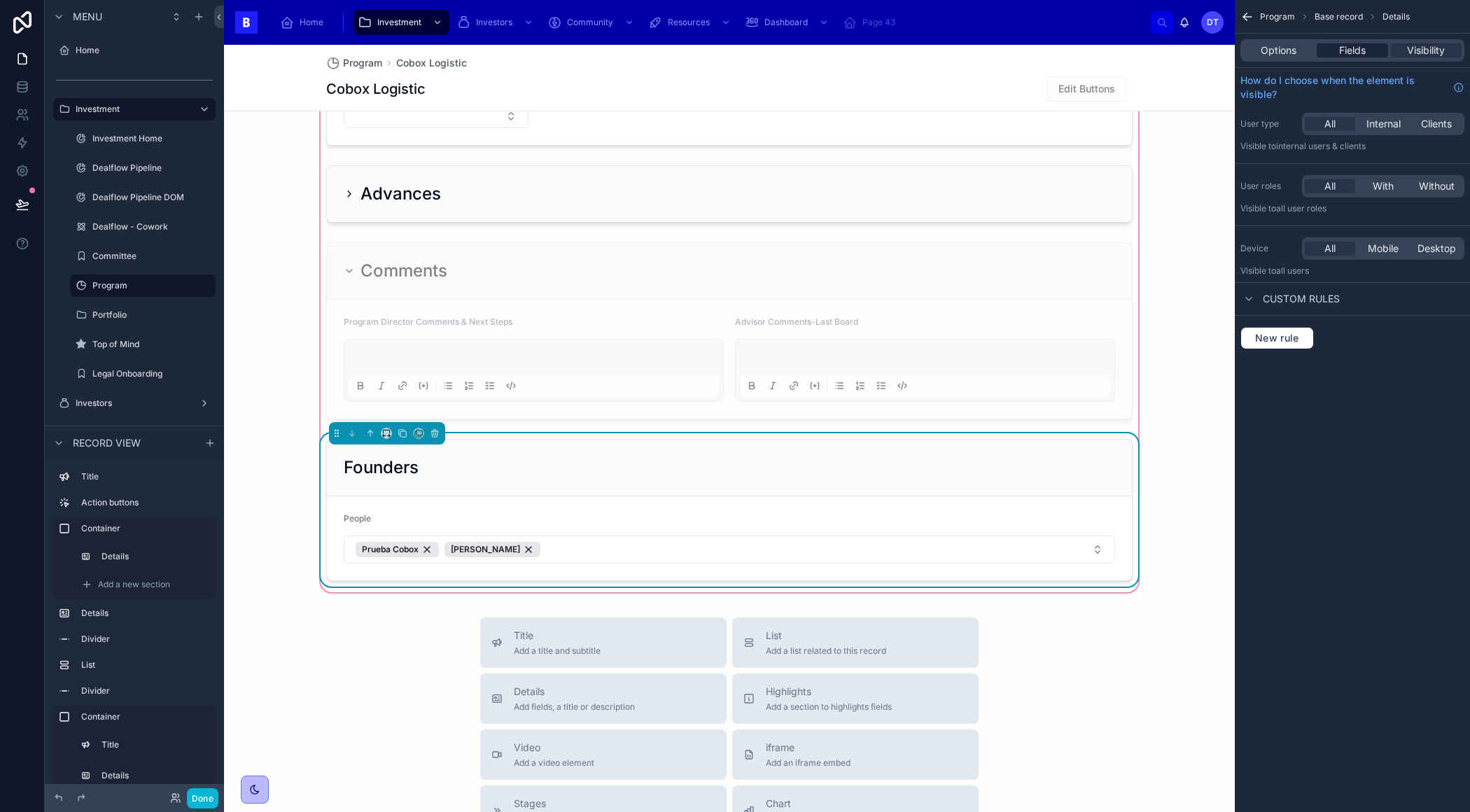
click at [1352, 46] on span "Fields" at bounding box center [1352, 50] width 26 height 14
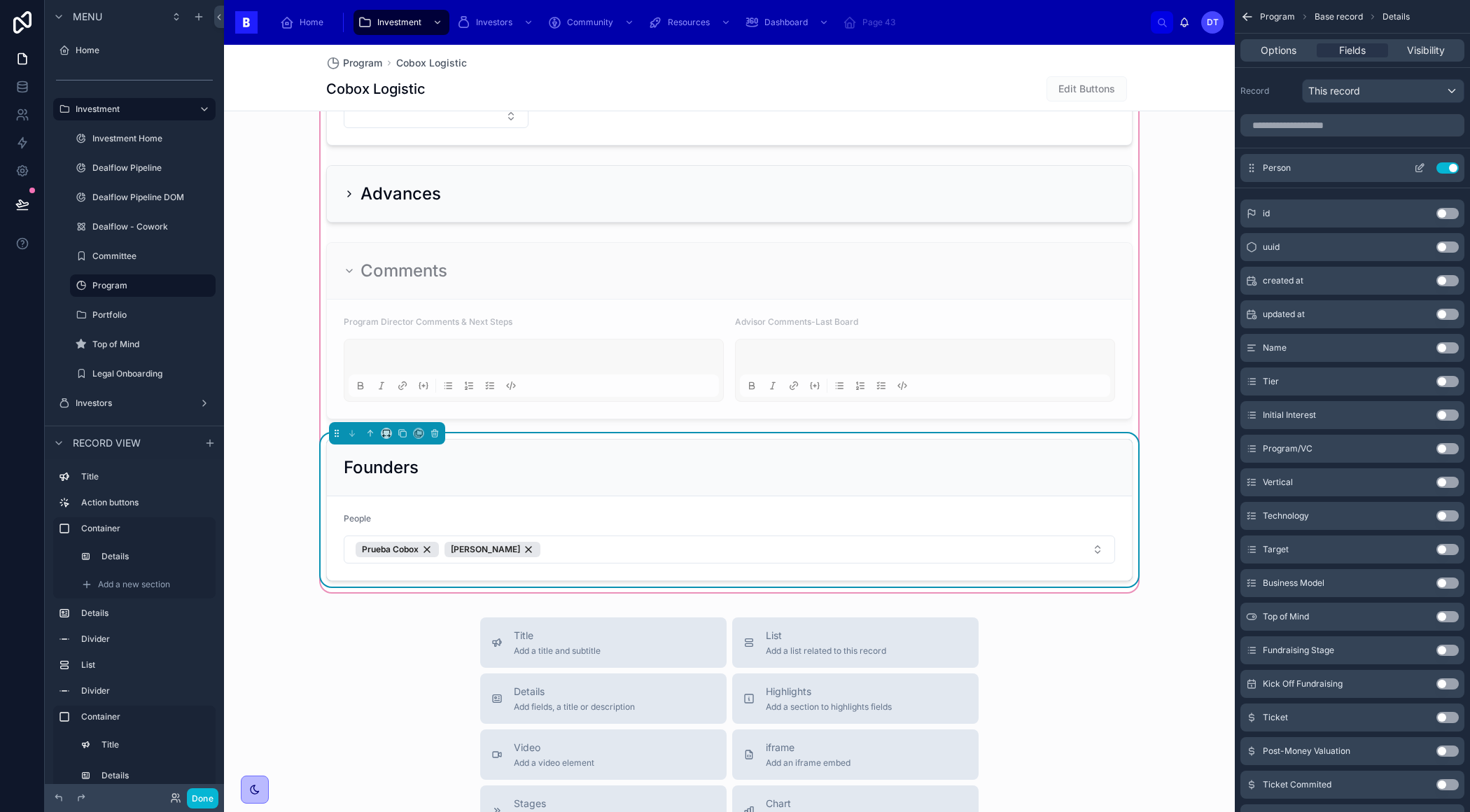
click at [1416, 168] on icon "scrollable content" at bounding box center [1419, 168] width 11 height 11
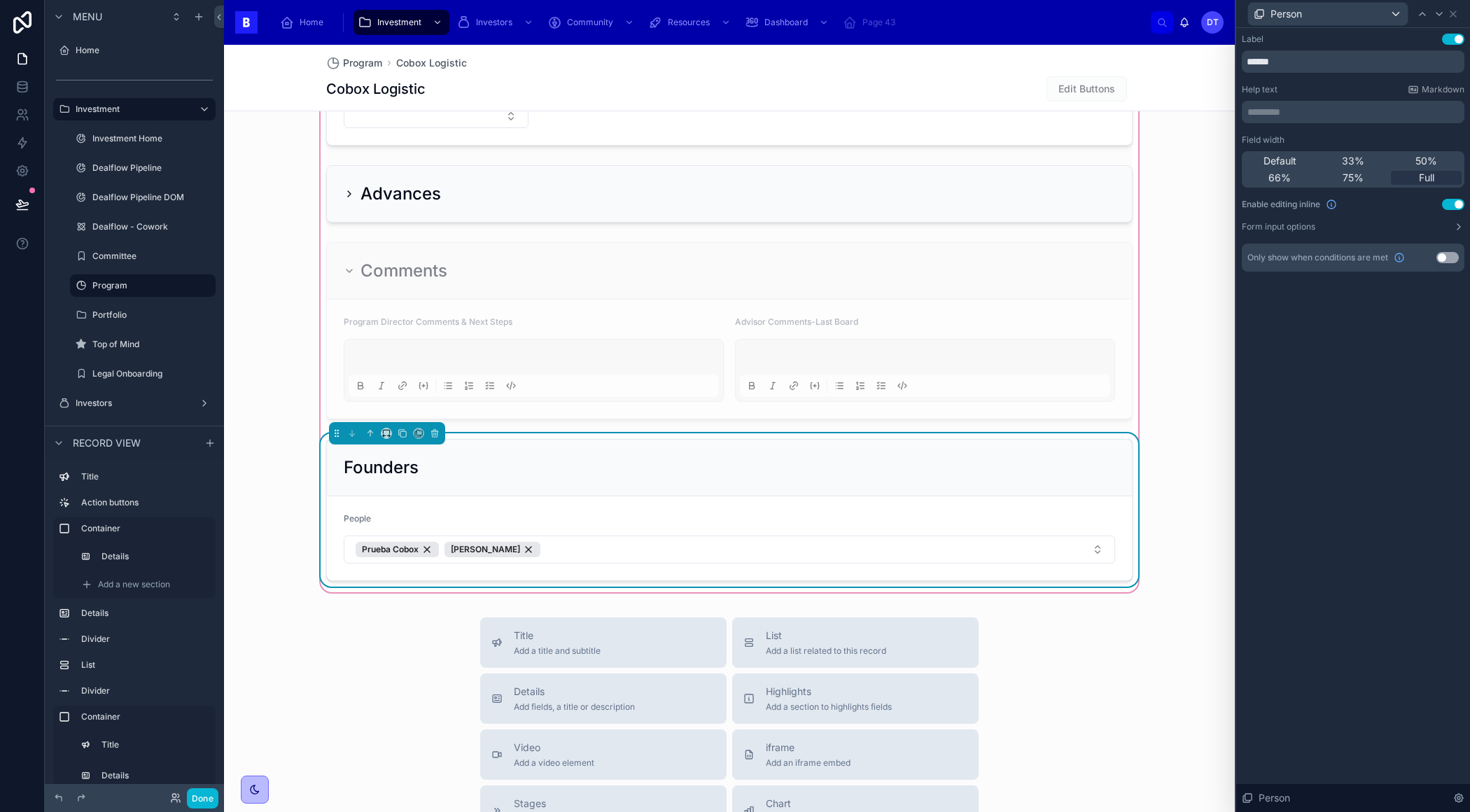
click at [1447, 207] on button "Use setting" at bounding box center [1452, 204] width 22 height 11
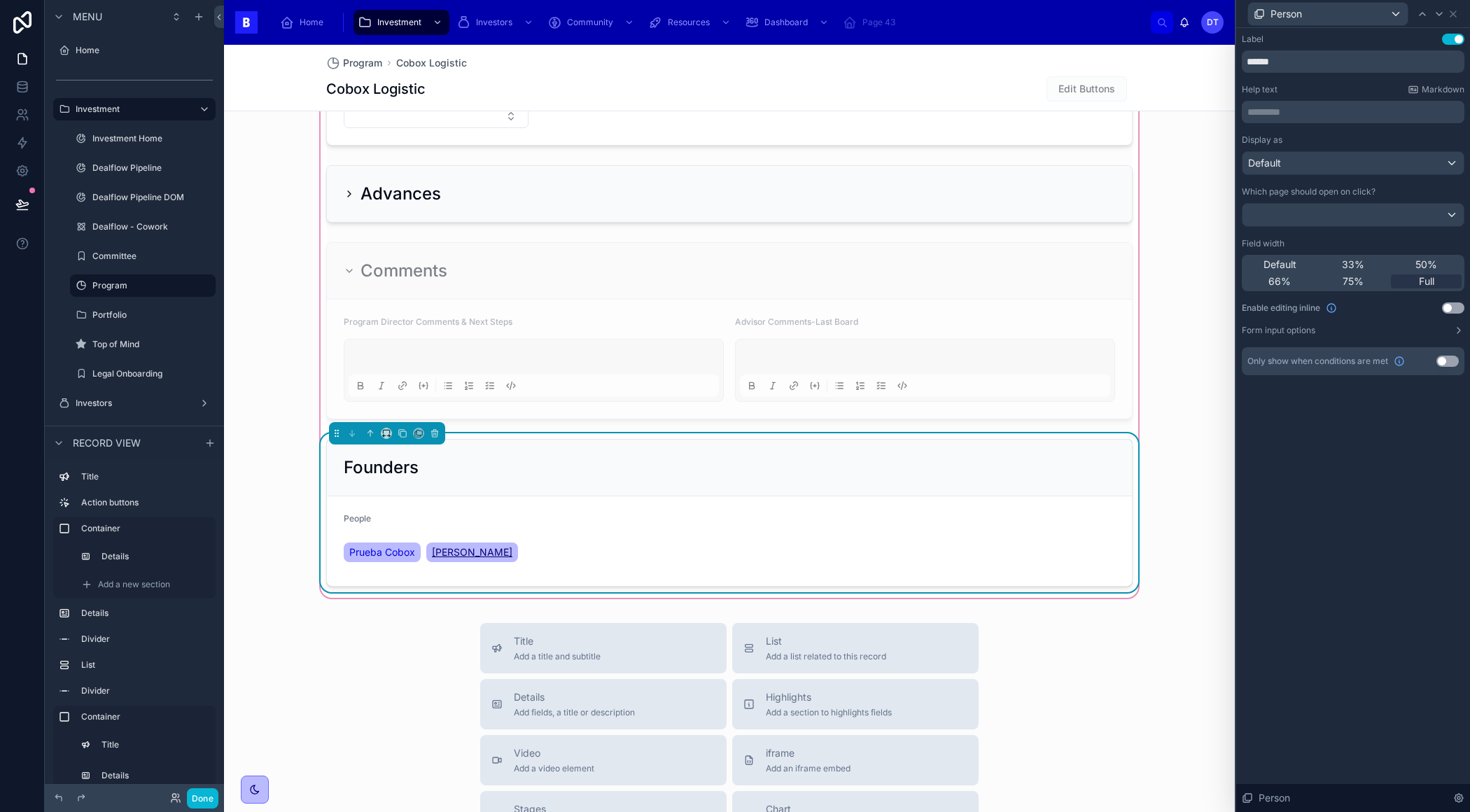
click at [455, 545] on span "[PERSON_NAME]" at bounding box center [472, 552] width 80 height 14
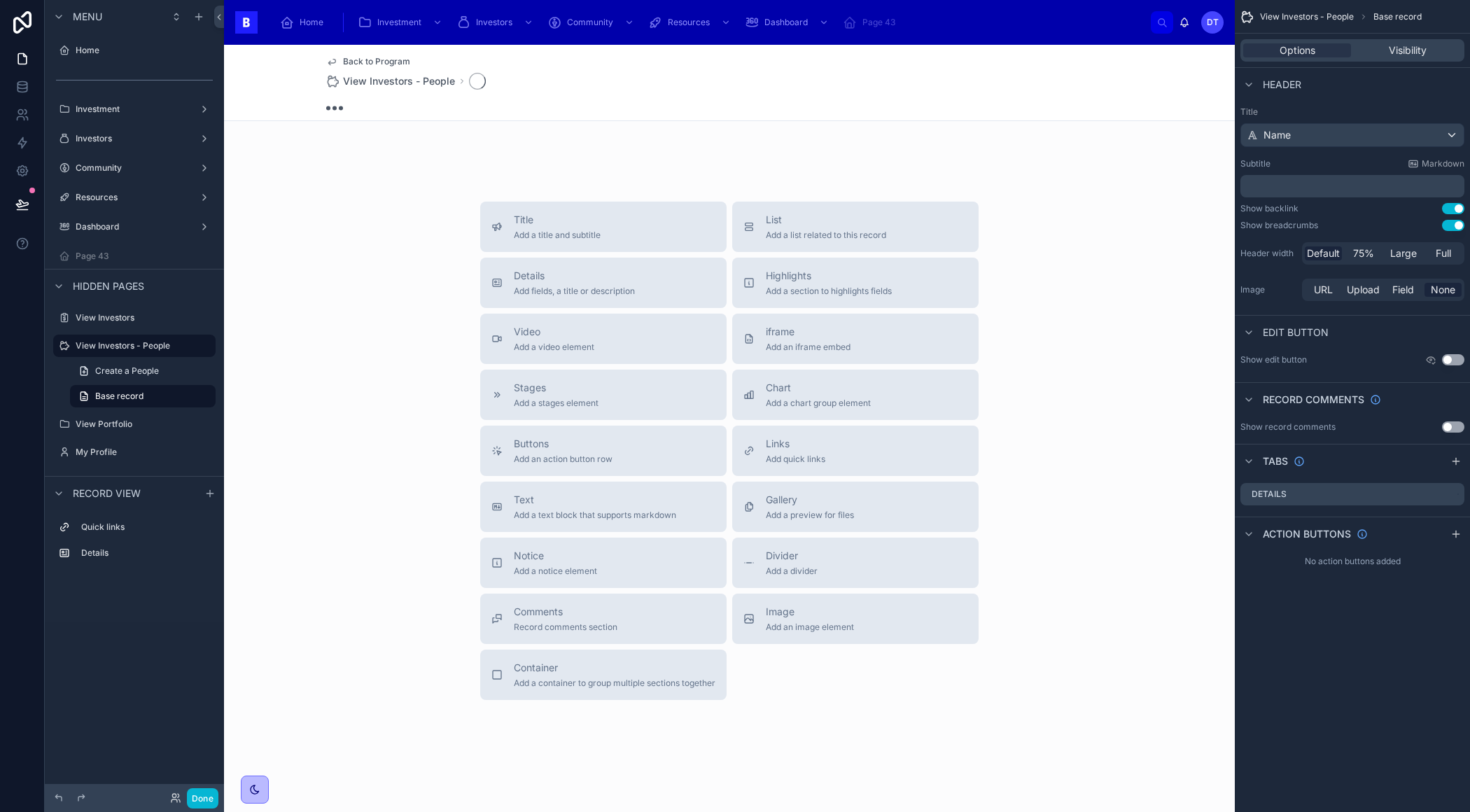
scroll to position [179, 0]
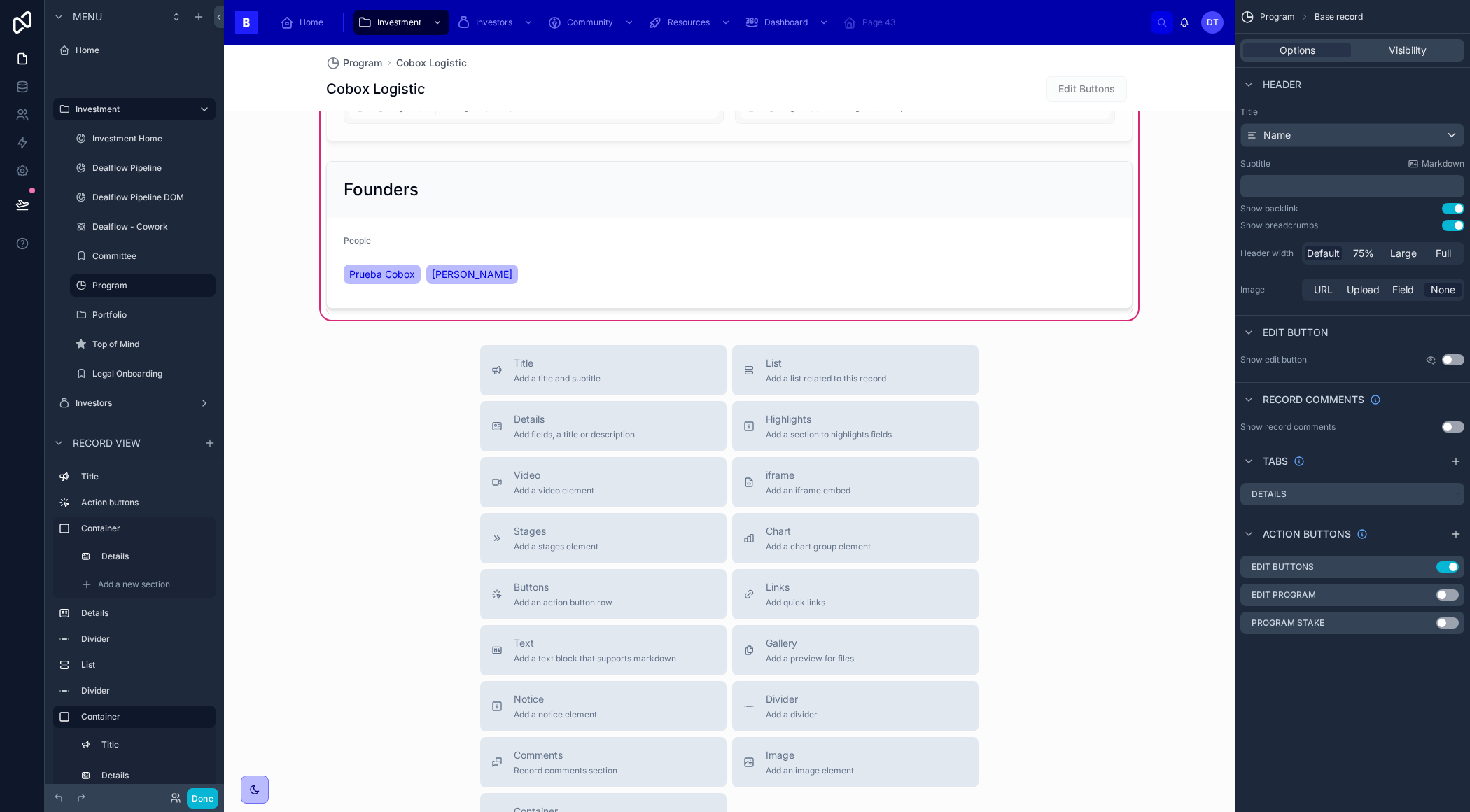
scroll to position [1703, 0]
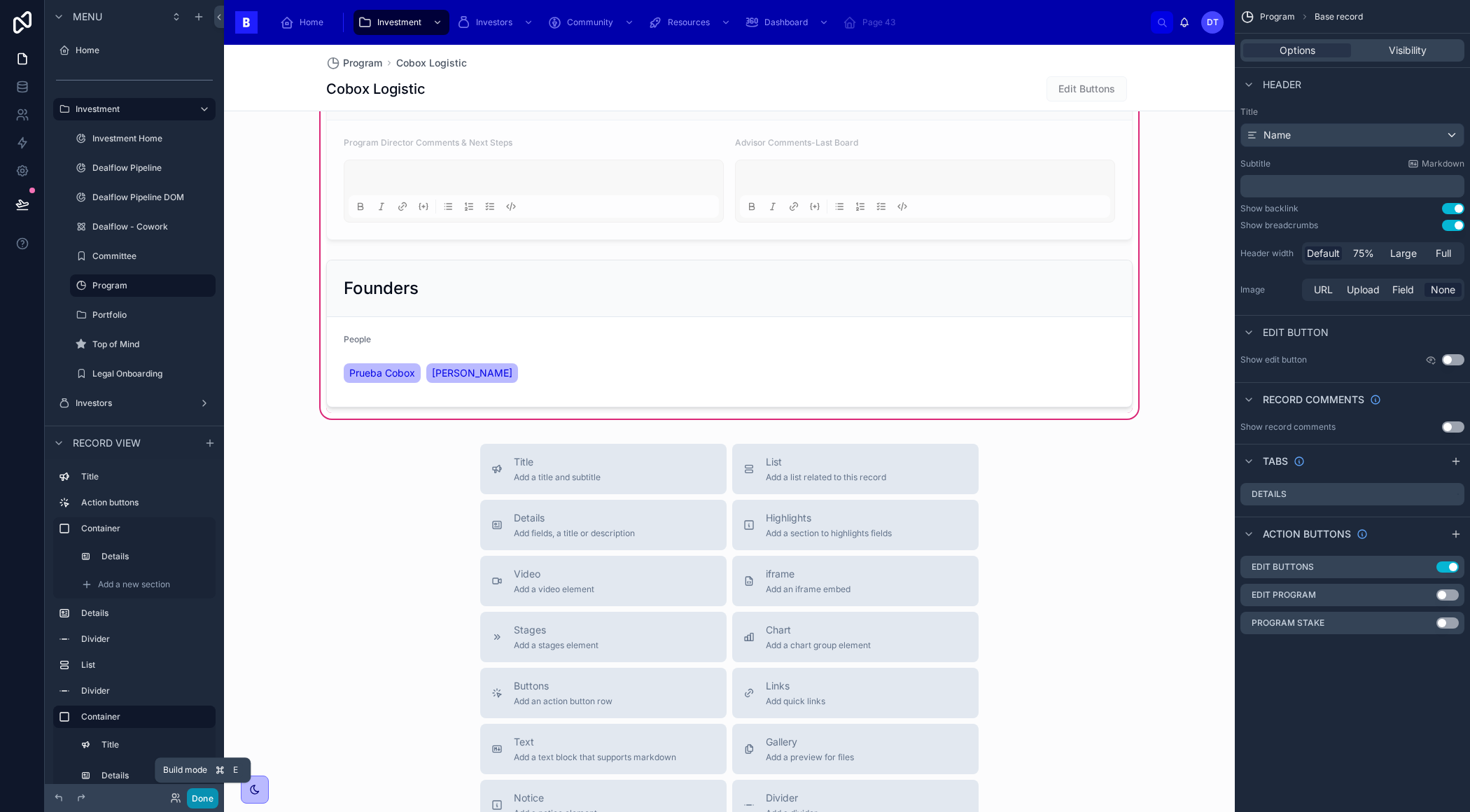
click at [205, 792] on button "Done" at bounding box center [203, 798] width 32 height 20
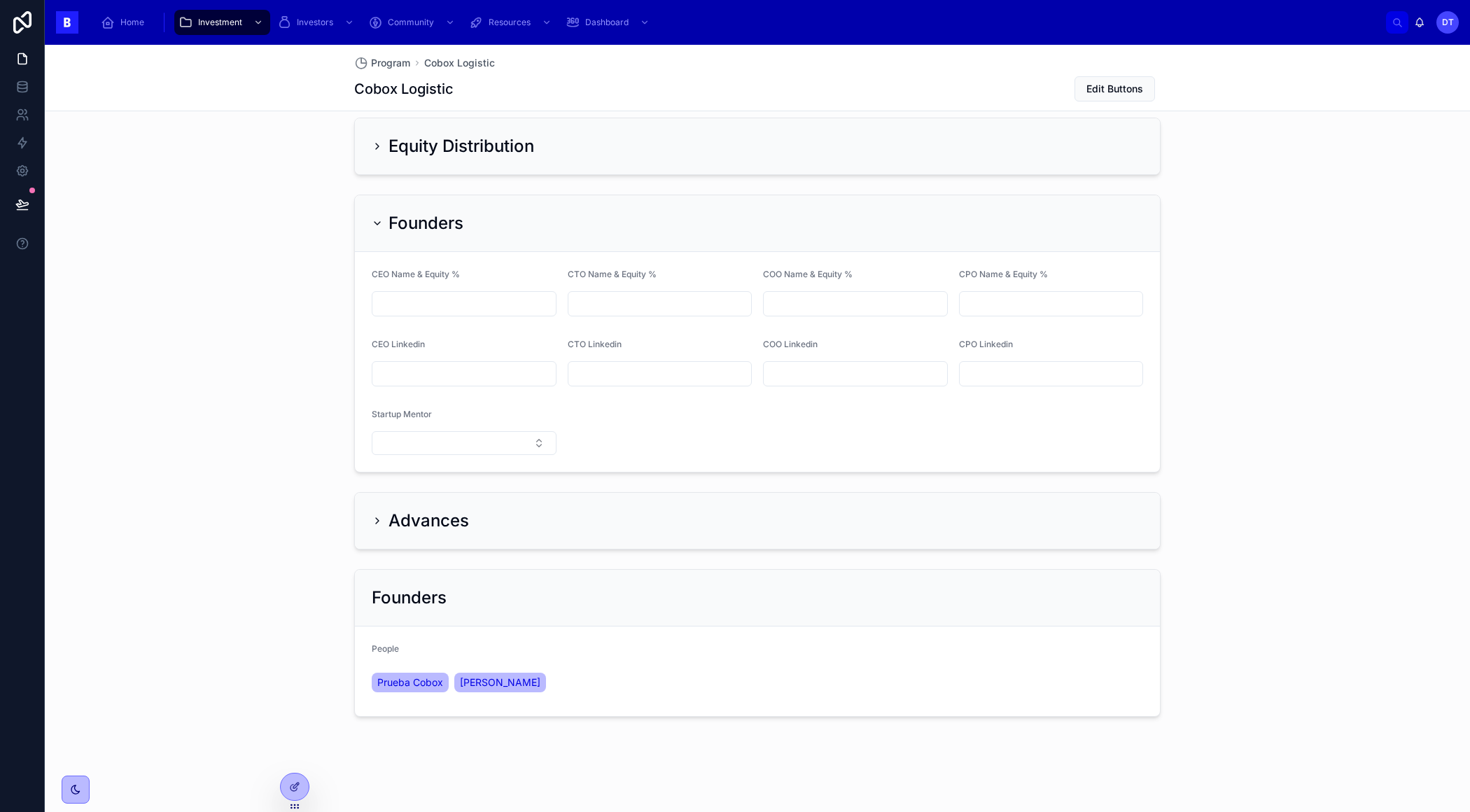
scroll to position [1064, 0]
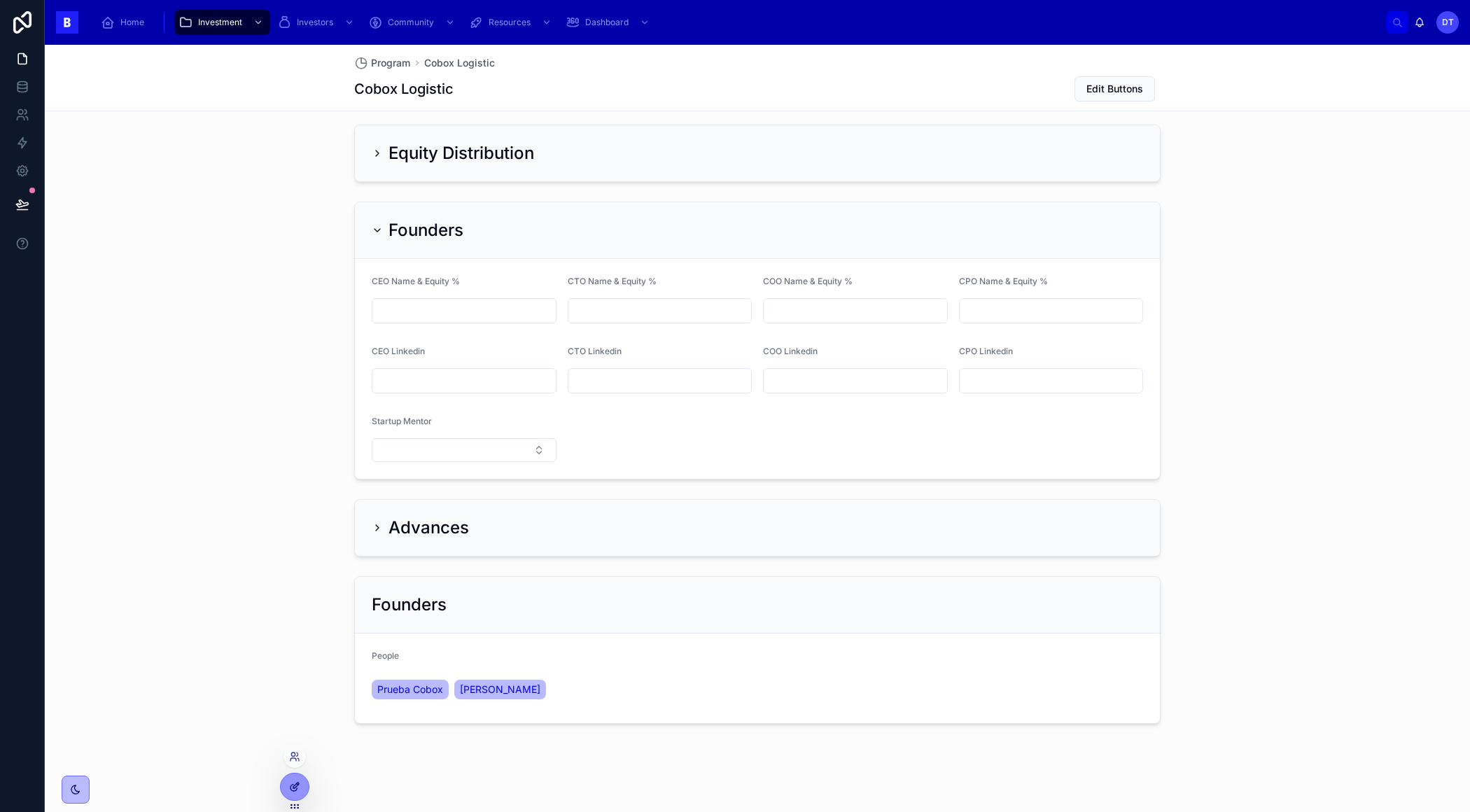
click at [299, 789] on icon at bounding box center [295, 786] width 11 height 11
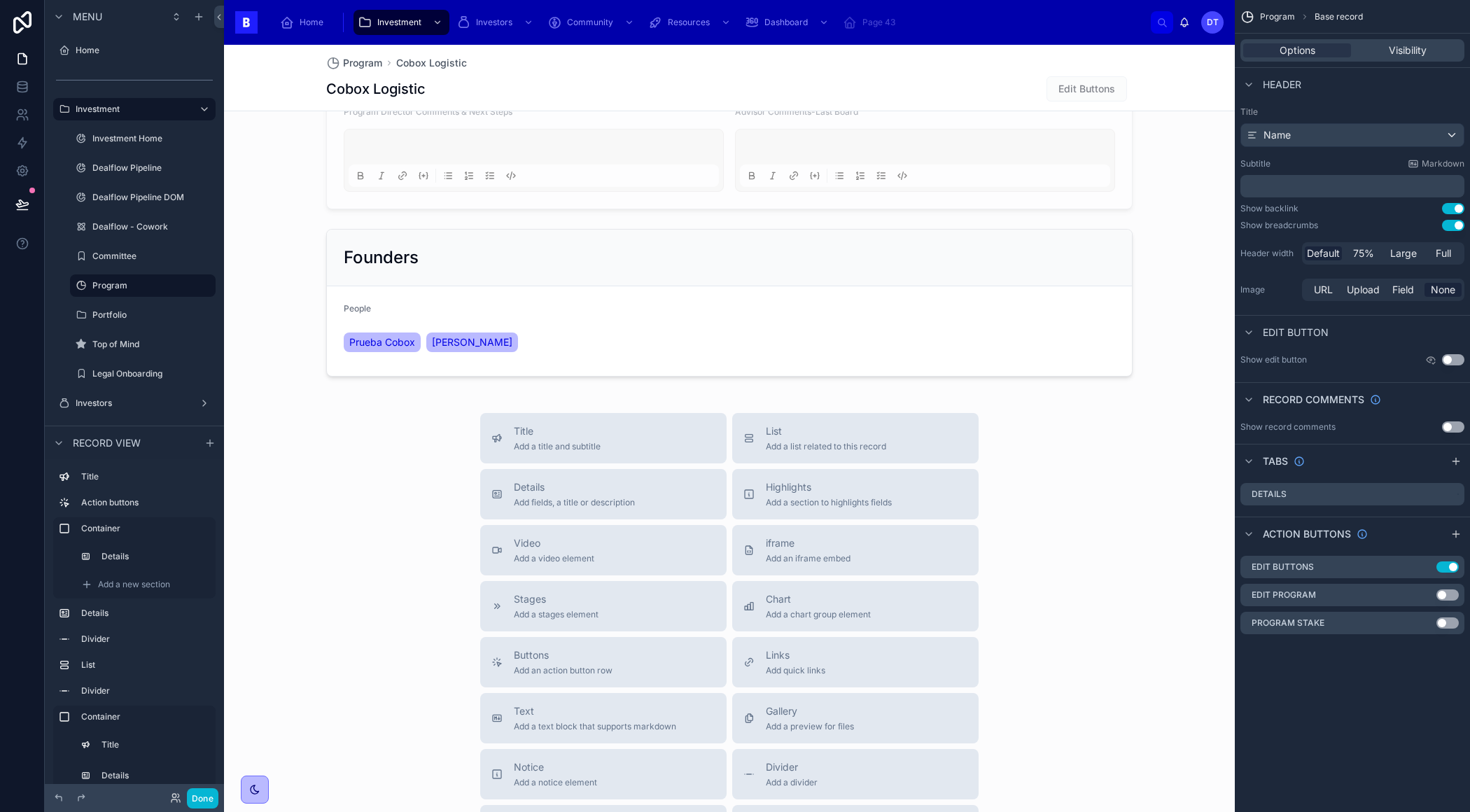
scroll to position [1728, 0]
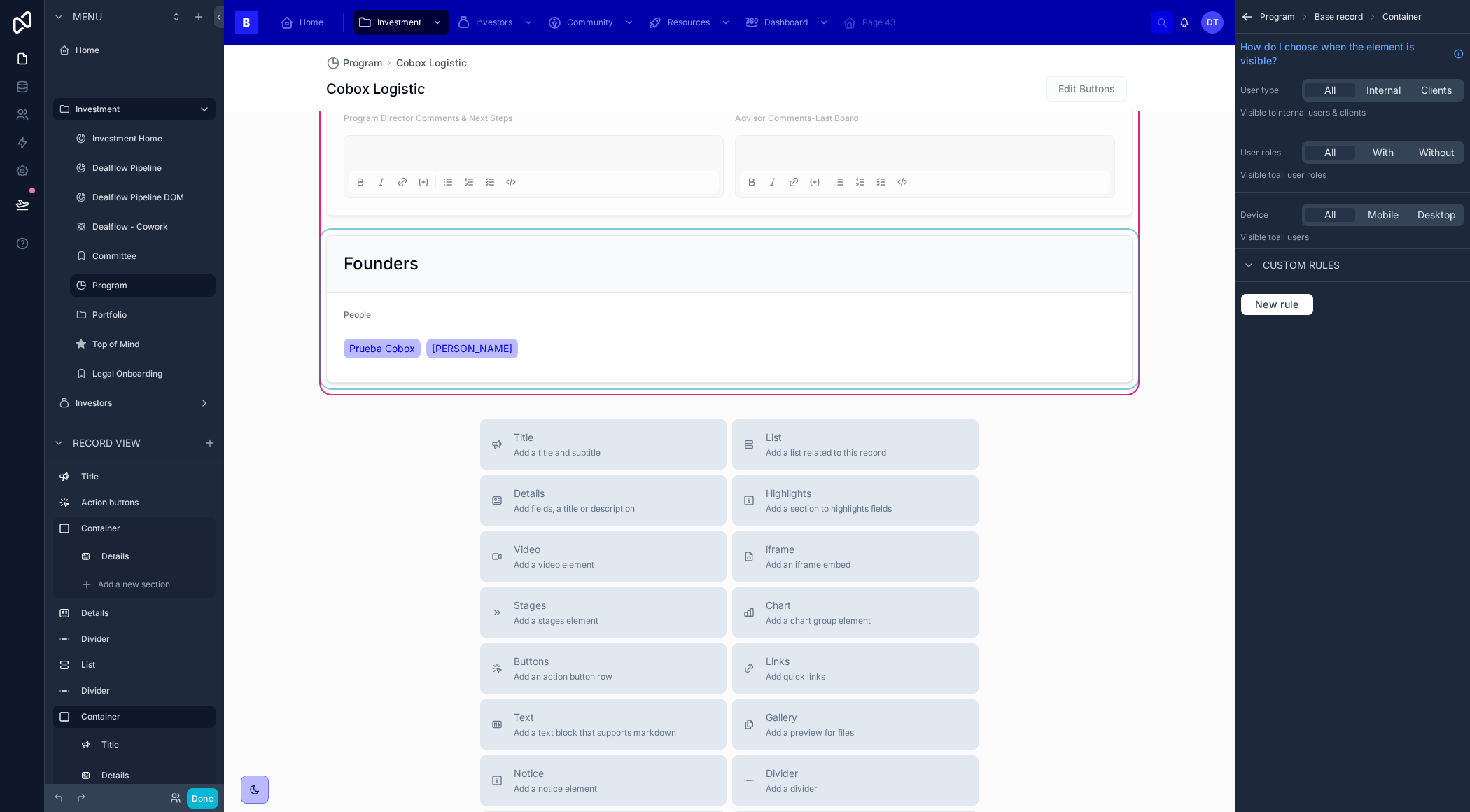
click at [1030, 291] on div at bounding box center [728, 309] width 823 height 159
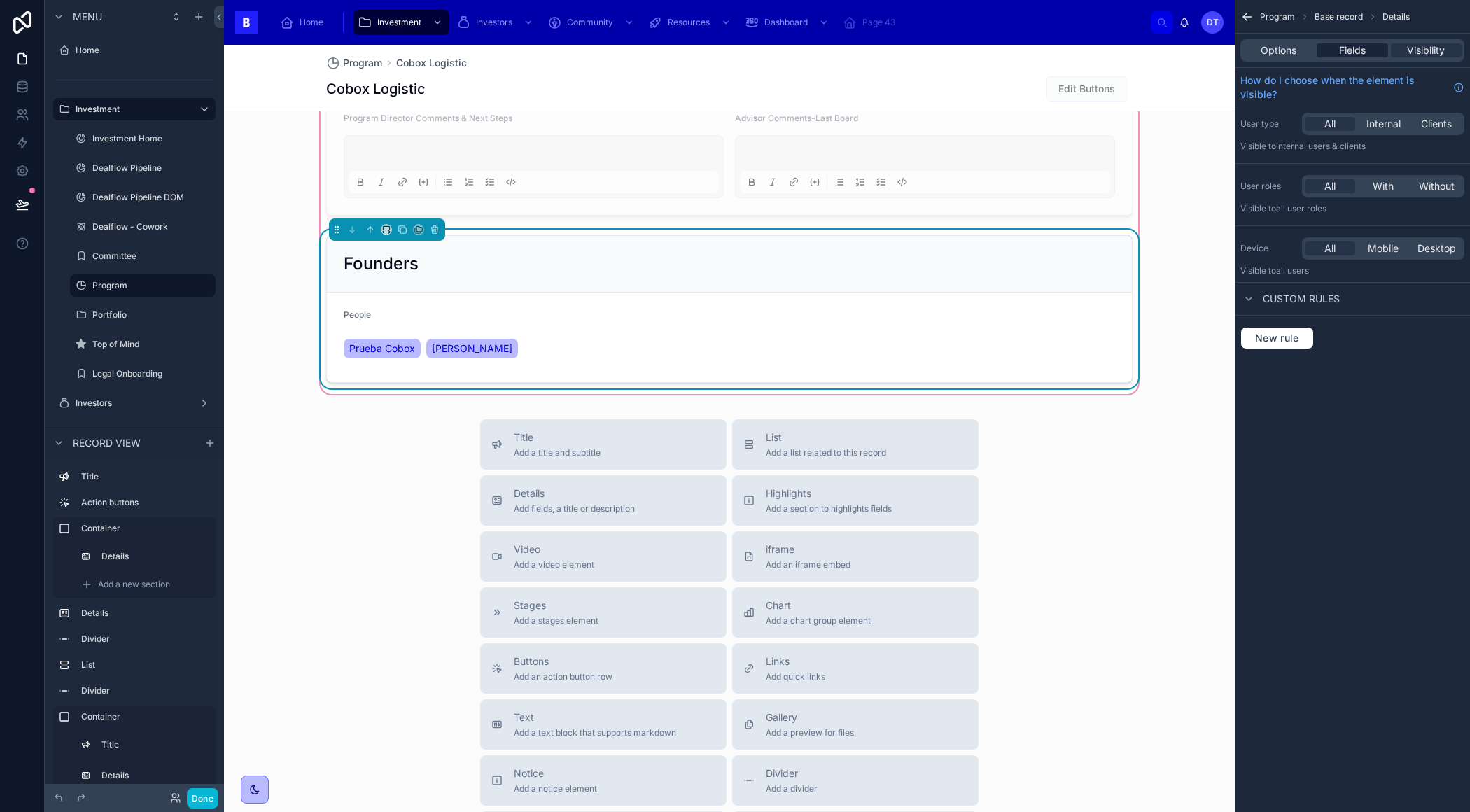
click at [1355, 48] on span "Fields" at bounding box center [1352, 50] width 26 height 14
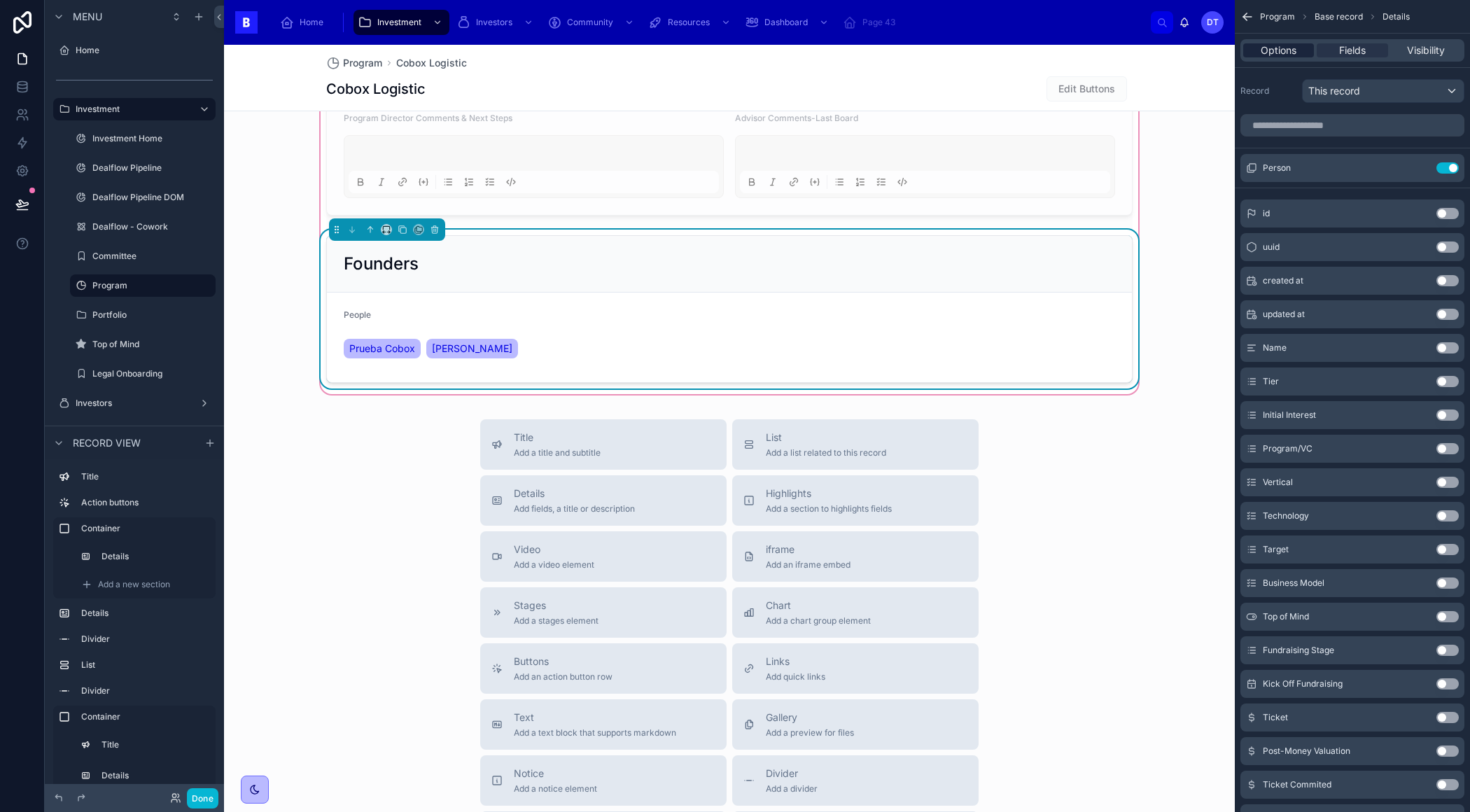
click at [1274, 45] on span "Options" at bounding box center [1278, 50] width 35 height 14
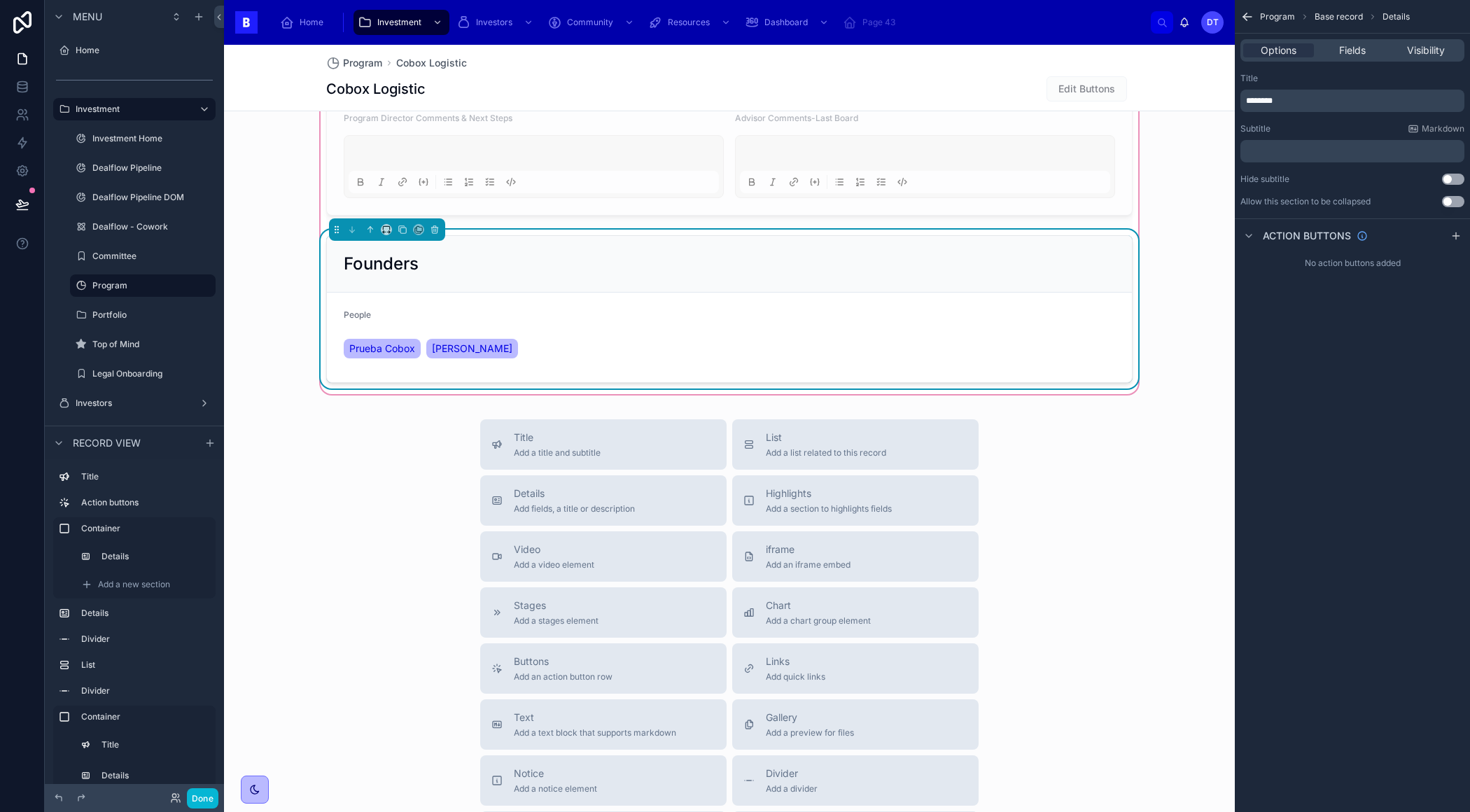
click at [1453, 204] on button "Use setting" at bounding box center [1452, 201] width 22 height 11
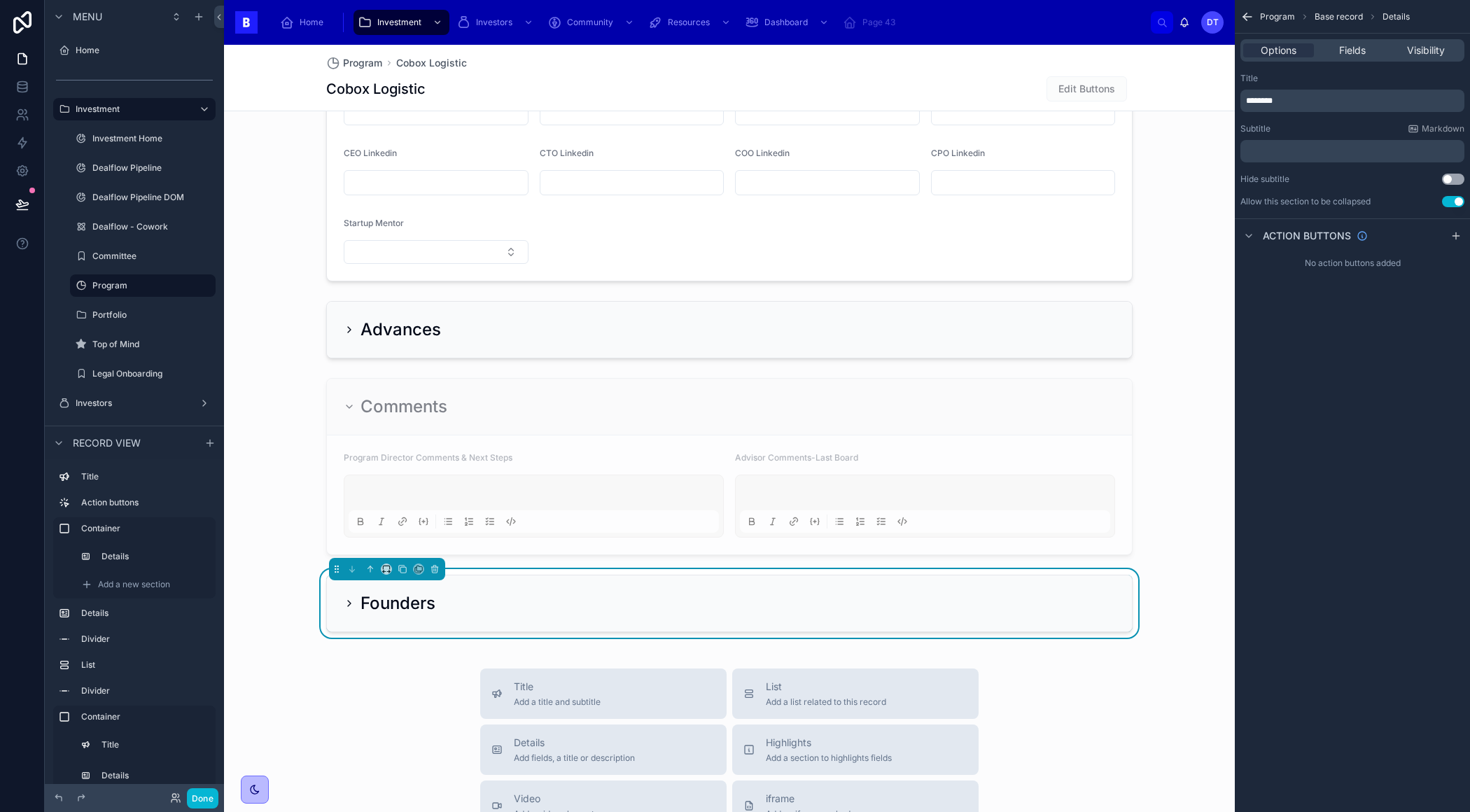
scroll to position [1382, 0]
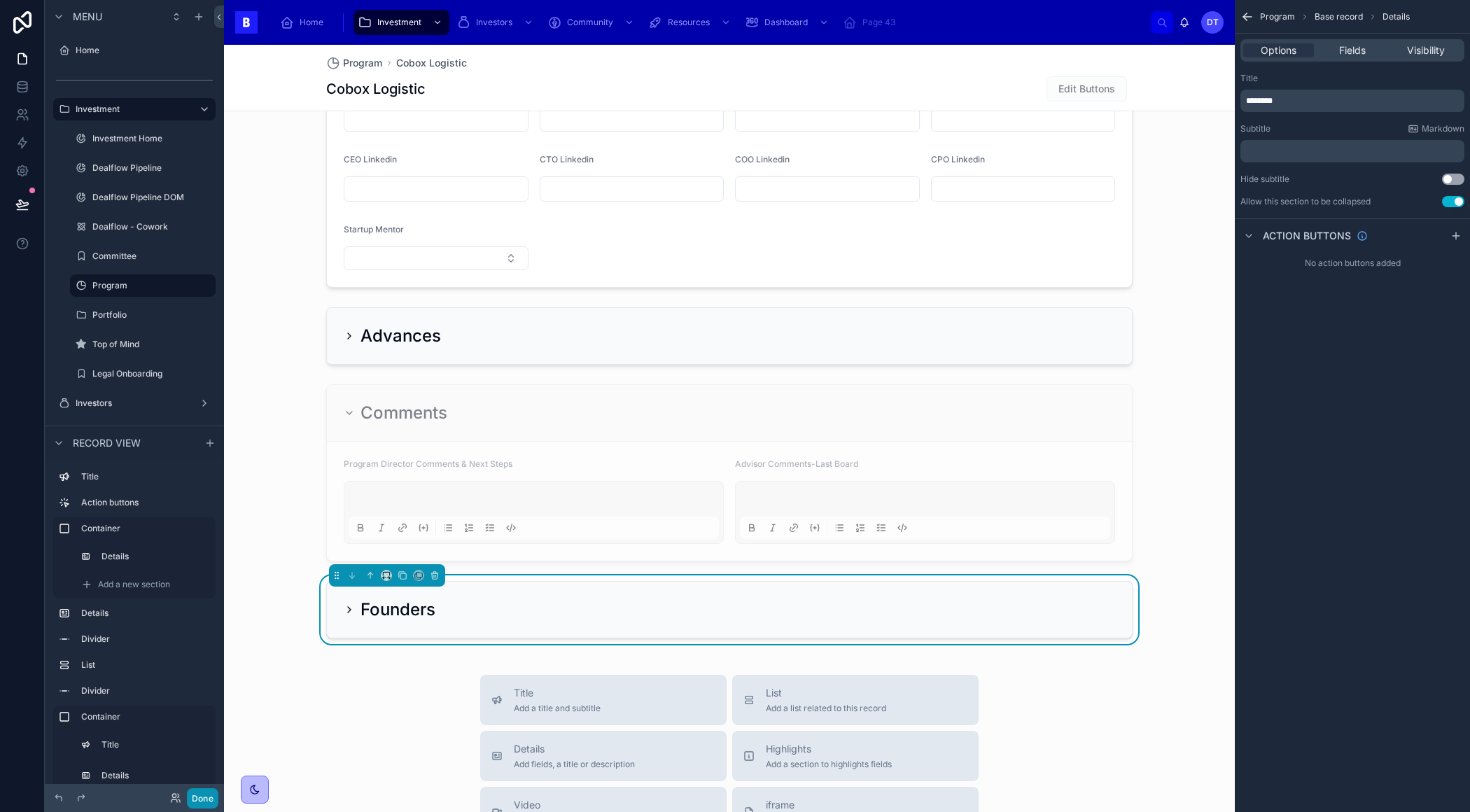
click at [193, 806] on button "Done" at bounding box center [203, 798] width 32 height 20
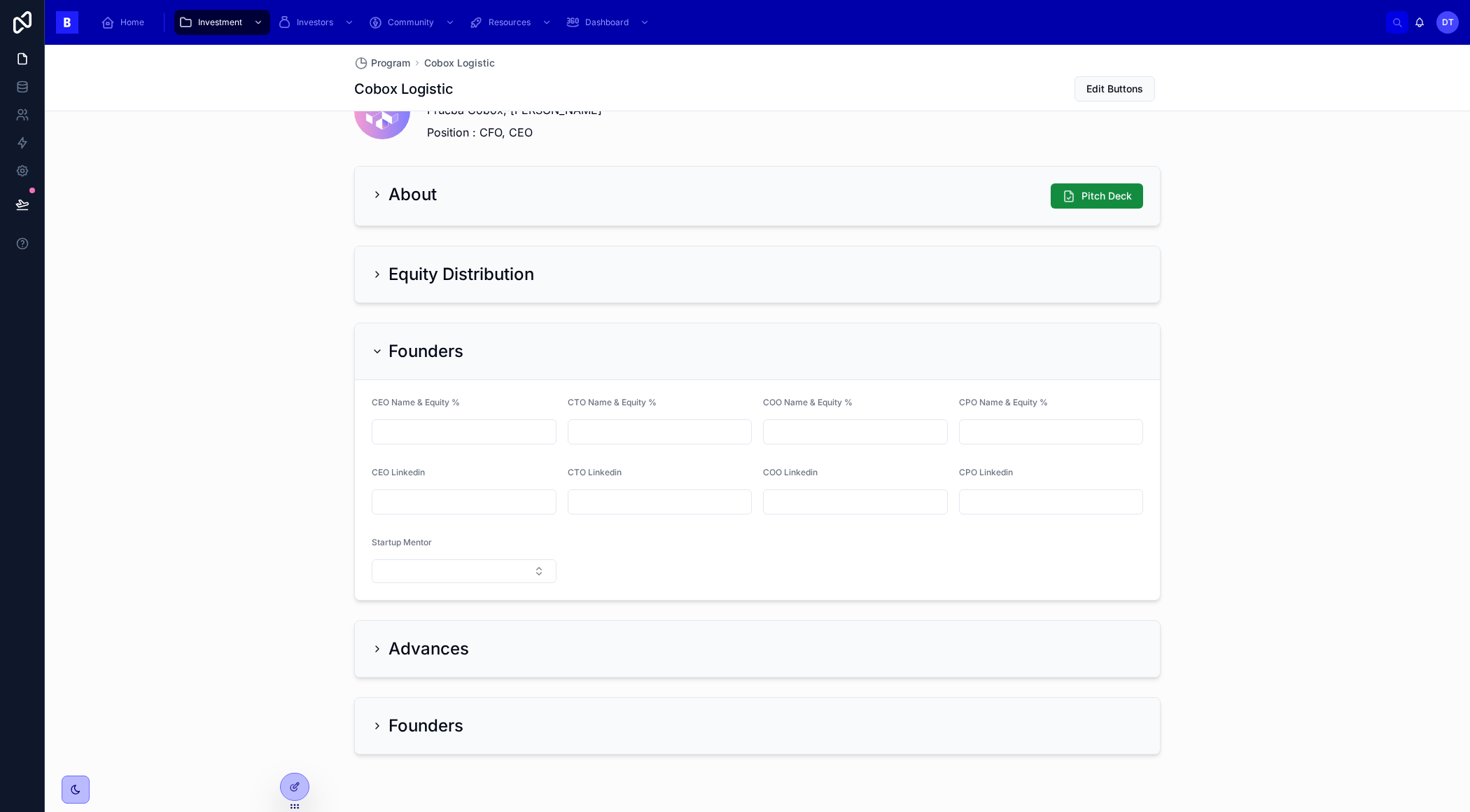
scroll to position [929, 0]
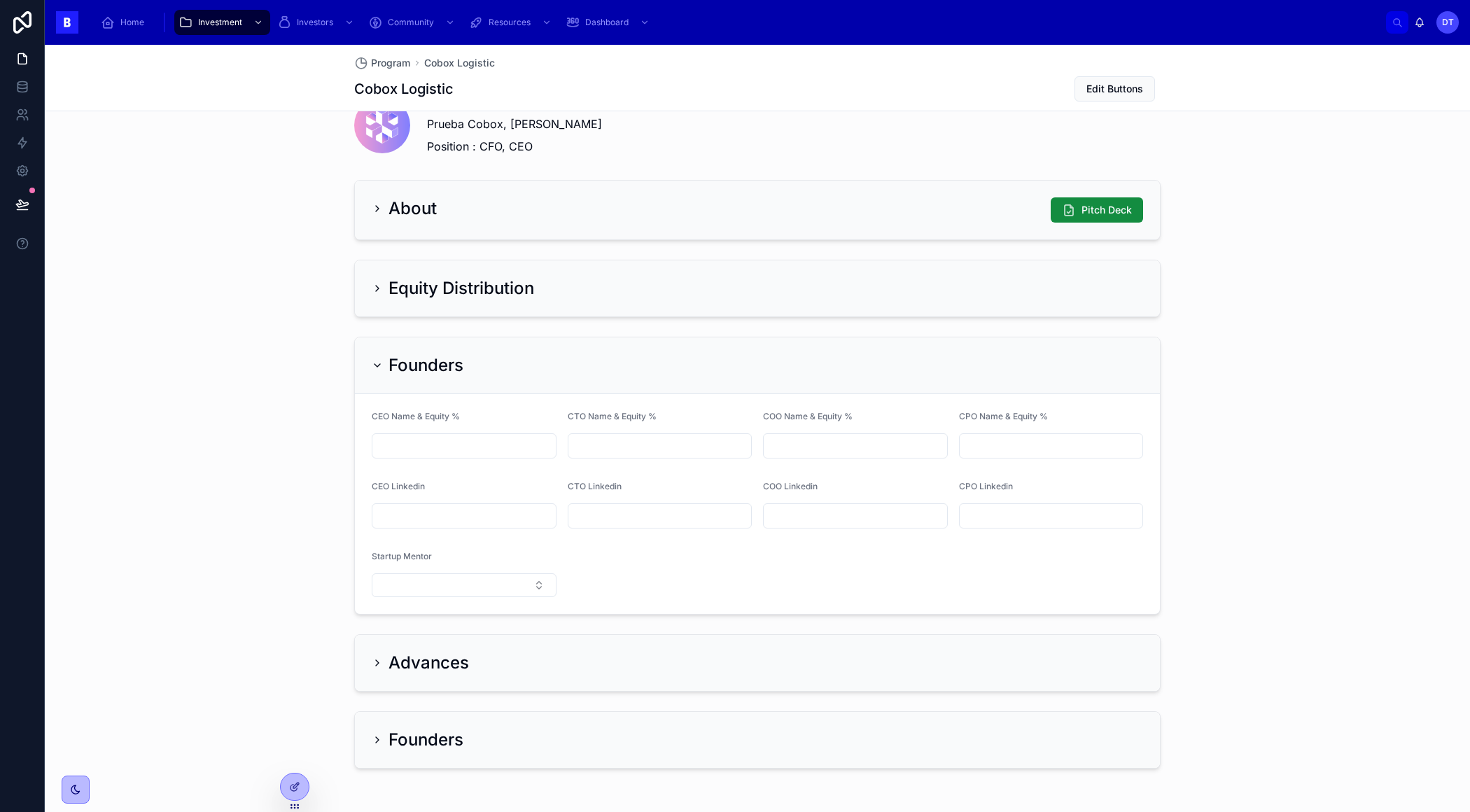
click at [381, 734] on icon at bounding box center [377, 740] width 11 height 11
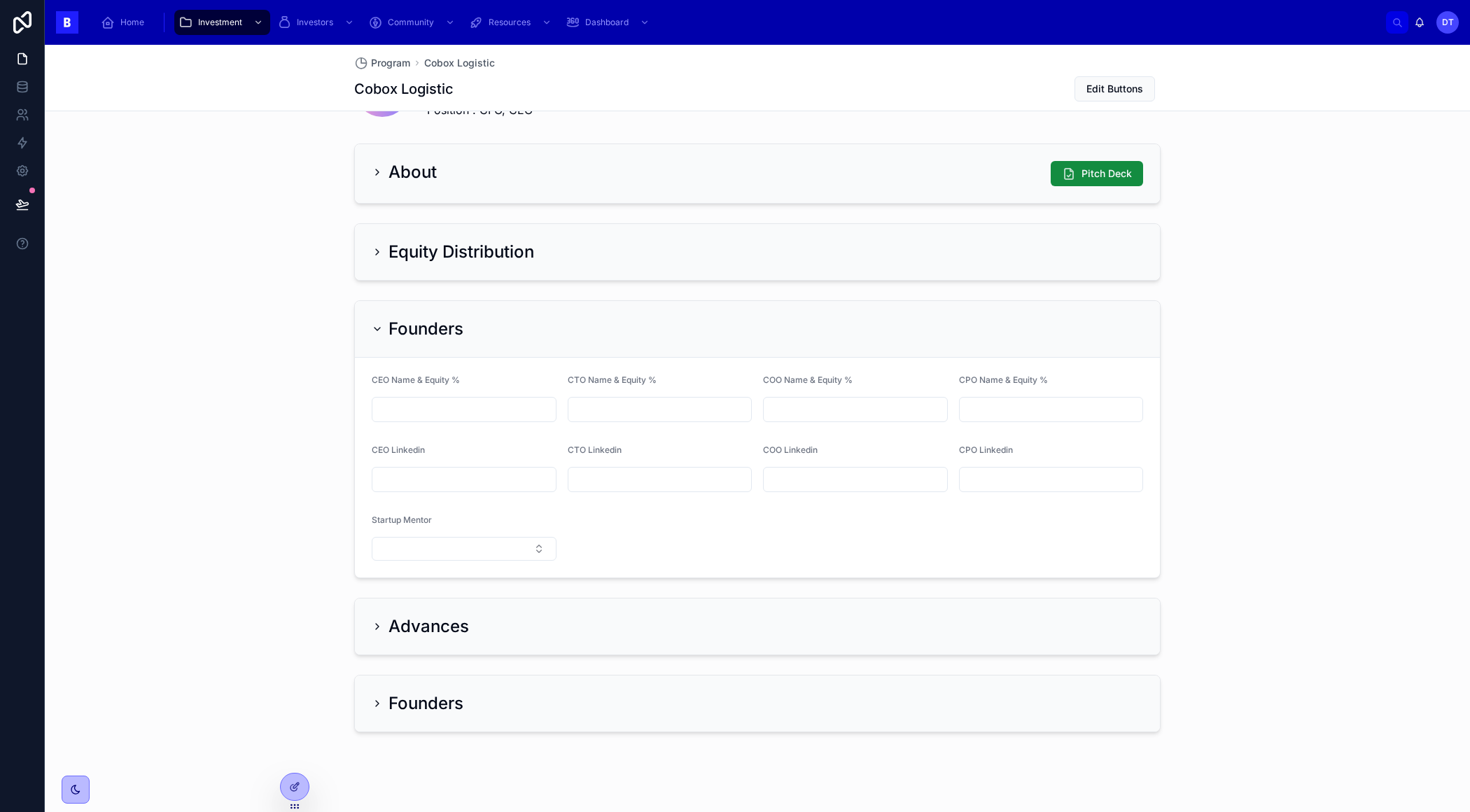
scroll to position [975, 0]
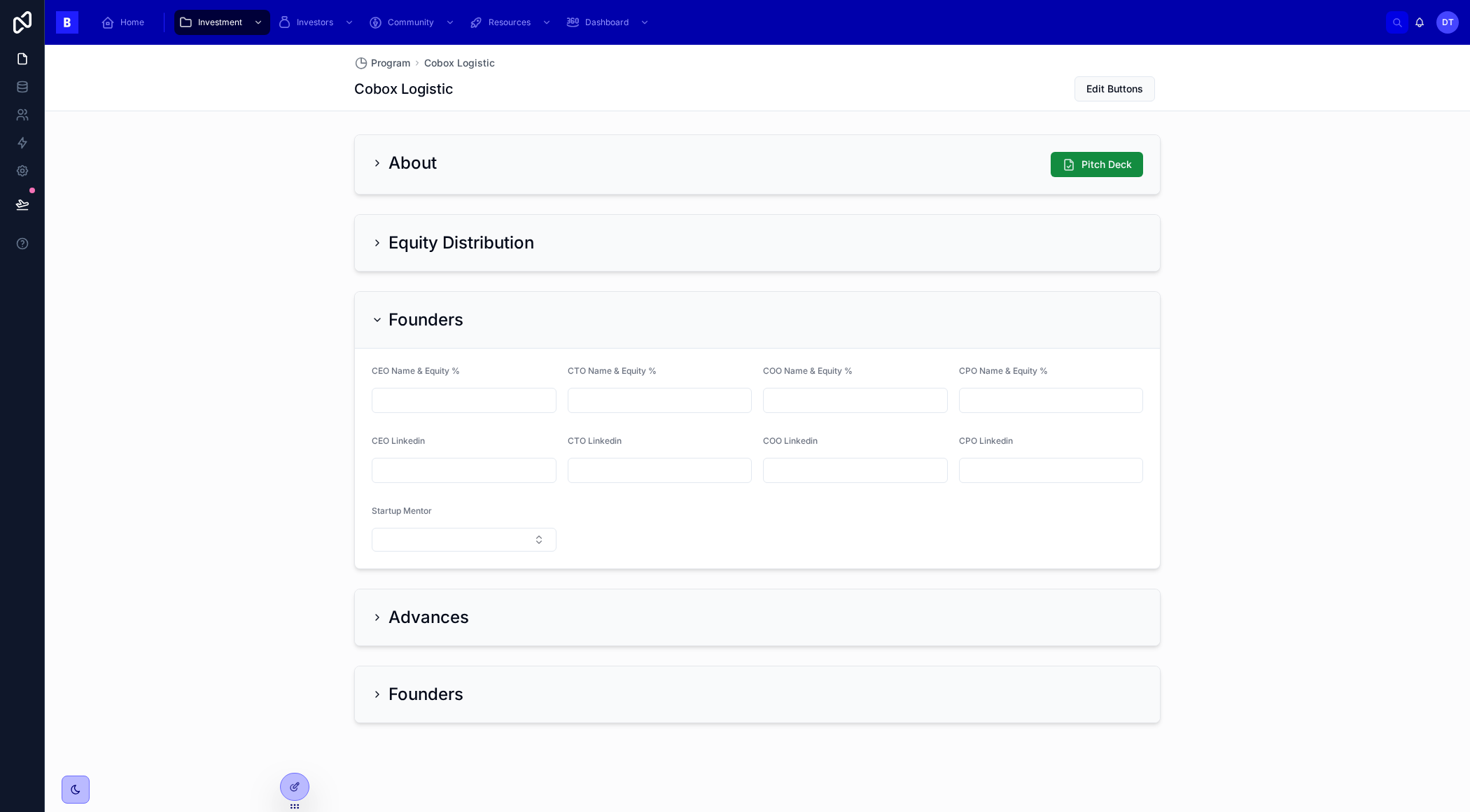
click at [380, 694] on icon at bounding box center [377, 694] width 11 height 11
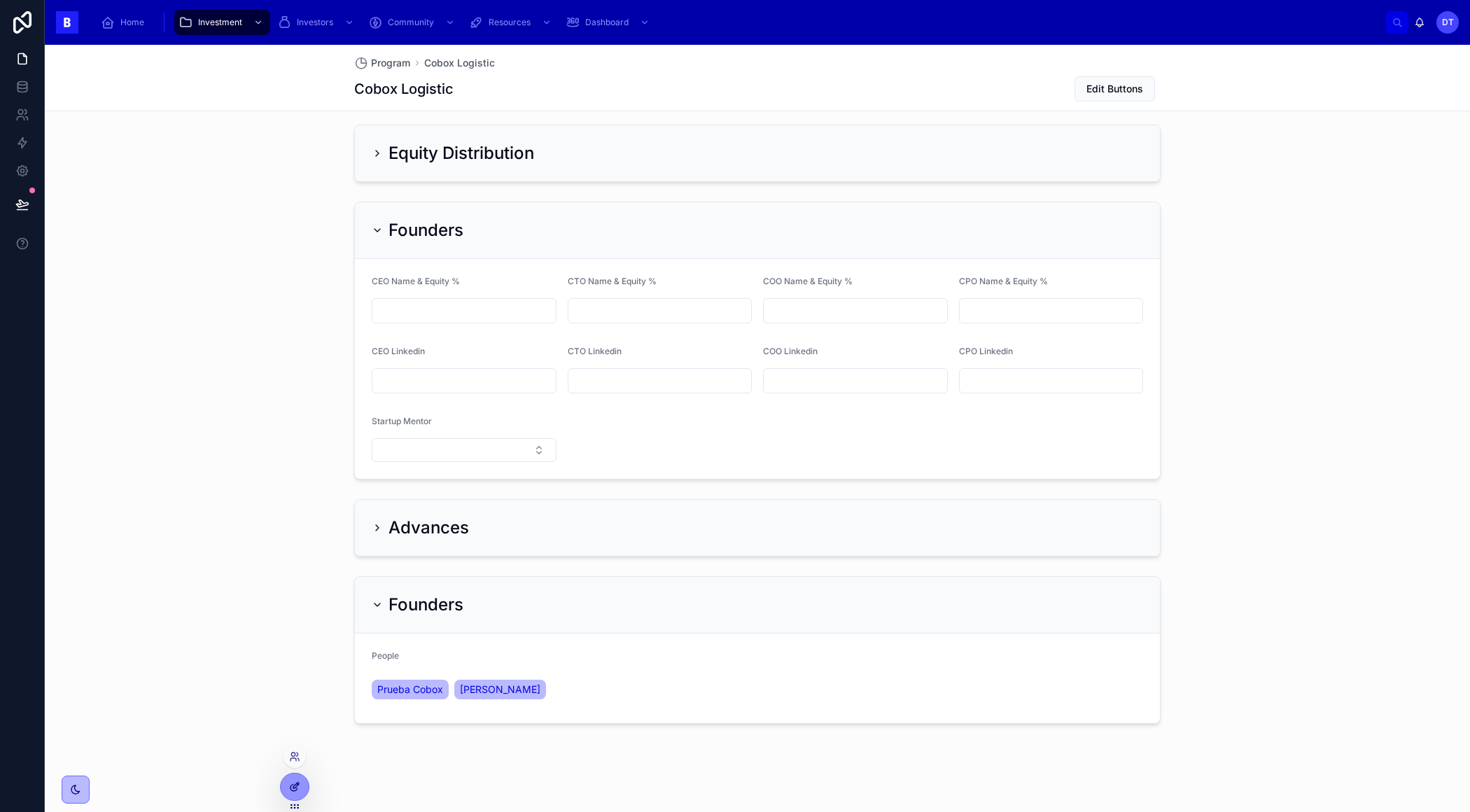
click at [296, 782] on icon at bounding box center [295, 786] width 11 height 11
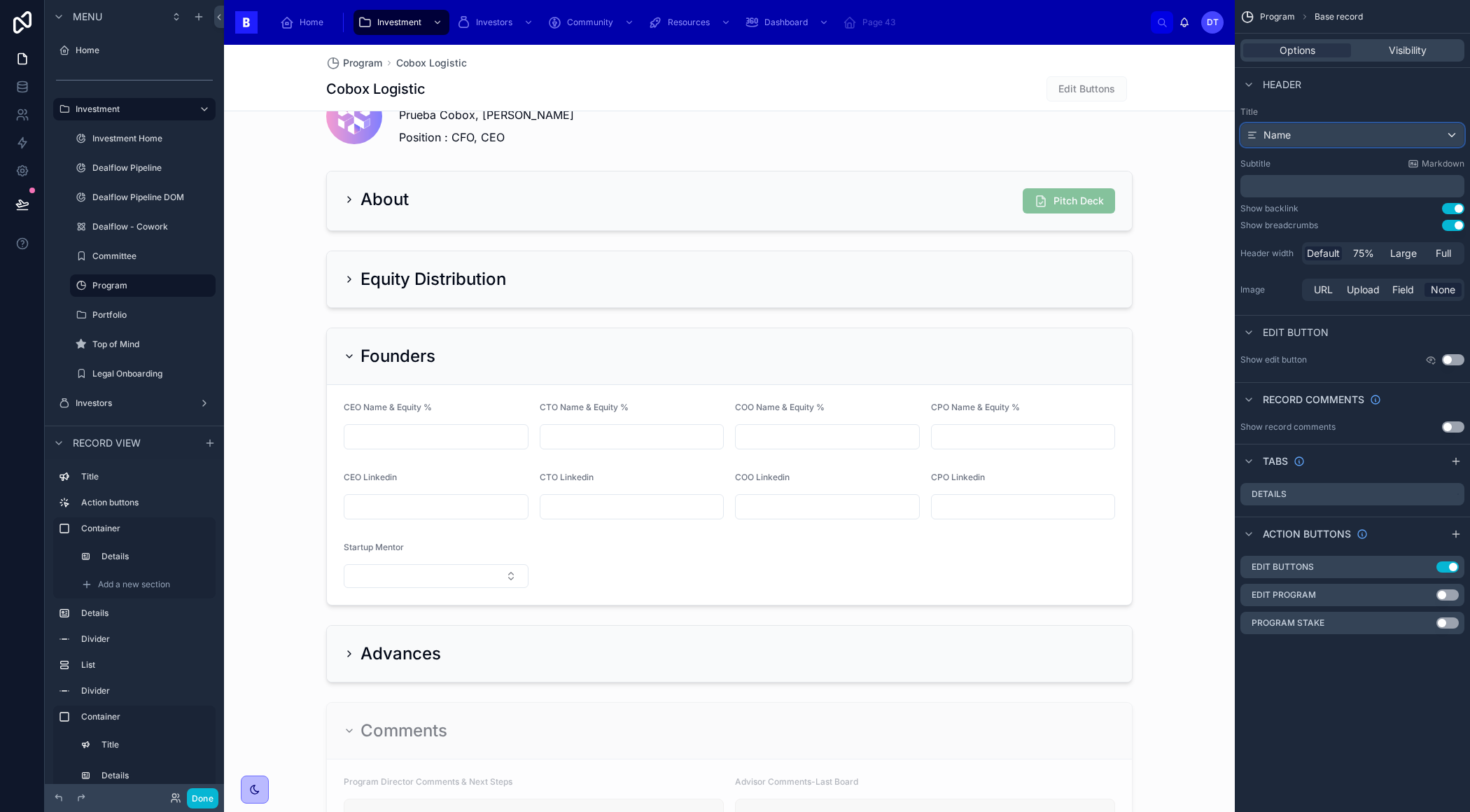
click at [1322, 138] on div "Name" at bounding box center [1352, 134] width 222 height 22
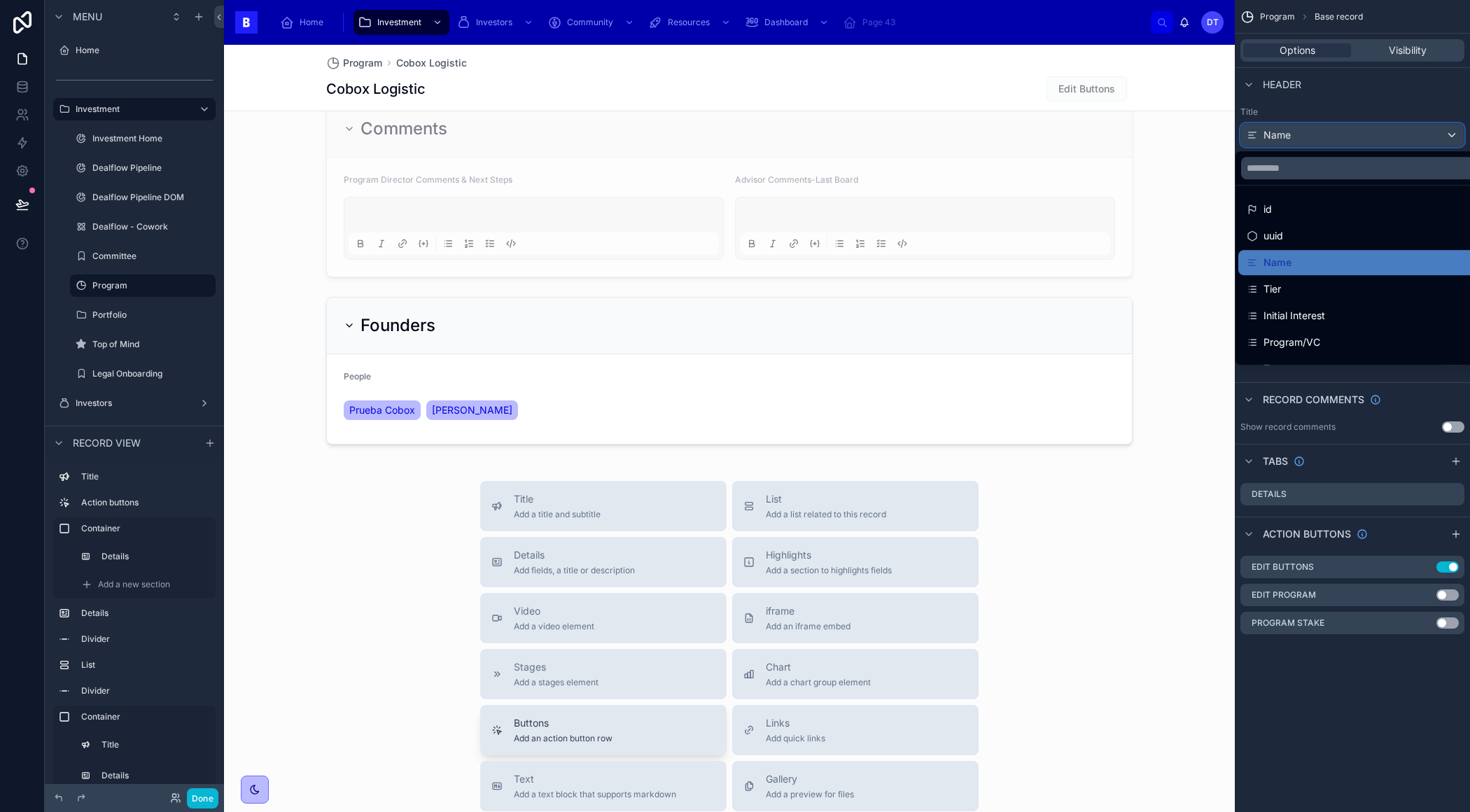
scroll to position [1665, 0]
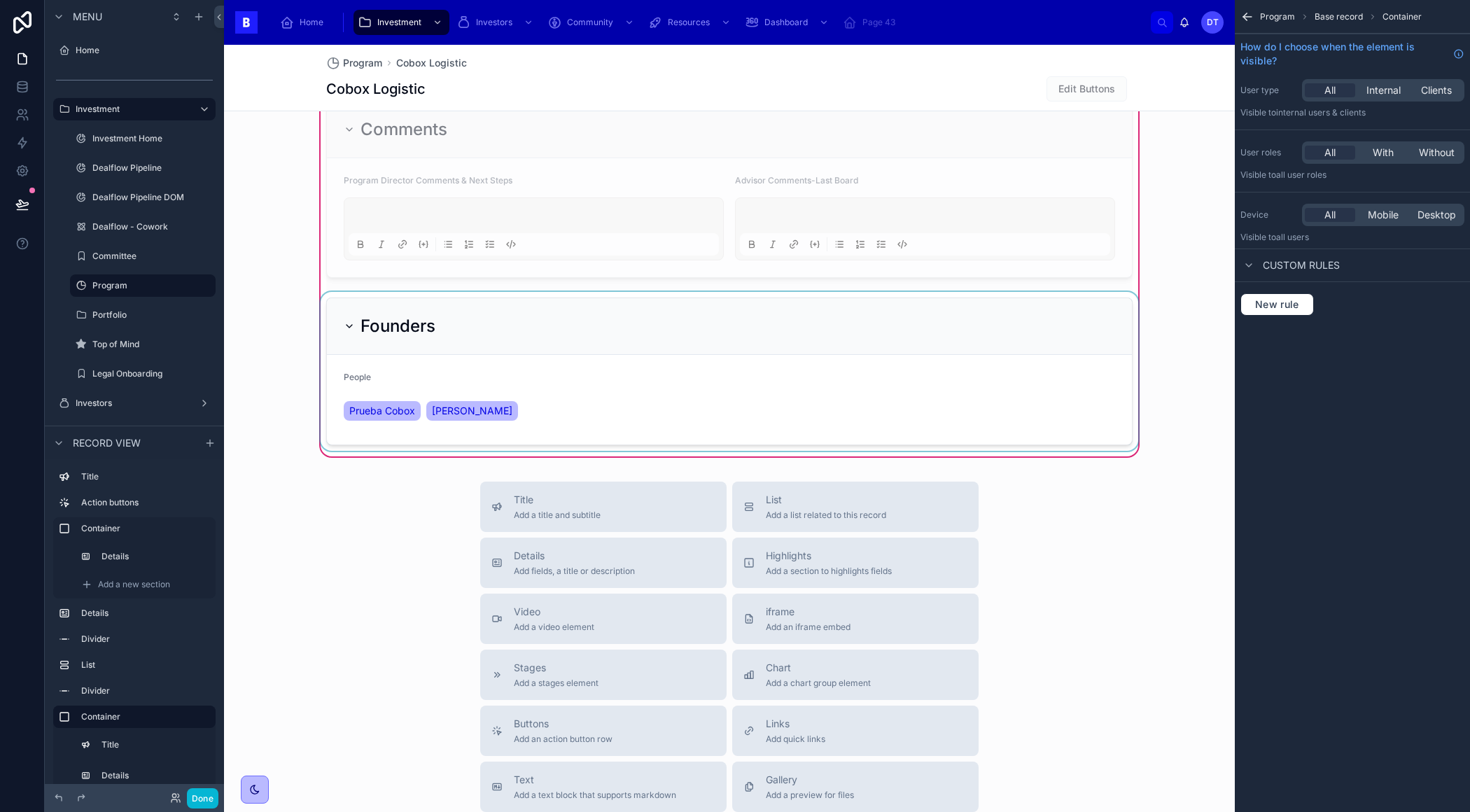
click at [535, 328] on div at bounding box center [728, 371] width 823 height 159
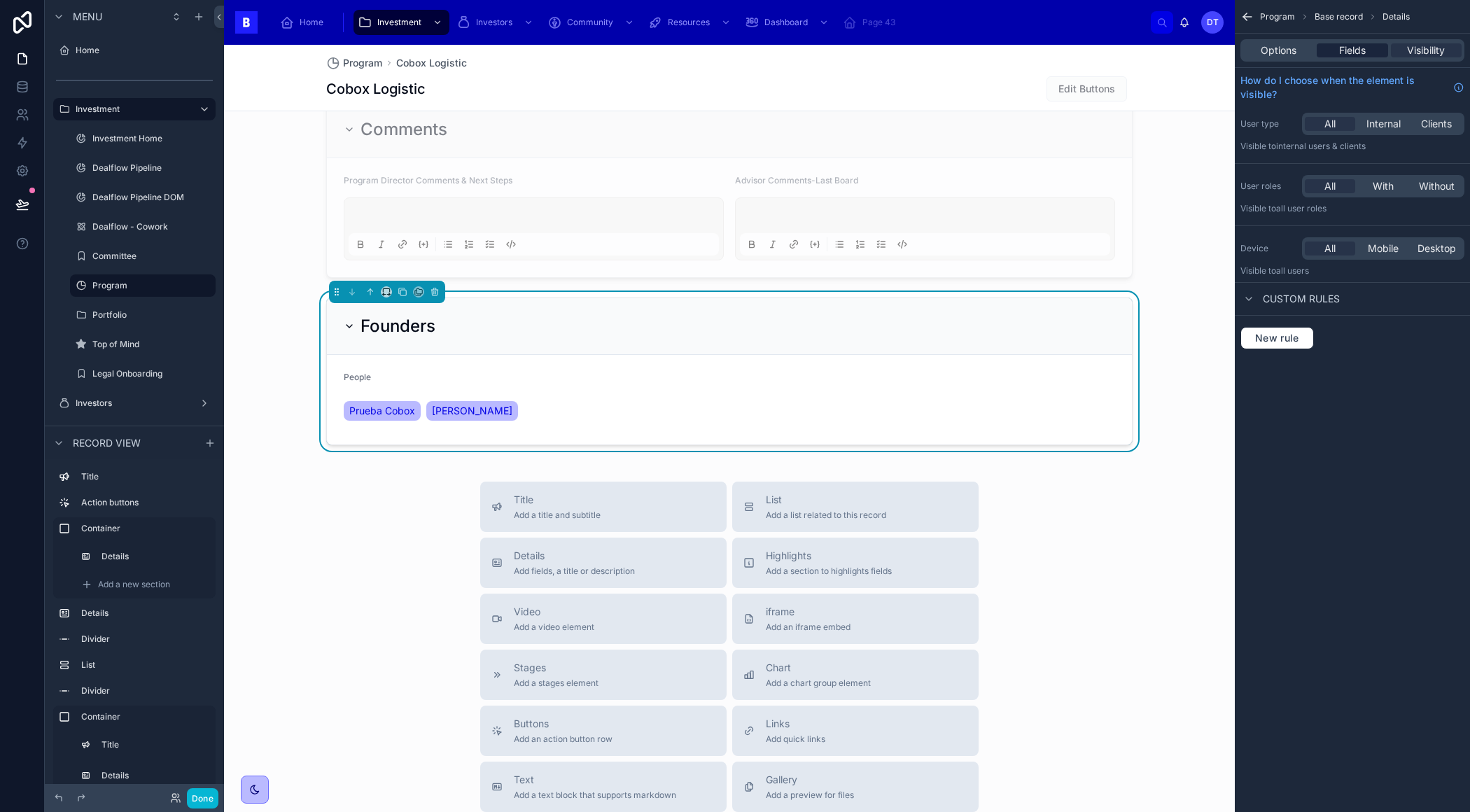
click at [1355, 52] on span "Fields" at bounding box center [1352, 50] width 26 height 14
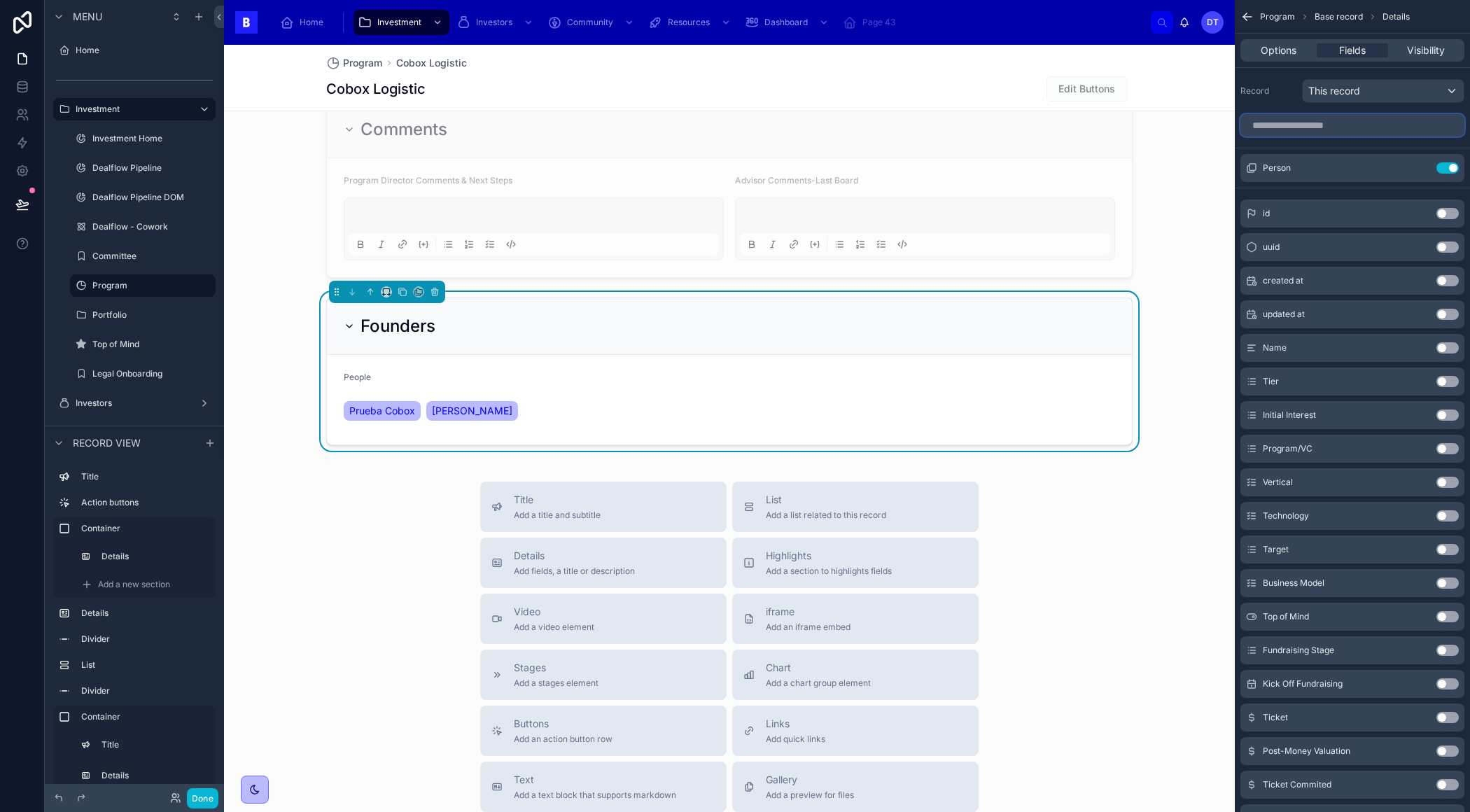
click at [1308, 127] on input "scrollable content" at bounding box center [1352, 124] width 224 height 22
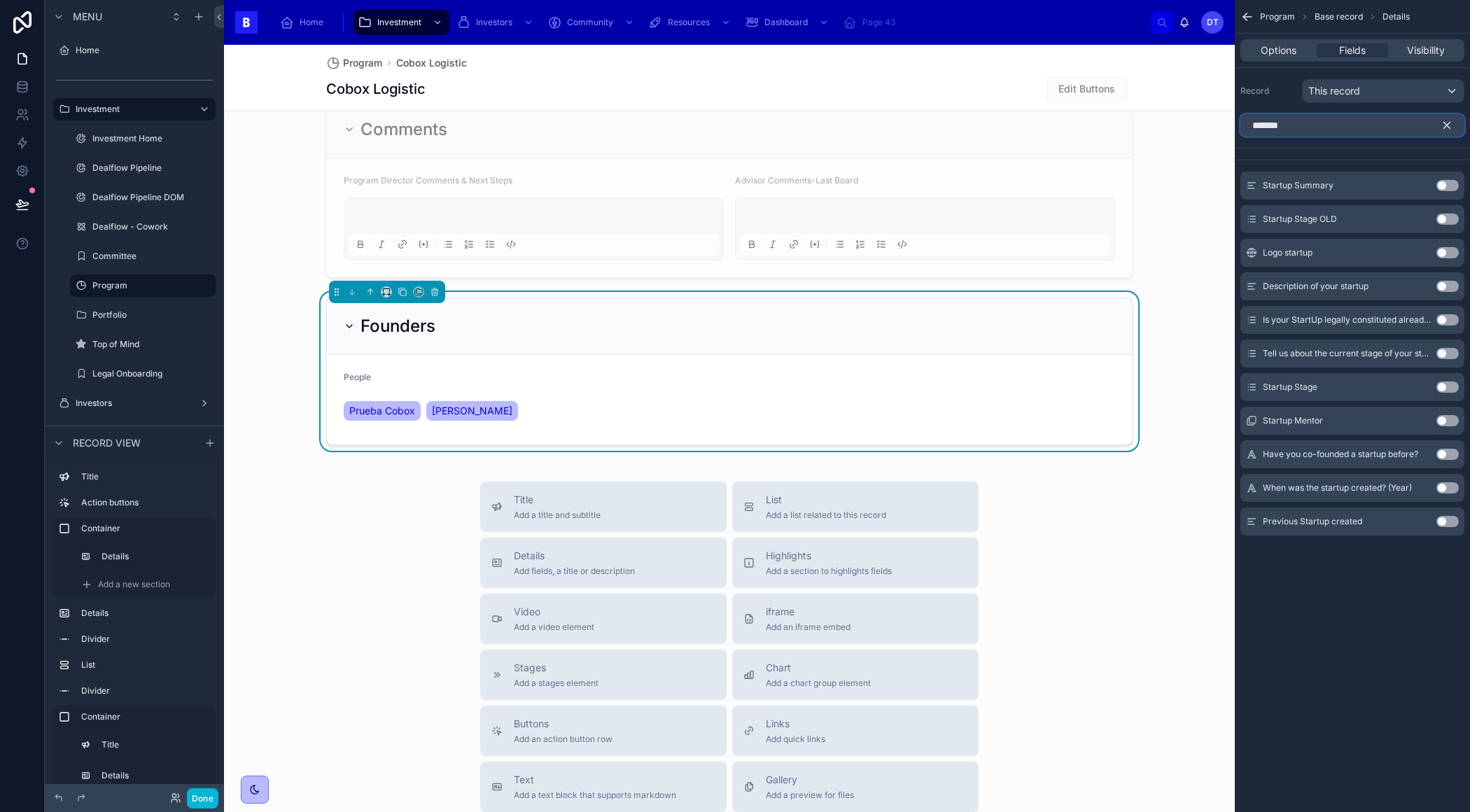
type input "*******"
click at [1444, 418] on button "Use setting" at bounding box center [1447, 421] width 22 height 11
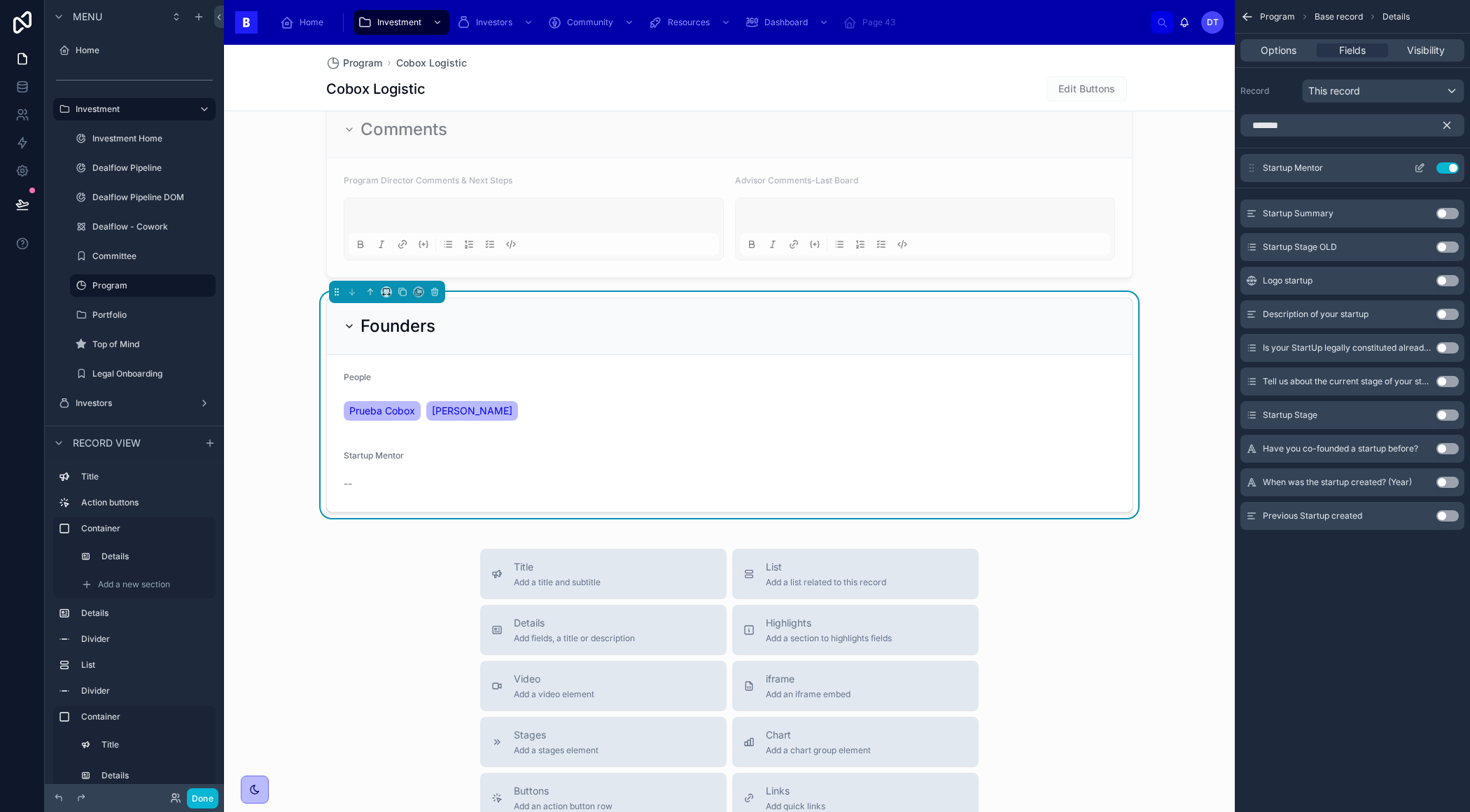
click at [1421, 168] on icon "scrollable content" at bounding box center [1419, 168] width 6 height 6
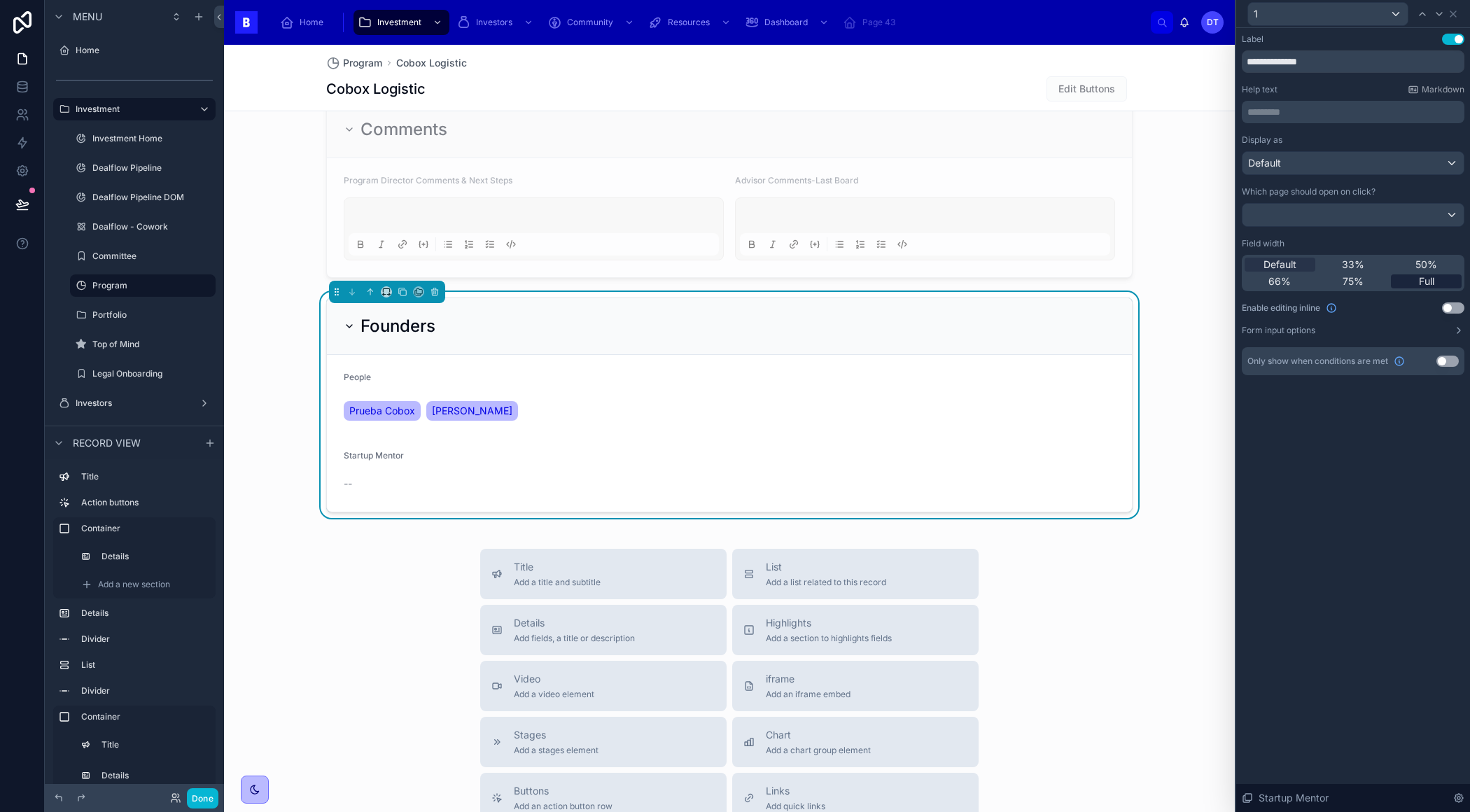
click at [1422, 282] on span "Full" at bounding box center [1426, 281] width 15 height 14
click at [1451, 307] on button "Use setting" at bounding box center [1452, 308] width 22 height 11
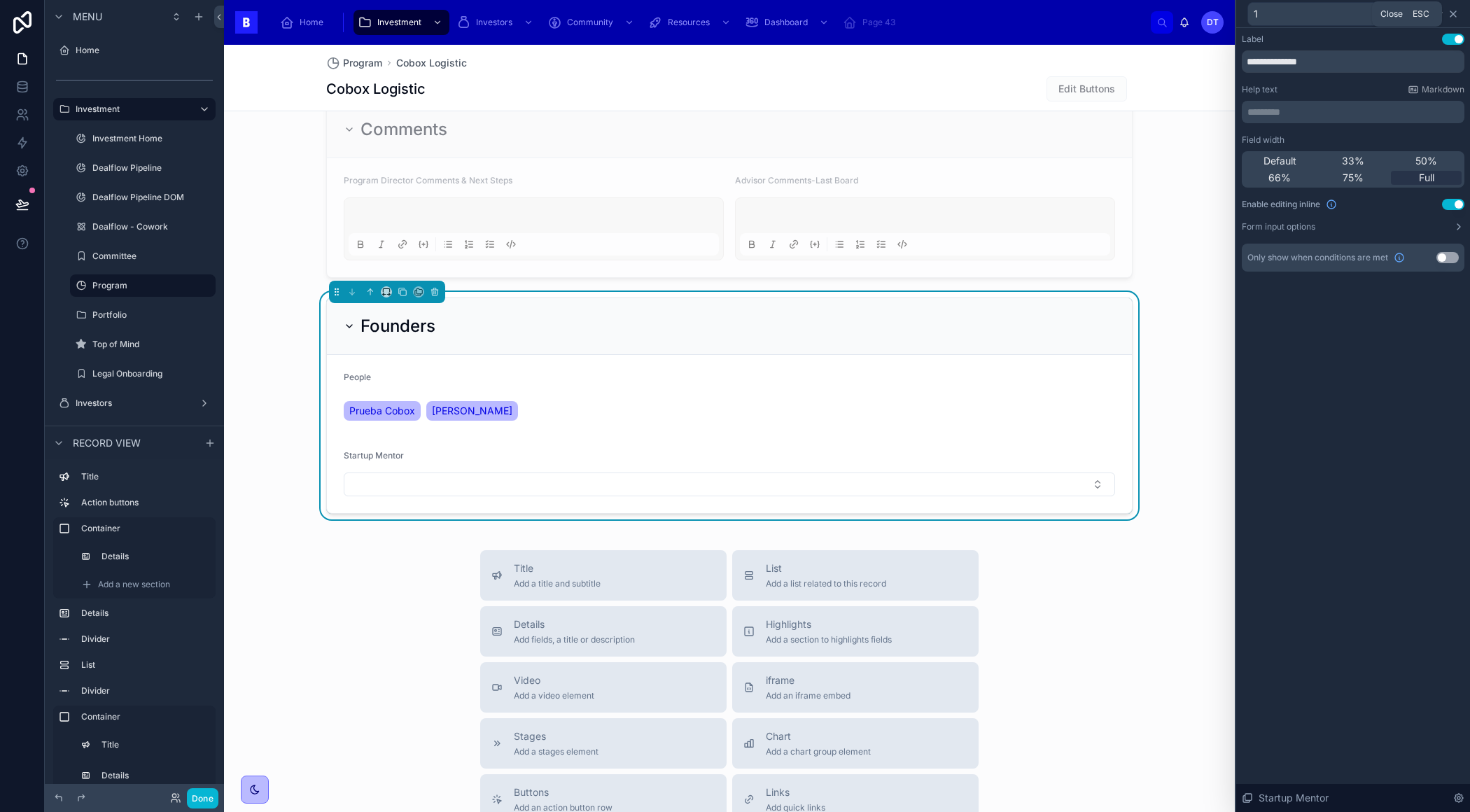
click at [1451, 13] on icon at bounding box center [1452, 14] width 11 height 11
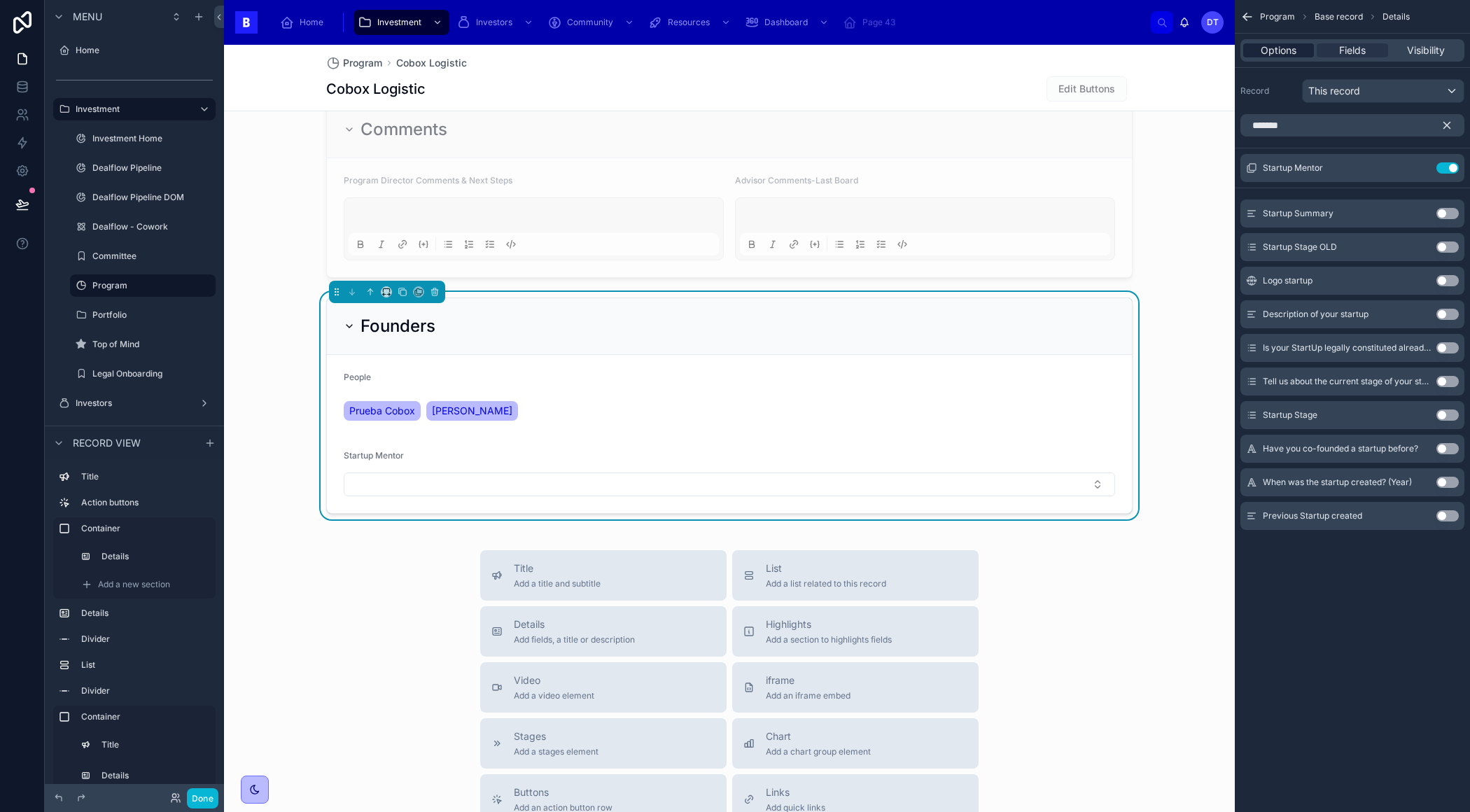
click at [1287, 48] on span "Options" at bounding box center [1278, 50] width 35 height 14
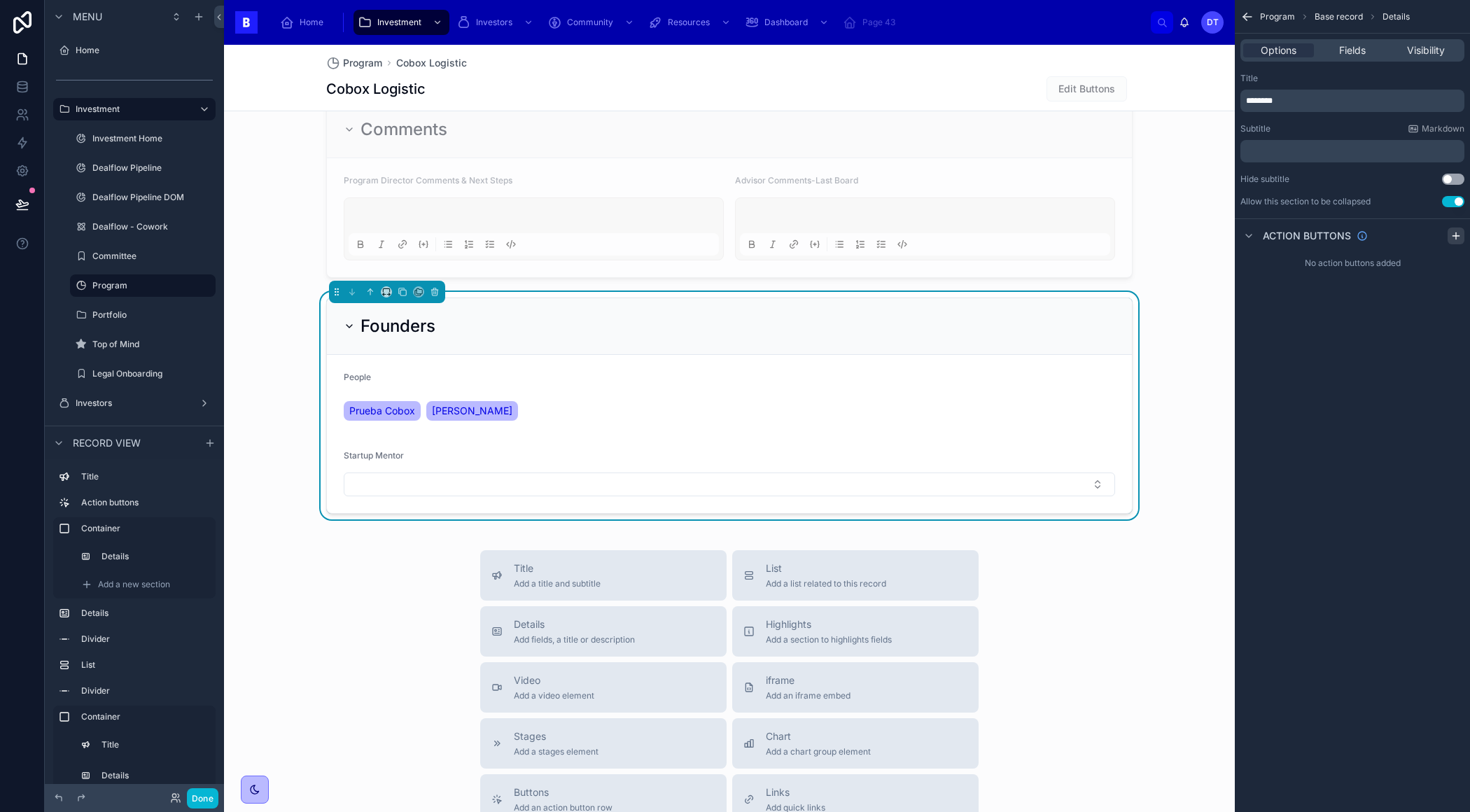
click at [1451, 230] on icon "scrollable content" at bounding box center [1456, 235] width 11 height 11
click at [1451, 270] on icon "scrollable content" at bounding box center [1452, 268] width 11 height 11
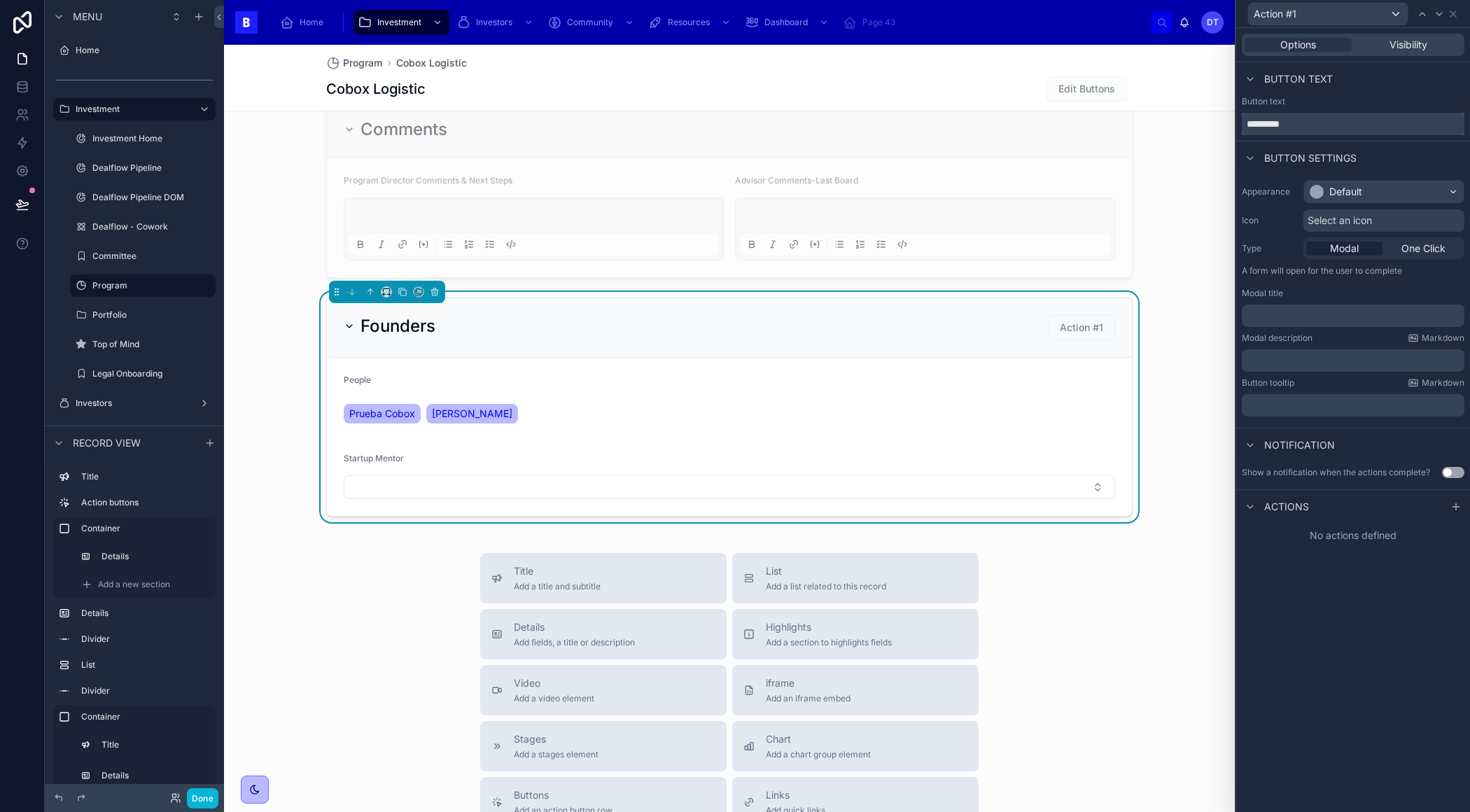
click at [1295, 124] on input "*********" at bounding box center [1353, 123] width 222 height 22
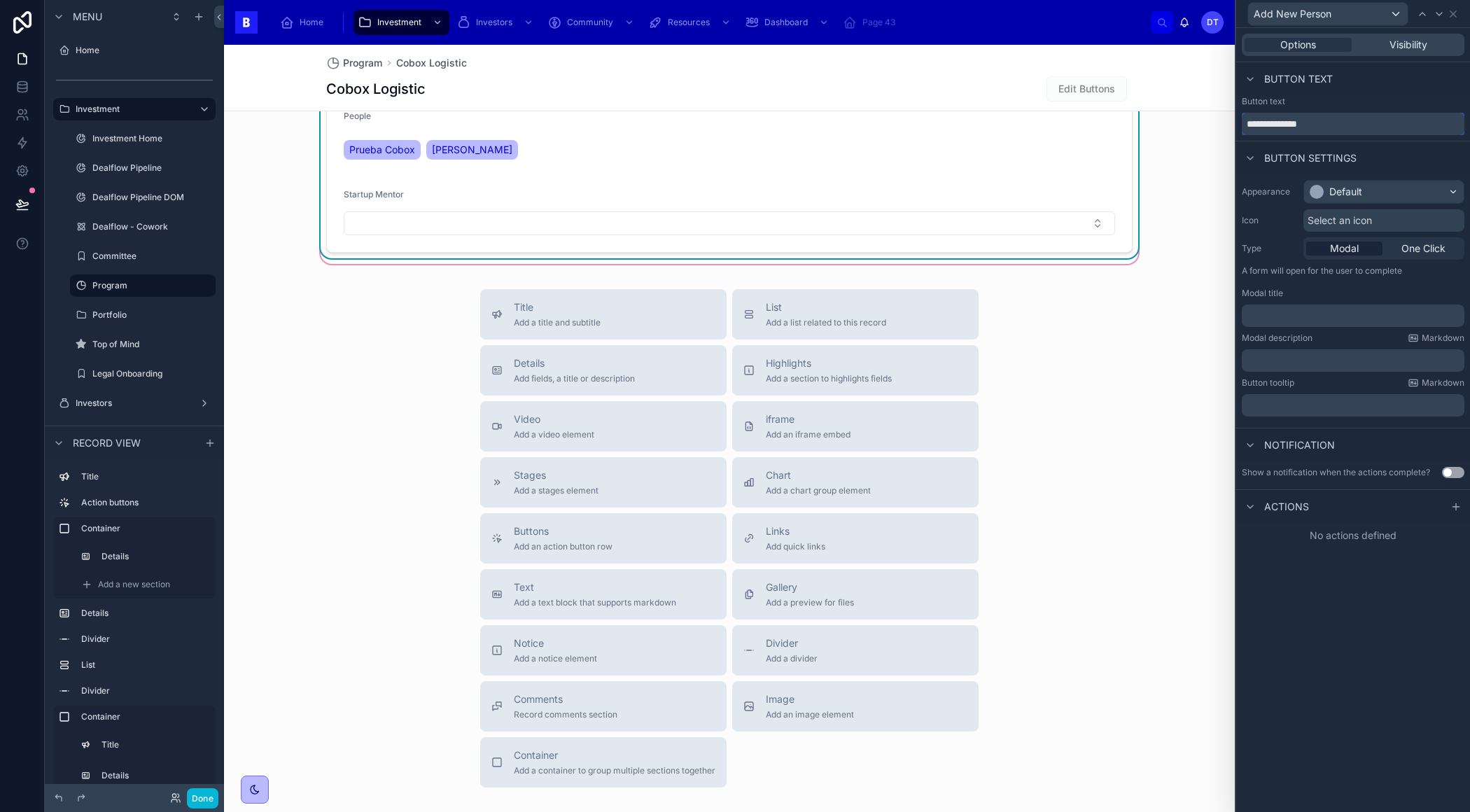
scroll to position [2008, 0]
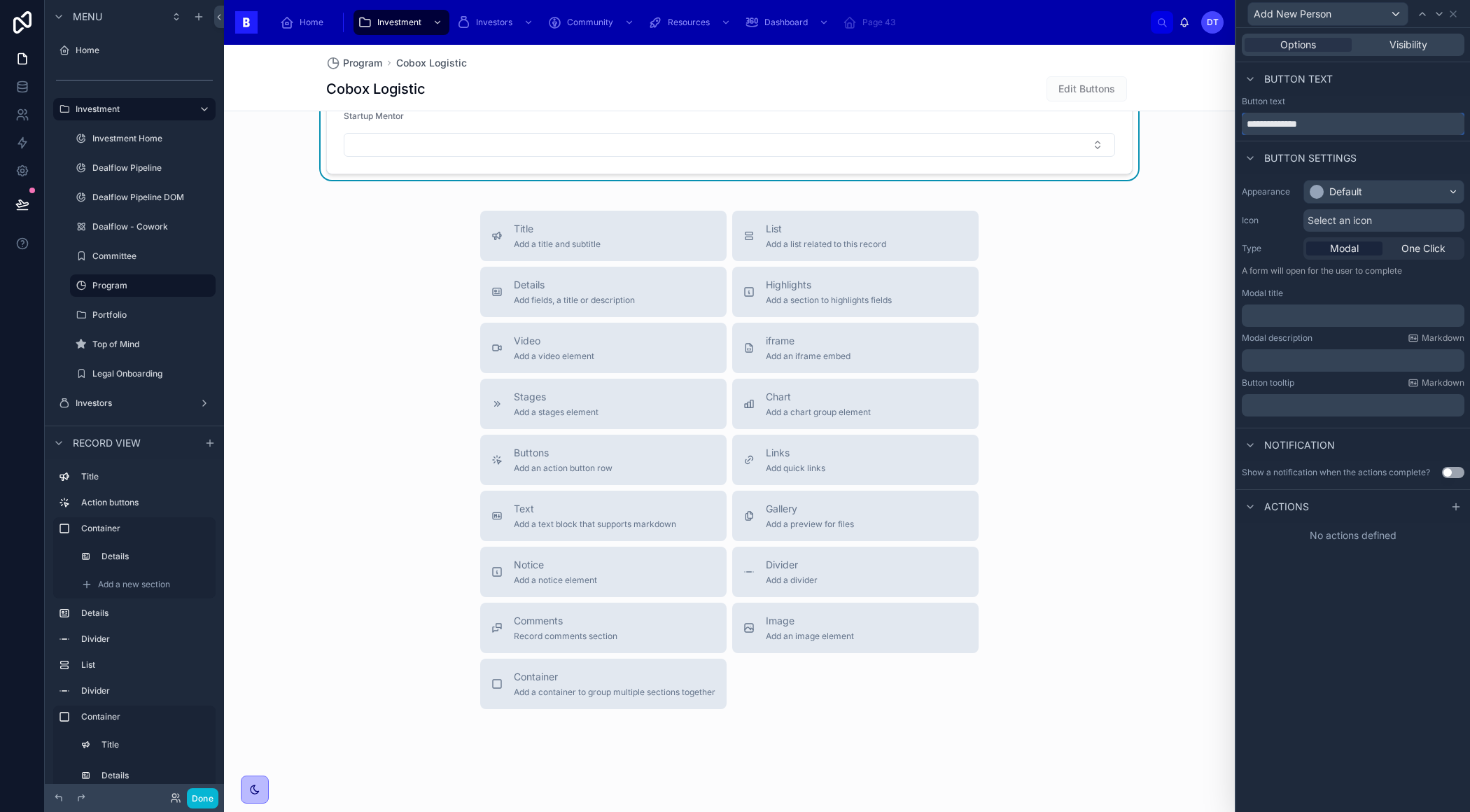
click at [1275, 124] on input "**********" at bounding box center [1353, 123] width 222 height 22
type input "**********"
click at [1370, 197] on div "Default" at bounding box center [1384, 191] width 160 height 22
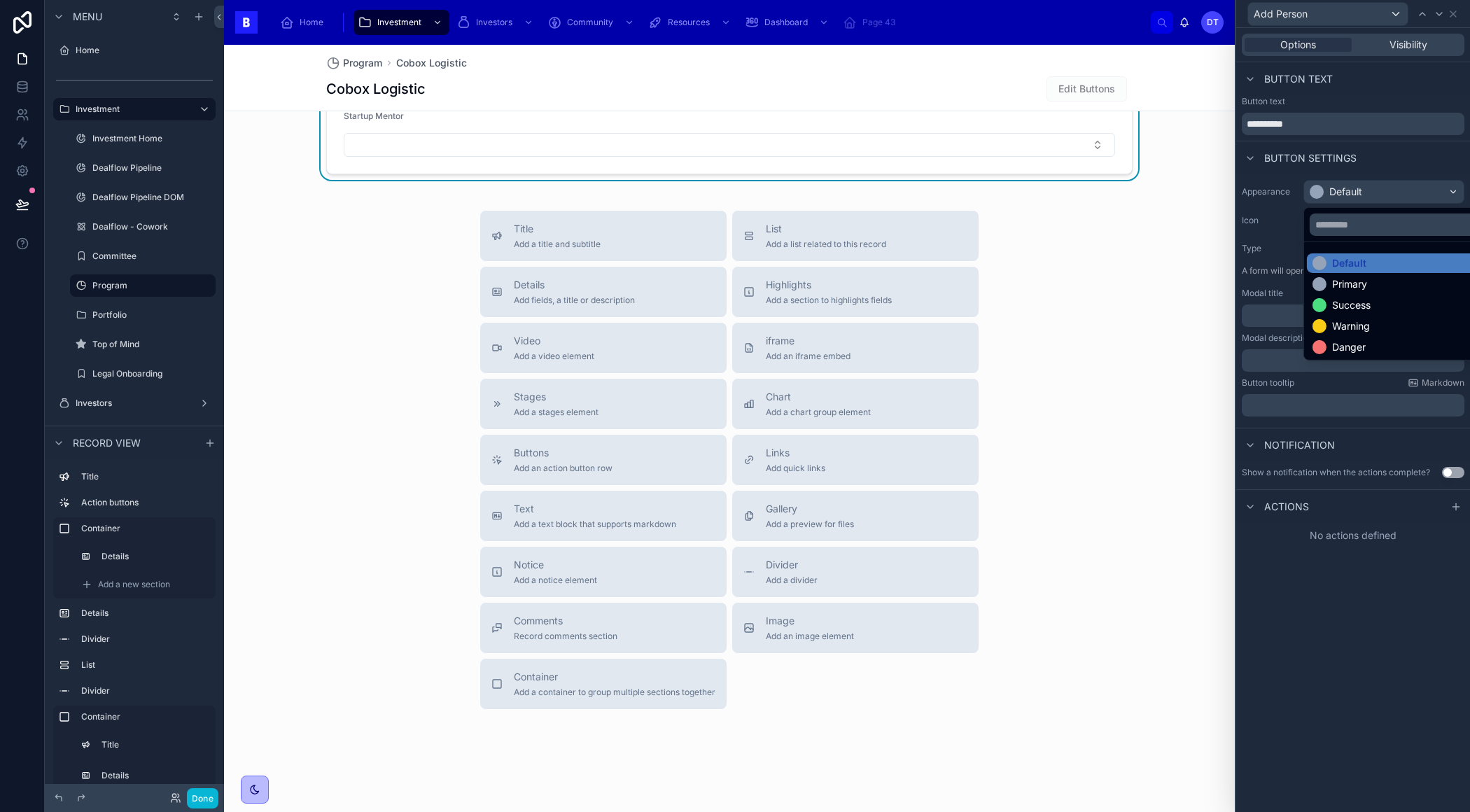
click at [1308, 586] on div at bounding box center [1353, 406] width 234 height 812
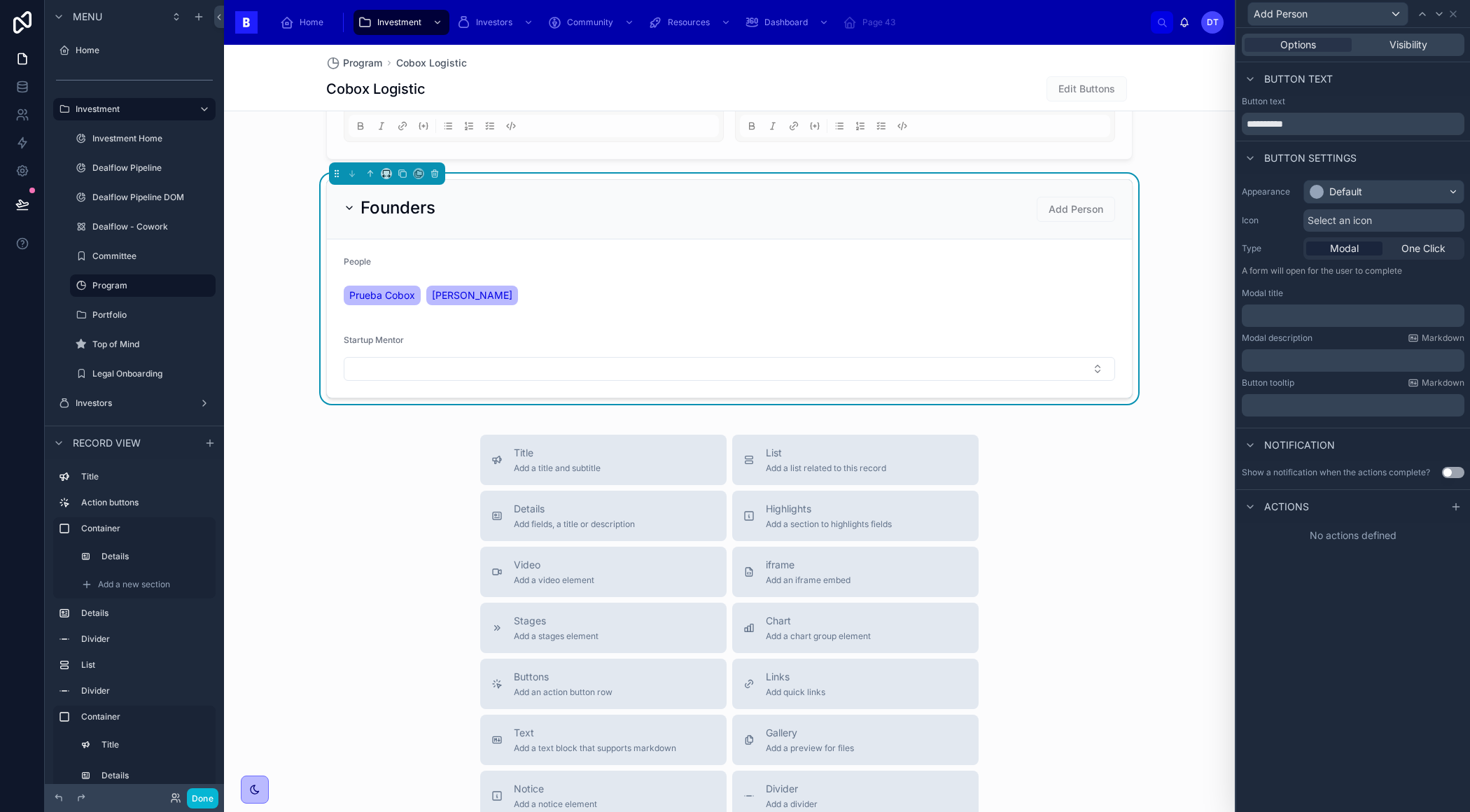
scroll to position [1783, 0]
click at [1363, 191] on div "Default" at bounding box center [1384, 191] width 160 height 22
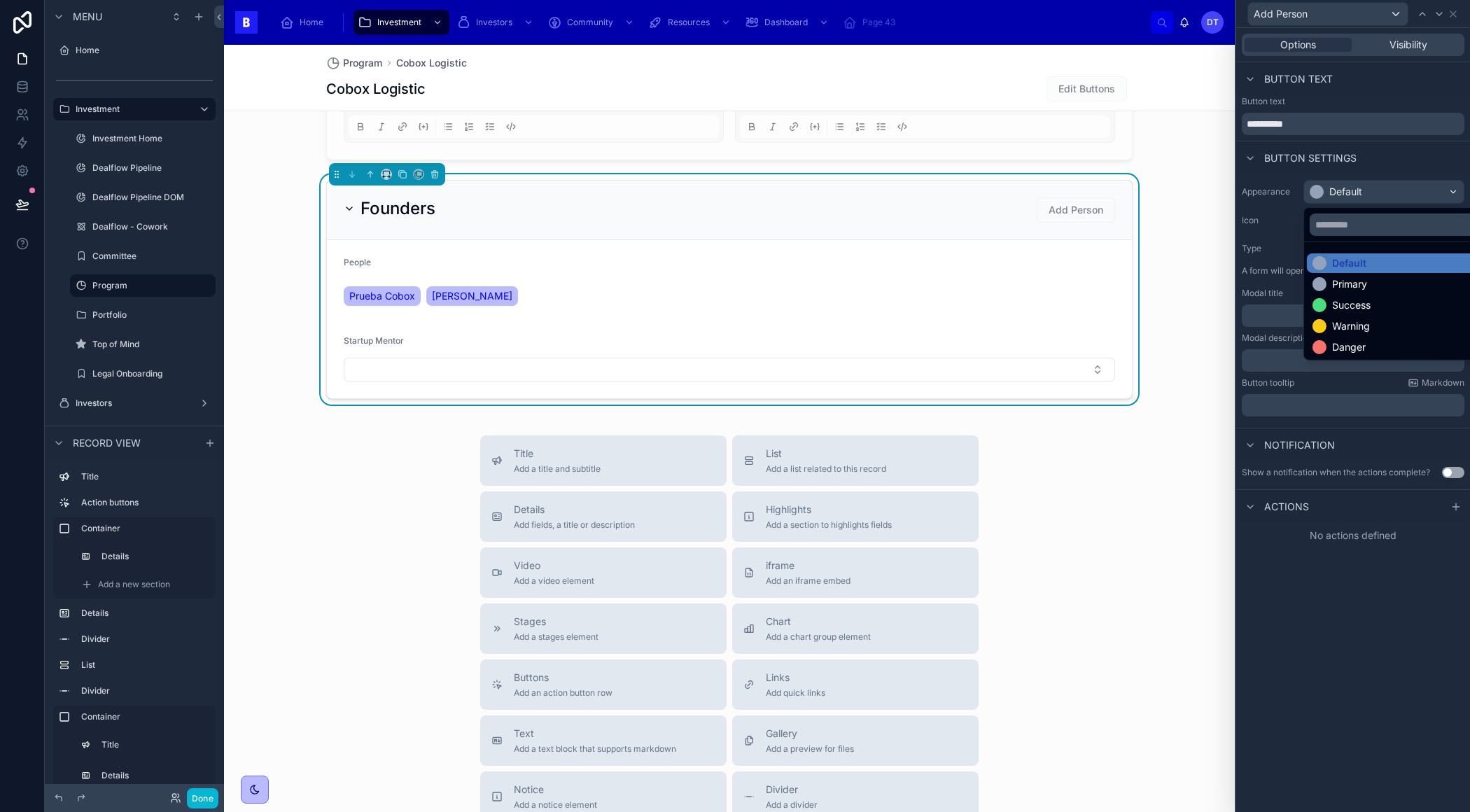
click at [1320, 578] on div at bounding box center [1353, 406] width 234 height 812
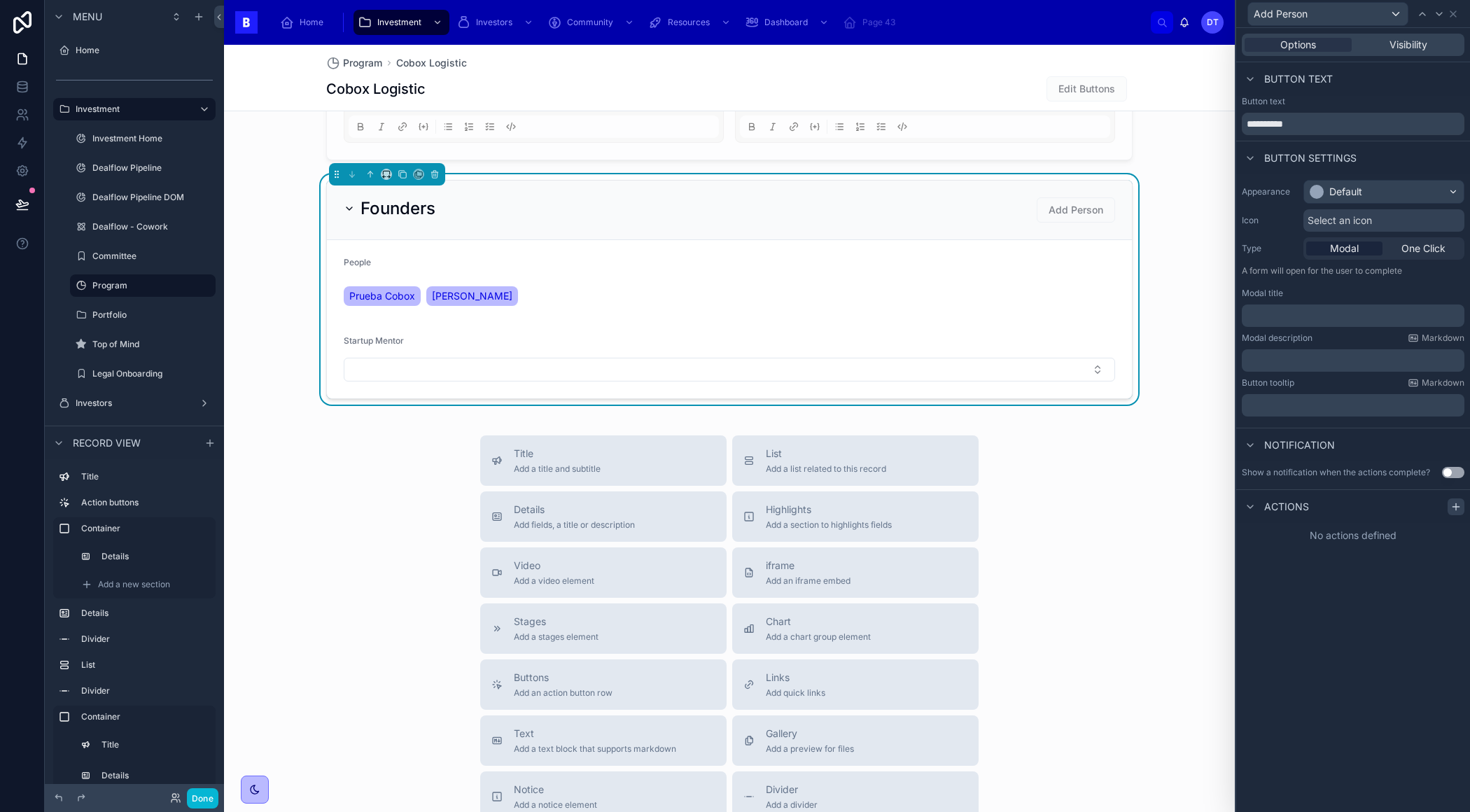
click at [1451, 505] on icon at bounding box center [1456, 506] width 11 height 11
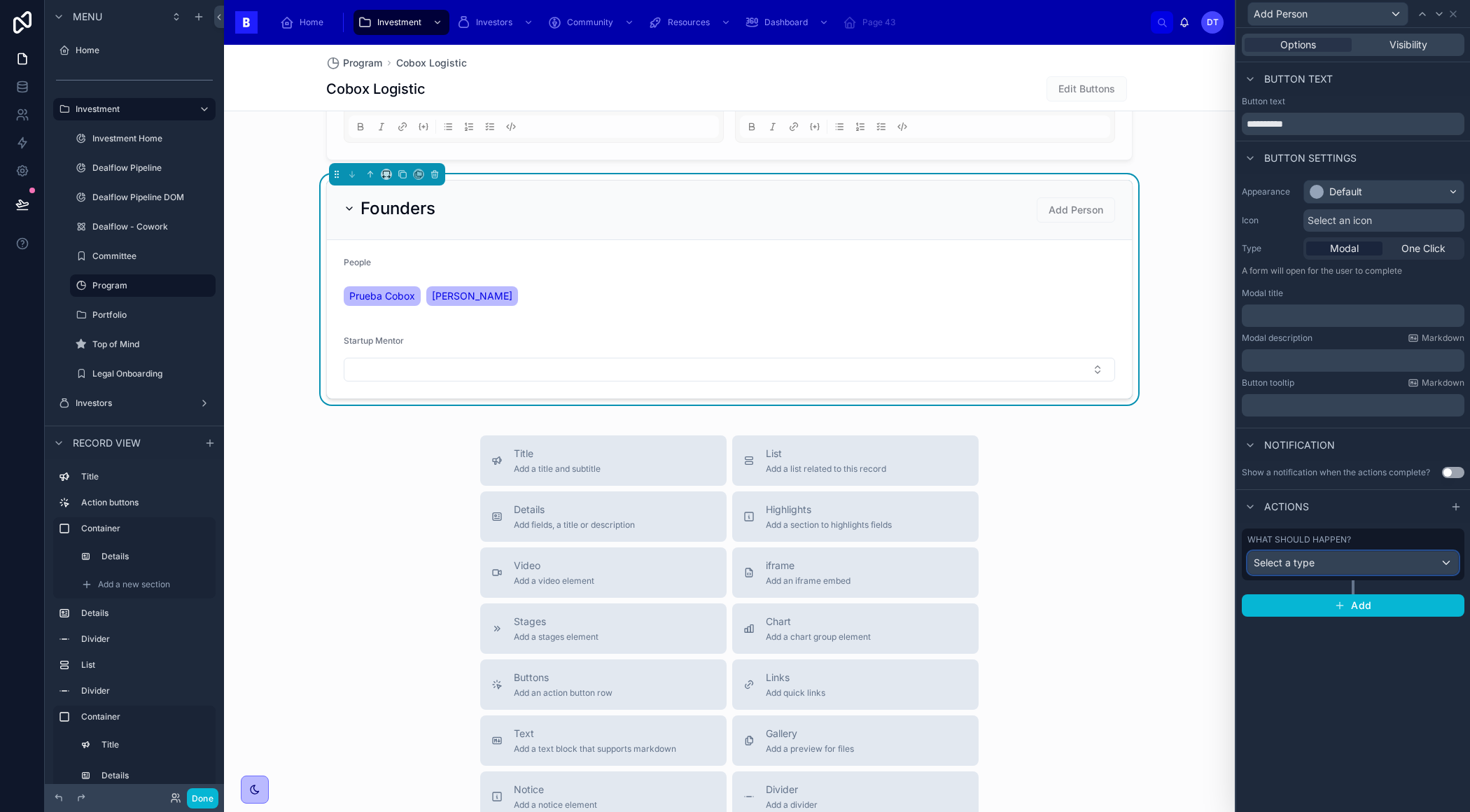
click at [1347, 565] on div "Select a type" at bounding box center [1353, 562] width 210 height 22
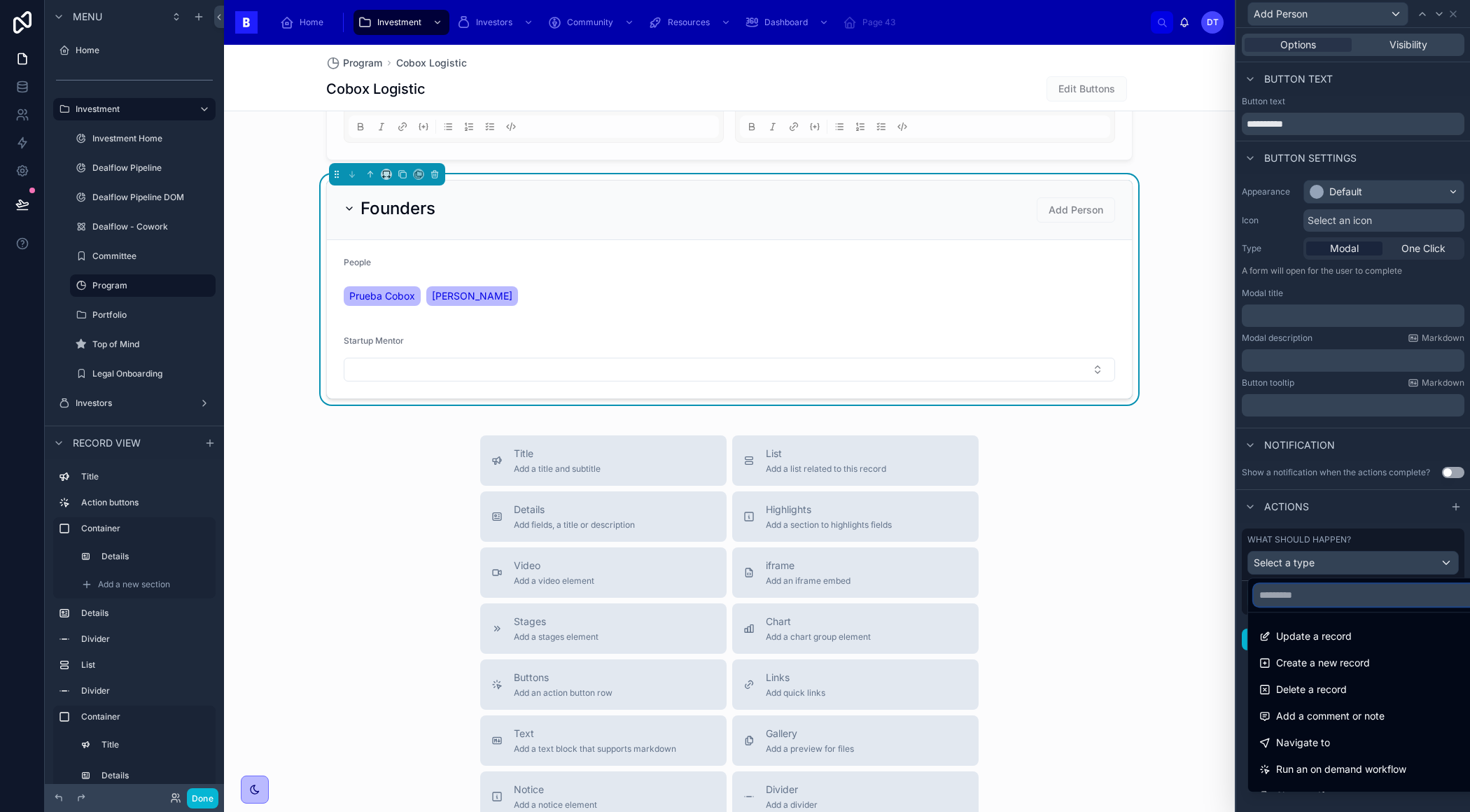
click at [1315, 589] on input "text" at bounding box center [1369, 594] width 232 height 22
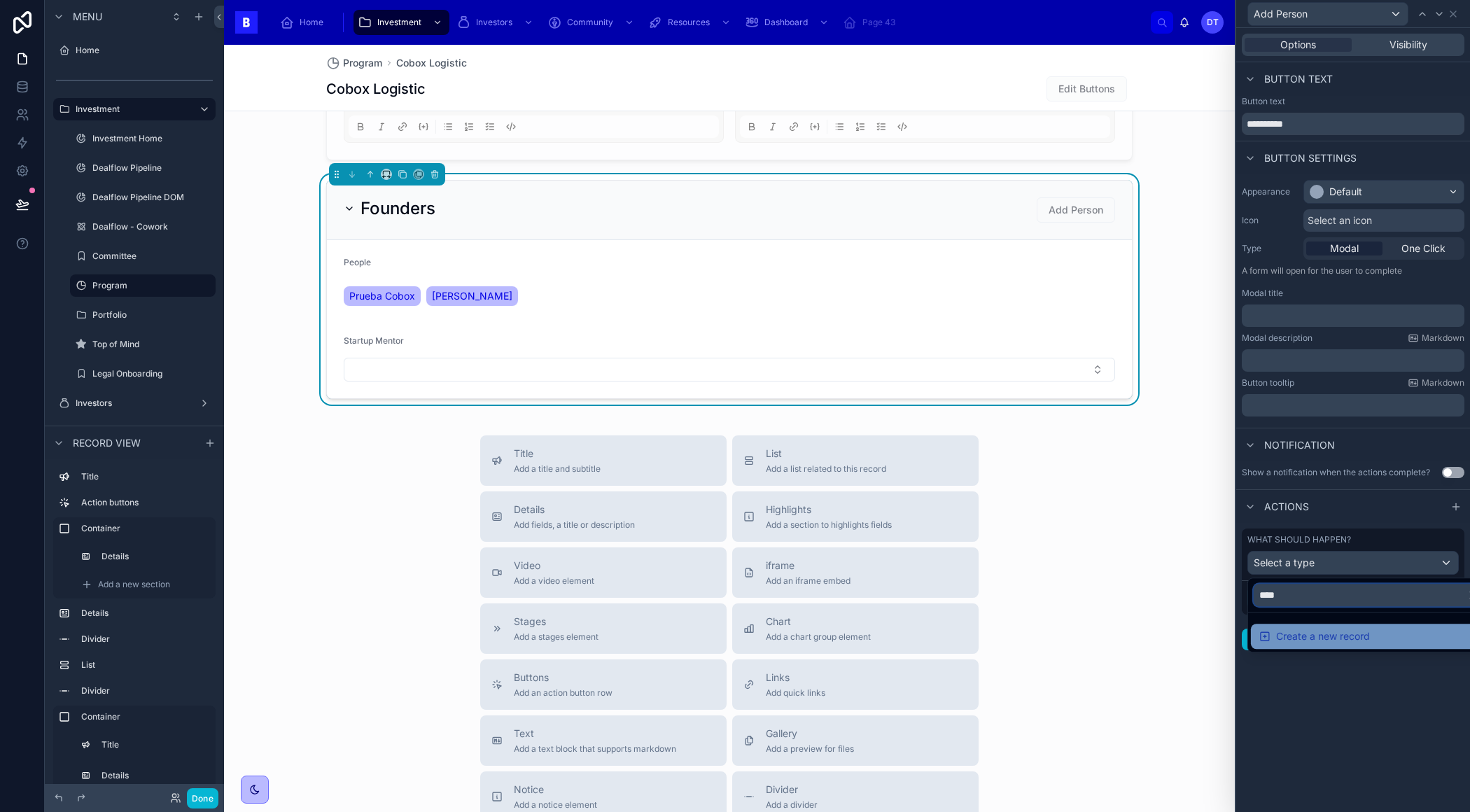
type input "****"
click at [1325, 635] on span "Create a new record" at bounding box center [1323, 636] width 93 height 17
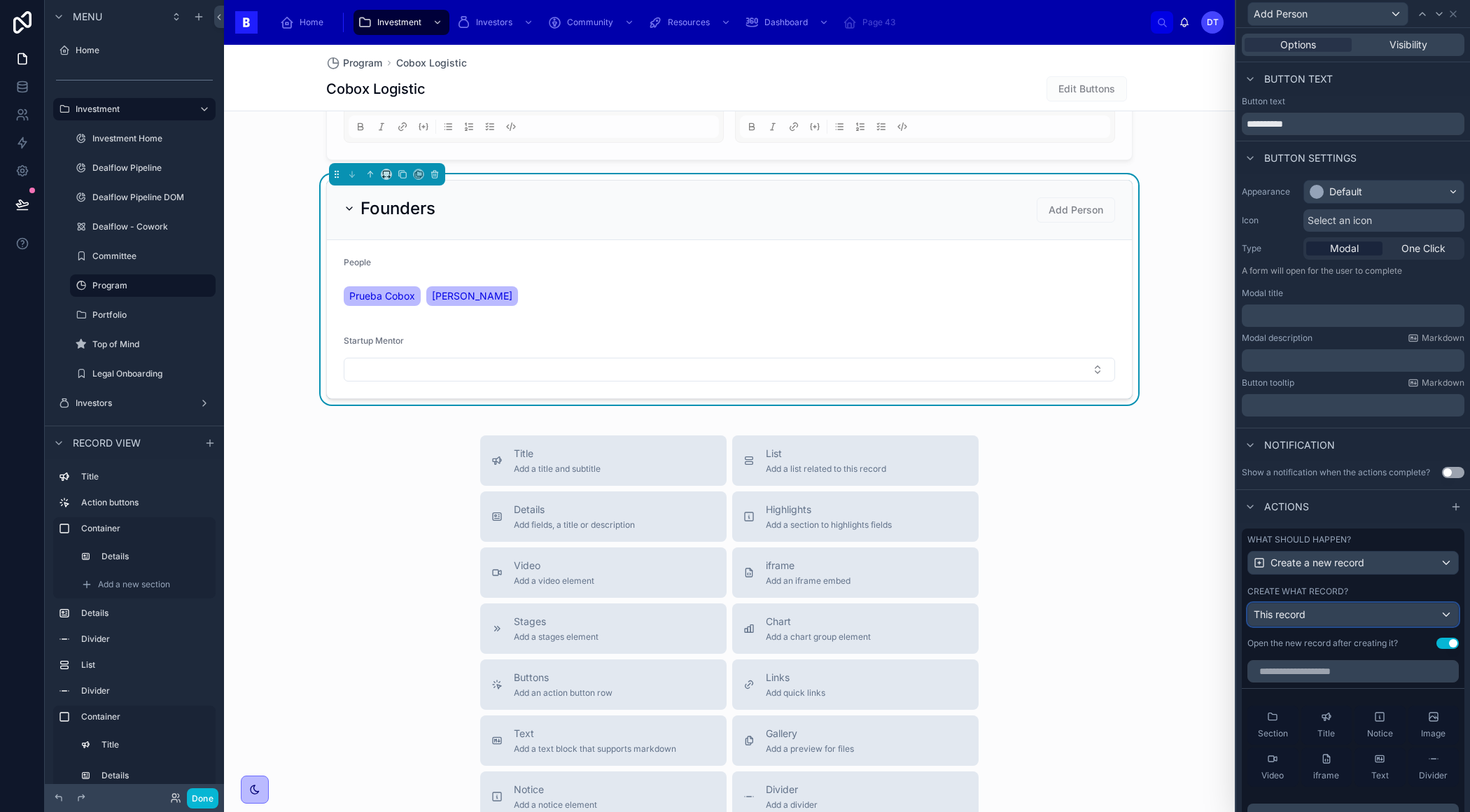
click at [1300, 611] on span "This record" at bounding box center [1280, 614] width 52 height 11
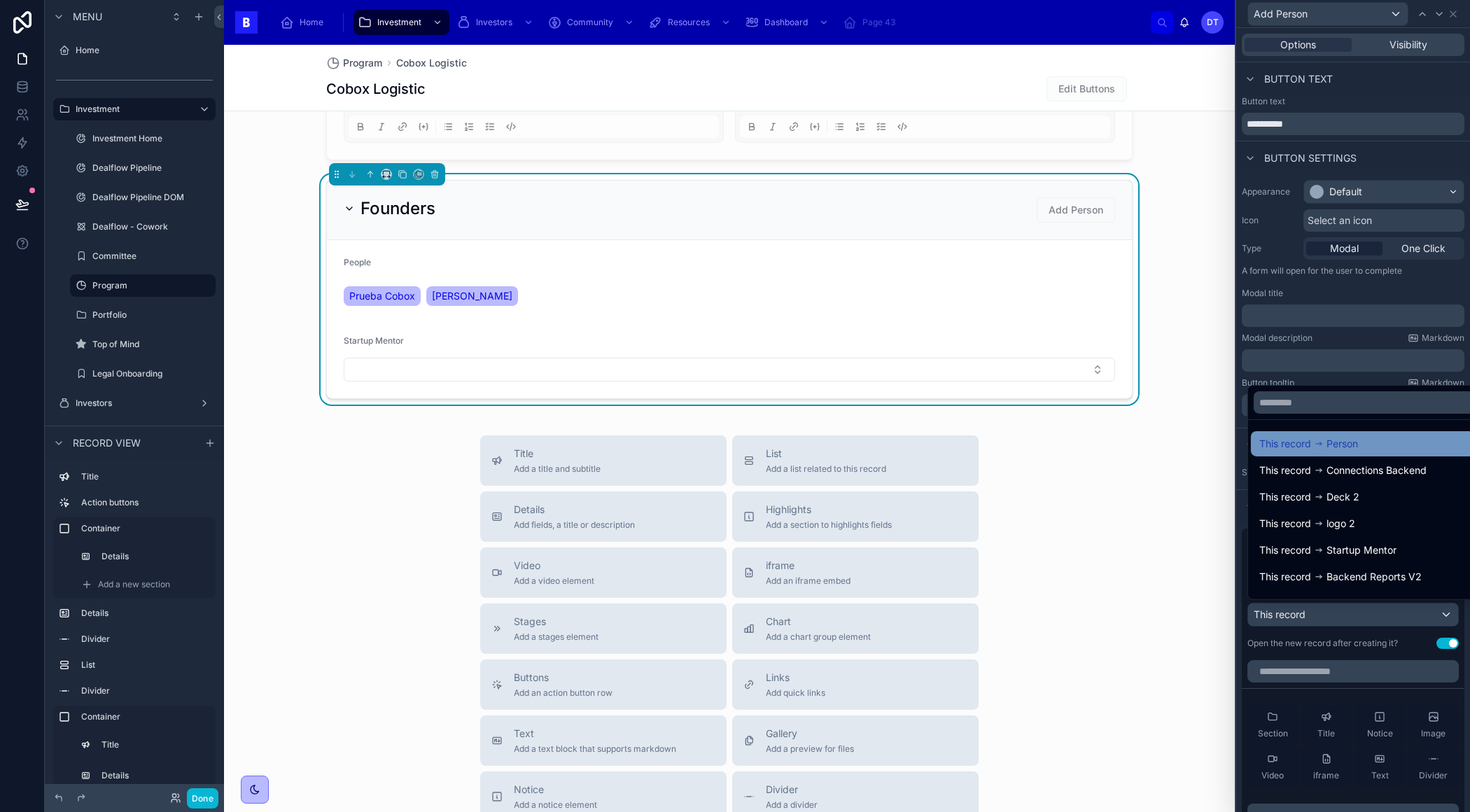
click at [1325, 443] on div "This record Person" at bounding box center [1309, 443] width 99 height 17
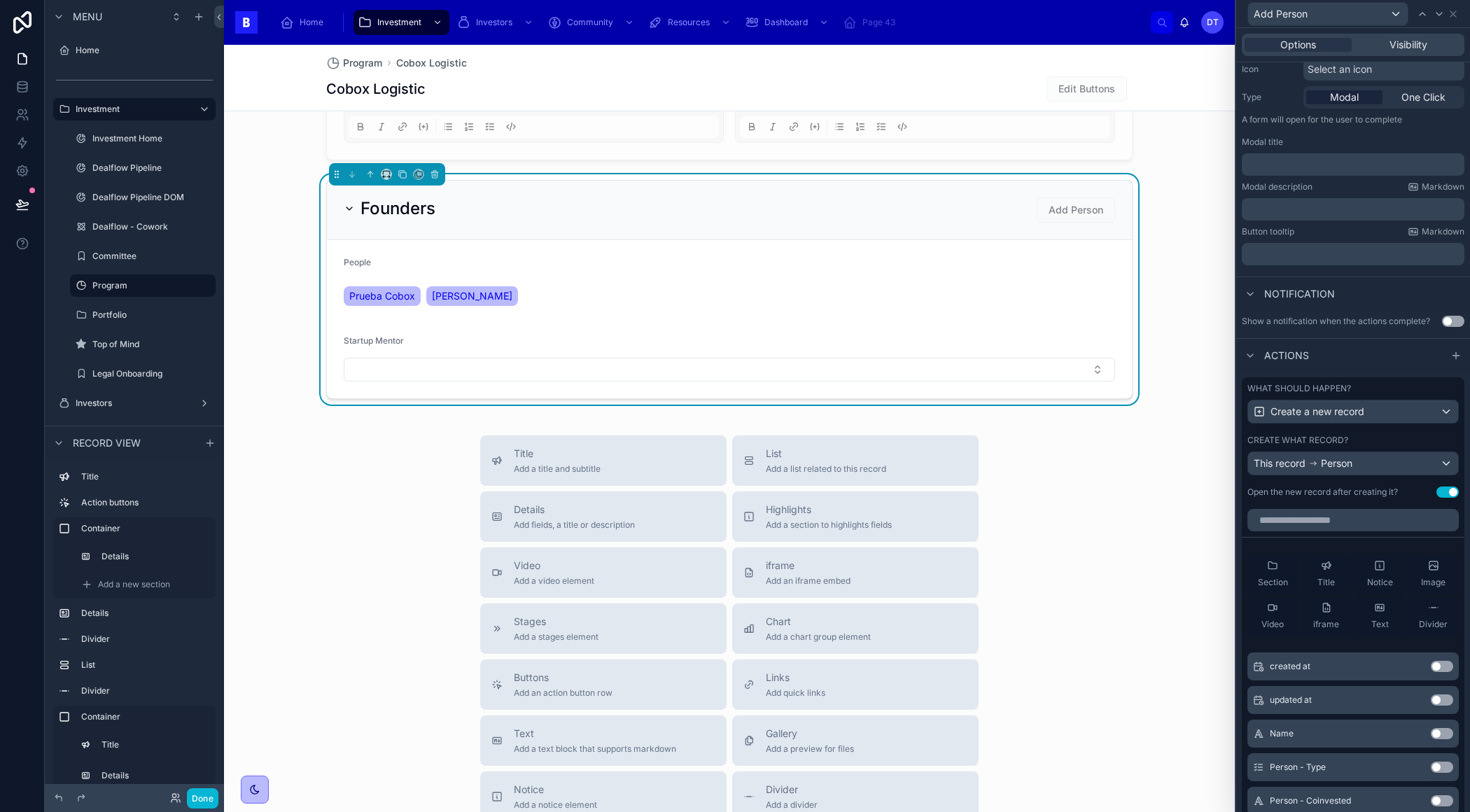
scroll to position [0, 0]
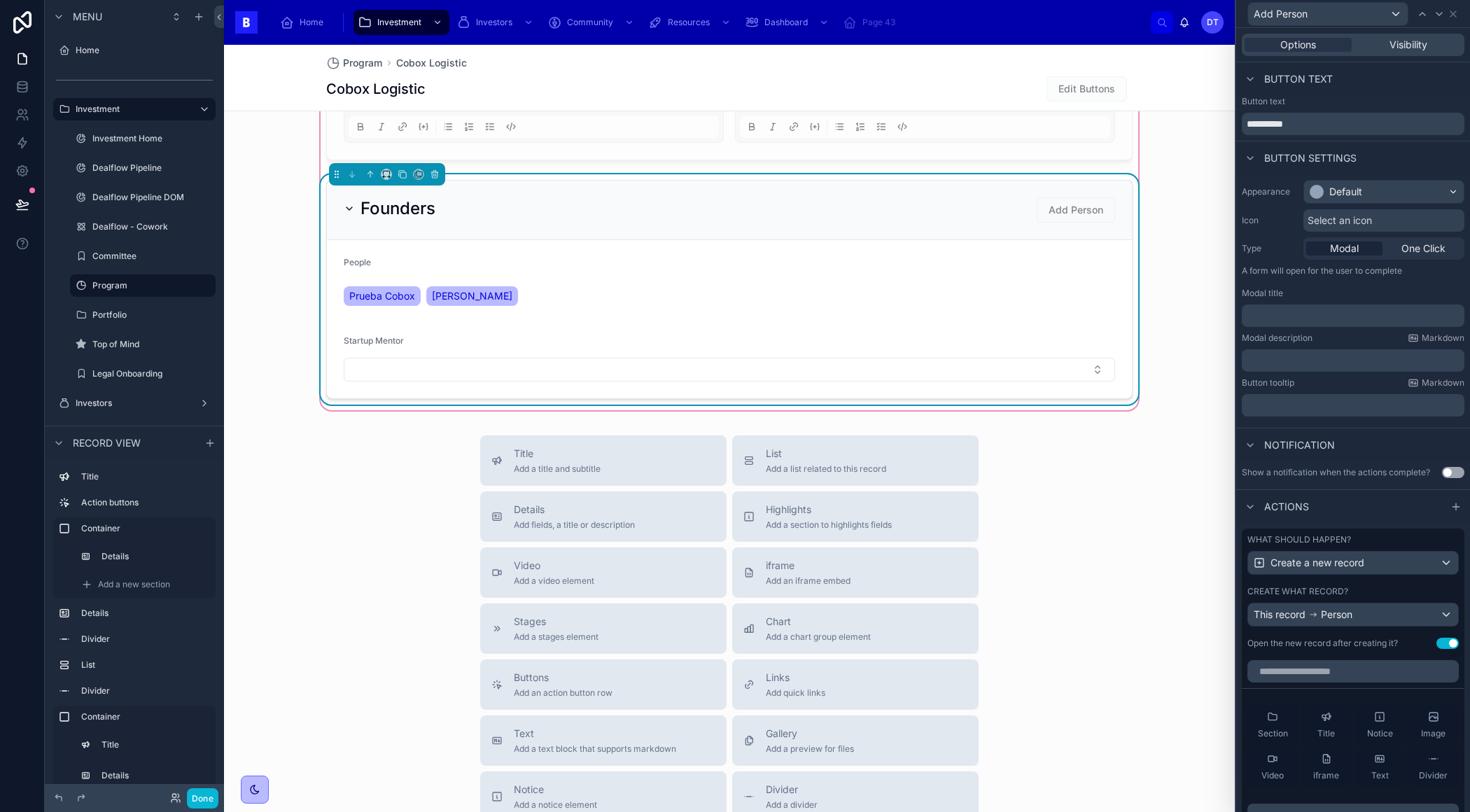
click at [1083, 197] on div "Add Person" at bounding box center [1075, 210] width 78 height 26
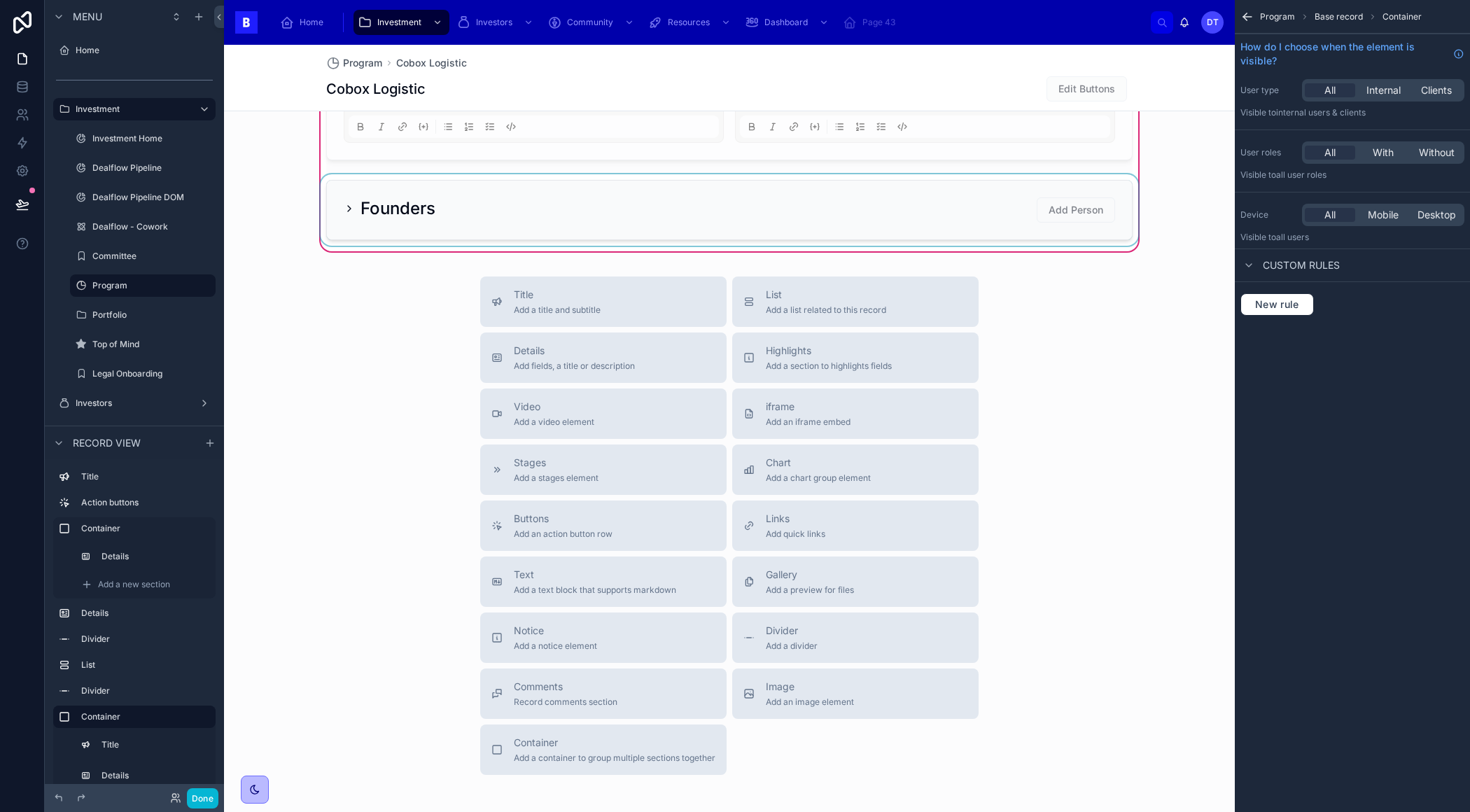
click at [1083, 198] on div at bounding box center [728, 210] width 823 height 71
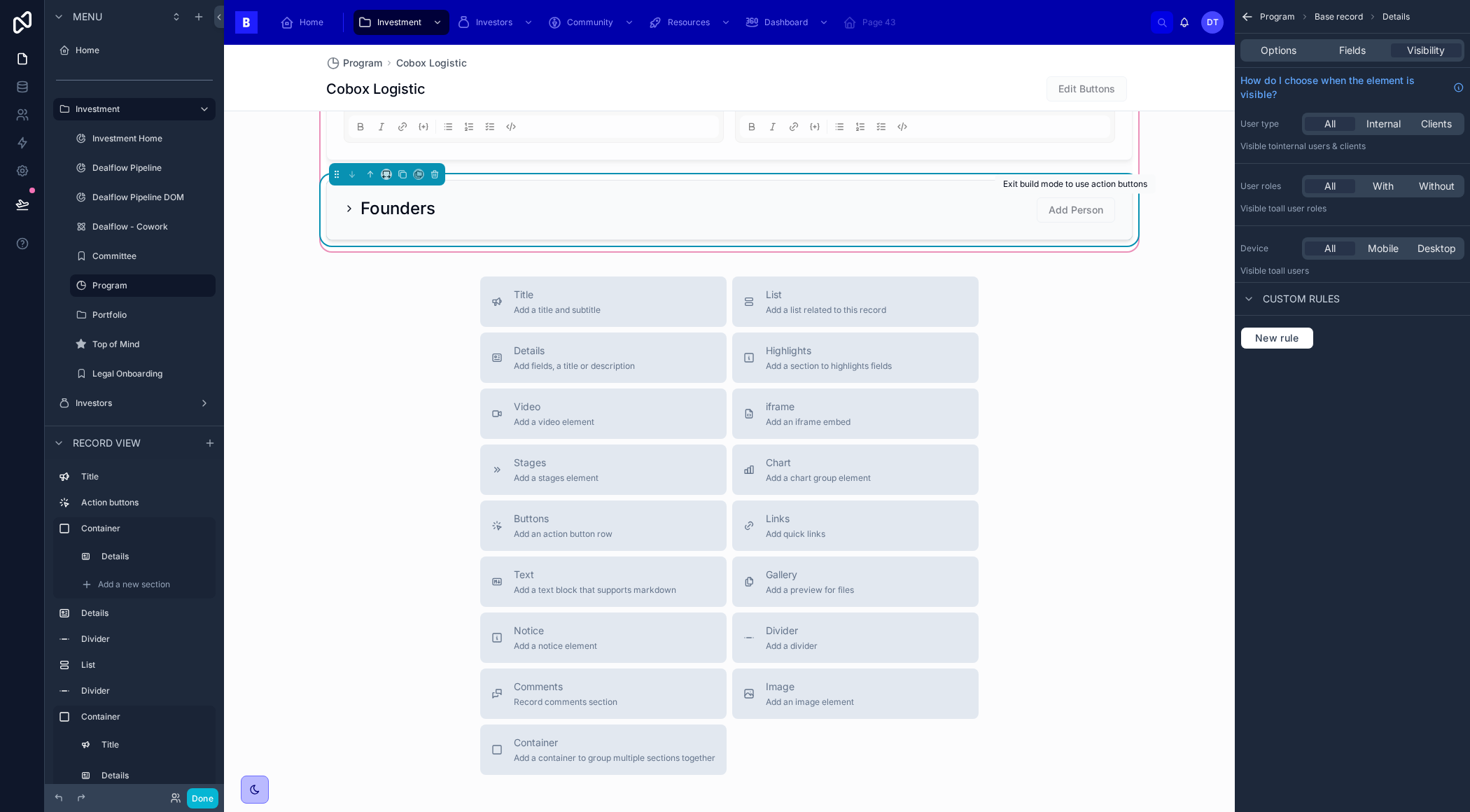
click at [1081, 204] on span "Add Person" at bounding box center [1075, 209] width 78 height 11
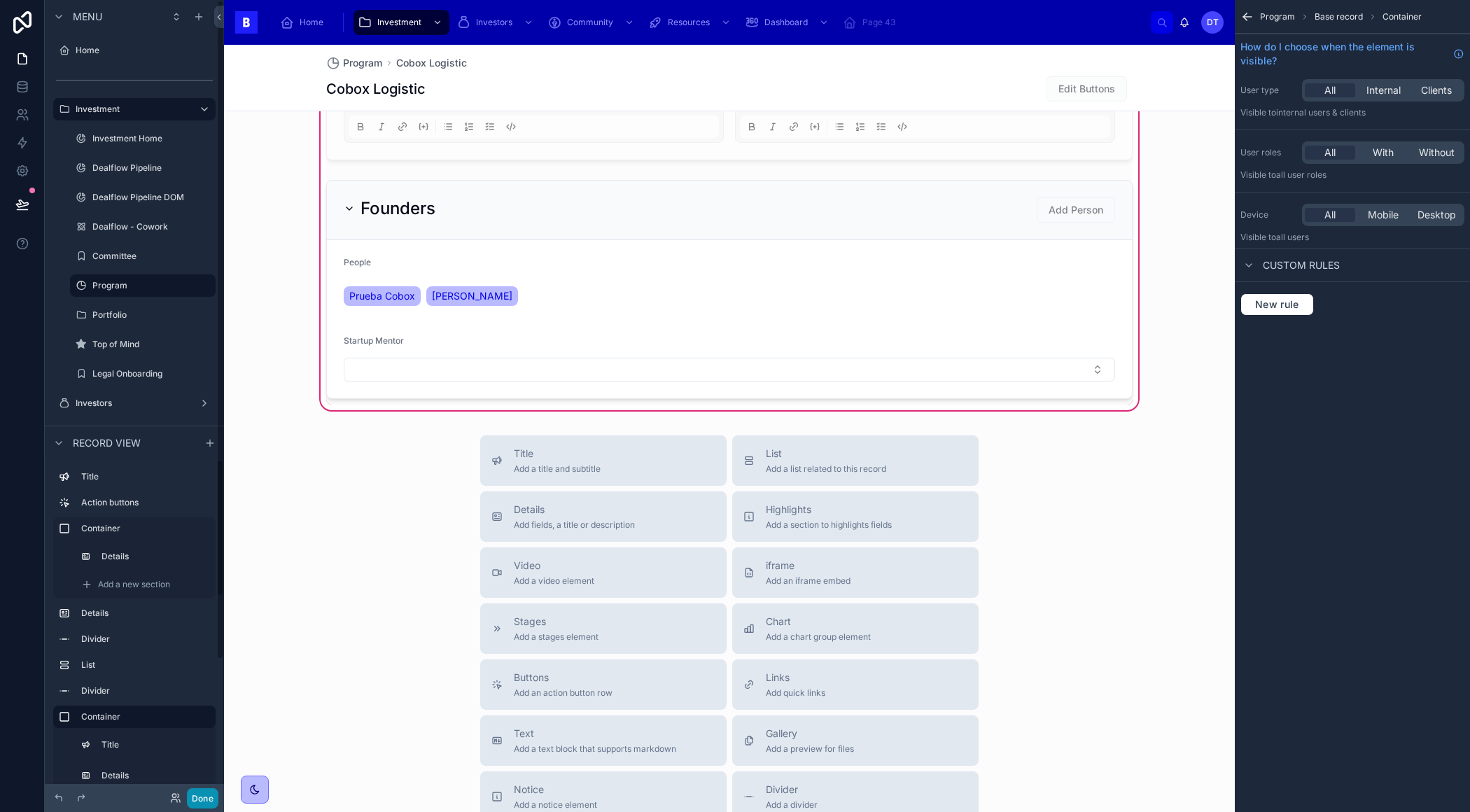
click at [194, 802] on button "Done" at bounding box center [203, 798] width 32 height 20
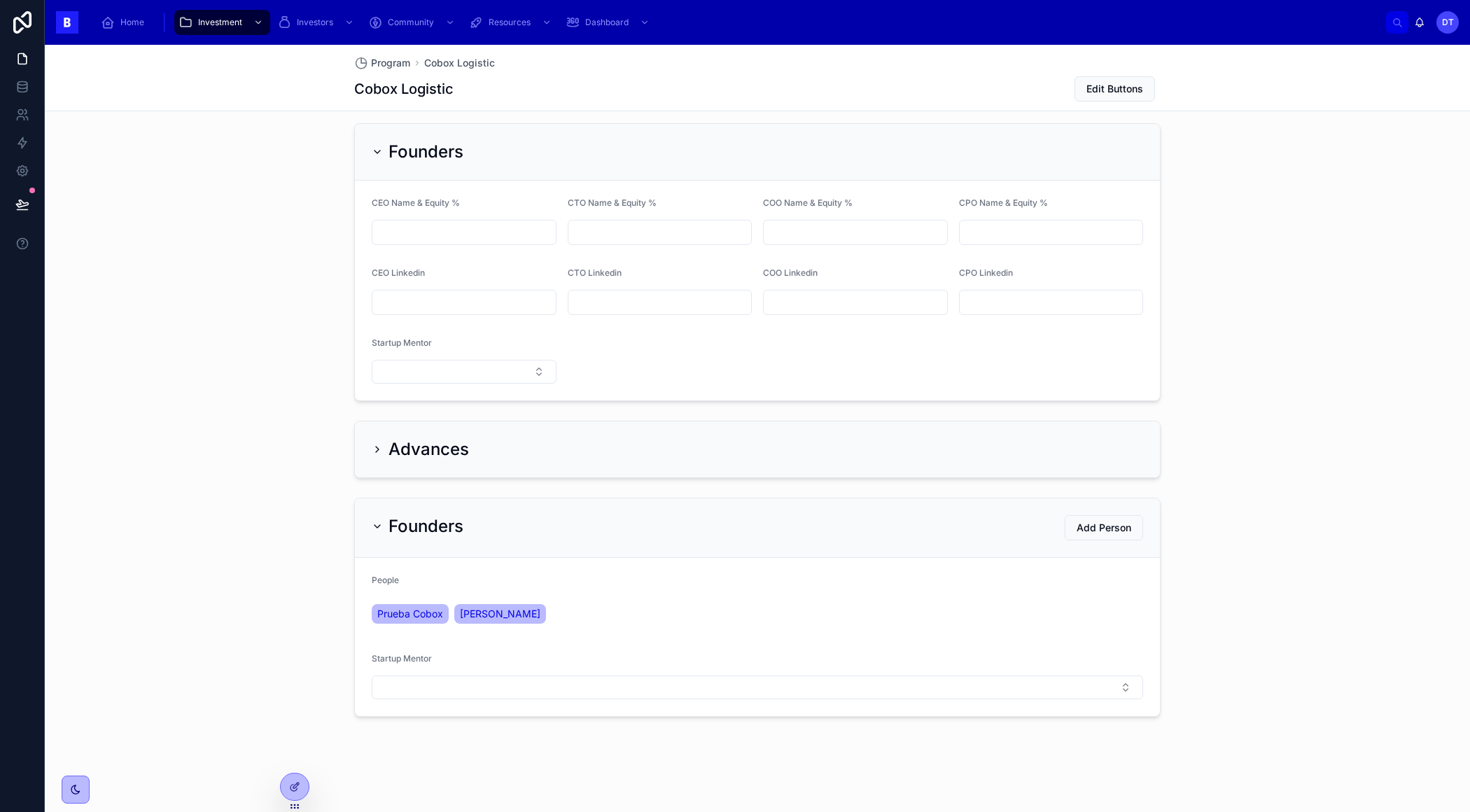
scroll to position [1135, 0]
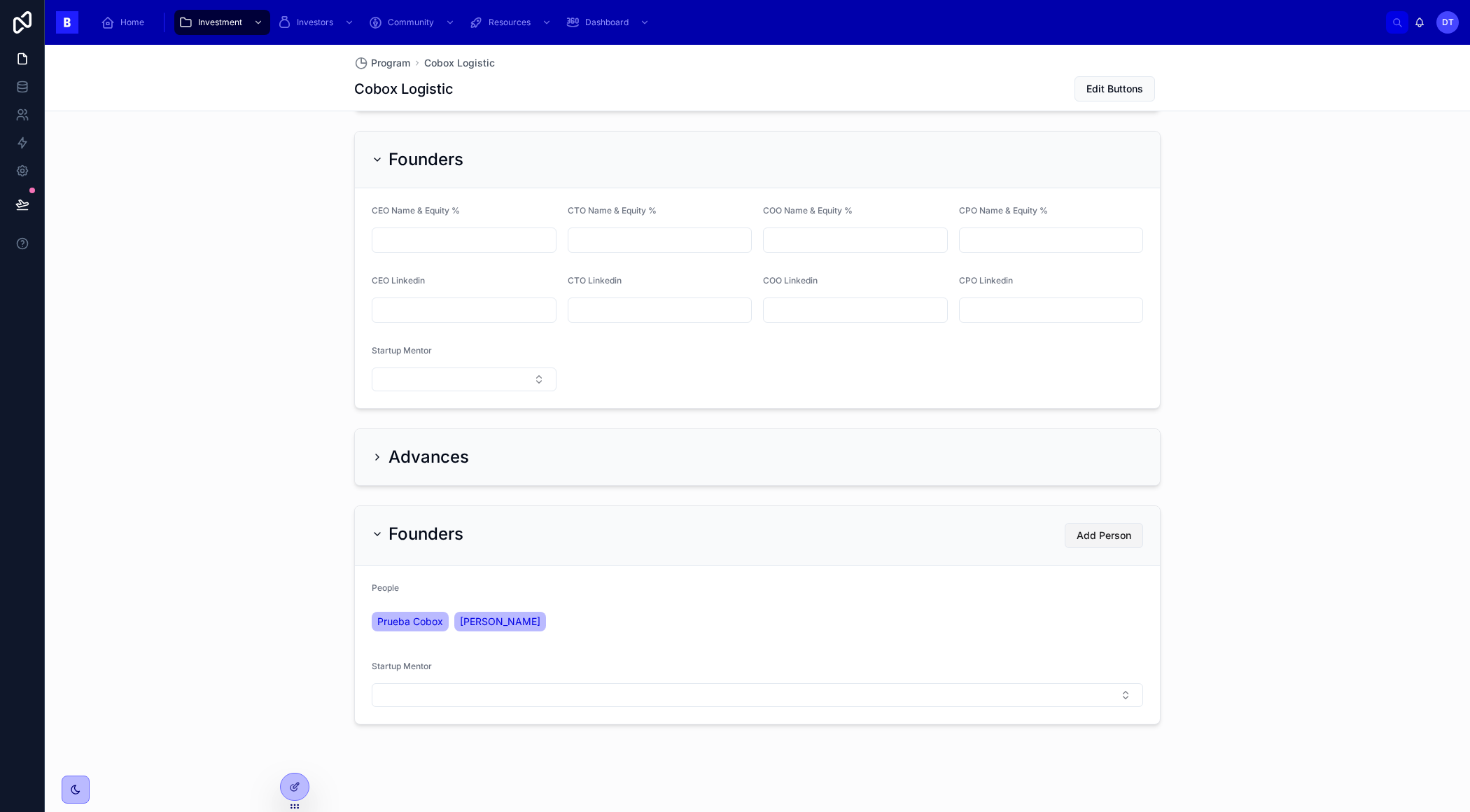
click at [1099, 528] on span "Add Person" at bounding box center [1104, 535] width 55 height 14
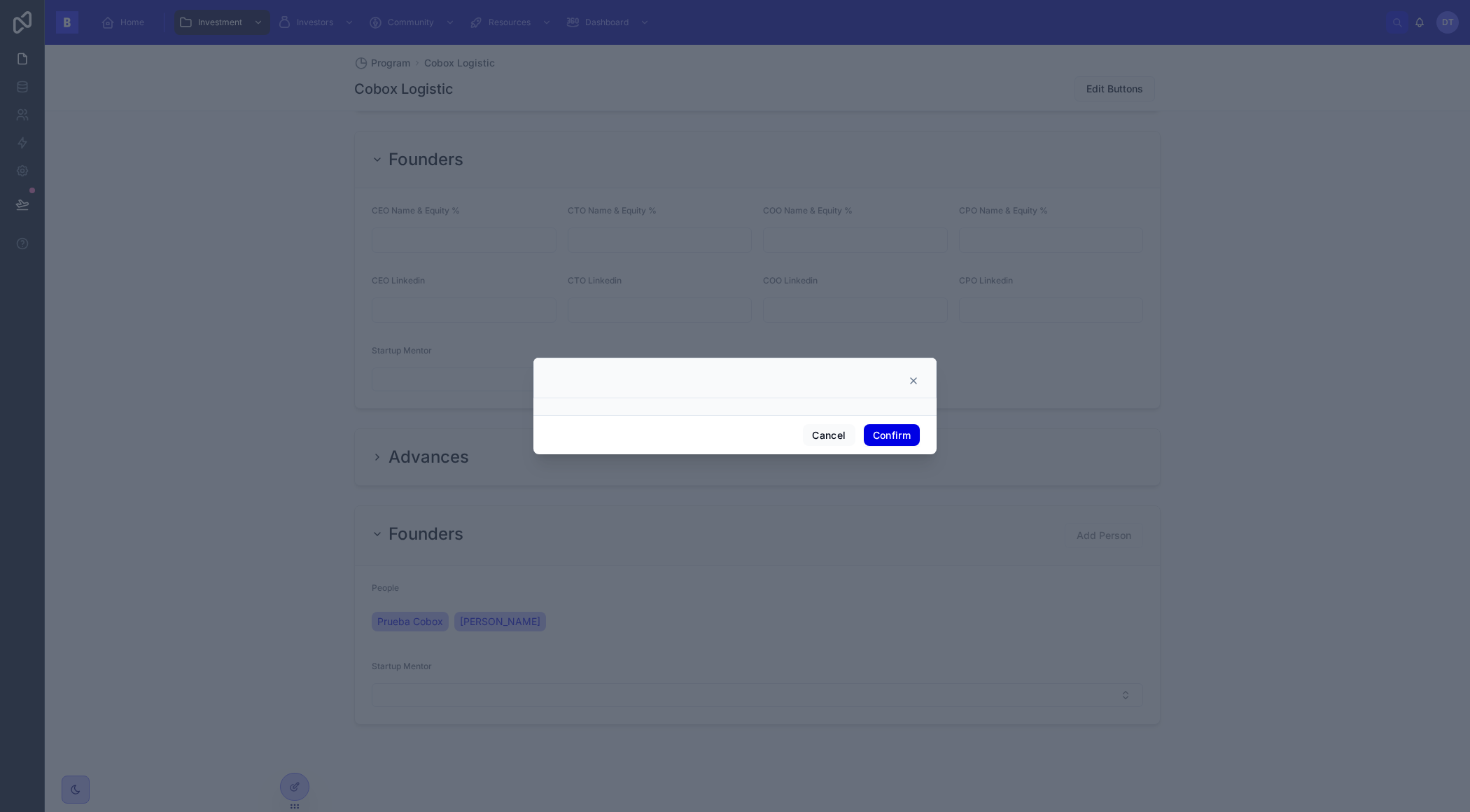
click at [887, 430] on button "Confirm" at bounding box center [891, 435] width 56 height 22
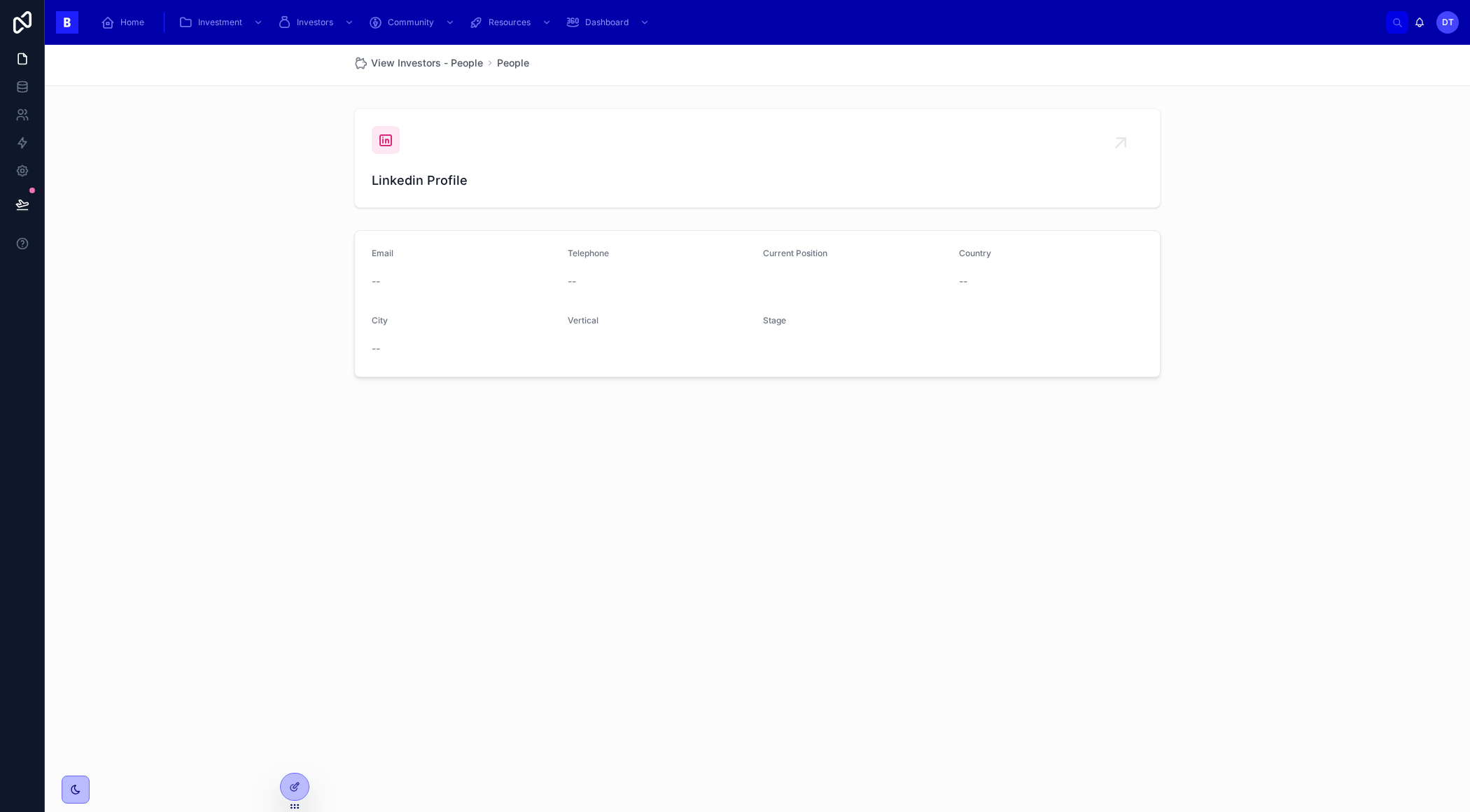
click at [752, 284] on form "Email -- Telephone -- Current Position Country -- City -- Vertical Stage" at bounding box center [757, 303] width 805 height 145
click at [291, 792] on icon at bounding box center [295, 786] width 11 height 11
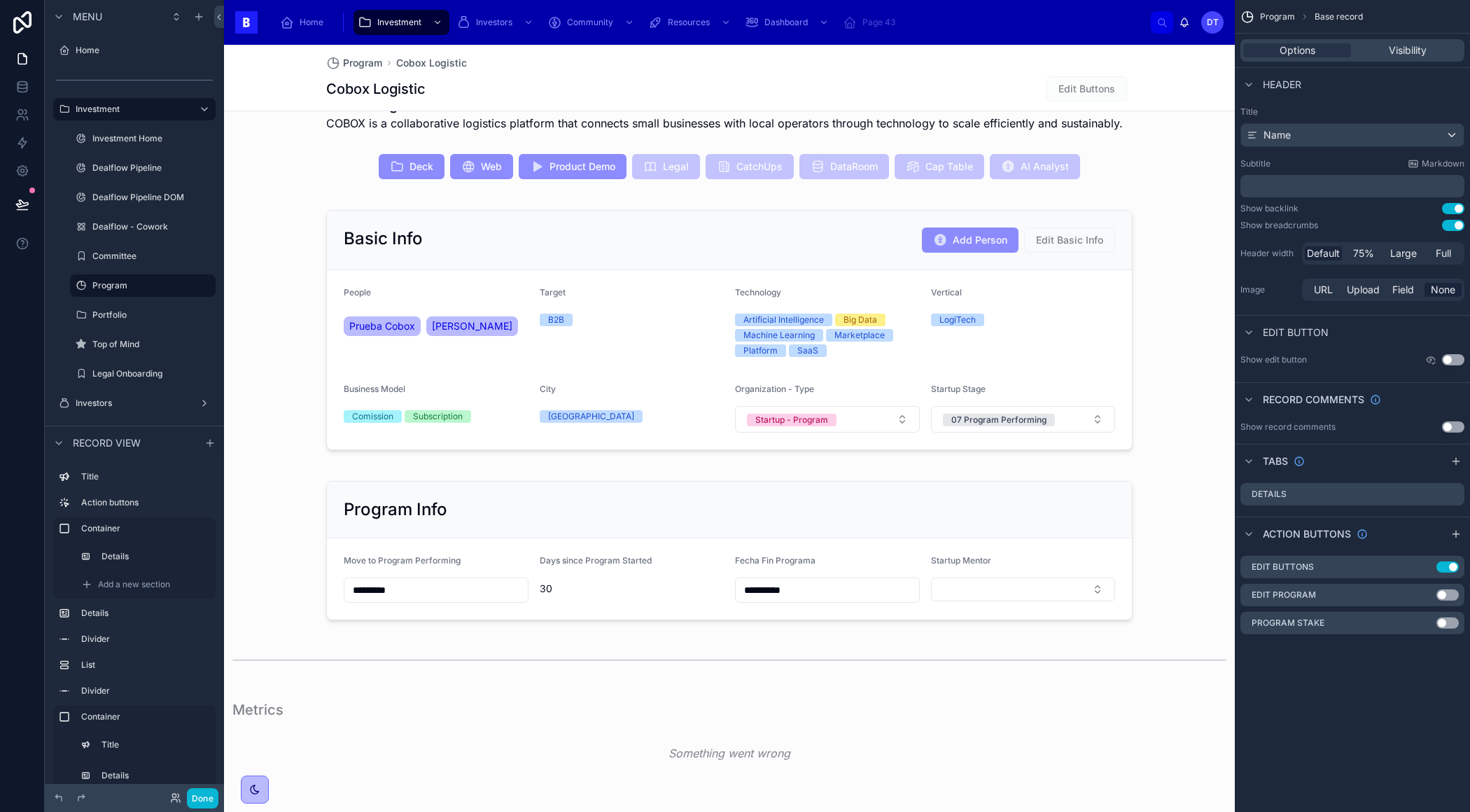
scroll to position [266, 0]
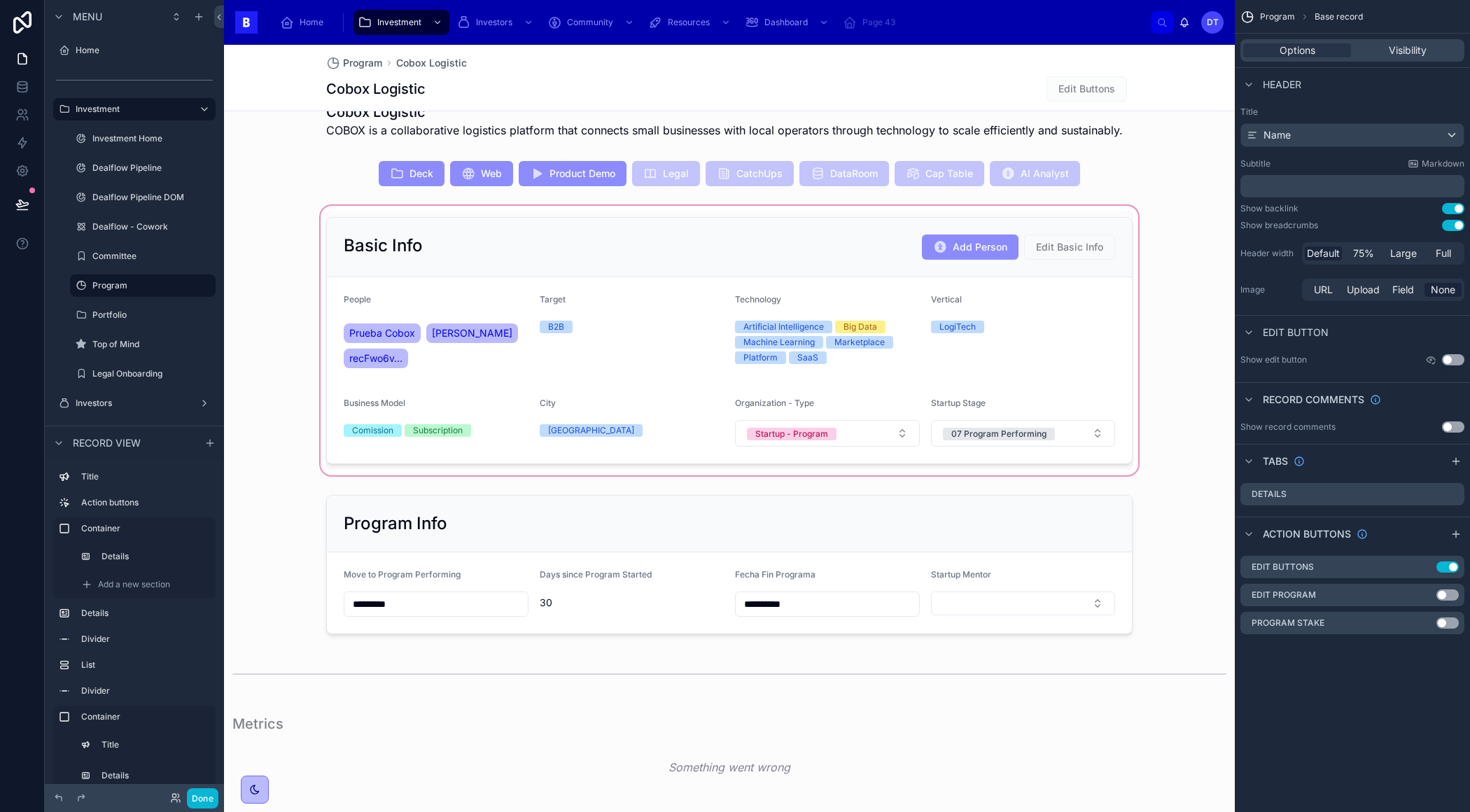
click at [819, 257] on div at bounding box center [729, 340] width 1011 height 275
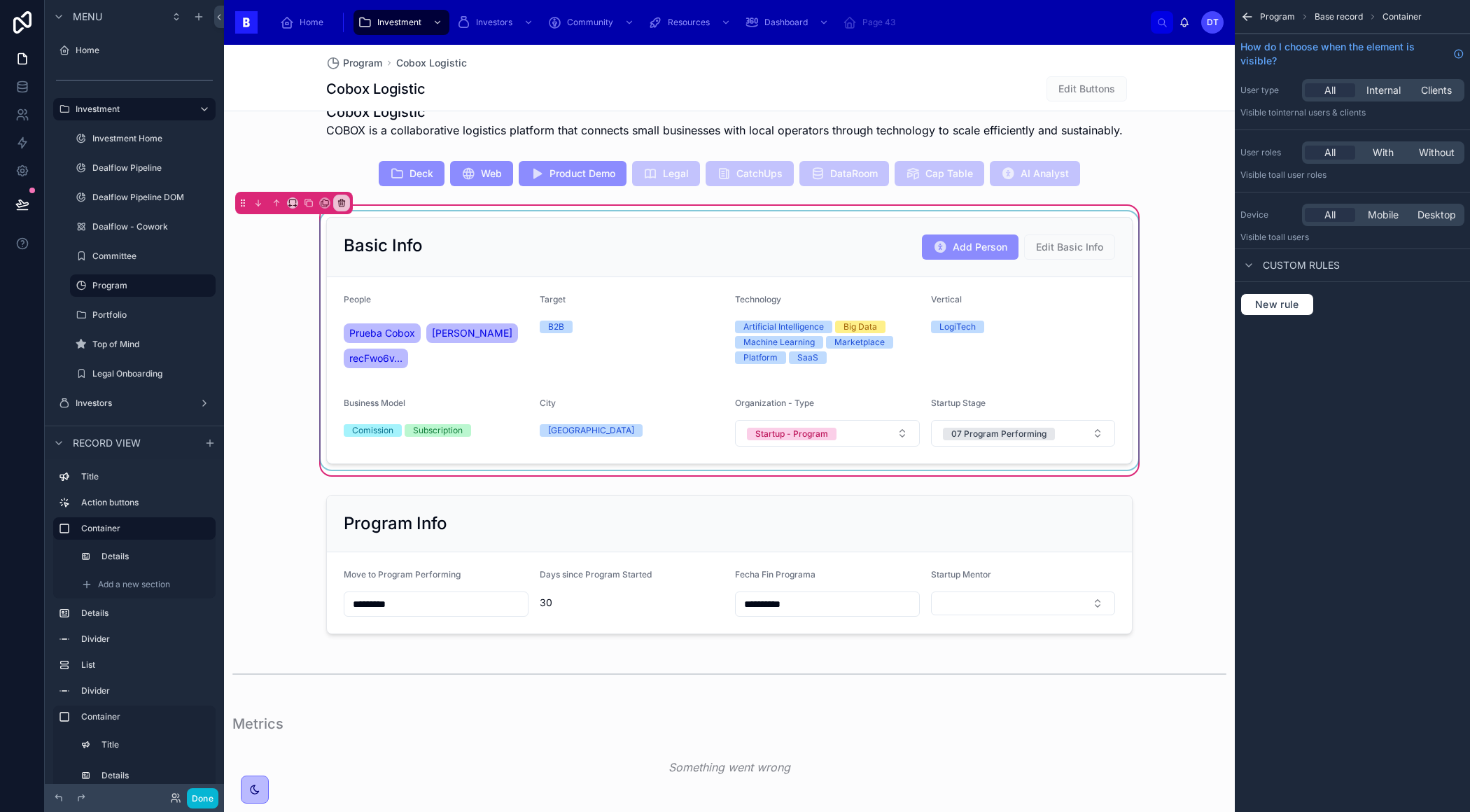
click at [900, 238] on div at bounding box center [728, 340] width 823 height 258
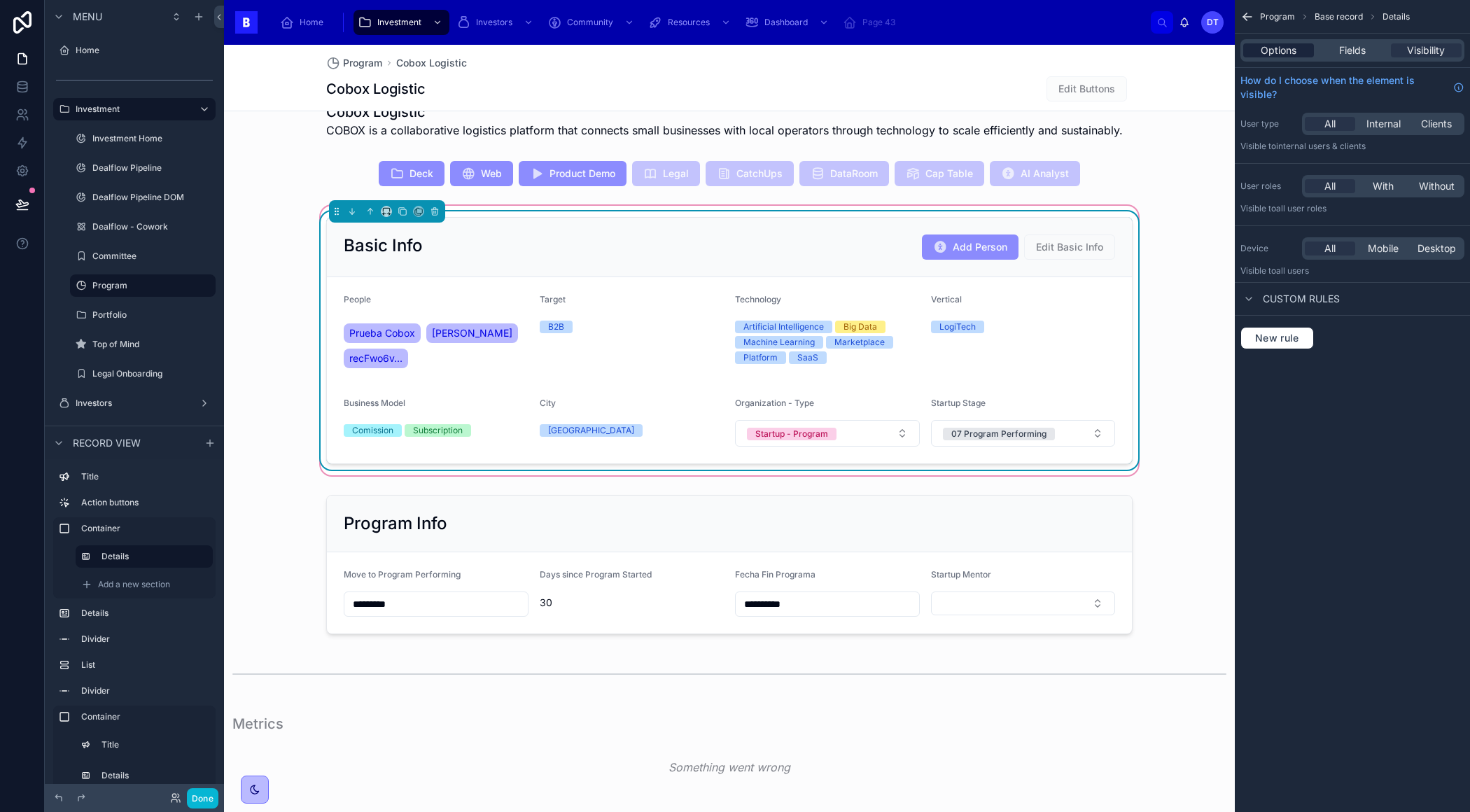
click at [1287, 53] on span "Options" at bounding box center [1278, 50] width 35 height 14
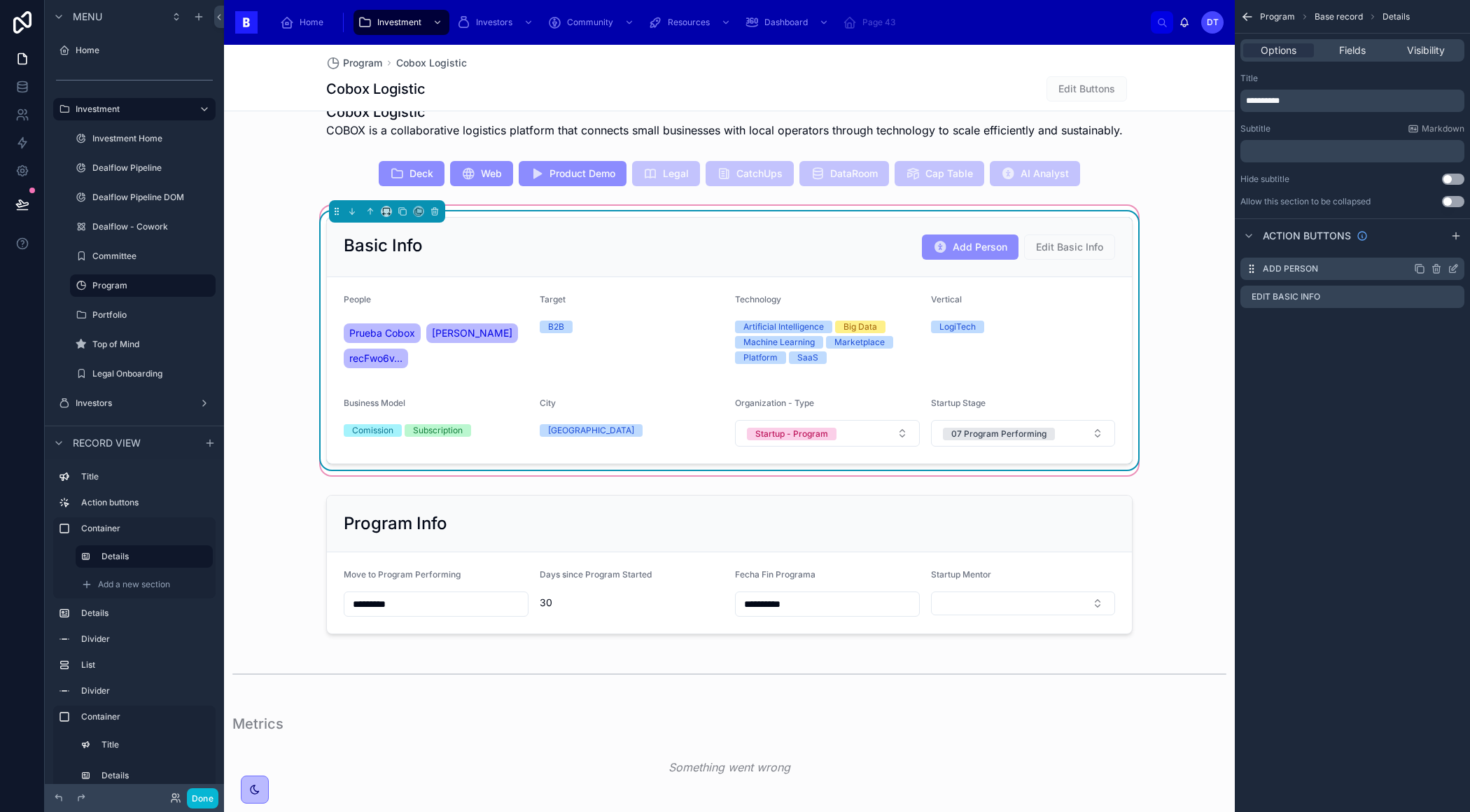
click at [1451, 268] on icon "scrollable content" at bounding box center [1452, 268] width 11 height 11
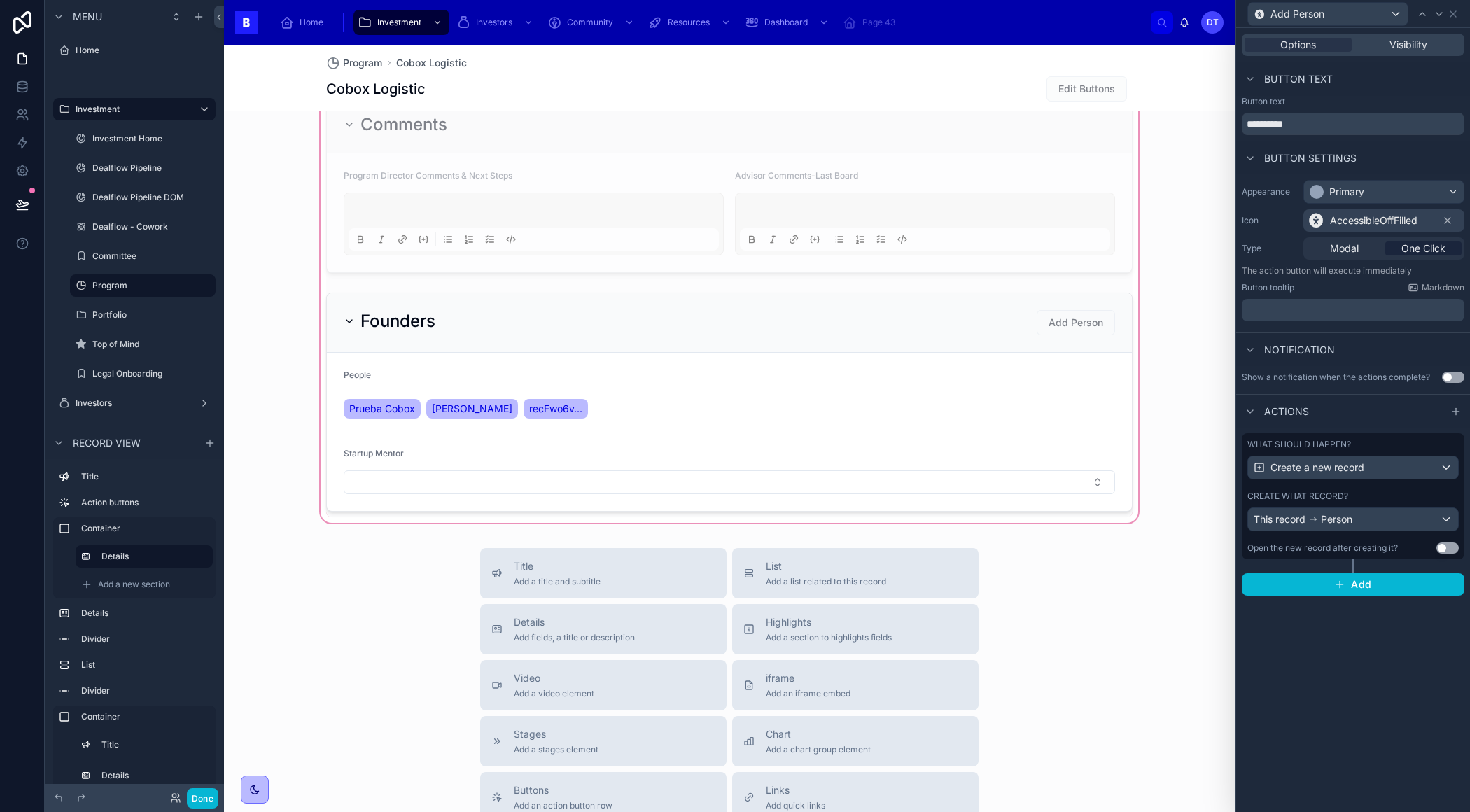
scroll to position [1708, 0]
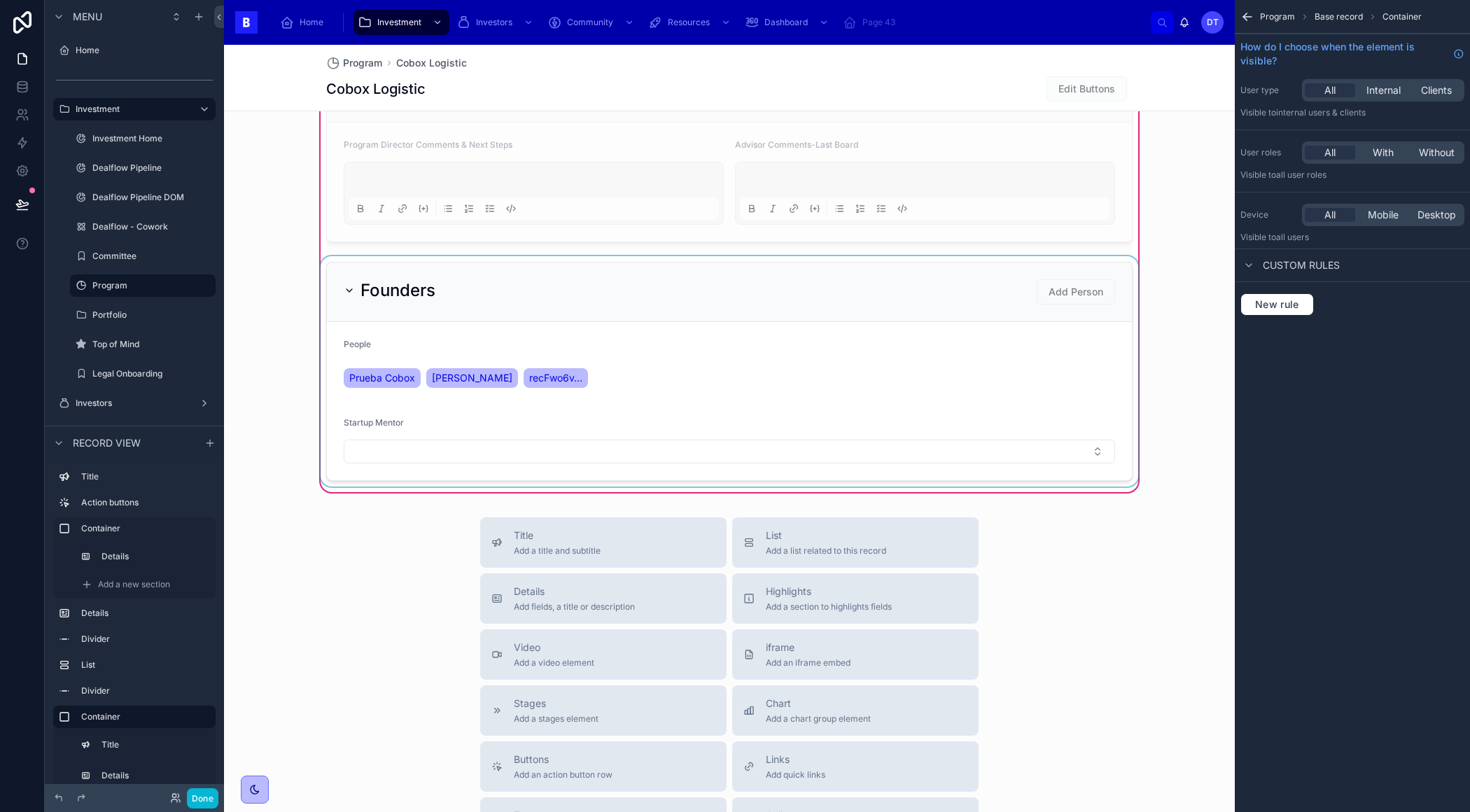
click at [964, 290] on div at bounding box center [728, 370] width 823 height 230
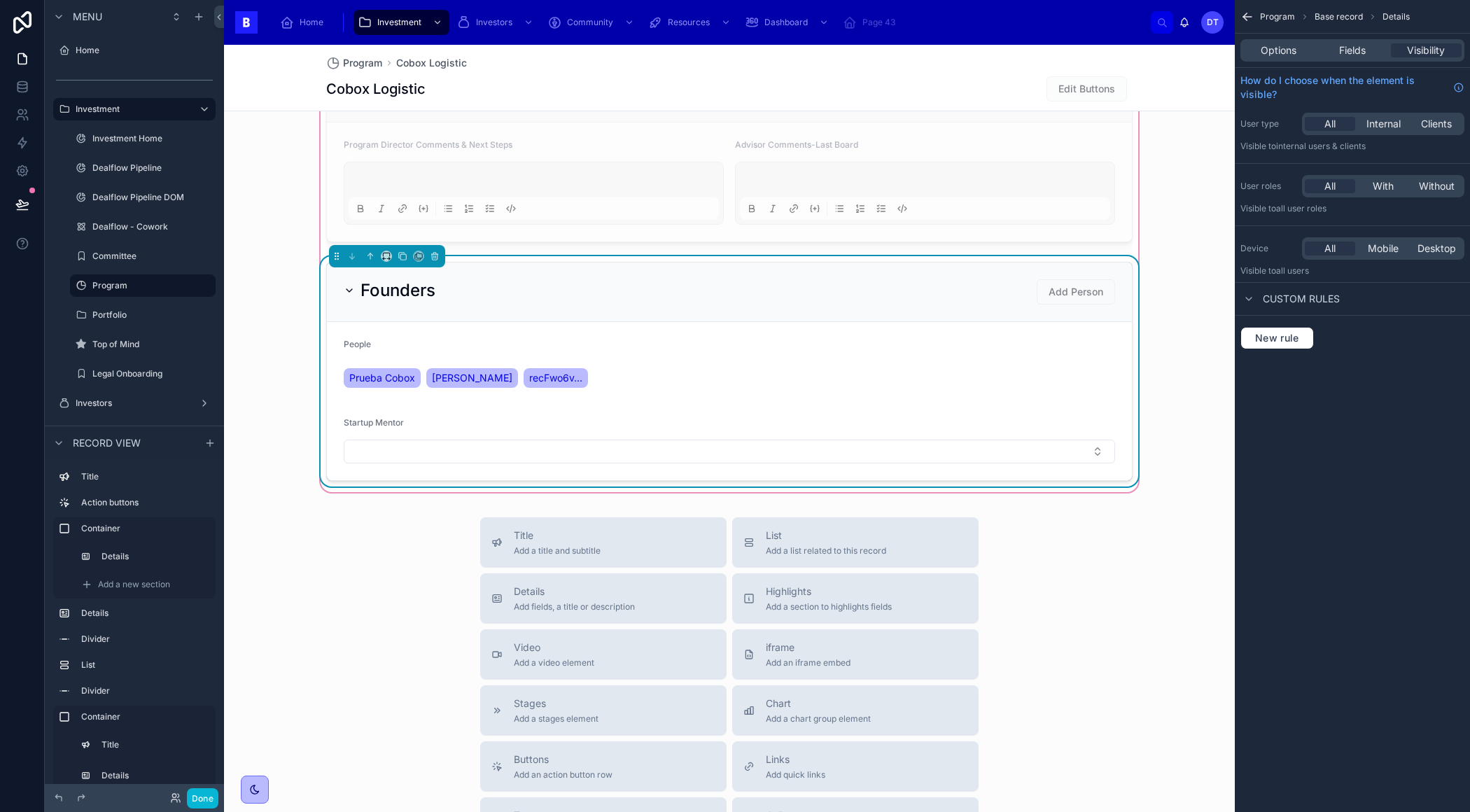
click at [989, 386] on form "People Prueba Cobox [PERSON_NAME] recFwo6v... Startup Mentor" at bounding box center [729, 400] width 805 height 158
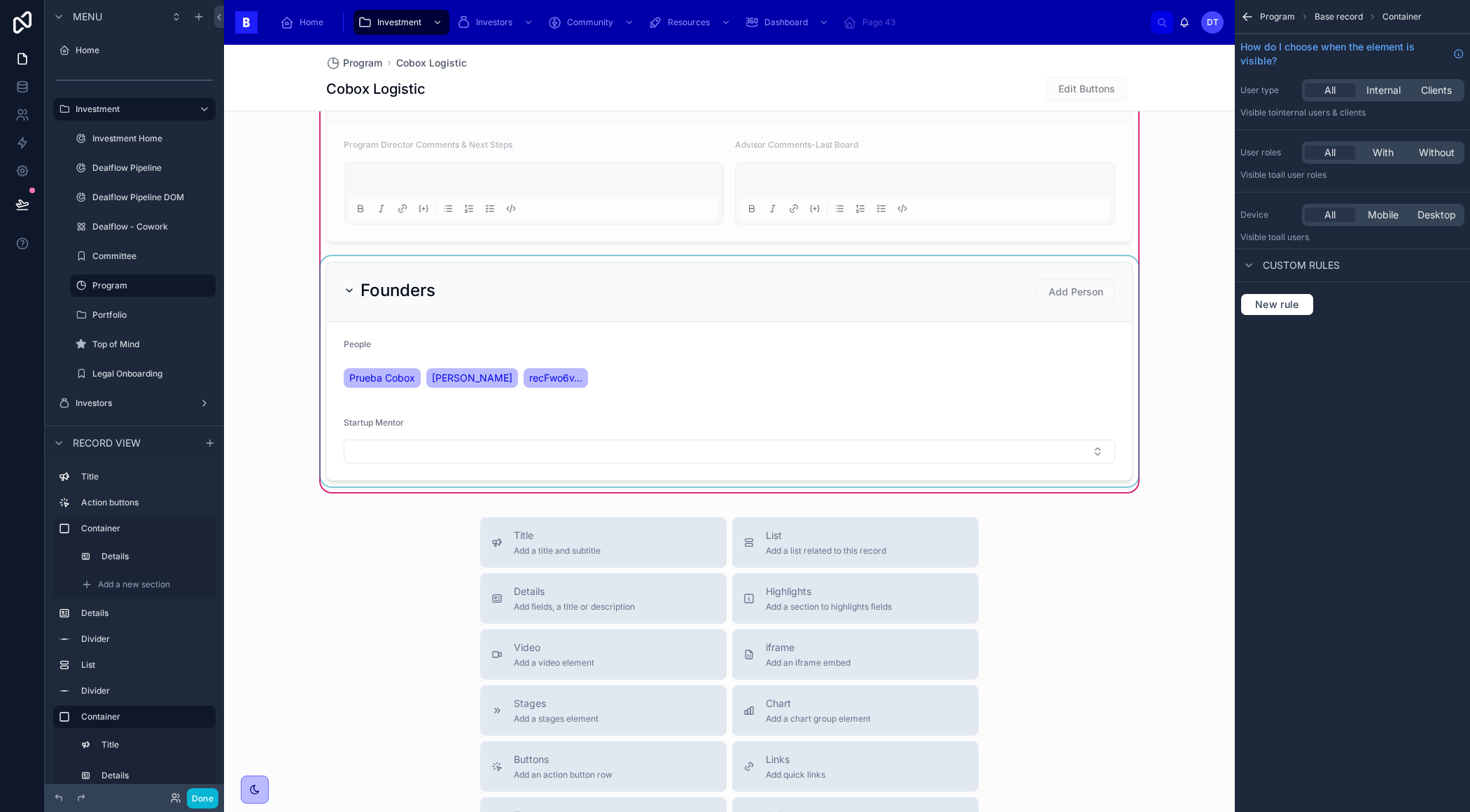
click at [968, 351] on div at bounding box center [728, 370] width 823 height 230
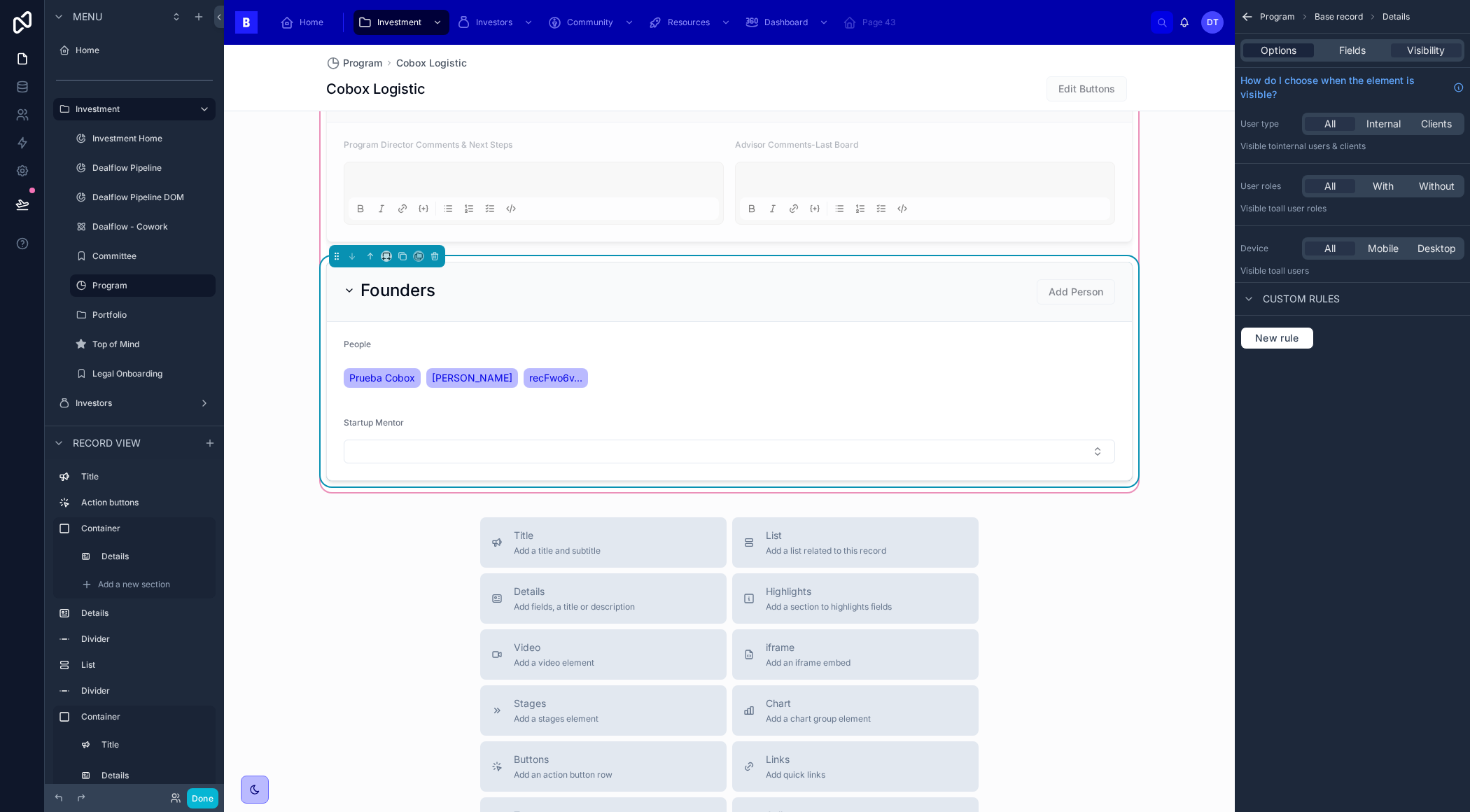
click at [1285, 56] on span "Options" at bounding box center [1278, 50] width 35 height 14
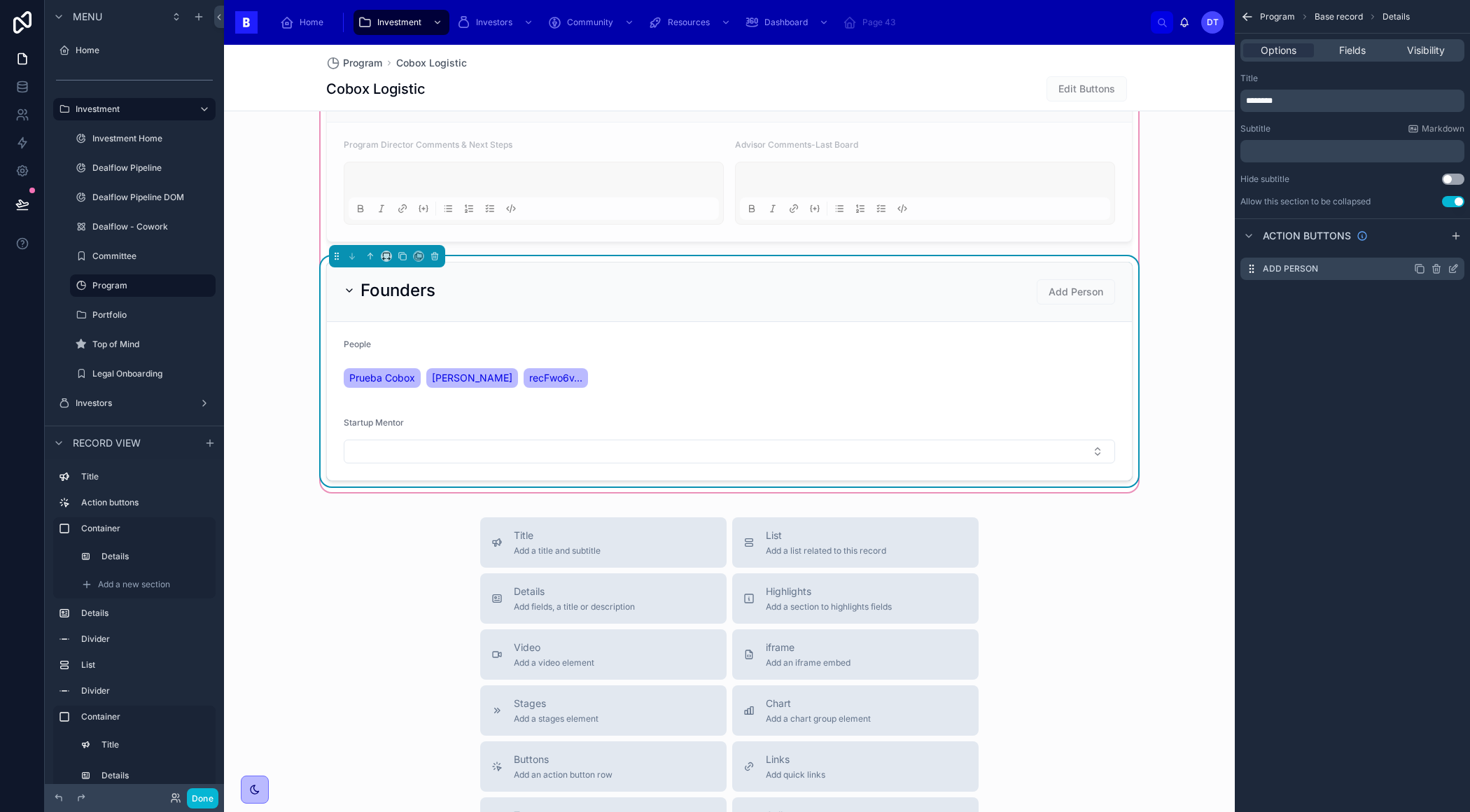
click at [1455, 265] on icon "scrollable content" at bounding box center [1456, 266] width 2 height 2
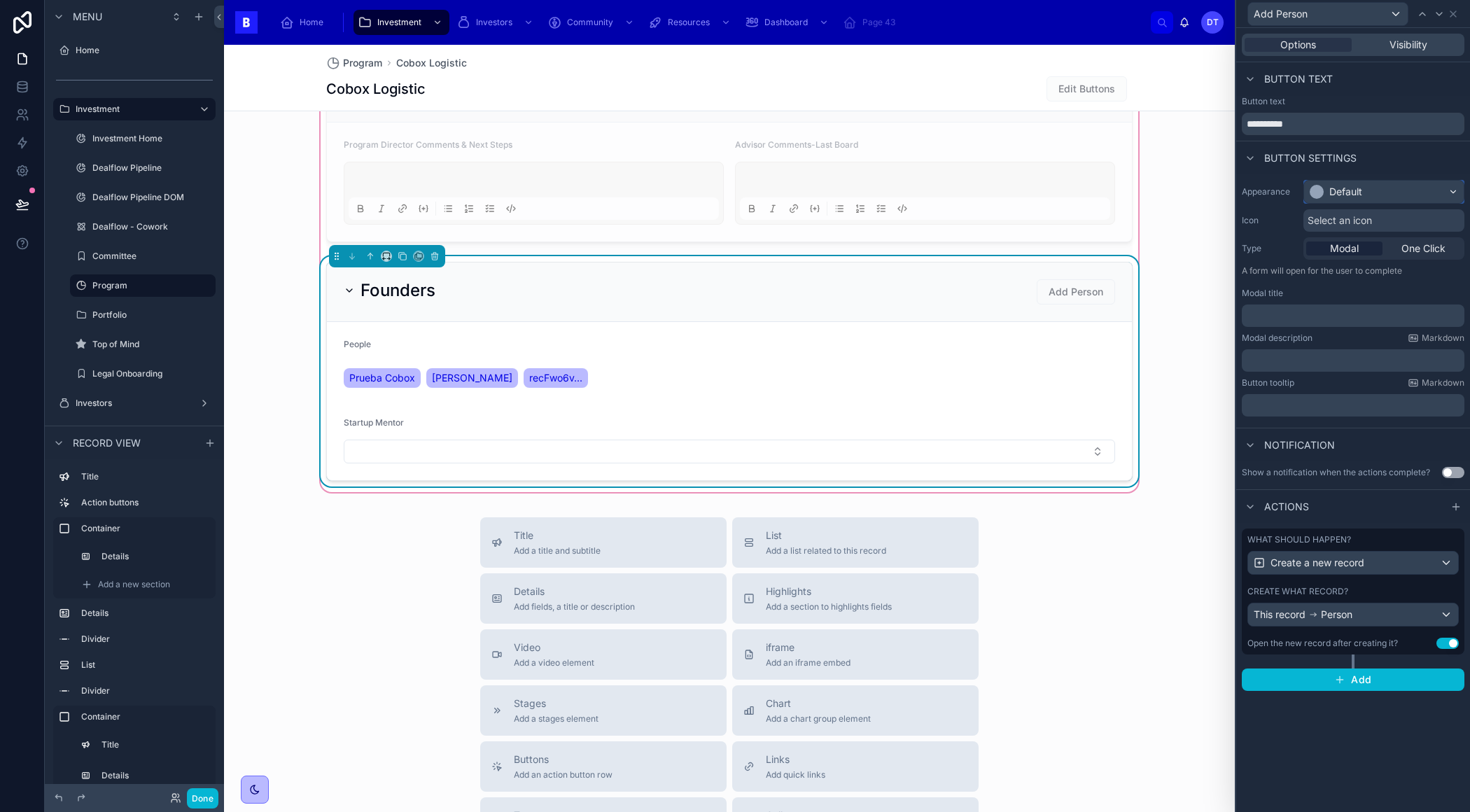
click at [1367, 185] on div "Default" at bounding box center [1384, 191] width 160 height 22
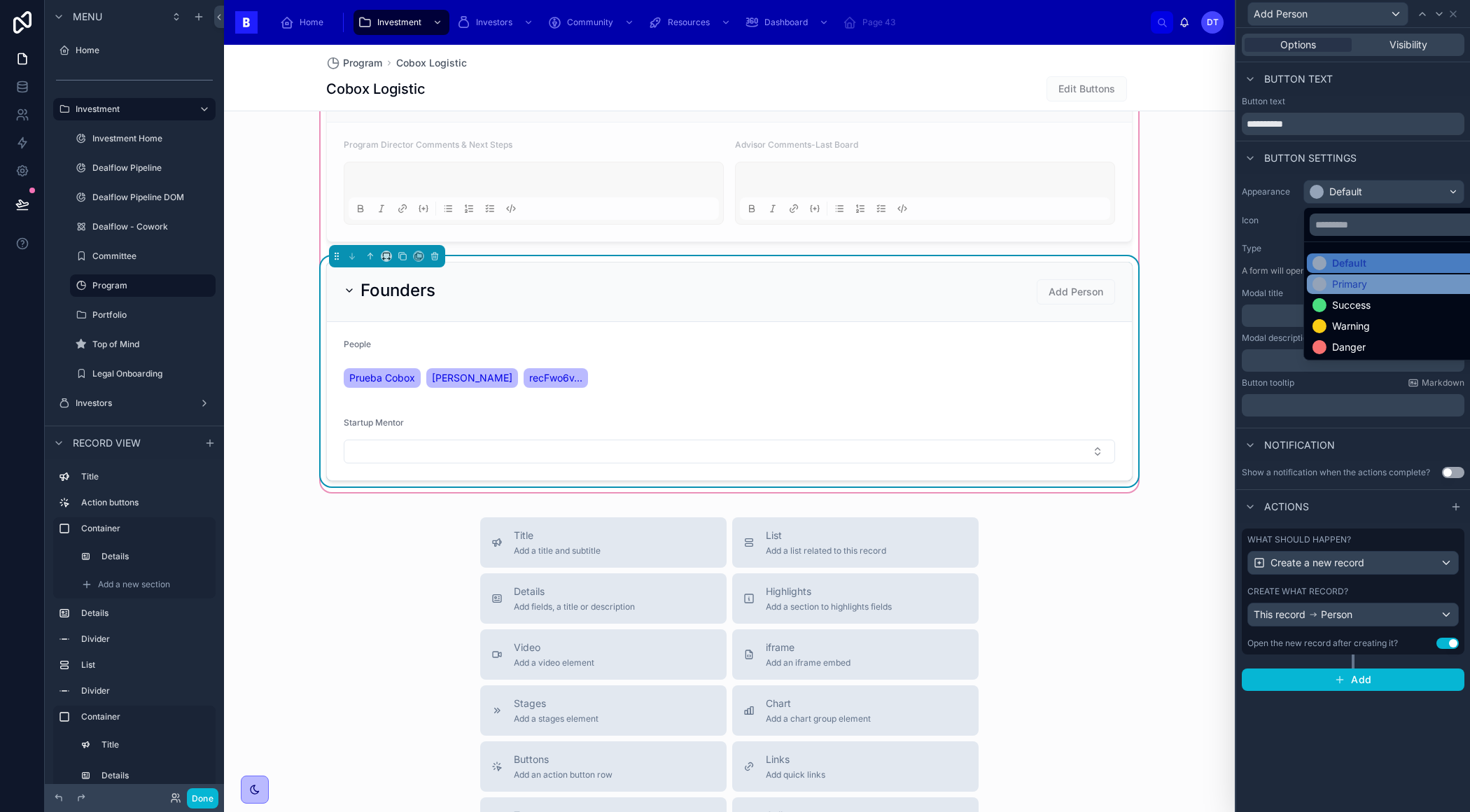
click at [1360, 283] on div "Primary" at bounding box center [1349, 284] width 35 height 14
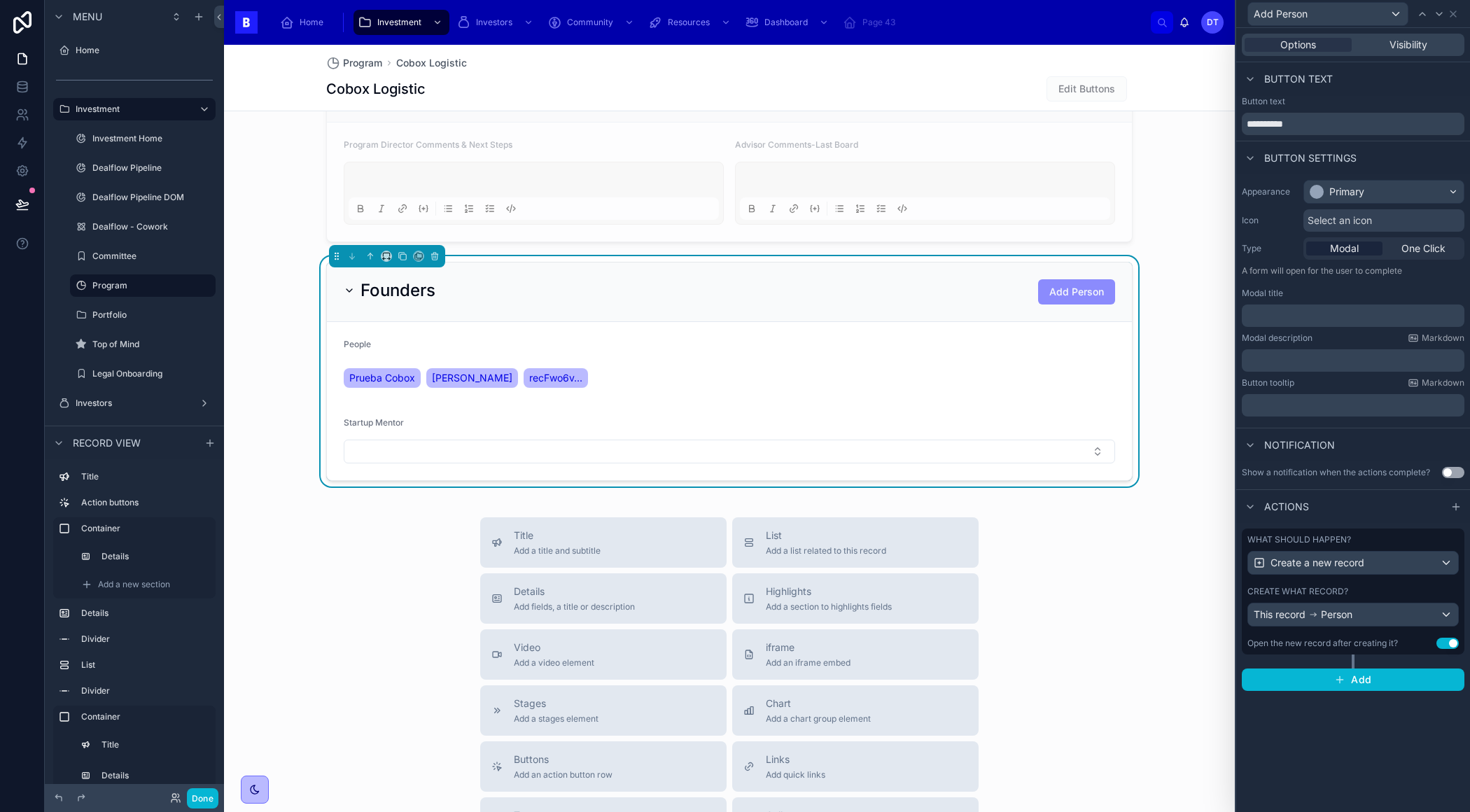
click at [1329, 217] on span "Select an icon" at bounding box center [1339, 220] width 64 height 14
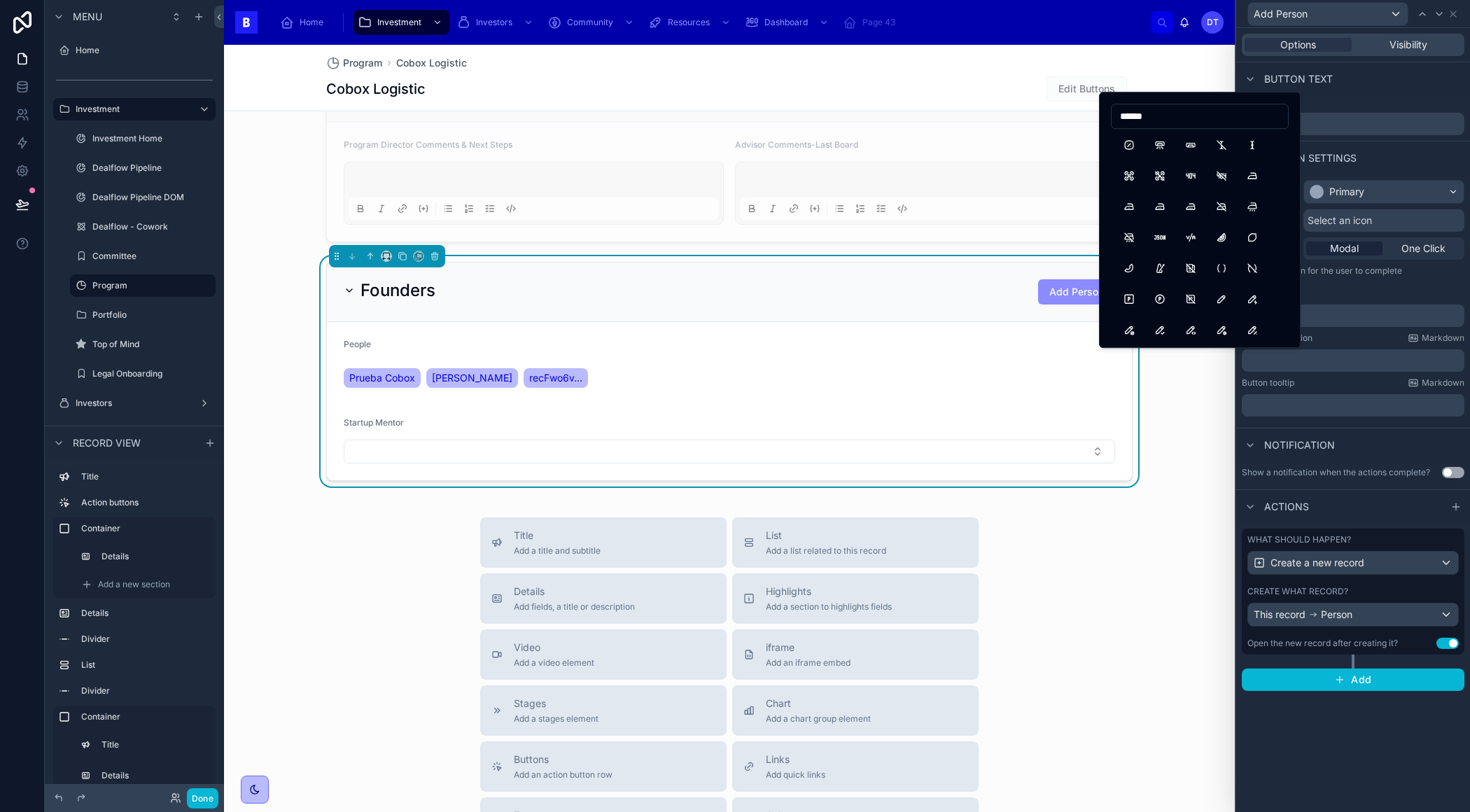
scroll to position [278, 0]
type input "*"
type input "*****"
click at [1219, 239] on button "Man" at bounding box center [1221, 239] width 26 height 26
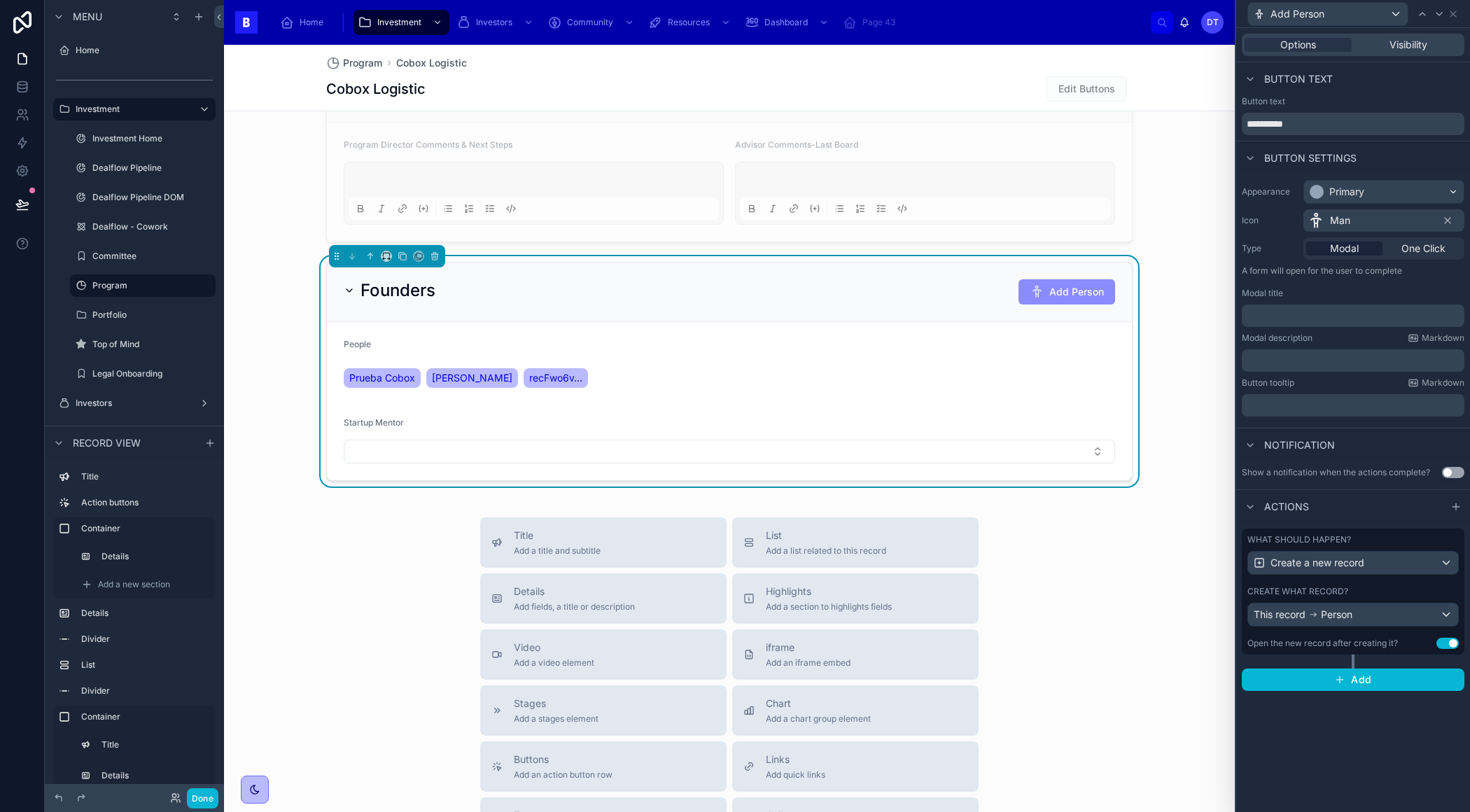
click at [1293, 242] on label "Type" at bounding box center [1269, 248] width 56 height 11
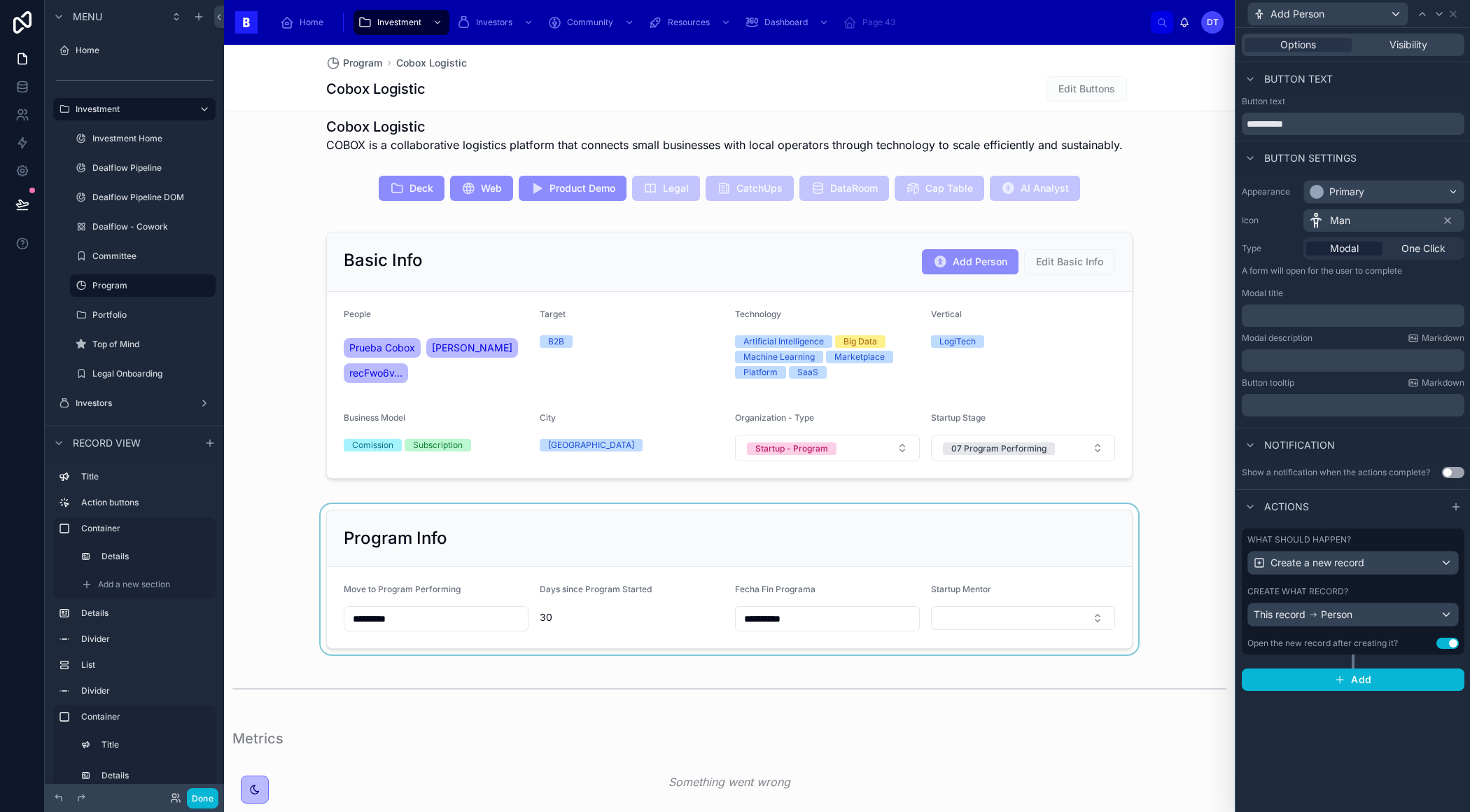
scroll to position [250, 0]
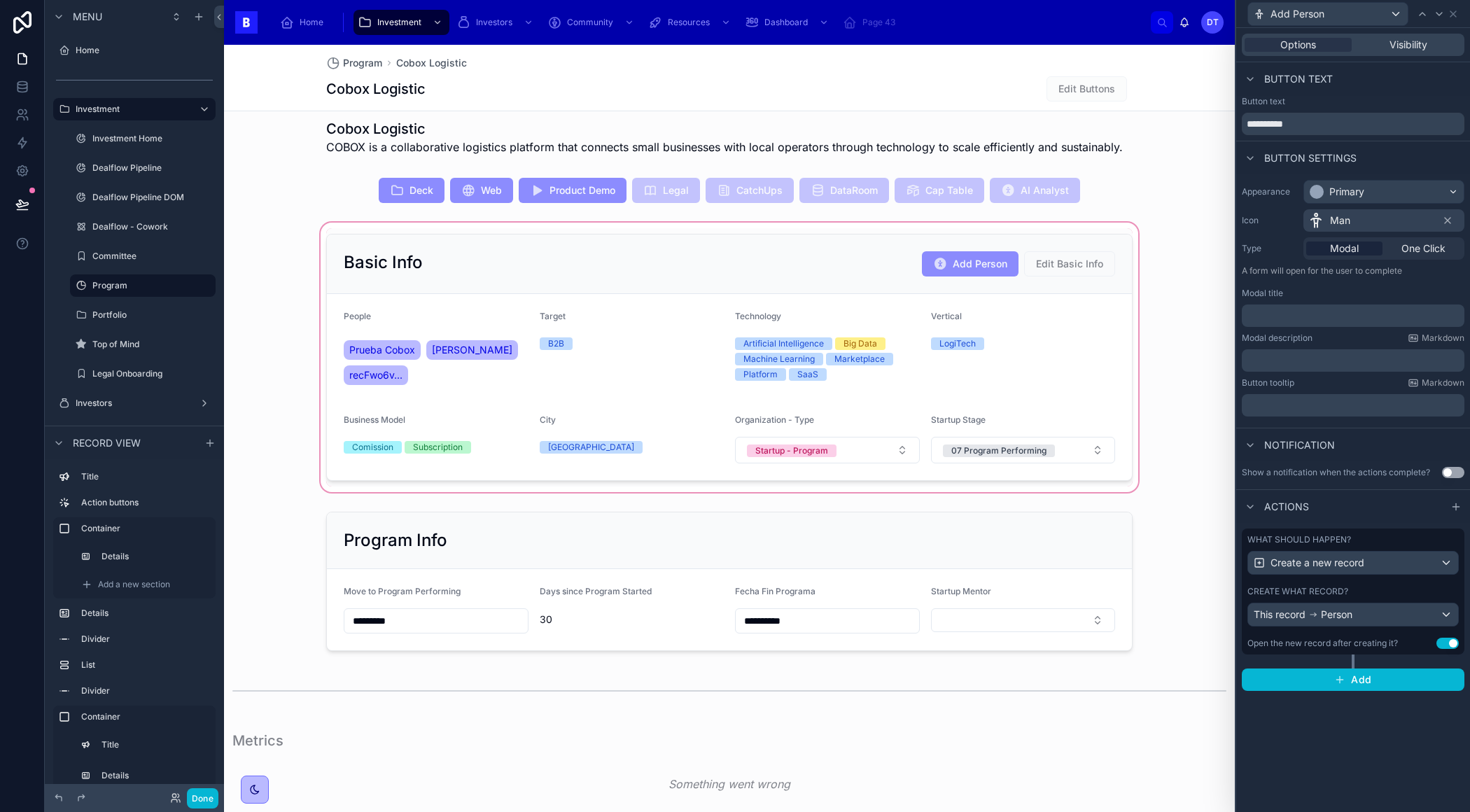
click at [992, 264] on div at bounding box center [729, 357] width 1011 height 275
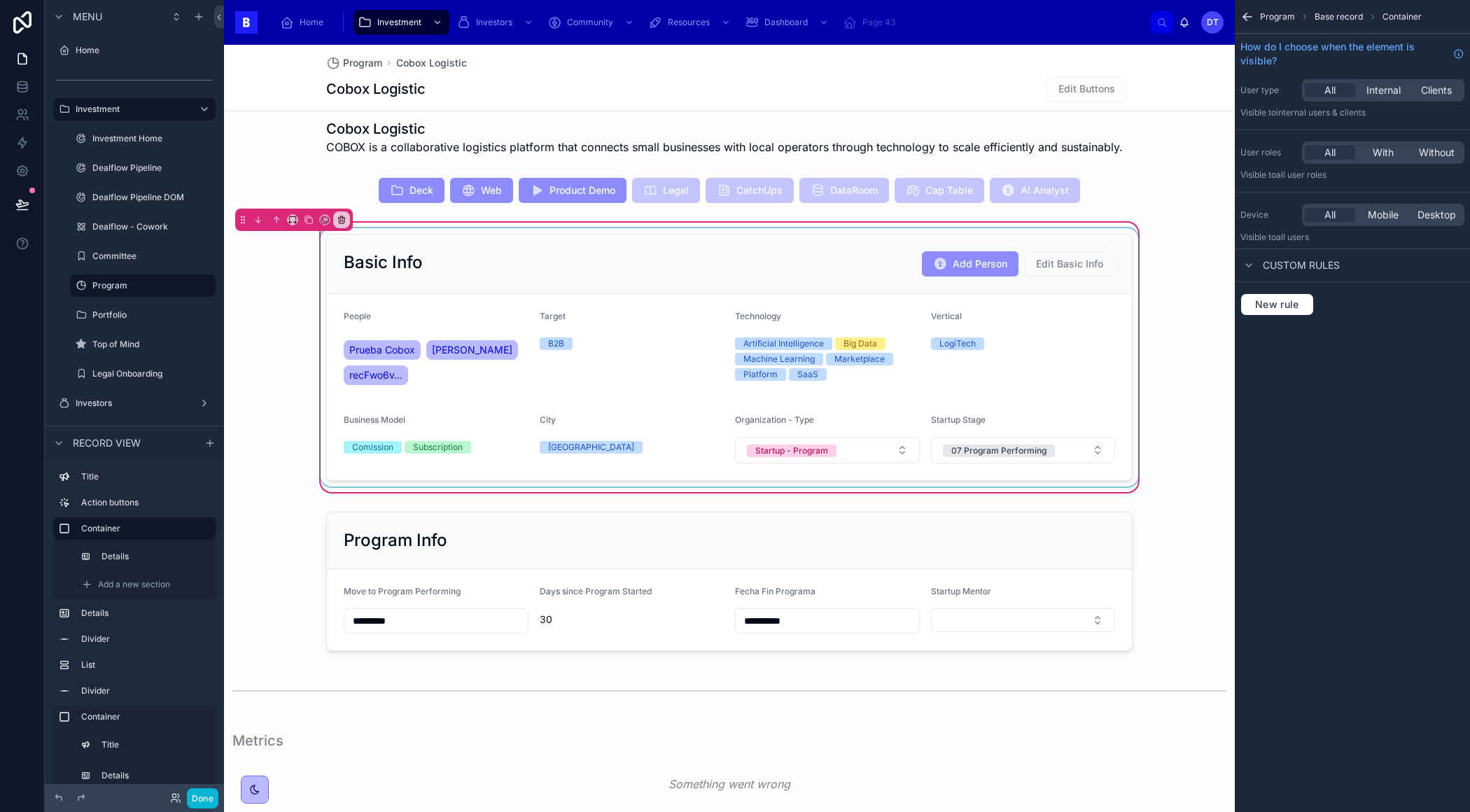
click at [987, 260] on div at bounding box center [728, 357] width 823 height 258
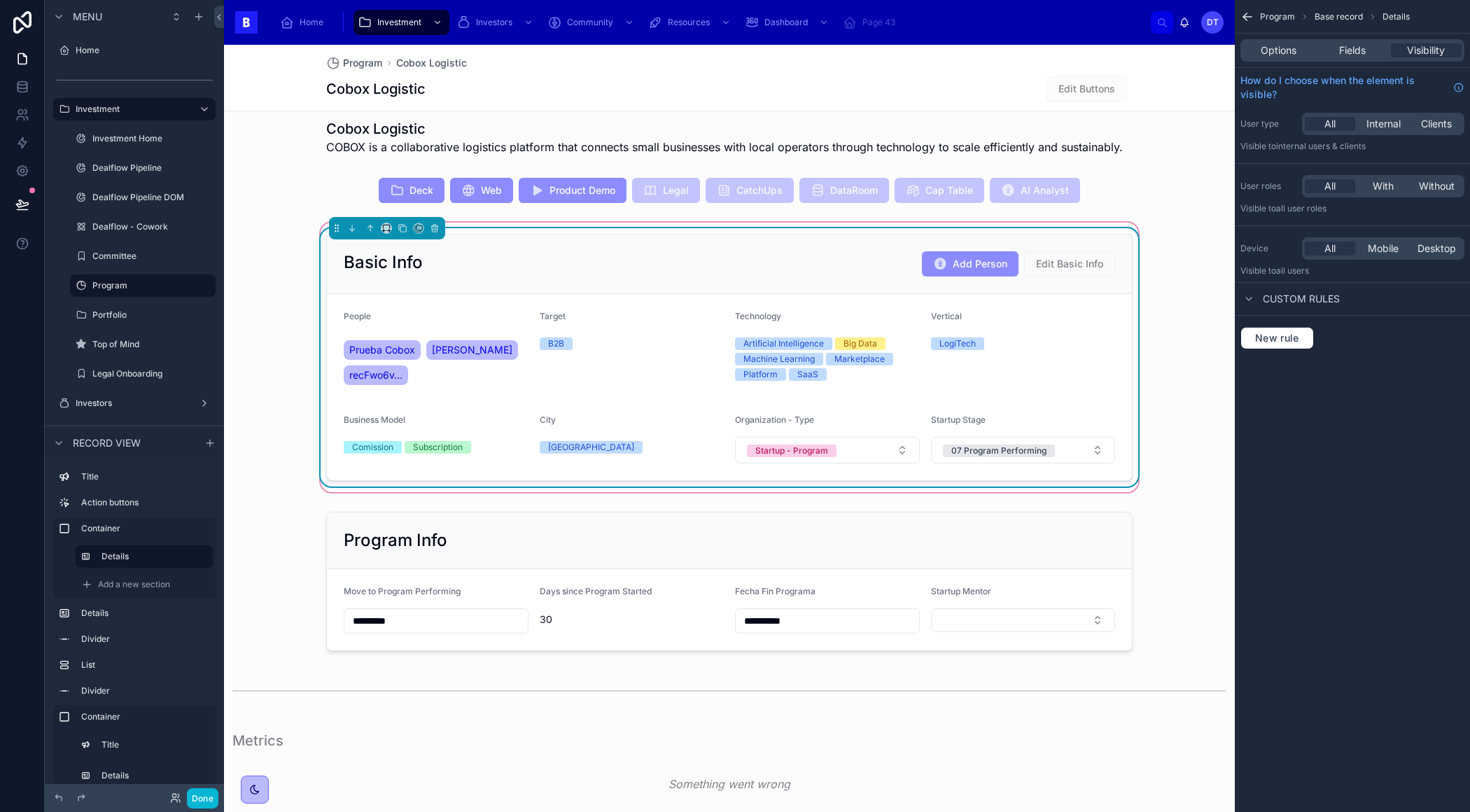
click at [986, 260] on span "Add Person" at bounding box center [970, 264] width 97 height 11
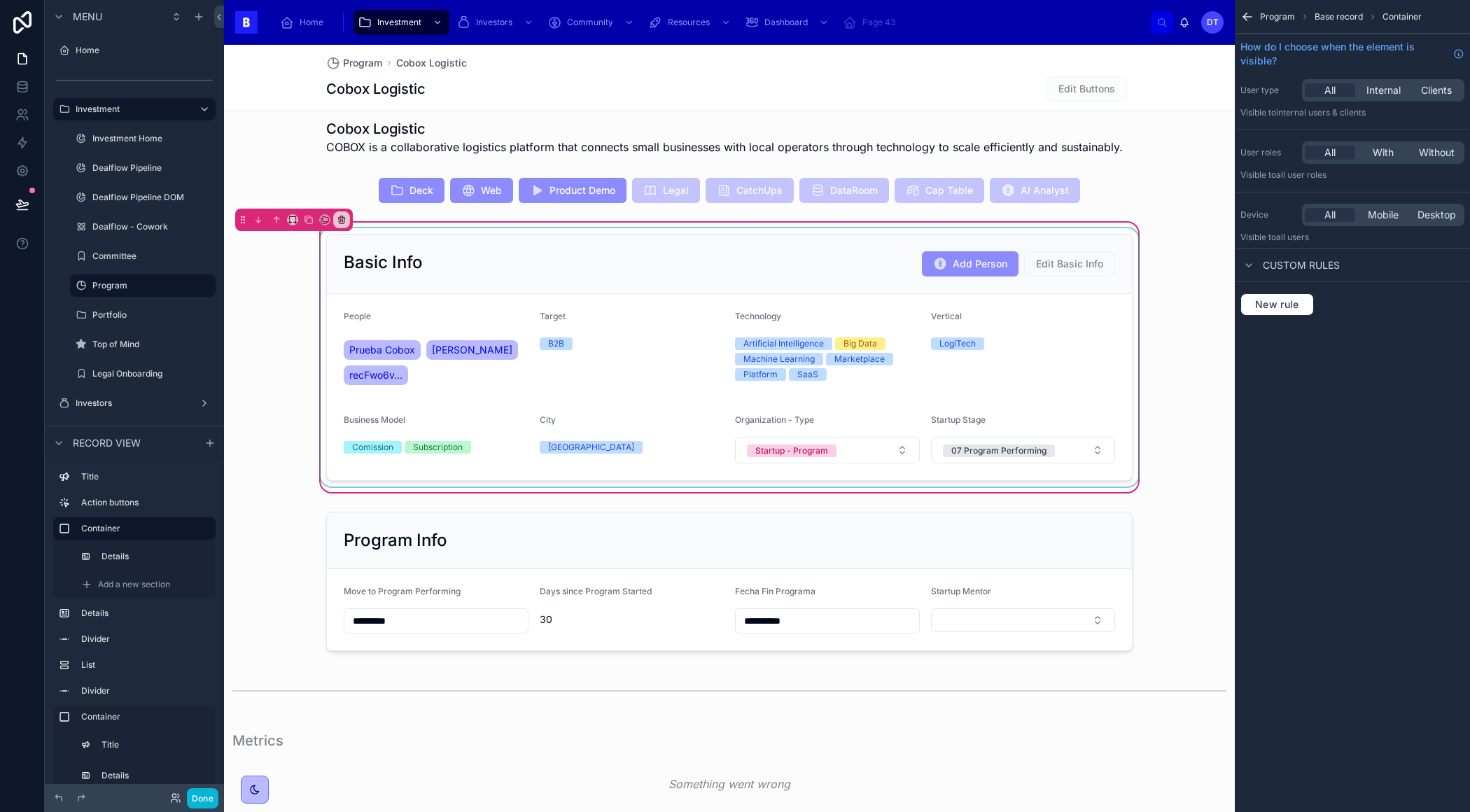
click at [986, 260] on div at bounding box center [728, 357] width 823 height 258
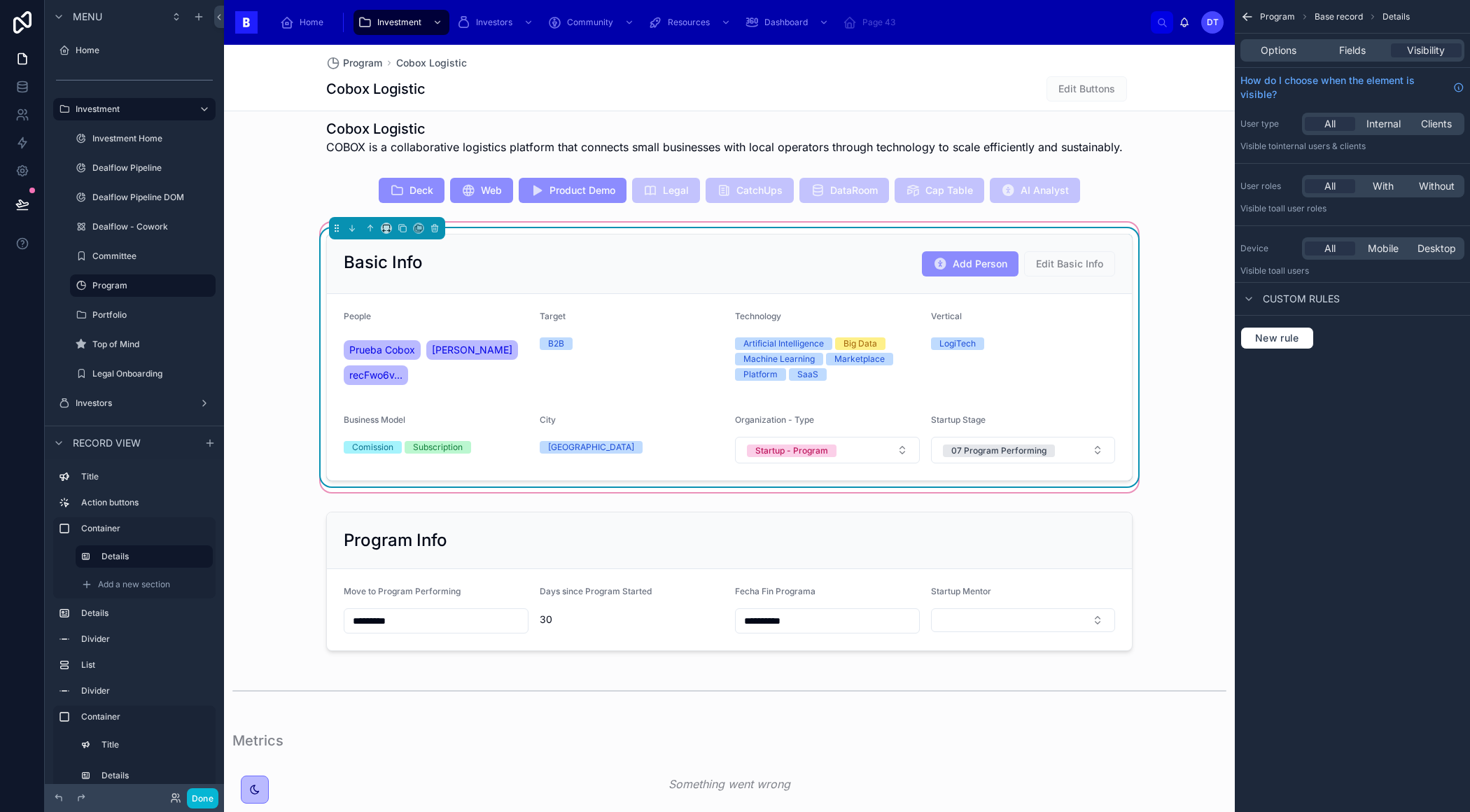
click at [790, 292] on div "Basic Info Add Person Edit Basic Info" at bounding box center [729, 264] width 805 height 59
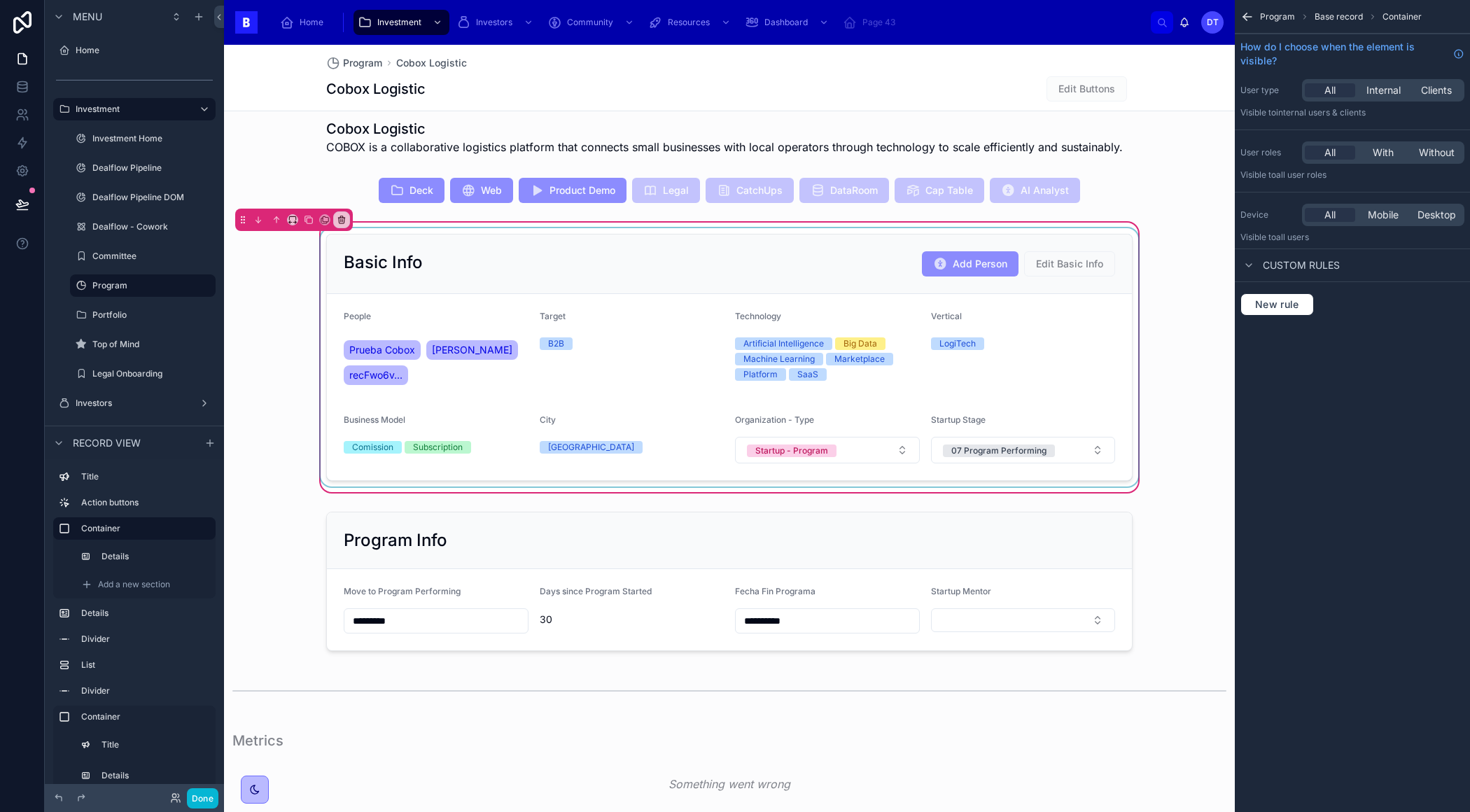
click at [897, 295] on div at bounding box center [728, 357] width 823 height 258
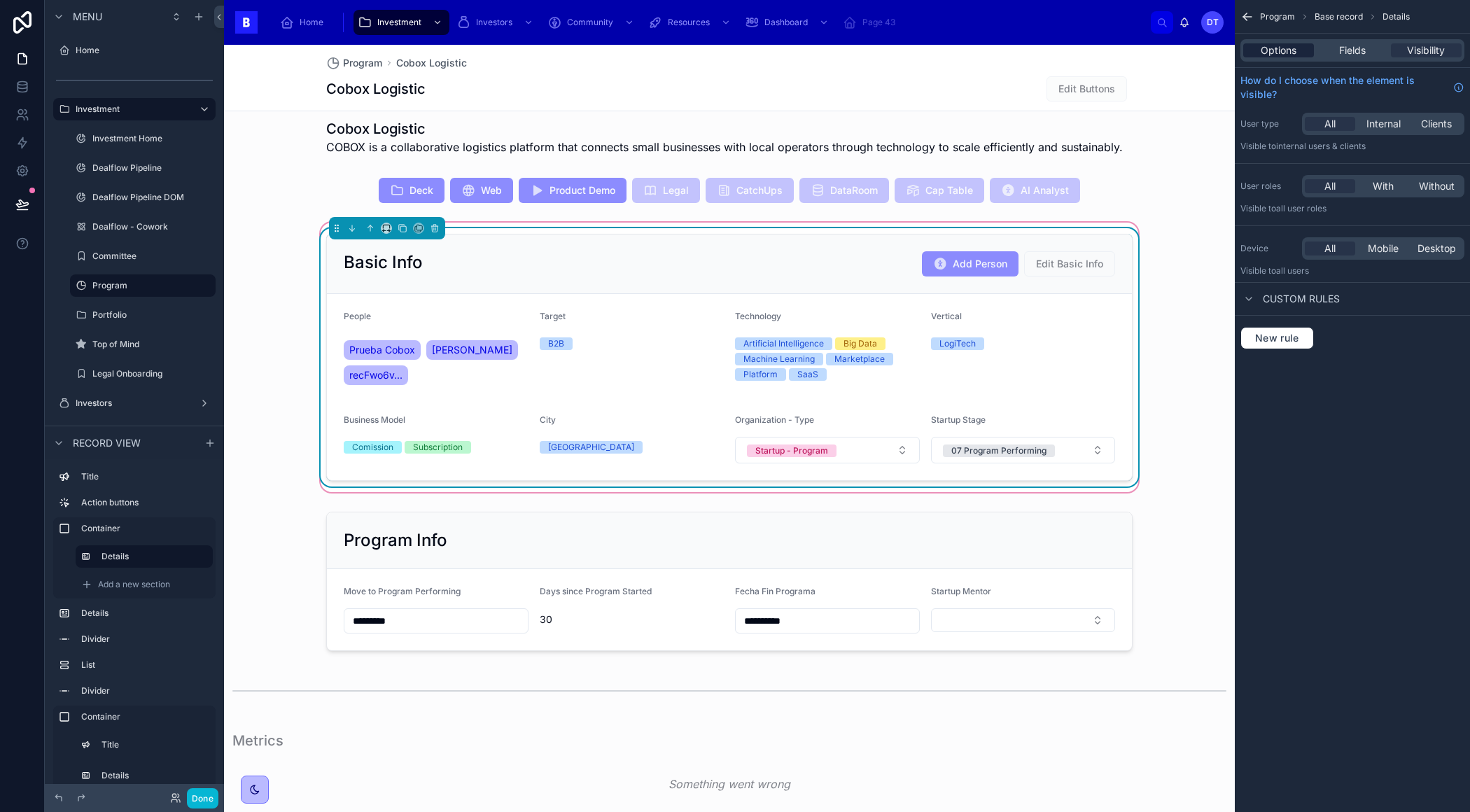
click at [1282, 56] on span "Options" at bounding box center [1278, 50] width 35 height 14
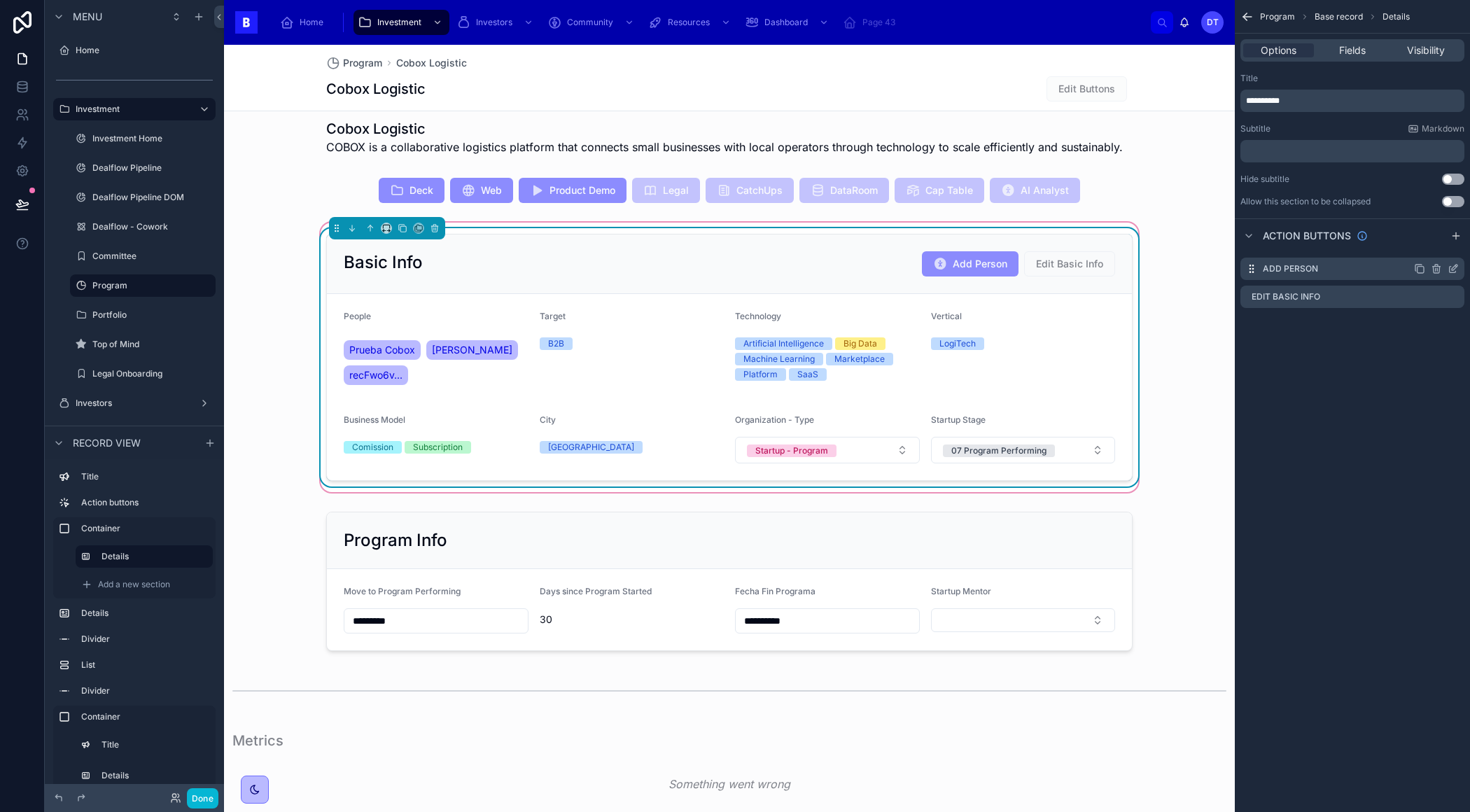
click at [1450, 267] on icon "scrollable content" at bounding box center [1452, 268] width 11 height 11
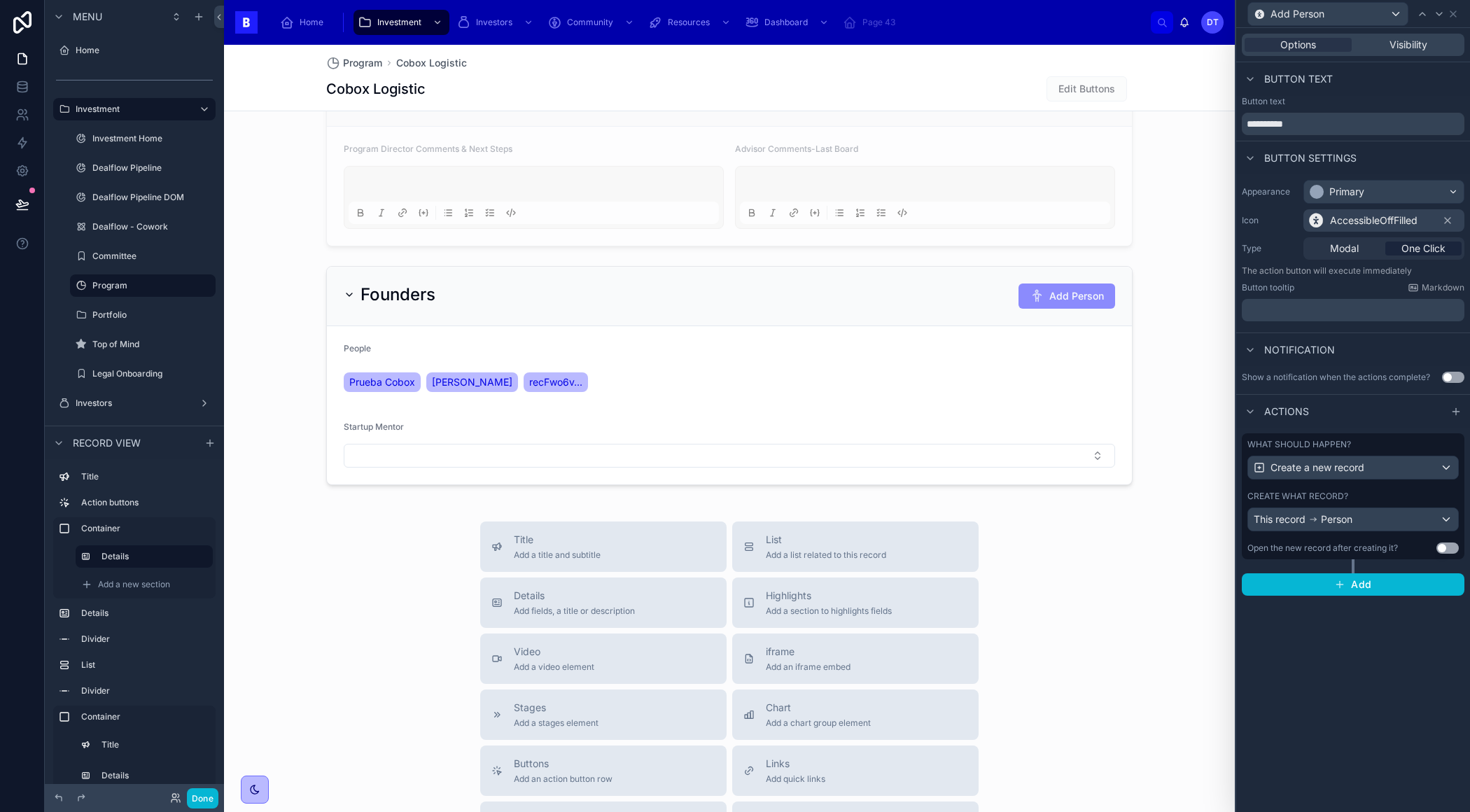
scroll to position [1702, 0]
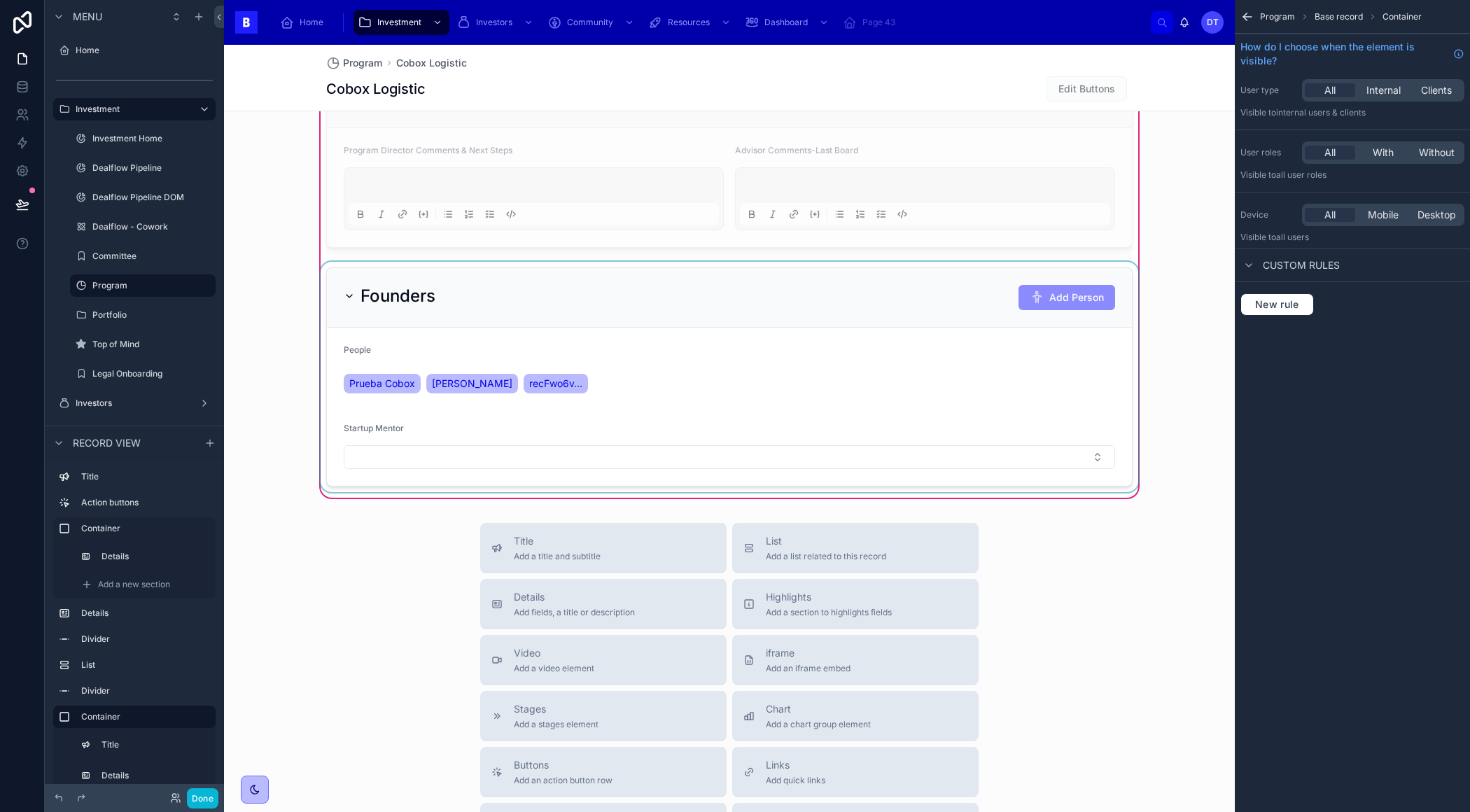
click at [1040, 288] on div at bounding box center [728, 376] width 823 height 230
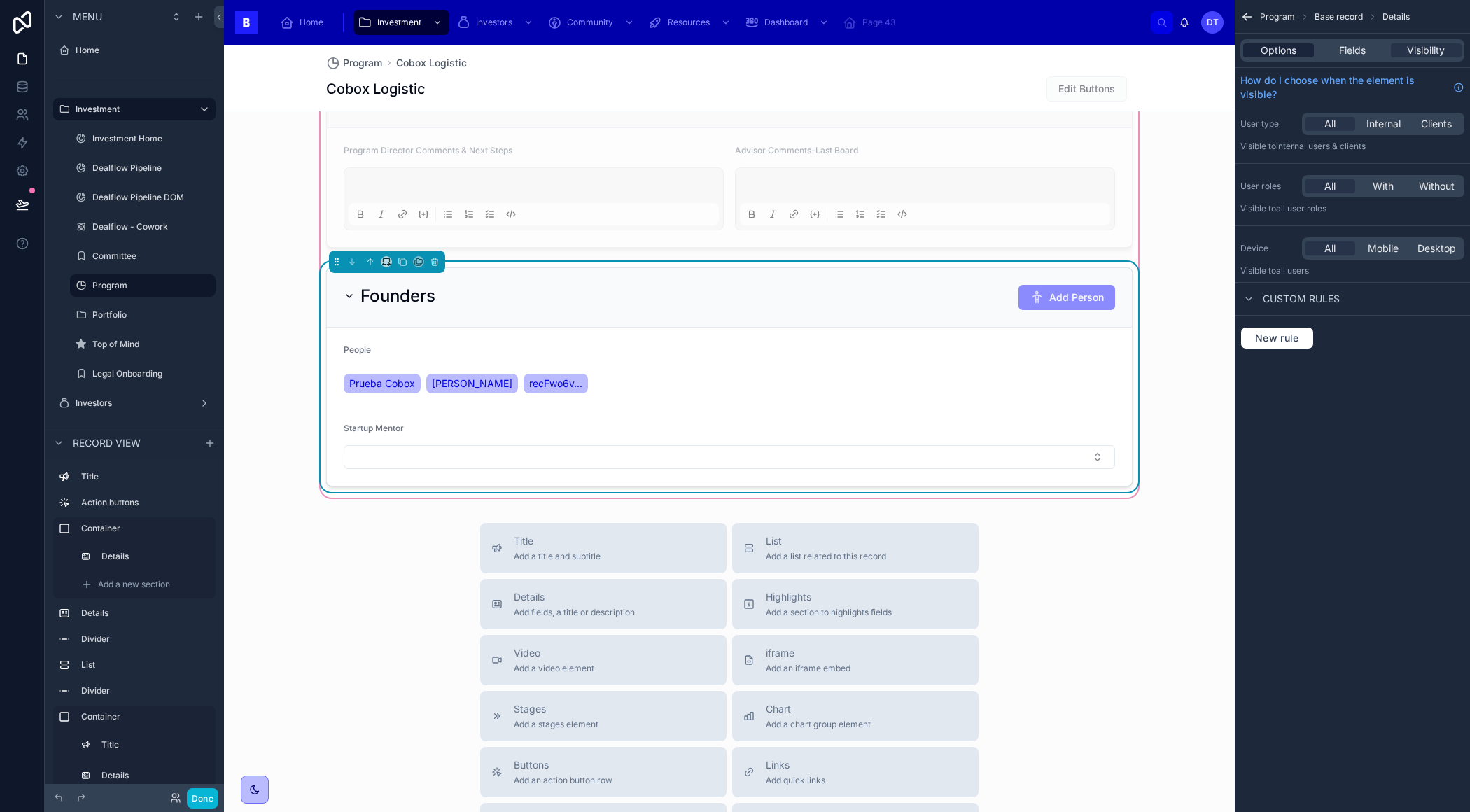
click at [1280, 53] on span "Options" at bounding box center [1278, 50] width 35 height 14
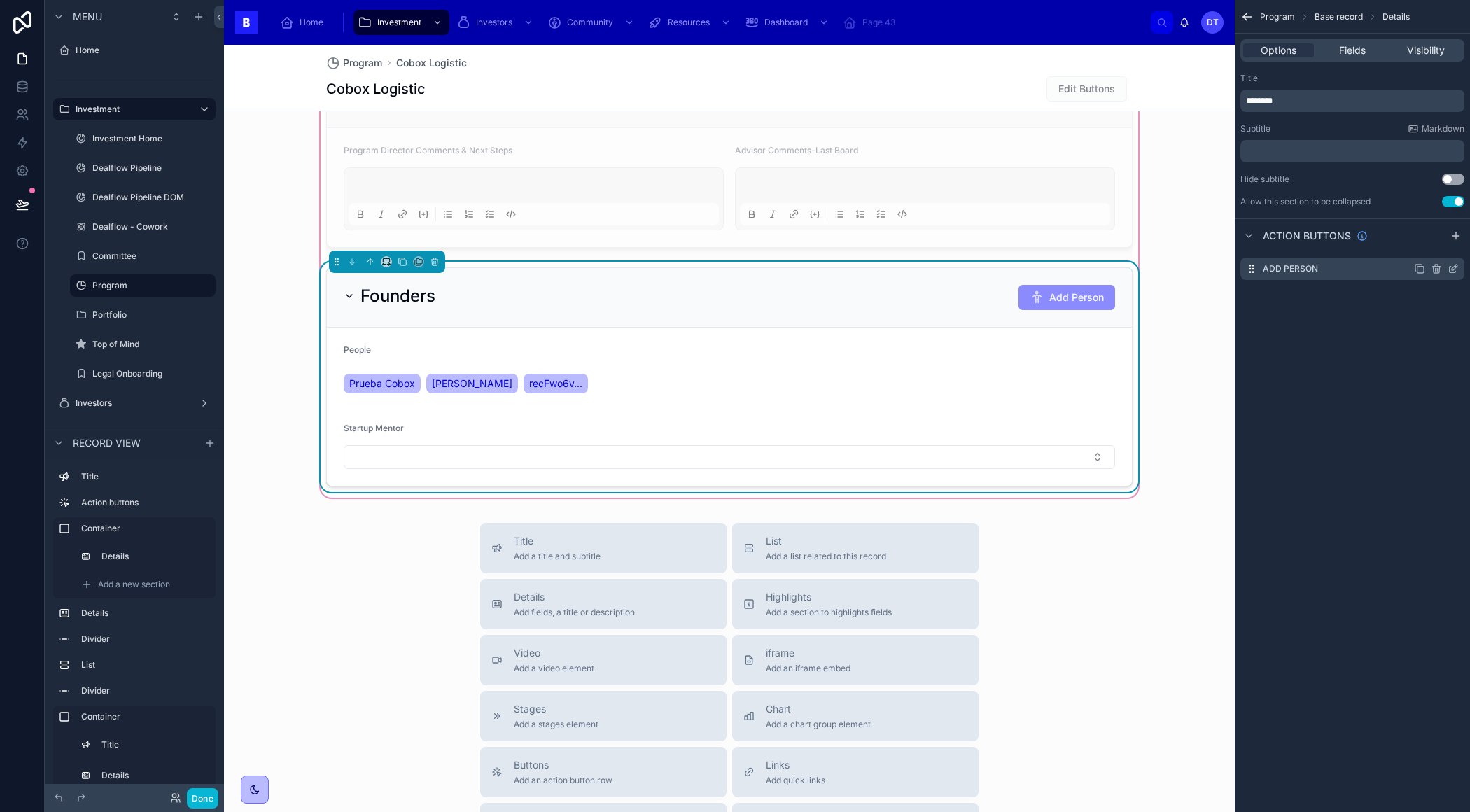
click at [1451, 269] on icon "scrollable content" at bounding box center [1452, 268] width 11 height 11
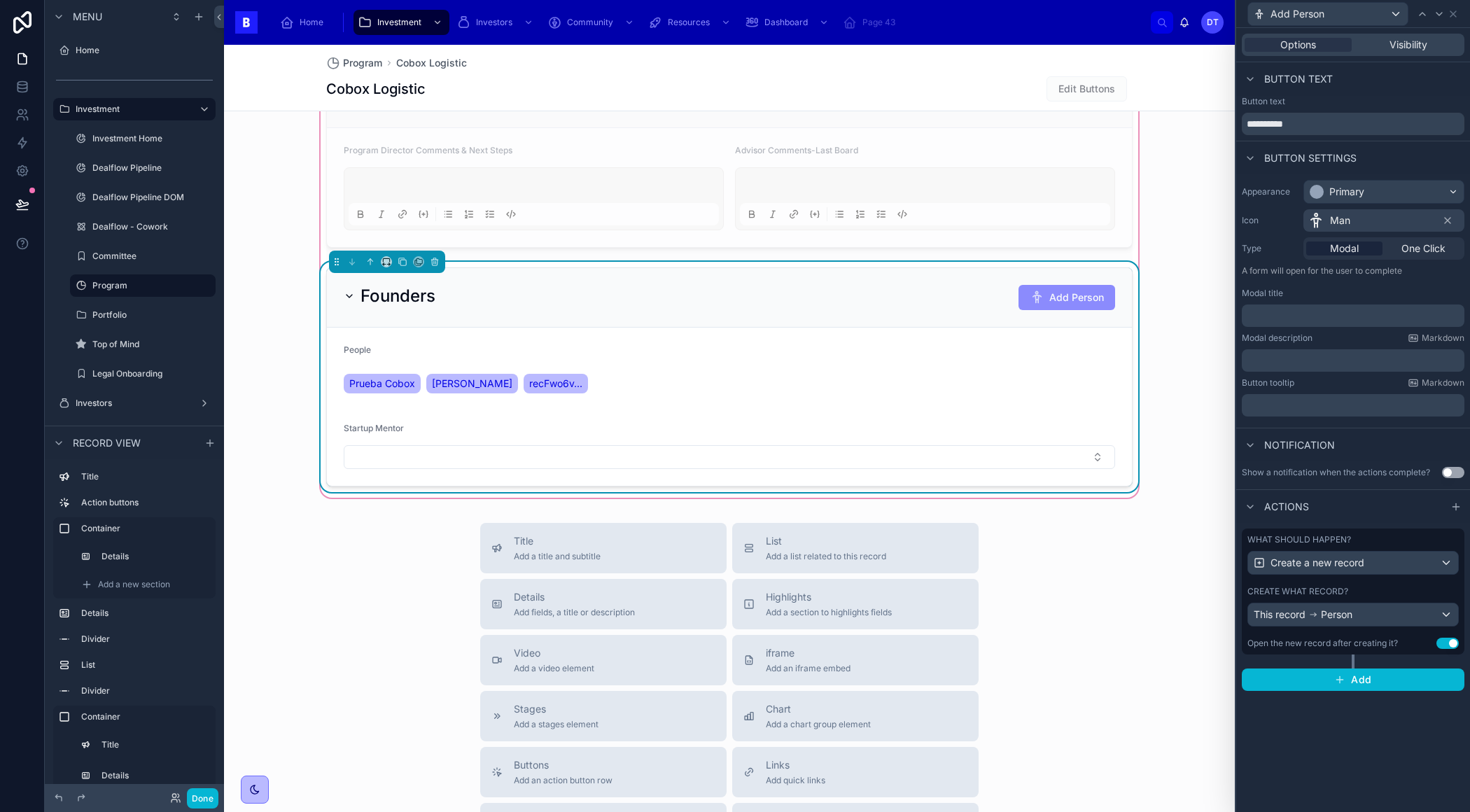
click at [1448, 644] on button "Use setting" at bounding box center [1447, 643] width 22 height 11
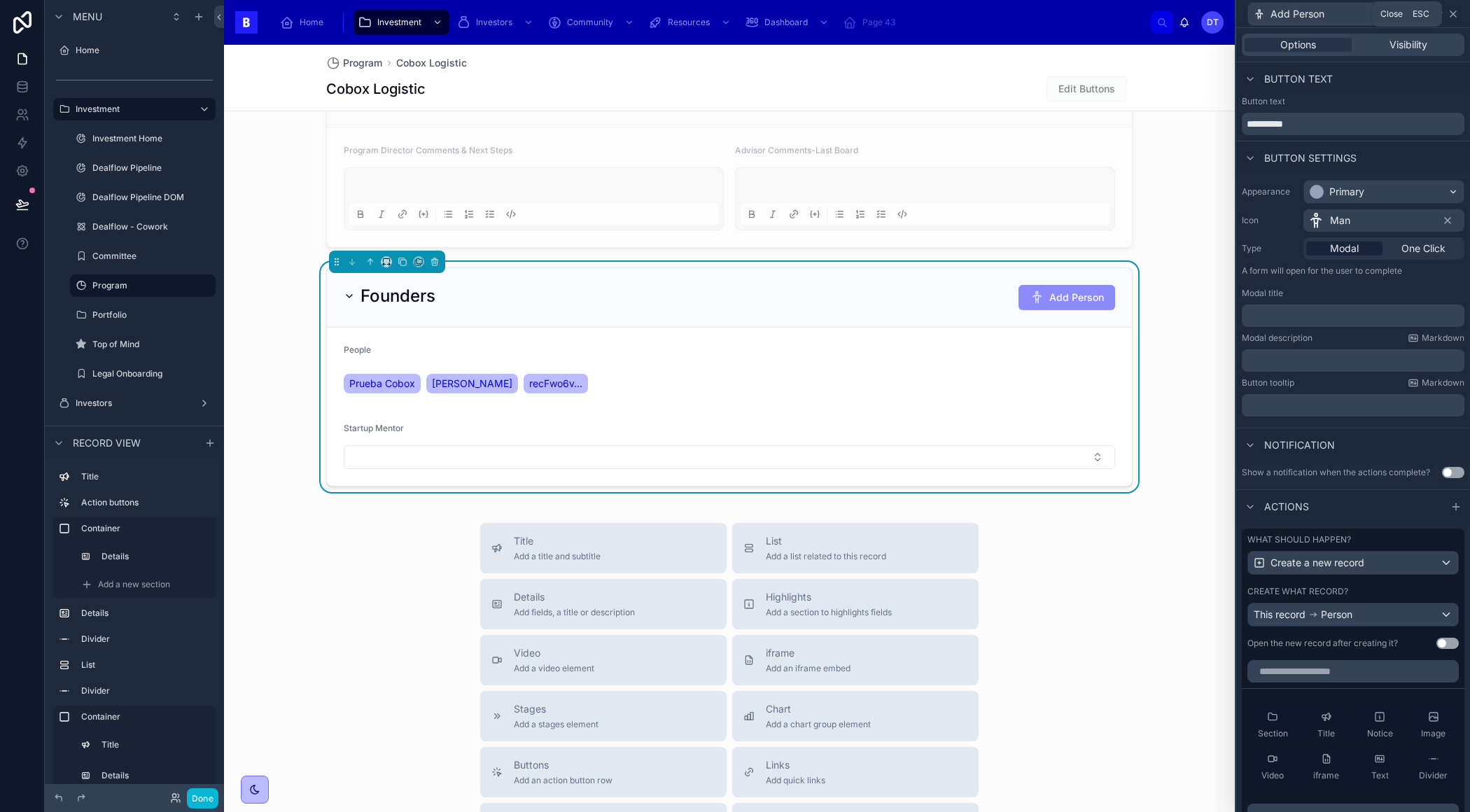
click at [1451, 15] on icon at bounding box center [1452, 14] width 11 height 11
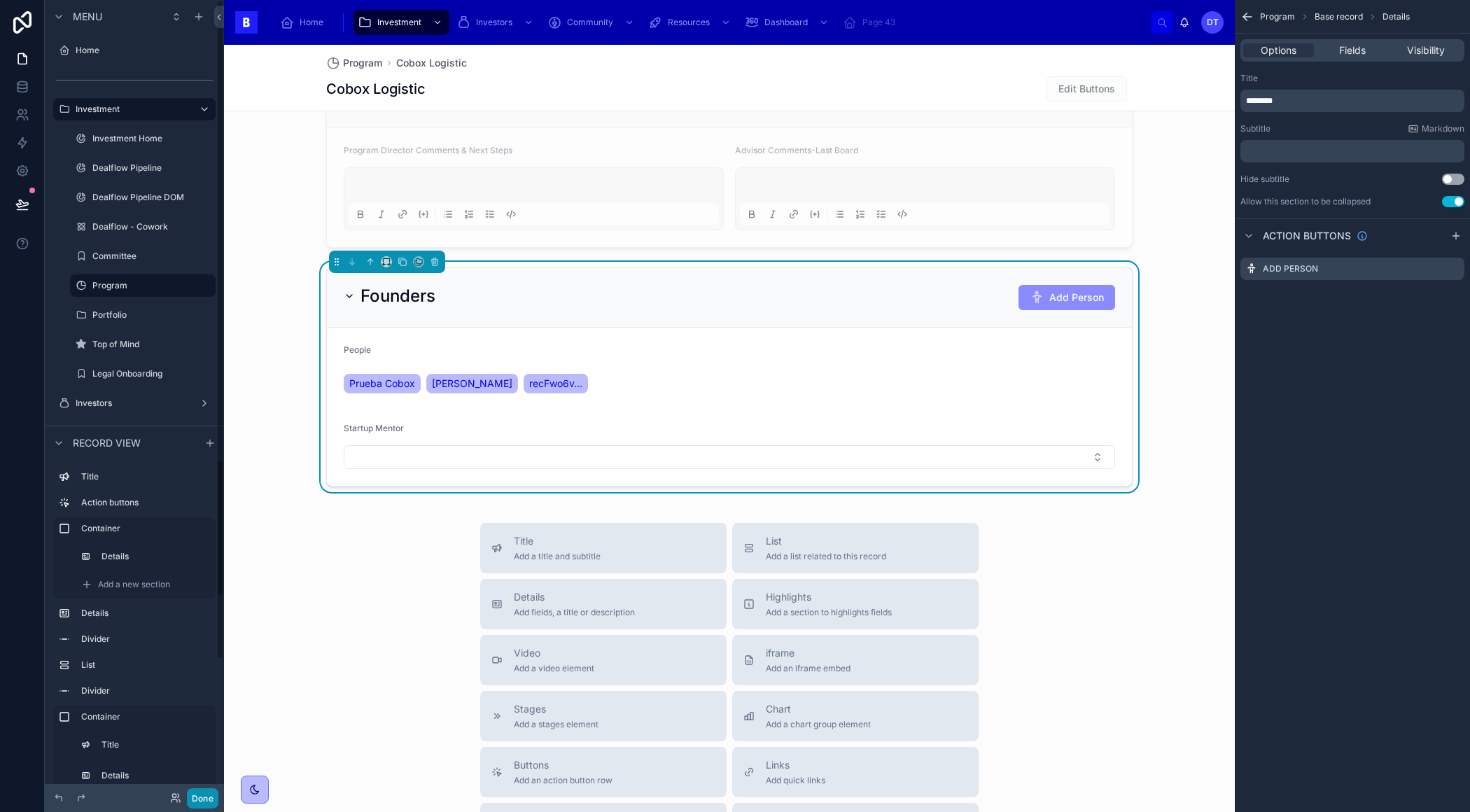
click at [202, 793] on button "Done" at bounding box center [203, 798] width 32 height 20
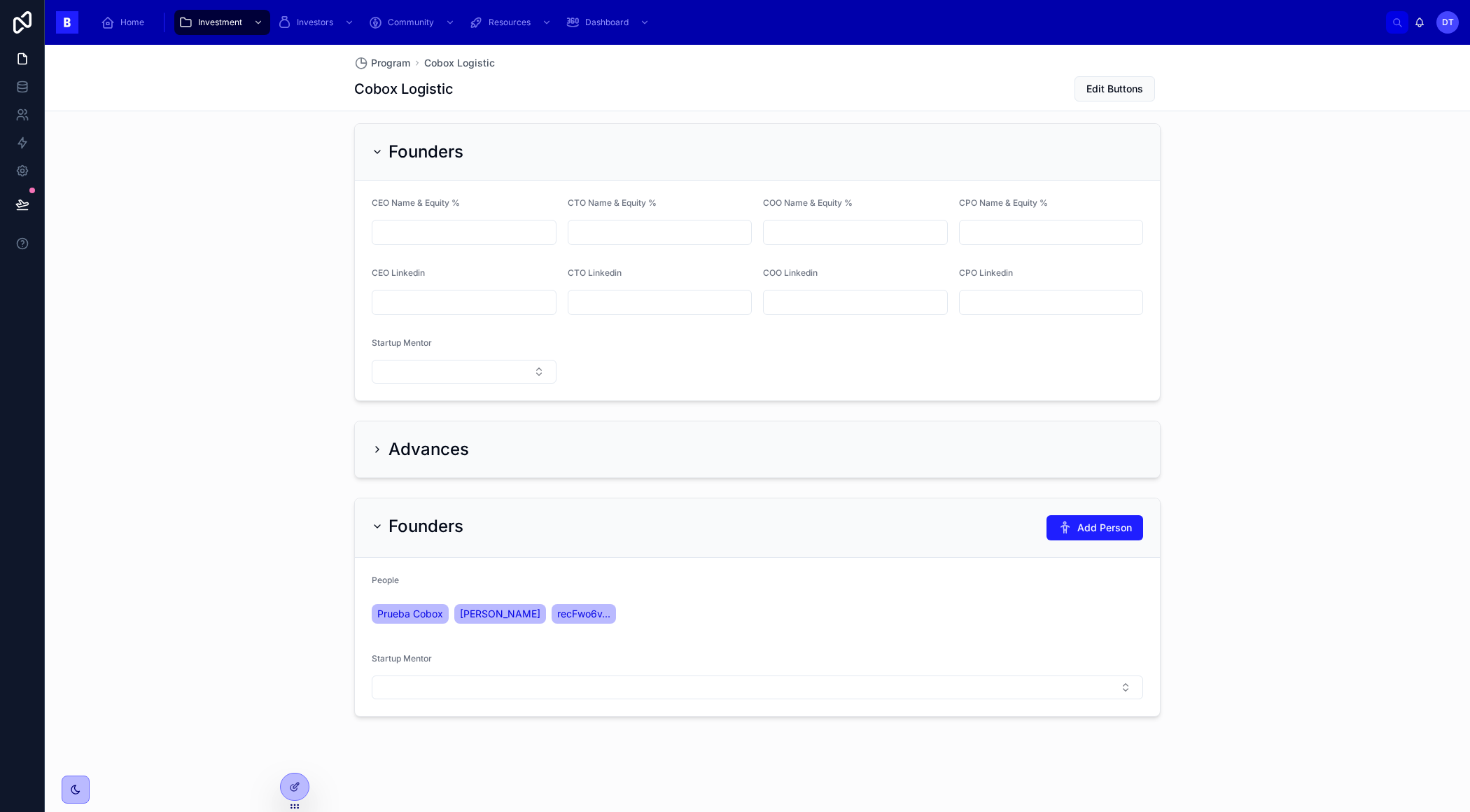
scroll to position [1142, 0]
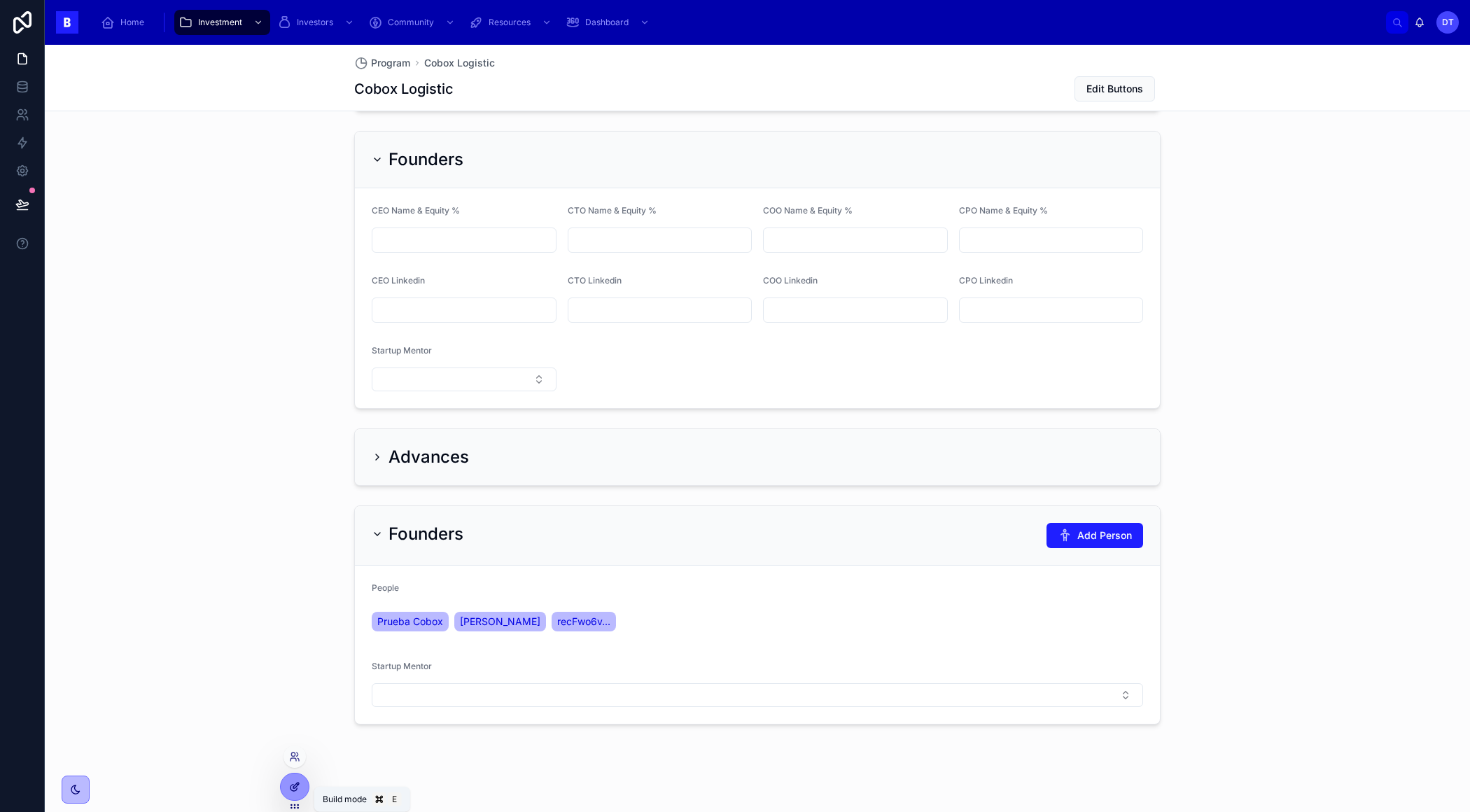
click at [301, 785] on div at bounding box center [295, 786] width 28 height 26
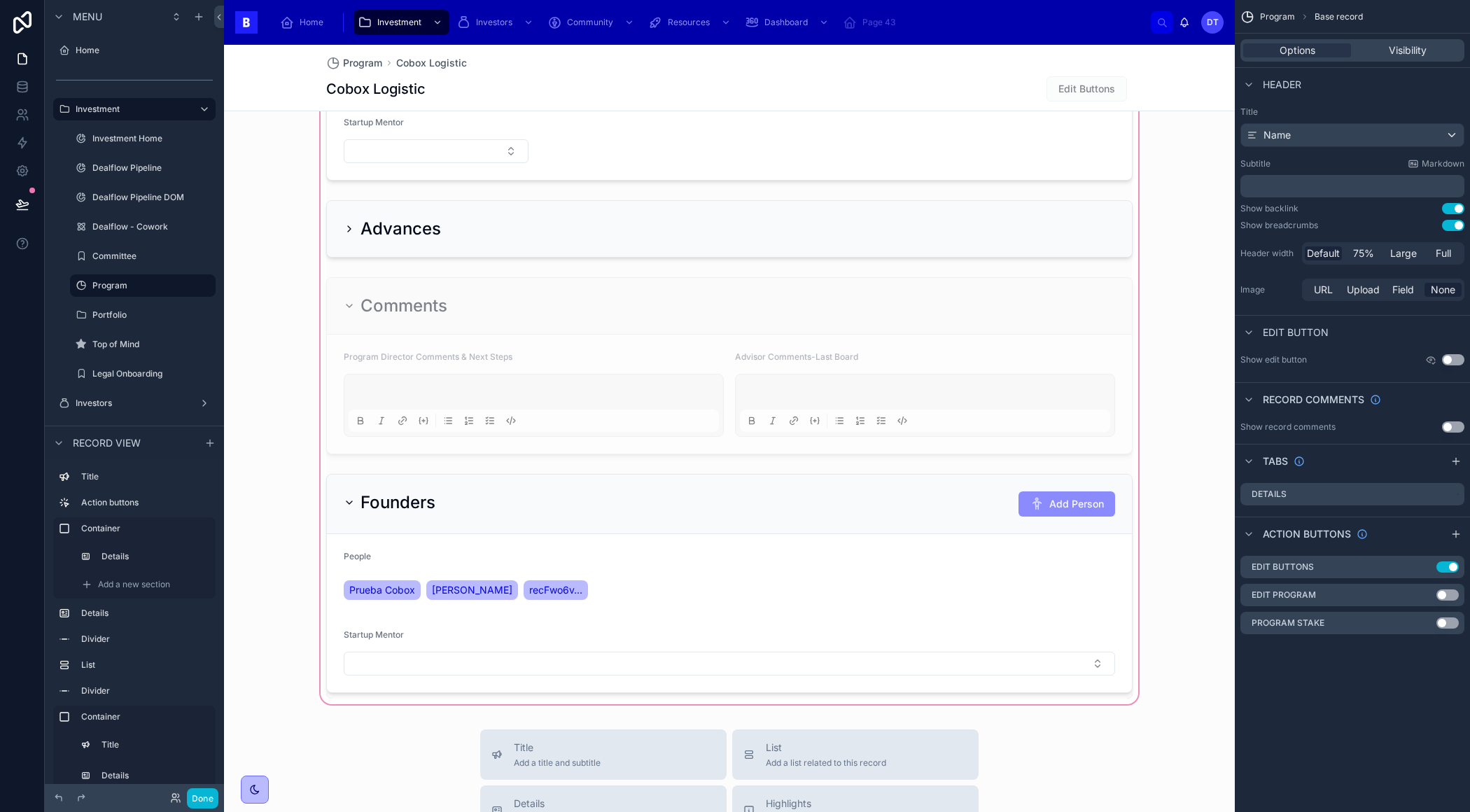
scroll to position [1442, 0]
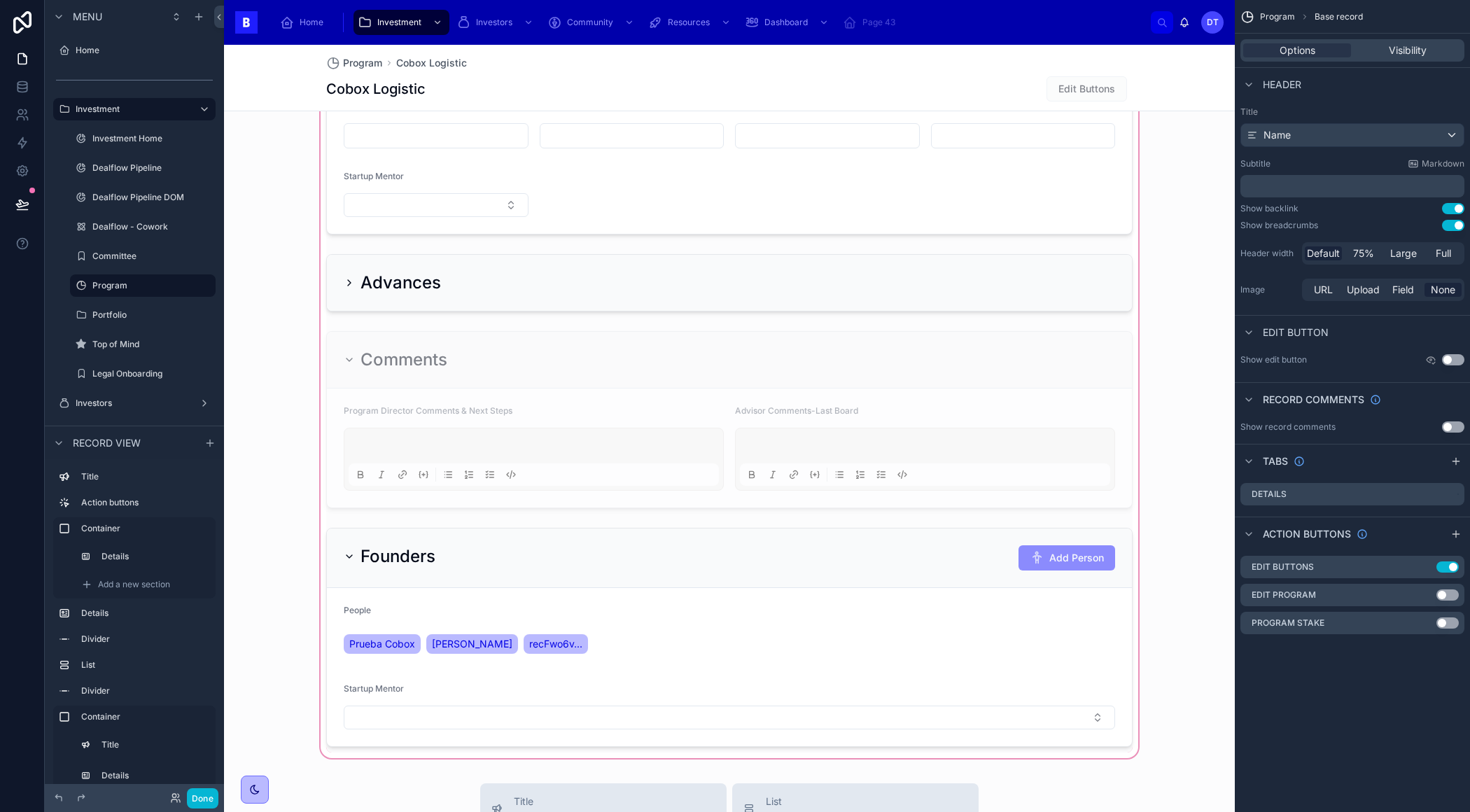
click at [533, 634] on div at bounding box center [729, 226] width 1011 height 1070
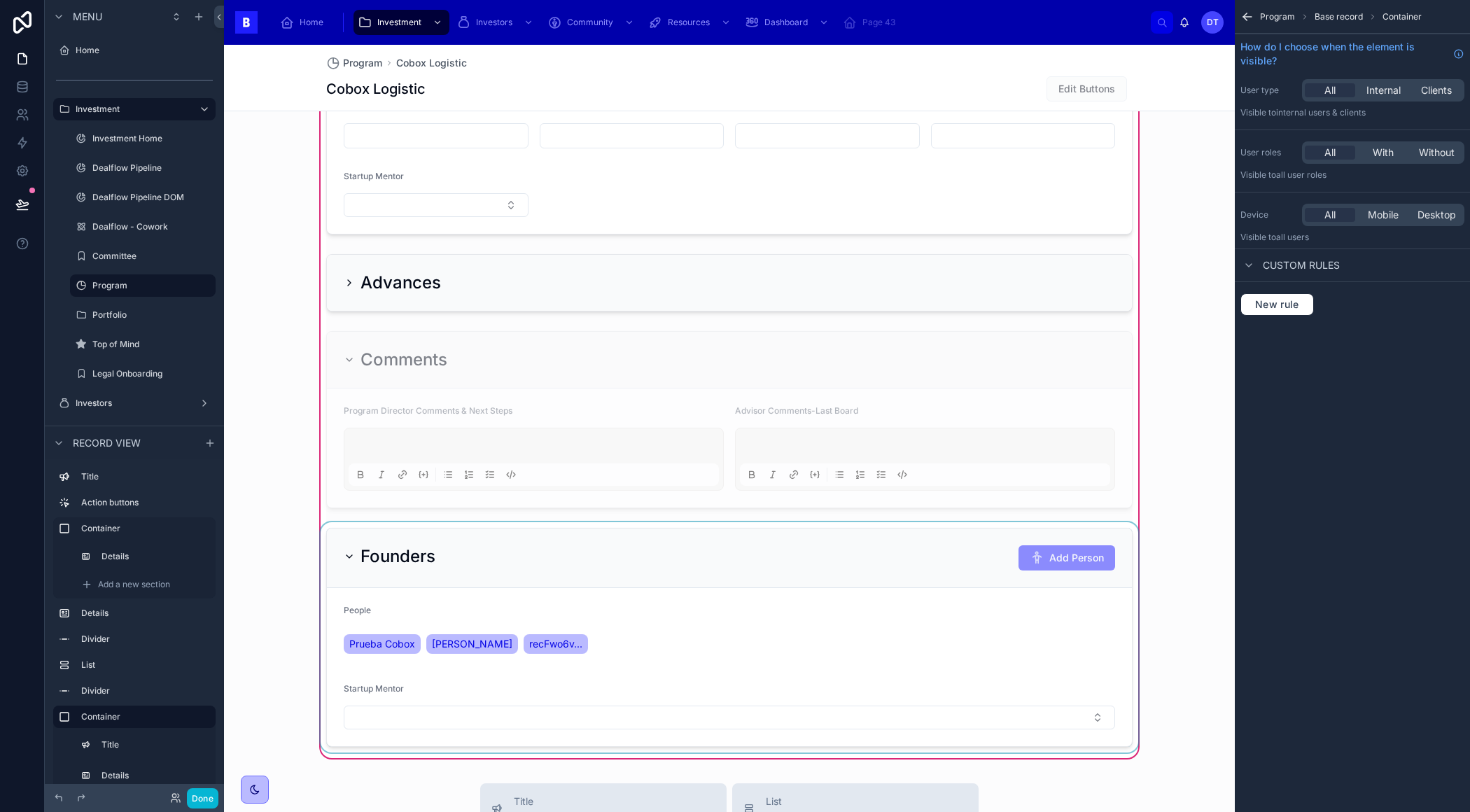
click at [540, 637] on div at bounding box center [728, 637] width 823 height 230
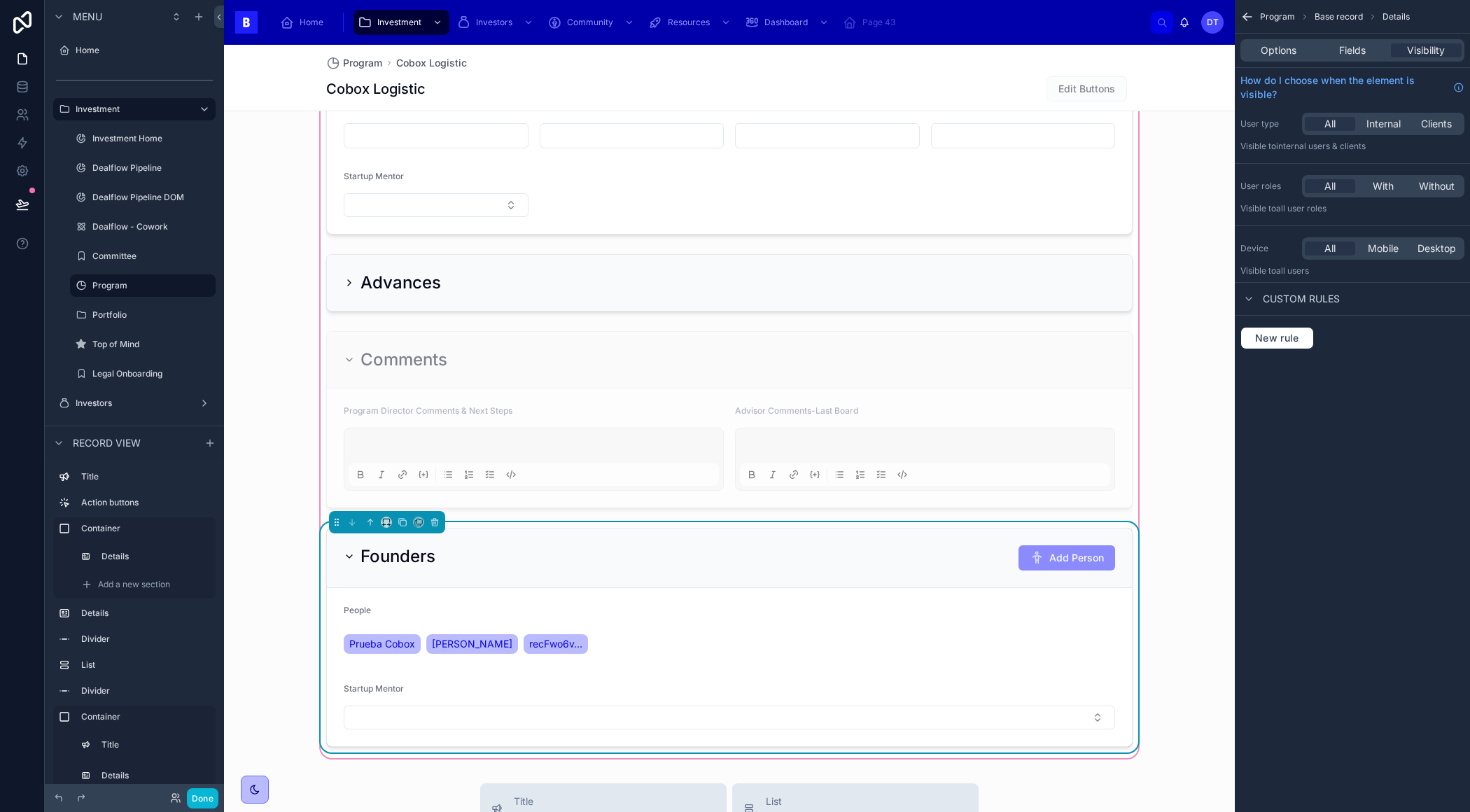
click at [540, 637] on span "recFwo6v..." at bounding box center [556, 644] width 53 height 14
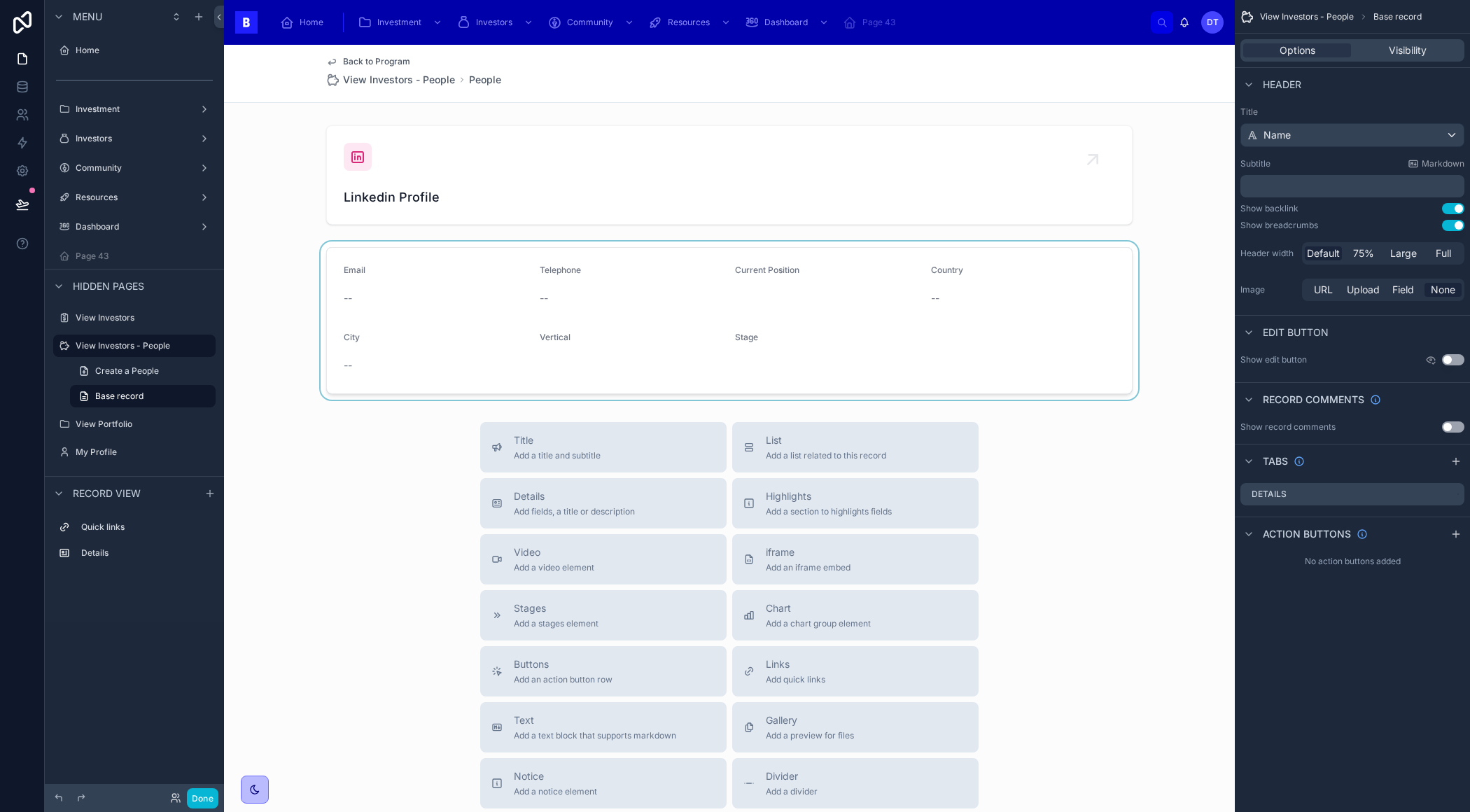
click at [839, 279] on div at bounding box center [729, 320] width 1011 height 158
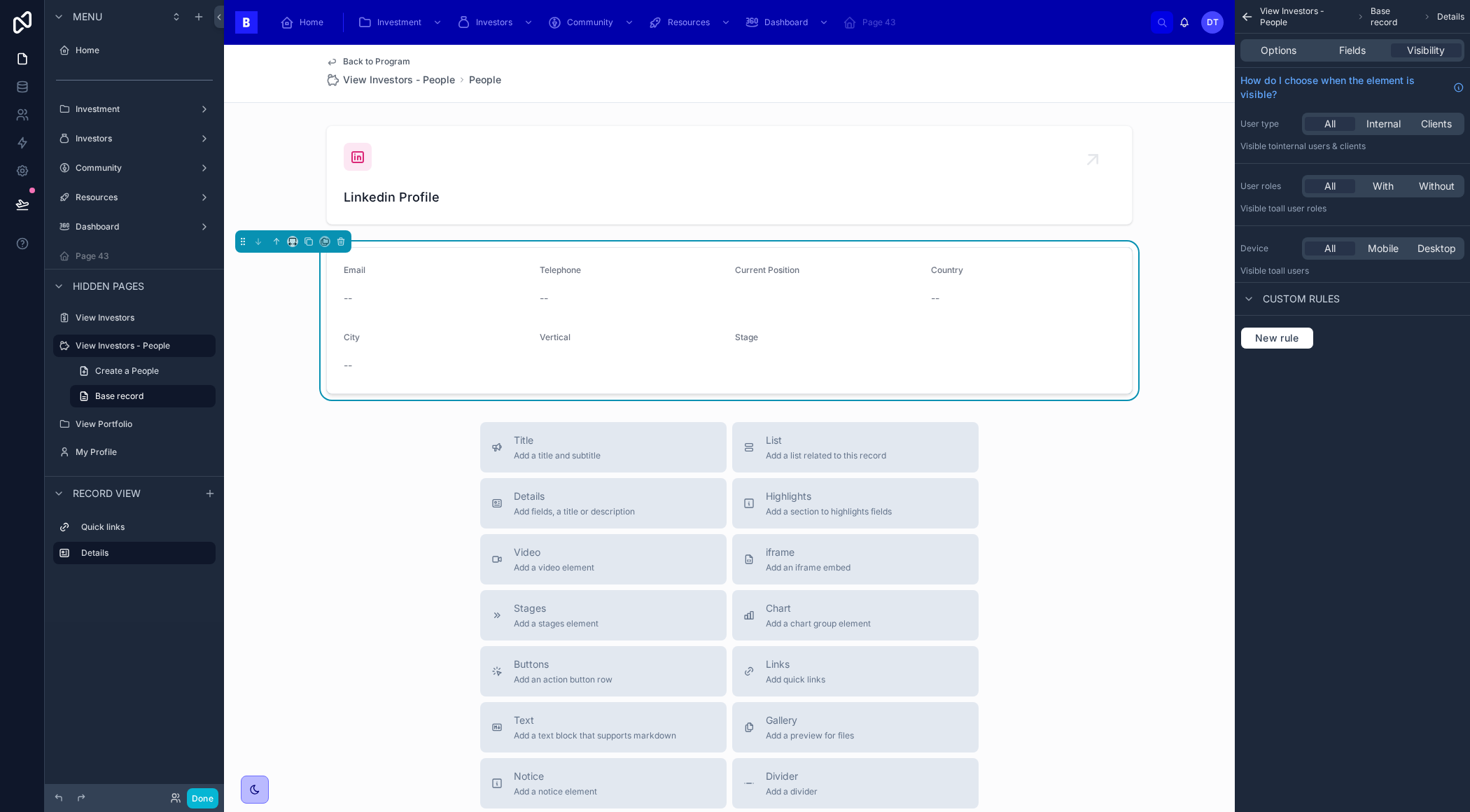
click at [894, 309] on form "Email -- Telephone -- Current Position Country -- City -- Vertical Stage" at bounding box center [729, 320] width 805 height 145
click at [433, 300] on div "--" at bounding box center [437, 298] width 185 height 14
click at [713, 321] on form "Email -- Telephone -- Current Position Country -- City -- Vertical Stage" at bounding box center [729, 320] width 805 height 145
click at [1293, 53] on span "Options" at bounding box center [1278, 50] width 35 height 14
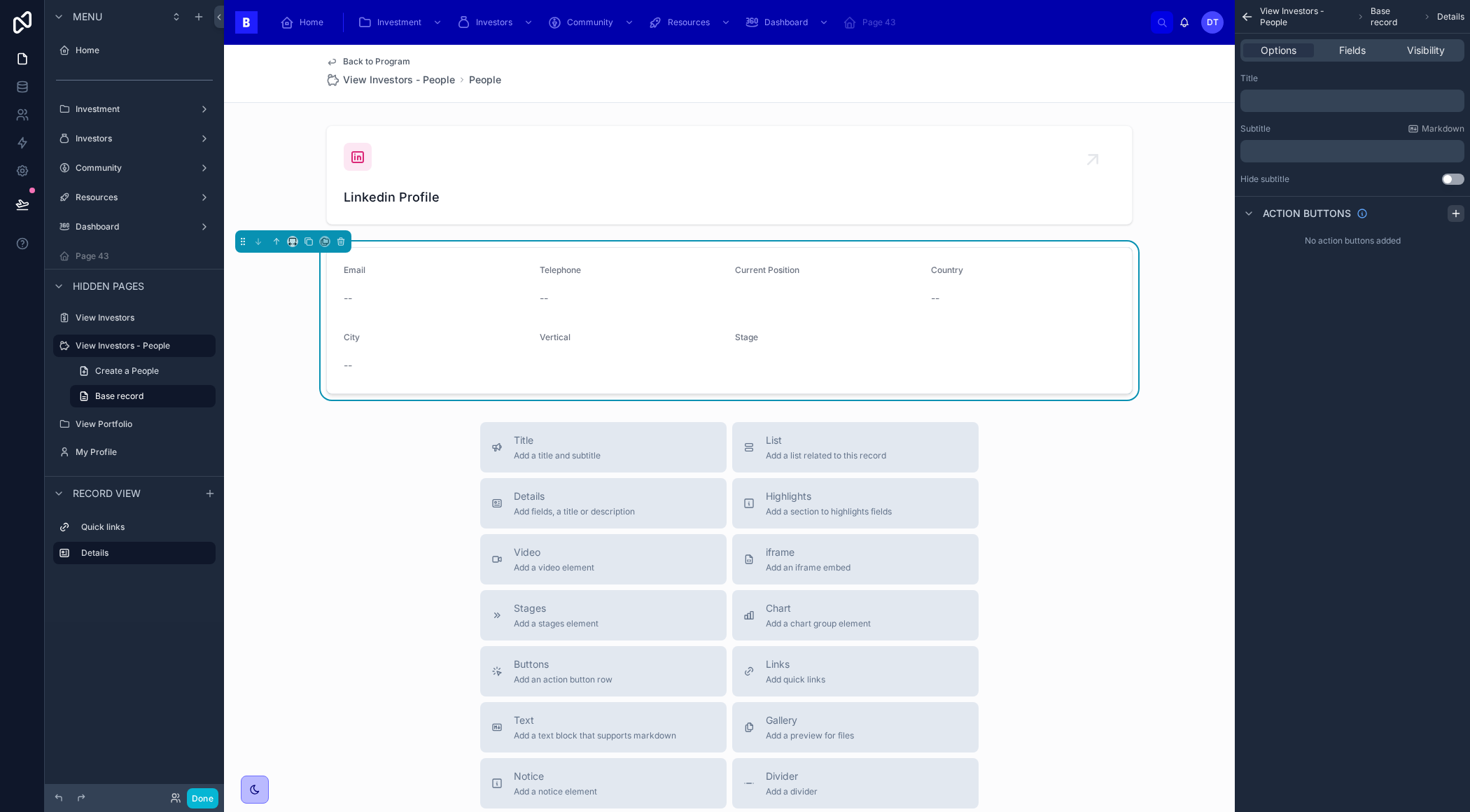
click at [1453, 212] on icon "scrollable content" at bounding box center [1456, 213] width 11 height 11
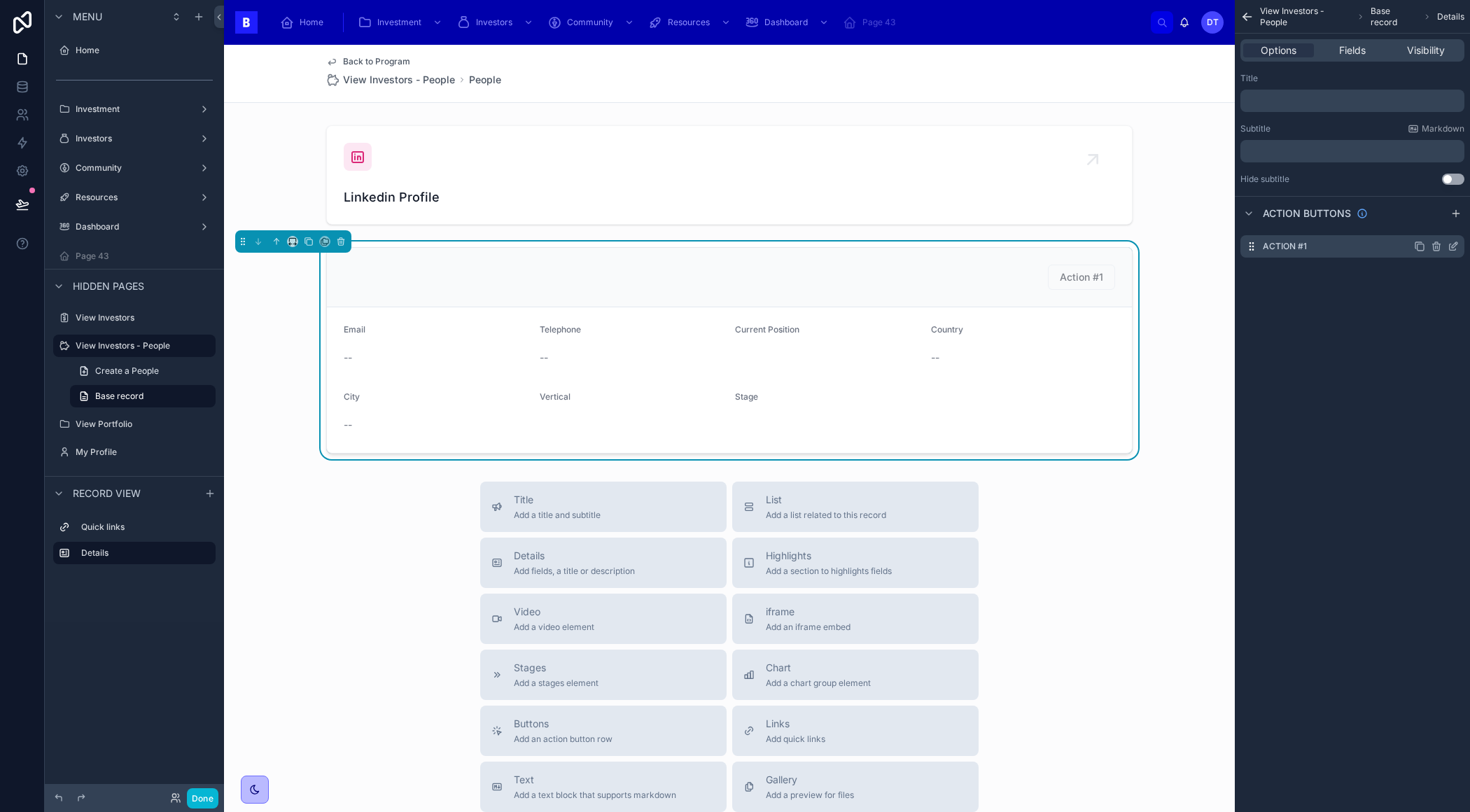
click at [1452, 249] on icon "scrollable content" at bounding box center [1452, 246] width 11 height 11
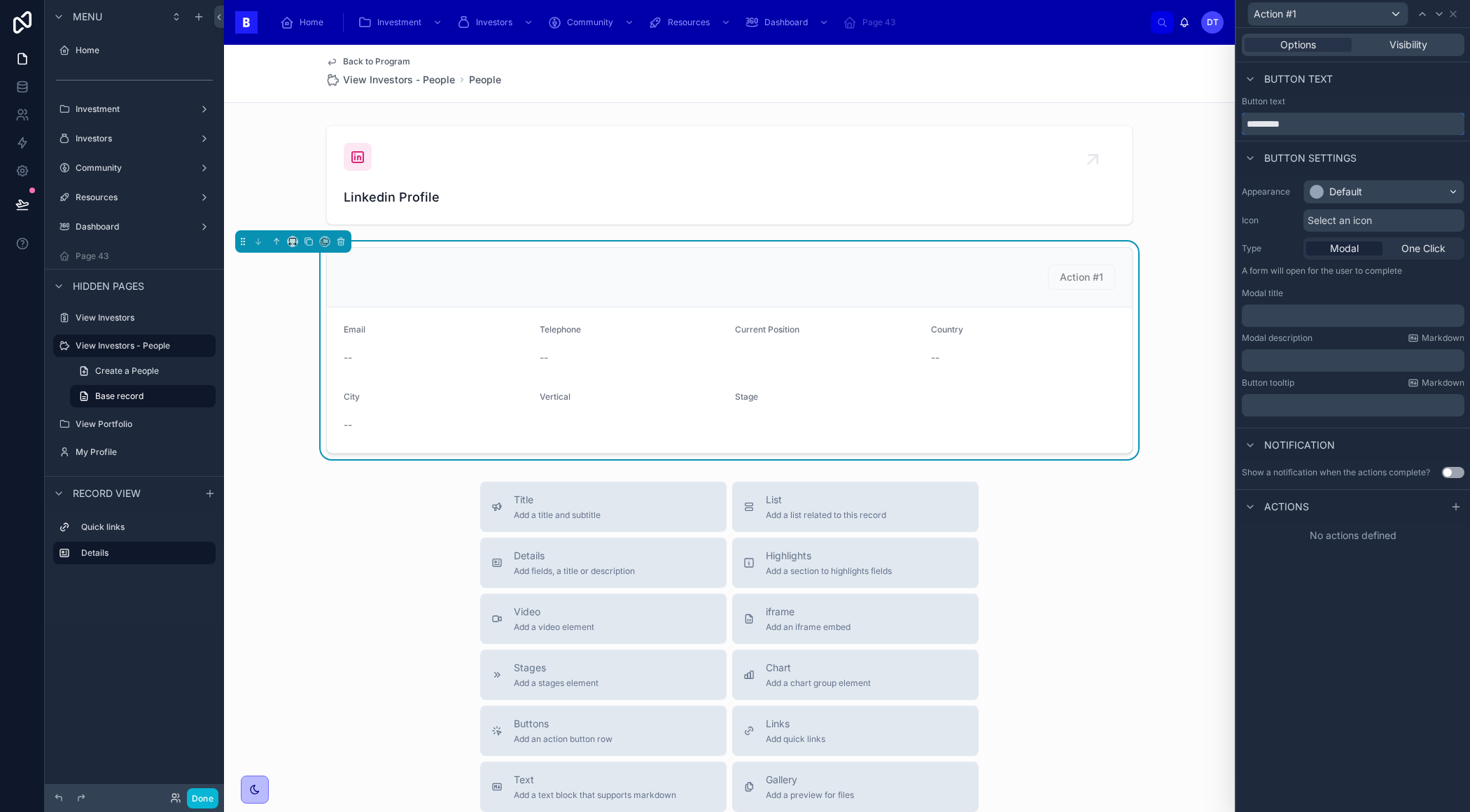
click at [1333, 126] on input "*********" at bounding box center [1353, 123] width 222 height 22
type input "**********"
click at [1385, 190] on div "Default" at bounding box center [1384, 191] width 160 height 22
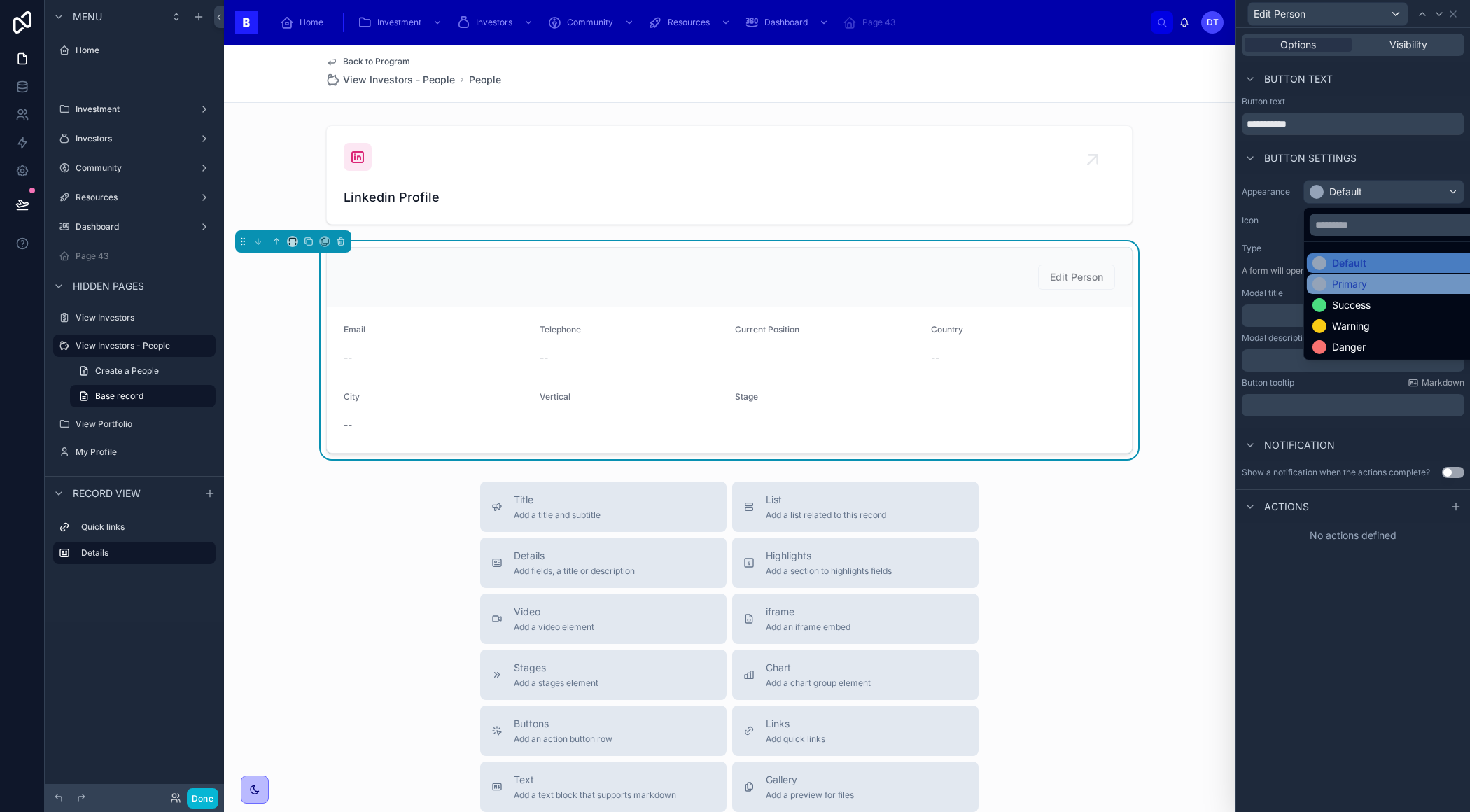
click at [1357, 283] on div "Primary" at bounding box center [1349, 284] width 35 height 14
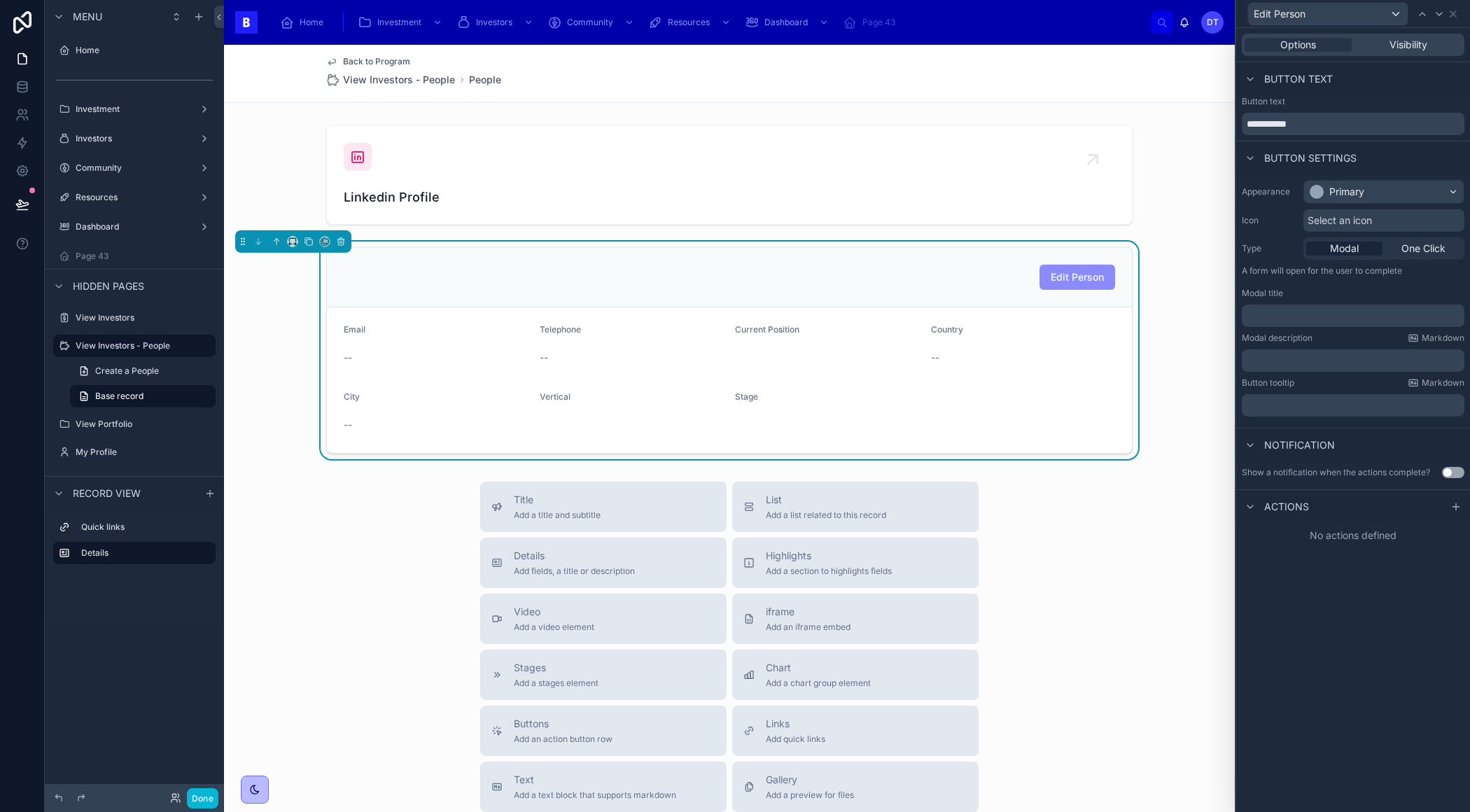
click at [1282, 503] on span "Actions" at bounding box center [1286, 507] width 45 height 14
click at [1454, 505] on icon at bounding box center [1456, 506] width 11 height 11
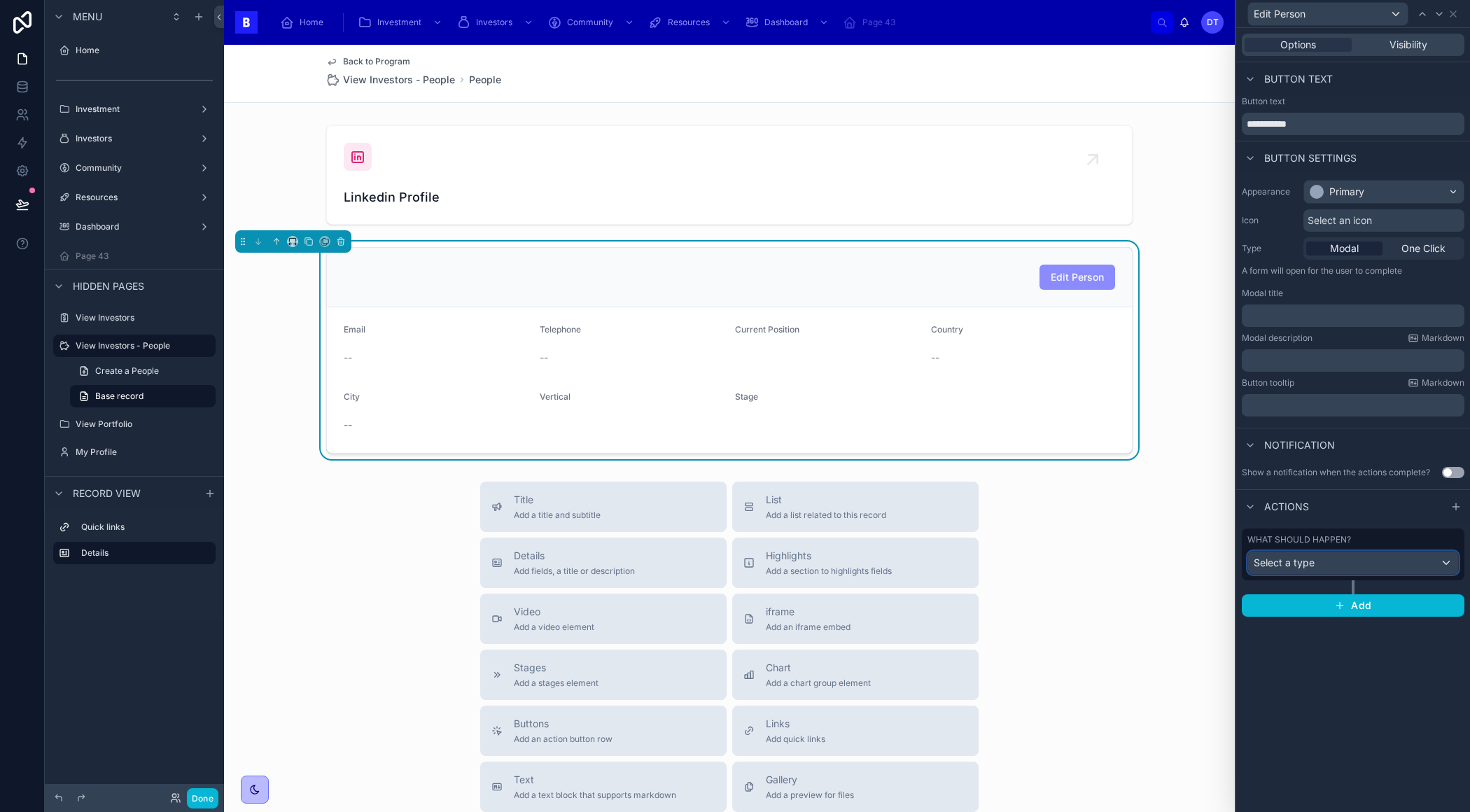
click at [1392, 562] on div "Select a type" at bounding box center [1353, 562] width 210 height 22
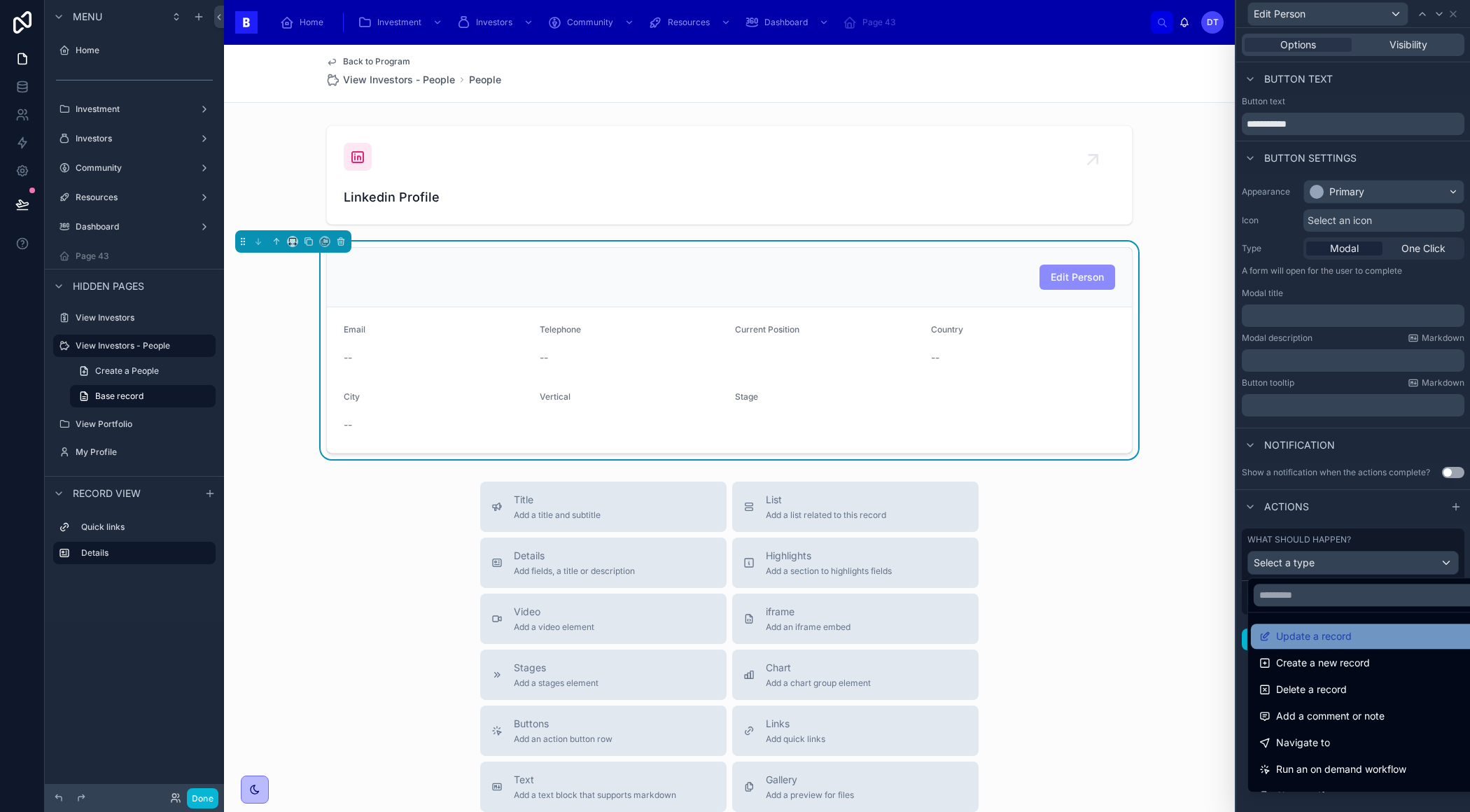
click at [1351, 637] on div "Update a record" at bounding box center [1369, 636] width 220 height 17
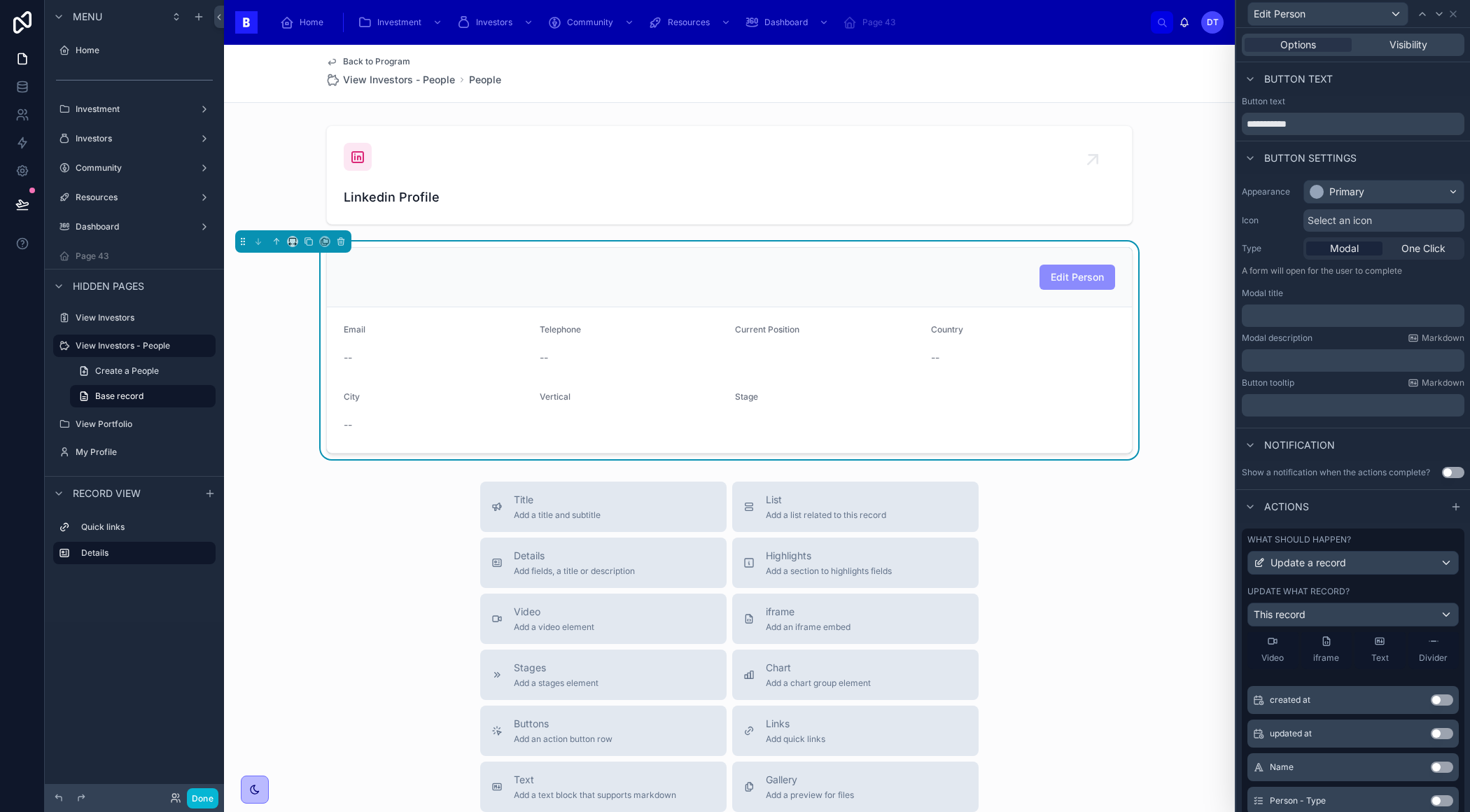
scroll to position [100, 0]
click at [205, 801] on button "Done" at bounding box center [203, 798] width 32 height 20
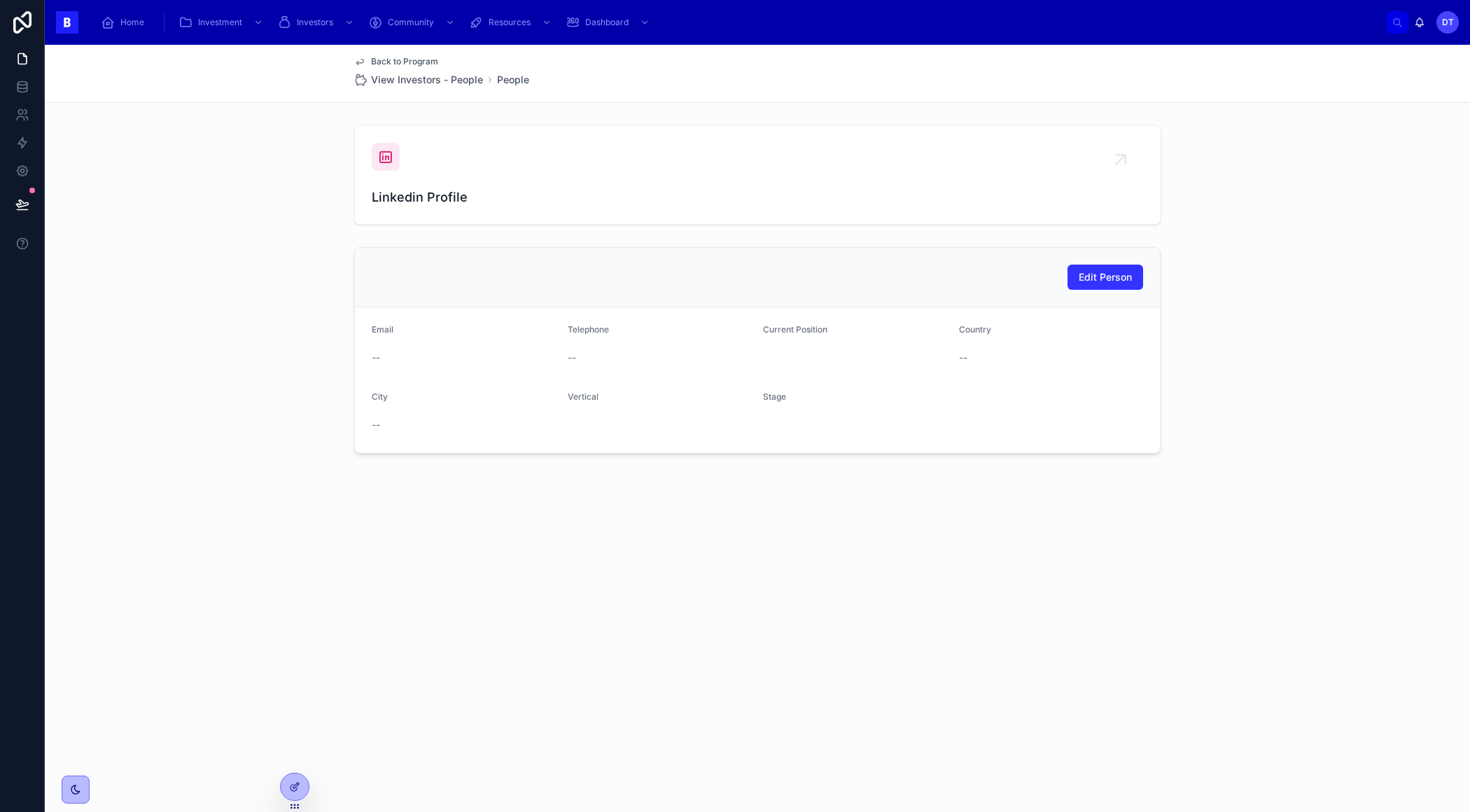
click at [1108, 267] on button "Edit Person" at bounding box center [1105, 277] width 76 height 26
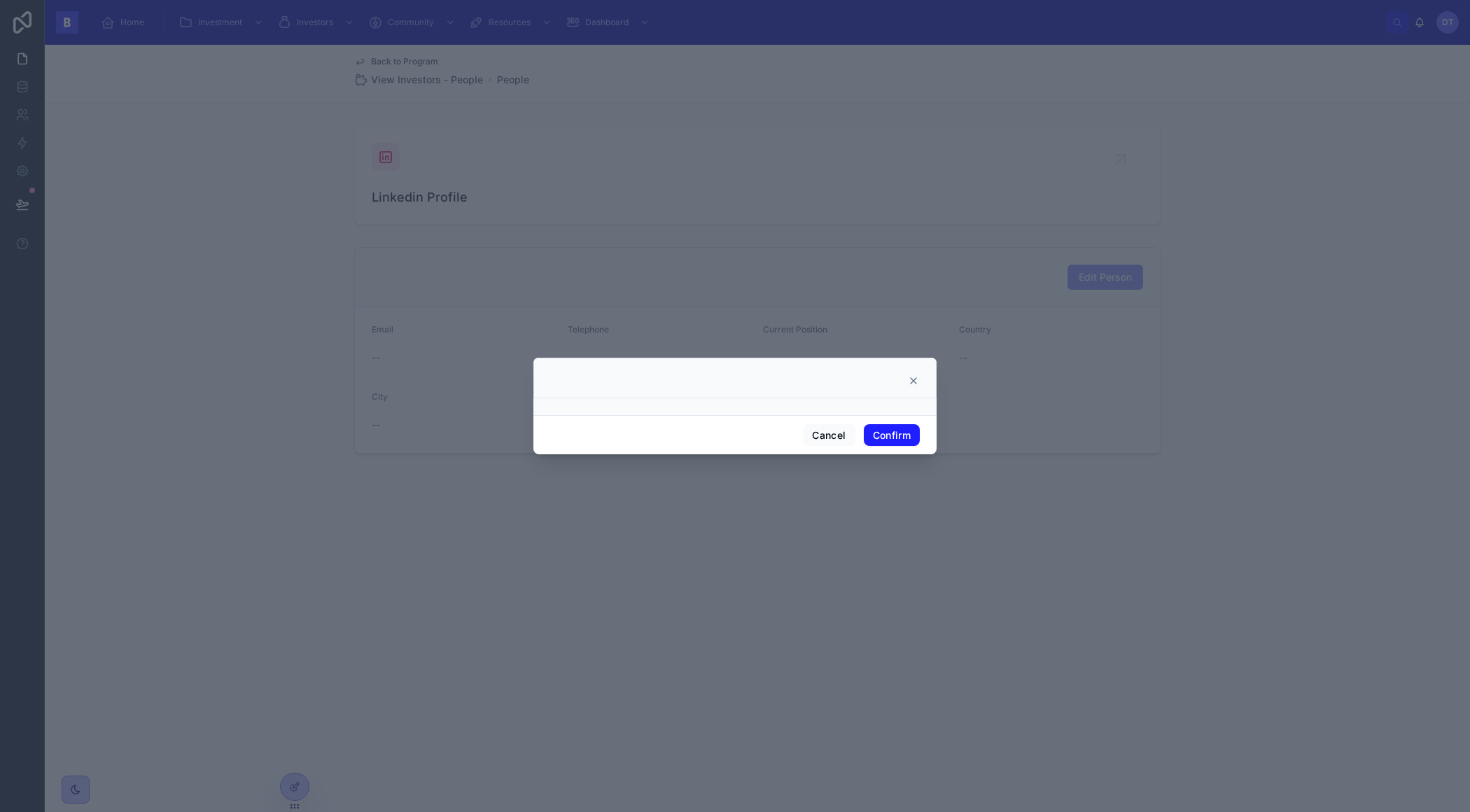
click at [925, 368] on div at bounding box center [735, 378] width 403 height 41
click at [913, 382] on icon at bounding box center [913, 380] width 11 height 11
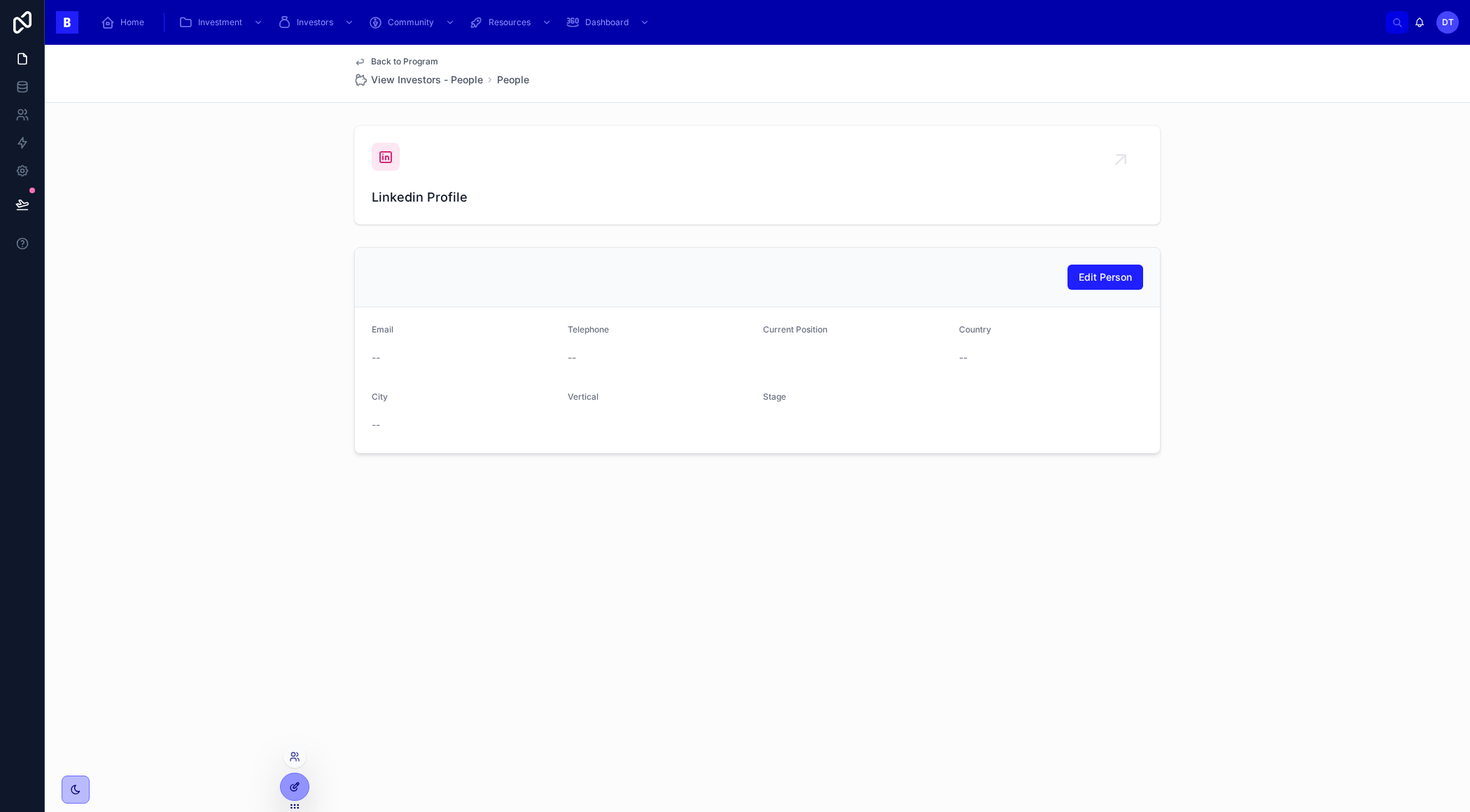
click at [300, 777] on div at bounding box center [295, 786] width 28 height 26
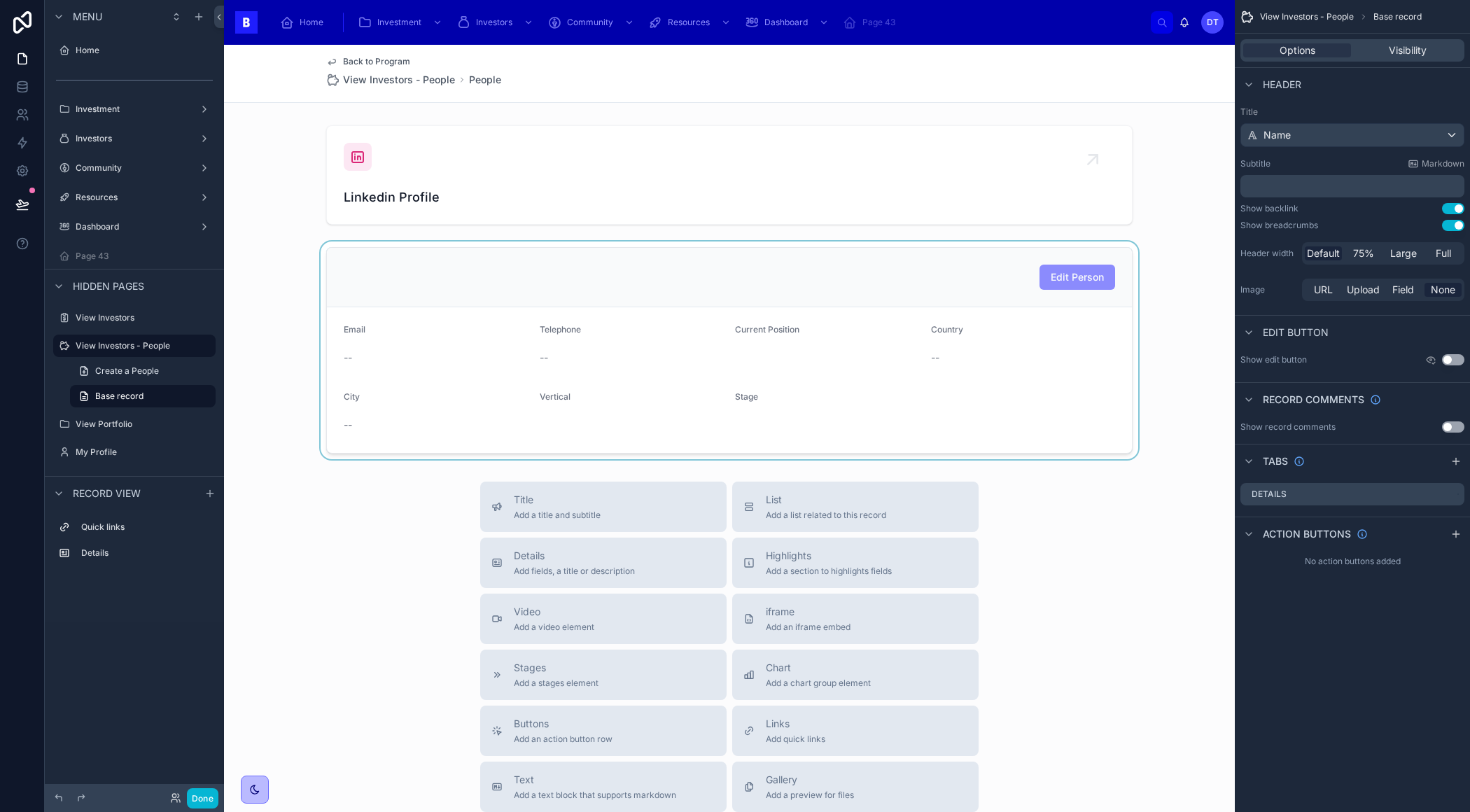
click at [1026, 325] on div at bounding box center [729, 350] width 1011 height 218
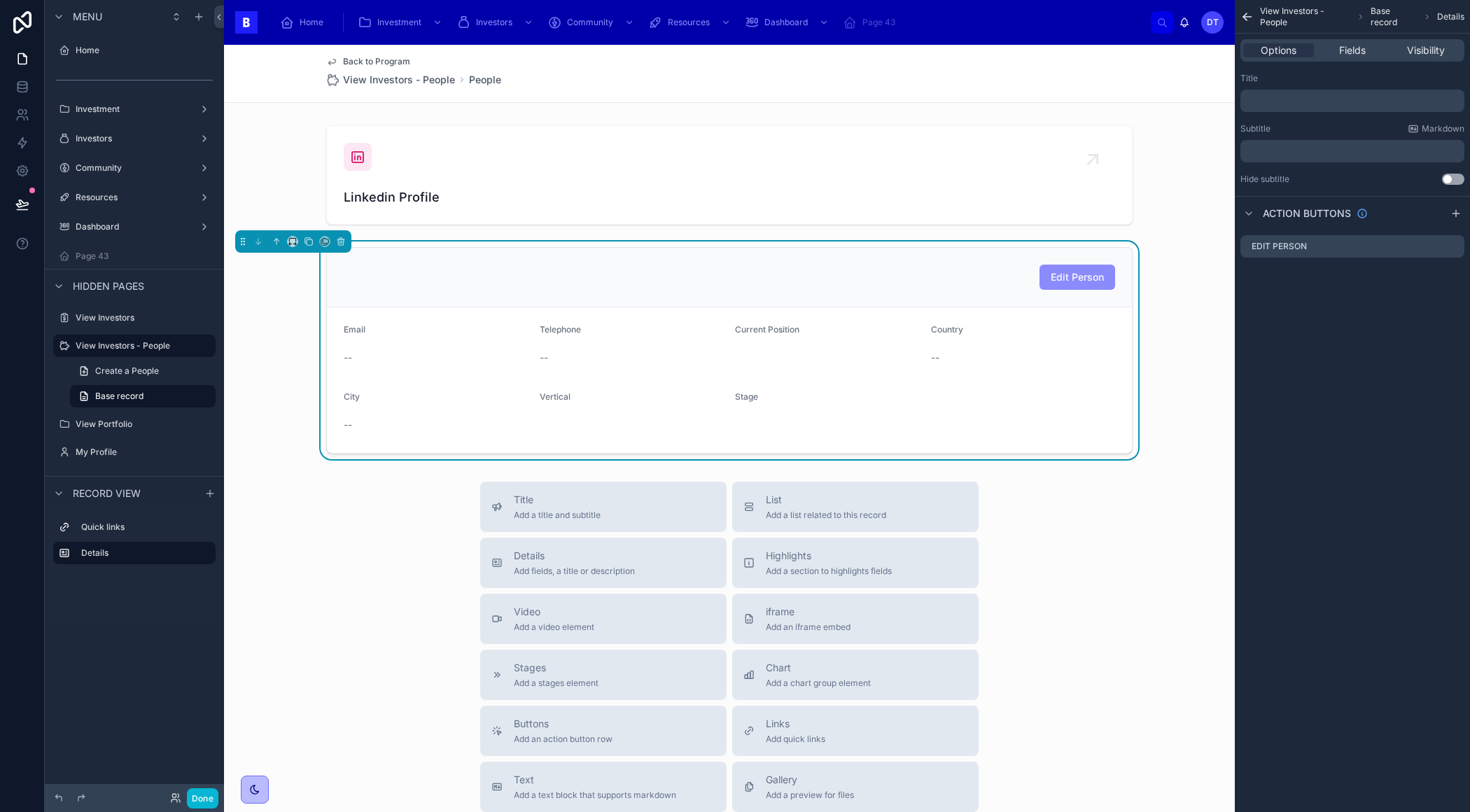
click at [1067, 271] on span "Edit Person" at bounding box center [1078, 276] width 76 height 11
click at [1454, 248] on icon "scrollable content" at bounding box center [1452, 246] width 11 height 11
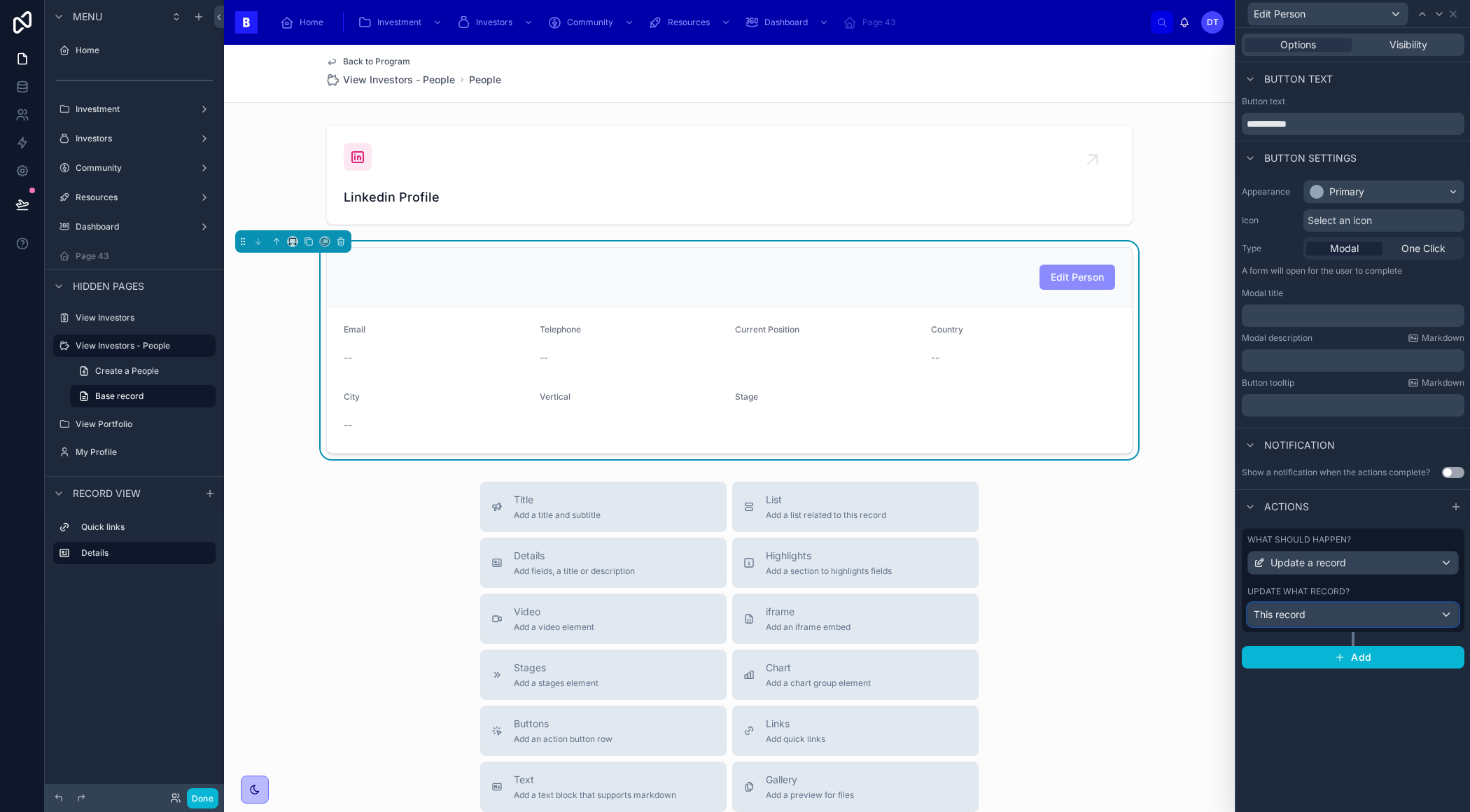
click at [1436, 619] on div "This record" at bounding box center [1353, 614] width 210 height 22
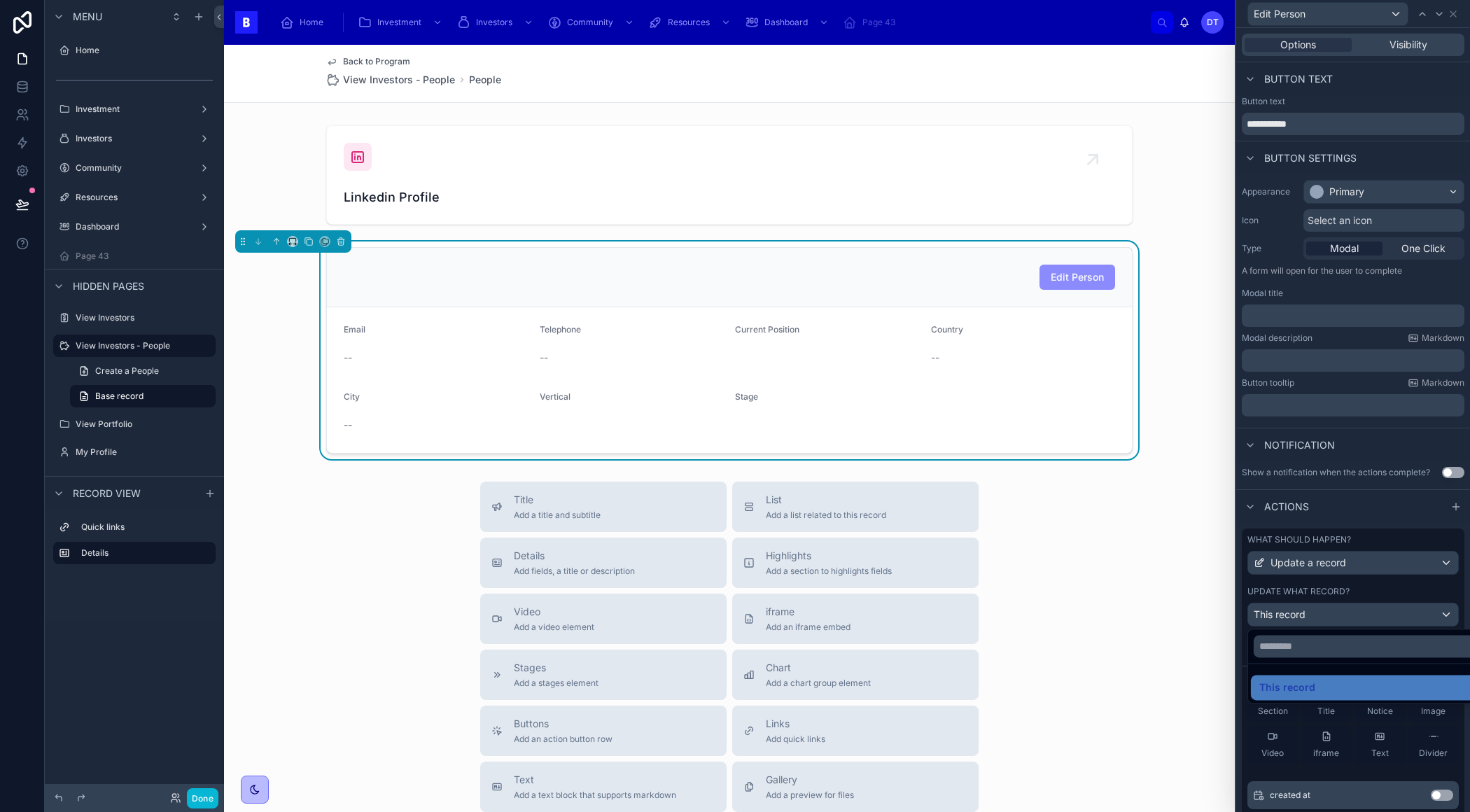
click at [1407, 607] on div at bounding box center [1353, 406] width 234 height 812
click at [1451, 609] on div "This record" at bounding box center [1353, 614] width 210 height 22
click at [1450, 609] on div at bounding box center [1353, 406] width 234 height 812
click at [1369, 518] on div "Actions" at bounding box center [1353, 506] width 234 height 34
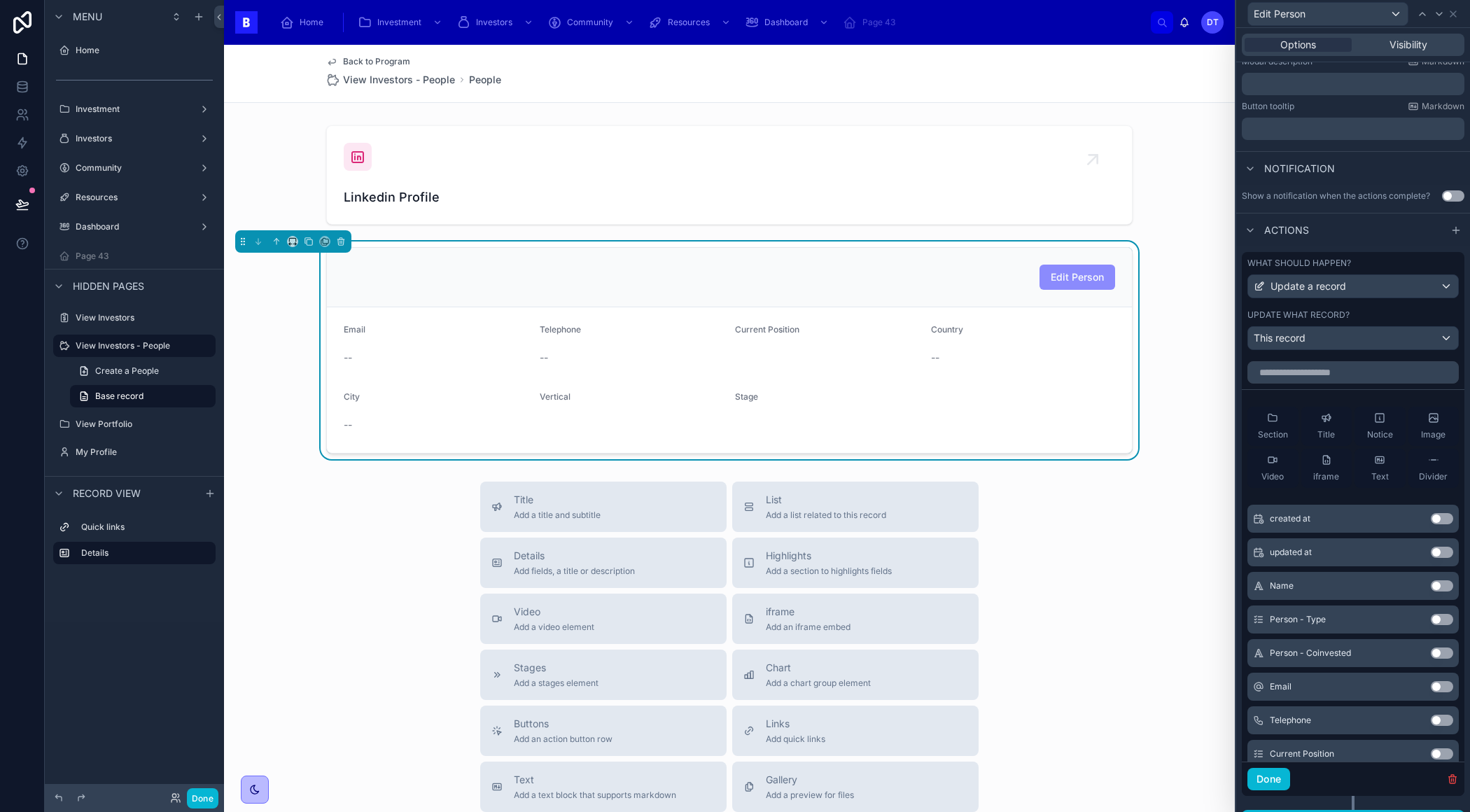
scroll to position [298, 0]
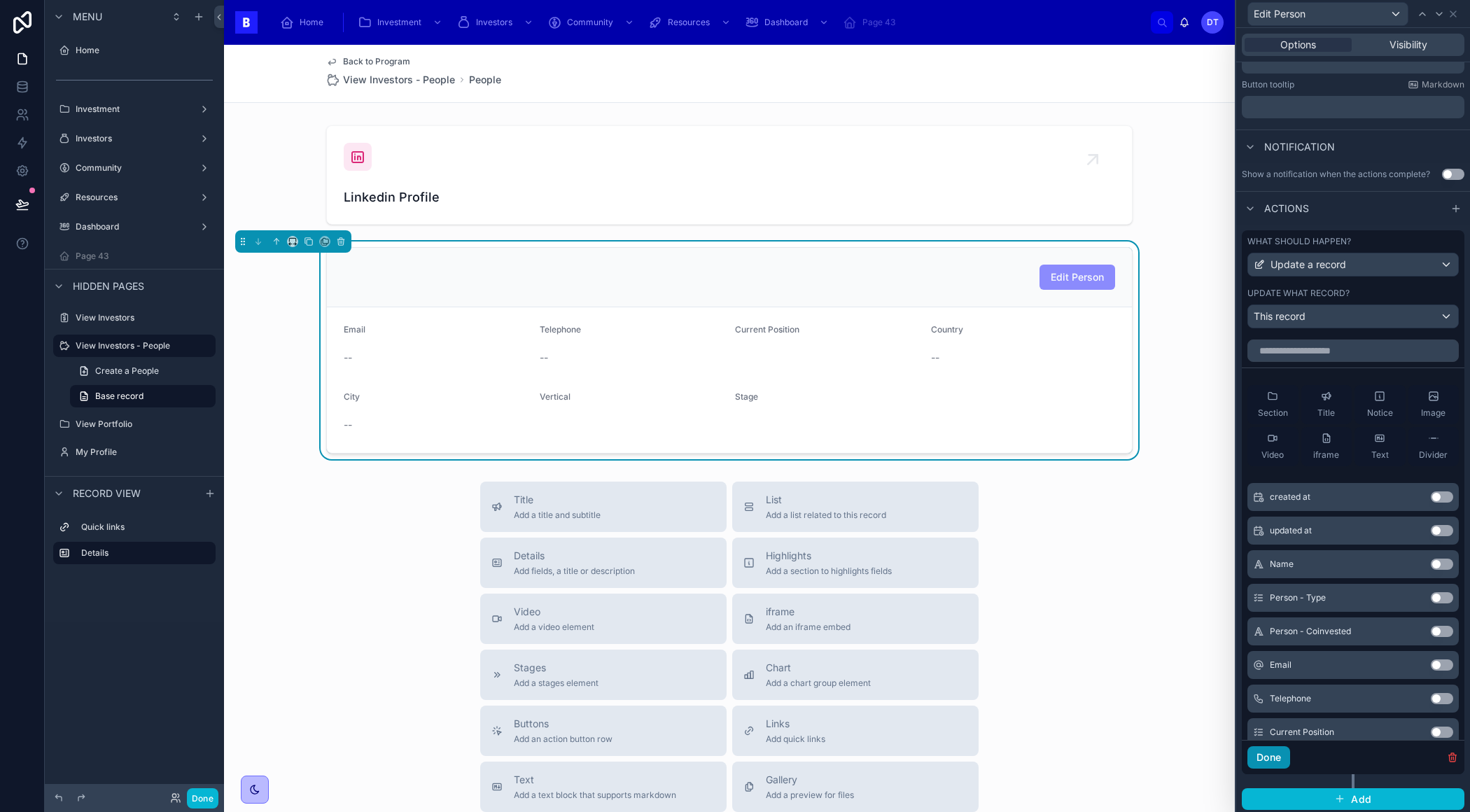
click at [1269, 752] on button "Done" at bounding box center [1268, 756] width 42 height 22
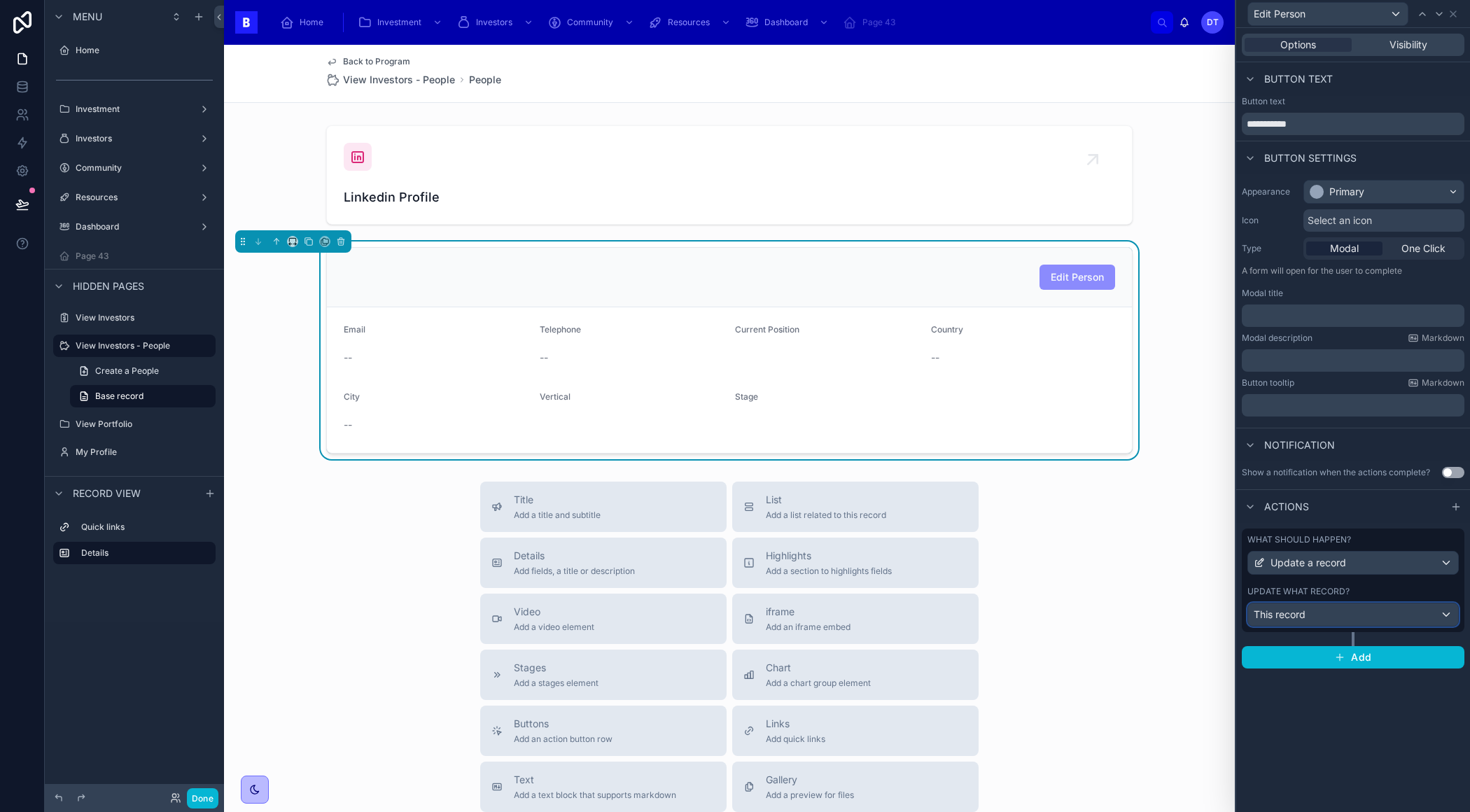
click at [1444, 610] on div "This record" at bounding box center [1353, 614] width 210 height 22
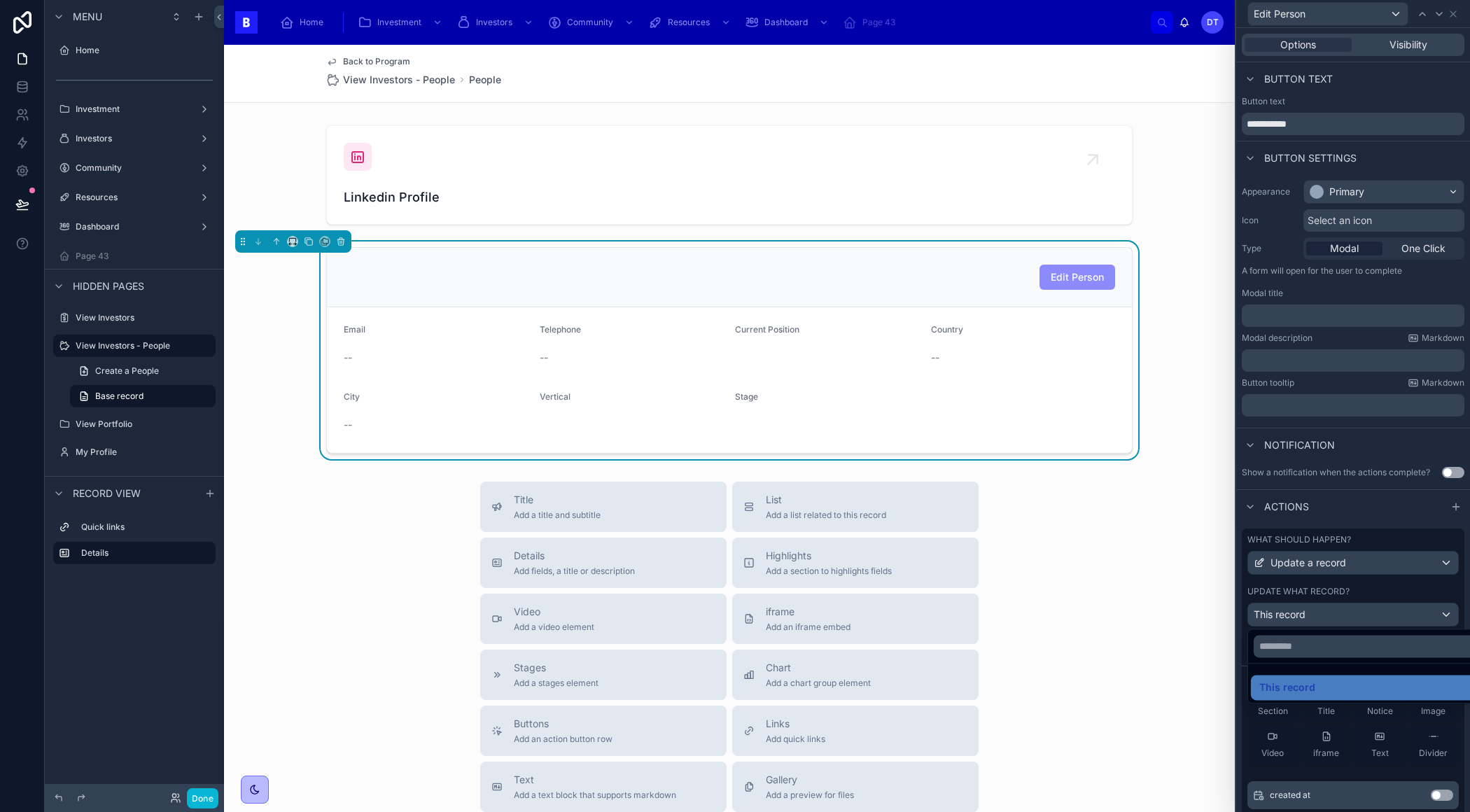
click at [1436, 615] on div at bounding box center [1353, 406] width 234 height 812
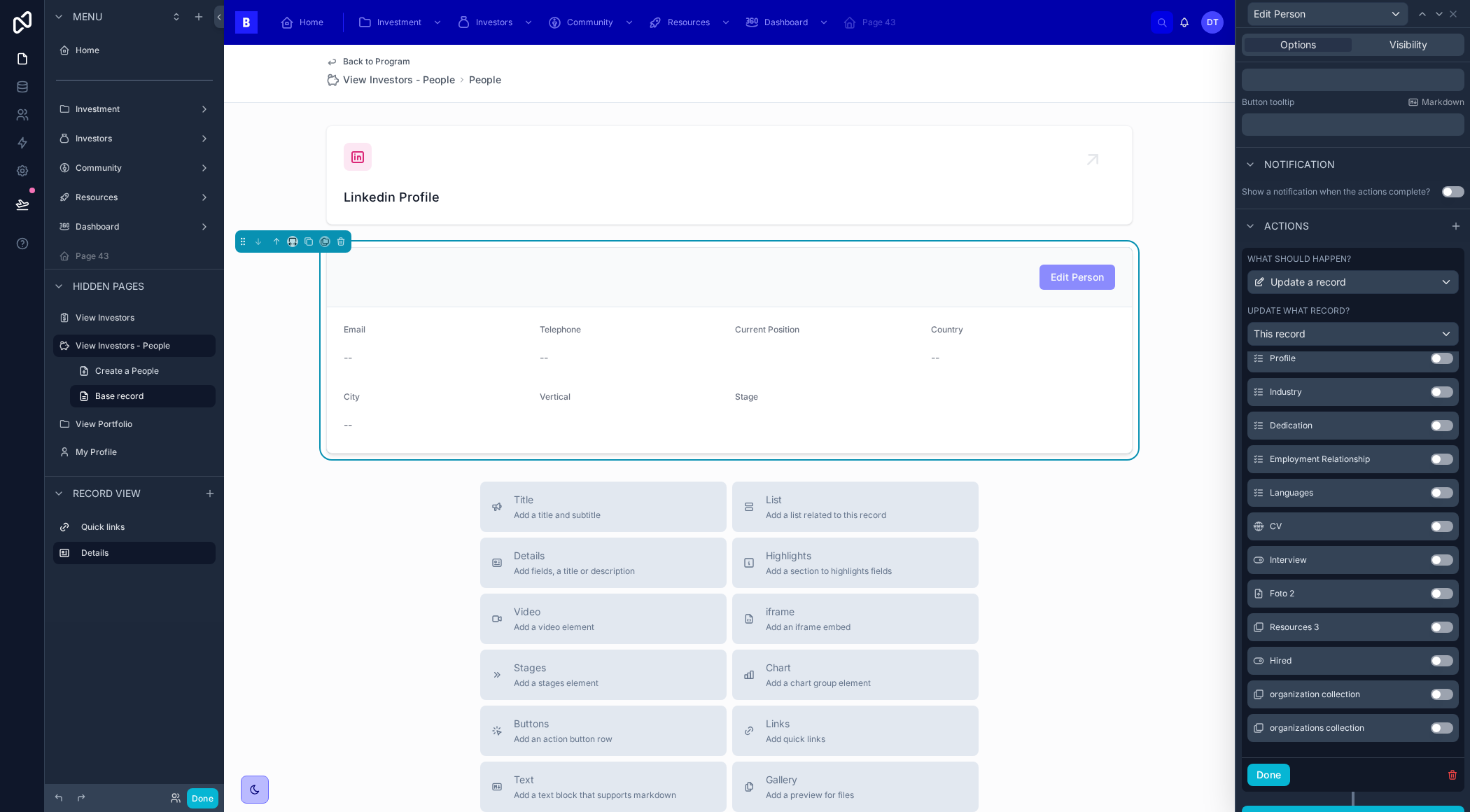
scroll to position [298, 0]
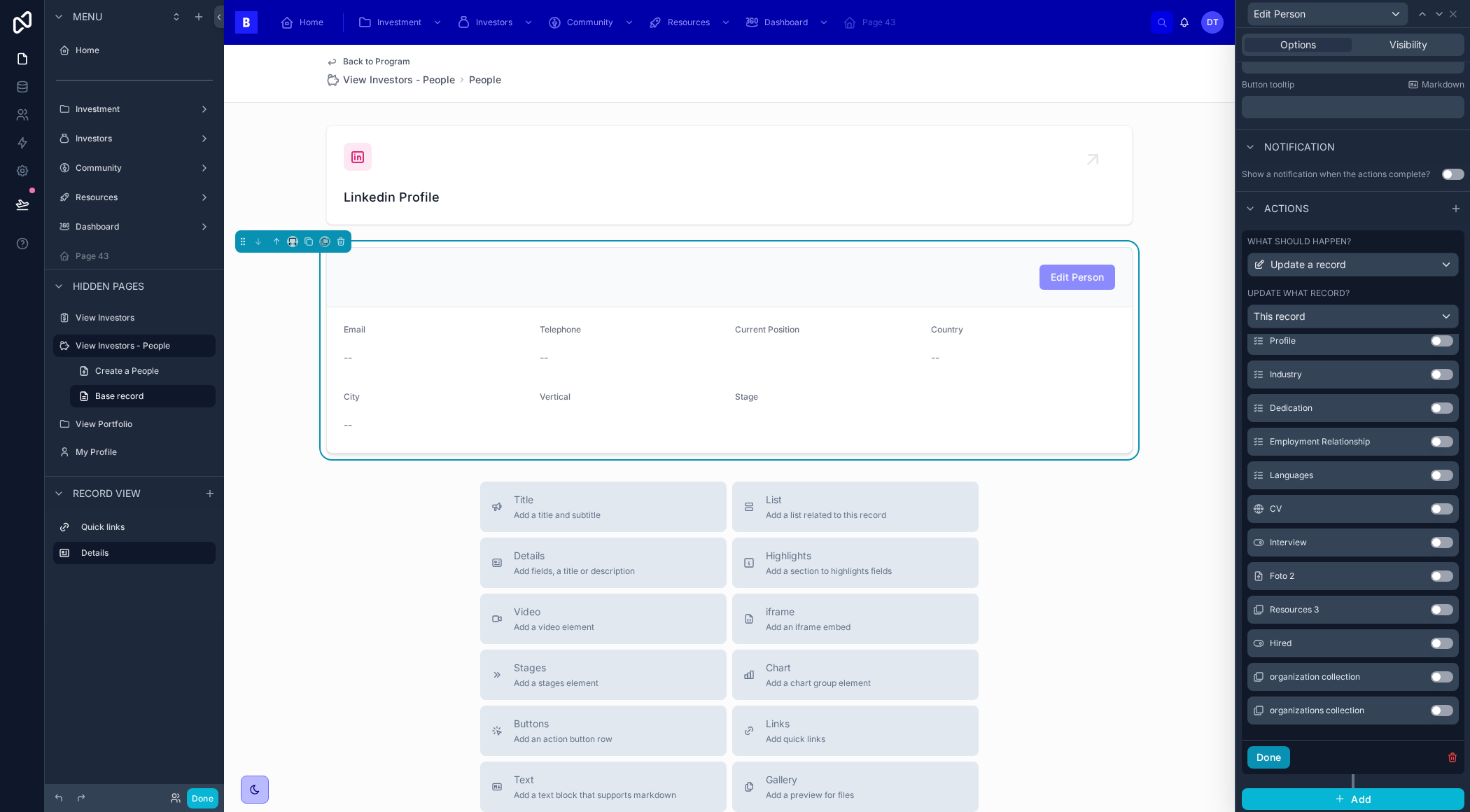
click at [1271, 758] on button "Done" at bounding box center [1268, 756] width 42 height 22
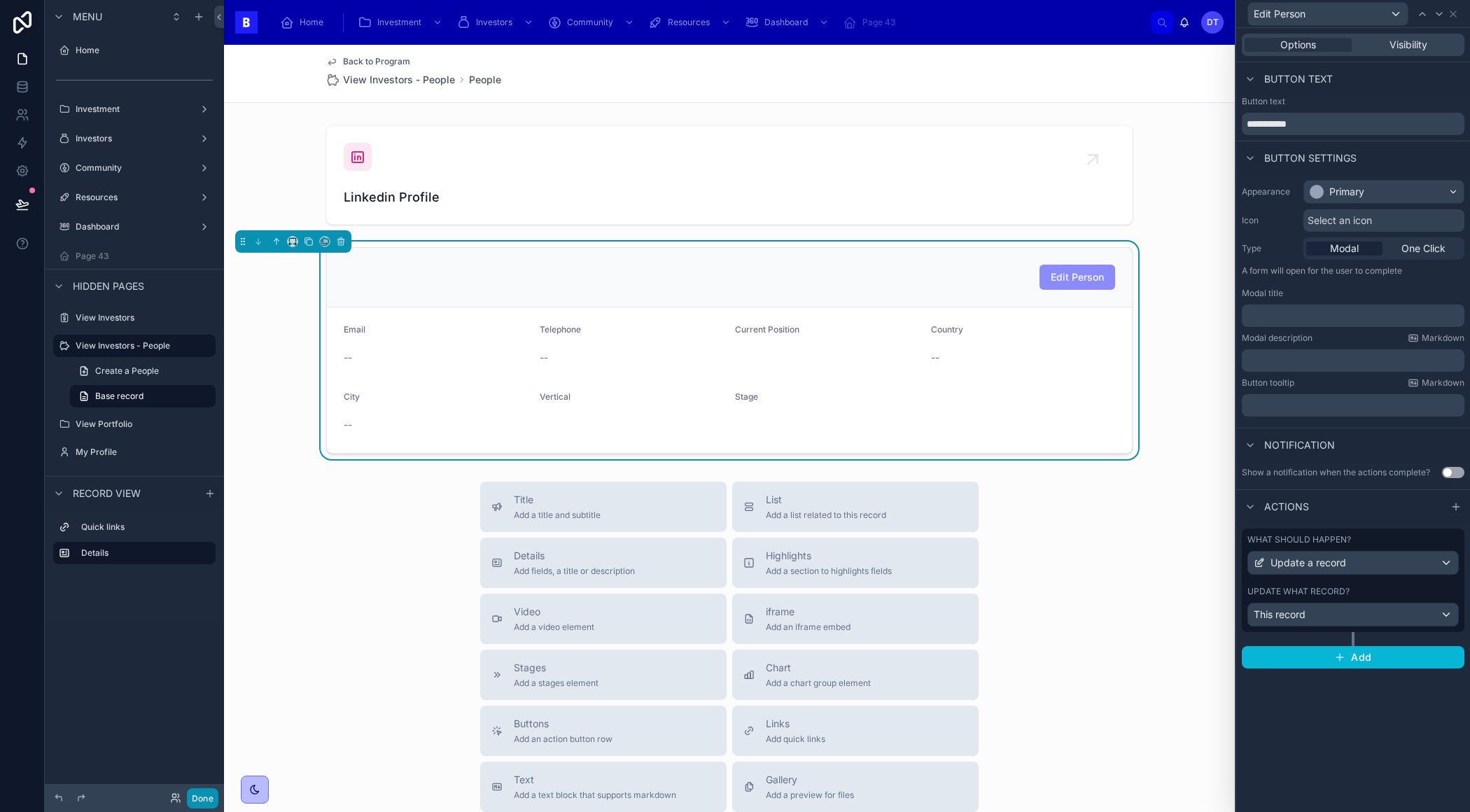
click at [209, 802] on button "Done" at bounding box center [203, 798] width 32 height 20
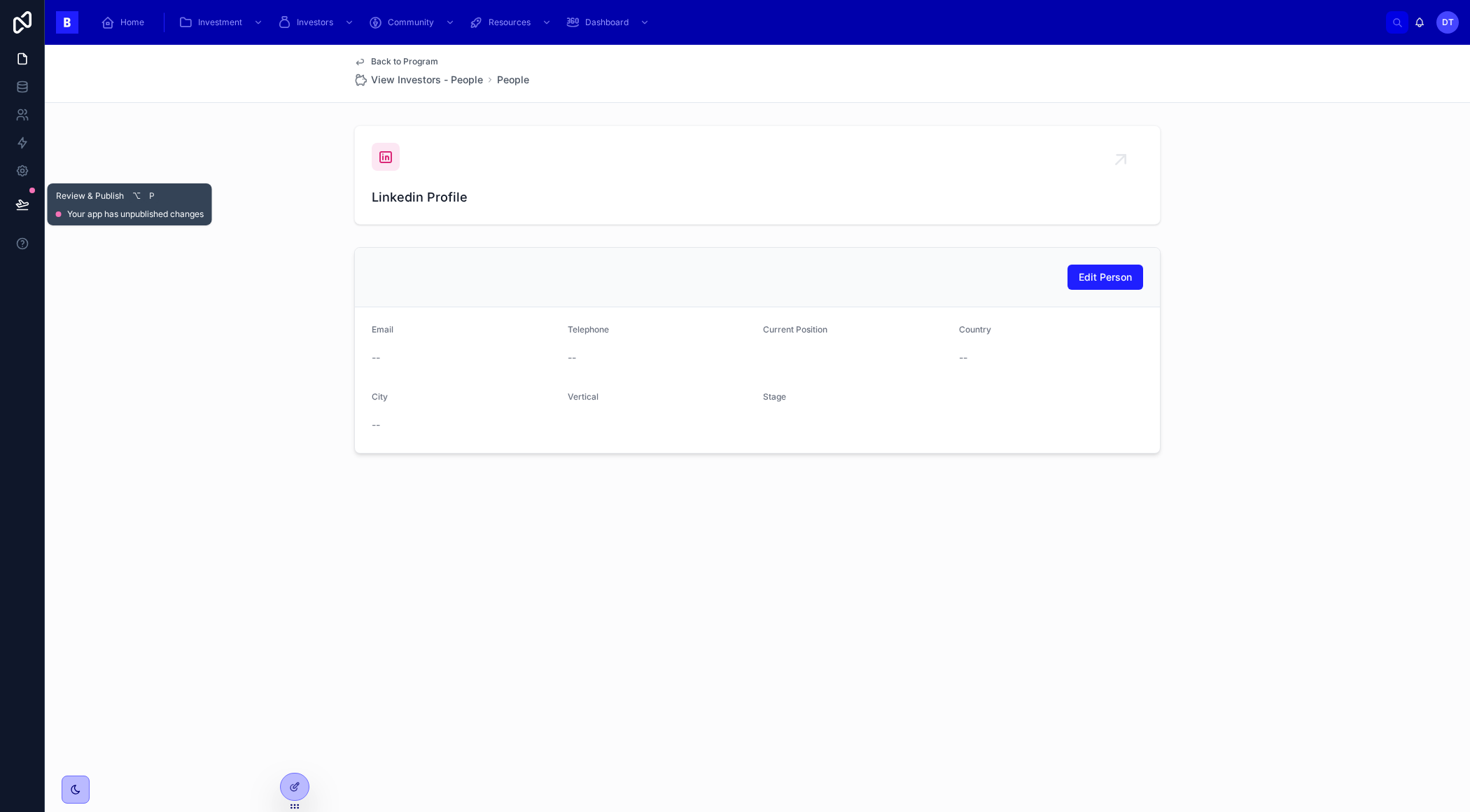
click at [26, 197] on button at bounding box center [22, 205] width 31 height 39
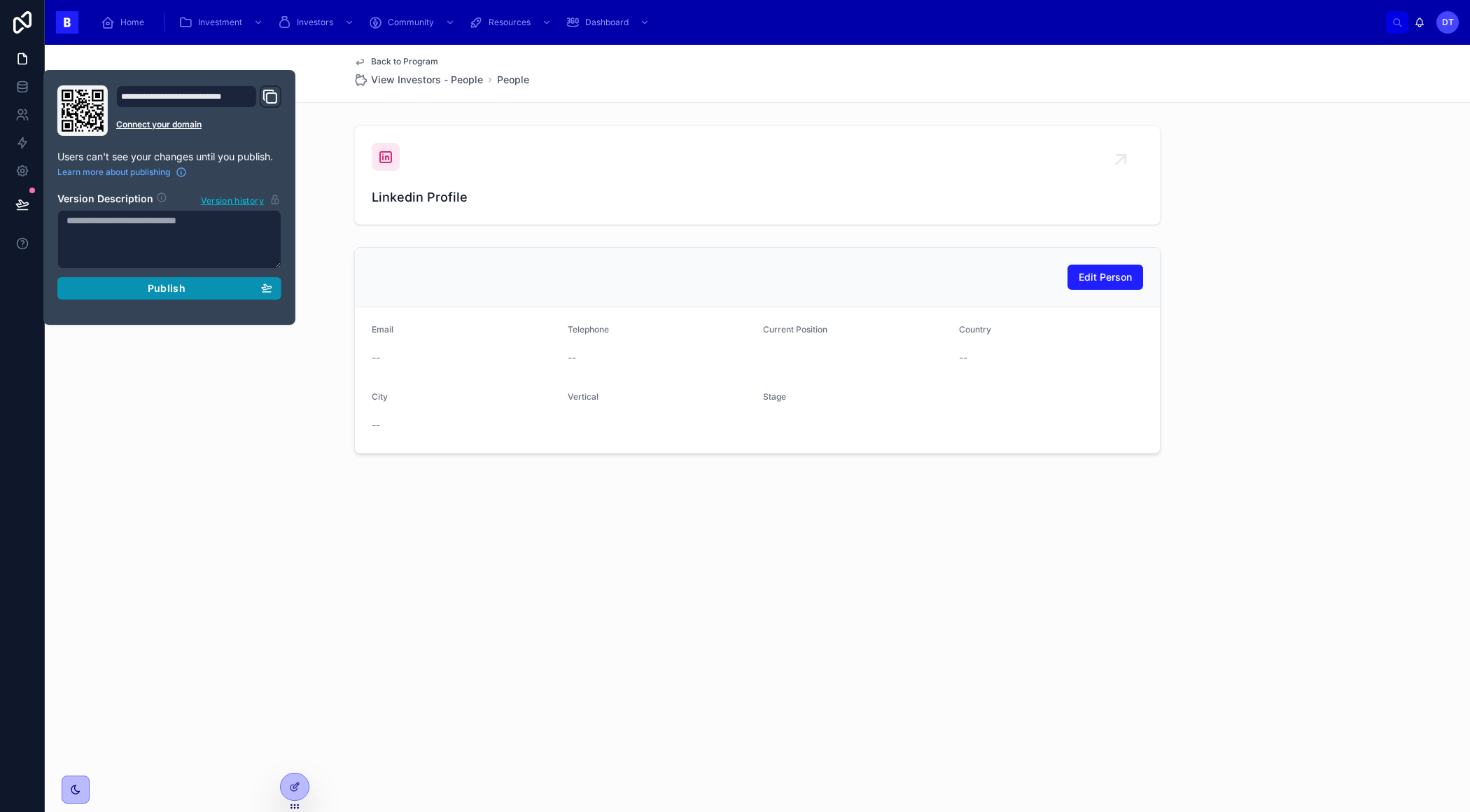
click at [170, 294] on button "Publish" at bounding box center [169, 287] width 224 height 22
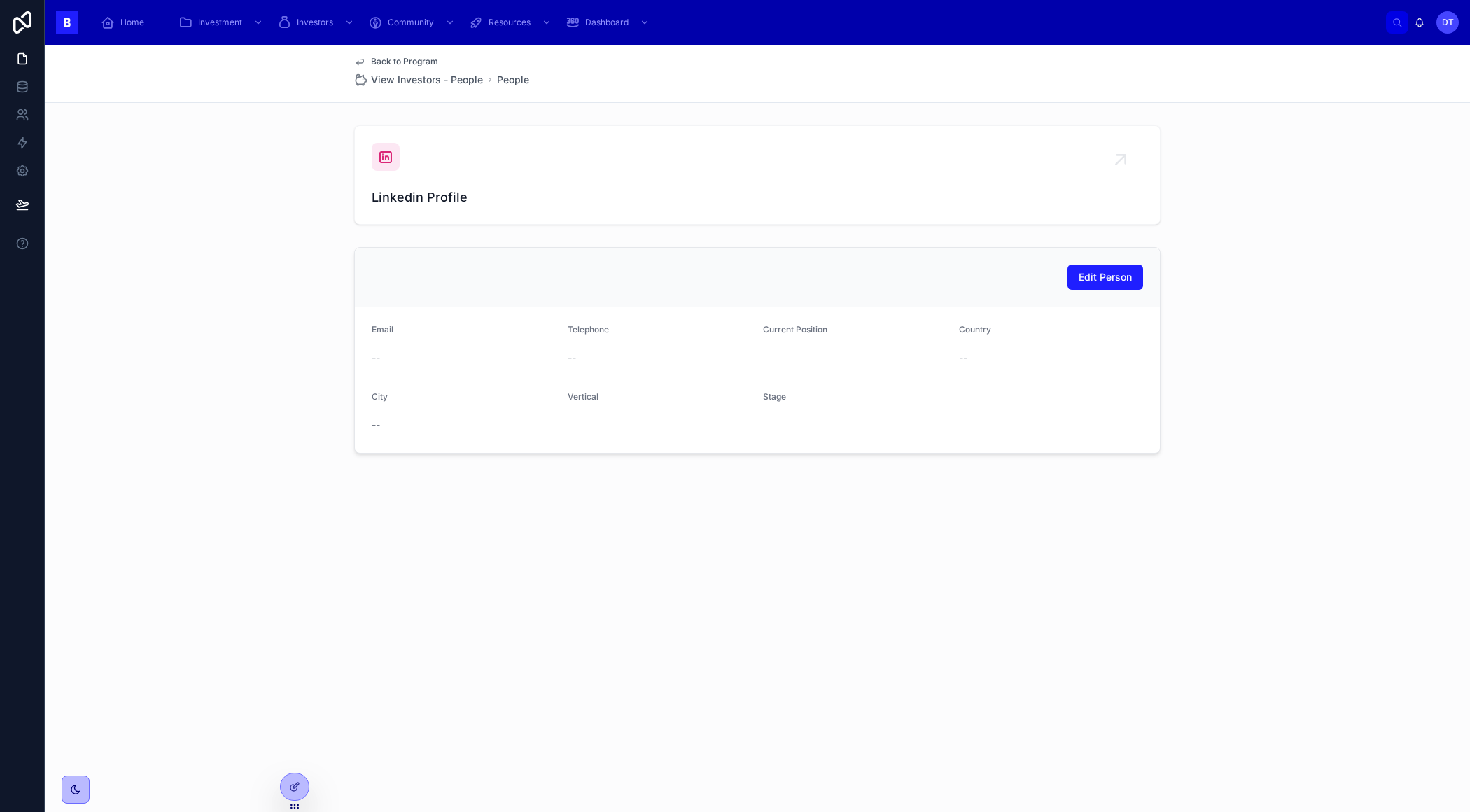
click at [752, 541] on div "Back to Program View Investors - People People Linkedin Profile Edit Person Ema…" at bounding box center [757, 296] width 1425 height 503
click at [298, 792] on div at bounding box center [295, 786] width 28 height 26
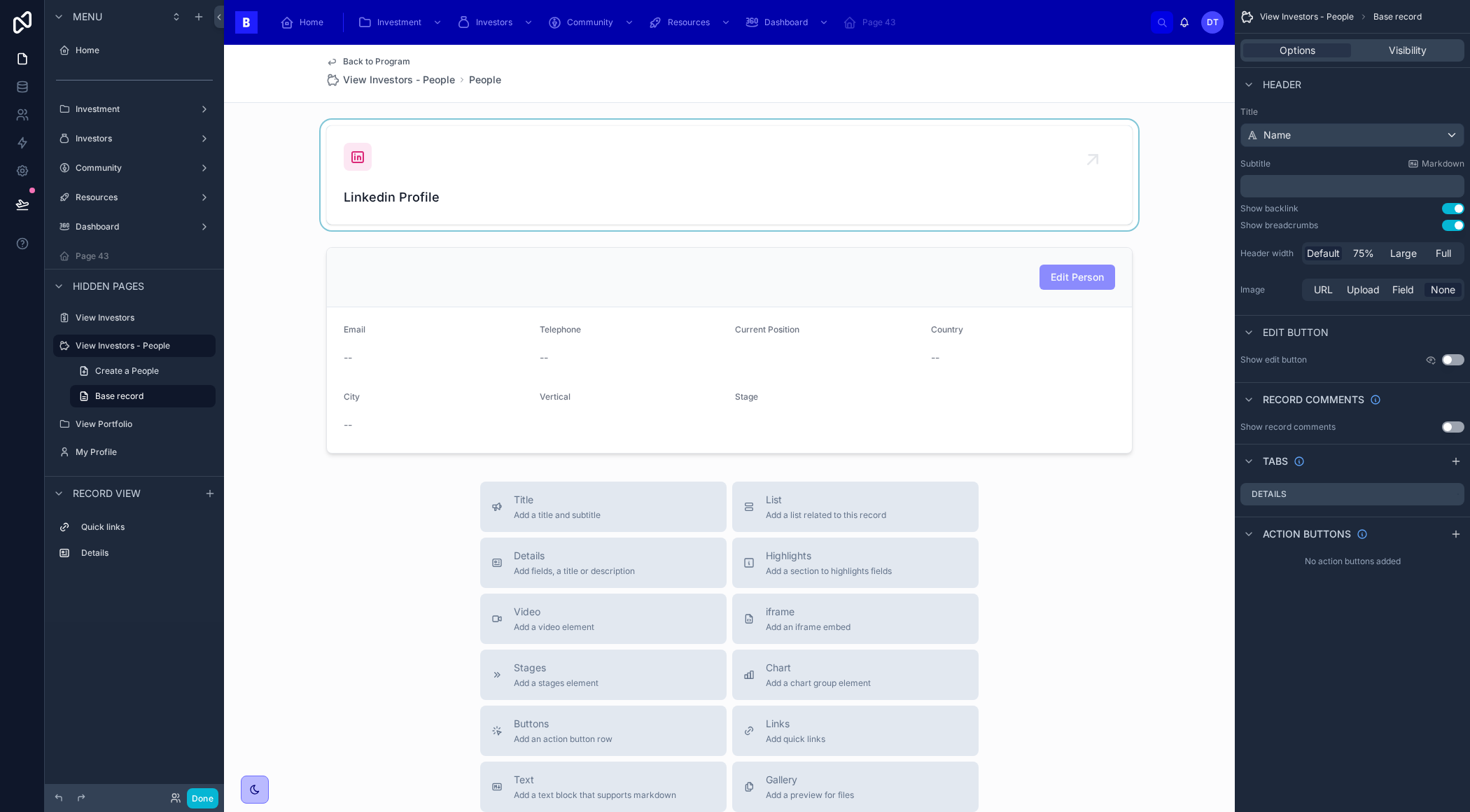
click at [999, 145] on div at bounding box center [729, 175] width 1011 height 110
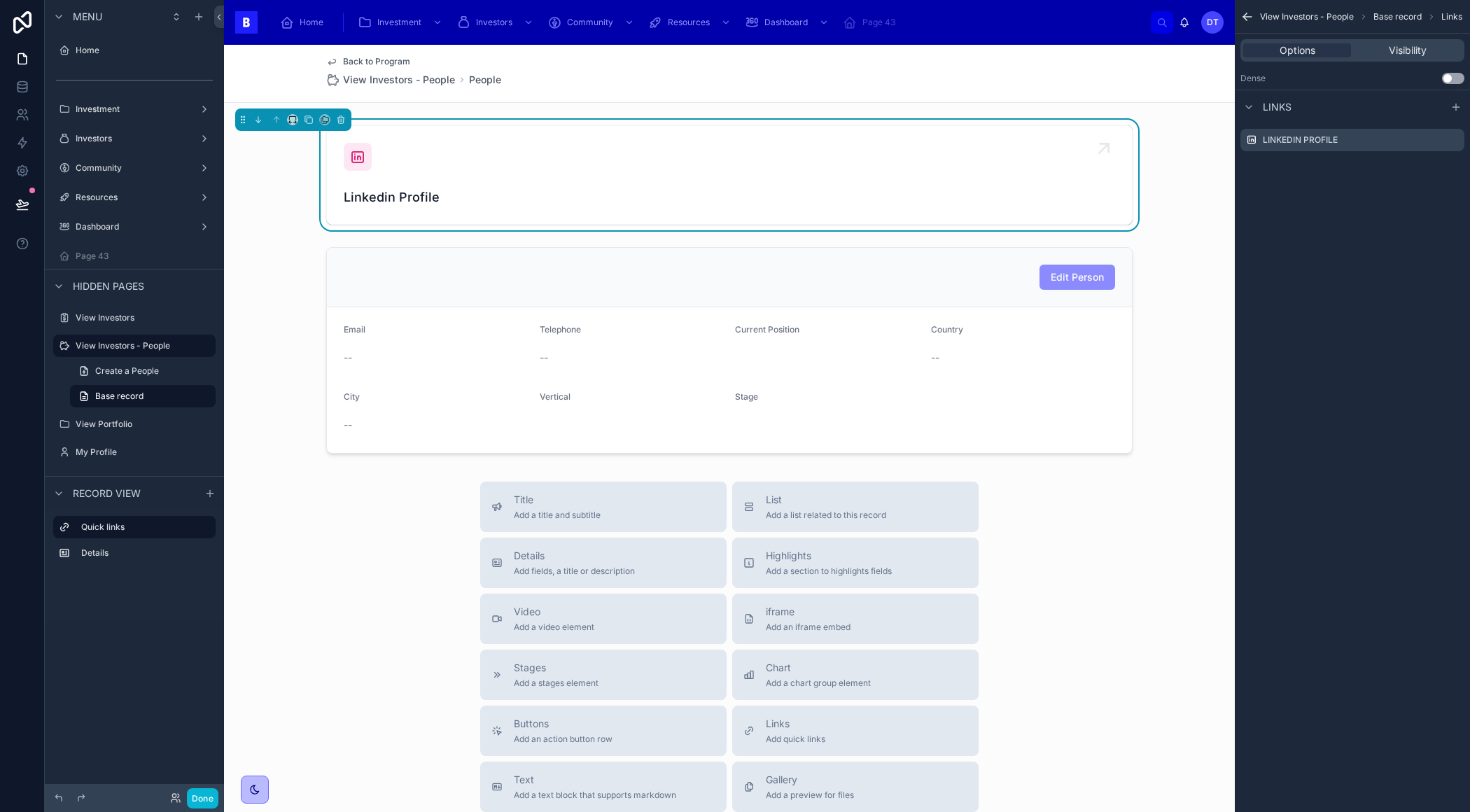
click at [1012, 180] on div "Linkedin Profile" at bounding box center [729, 175] width 772 height 64
click at [1039, 127] on link "Linkedin Profile" at bounding box center [729, 175] width 805 height 98
click at [1319, 48] on div "Options" at bounding box center [1297, 50] width 108 height 14
click at [1457, 78] on button "Use setting" at bounding box center [1452, 78] width 22 height 11
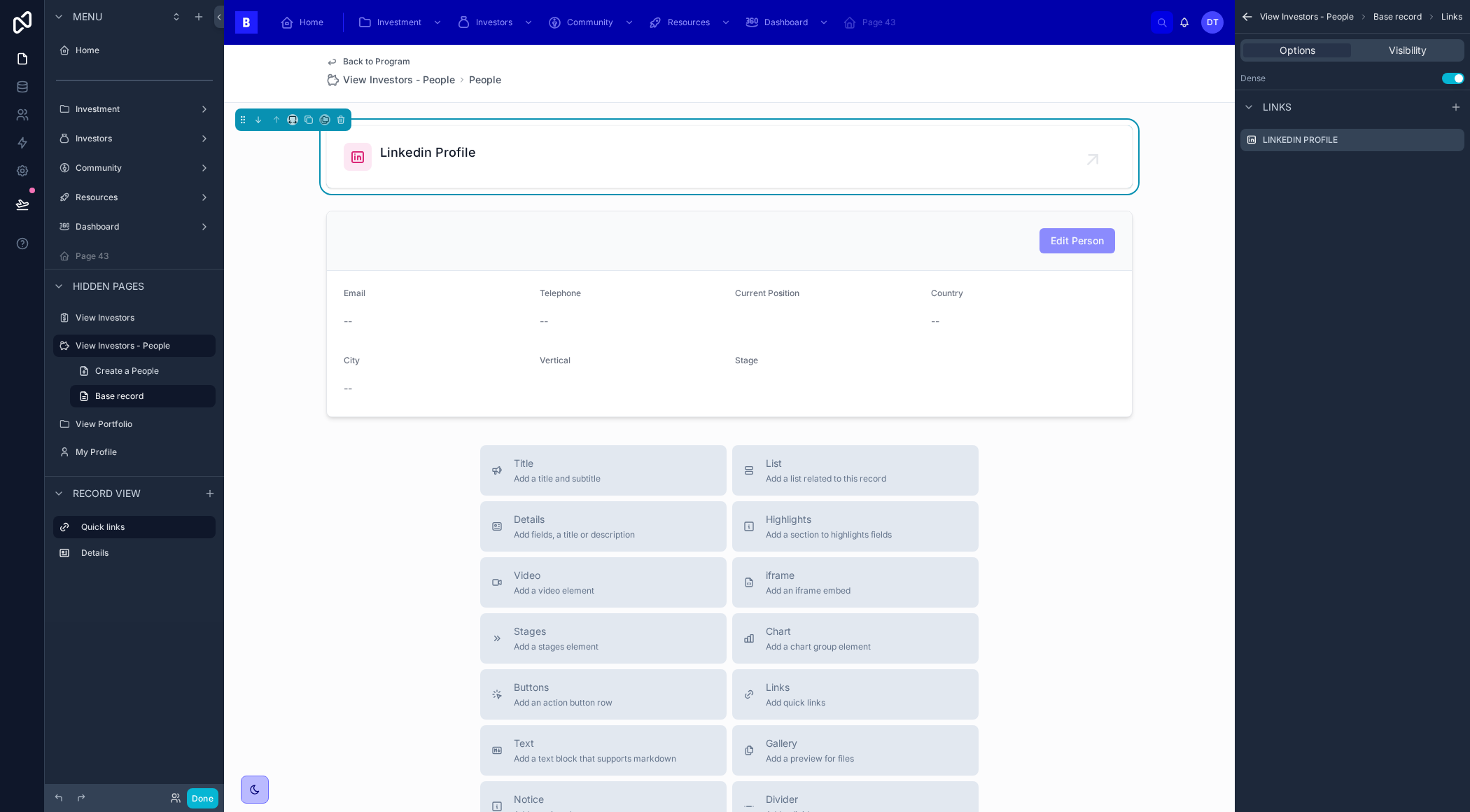
click at [1453, 77] on button "Use setting" at bounding box center [1452, 78] width 22 height 11
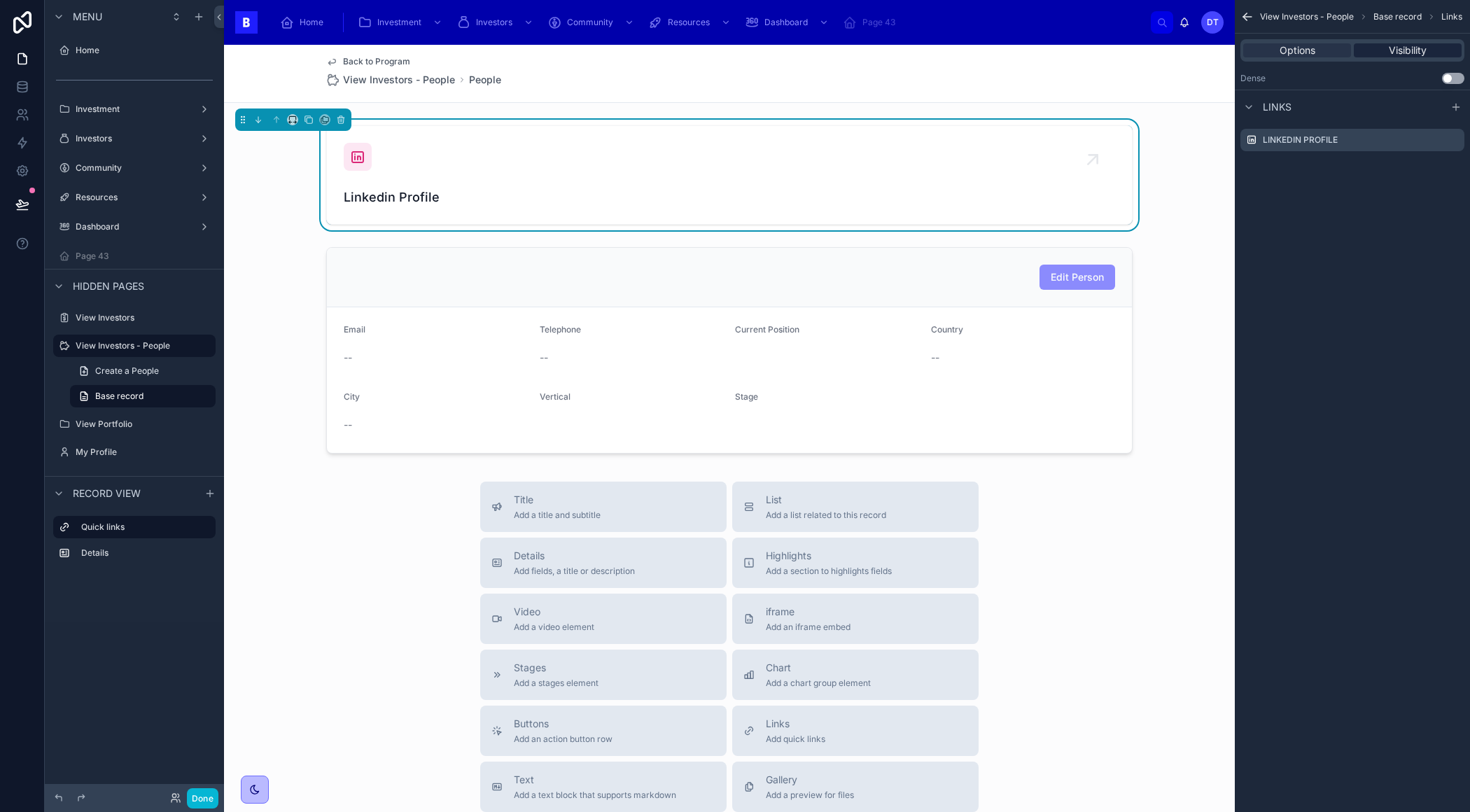
click at [1404, 53] on span "Visibility" at bounding box center [1407, 50] width 38 height 14
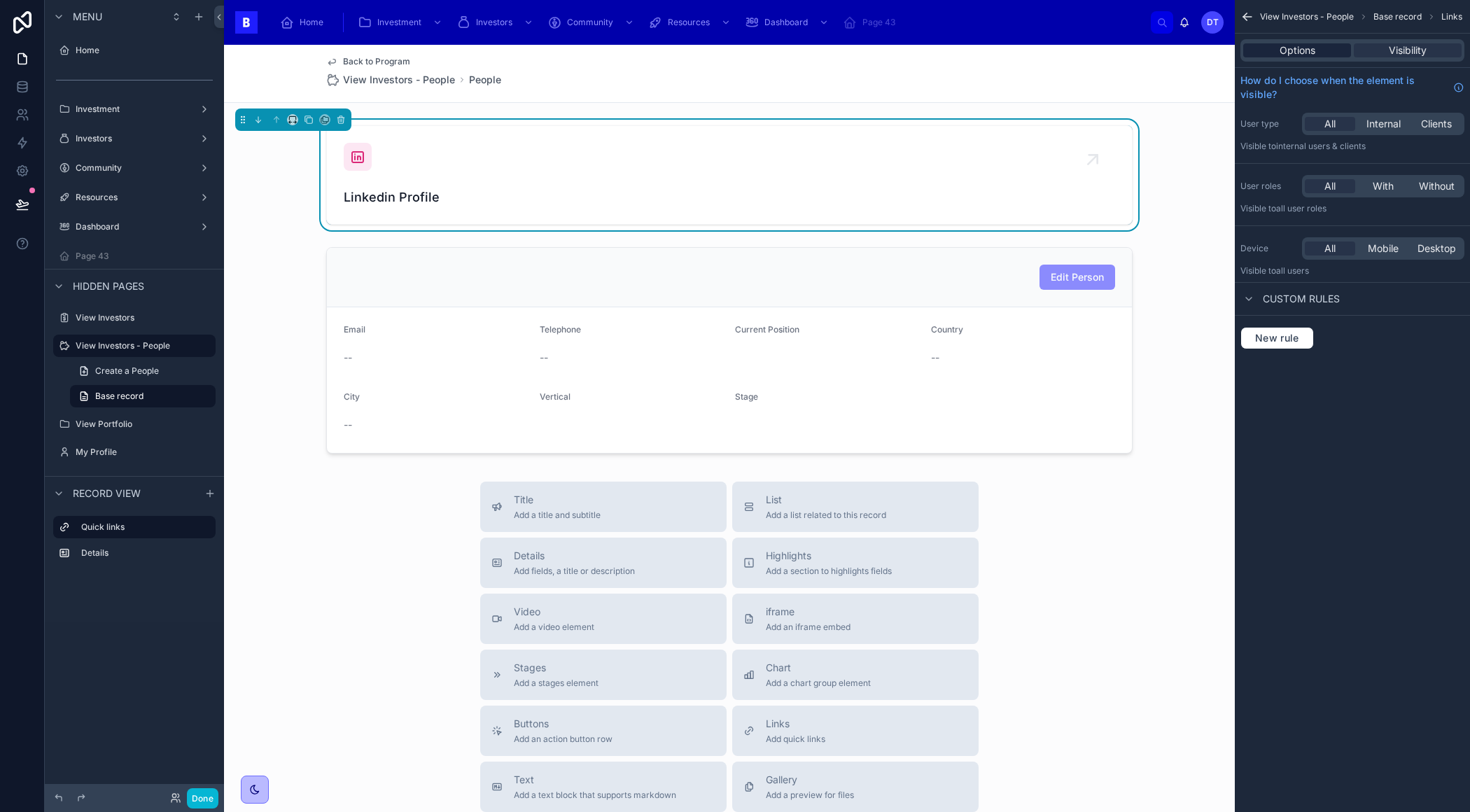
click at [1294, 56] on span "Options" at bounding box center [1297, 50] width 35 height 14
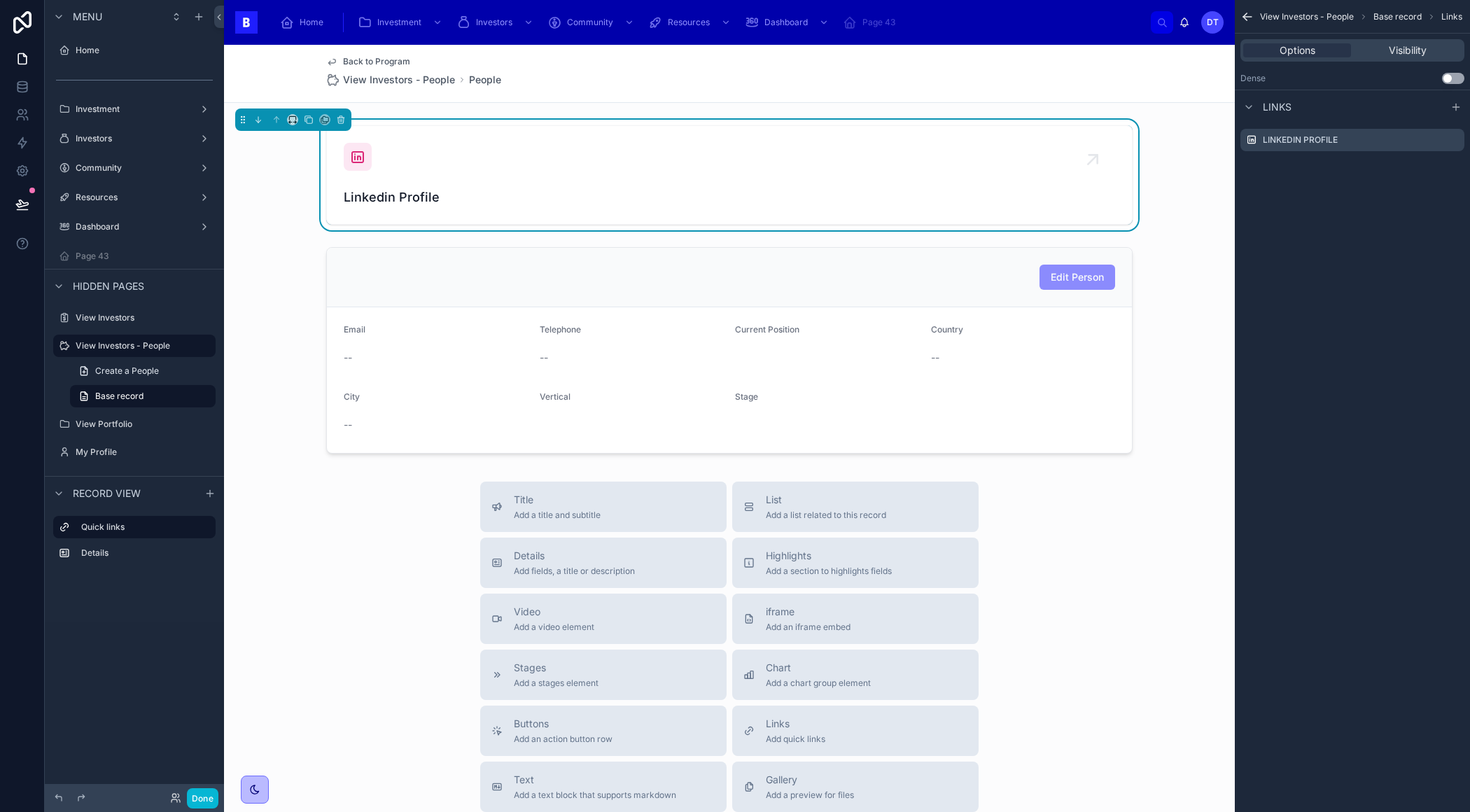
click at [1192, 279] on div at bounding box center [729, 350] width 1011 height 218
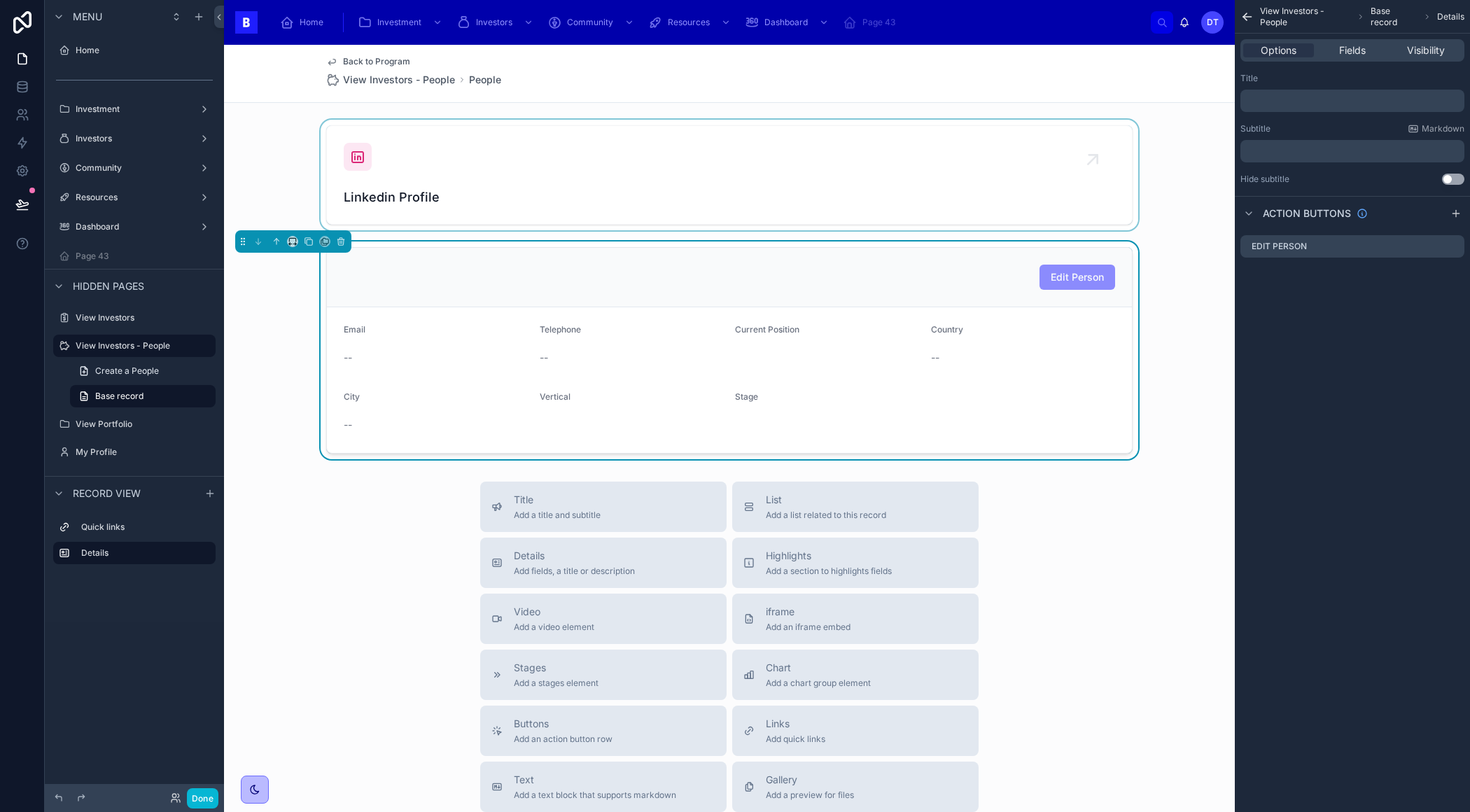
click at [1155, 158] on div at bounding box center [729, 175] width 1011 height 110
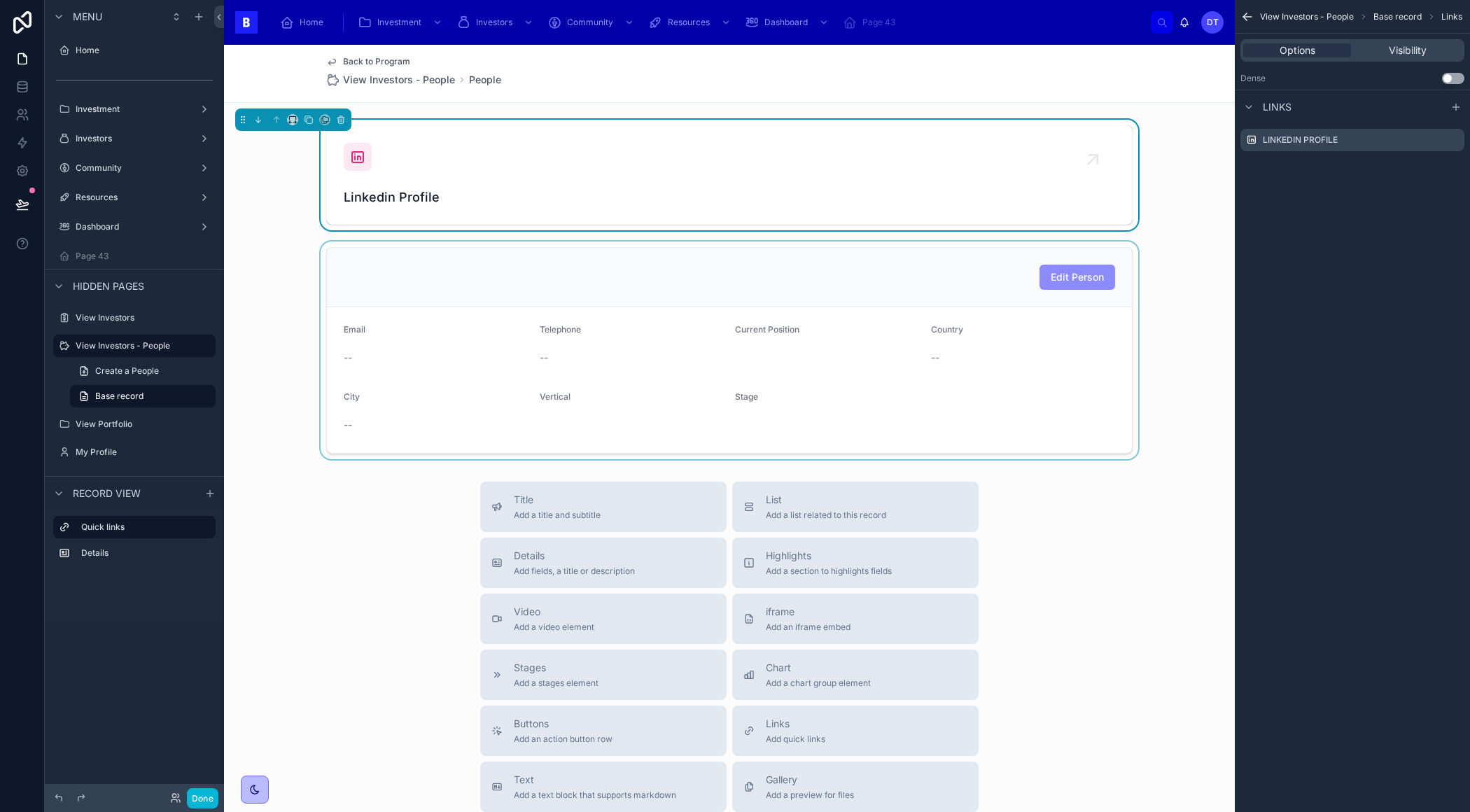
click at [976, 256] on div at bounding box center [729, 350] width 1011 height 218
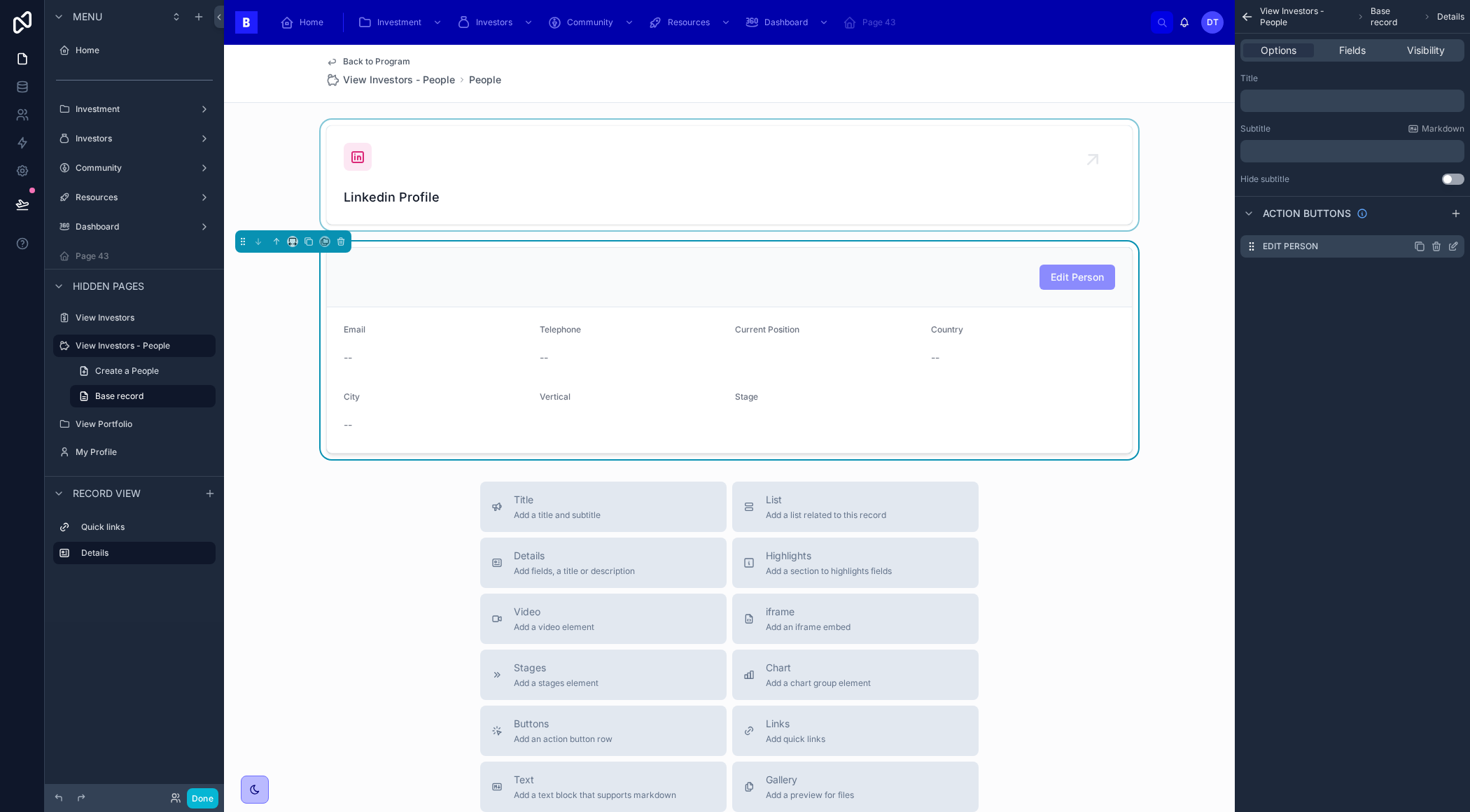
click at [1454, 245] on icon "scrollable content" at bounding box center [1452, 246] width 11 height 11
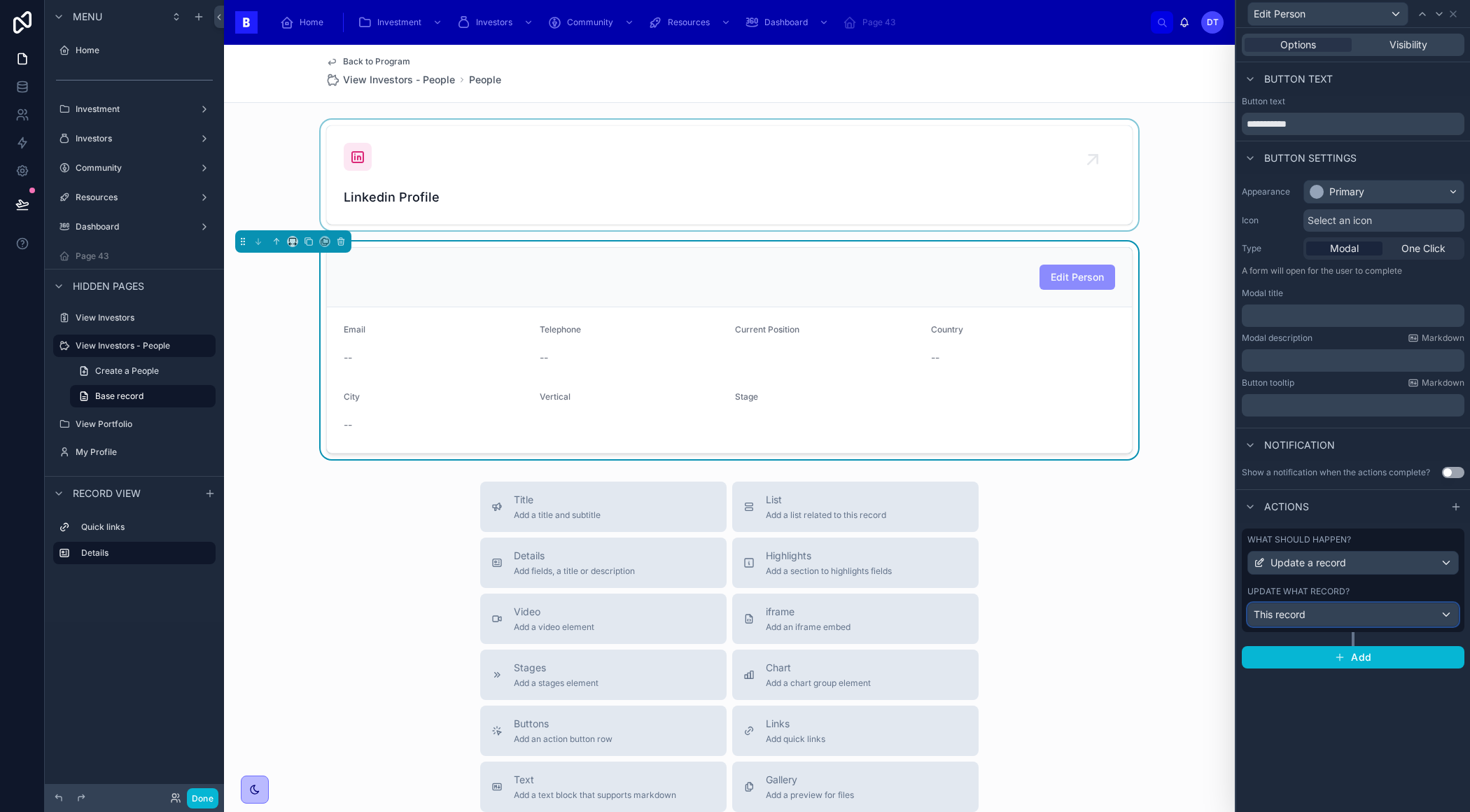
click at [1344, 616] on div "This record" at bounding box center [1353, 614] width 210 height 22
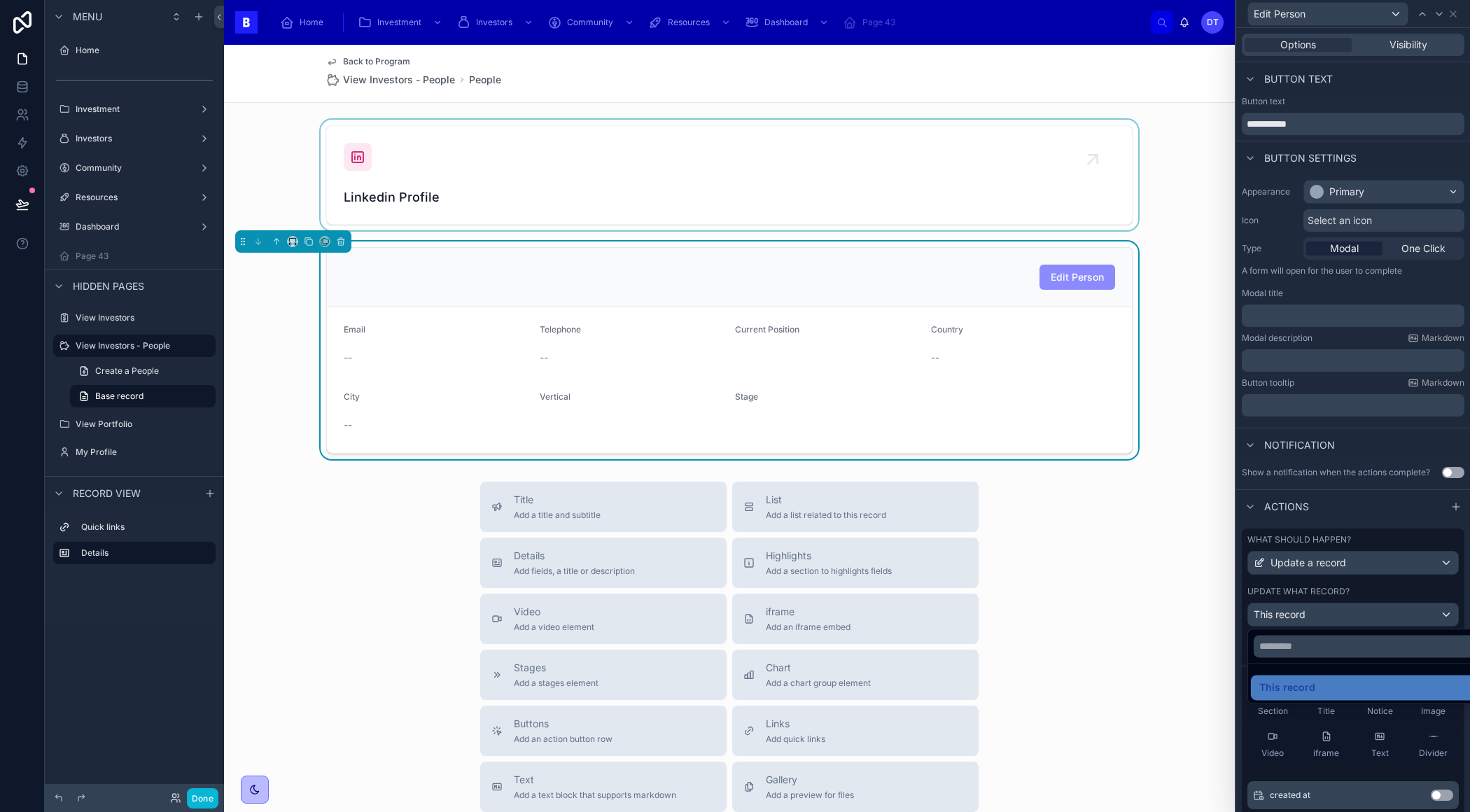
click at [1344, 616] on div at bounding box center [1353, 406] width 234 height 812
click at [203, 803] on button "Done" at bounding box center [203, 798] width 32 height 20
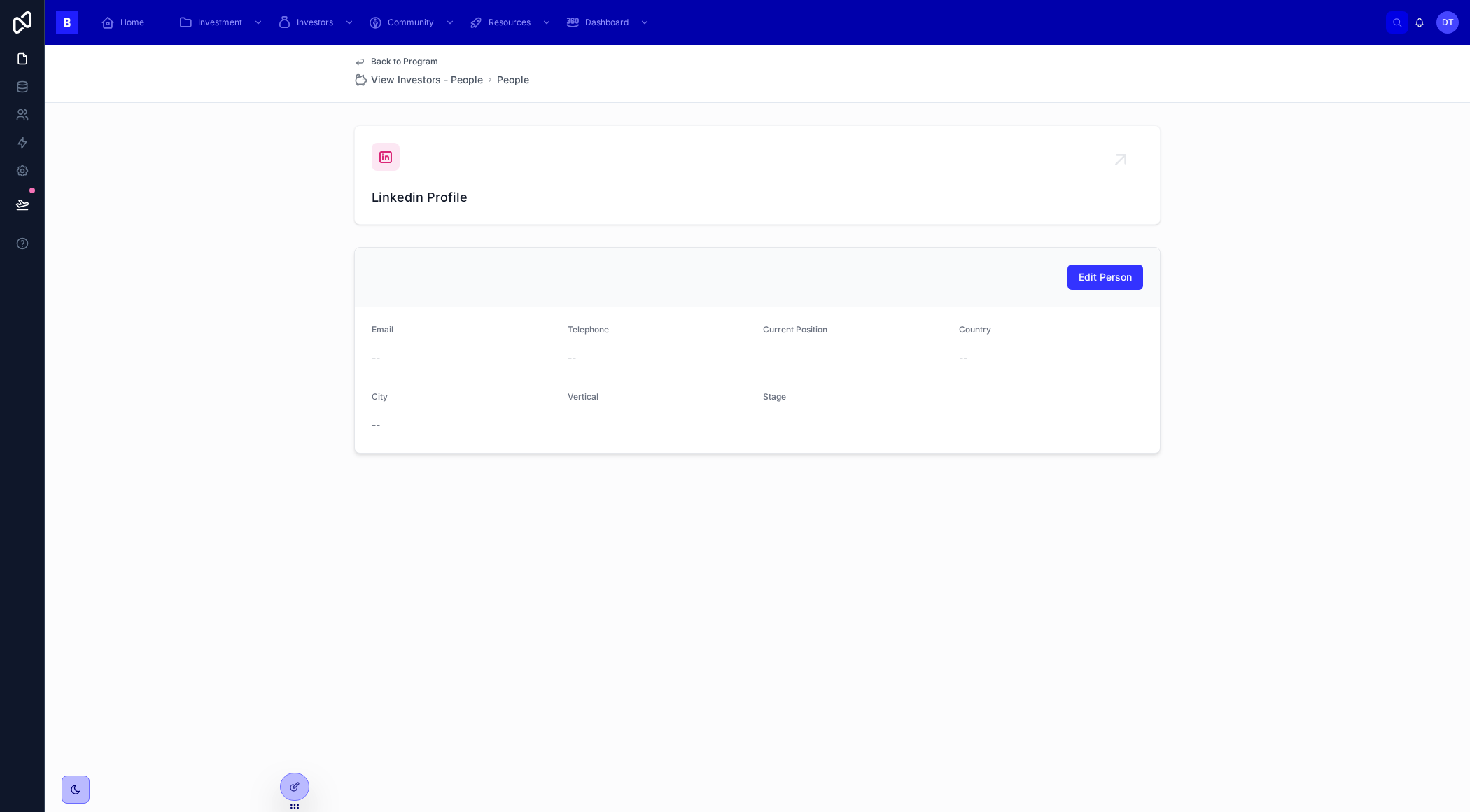
click at [1099, 272] on span "Edit Person" at bounding box center [1105, 277] width 53 height 14
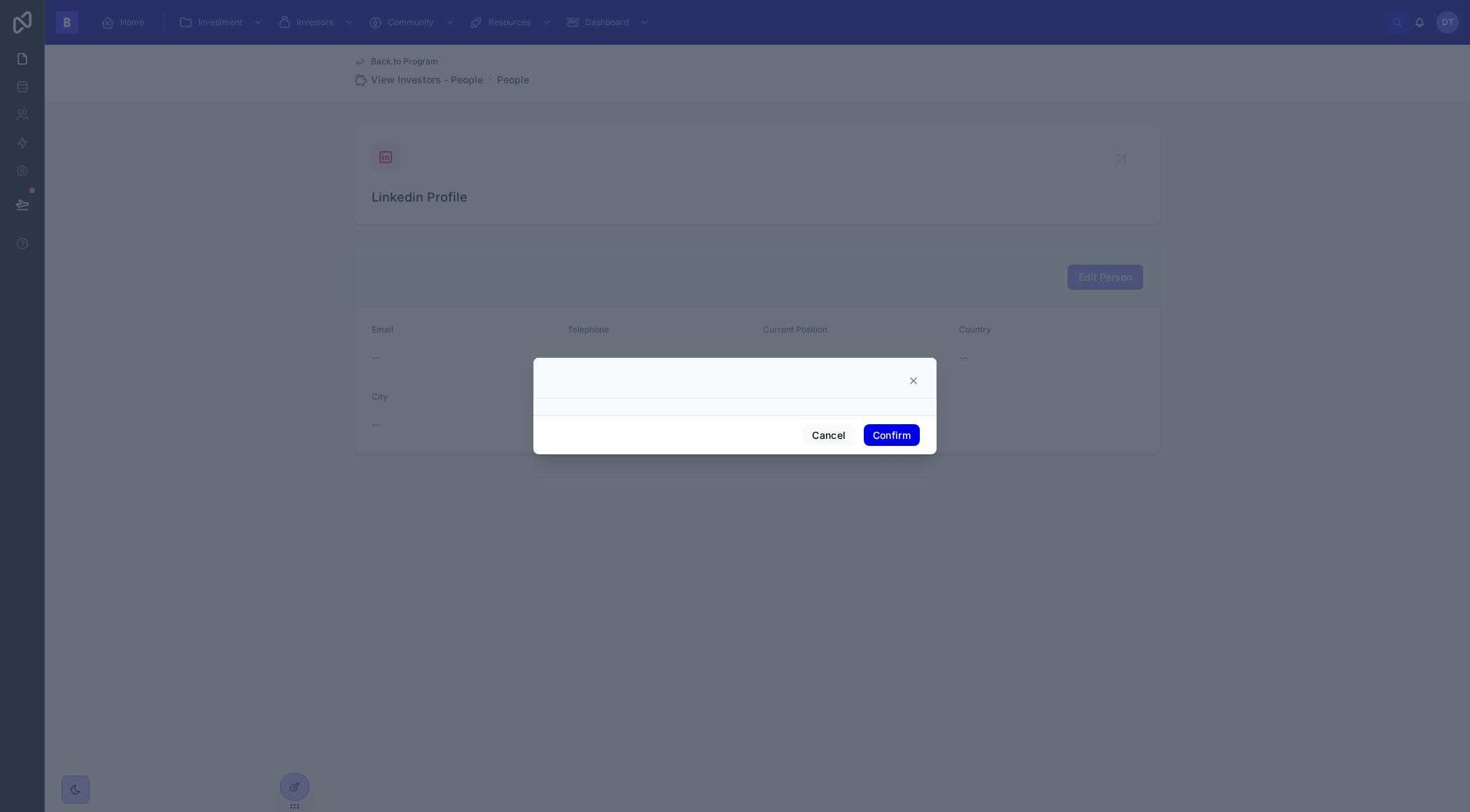
click at [905, 432] on button "Confirm" at bounding box center [891, 435] width 56 height 22
click at [883, 435] on button "Confirm" at bounding box center [891, 435] width 56 height 22
click at [914, 376] on icon at bounding box center [913, 380] width 11 height 11
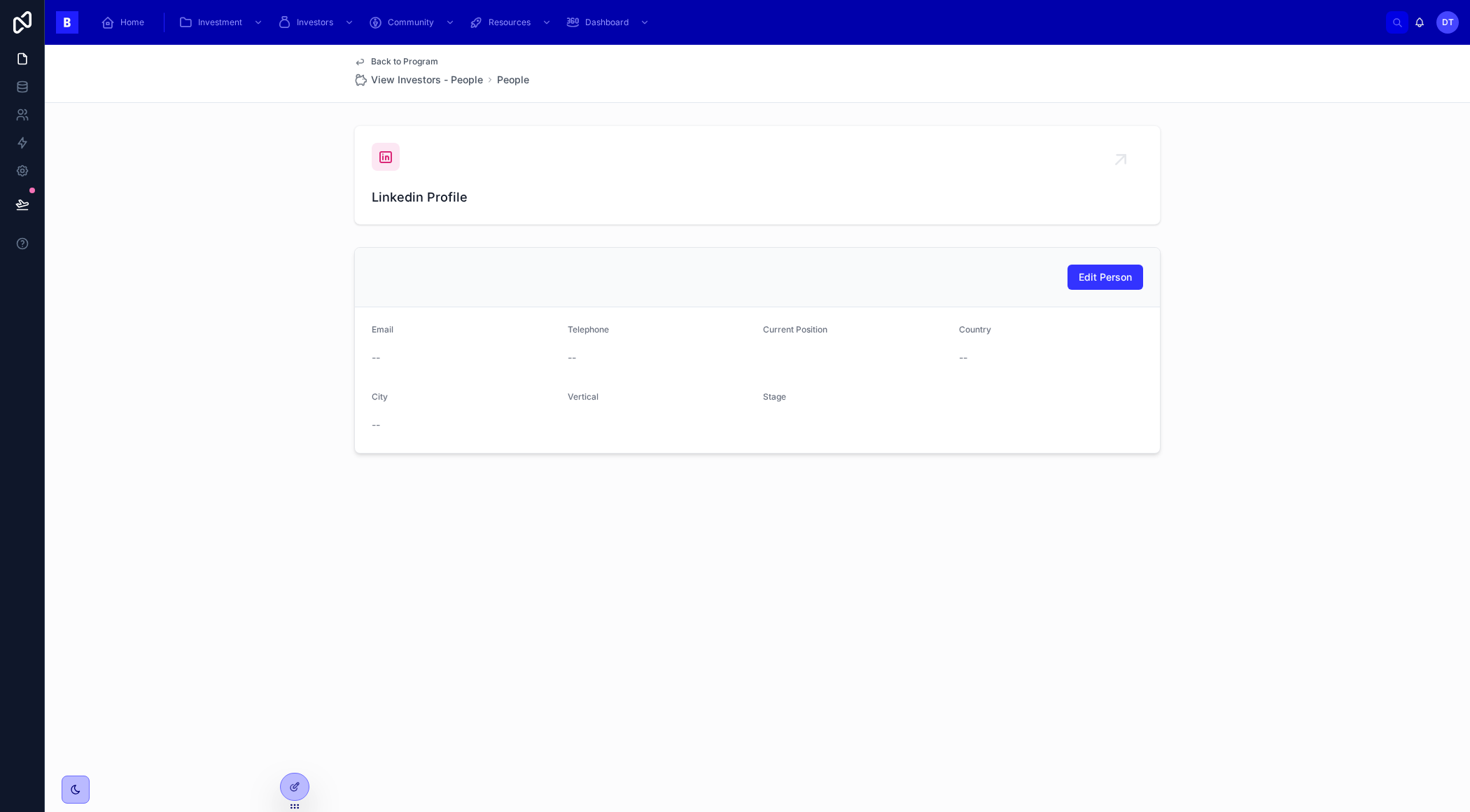
click at [1075, 273] on button "Edit Person" at bounding box center [1105, 277] width 76 height 26
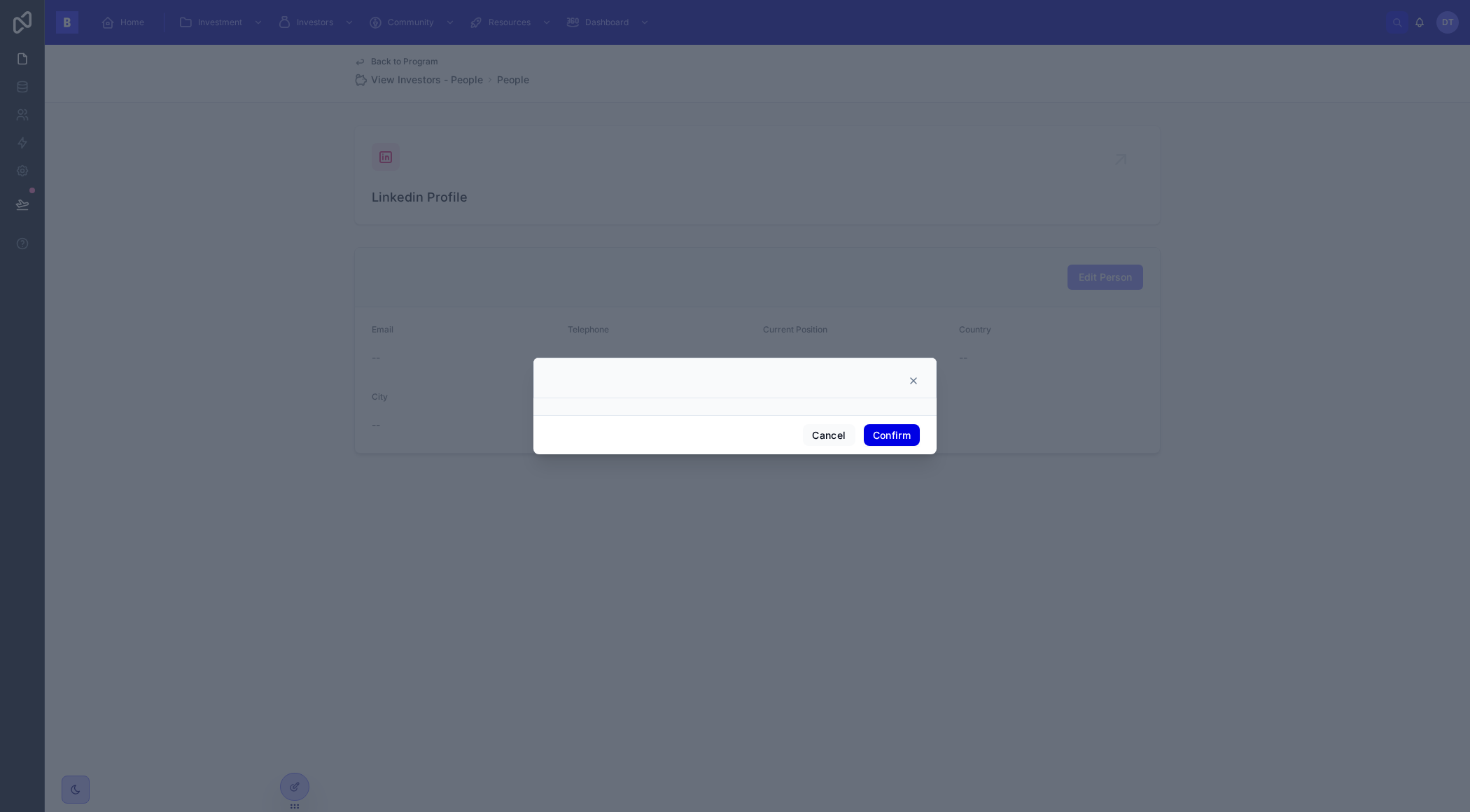
click at [882, 425] on button "Confirm" at bounding box center [891, 435] width 56 height 22
click at [886, 434] on button "Confirm" at bounding box center [891, 435] width 56 height 22
click at [830, 436] on button "Cancel" at bounding box center [828, 435] width 52 height 22
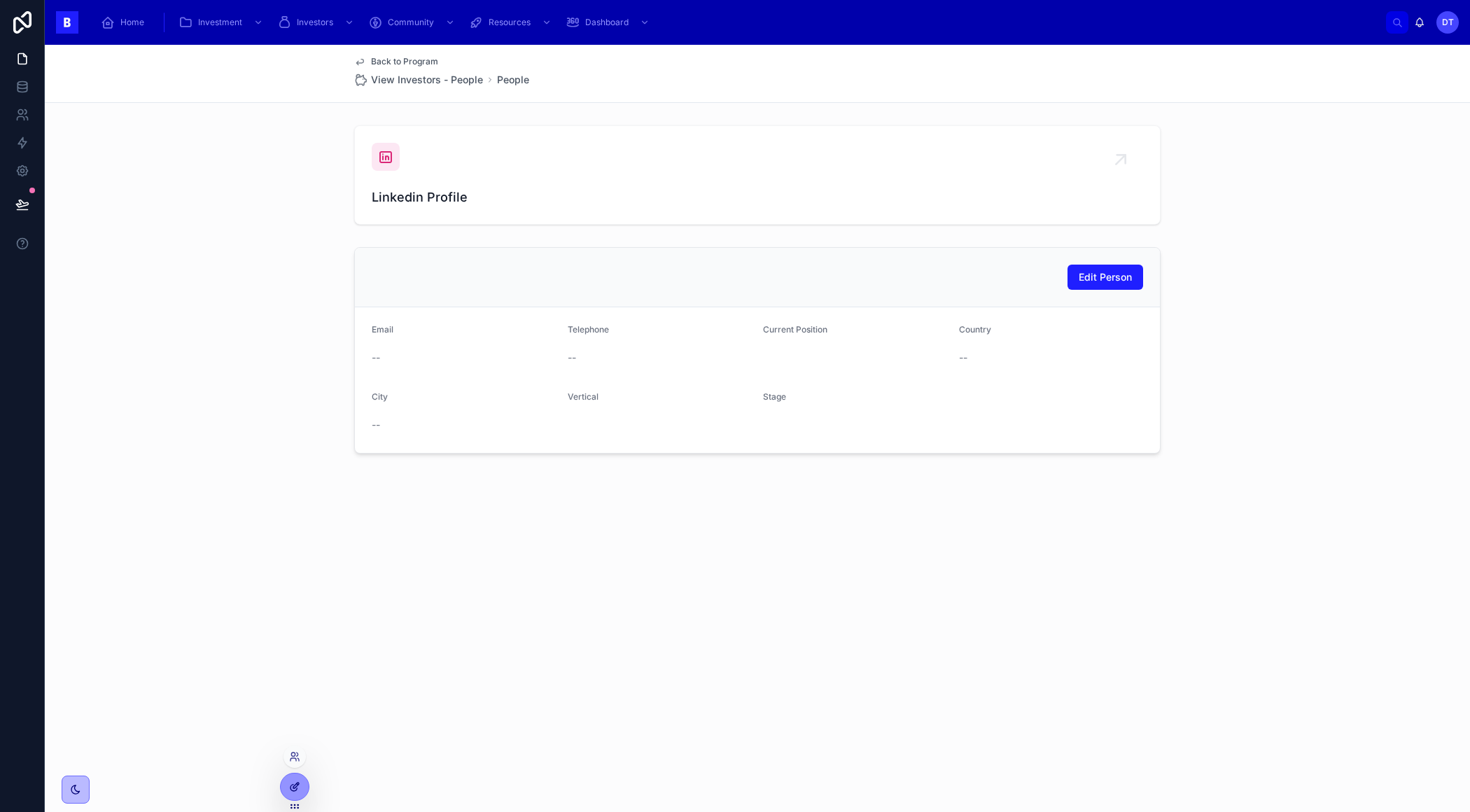
click at [297, 781] on icon at bounding box center [295, 786] width 11 height 11
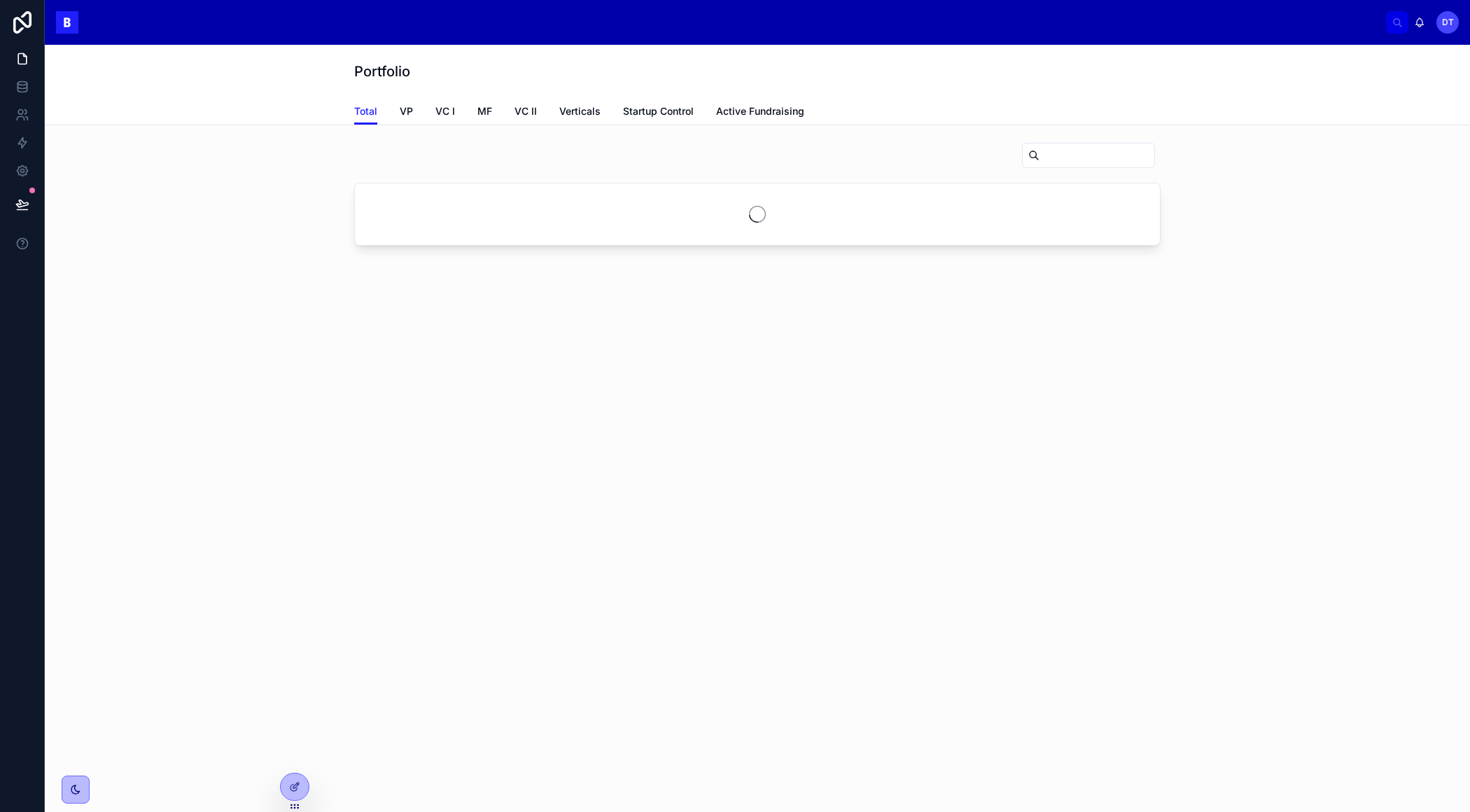
click at [164, 25] on span "Dashboard" at bounding box center [142, 22] width 43 height 11
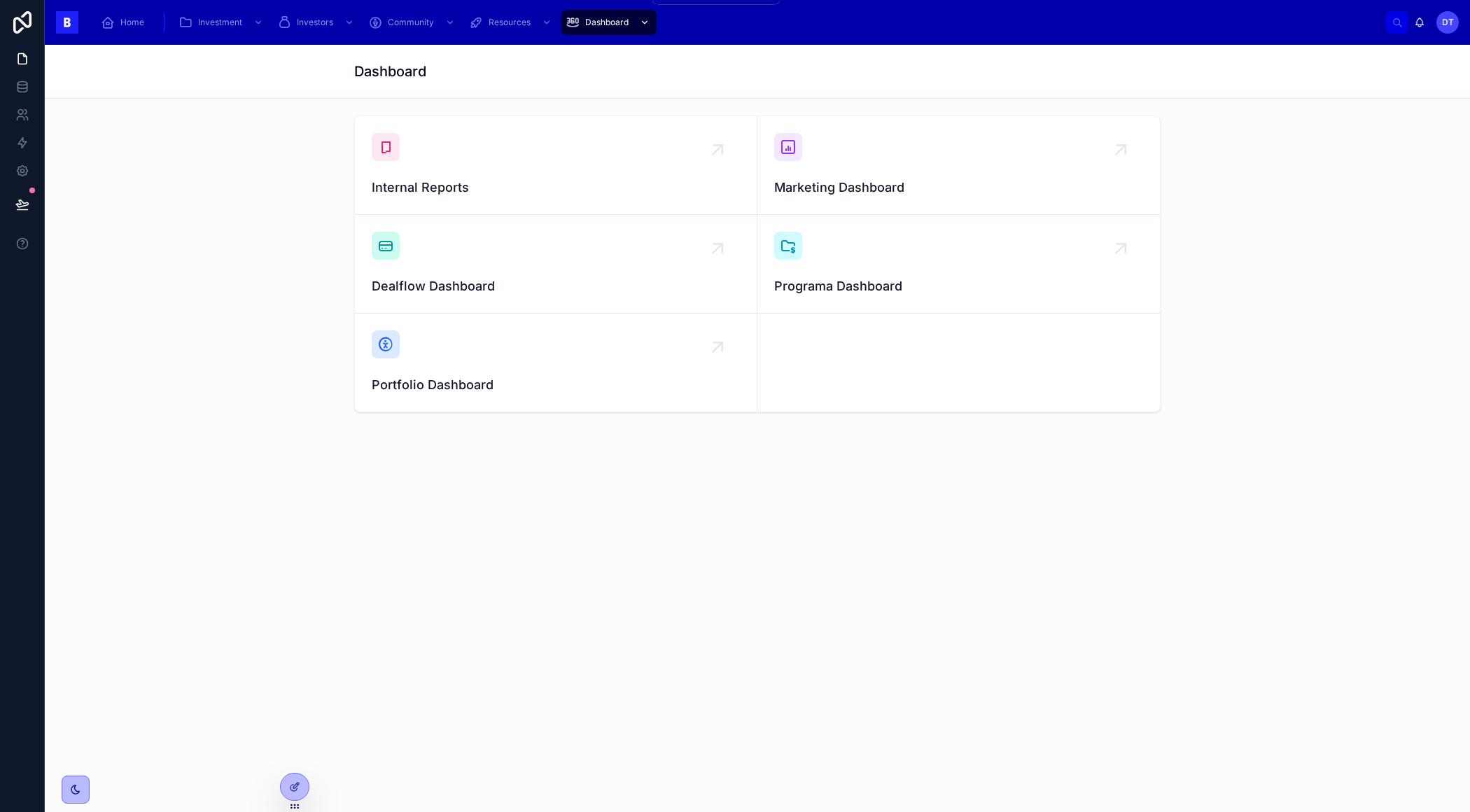
click at [591, 22] on span "Dashboard" at bounding box center [607, 22] width 43 height 11
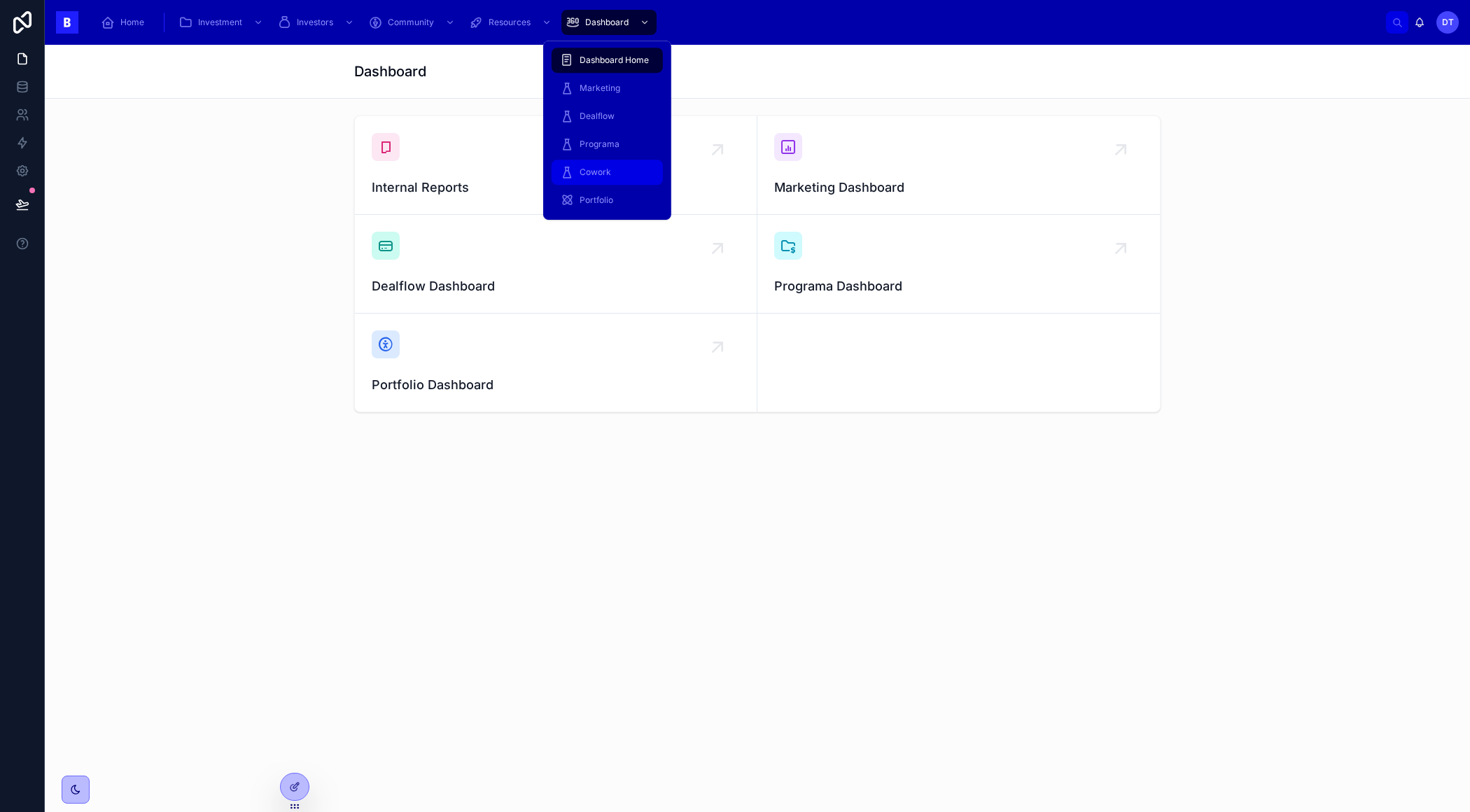
click at [602, 167] on span "Cowork" at bounding box center [595, 172] width 32 height 11
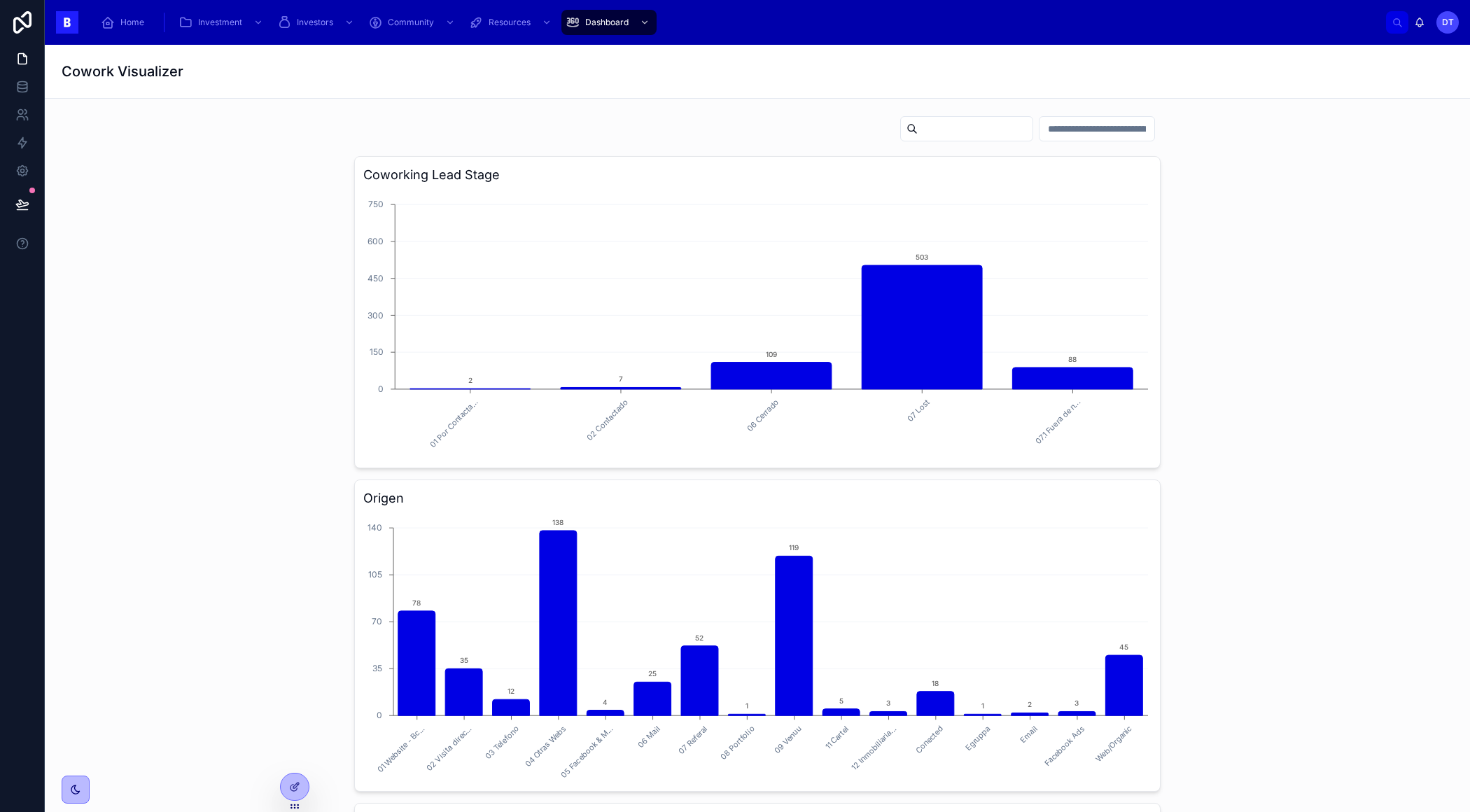
click at [1078, 129] on input "text" at bounding box center [1097, 129] width 115 height 19
click at [1035, 438] on div "Home Investment Investors Community Resources Dashboard DT [PERSON_NAME] Cowork…" at bounding box center [757, 406] width 1425 height 812
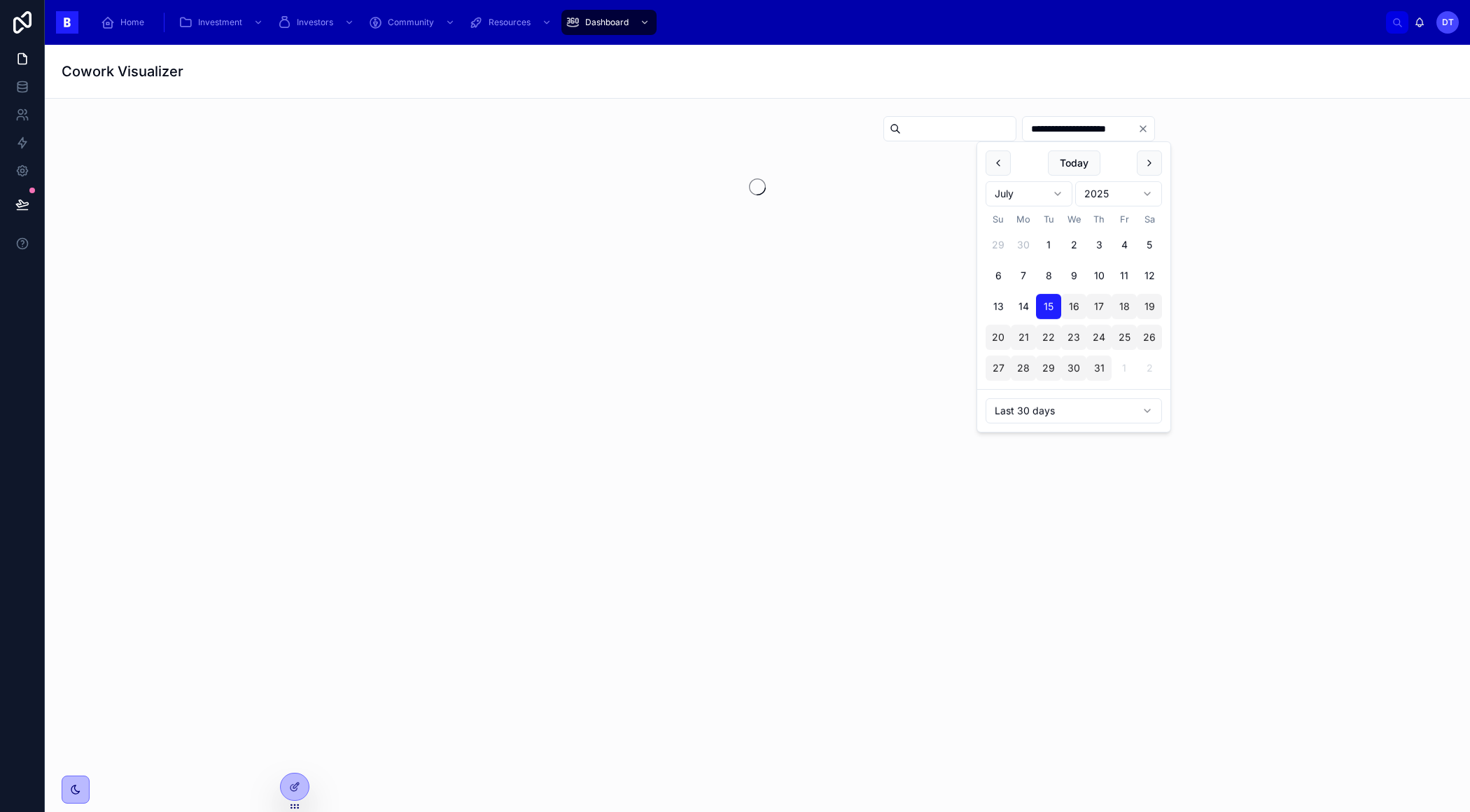
click at [1277, 509] on div "**********" at bounding box center [757, 428] width 1425 height 767
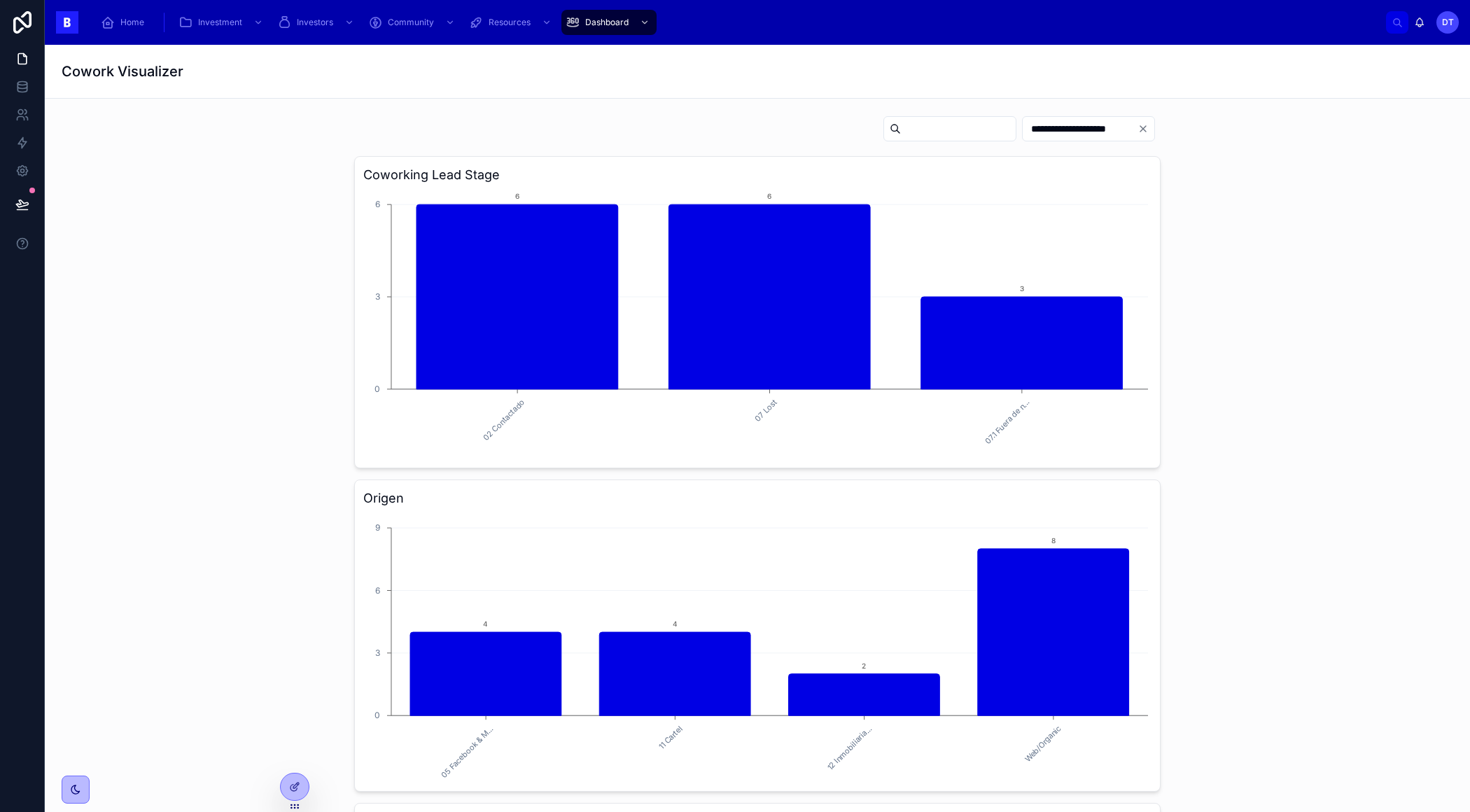
click at [1091, 134] on input "**********" at bounding box center [1080, 129] width 115 height 19
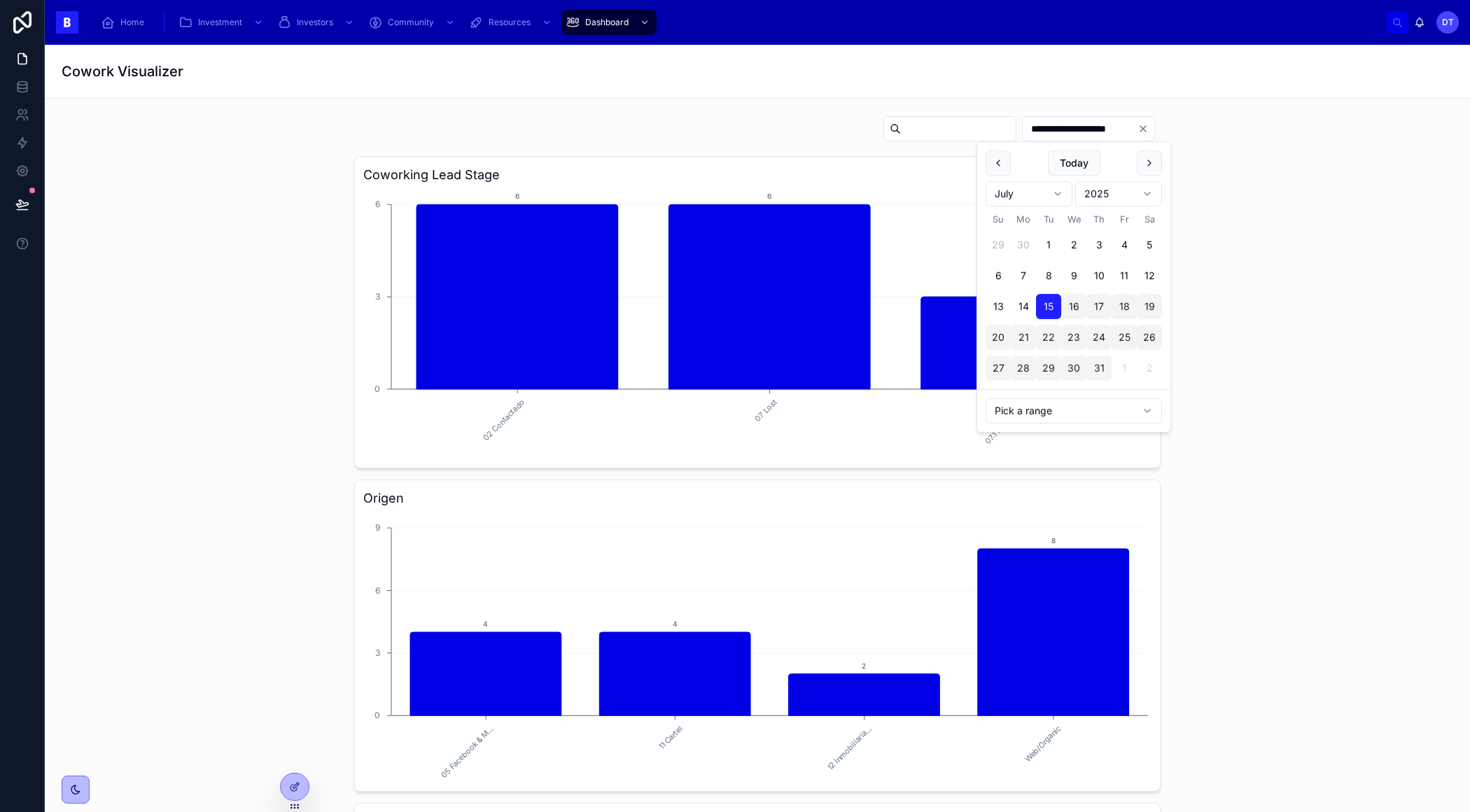
click at [1087, 412] on html "**********" at bounding box center [735, 406] width 1470 height 812
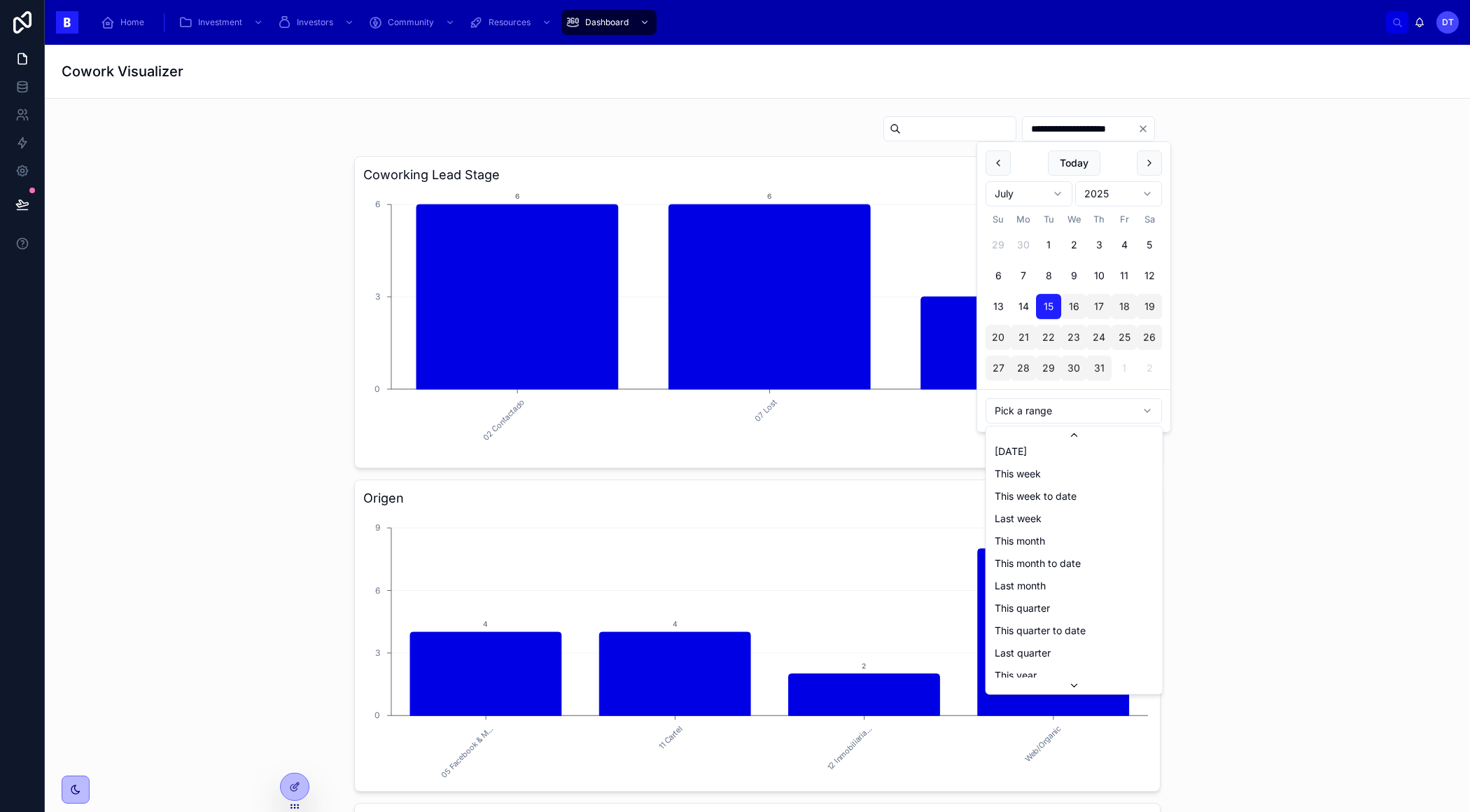
scroll to position [133, 0]
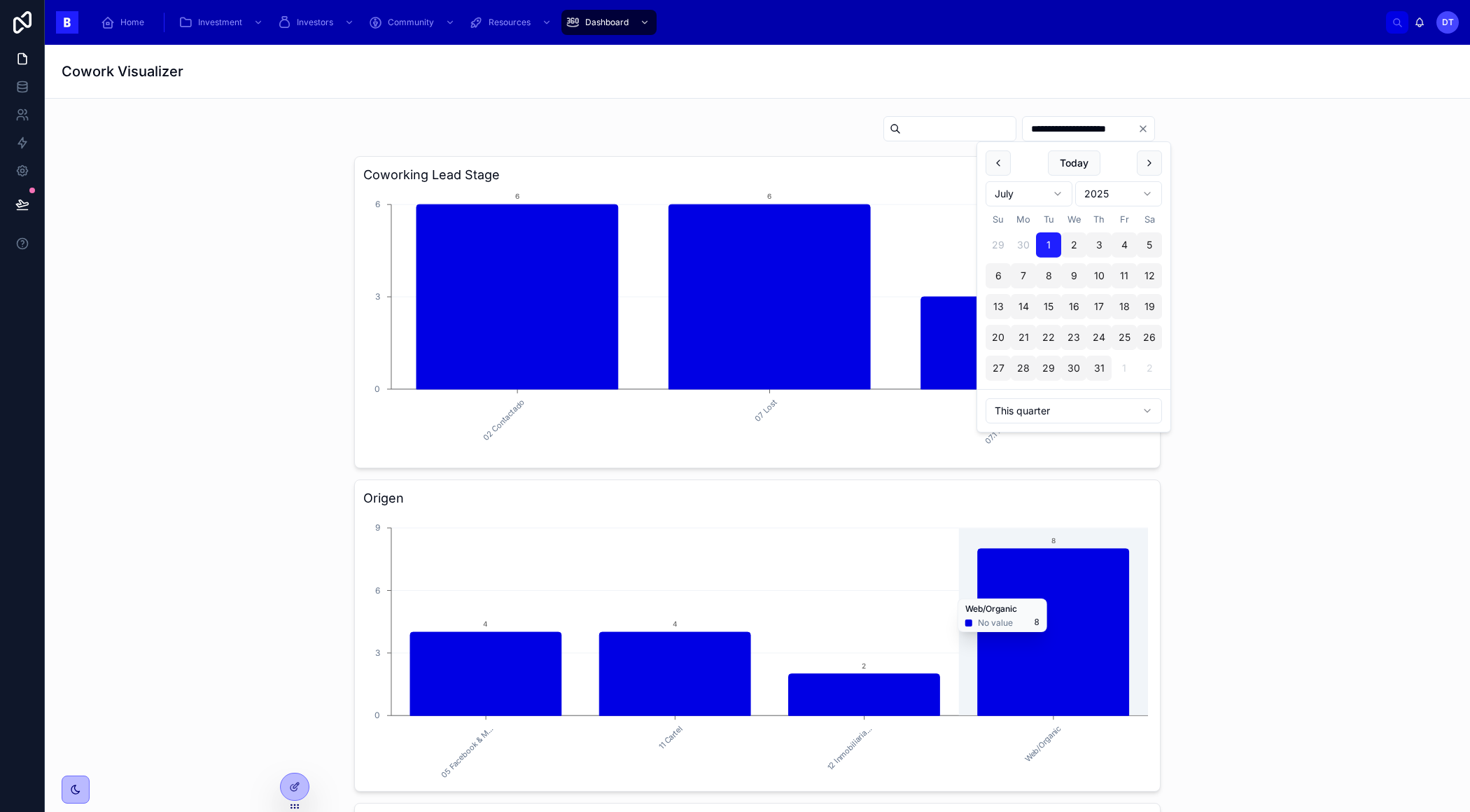
type input "**********"
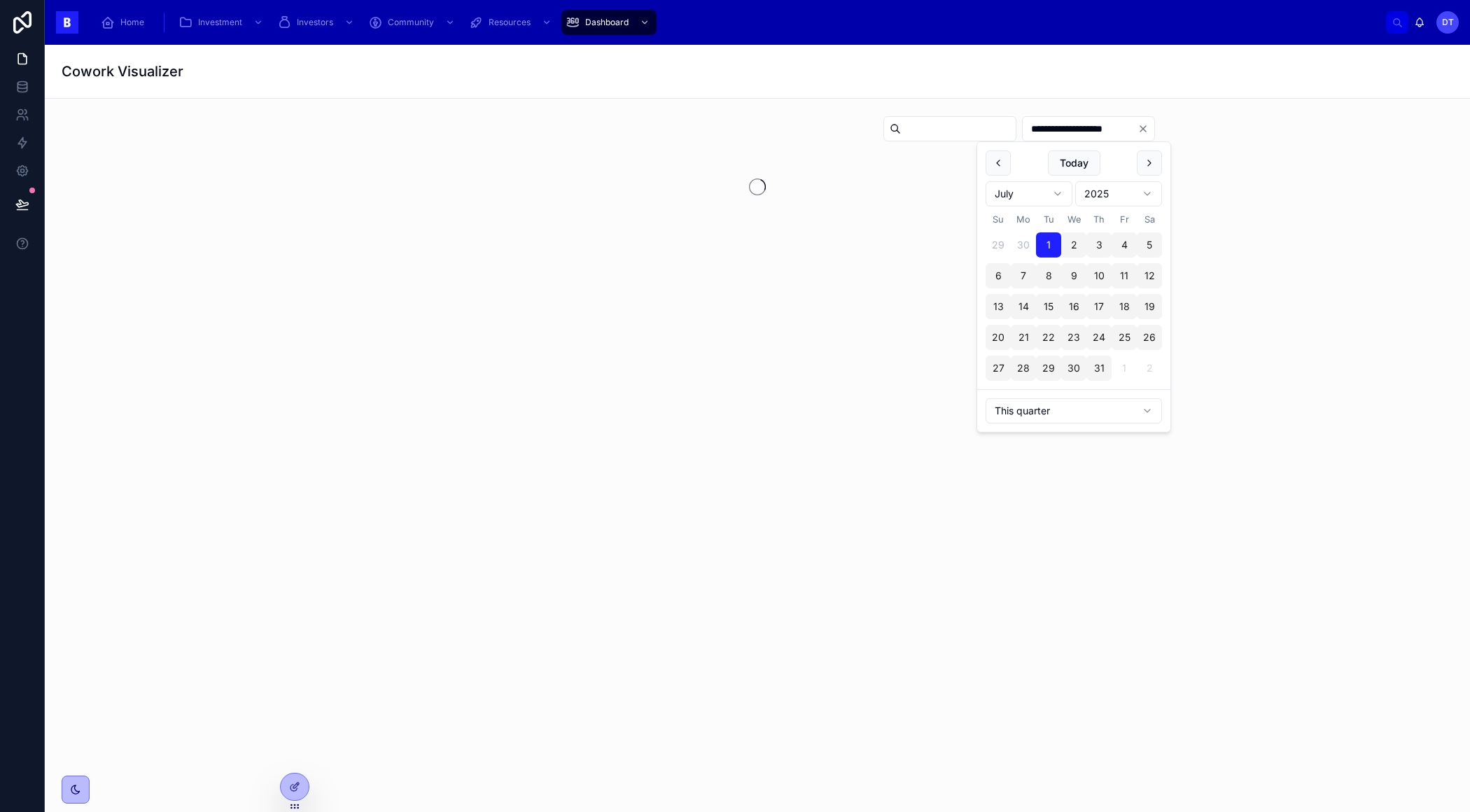
click at [1271, 460] on div "**********" at bounding box center [757, 428] width 1425 height 767
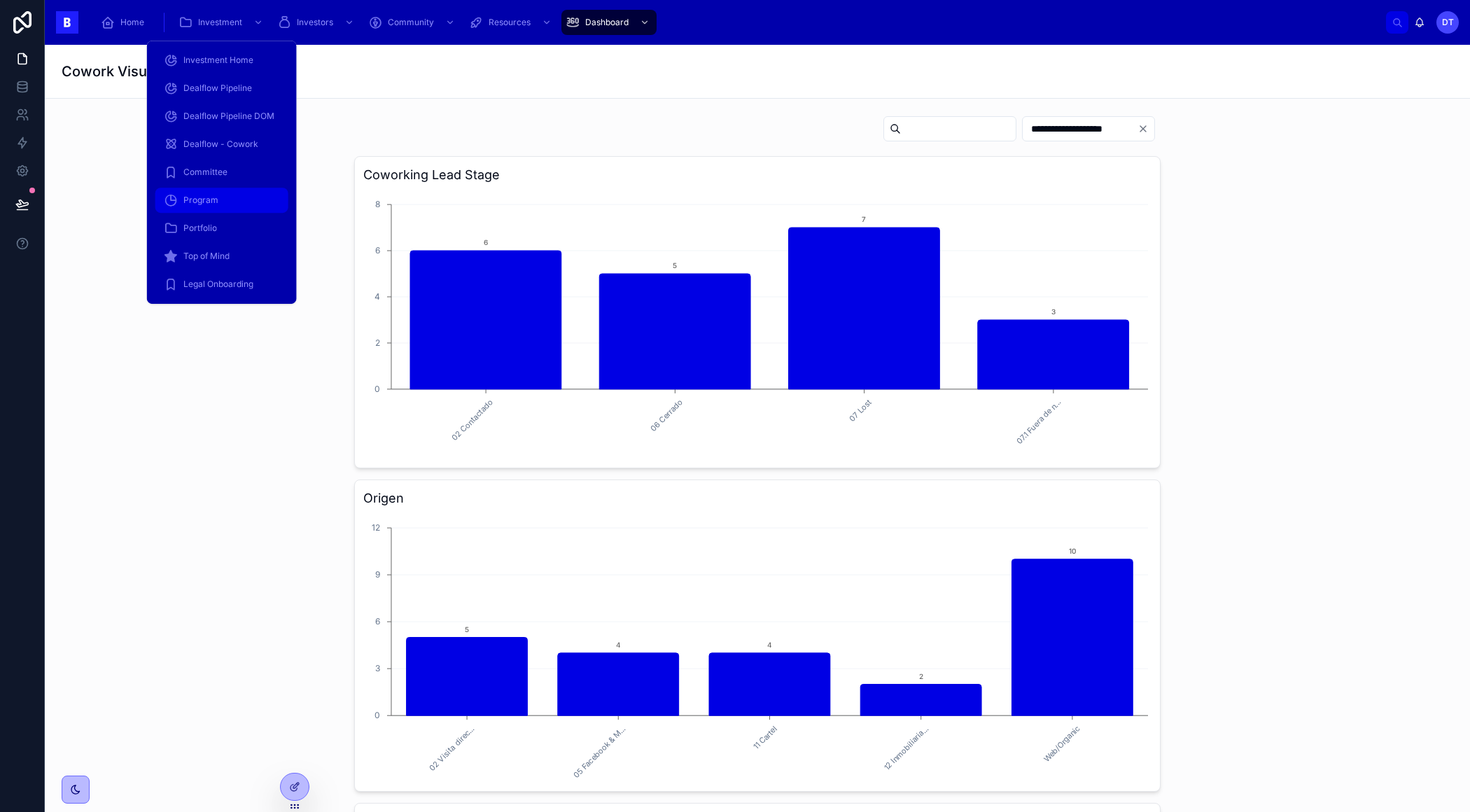
click at [229, 197] on div "Program" at bounding box center [222, 199] width 116 height 22
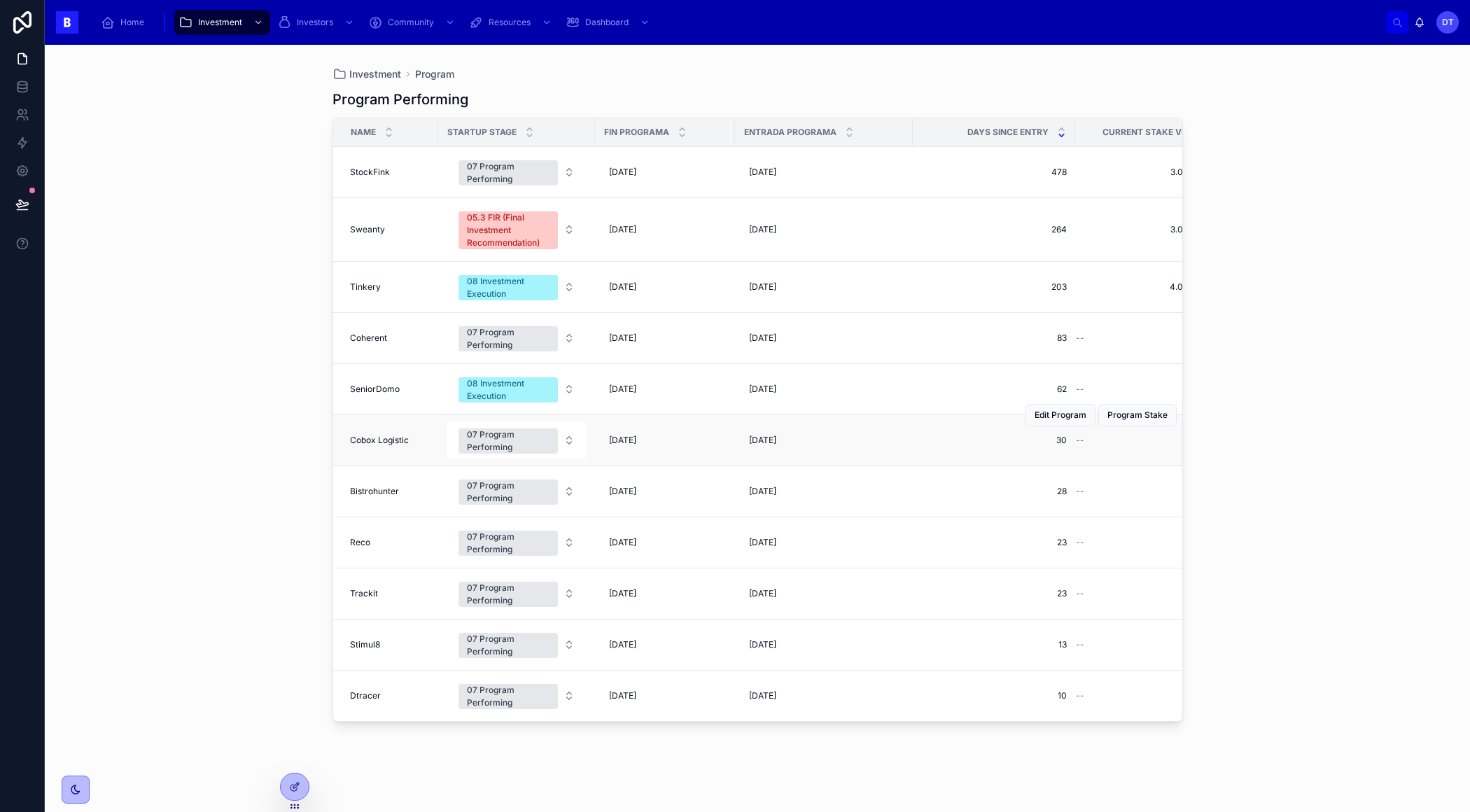
click at [379, 440] on span "Cobox Logistic" at bounding box center [379, 440] width 59 height 11
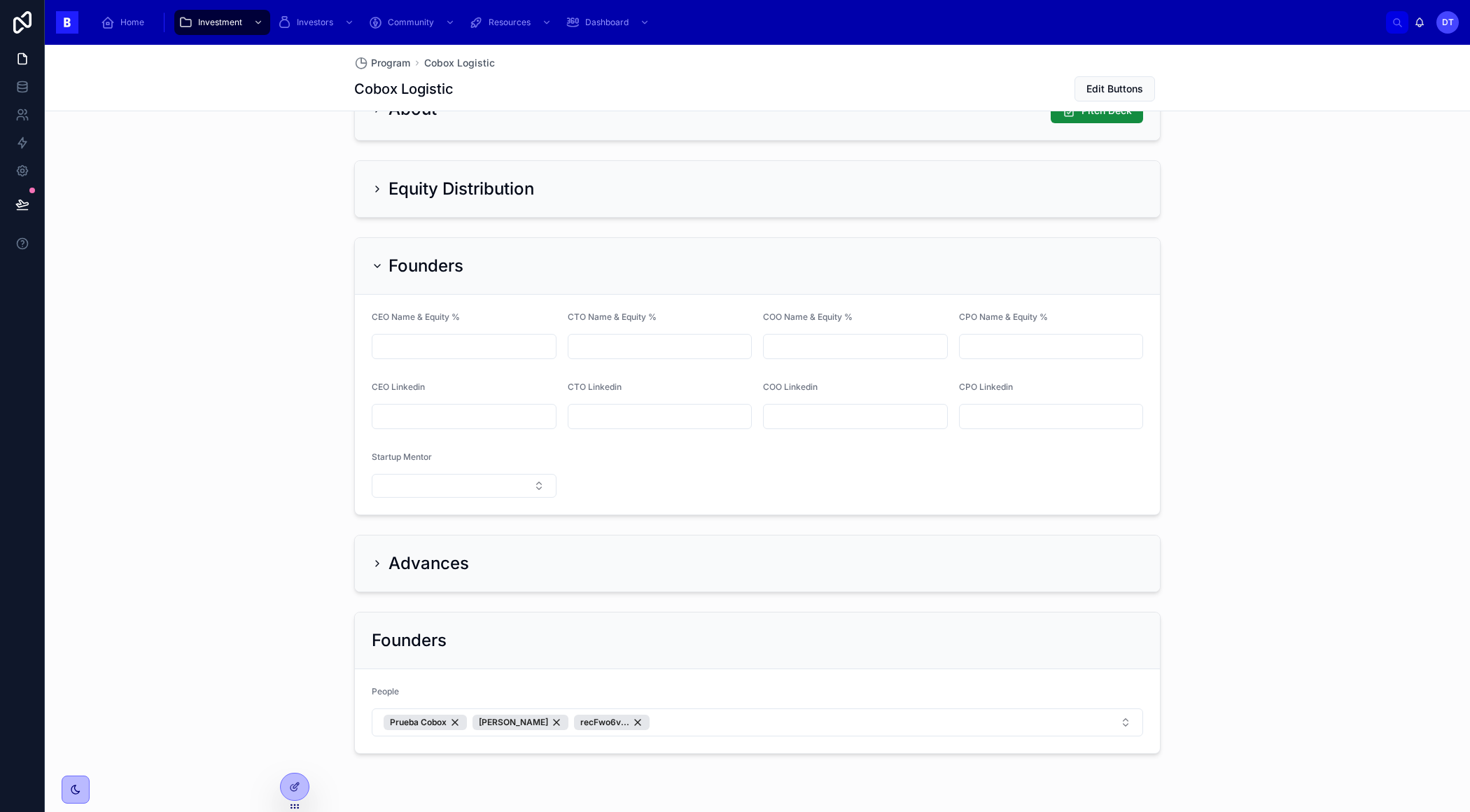
scroll to position [1036, 0]
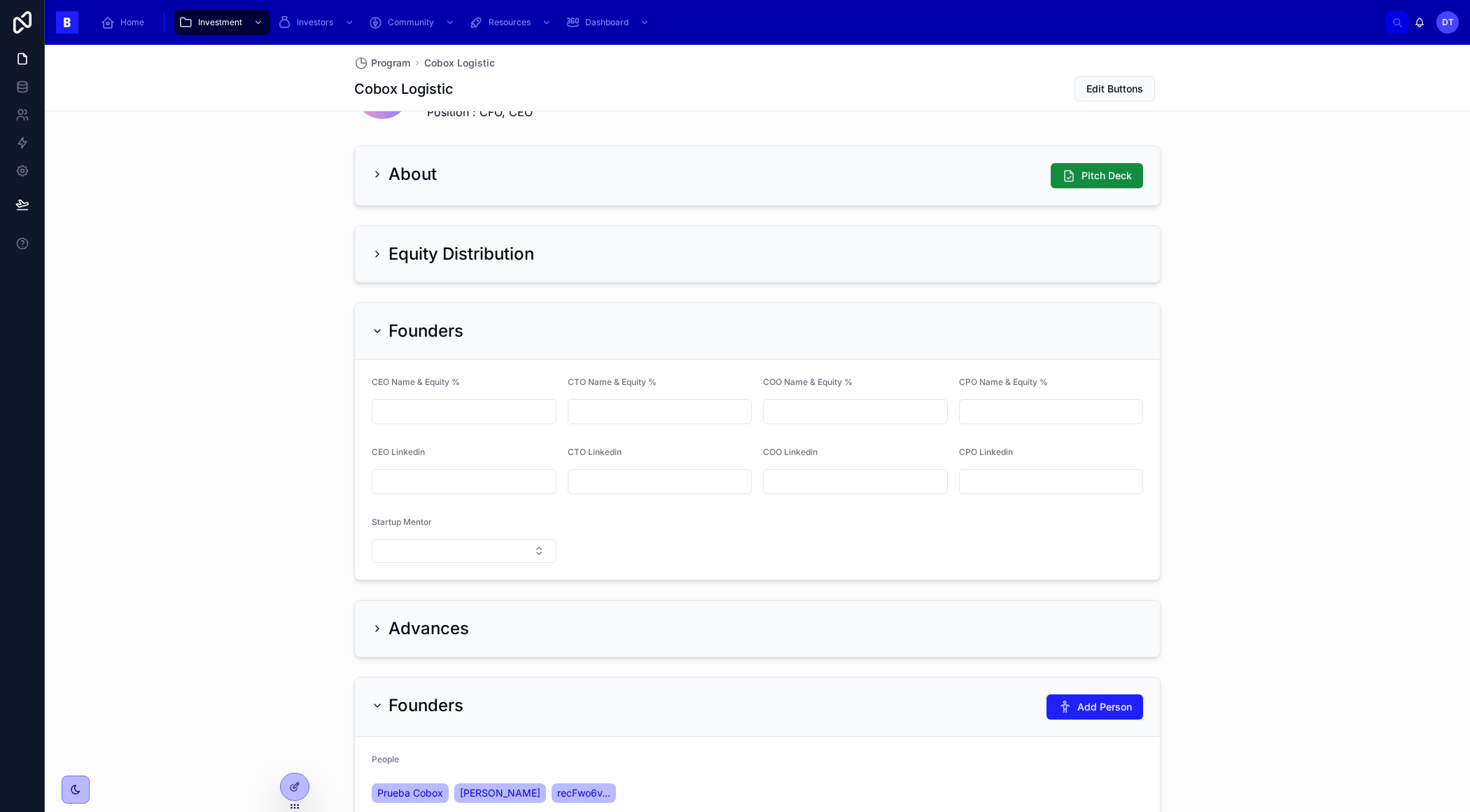
scroll to position [1142, 0]
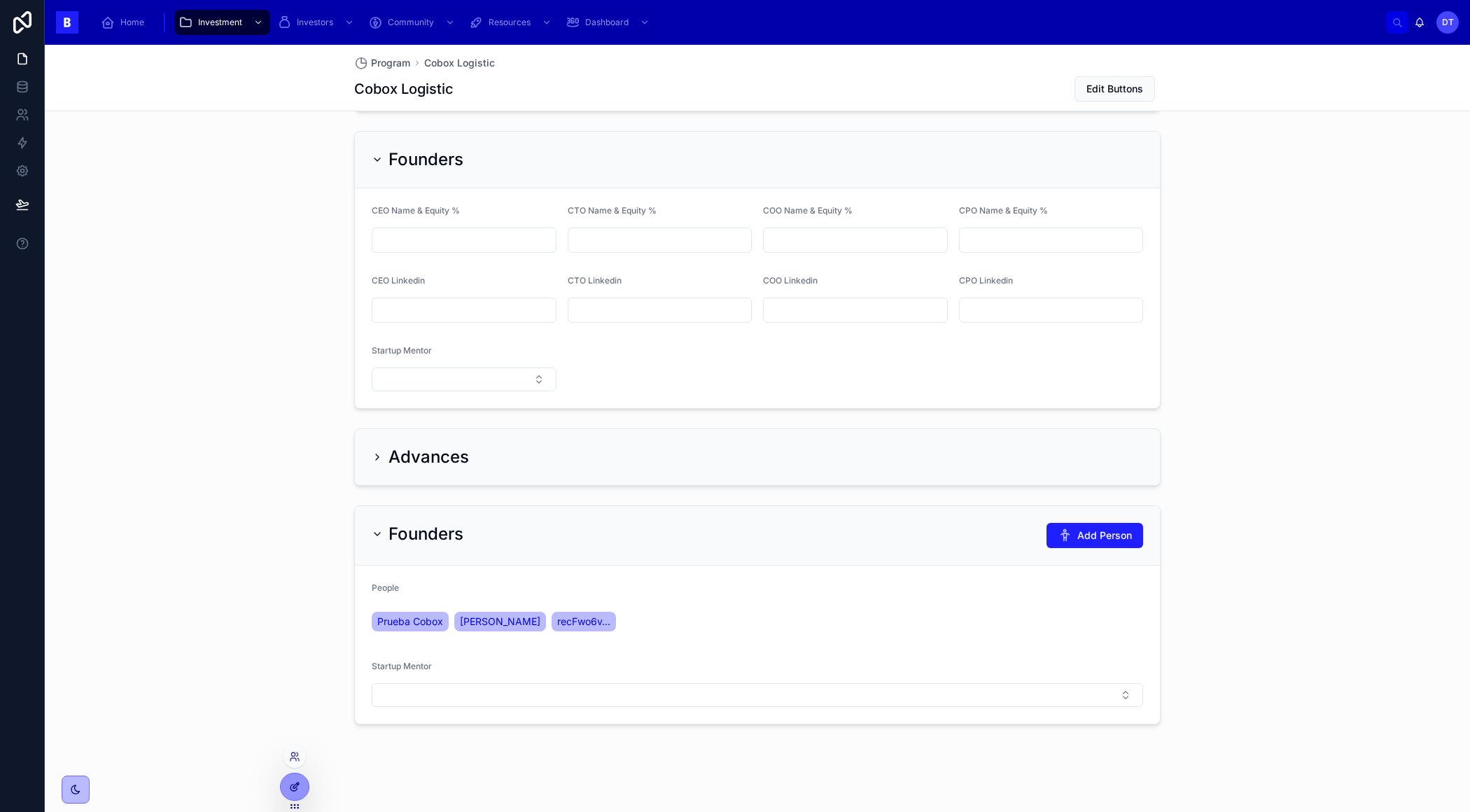
click at [303, 775] on div at bounding box center [295, 786] width 28 height 26
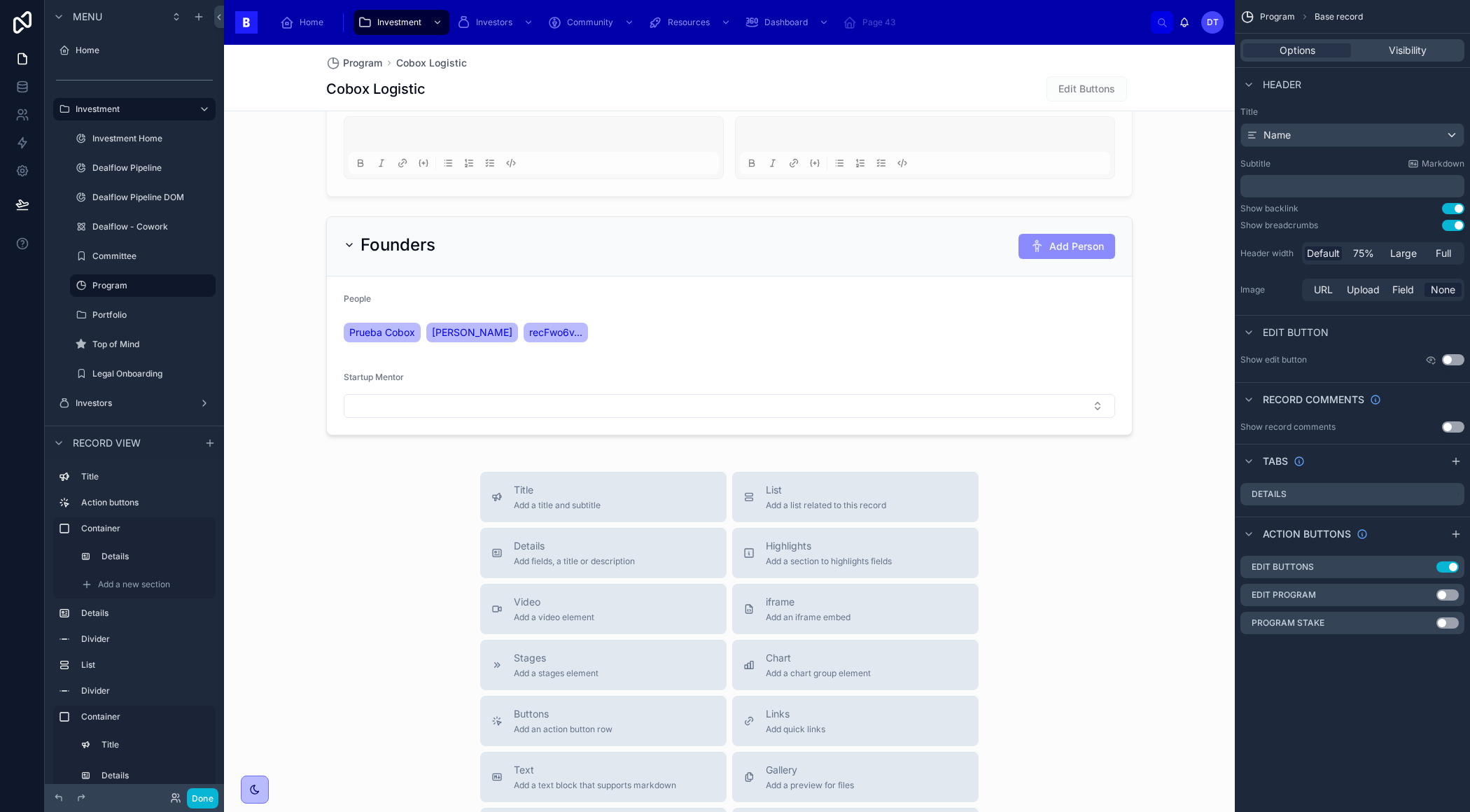
scroll to position [1748, 0]
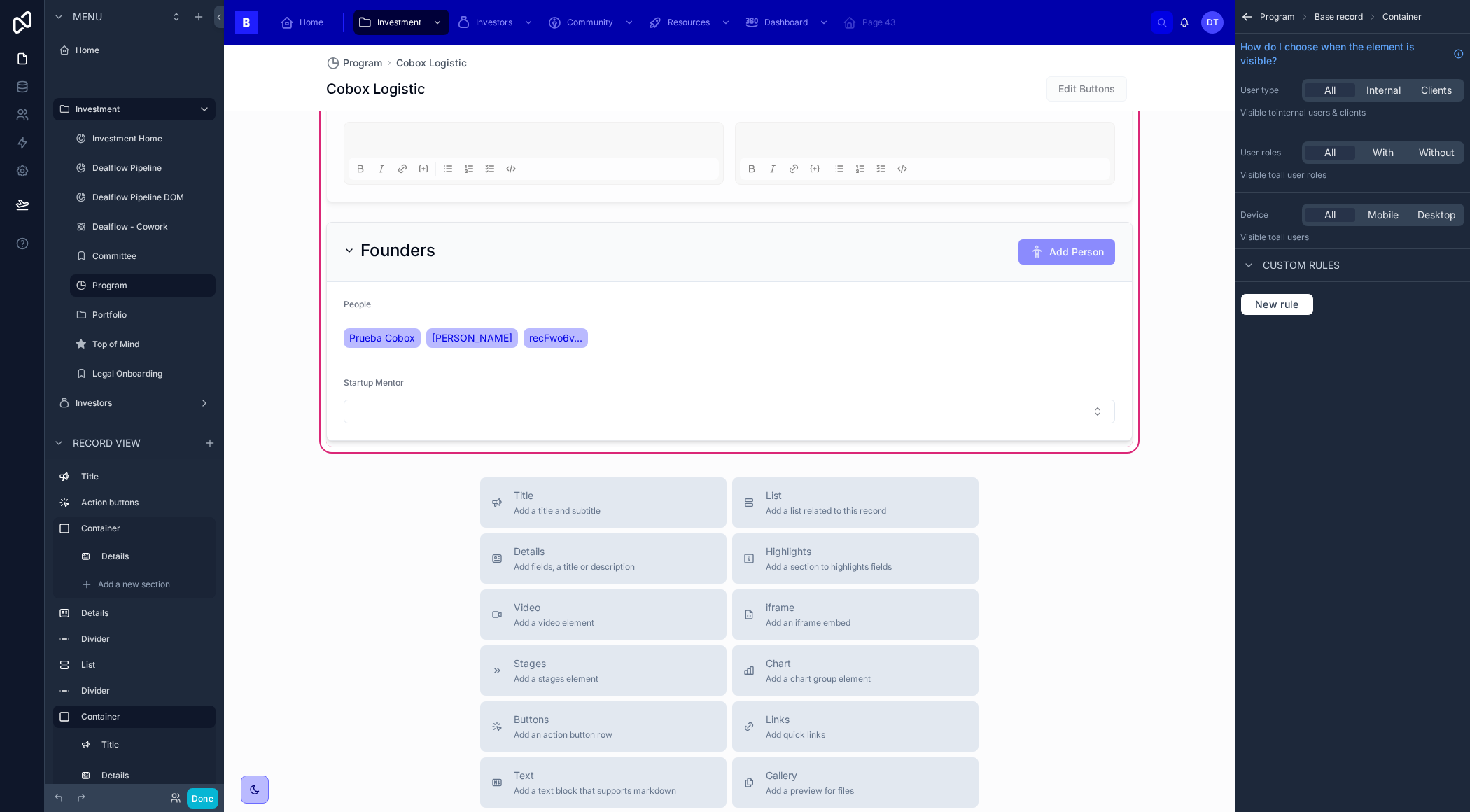
click at [582, 307] on div at bounding box center [728, 331] width 823 height 230
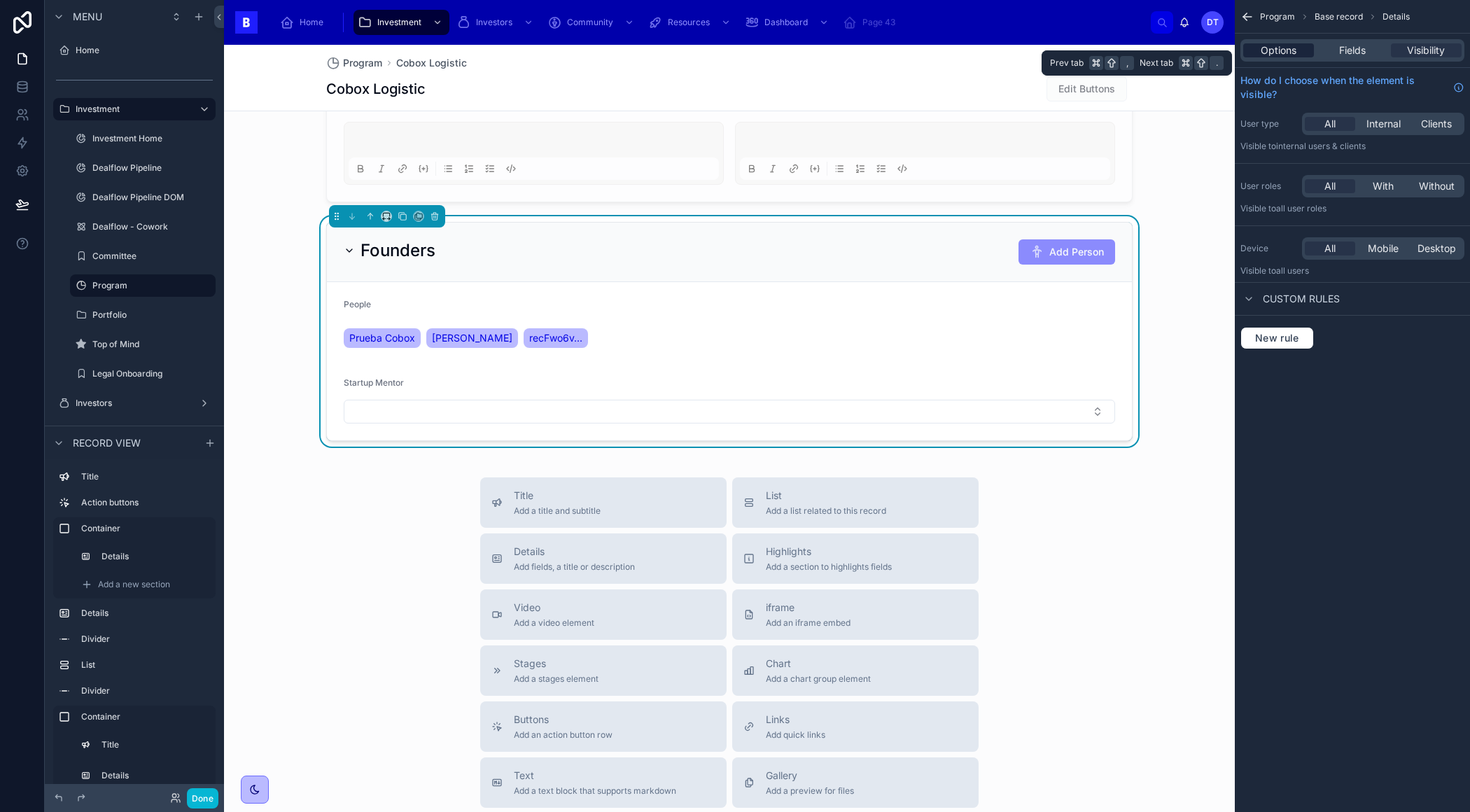
click at [1265, 52] on span "Options" at bounding box center [1278, 50] width 35 height 14
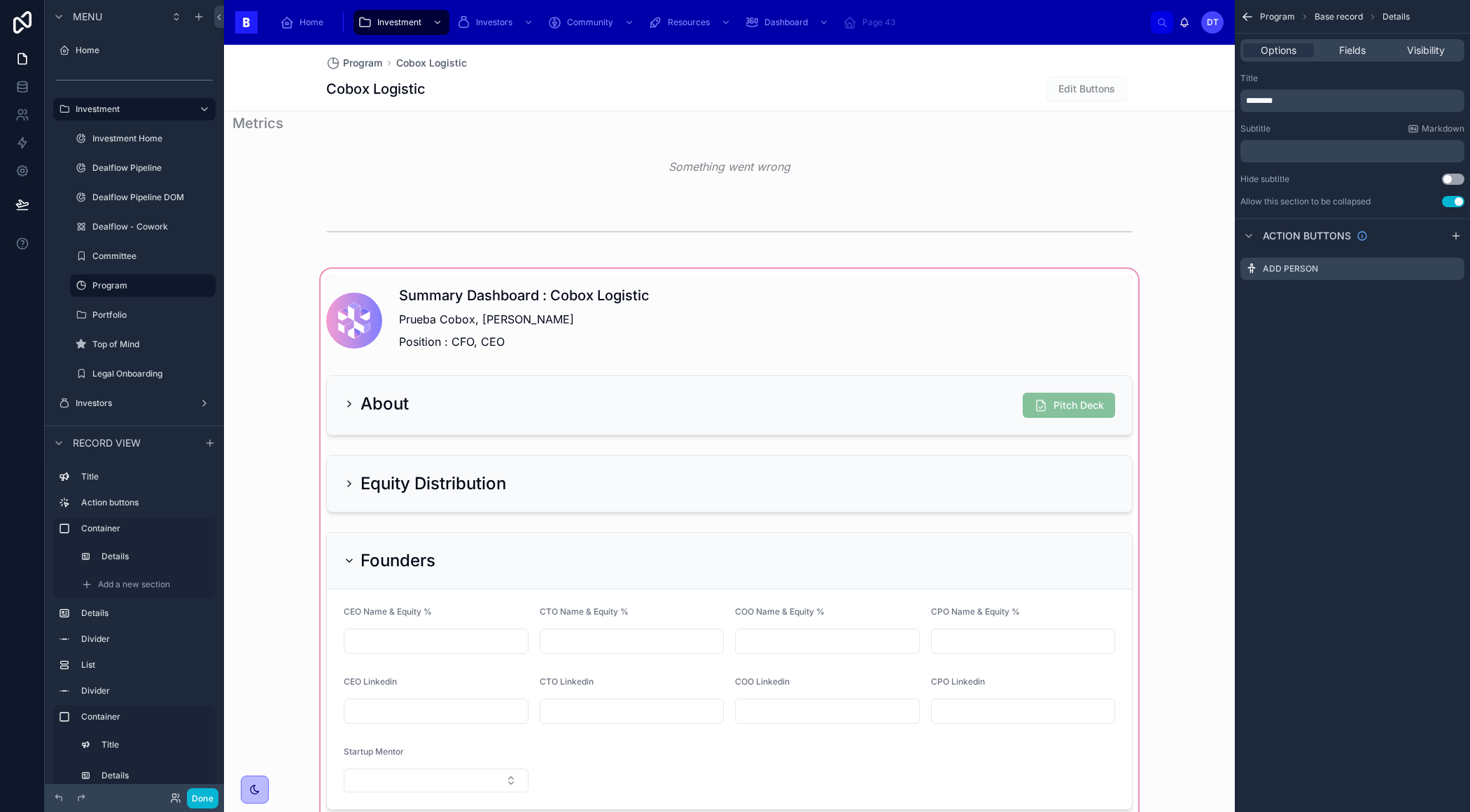
scroll to position [867, 0]
click at [195, 793] on button "Done" at bounding box center [203, 798] width 32 height 20
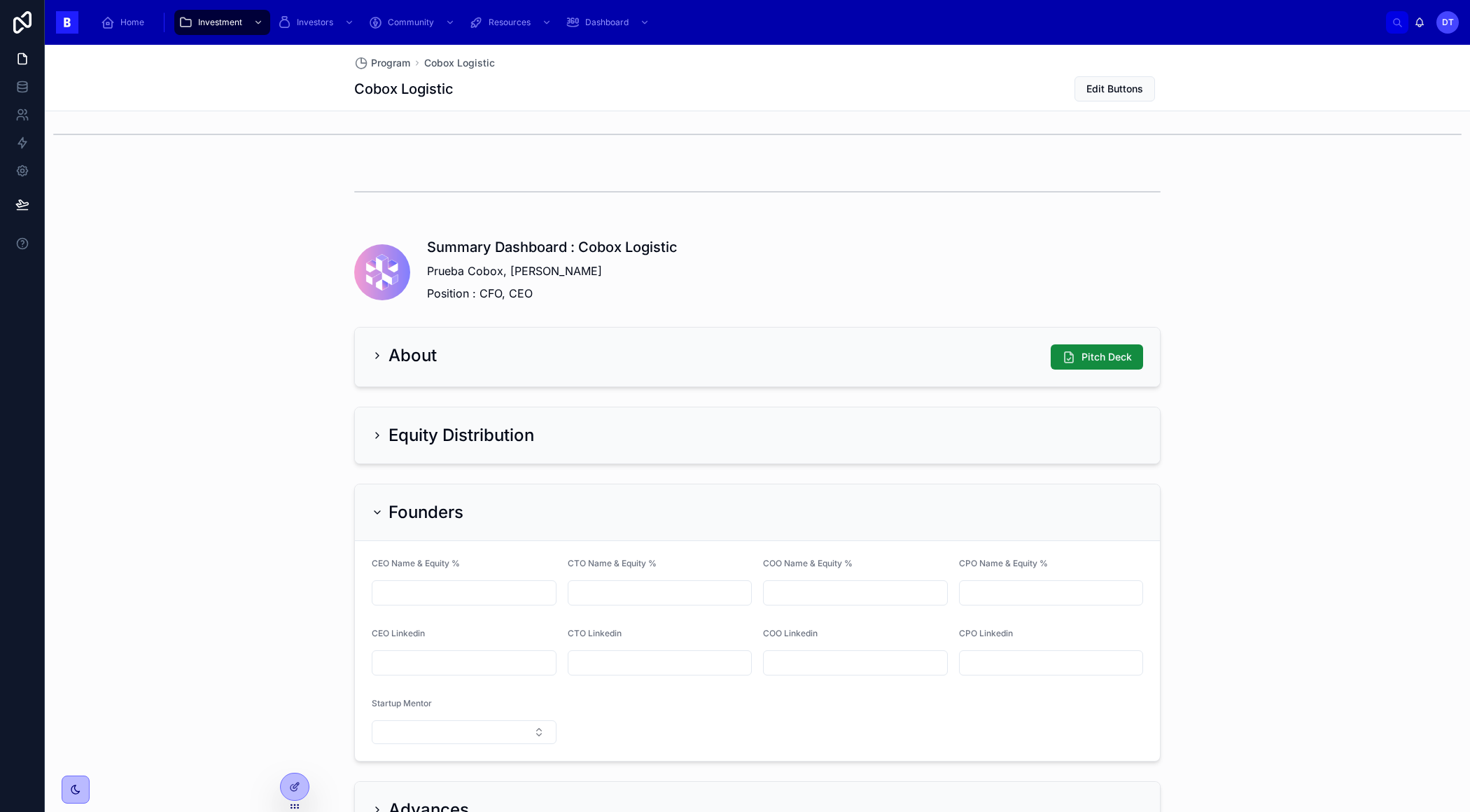
scroll to position [777, 0]
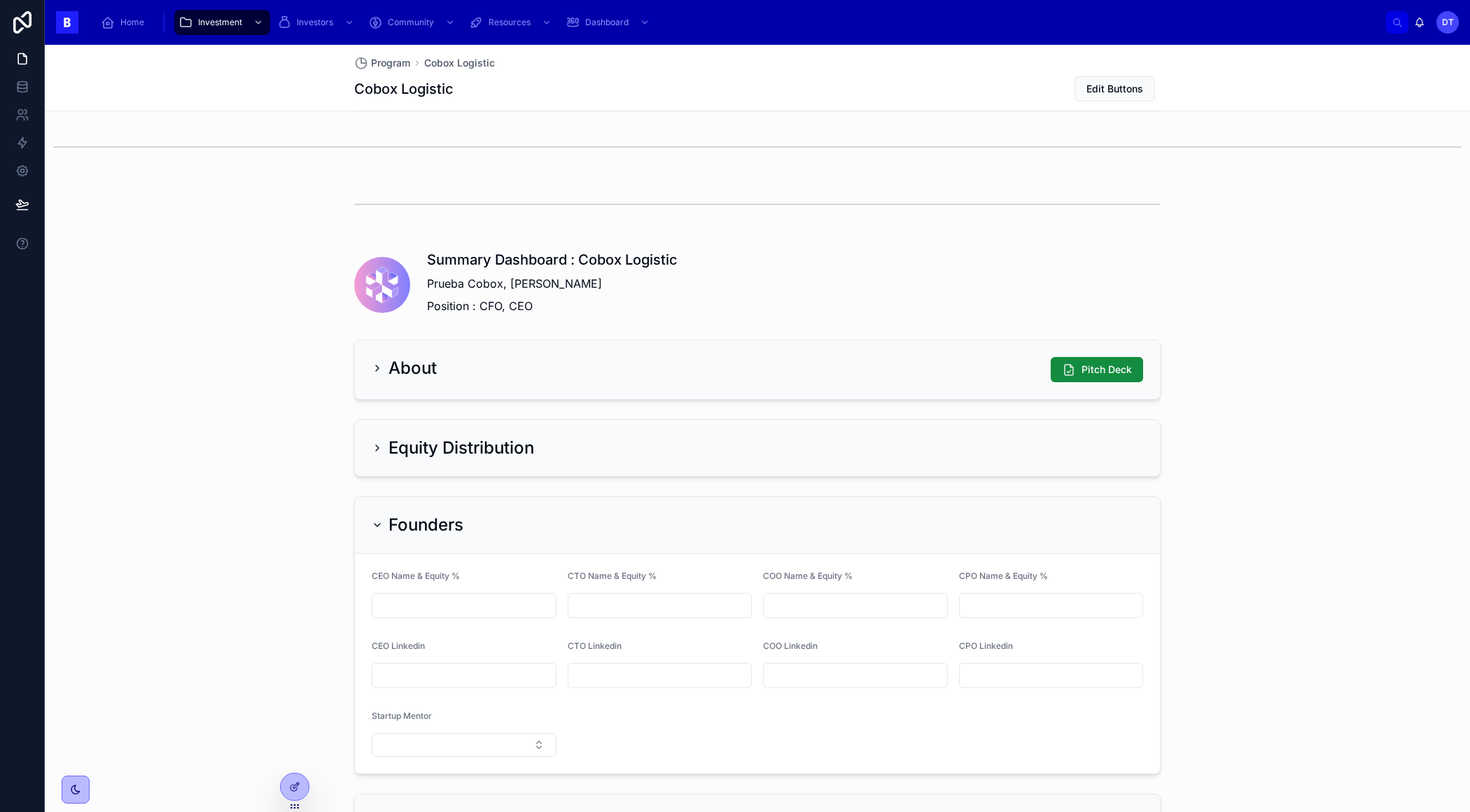
click at [496, 374] on div "About Pitch Deck" at bounding box center [757, 369] width 772 height 26
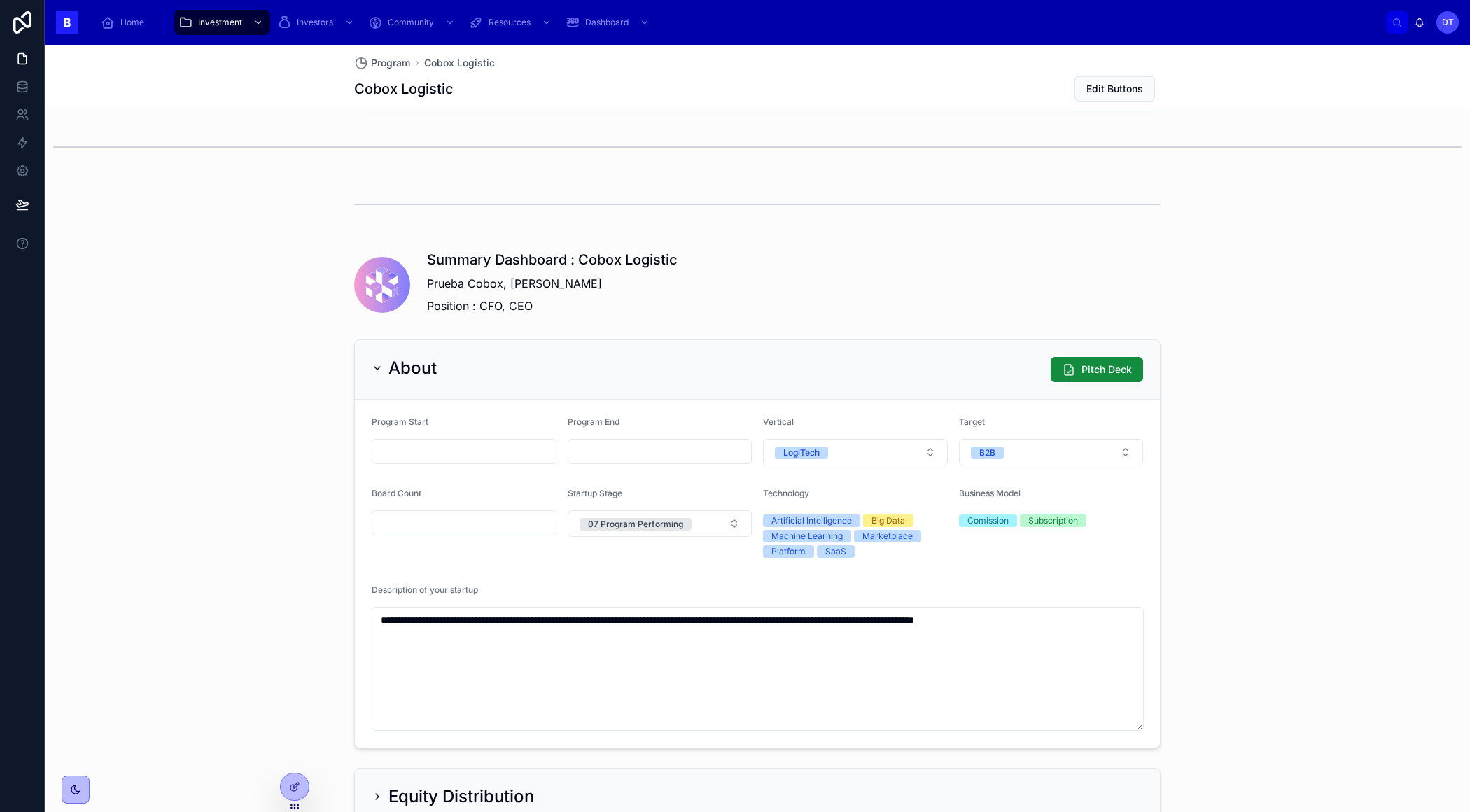
click at [496, 374] on div "About Pitch Deck" at bounding box center [757, 369] width 772 height 26
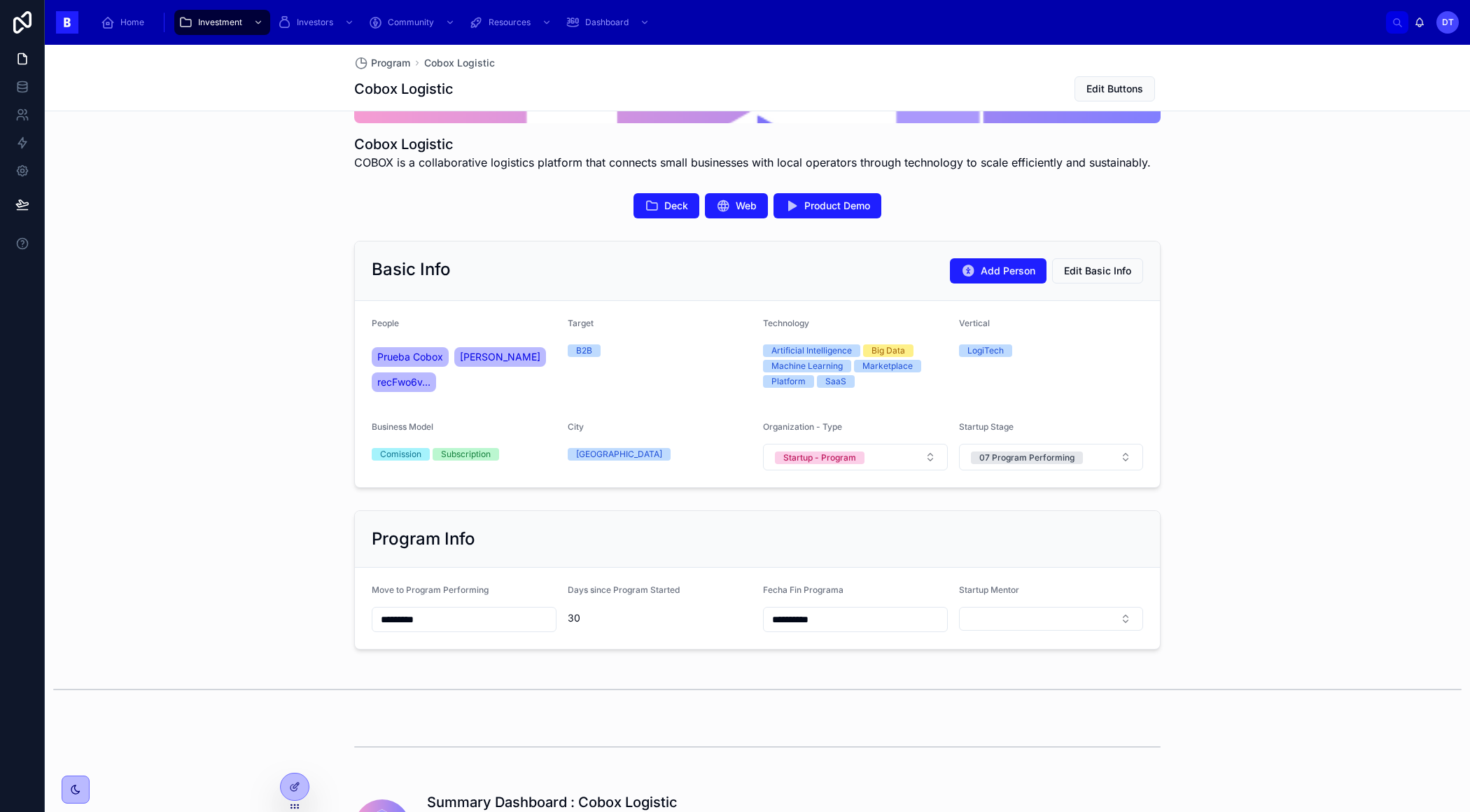
scroll to position [139, 0]
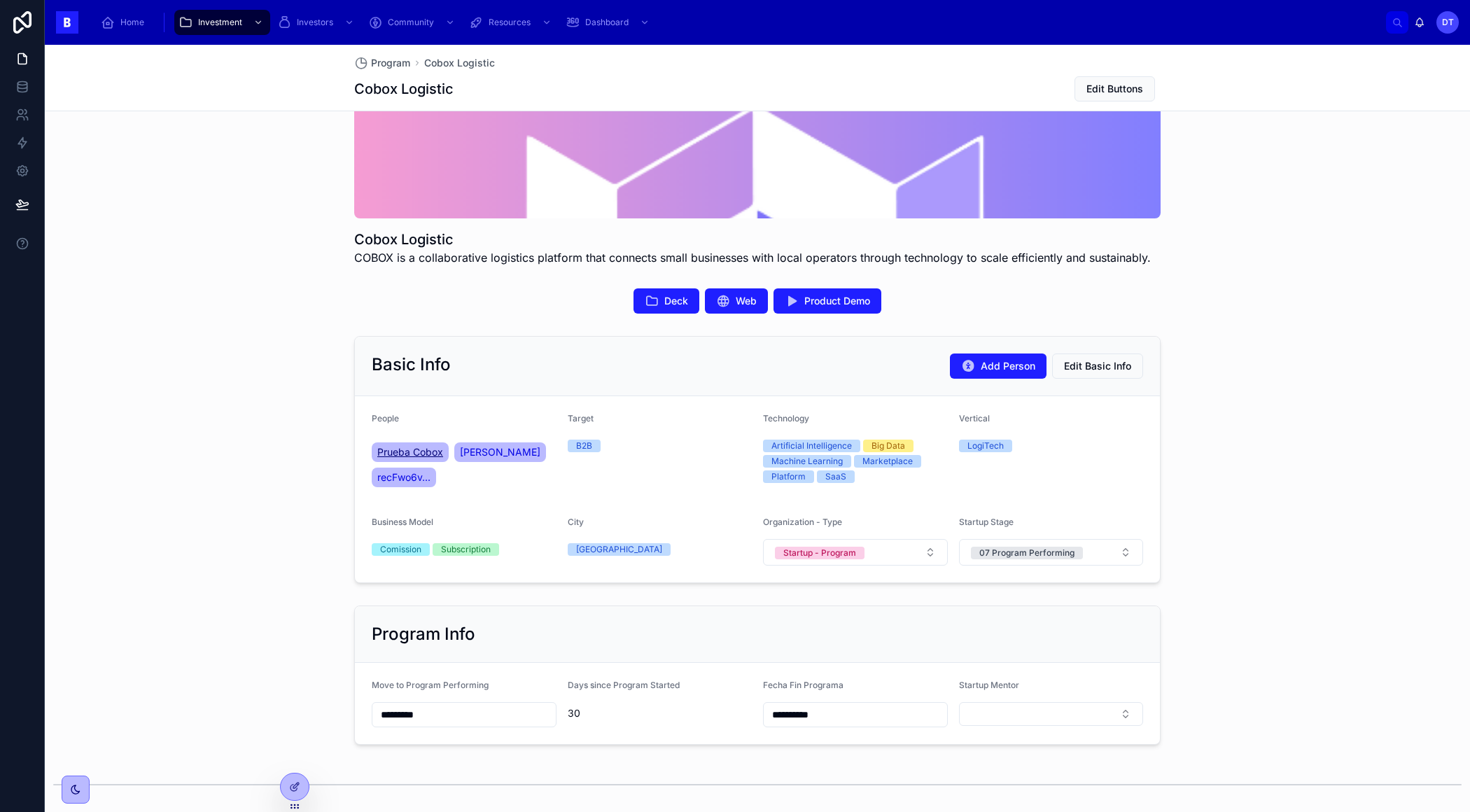
click at [409, 451] on span "Prueba Cobox" at bounding box center [410, 452] width 66 height 14
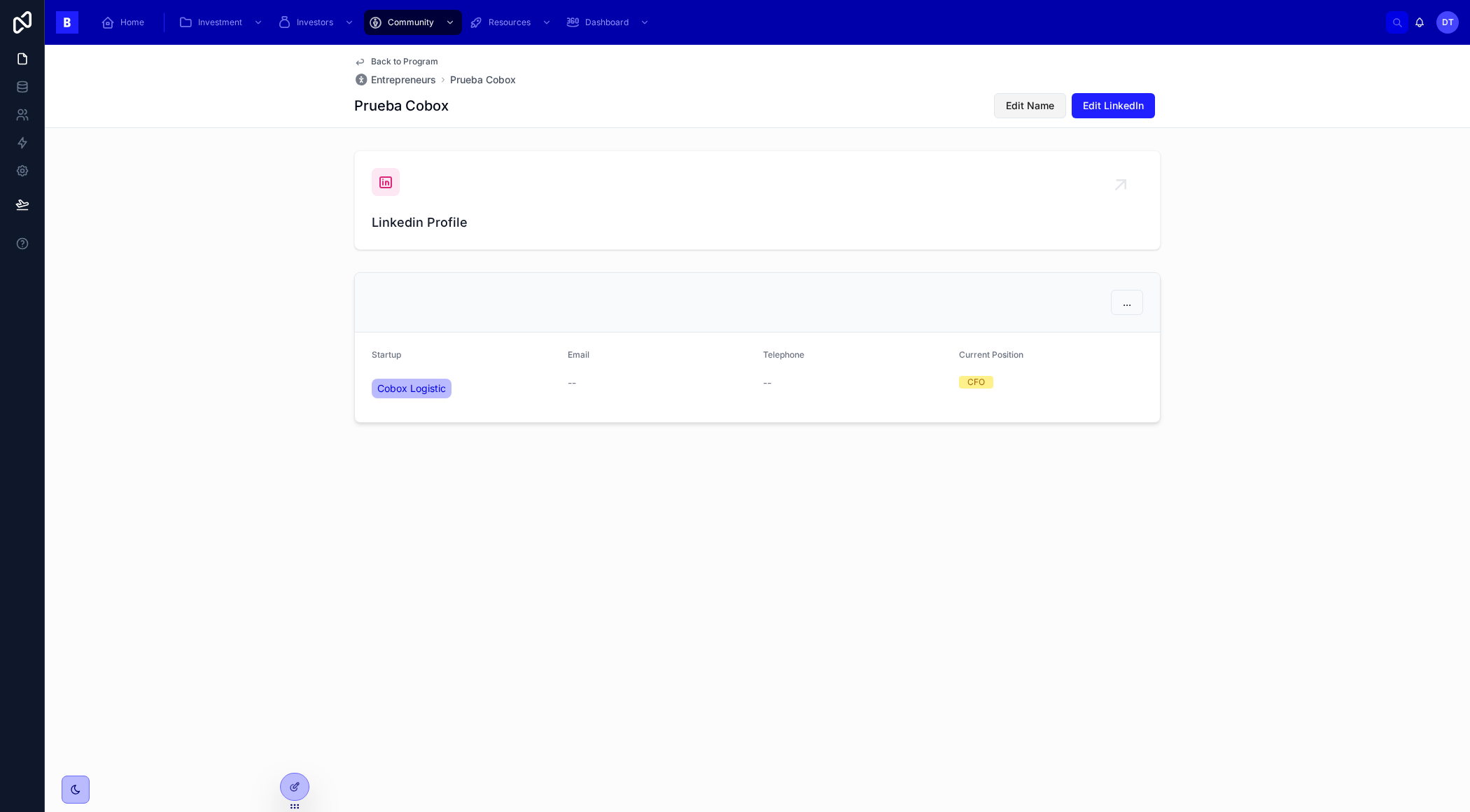
click at [1043, 107] on span "Edit Name" at bounding box center [1030, 106] width 49 height 14
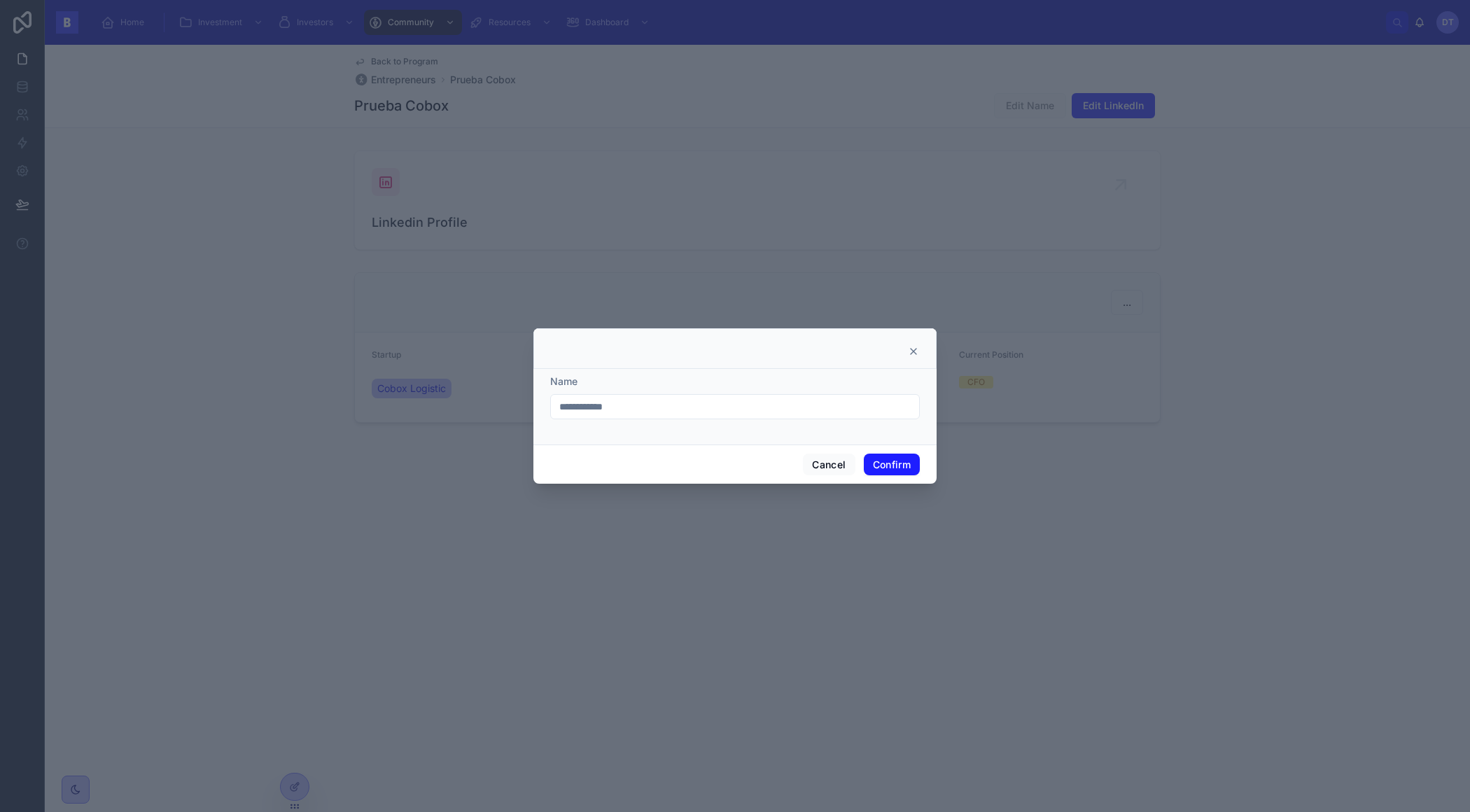
click at [913, 351] on icon at bounding box center [914, 351] width 5 height 5
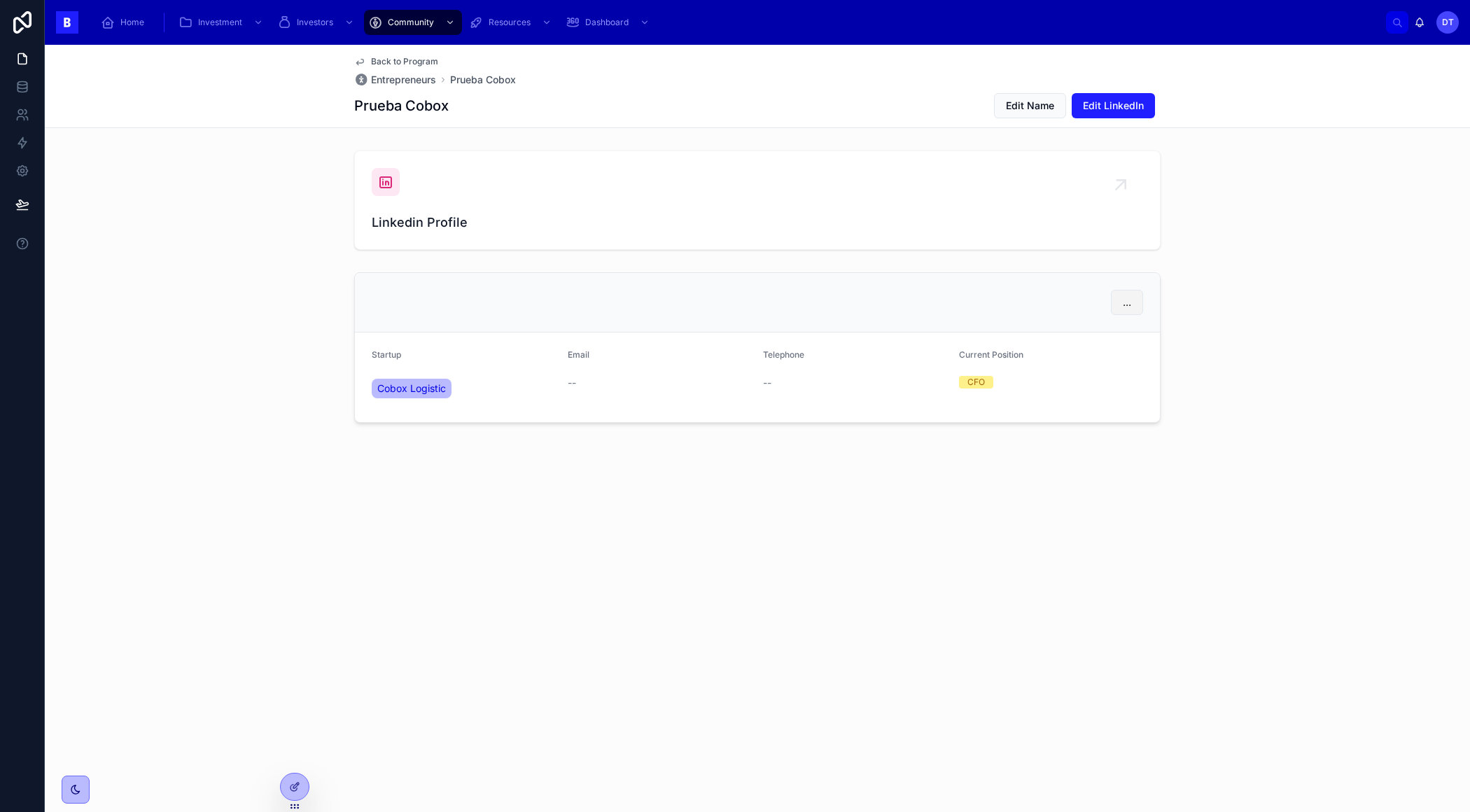
click at [1124, 303] on span "..." at bounding box center [1127, 302] width 9 height 14
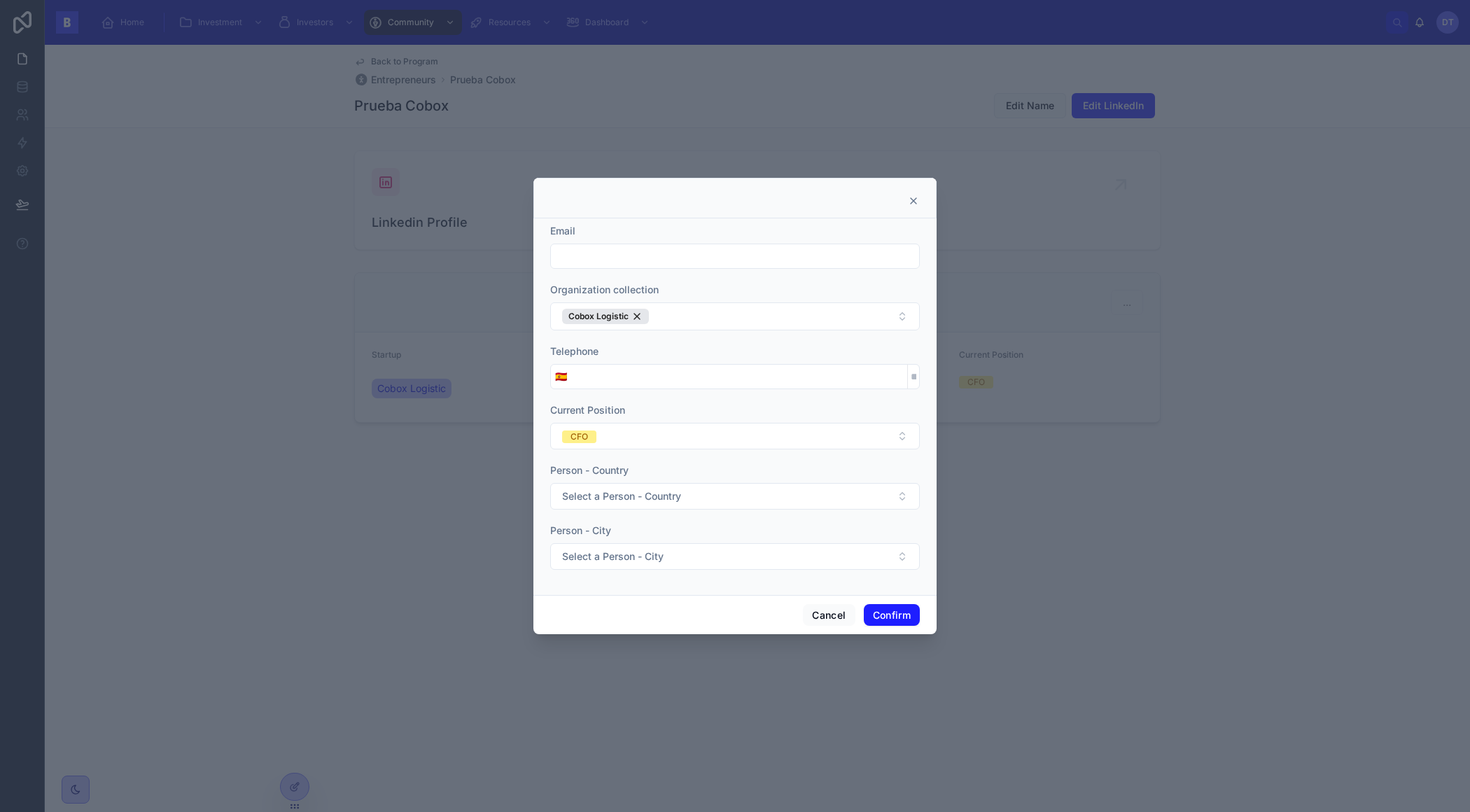
click at [909, 203] on icon at bounding box center [913, 200] width 11 height 11
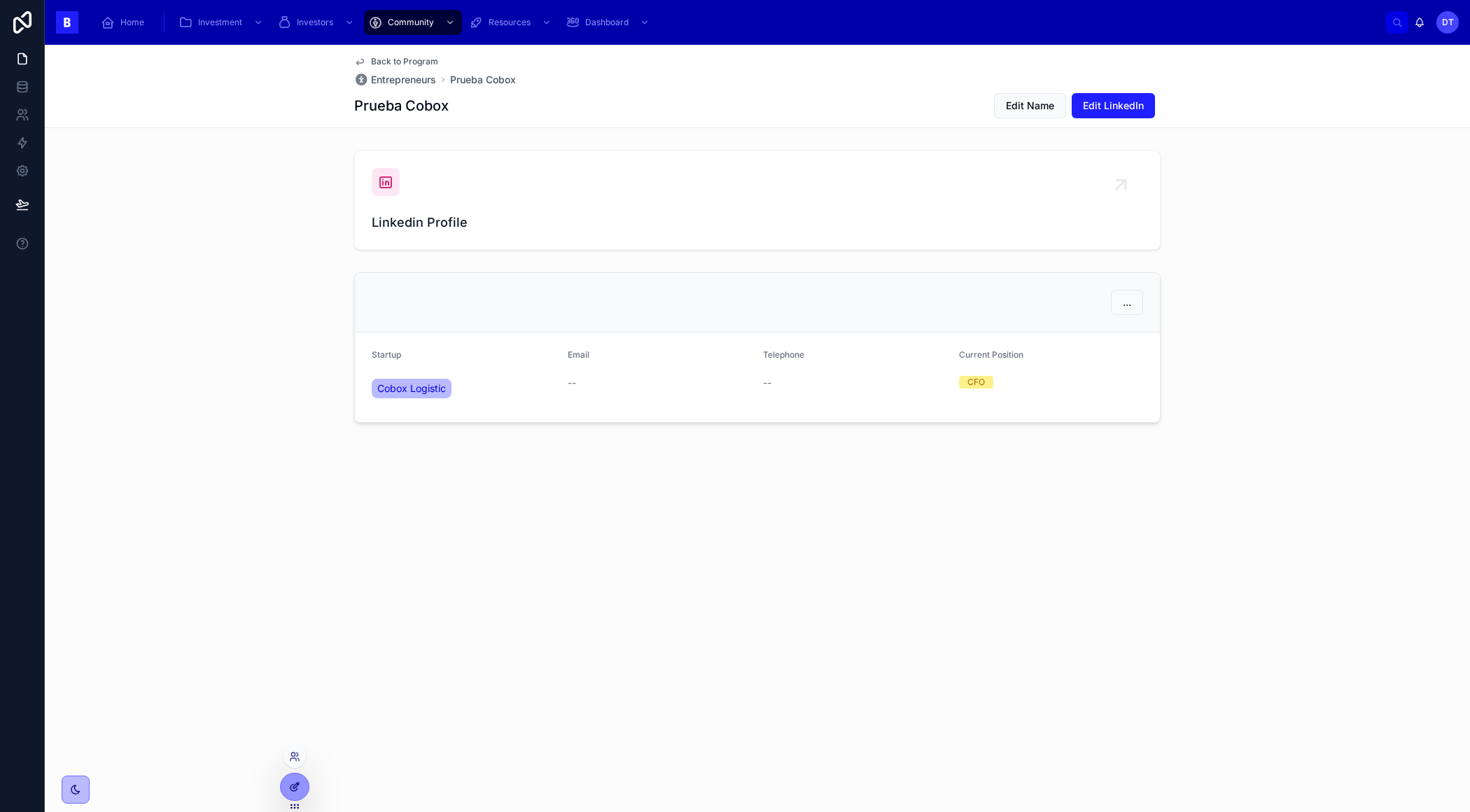
click at [302, 782] on div at bounding box center [295, 786] width 28 height 26
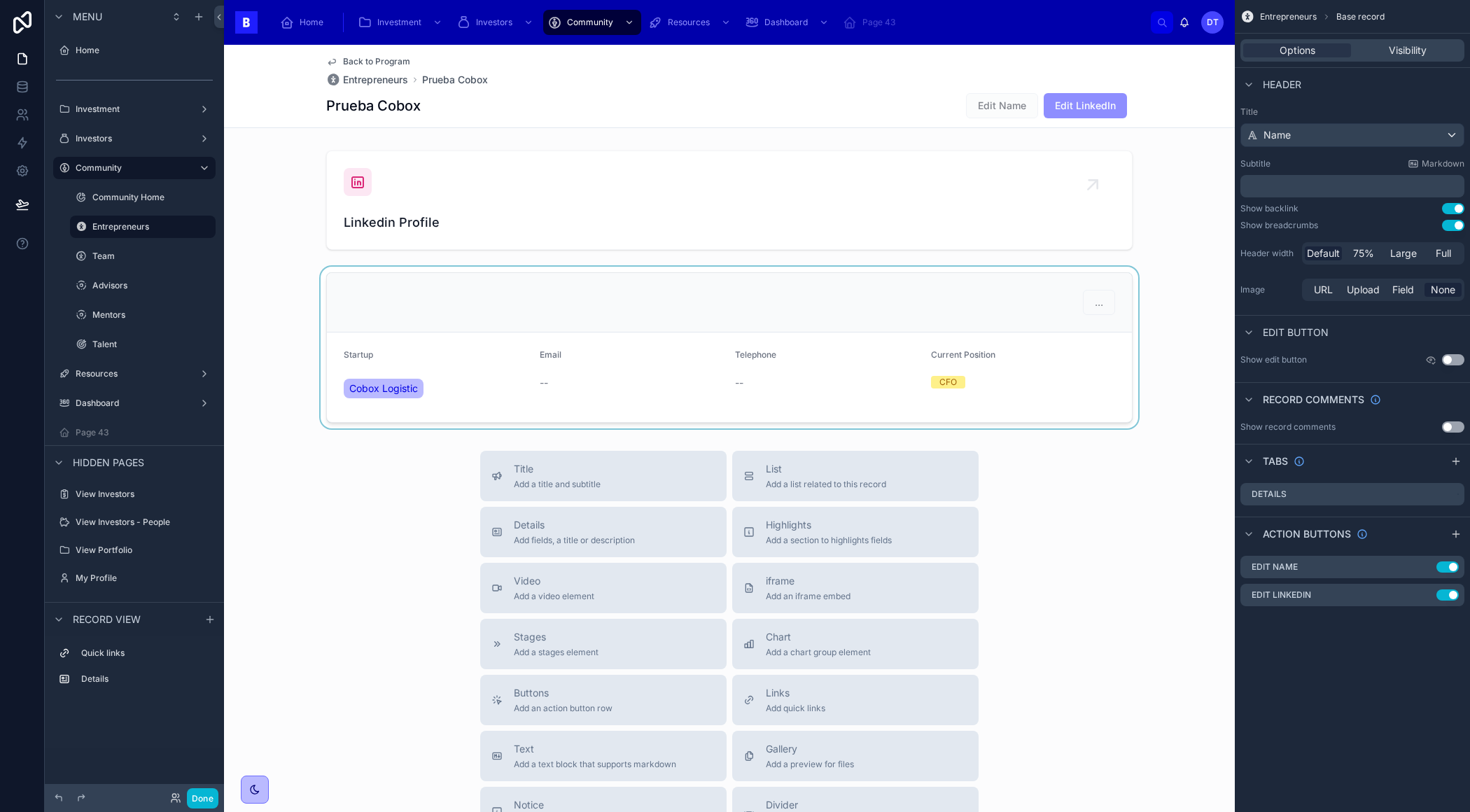
click at [1099, 300] on div at bounding box center [729, 346] width 1011 height 161
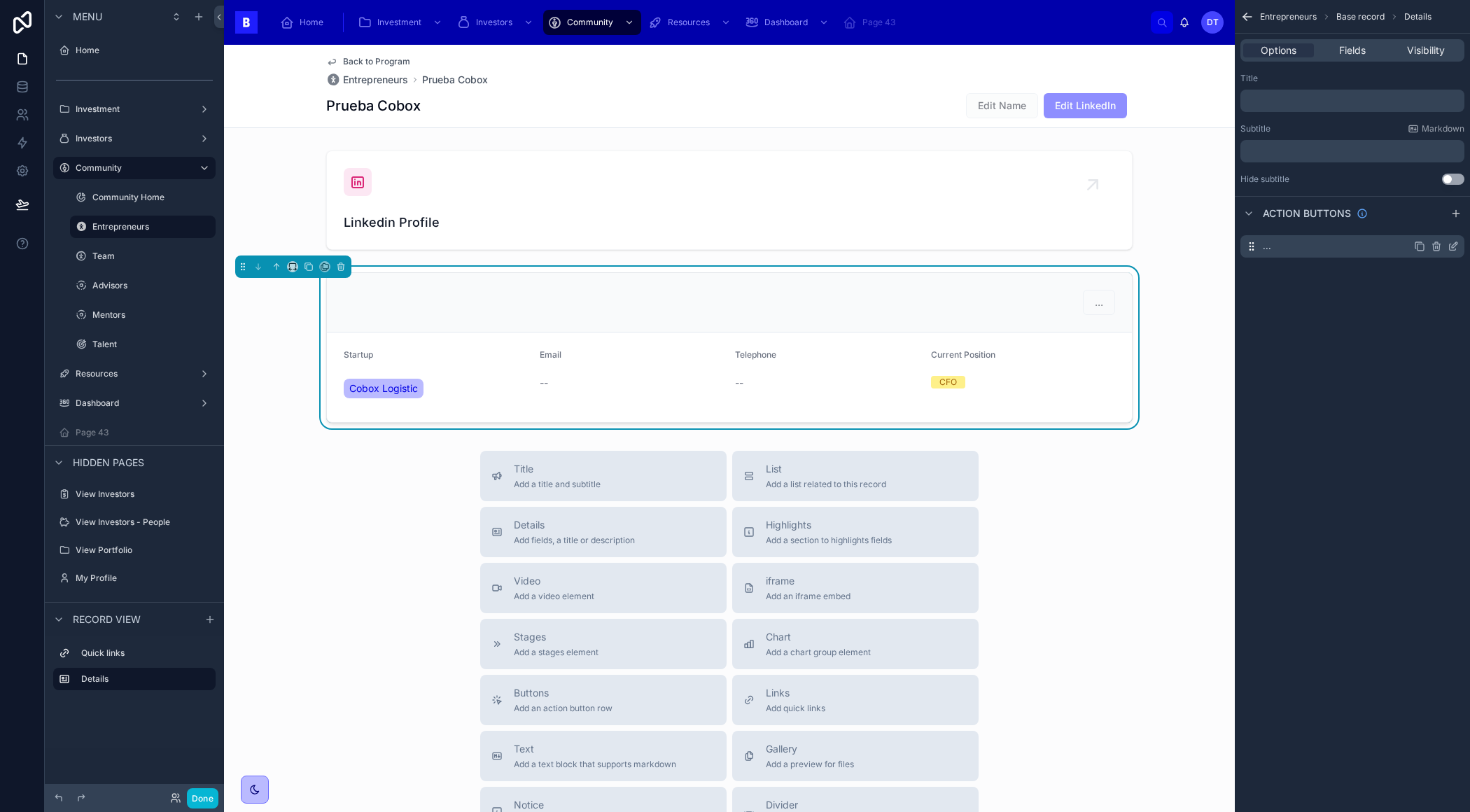
click at [1451, 244] on icon "scrollable content" at bounding box center [1452, 246] width 11 height 11
